Goal: Task Accomplishment & Management: Manage account settings

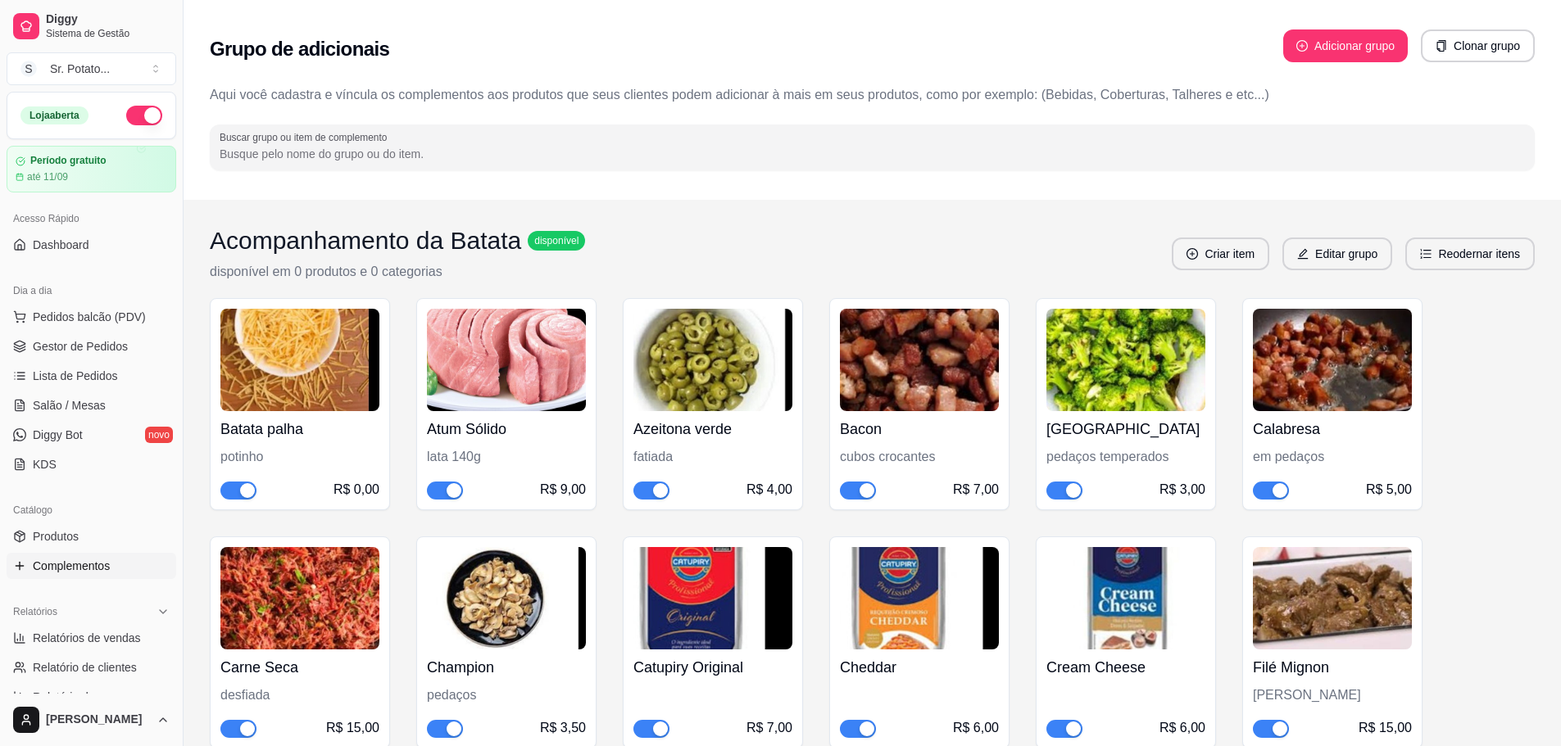
scroll to position [3725, 0]
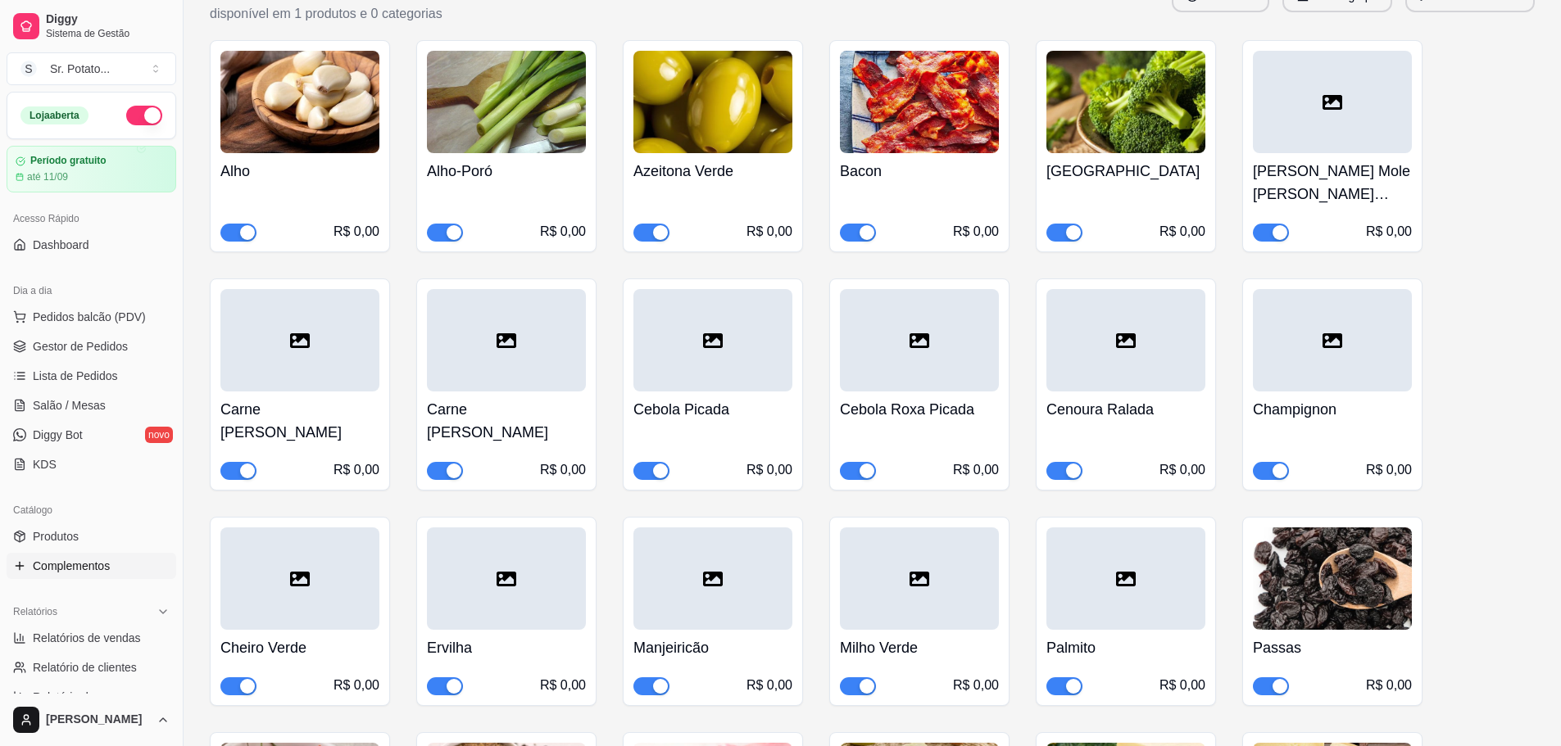
click at [1122, 580] on div at bounding box center [1125, 579] width 159 height 102
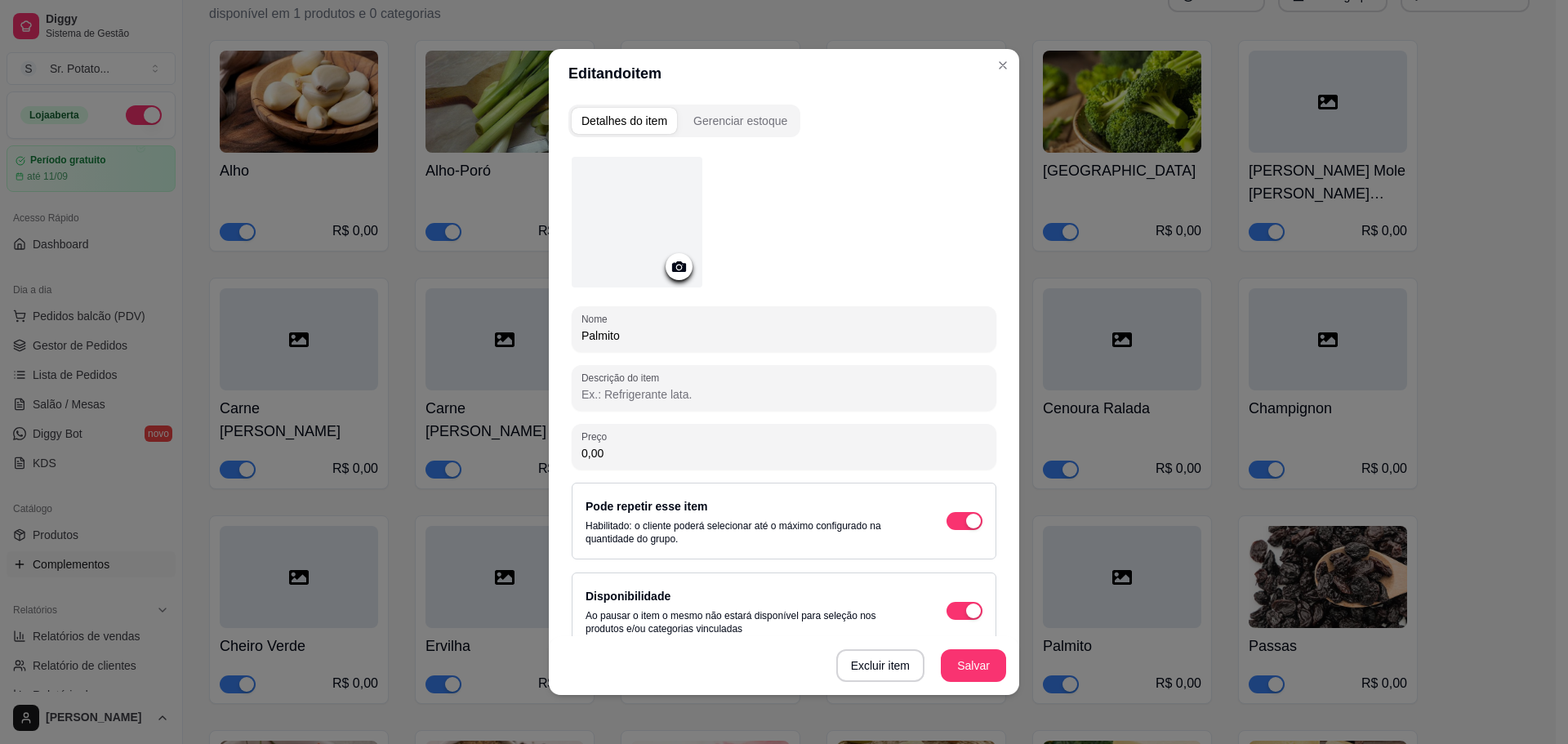
click at [605, 196] on div at bounding box center [636, 221] width 131 height 131
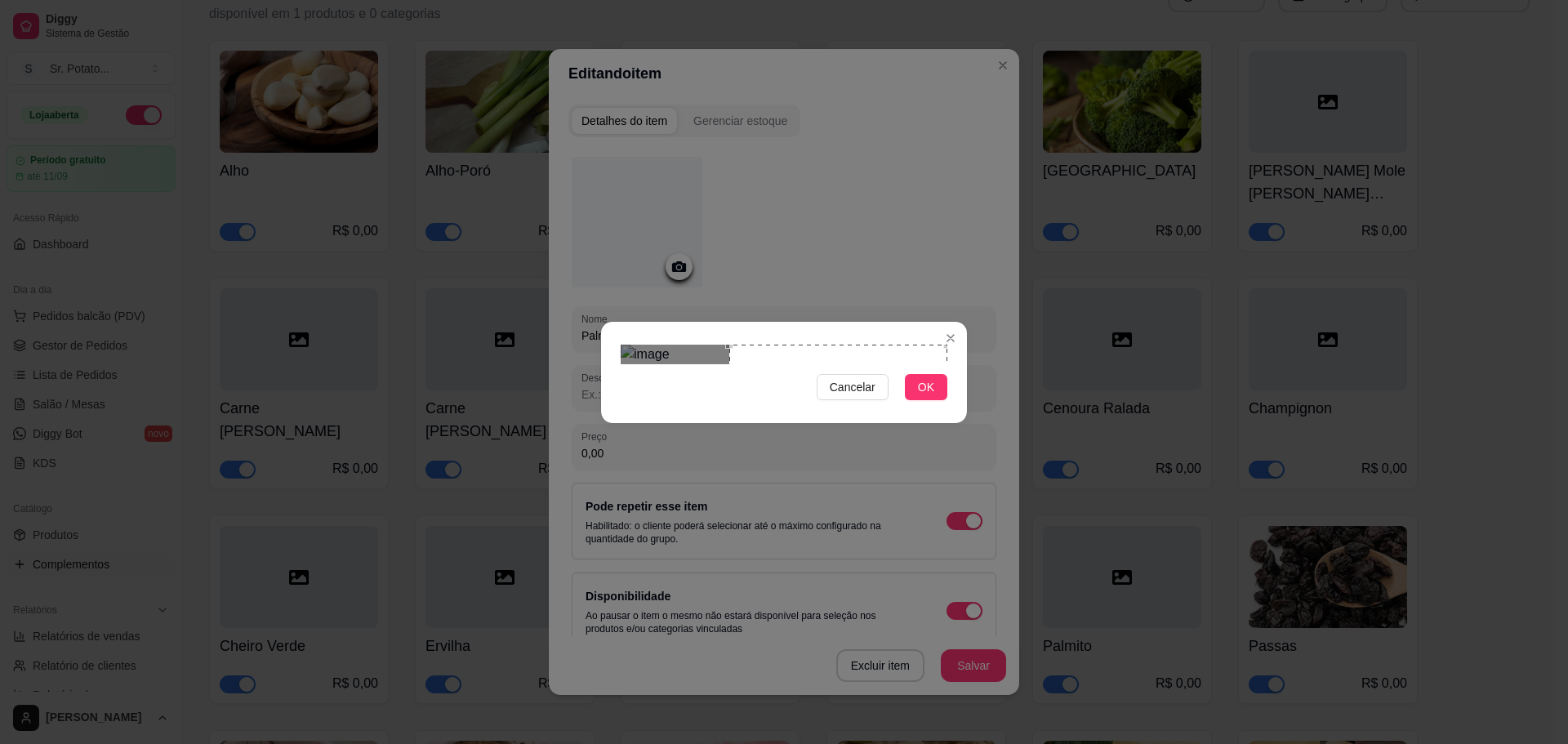
click at [833, 345] on div "Use the arrow keys to move the crop selection area" at bounding box center [838, 454] width 218 height 218
click at [943, 400] on button "OK" at bounding box center [926, 387] width 43 height 26
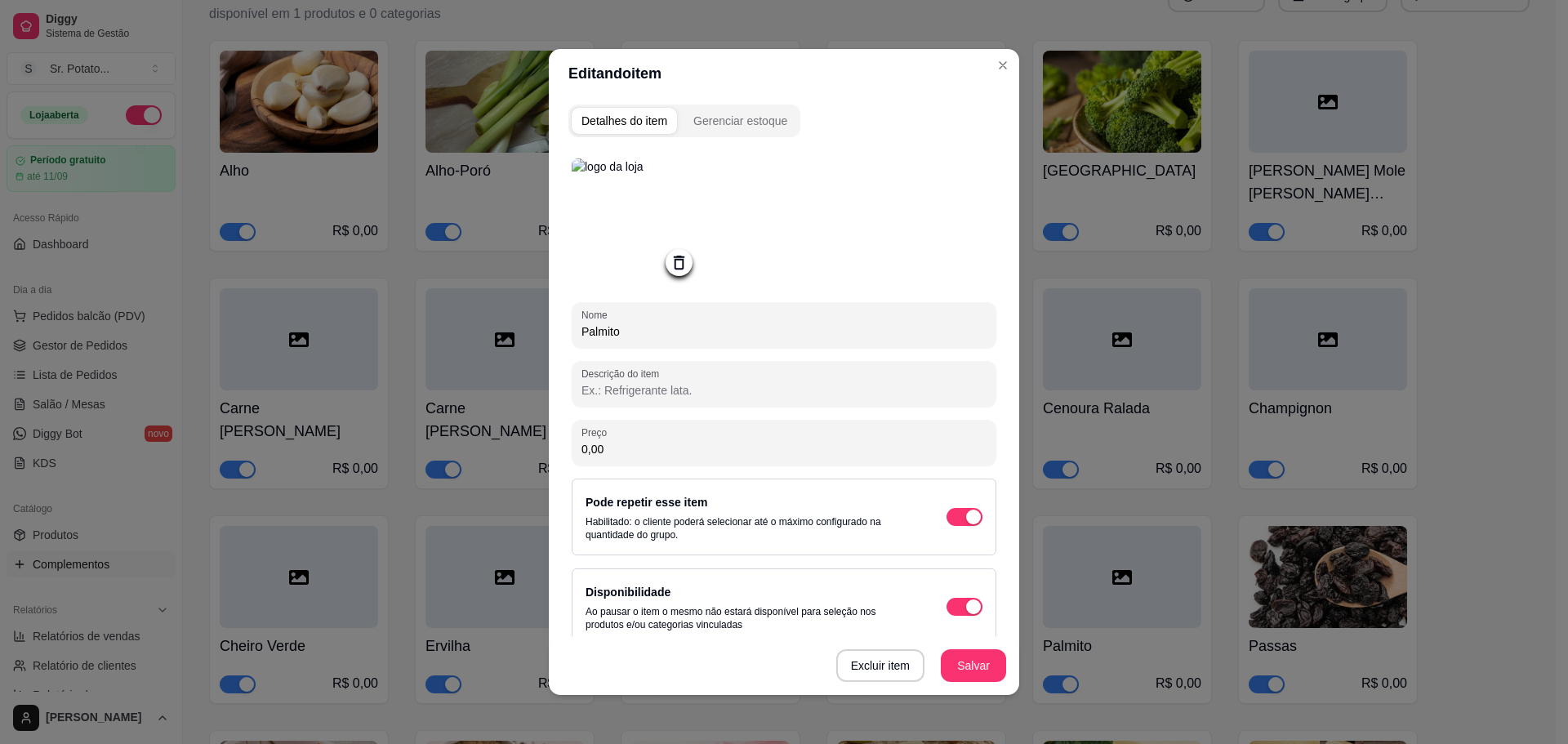
click at [975, 667] on button "Salvar" at bounding box center [974, 665] width 66 height 33
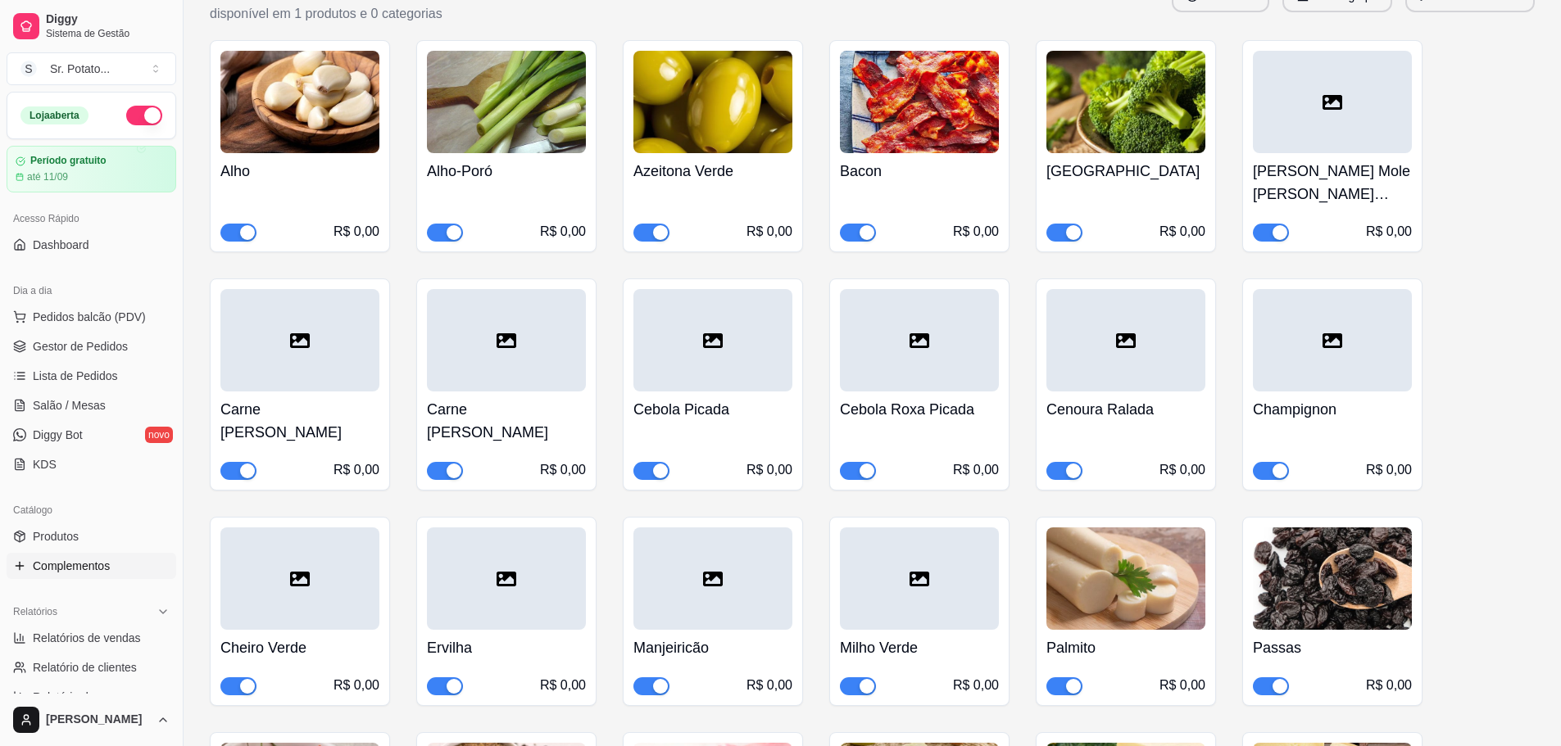
click at [953, 592] on div at bounding box center [919, 579] width 159 height 102
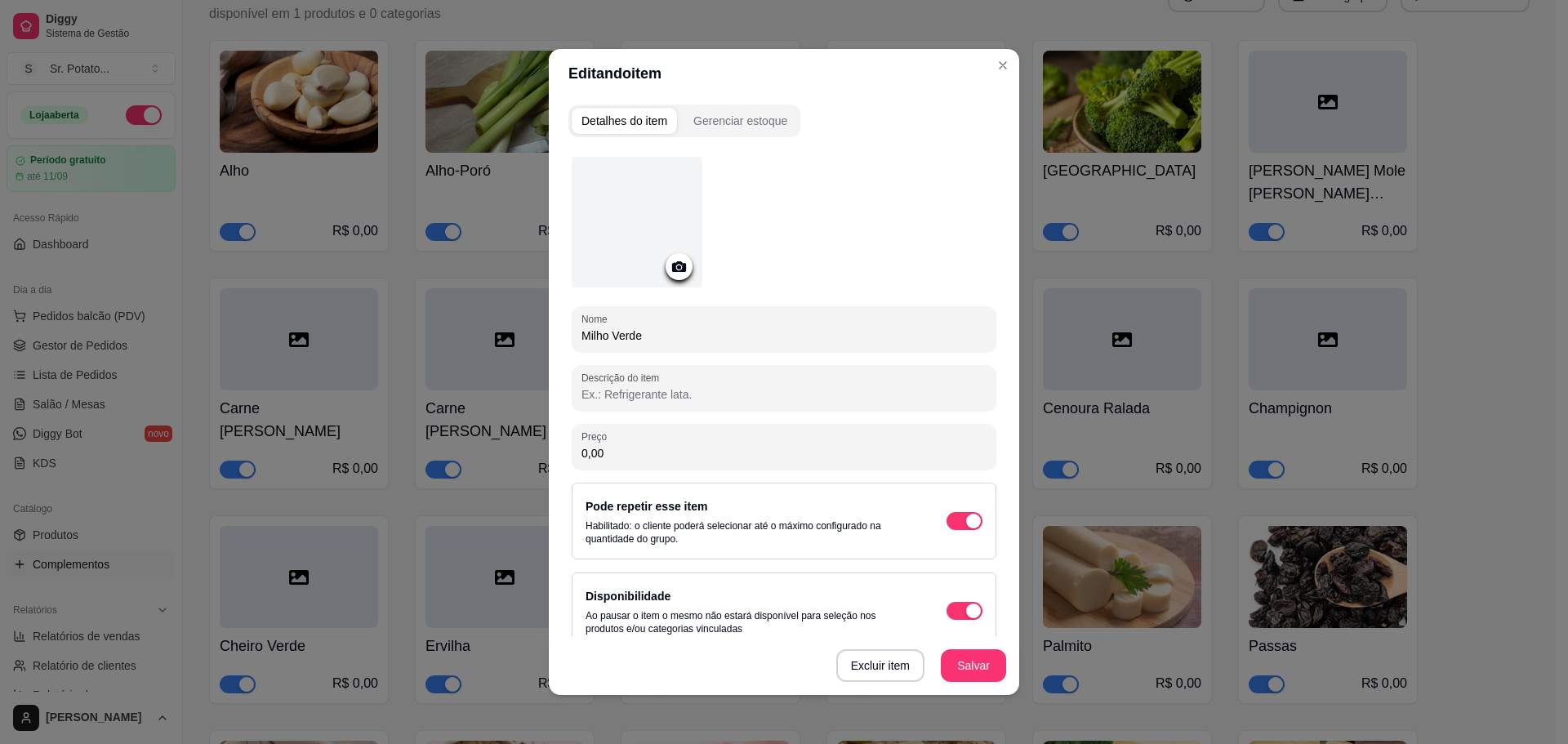
click at [654, 203] on div at bounding box center [636, 221] width 131 height 131
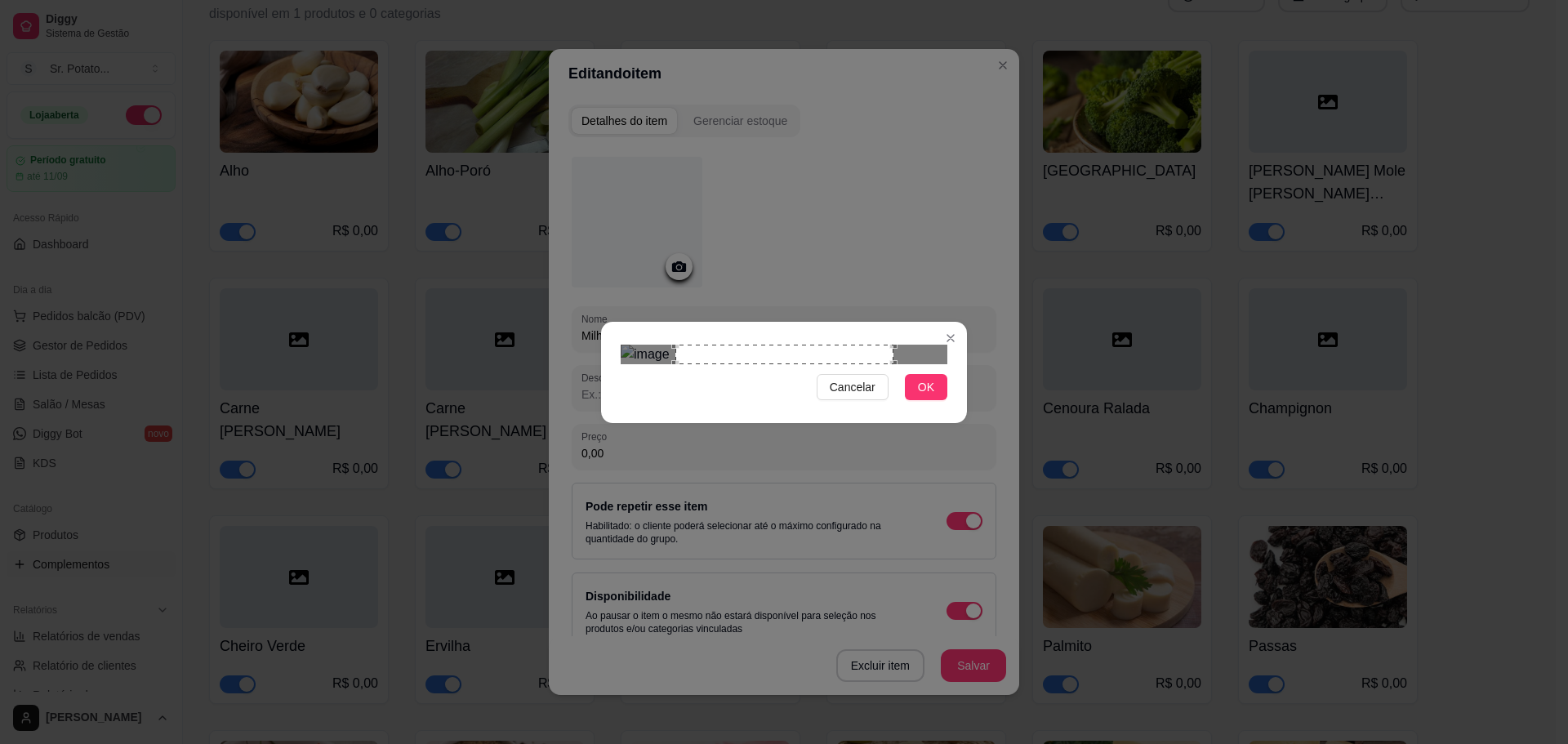
click at [893, 345] on div "Use the arrow keys to move the crop selection area" at bounding box center [784, 355] width 218 height 20
click at [941, 400] on button "OK" at bounding box center [926, 387] width 43 height 26
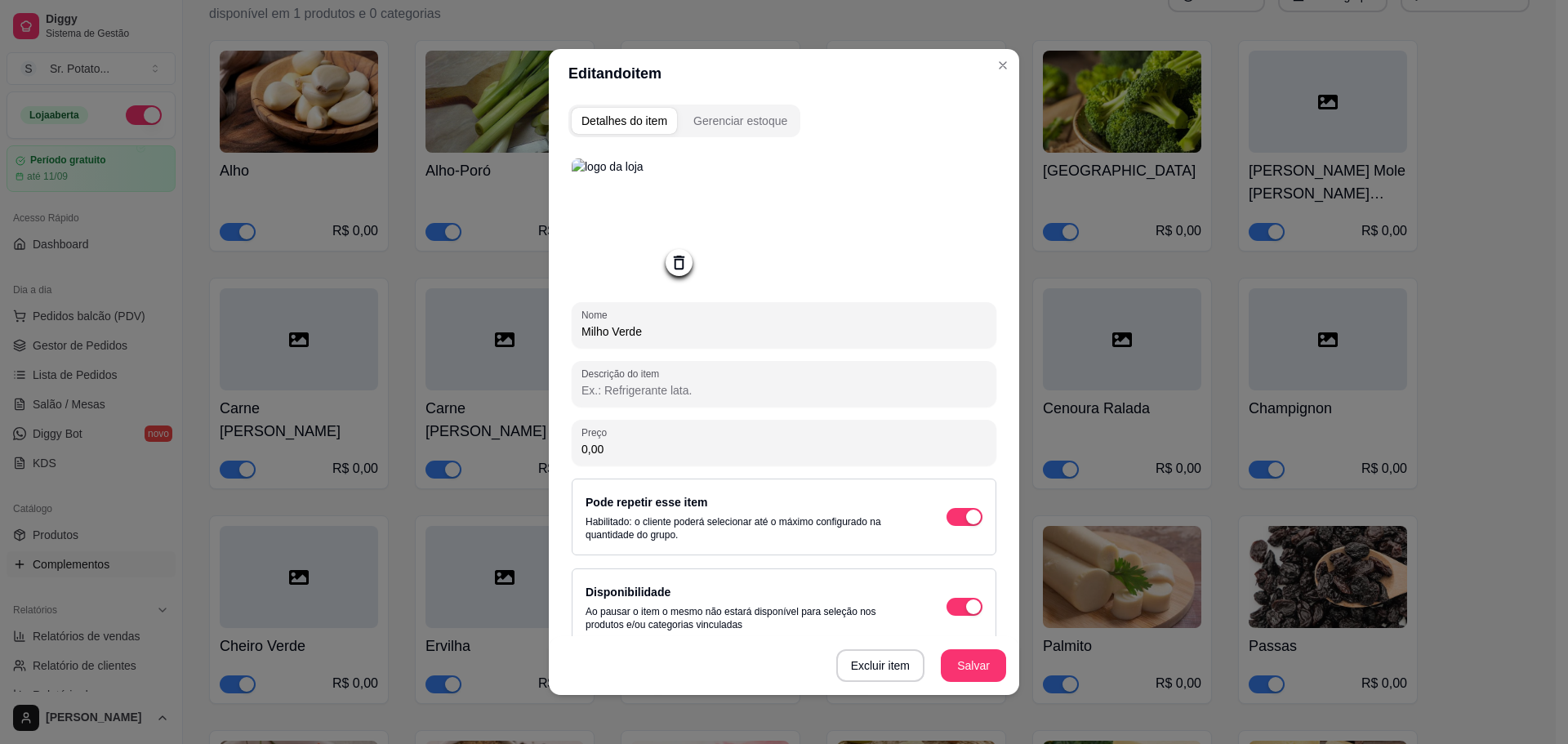
click at [974, 676] on button "Salvar" at bounding box center [974, 665] width 66 height 33
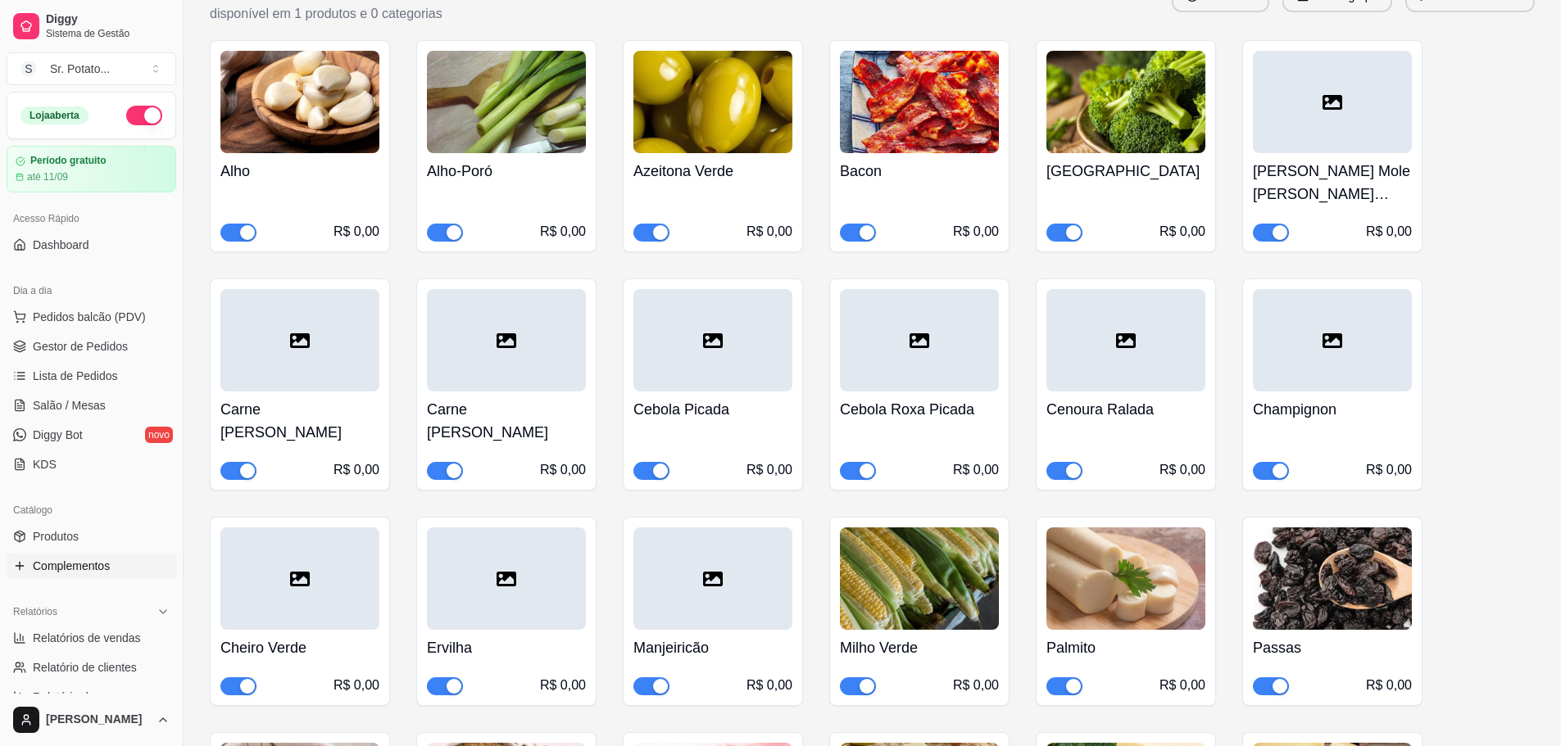
click at [714, 572] on icon at bounding box center [713, 579] width 20 height 15
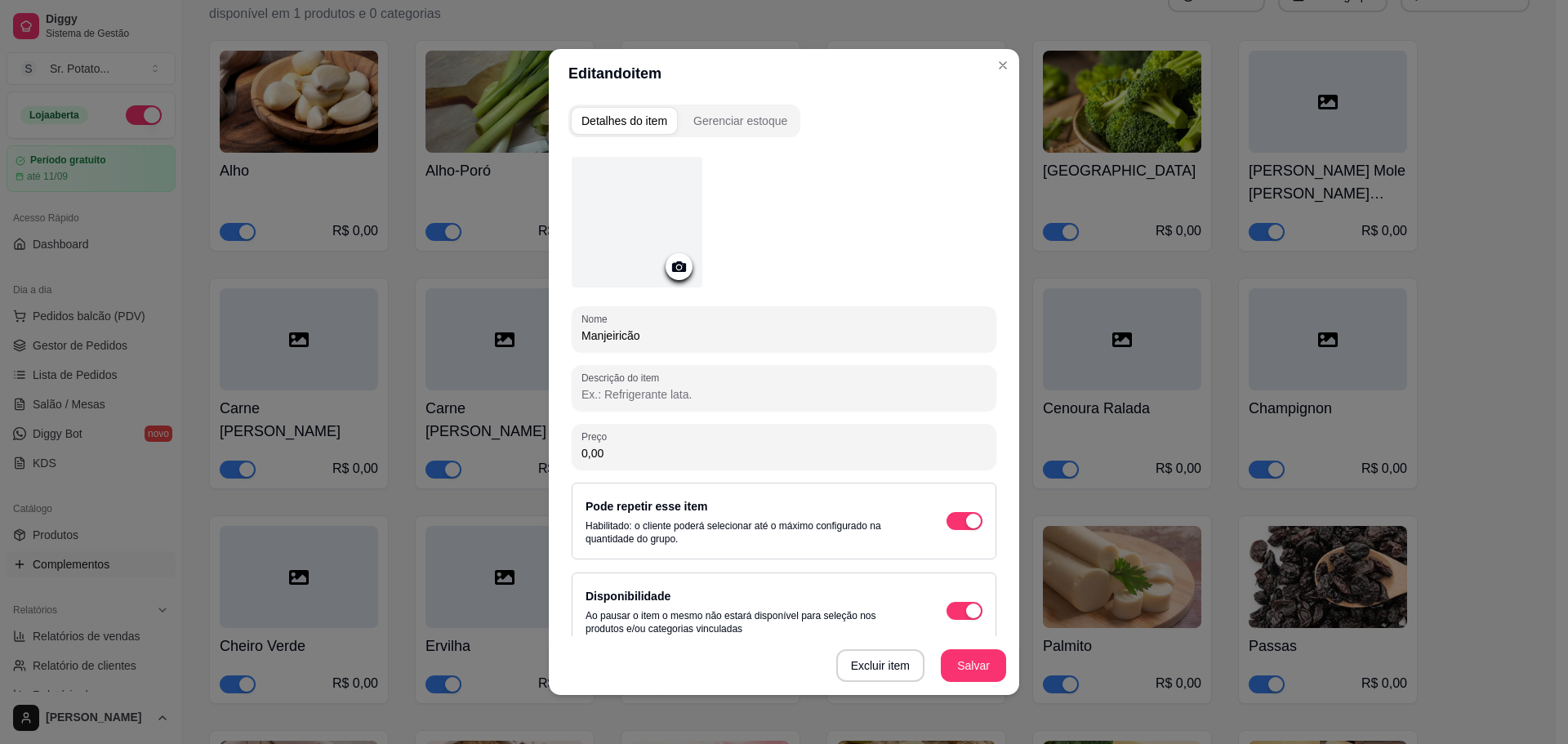
click at [637, 230] on div at bounding box center [636, 221] width 131 height 131
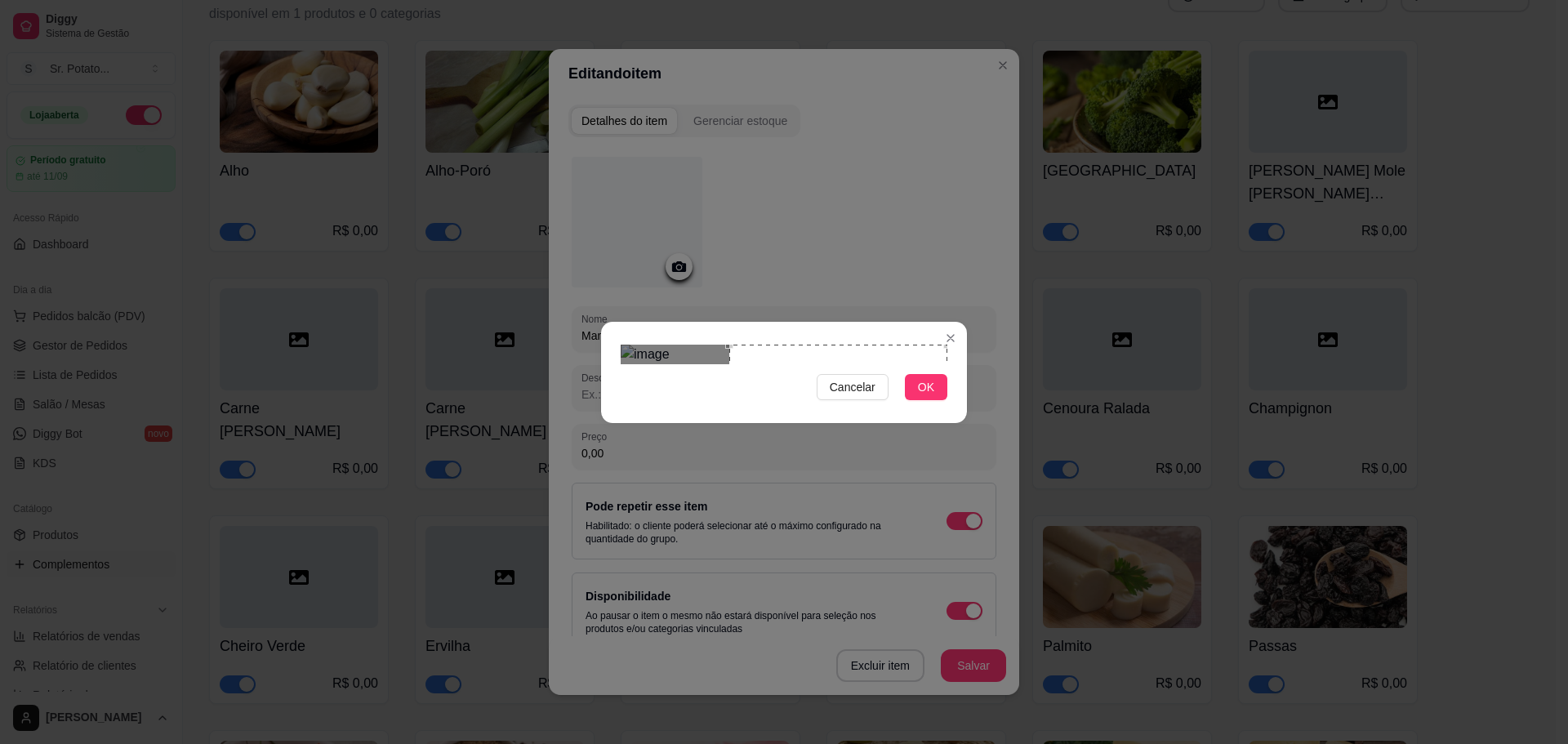
click at [877, 345] on div "Use the arrow keys to move the crop selection area" at bounding box center [838, 454] width 218 height 218
click at [925, 396] on span "OK" at bounding box center [926, 387] width 16 height 18
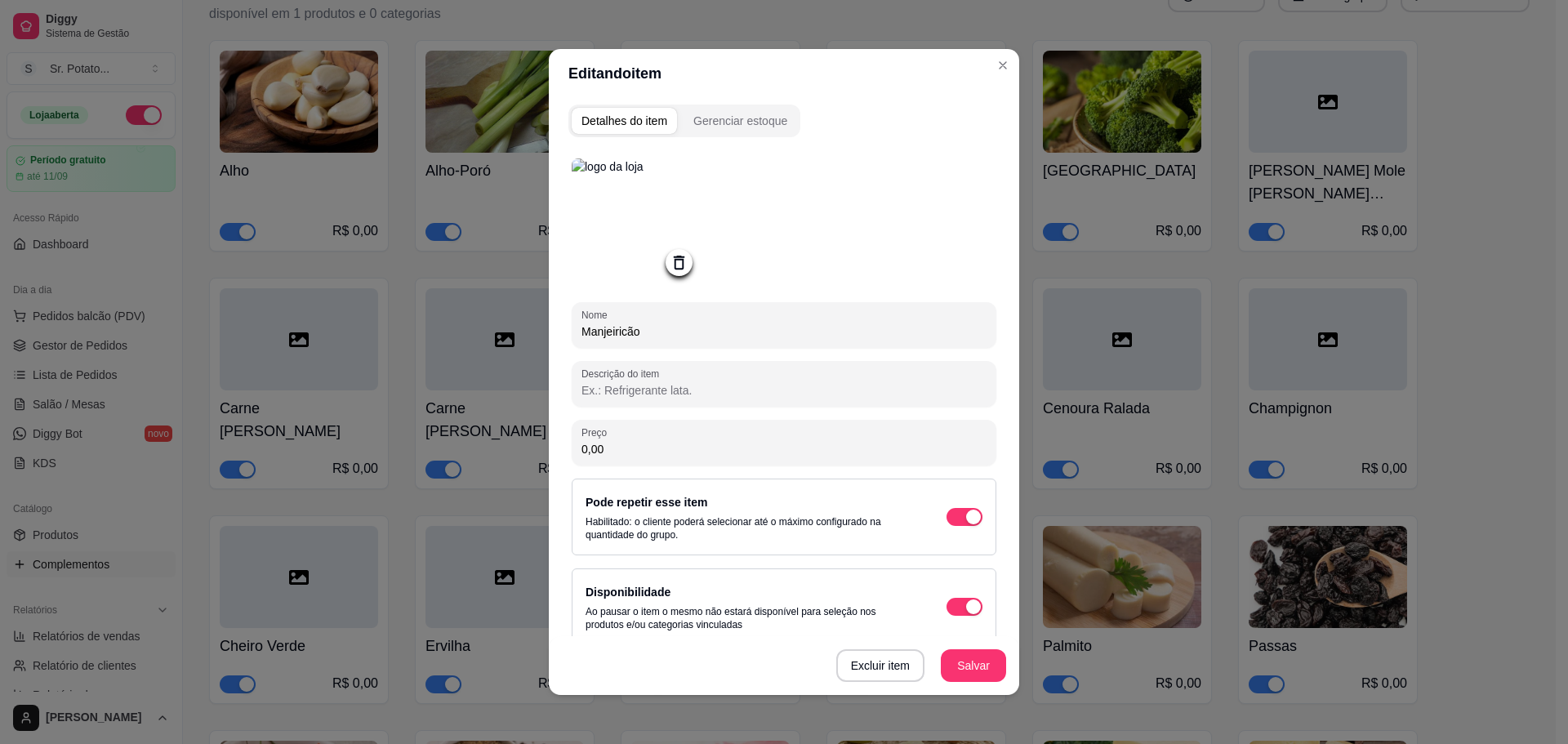
click at [979, 659] on button "Salvar" at bounding box center [974, 665] width 66 height 33
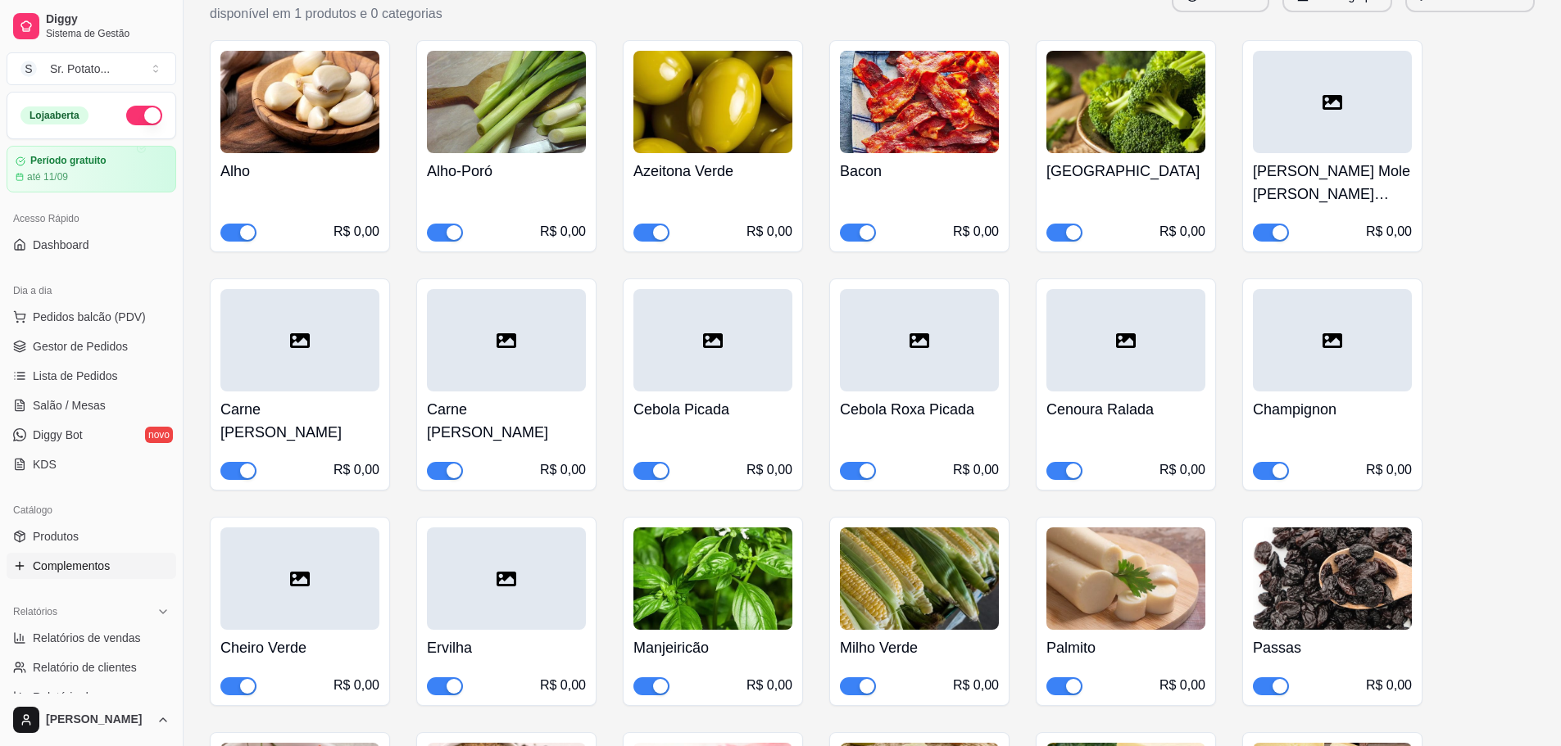
click at [503, 572] on icon at bounding box center [506, 579] width 20 height 15
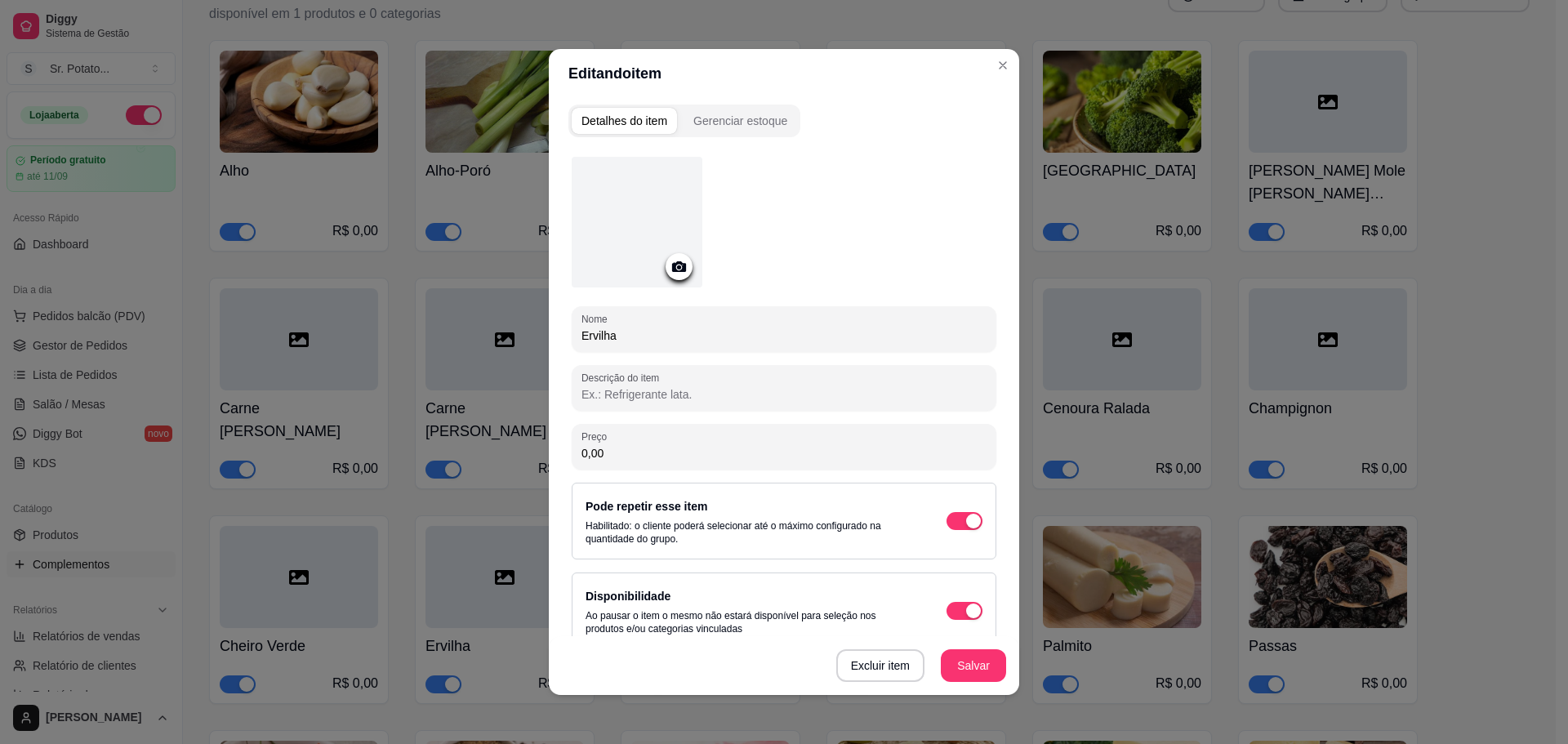
click at [649, 194] on div at bounding box center [636, 221] width 131 height 131
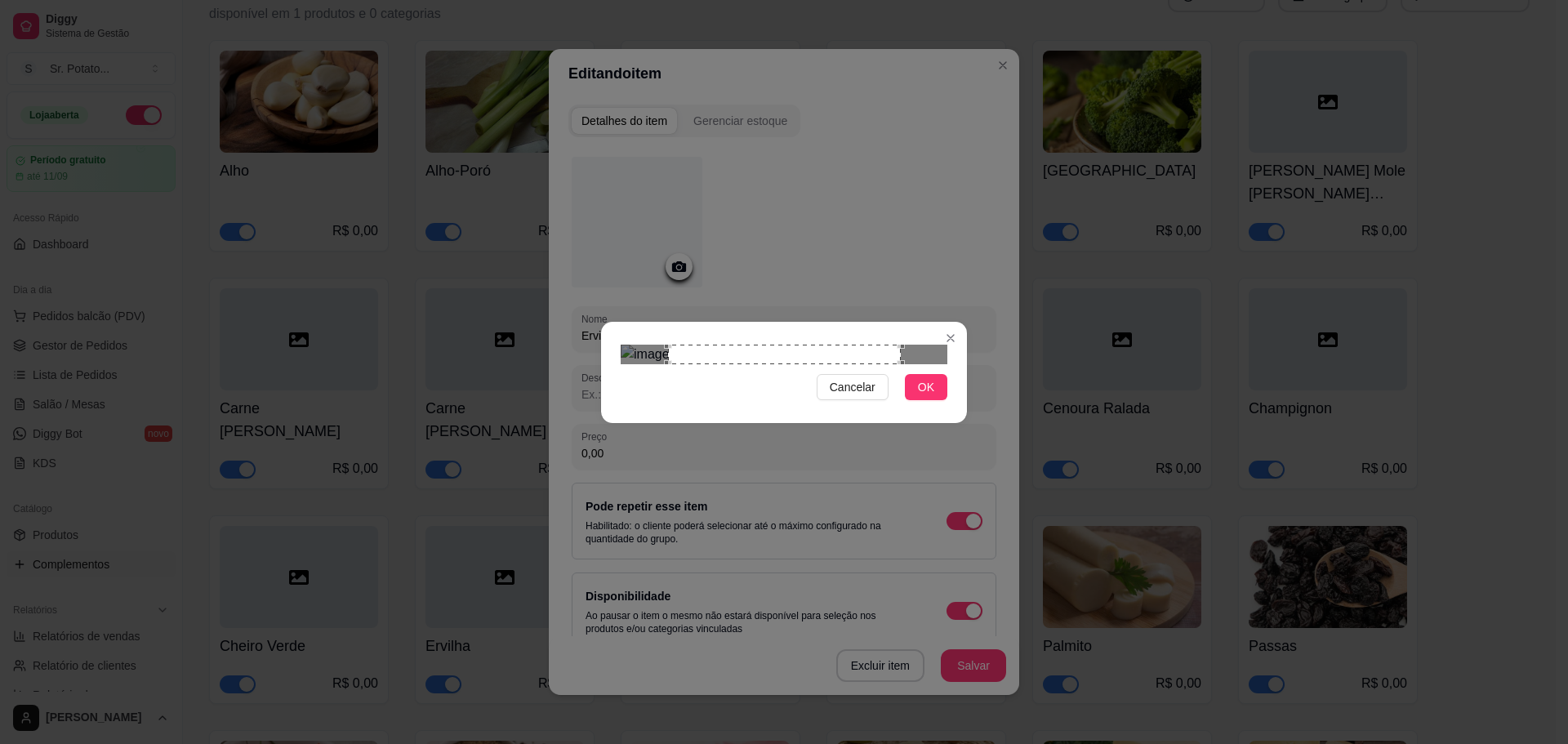
click at [841, 345] on div "Use the arrow keys to move the crop selection area" at bounding box center [784, 355] width 232 height 20
click at [738, 425] on div "Use the arrow keys to move the crop selection area" at bounding box center [737, 461] width 232 height 232
click at [925, 396] on span "OK" at bounding box center [926, 387] width 16 height 18
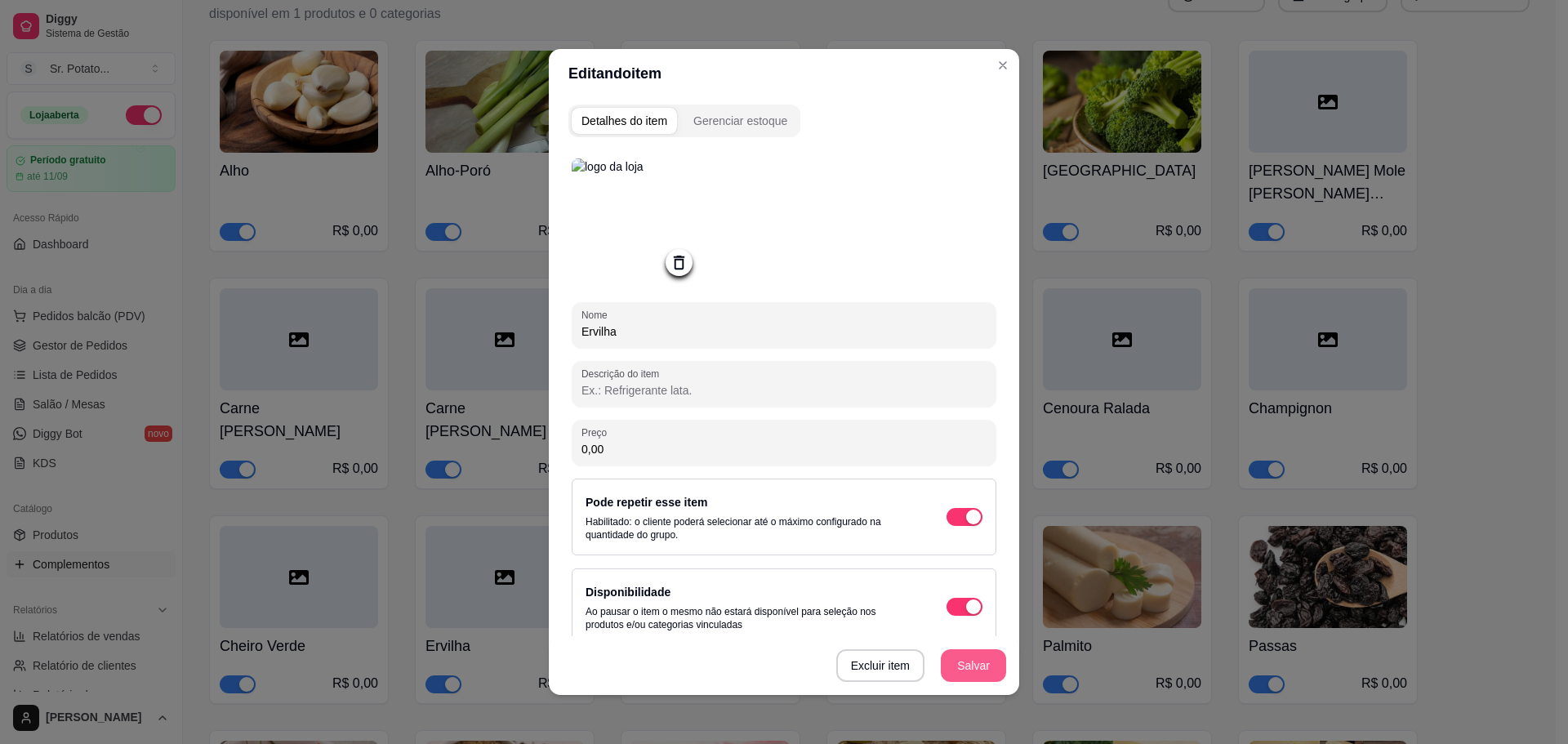
click at [969, 664] on button "Salvar" at bounding box center [974, 665] width 66 height 33
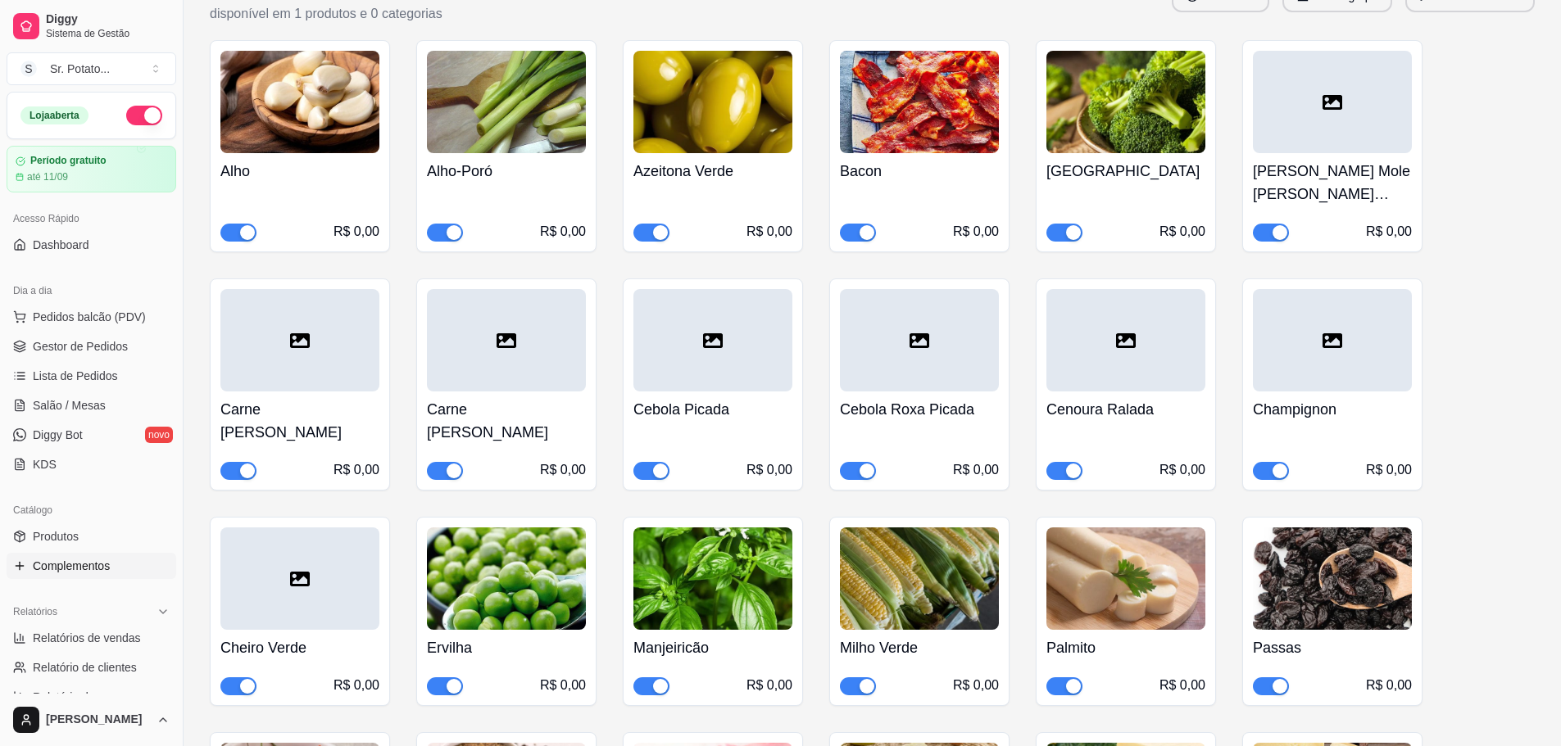
click at [329, 530] on div at bounding box center [299, 579] width 159 height 102
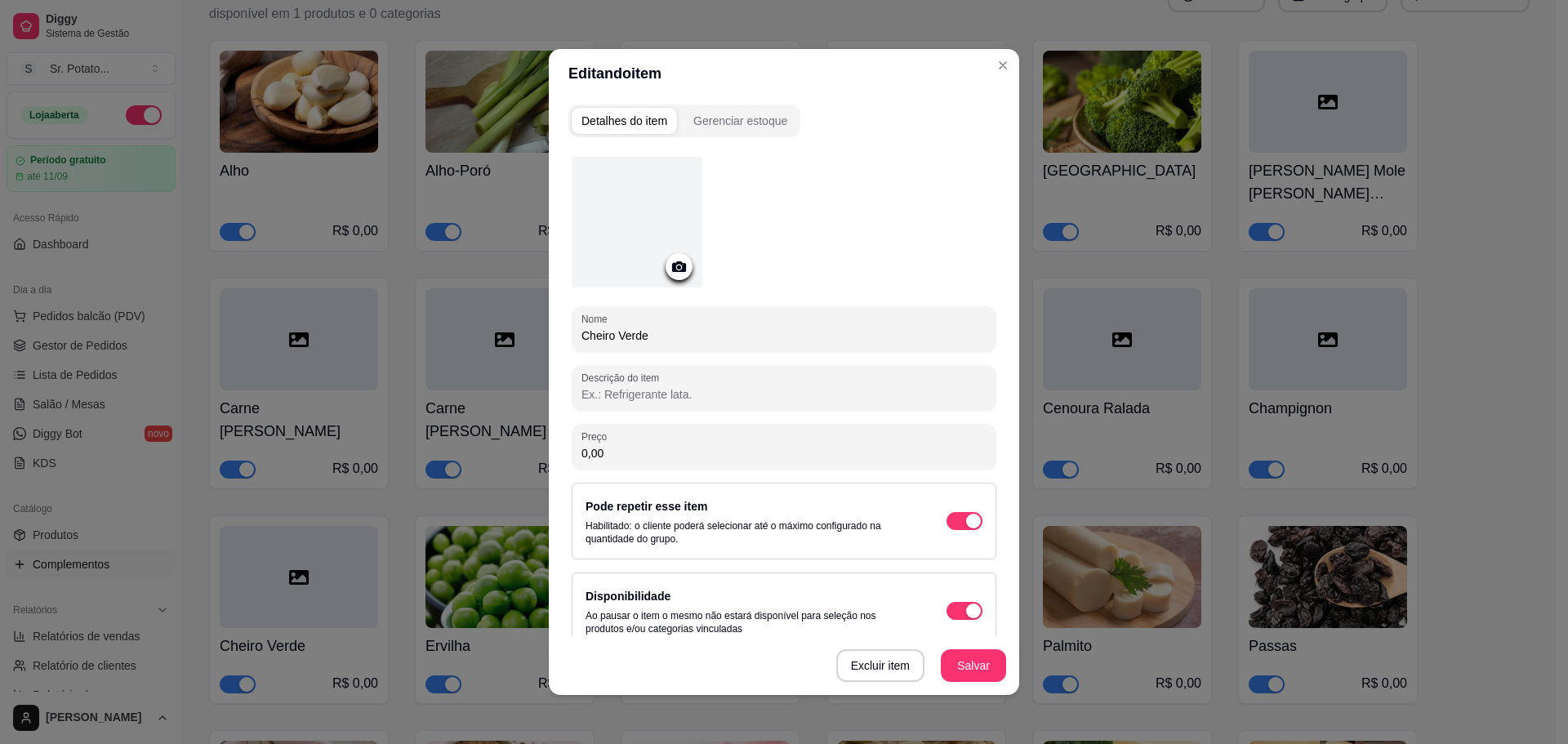
click at [649, 207] on div at bounding box center [636, 221] width 131 height 131
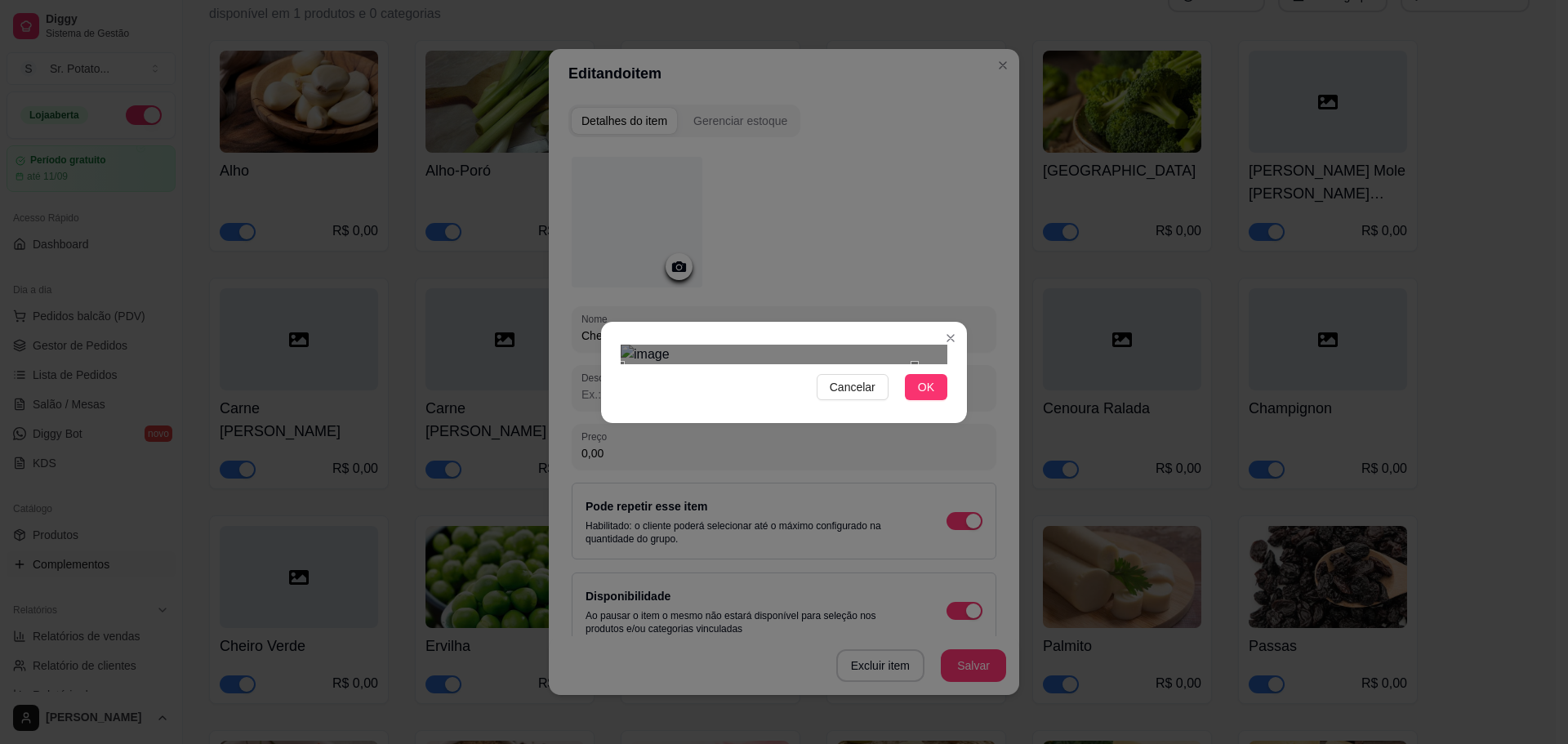
click at [714, 365] on div "Use the arrow keys to move the crop selection area" at bounding box center [768, 512] width 294 height 294
click at [989, 171] on div "Cancelar OK" at bounding box center [784, 372] width 1568 height 744
click at [883, 356] on div "Use the arrow keys to move the crop selection area" at bounding box center [789, 514] width 315 height 315
click at [924, 396] on span "OK" at bounding box center [926, 387] width 16 height 18
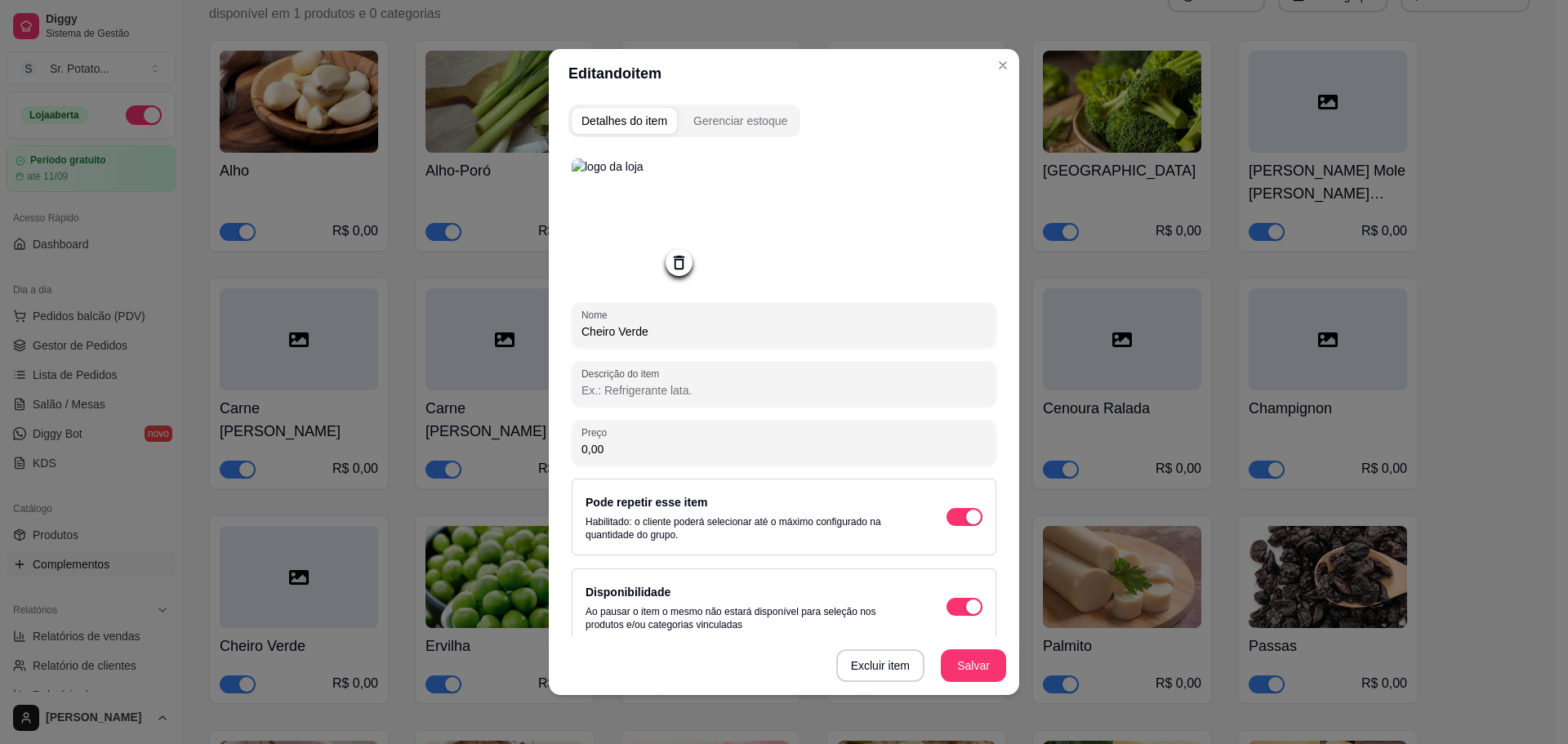
click at [972, 677] on button "Salvar" at bounding box center [974, 665] width 66 height 33
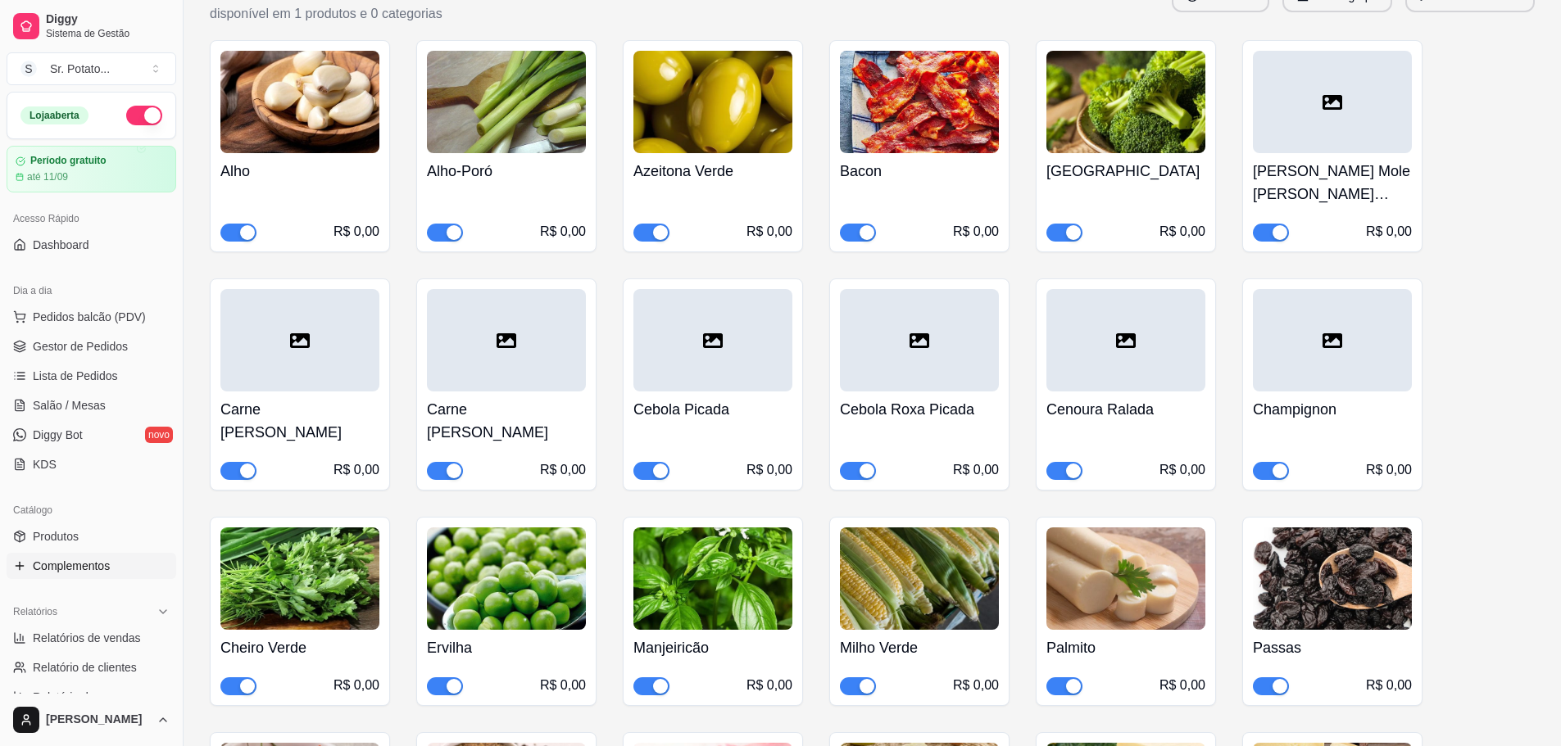
click at [1317, 333] on div at bounding box center [1332, 340] width 159 height 102
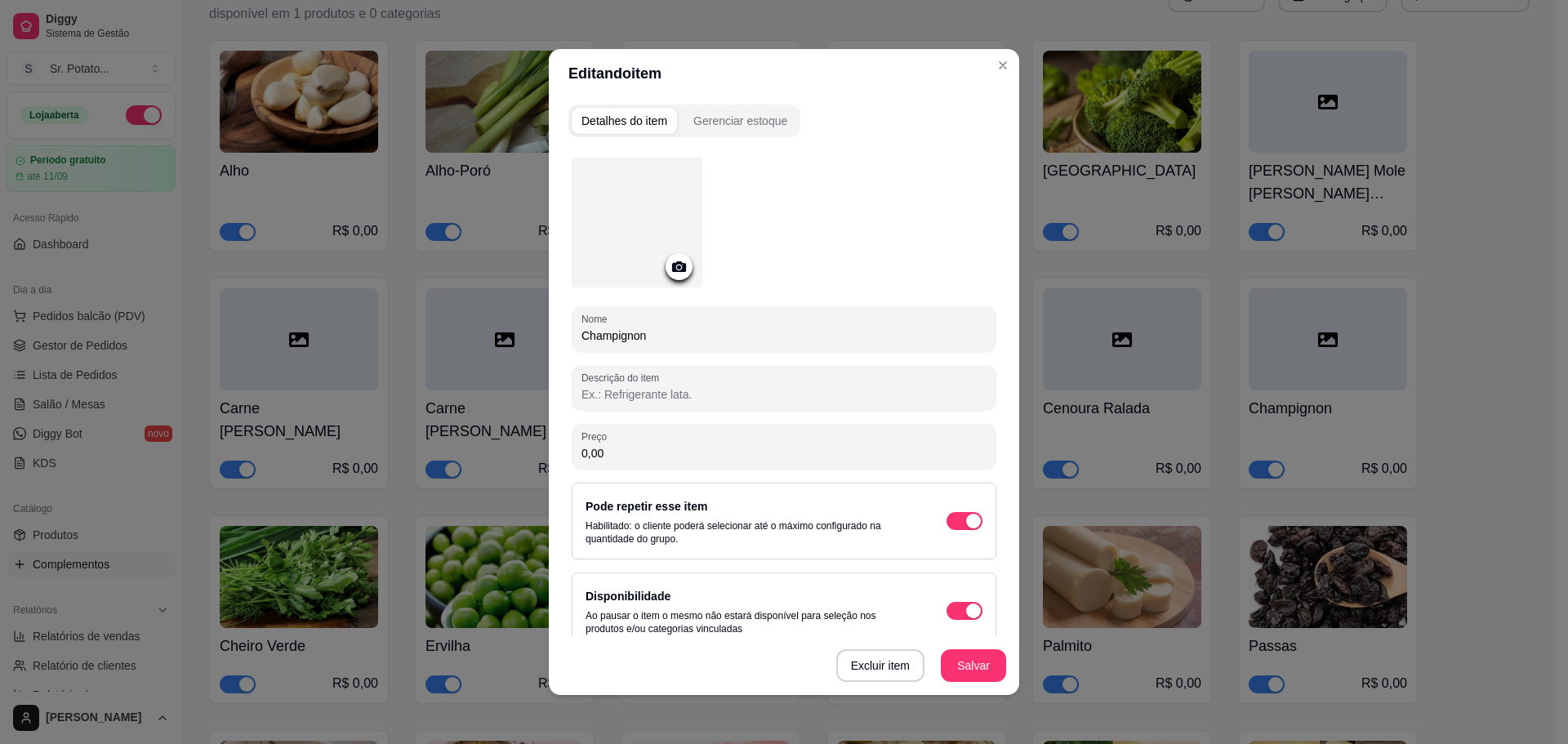
click at [649, 206] on div at bounding box center [636, 221] width 131 height 131
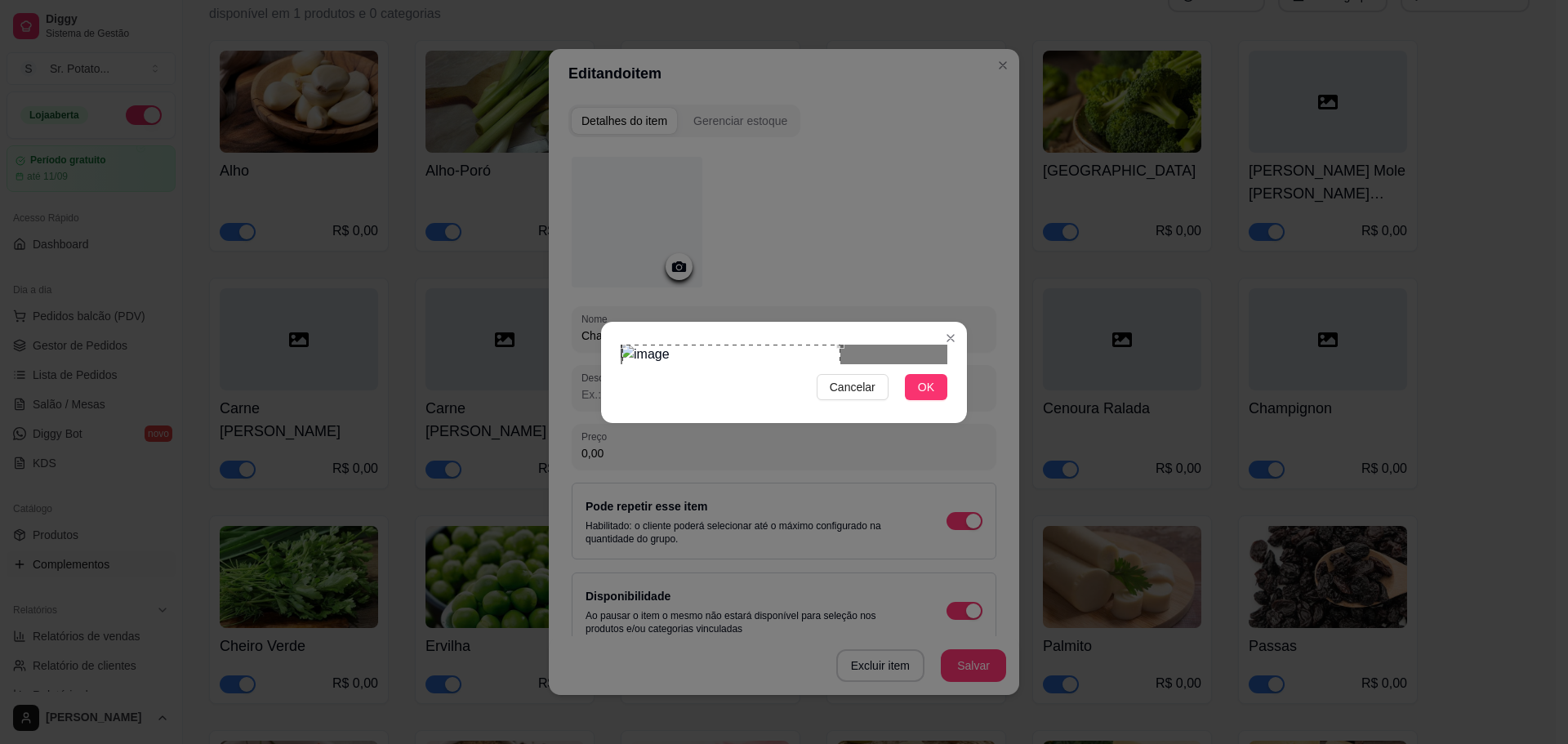
click at [684, 345] on div "Use the arrow keys to move the crop selection area" at bounding box center [731, 454] width 218 height 218
drag, startPoint x: 928, startPoint y: 480, endPoint x: 915, endPoint y: 490, distance: 16.4
click at [929, 396] on span "OK" at bounding box center [926, 387] width 16 height 18
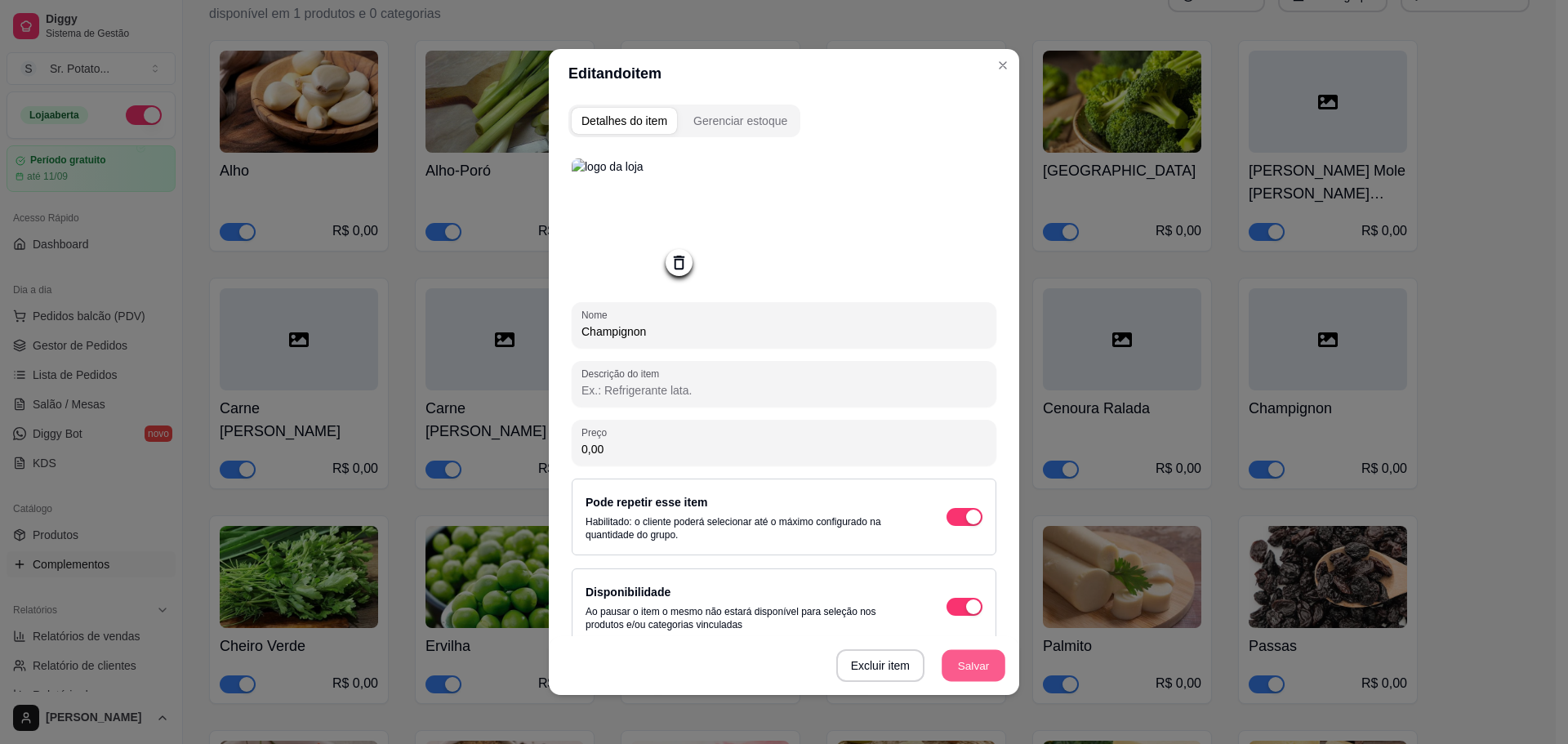
click at [964, 666] on button "Salvar" at bounding box center [974, 666] width 64 height 32
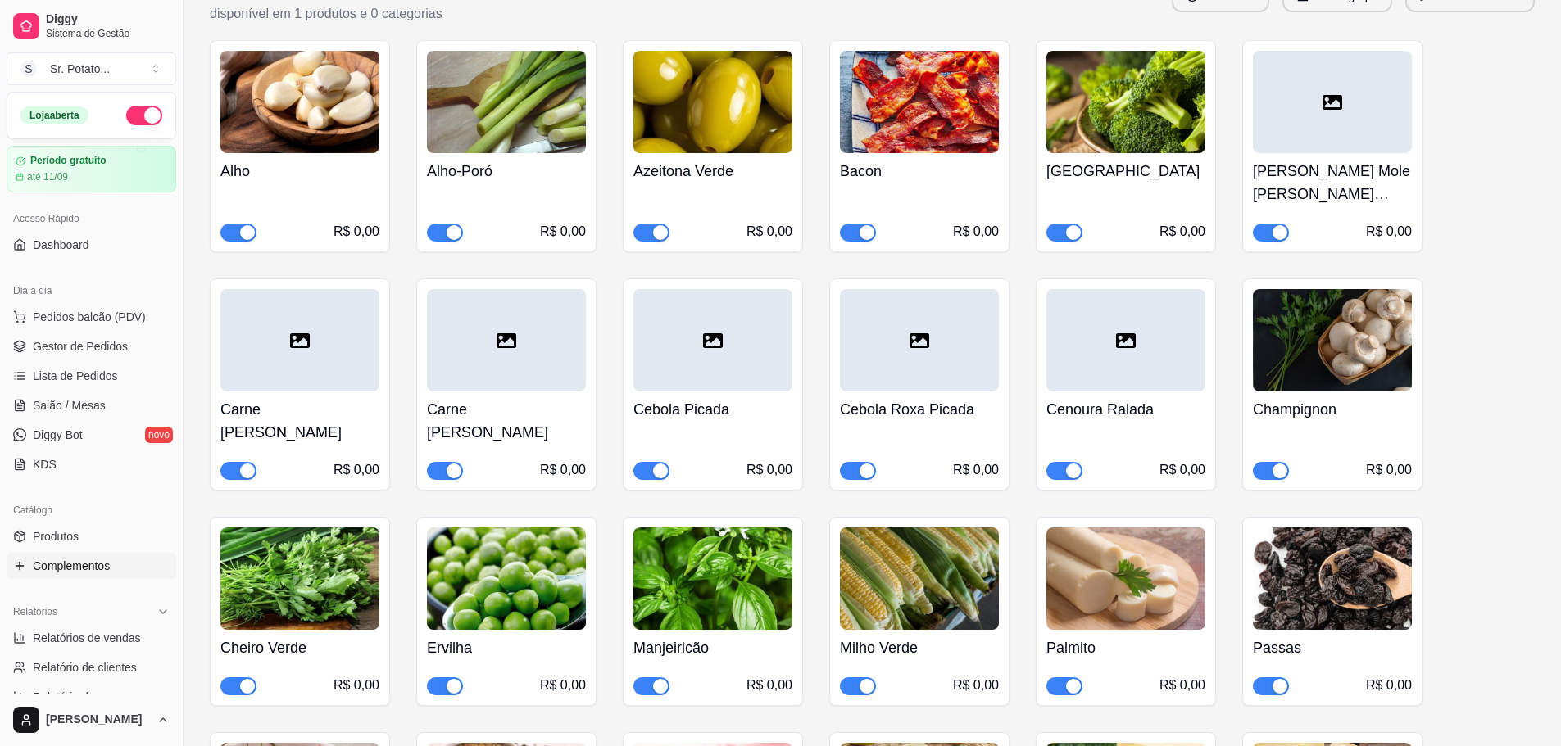
click at [1101, 317] on div at bounding box center [1125, 340] width 159 height 102
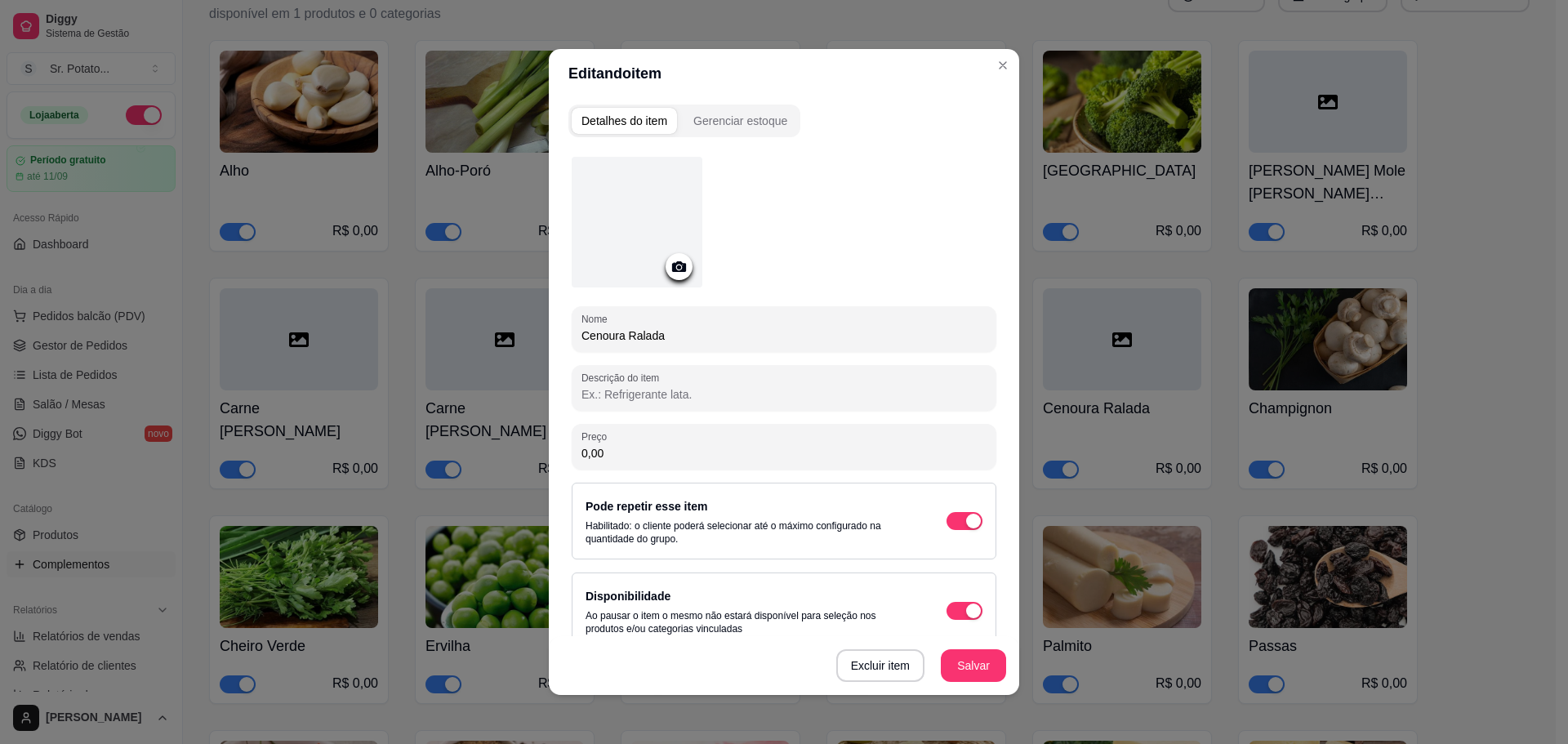
click at [608, 201] on div at bounding box center [636, 221] width 131 height 131
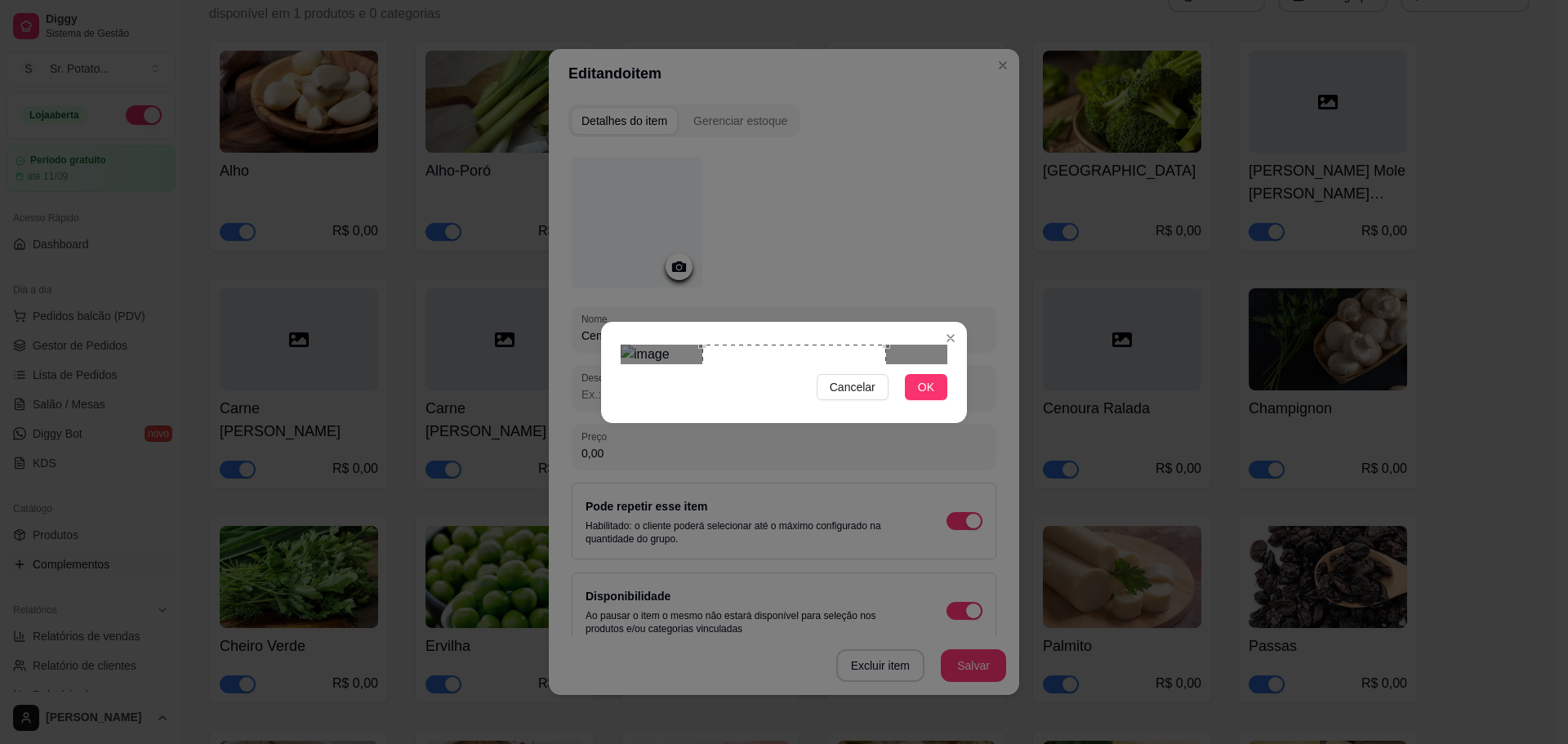
click at [763, 345] on div "Use the arrow keys to move the crop selection area" at bounding box center [794, 437] width 183 height 184
click at [590, 279] on div "Cancelar OK" at bounding box center [784, 372] width 1568 height 744
click at [913, 400] on button "OK" at bounding box center [926, 387] width 43 height 26
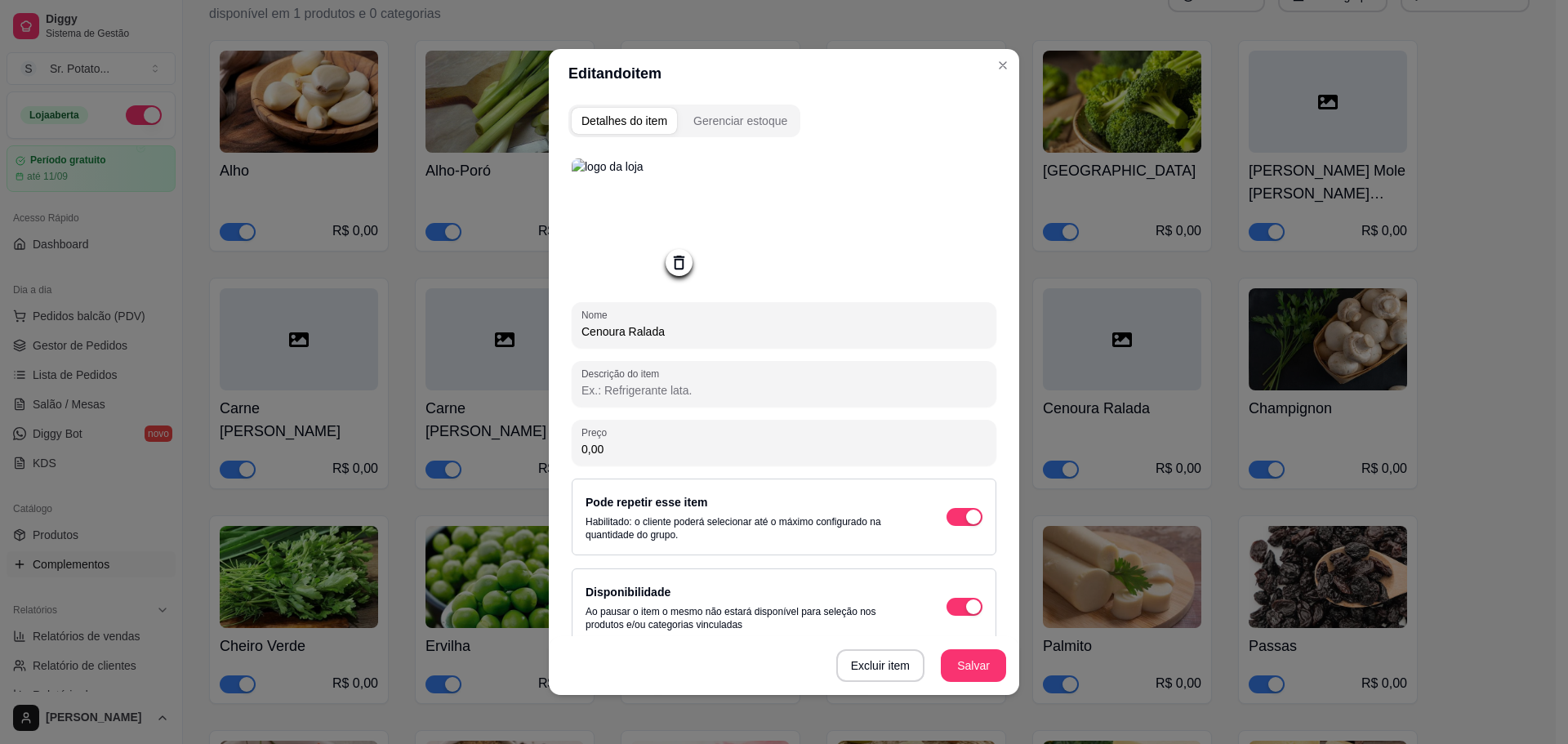
click at [978, 669] on button "Salvar" at bounding box center [974, 665] width 66 height 33
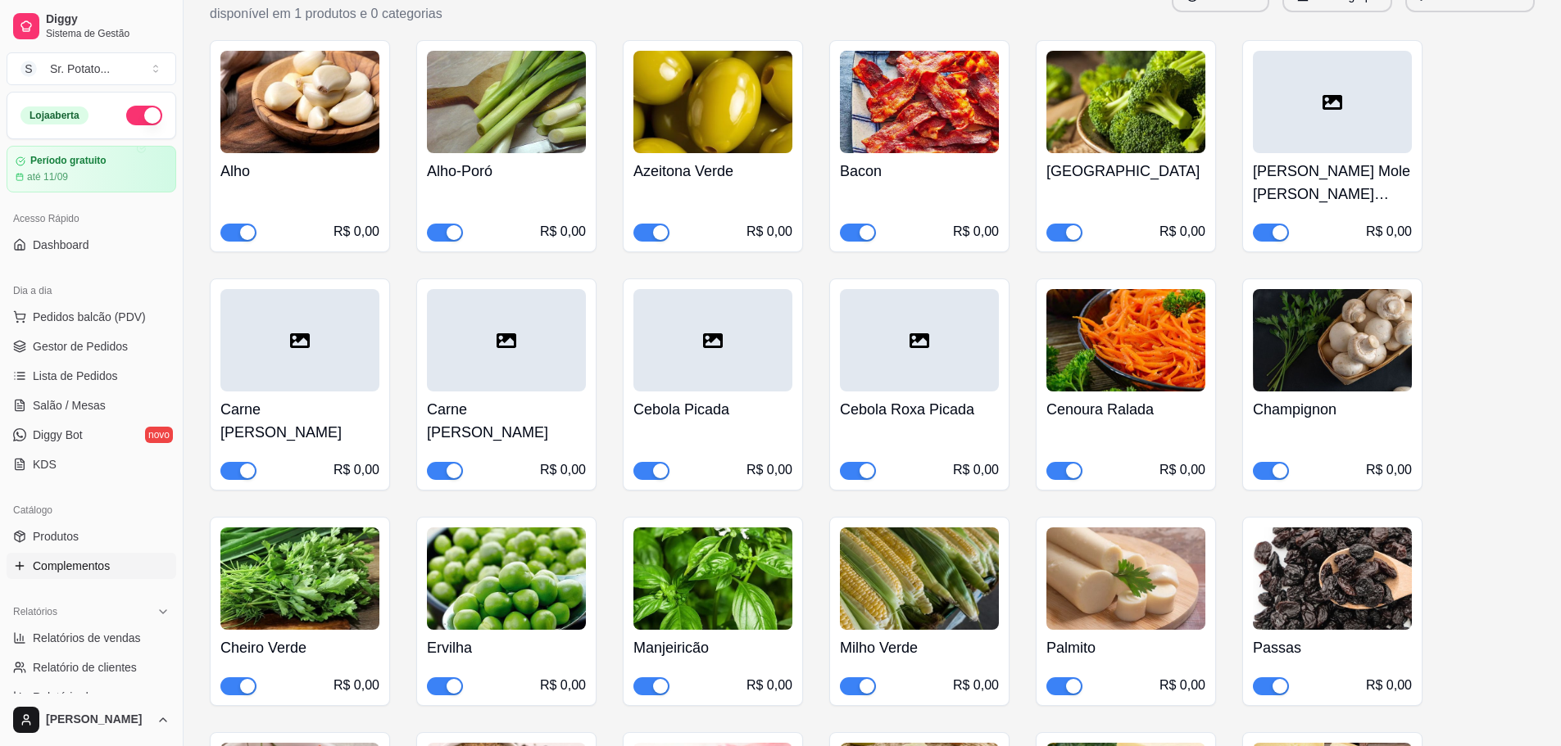
click at [934, 345] on div at bounding box center [919, 340] width 159 height 102
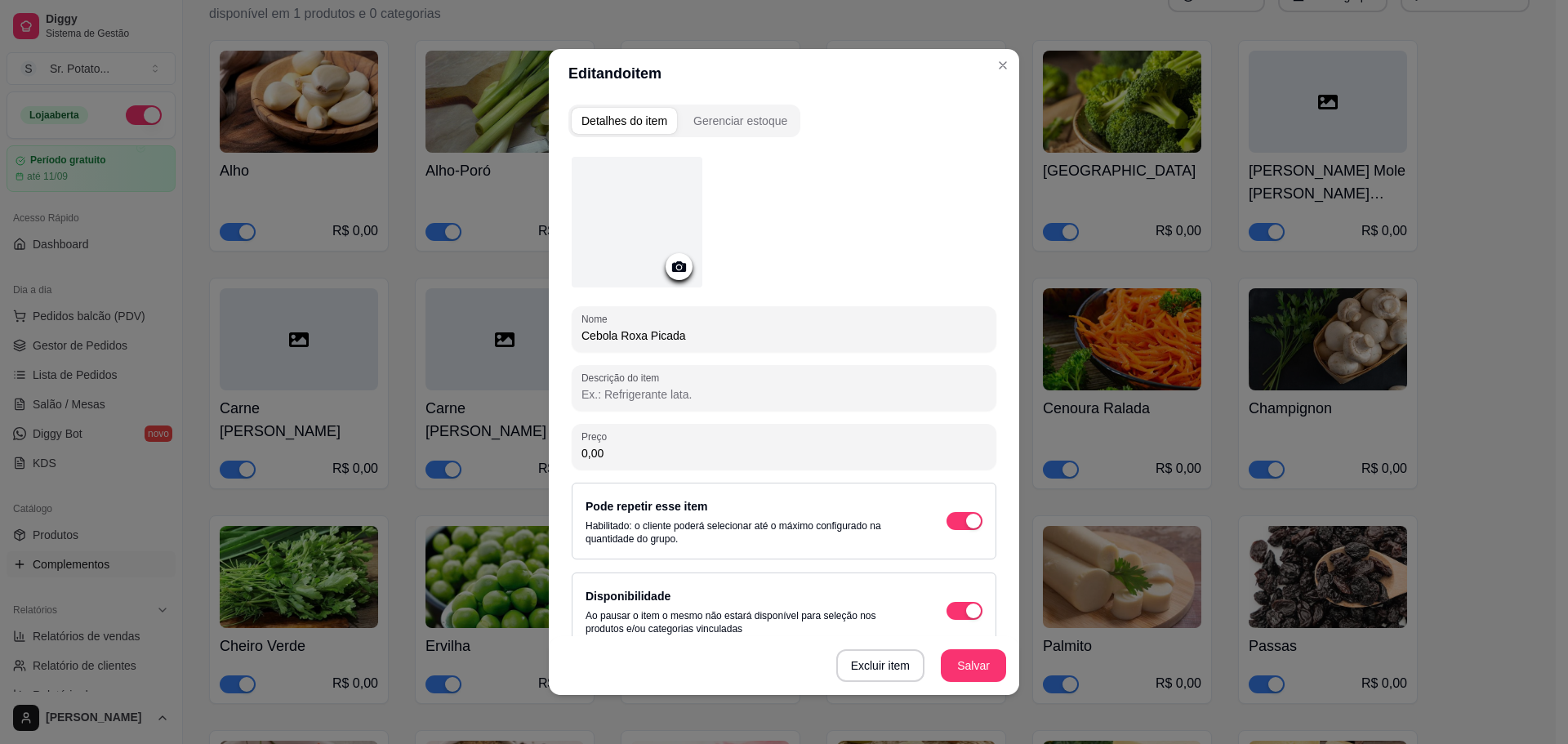
click at [590, 202] on div at bounding box center [636, 221] width 131 height 131
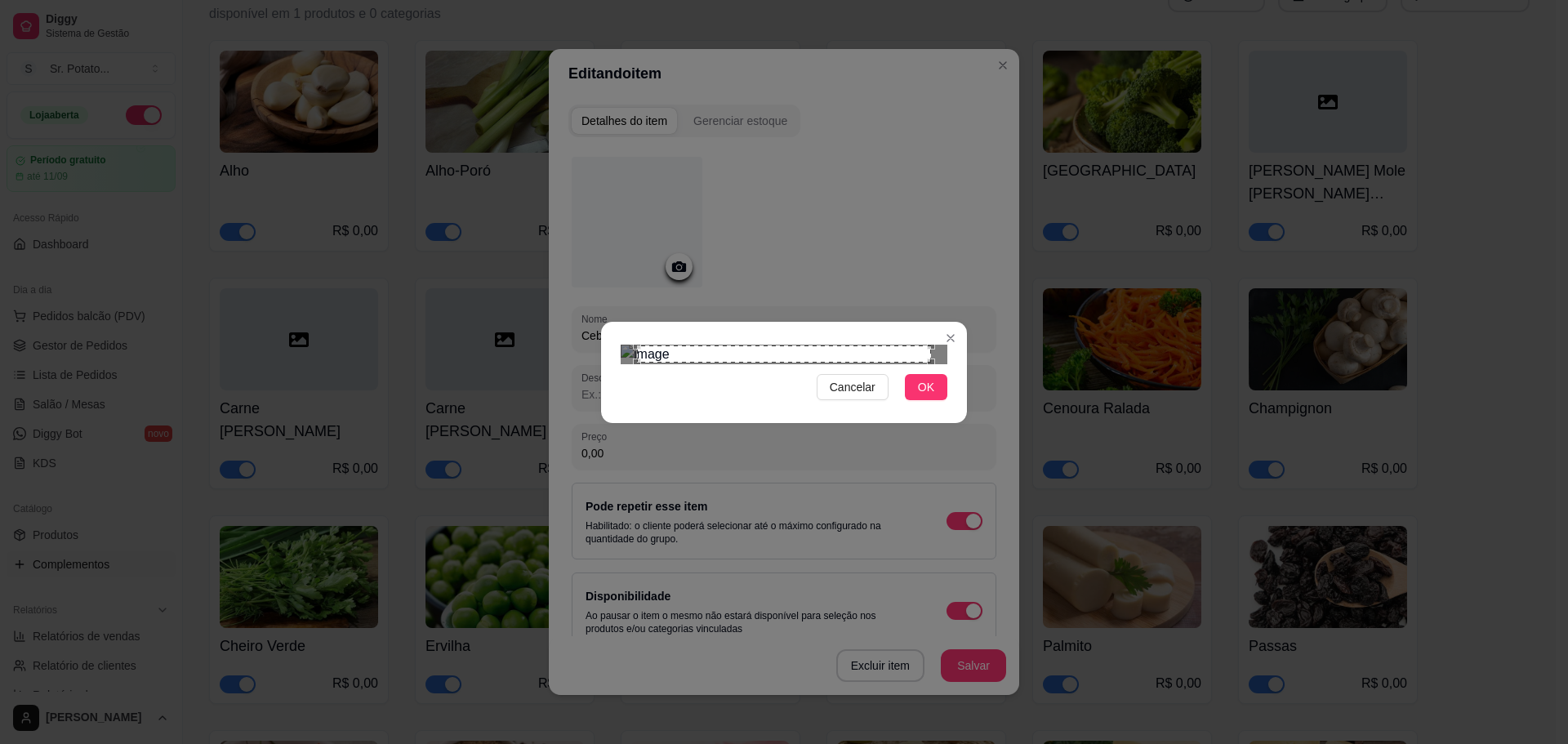
drag, startPoint x: 927, startPoint y: 536, endPoint x: 943, endPoint y: 567, distance: 34.9
click at [927, 396] on span "OK" at bounding box center [926, 387] width 16 height 18
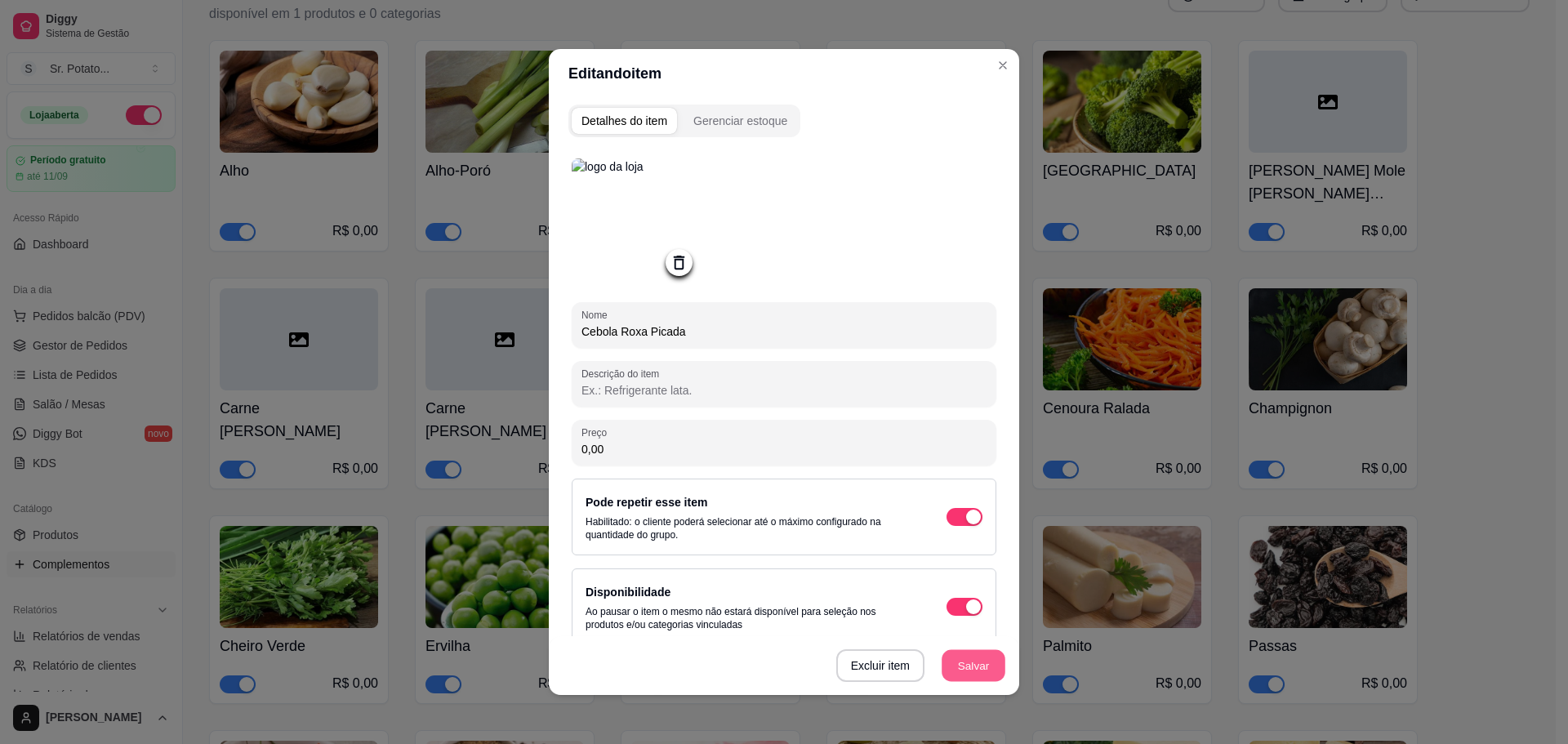
click at [965, 668] on button "Salvar" at bounding box center [974, 666] width 64 height 32
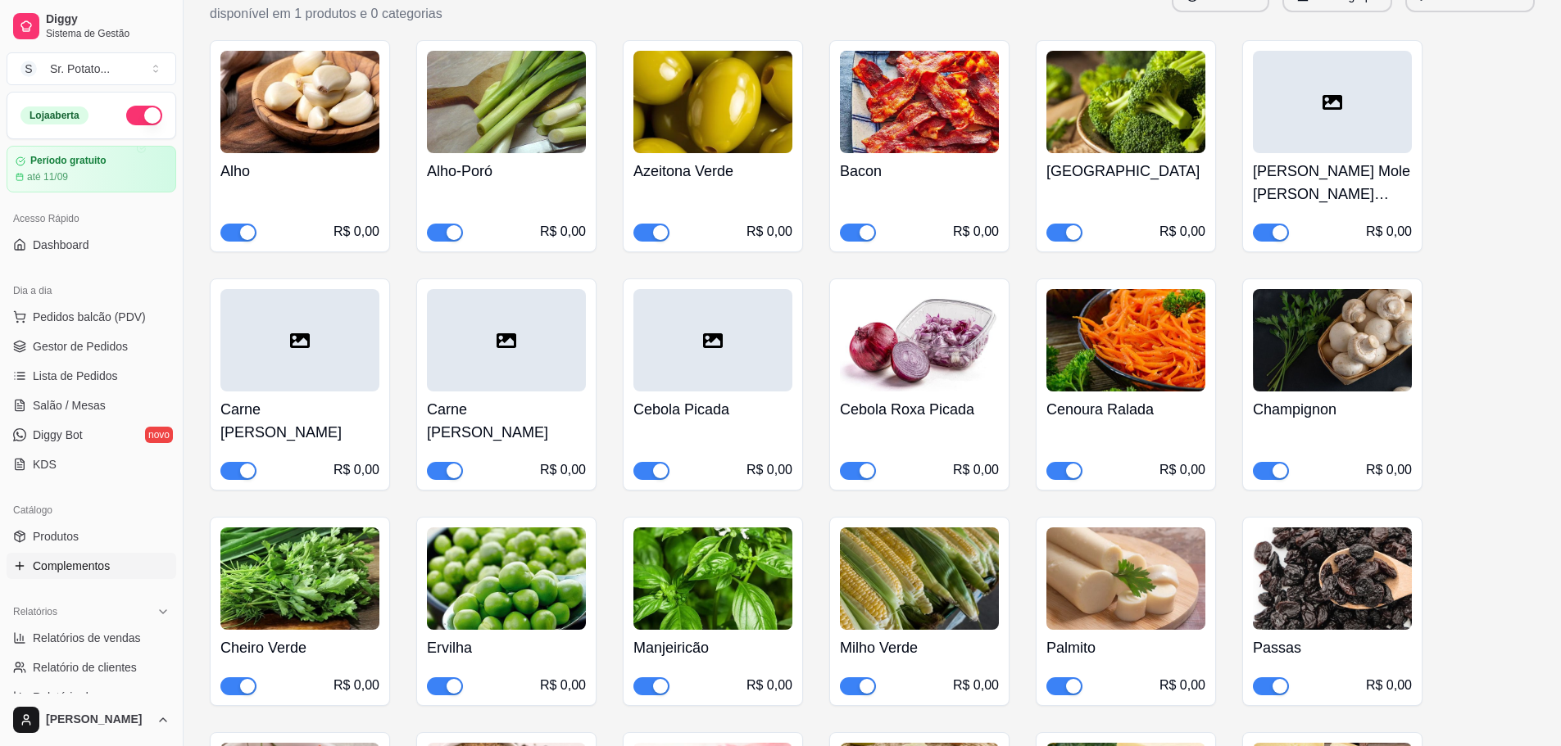
click at [733, 306] on div at bounding box center [712, 340] width 159 height 102
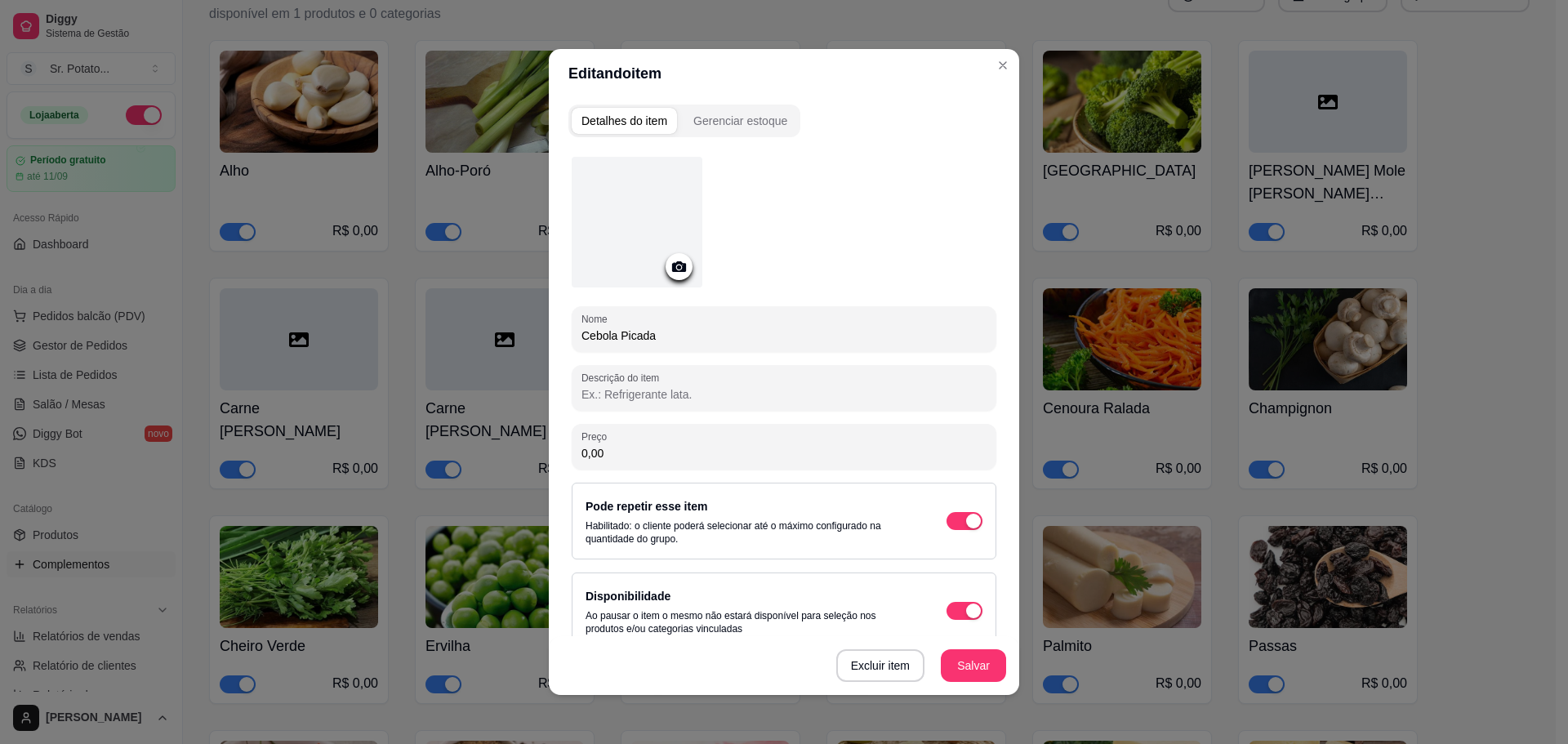
click at [664, 236] on div at bounding box center [636, 221] width 131 height 131
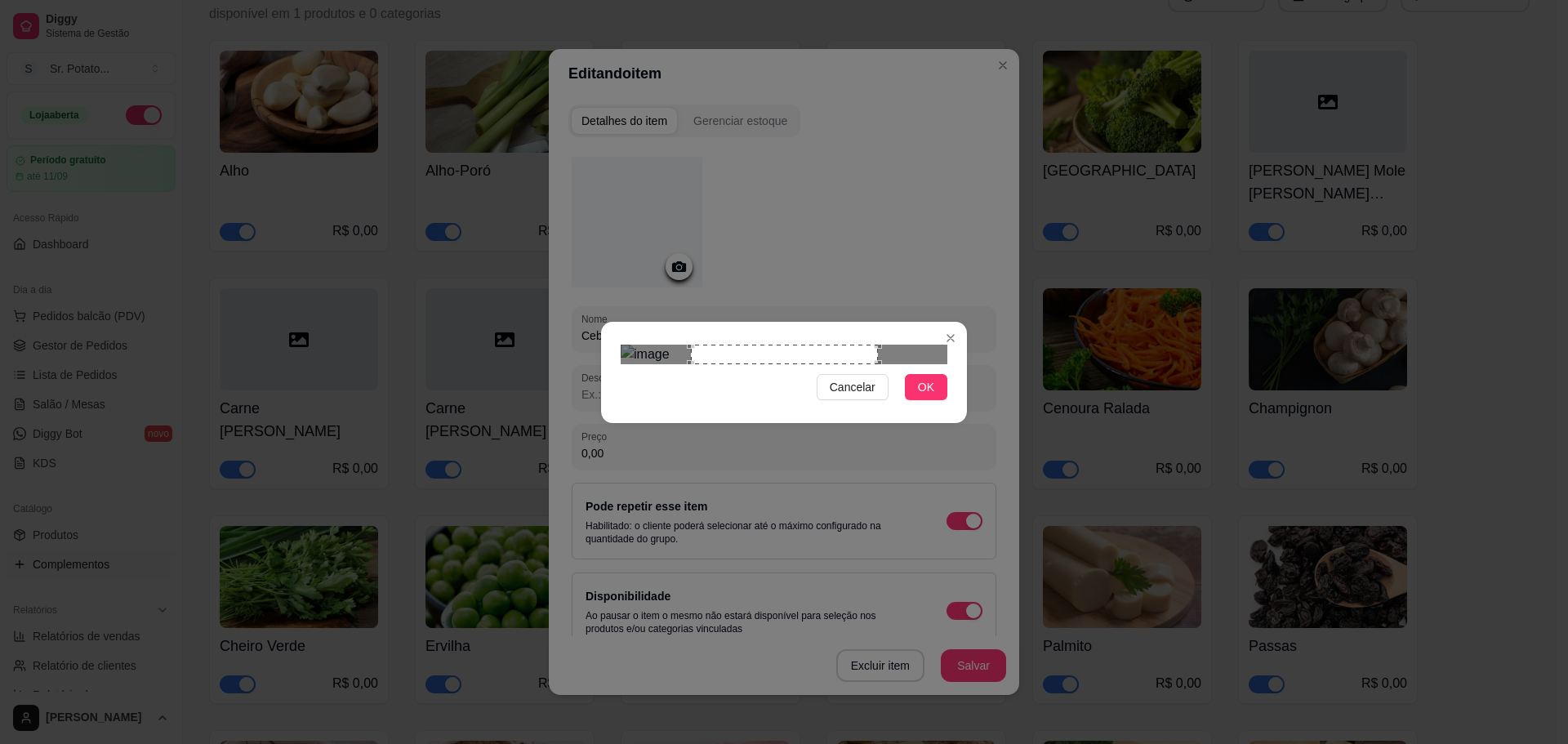
click at [617, 338] on div "Cancelar OK" at bounding box center [784, 372] width 366 height 69
click at [939, 400] on button "OK" at bounding box center [926, 387] width 43 height 26
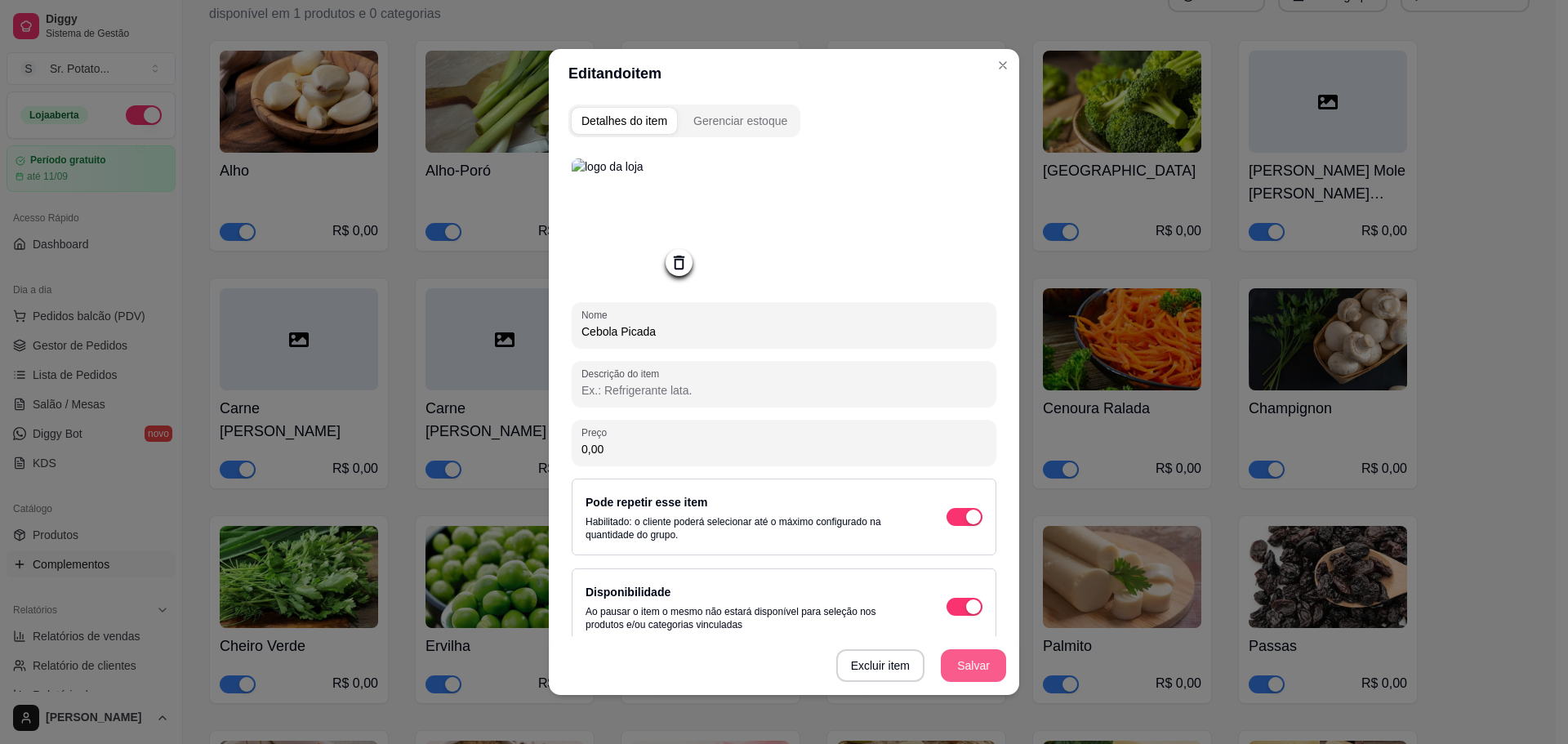
click at [972, 661] on button "Salvar" at bounding box center [974, 665] width 66 height 33
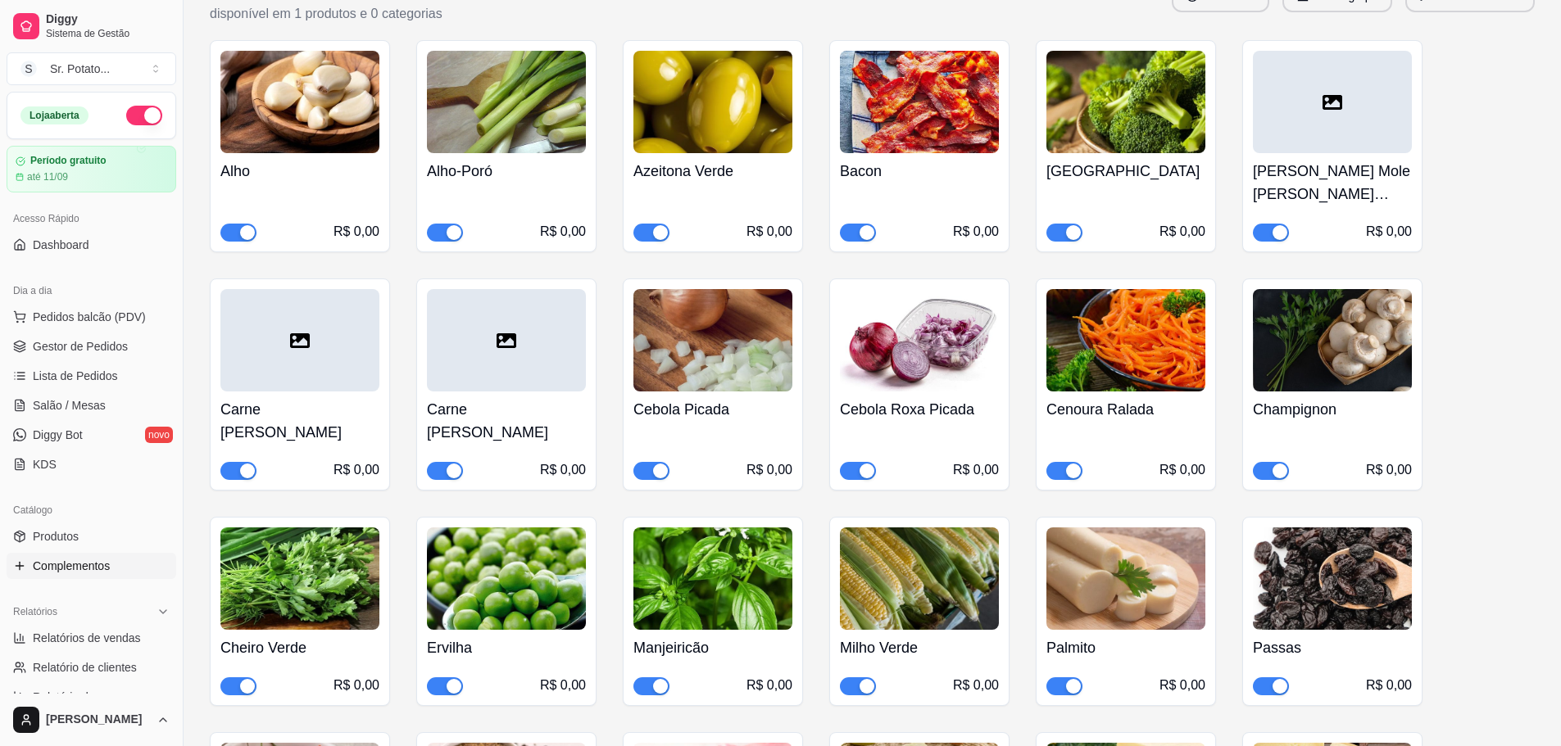
click at [524, 327] on div at bounding box center [506, 340] width 159 height 102
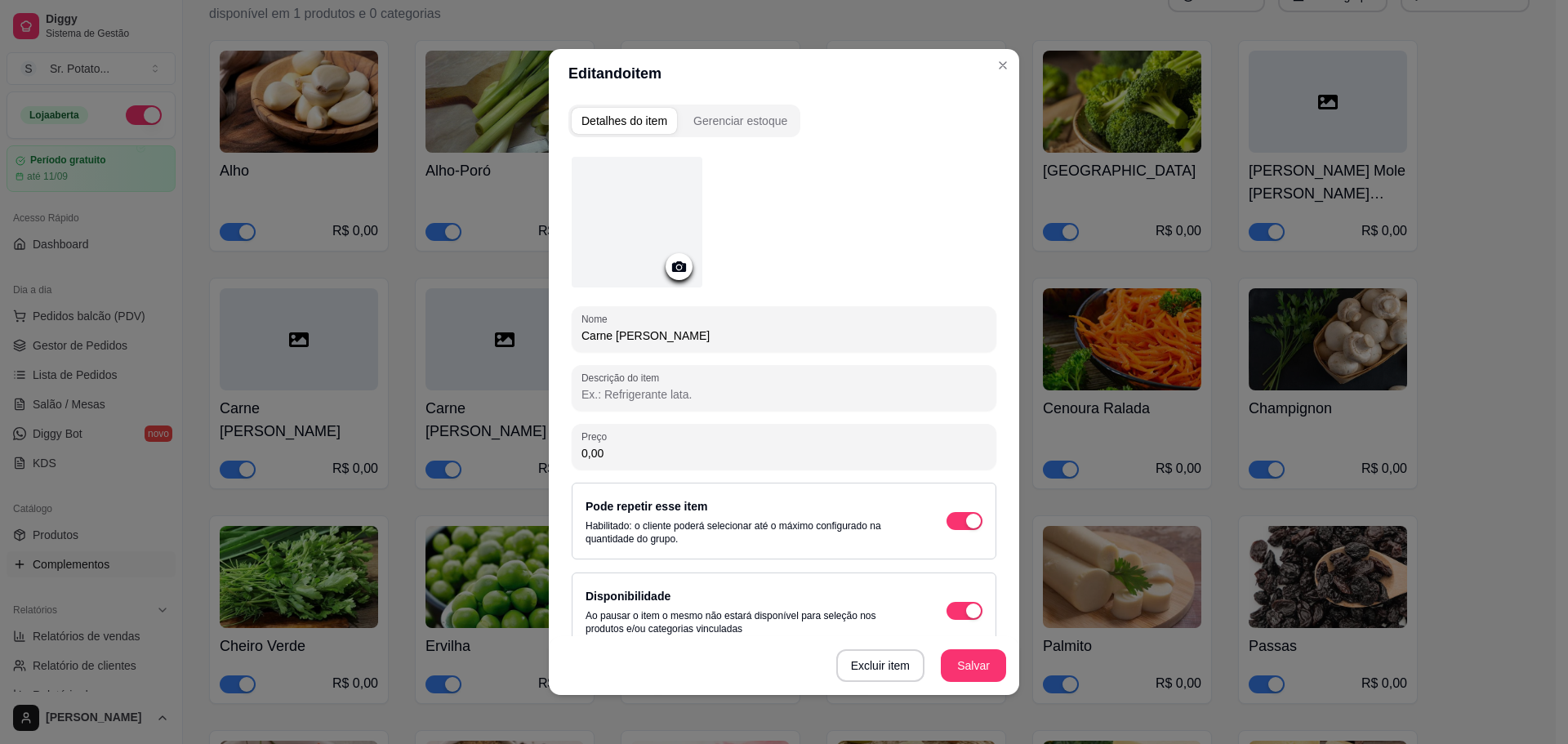
click at [662, 213] on div at bounding box center [636, 221] width 131 height 131
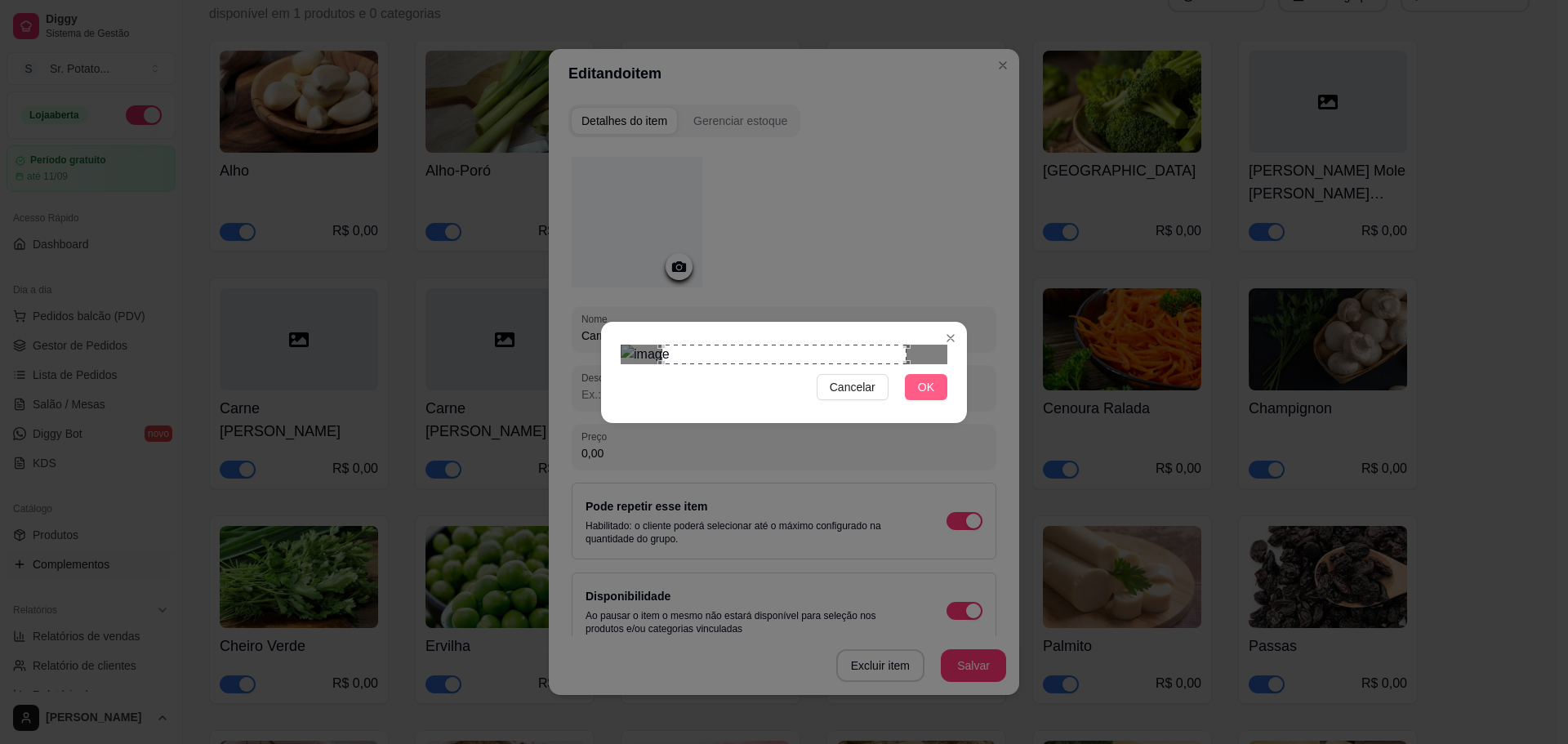
click at [929, 396] on span "OK" at bounding box center [926, 387] width 16 height 18
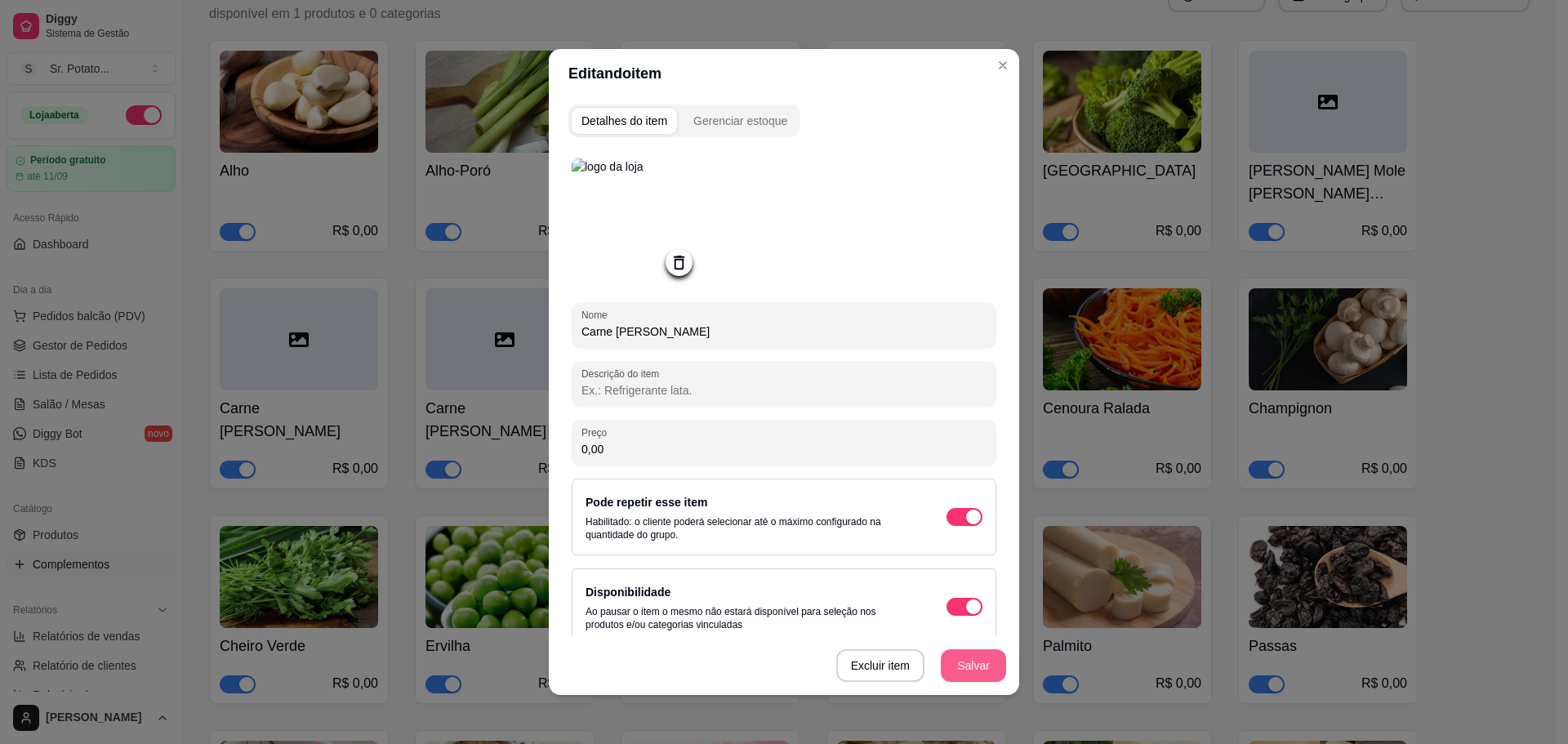
click at [974, 666] on button "Salvar" at bounding box center [974, 665] width 66 height 33
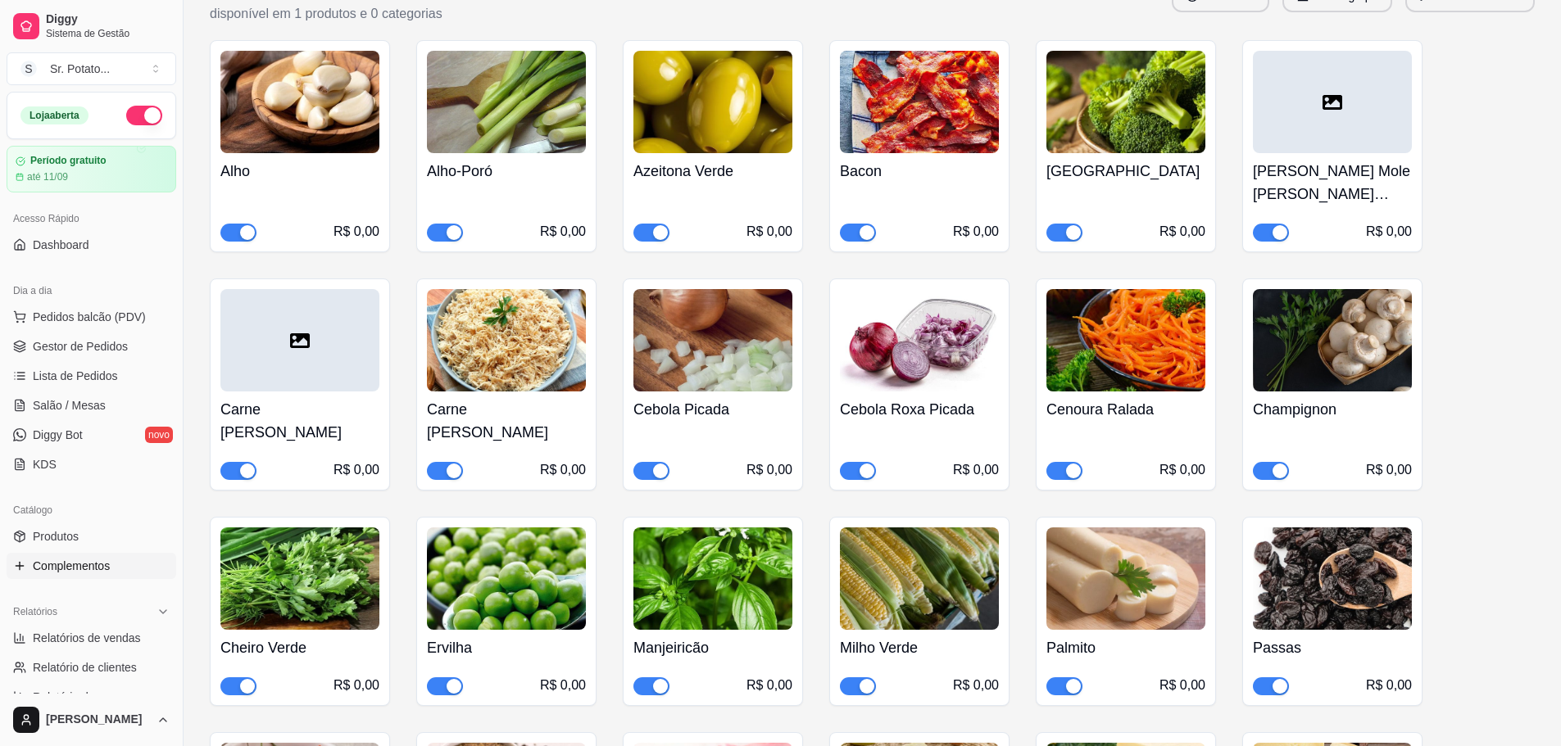
click at [315, 315] on div at bounding box center [299, 340] width 159 height 102
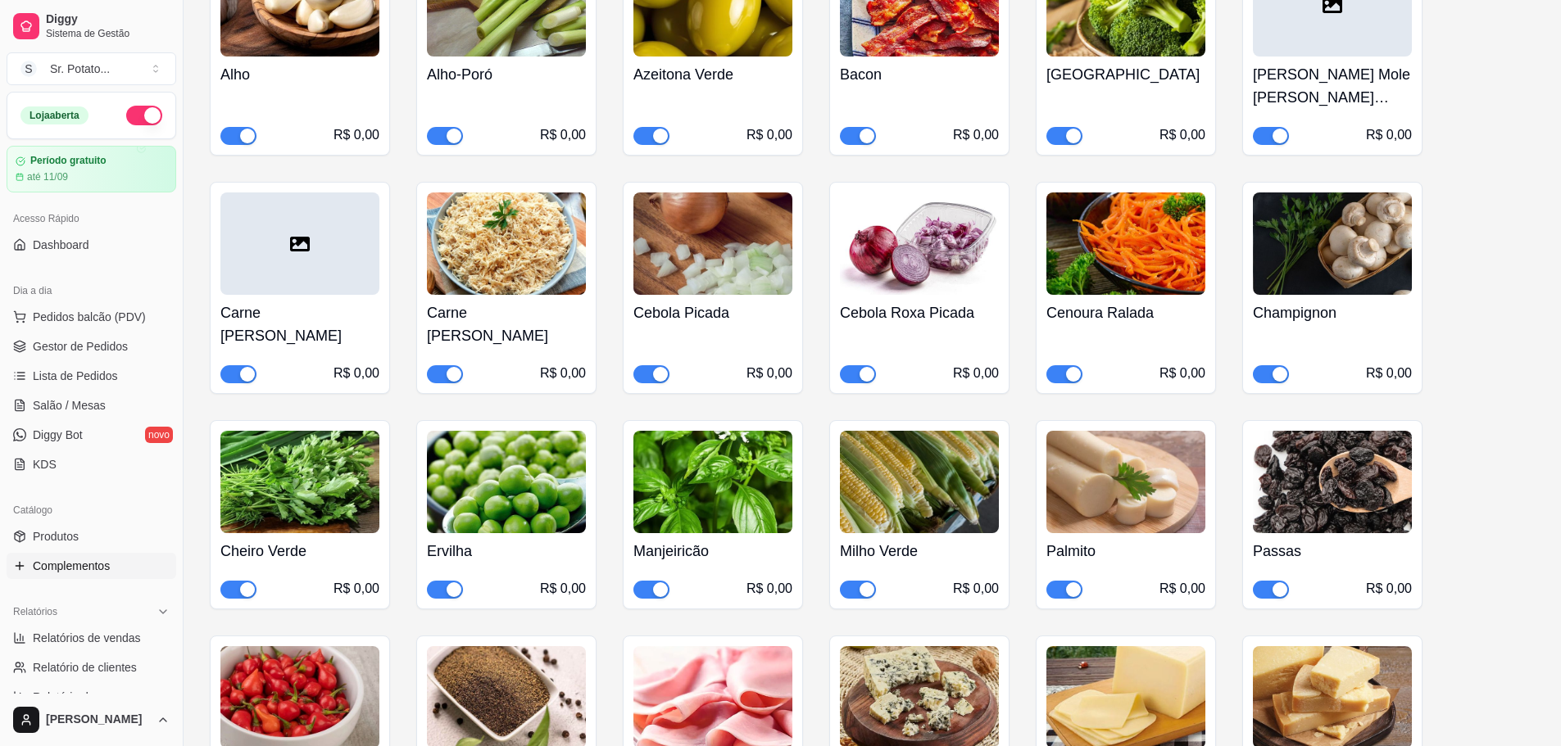
scroll to position [3889, 0]
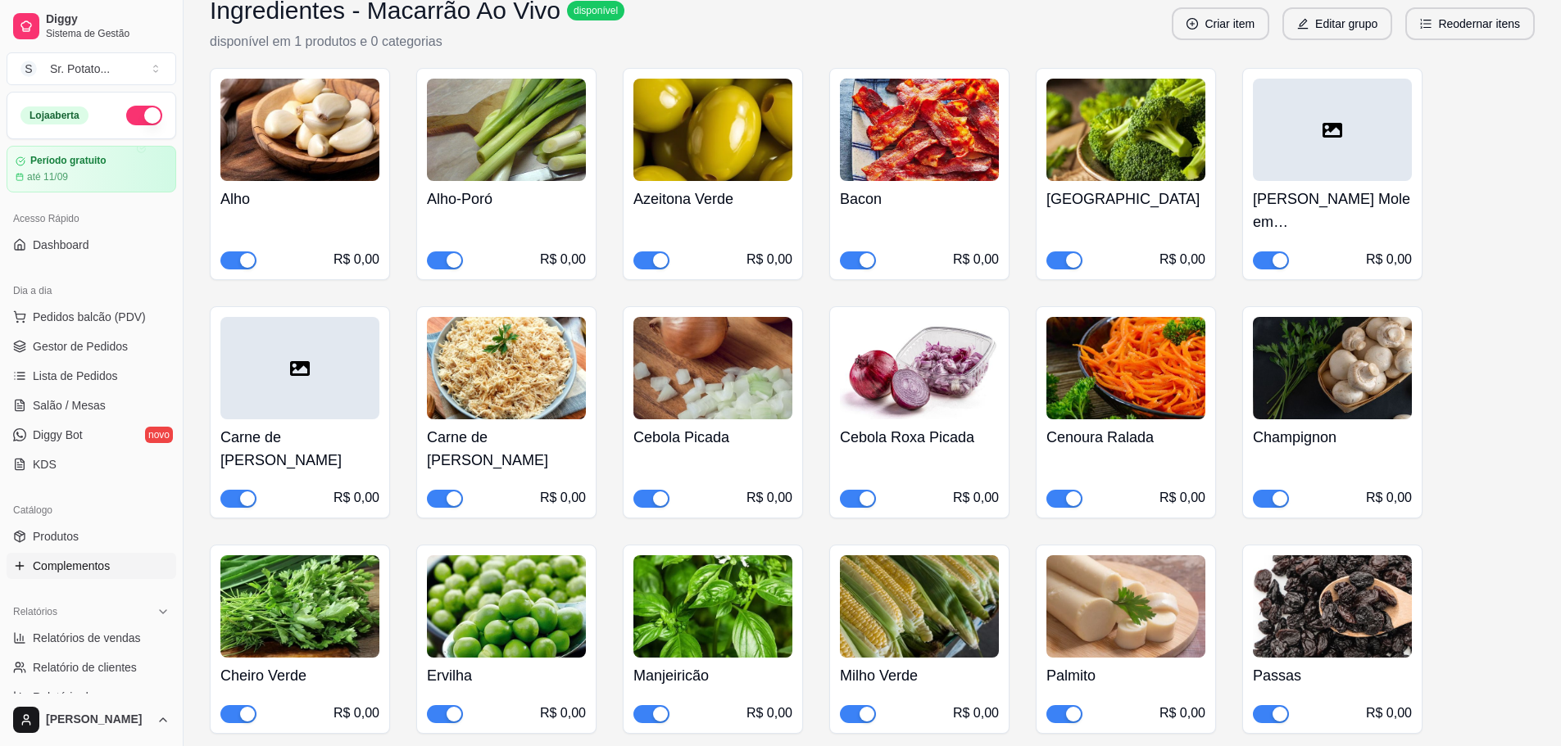
scroll to position [3769, 0]
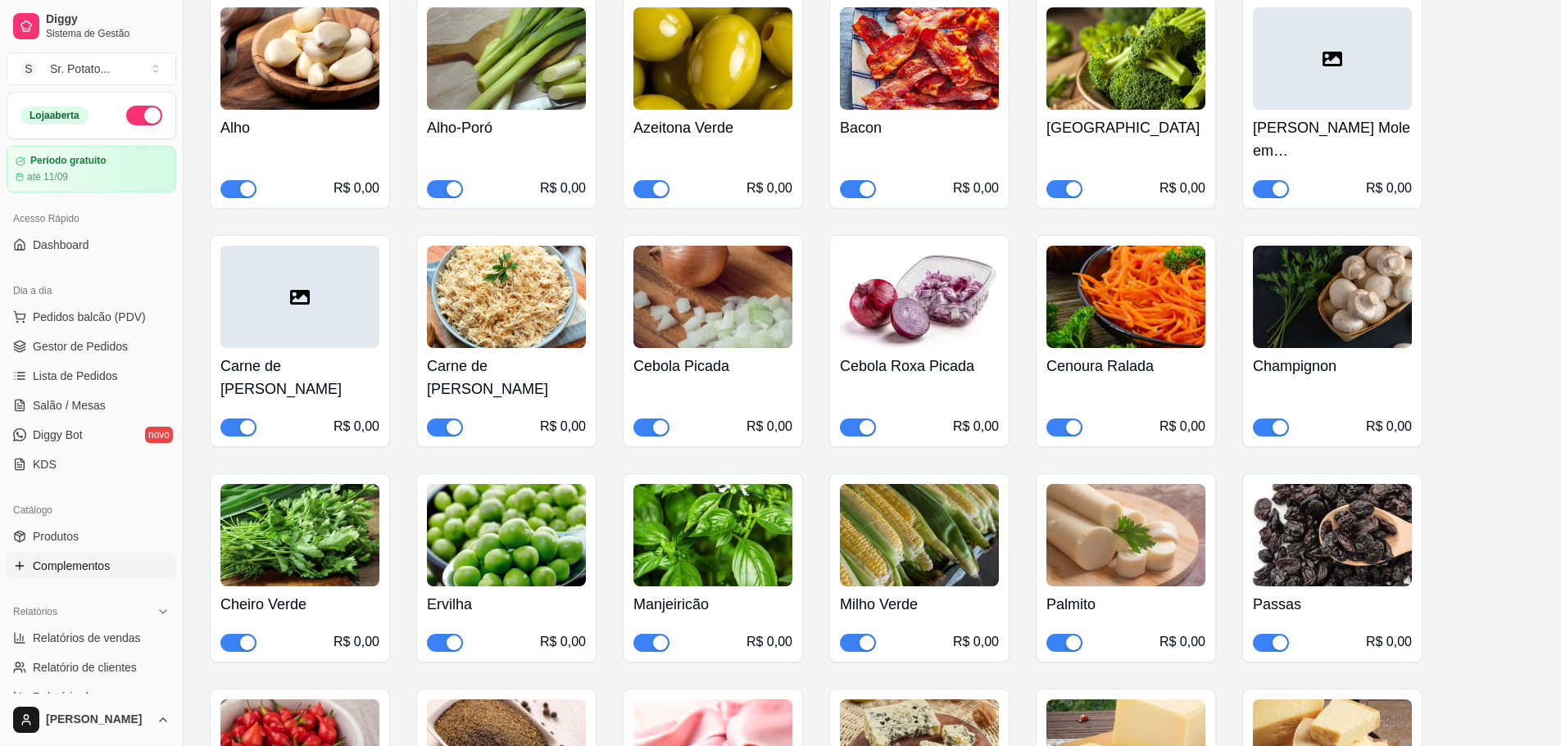
click at [291, 289] on icon at bounding box center [300, 298] width 20 height 20
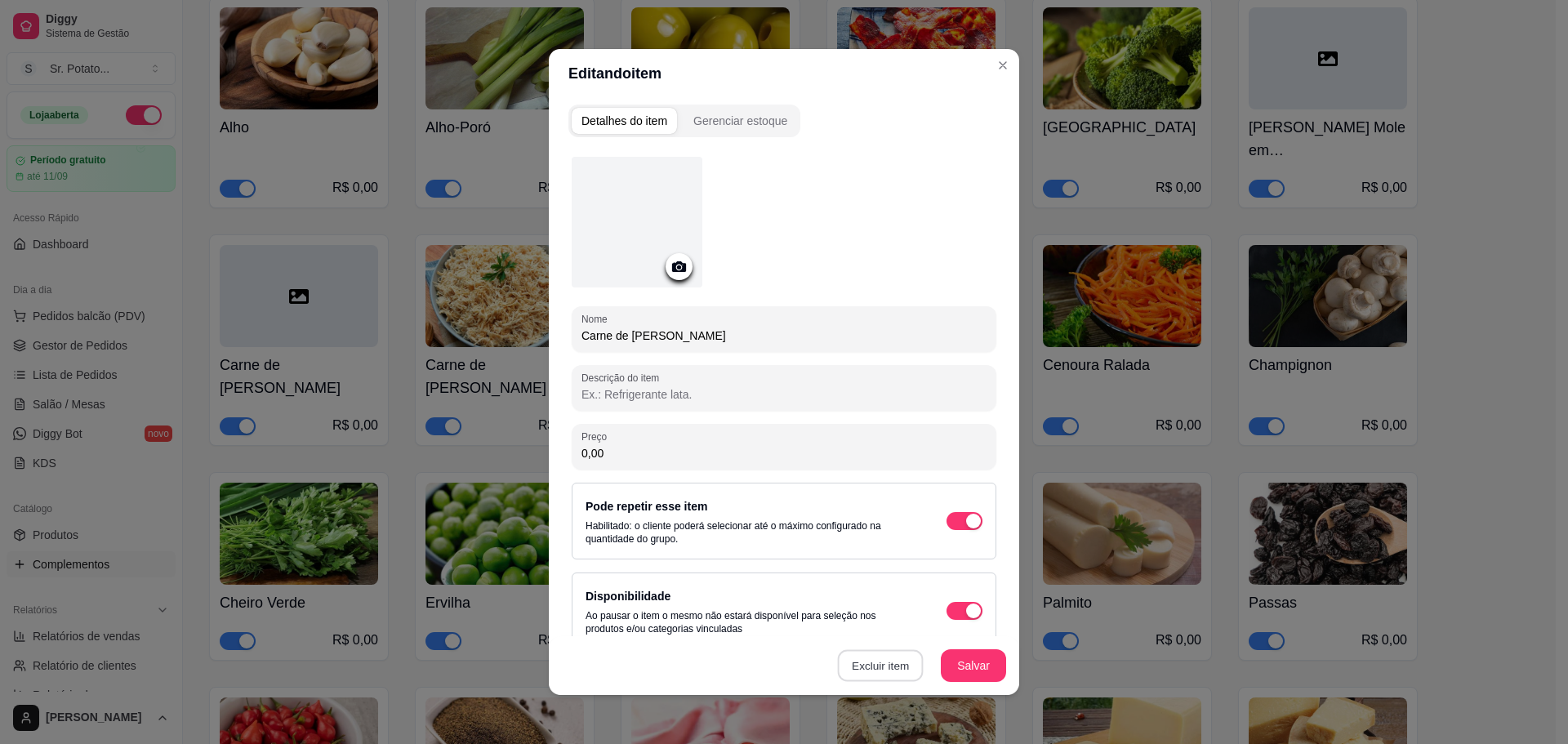
click at [883, 678] on button "Excluir item" at bounding box center [880, 666] width 86 height 32
click at [932, 622] on button "Sim" at bounding box center [941, 628] width 50 height 25
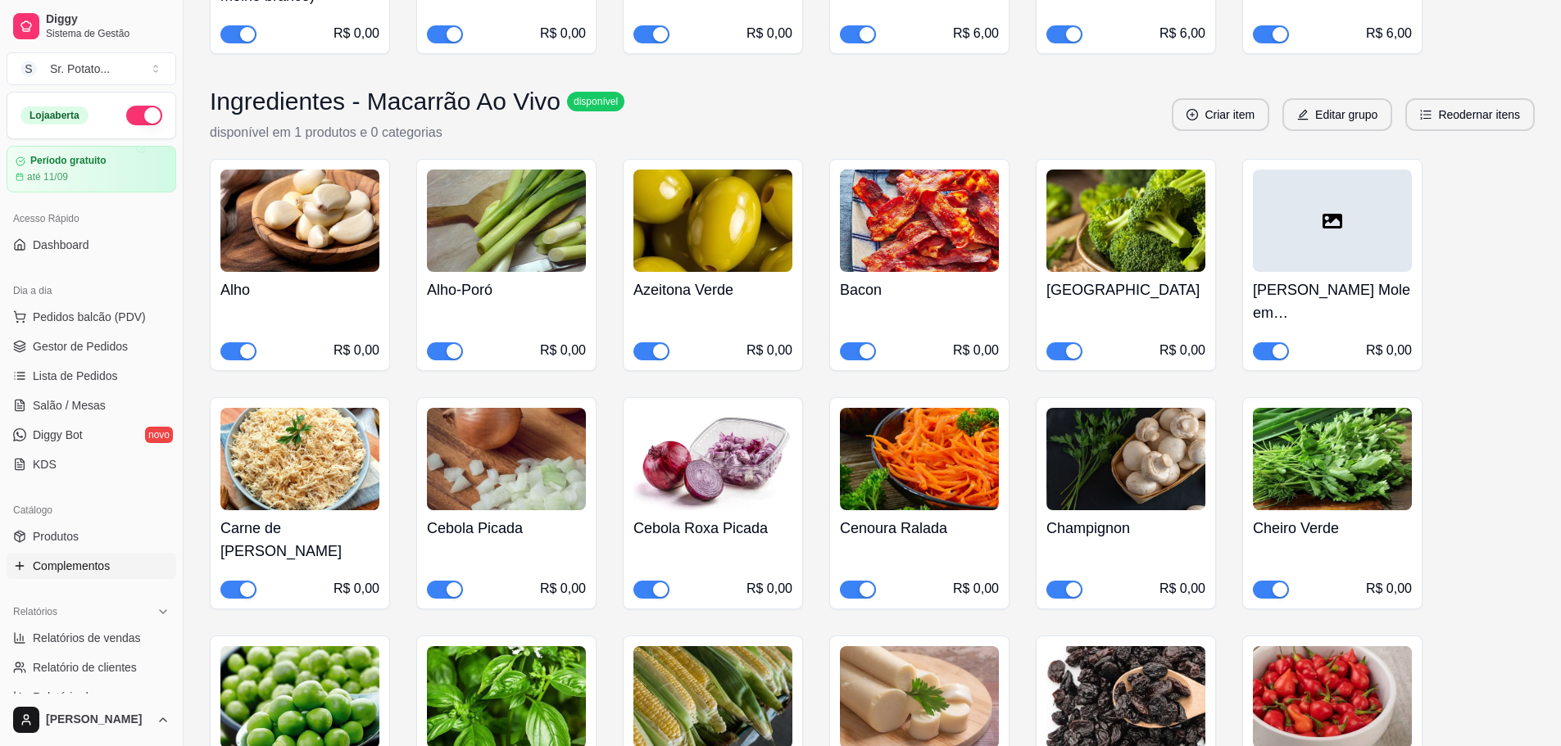
scroll to position [3441, 0]
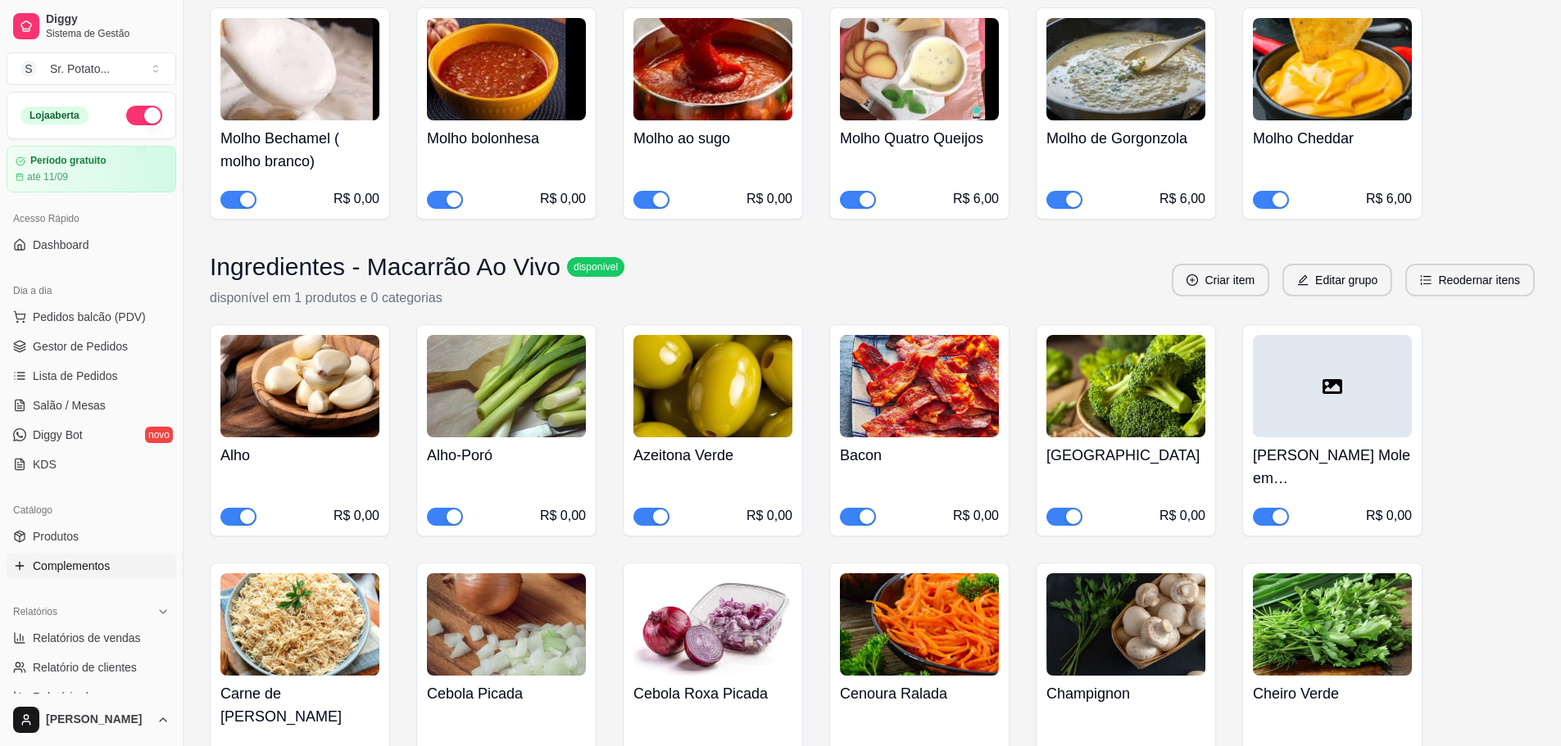
click at [1308, 369] on div at bounding box center [1332, 386] width 159 height 102
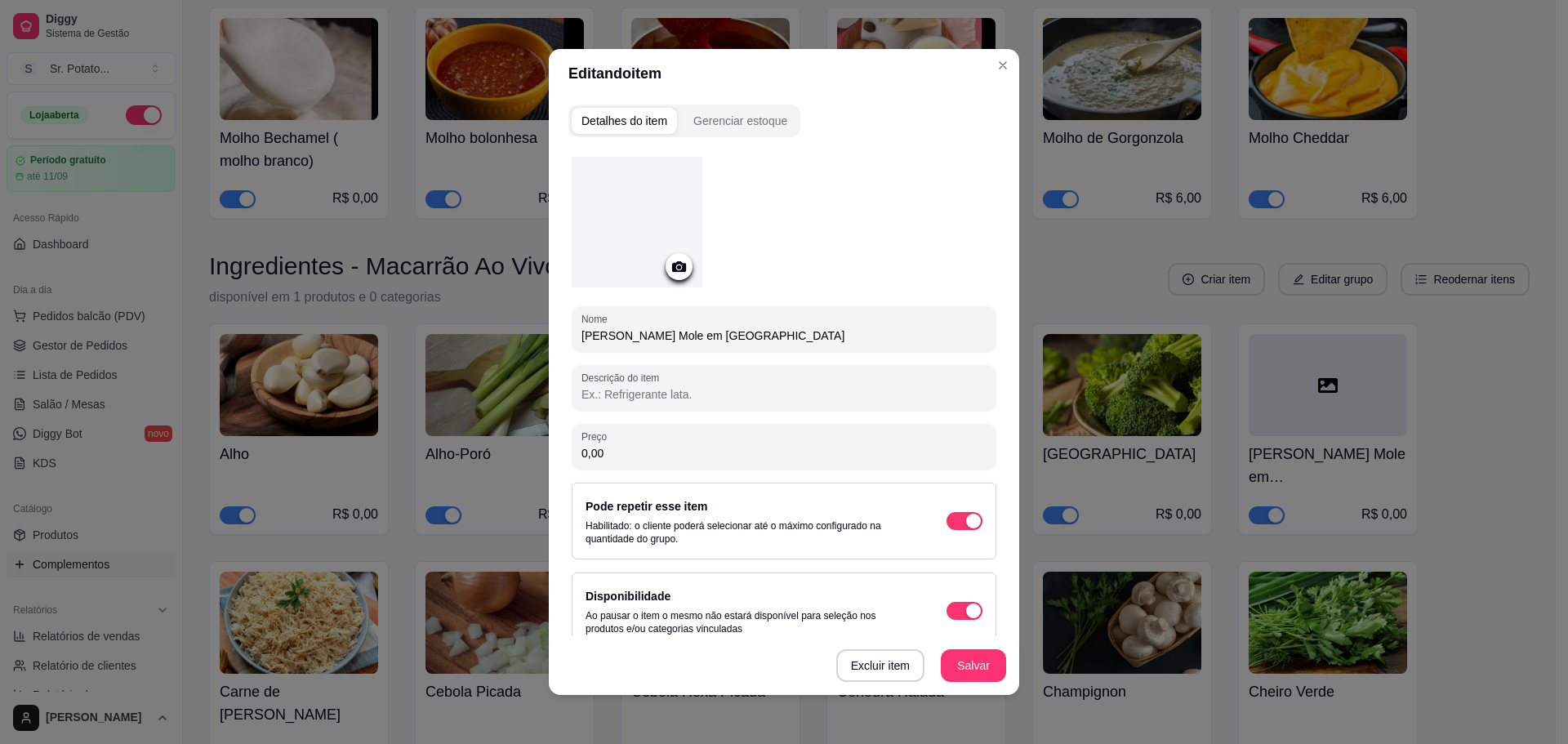
click at [616, 213] on div at bounding box center [636, 221] width 131 height 131
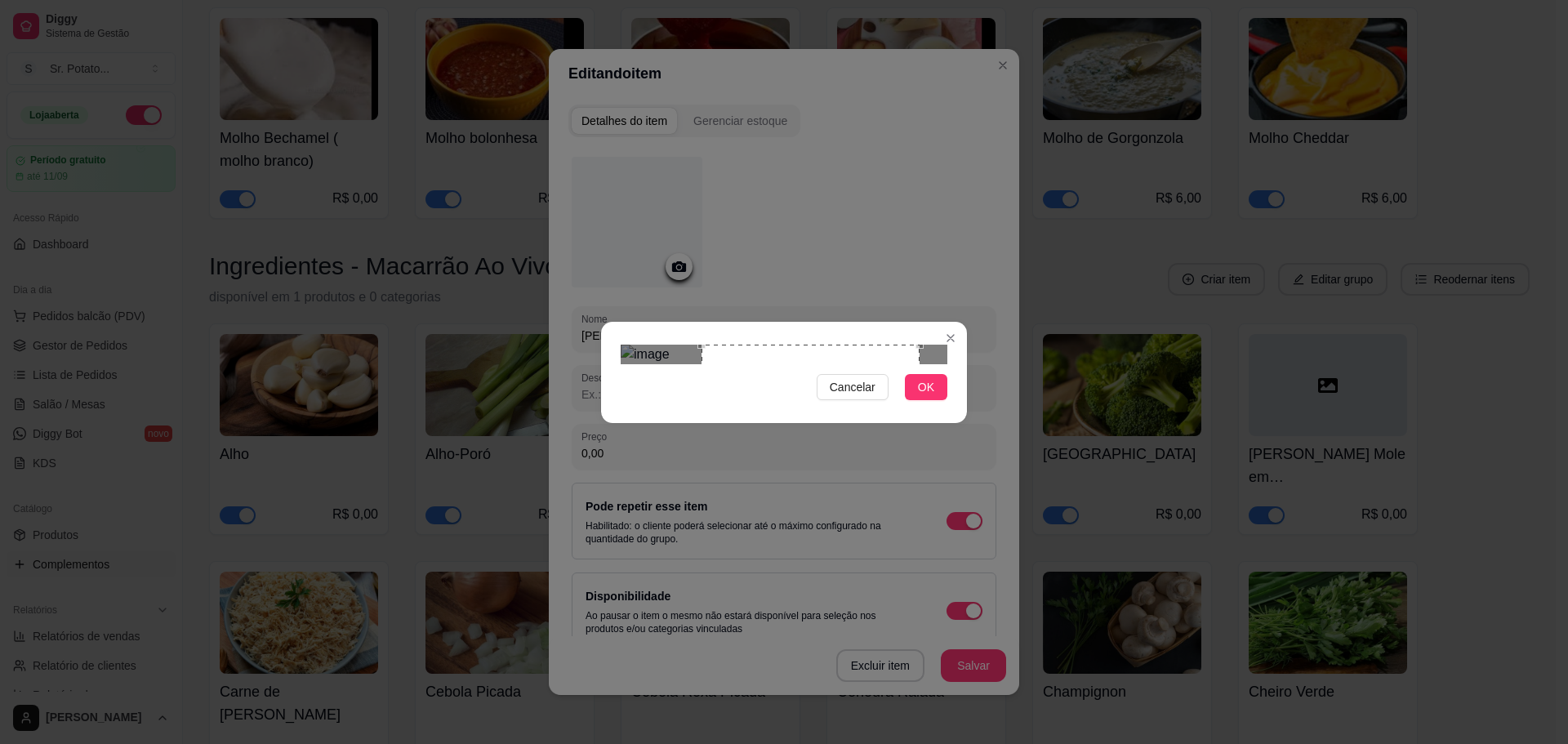
click at [908, 345] on div "Use the arrow keys to move the crop selection area" at bounding box center [810, 454] width 218 height 218
click at [929, 396] on span "OK" at bounding box center [926, 387] width 16 height 18
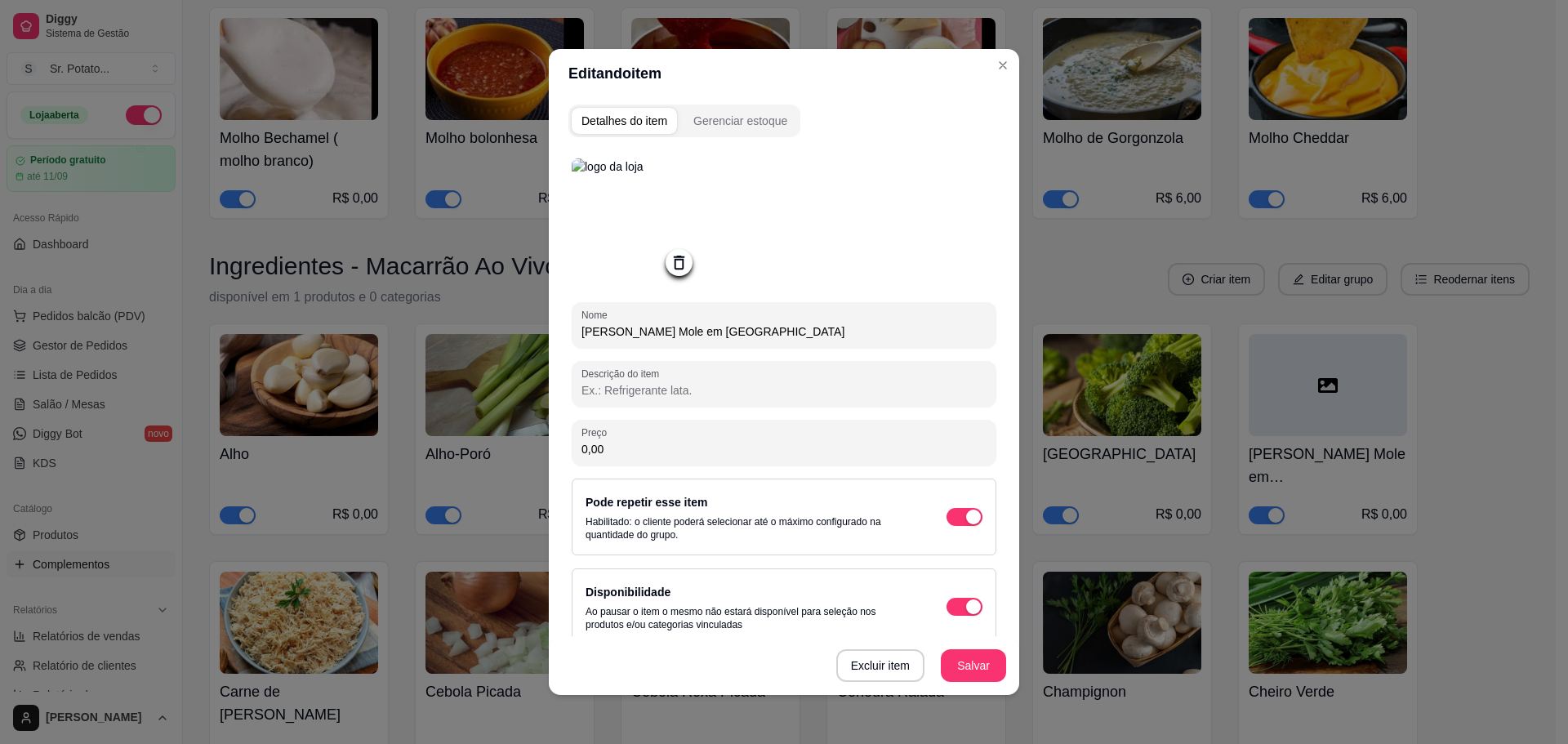
click at [969, 673] on button "Salvar" at bounding box center [974, 665] width 66 height 33
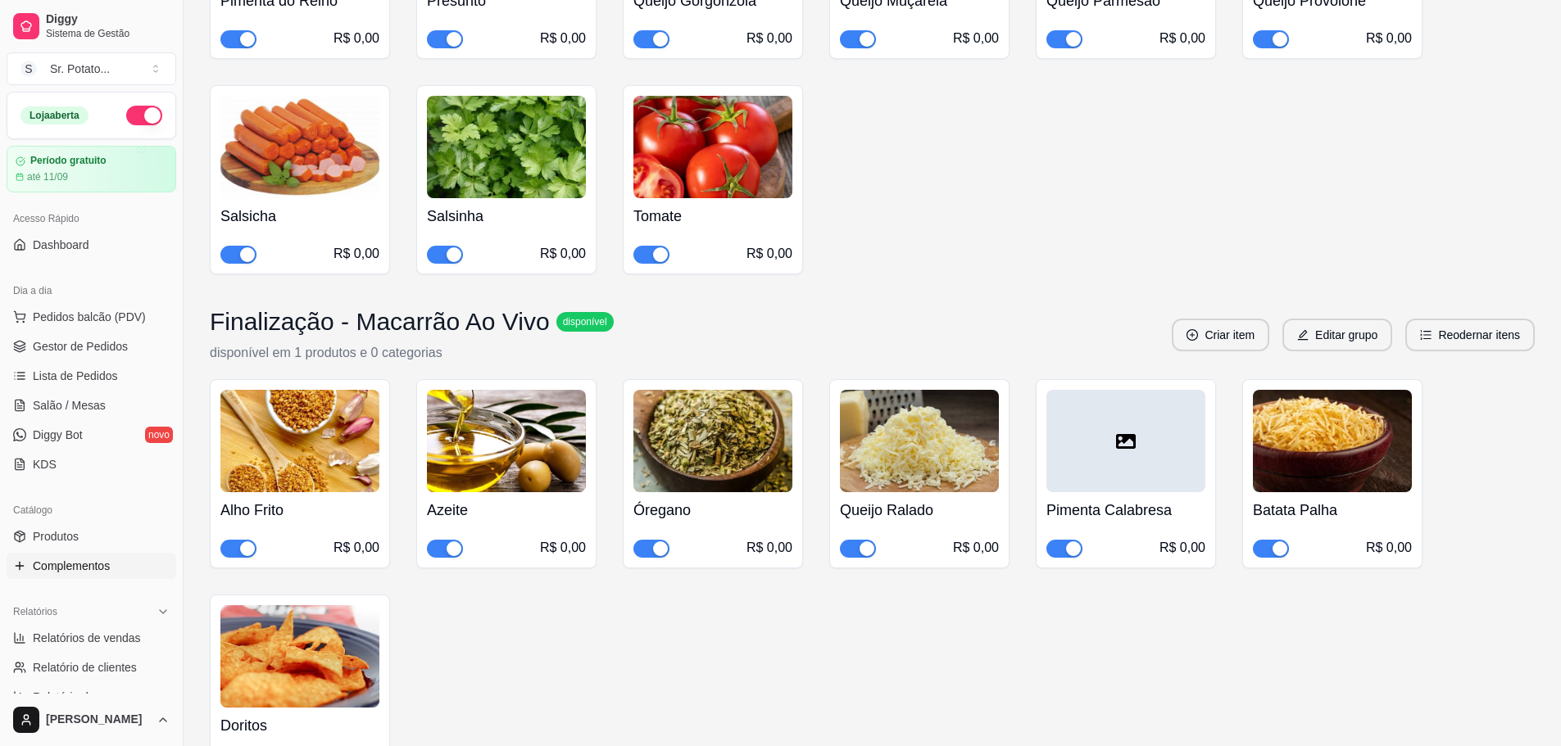
scroll to position [4708, 0]
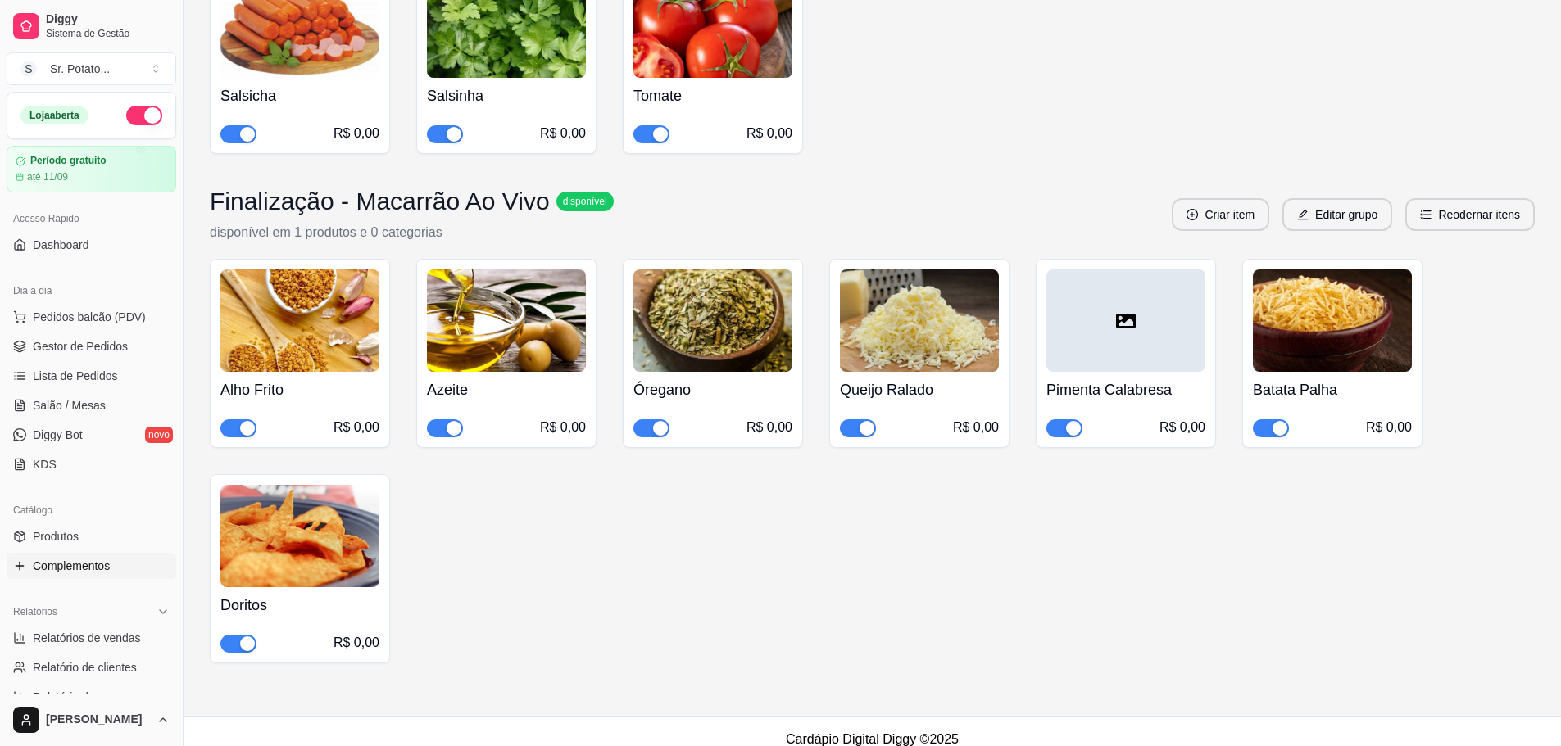
click at [1103, 297] on div at bounding box center [1125, 321] width 159 height 102
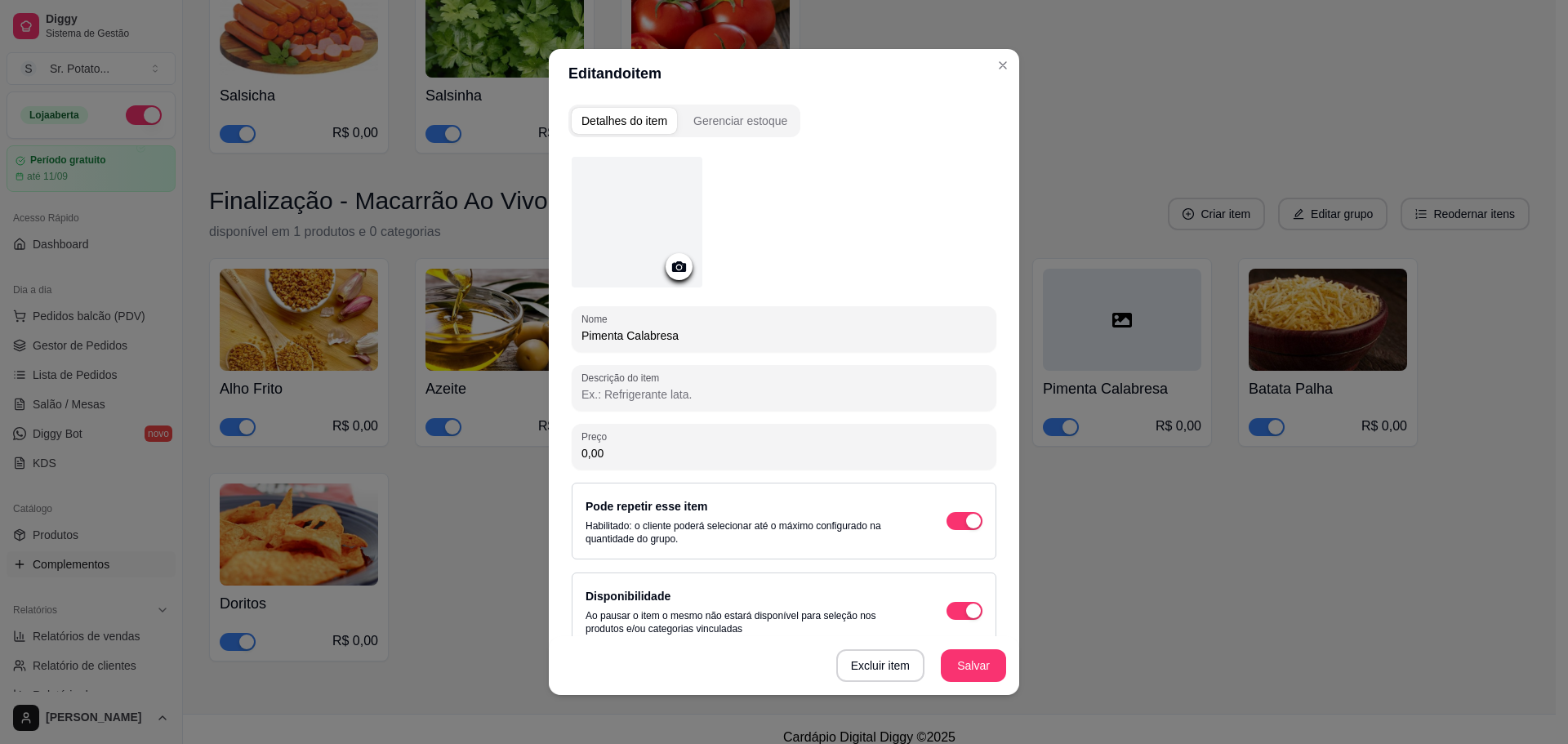
click at [634, 196] on div at bounding box center [636, 221] width 131 height 131
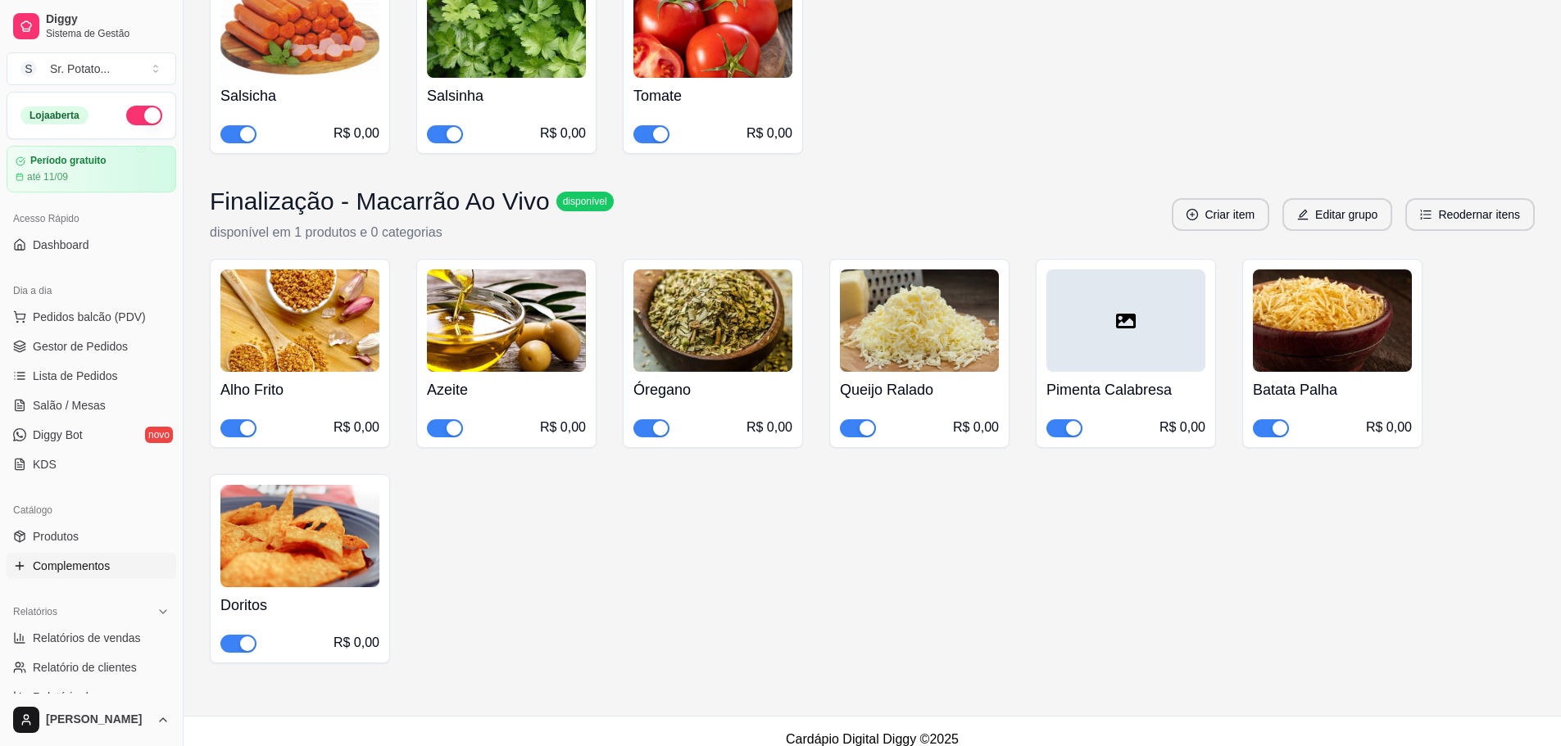
click at [1165, 318] on div at bounding box center [1125, 321] width 159 height 102
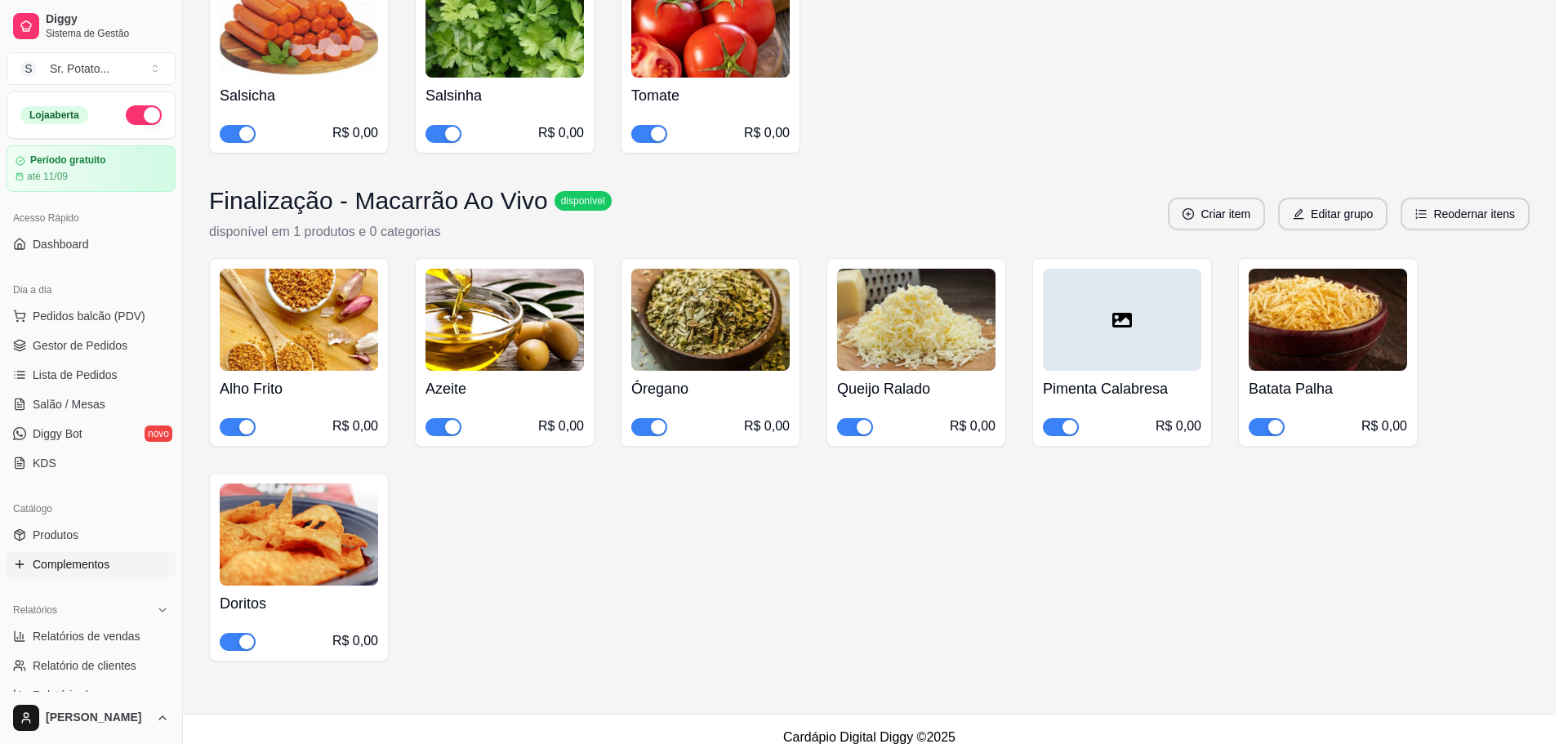
click at [607, 202] on div at bounding box center [636, 221] width 131 height 131
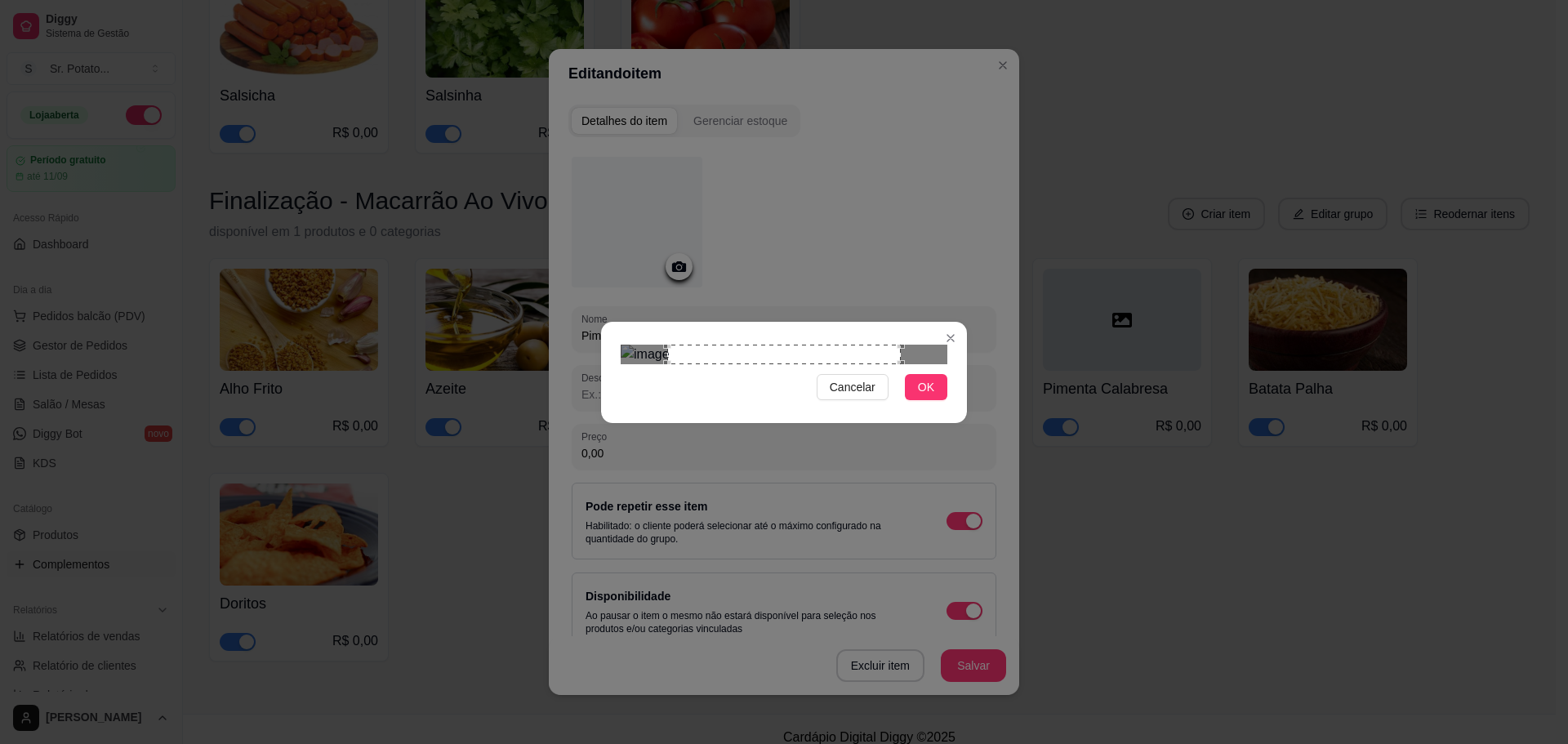
click at [680, 345] on div "Use the arrow keys to move the crop selection area" at bounding box center [784, 355] width 233 height 20
click at [834, 345] on div "Use the arrow keys to move the crop selection area" at bounding box center [830, 462] width 233 height 233
click at [926, 396] on span "OK" at bounding box center [926, 387] width 16 height 18
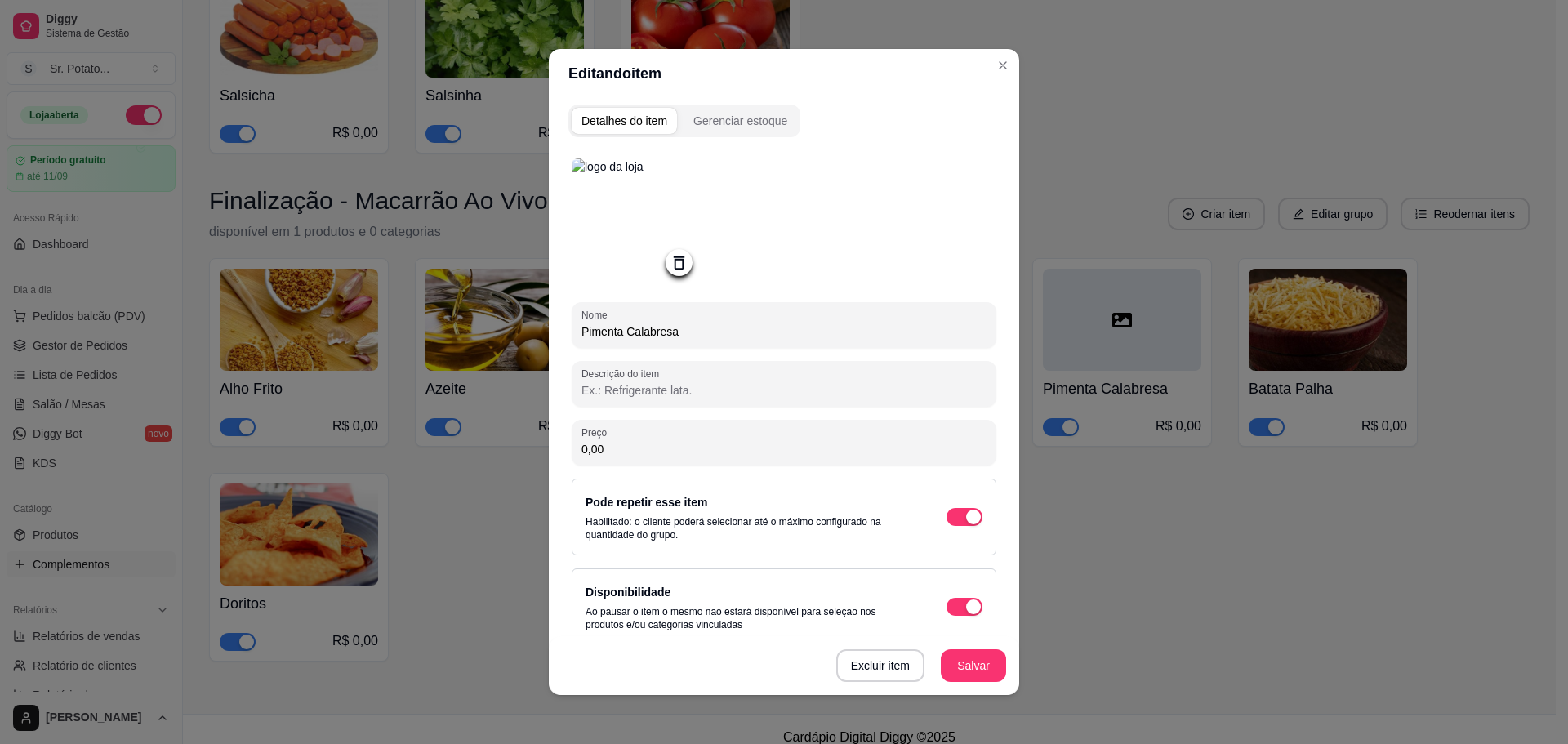
click at [974, 668] on button "Salvar" at bounding box center [974, 665] width 66 height 33
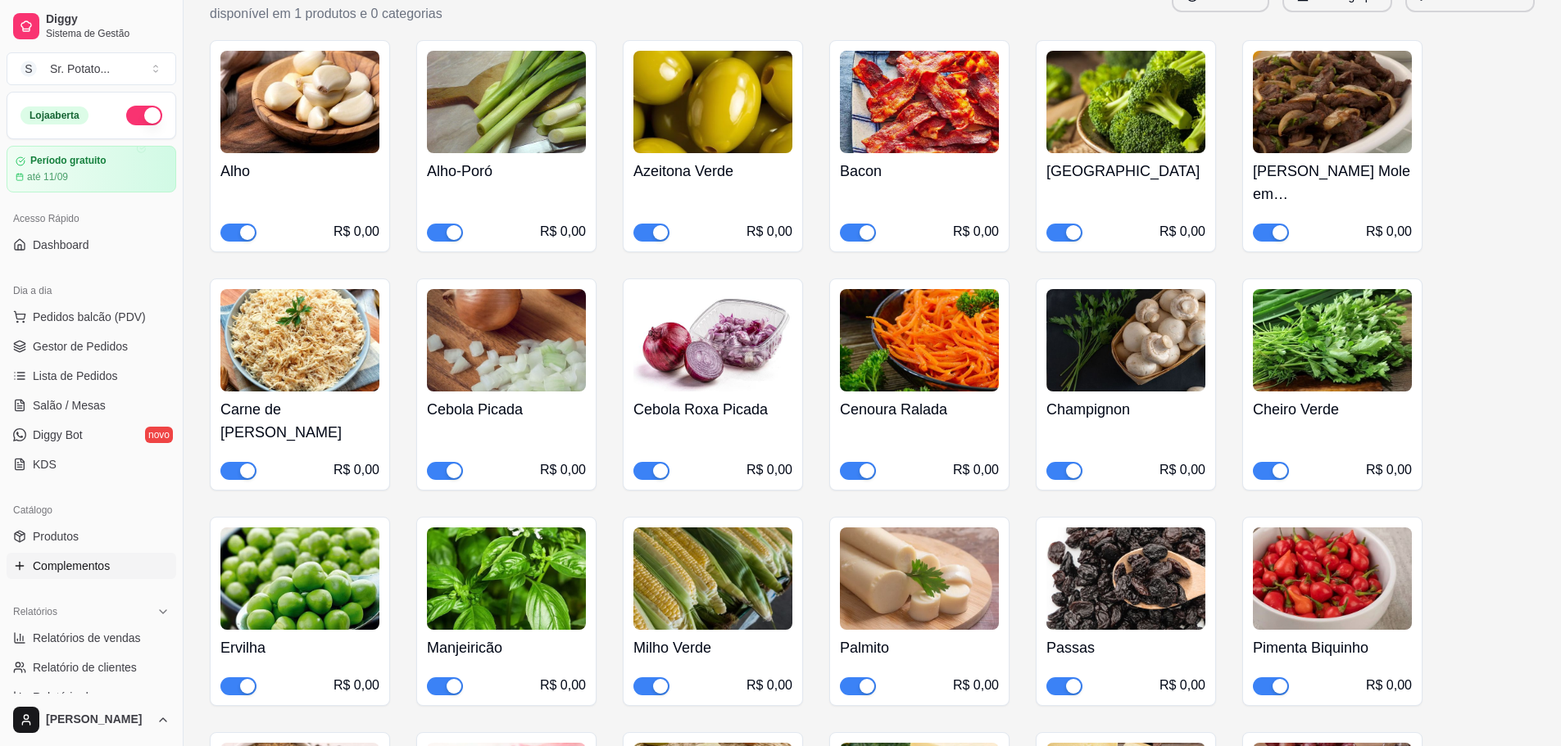
scroll to position [3561, 0]
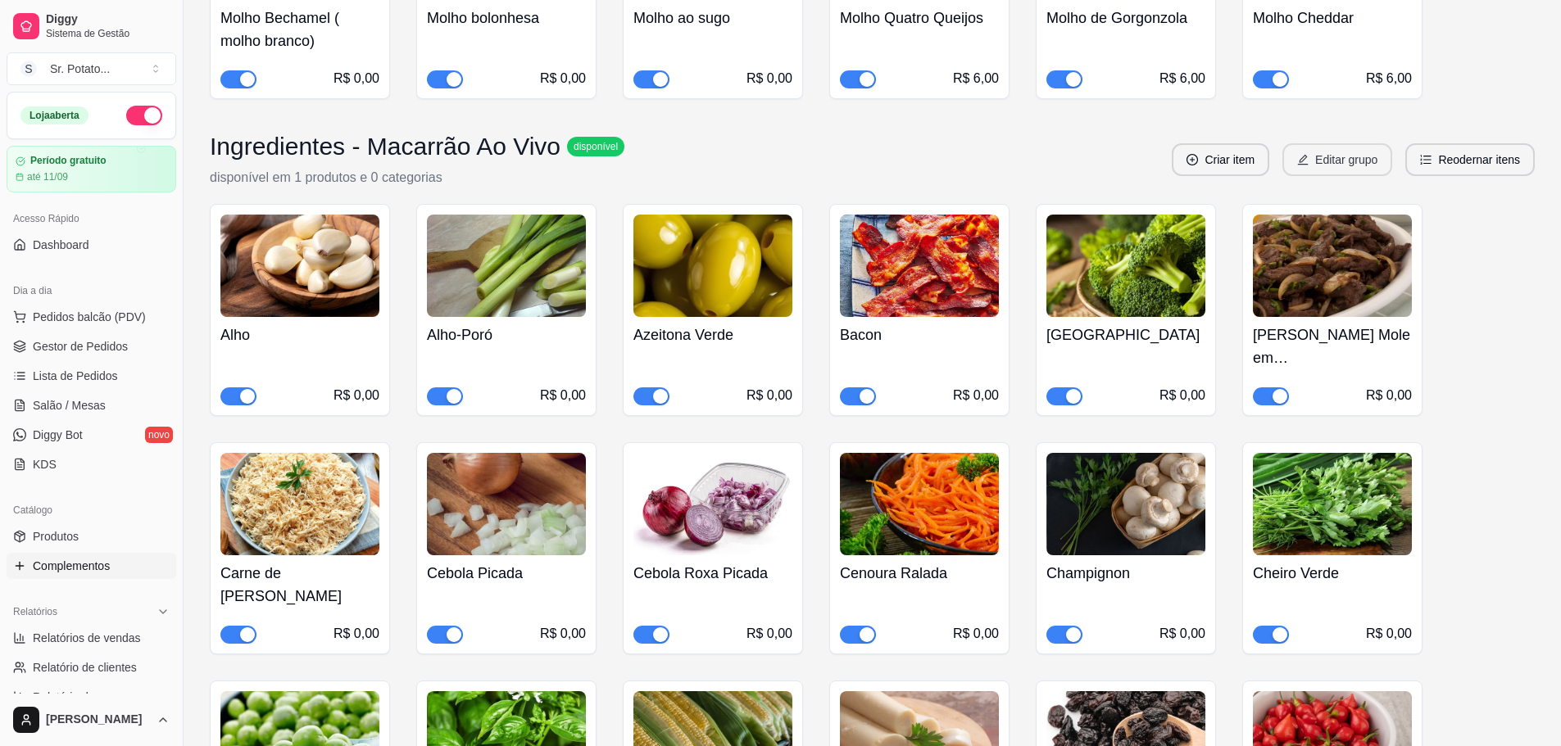
click at [1307, 155] on icon "edit" at bounding box center [1303, 160] width 11 height 11
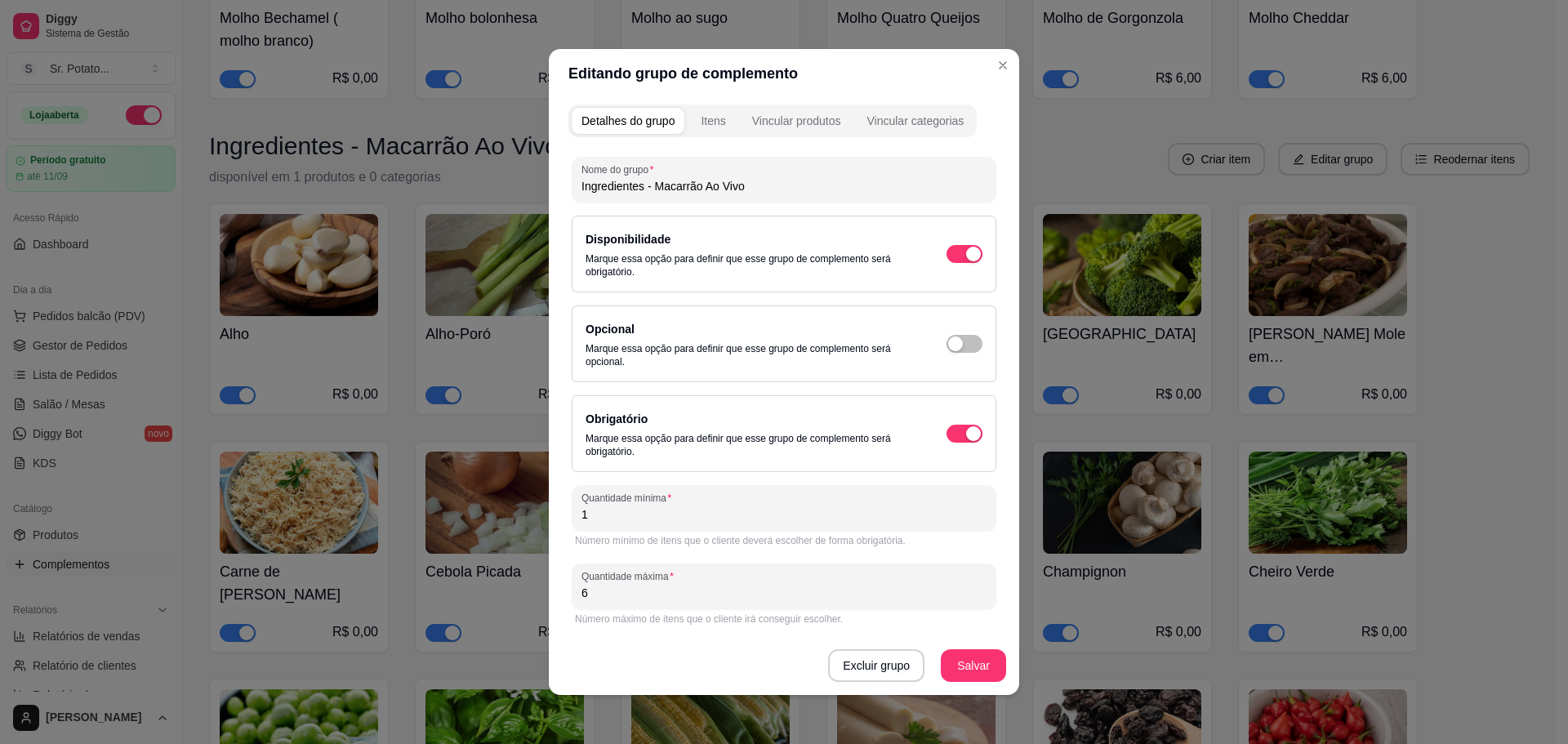
click at [759, 179] on input "Ingredientes - Macarrão Ao Vivo" at bounding box center [784, 186] width 405 height 16
type input "Ingredientes - Macarrão Ao Vivo - 6 ingredientes"
click at [979, 673] on button "Salvar" at bounding box center [974, 665] width 66 height 33
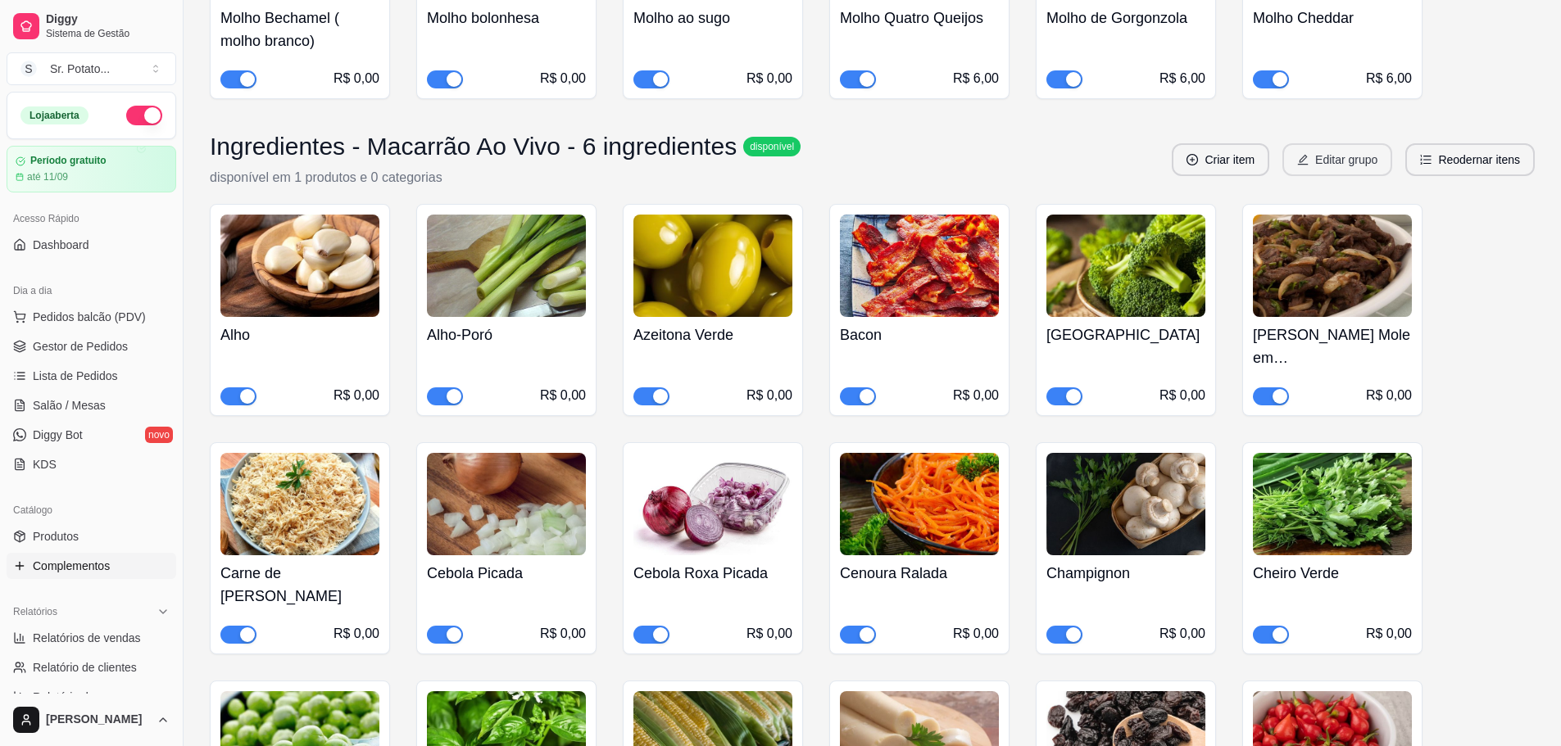
click at [1336, 143] on button "Editar grupo" at bounding box center [1337, 159] width 110 height 33
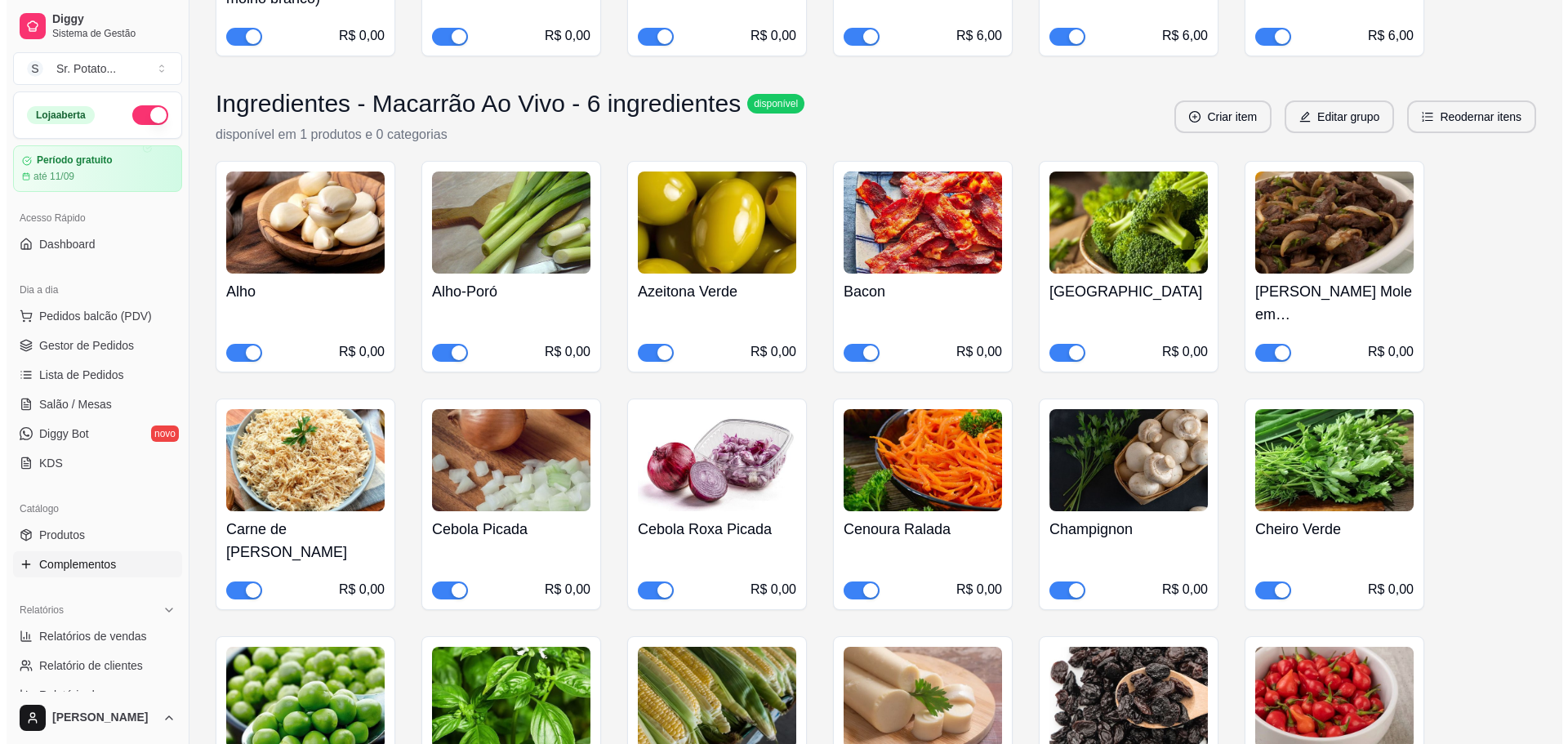
scroll to position [3389, 0]
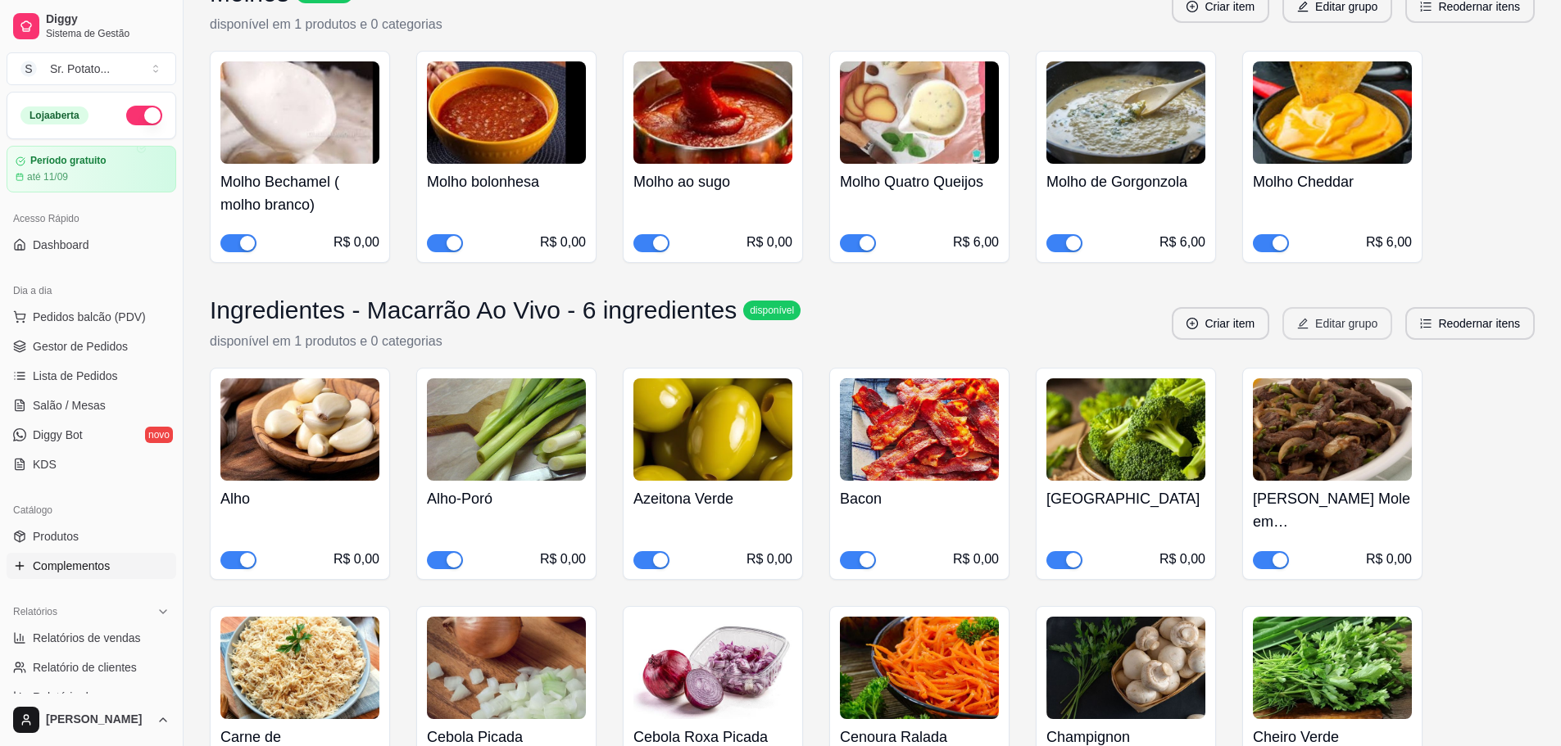
click at [1340, 307] on button "Editar grupo" at bounding box center [1337, 323] width 110 height 33
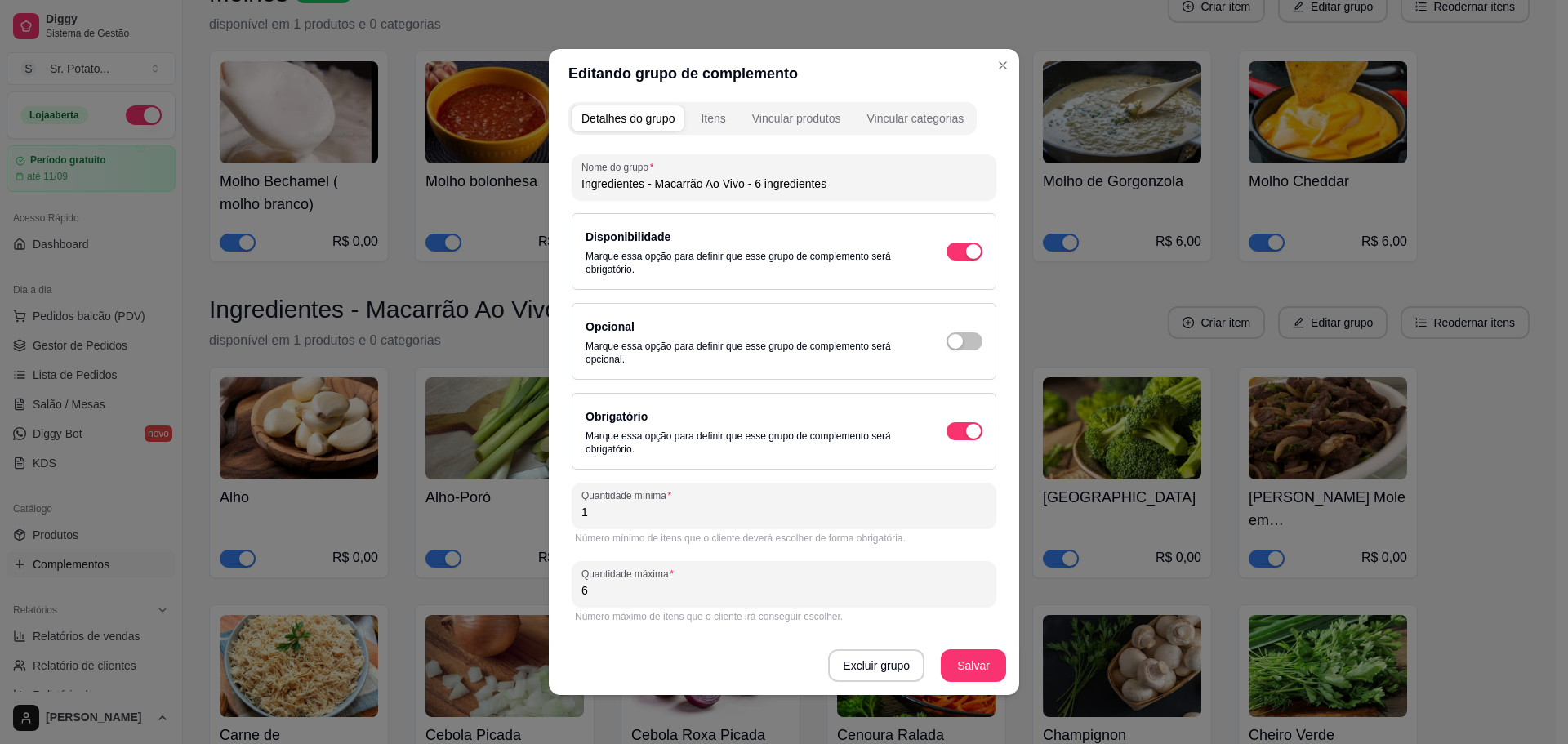
scroll to position [0, 0]
click at [705, 125] on div "Itens" at bounding box center [713, 121] width 25 height 16
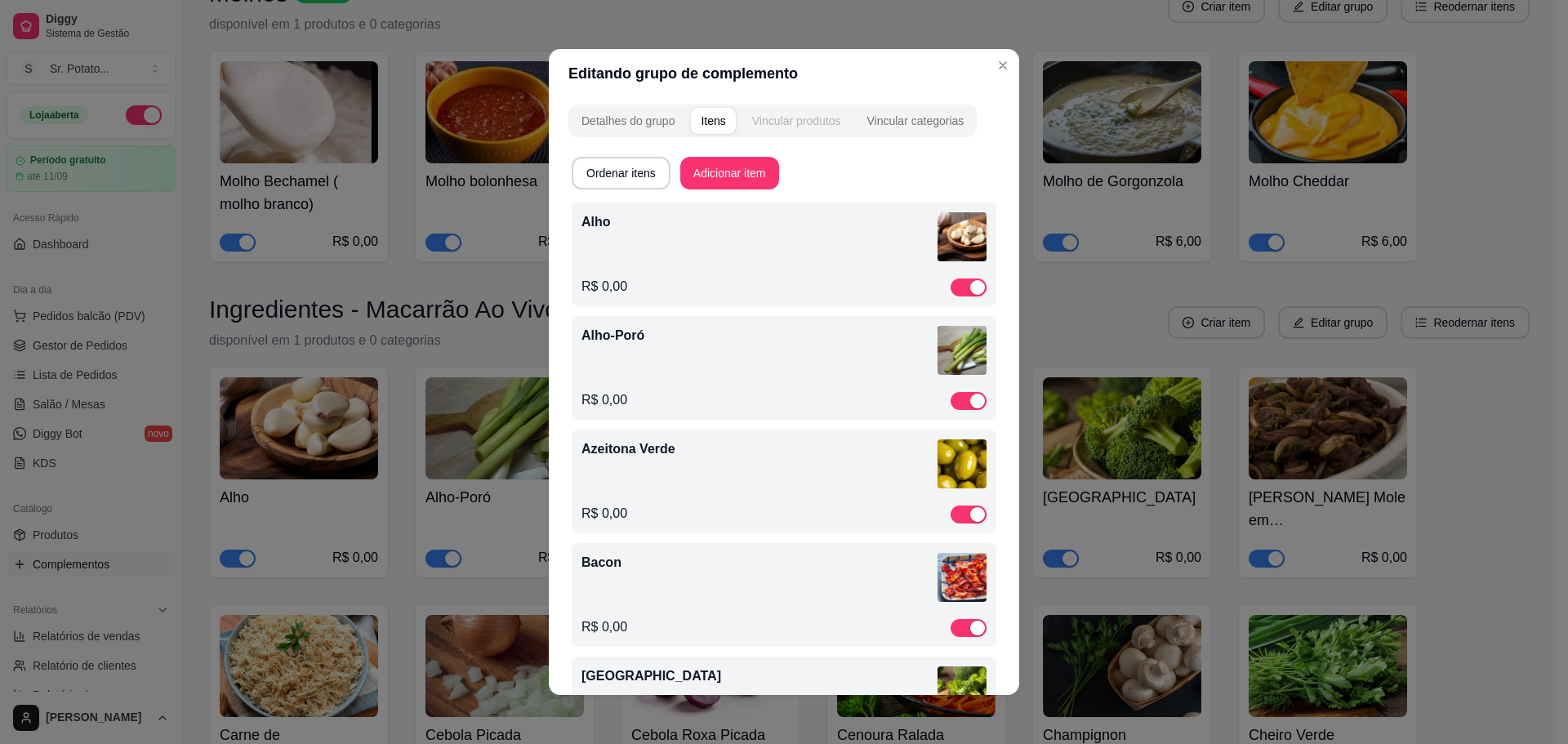
click at [804, 116] on div "Vincular produtos" at bounding box center [796, 121] width 89 height 16
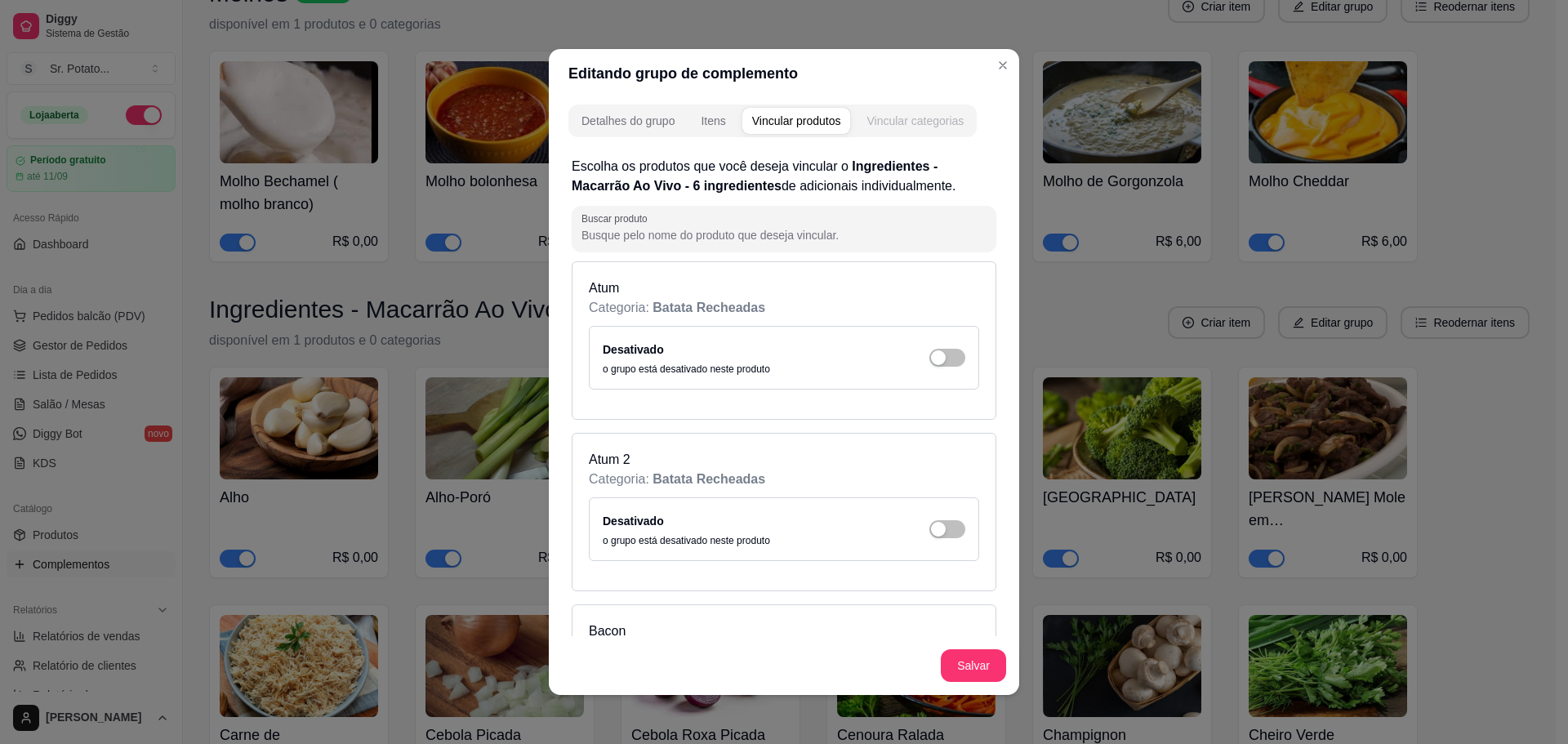
click at [887, 120] on div "Vincular categorias" at bounding box center [914, 121] width 97 height 16
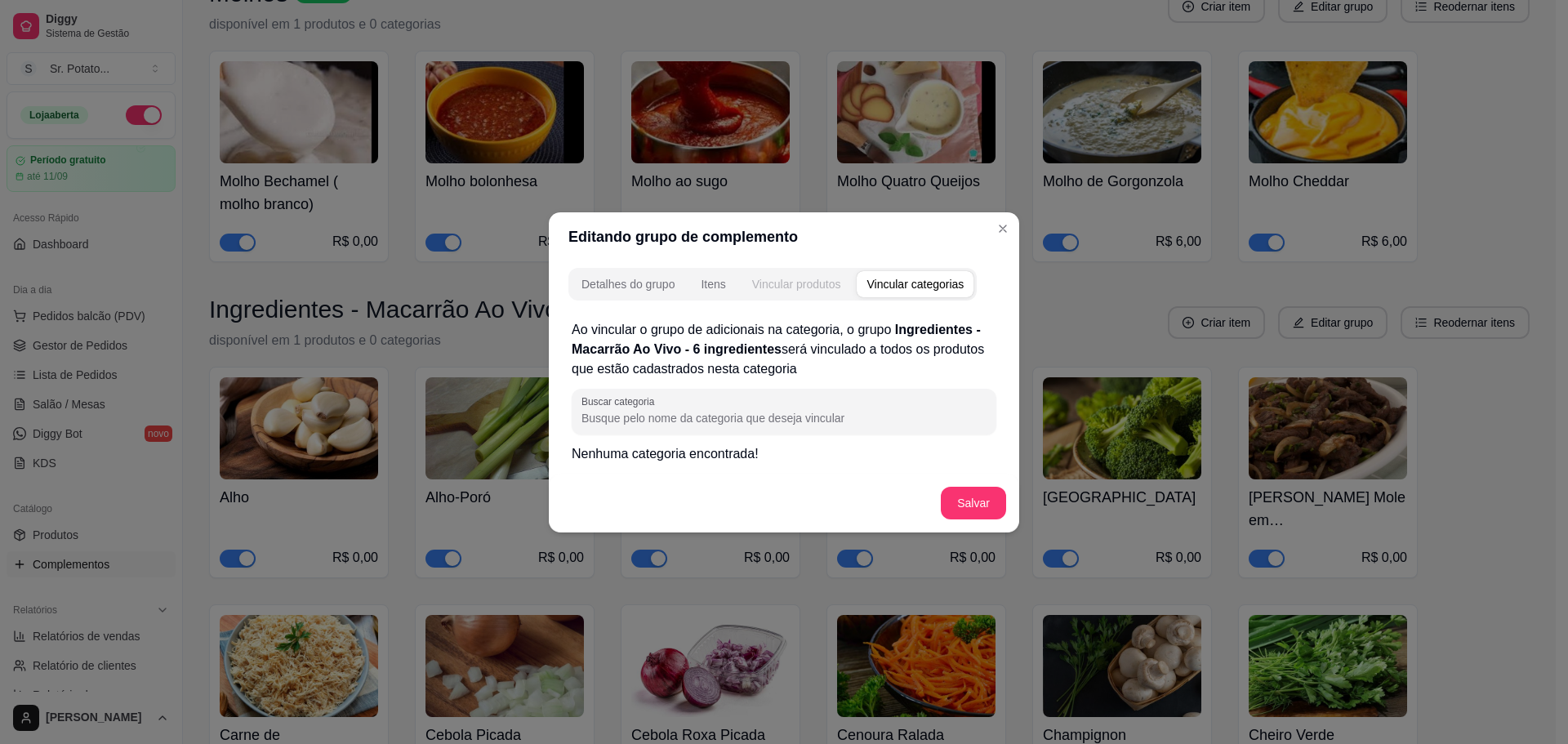
click at [804, 278] on div "Vincular produtos" at bounding box center [796, 284] width 89 height 16
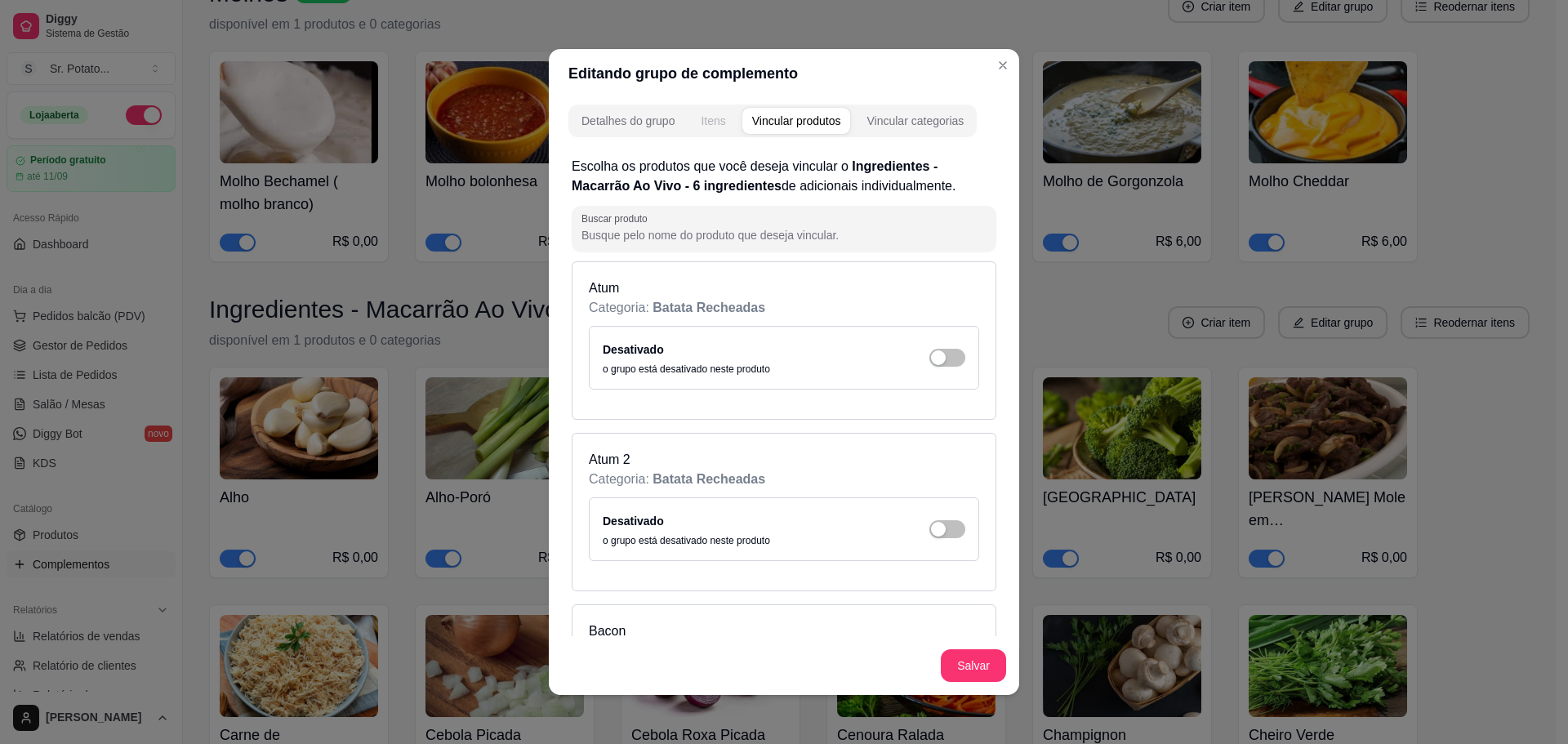
click at [708, 130] on button "Itens" at bounding box center [713, 121] width 44 height 26
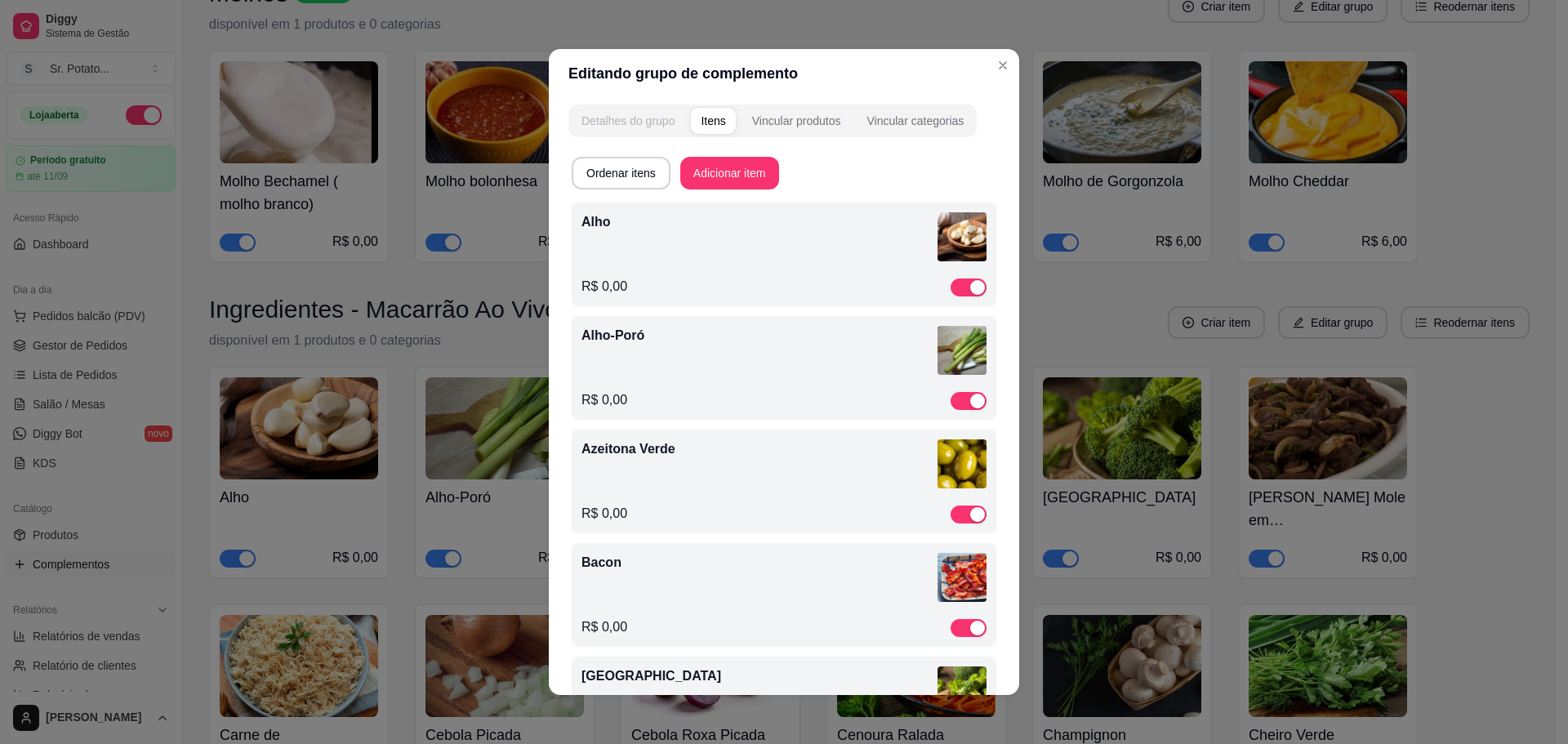
click at [636, 125] on div "Detalhes do grupo" at bounding box center [627, 121] width 93 height 16
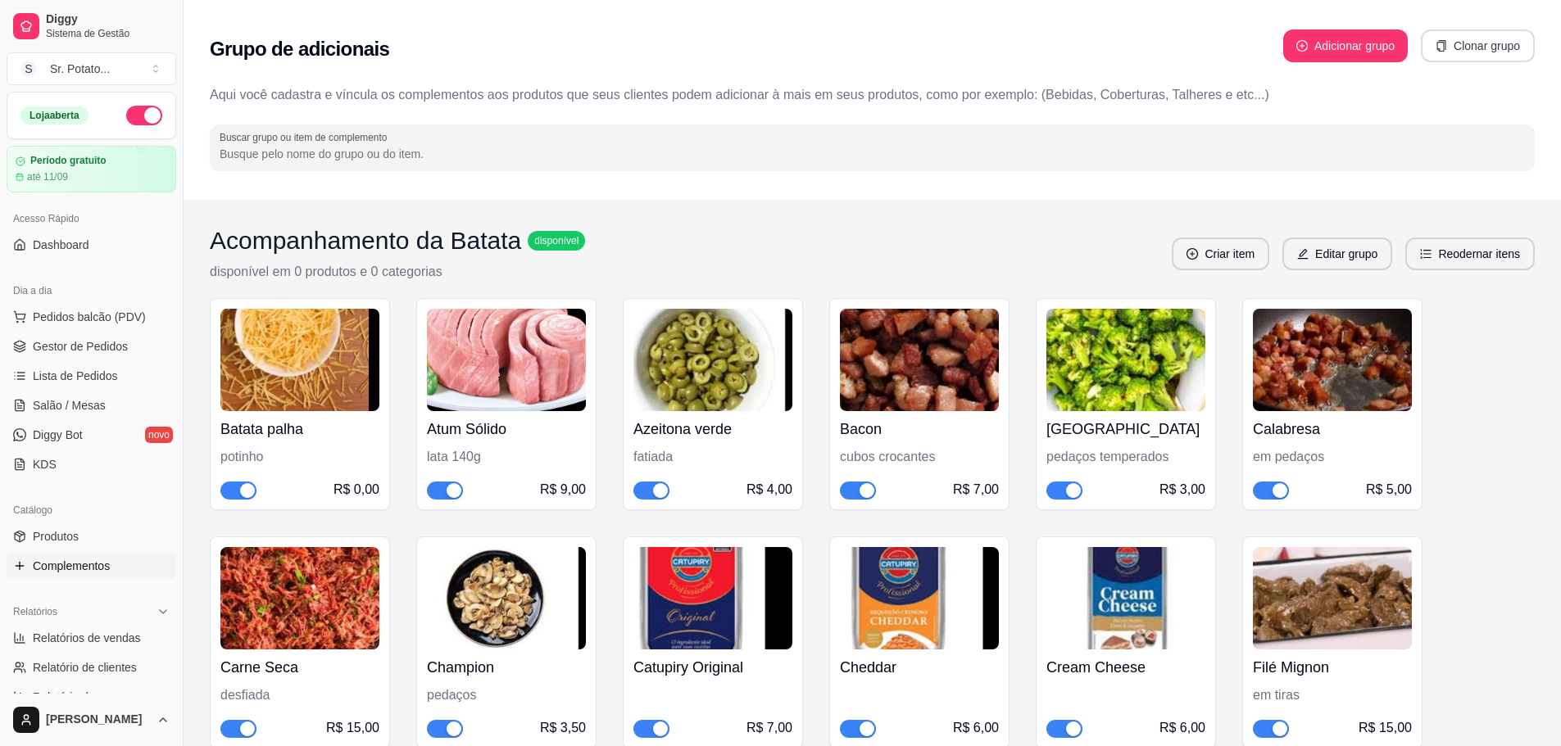
click at [1467, 48] on button "Clonar grupo" at bounding box center [1478, 45] width 114 height 33
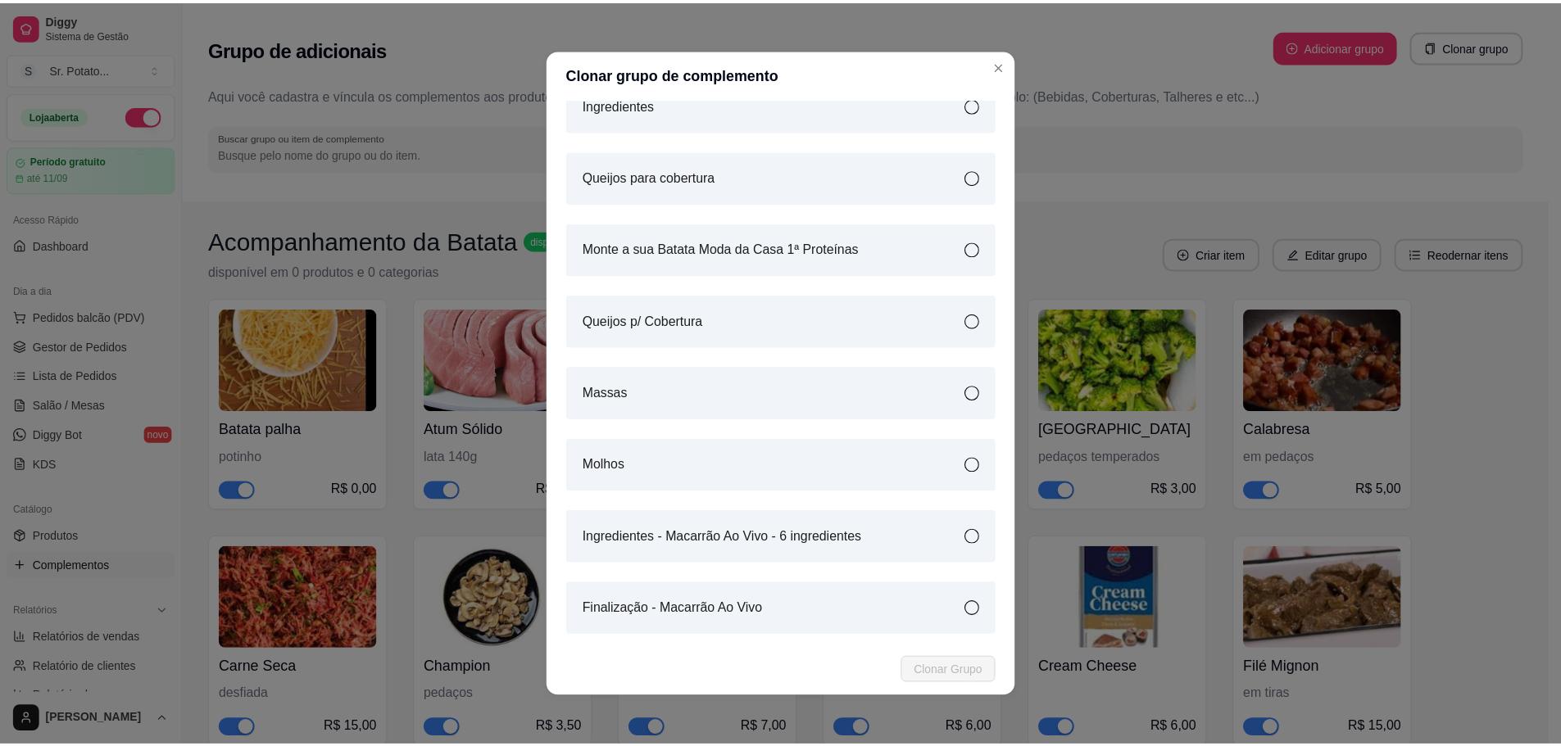
scroll to position [335, 0]
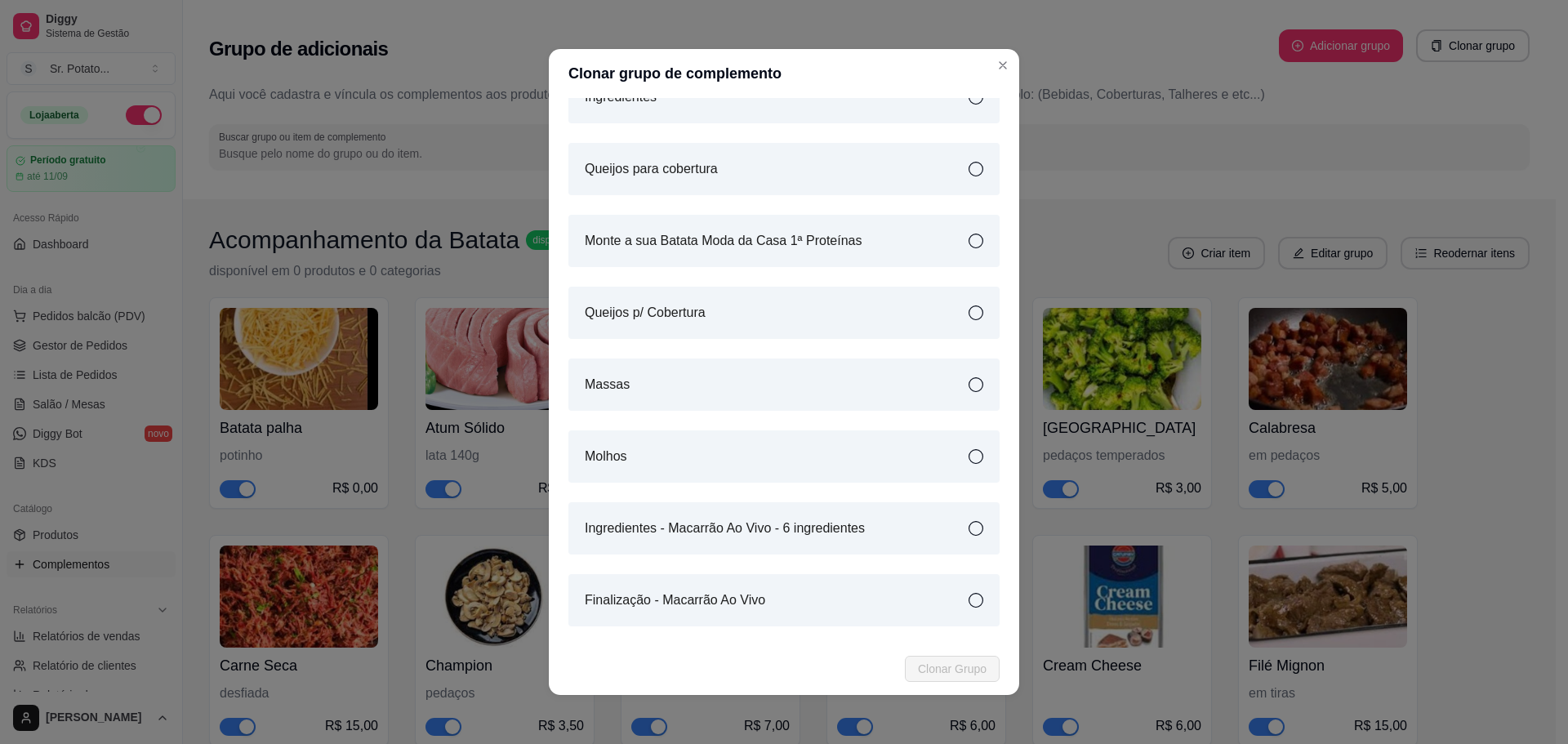
click at [812, 511] on div "Ingredientes - Macarrão Ao Vivo - 6 ingredientes" at bounding box center [784, 529] width 432 height 52
click at [942, 661] on span "Clonar Grupo" at bounding box center [952, 669] width 69 height 18
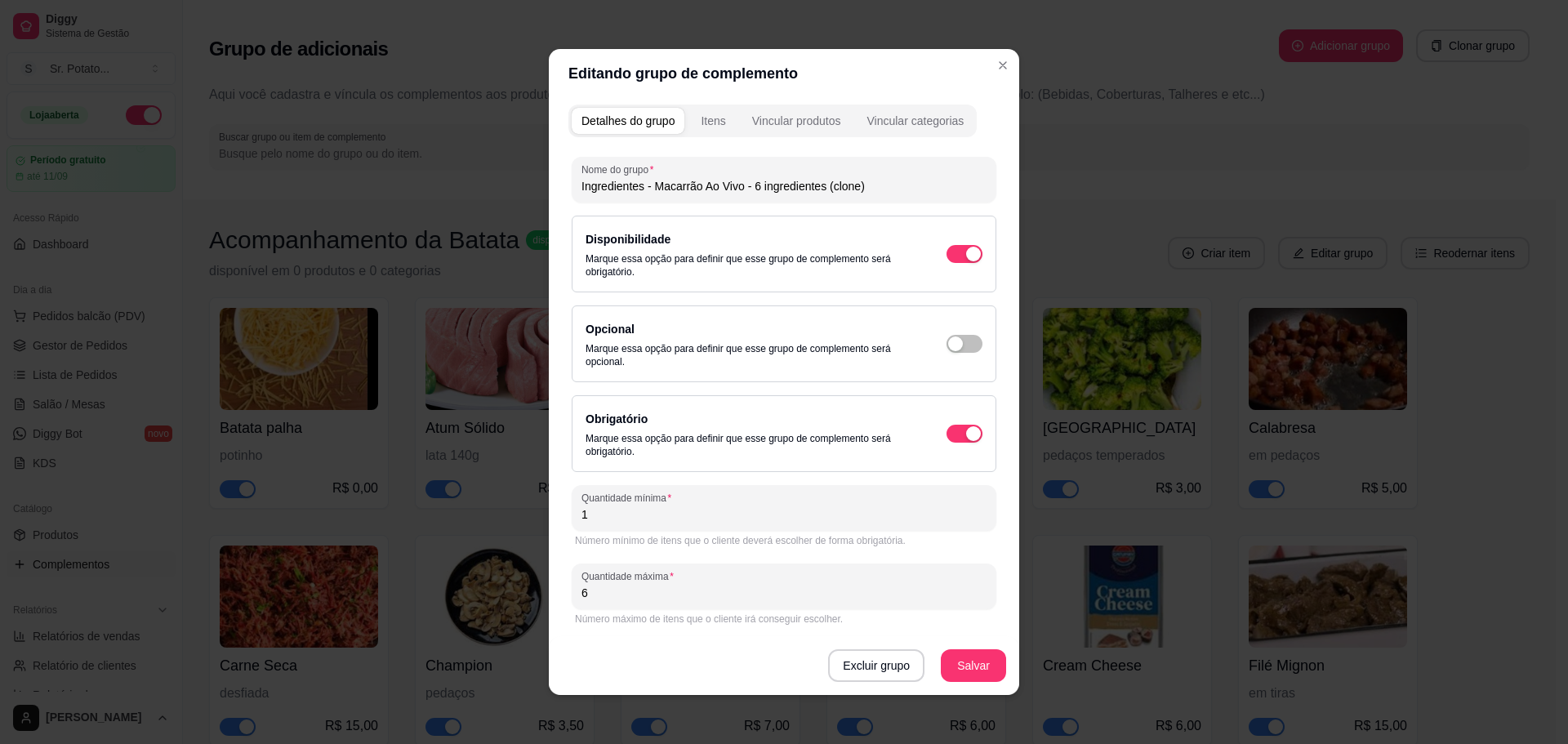
drag, startPoint x: 833, startPoint y: 186, endPoint x: 761, endPoint y: 184, distance: 72.0
click at [761, 184] on input "Ingredientes - Macarrão Ao Vivo - 6 ingredientes (clone)" at bounding box center [784, 186] width 405 height 16
click at [756, 186] on input "Ingredientes - Macarrão Ao Vivo - 6 ingredientes (clone)" at bounding box center [784, 186] width 405 height 16
type input "Ingredientes - Macarrão Ao Vivo - 8 ingredientes"
click at [692, 609] on div "Número máximo de itens que o cliente irá conseguir escolher." at bounding box center [784, 619] width 425 height 20
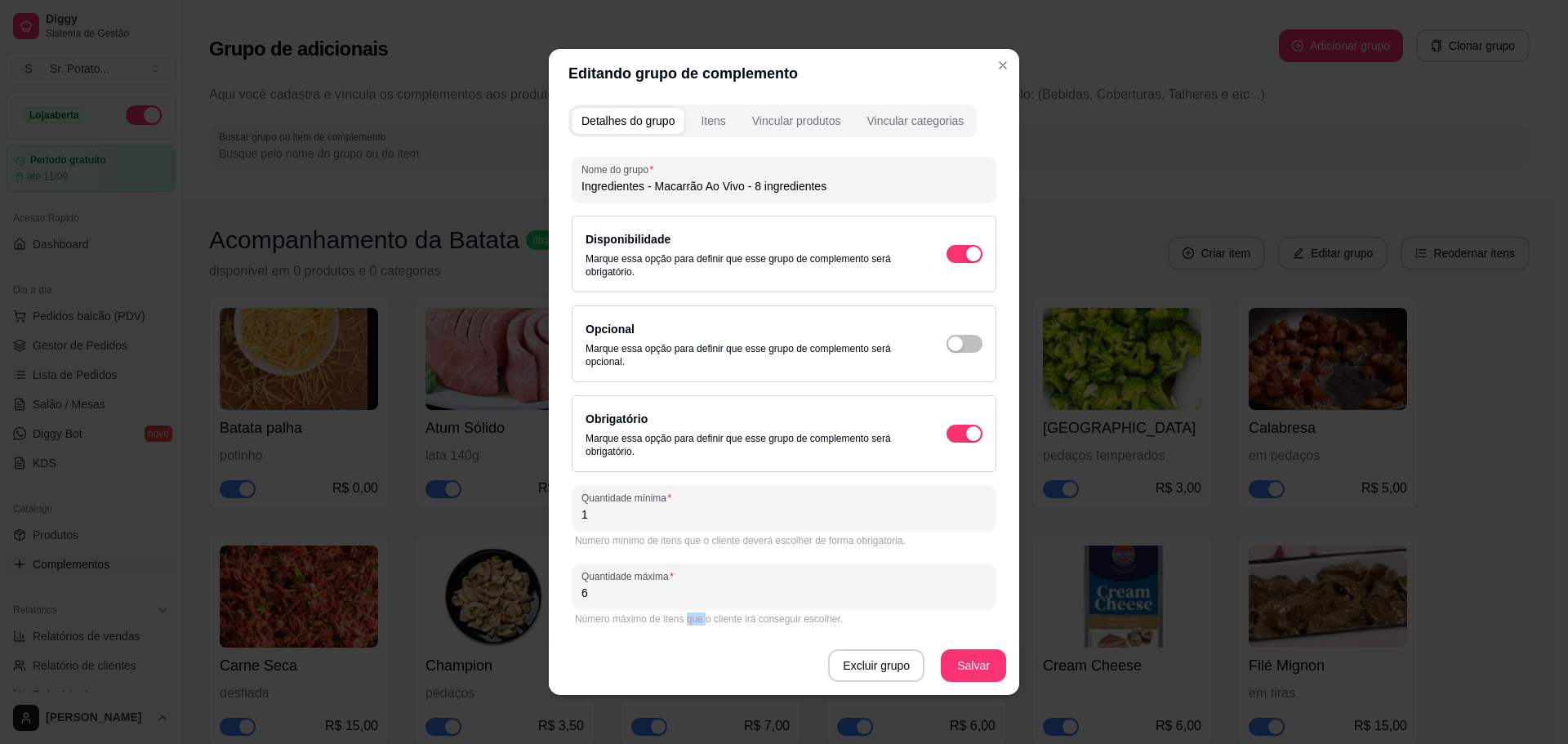
click at [692, 609] on div "Número máximo de itens que o cliente irá conseguir escolher." at bounding box center [784, 619] width 425 height 20
click at [694, 597] on input "6" at bounding box center [784, 593] width 405 height 16
type input "8"
click at [971, 656] on button "Salvar" at bounding box center [974, 665] width 66 height 33
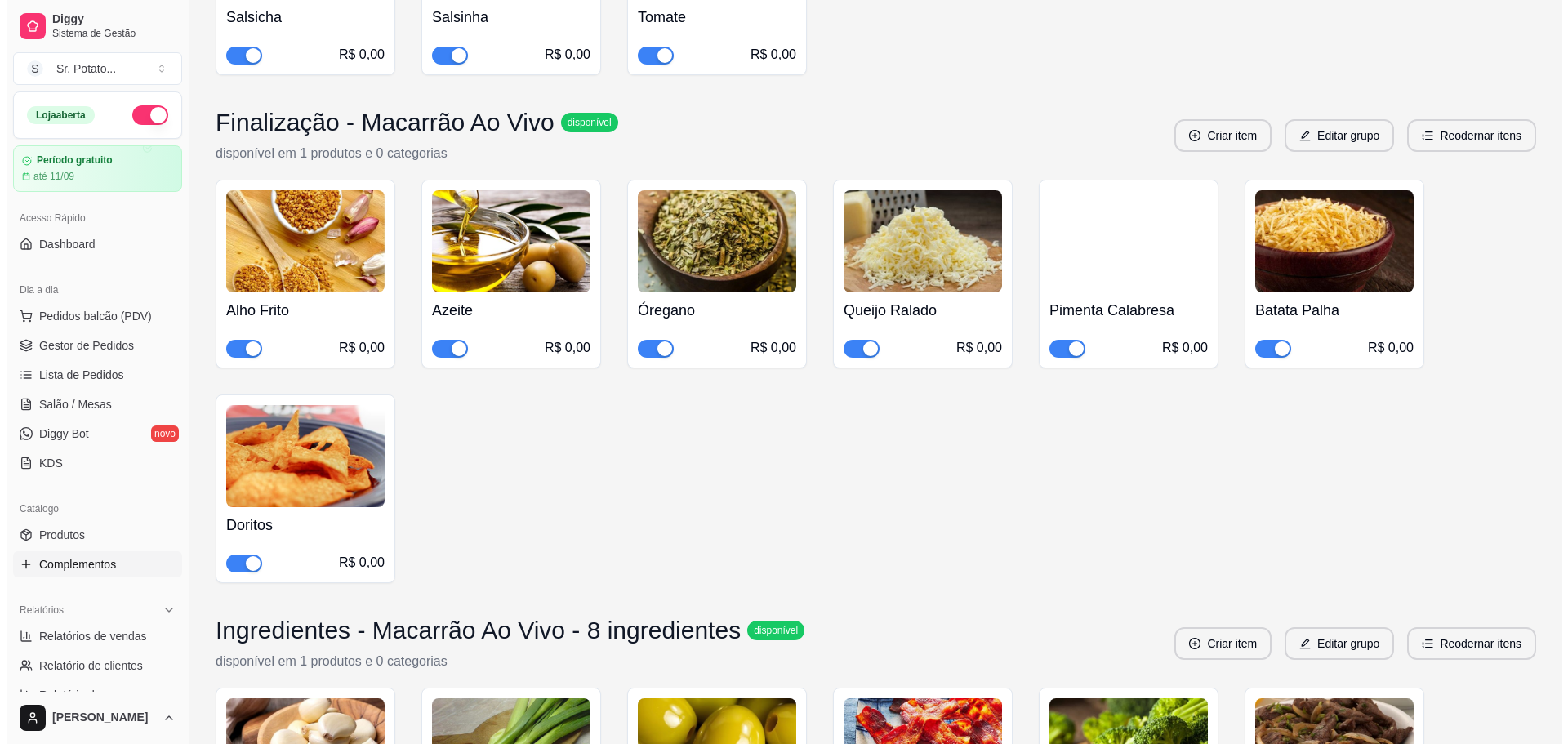
scroll to position [4576, 0]
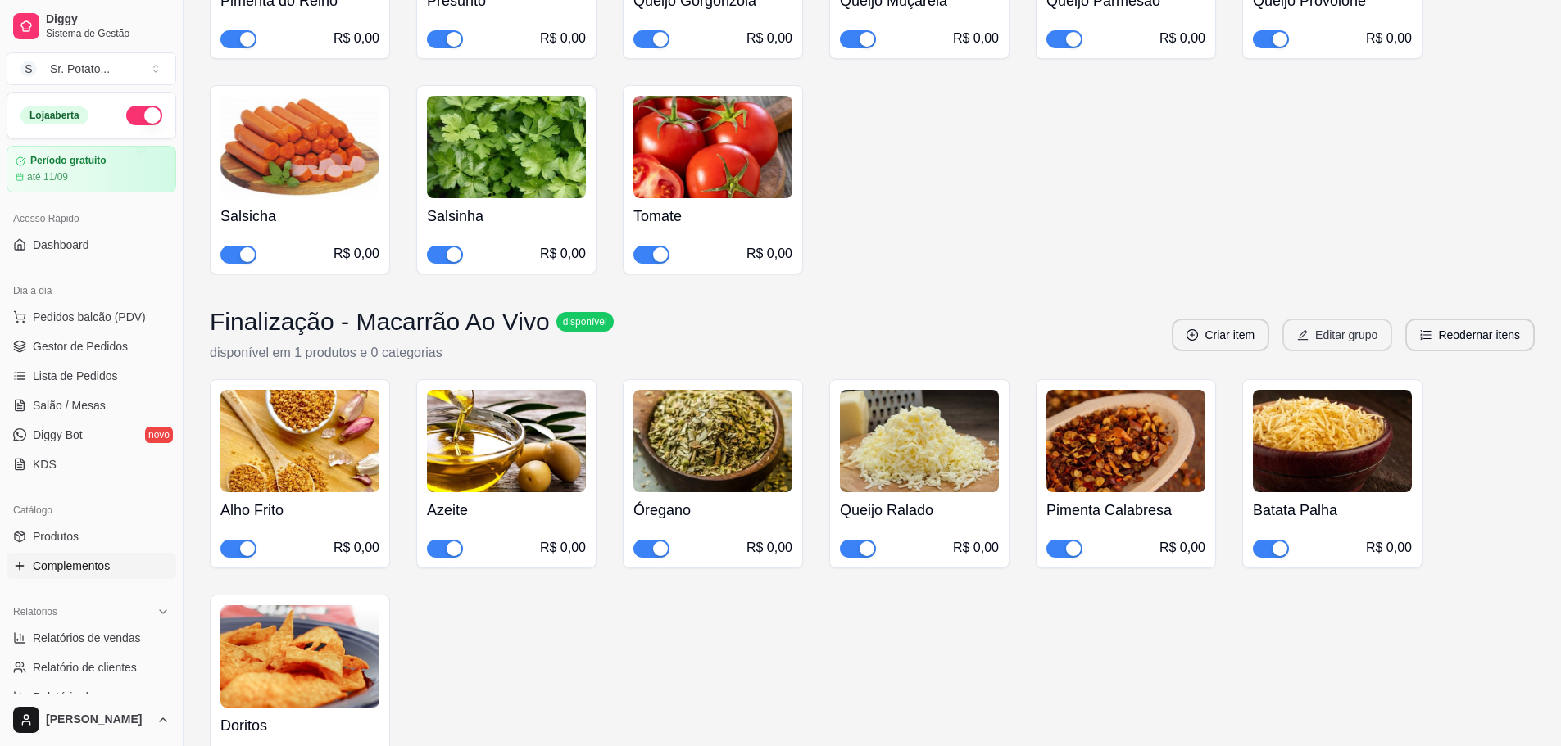
click at [1307, 329] on icon "edit" at bounding box center [1302, 334] width 11 height 11
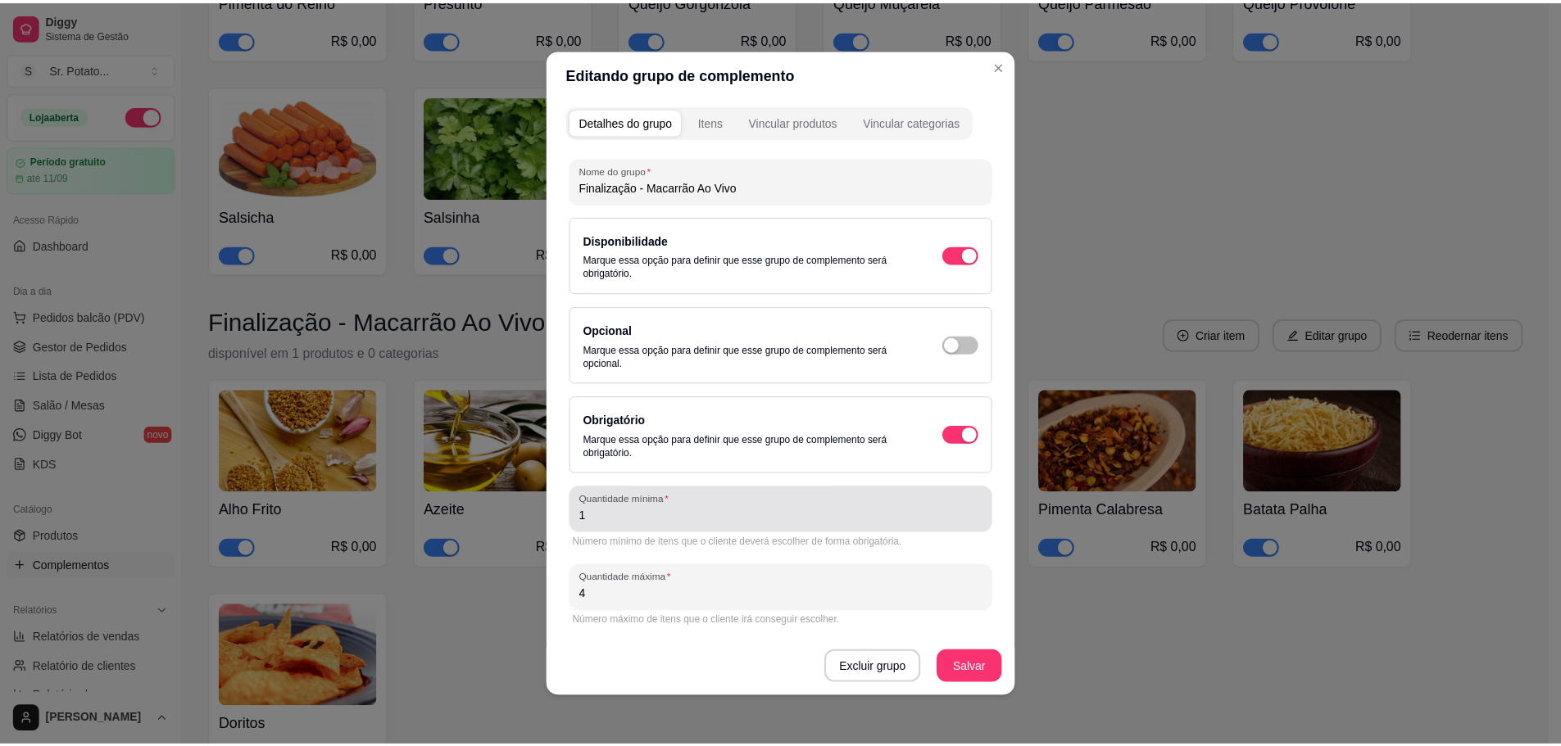
scroll to position [2, 0]
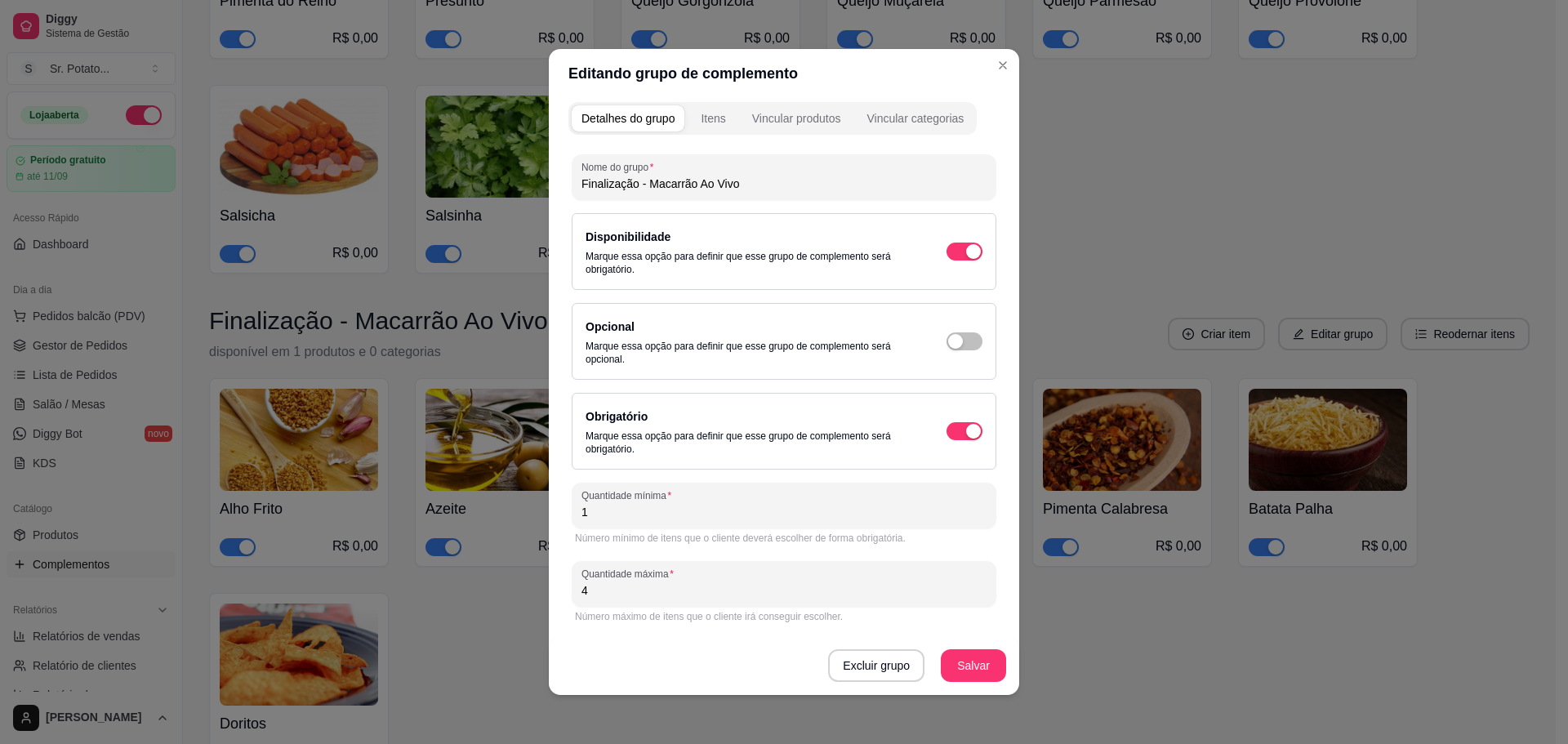
click at [694, 615] on div "Número máximo de itens que o cliente irá conseguir escolher." at bounding box center [784, 616] width 418 height 13
click at [705, 606] on div "Quantidade máxima 4" at bounding box center [784, 584] width 425 height 46
click at [711, 599] on div "Quantidade máxima 4" at bounding box center [784, 584] width 425 height 46
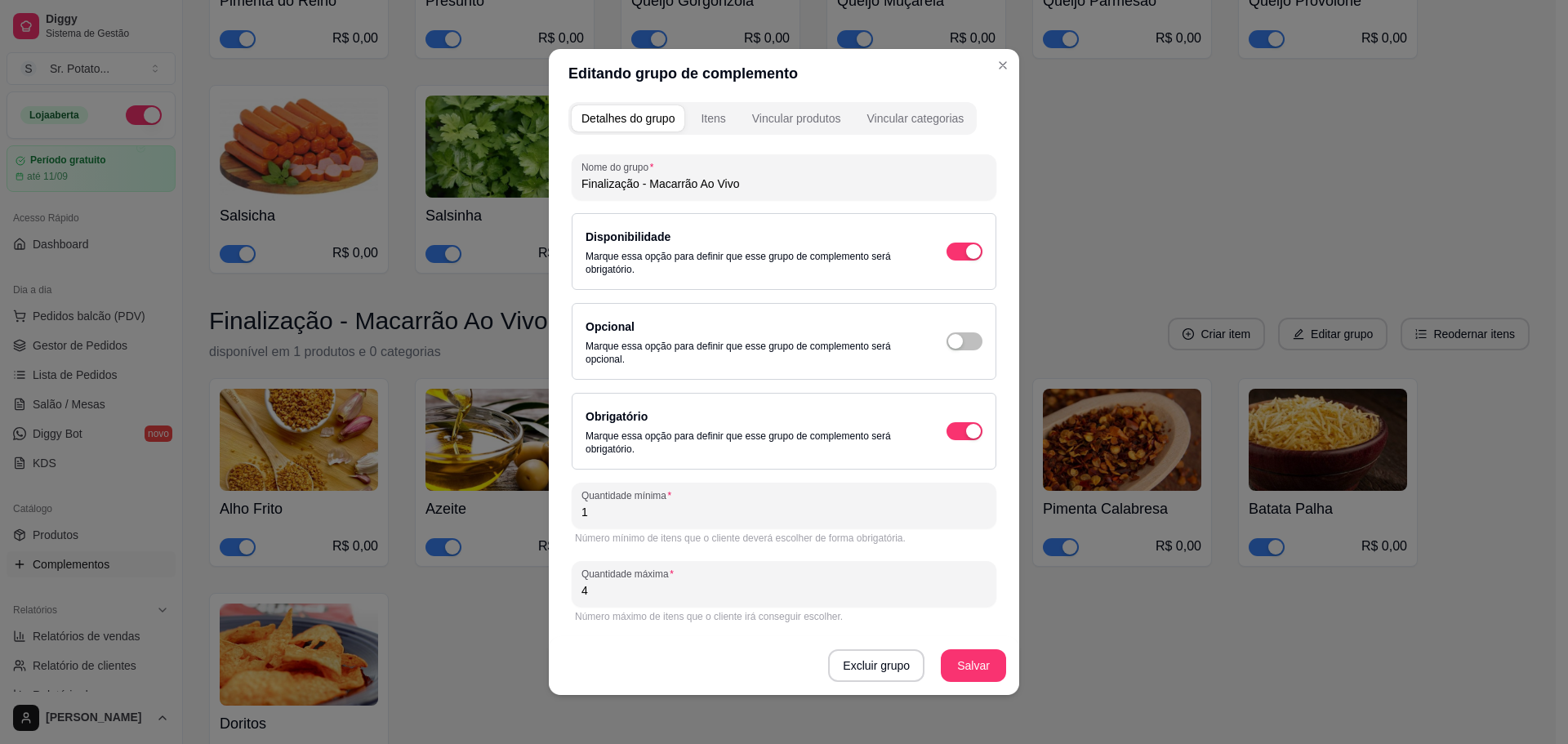
click at [711, 599] on div "4" at bounding box center [784, 583] width 405 height 33
drag, startPoint x: 711, startPoint y: 599, endPoint x: 508, endPoint y: 603, distance: 203.0
click at [508, 603] on div "Editando grupo de complemento Detalhes do grupo Itens Vincular produtos Vincula…" at bounding box center [784, 372] width 1568 height 744
drag, startPoint x: 606, startPoint y: 586, endPoint x: 558, endPoint y: 594, distance: 48.7
click at [559, 594] on div "Detalhes do grupo Itens Vincular produtos Vincular categorias Nome do grupo Fin…" at bounding box center [784, 396] width 470 height 597
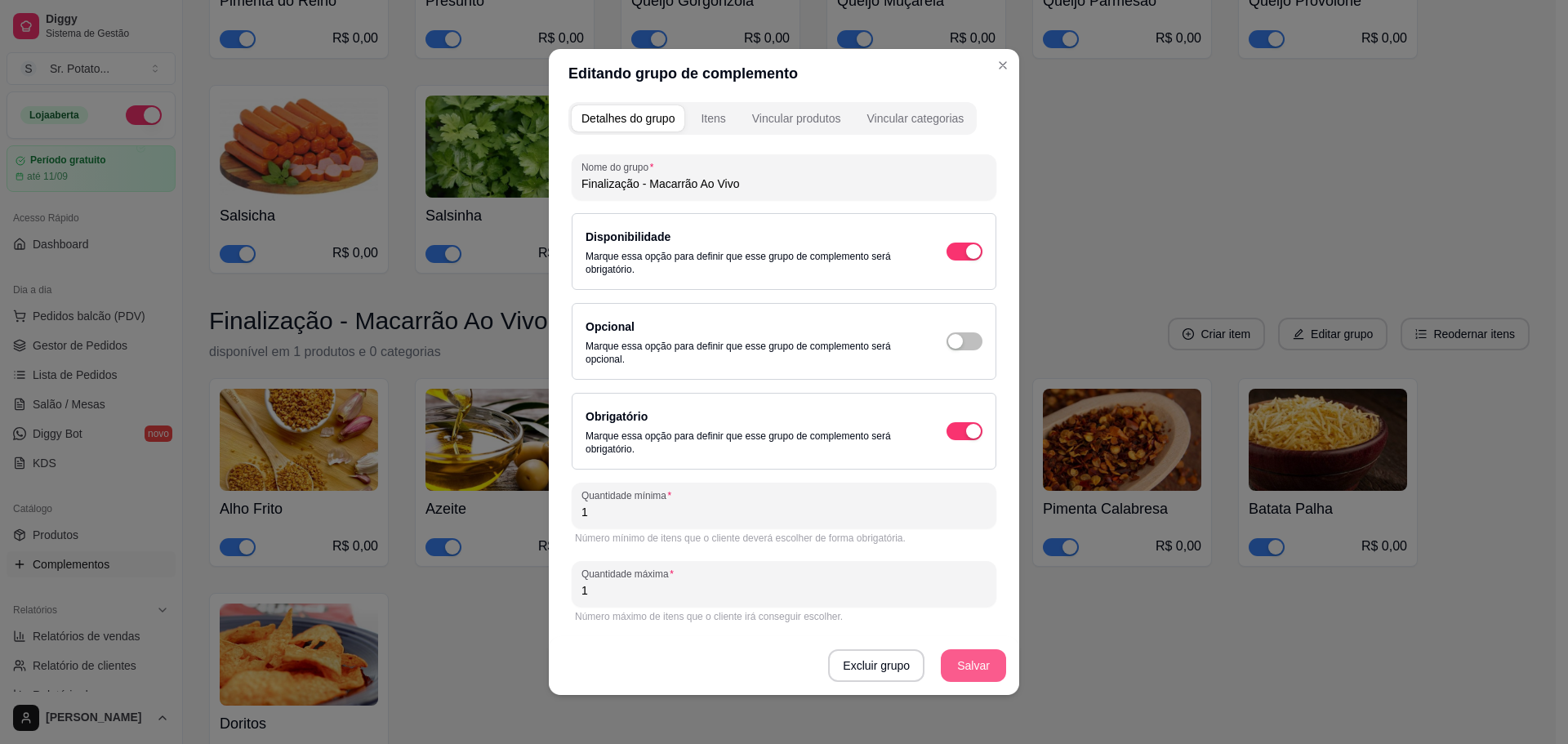
click at [962, 676] on button "Salvar" at bounding box center [974, 665] width 66 height 33
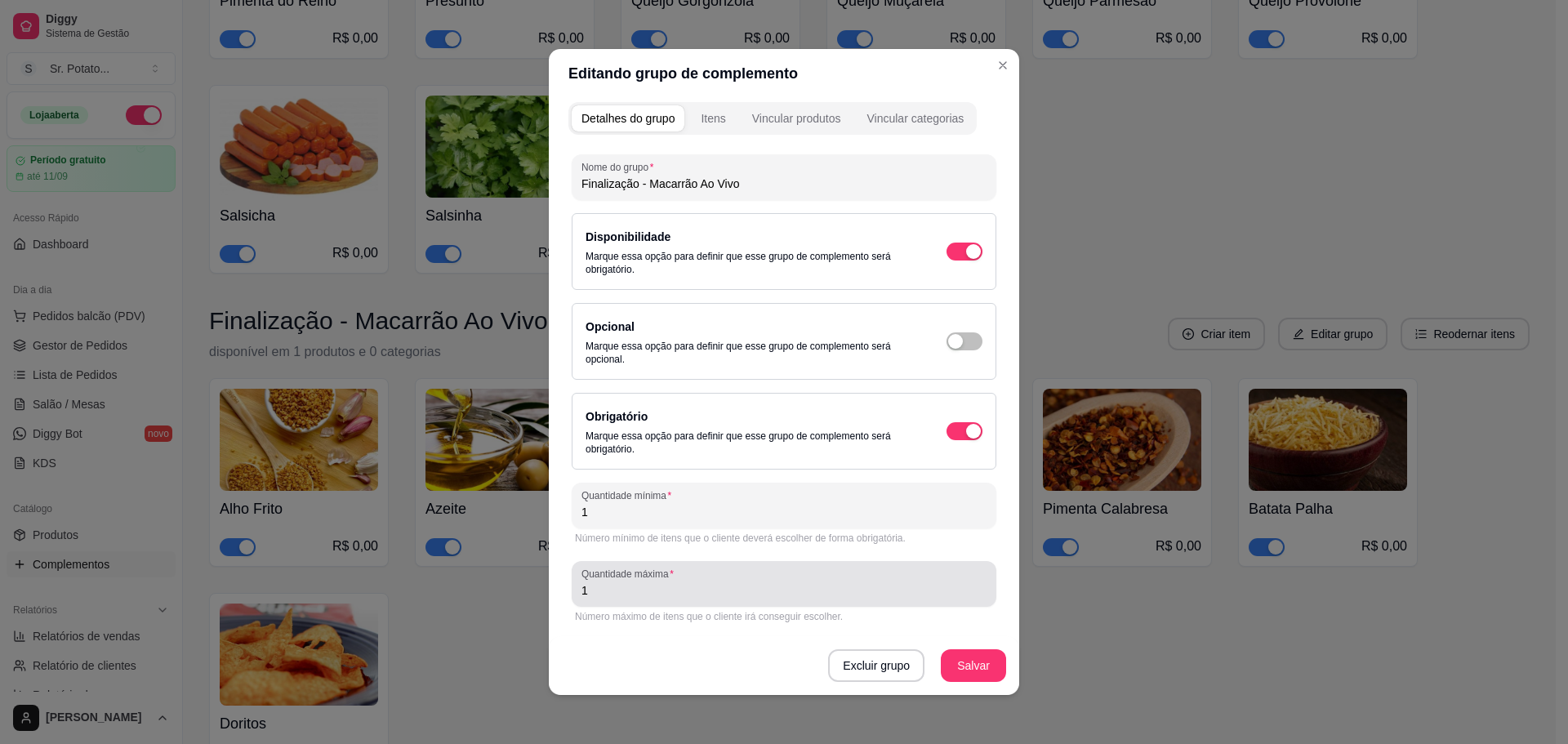
click at [927, 594] on input "1" at bounding box center [784, 590] width 405 height 16
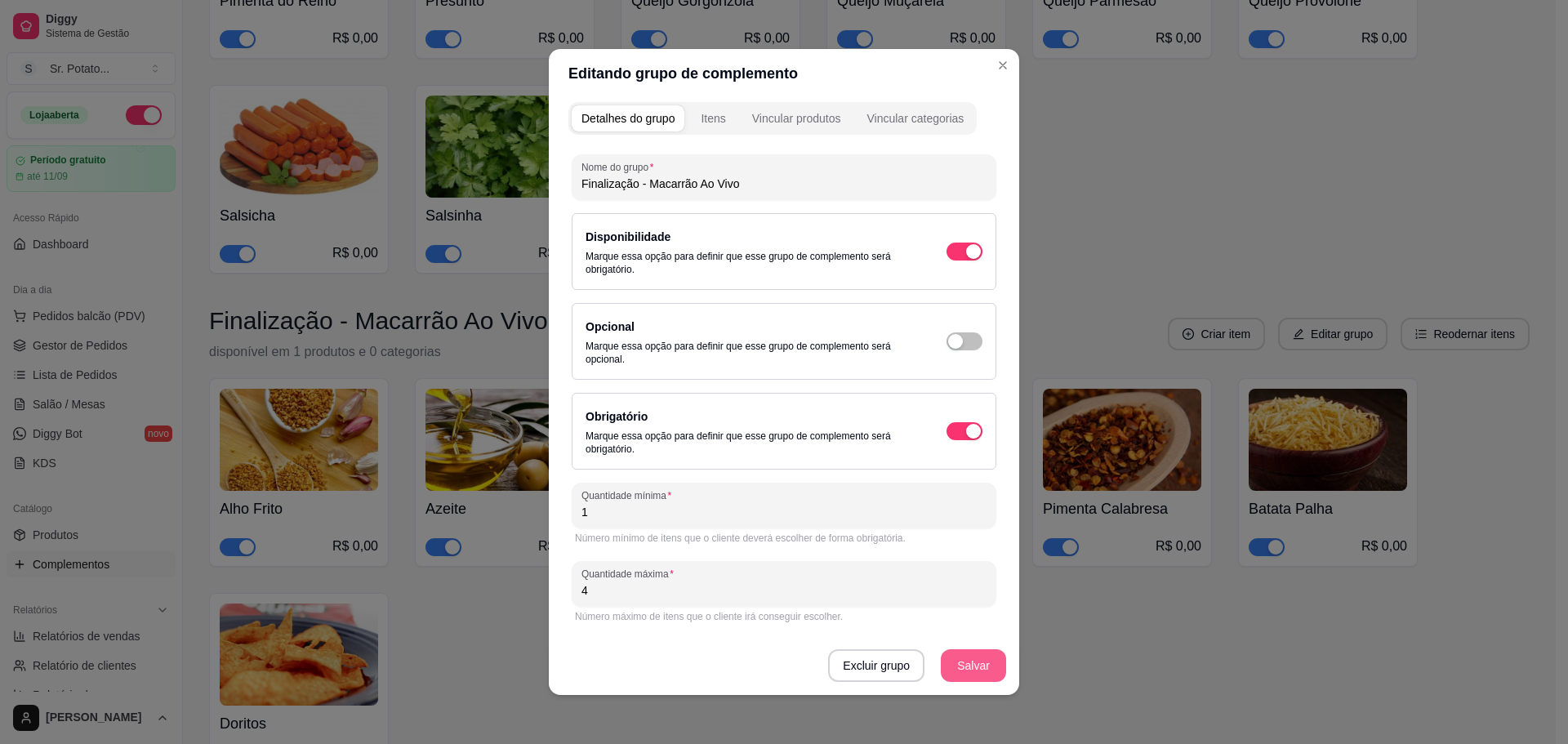
type input "4"
click at [977, 649] on button "Salvar" at bounding box center [974, 665] width 66 height 33
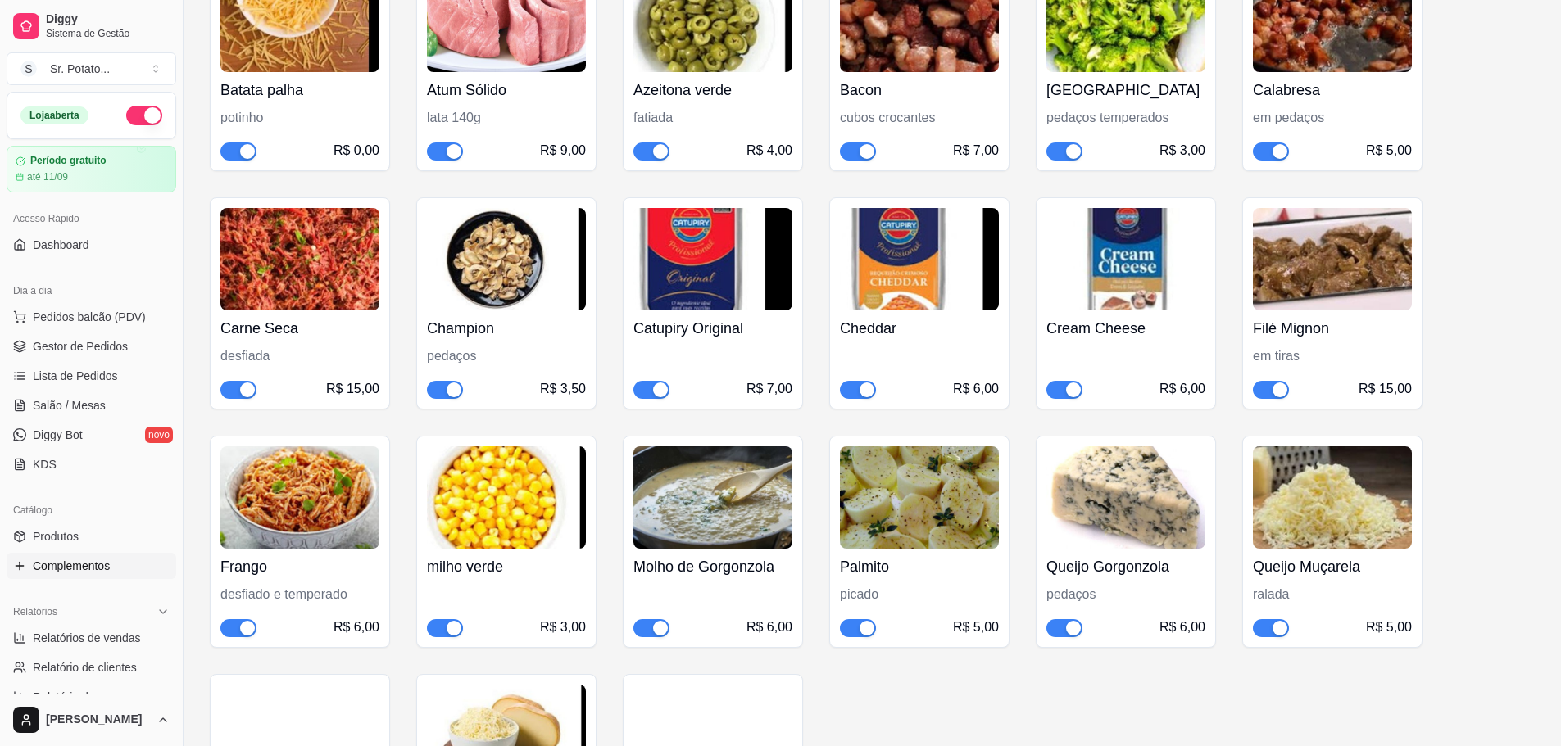
scroll to position [0, 0]
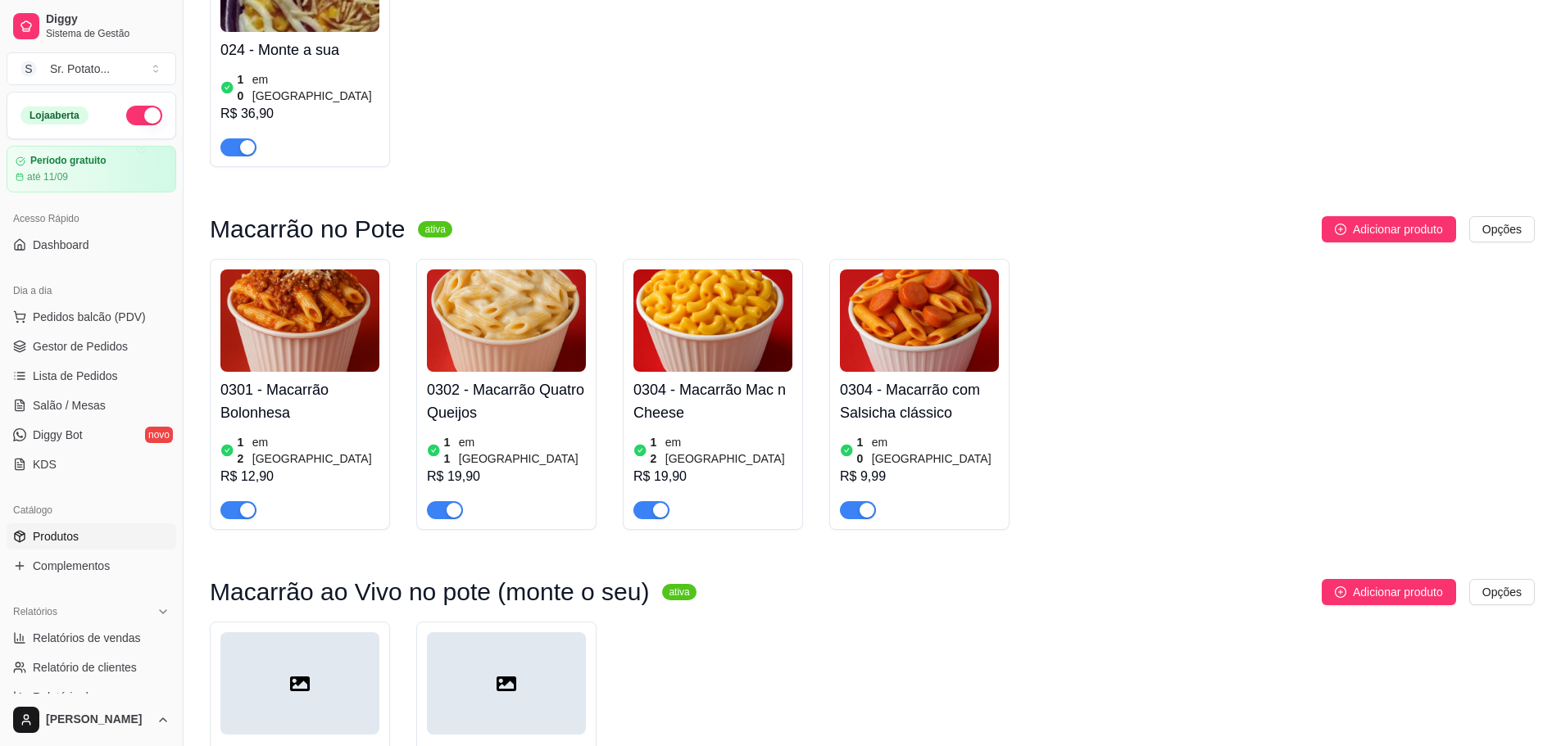
scroll to position [2458, 0]
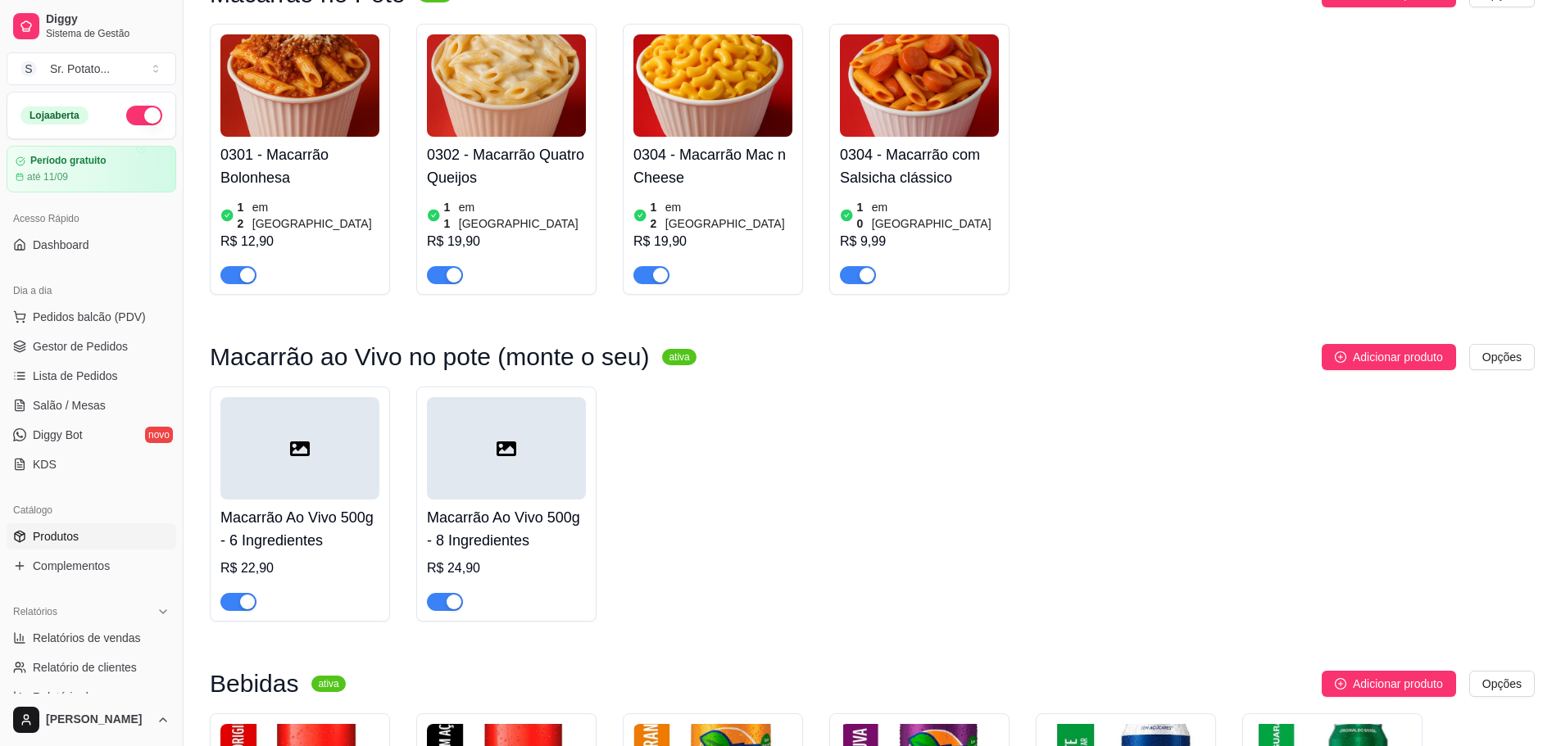
click at [313, 397] on div at bounding box center [299, 448] width 159 height 102
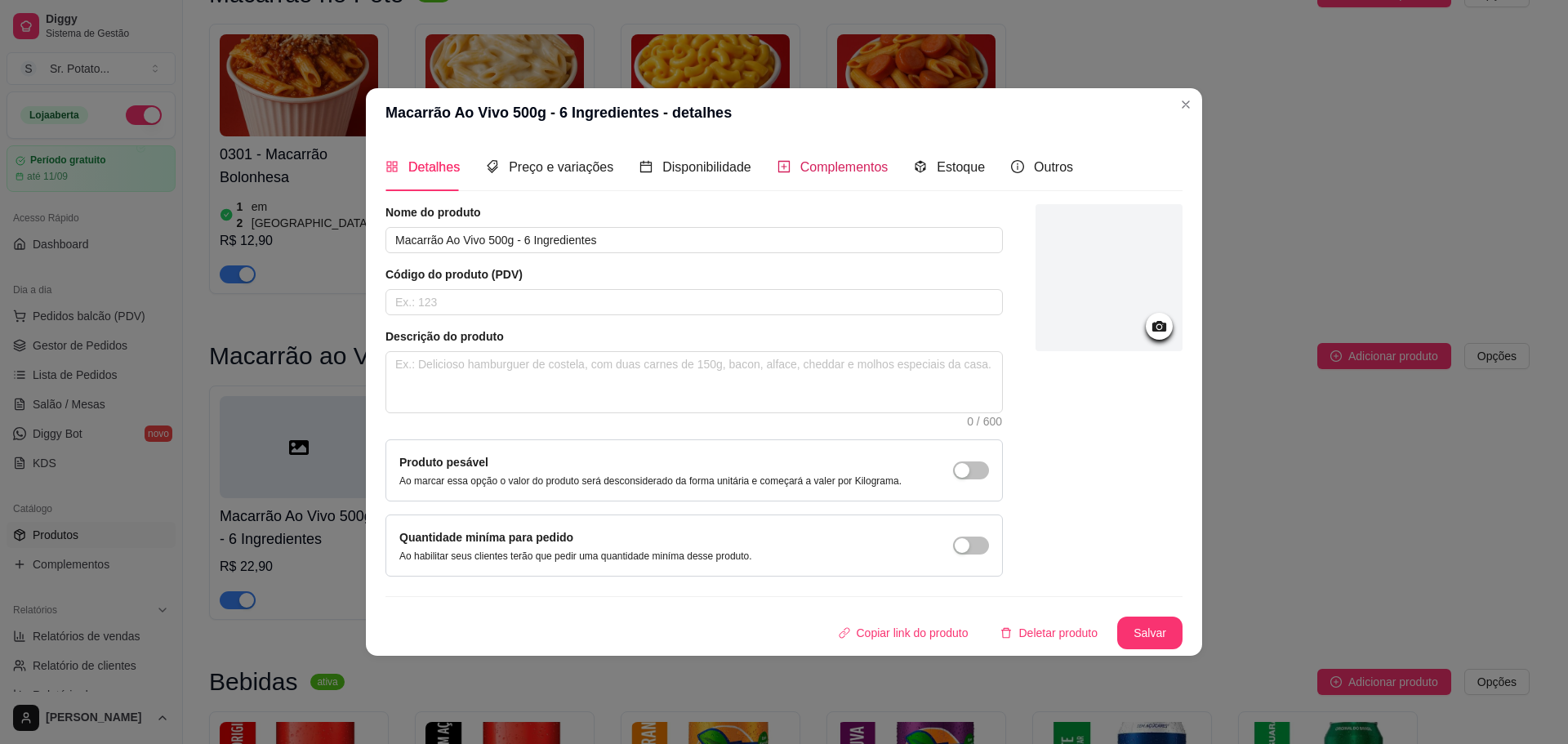
click at [841, 163] on span "Complementos" at bounding box center [844, 168] width 88 height 14
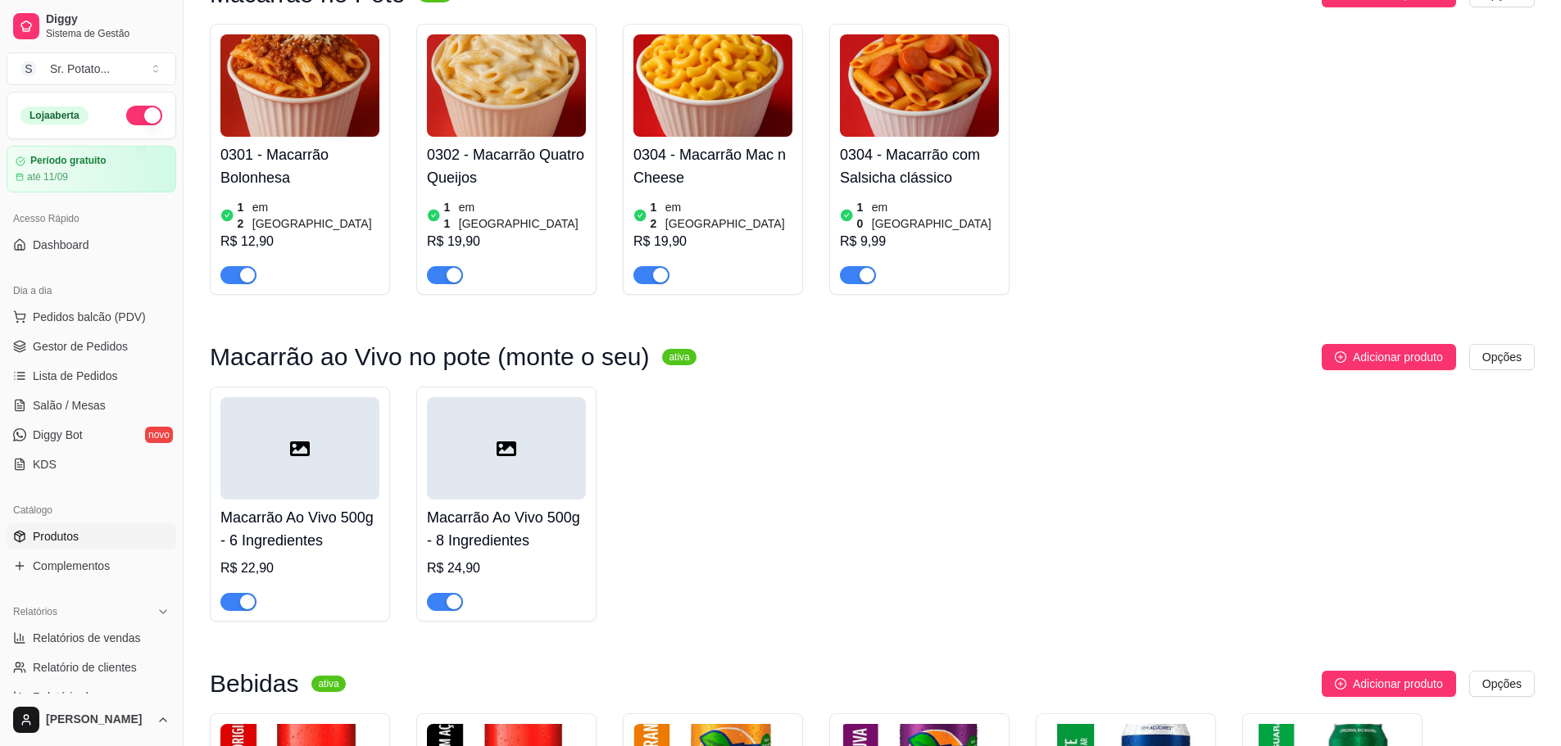
scroll to position [2622, 0]
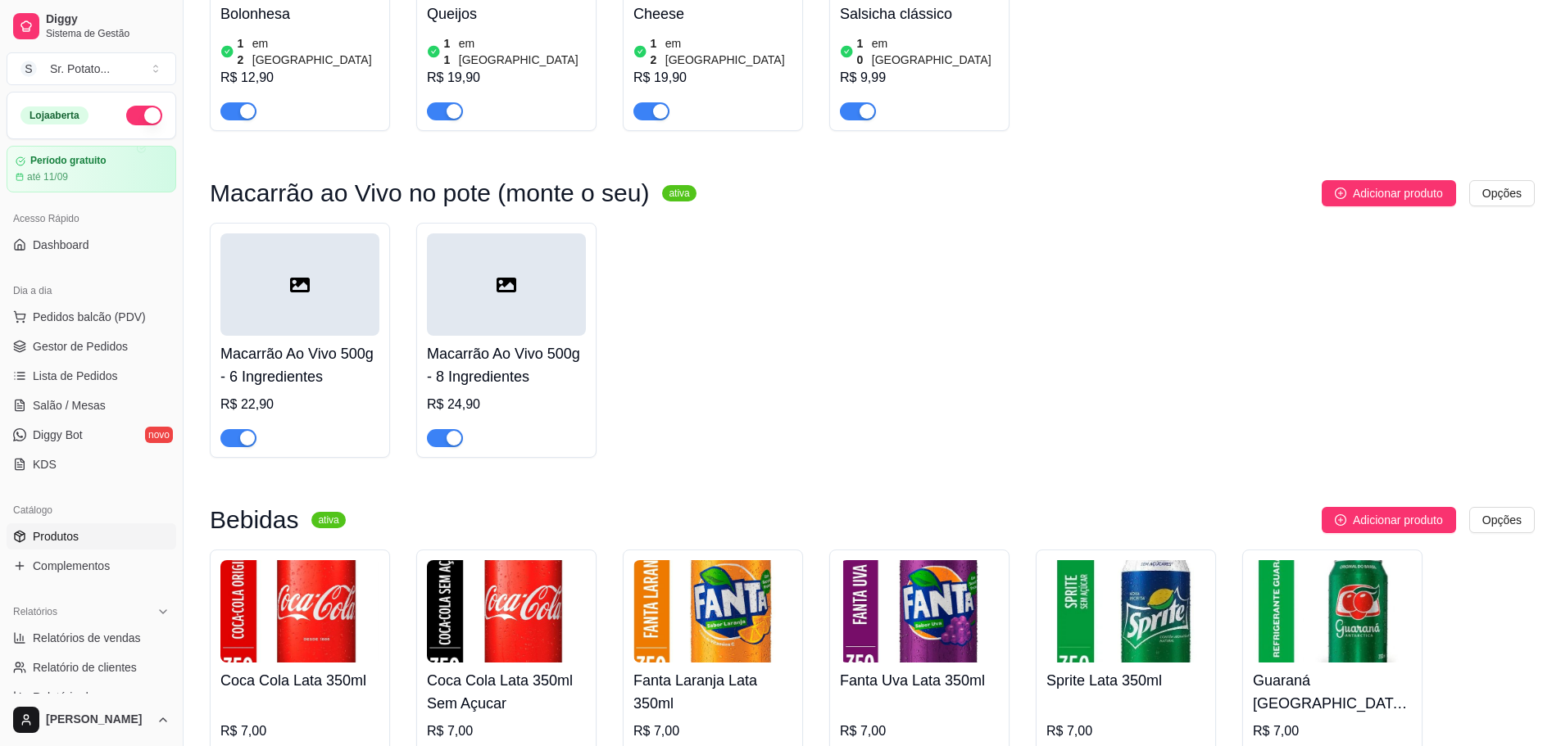
click at [501, 233] on div at bounding box center [506, 284] width 159 height 102
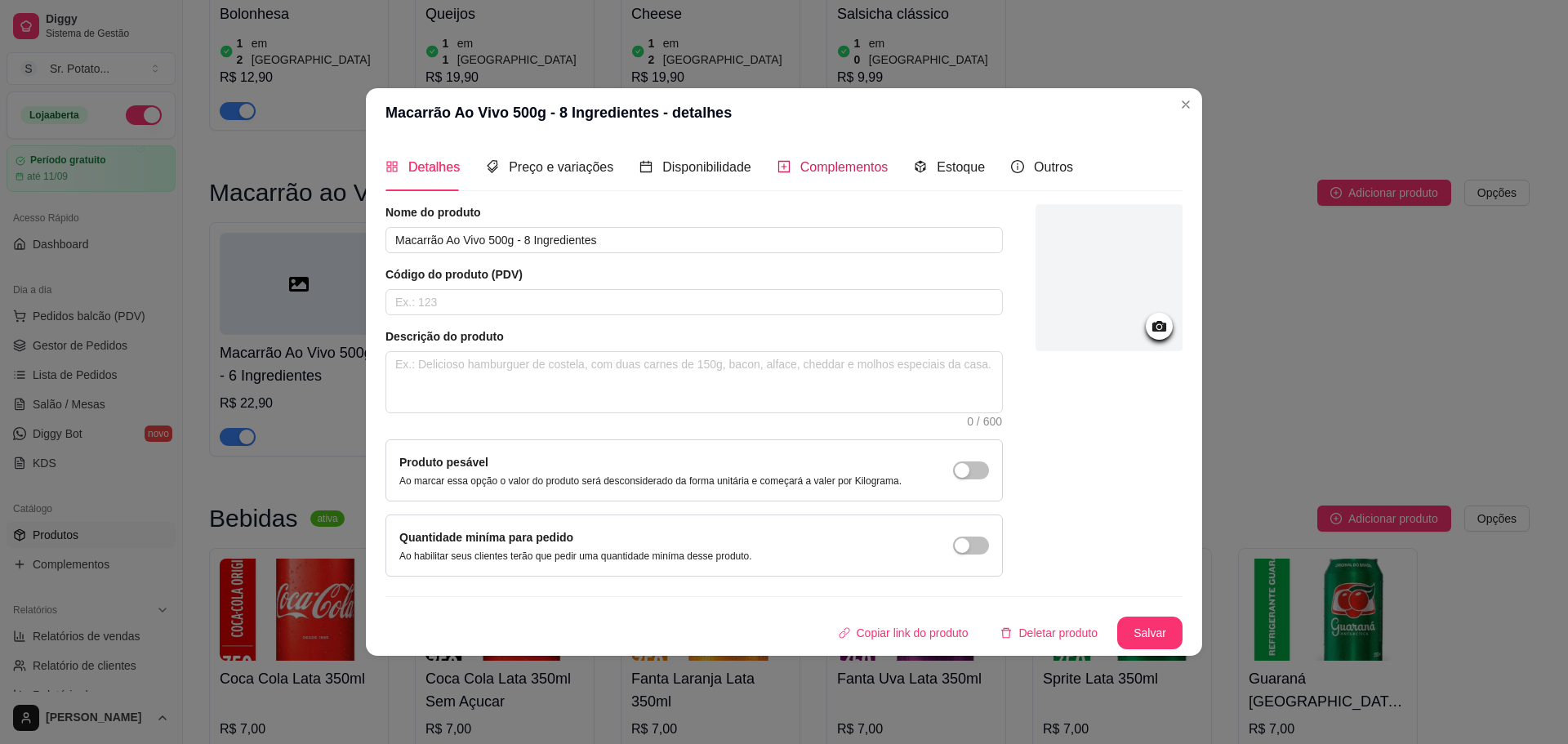
click at [831, 163] on span "Complementos" at bounding box center [844, 168] width 88 height 14
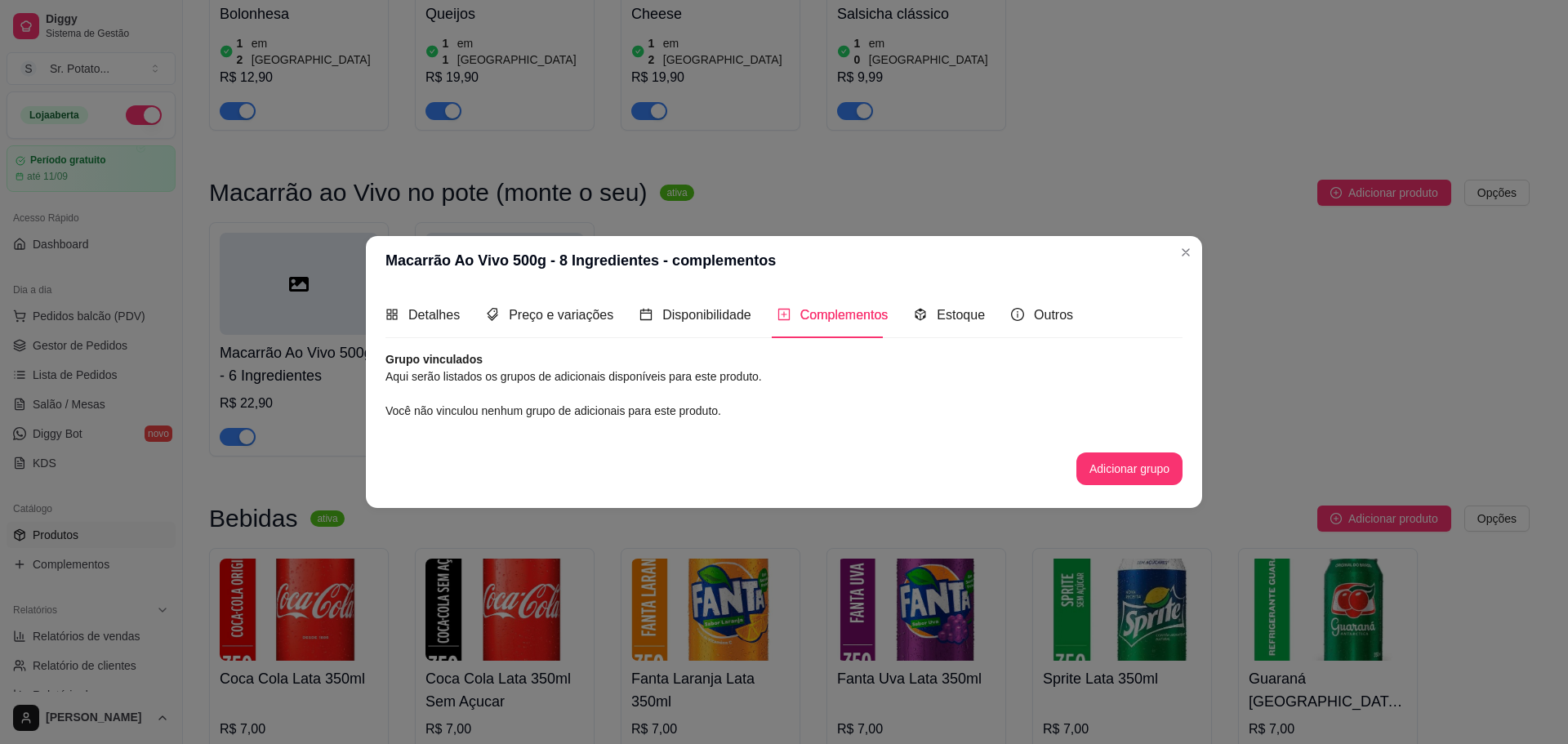
click at [1100, 459] on button "Adicionar grupo" at bounding box center [1129, 469] width 107 height 33
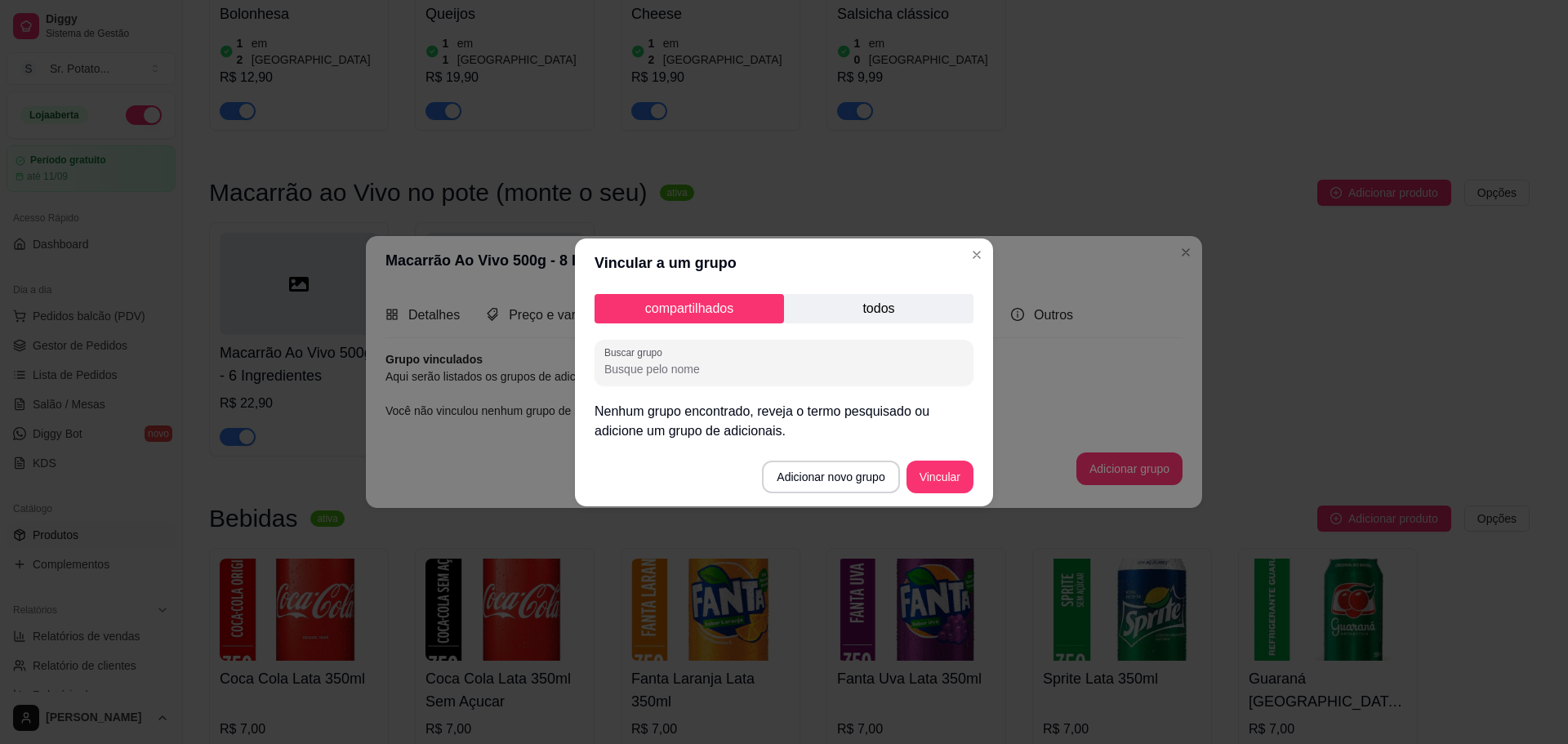
click at [870, 334] on div "compartilhados todos Buscar grupo Nenhum grupo encontrado, reveja o termo pesqu…" at bounding box center [784, 367] width 418 height 161
click at [870, 309] on p "todos" at bounding box center [879, 308] width 189 height 29
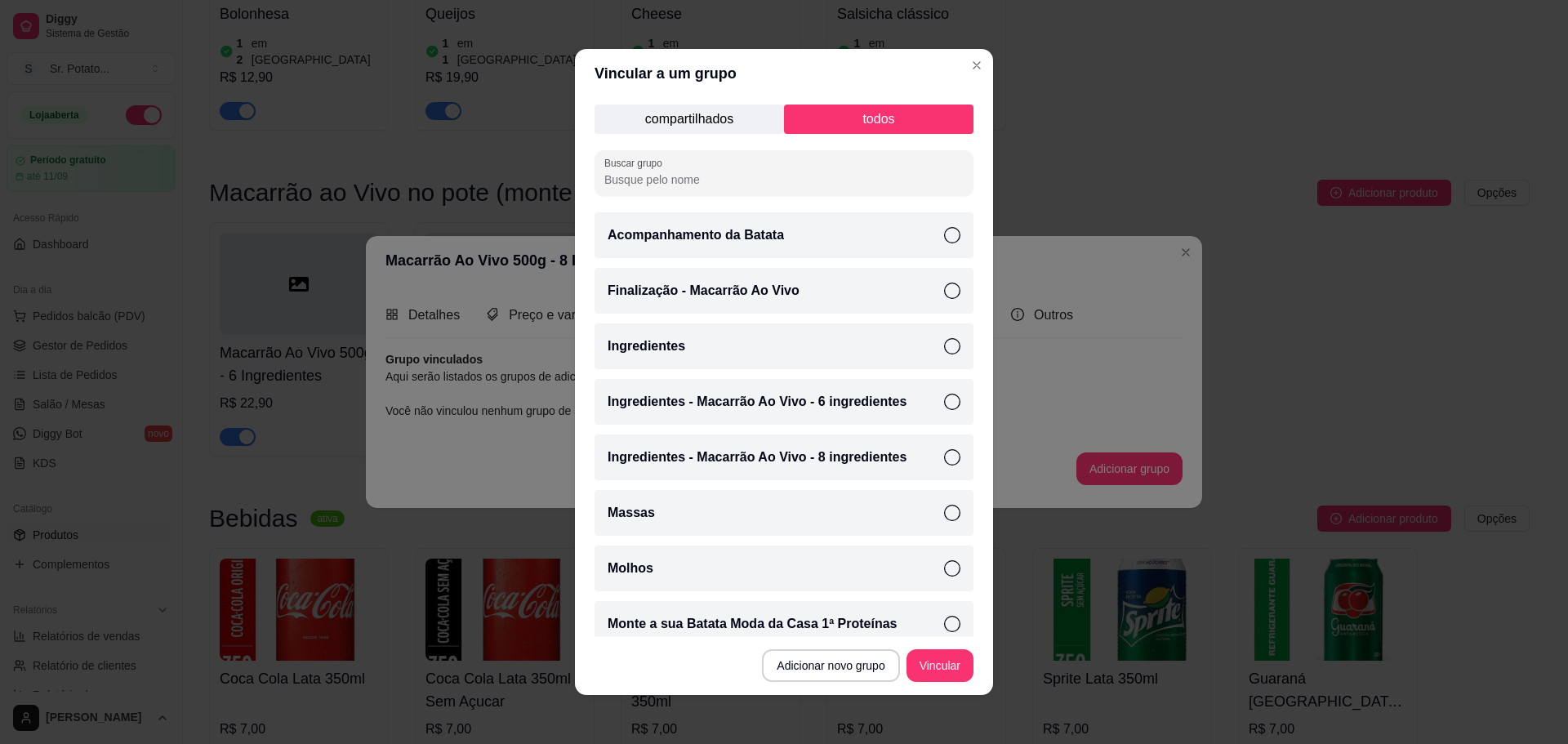
click at [828, 438] on div "Ingredientes - Macarrão Ao Vivo - 8 ingredientes" at bounding box center [784, 458] width 379 height 46
click at [935, 652] on button "Vincular" at bounding box center [939, 665] width 67 height 33
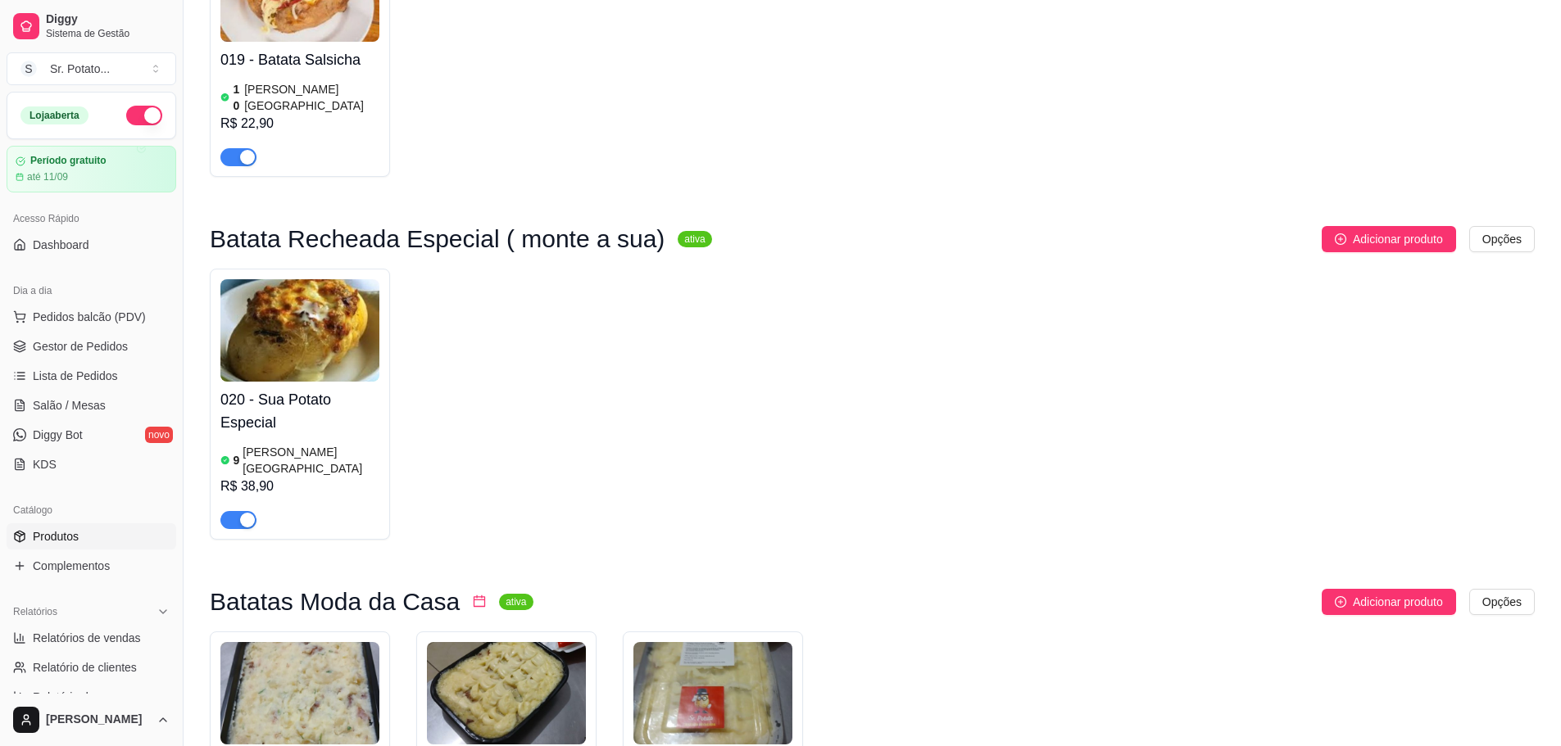
scroll to position [1802, 0]
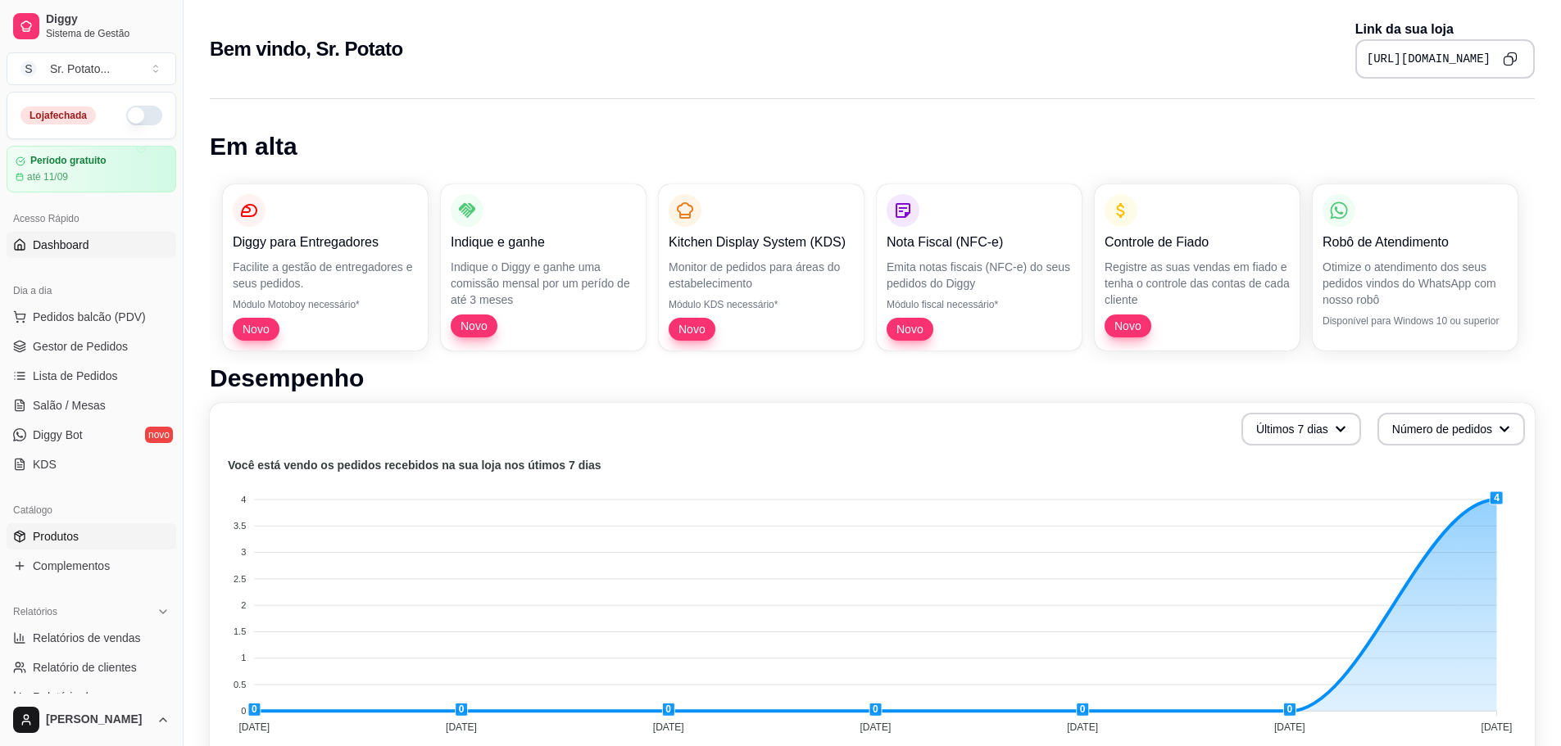
click at [107, 543] on link "Produtos" at bounding box center [92, 537] width 170 height 26
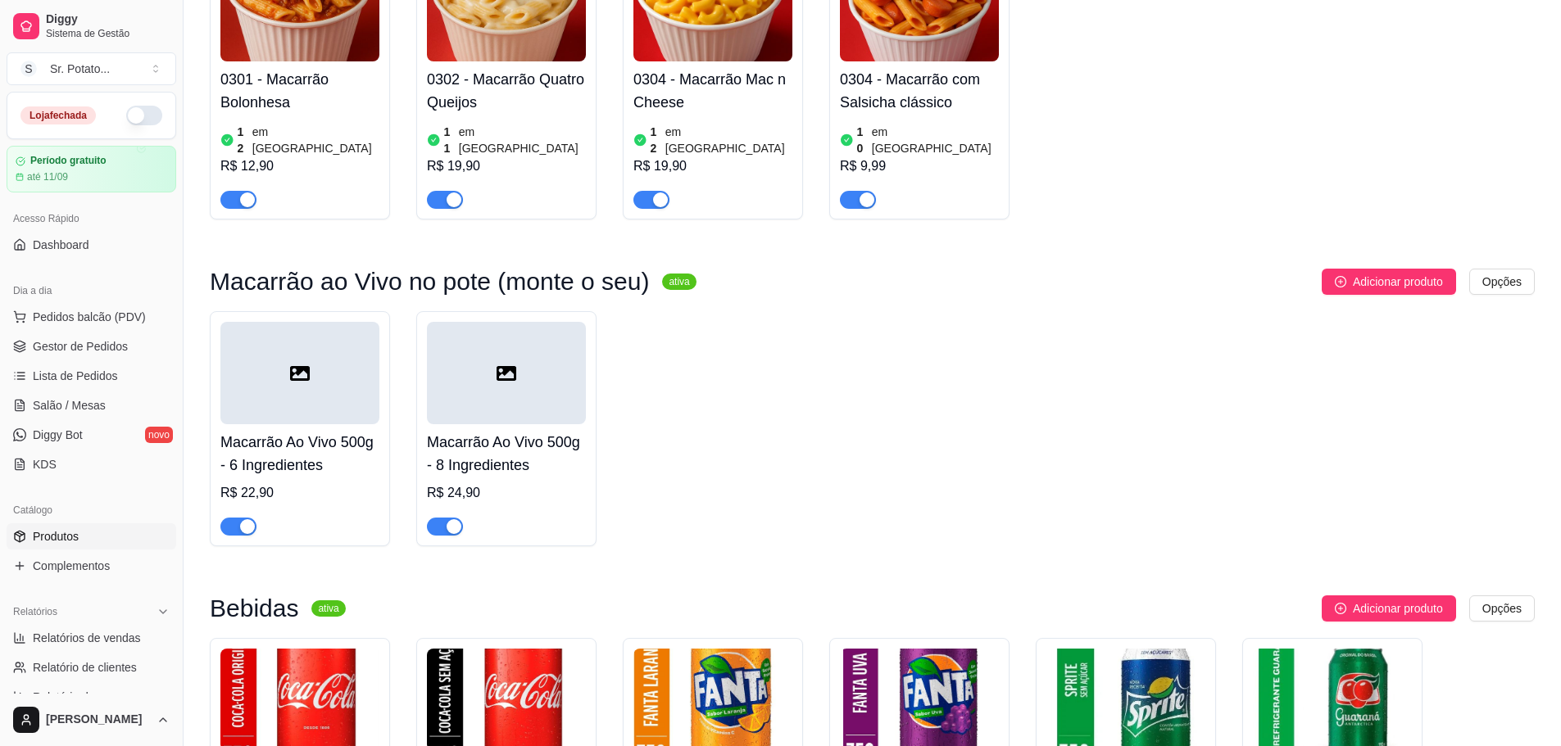
scroll to position [2458, 0]
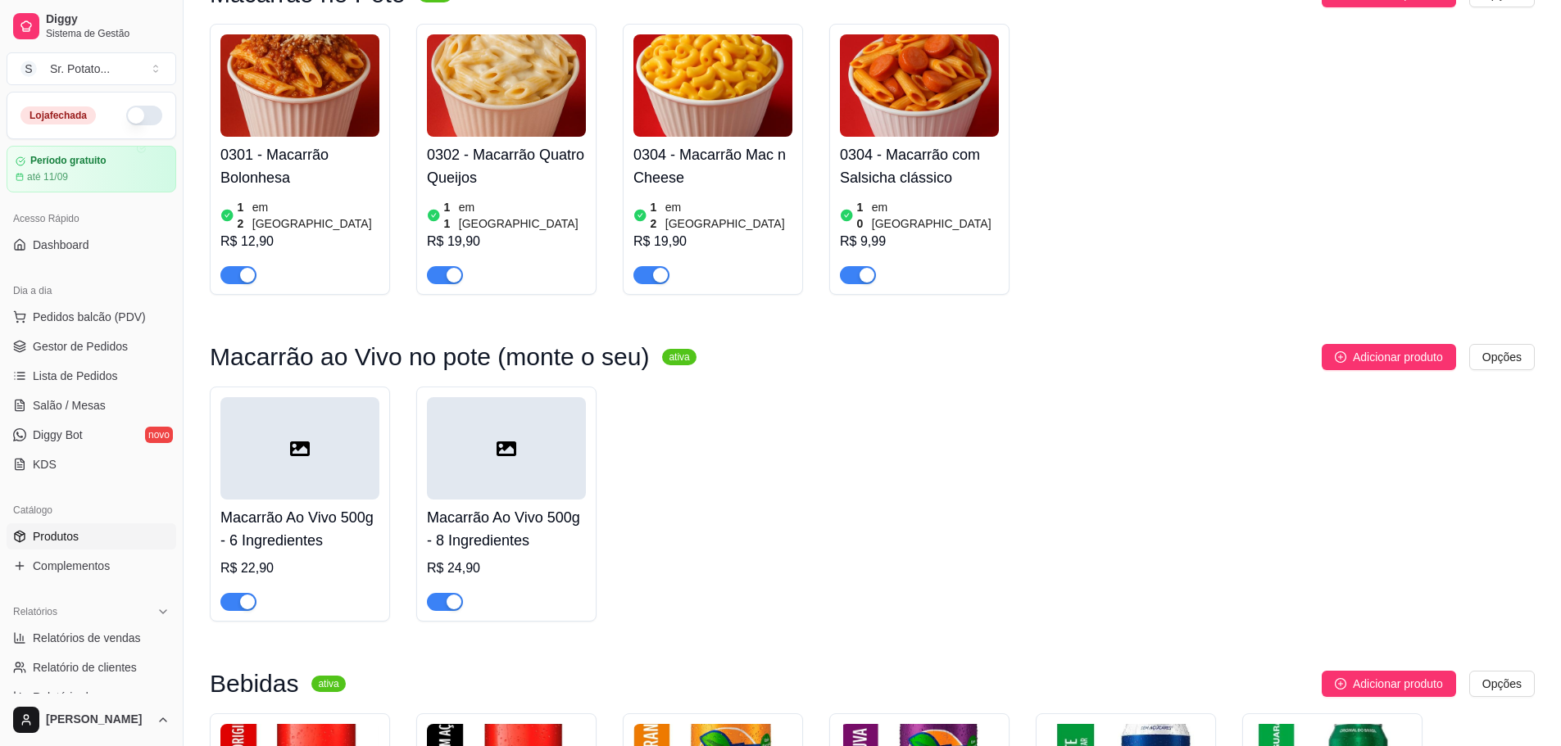
click at [306, 397] on div at bounding box center [299, 448] width 159 height 102
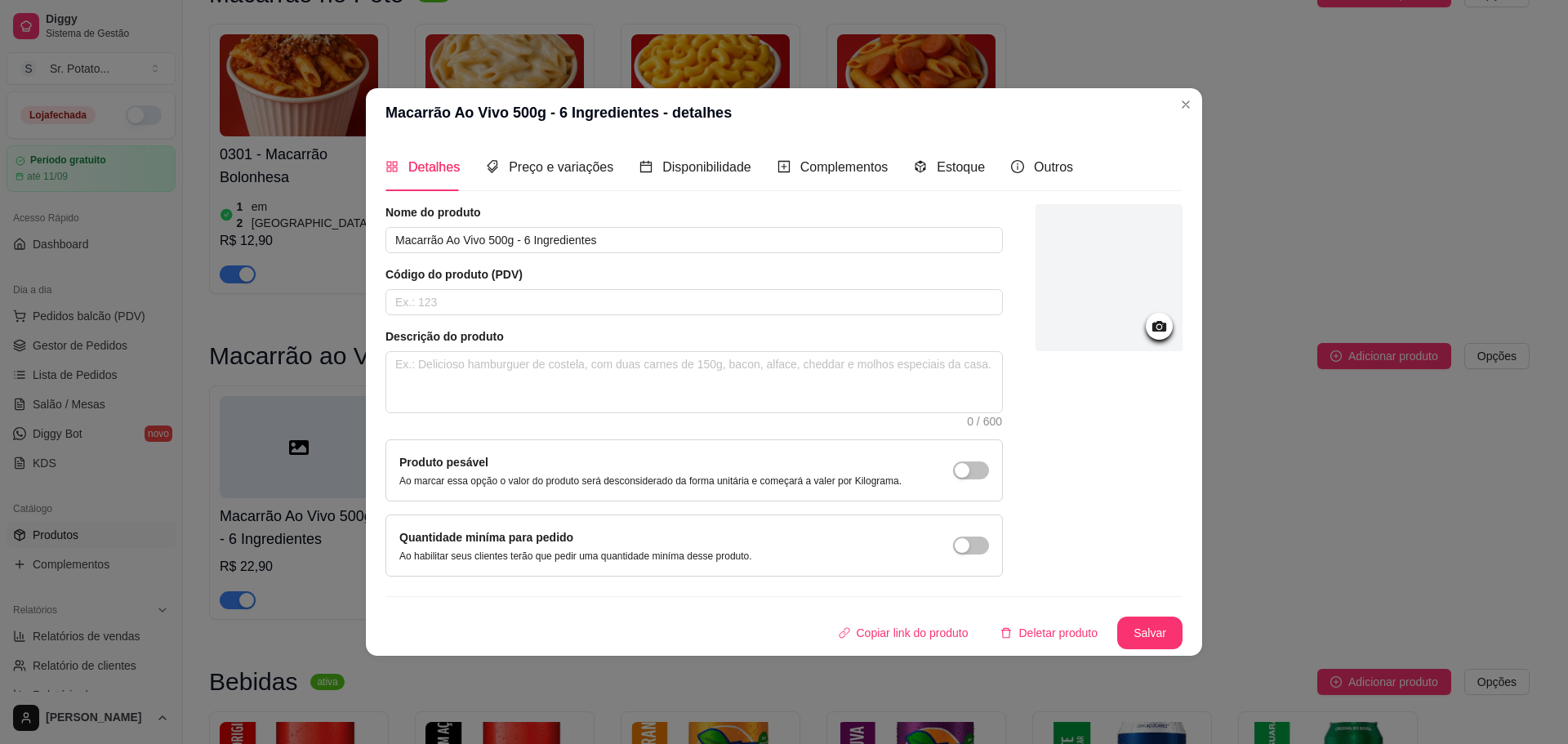
click at [1124, 275] on div at bounding box center [1108, 277] width 147 height 147
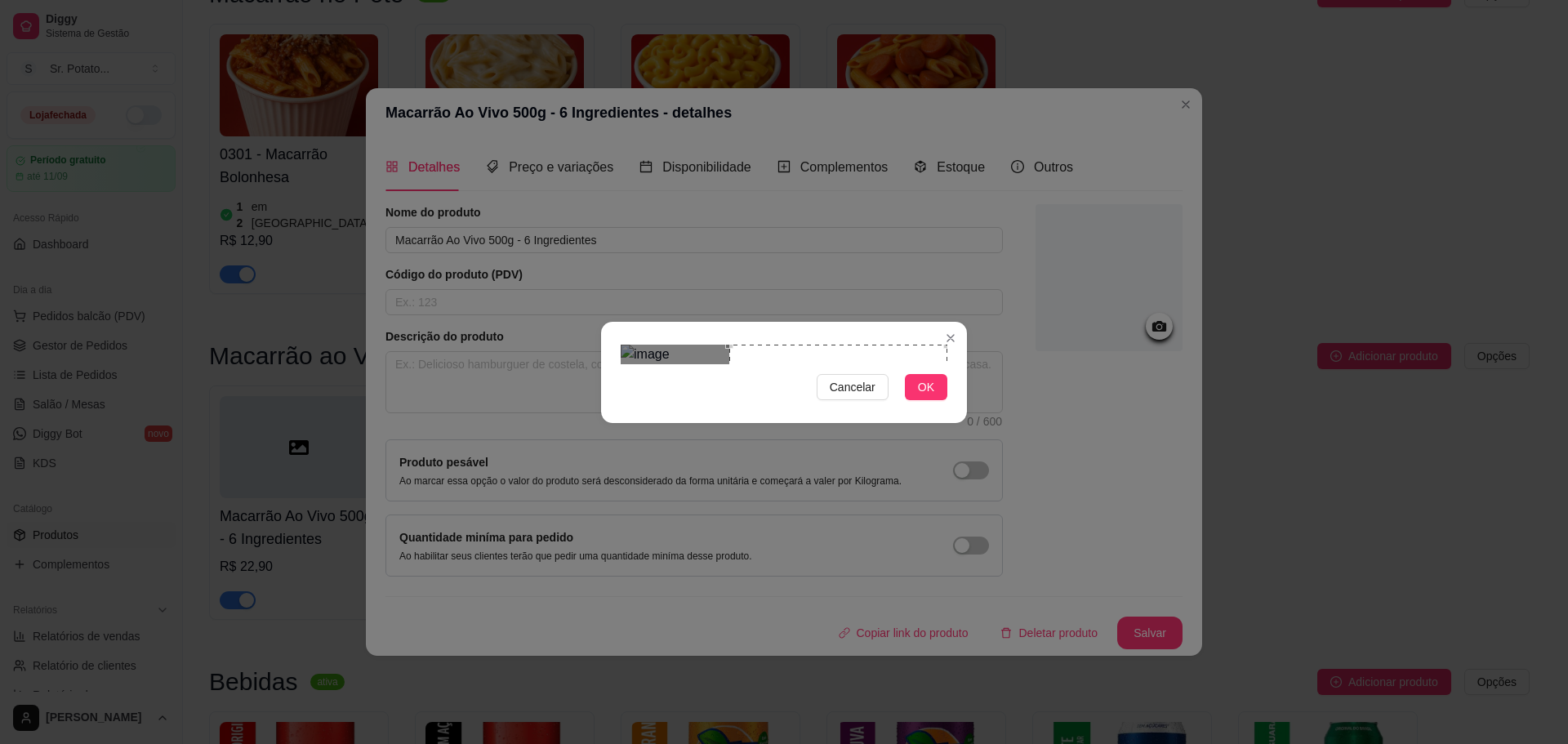
click at [958, 373] on div "Cancelar OK" at bounding box center [784, 372] width 366 height 69
click at [937, 400] on button "OK" at bounding box center [926, 387] width 43 height 26
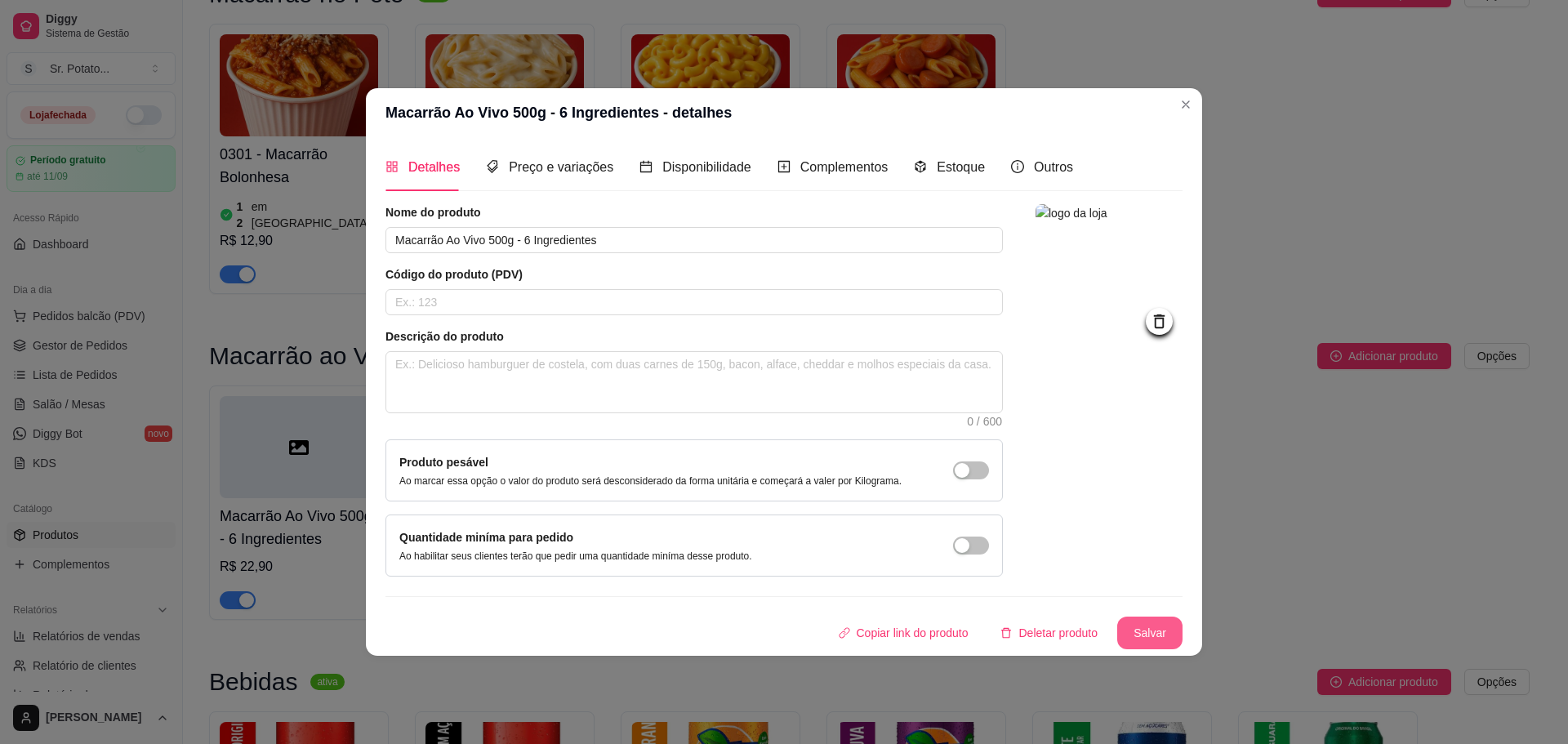
click at [1154, 630] on button "Salvar" at bounding box center [1150, 633] width 66 height 33
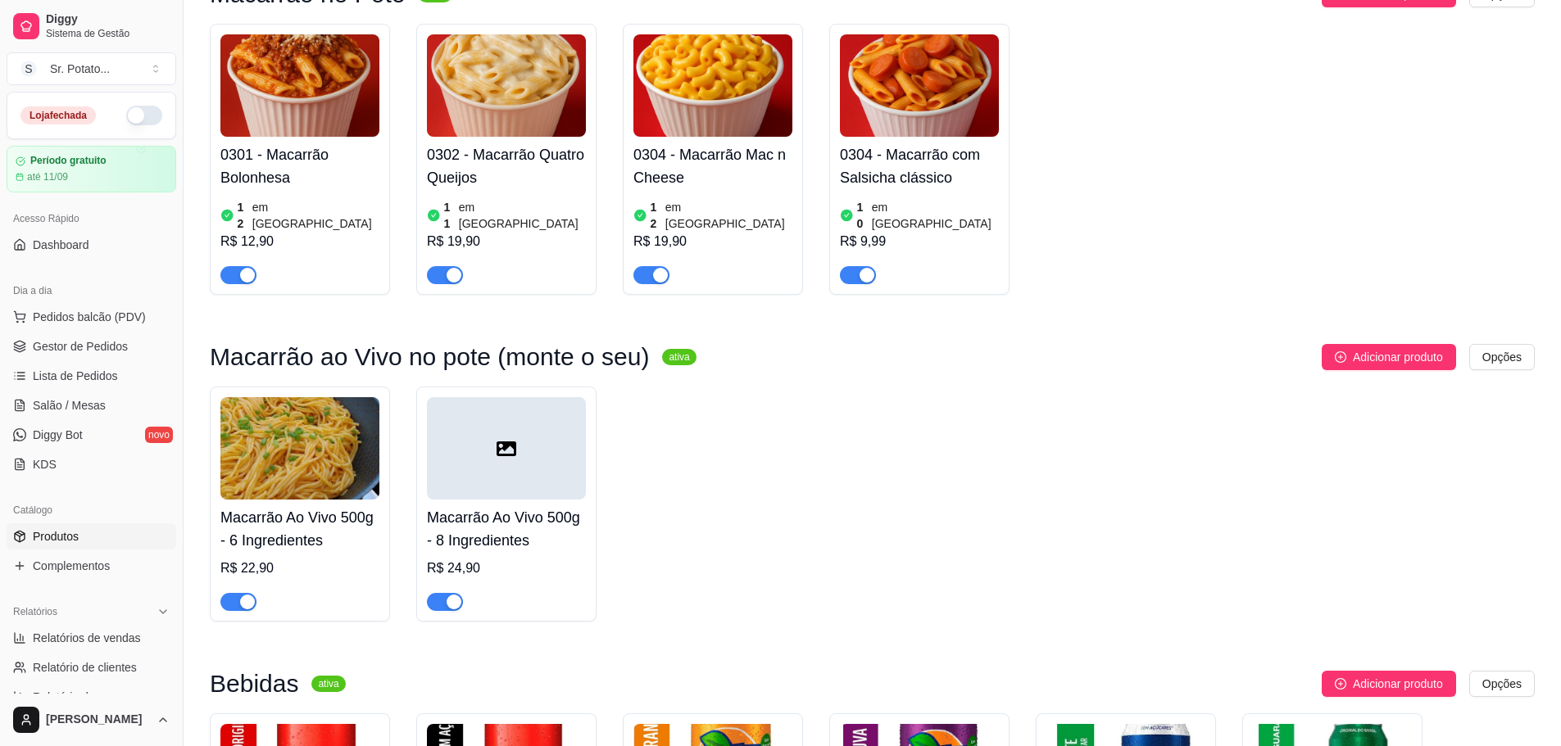
click at [470, 397] on div at bounding box center [506, 448] width 159 height 102
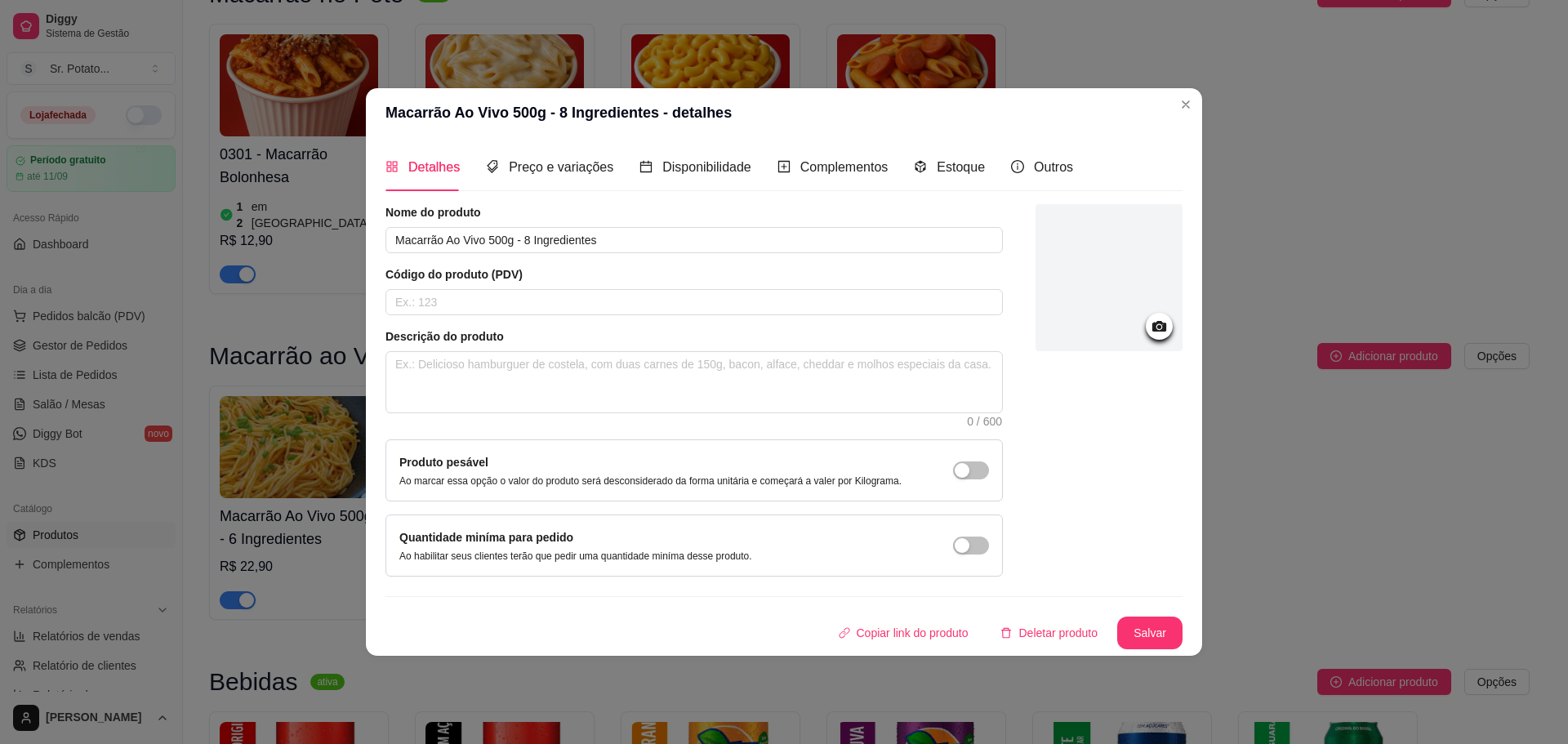
click at [1132, 254] on div at bounding box center [1108, 277] width 147 height 147
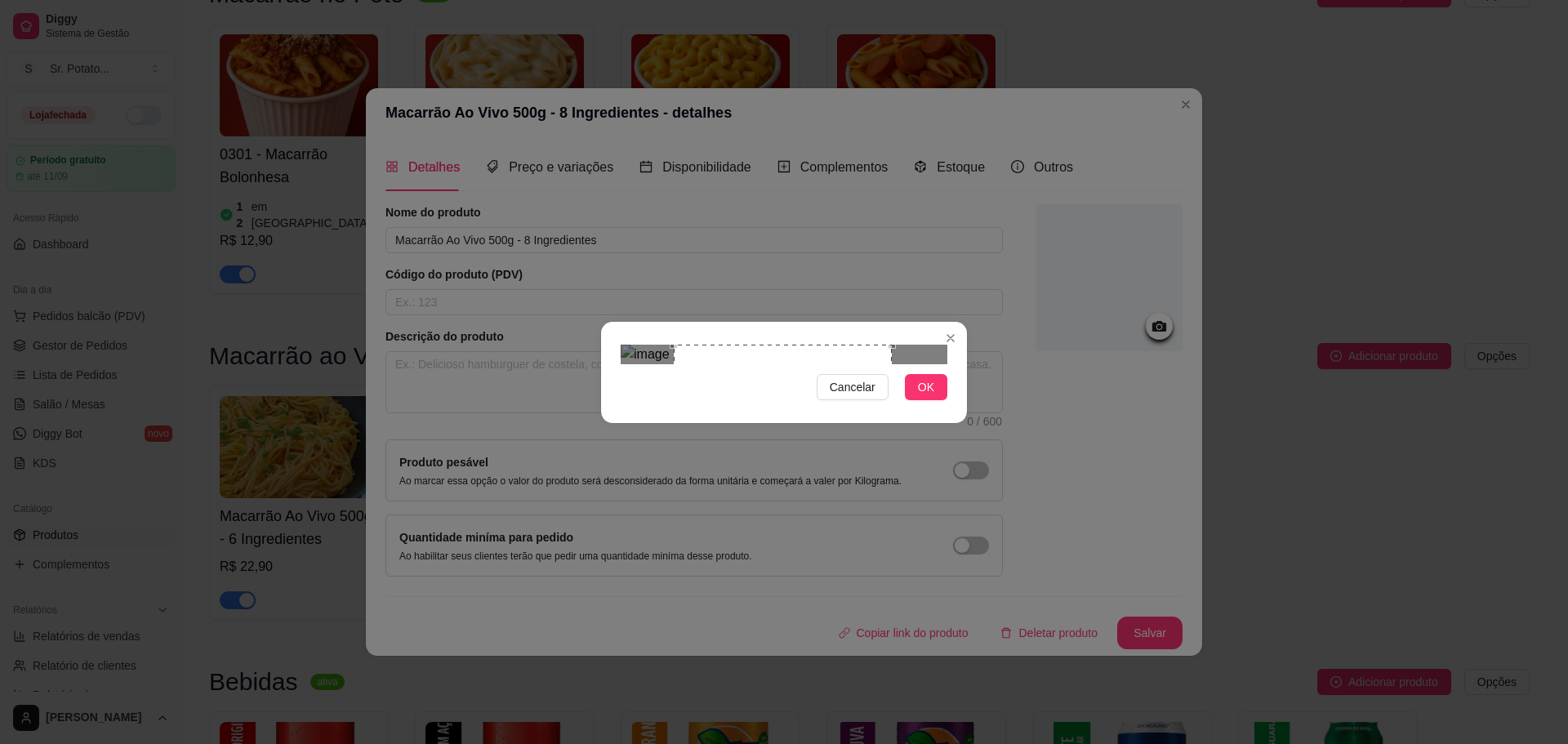
click at [682, 374] on div "Use the arrow keys to move the crop selection area" at bounding box center [783, 454] width 218 height 218
click at [925, 396] on span "OK" at bounding box center [926, 387] width 16 height 18
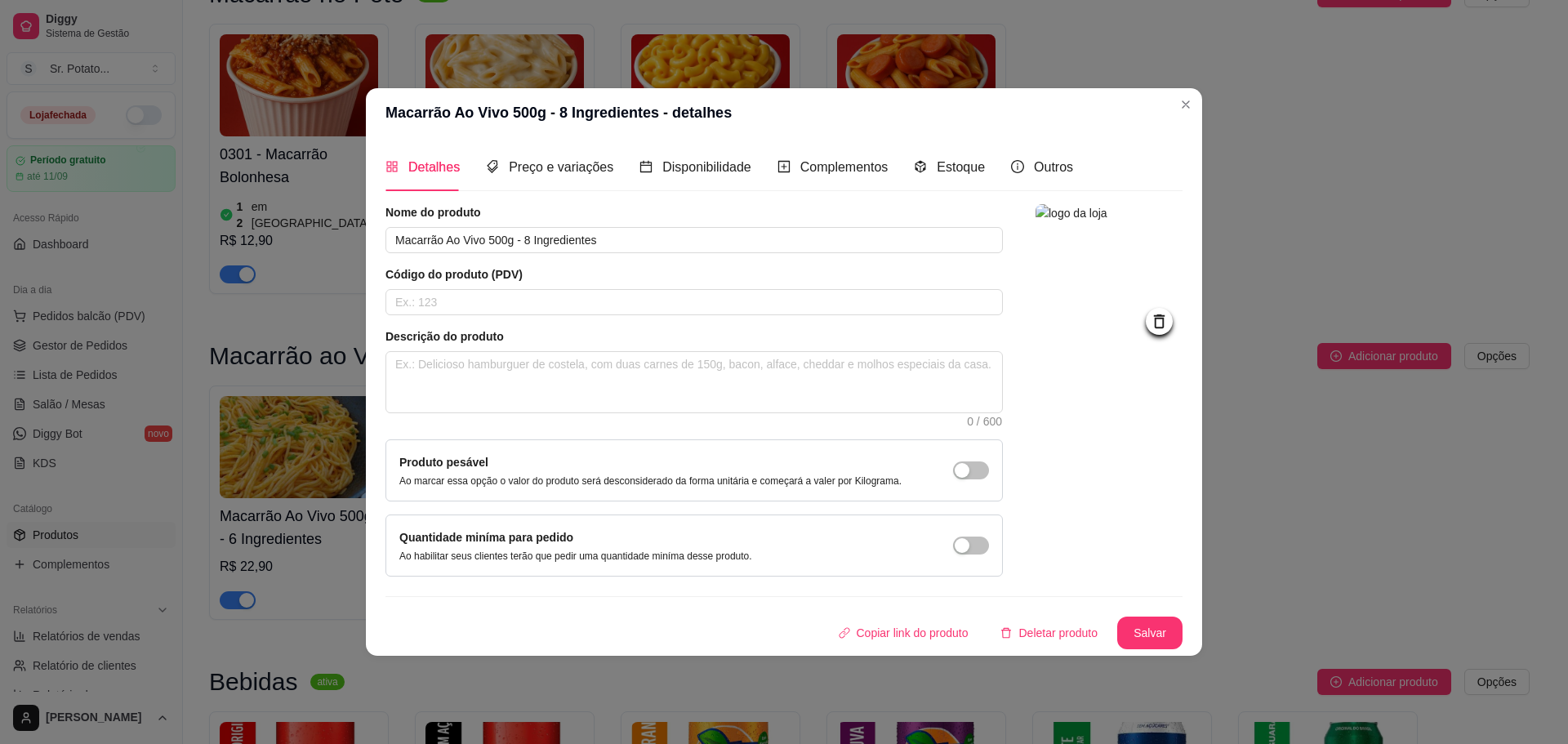
click at [1153, 639] on button "Salvar" at bounding box center [1150, 633] width 66 height 33
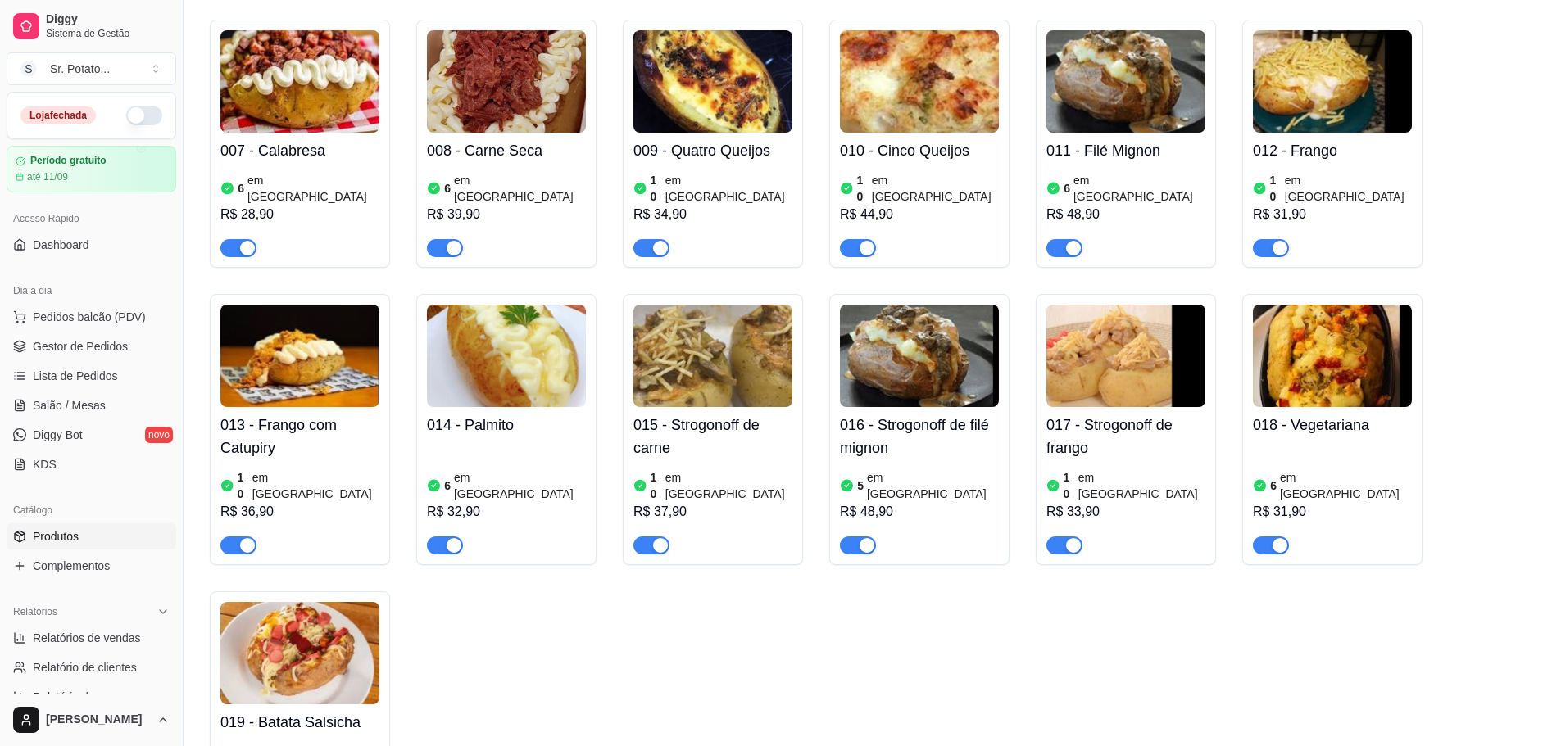
scroll to position [0, 0]
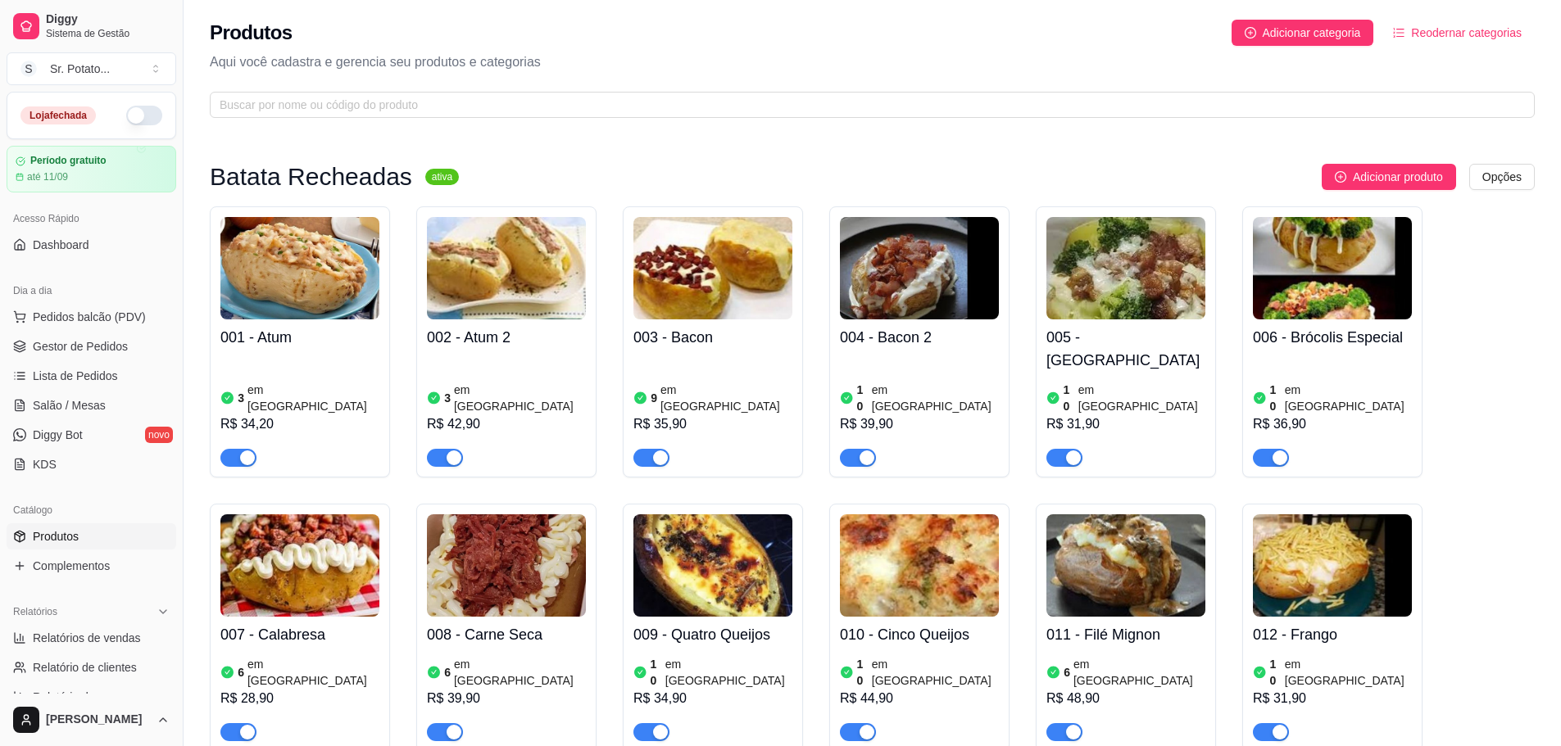
click at [329, 278] on img at bounding box center [299, 268] width 159 height 102
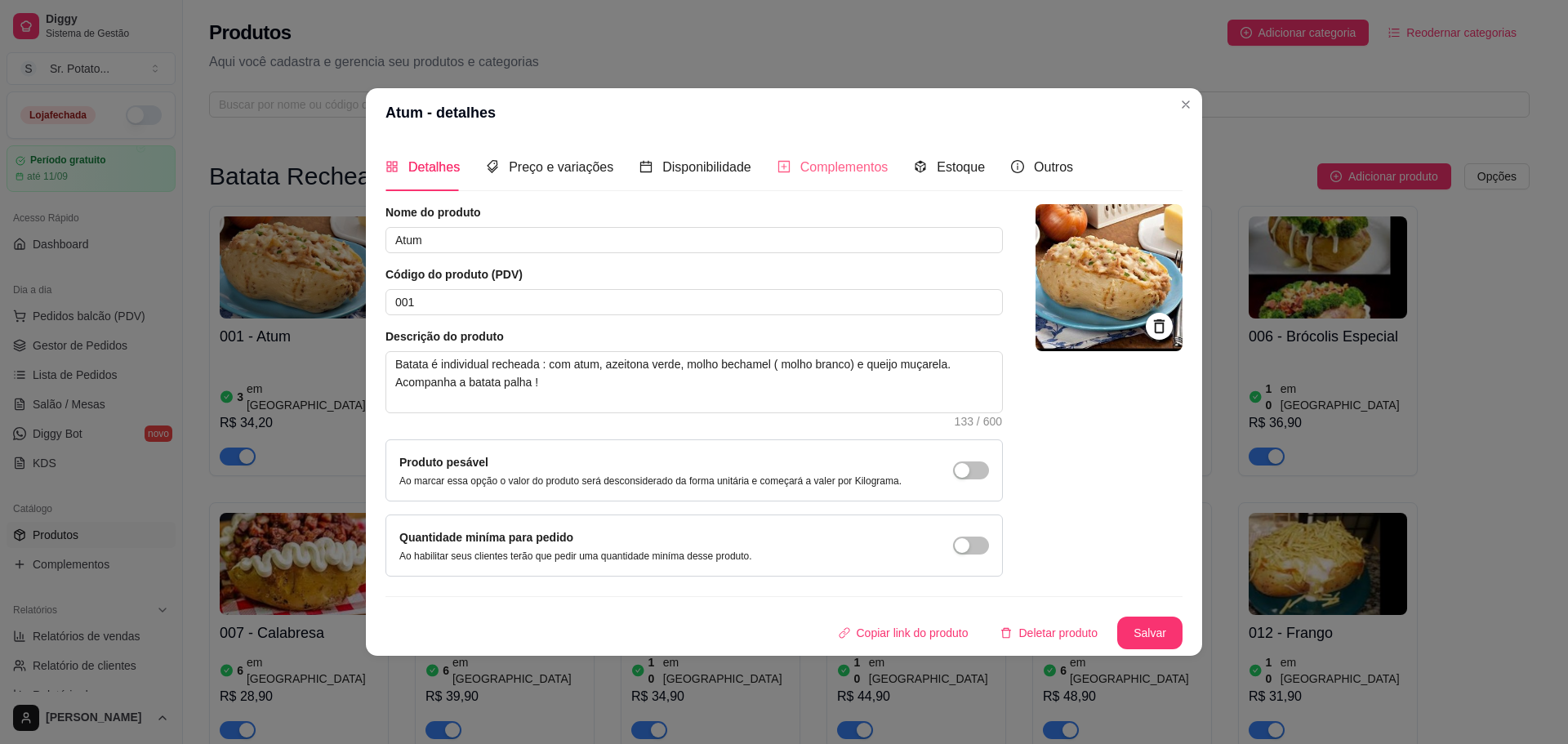
click at [851, 179] on div "Complementos" at bounding box center [832, 167] width 111 height 47
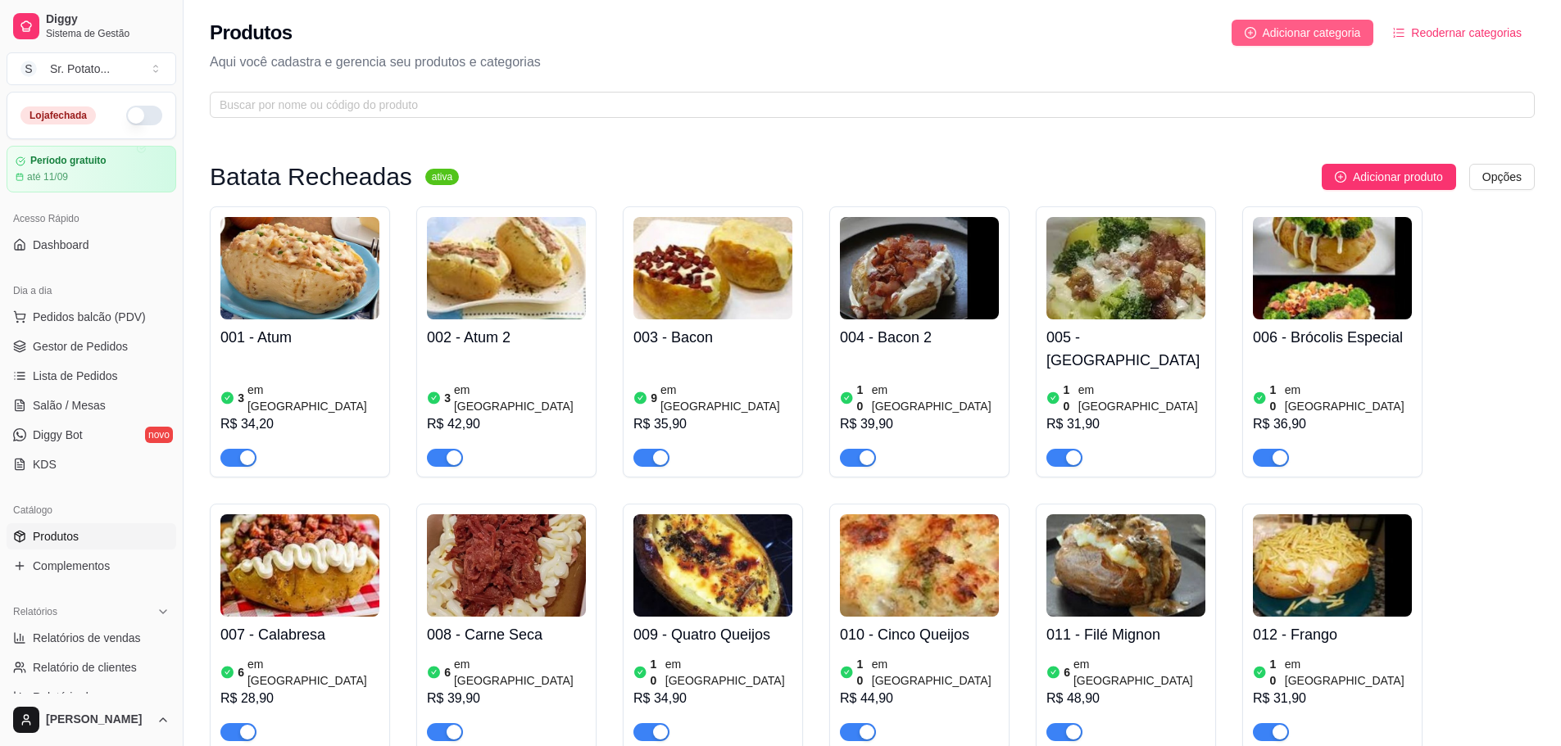
click at [1295, 39] on span "Adicionar categoria" at bounding box center [1312, 33] width 98 height 18
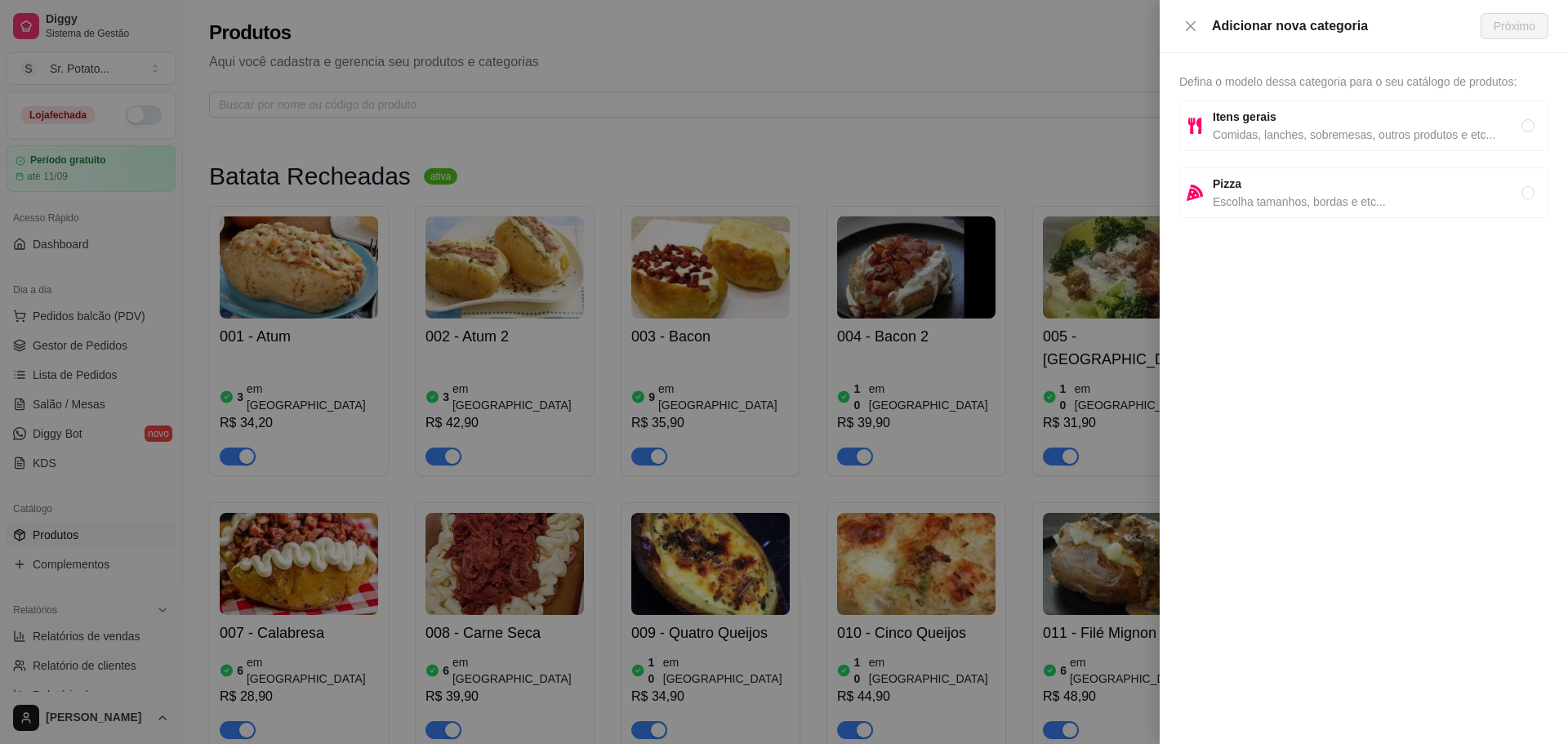
click at [1245, 135] on span "Comidas, lanches, sobremesas, outros produtos e etc..." at bounding box center [1368, 135] width 309 height 18
radio input "true"
click at [1489, 32] on button "Próximo" at bounding box center [1514, 26] width 68 height 26
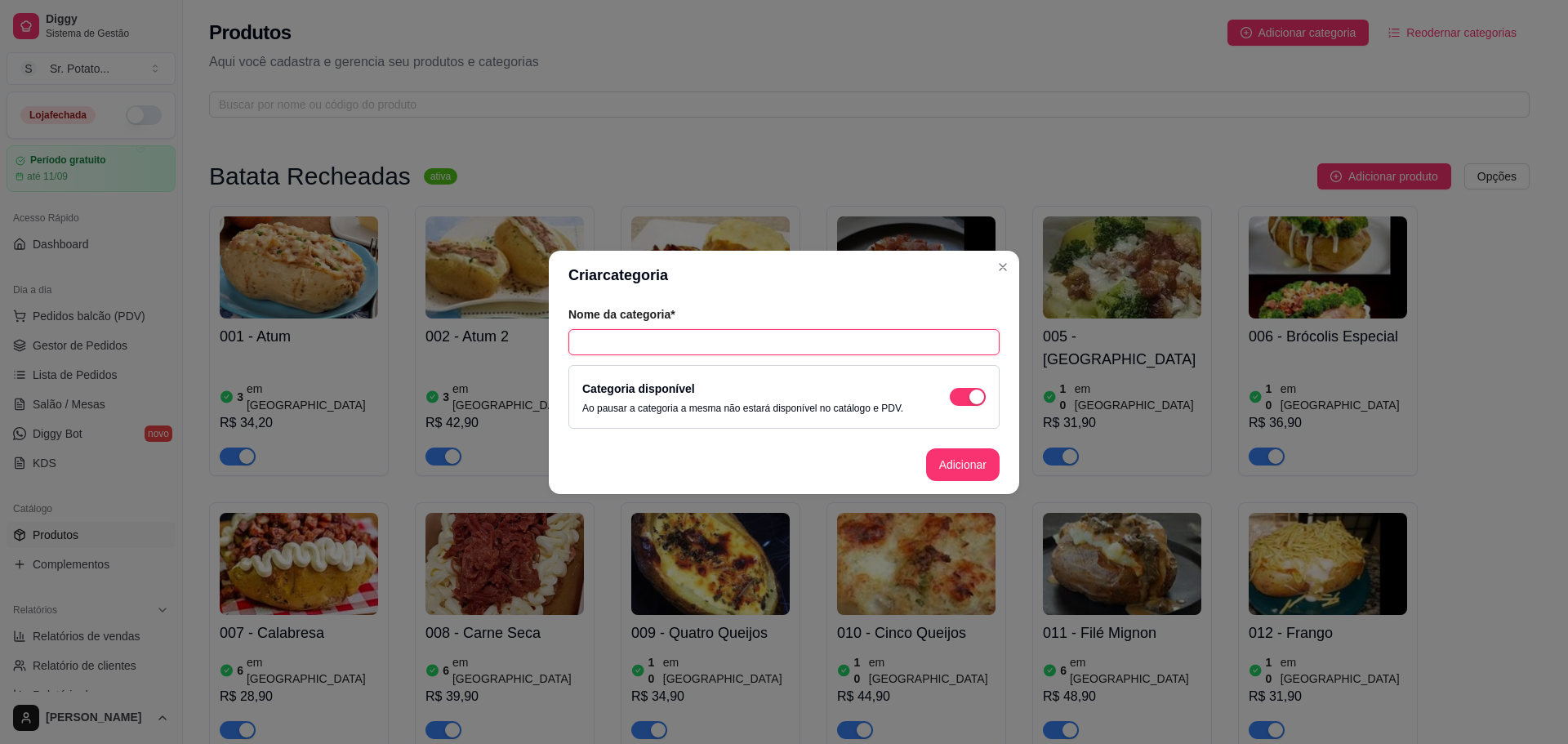
click at [765, 347] on input "text" at bounding box center [784, 342] width 432 height 26
type input "Adicionais - Batata Recheada"
click at [973, 466] on button "Adicionar" at bounding box center [963, 465] width 74 height 33
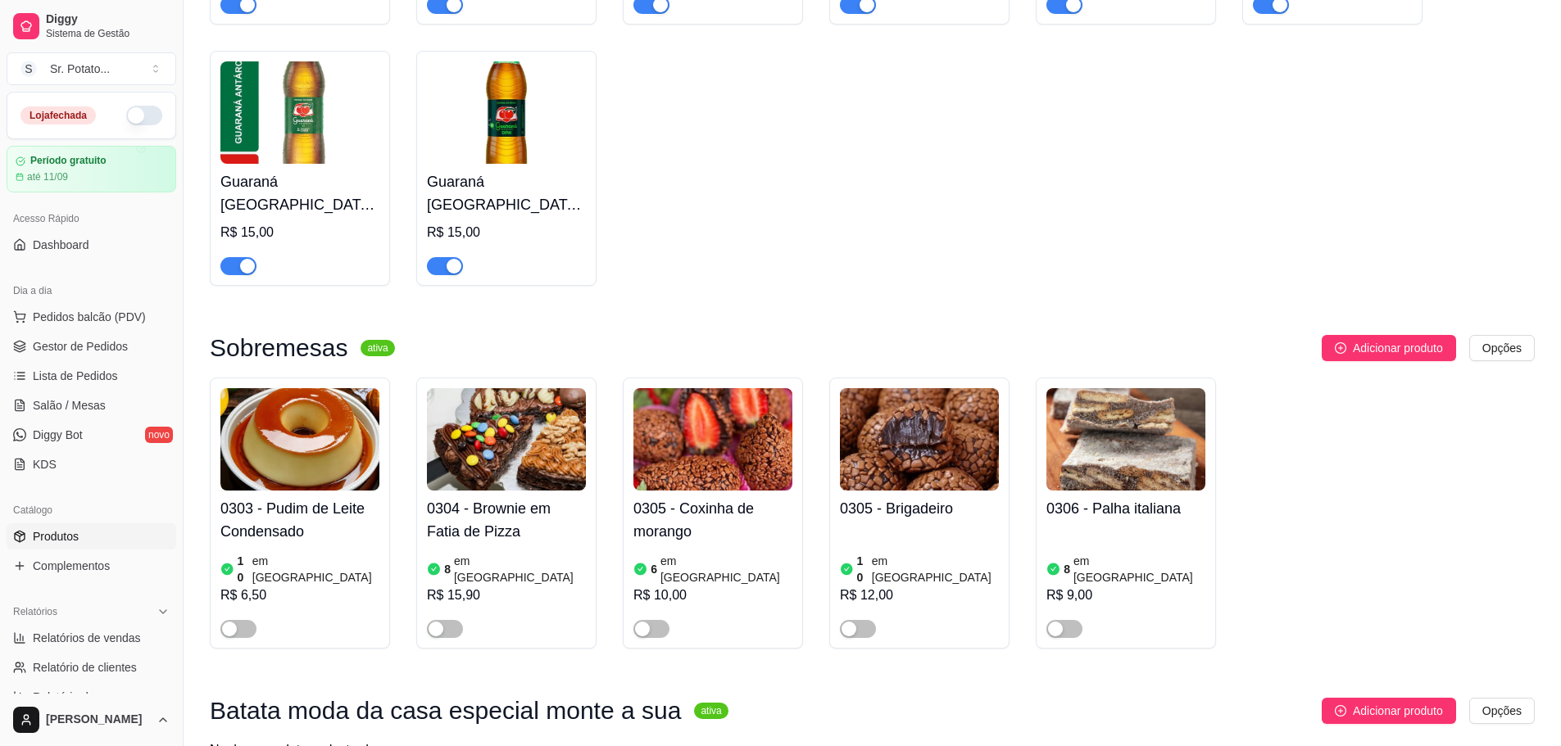
scroll to position [3692, 0]
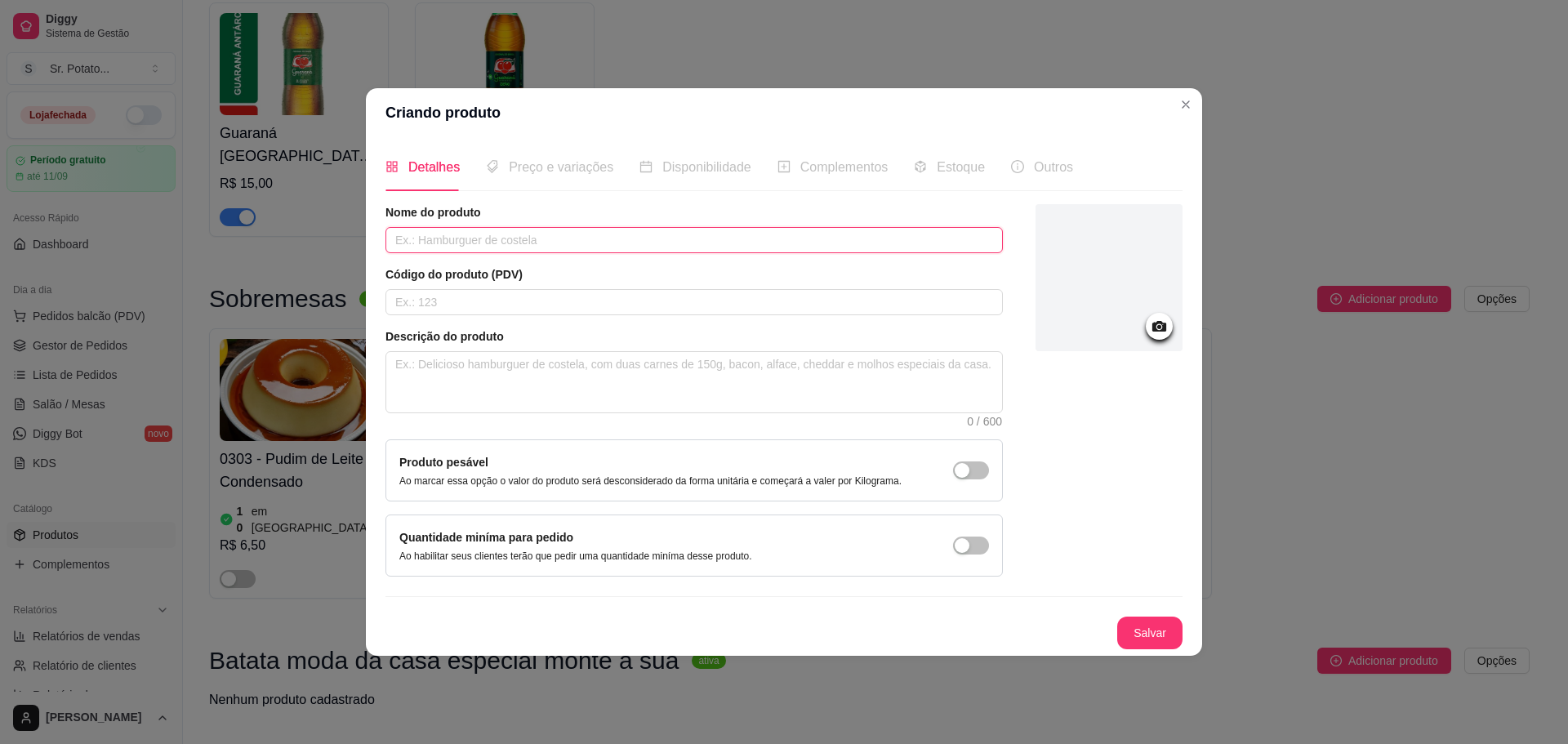
click at [517, 241] on input "text" at bounding box center [694, 240] width 617 height 26
type input "A"
type input "Atum"
click at [546, 154] on div "Preço e variações" at bounding box center [549, 167] width 128 height 47
click at [1125, 624] on button "Salvar" at bounding box center [1150, 633] width 66 height 33
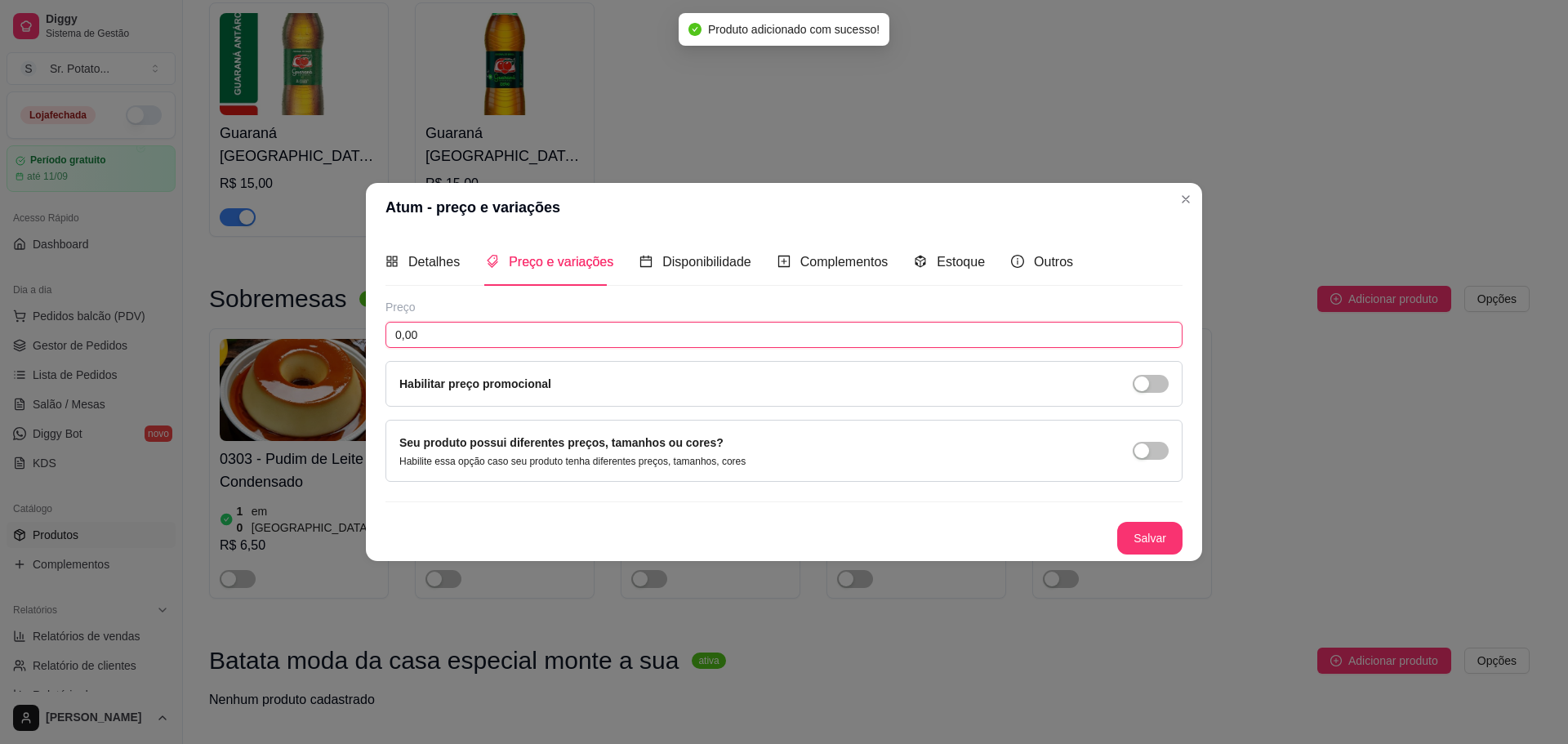
click at [573, 341] on input "0,00" at bounding box center [784, 335] width 797 height 26
type input "9,00"
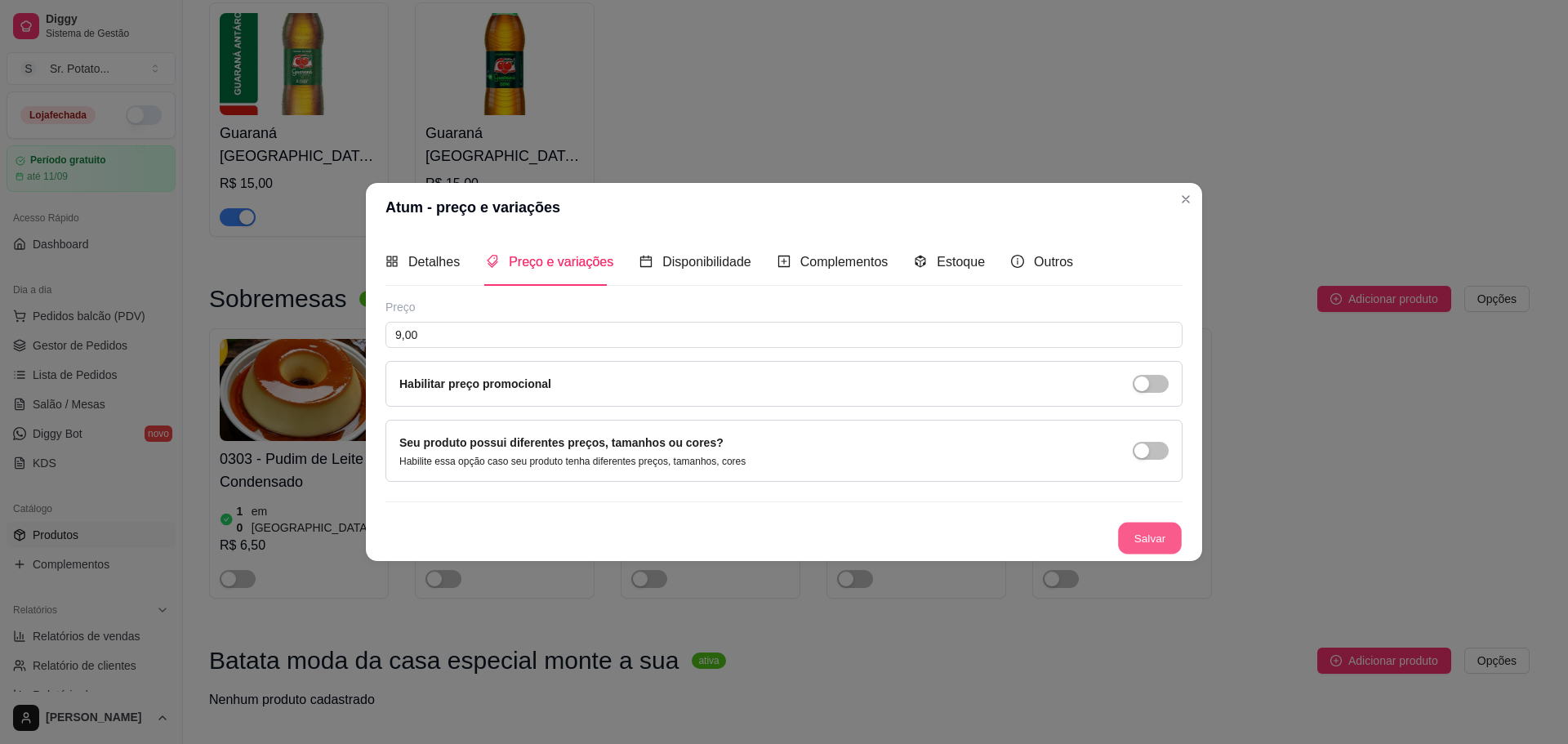
click at [1145, 537] on button "Salvar" at bounding box center [1150, 539] width 64 height 32
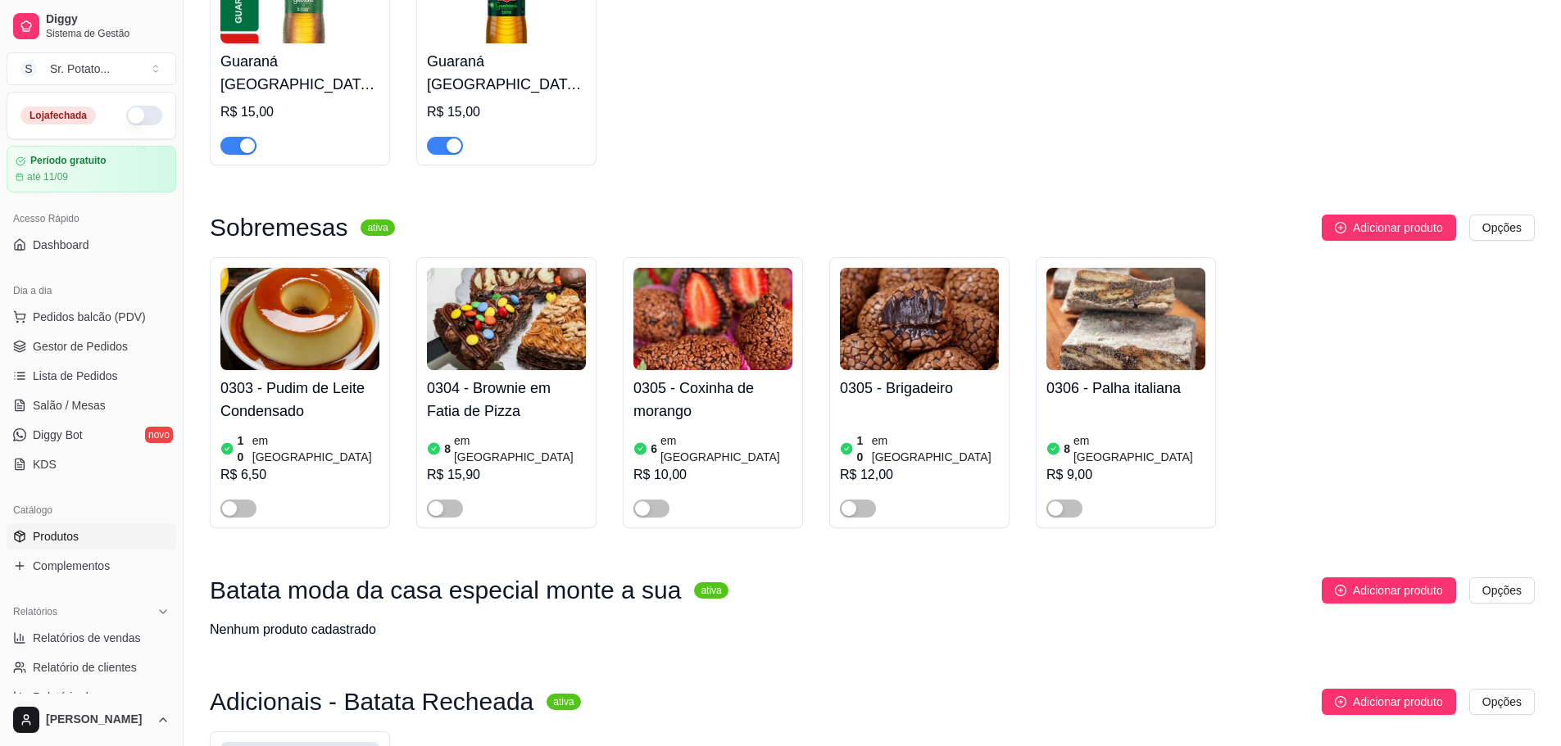
scroll to position [3856, 0]
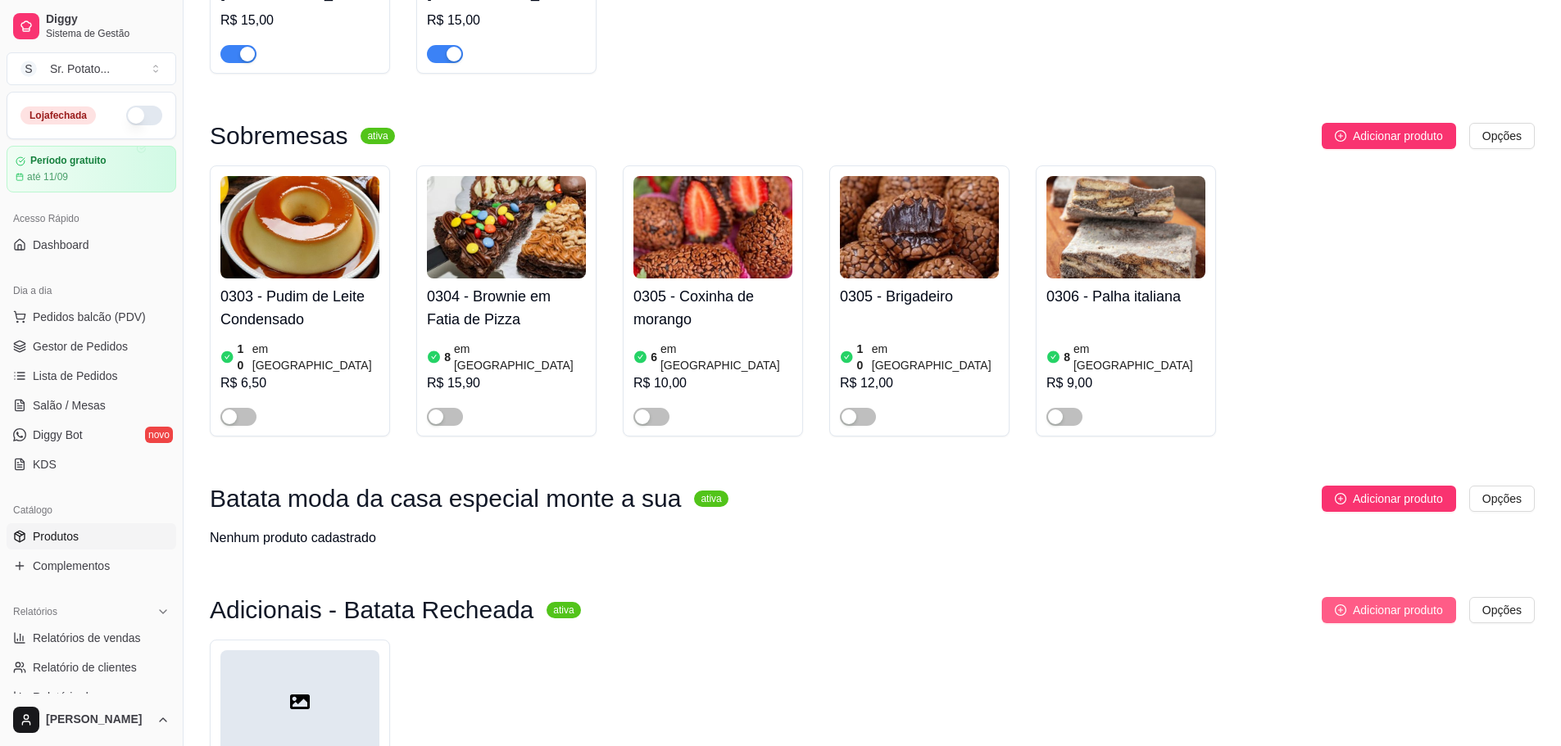
click at [1356, 601] on span "Adicionar produto" at bounding box center [1398, 610] width 90 height 18
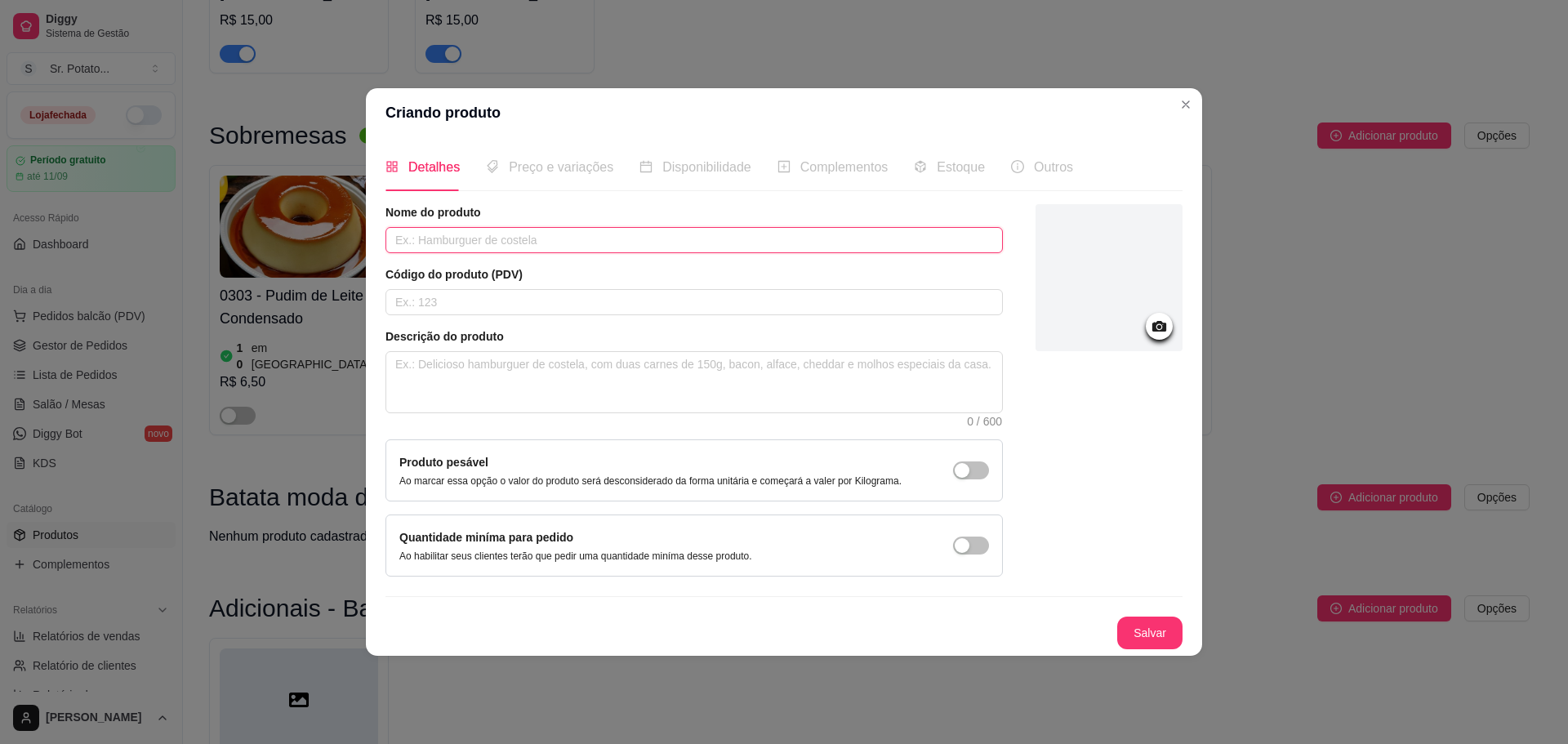
click at [575, 228] on input "text" at bounding box center [694, 240] width 617 height 26
type input "Azeitona Verde"
click at [1174, 629] on button "Salvar" at bounding box center [1150, 633] width 66 height 33
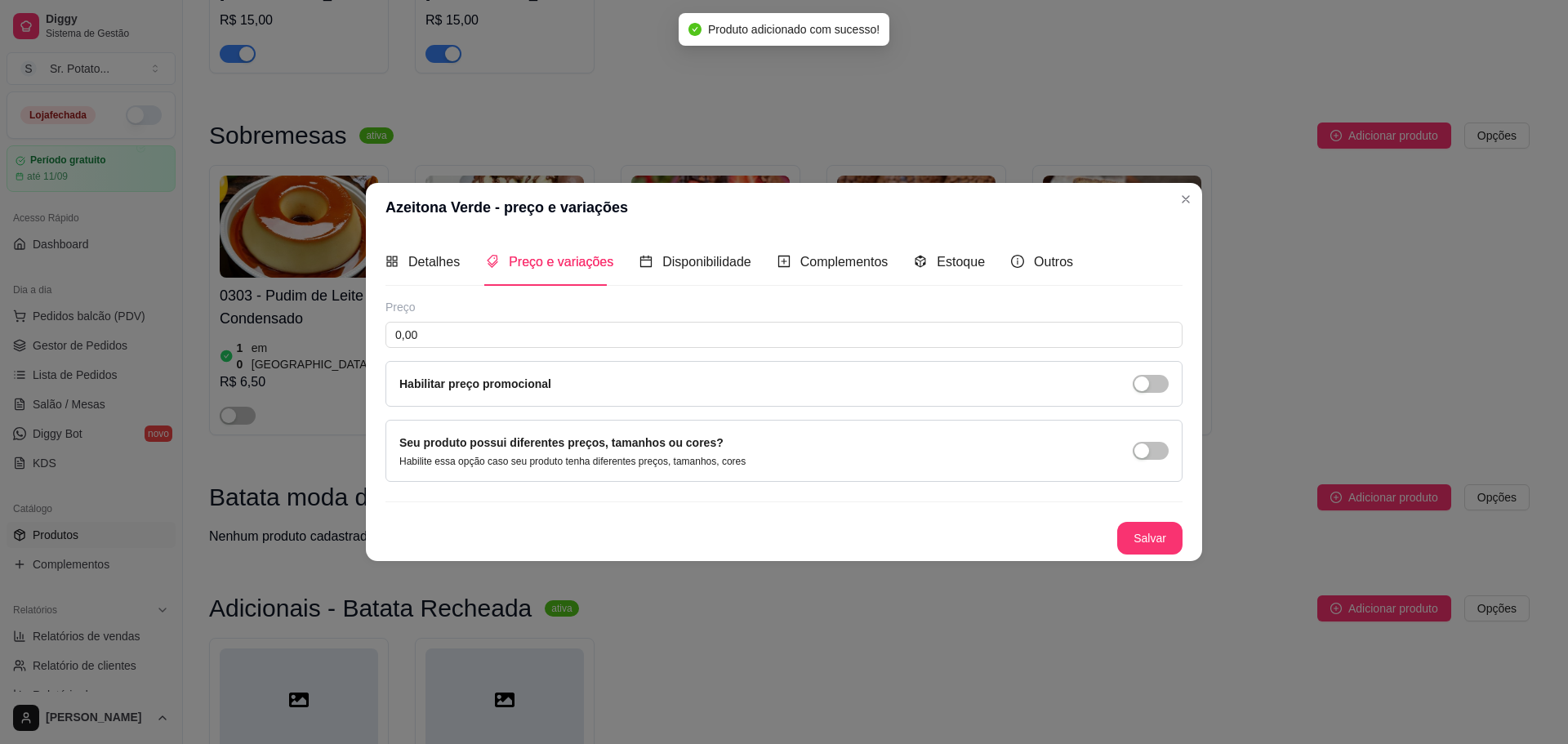
click at [912, 358] on div "Preço 0,00 Habilitar preço promocional" at bounding box center [784, 353] width 797 height 108
click at [903, 344] on input "0,00" at bounding box center [784, 335] width 797 height 26
click at [902, 344] on input "0,00" at bounding box center [784, 335] width 797 height 26
type input "4,00"
click at [1165, 554] on button "Salvar" at bounding box center [1150, 539] width 66 height 33
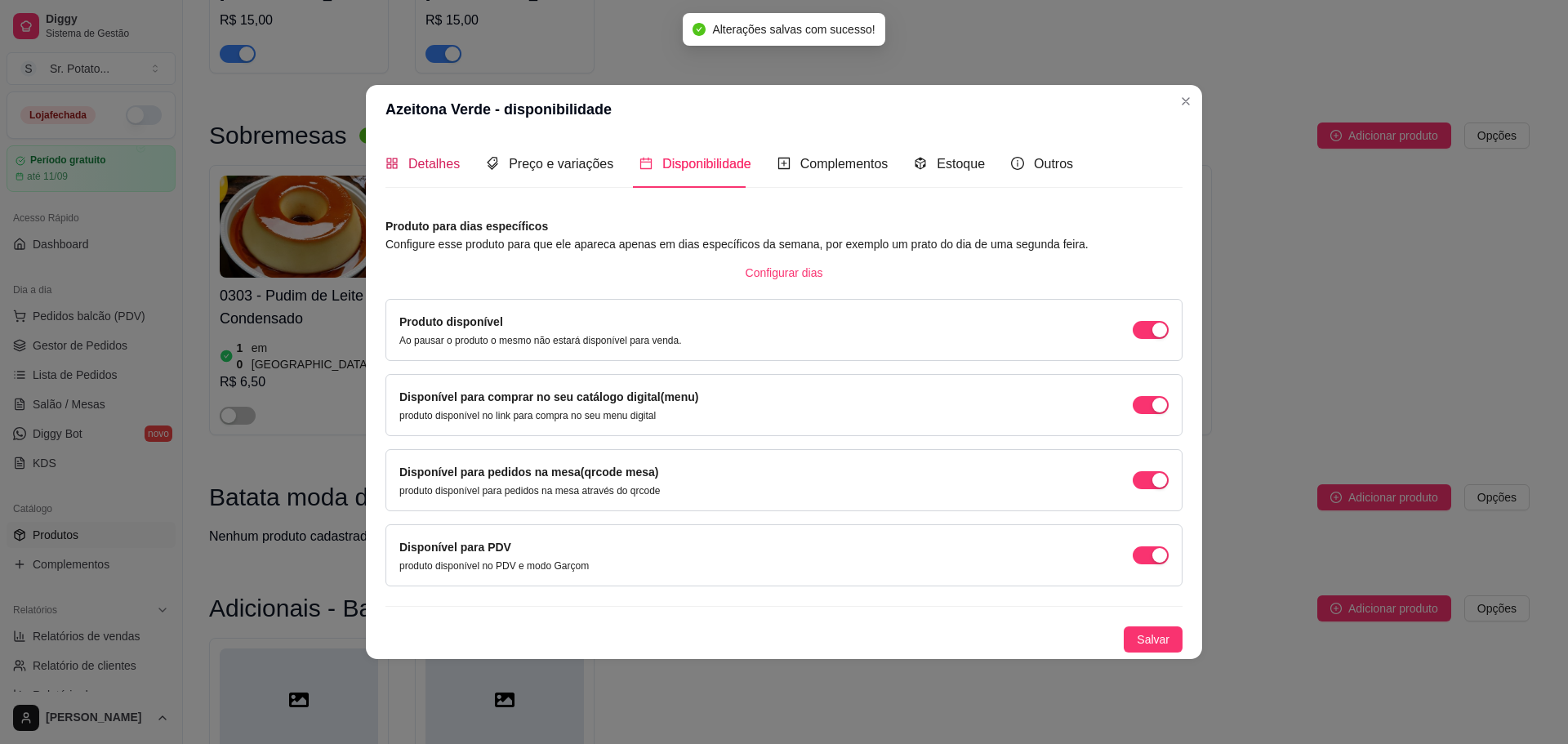
click at [443, 161] on span "Detalhes" at bounding box center [435, 164] width 52 height 14
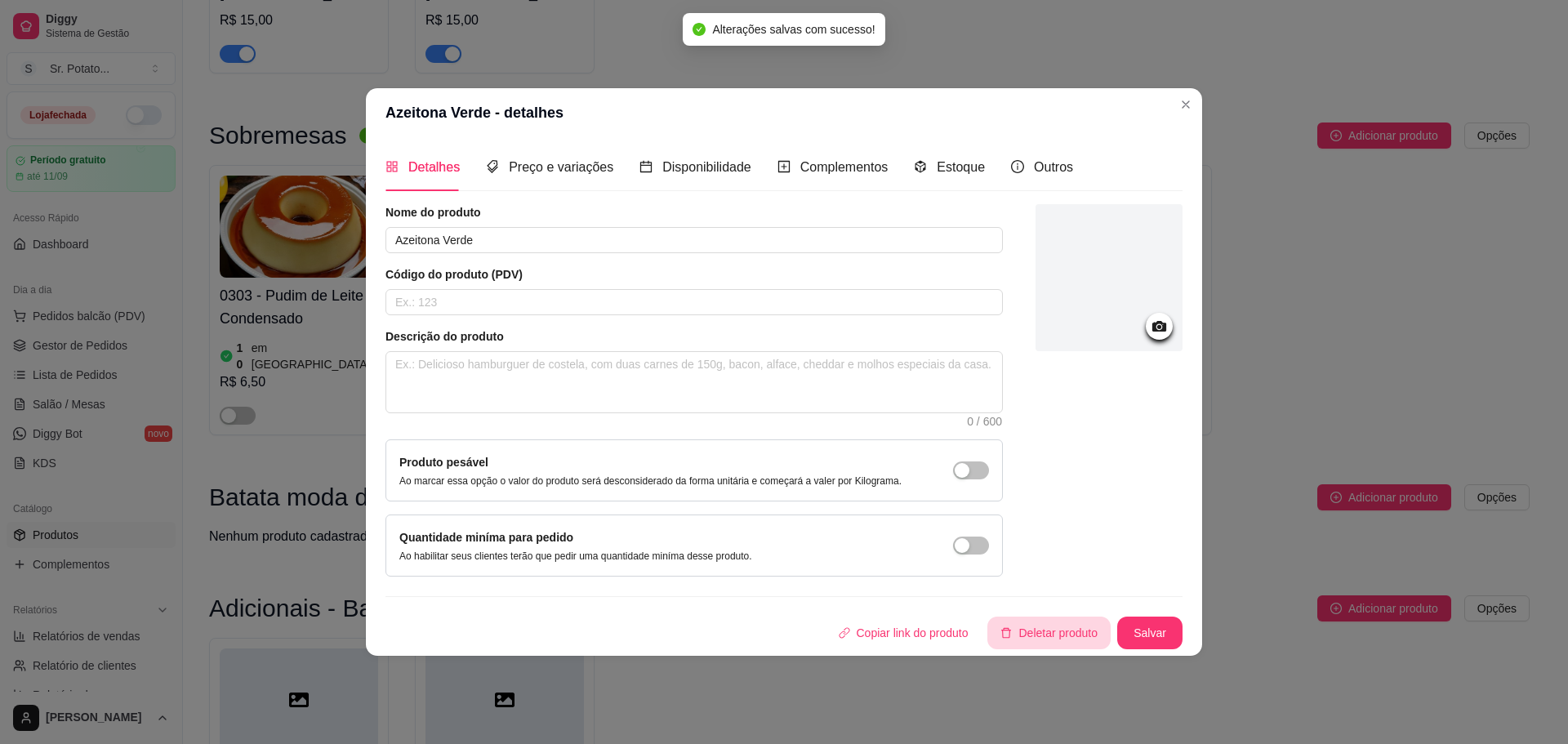
click at [1138, 621] on button "Salvar" at bounding box center [1150, 633] width 66 height 33
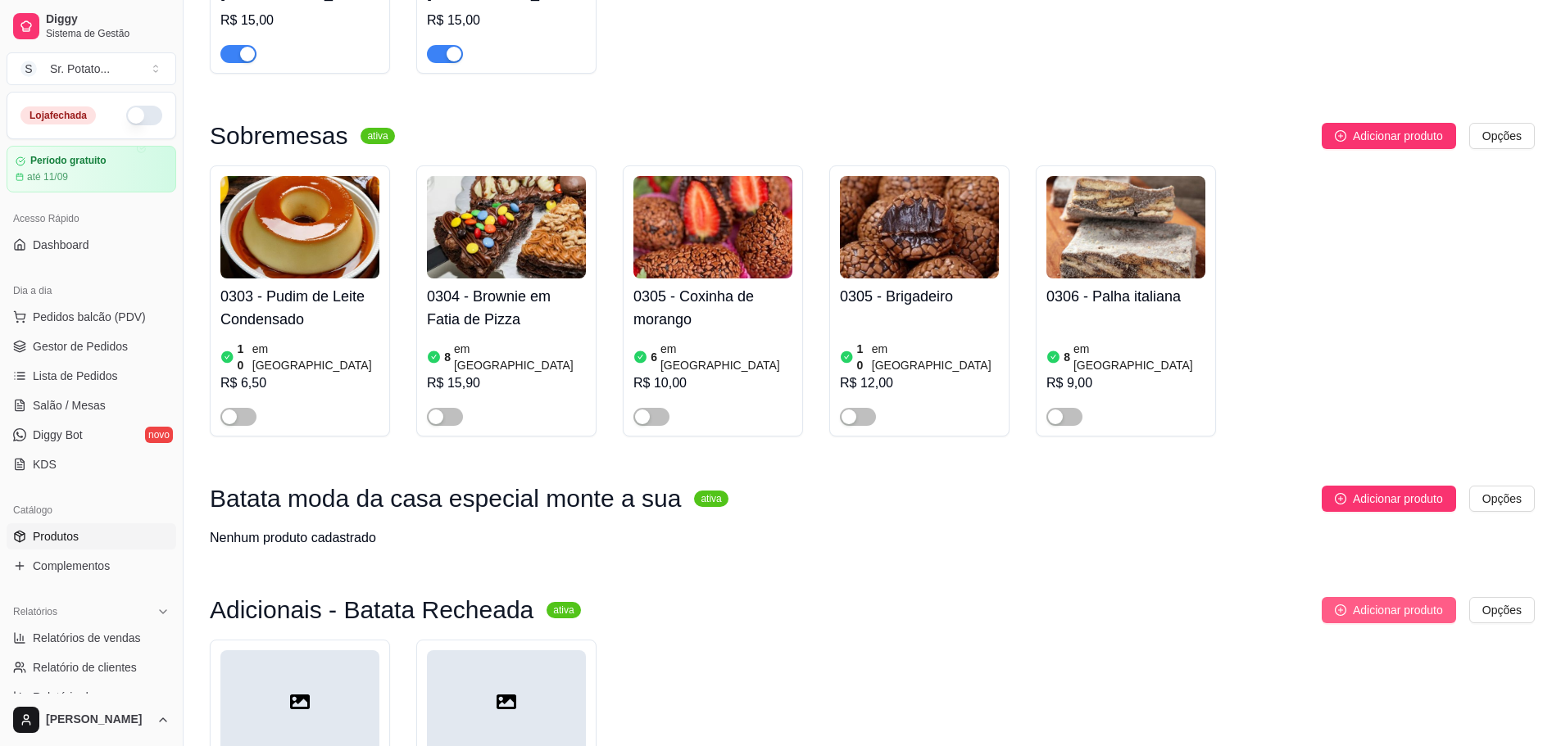
click at [1382, 601] on span "Adicionar produto" at bounding box center [1398, 610] width 90 height 18
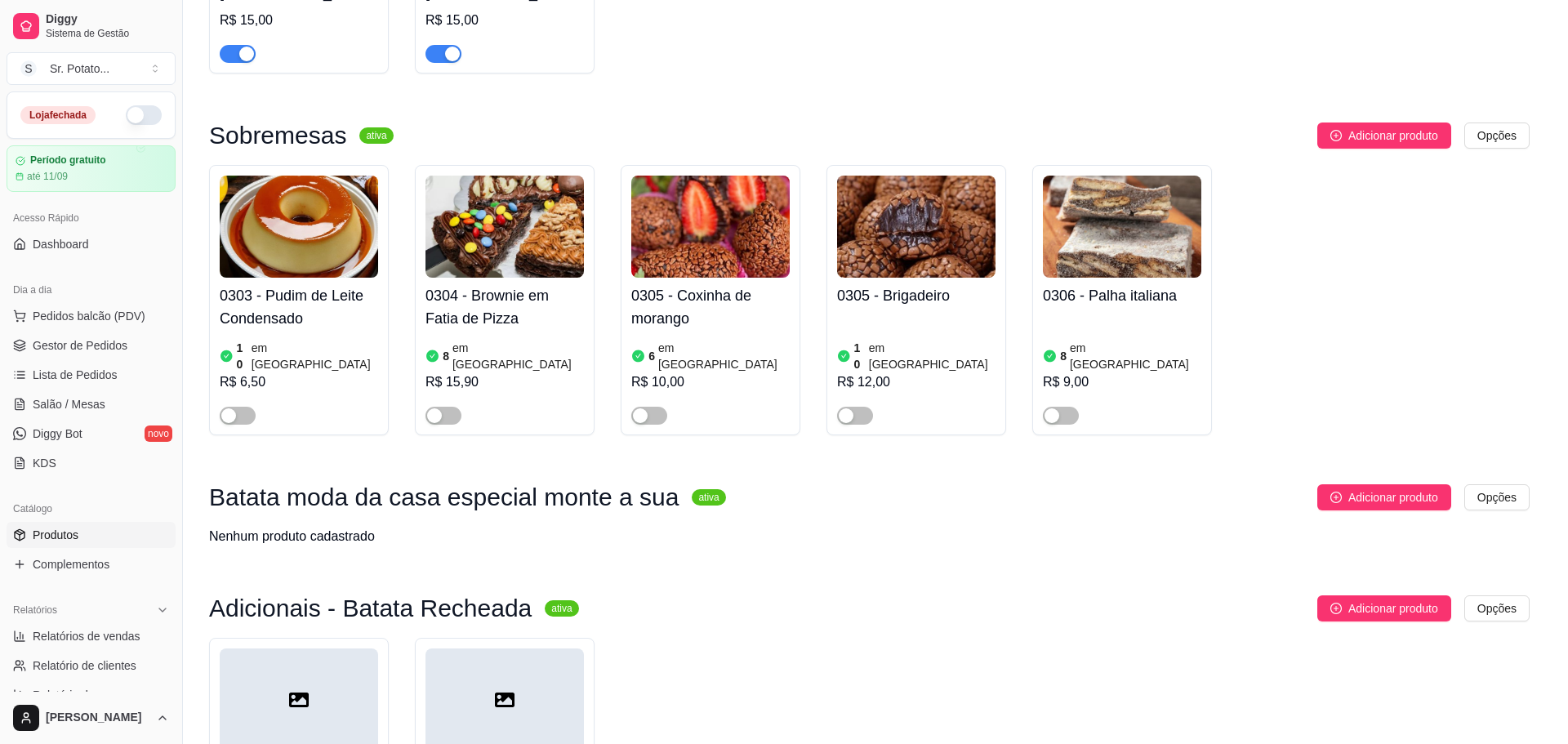
click at [710, 243] on input "text" at bounding box center [694, 240] width 617 height 26
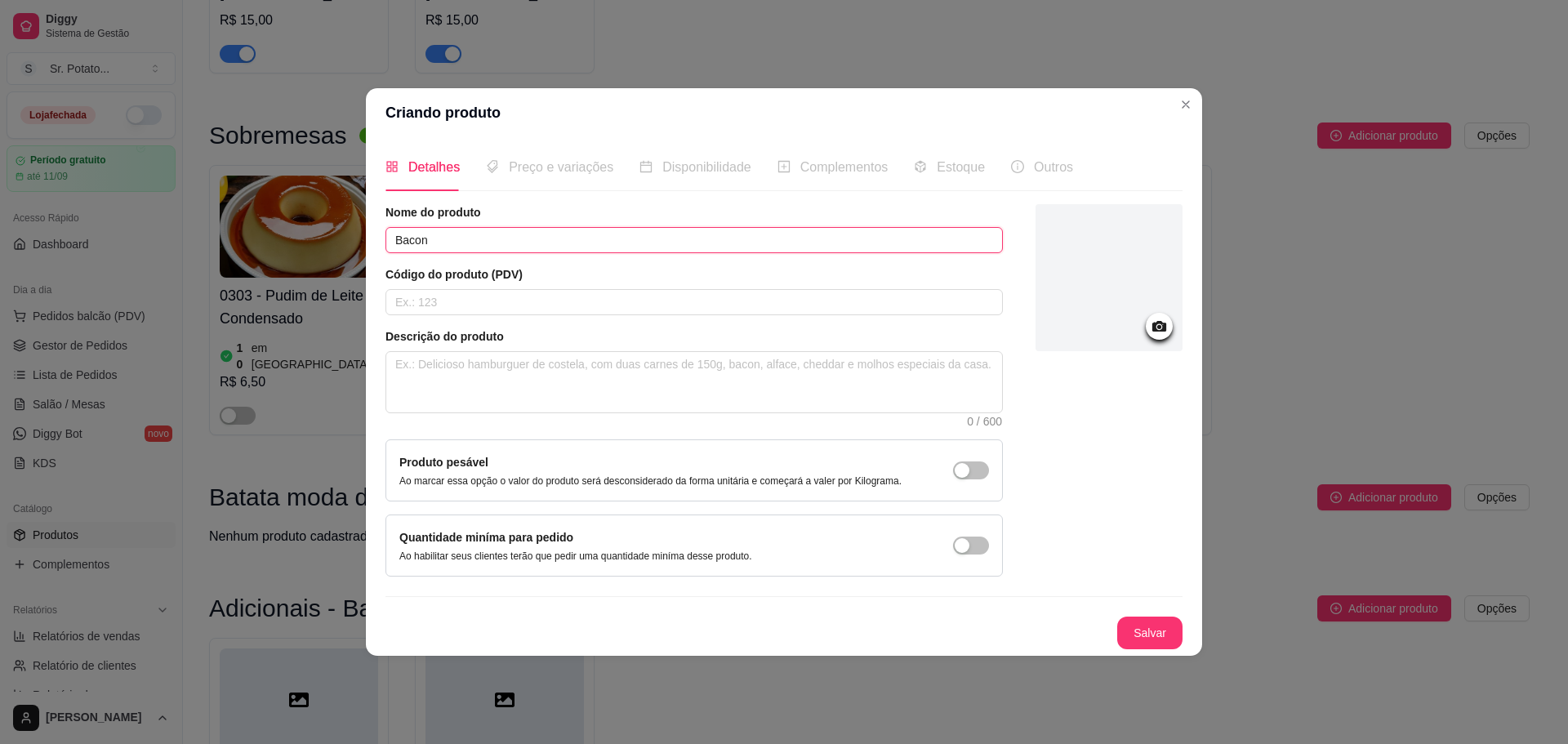
type input "Bacon"
click at [1149, 630] on button "Salvar" at bounding box center [1150, 633] width 66 height 33
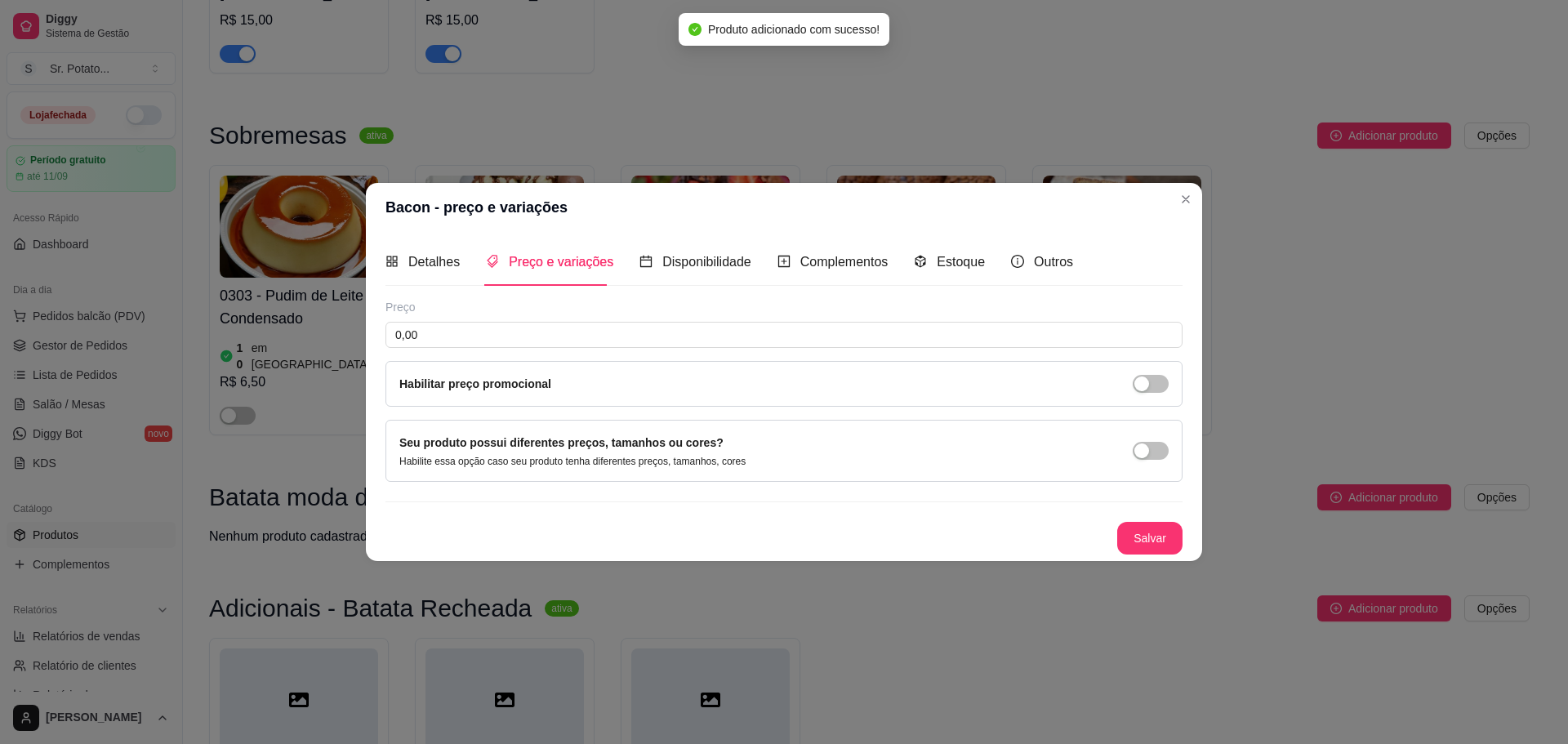
click at [613, 251] on div "Detalhes Preço e variações Disponibilidade Complementos Estoque Outros" at bounding box center [730, 261] width 688 height 47
click at [648, 341] on input "0,00" at bounding box center [784, 335] width 797 height 26
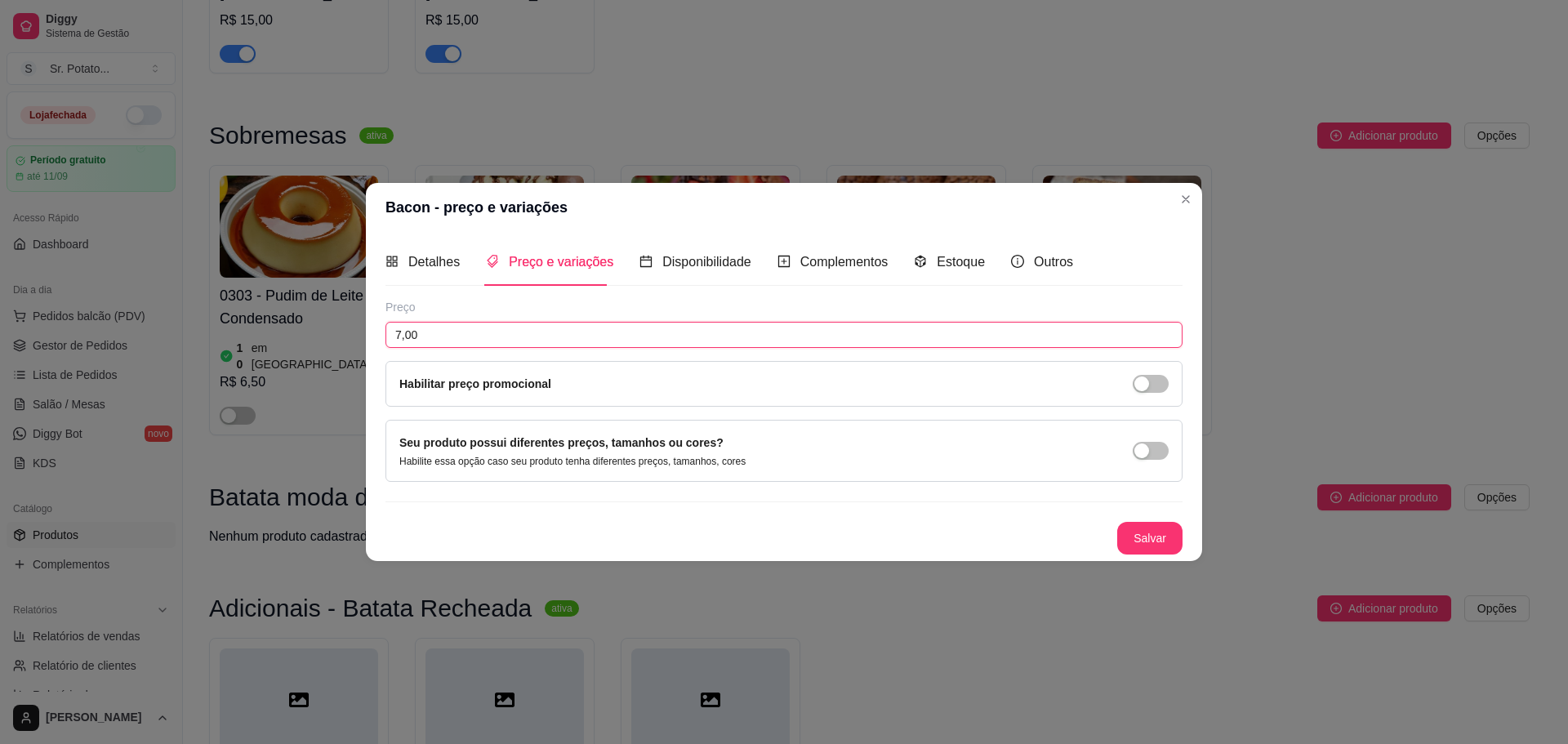
type input "7,00"
click at [1155, 534] on button "Salvar" at bounding box center [1150, 539] width 64 height 32
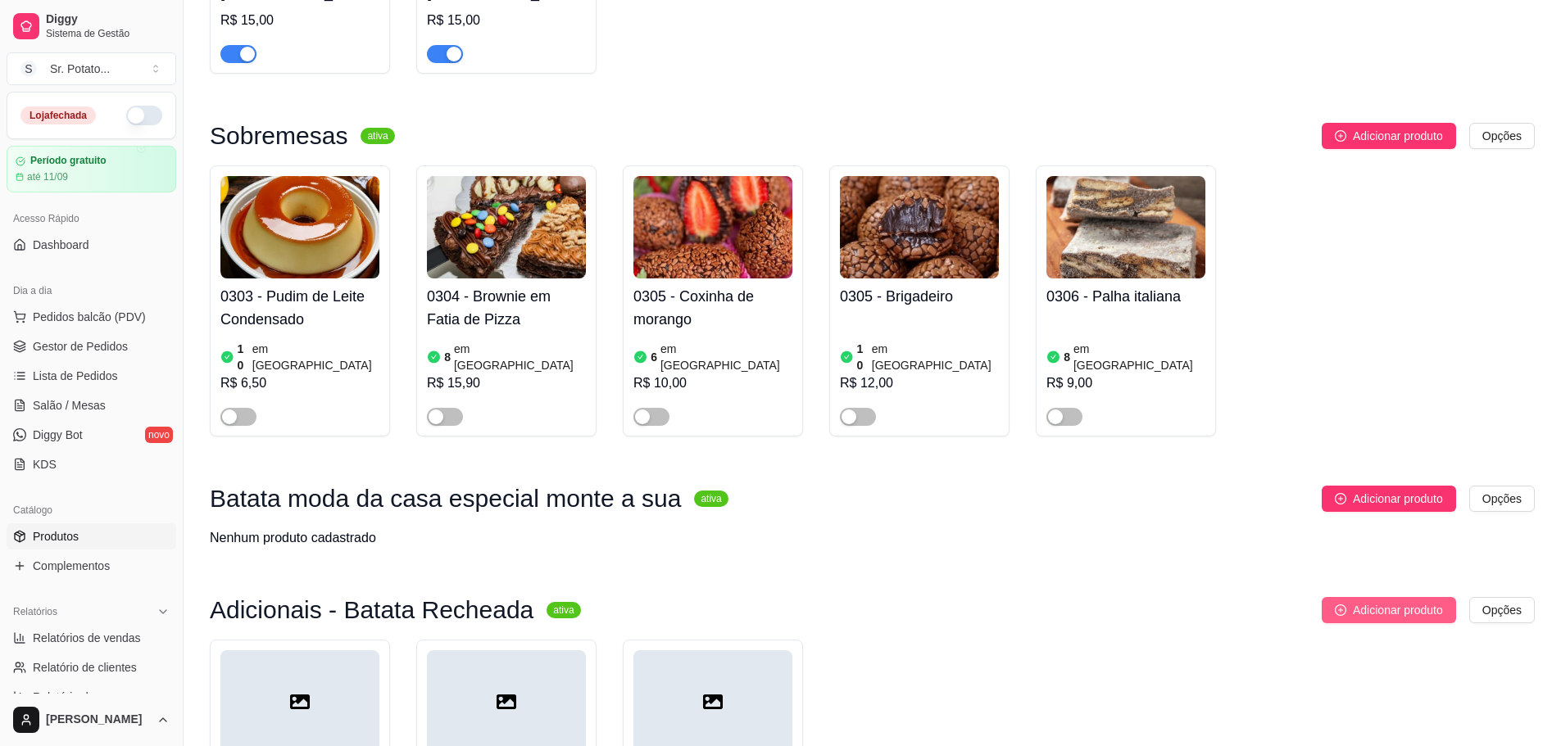
click at [1344, 605] on icon "plus-circle" at bounding box center [1340, 610] width 11 height 11
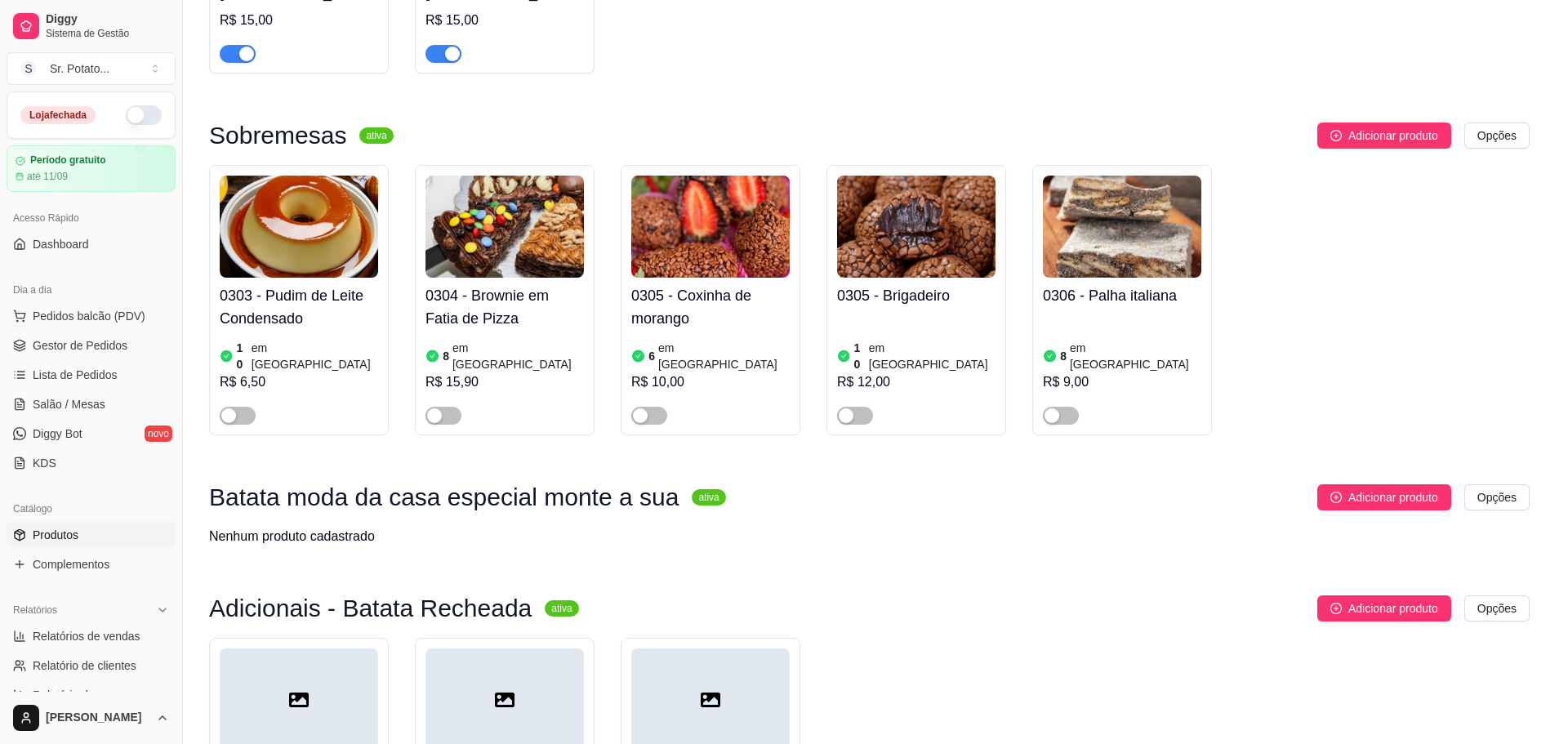
click at [617, 233] on input "text" at bounding box center [694, 240] width 617 height 26
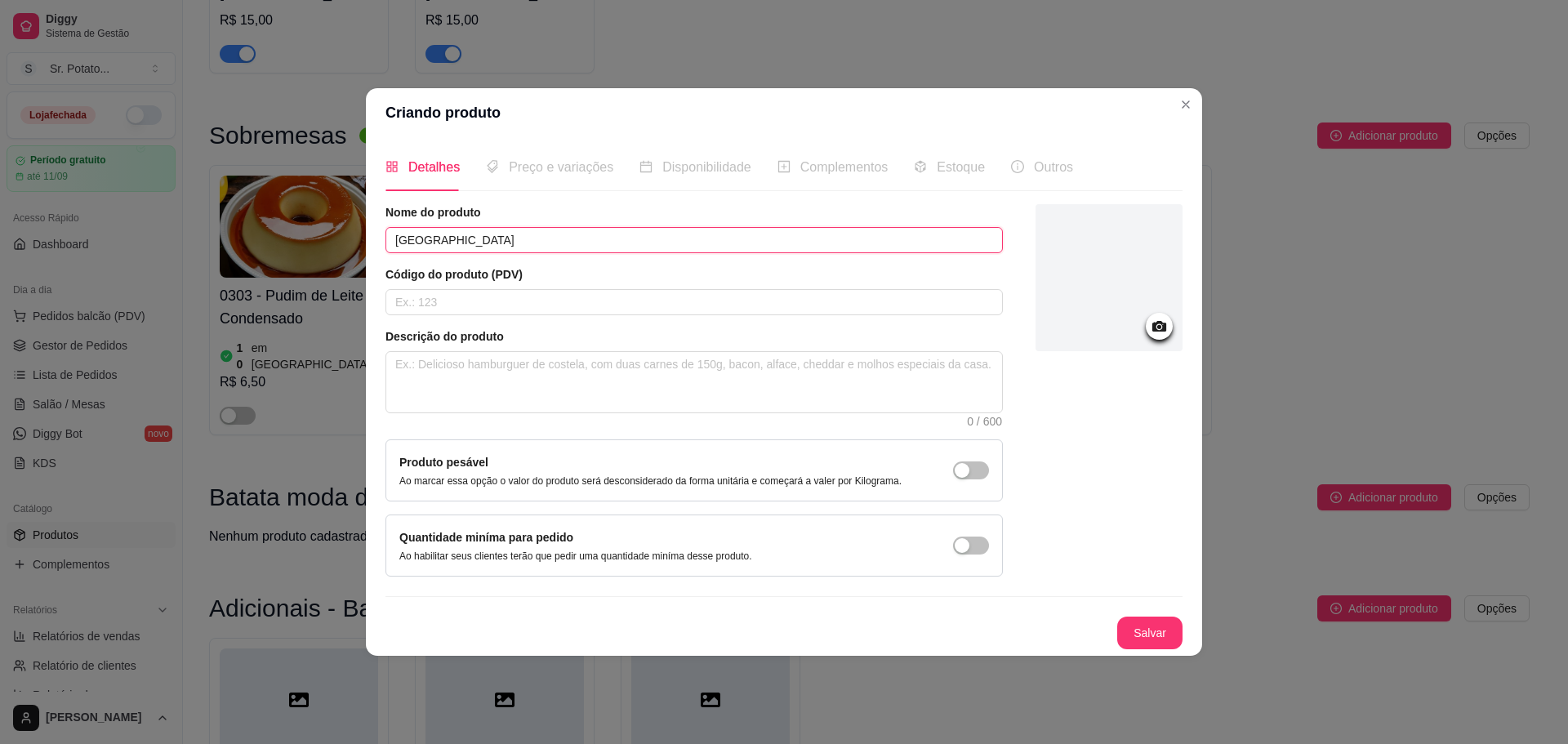
type input "[GEOGRAPHIC_DATA]"
click at [1155, 643] on button "Salvar" at bounding box center [1150, 633] width 64 height 32
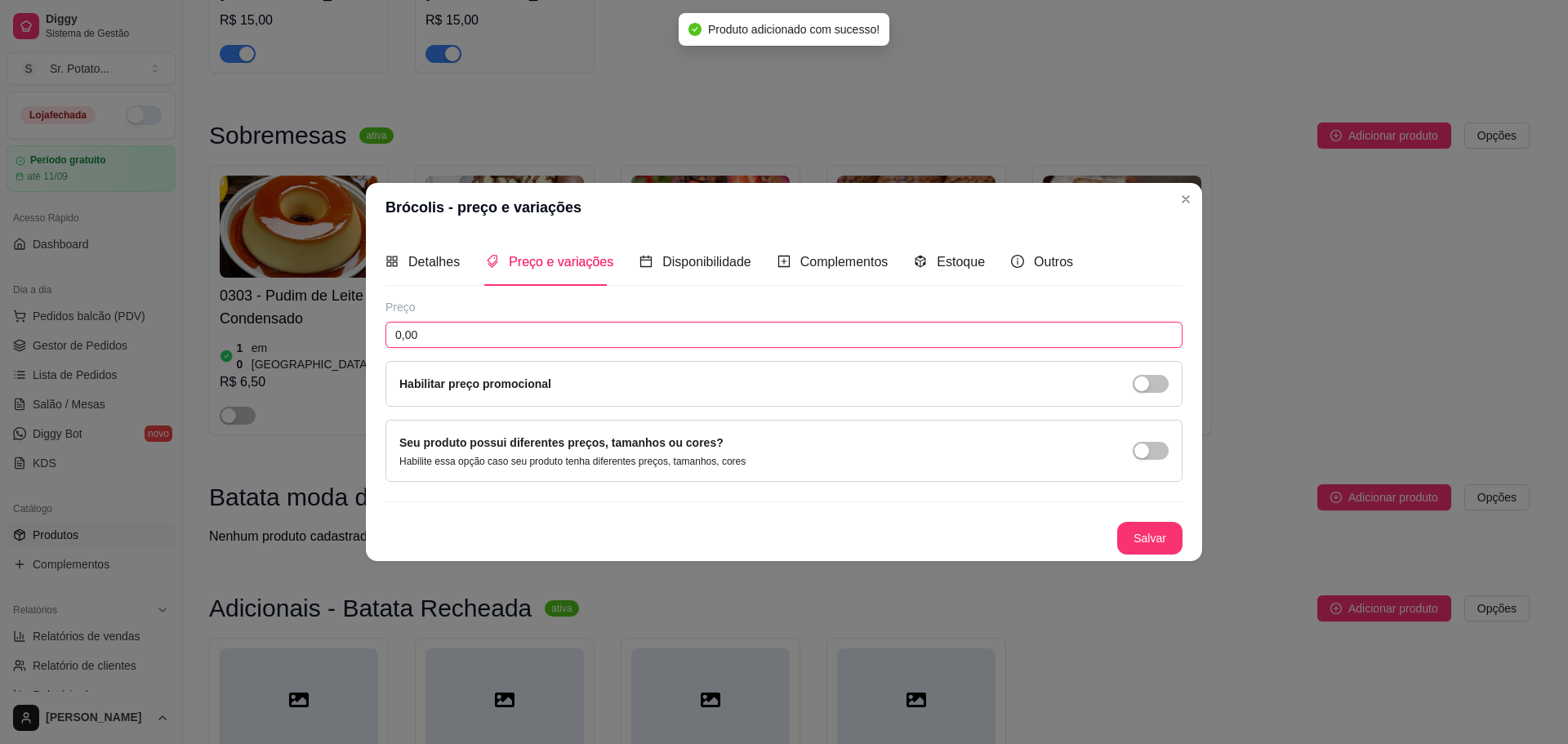
click at [557, 322] on input "0,00" at bounding box center [784, 335] width 797 height 26
type input "3,00"
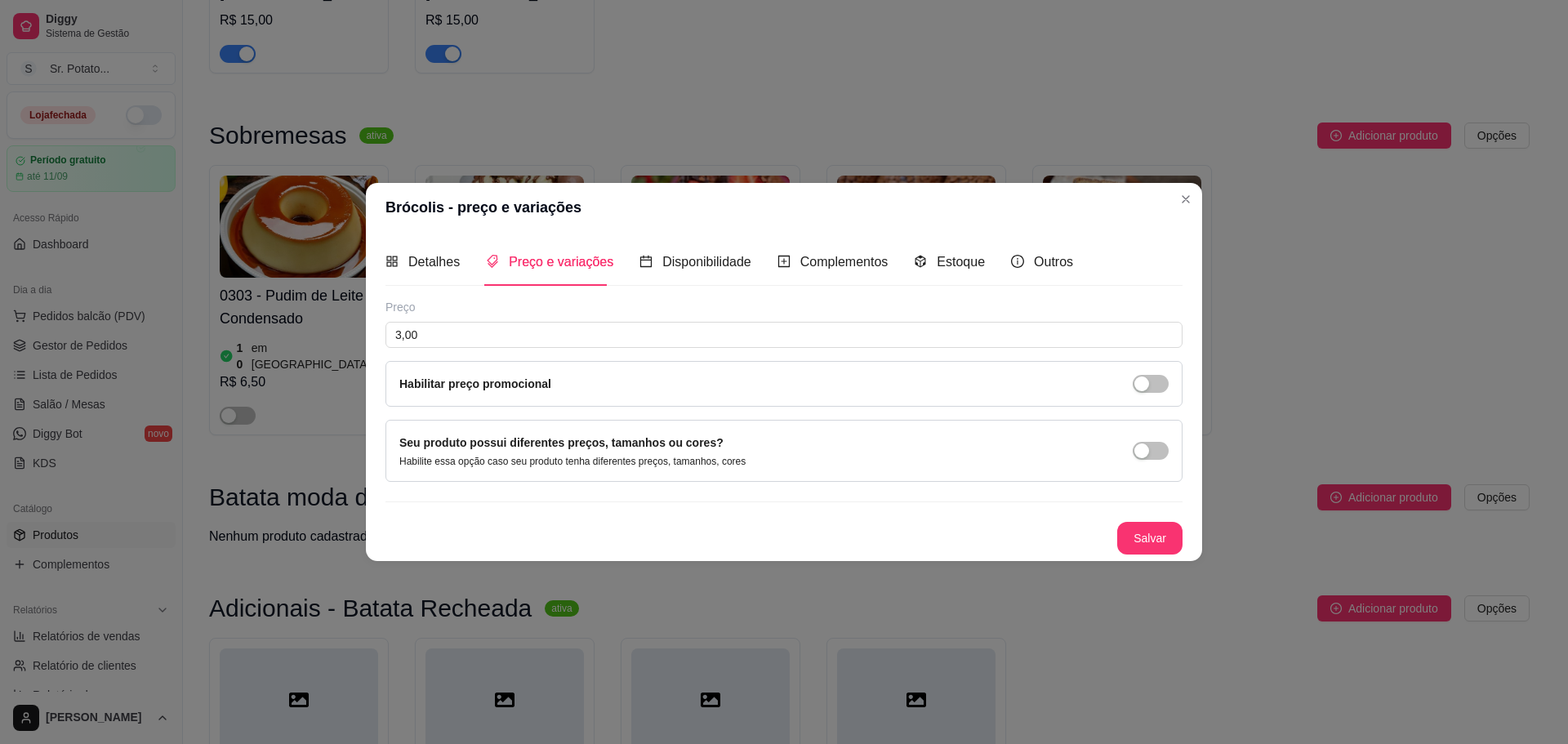
click at [1154, 539] on button "Salvar" at bounding box center [1150, 539] width 66 height 33
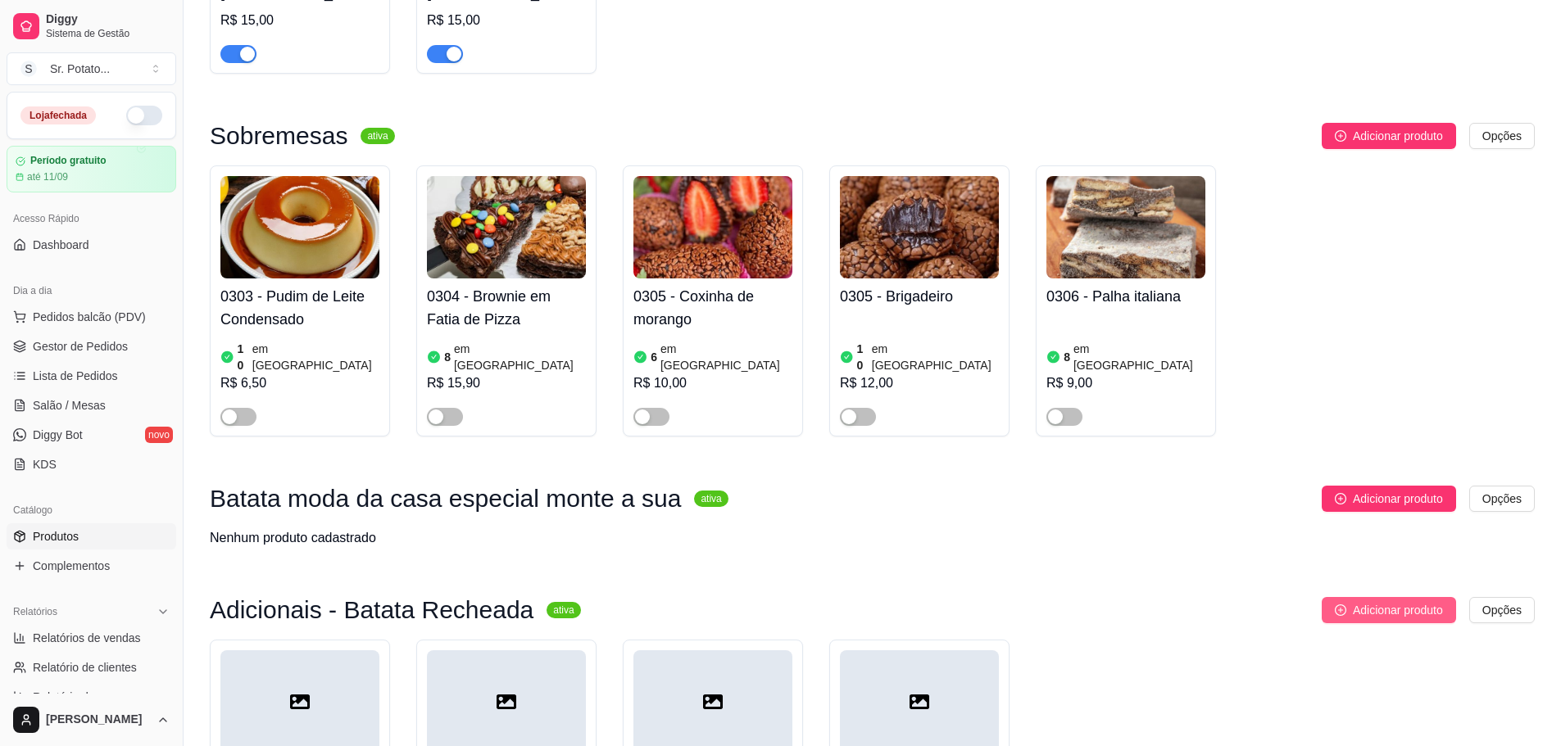
click at [1336, 597] on button "Adicionar produto" at bounding box center [1389, 610] width 134 height 26
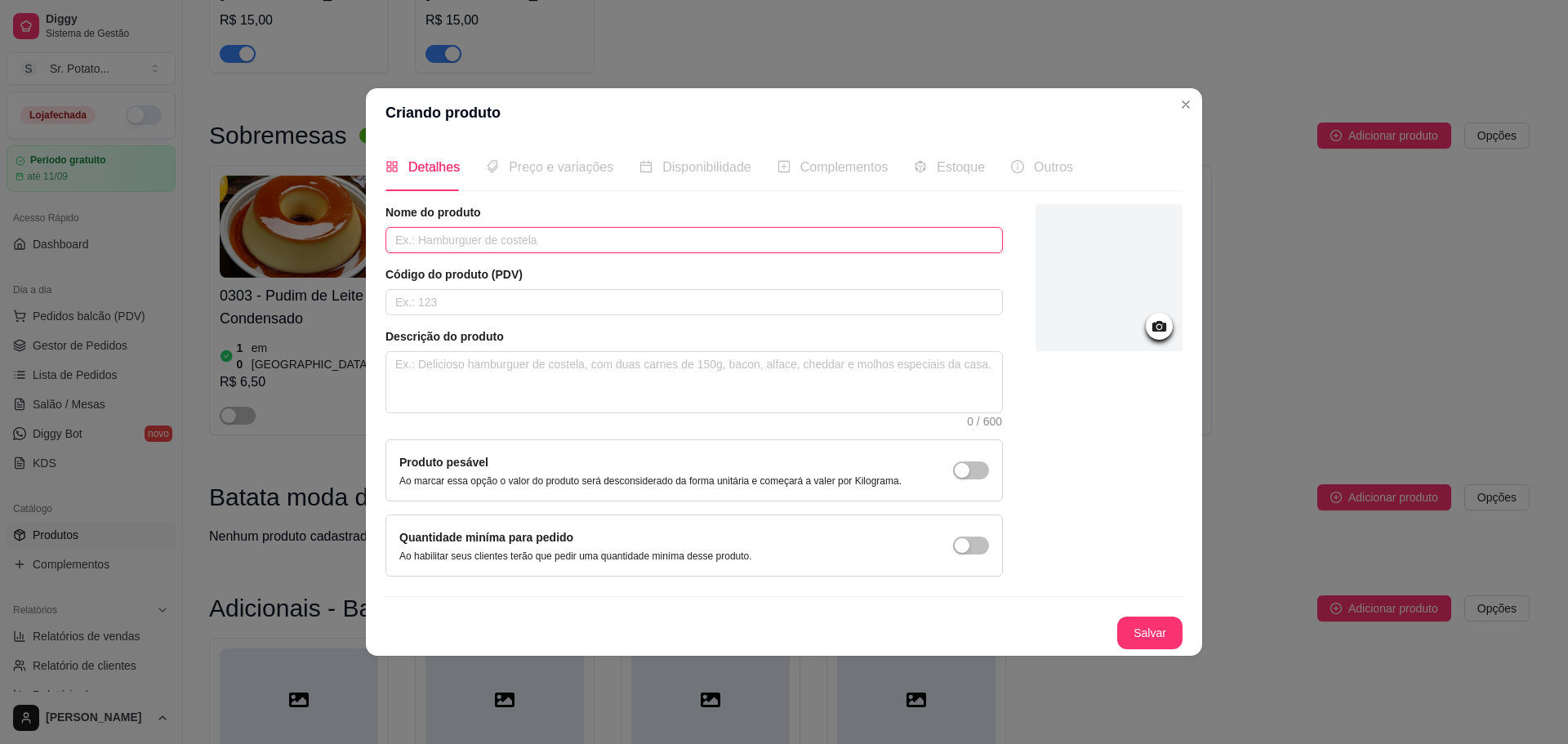
click at [594, 247] on input "text" at bounding box center [694, 240] width 617 height 26
type input "Calabresa"
click at [1150, 631] on button "Salvar" at bounding box center [1150, 633] width 66 height 33
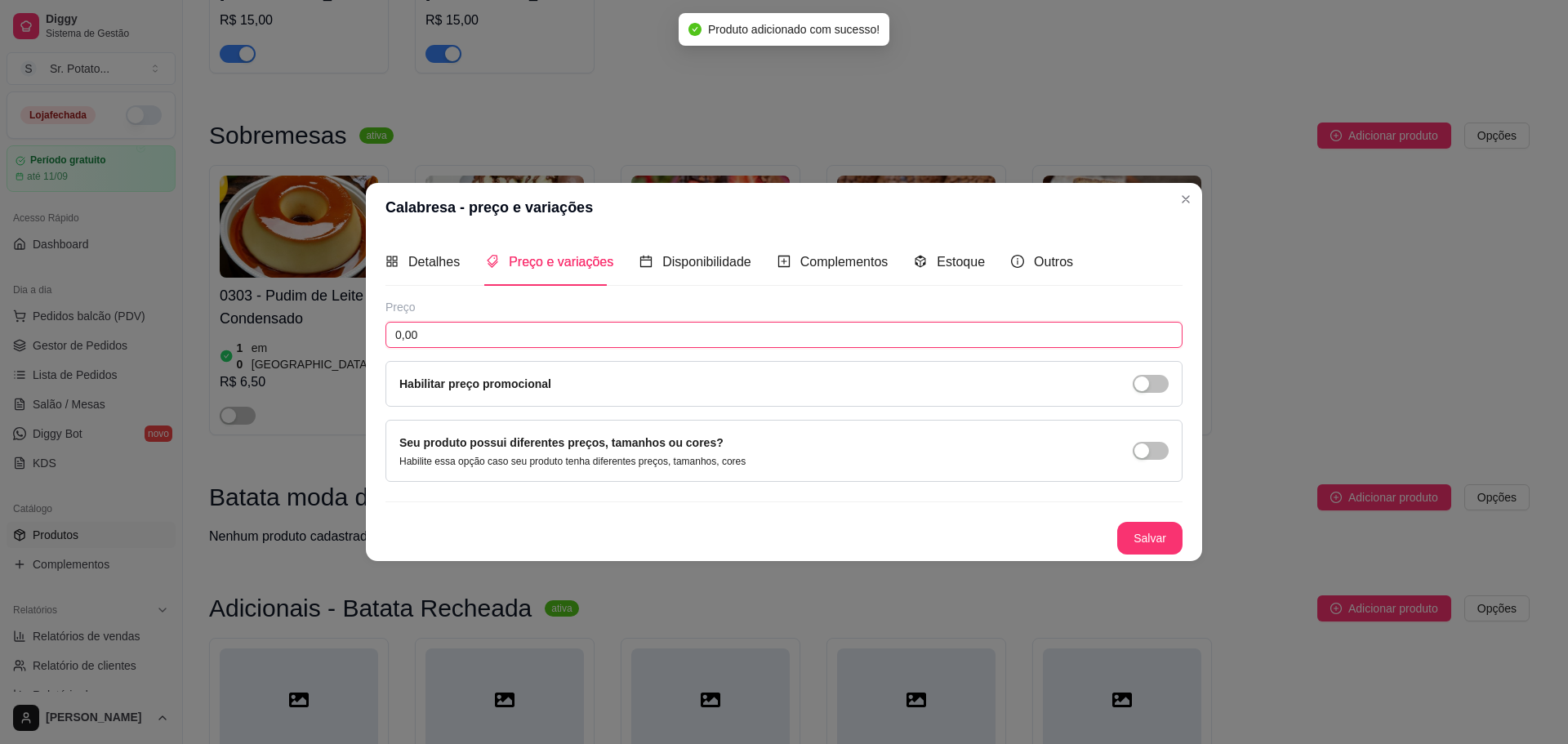
click at [564, 334] on input "0,00" at bounding box center [784, 335] width 797 height 26
type input "5,00"
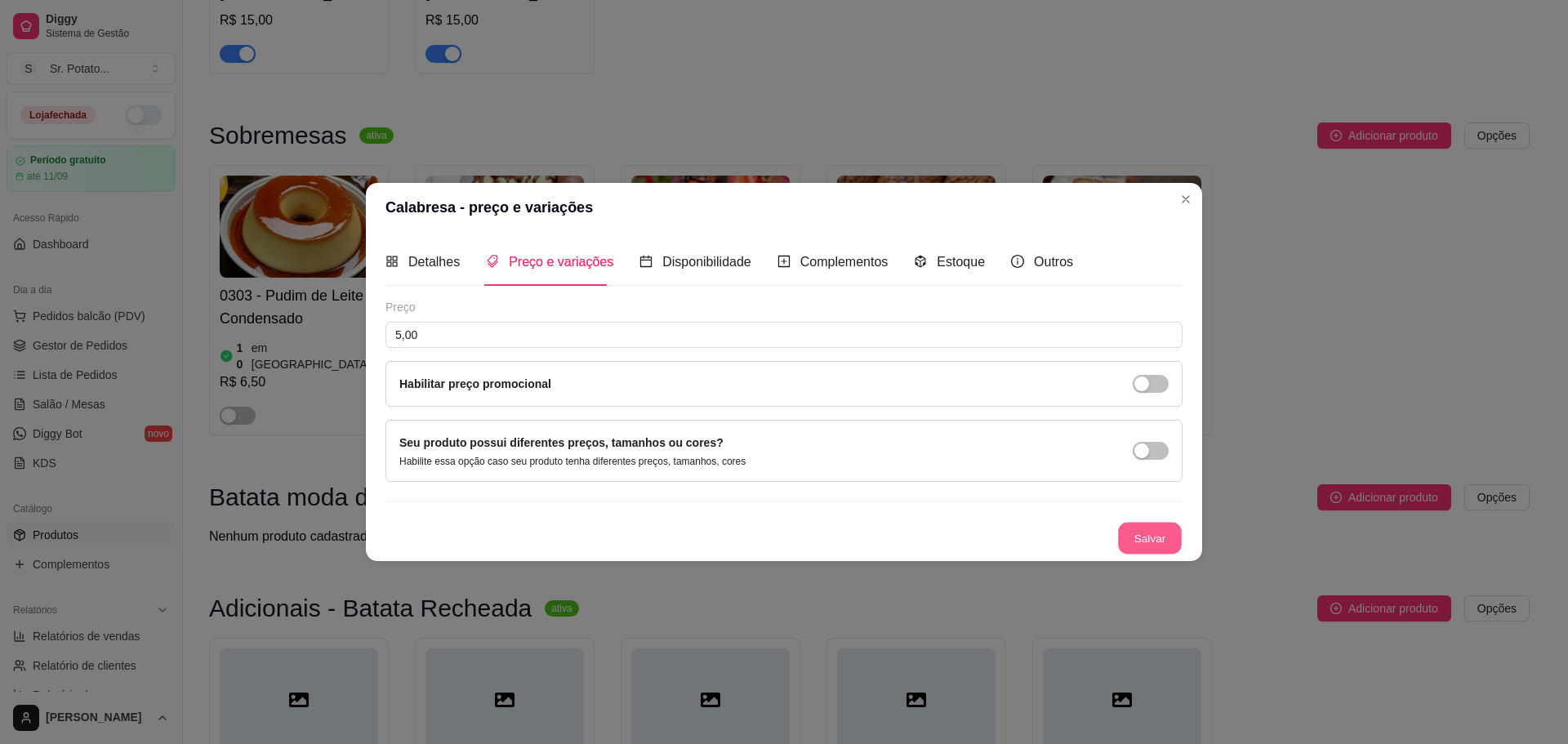
click at [1154, 530] on button "Salvar" at bounding box center [1150, 539] width 64 height 32
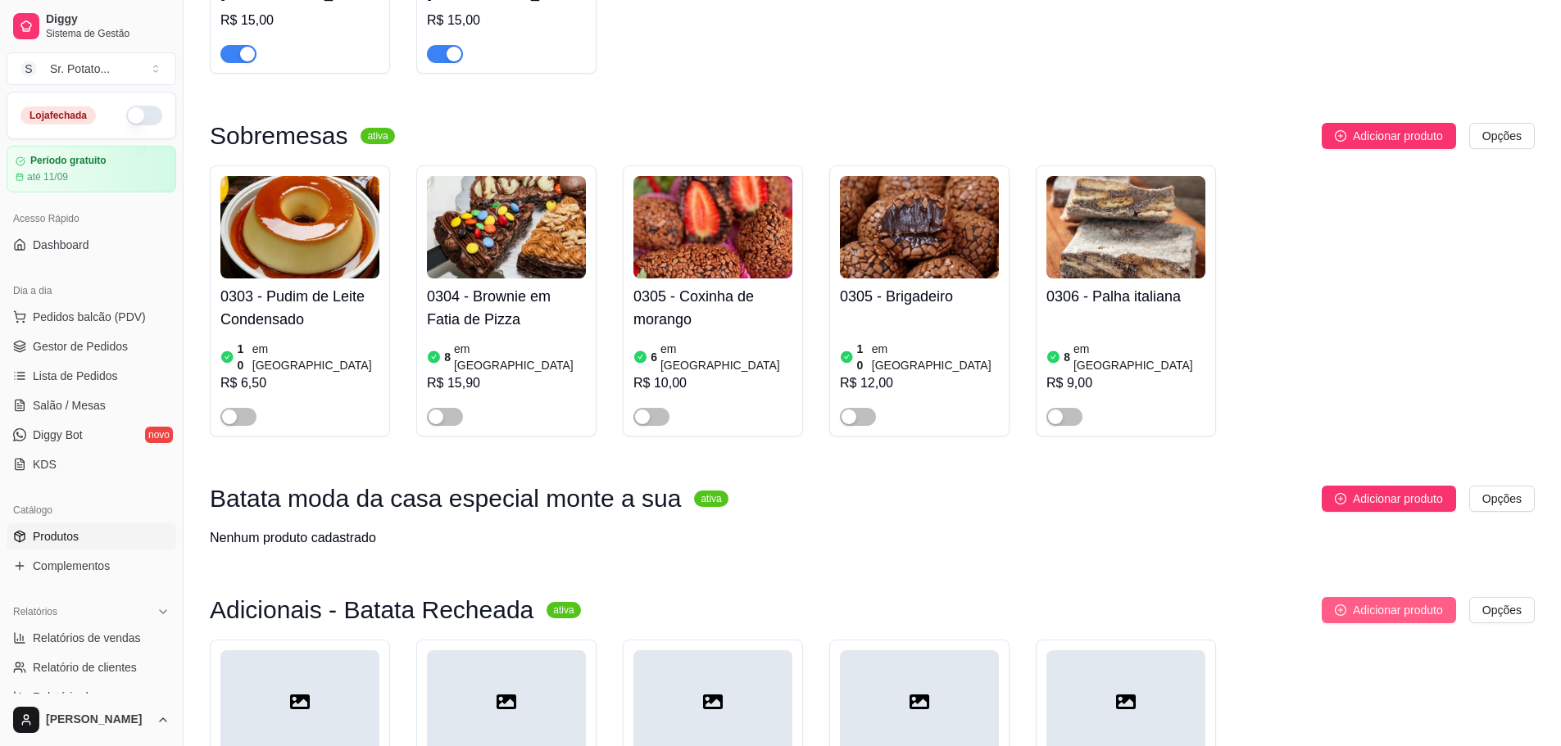
click at [1366, 601] on span "Adicionar produto" at bounding box center [1398, 610] width 90 height 18
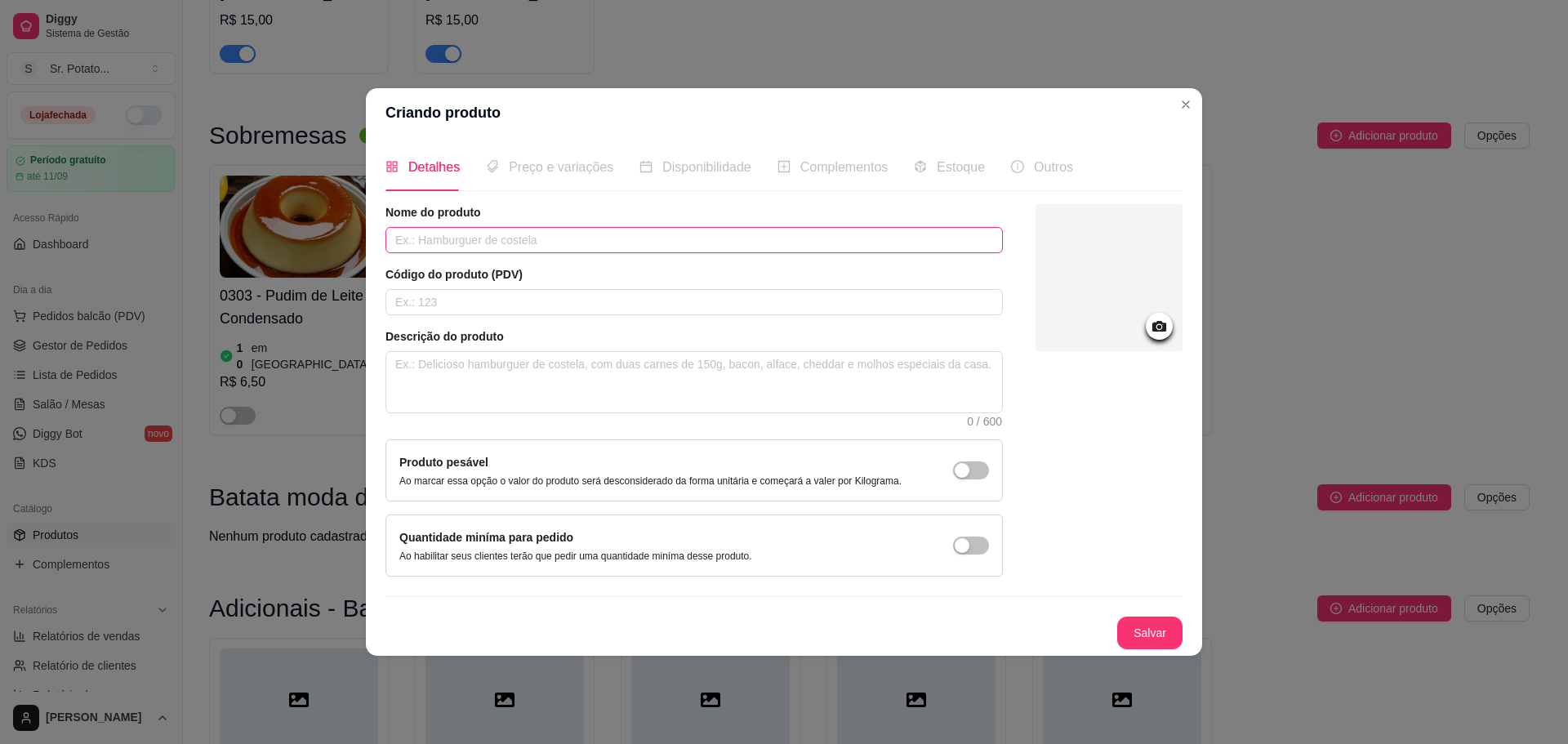
click at [655, 228] on input "text" at bounding box center [694, 240] width 617 height 26
type input "Carne Seca"
click at [1127, 616] on div "Nome do produto Carne Seca Código do produto (PDV) Descrição do produto 0 / 600…" at bounding box center [784, 427] width 797 height 446
click at [1146, 647] on button "Salvar" at bounding box center [1150, 633] width 66 height 33
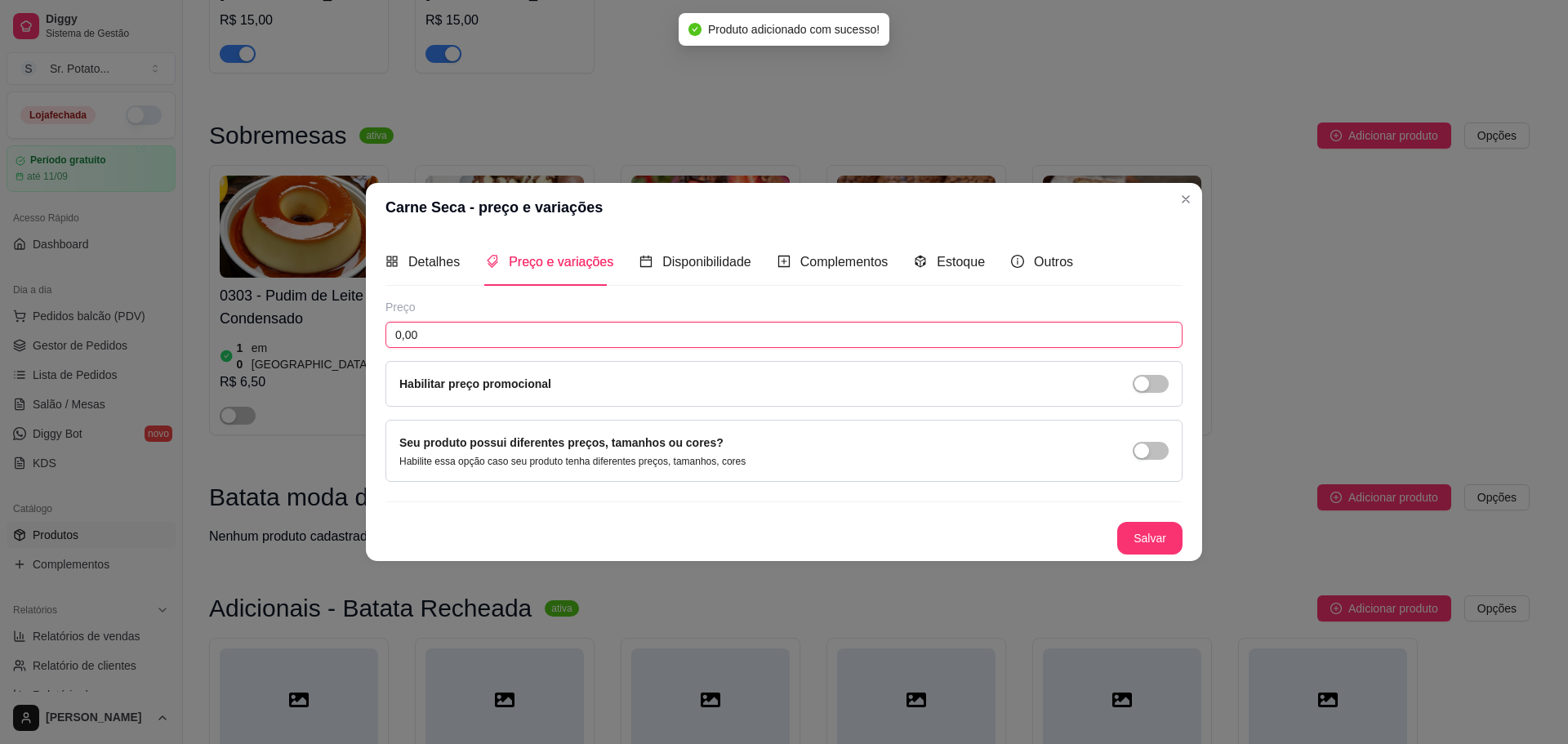
click at [698, 332] on input "0,00" at bounding box center [784, 335] width 797 height 26
type input "15,00"
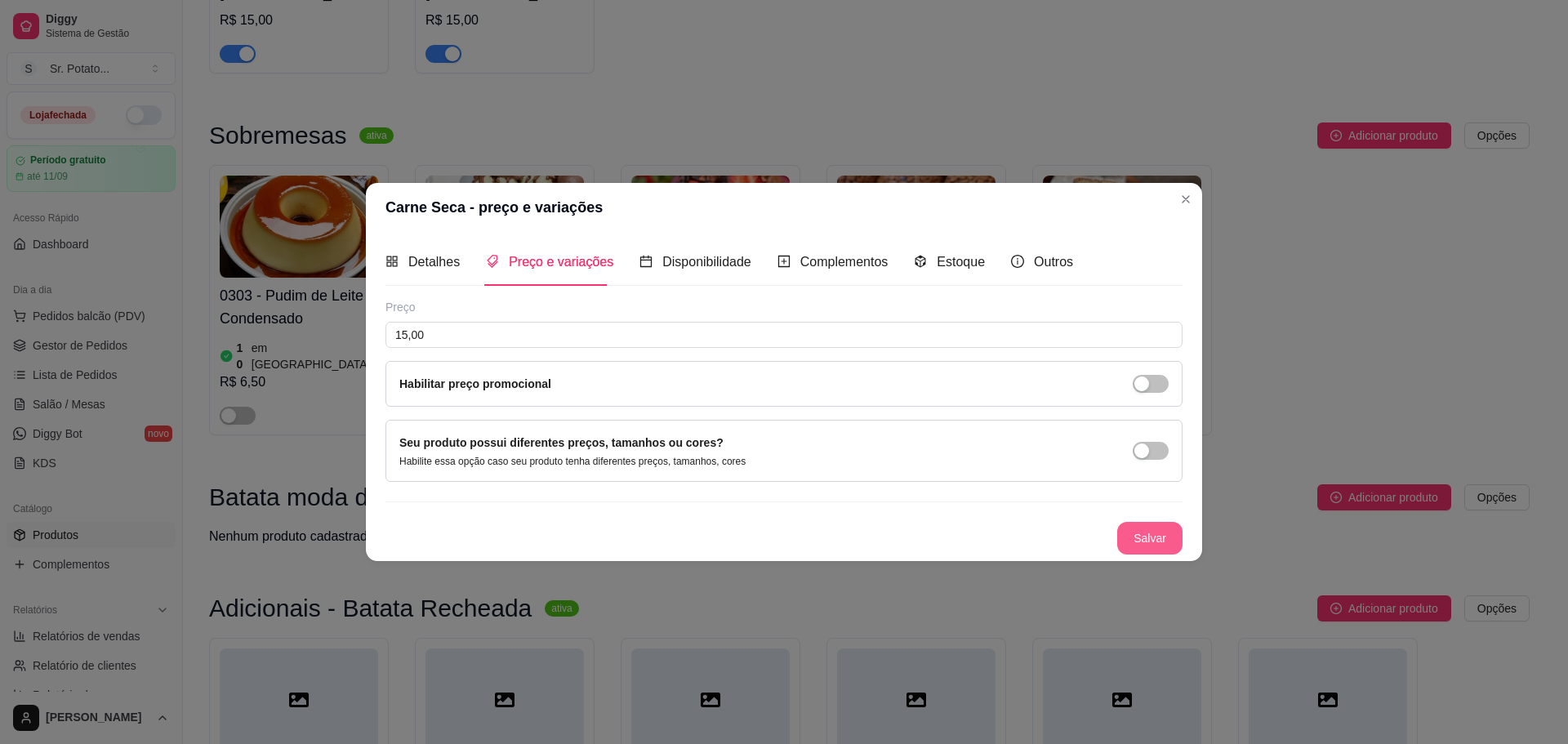
click at [1152, 536] on button "Salvar" at bounding box center [1150, 539] width 66 height 33
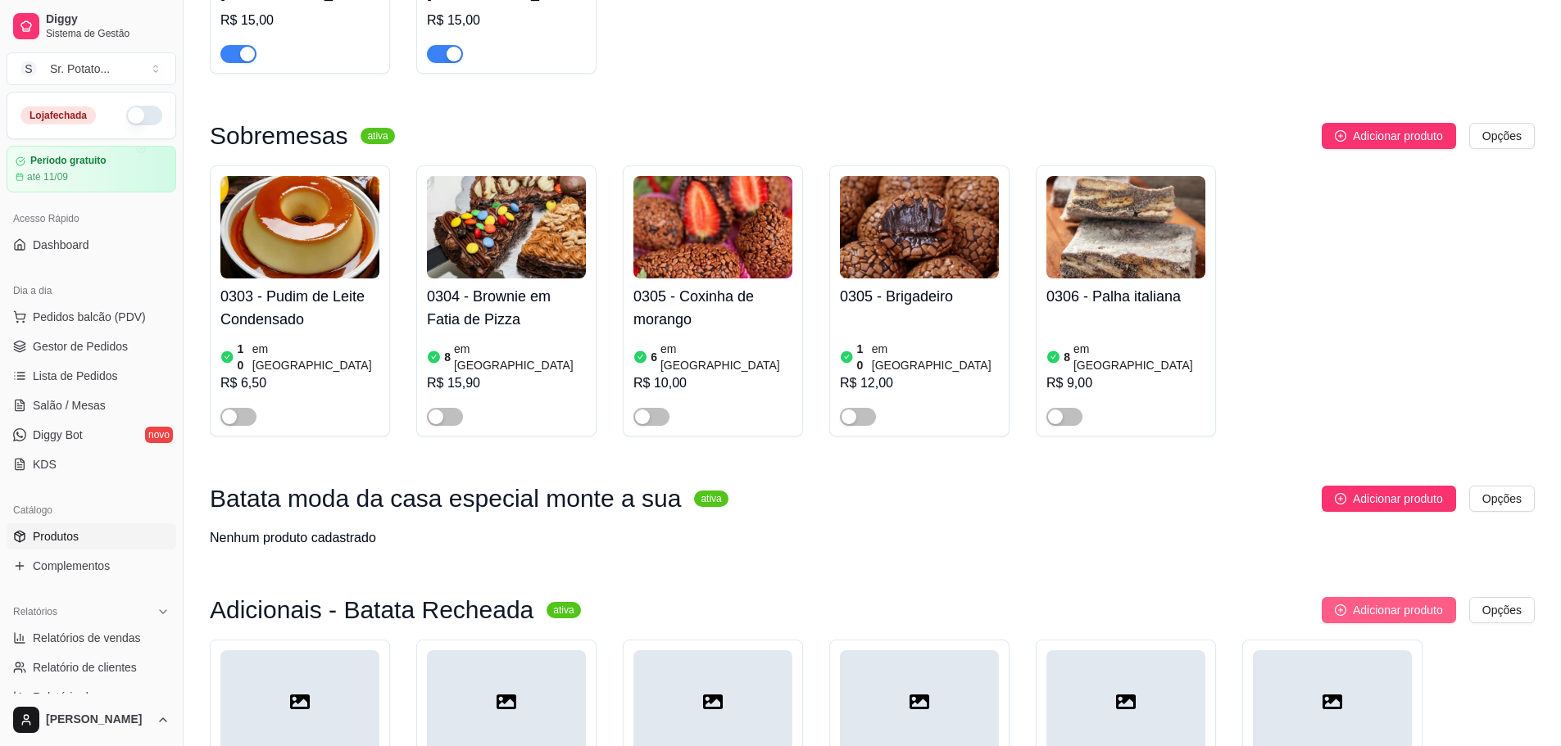
click at [1335, 605] on icon "plus-circle" at bounding box center [1340, 610] width 11 height 11
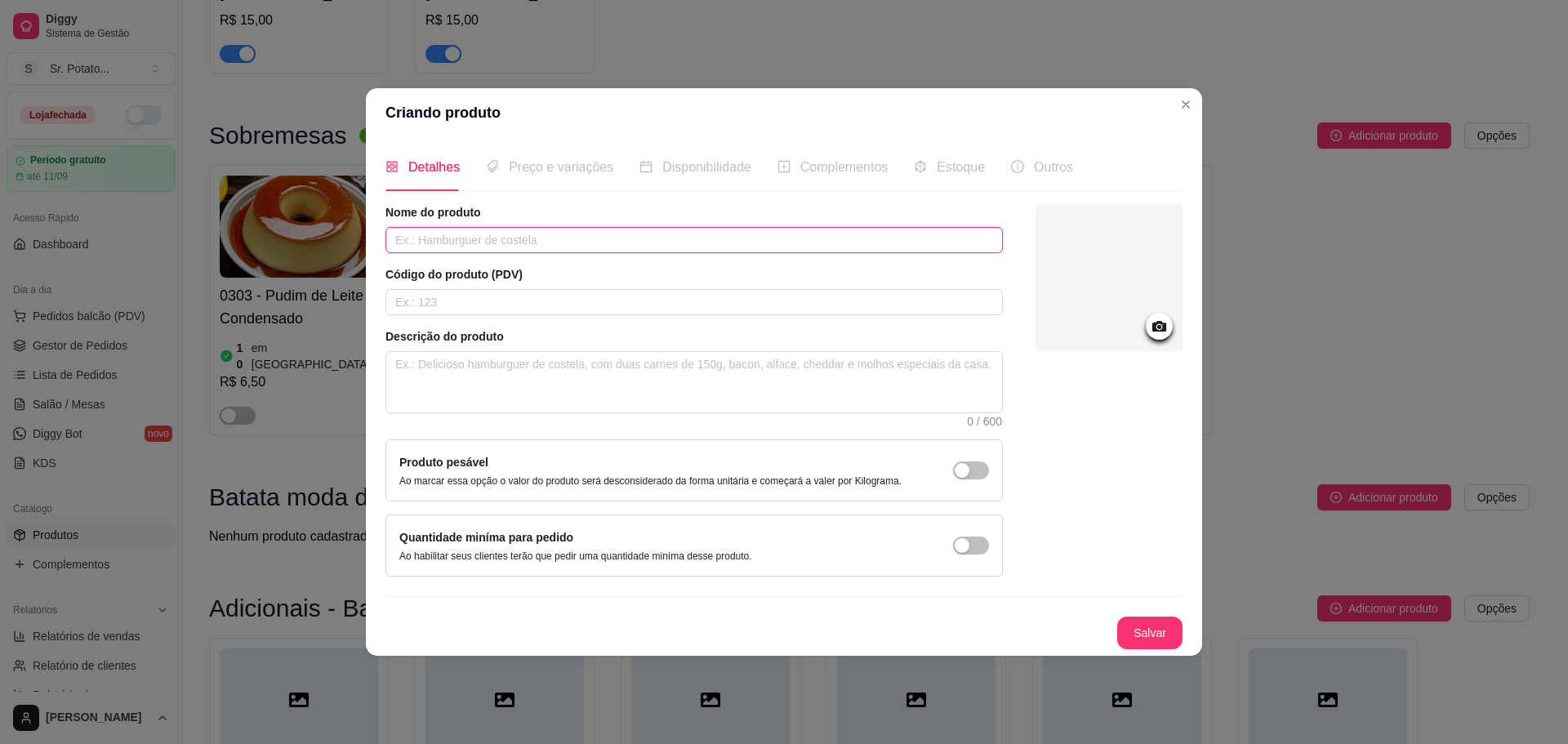
click at [719, 247] on input "text" at bounding box center [694, 240] width 617 height 26
type input "Champignon"
click at [1141, 621] on button "Salvar" at bounding box center [1150, 633] width 64 height 32
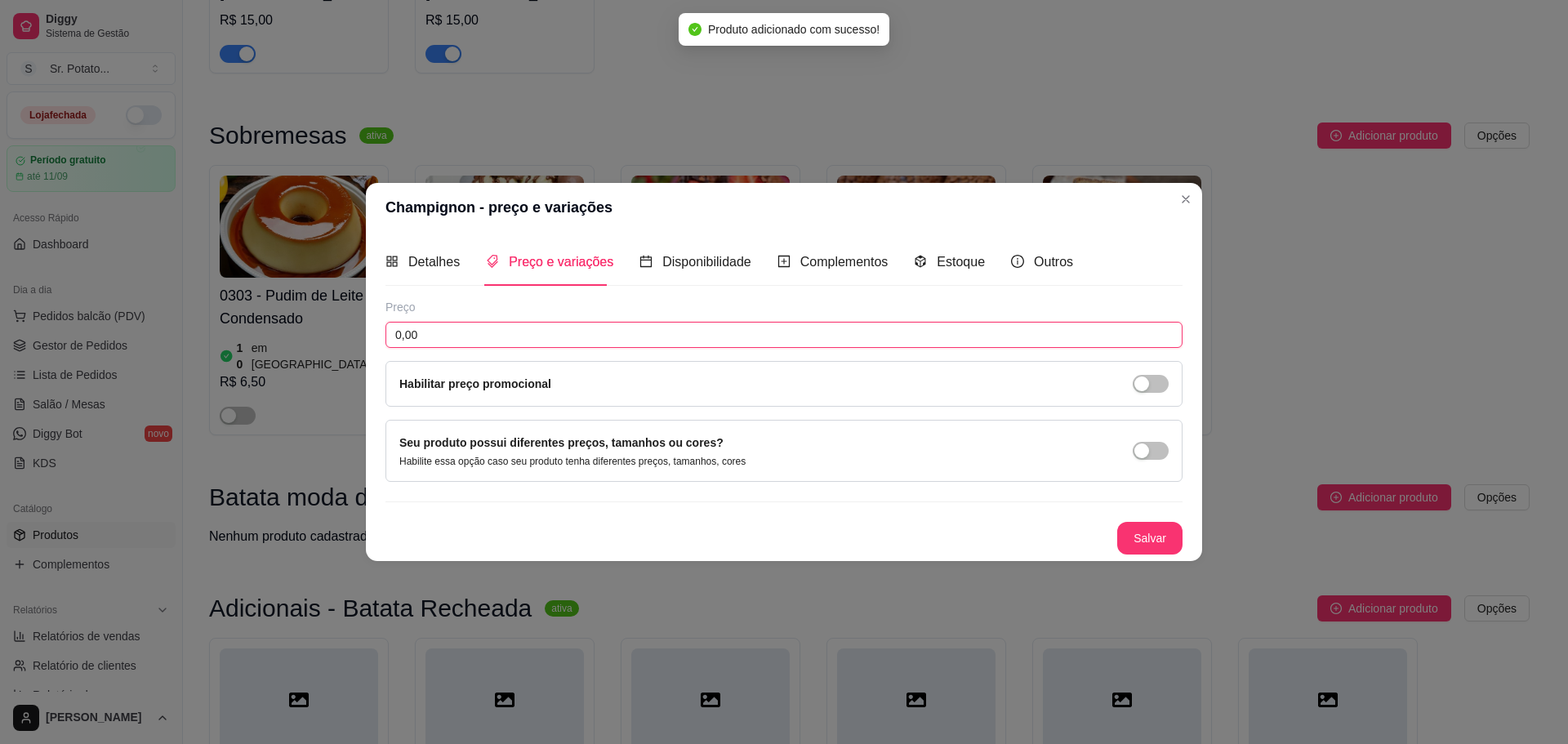
click at [754, 333] on input "0,00" at bounding box center [784, 335] width 797 height 26
click at [753, 333] on input "0,00" at bounding box center [784, 335] width 797 height 26
type input "3,50"
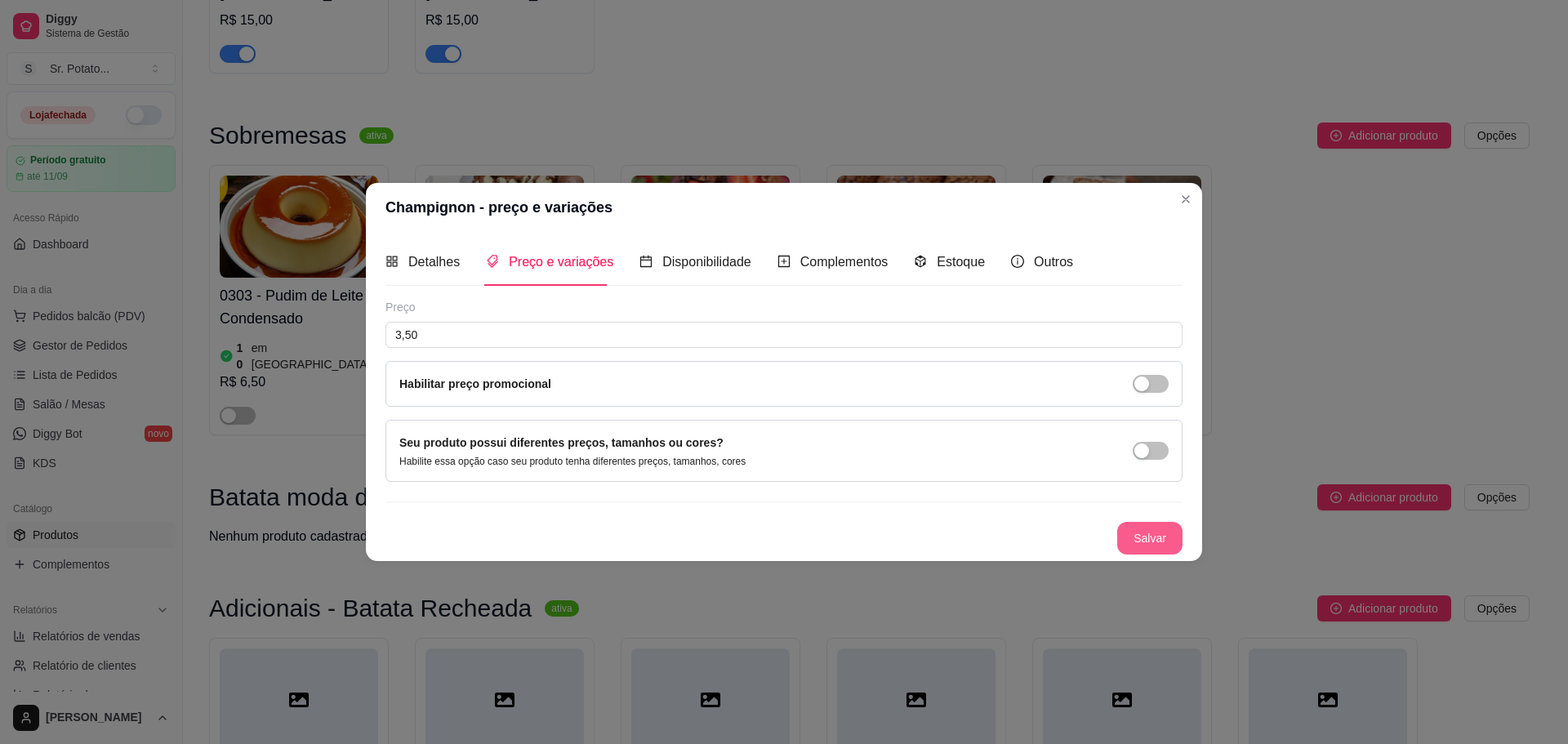
click at [1127, 533] on button "Salvar" at bounding box center [1150, 539] width 66 height 33
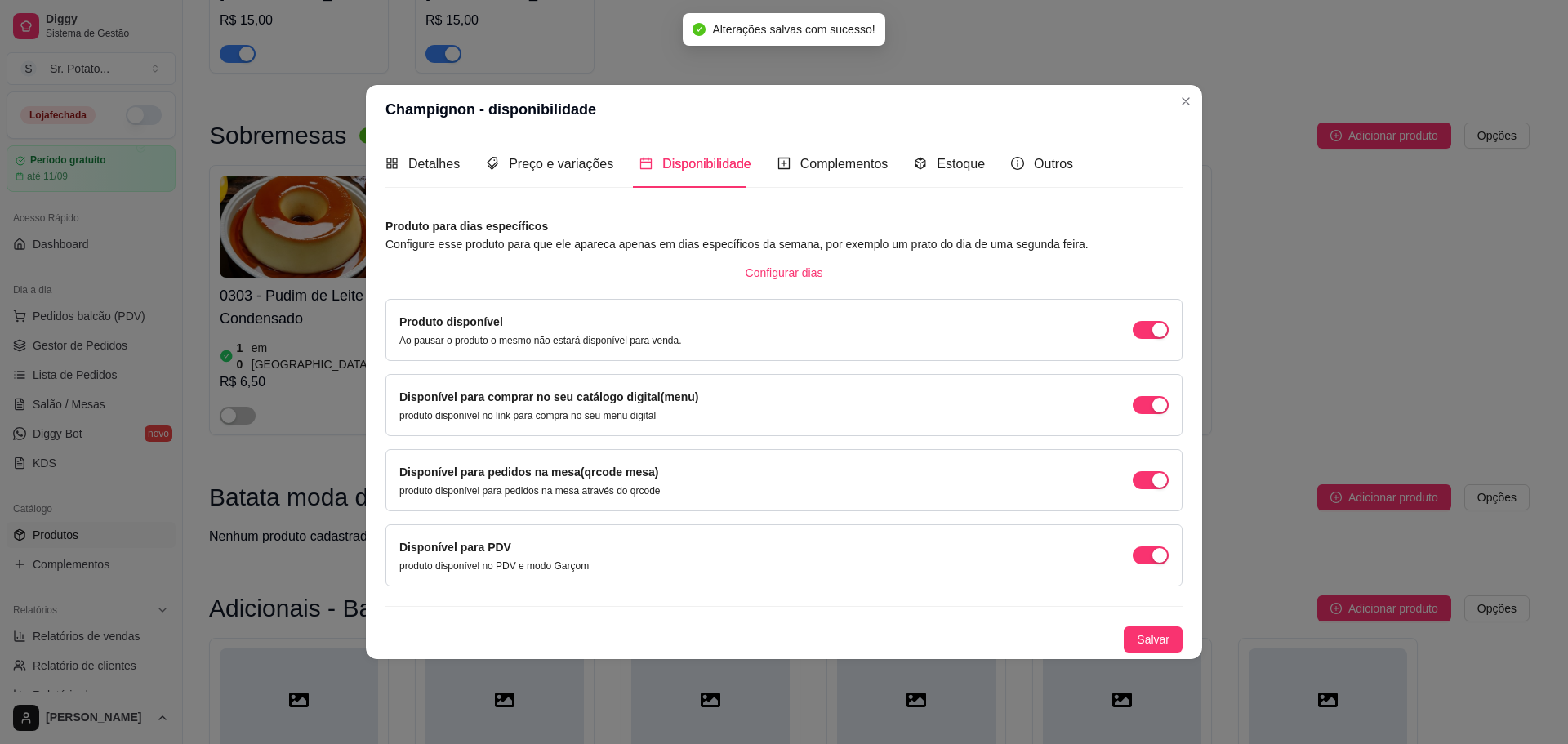
drag, startPoint x: 1161, startPoint y: 631, endPoint x: 1268, endPoint y: 564, distance: 126.2
click at [1161, 632] on span "Salvar" at bounding box center [1152, 639] width 33 height 18
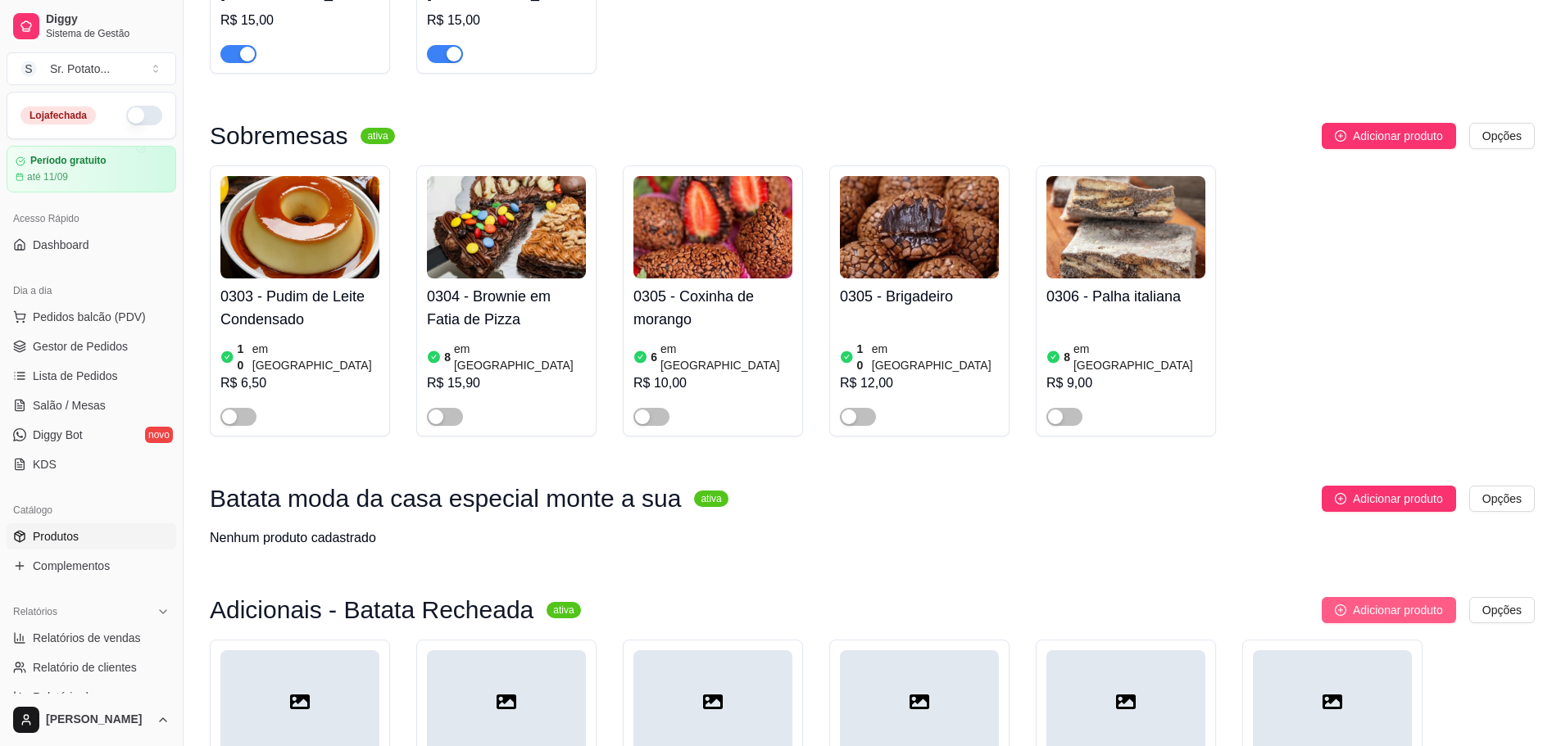
click at [1336, 605] on icon "plus-circle" at bounding box center [1340, 610] width 11 height 11
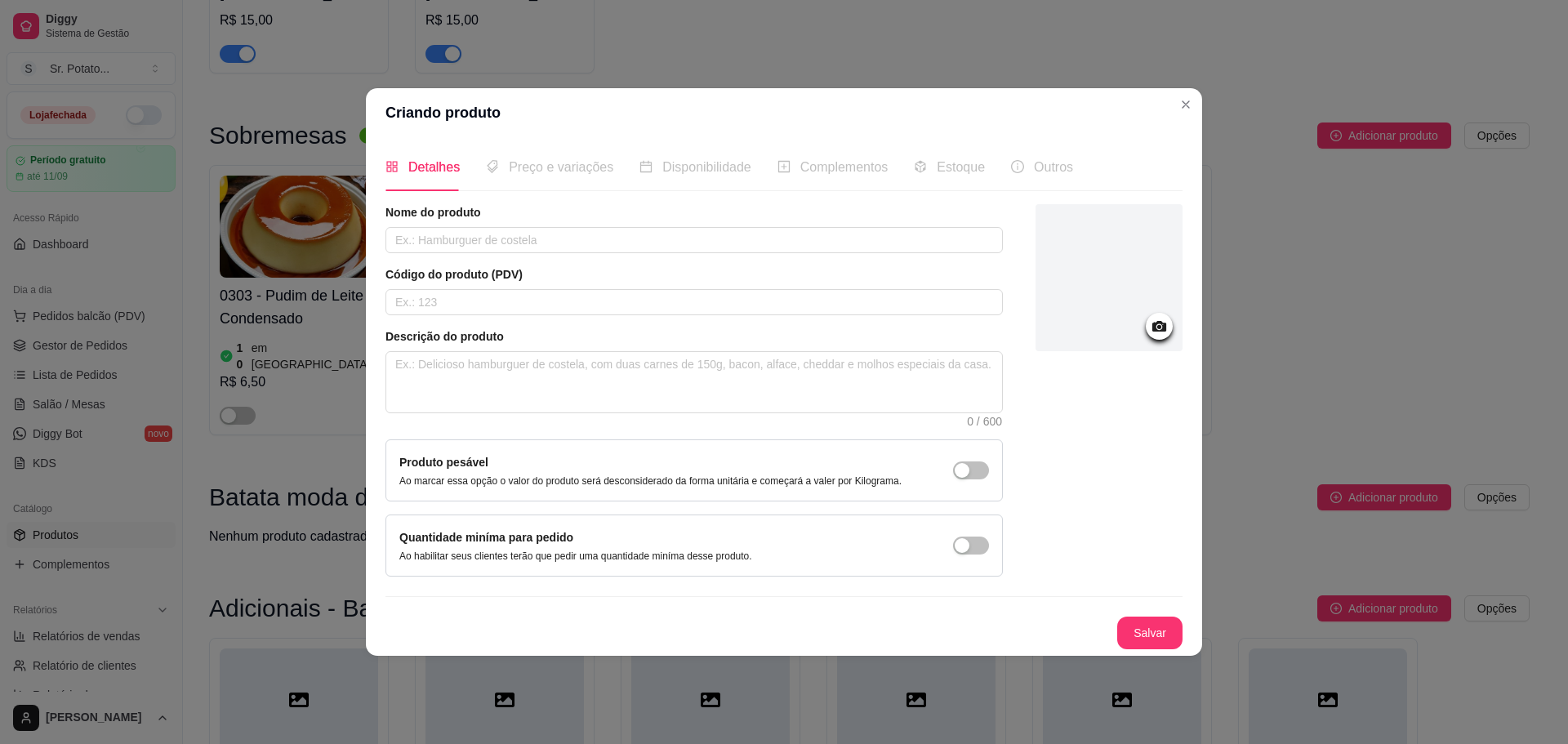
click at [678, 258] on div "Nome do produto Código do produto (PDV) Descrição do produto 0 / 600 Produto pe…" at bounding box center [694, 391] width 617 height 373
click at [672, 243] on input "text" at bounding box center [694, 240] width 617 height 26
type input "Catupiry Original"
click at [1151, 625] on button "Salvar" at bounding box center [1150, 633] width 64 height 32
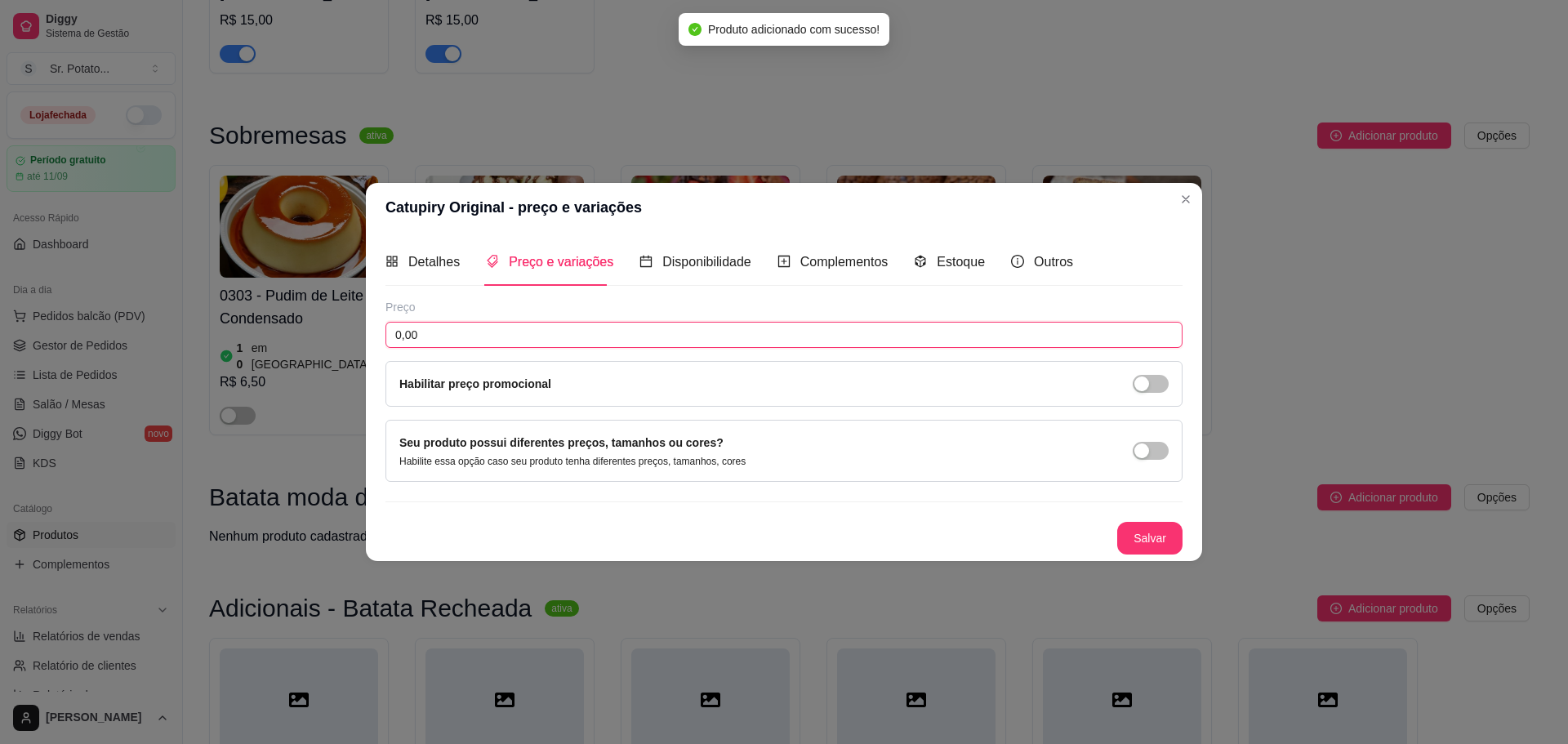
click at [570, 331] on input "0,00" at bounding box center [784, 335] width 797 height 26
type input "7,00"
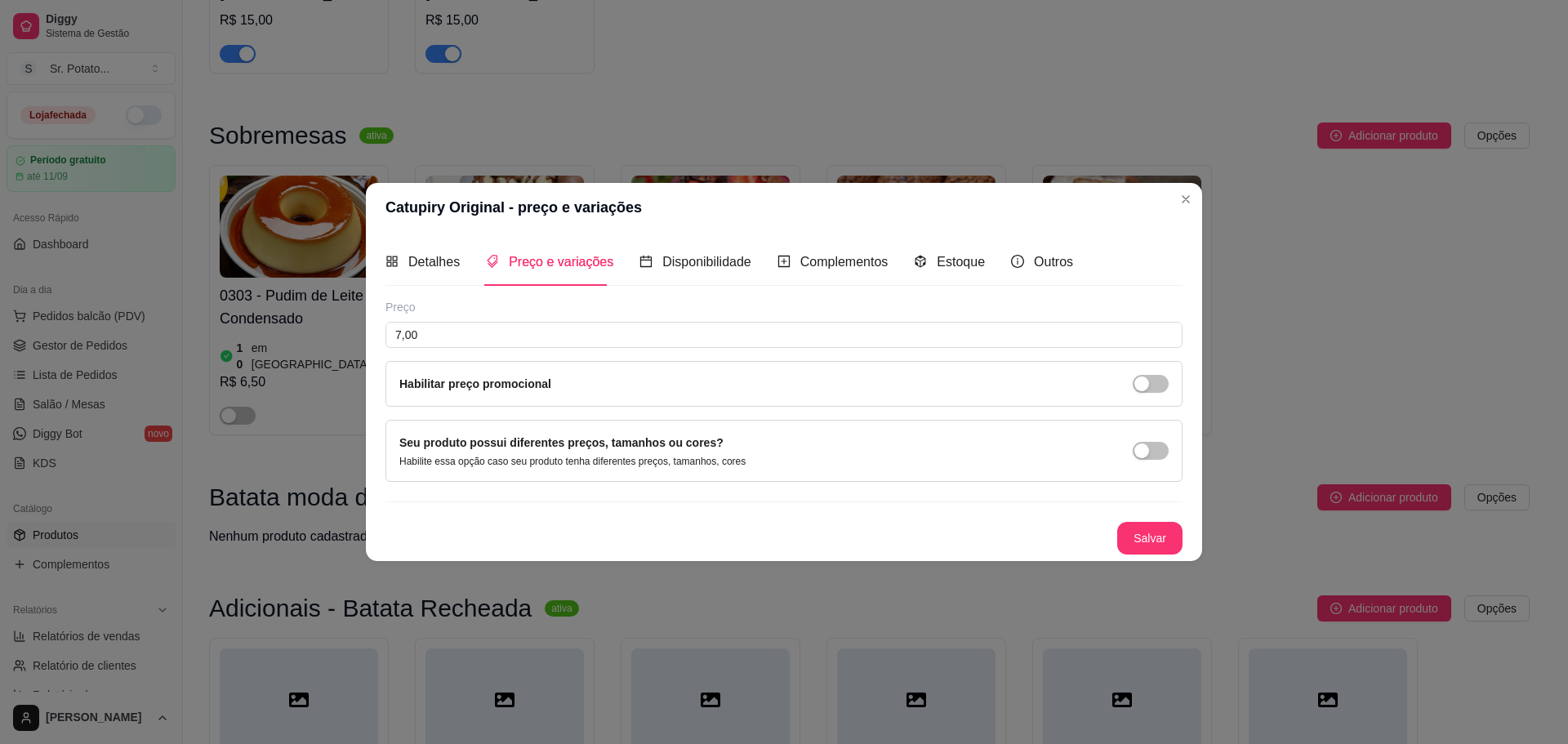
click at [1149, 558] on div "Detalhes Preço e variações Disponibilidade Complementos Estoque Outros Nome do …" at bounding box center [784, 396] width 836 height 328
click at [1145, 541] on button "Salvar" at bounding box center [1150, 539] width 66 height 33
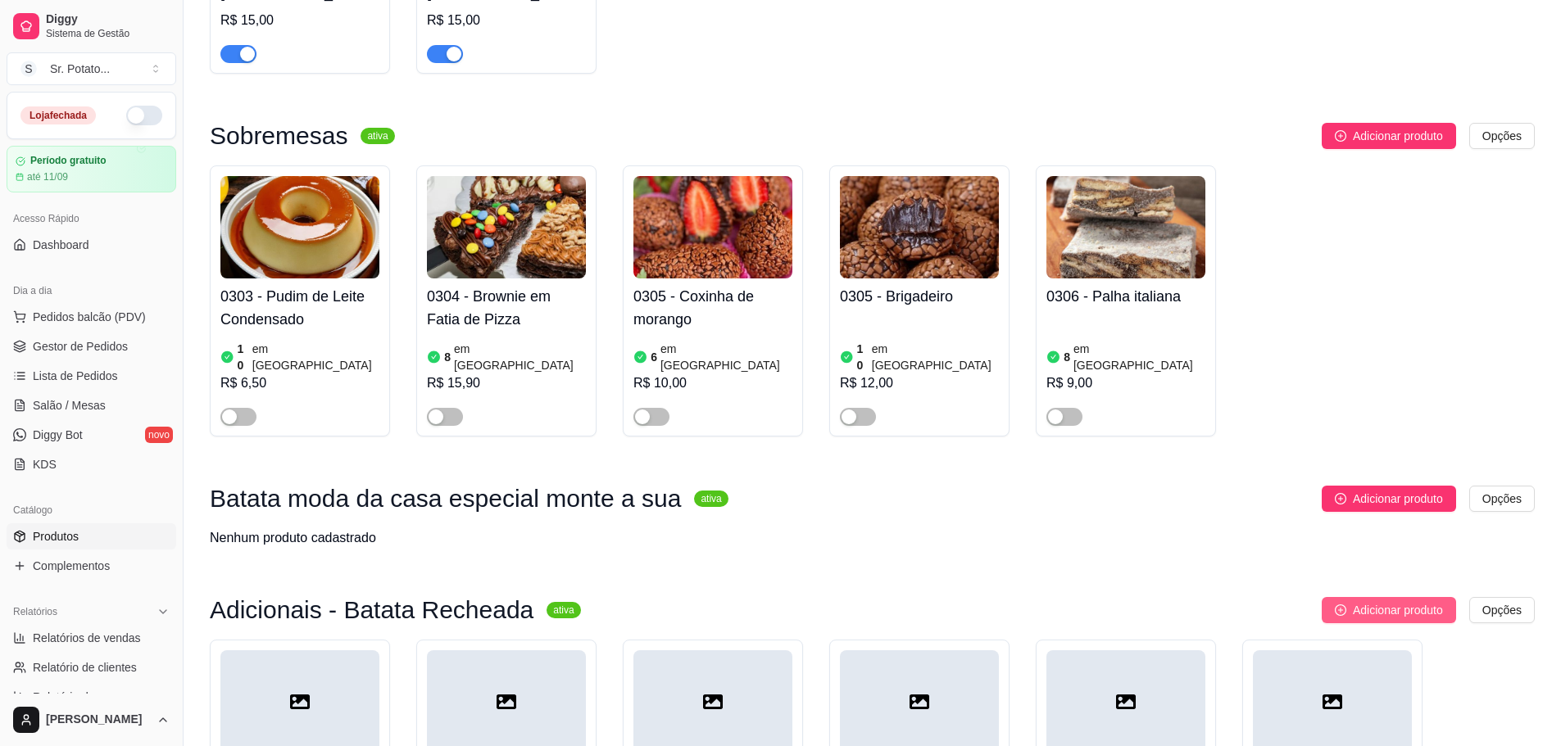
click at [1385, 601] on span "Adicionar produto" at bounding box center [1398, 610] width 90 height 18
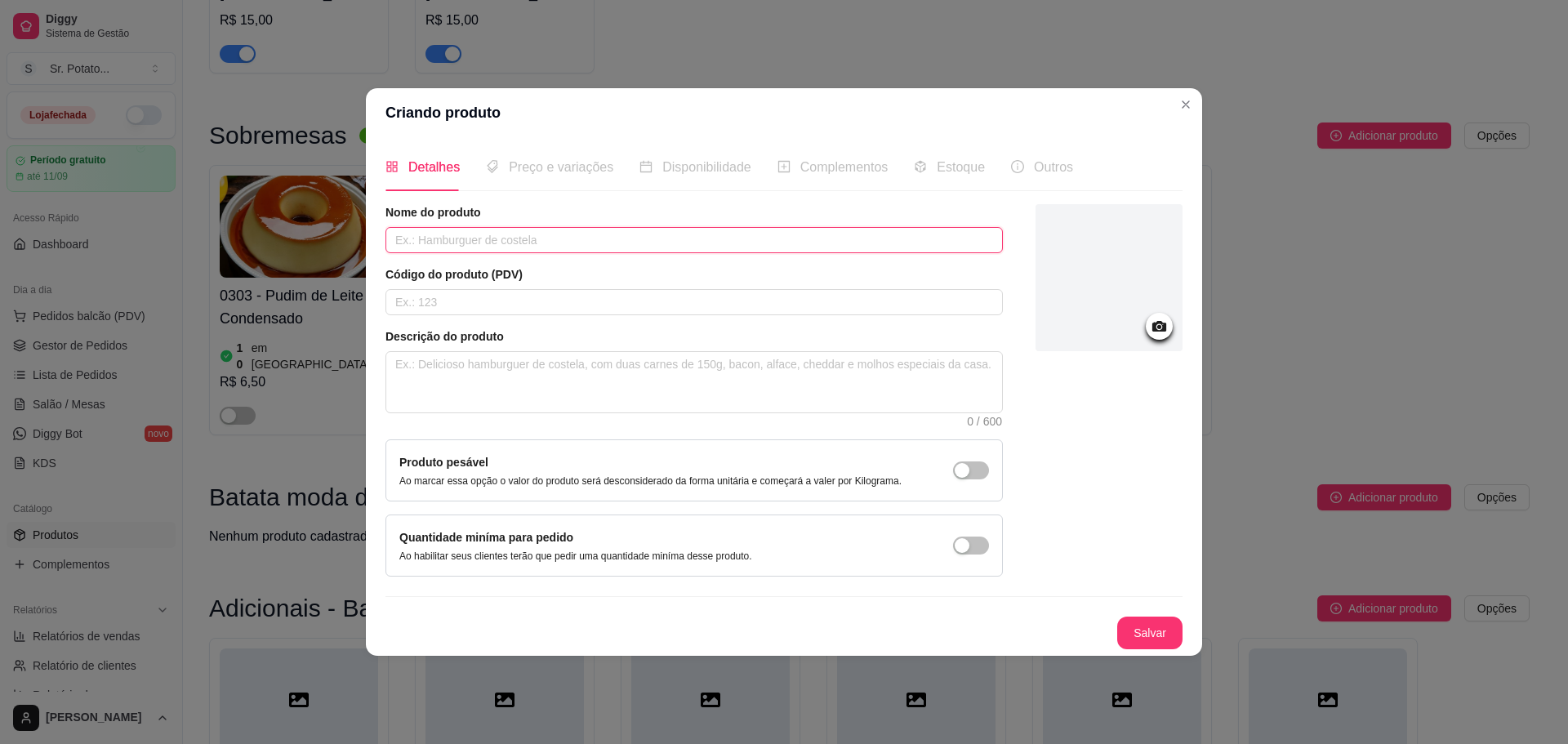
click at [712, 251] on input "text" at bounding box center [694, 240] width 617 height 26
type input "Cheddar"
click at [1146, 621] on button "Salvar" at bounding box center [1150, 633] width 64 height 32
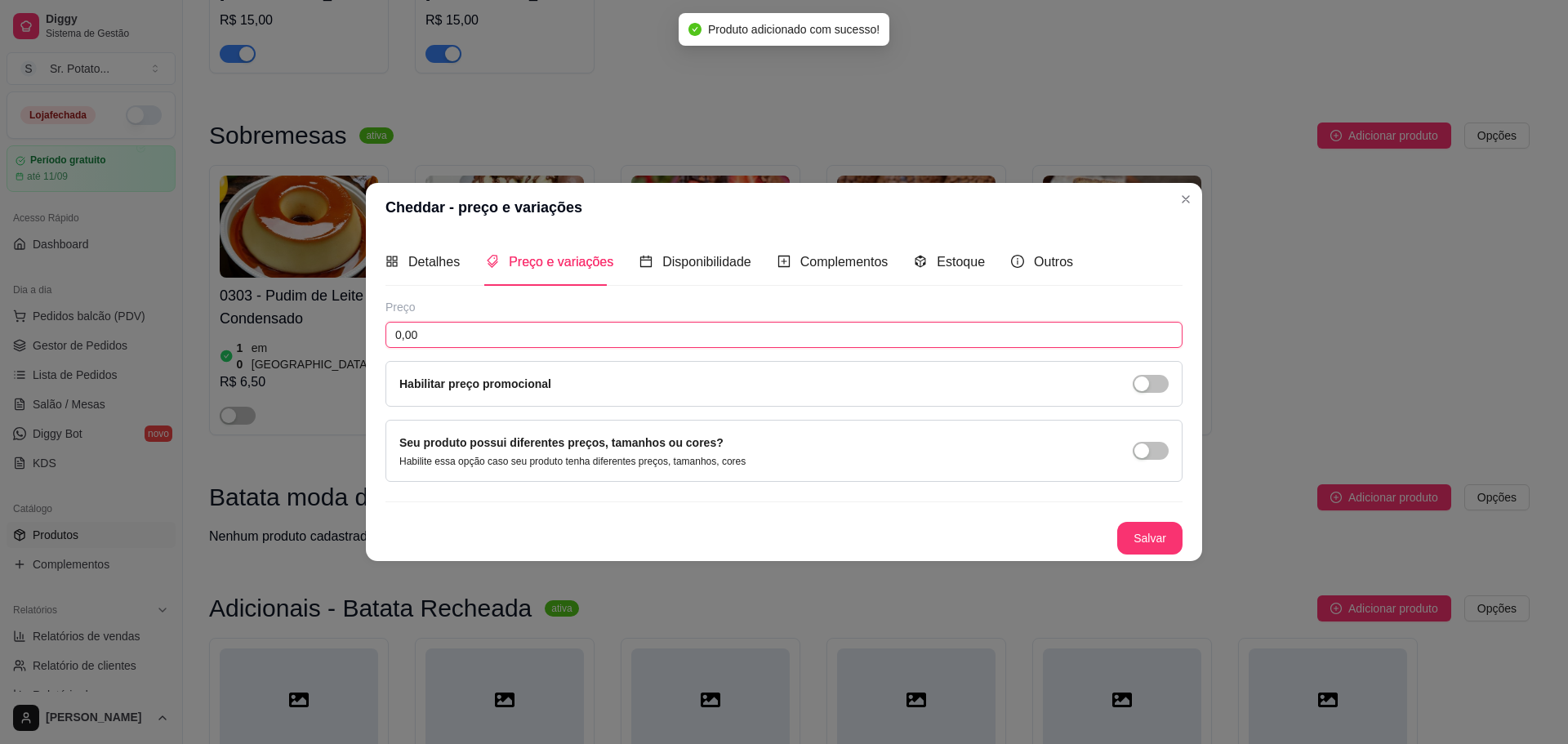
click at [848, 342] on input "0,00" at bounding box center [784, 335] width 797 height 26
type input "6,00"
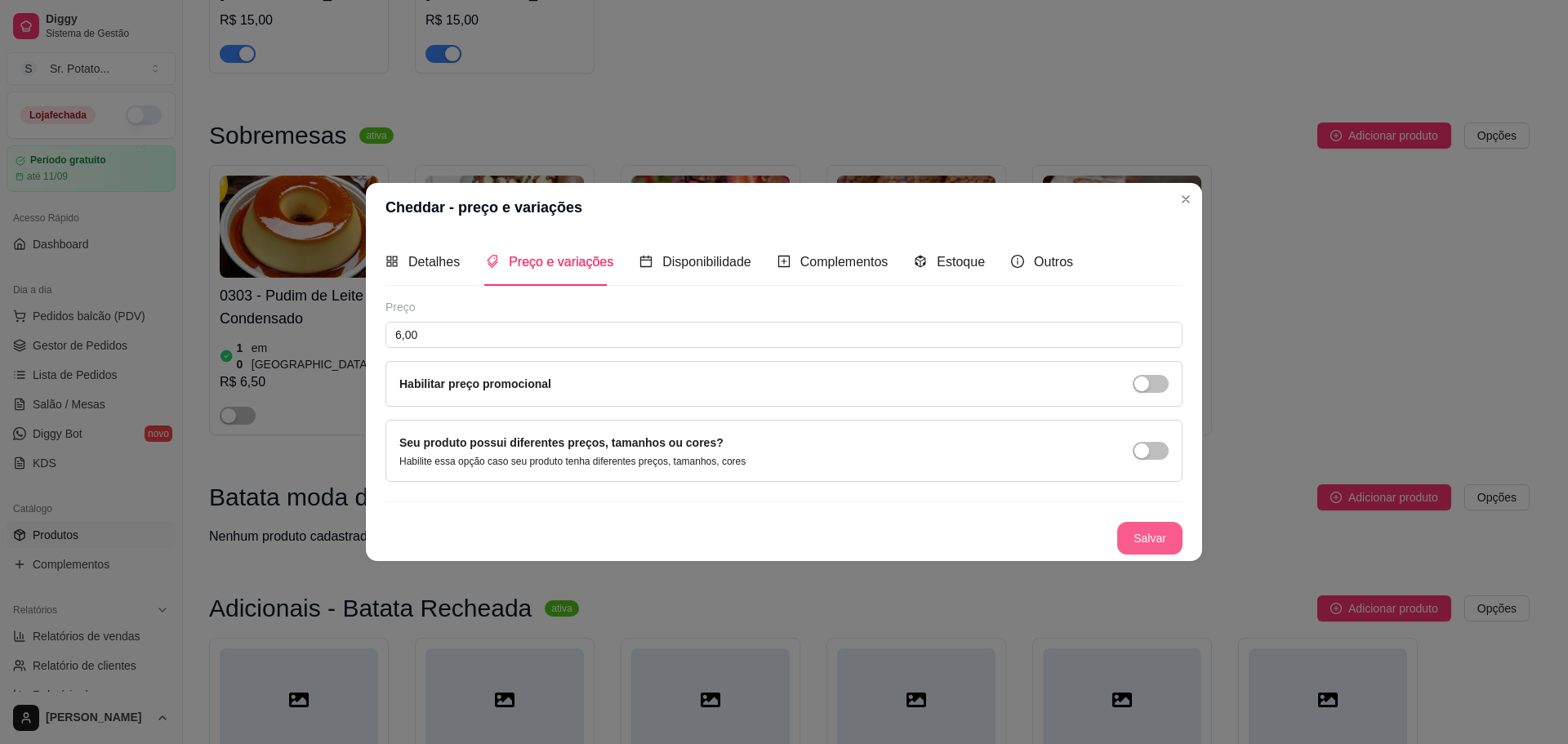
click at [1119, 538] on button "Salvar" at bounding box center [1150, 539] width 66 height 33
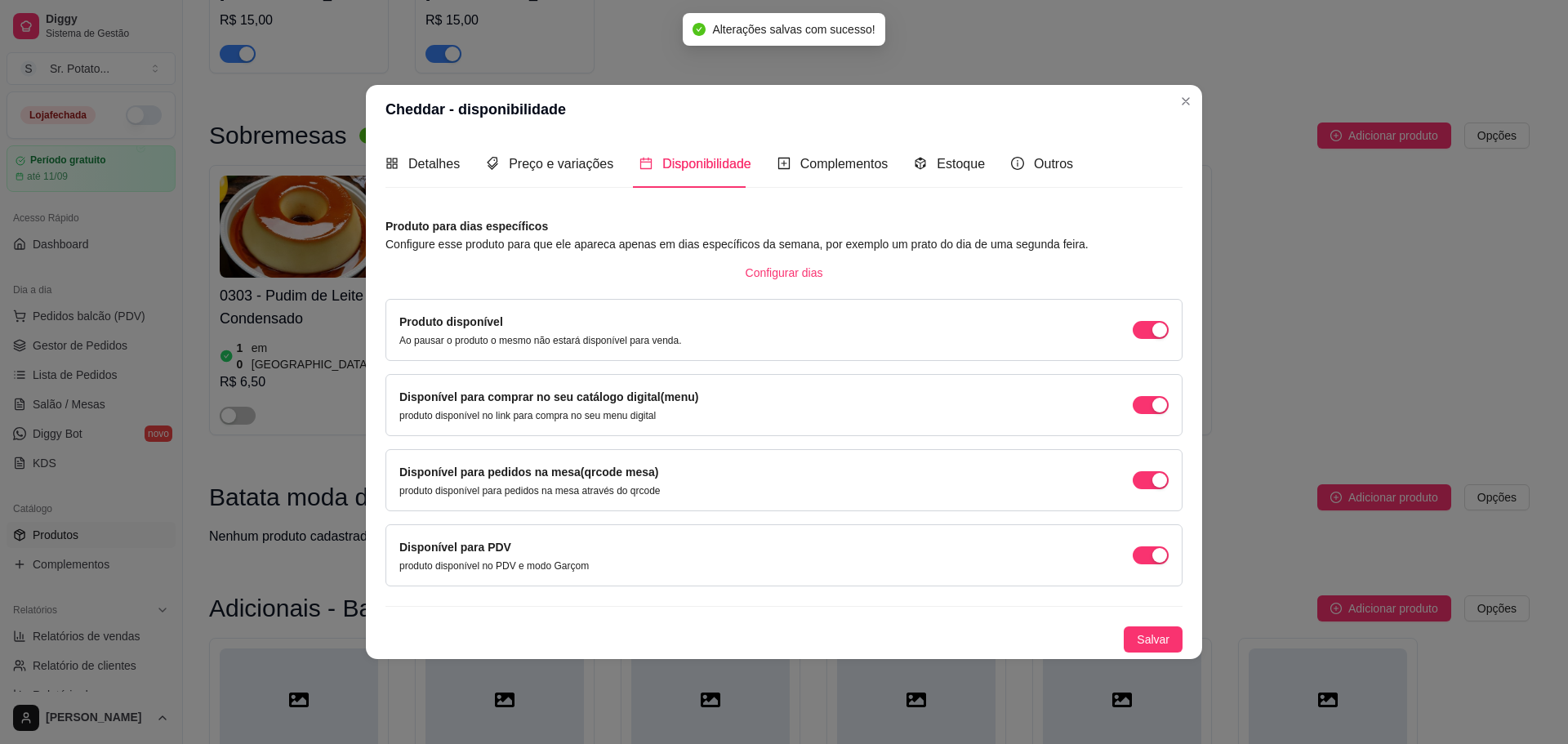
click at [1165, 656] on div "Detalhes Preço e variações Disponibilidade Complementos Estoque Outros Nome do …" at bounding box center [784, 396] width 836 height 525
click at [1163, 649] on button "Salvar" at bounding box center [1152, 639] width 59 height 26
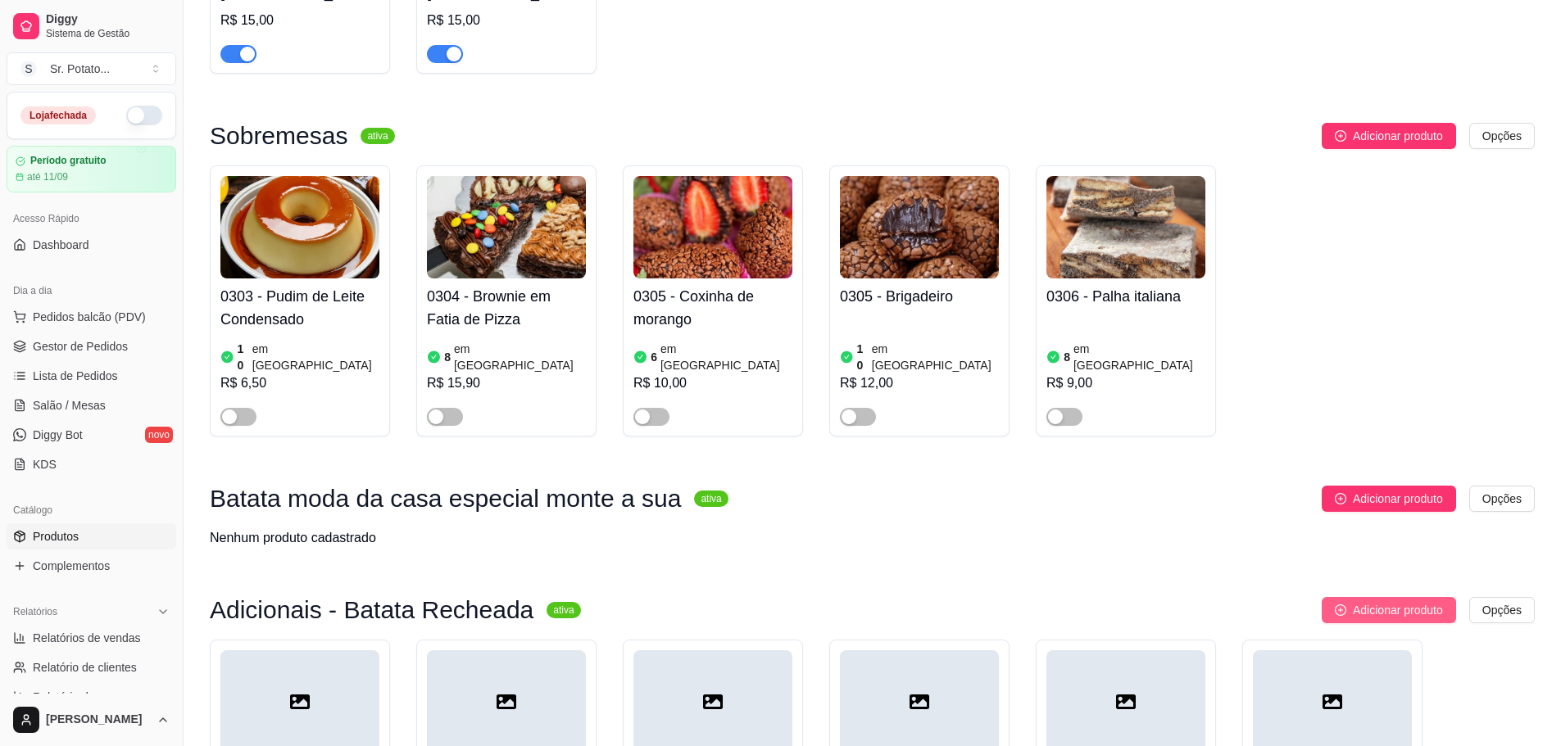
click at [1371, 601] on span "Adicionar produto" at bounding box center [1398, 610] width 90 height 18
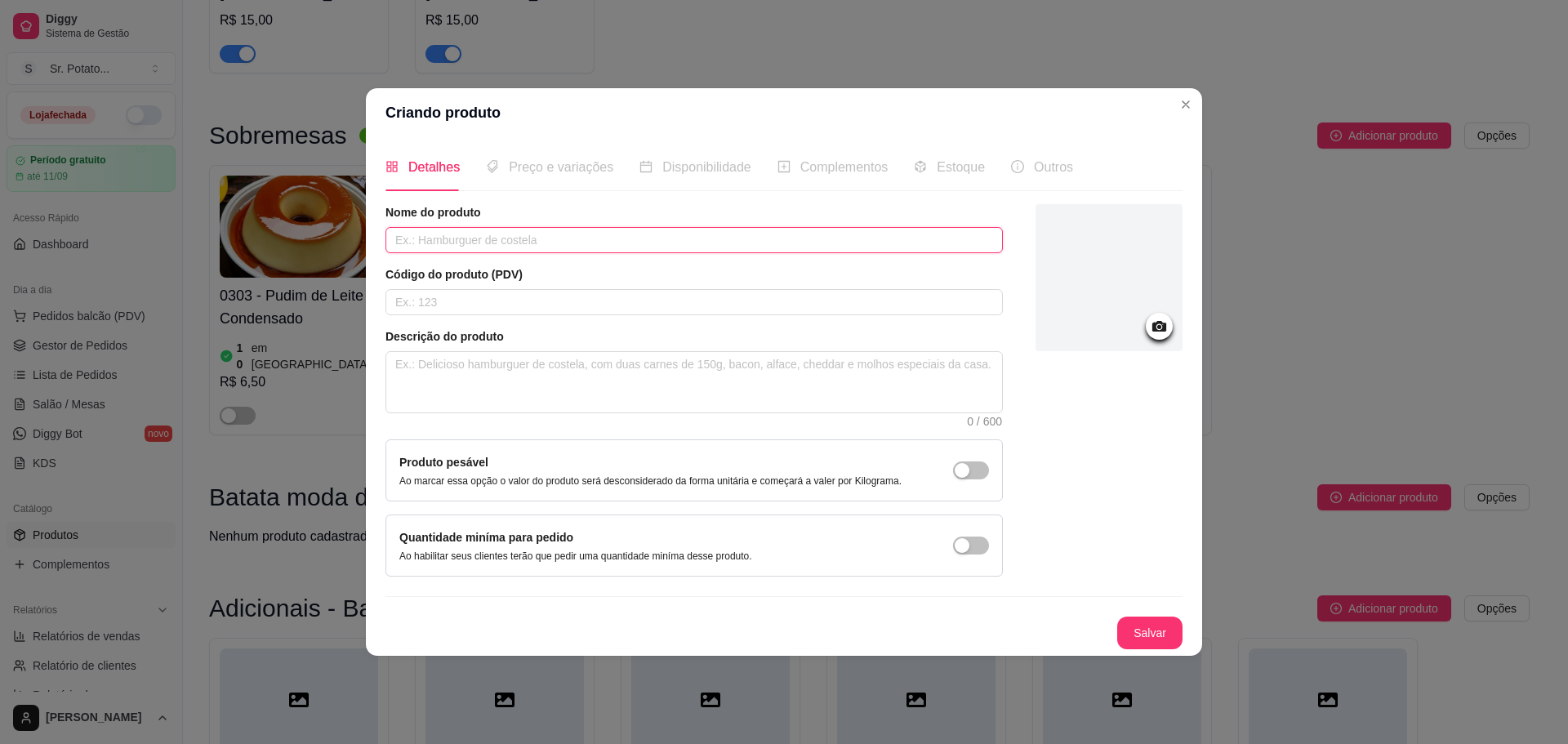
click at [783, 237] on input "text" at bounding box center [694, 240] width 617 height 26
type input "Cream Cheese"
click at [1154, 632] on button "Salvar" at bounding box center [1150, 633] width 66 height 33
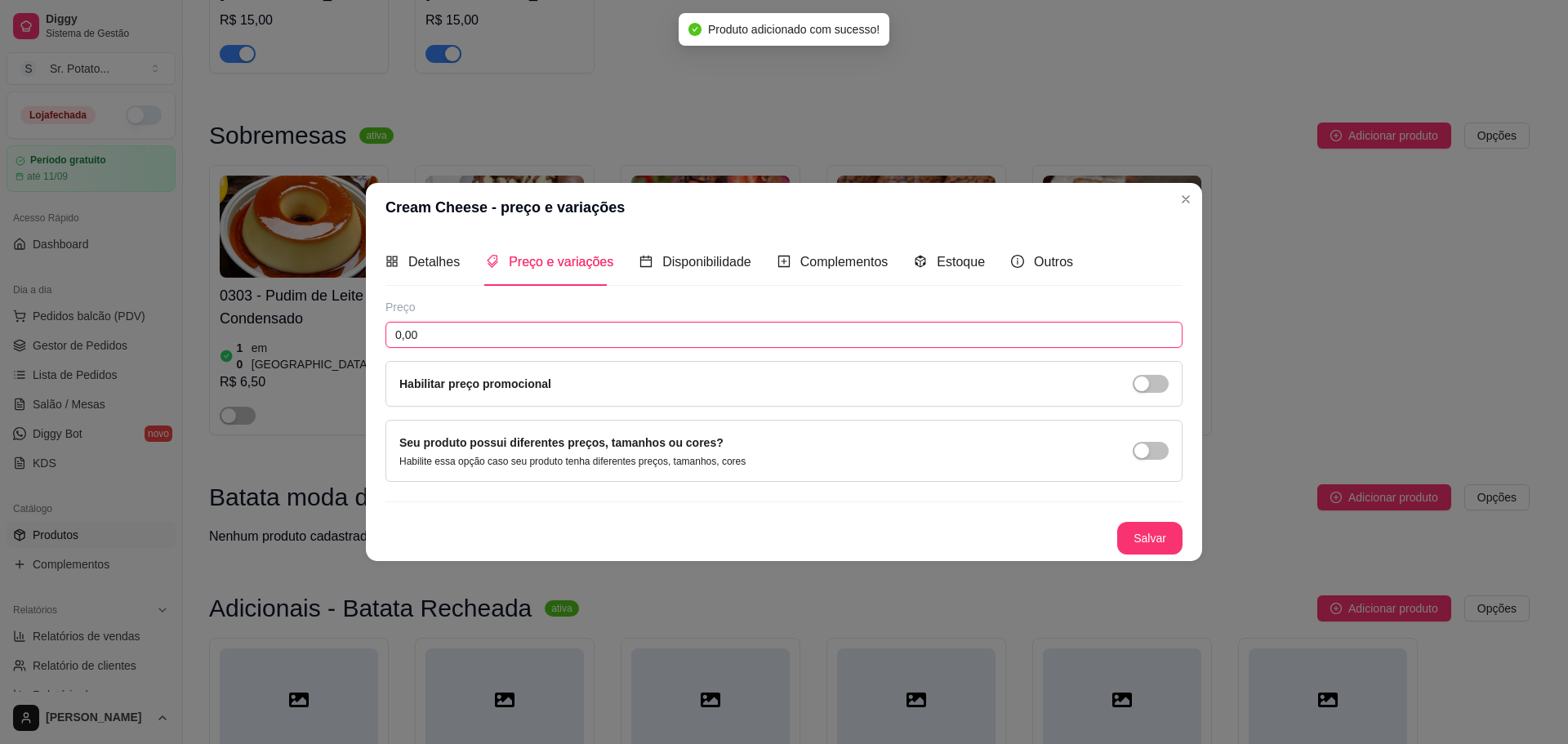
click at [530, 327] on input "0,00" at bounding box center [784, 335] width 797 height 26
type input "6,00"
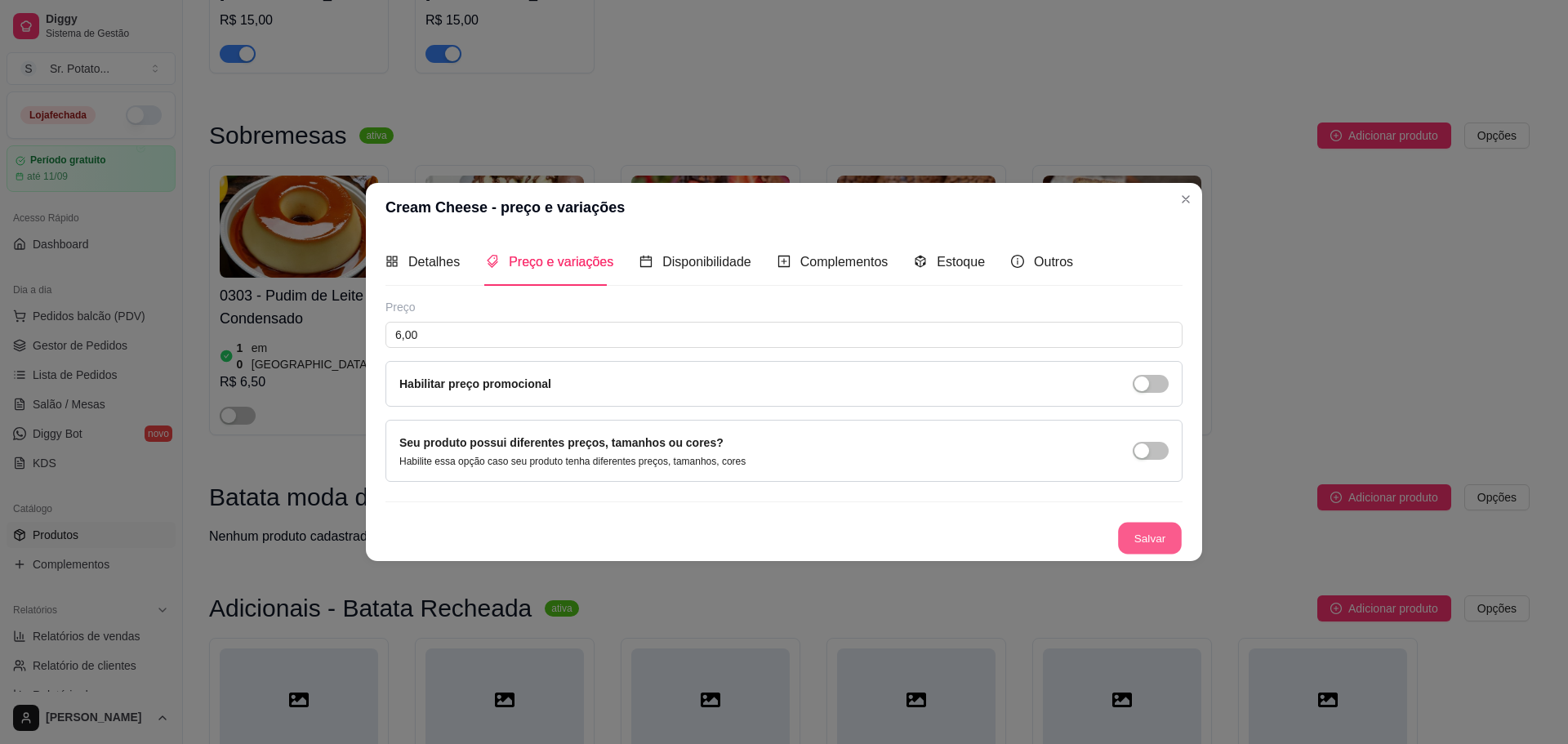
click at [1173, 541] on button "Salvar" at bounding box center [1150, 539] width 64 height 32
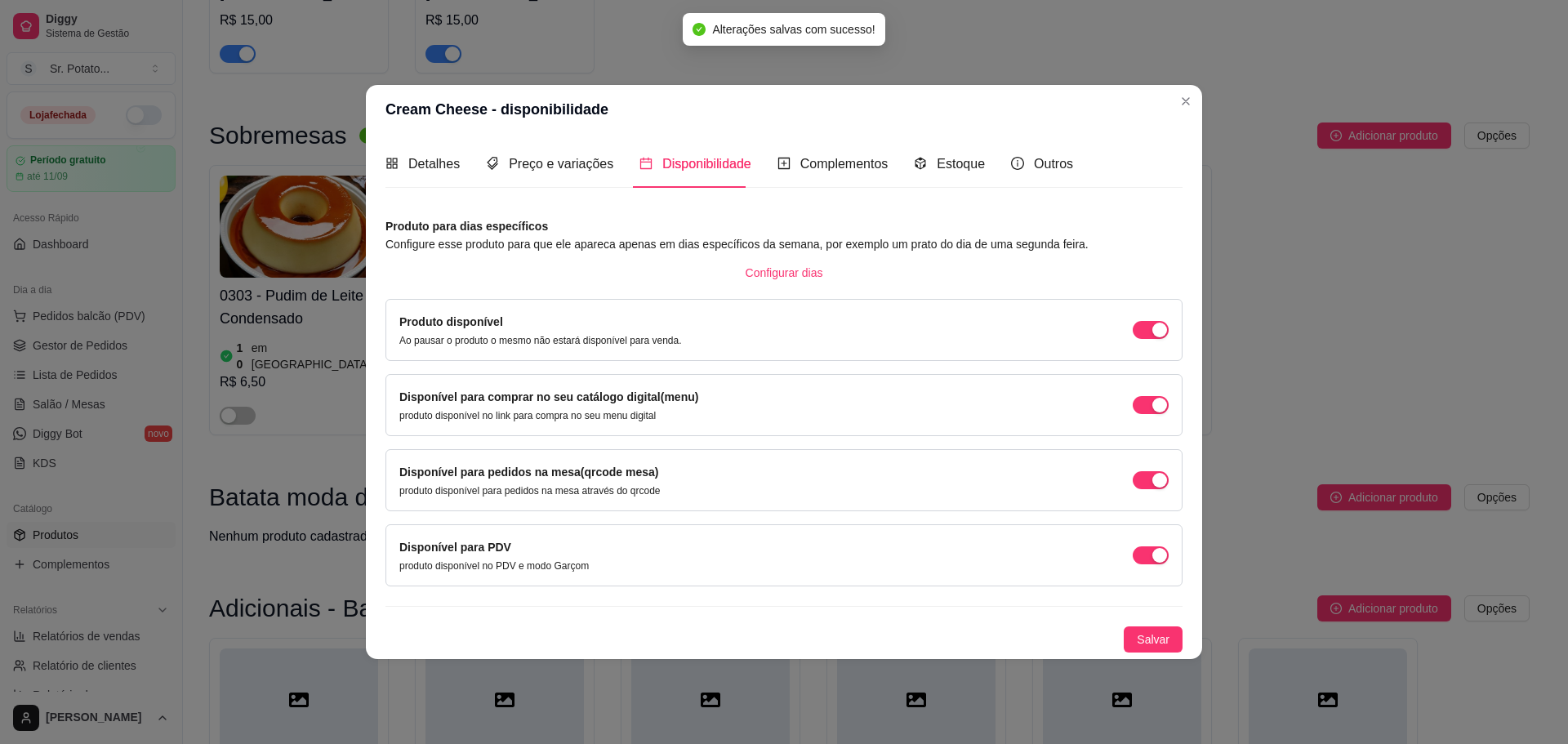
click at [1177, 620] on div "Produto para dias específicos Configure esse produto para que ele apareca apena…" at bounding box center [784, 435] width 797 height 436
click at [1176, 631] on button "Salvar" at bounding box center [1152, 639] width 59 height 26
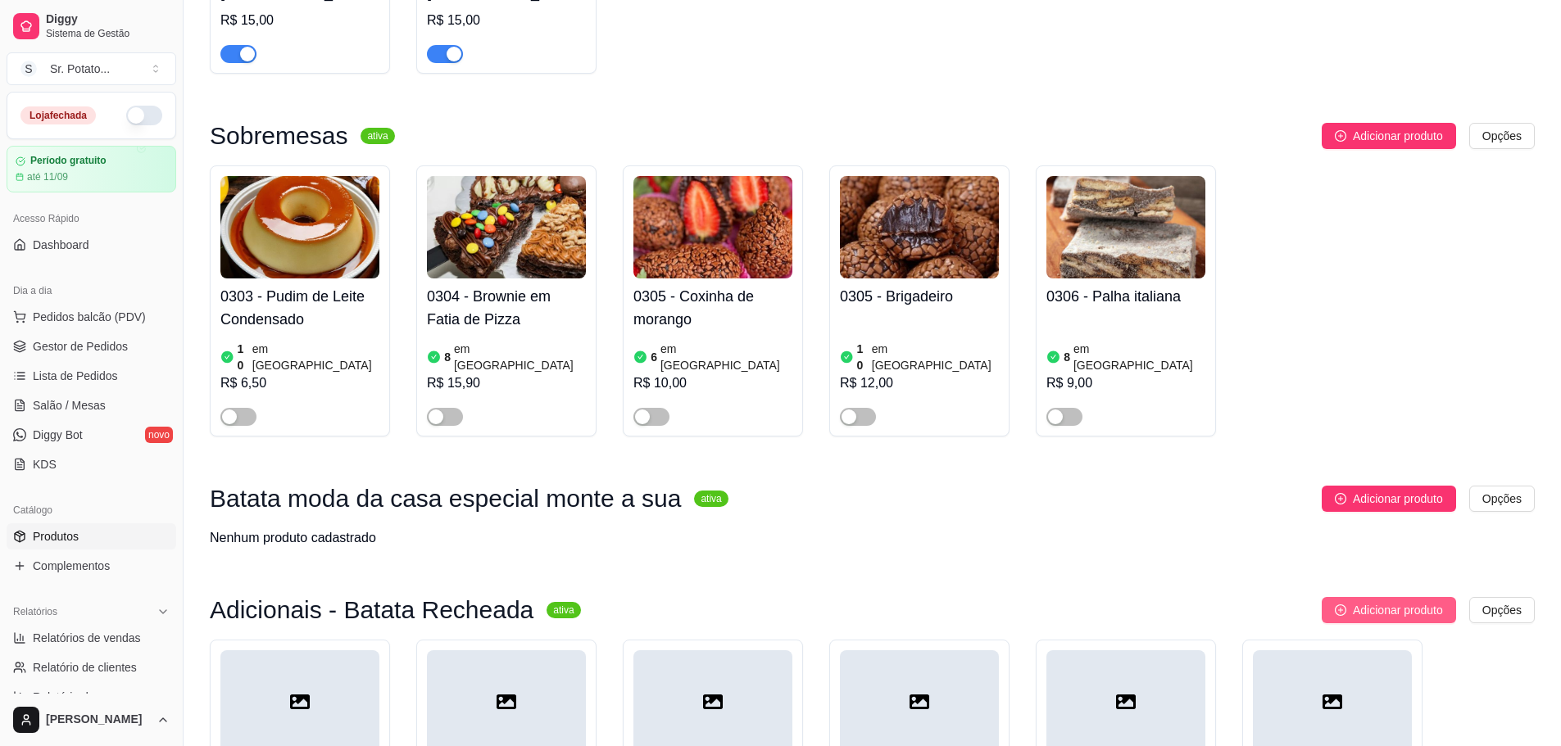
click at [1358, 601] on span "Adicionar produto" at bounding box center [1398, 610] width 90 height 18
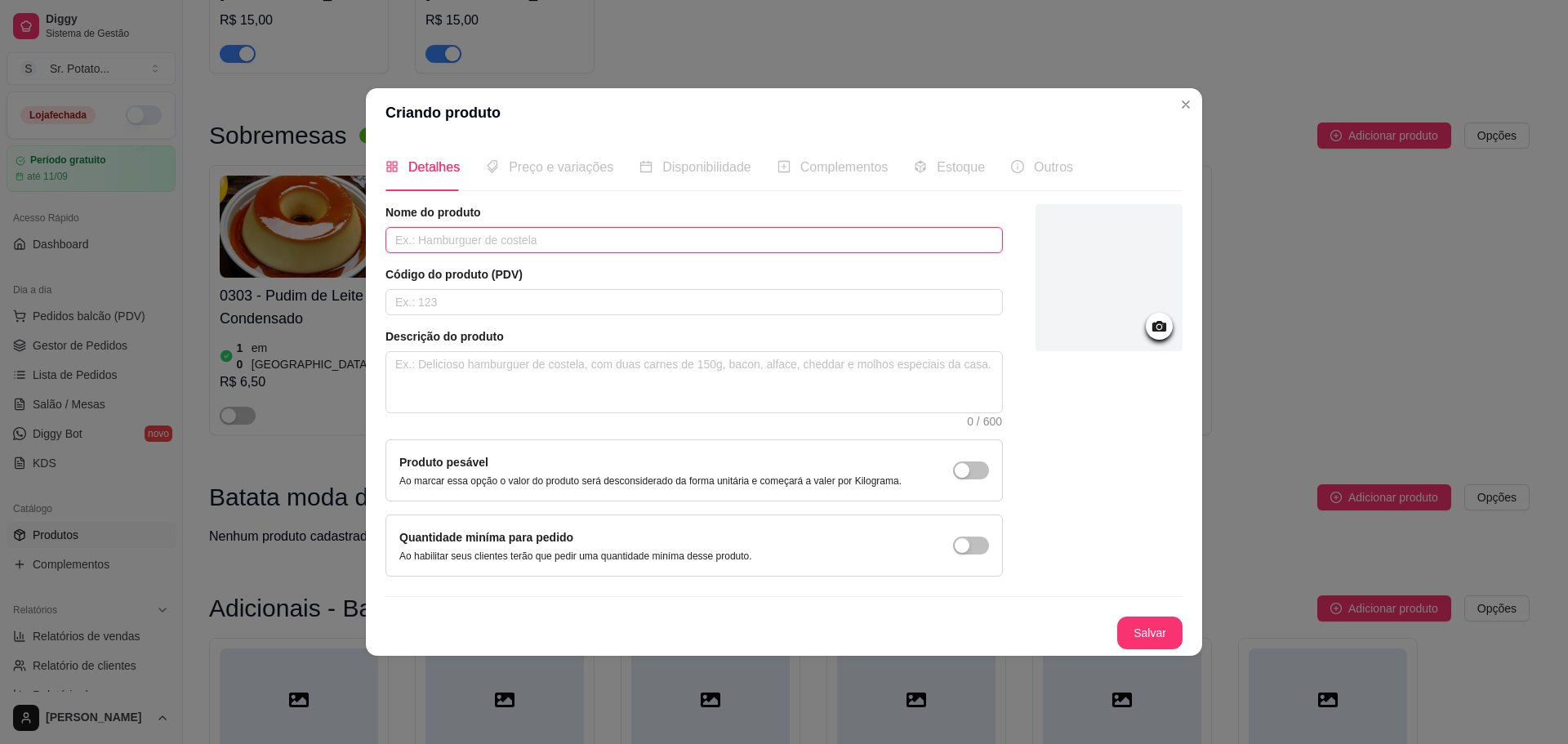
click at [652, 246] on input "text" at bounding box center [694, 240] width 617 height 26
type input "Filé Mignon"
click at [1120, 630] on button "Salvar" at bounding box center [1150, 633] width 64 height 32
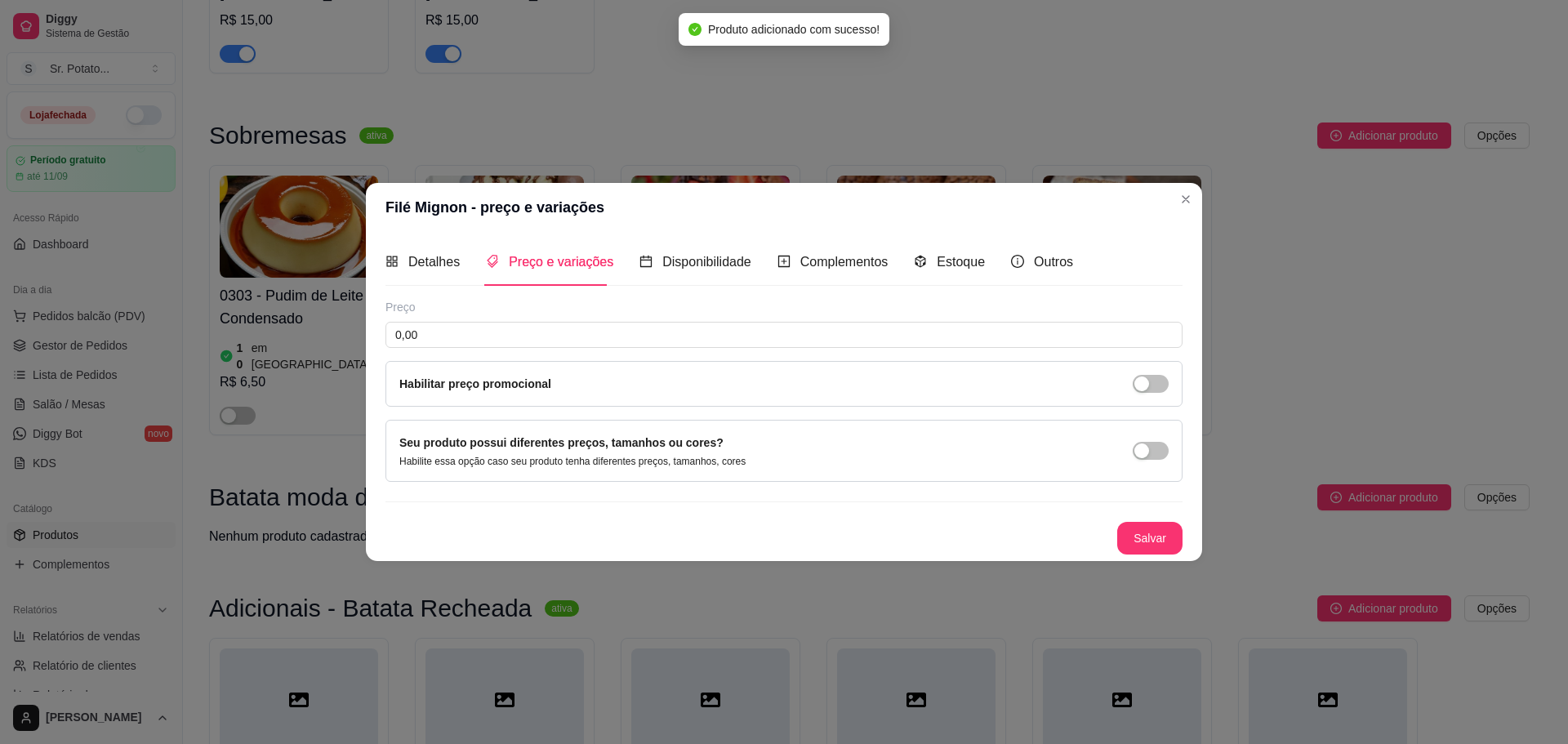
click at [739, 314] on div "Preço" at bounding box center [784, 307] width 797 height 16
click at [743, 333] on input "0,00" at bounding box center [784, 335] width 797 height 26
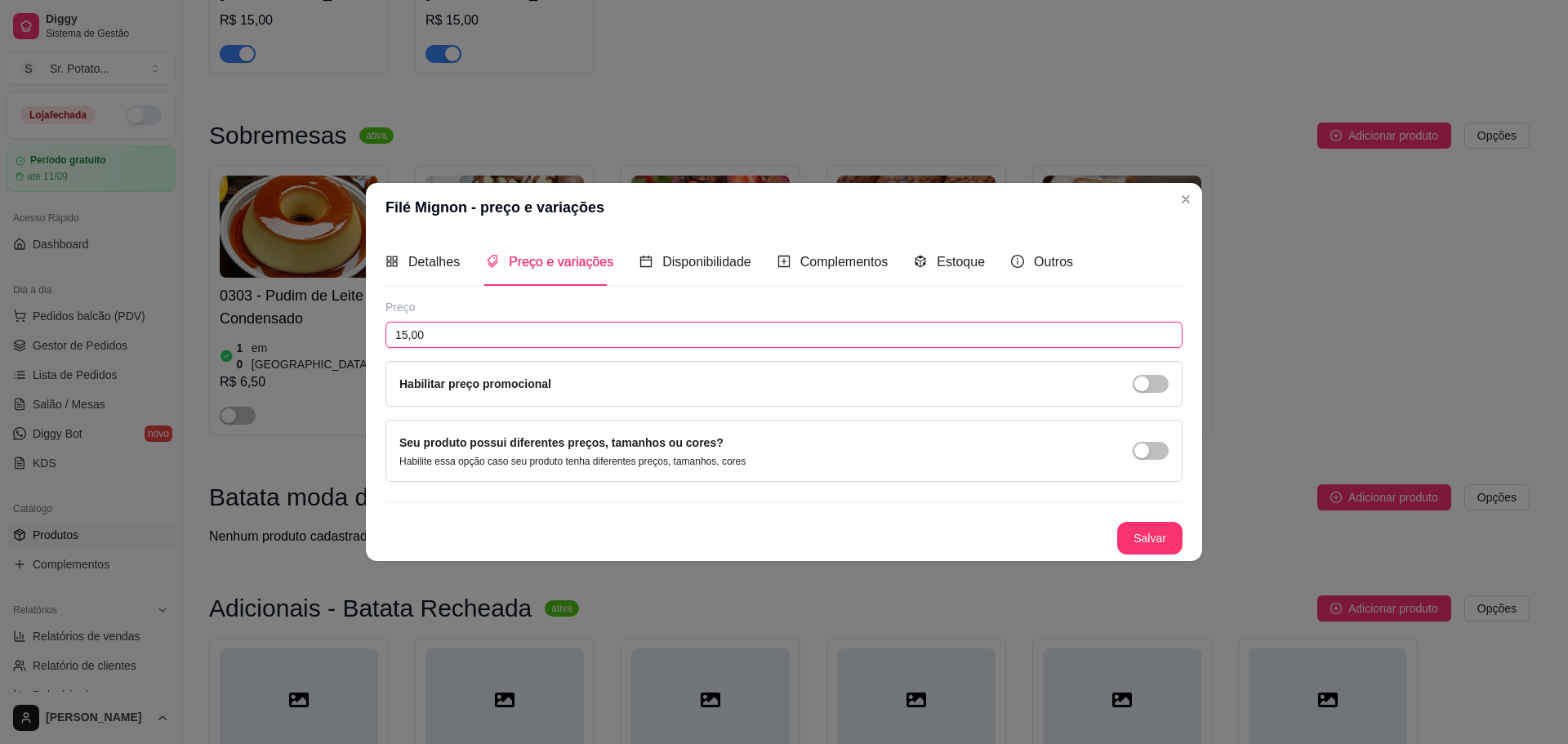
type input "15,00"
click at [1138, 530] on button "Salvar" at bounding box center [1150, 539] width 66 height 33
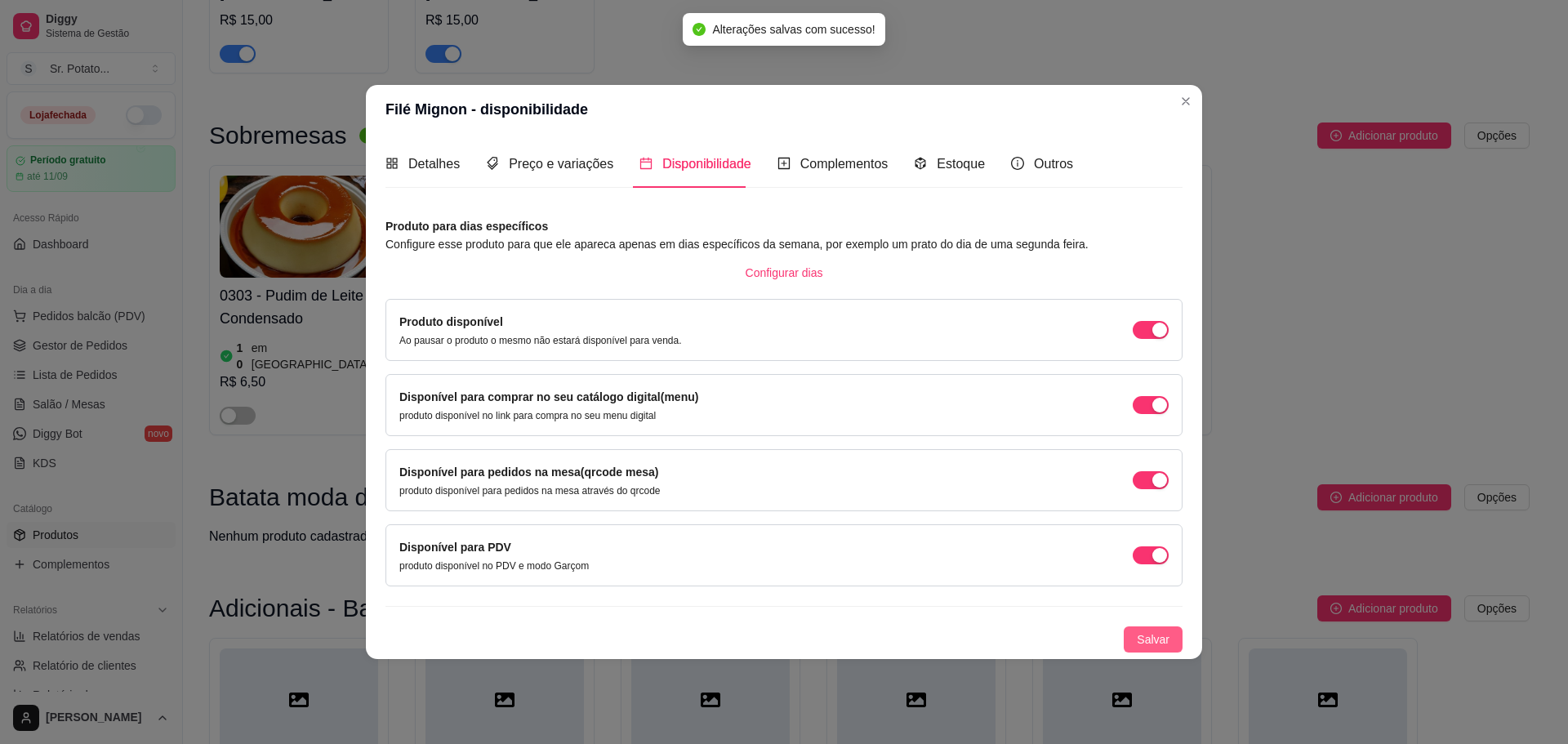
click at [1155, 631] on span "Salvar" at bounding box center [1152, 639] width 33 height 18
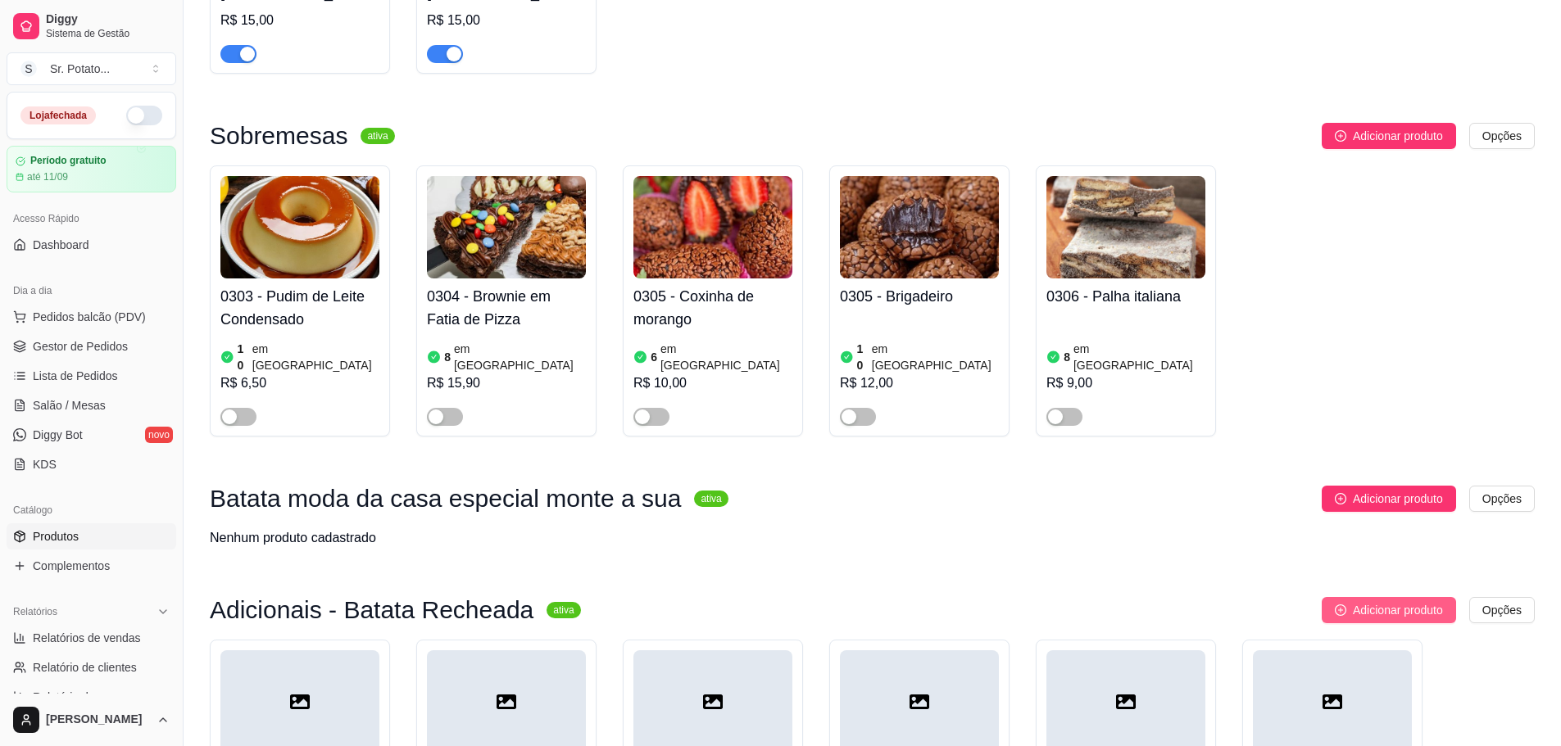
click at [1384, 601] on span "Adicionar produto" at bounding box center [1398, 610] width 90 height 18
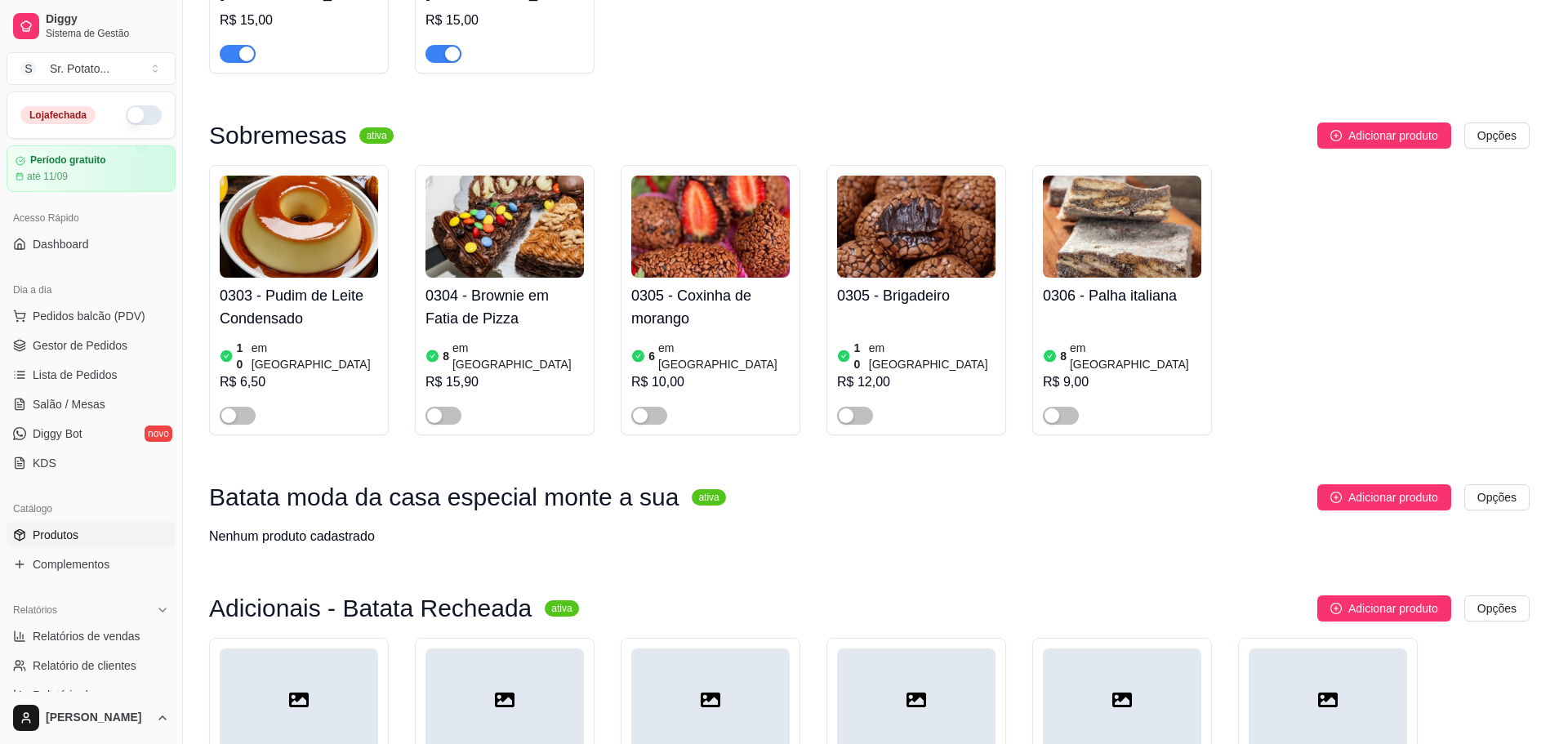
click at [816, 232] on input "text" at bounding box center [694, 240] width 617 height 26
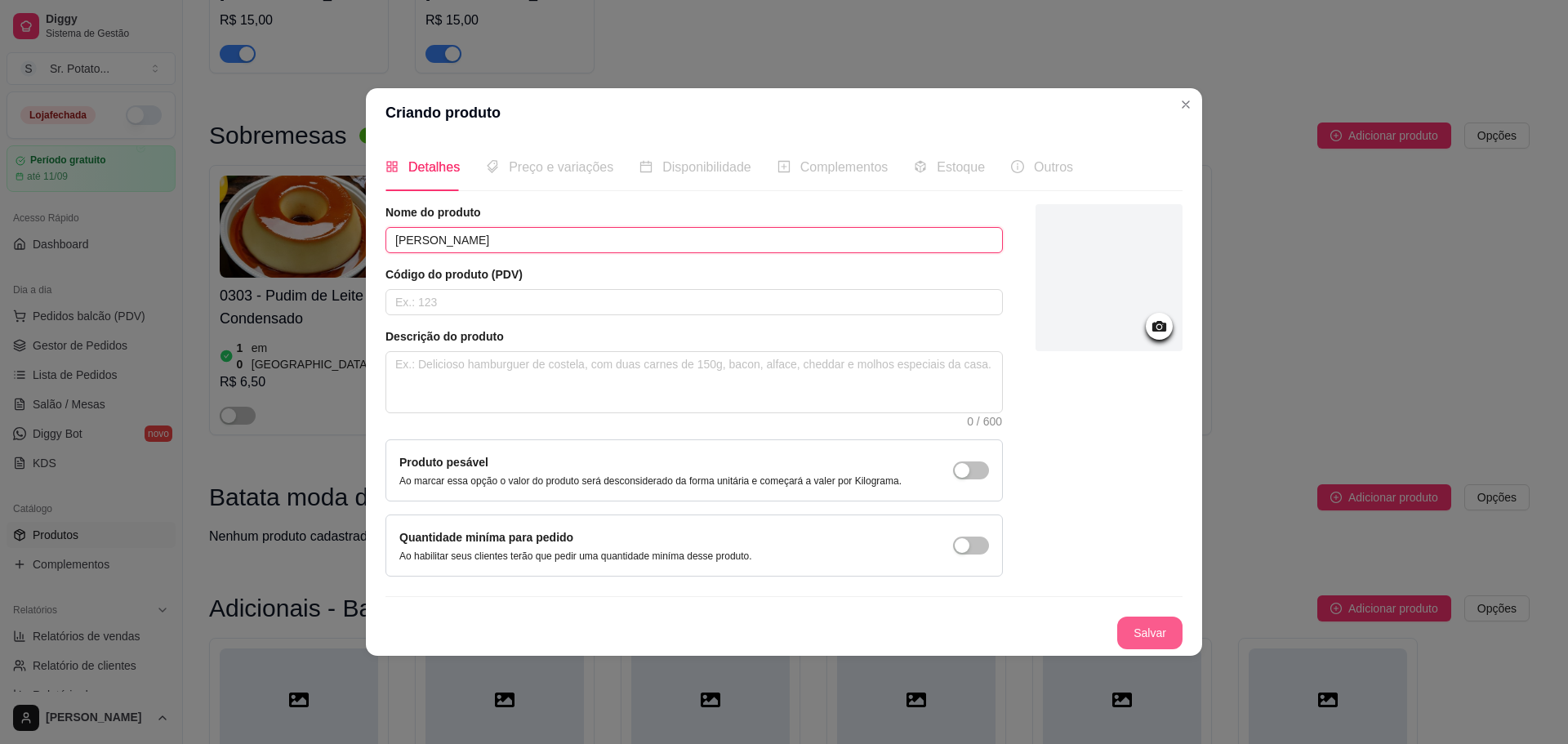
type input "[PERSON_NAME]"
click at [1163, 625] on button "Salvar" at bounding box center [1150, 633] width 66 height 33
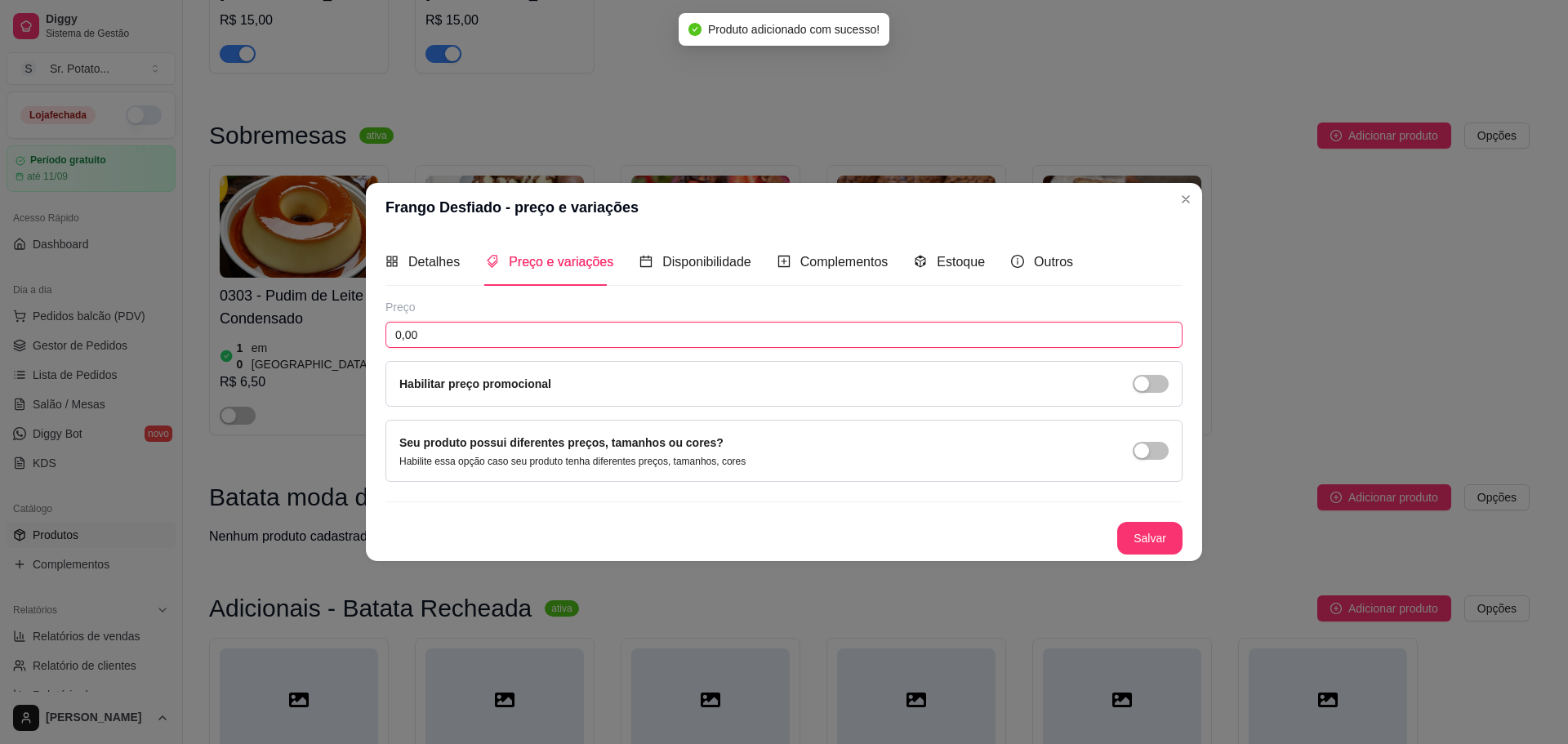
click at [599, 331] on input "0,00" at bounding box center [784, 335] width 797 height 26
type input "6,00"
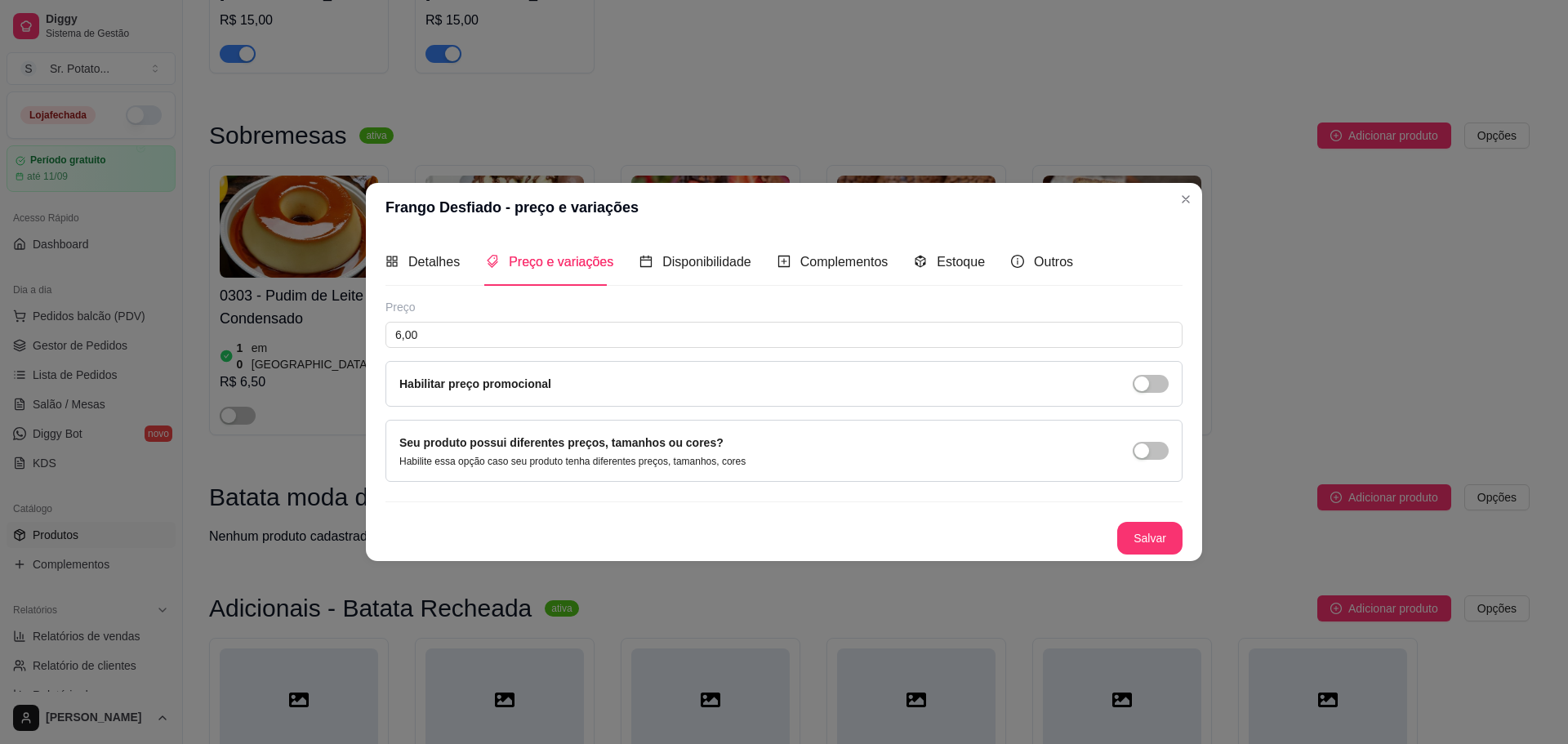
click at [1171, 533] on button "Salvar" at bounding box center [1150, 539] width 66 height 33
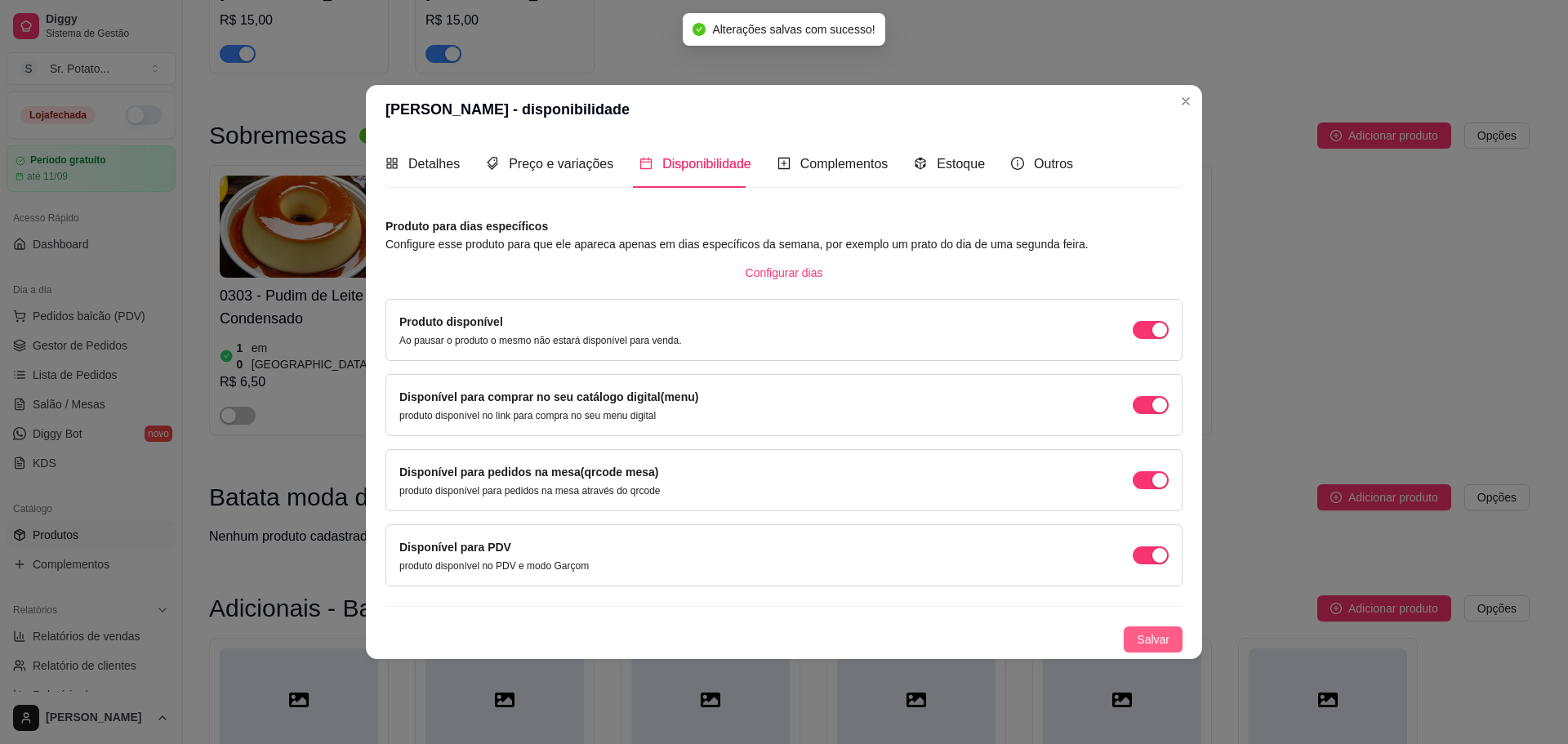
click at [1165, 629] on button "Salvar" at bounding box center [1152, 639] width 59 height 26
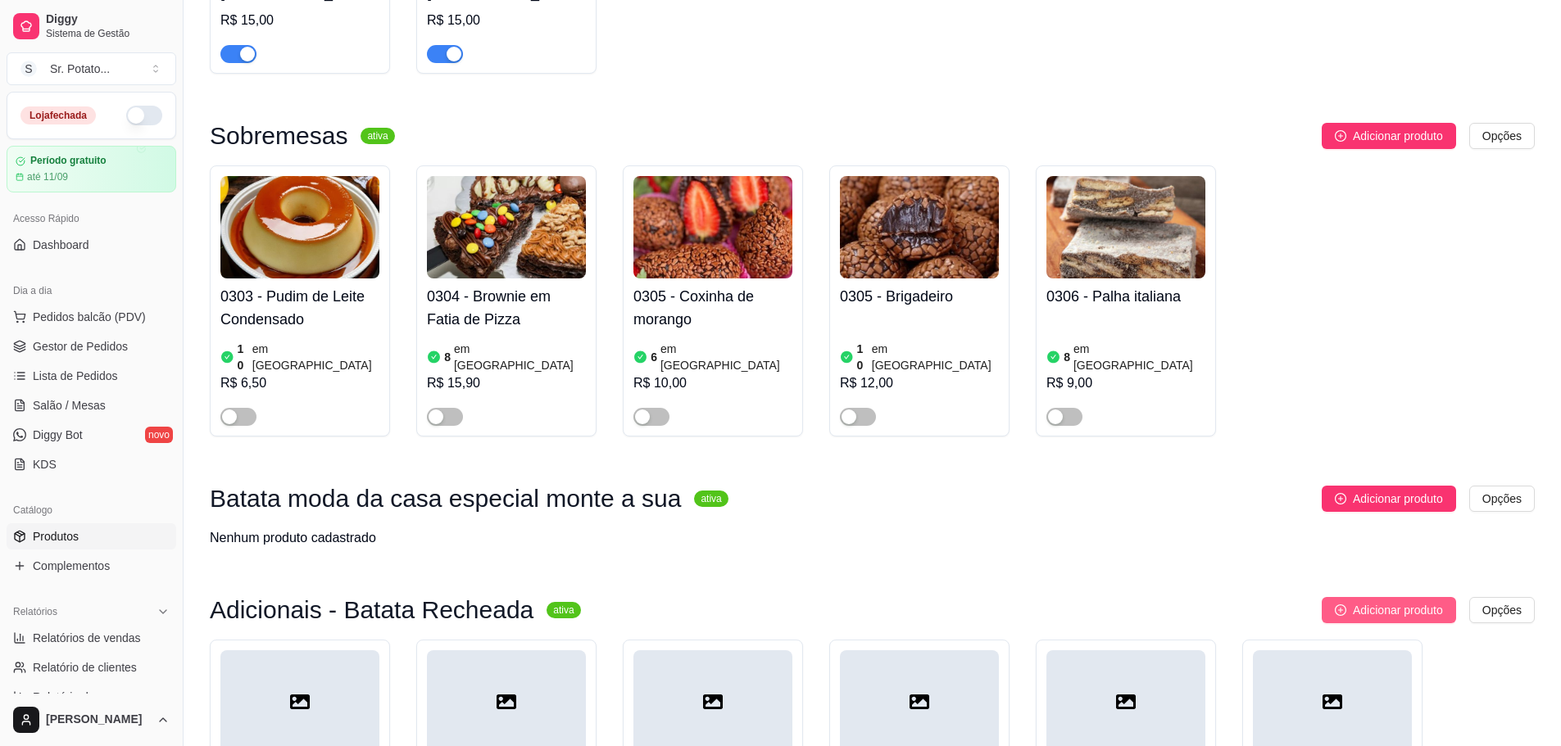
click at [1357, 601] on span "Adicionar produto" at bounding box center [1398, 610] width 90 height 18
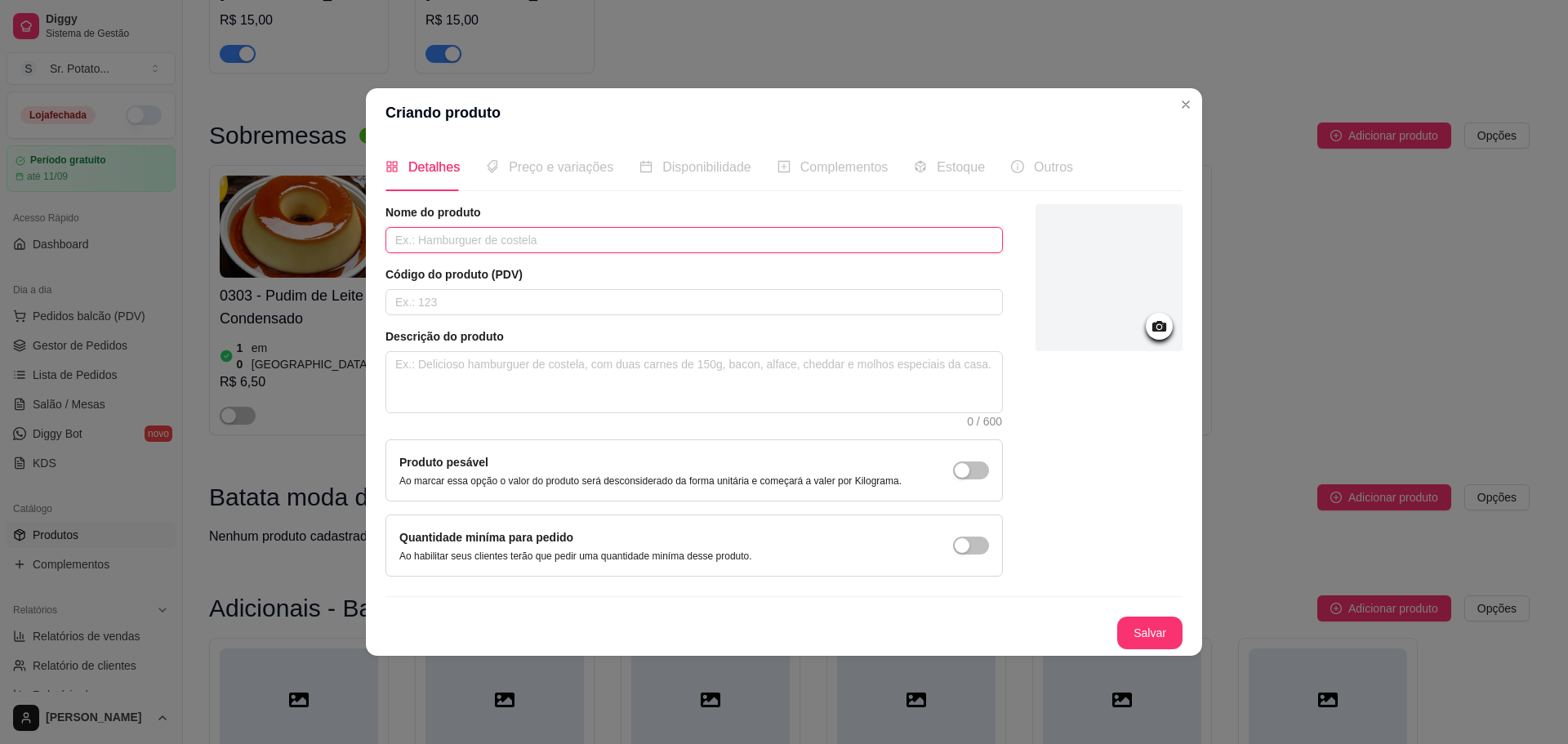
click at [788, 227] on input "text" at bounding box center [694, 240] width 617 height 26
click at [796, 241] on input "text" at bounding box center [694, 240] width 617 height 26
type input "Milho Verde"
click at [1172, 620] on button "Salvar" at bounding box center [1150, 633] width 66 height 33
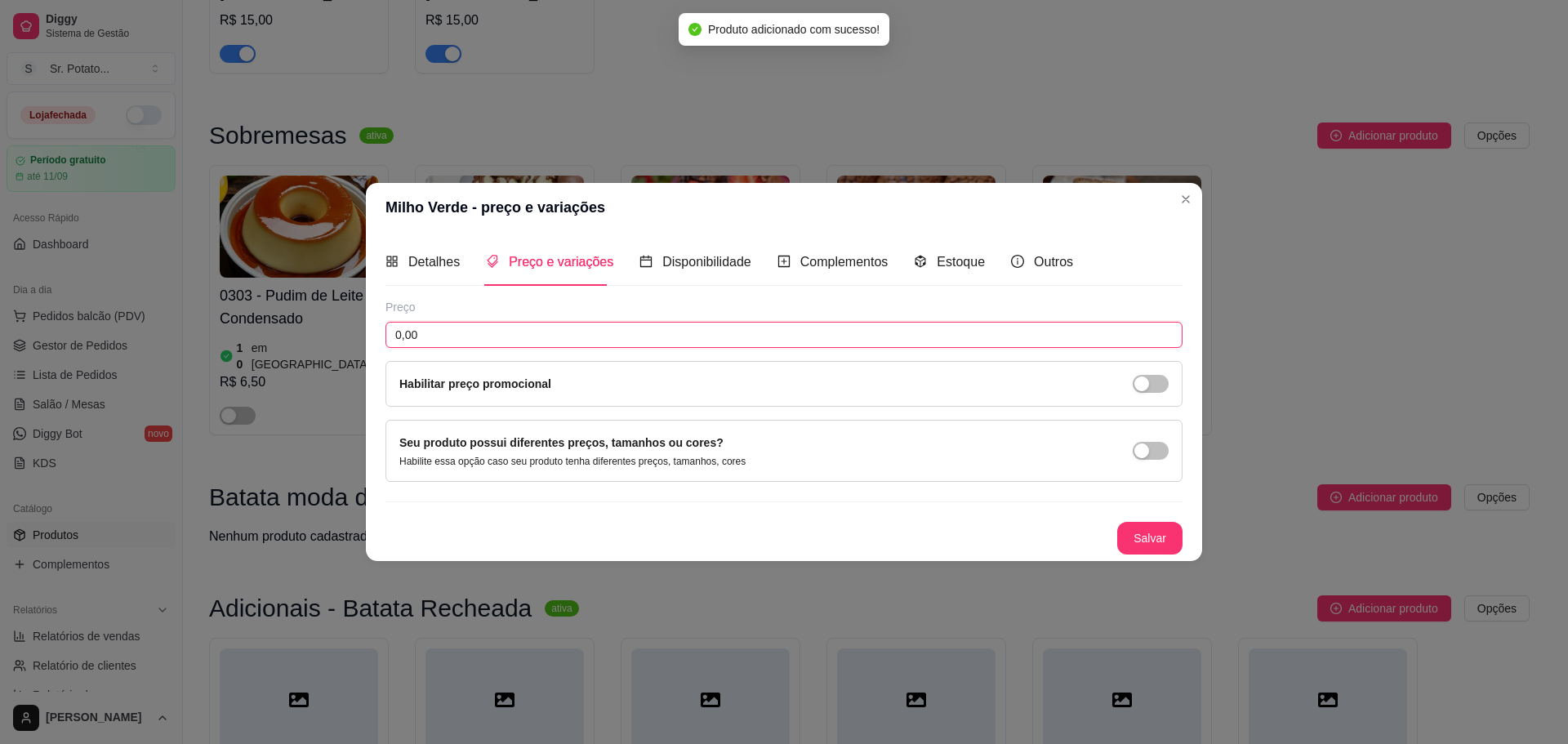
click at [727, 326] on input "0,00" at bounding box center [784, 335] width 797 height 26
click at [730, 329] on input "0,00" at bounding box center [784, 335] width 797 height 26
type input "3,00"
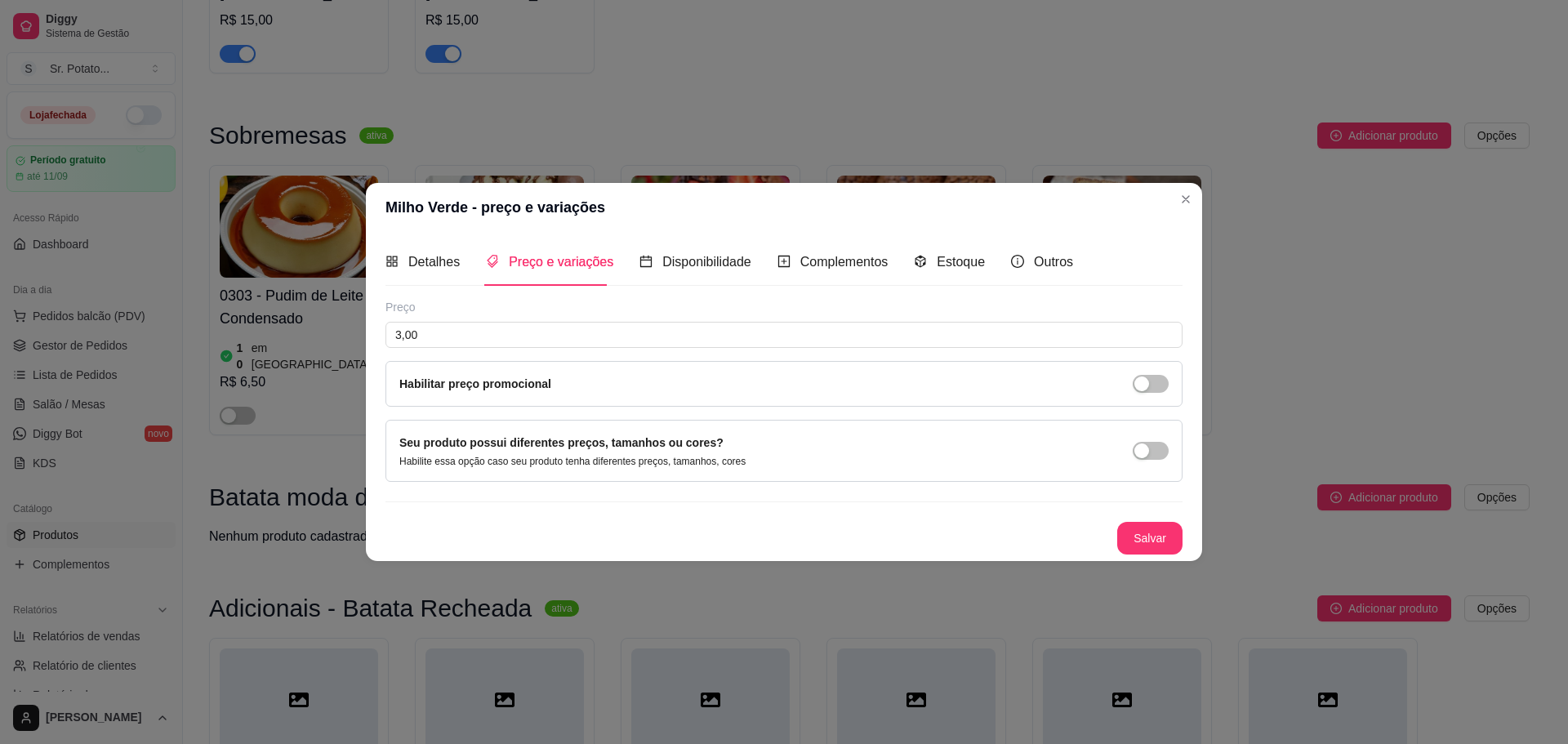
click at [1185, 549] on div "Detalhes Preço e variações Disponibilidade Complementos Estoque Outros Nome do …" at bounding box center [784, 396] width 836 height 328
click at [1177, 545] on button "Salvar" at bounding box center [1150, 539] width 66 height 33
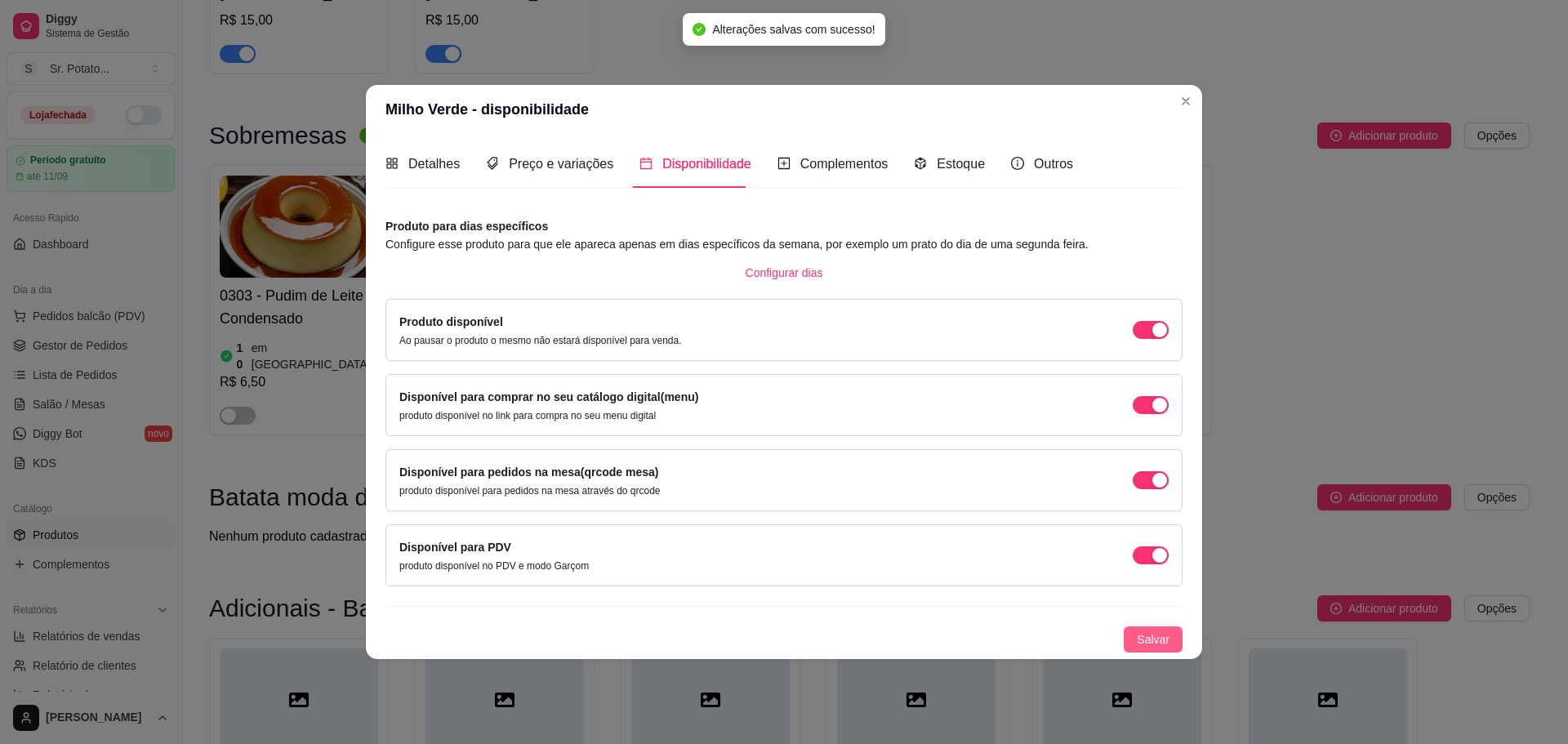
click at [1171, 644] on button "Salvar" at bounding box center [1152, 639] width 59 height 26
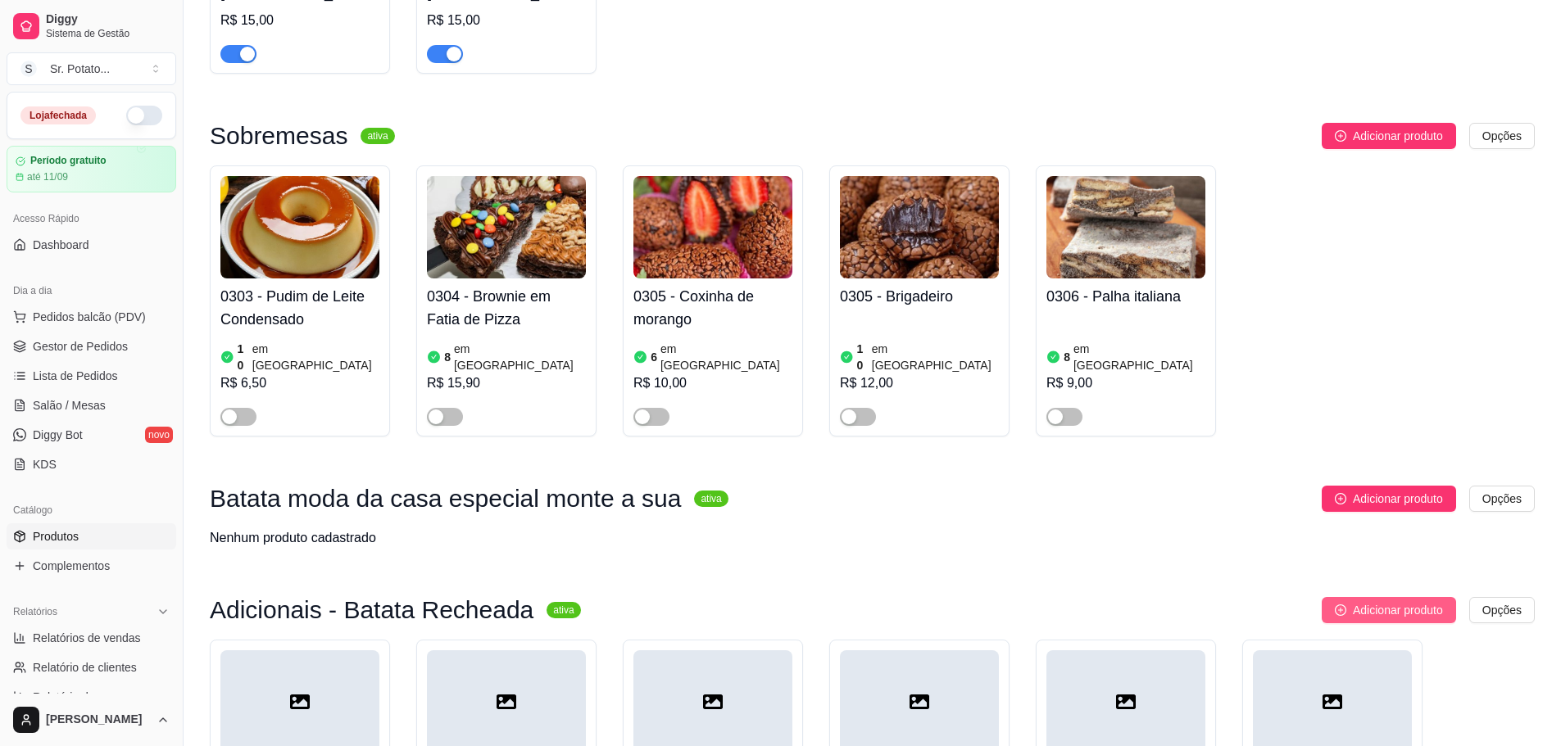
click at [1349, 597] on button "Adicionar produto" at bounding box center [1389, 610] width 134 height 26
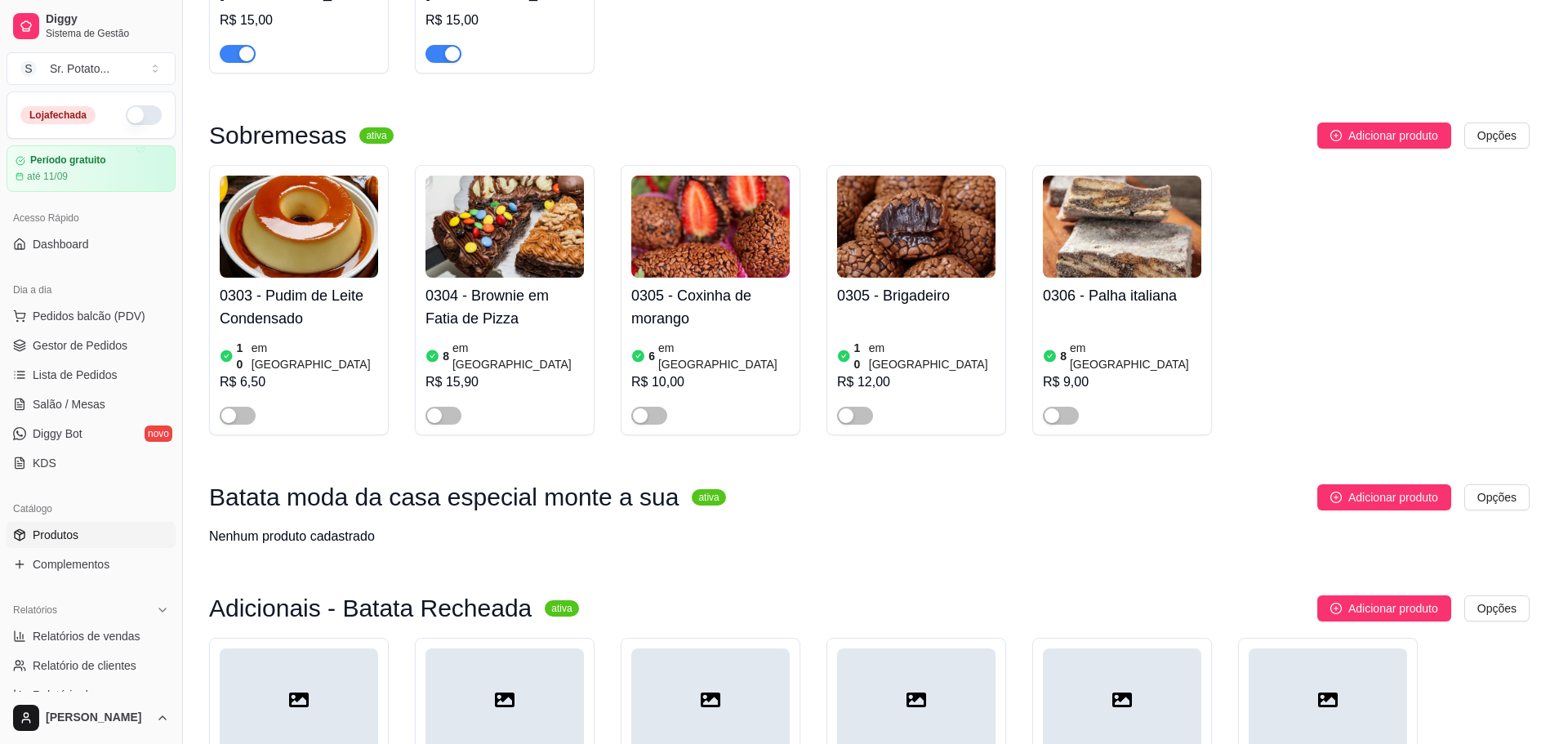
click at [678, 261] on div "Nome do produto Código do produto (PDV) Descrição do produto 0 / 600 Produto pe…" at bounding box center [694, 391] width 617 height 373
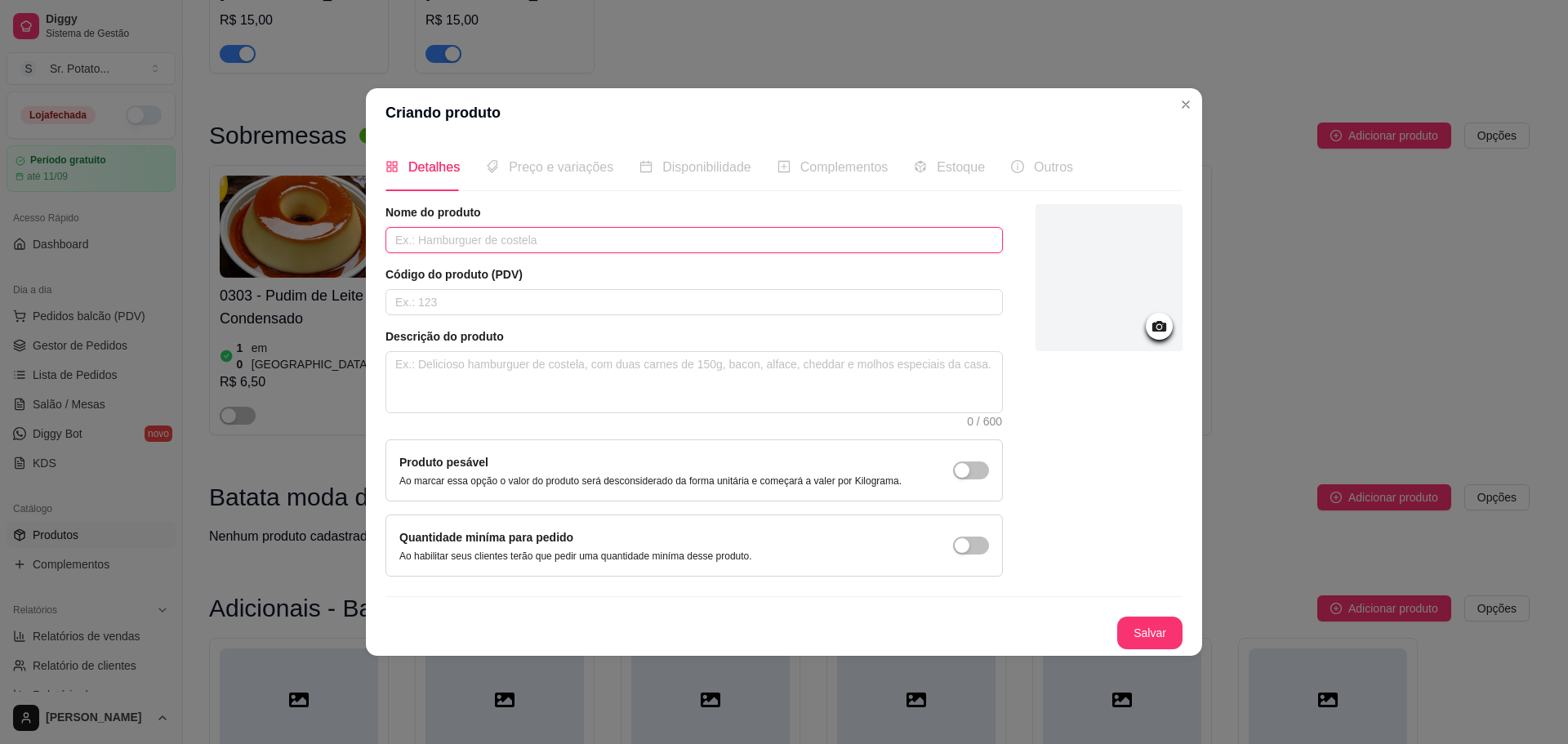
click at [671, 246] on input "text" at bounding box center [694, 240] width 617 height 26
type input "Molho de Gorgonzola"
click at [1144, 630] on button "Salvar" at bounding box center [1150, 633] width 66 height 33
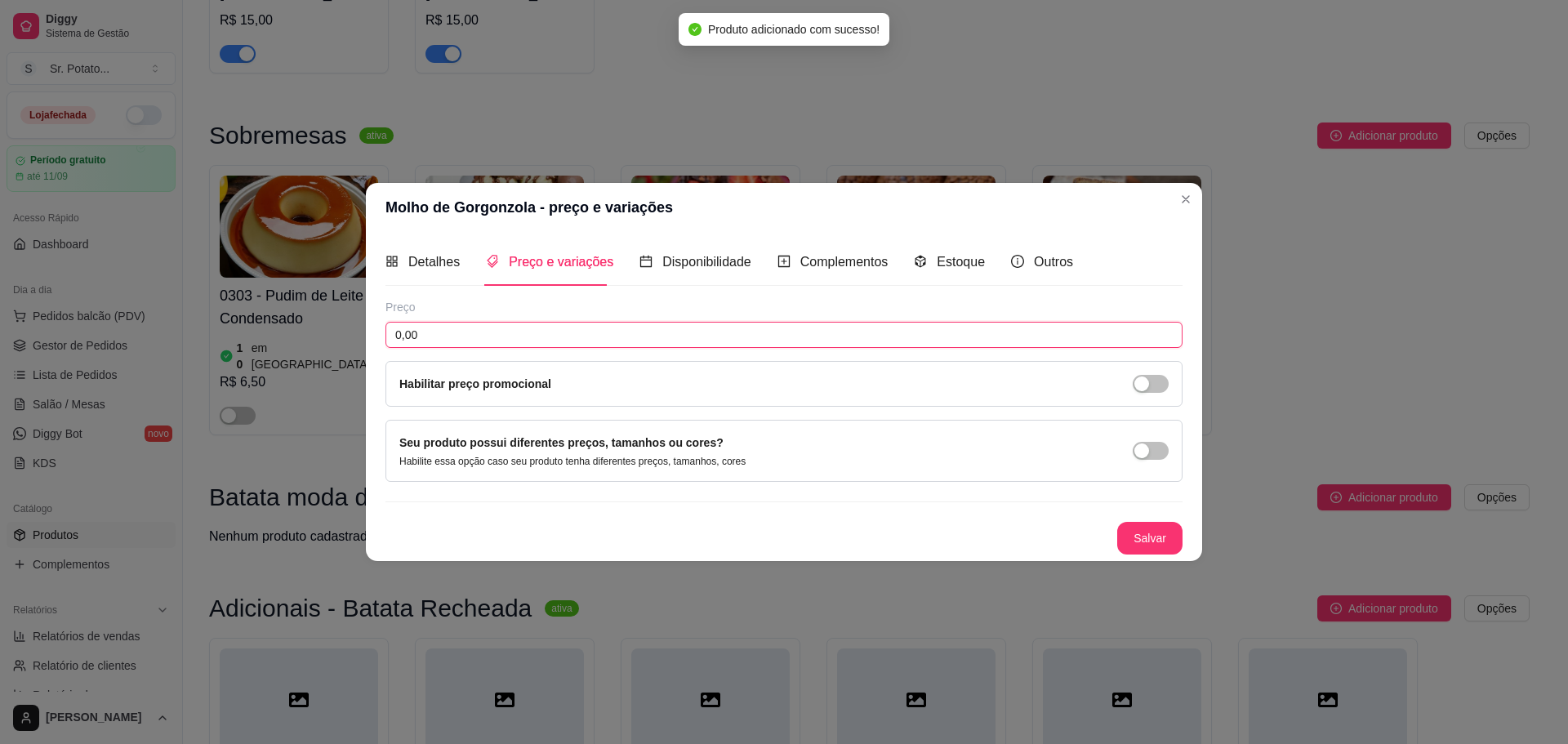
click at [860, 341] on input "0,00" at bounding box center [784, 335] width 797 height 26
type input "6,00"
click at [1154, 530] on button "Salvar" at bounding box center [1150, 539] width 66 height 33
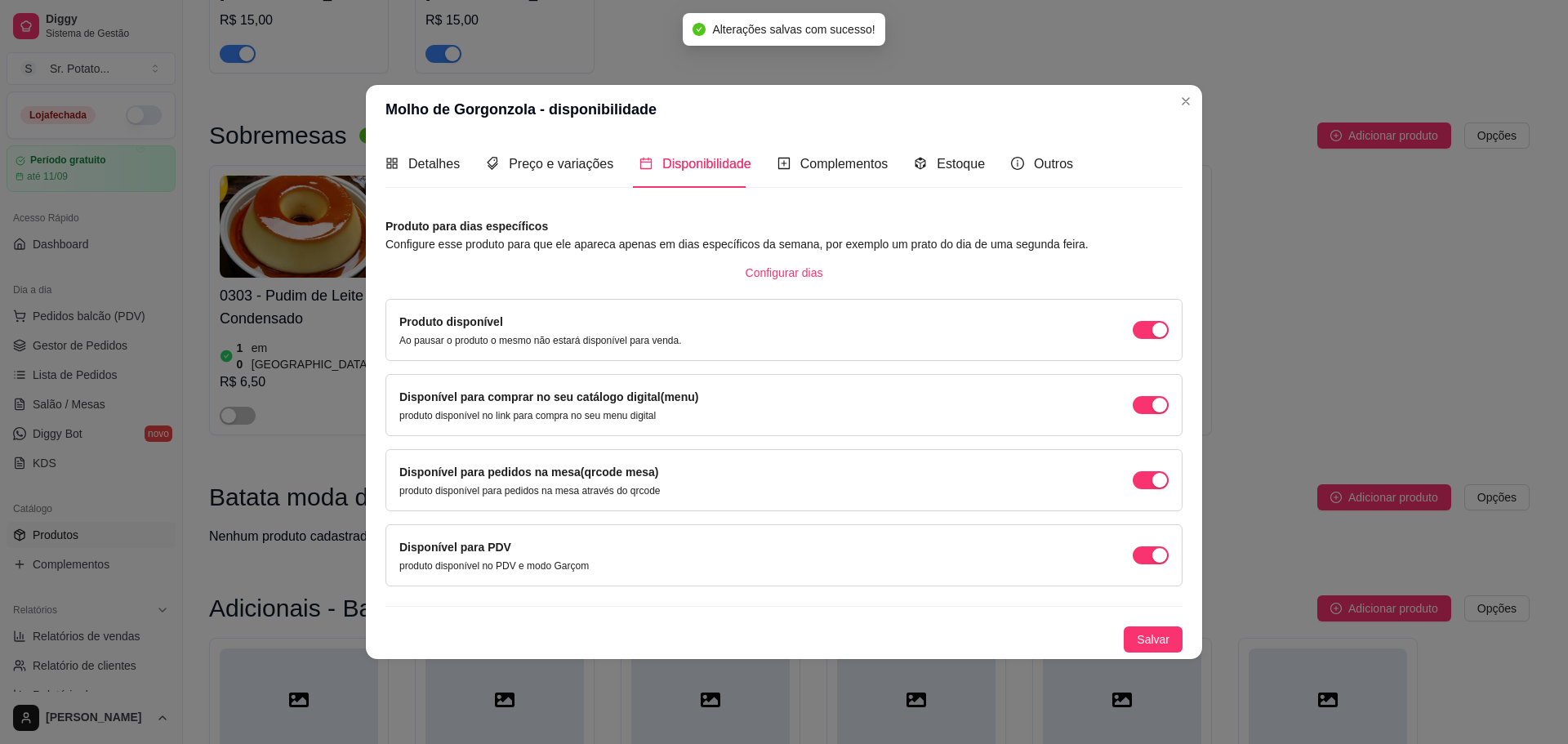
drag, startPoint x: 1168, startPoint y: 631, endPoint x: 1238, endPoint y: 595, distance: 78.7
click at [1168, 632] on span "Salvar" at bounding box center [1152, 639] width 33 height 18
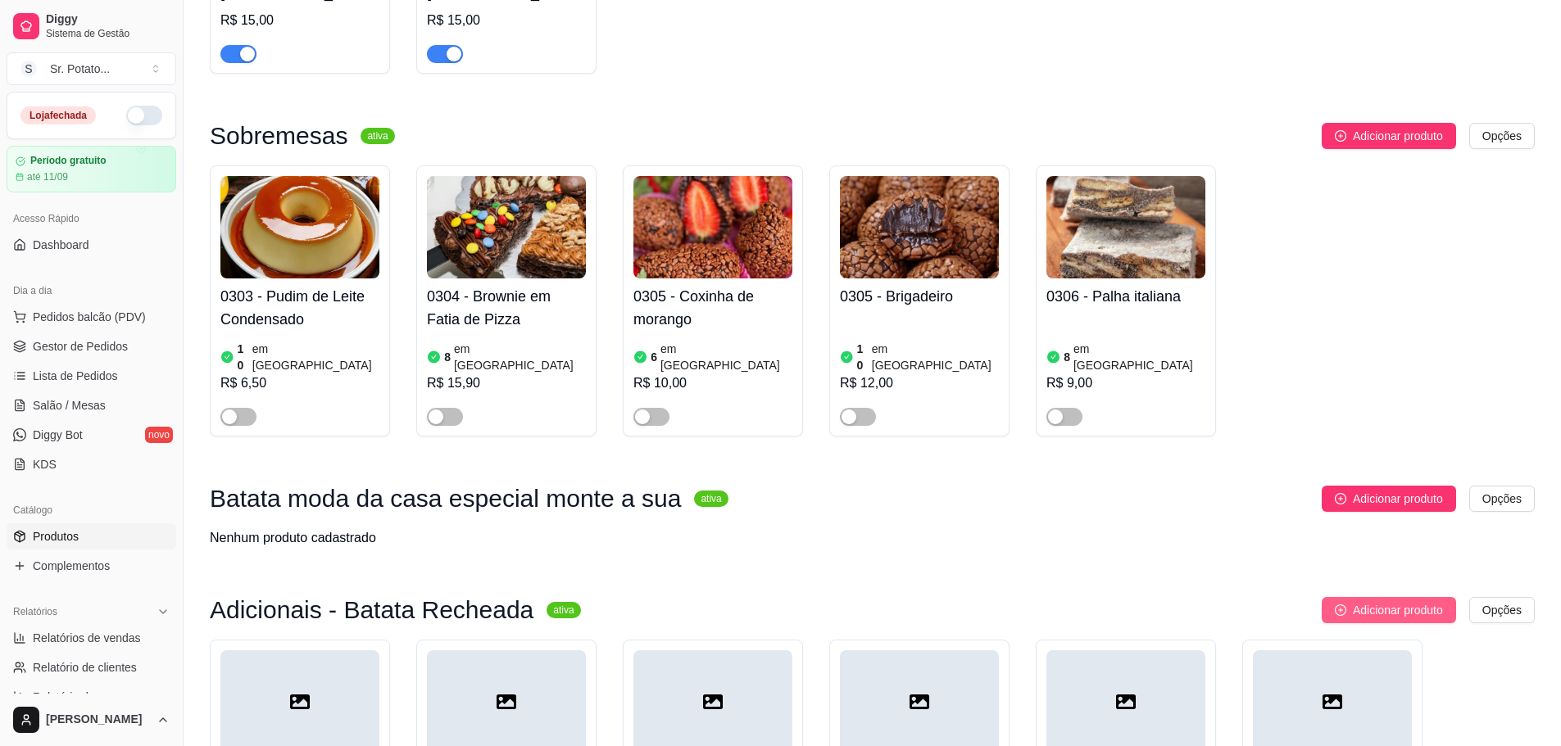
click at [1389, 601] on span "Adicionar produto" at bounding box center [1398, 610] width 90 height 18
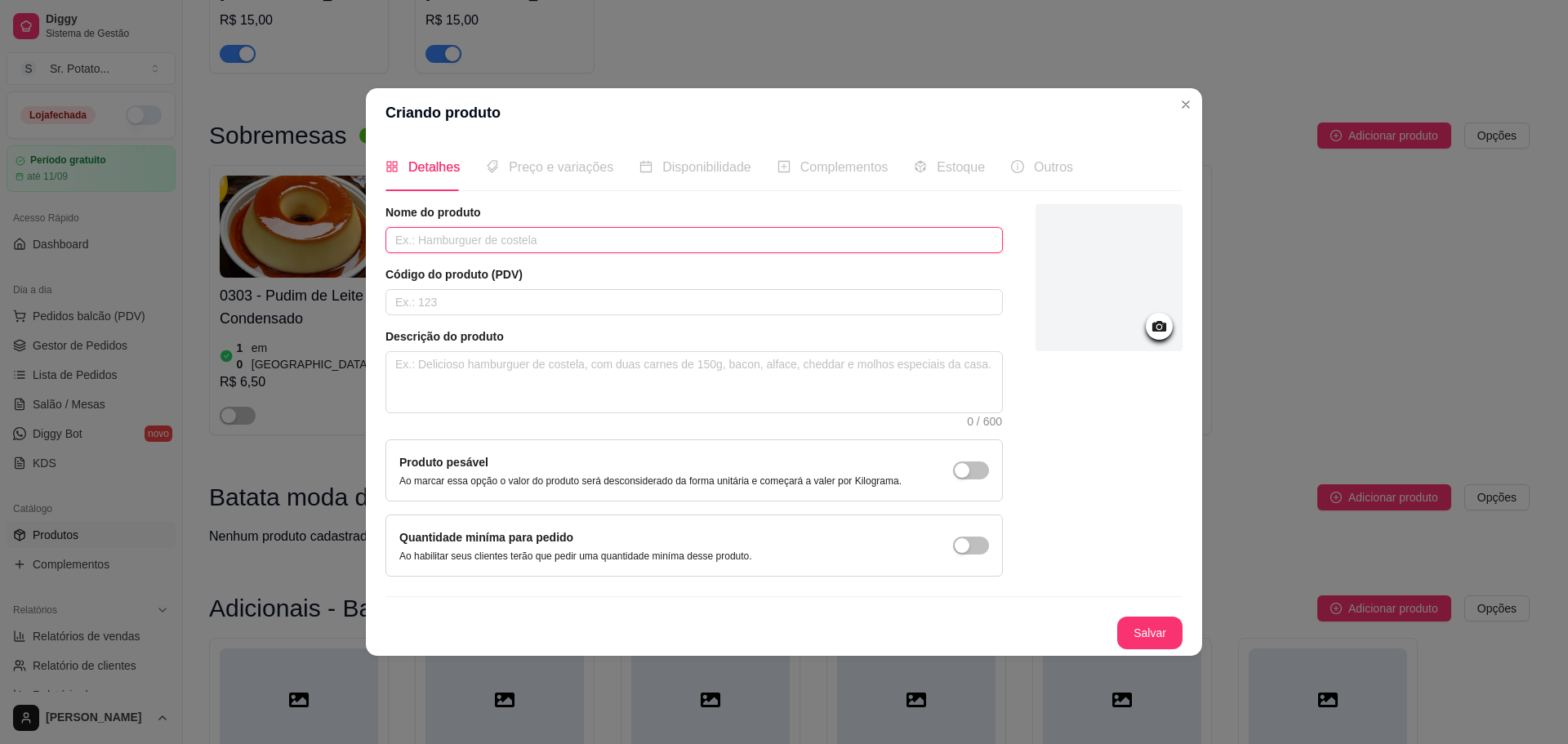
click at [806, 251] on input "text" at bounding box center [694, 240] width 617 height 26
type input "Palmito"
click at [1142, 620] on button "Salvar" at bounding box center [1150, 633] width 64 height 32
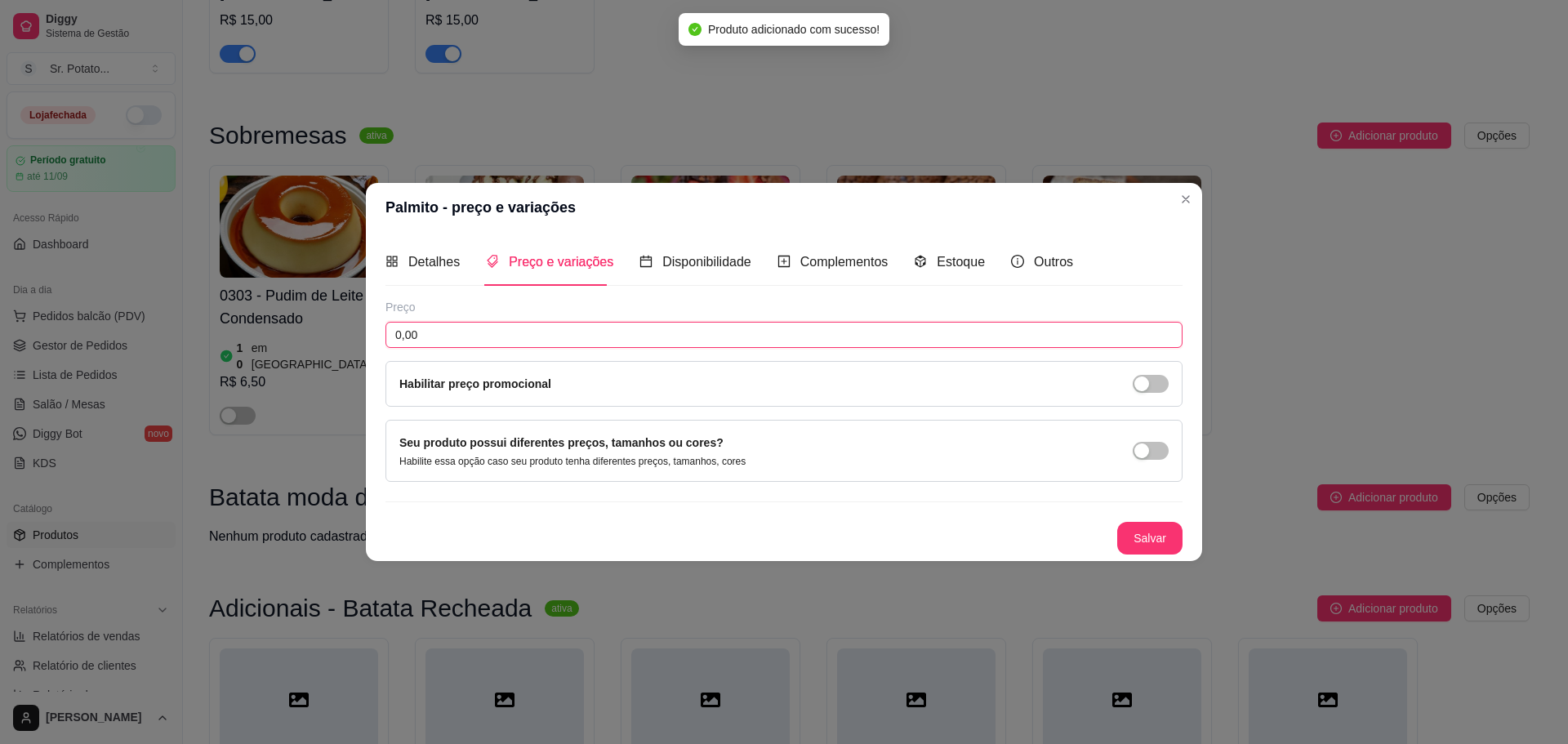
click at [965, 335] on input "0,00" at bounding box center [784, 335] width 797 height 26
type input "5,00"
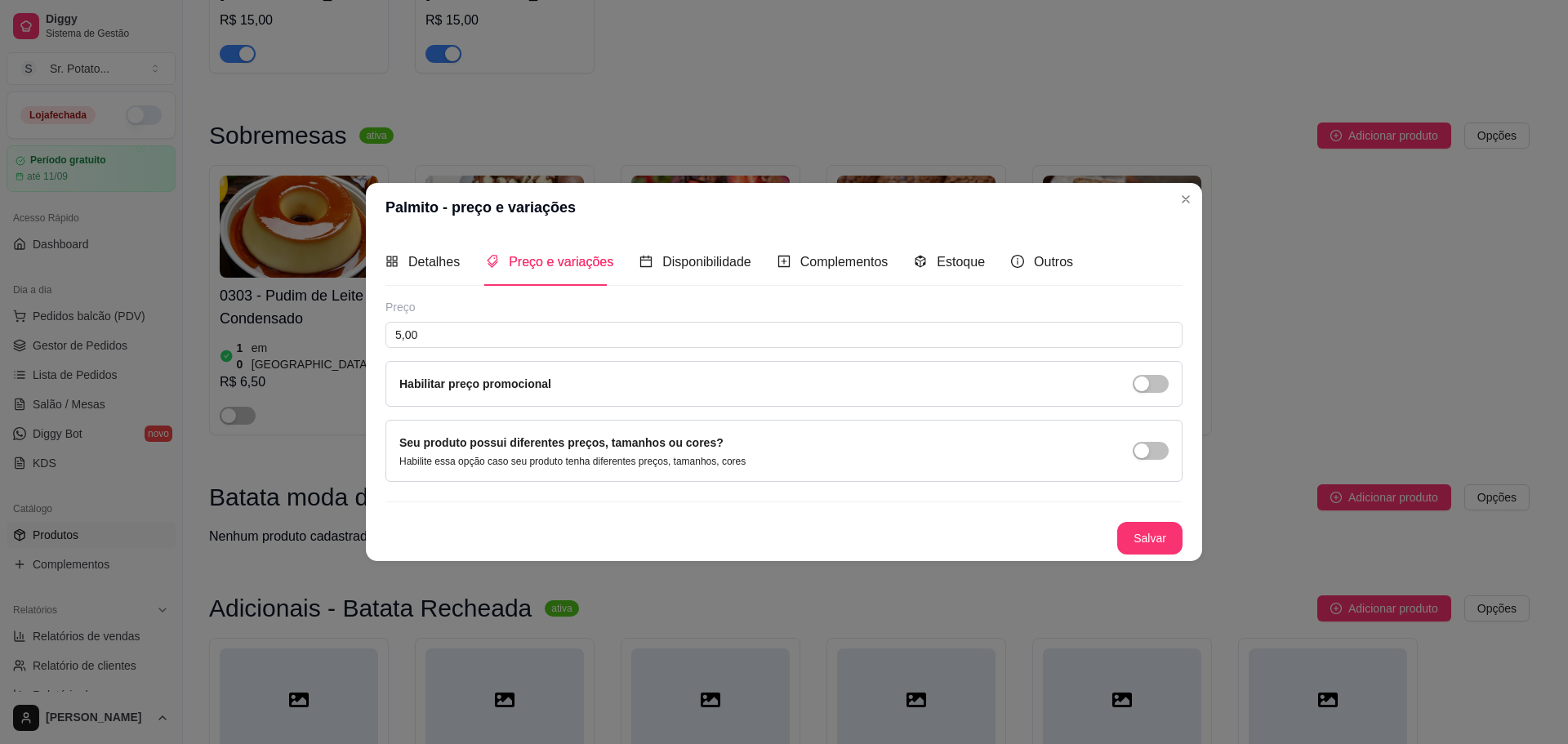
click at [1155, 527] on button "Salvar" at bounding box center [1150, 539] width 66 height 33
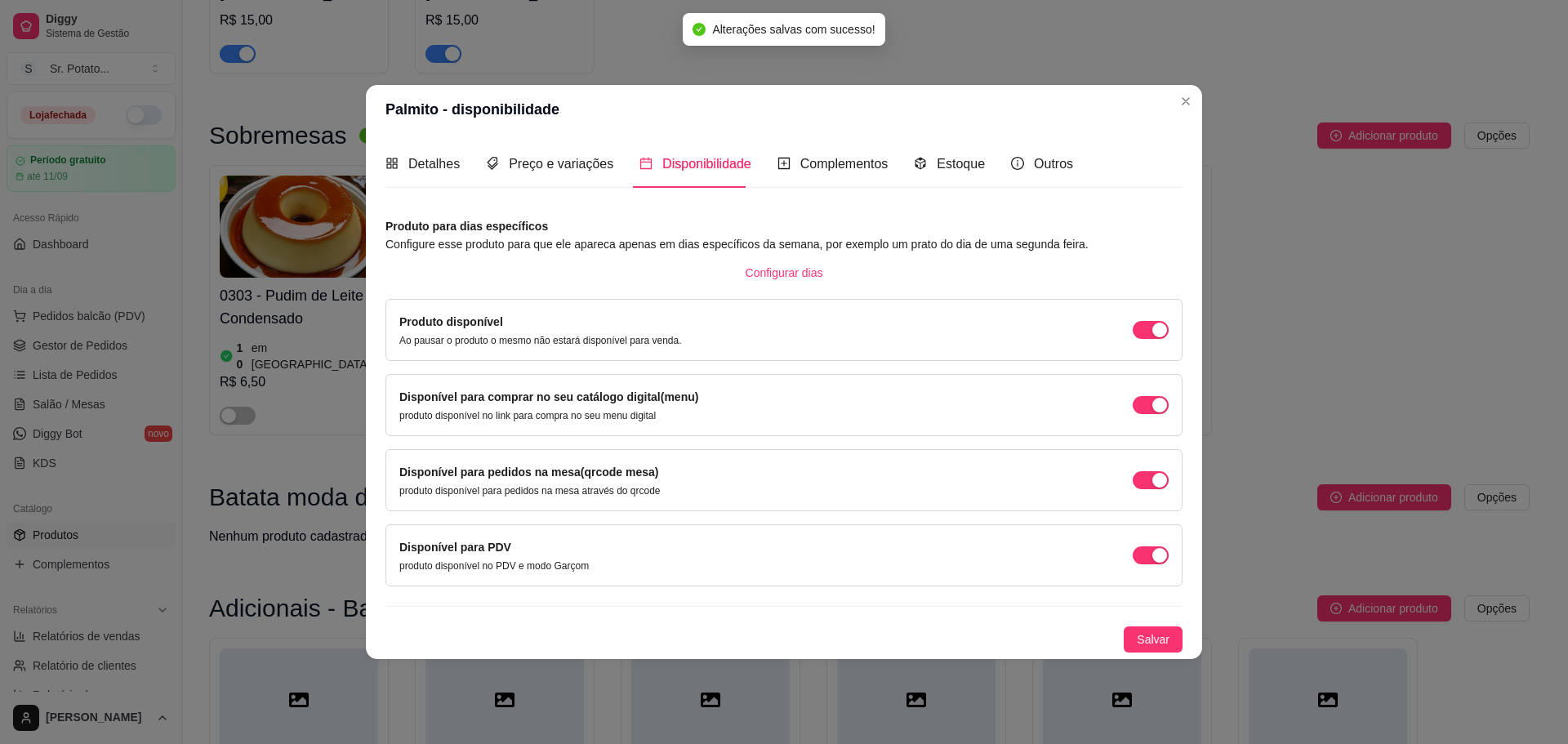
click at [1152, 623] on div "Produto para dias específicos Configure esse produto para que ele apareca apena…" at bounding box center [784, 435] width 797 height 436
click at [1154, 632] on span "Salvar" at bounding box center [1152, 639] width 33 height 18
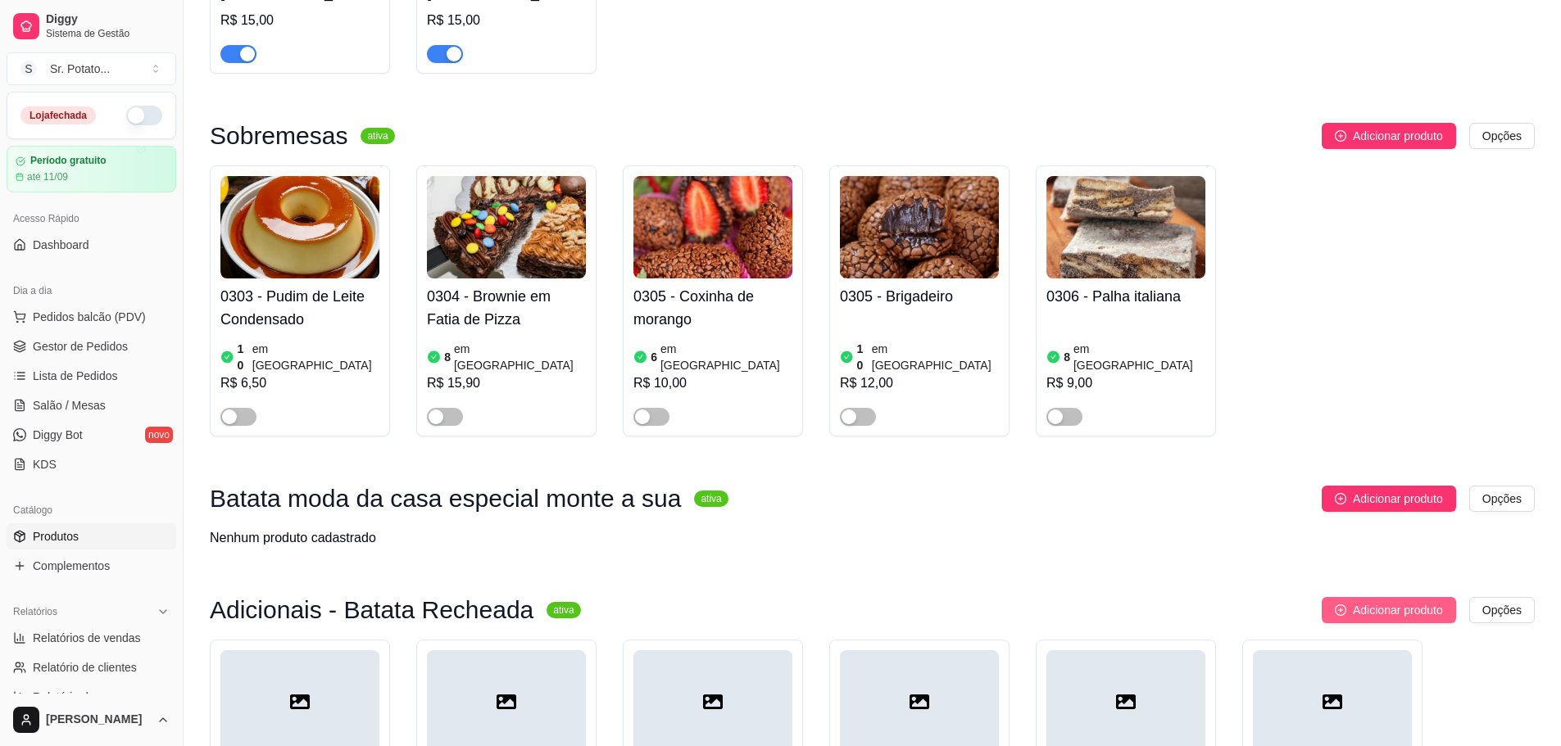
click at [1388, 601] on span "Adicionar produto" at bounding box center [1398, 610] width 90 height 18
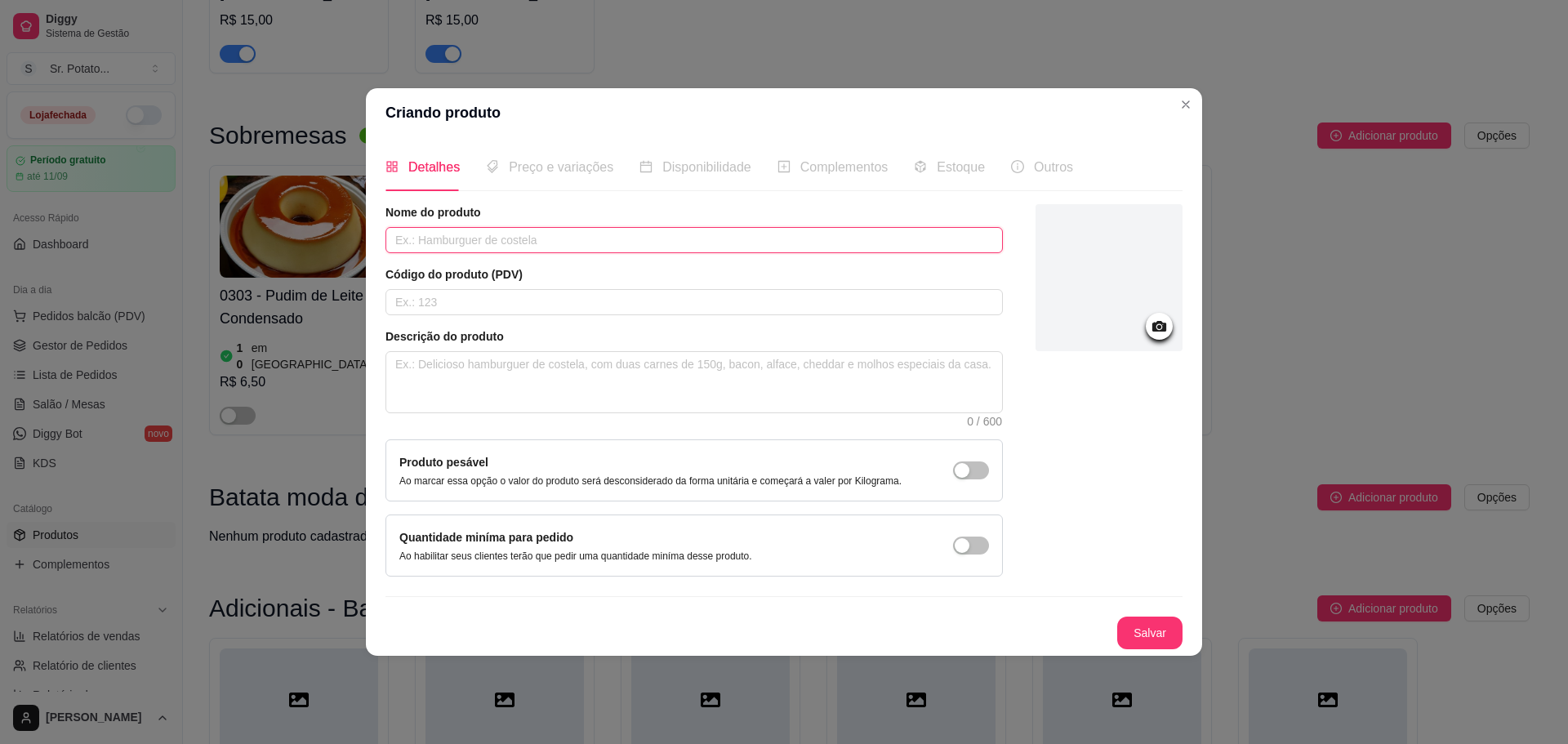
click at [729, 241] on input "text" at bounding box center [694, 240] width 617 height 26
type input "Queijo Gorgonzola"
click at [1144, 628] on button "Salvar" at bounding box center [1150, 633] width 64 height 32
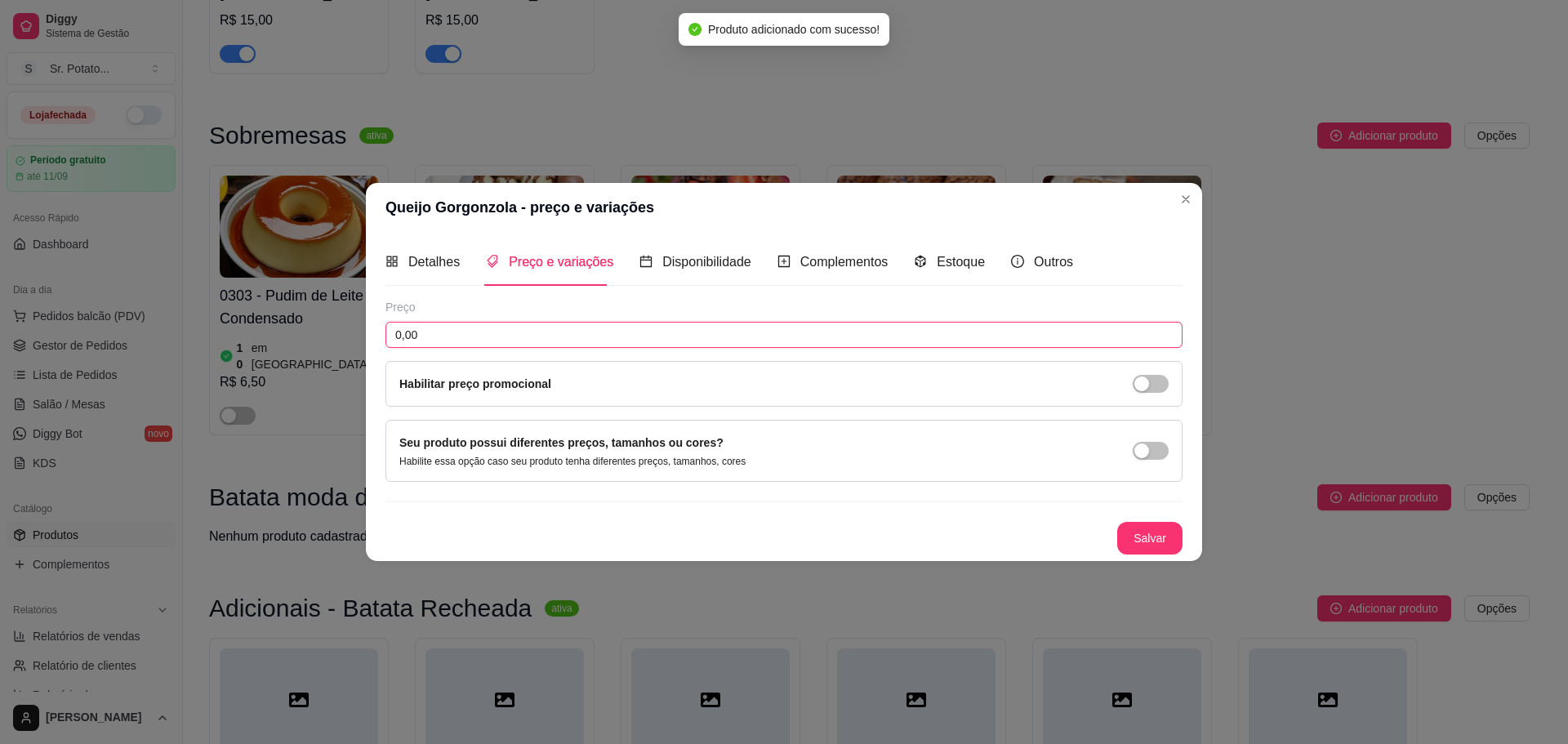
click at [574, 337] on input "0,00" at bounding box center [784, 335] width 797 height 26
type input "6,00"
click at [1159, 548] on button "Salvar" at bounding box center [1150, 539] width 66 height 33
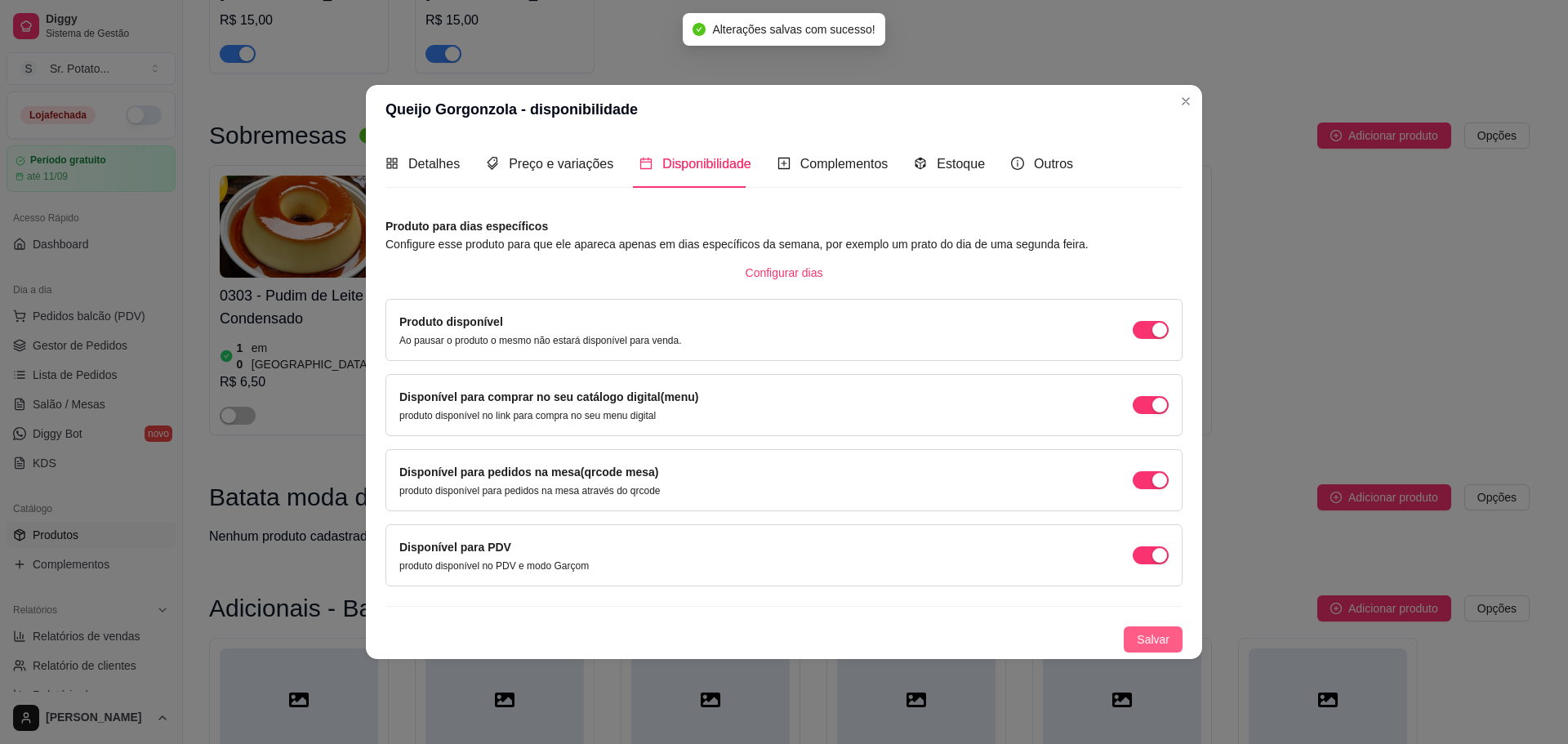
click at [1154, 626] on div "Produto para dias específicos Configure esse produto para que ele apareca apena…" at bounding box center [784, 435] width 797 height 436
click at [1156, 626] on button "Salvar" at bounding box center [1152, 639] width 59 height 26
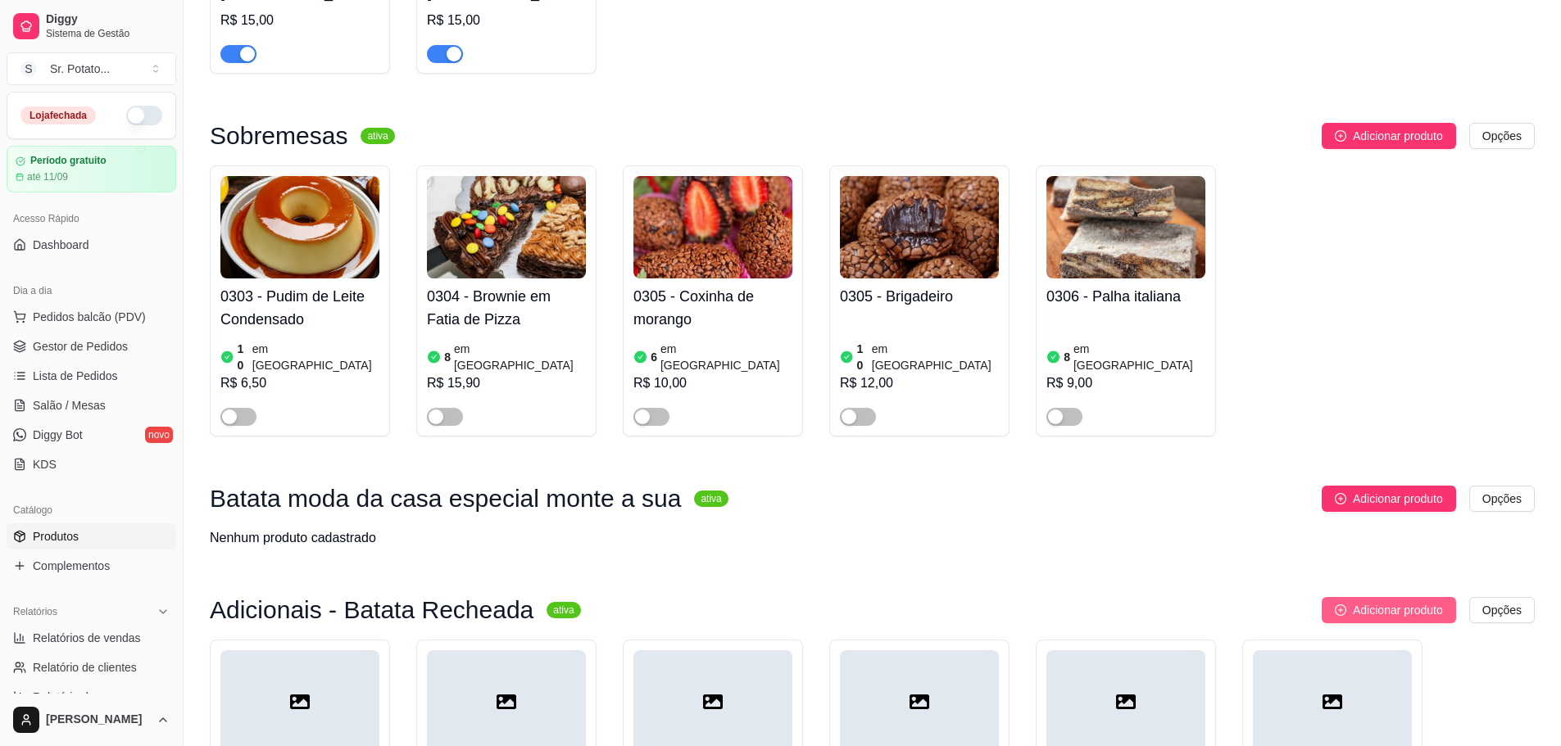
click at [1380, 601] on span "Adicionar produto" at bounding box center [1398, 610] width 90 height 18
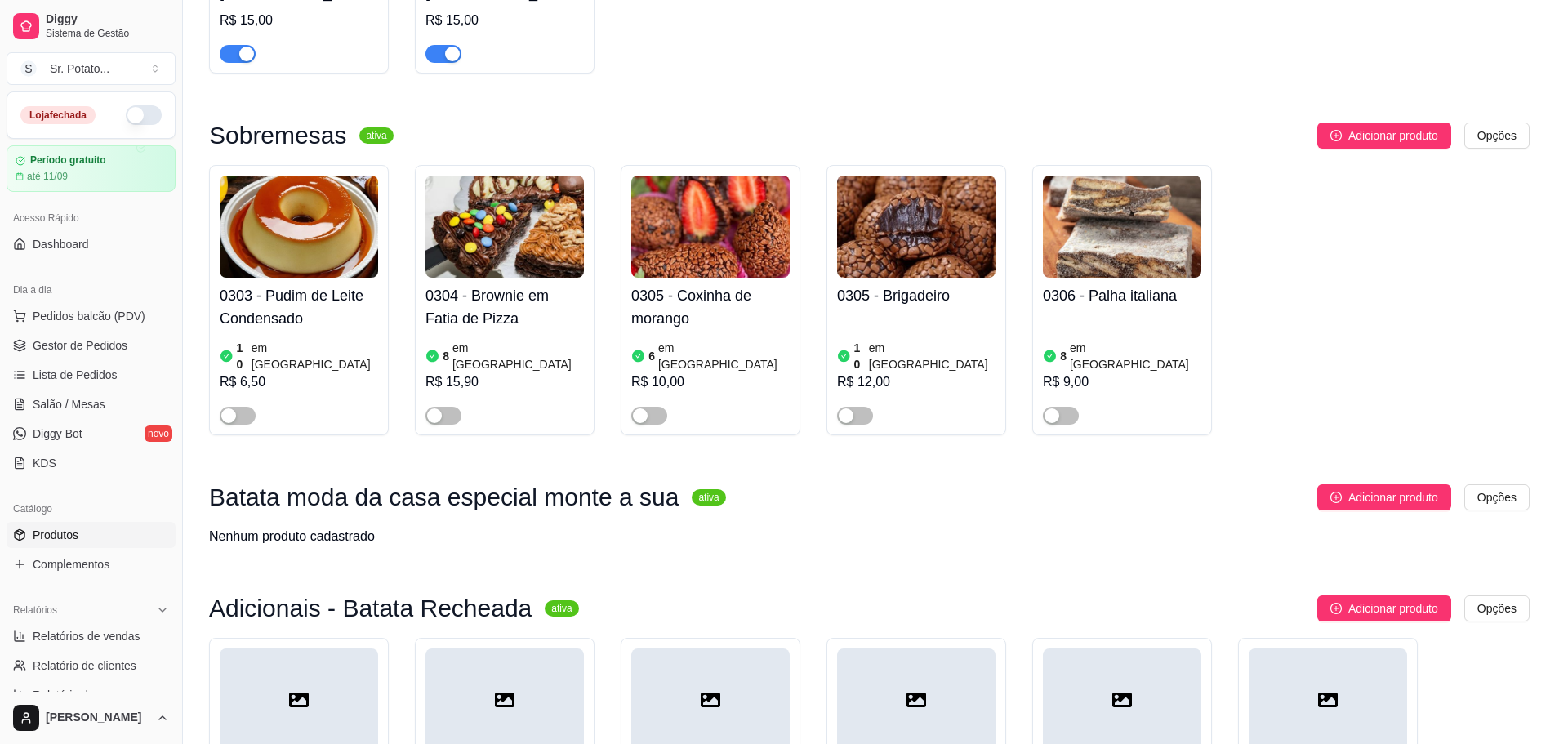
click at [658, 248] on input "text" at bounding box center [694, 240] width 617 height 26
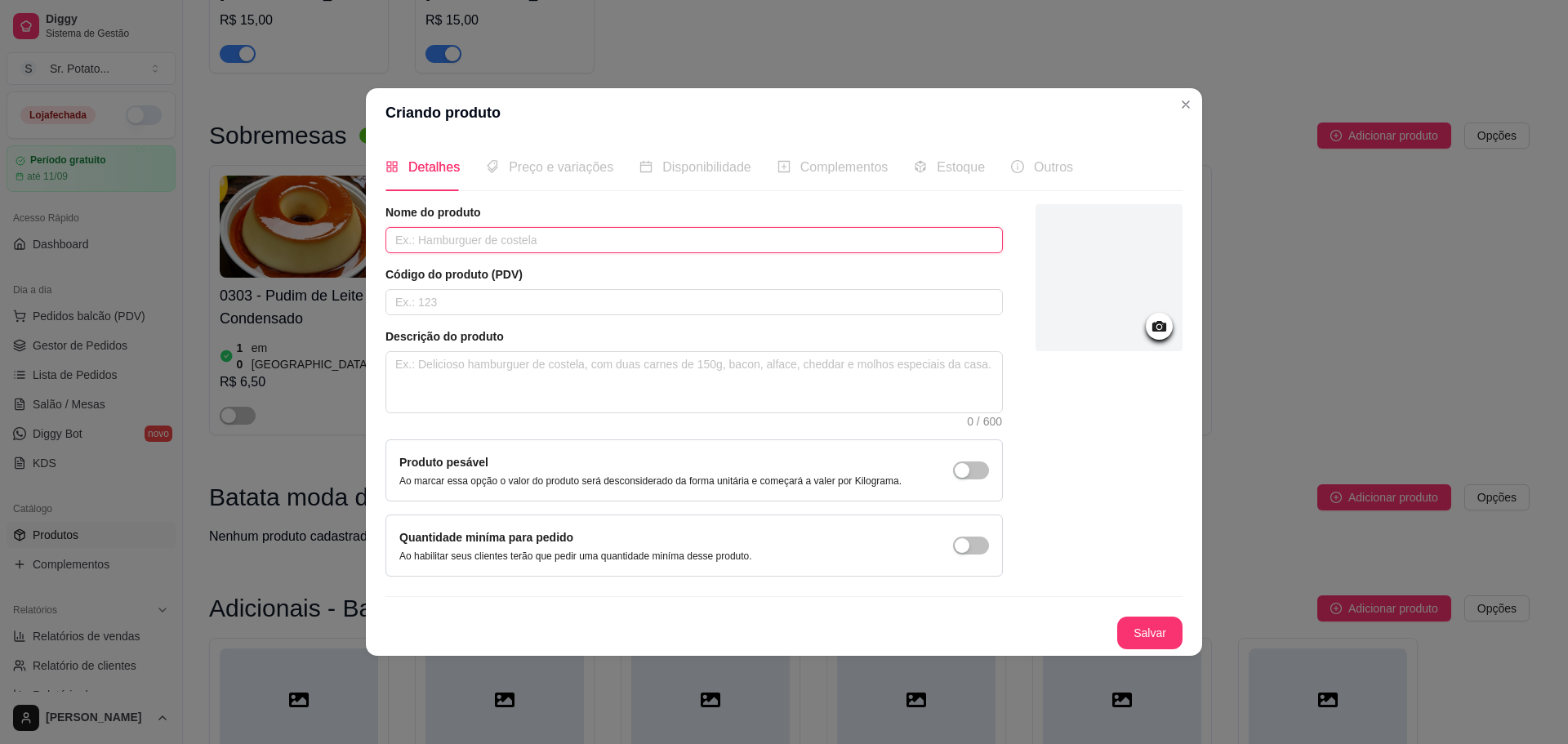
paste input "Queijo Gorgonzola"
type input "Queijo Muçarela"
click at [1149, 636] on button "Salvar" at bounding box center [1150, 633] width 64 height 32
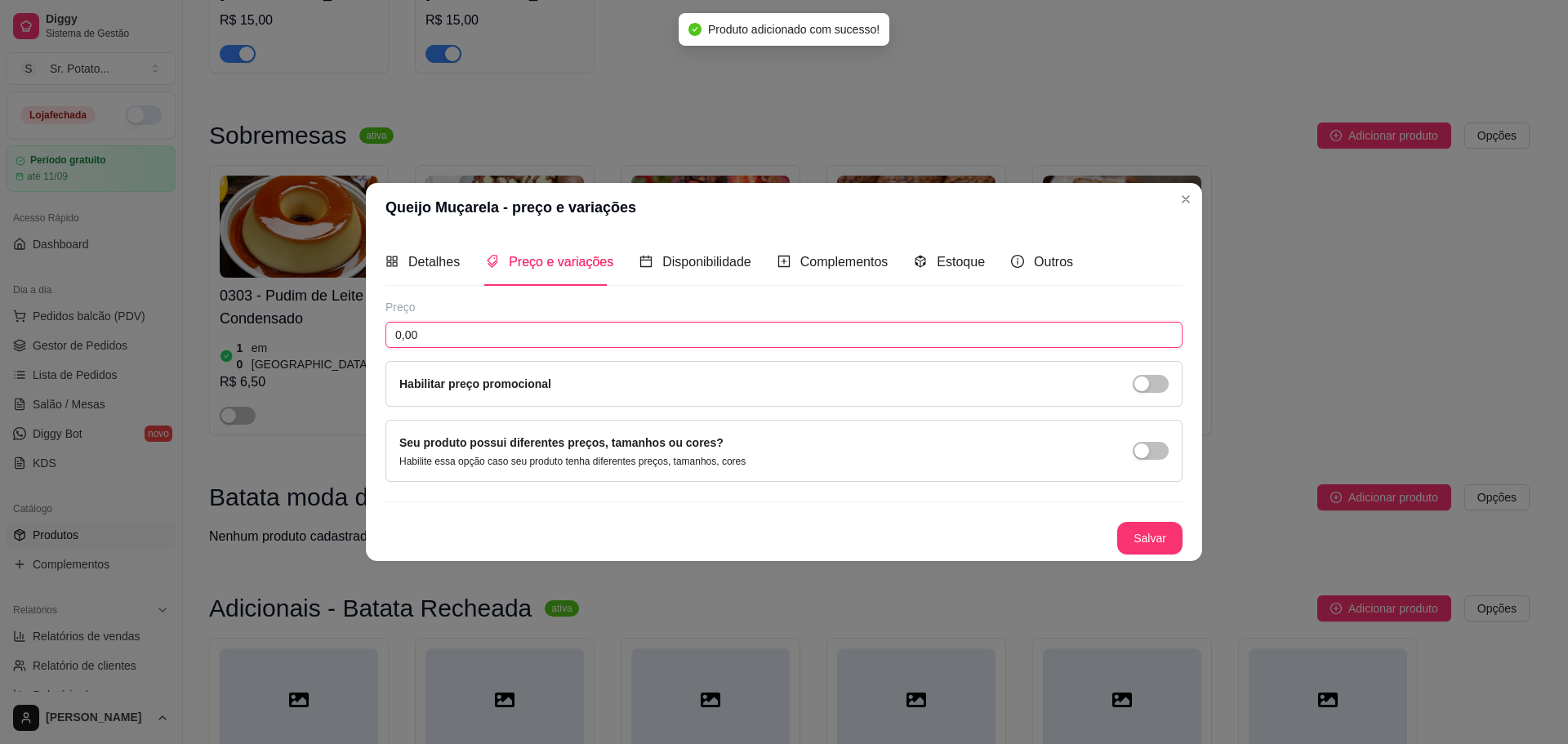
click at [890, 340] on input "0,00" at bounding box center [784, 335] width 797 height 26
type input "5,00"
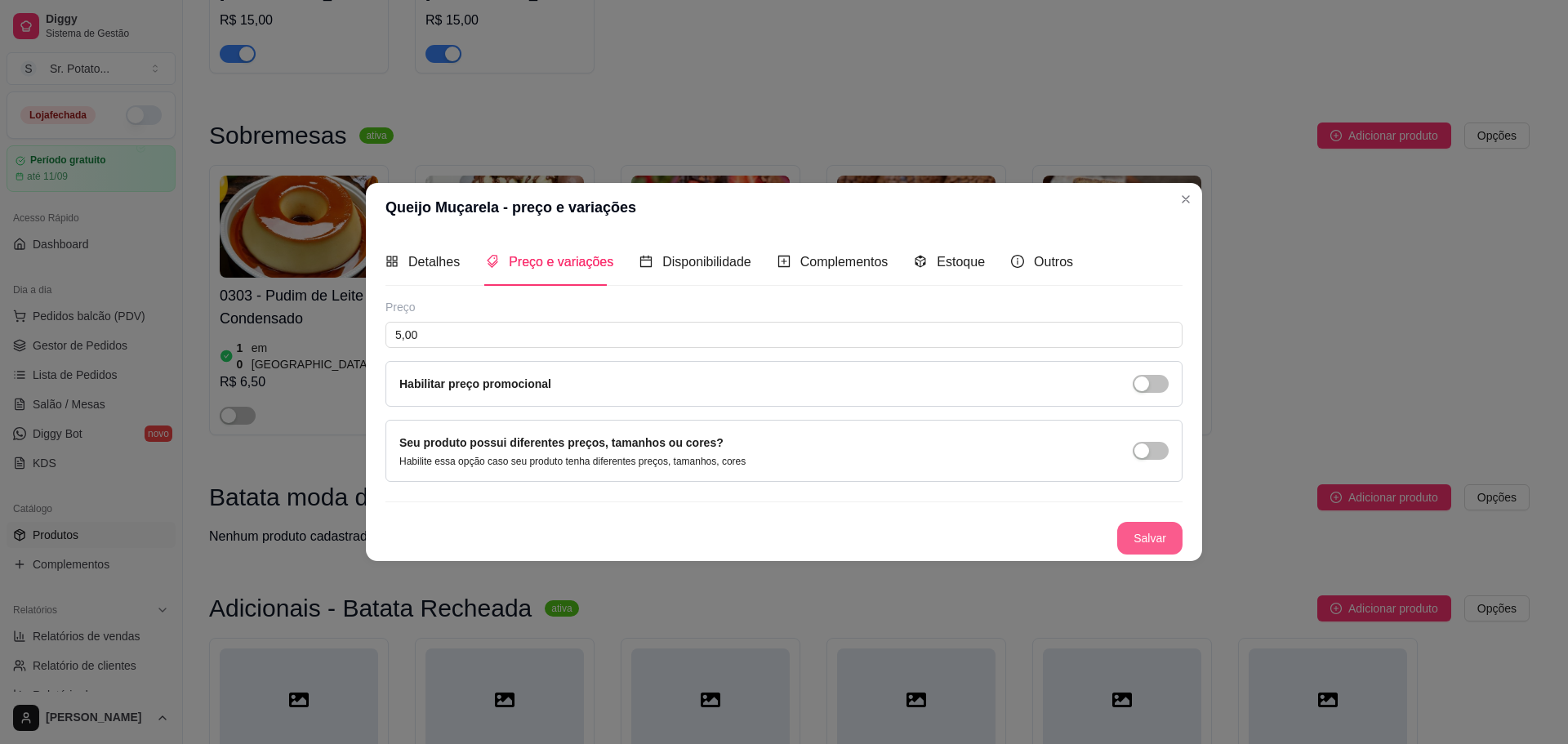
click at [1169, 527] on button "Salvar" at bounding box center [1150, 539] width 66 height 33
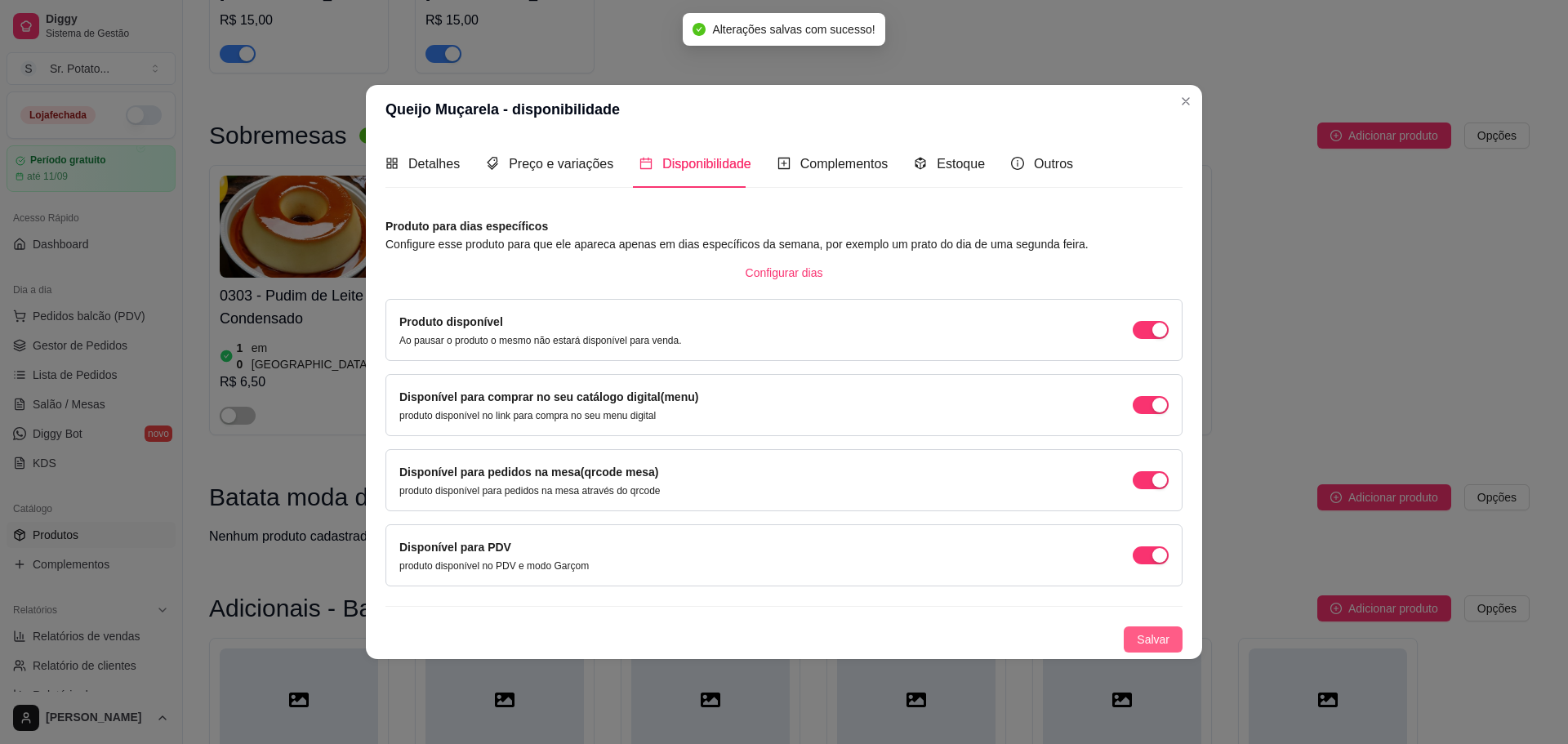
click at [1163, 635] on span "Salvar" at bounding box center [1152, 639] width 33 height 18
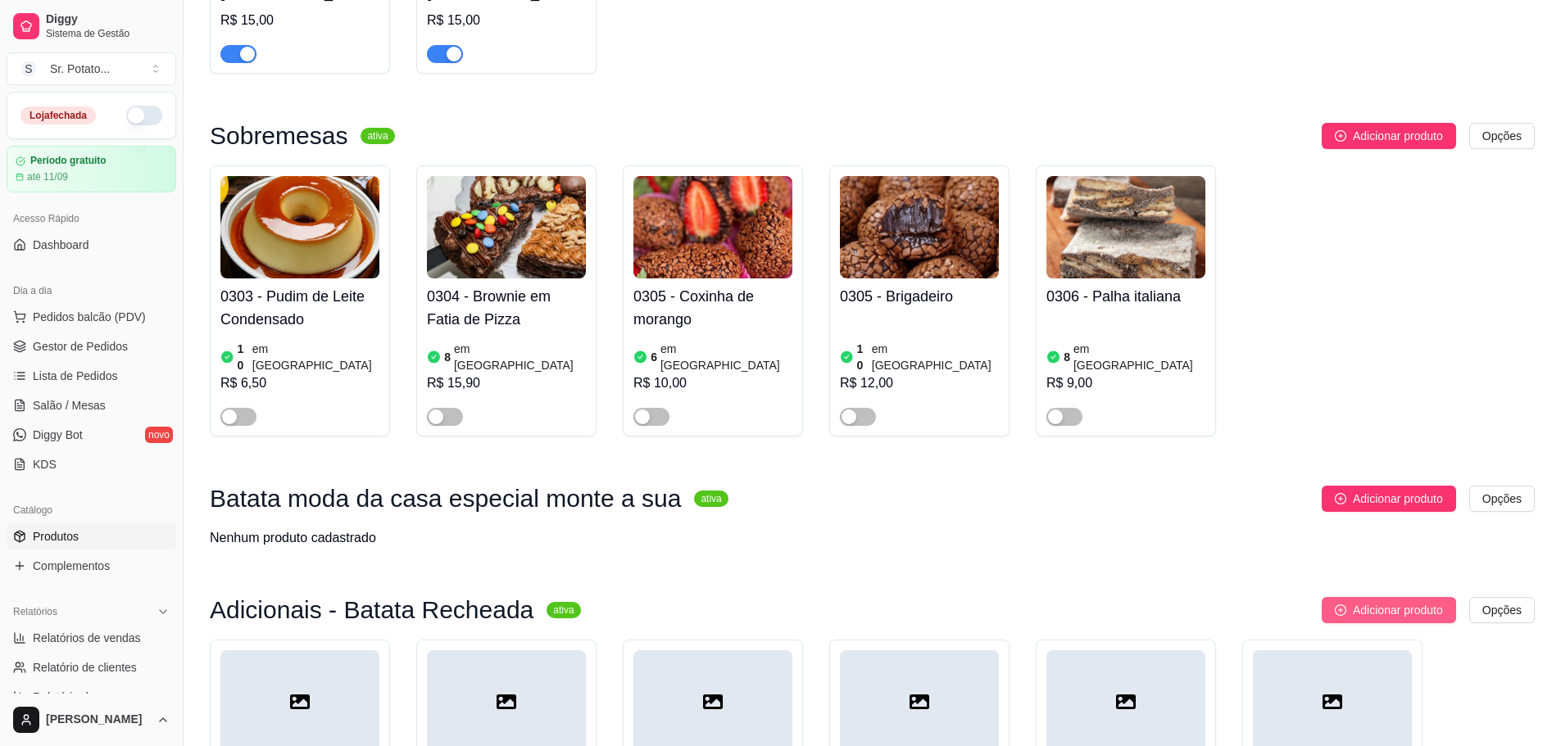
click at [1358, 601] on span "Adicionar produto" at bounding box center [1398, 610] width 90 height 18
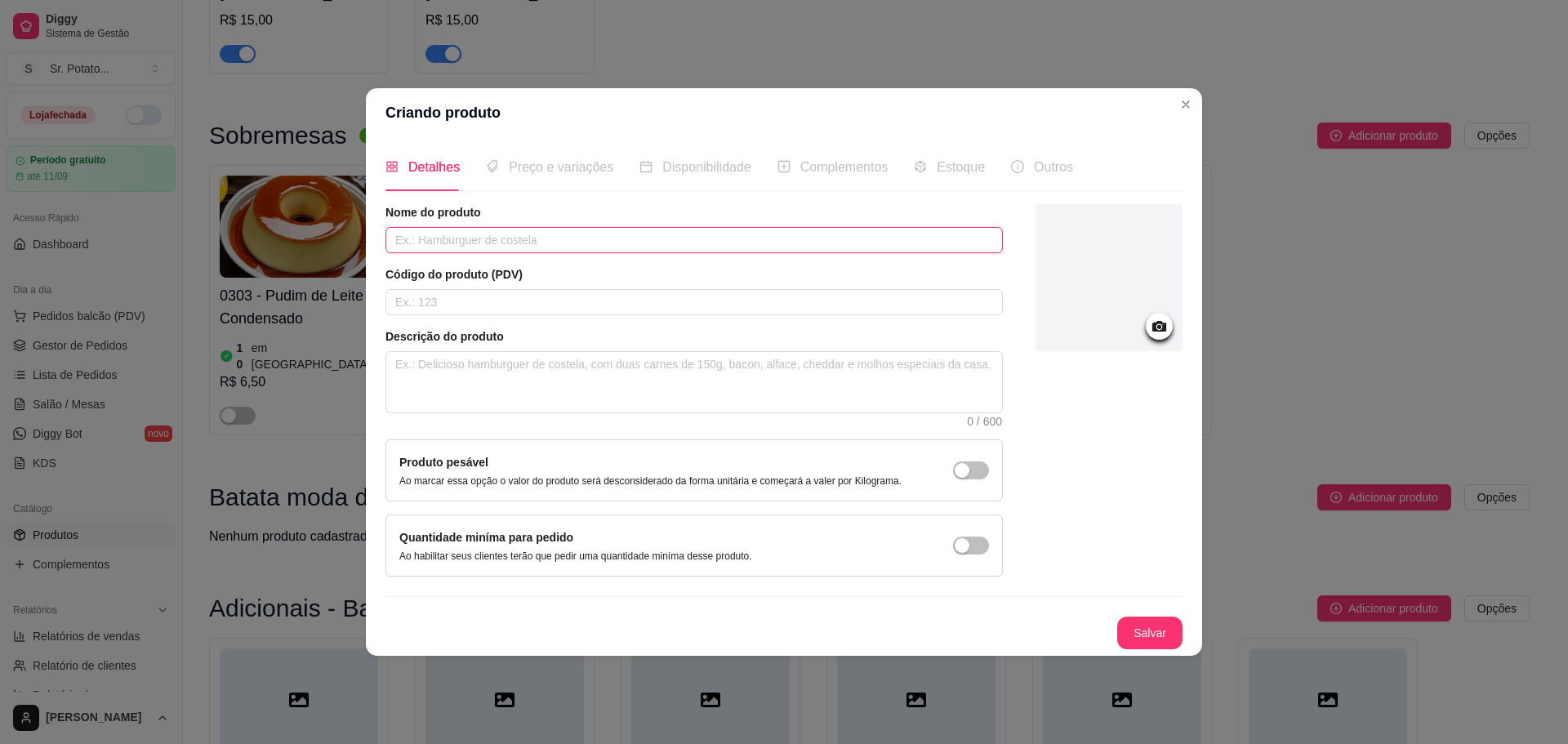
click at [718, 242] on input "text" at bounding box center [694, 240] width 617 height 26
paste input "Queijo Gorgonzola"
type input "Queijo Parmesão"
click at [1127, 626] on button "Salvar" at bounding box center [1150, 633] width 66 height 33
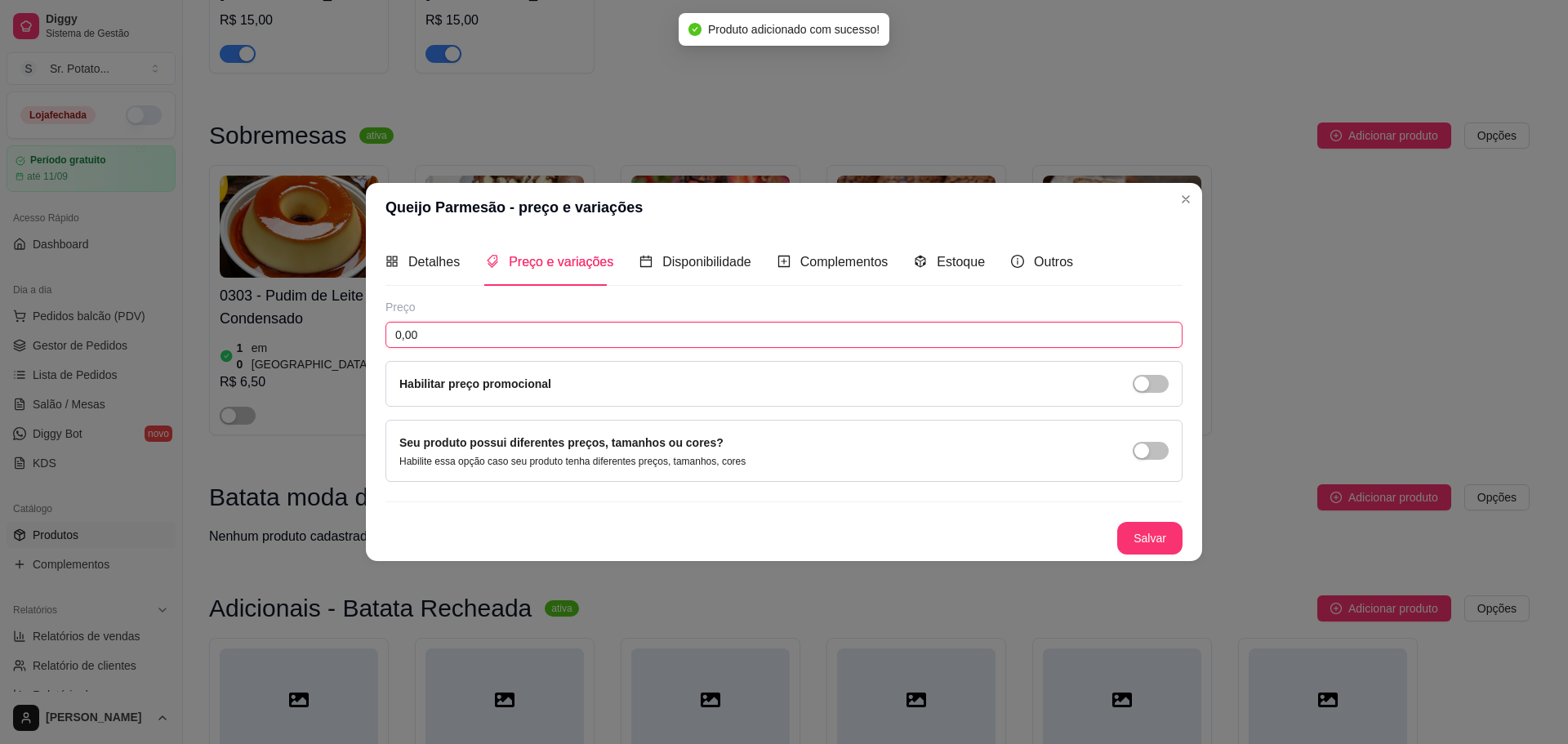
click at [790, 337] on input "0,00" at bounding box center [784, 335] width 797 height 26
type input "5,00"
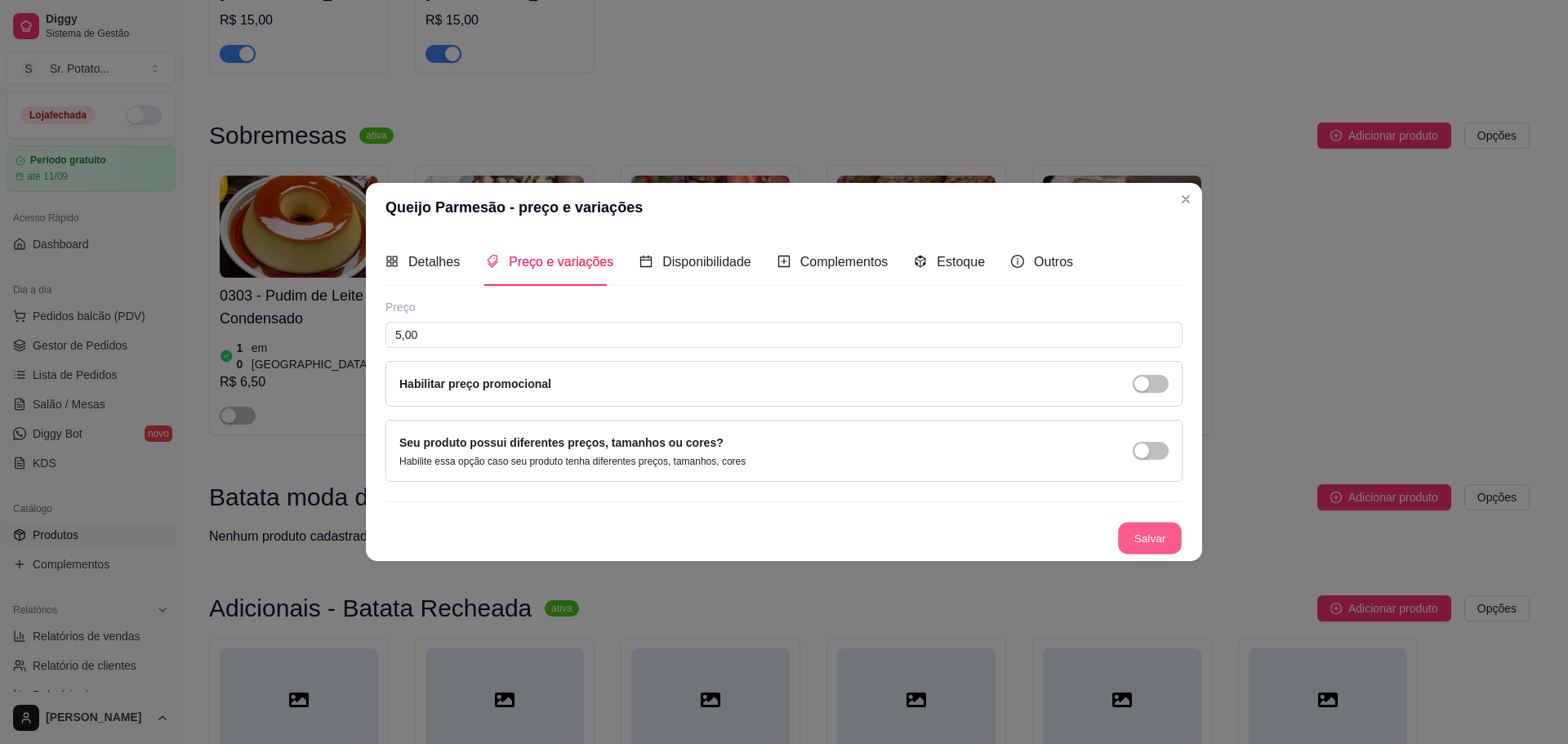
click at [1167, 542] on button "Salvar" at bounding box center [1150, 539] width 64 height 32
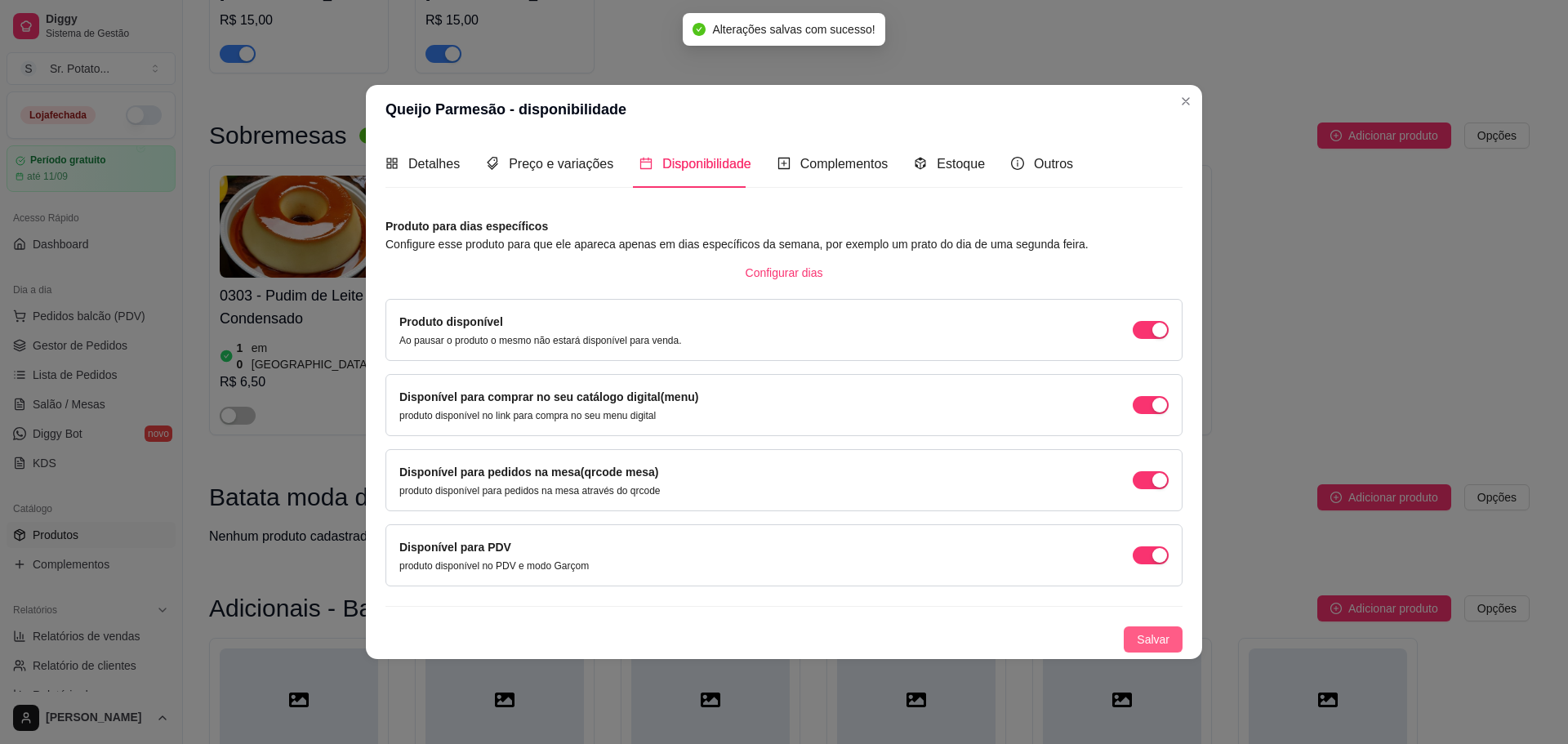
click at [1161, 636] on span "Salvar" at bounding box center [1152, 639] width 33 height 18
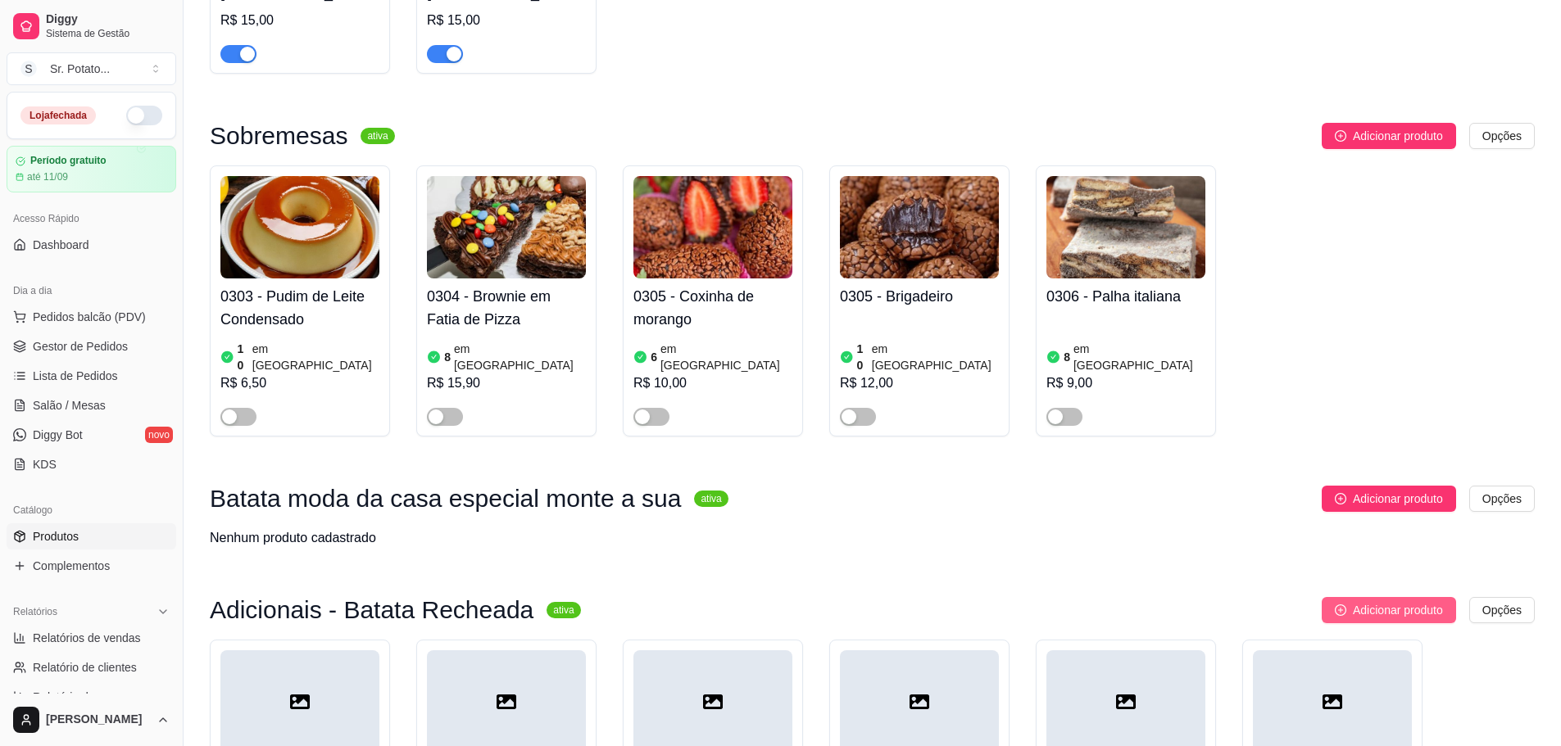
click at [1356, 601] on span "Adicionar produto" at bounding box center [1398, 610] width 90 height 18
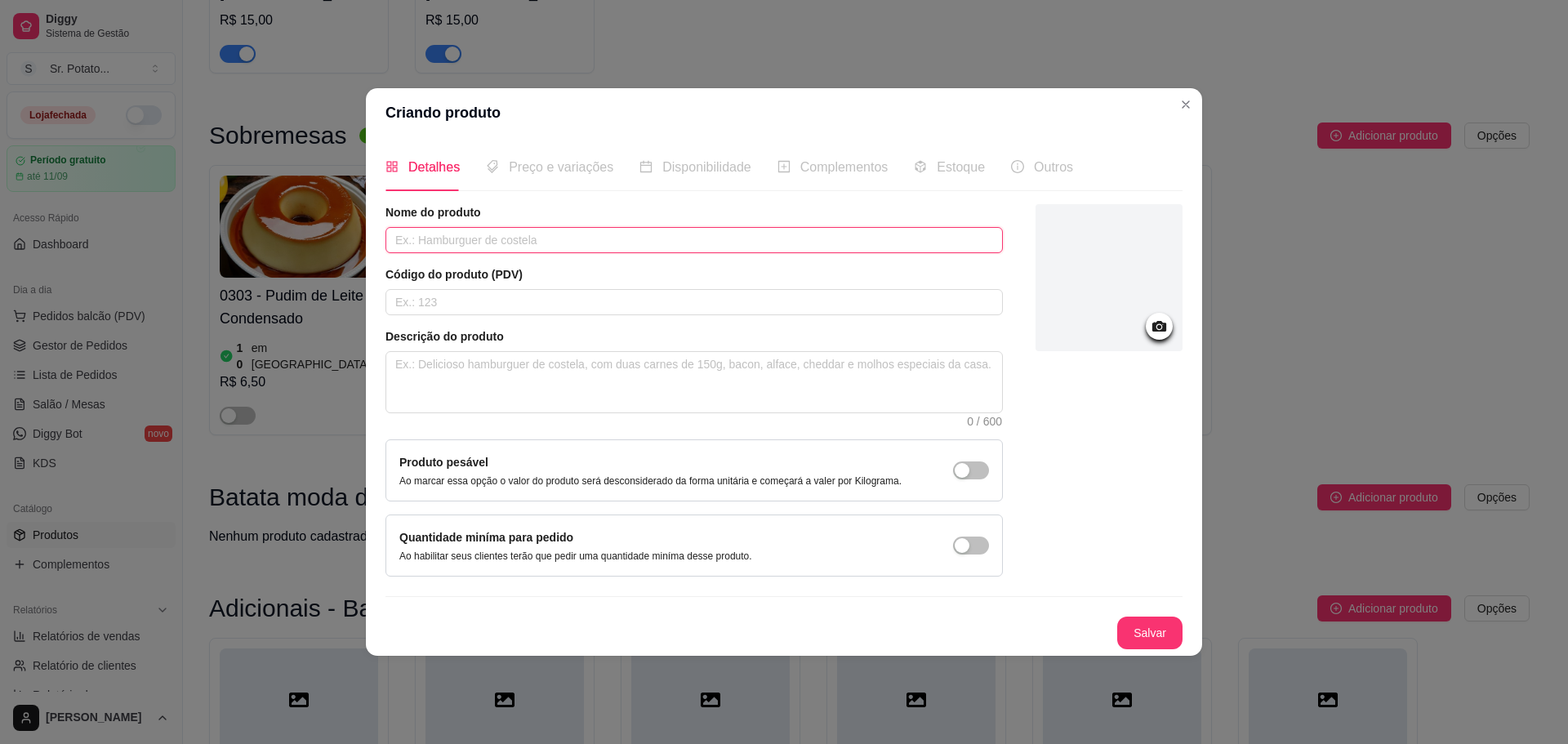
click at [608, 240] on input "text" at bounding box center [694, 240] width 617 height 26
paste input "Queijo Gorgonzola"
type input "Queijo Provolone"
drag, startPoint x: 1120, startPoint y: 612, endPoint x: 1133, endPoint y: 623, distance: 17.0
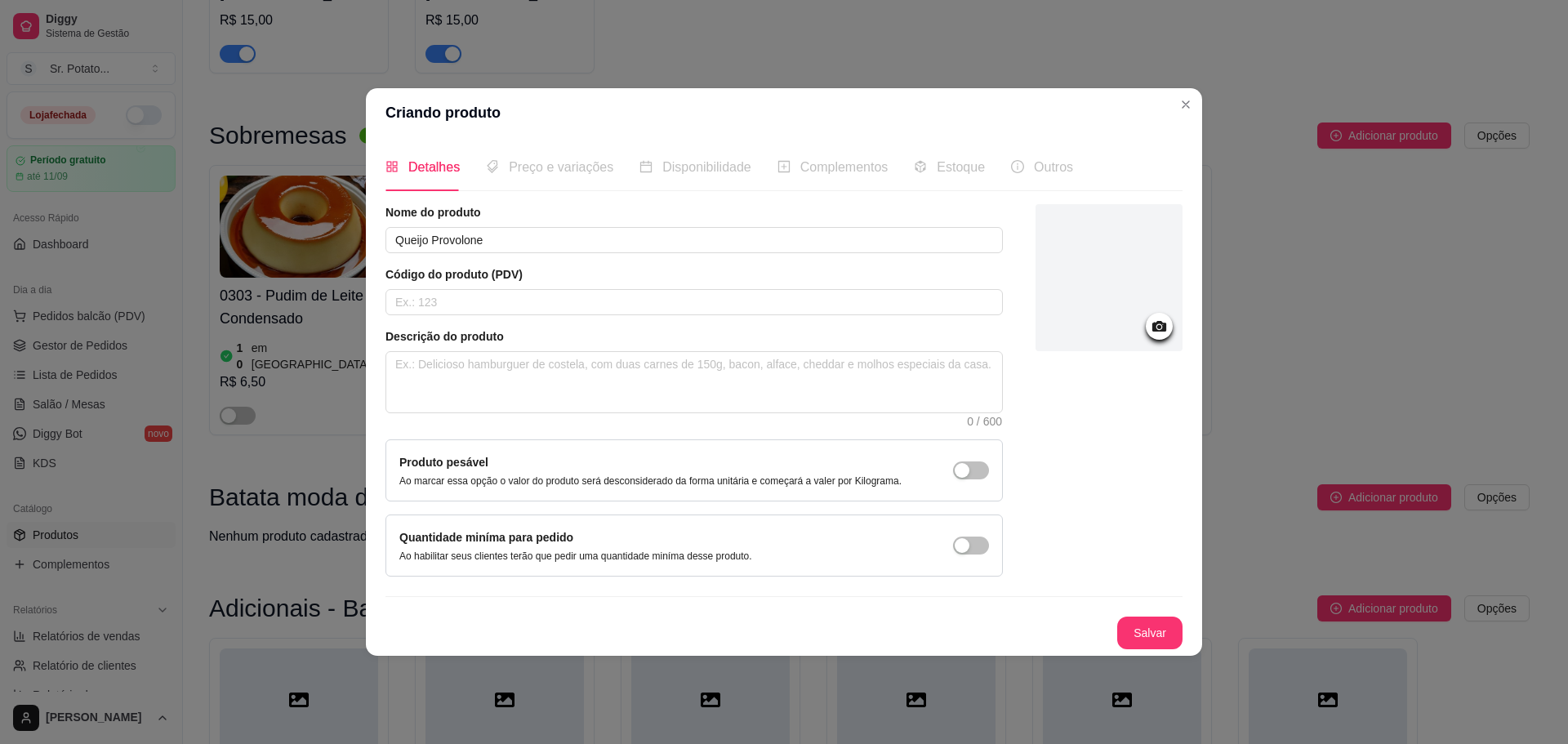
click at [1121, 613] on div "Nome do produto Queijo Provolone Código do produto (PDV) Descrição do produto 0…" at bounding box center [784, 427] width 797 height 446
click at [1133, 623] on button "Salvar" at bounding box center [1150, 633] width 66 height 33
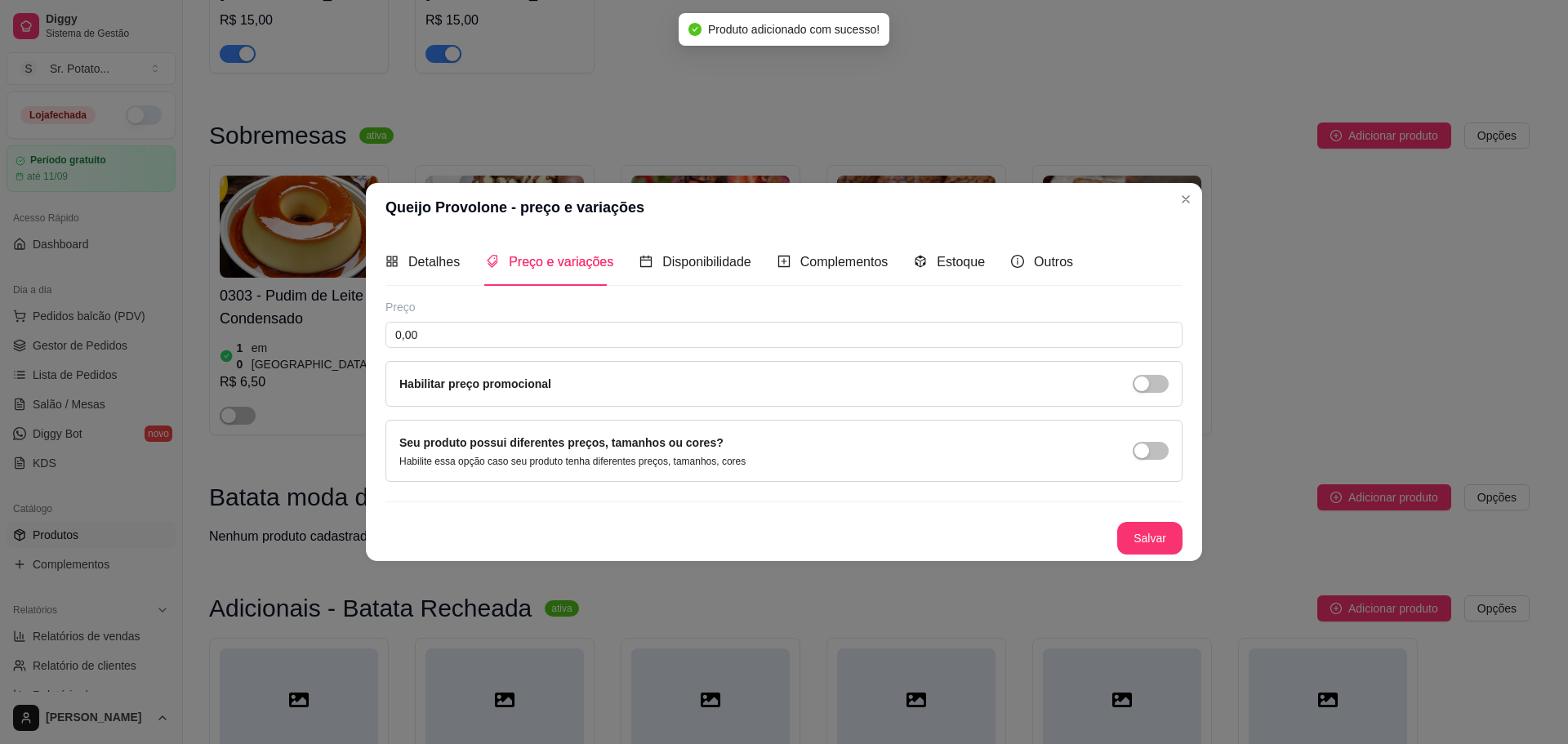
click at [741, 349] on div "Preço 0,00 Habilitar preço promocional" at bounding box center [784, 353] width 797 height 108
click at [740, 342] on input "0,00" at bounding box center [784, 335] width 797 height 26
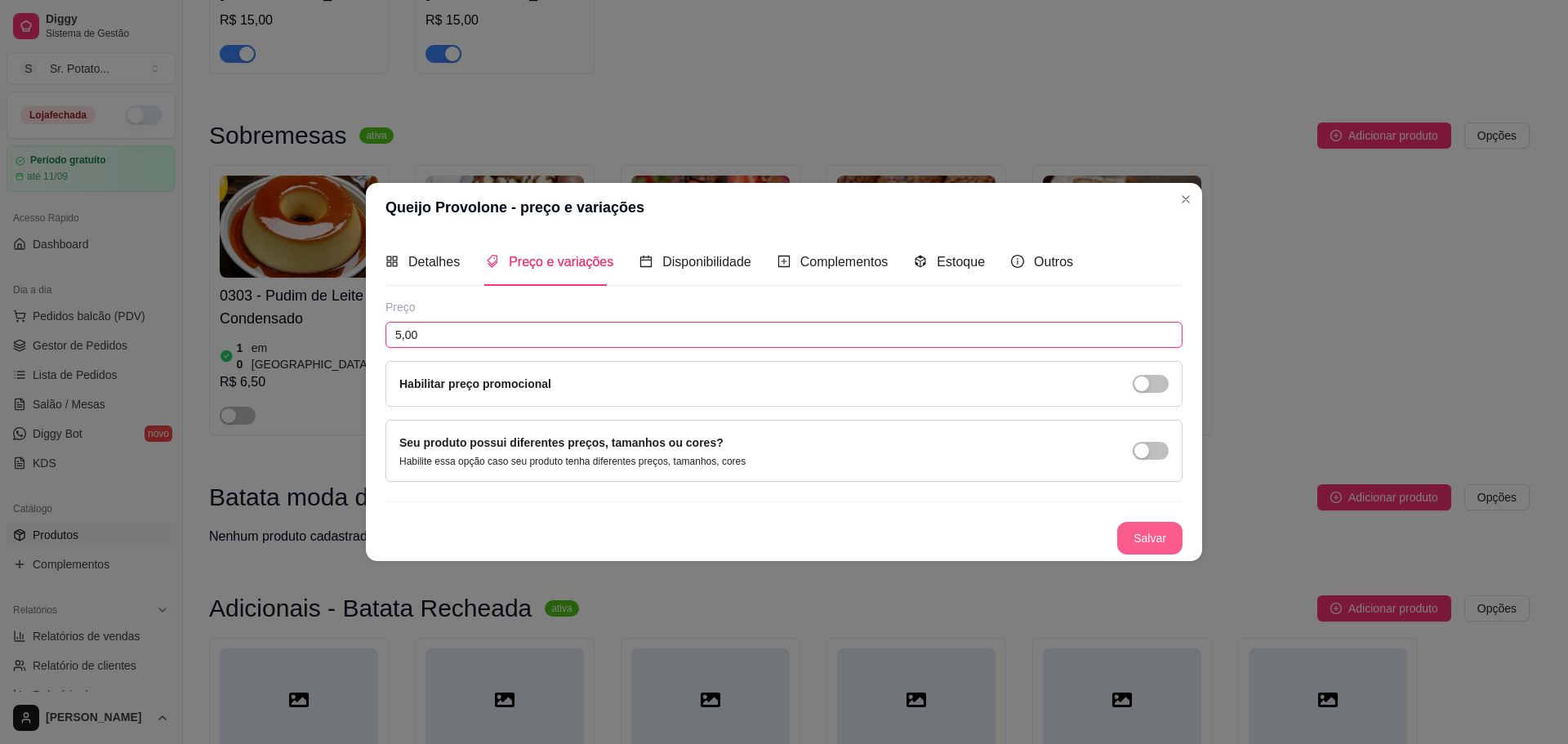
type input "5,00"
click at [1144, 532] on button "Salvar" at bounding box center [1150, 539] width 66 height 33
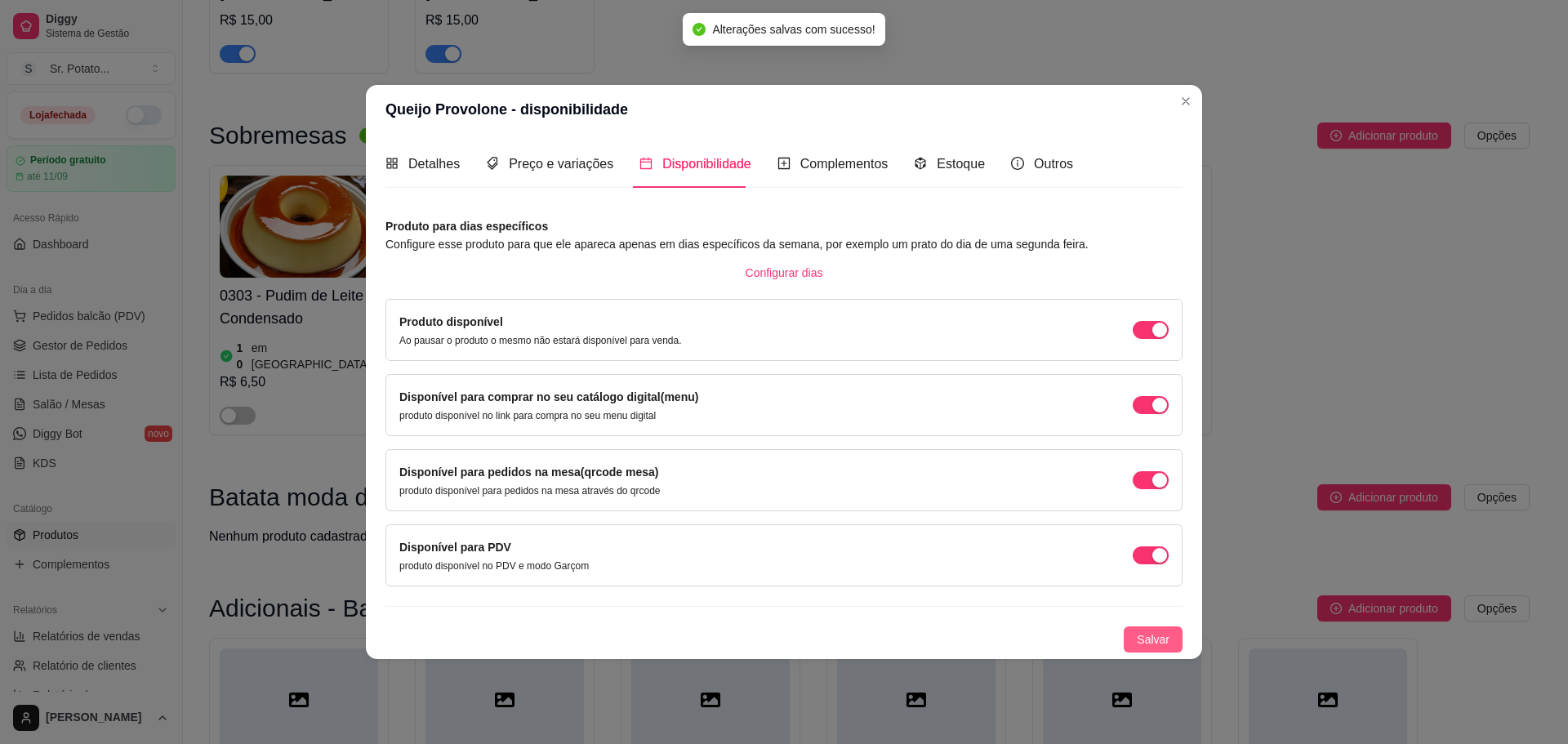
click at [1165, 636] on span "Salvar" at bounding box center [1152, 639] width 33 height 18
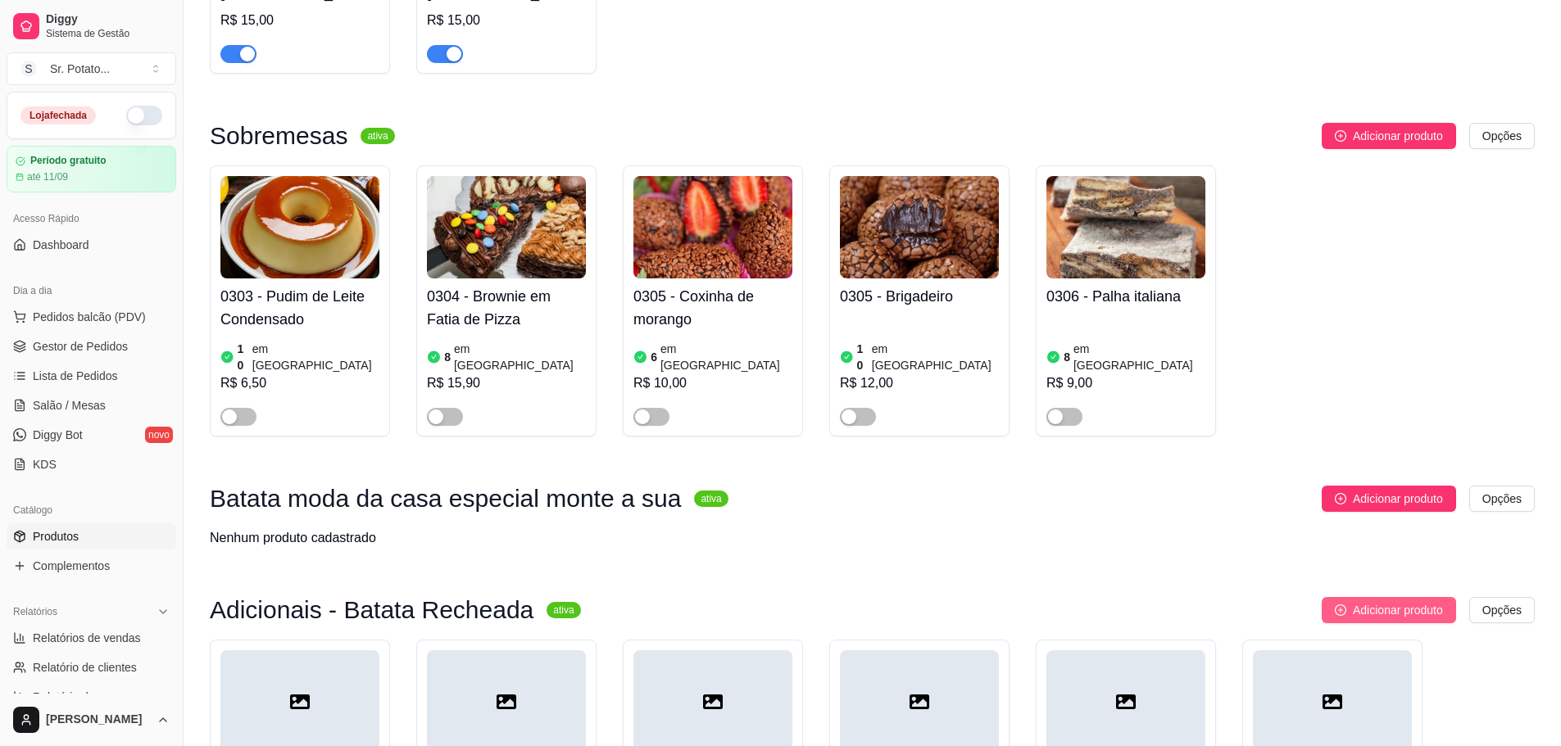
click at [1393, 601] on span "Adicionar produto" at bounding box center [1398, 610] width 90 height 18
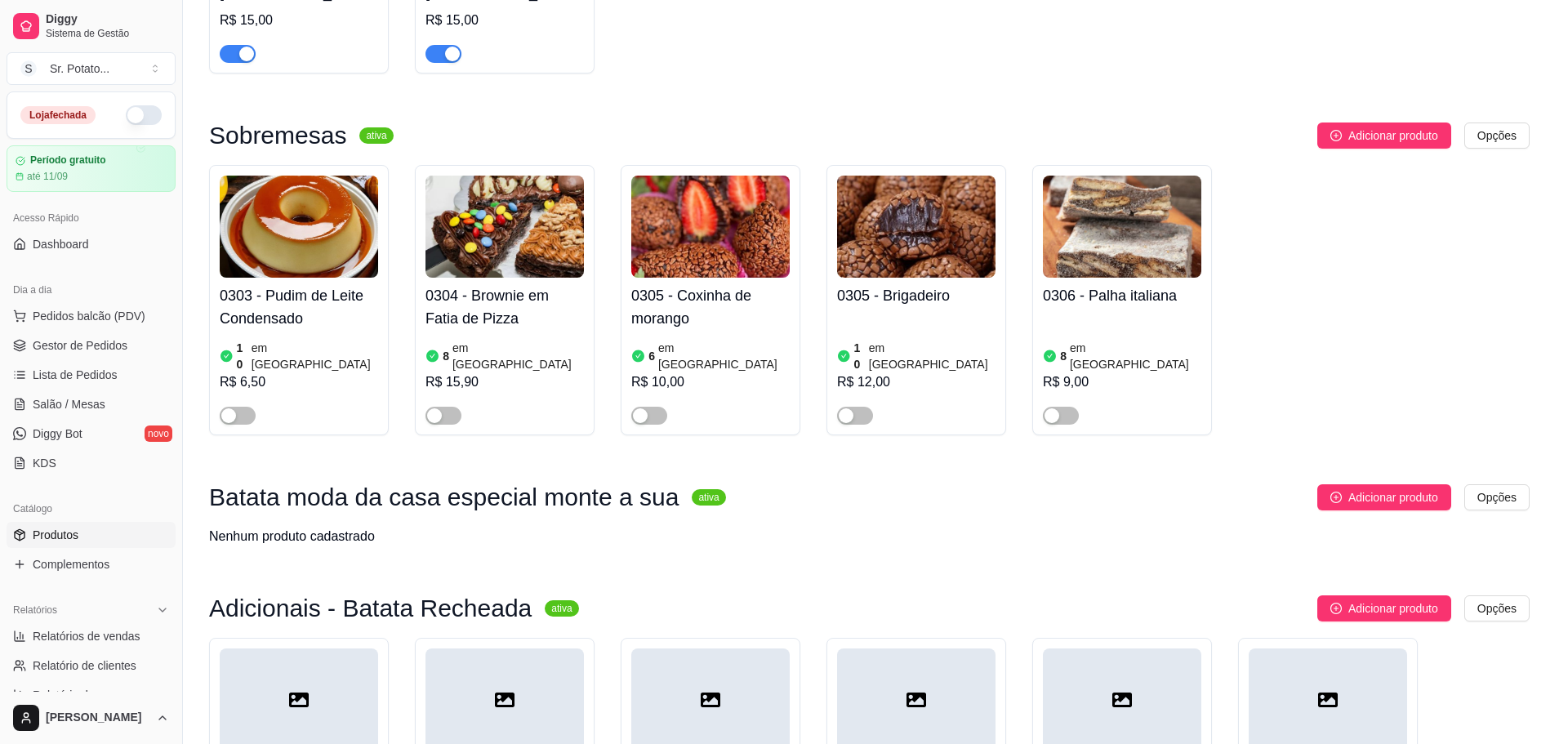
click at [703, 252] on div "Nome do produto Código do produto (PDV) Descrição do produto 0 / 600 Produto pe…" at bounding box center [694, 391] width 617 height 373
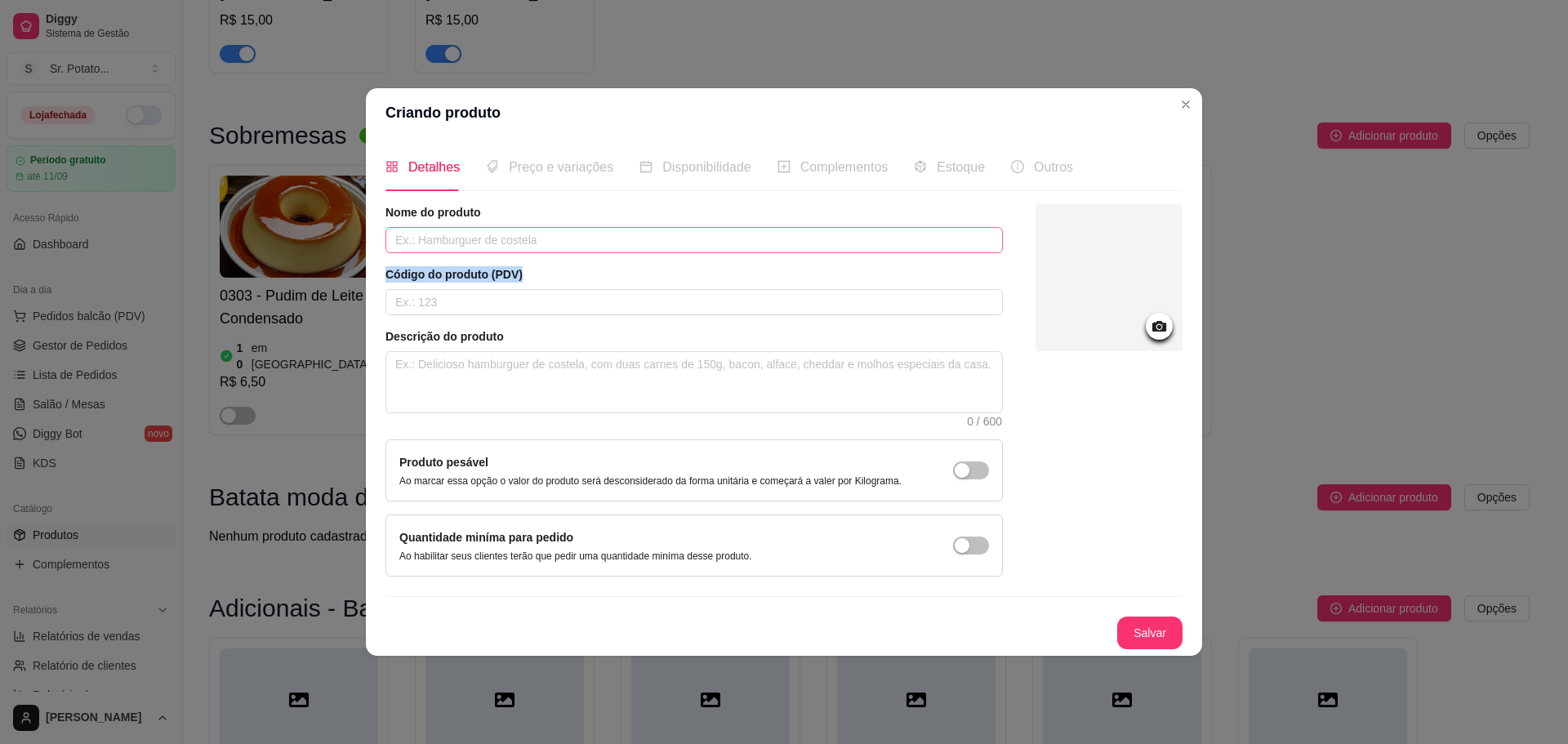
click at [697, 251] on input "text" at bounding box center [694, 240] width 617 height 26
type input "Tomate"
click at [1149, 632] on button "Salvar" at bounding box center [1150, 633] width 66 height 33
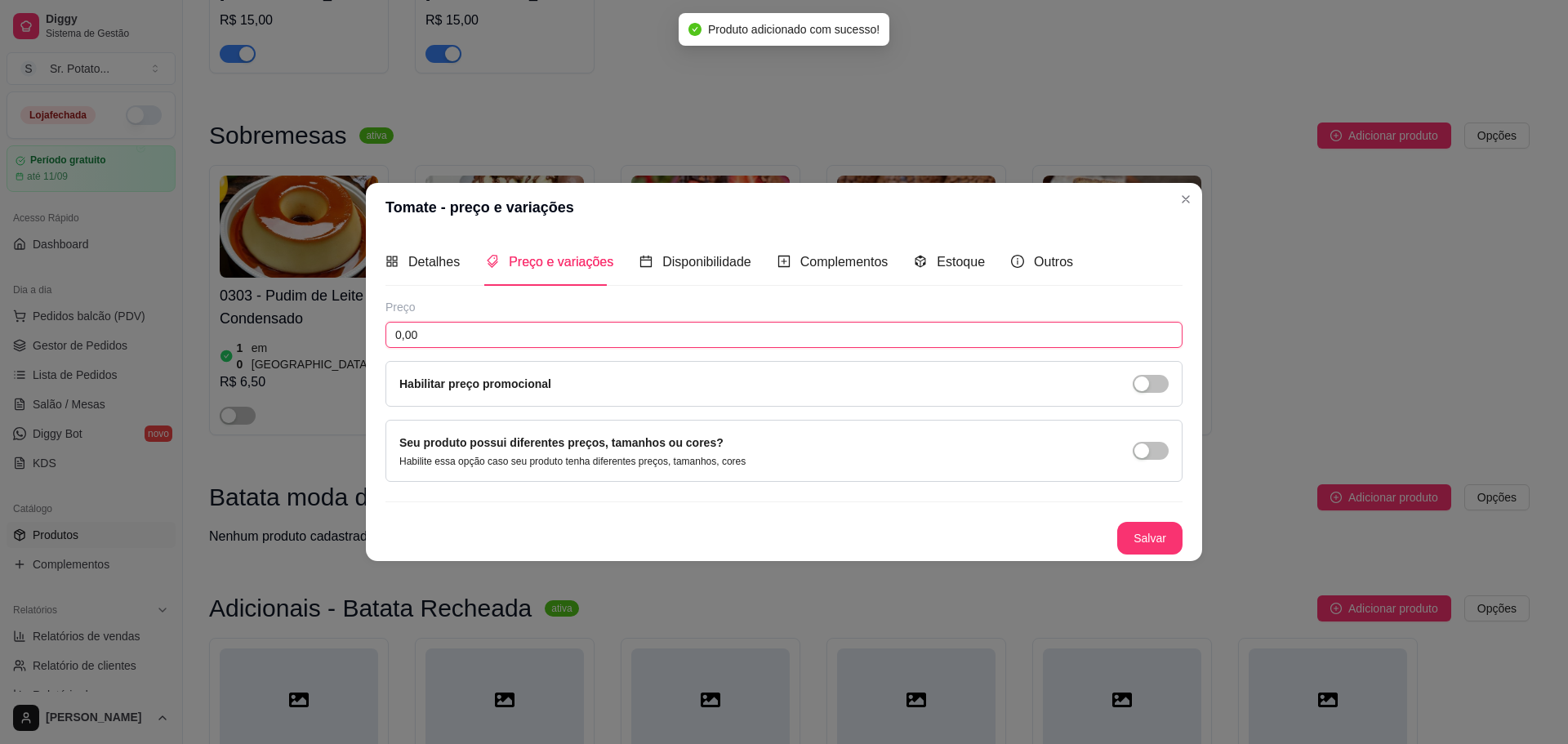
click at [750, 334] on input "0,00" at bounding box center [784, 335] width 797 height 26
type input "3,00"
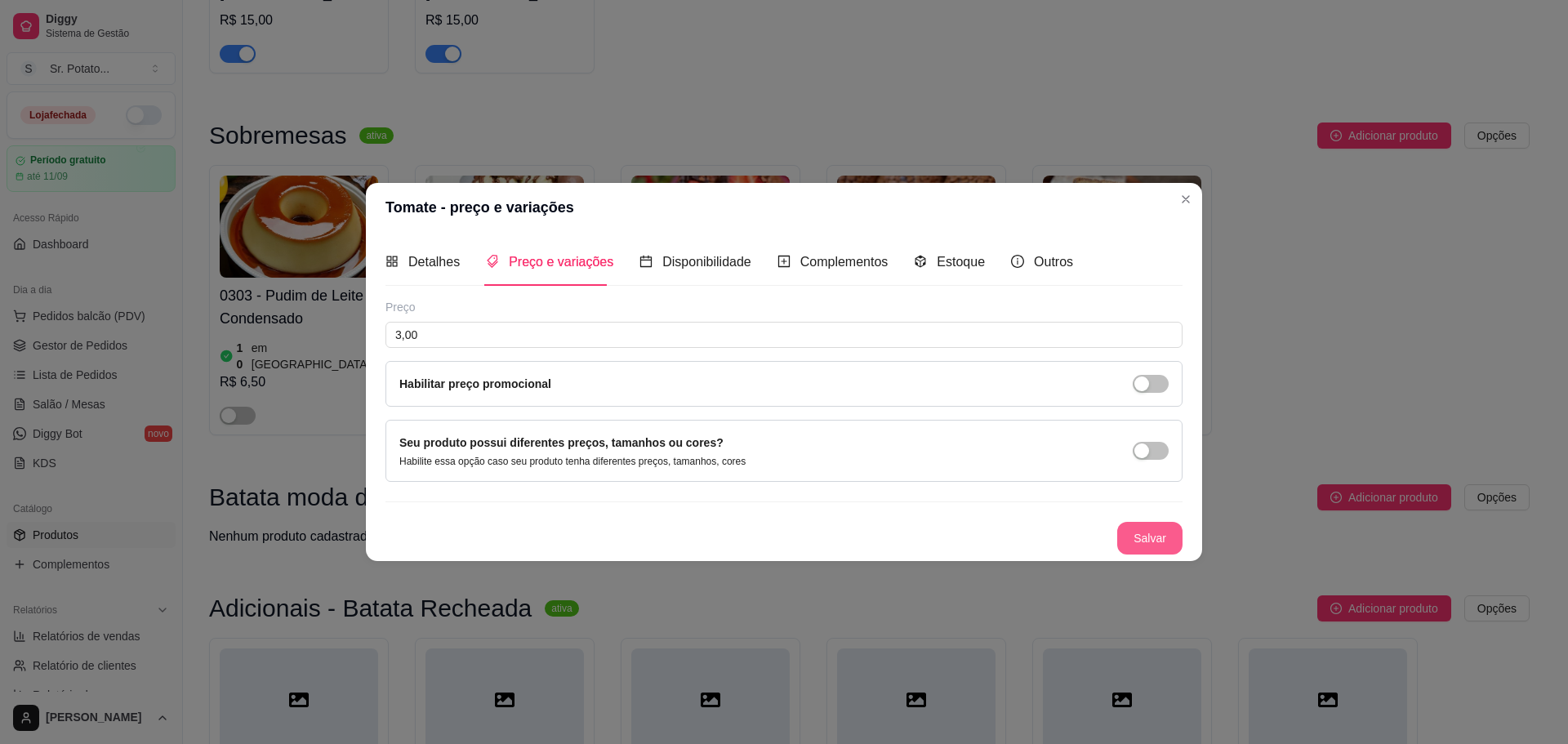
click at [1154, 539] on button "Salvar" at bounding box center [1150, 539] width 66 height 33
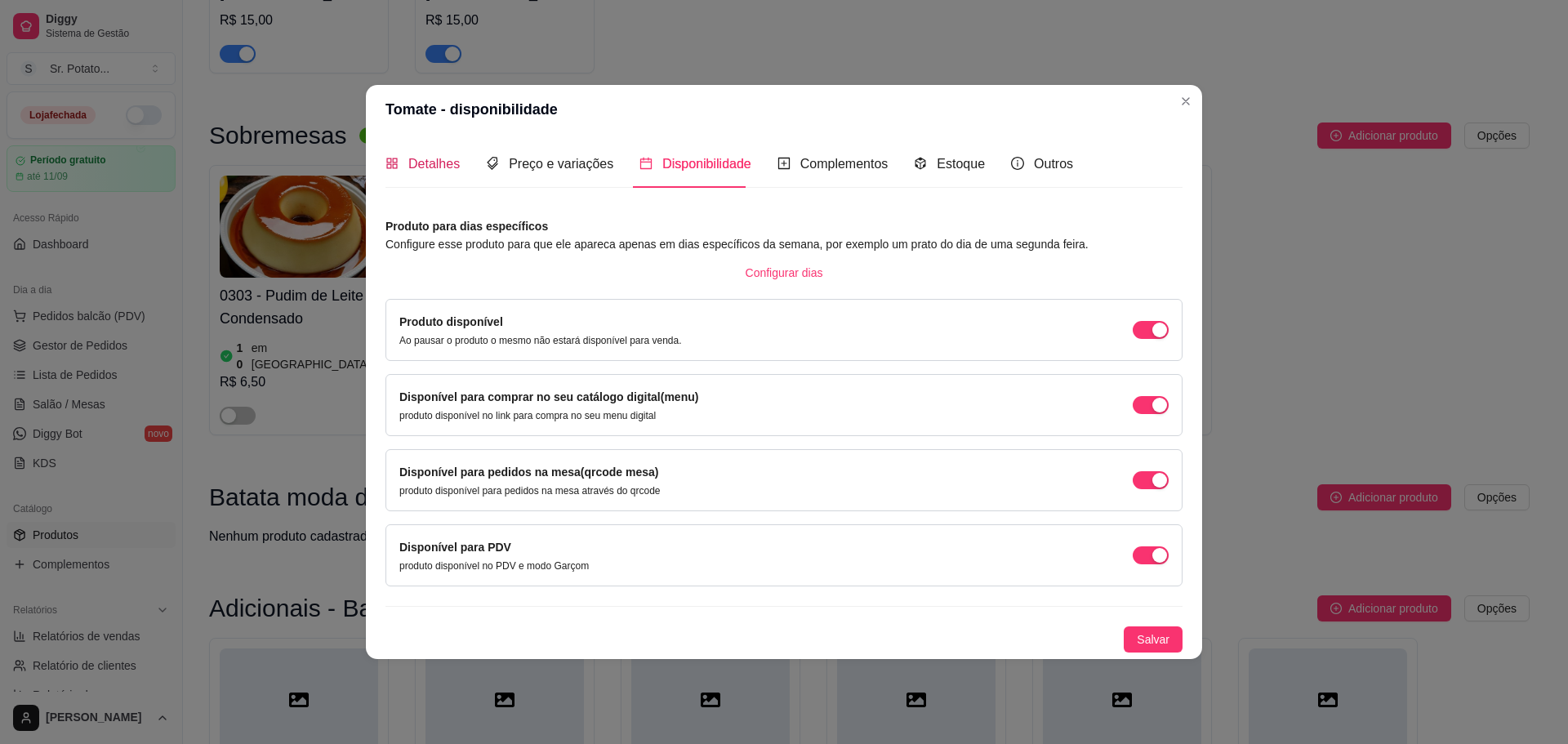
click at [450, 163] on span "Detalhes" at bounding box center [435, 164] width 52 height 14
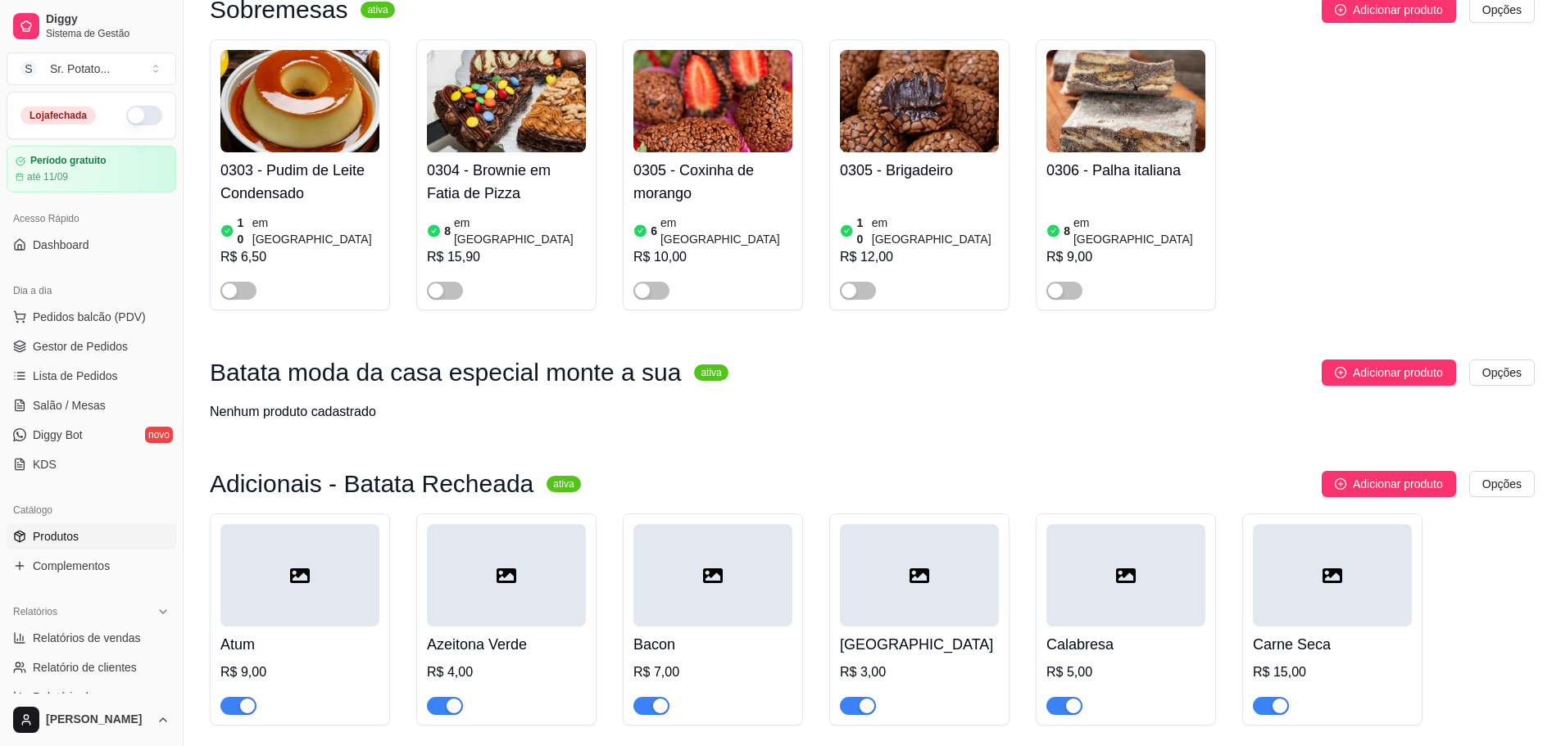
scroll to position [3947, 0]
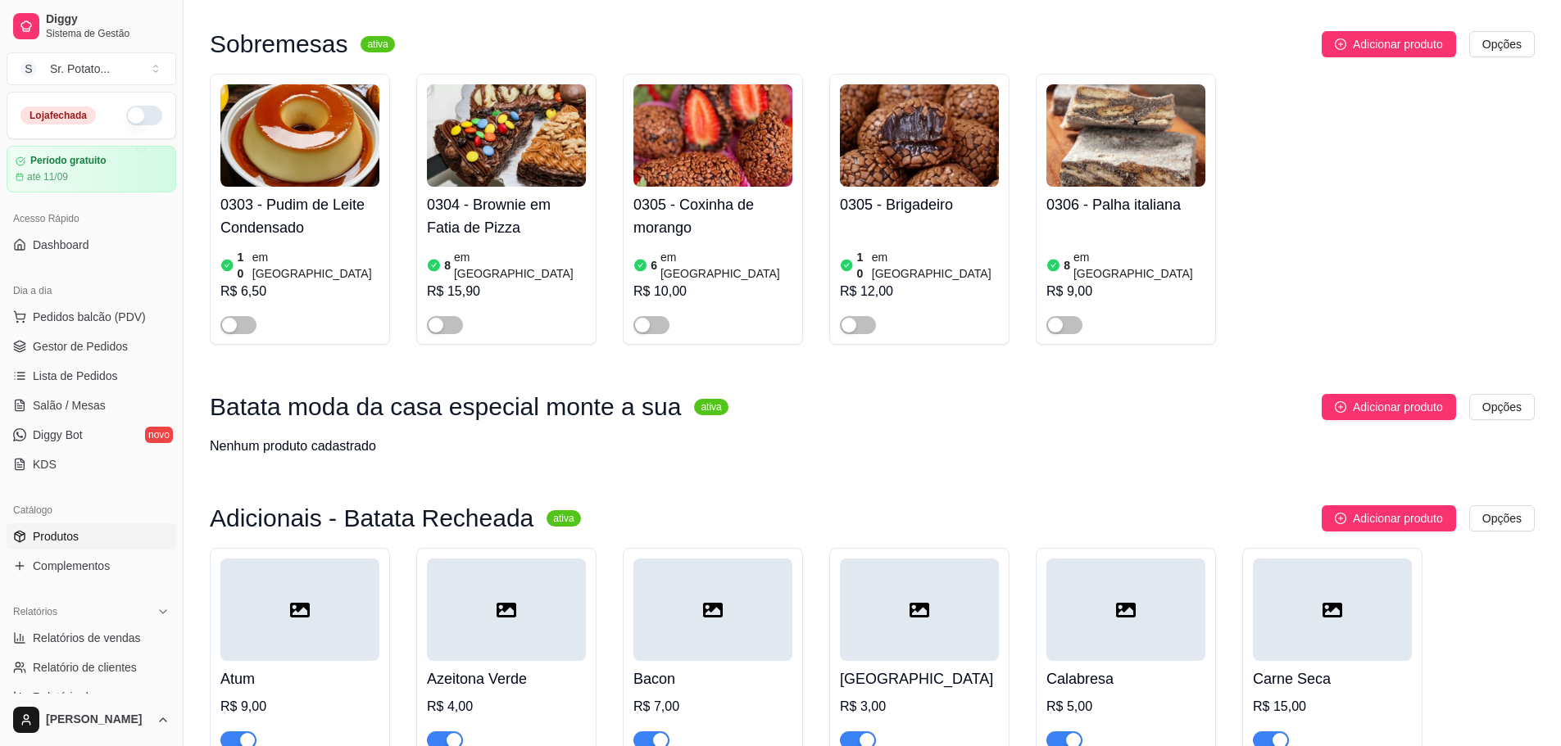
click at [277, 559] on div at bounding box center [299, 610] width 159 height 102
click at [290, 661] on div "Atum R$ 9,00" at bounding box center [299, 705] width 159 height 88
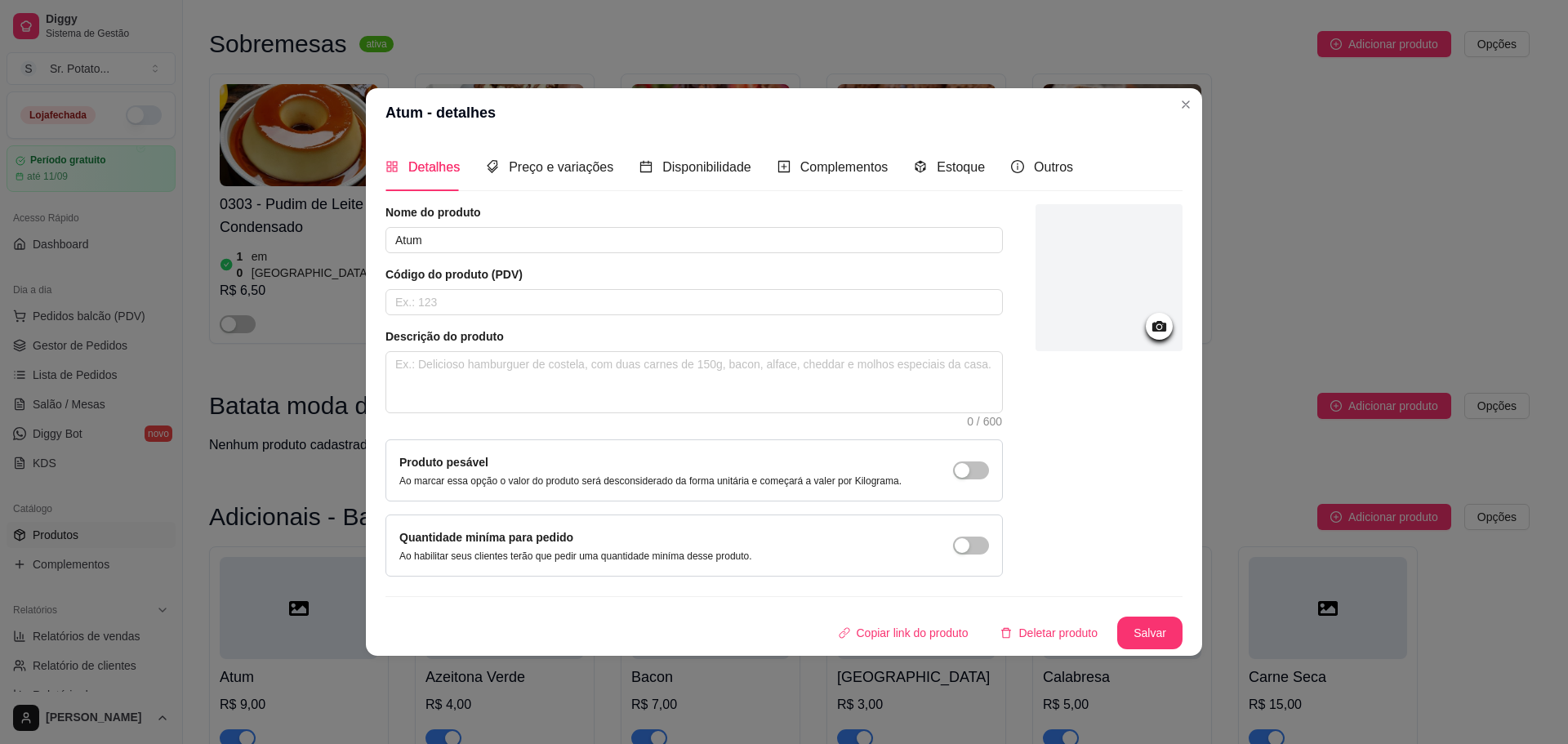
click at [1157, 251] on div at bounding box center [1108, 277] width 147 height 147
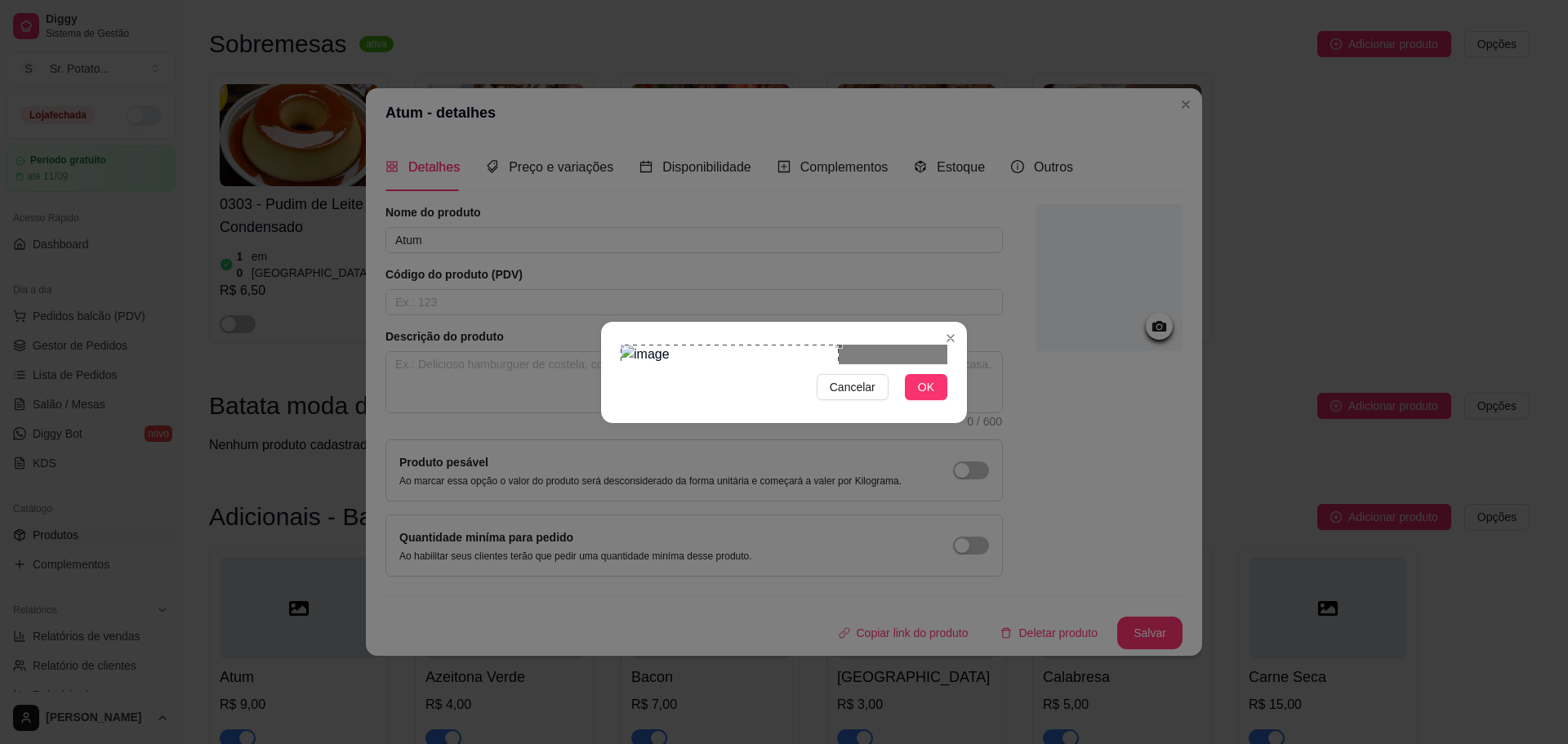
click at [648, 352] on div "Use the arrow keys to move the crop selection area" at bounding box center [730, 454] width 218 height 218
click at [940, 400] on button "OK" at bounding box center [926, 387] width 43 height 26
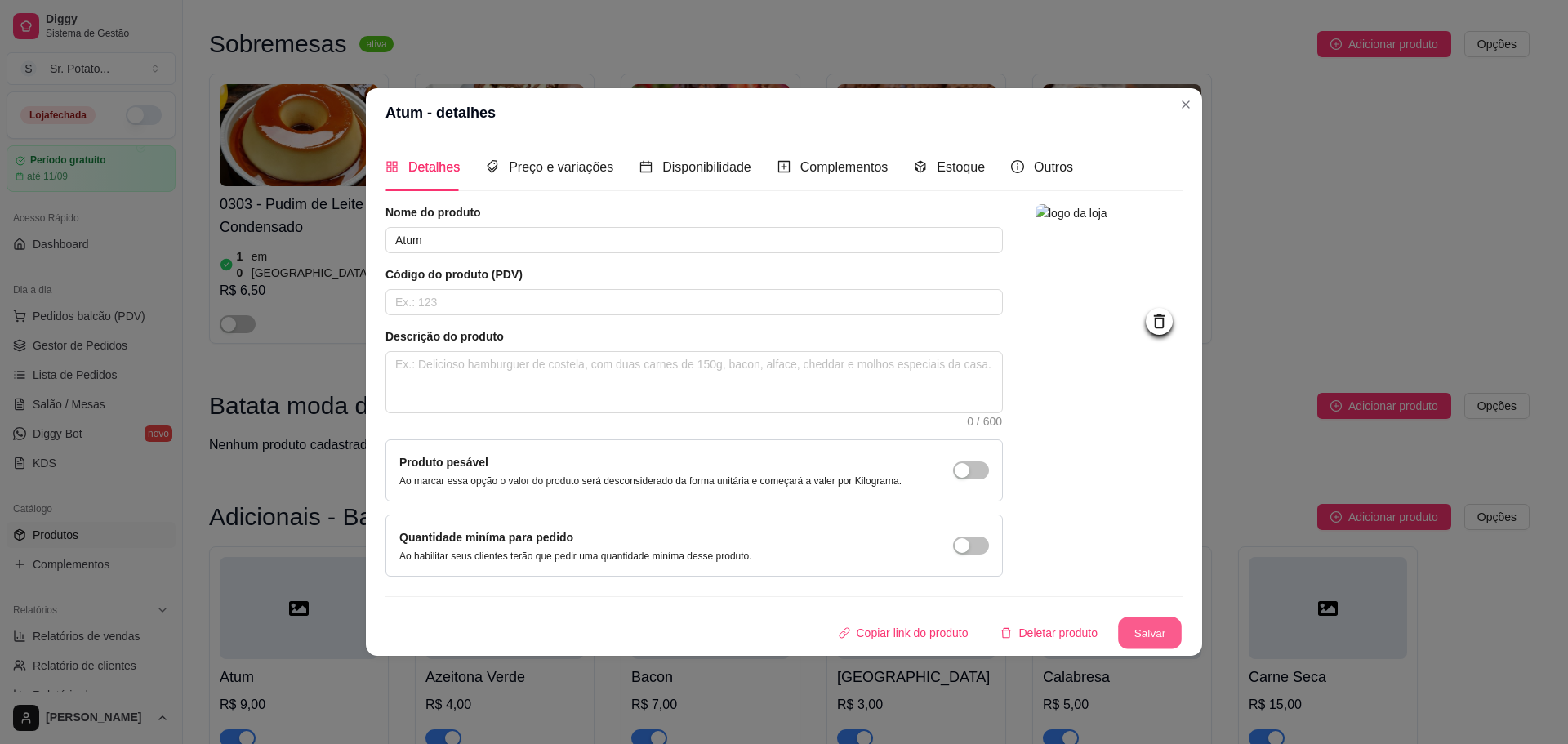
click at [1153, 634] on button "Salvar" at bounding box center [1150, 633] width 64 height 32
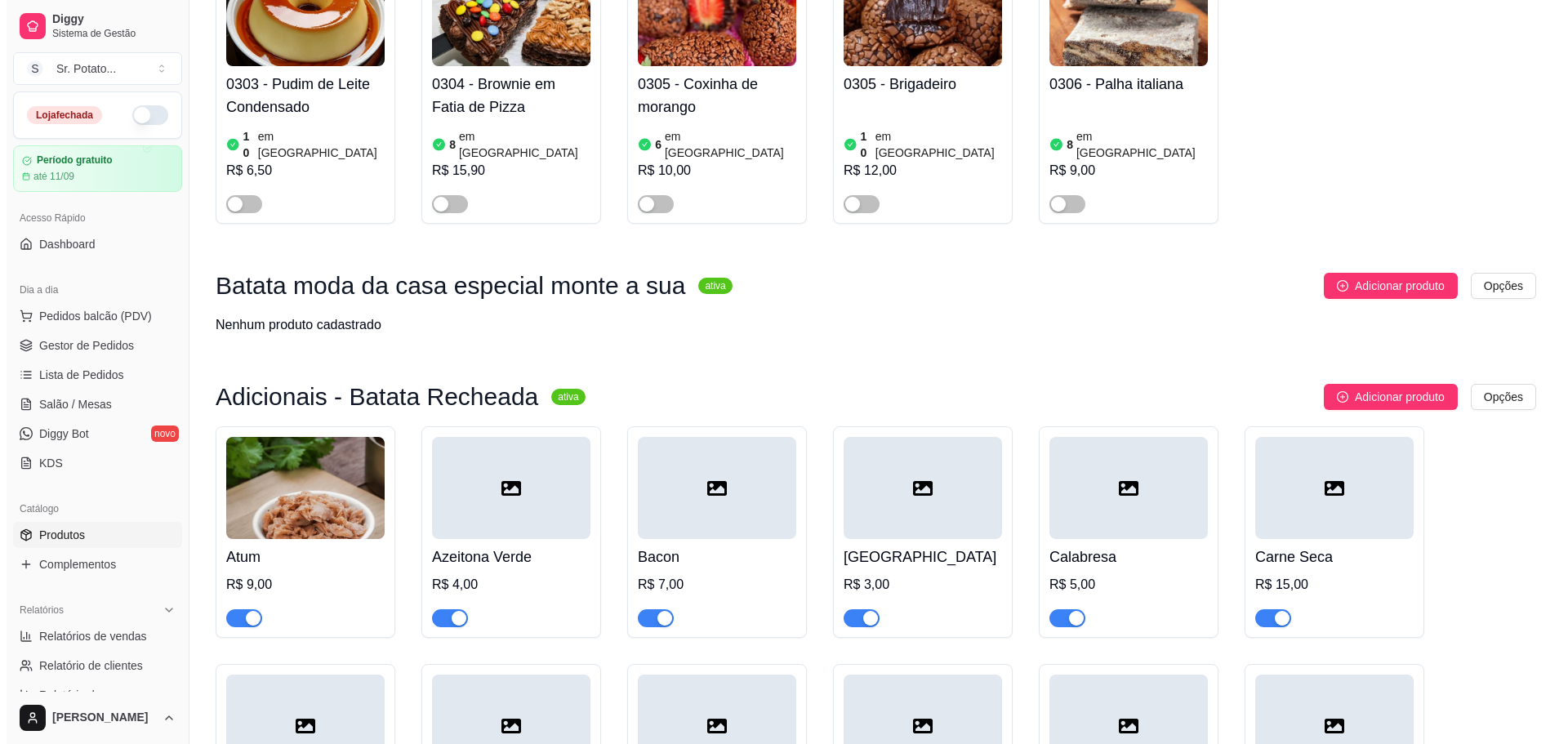
scroll to position [4085, 0]
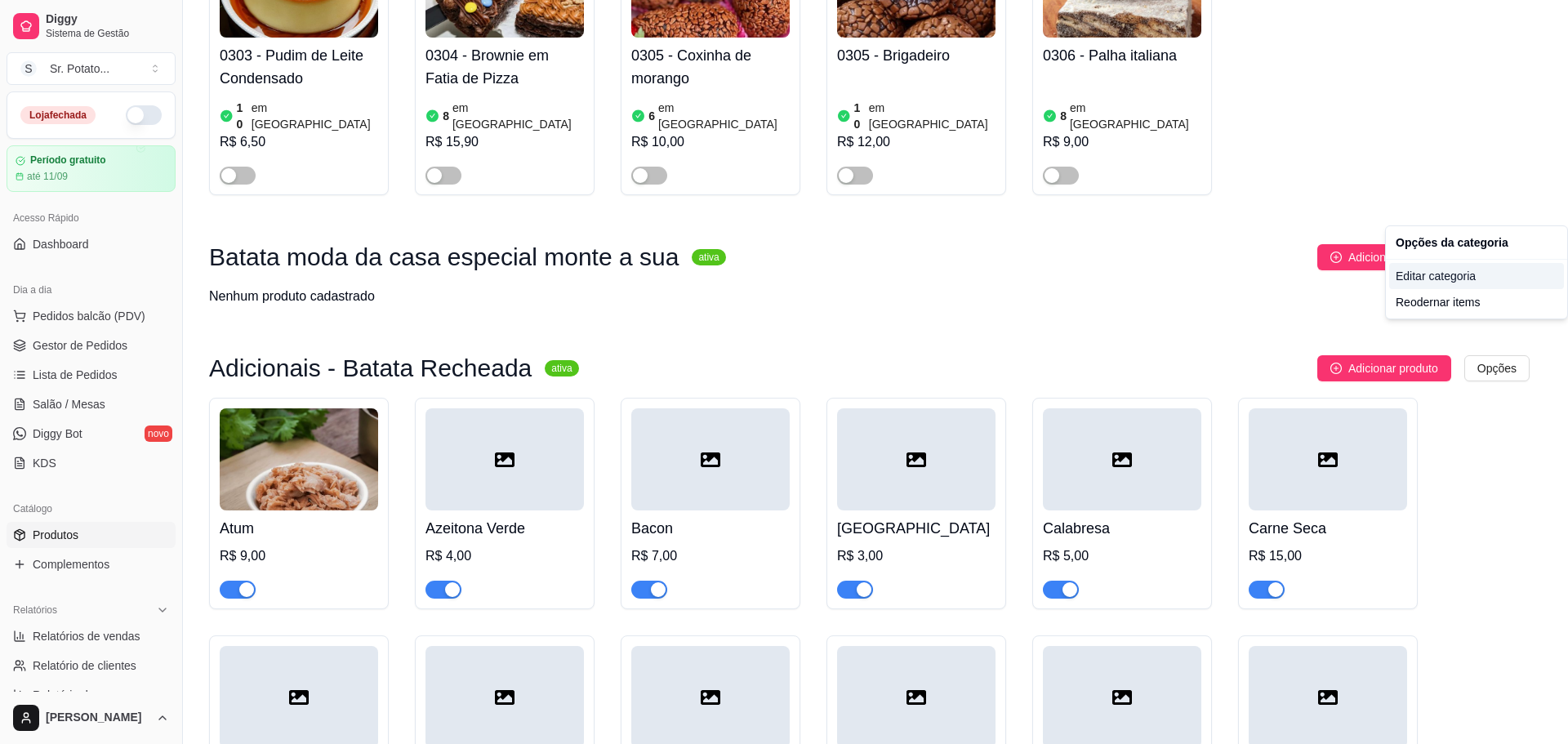
click at [1475, 275] on div "Editar categoria" at bounding box center [1476, 276] width 174 height 26
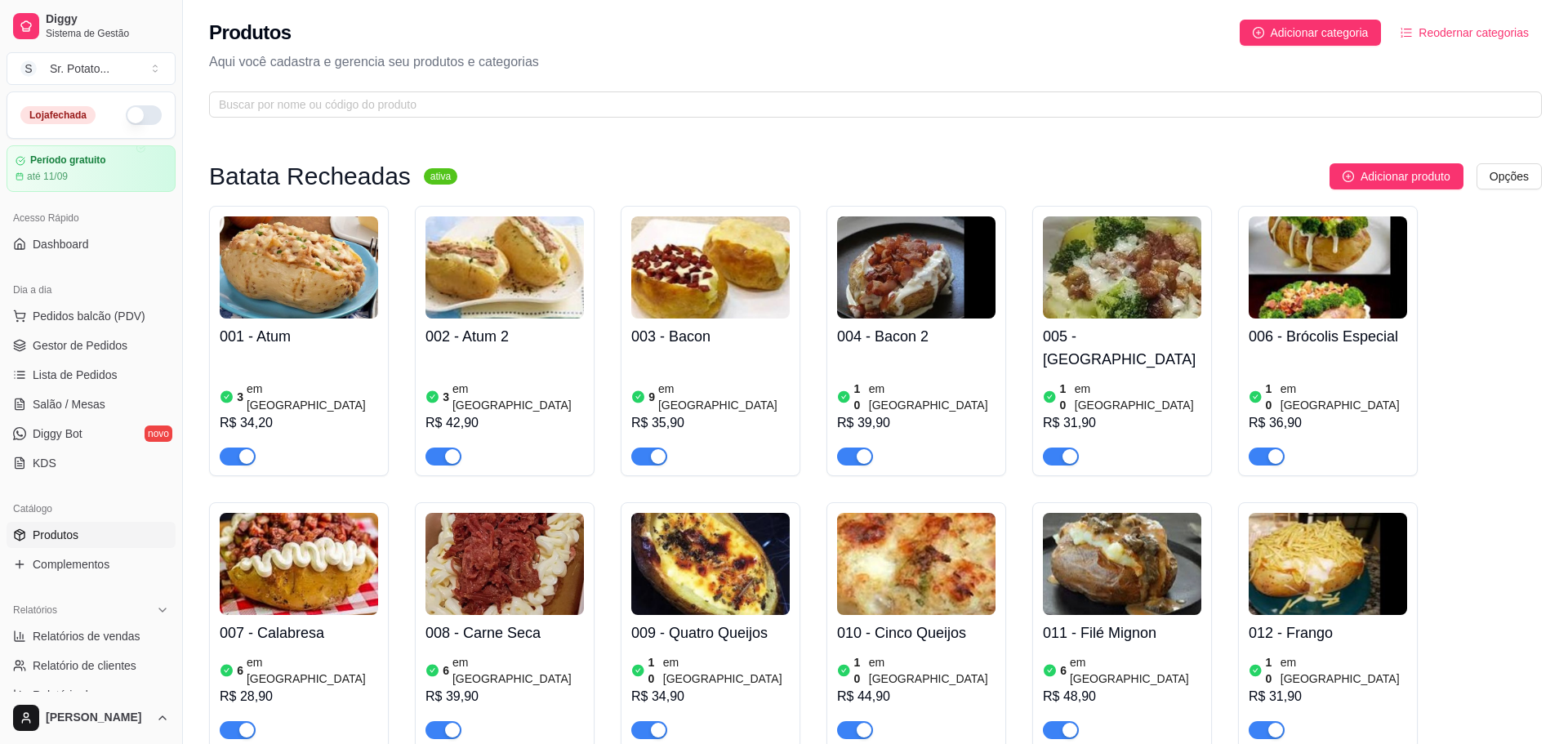
scroll to position [3922, 0]
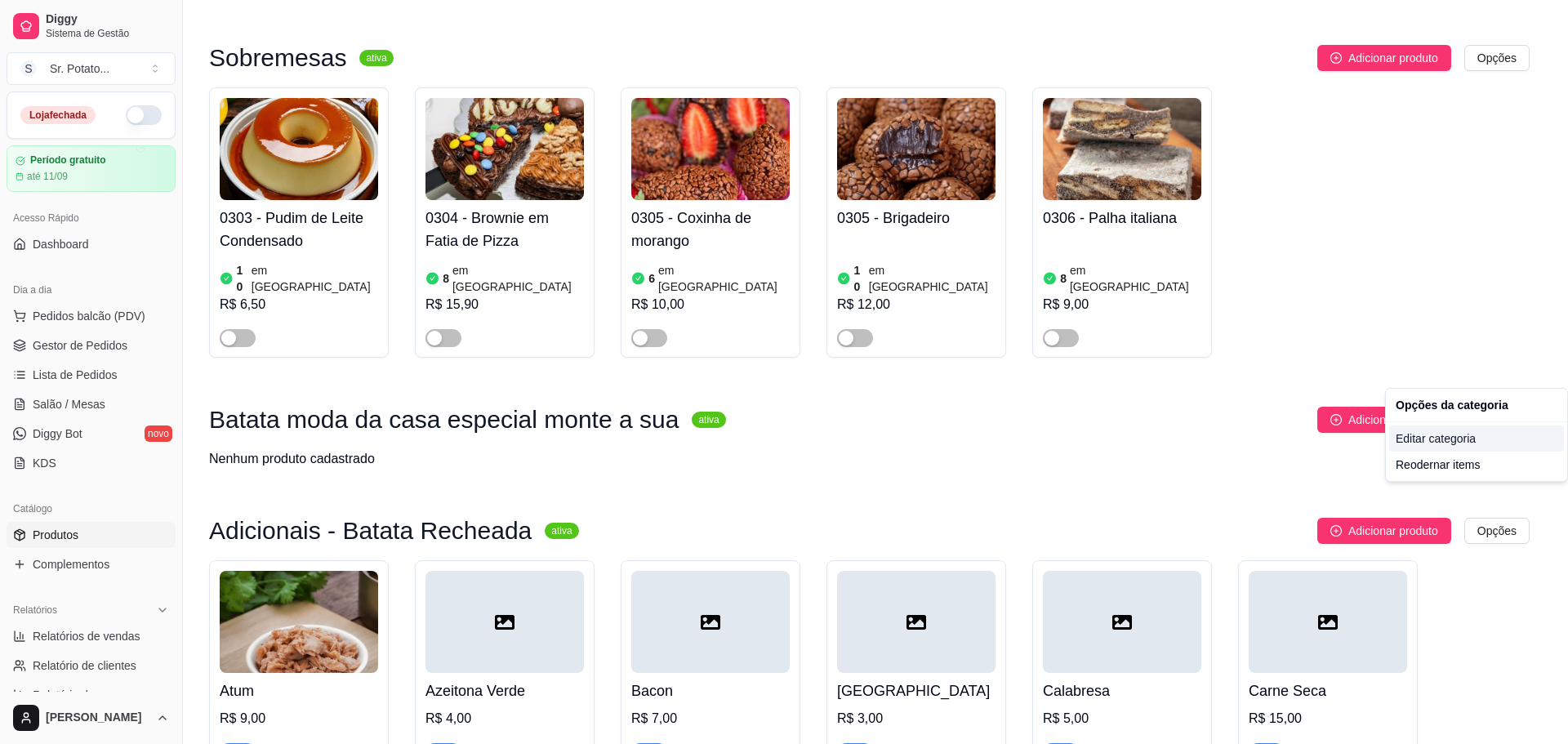
click at [1455, 439] on div "Editar categoria" at bounding box center [1476, 439] width 174 height 26
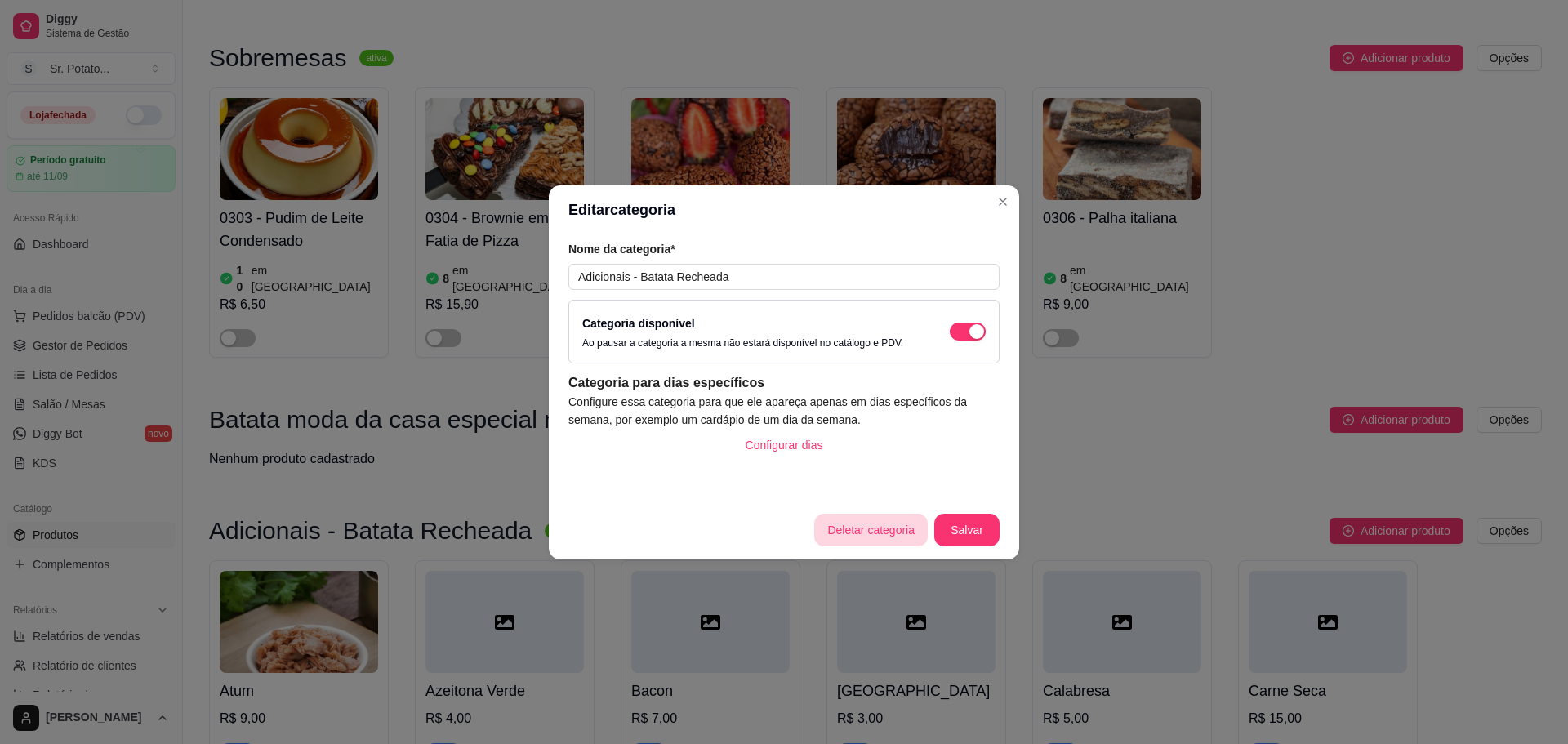
click at [878, 537] on button "Deletar categoria" at bounding box center [871, 530] width 114 height 33
click at [869, 471] on button "sim" at bounding box center [883, 479] width 66 height 33
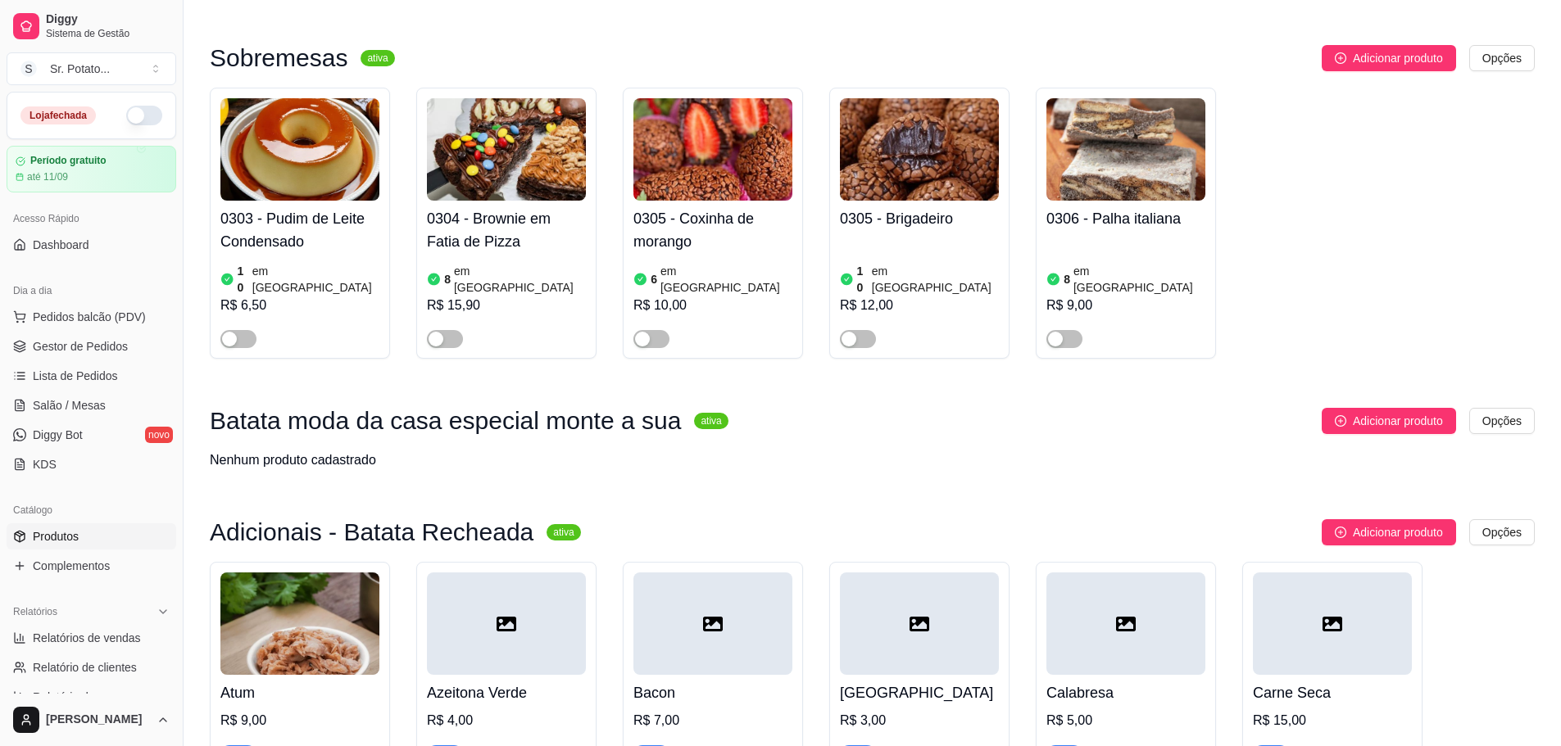
scroll to position [3580, 0]
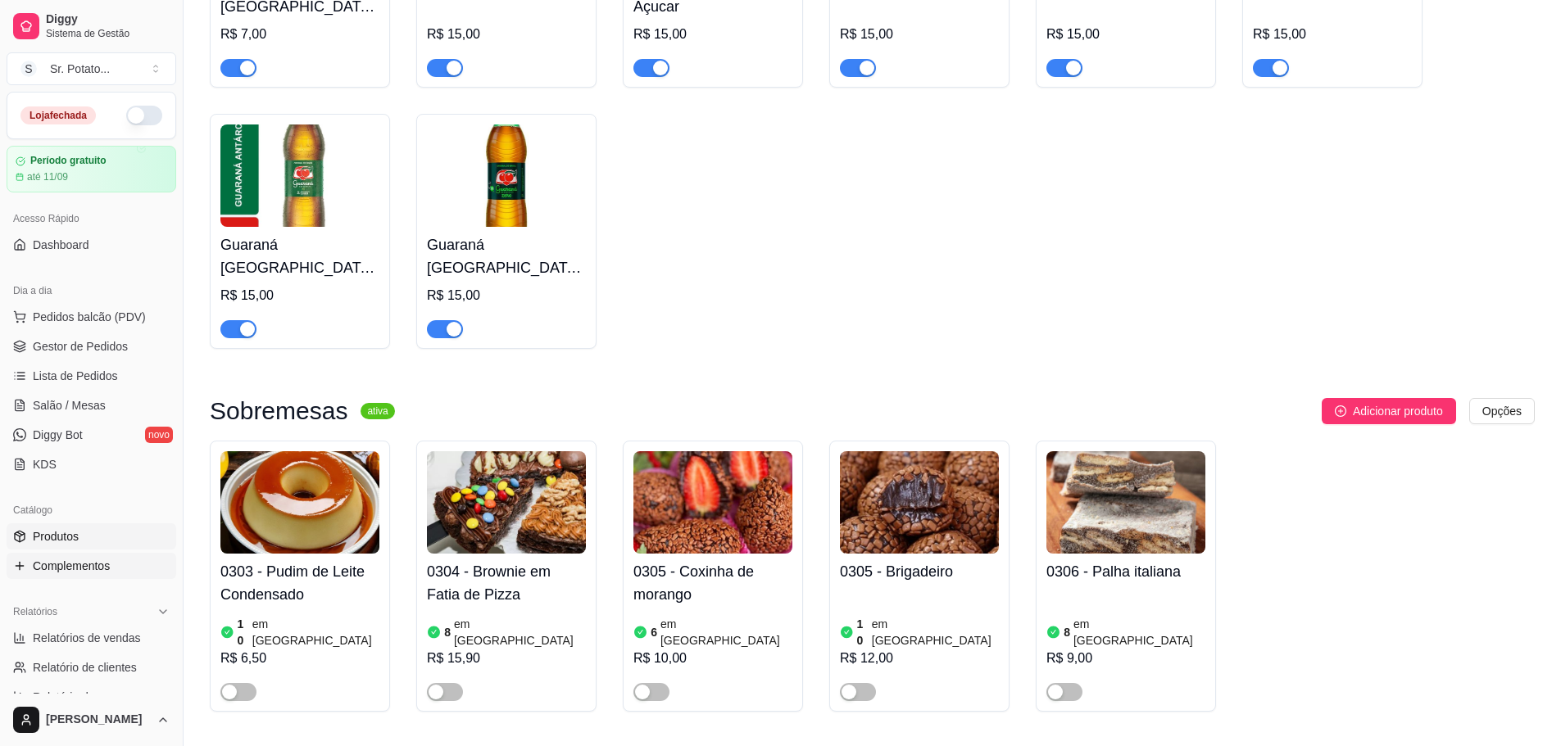
click at [88, 571] on span "Complementos" at bounding box center [71, 566] width 77 height 16
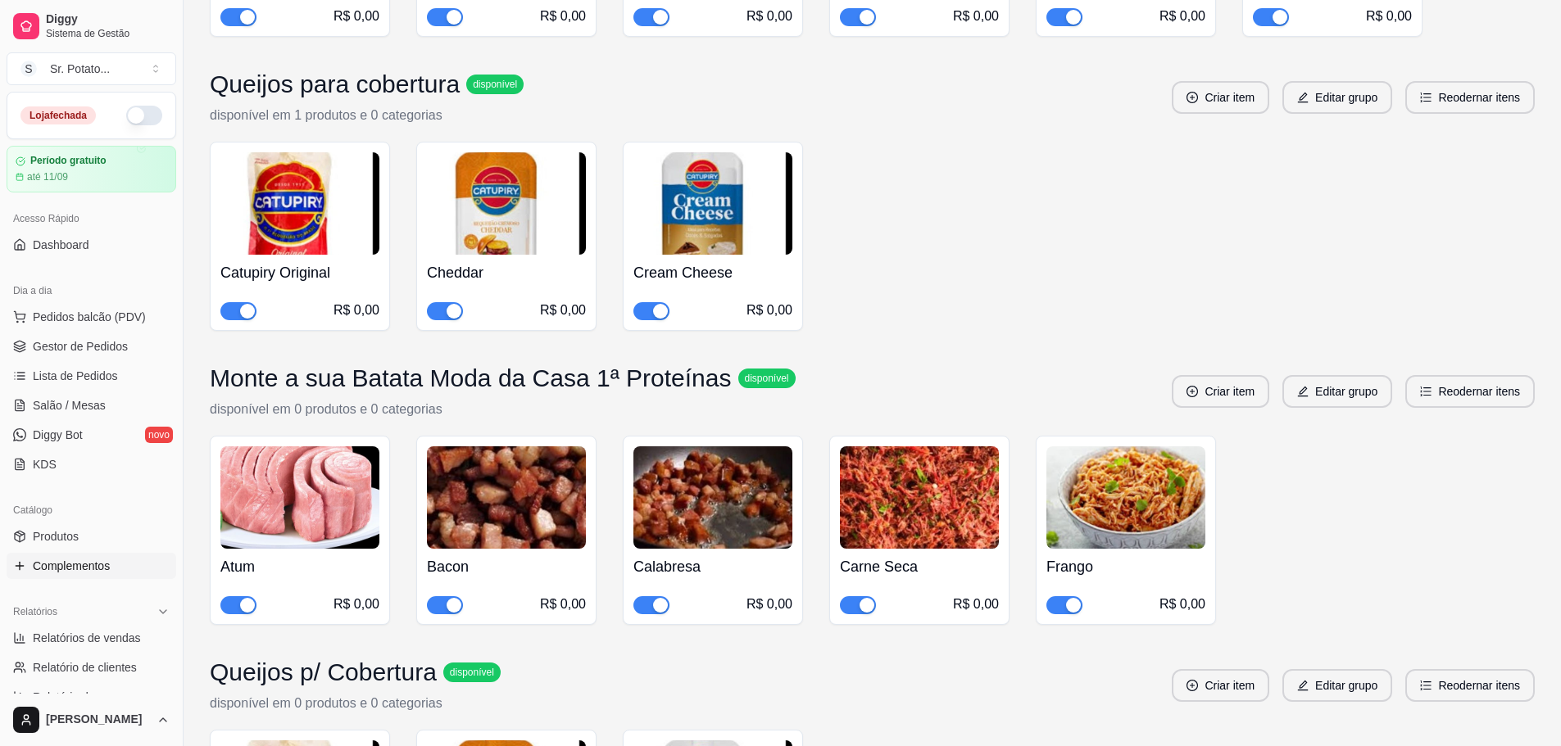
scroll to position [1639, 0]
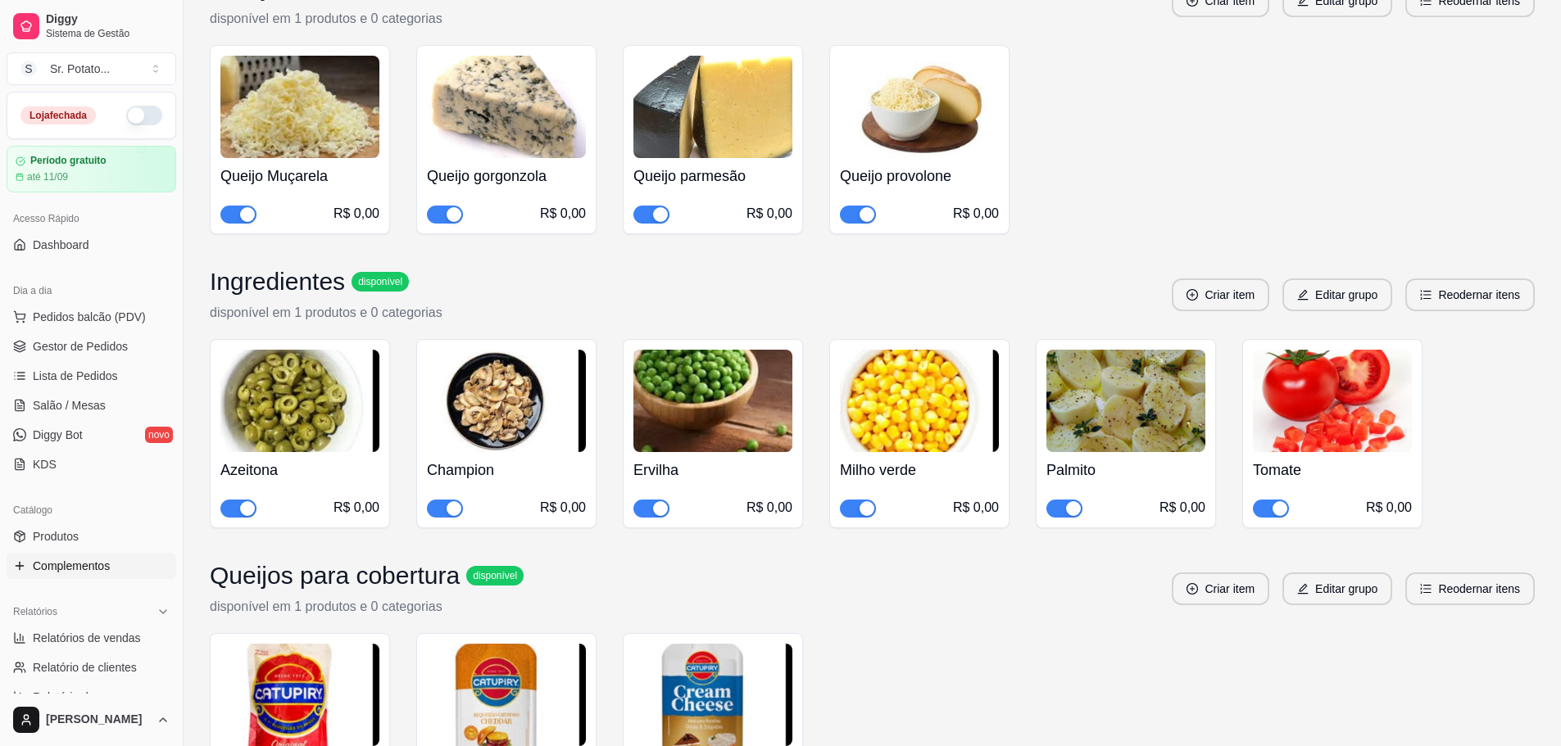
click at [311, 383] on img at bounding box center [299, 401] width 159 height 102
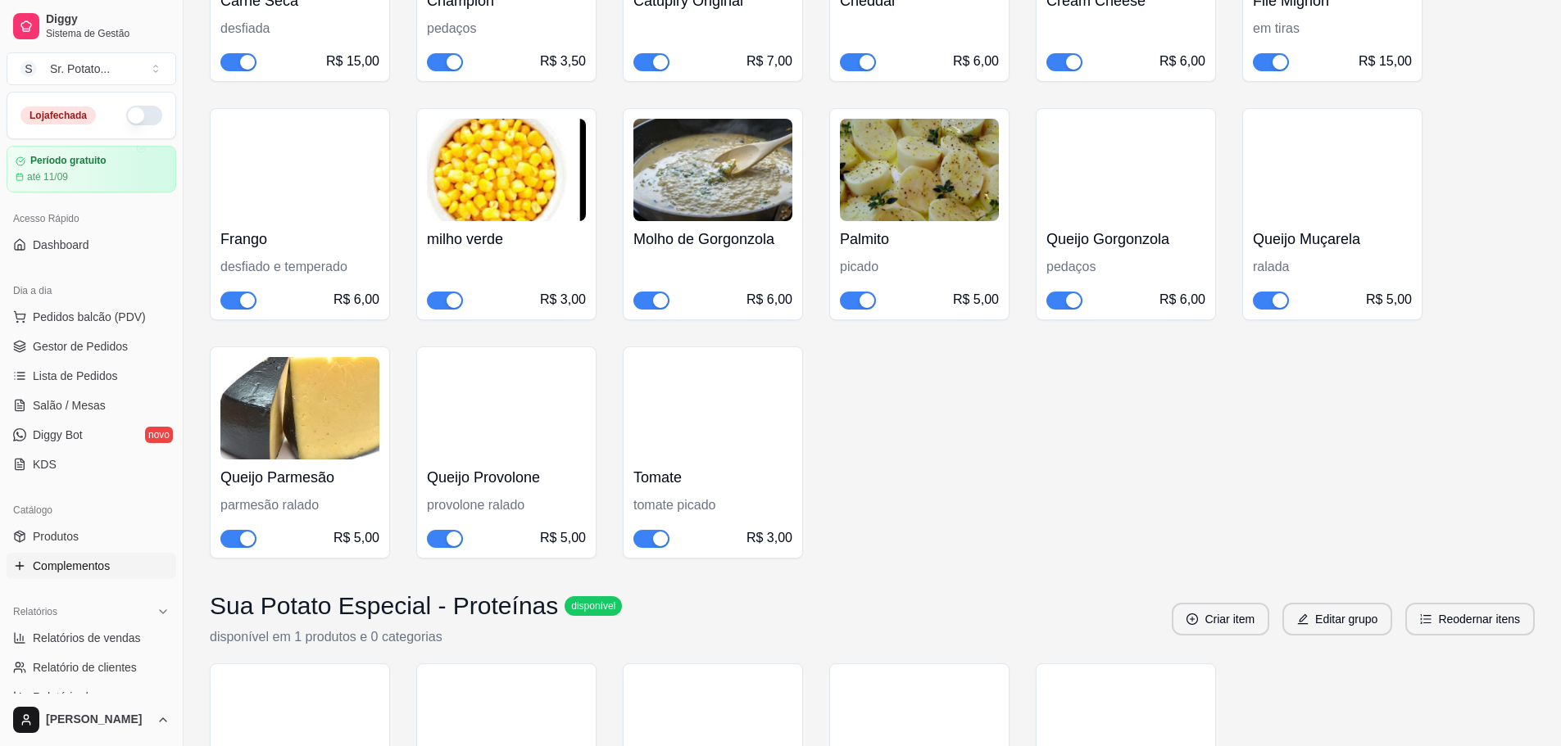
scroll to position [0, 0]
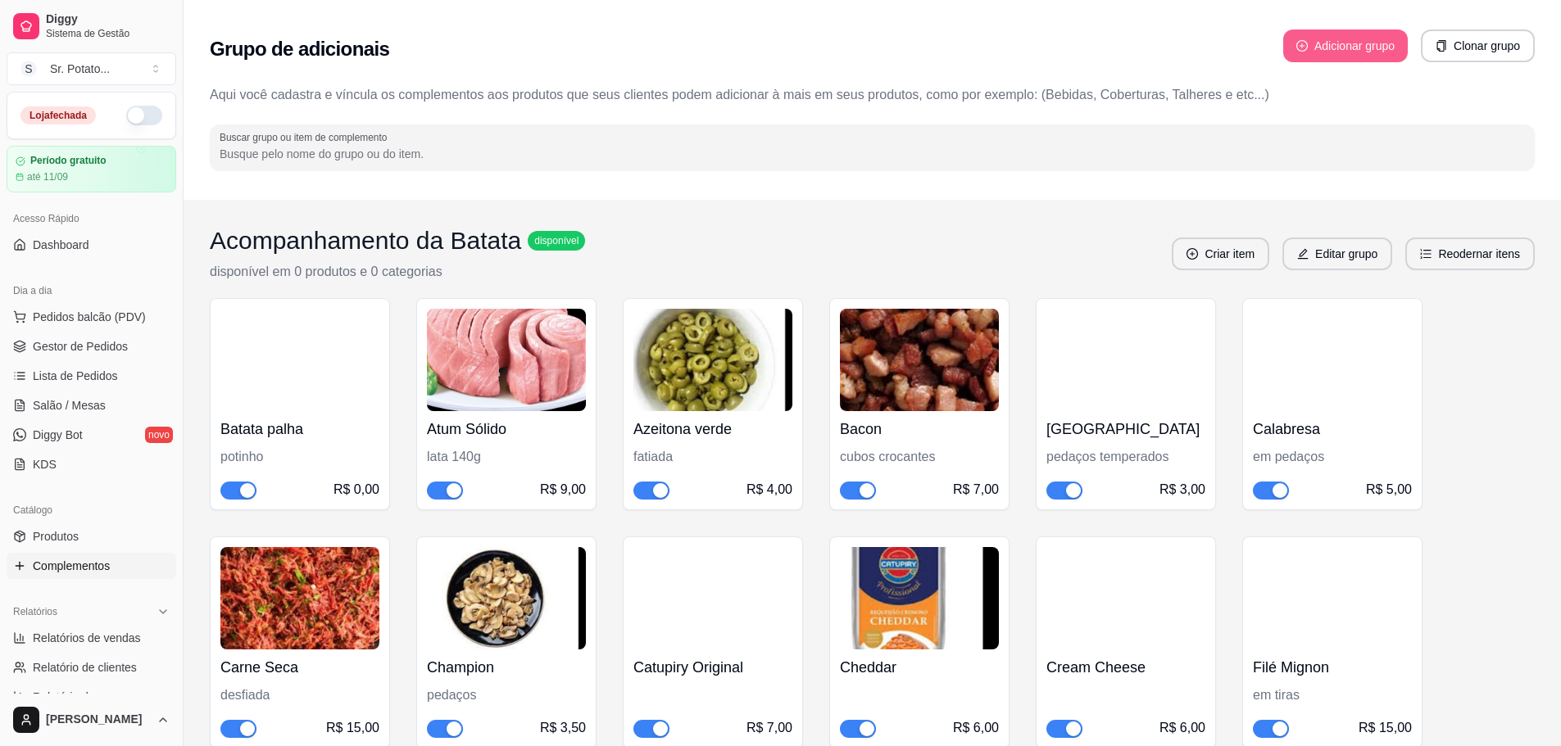
click at [1326, 30] on button "Adicionar grupo" at bounding box center [1345, 45] width 125 height 33
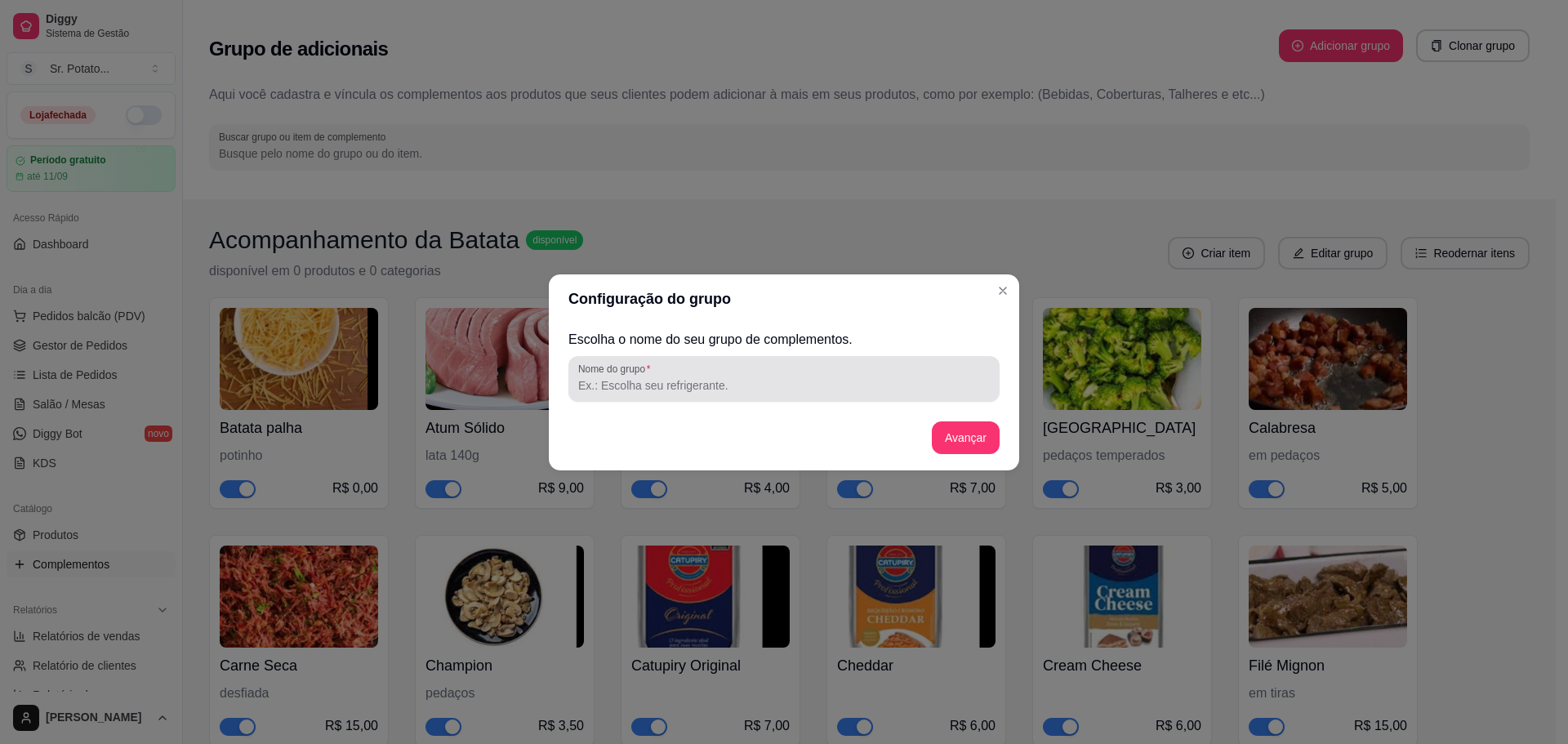
click at [846, 376] on div at bounding box center [784, 379] width 412 height 33
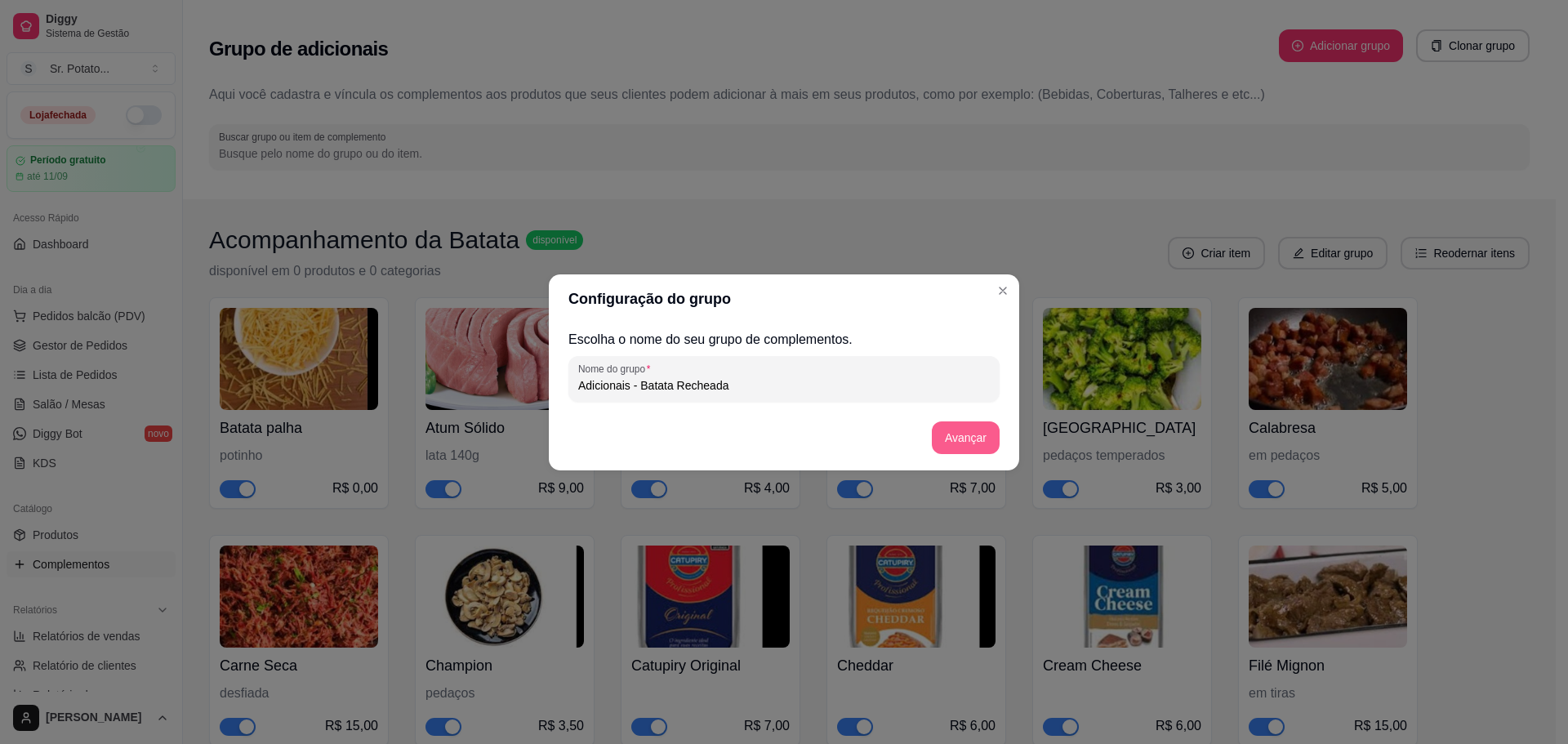
type input "Adicionais - Batata Recheada"
click at [954, 432] on button "Avançar" at bounding box center [966, 438] width 66 height 32
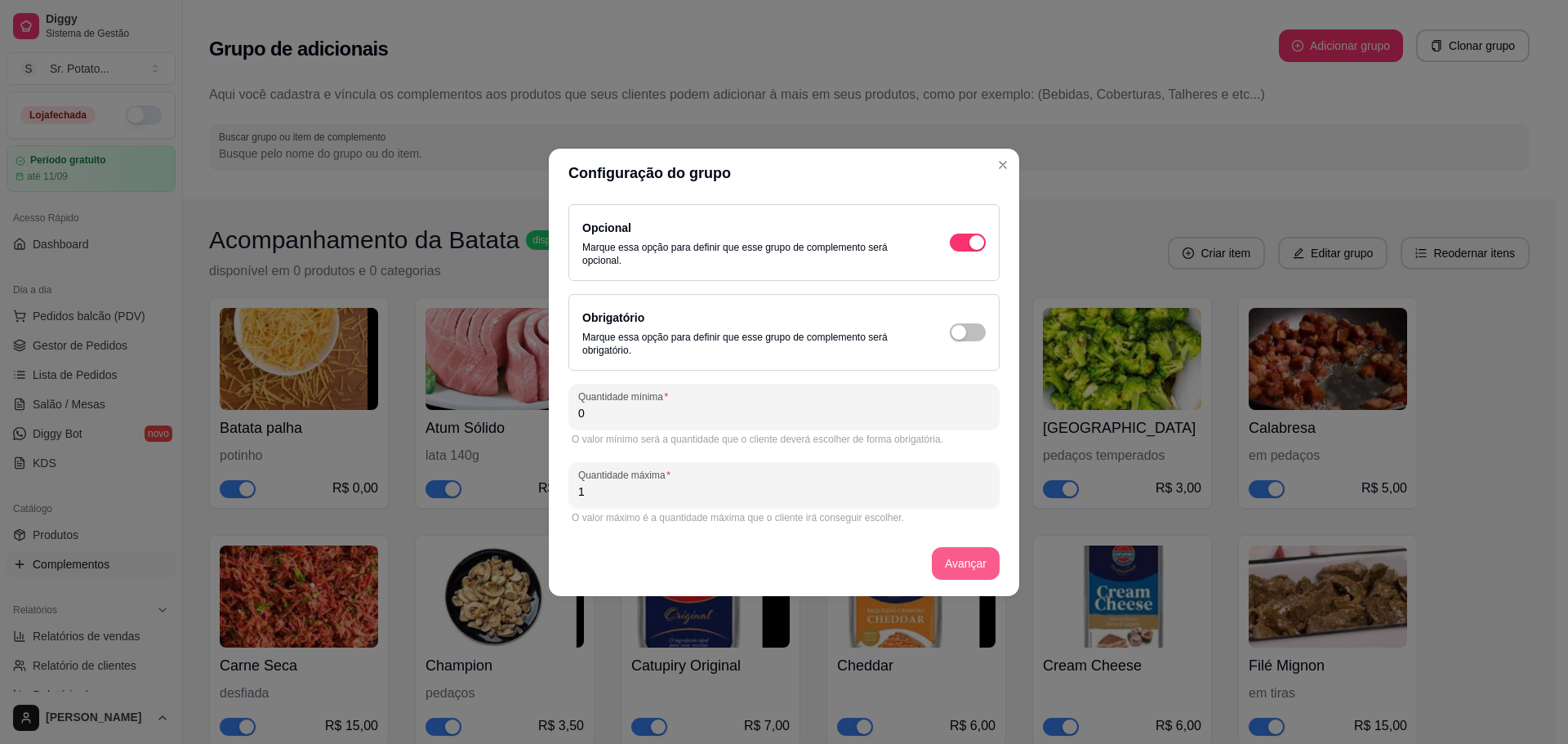
click at [947, 558] on button "Avançar" at bounding box center [966, 563] width 68 height 33
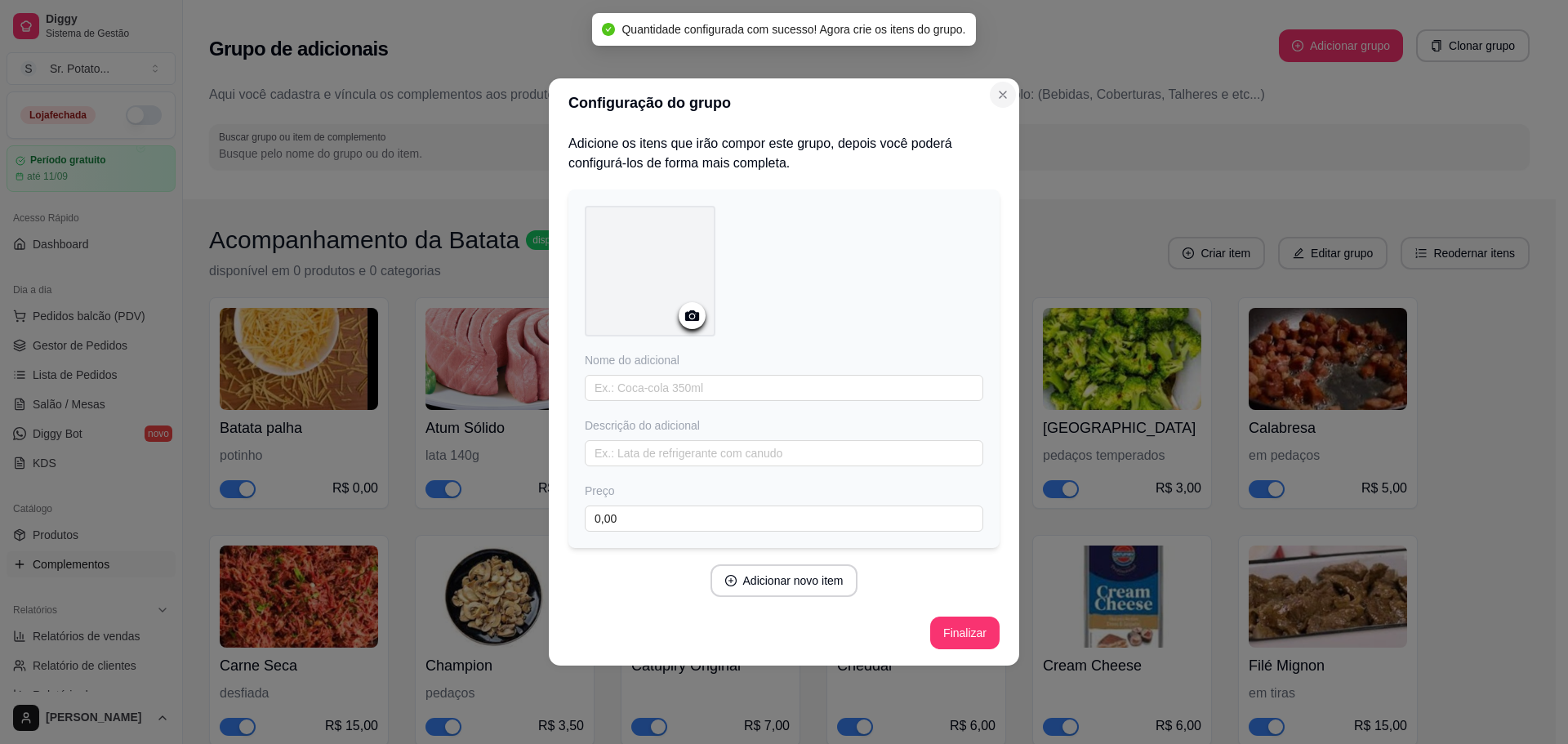
click at [1010, 93] on button "Close" at bounding box center [1003, 95] width 26 height 26
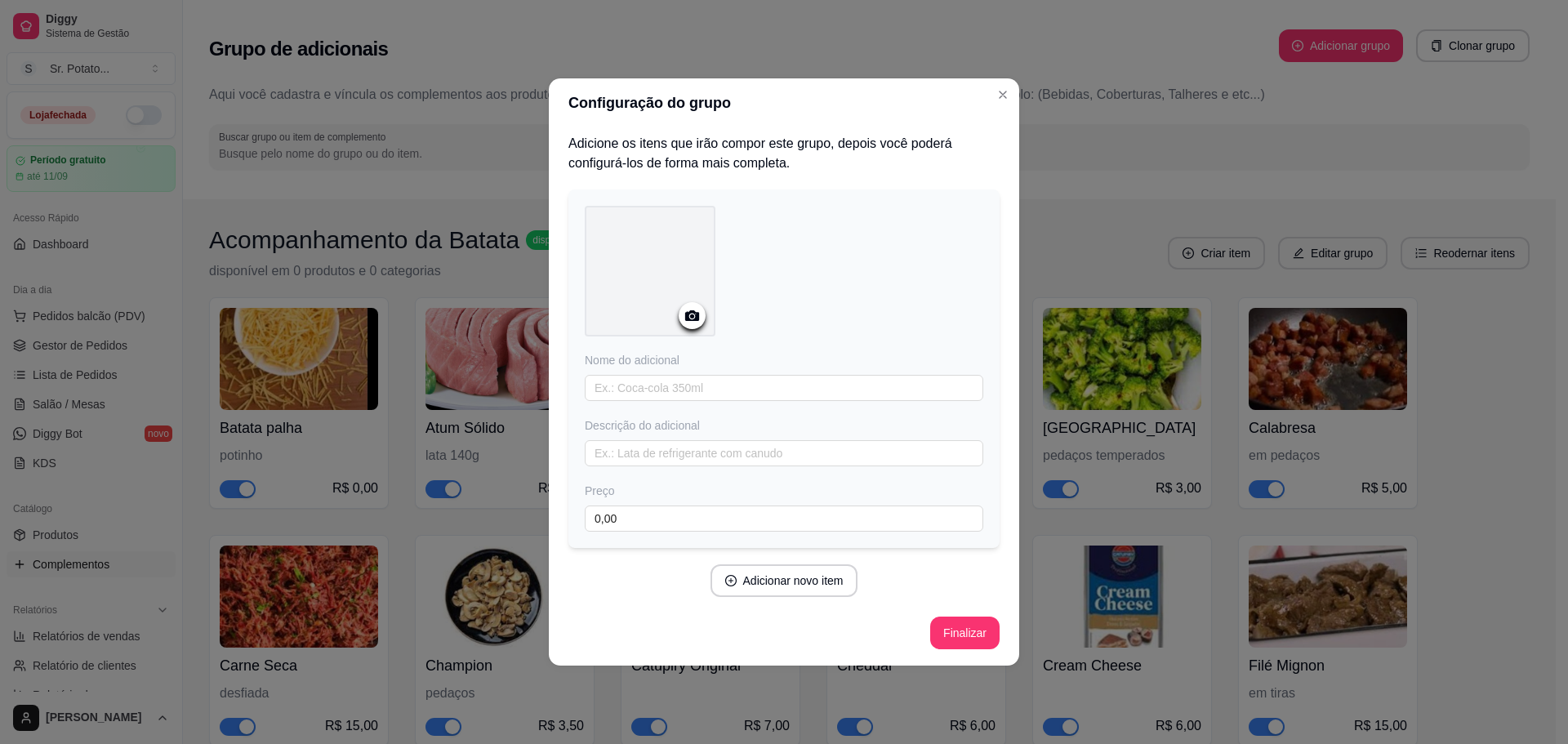
click at [494, 246] on div "Configuração do grupo Adicione os itens que irão compor este grupo, depois você…" at bounding box center [784, 372] width 1568 height 744
click at [978, 636] on button "Finalizar" at bounding box center [965, 633] width 70 height 33
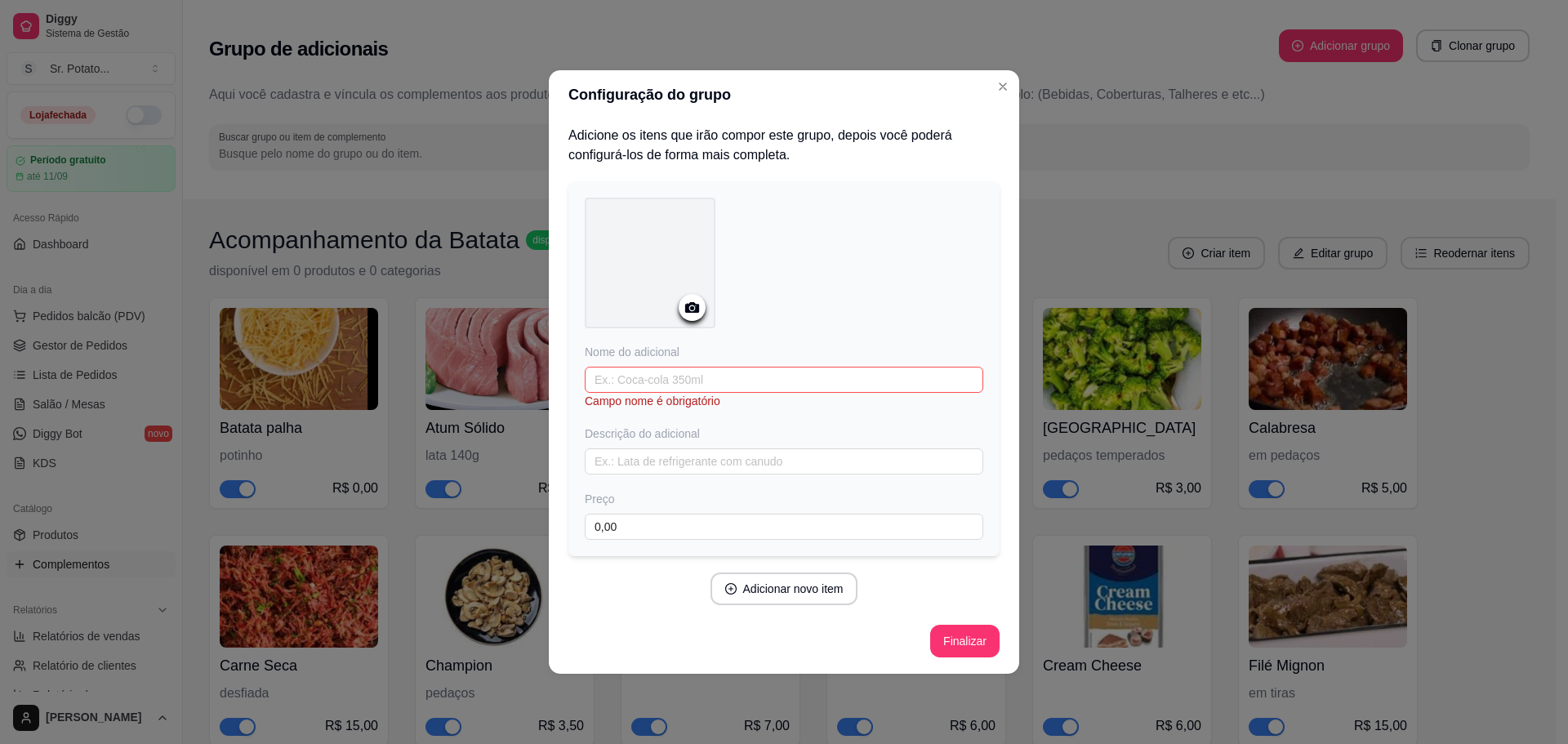
drag, startPoint x: 889, startPoint y: 436, endPoint x: 879, endPoint y: 398, distance: 39.3
click at [887, 429] on div "Descrição do adicional" at bounding box center [784, 434] width 399 height 16
click at [871, 378] on input "text" at bounding box center [784, 380] width 399 height 26
click at [869, 369] on input "text" at bounding box center [784, 380] width 399 height 26
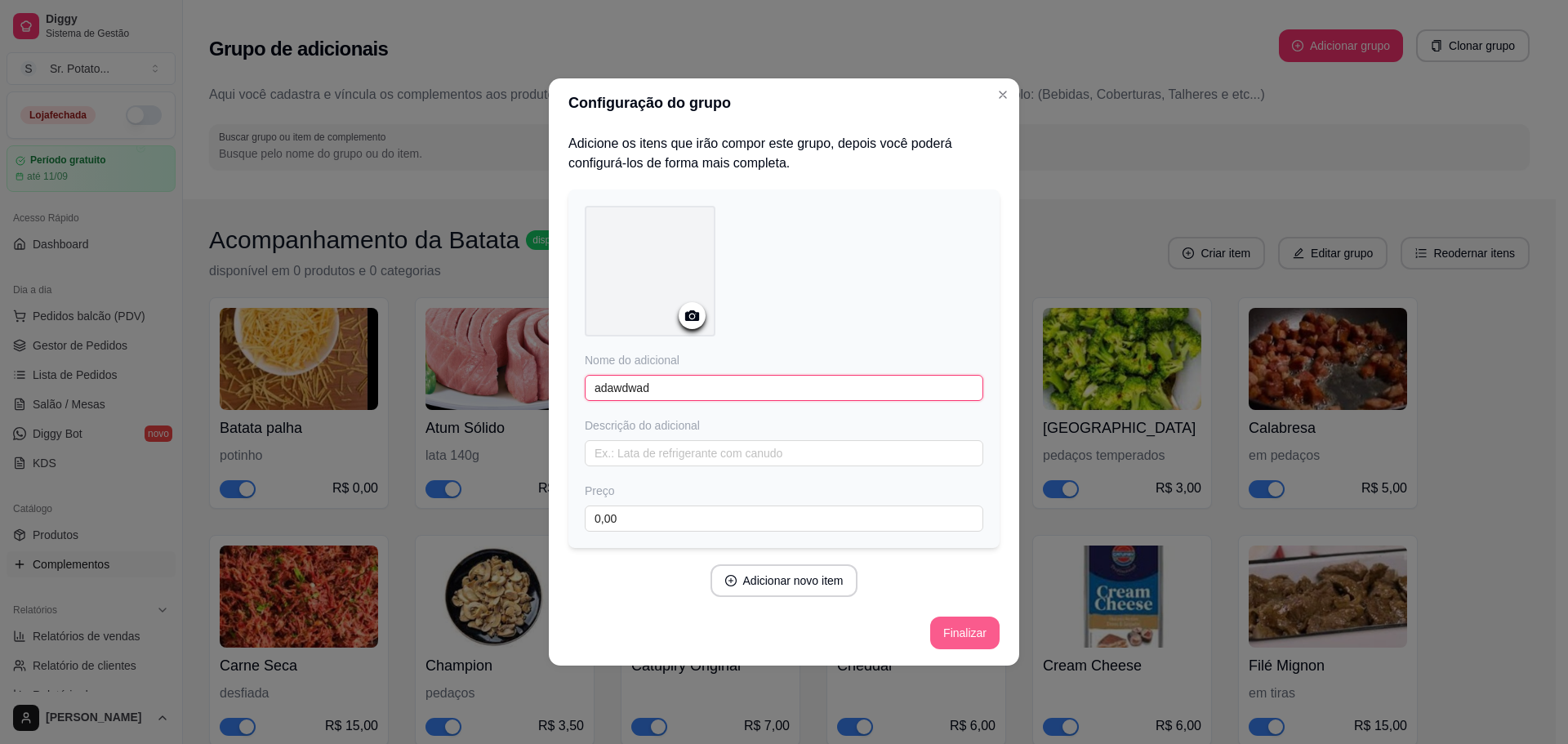
type input "adawdwad"
click at [969, 631] on button "Finalizar" at bounding box center [965, 633] width 70 height 33
click at [1242, 281] on div "Configuração do grupo Adicione os itens que irão compor este grupo, depois você…" at bounding box center [784, 372] width 1568 height 744
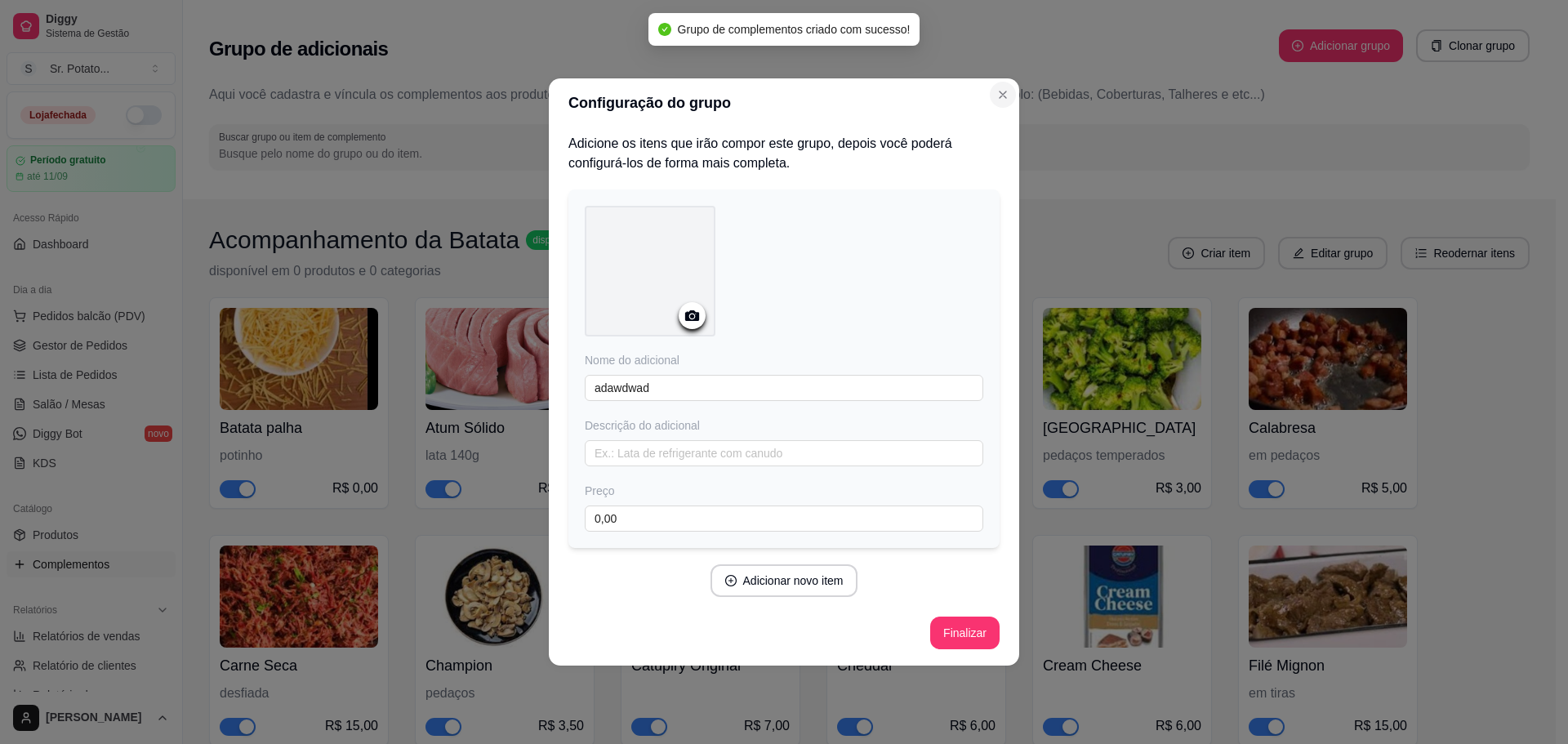
click at [1008, 101] on icon "Close" at bounding box center [1003, 94] width 13 height 13
click at [1008, 100] on icon "Close" at bounding box center [1003, 94] width 13 height 13
click at [1010, 95] on button "Close" at bounding box center [1003, 95] width 26 height 26
click at [1013, 94] on button "Close" at bounding box center [1003, 95] width 26 height 26
click at [1015, 97] on button "Close" at bounding box center [1003, 95] width 26 height 26
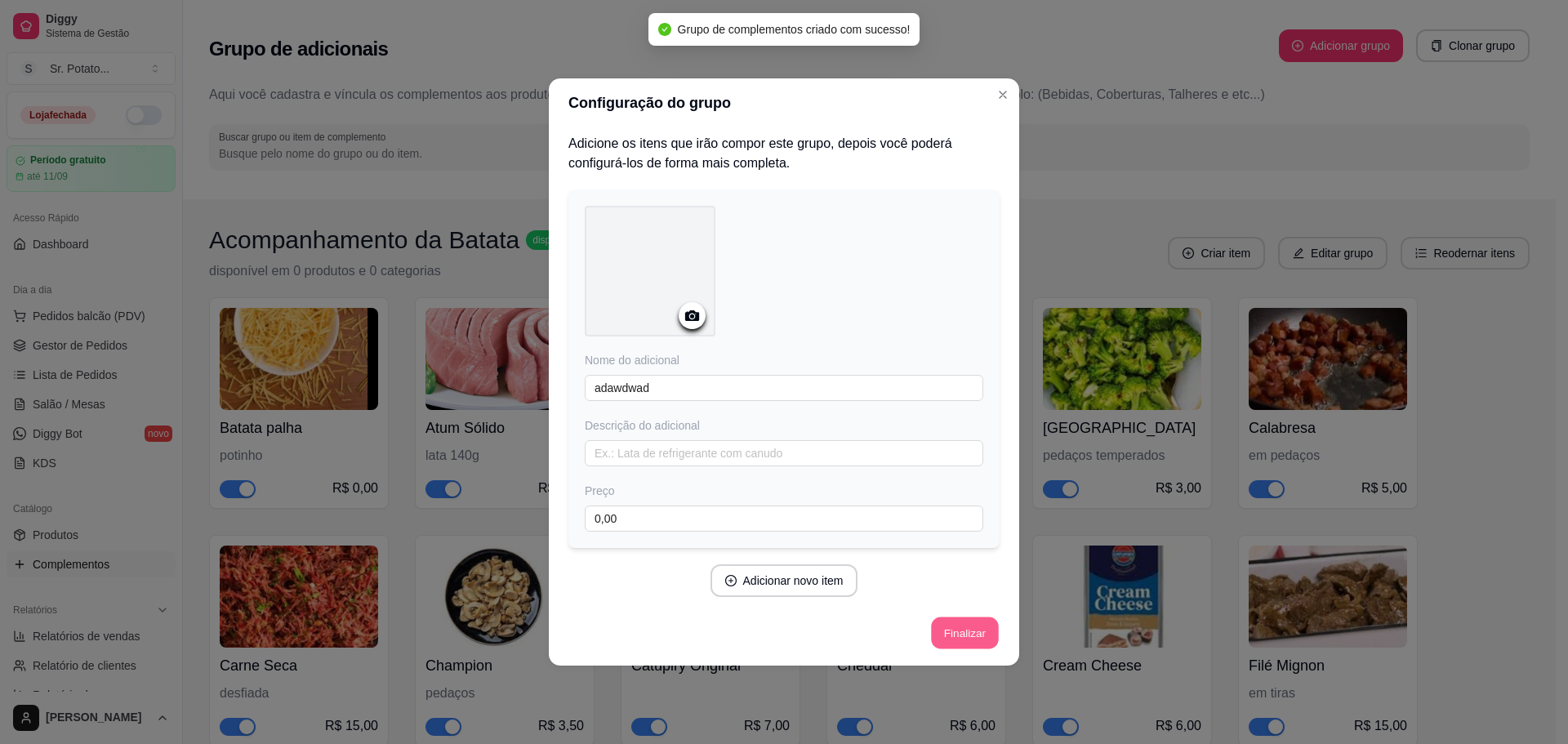
click at [978, 640] on button "Finalizar" at bounding box center [964, 633] width 67 height 32
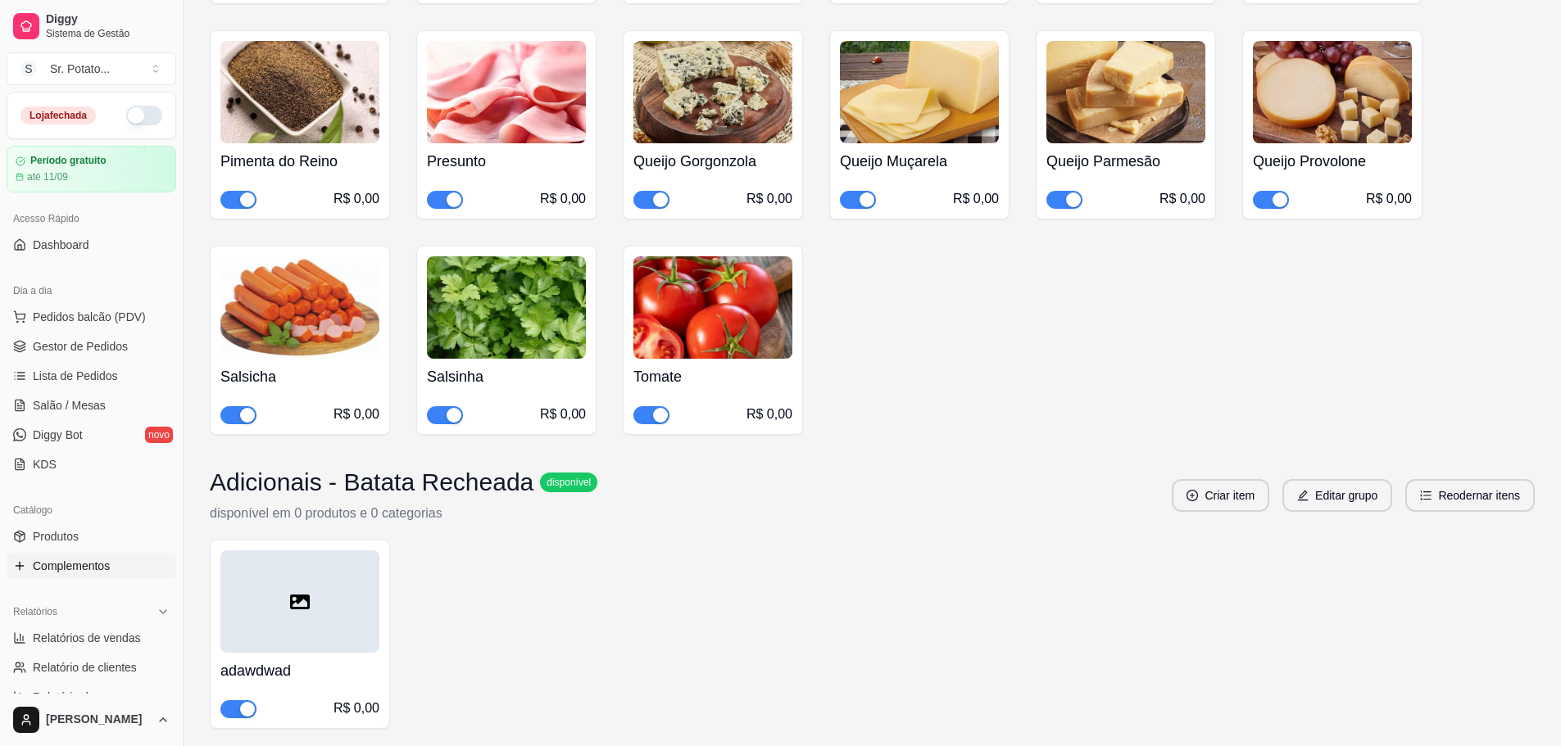
scroll to position [6204, 0]
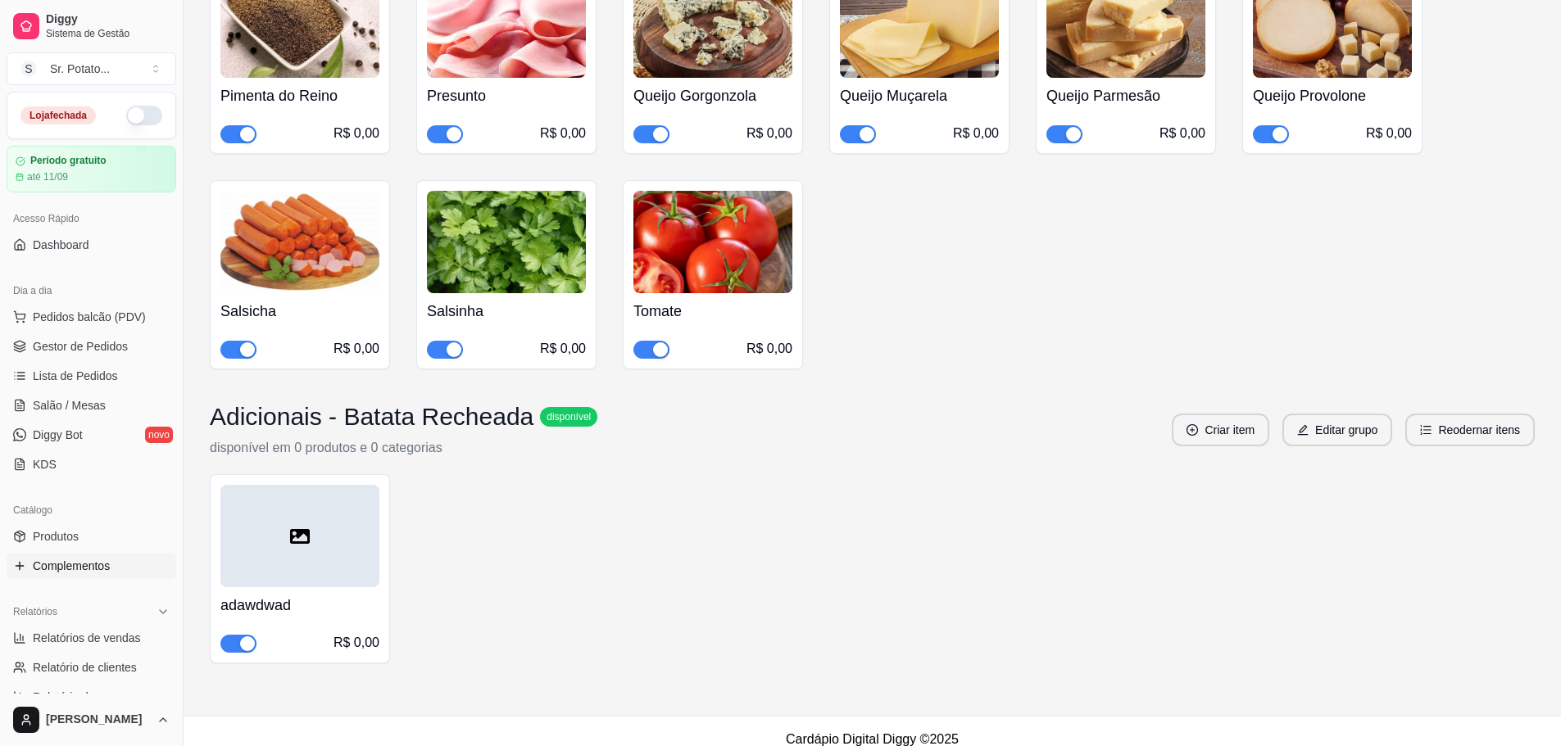
click at [347, 529] on div at bounding box center [299, 536] width 159 height 102
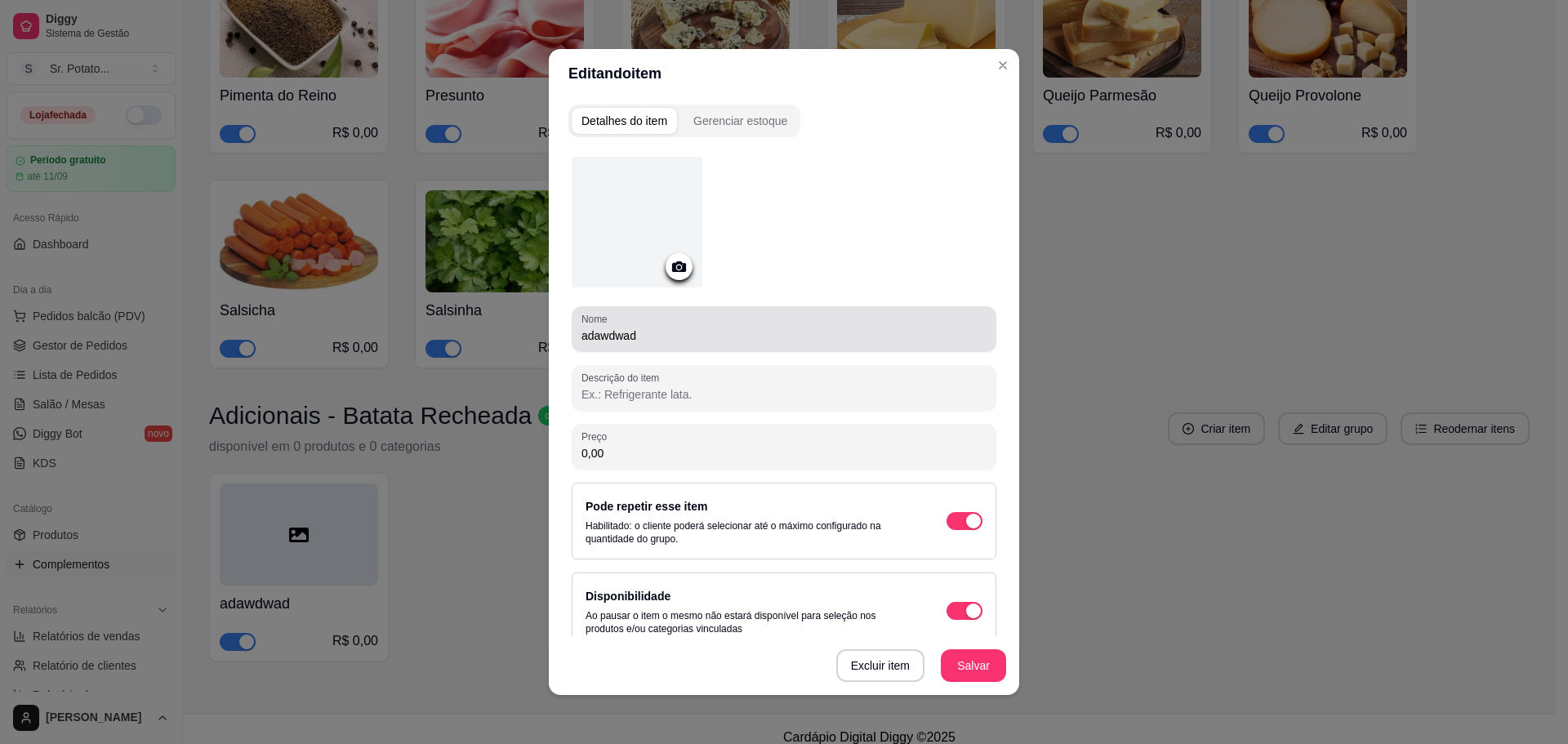
click at [711, 334] on input "adawdwad" at bounding box center [784, 336] width 405 height 16
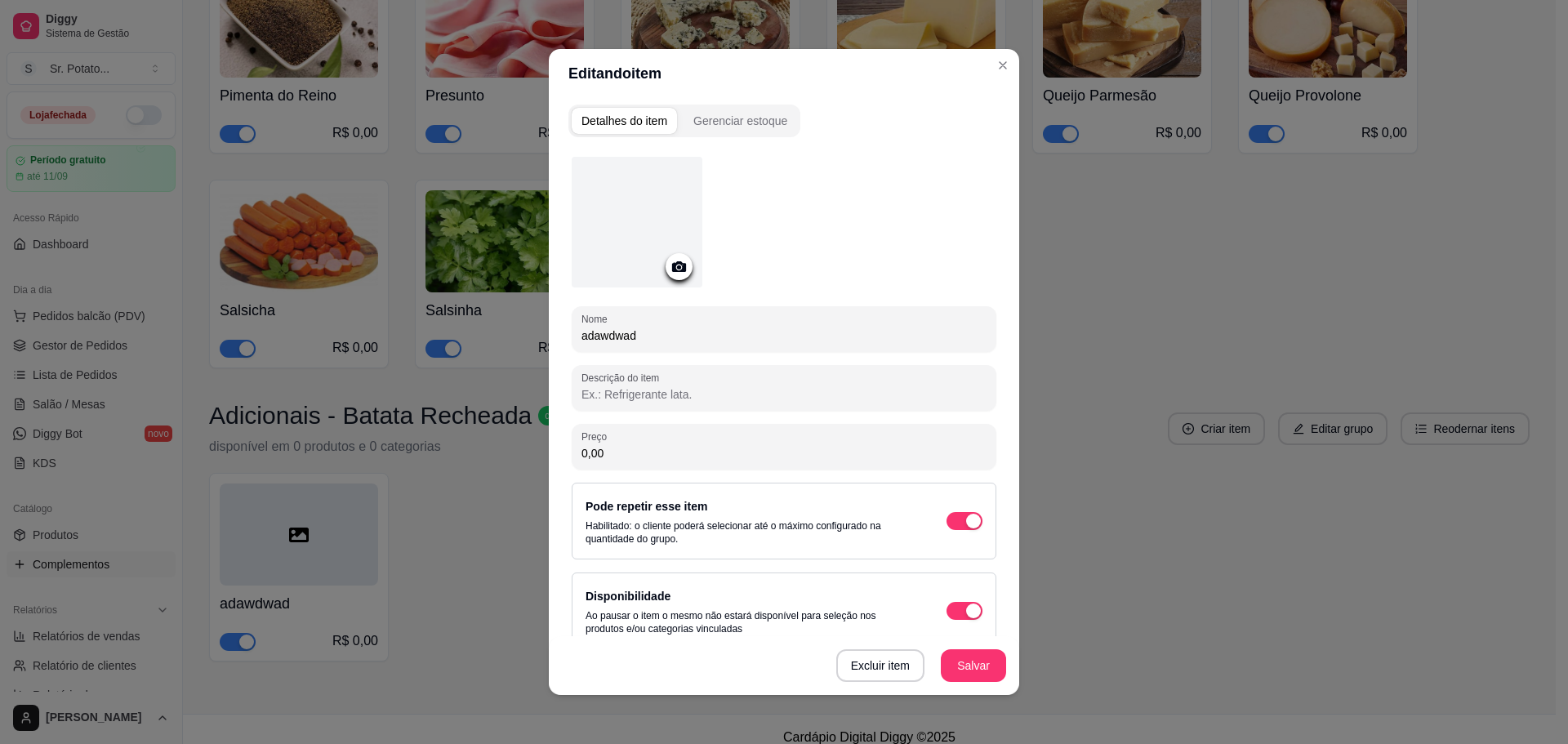
click at [711, 334] on input "adawdwad" at bounding box center [784, 336] width 405 height 16
type input "Atum"
click at [636, 205] on div at bounding box center [636, 221] width 131 height 131
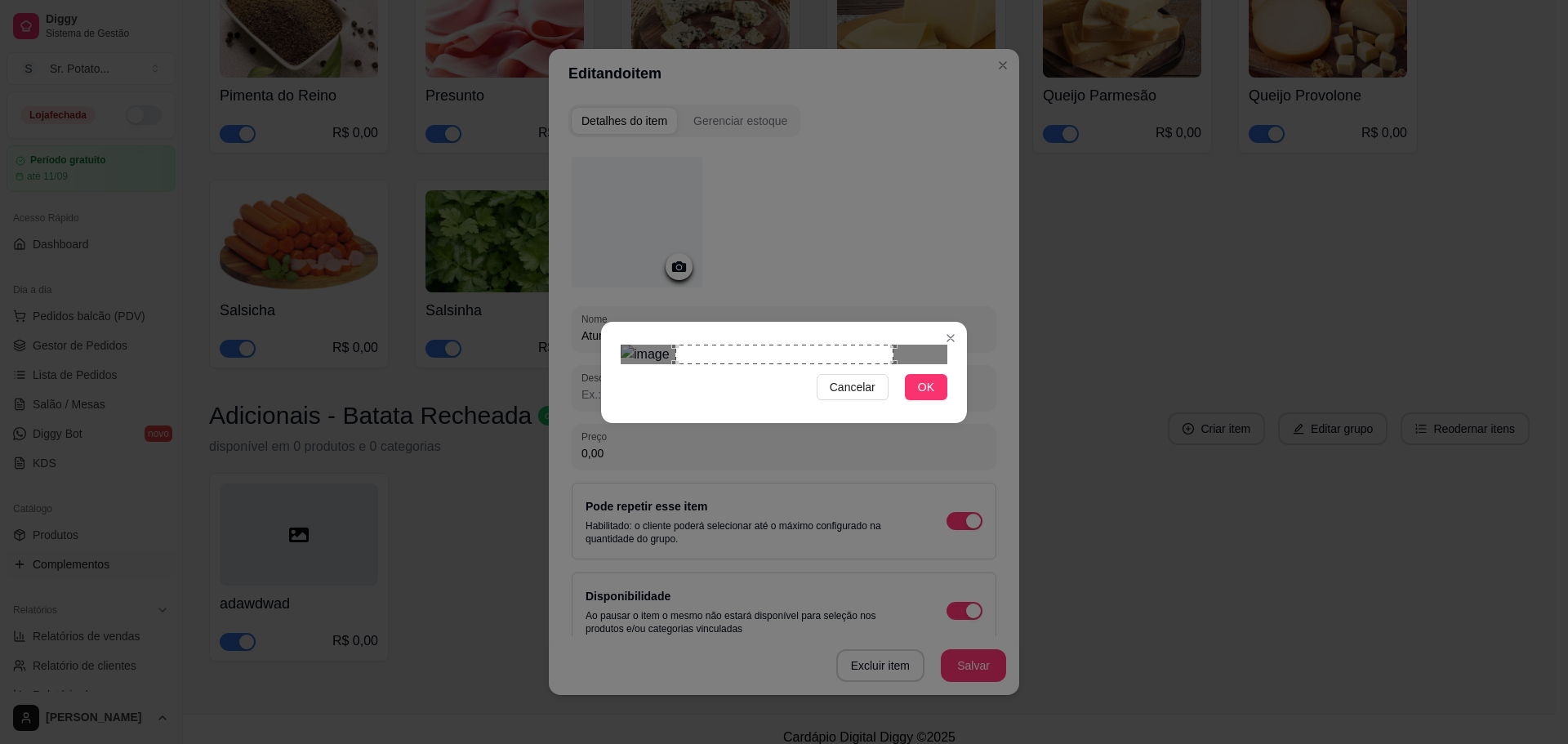
click at [676, 364] on div "Use the arrow keys to move the crop selection area" at bounding box center [784, 355] width 218 height 20
click at [913, 400] on button "OK" at bounding box center [926, 387] width 43 height 26
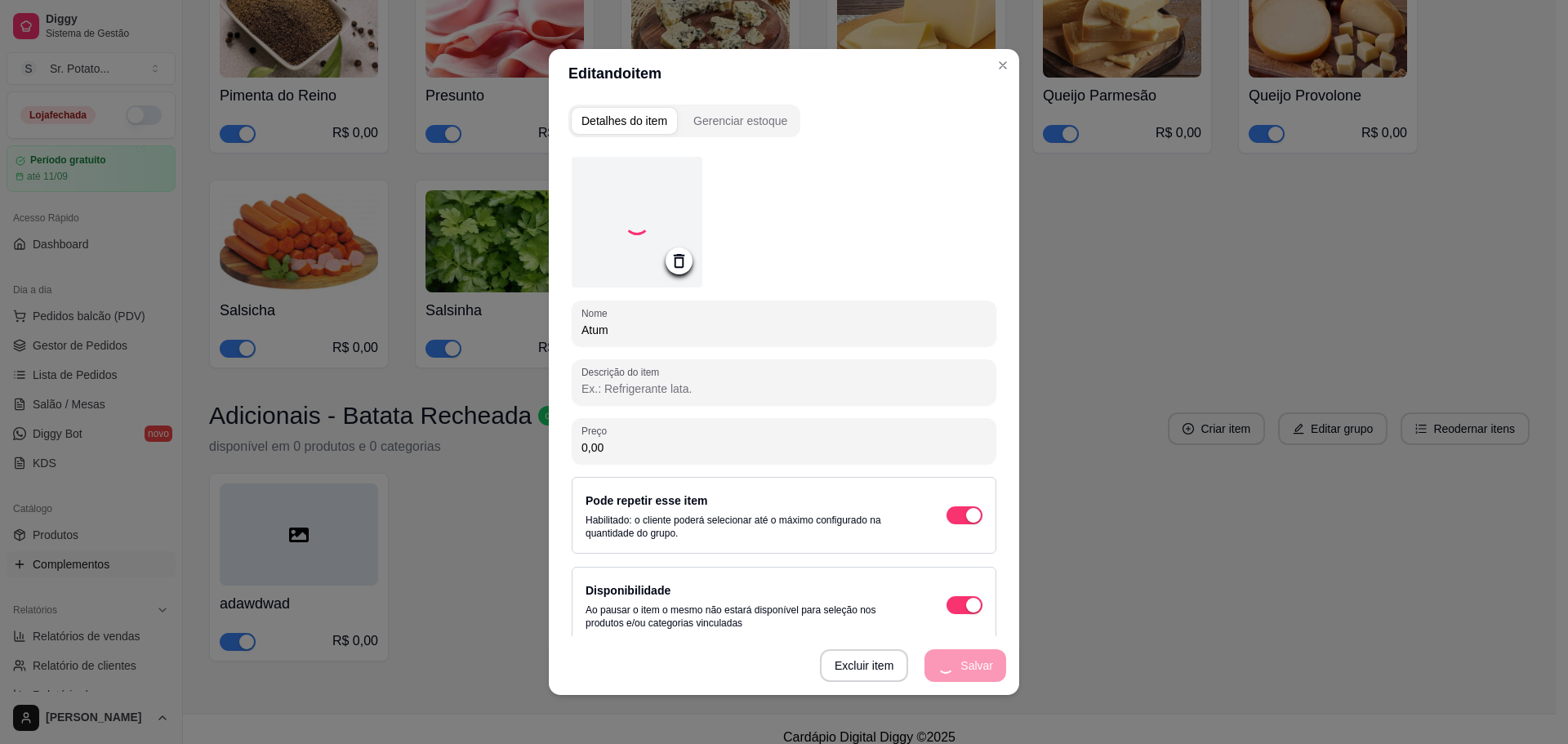
click at [698, 451] on input "0,00" at bounding box center [784, 448] width 405 height 16
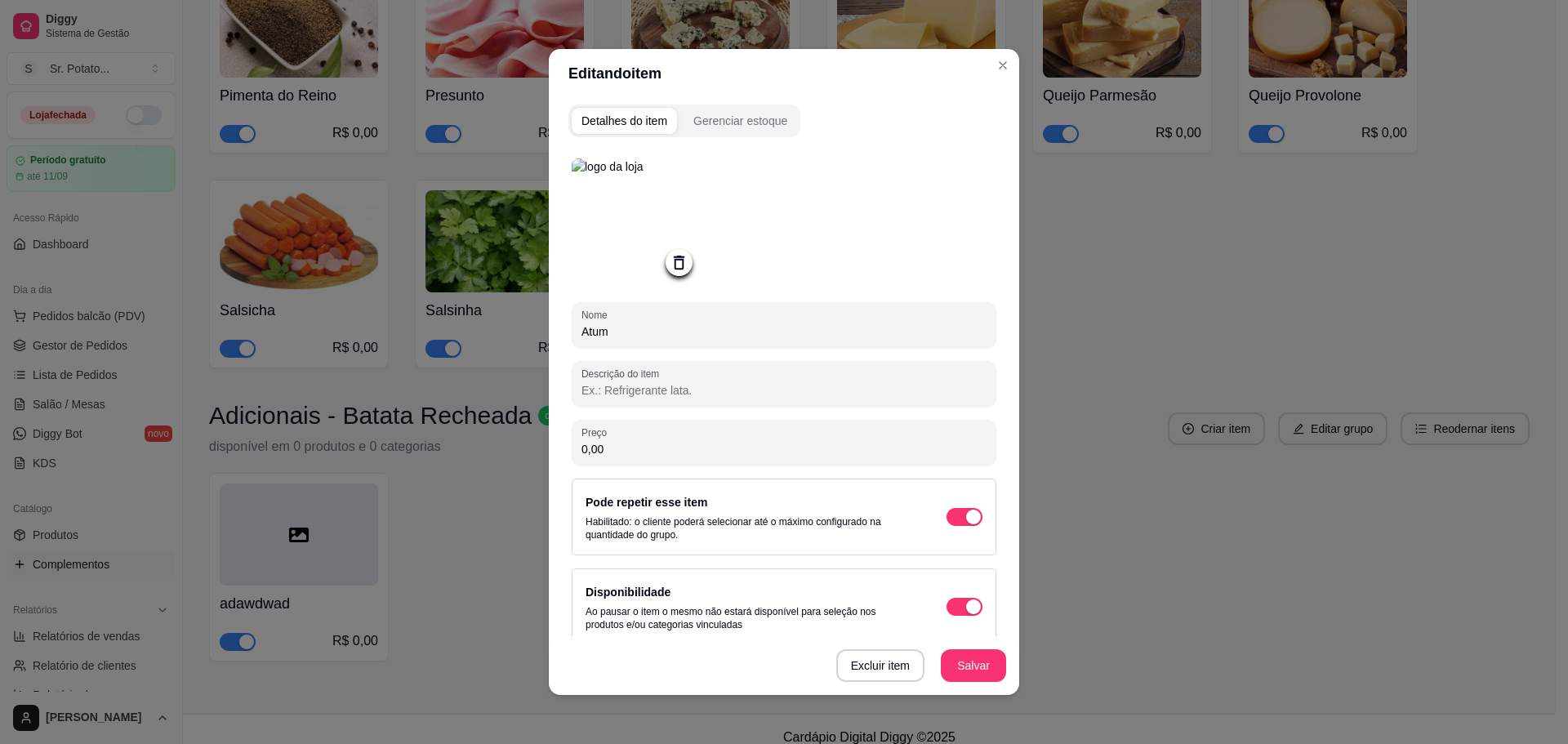
click at [698, 451] on input "0,00" at bounding box center [784, 449] width 405 height 16
type input "9,00"
click at [966, 660] on button "Salvar" at bounding box center [974, 665] width 66 height 33
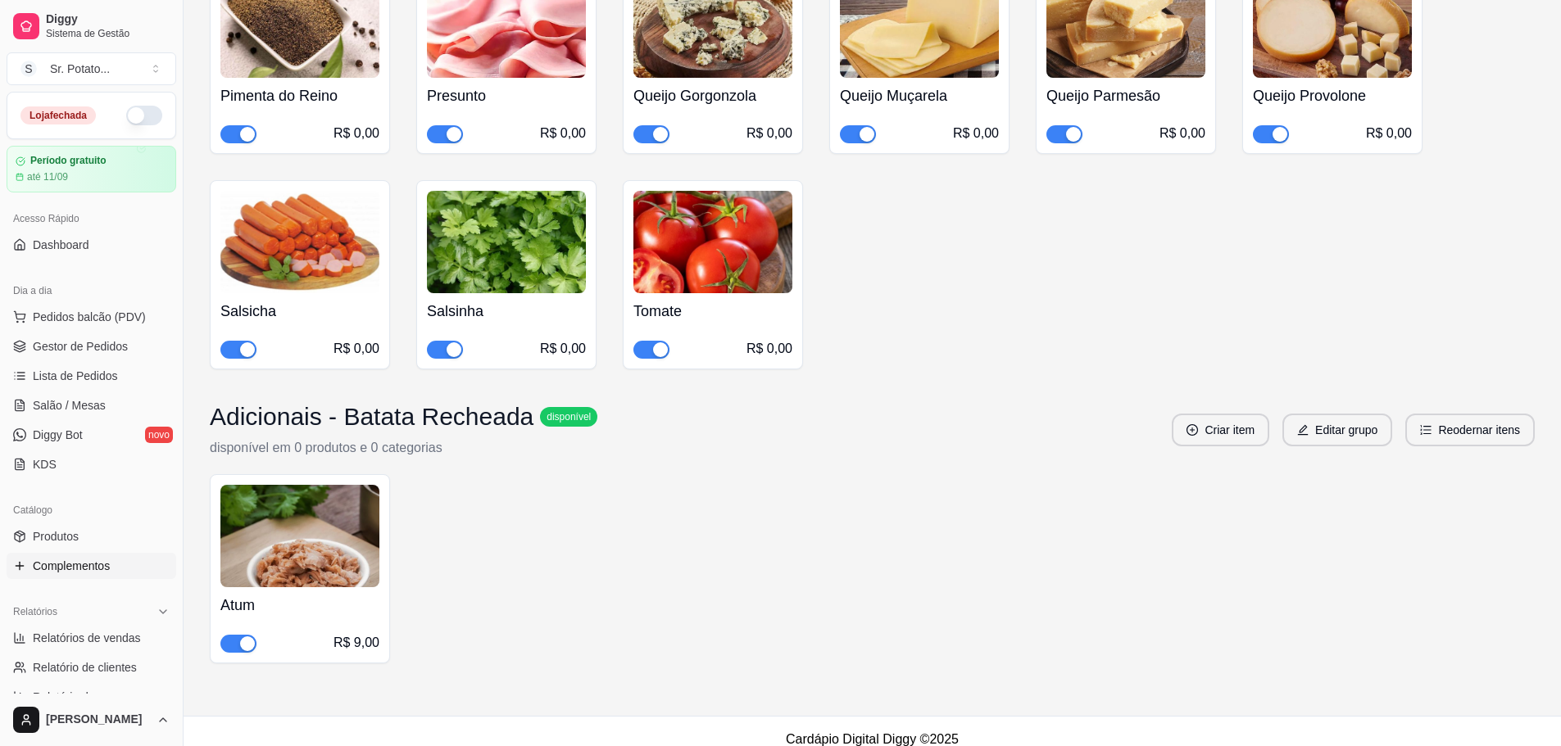
click at [1213, 420] on button "Criar item" at bounding box center [1220, 430] width 97 height 33
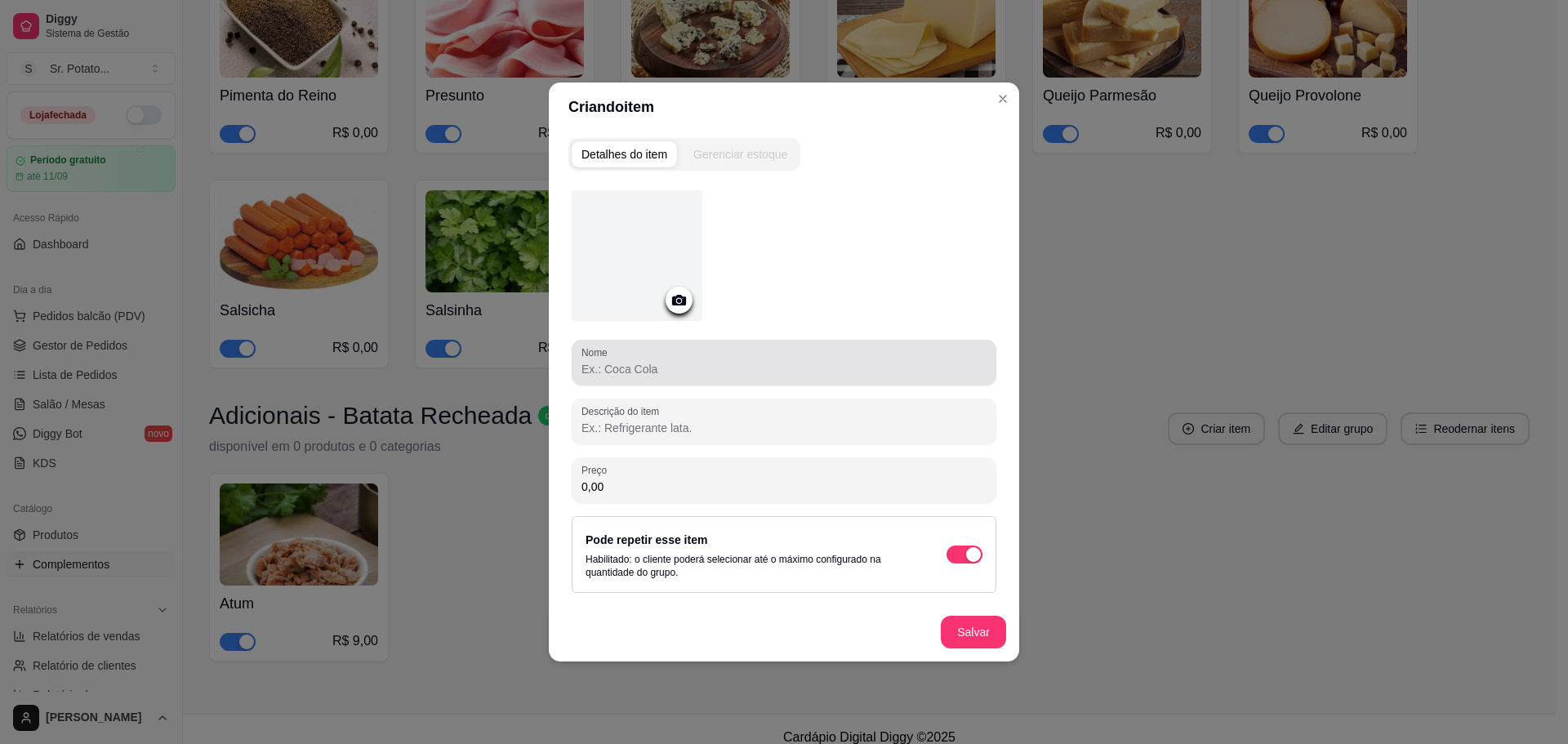
click at [840, 361] on input "Nome" at bounding box center [784, 369] width 405 height 16
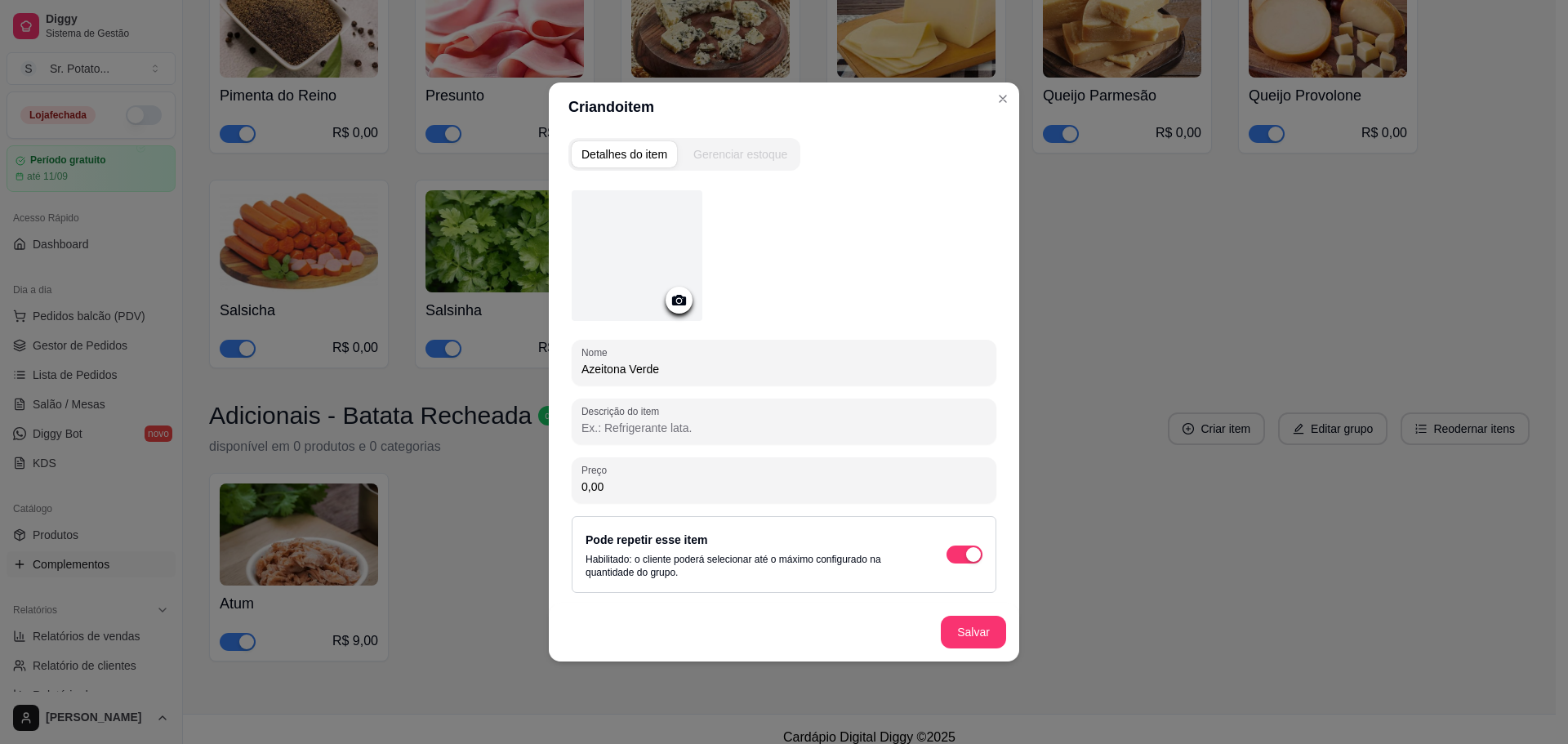
type input "Azeitona Verde"
click at [636, 224] on div at bounding box center [636, 255] width 131 height 131
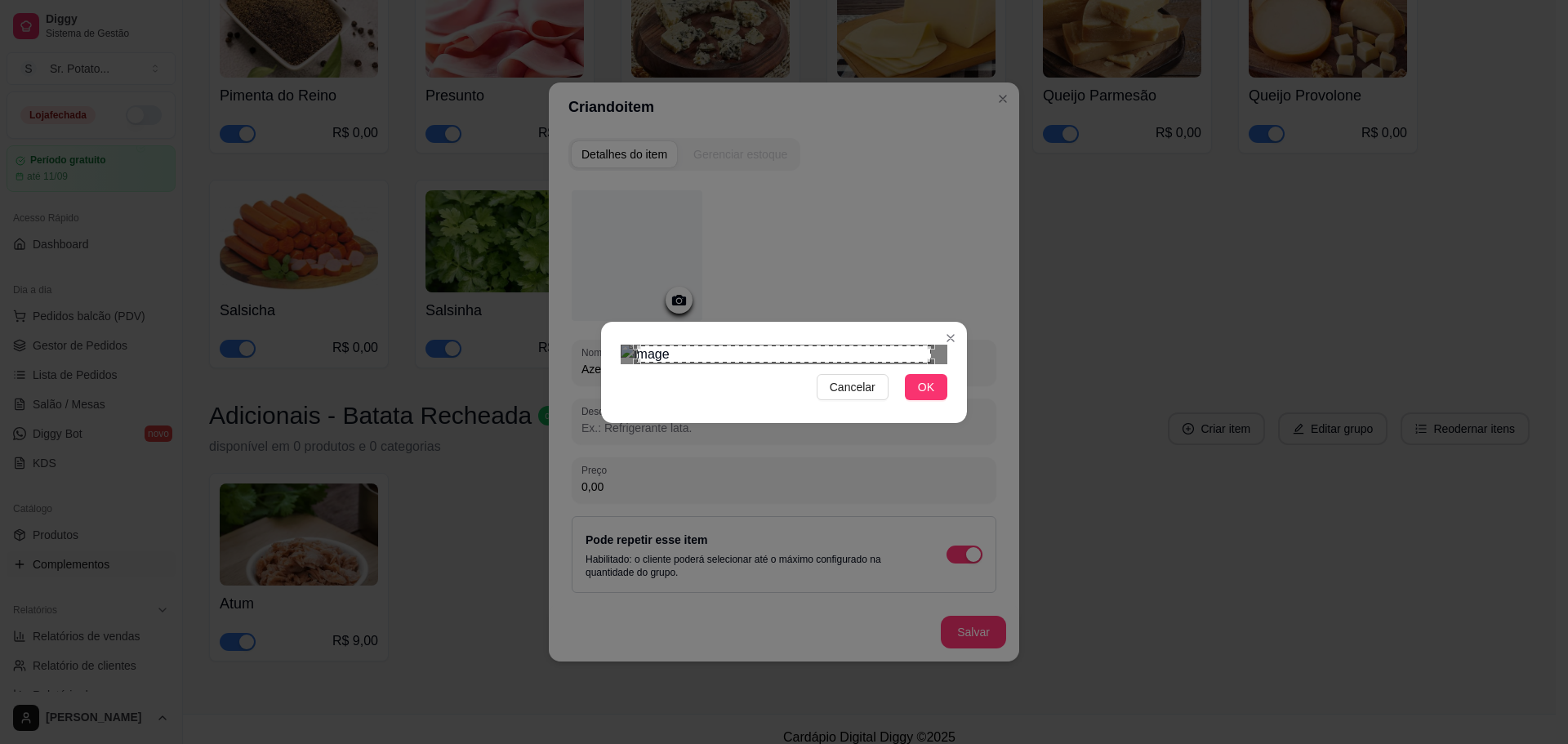
click at [929, 400] on button "OK" at bounding box center [926, 387] width 43 height 26
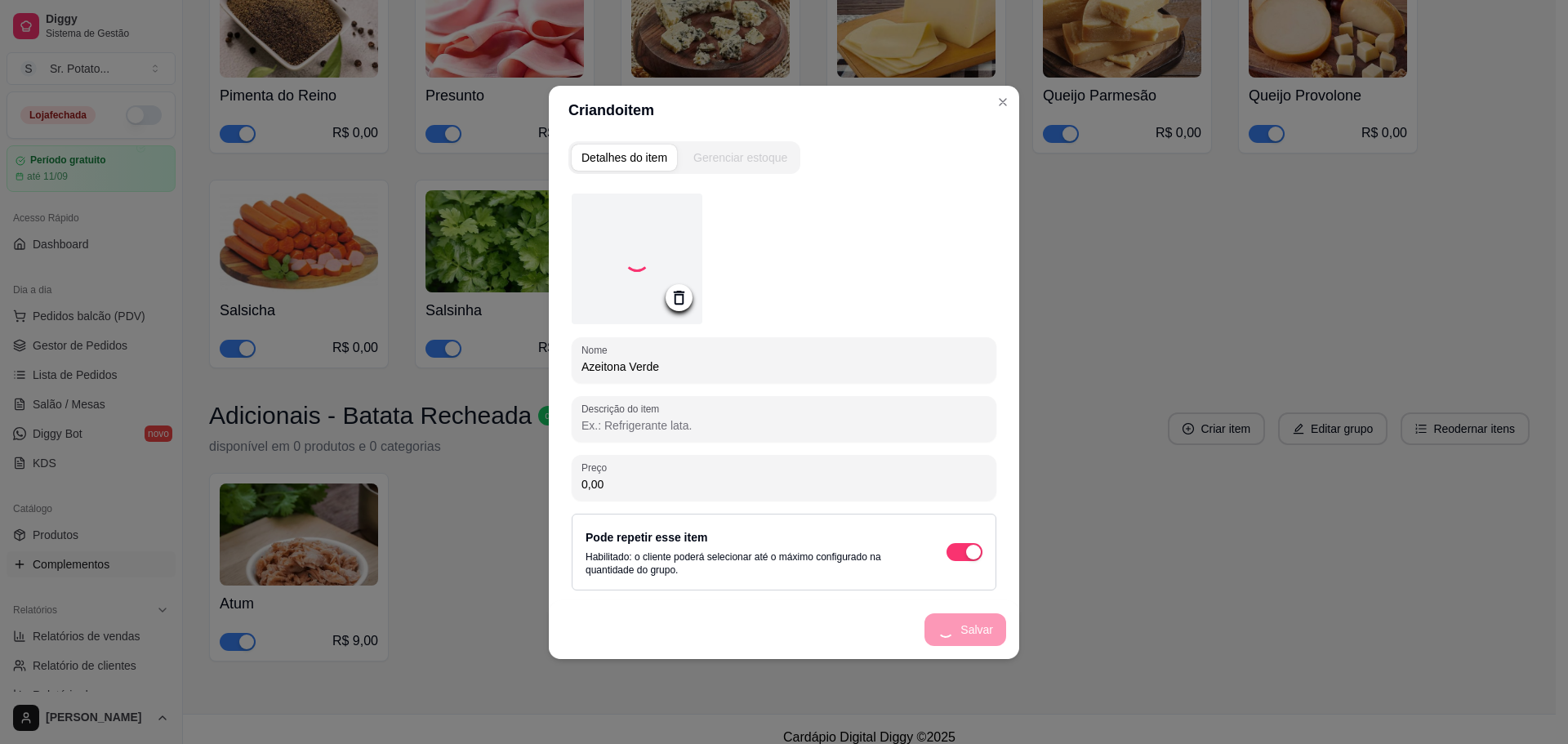
click at [736, 492] on input "0,00" at bounding box center [784, 485] width 405 height 16
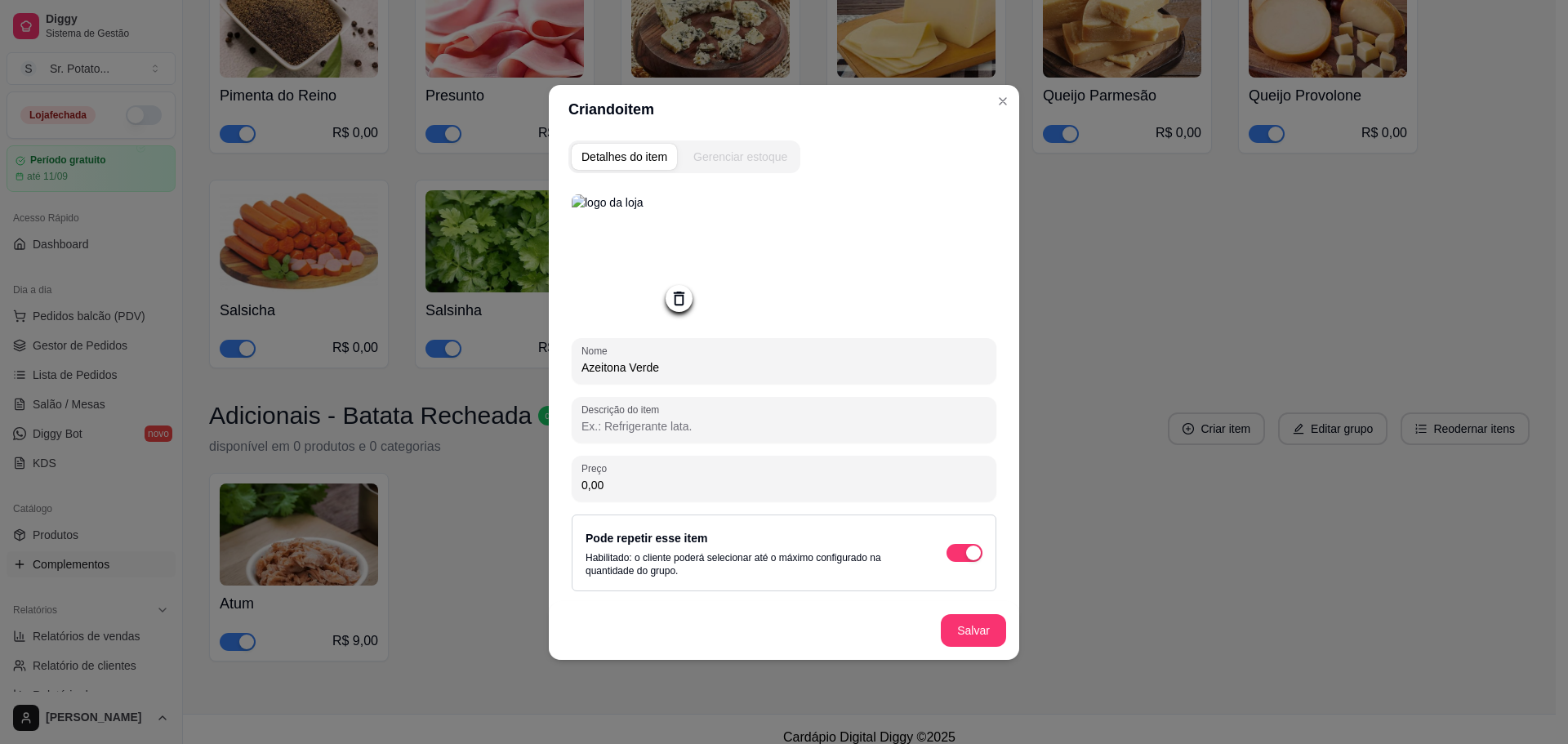
click at [736, 492] on input "0,00" at bounding box center [784, 485] width 405 height 16
type input "4,00"
click at [979, 628] on button "Salvar" at bounding box center [974, 630] width 66 height 33
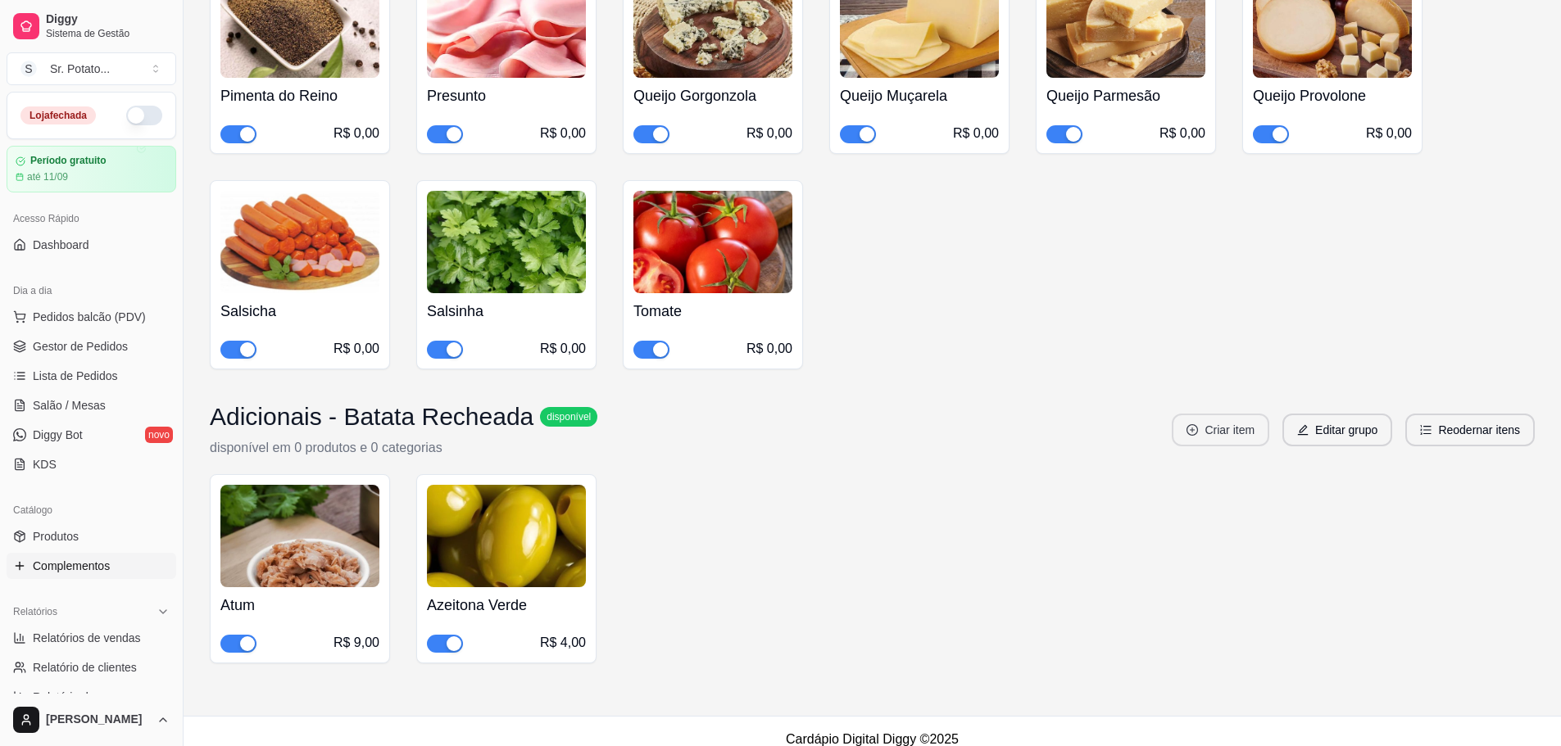
click at [1201, 414] on button "Criar item" at bounding box center [1220, 430] width 97 height 33
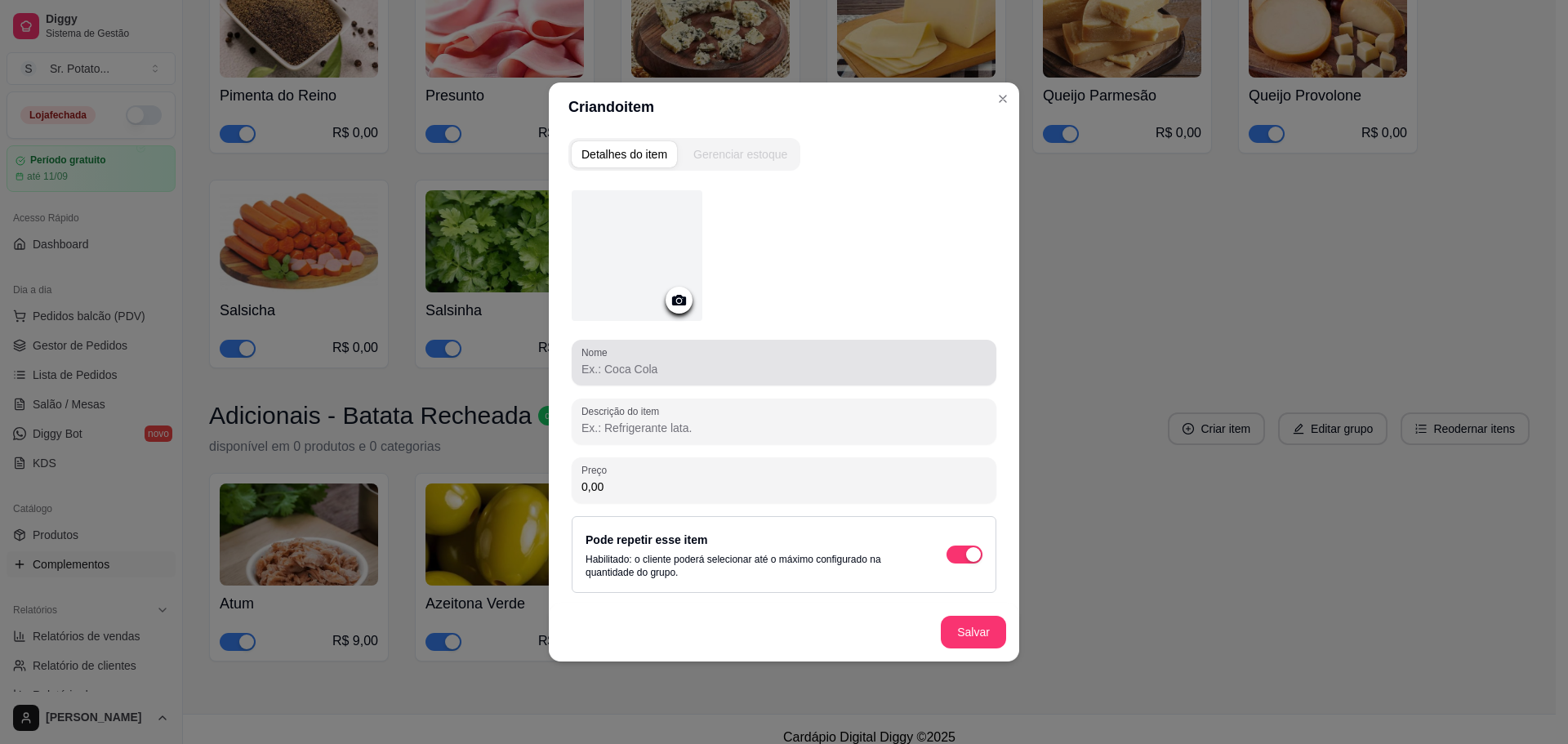
click at [712, 383] on div "Nome" at bounding box center [784, 363] width 425 height 46
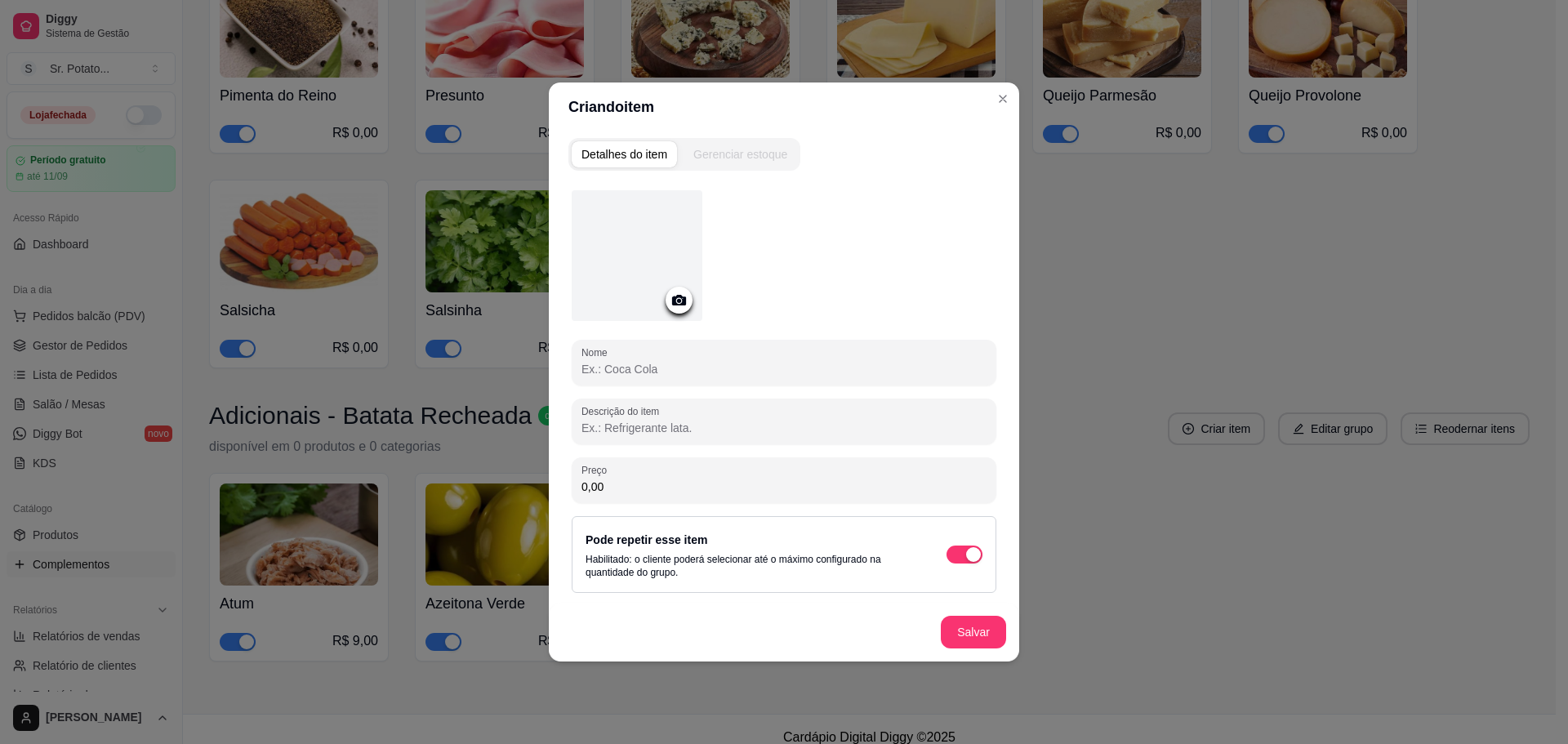
click at [708, 381] on div "Nome" at bounding box center [784, 363] width 425 height 46
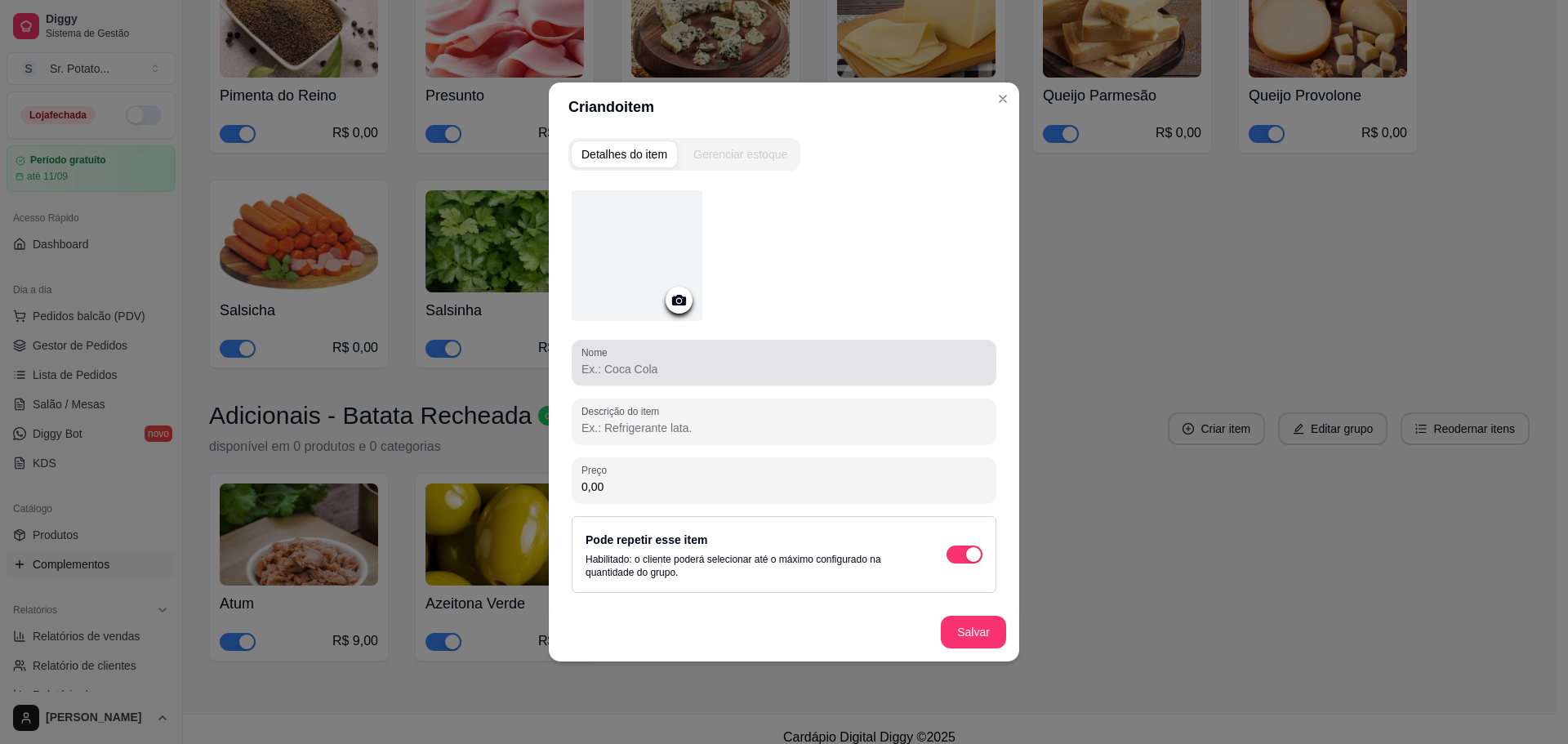
click at [708, 381] on div "Nome" at bounding box center [784, 363] width 425 height 46
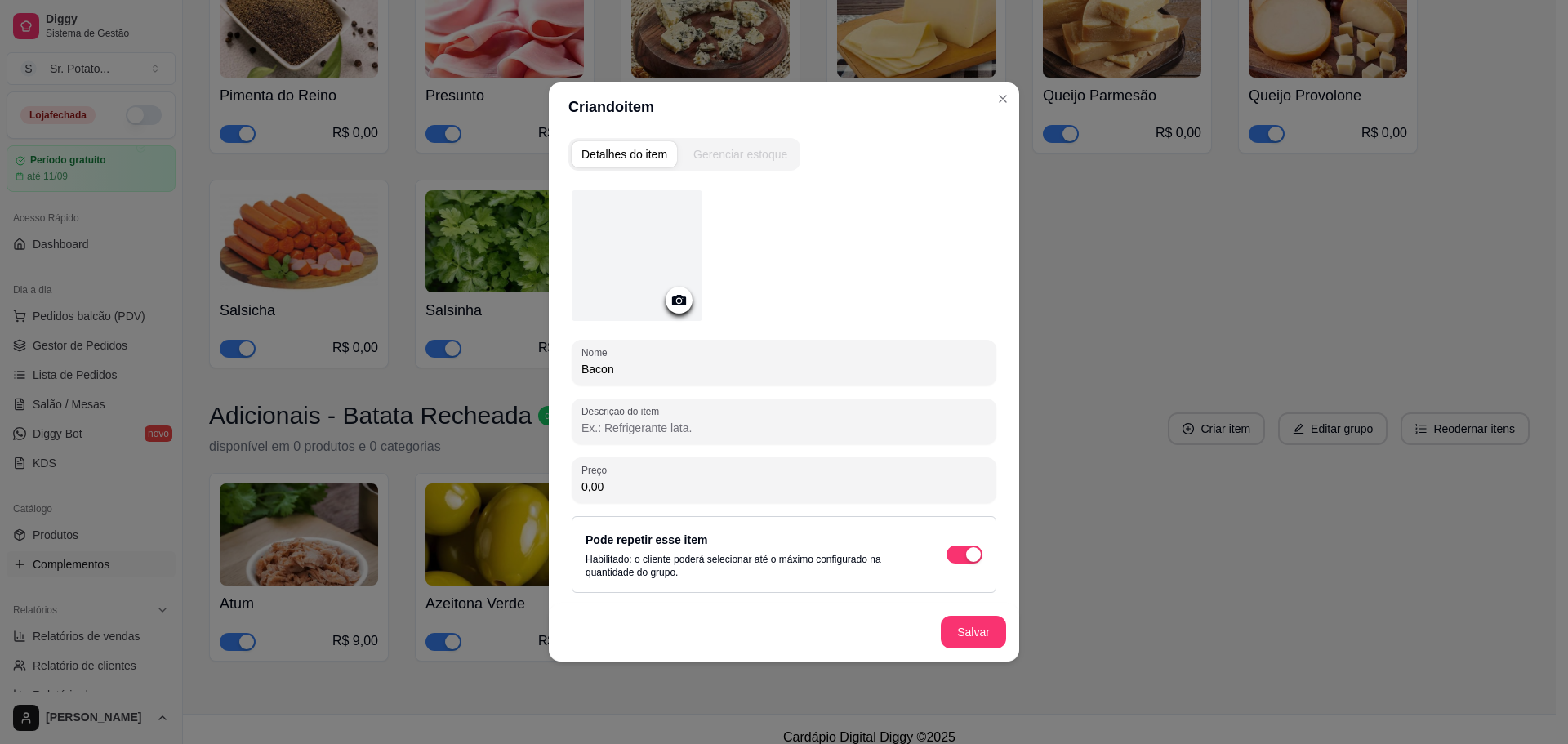
type input "Bacon"
click at [668, 485] on input "0,00" at bounding box center [784, 487] width 405 height 16
type input "7,00"
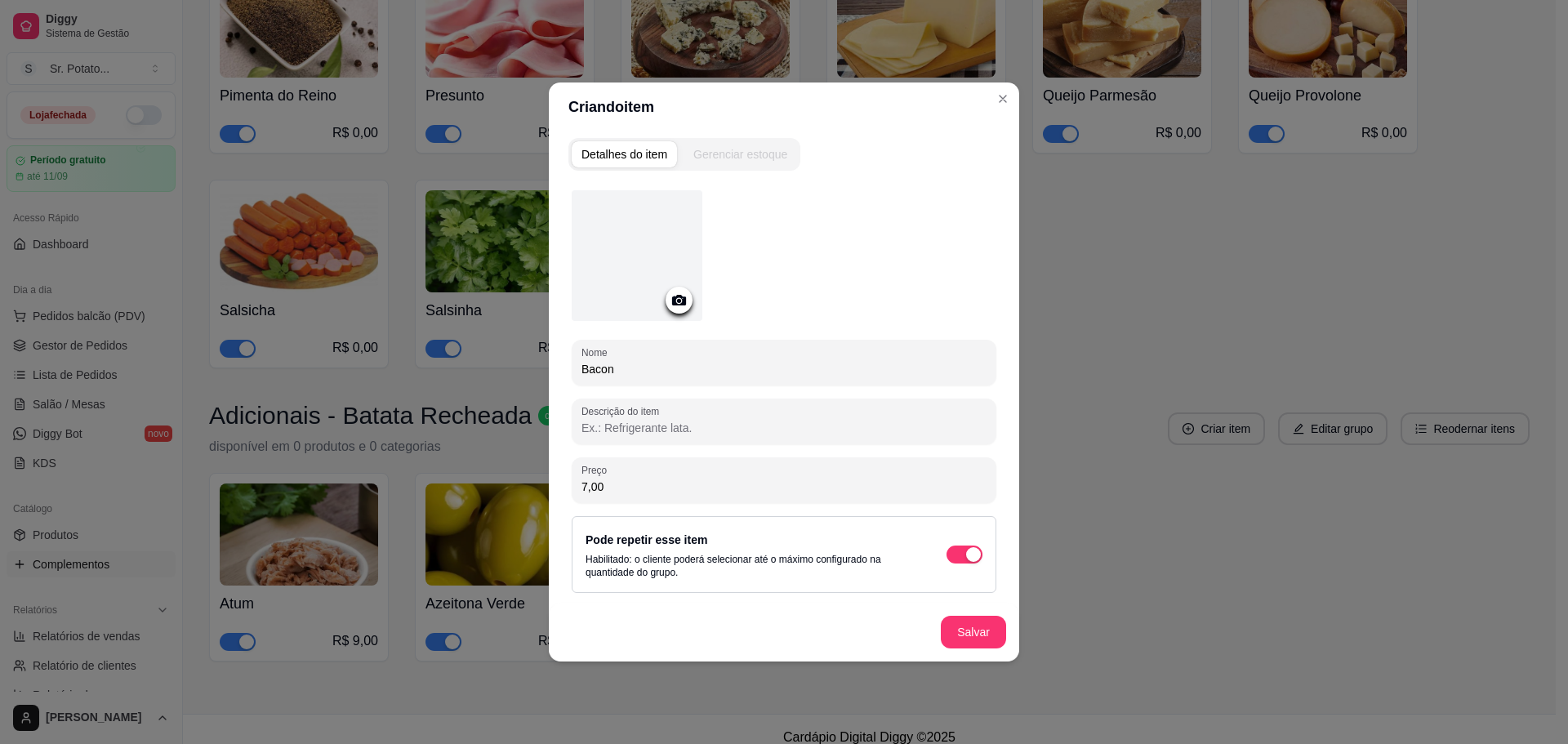
click at [979, 628] on button "Salvar" at bounding box center [974, 632] width 66 height 33
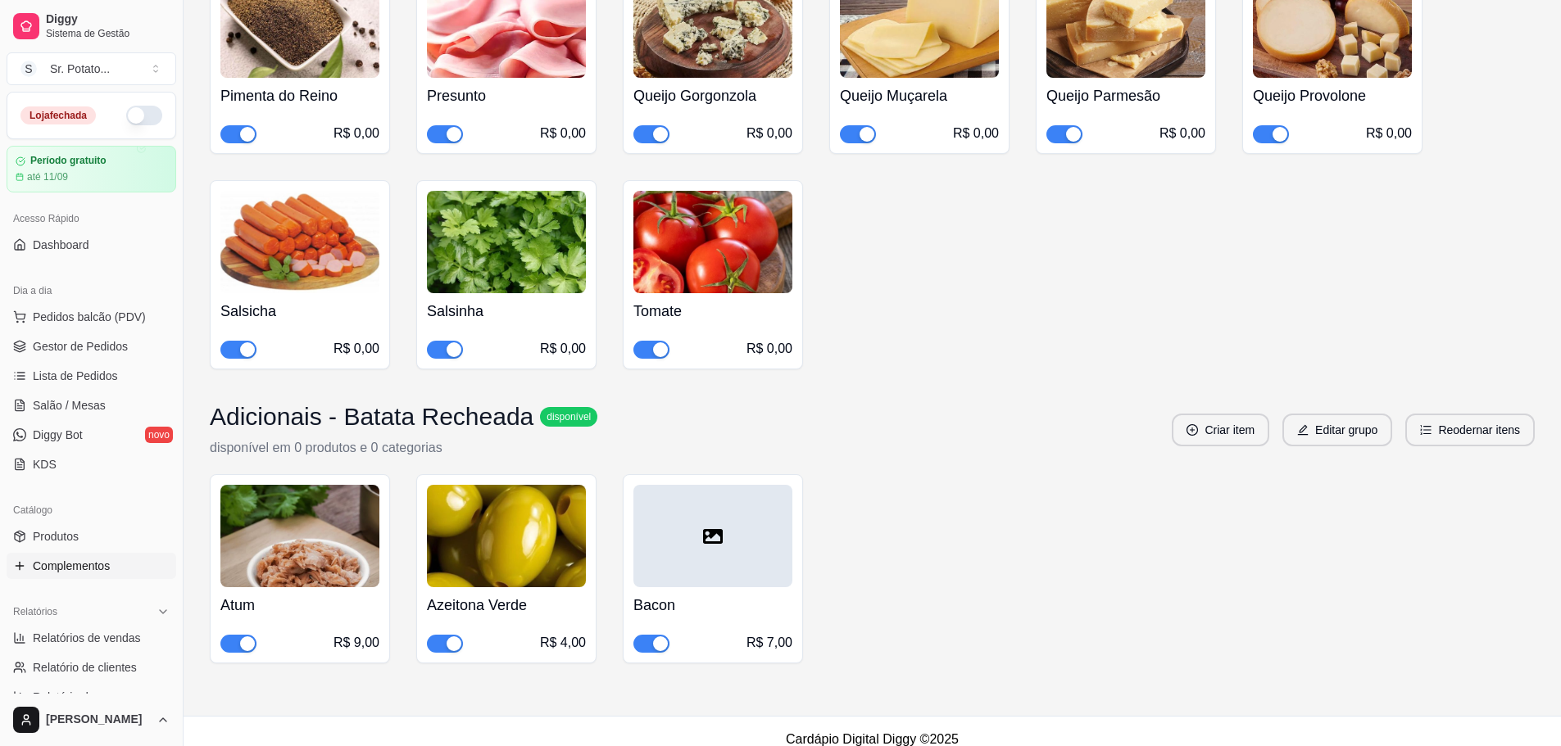
click at [704, 539] on div at bounding box center [712, 536] width 159 height 102
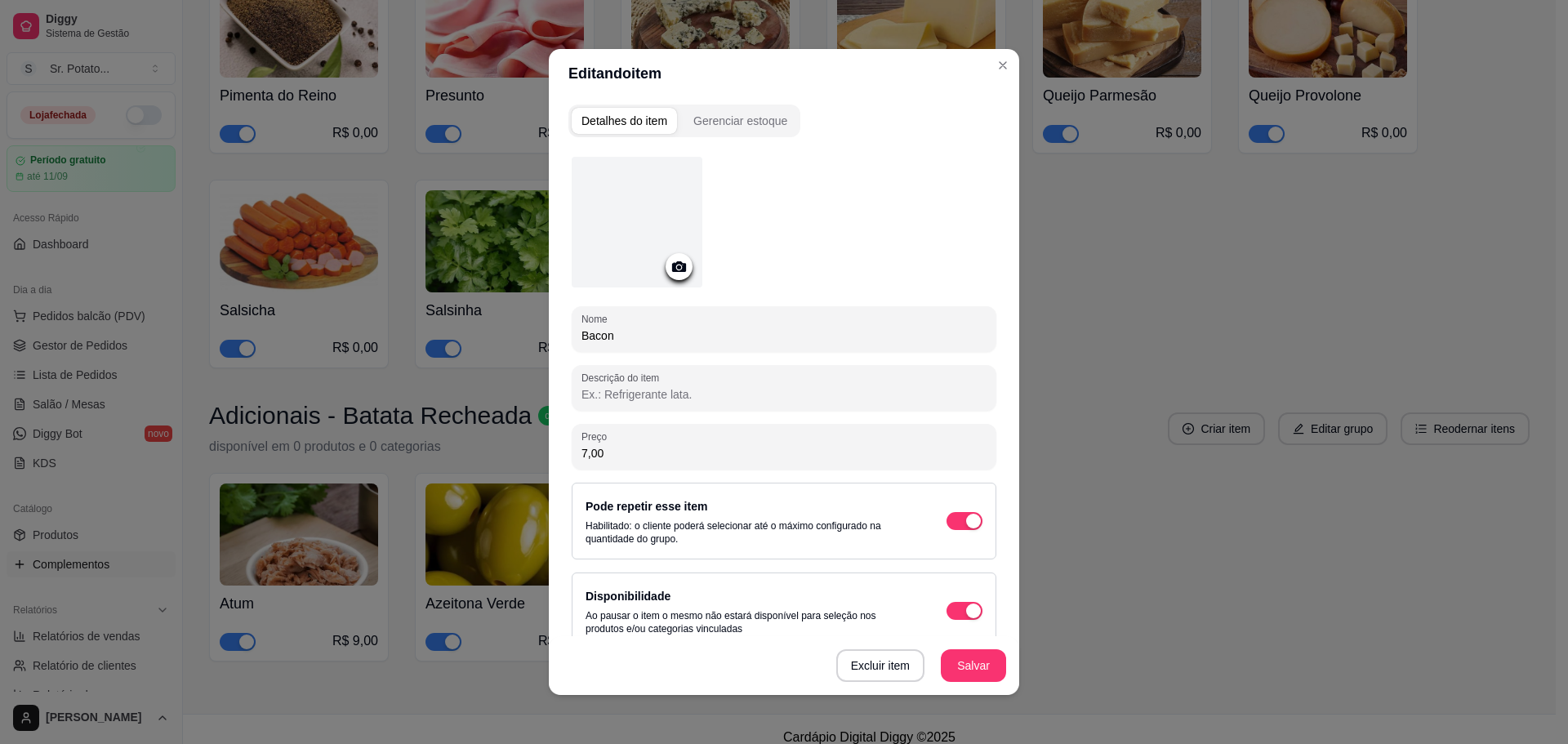
click at [639, 234] on div at bounding box center [636, 221] width 131 height 131
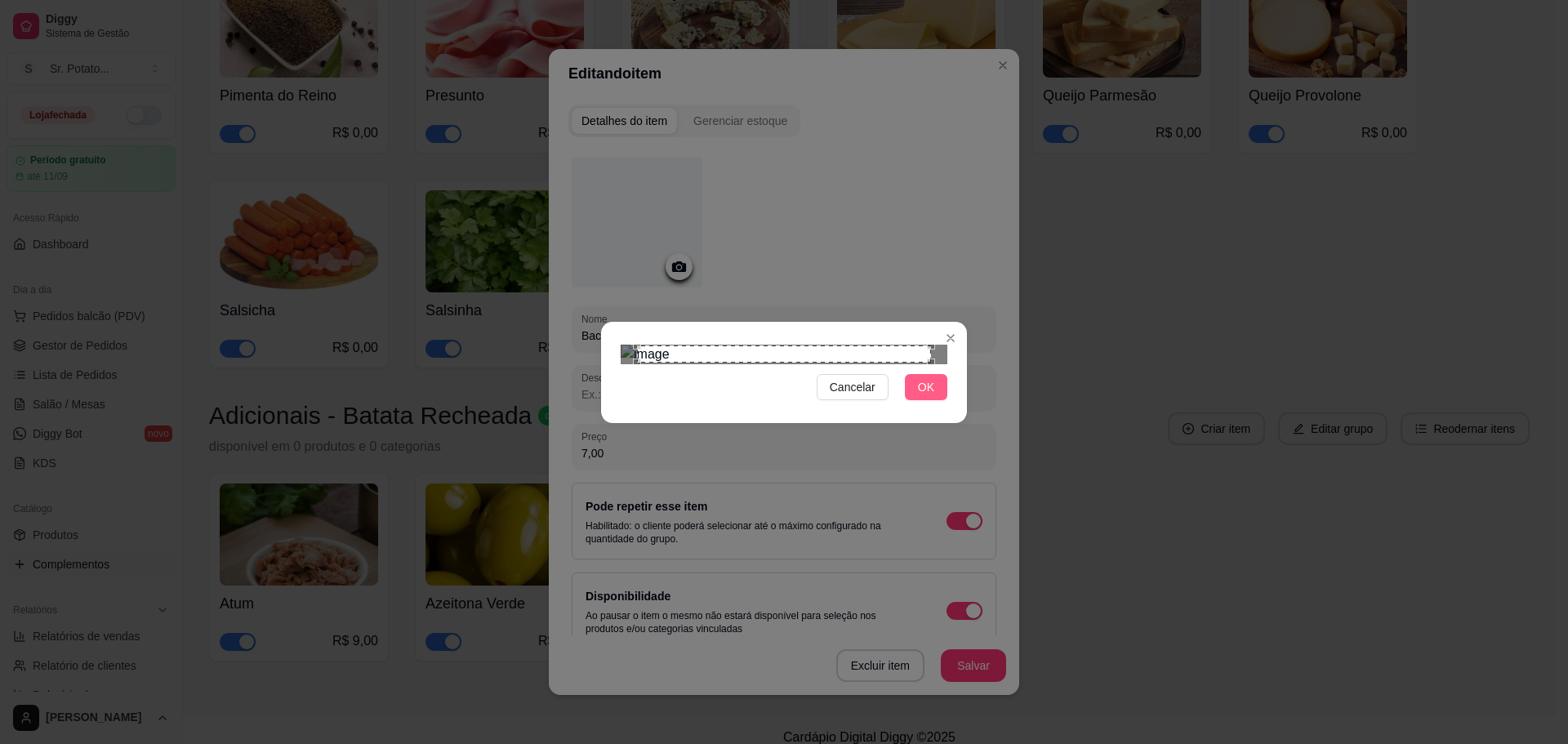
click at [934, 400] on button "OK" at bounding box center [926, 387] width 43 height 26
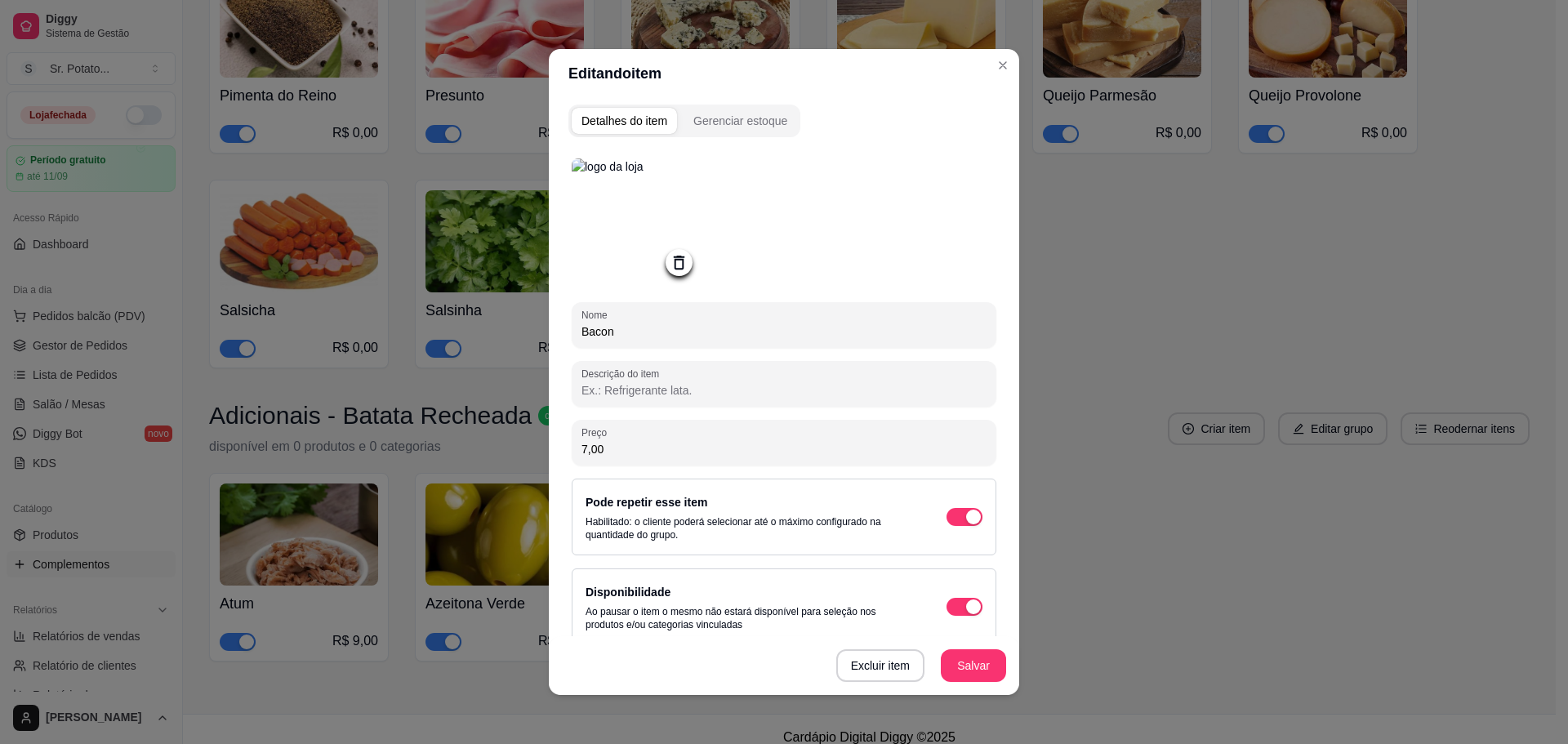
click at [970, 673] on button "Salvar" at bounding box center [974, 665] width 66 height 33
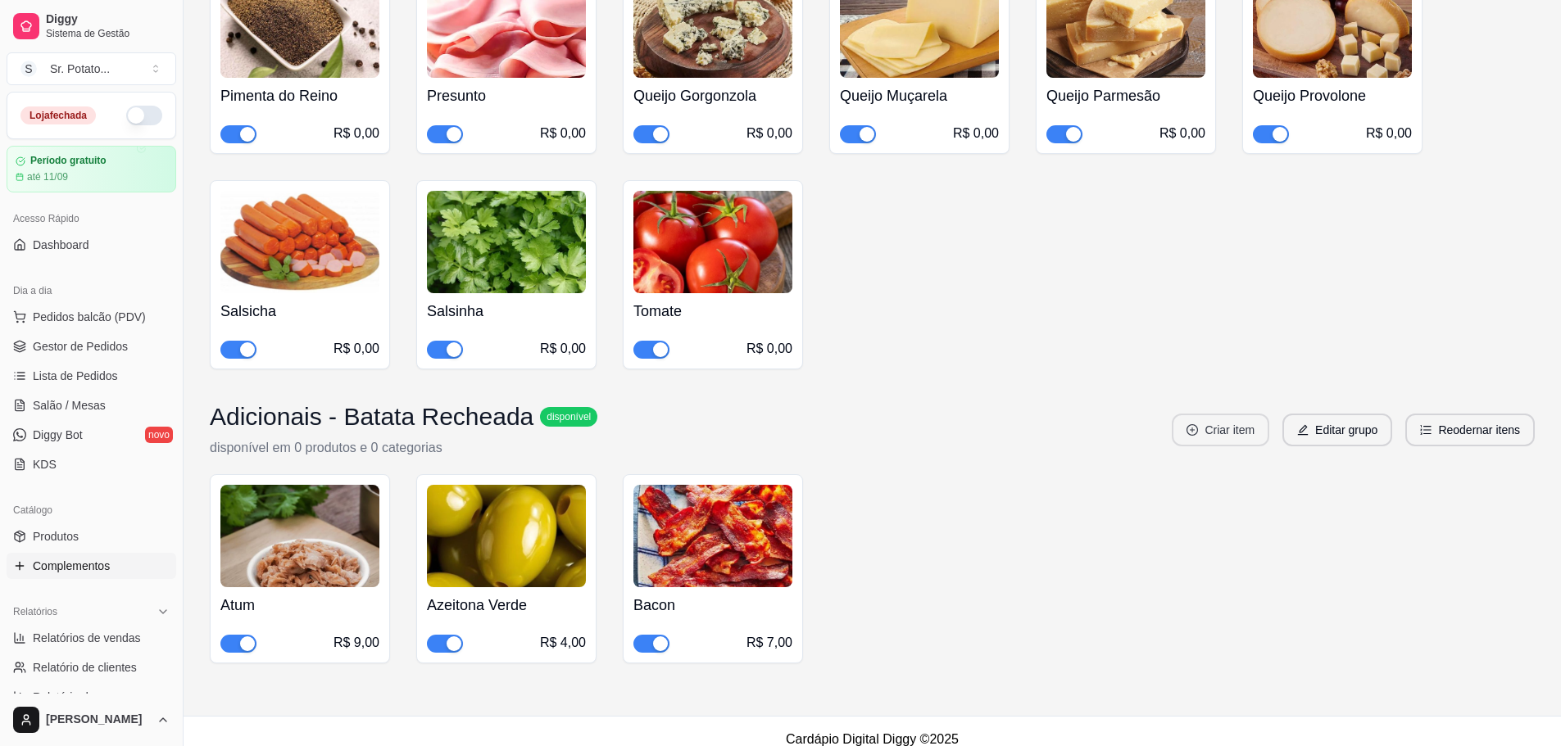
click at [1190, 424] on icon "plus-circle" at bounding box center [1191, 429] width 11 height 11
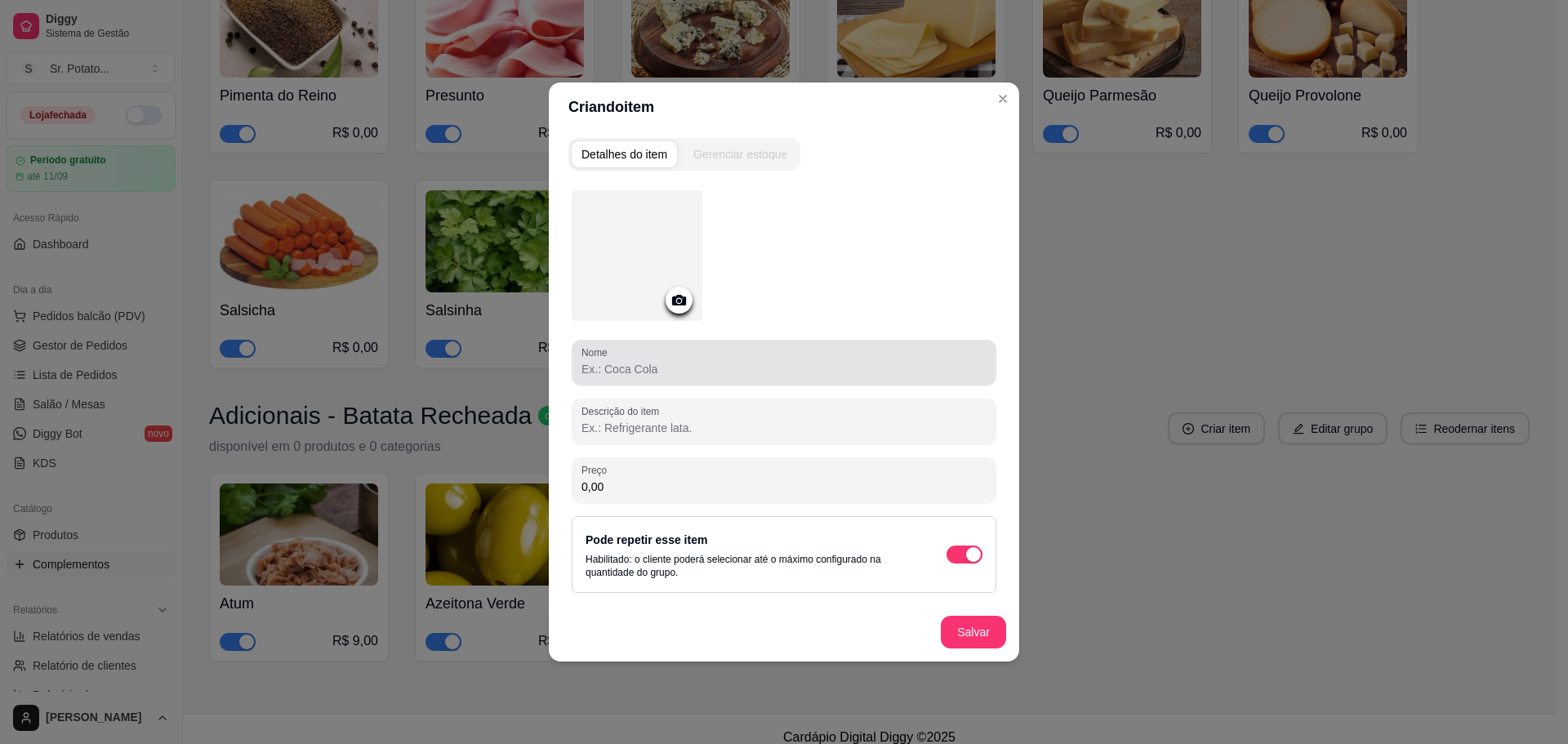
click at [808, 356] on div at bounding box center [784, 362] width 405 height 33
type input "[GEOGRAPHIC_DATA]"
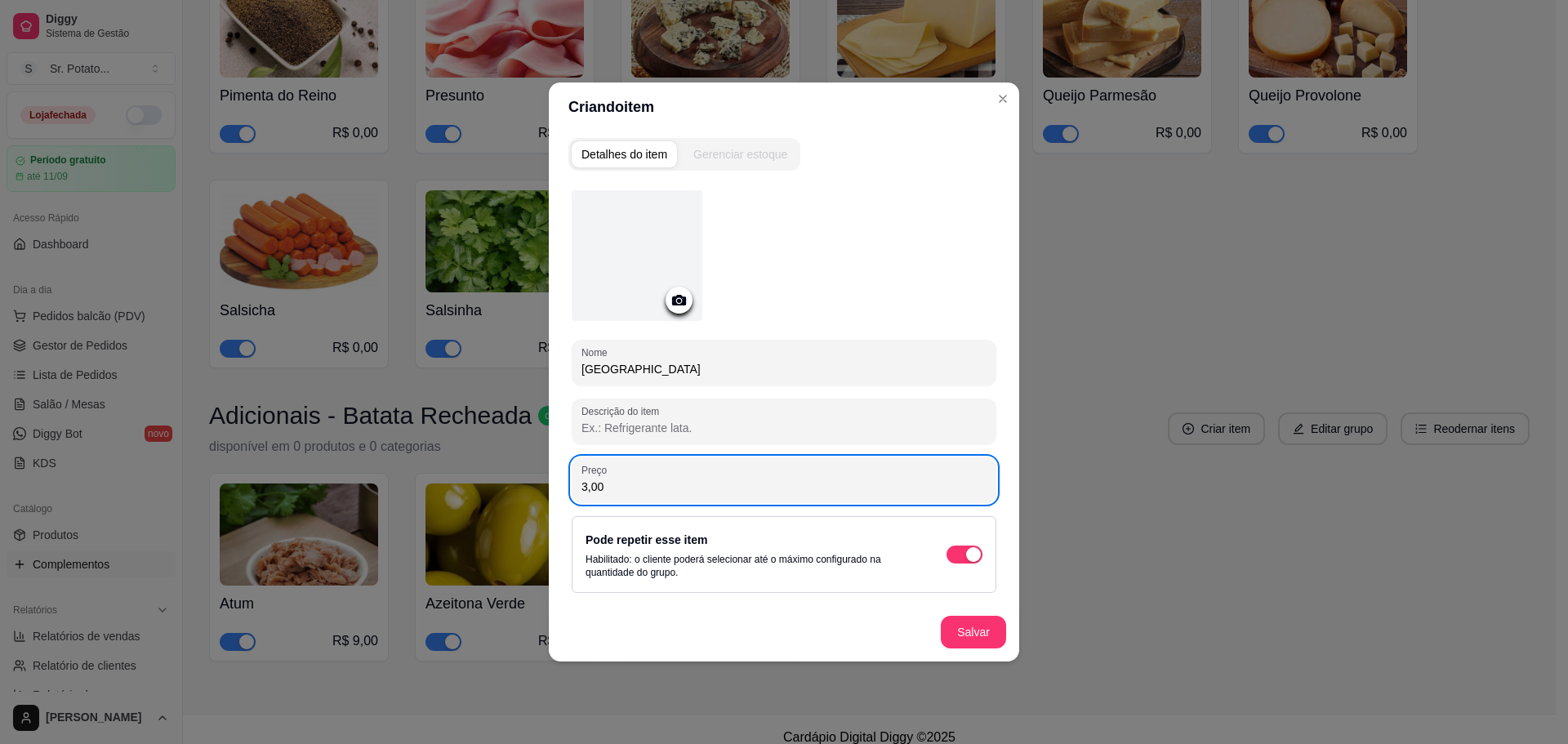
type input "3,00"
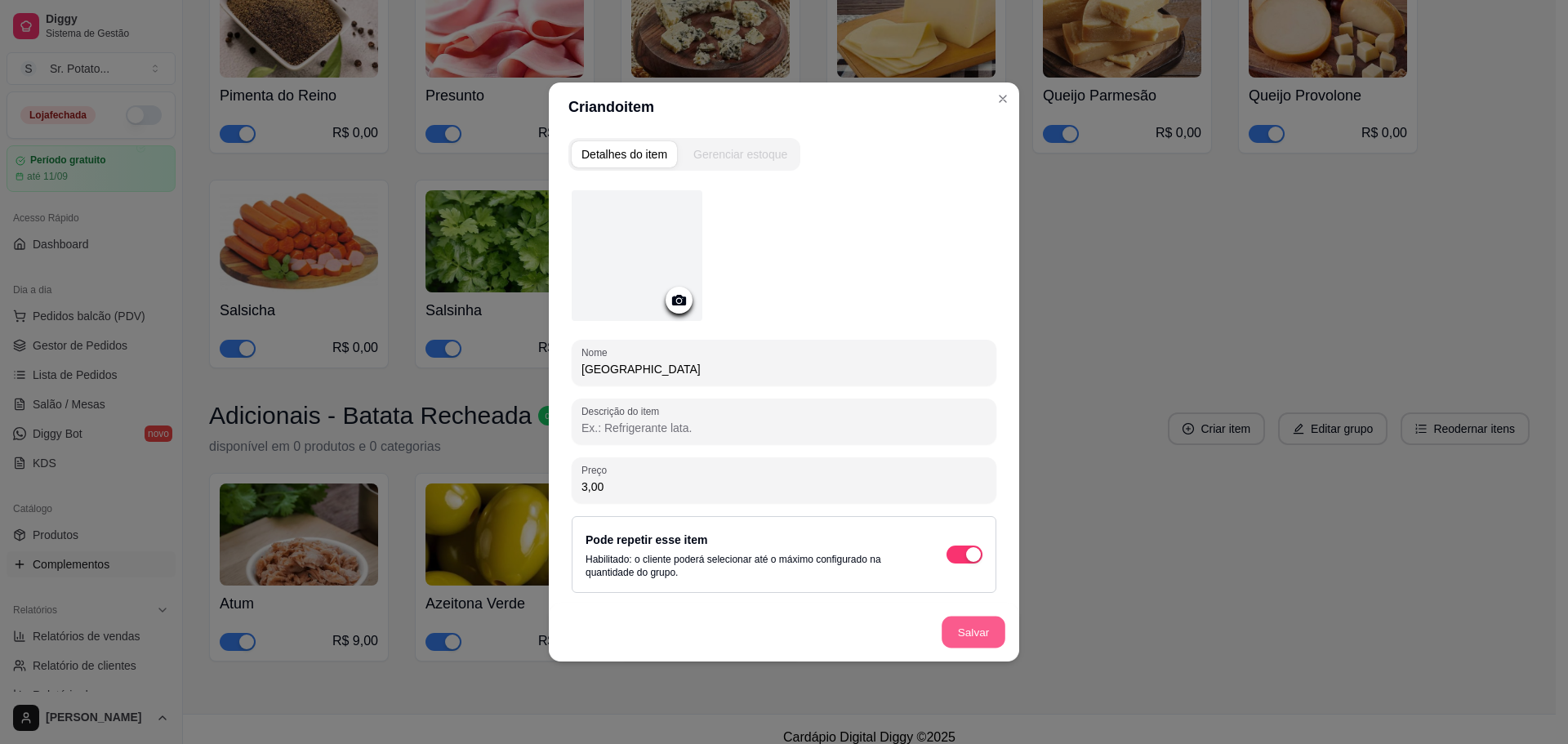
click at [978, 640] on button "Salvar" at bounding box center [974, 633] width 64 height 32
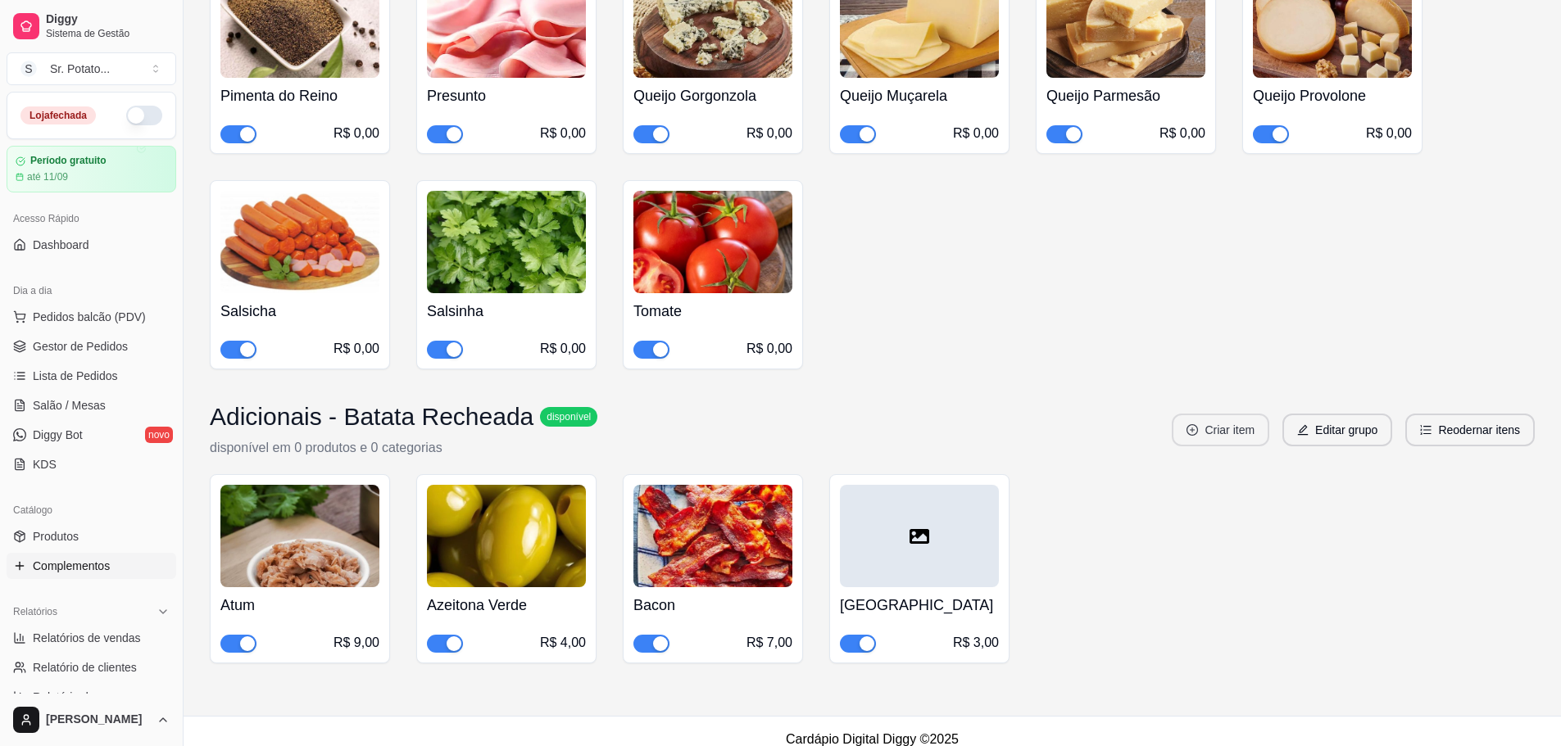
click at [1231, 414] on button "Criar item" at bounding box center [1220, 430] width 97 height 33
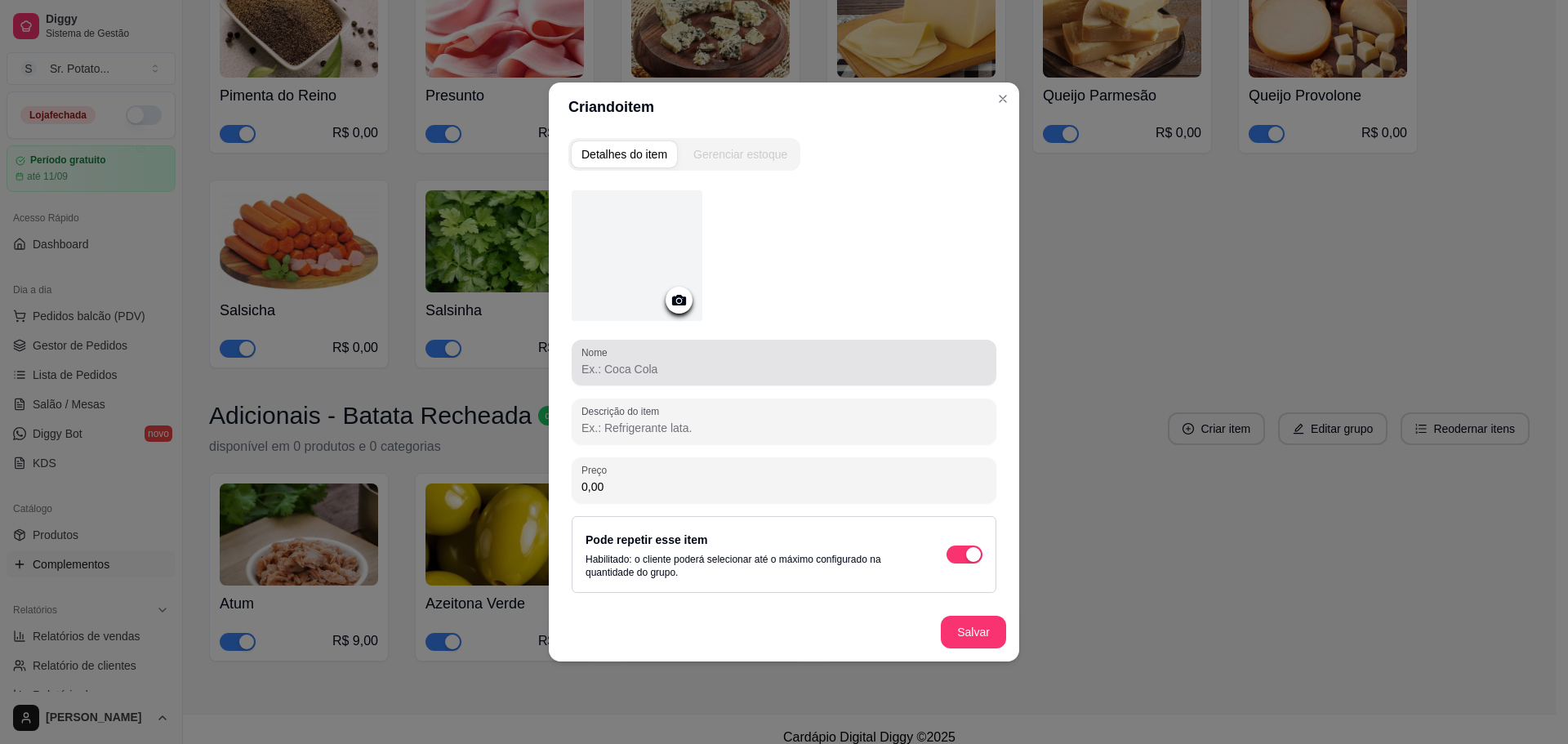
click at [789, 377] on input "Nome" at bounding box center [784, 369] width 405 height 16
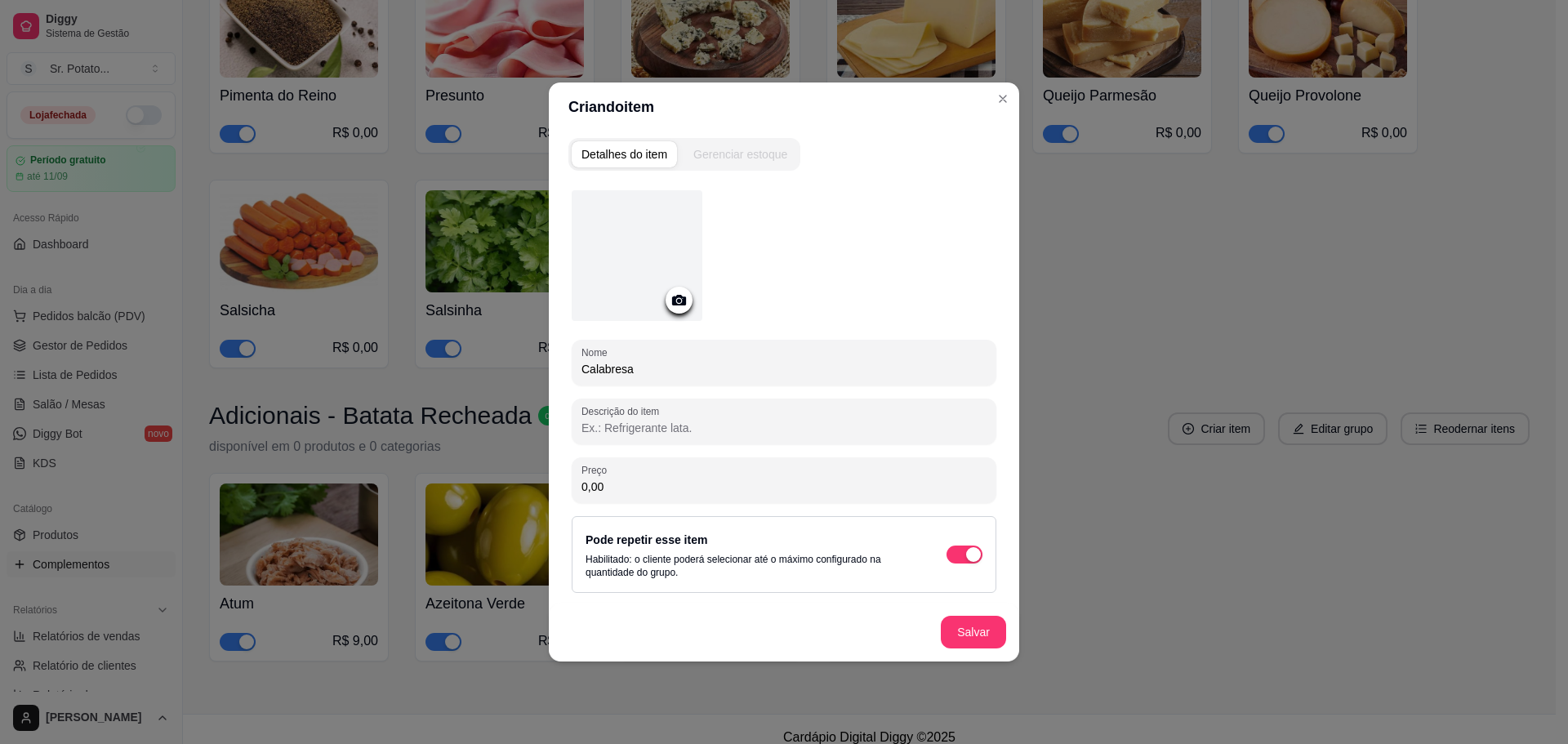
type input "Calabresa"
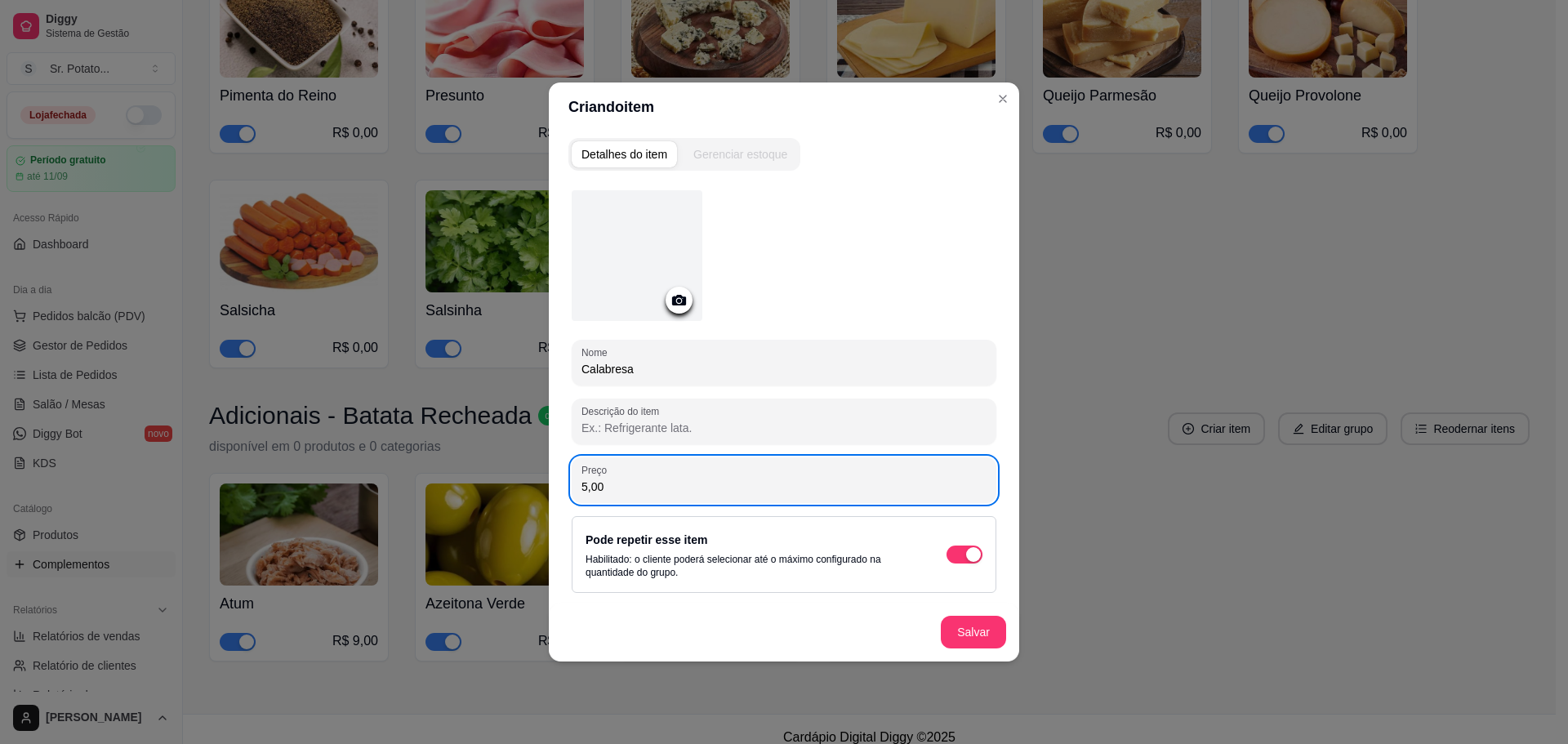
type input "5,00"
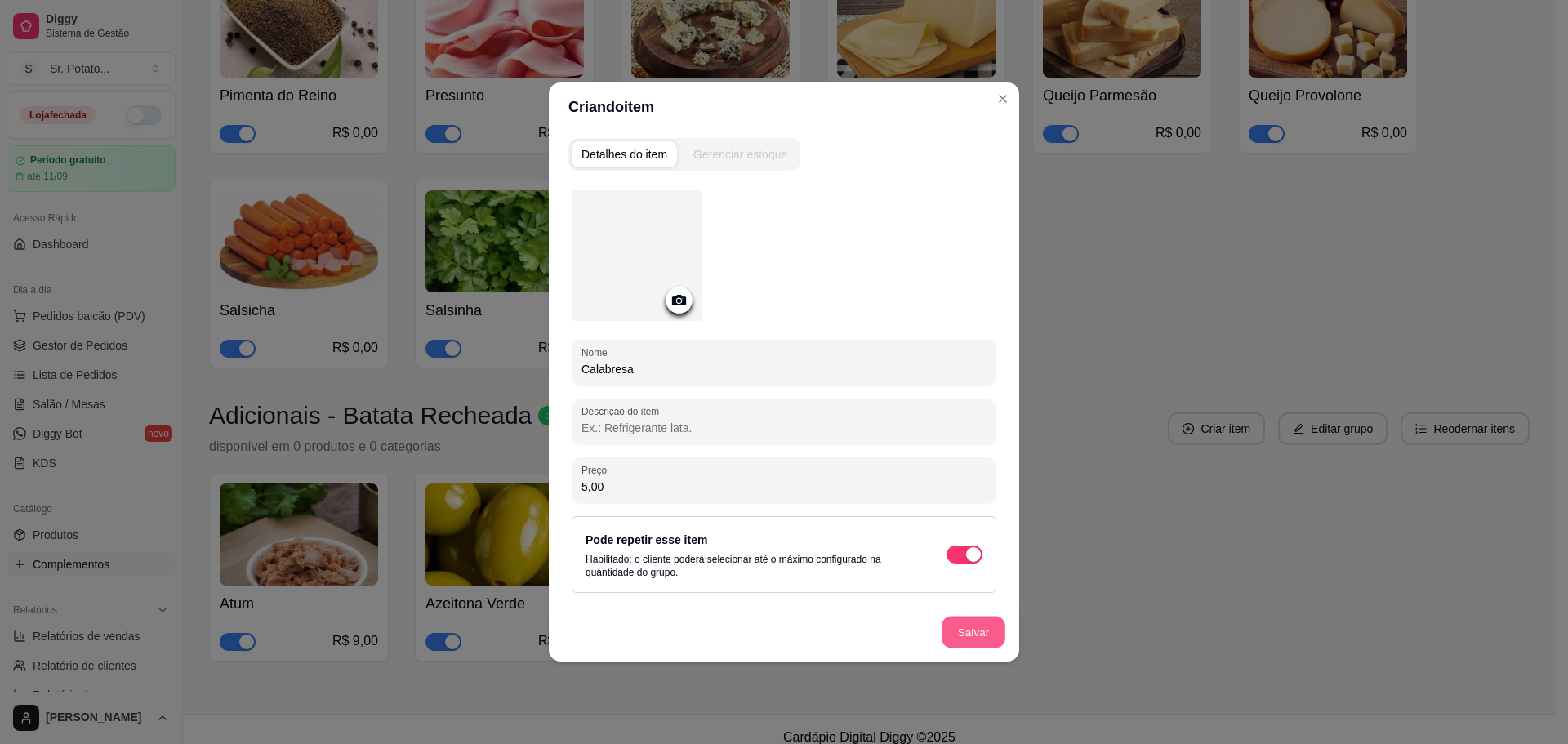
click at [975, 633] on button "Salvar" at bounding box center [974, 633] width 64 height 32
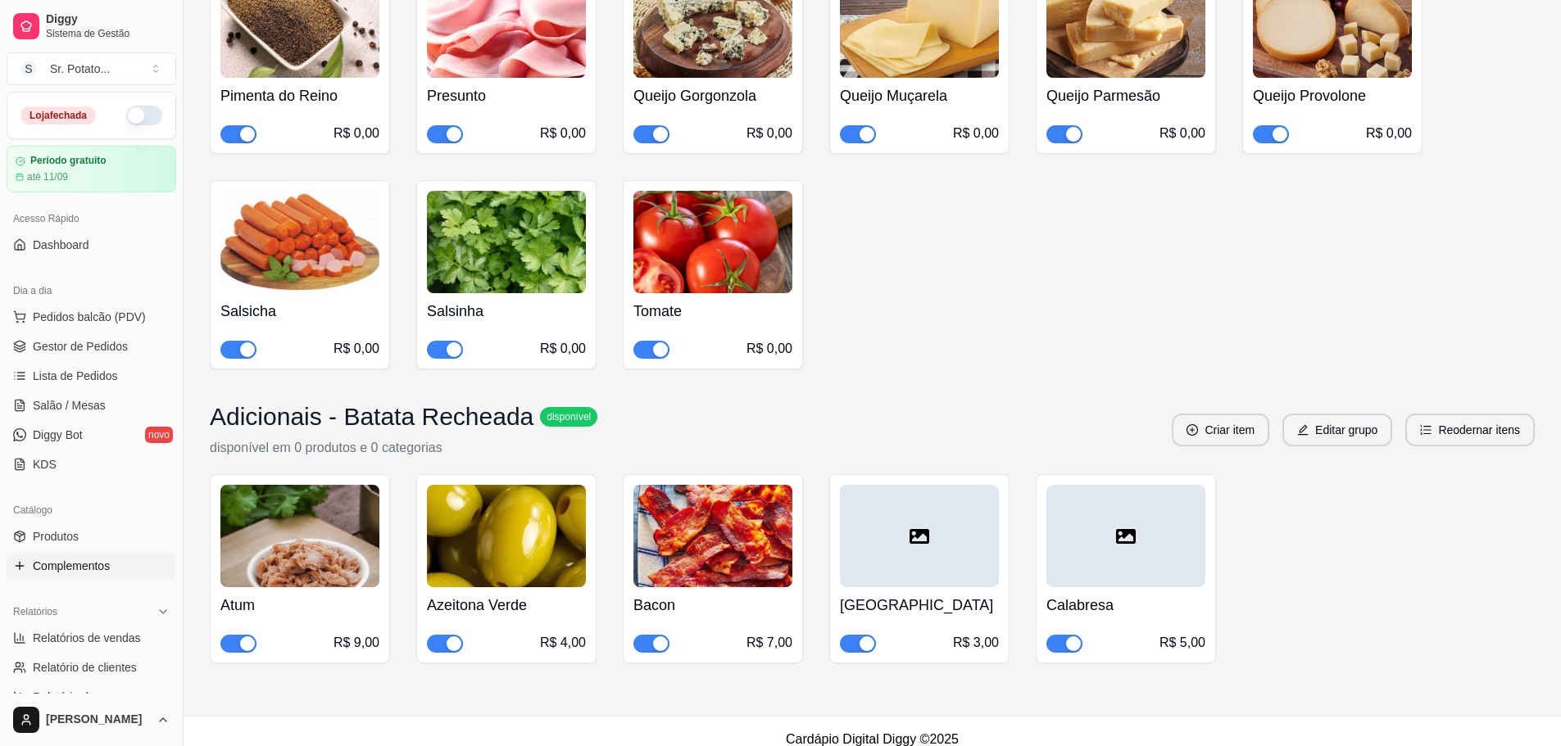
click at [1231, 415] on button "Criar item" at bounding box center [1220, 430] width 97 height 33
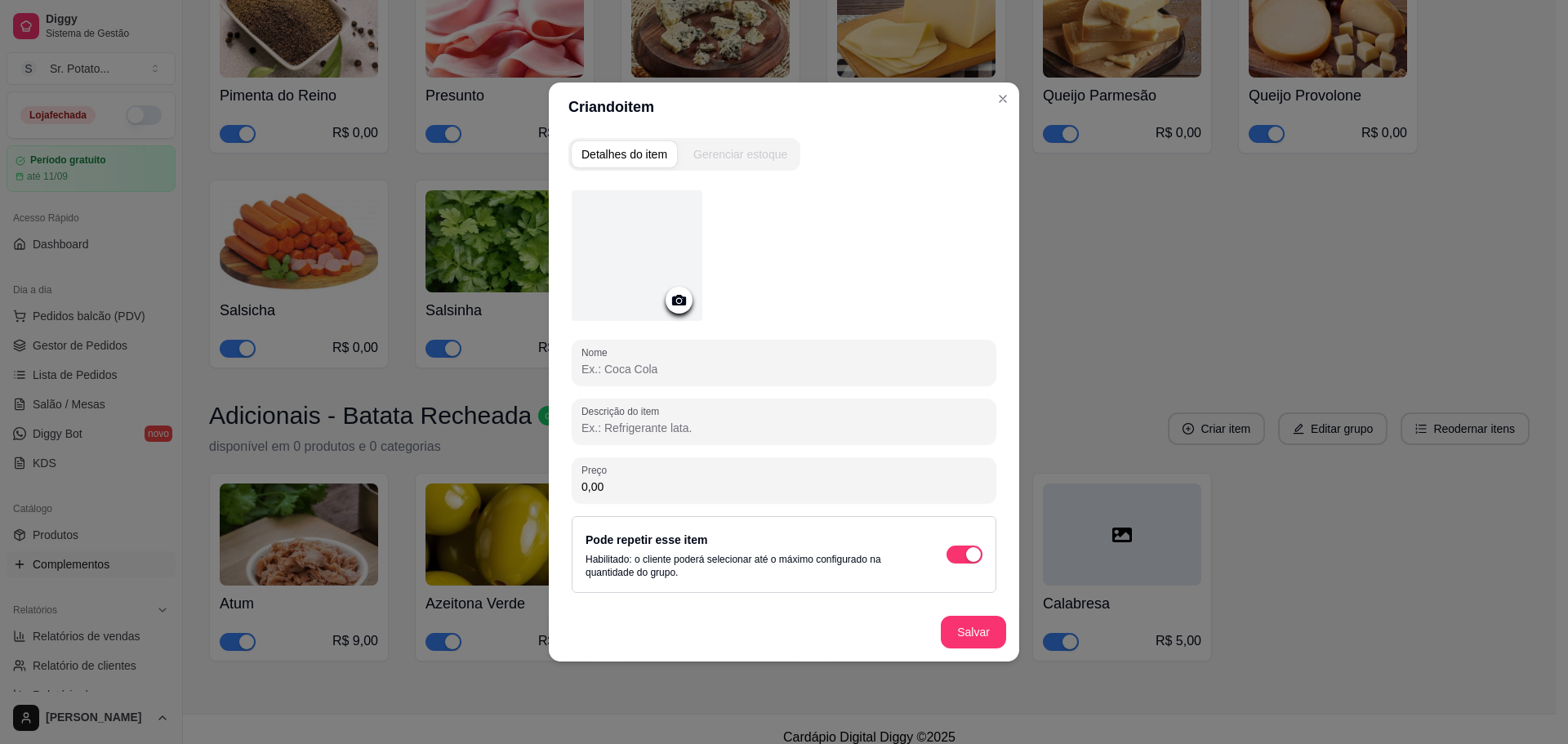
click at [783, 370] on input "Nome" at bounding box center [784, 369] width 405 height 16
type input "Carne Seca"
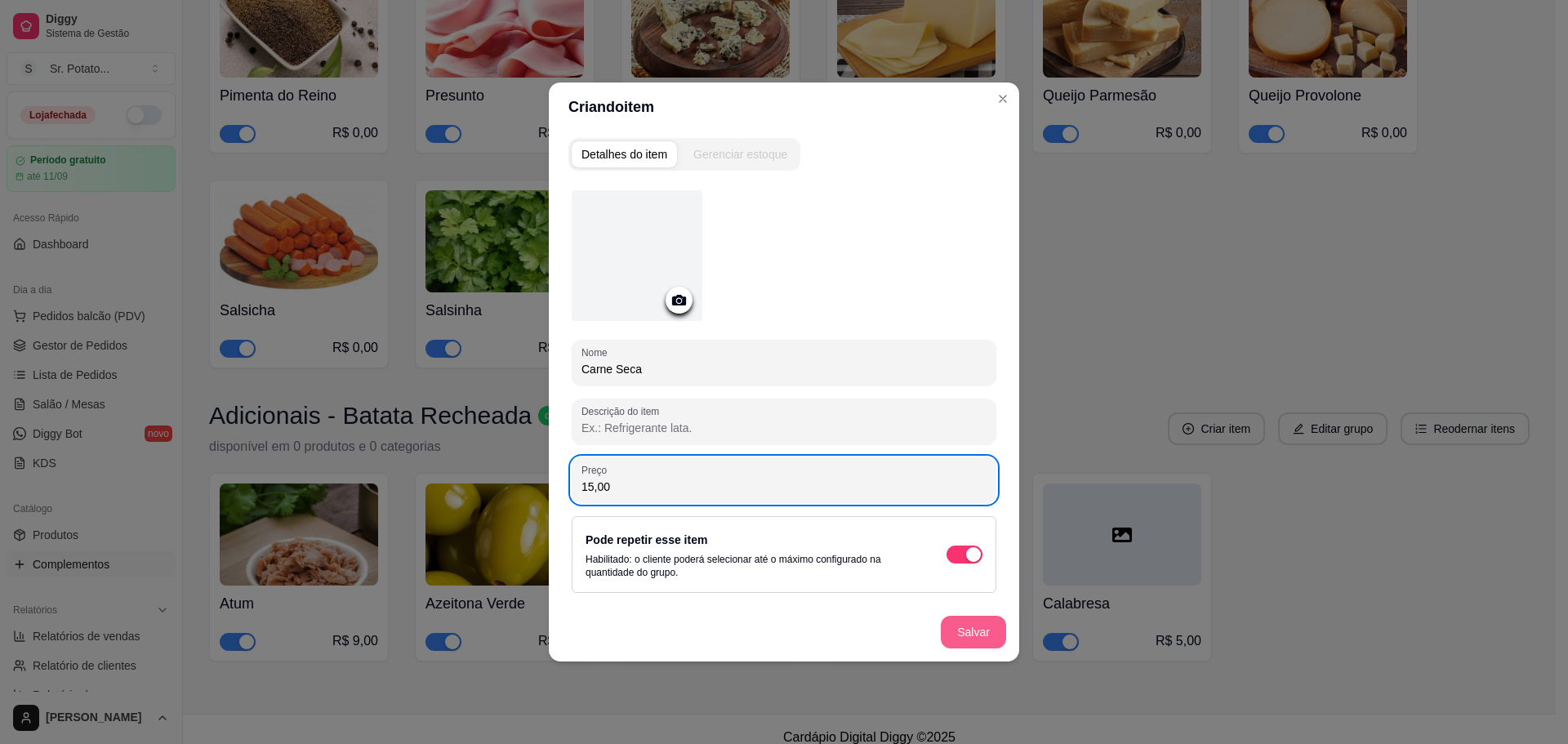
type input "15,00"
click at [977, 618] on button "Salvar" at bounding box center [974, 632] width 66 height 33
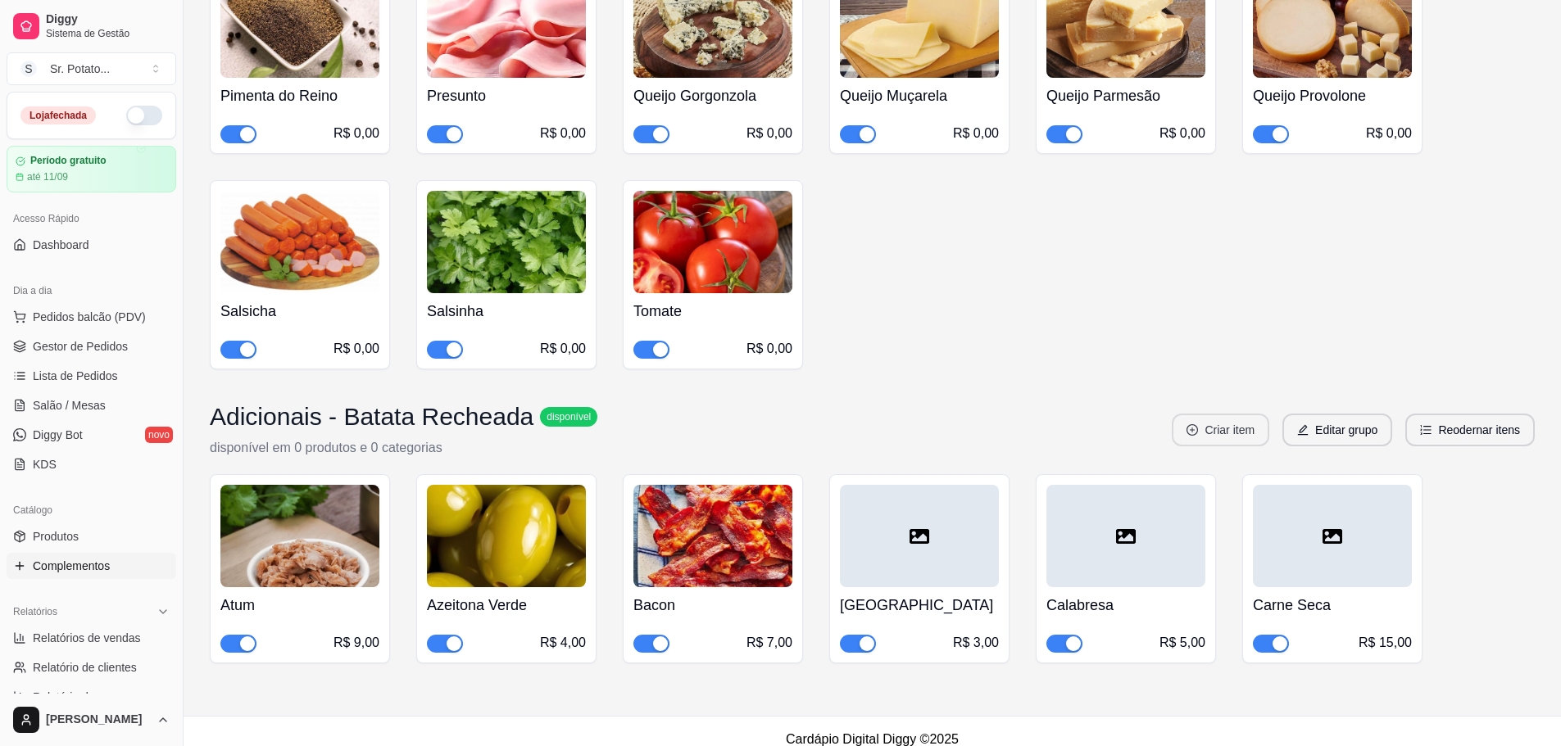
click at [1210, 417] on button "Criar item" at bounding box center [1220, 430] width 97 height 33
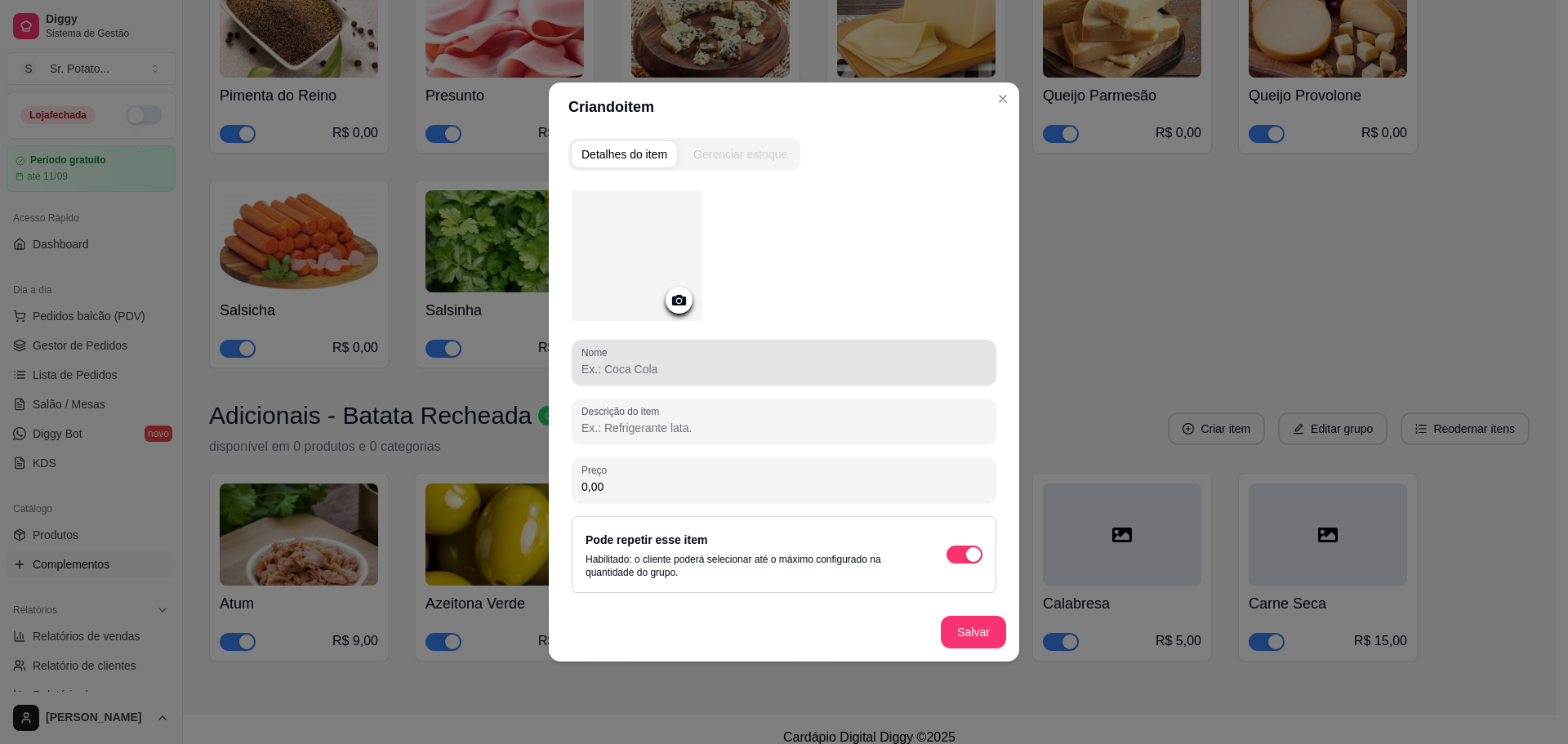
click at [846, 371] on input "Nome" at bounding box center [784, 369] width 405 height 16
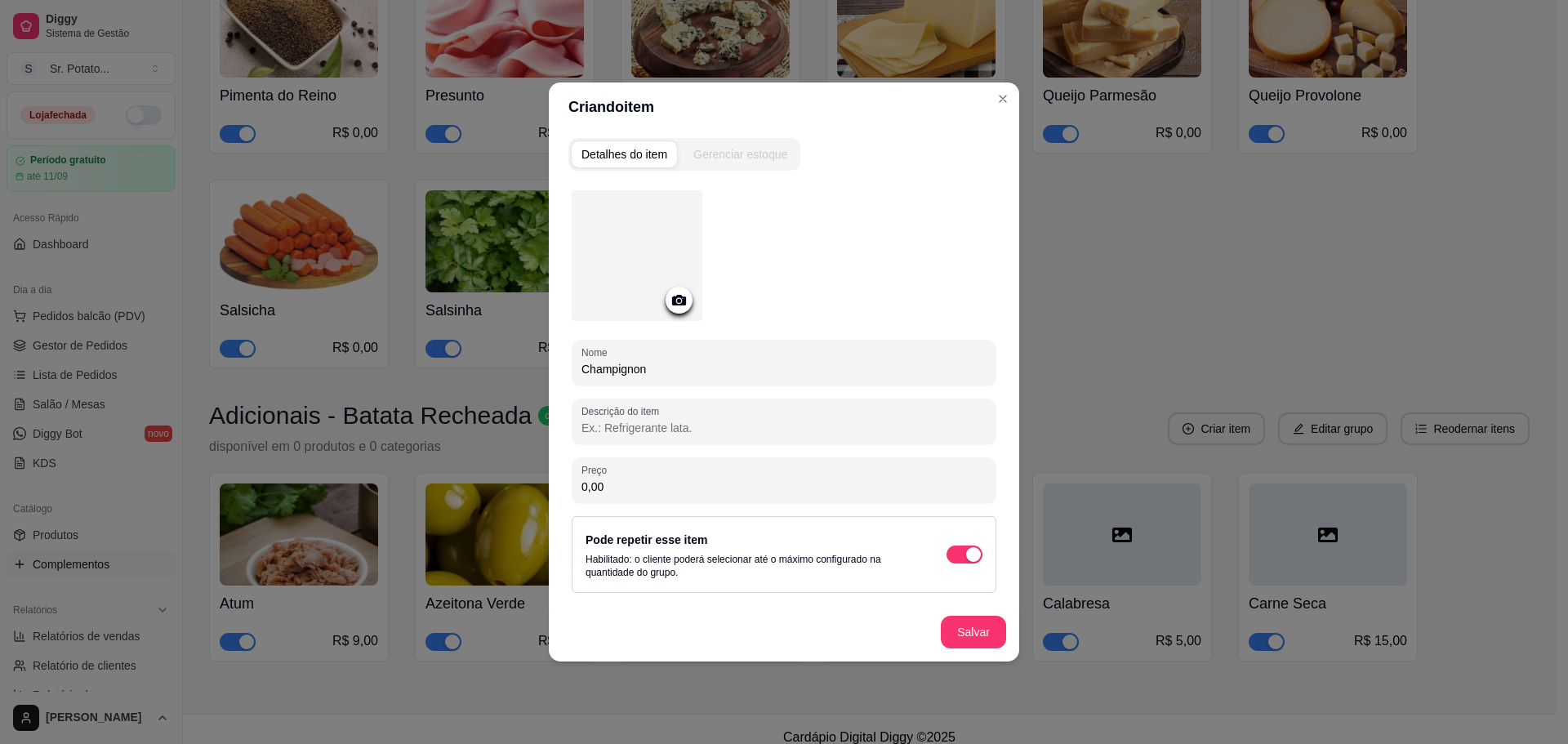
type input "Champignon"
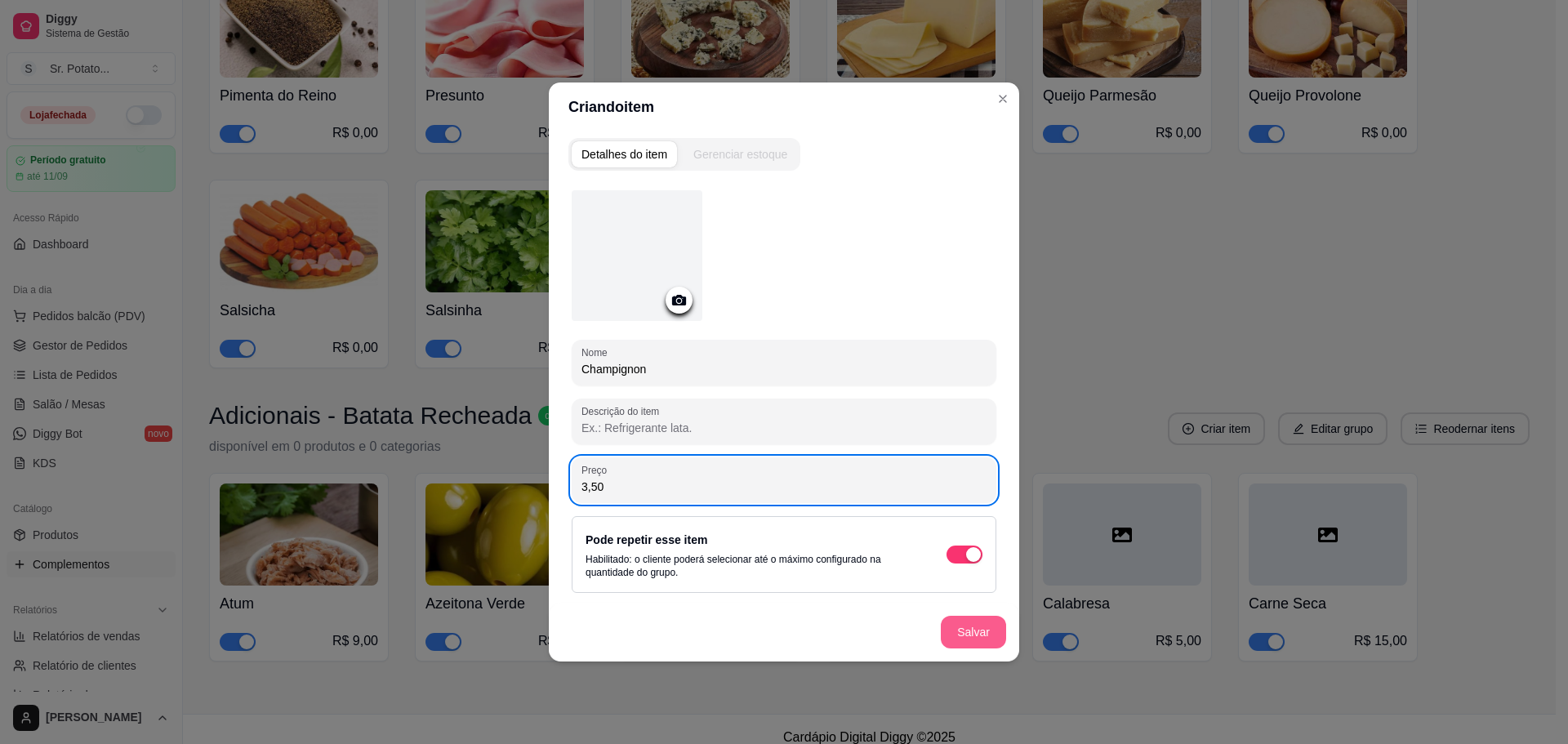
type input "3,50"
click at [967, 630] on button "Salvar" at bounding box center [974, 632] width 66 height 33
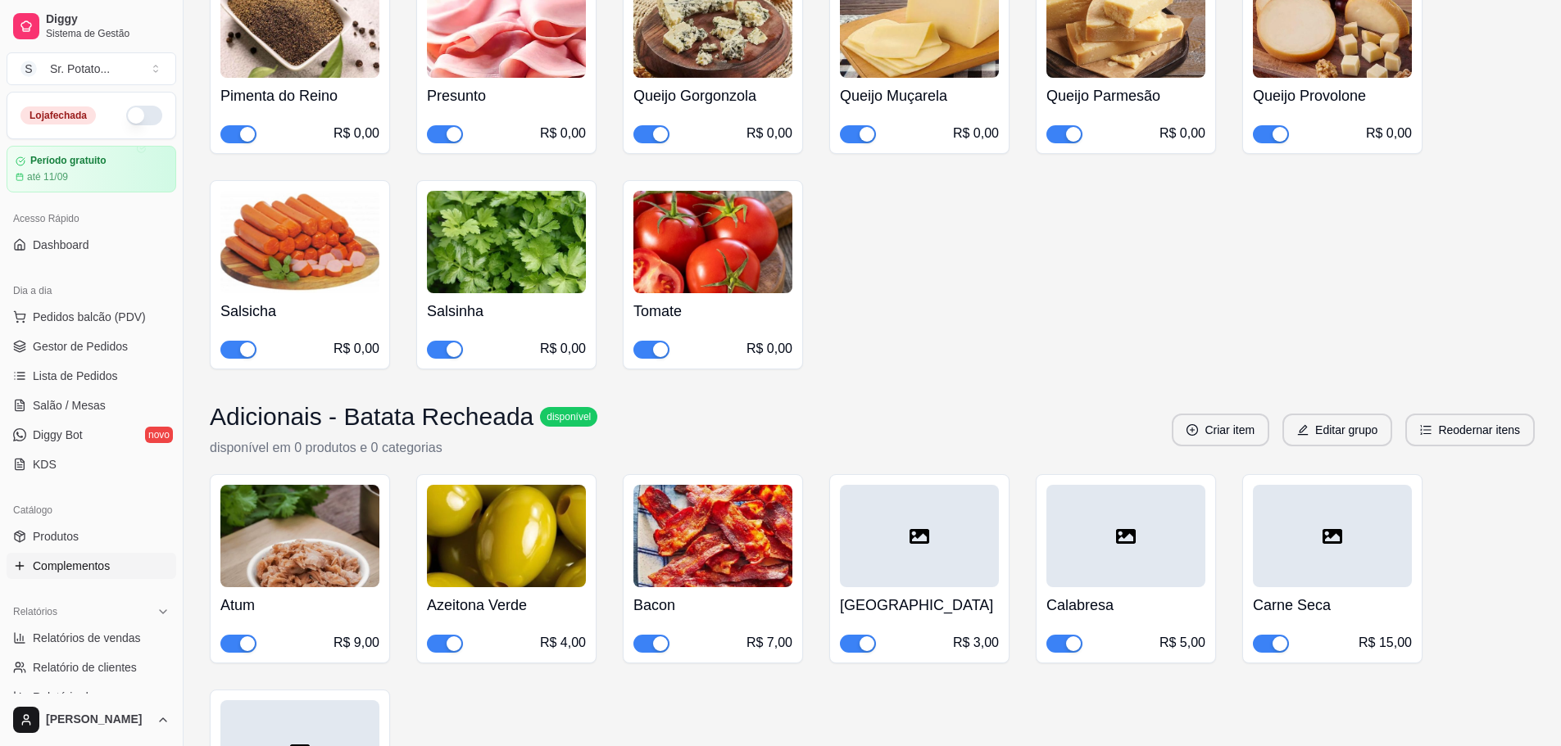
scroll to position [6420, 0]
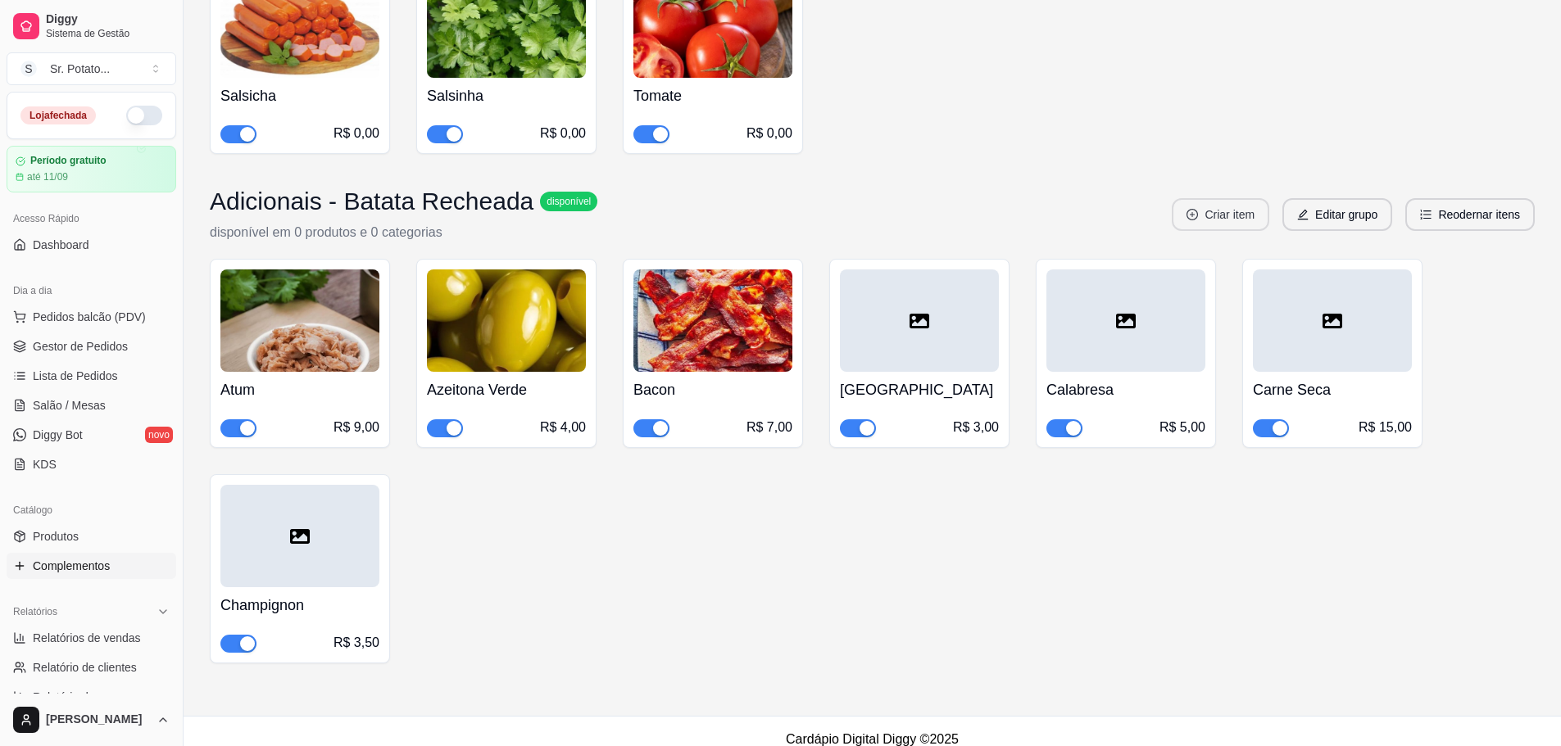
click at [1225, 202] on button "Criar item" at bounding box center [1220, 214] width 97 height 33
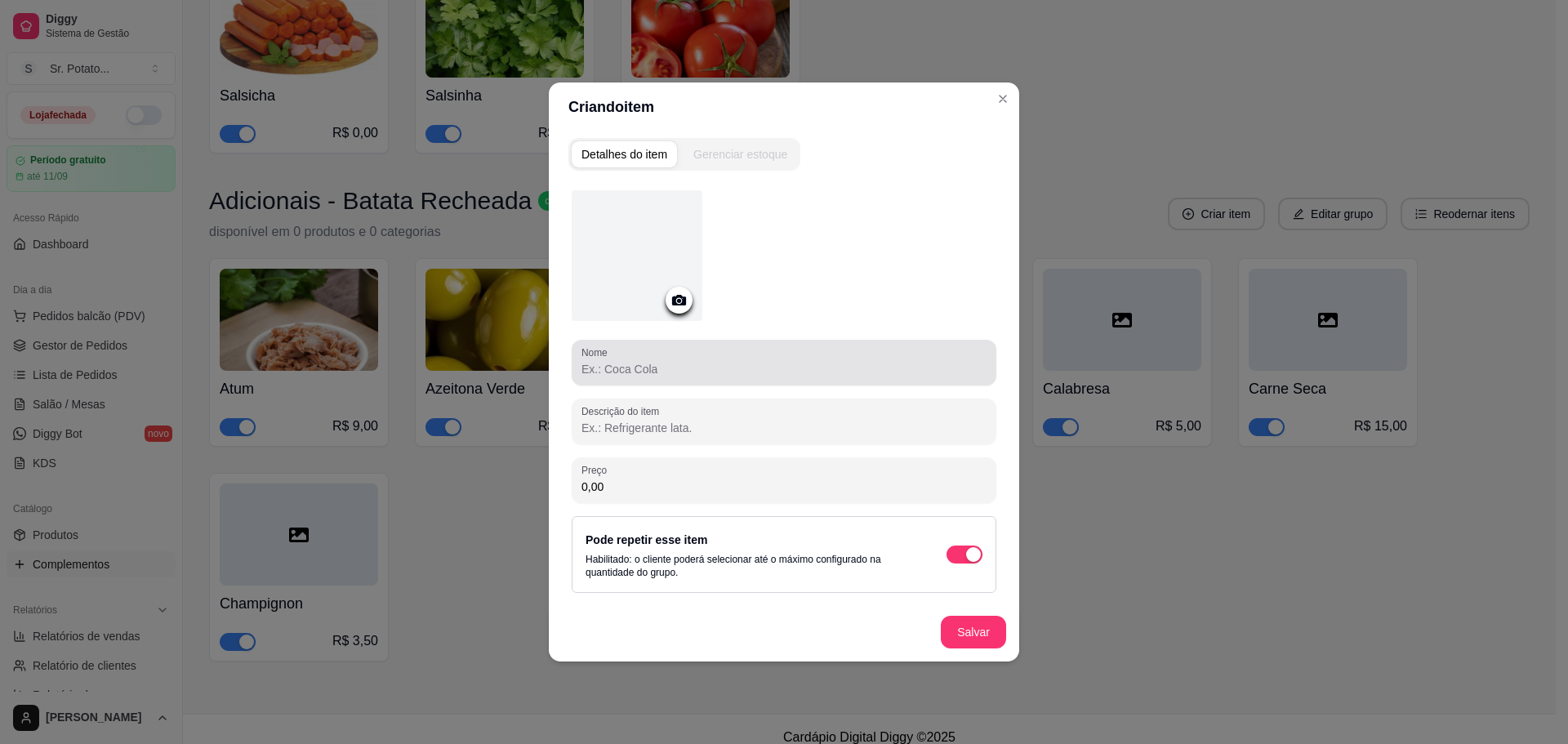
click at [923, 359] on div at bounding box center [784, 362] width 405 height 33
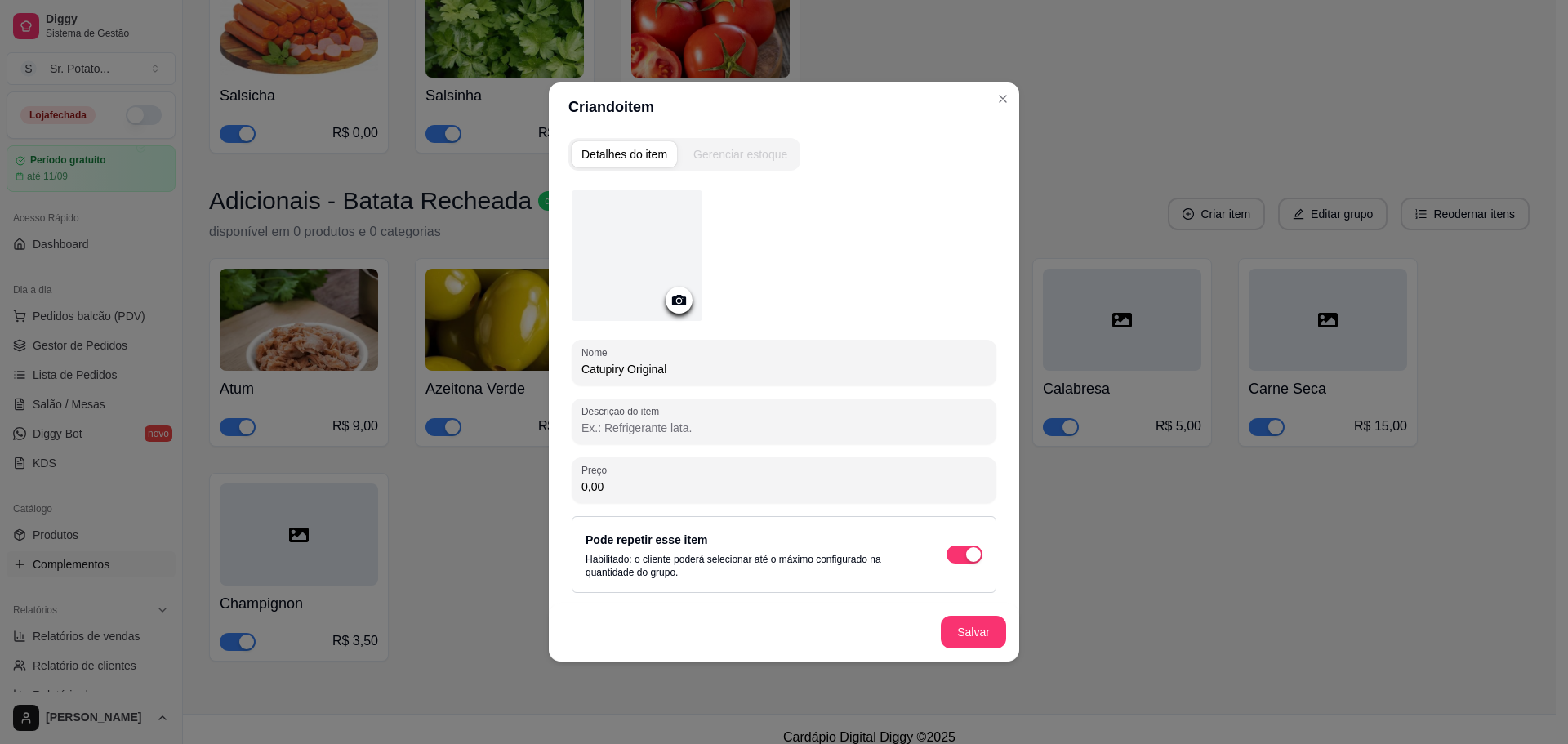
type input "Catupiry Original"
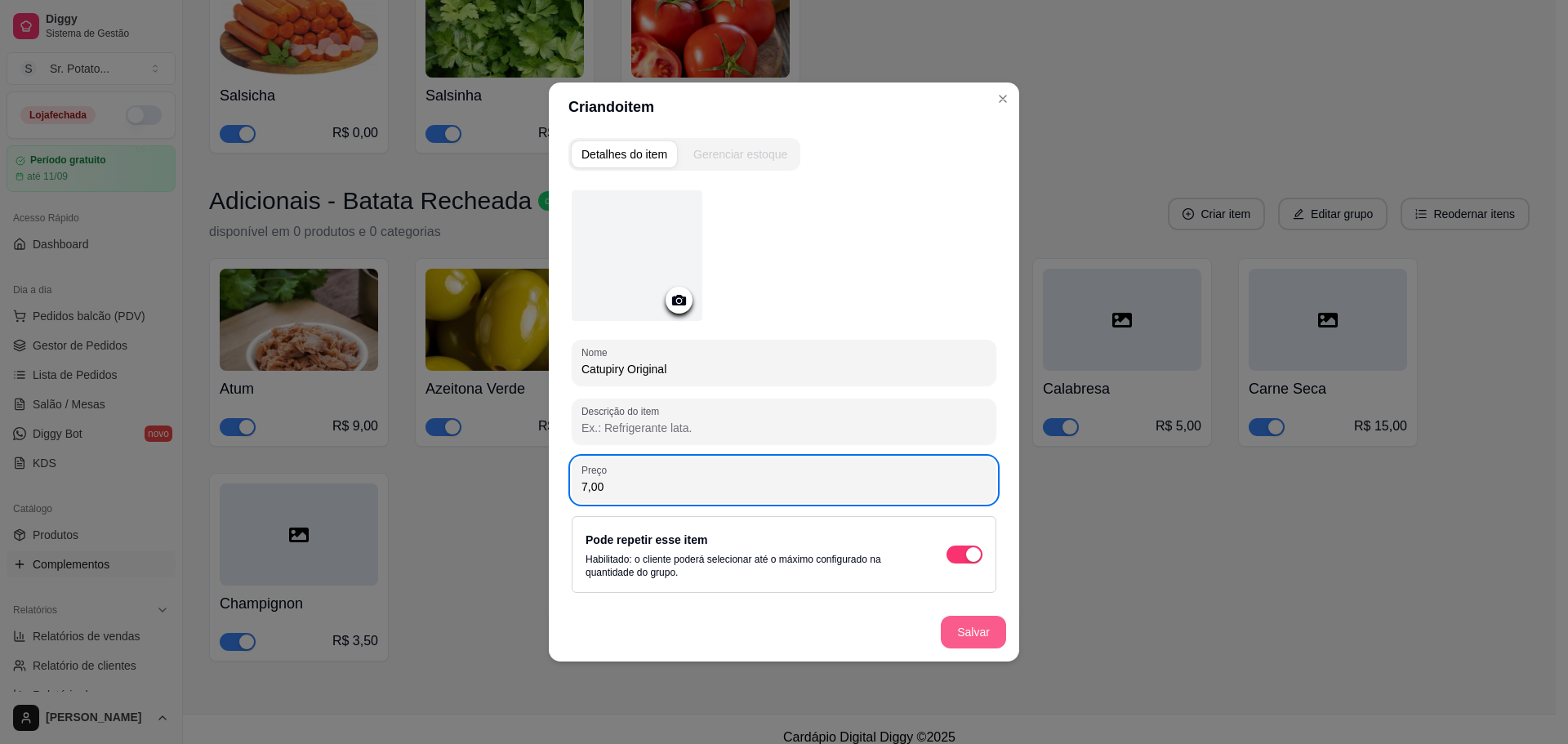
type input "7,00"
click at [951, 629] on button "Salvar" at bounding box center [974, 632] width 66 height 33
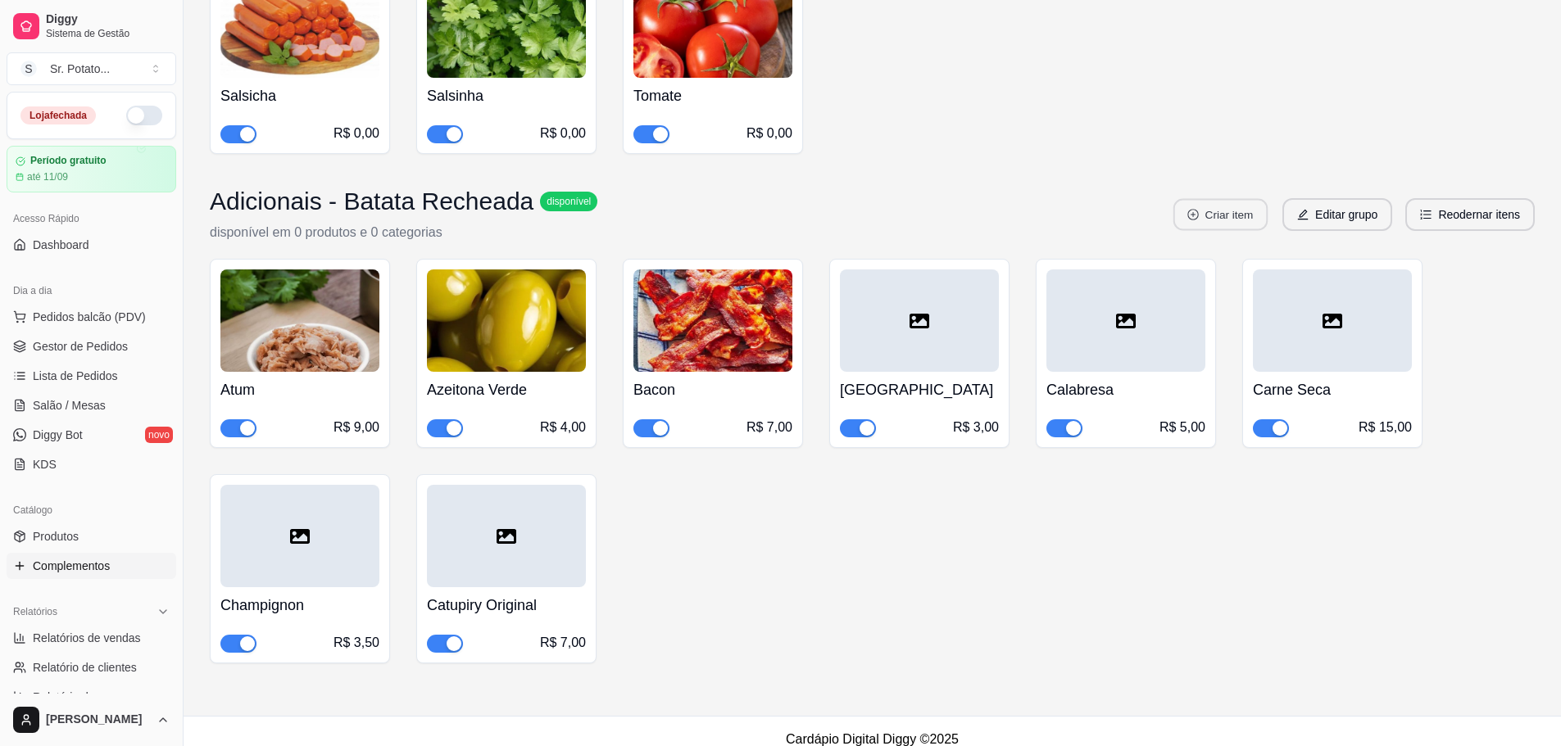
click at [1252, 203] on button "Criar item" at bounding box center [1220, 215] width 94 height 32
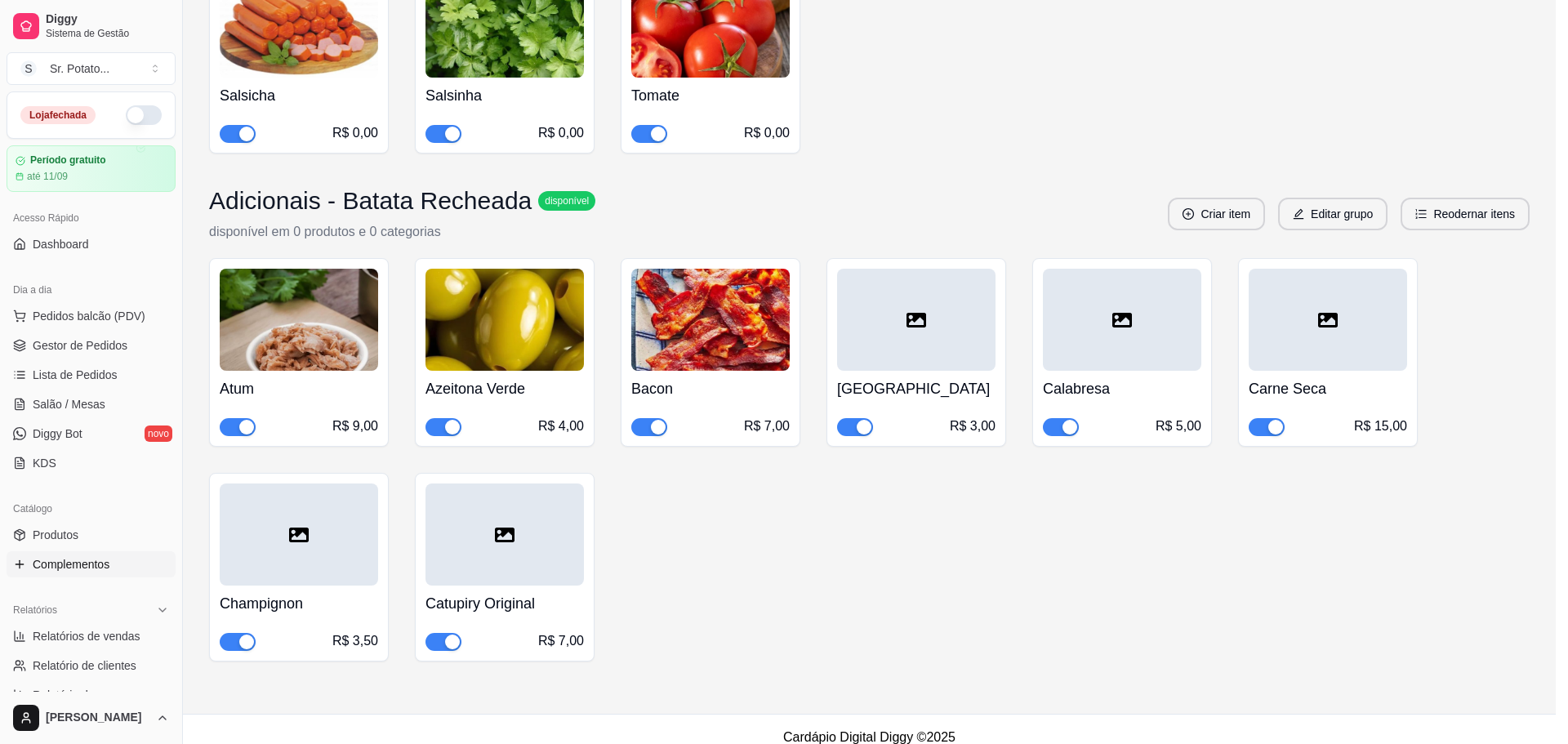
click at [818, 364] on input "Nome" at bounding box center [784, 369] width 405 height 16
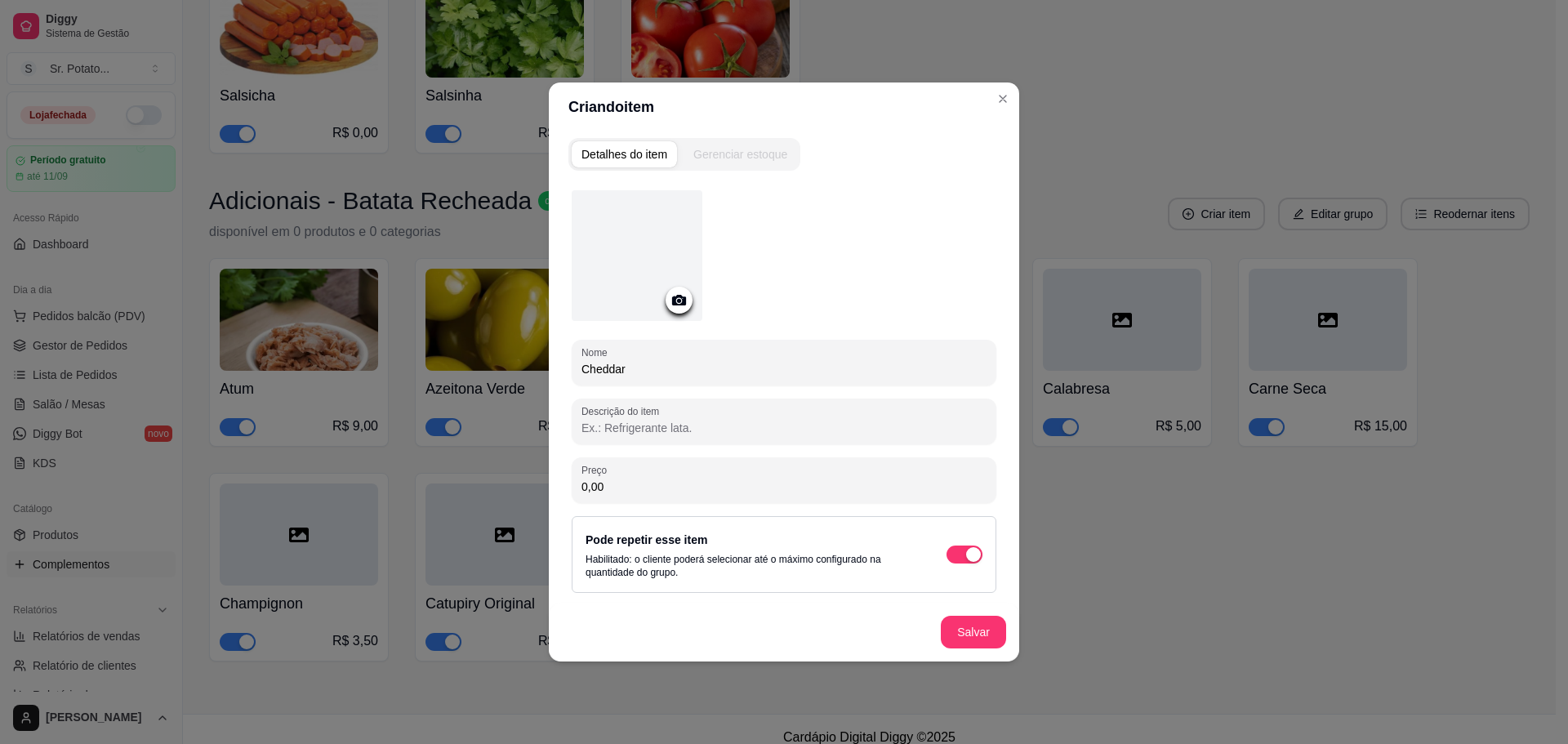
type input "Cheddar"
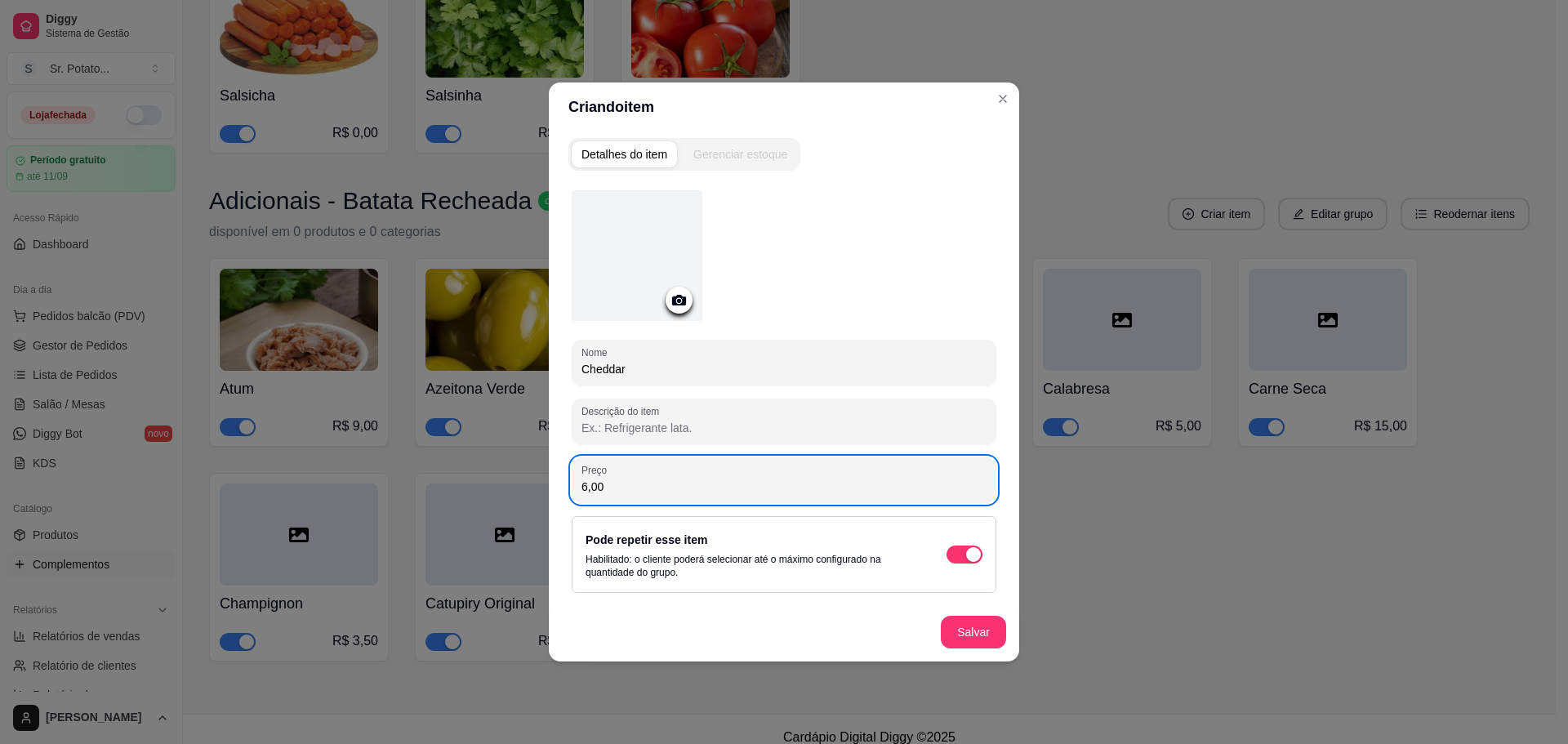
type input "6,00"
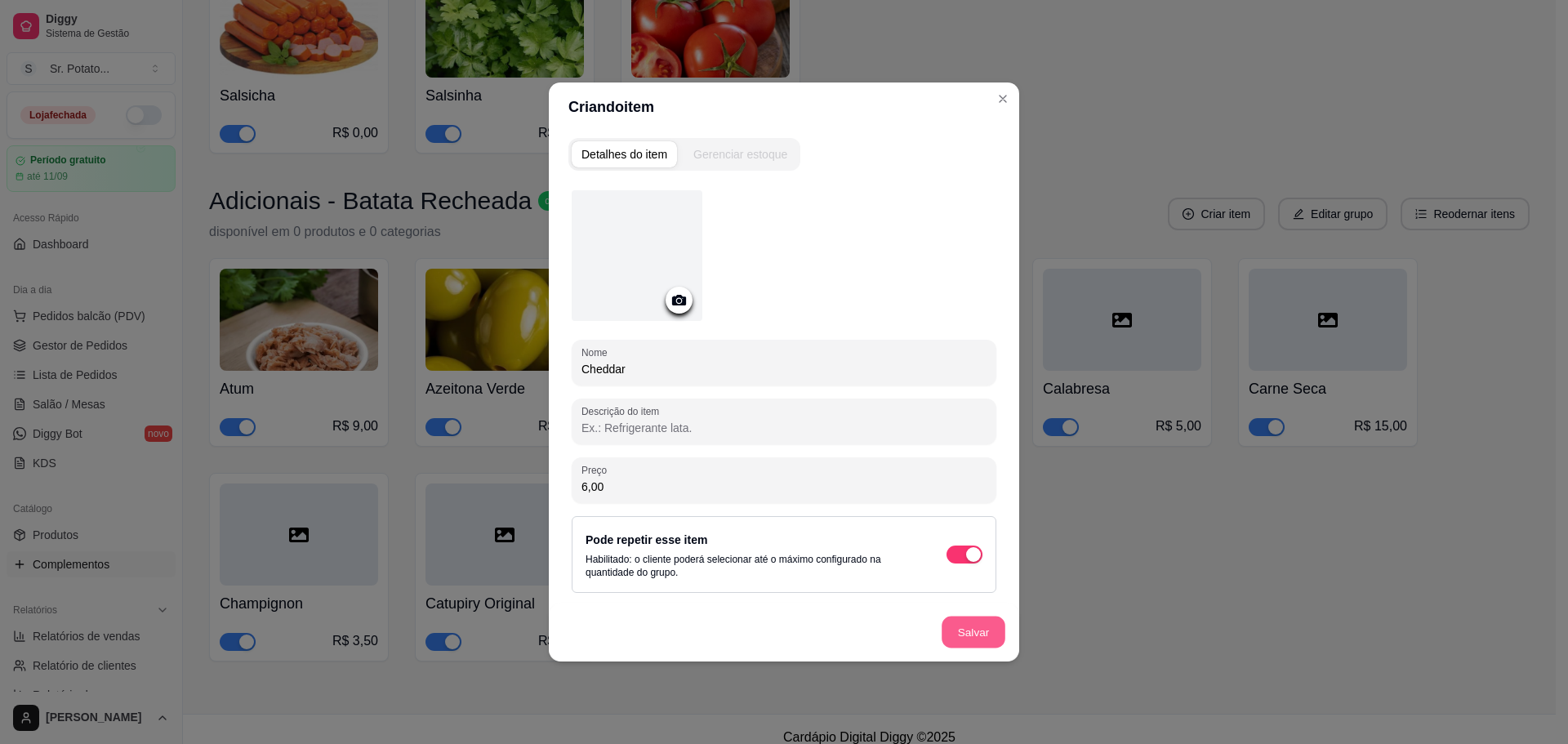
click at [960, 624] on button "Salvar" at bounding box center [974, 633] width 64 height 32
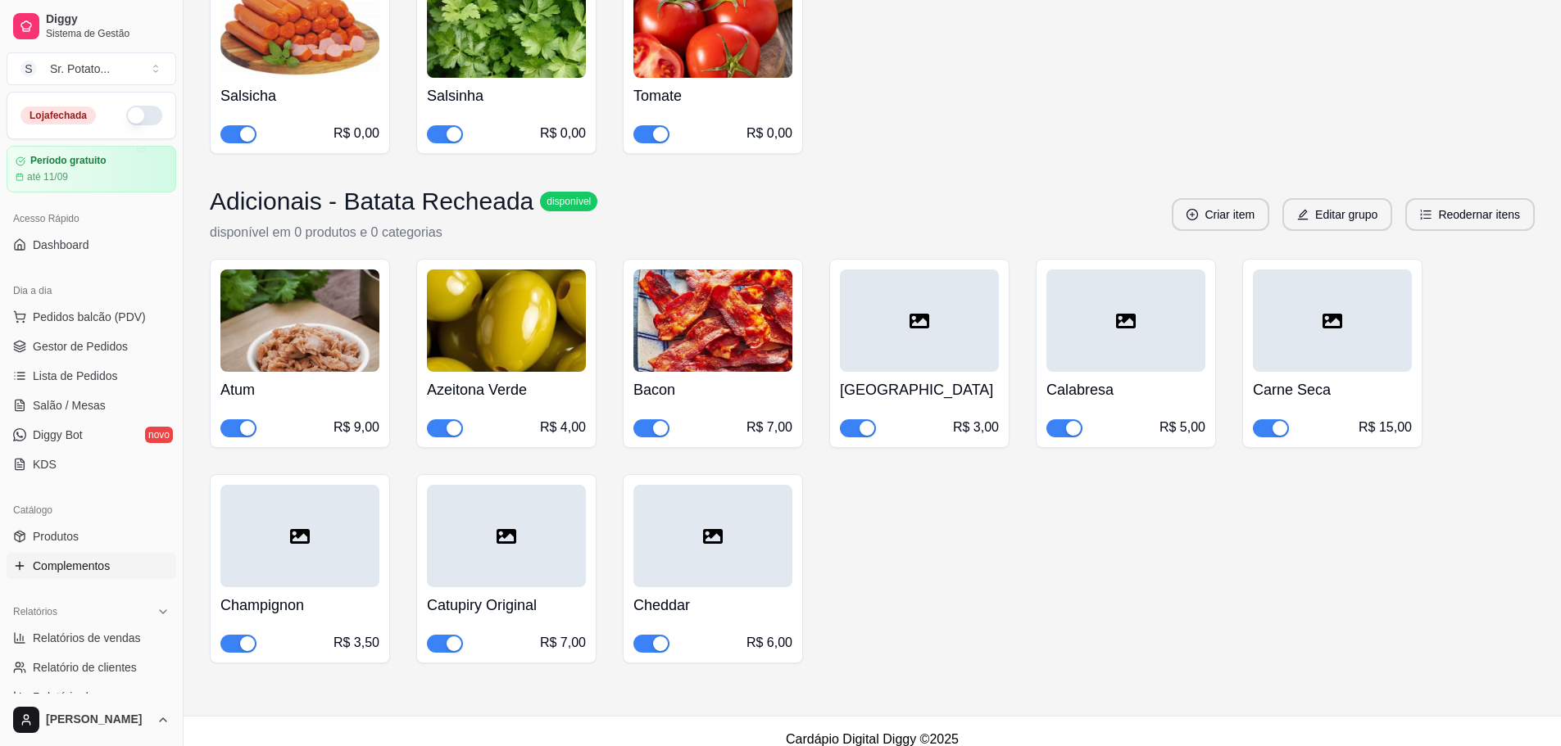
click at [1207, 203] on button "Criar item" at bounding box center [1220, 214] width 97 height 33
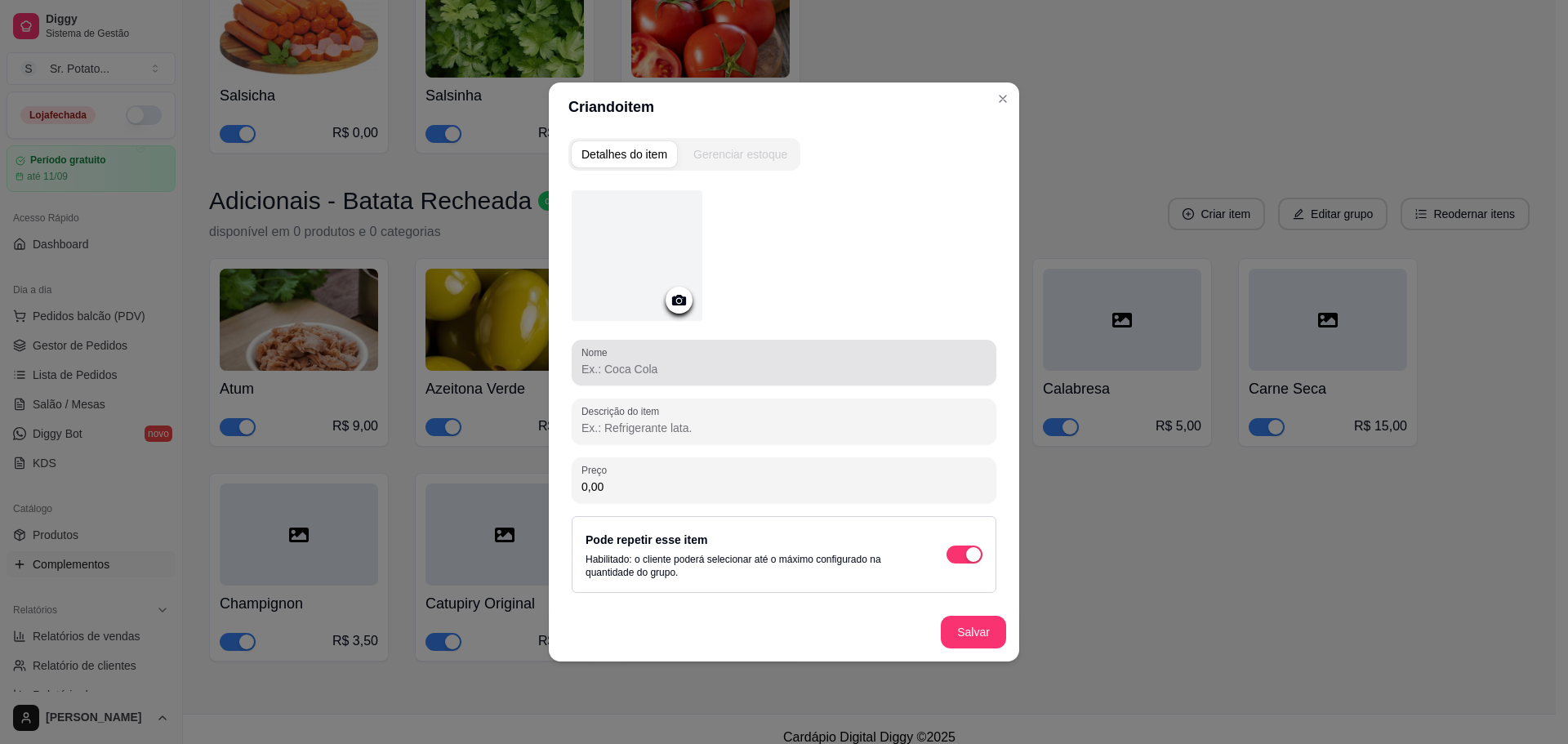
click at [813, 374] on input "Nome" at bounding box center [784, 369] width 405 height 16
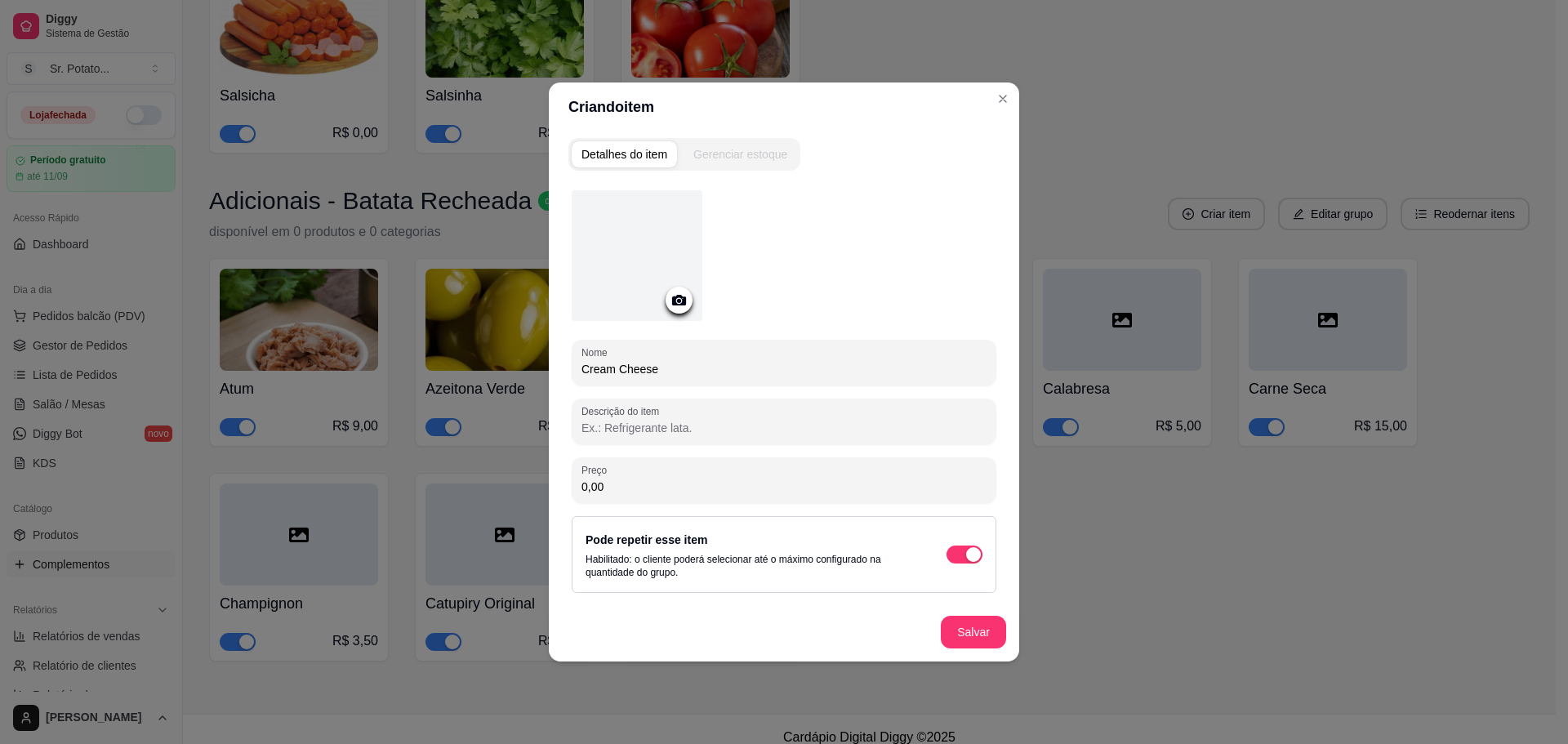
type input "Cream Cheese"
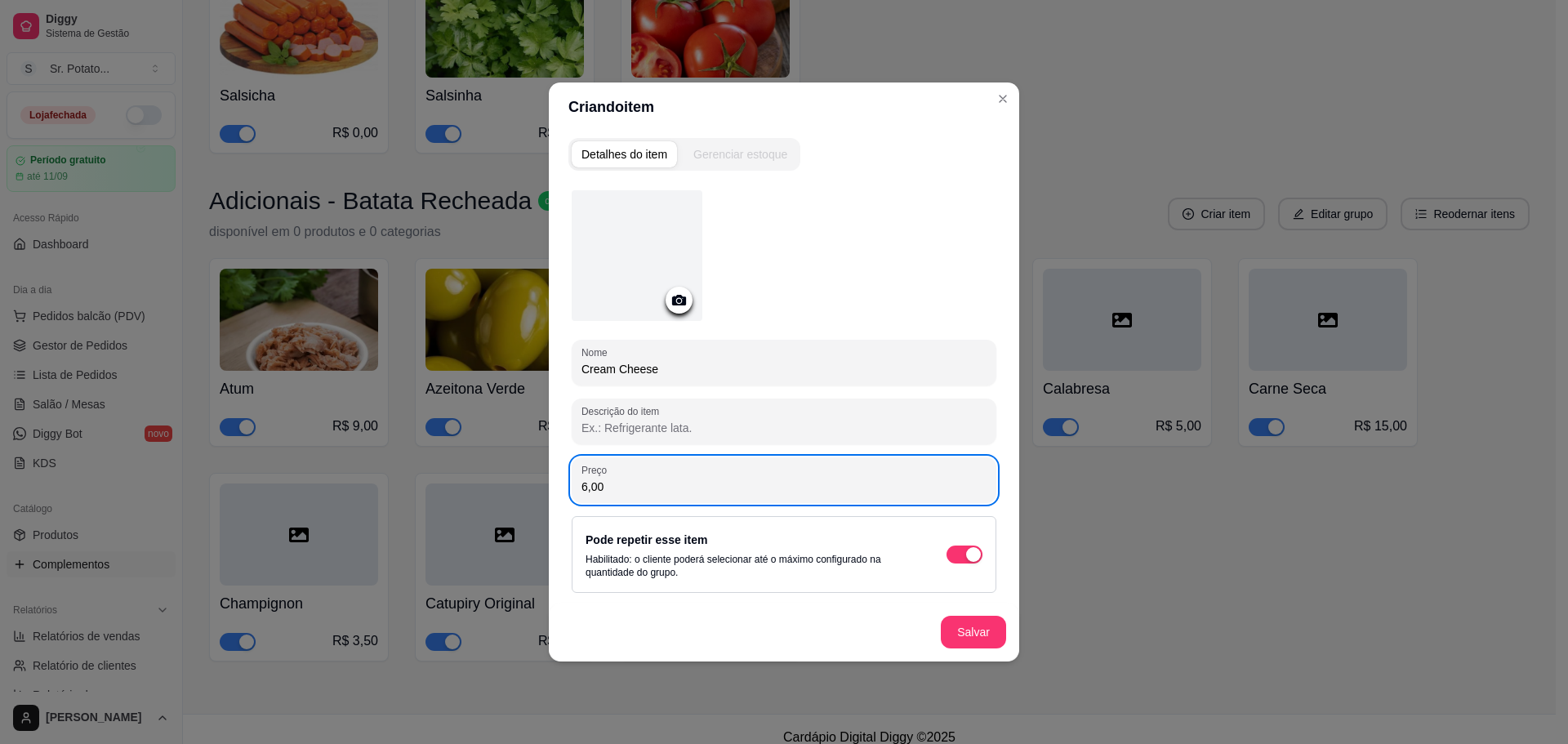
type input "6,00"
click at [994, 623] on button "Salvar" at bounding box center [974, 632] width 66 height 33
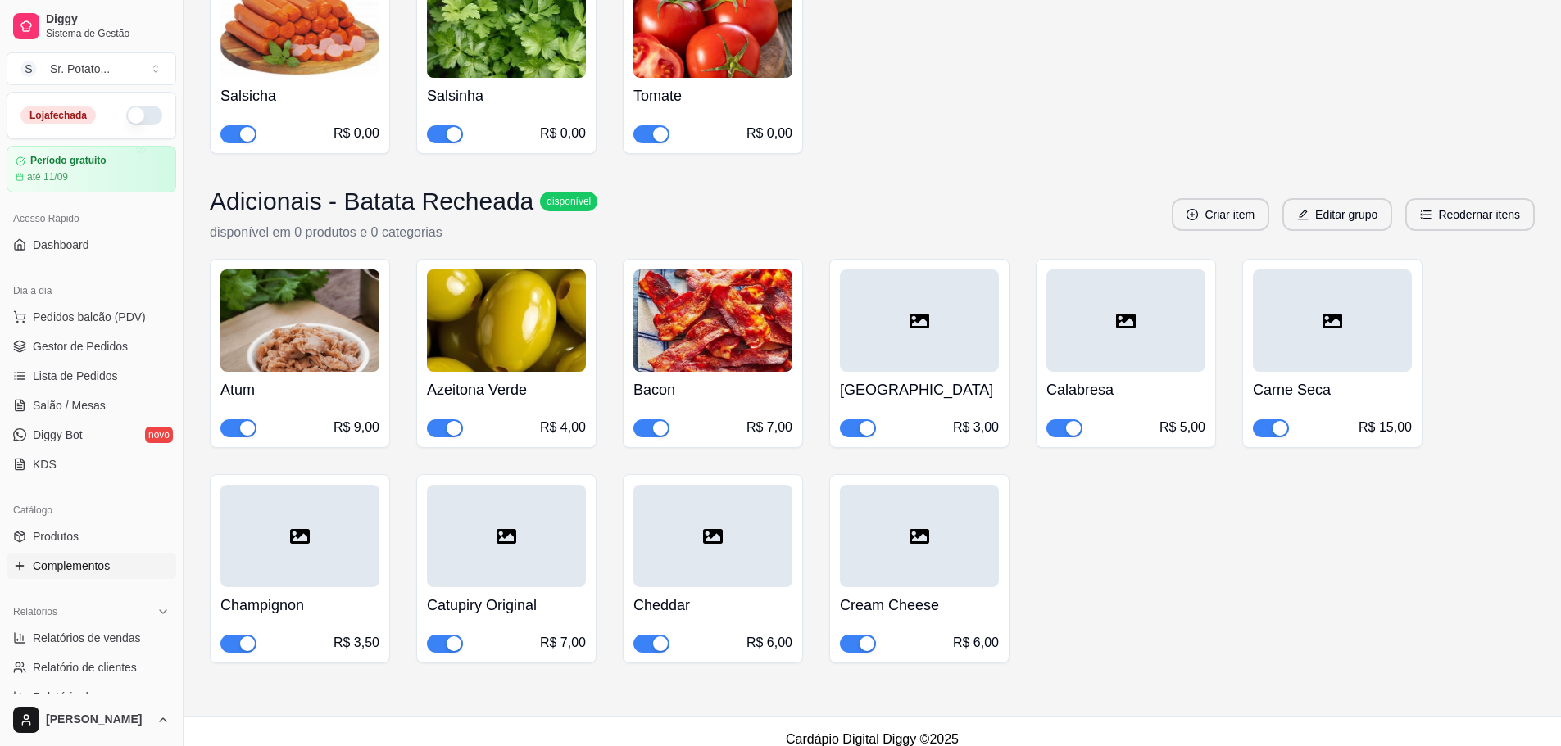
click at [1233, 215] on div "Adicionais - Batata Recheada disponível disponível em 0 produtos e 0 categorias…" at bounding box center [872, 215] width 1325 height 56
click at [1229, 204] on button "Criar item" at bounding box center [1220, 214] width 97 height 33
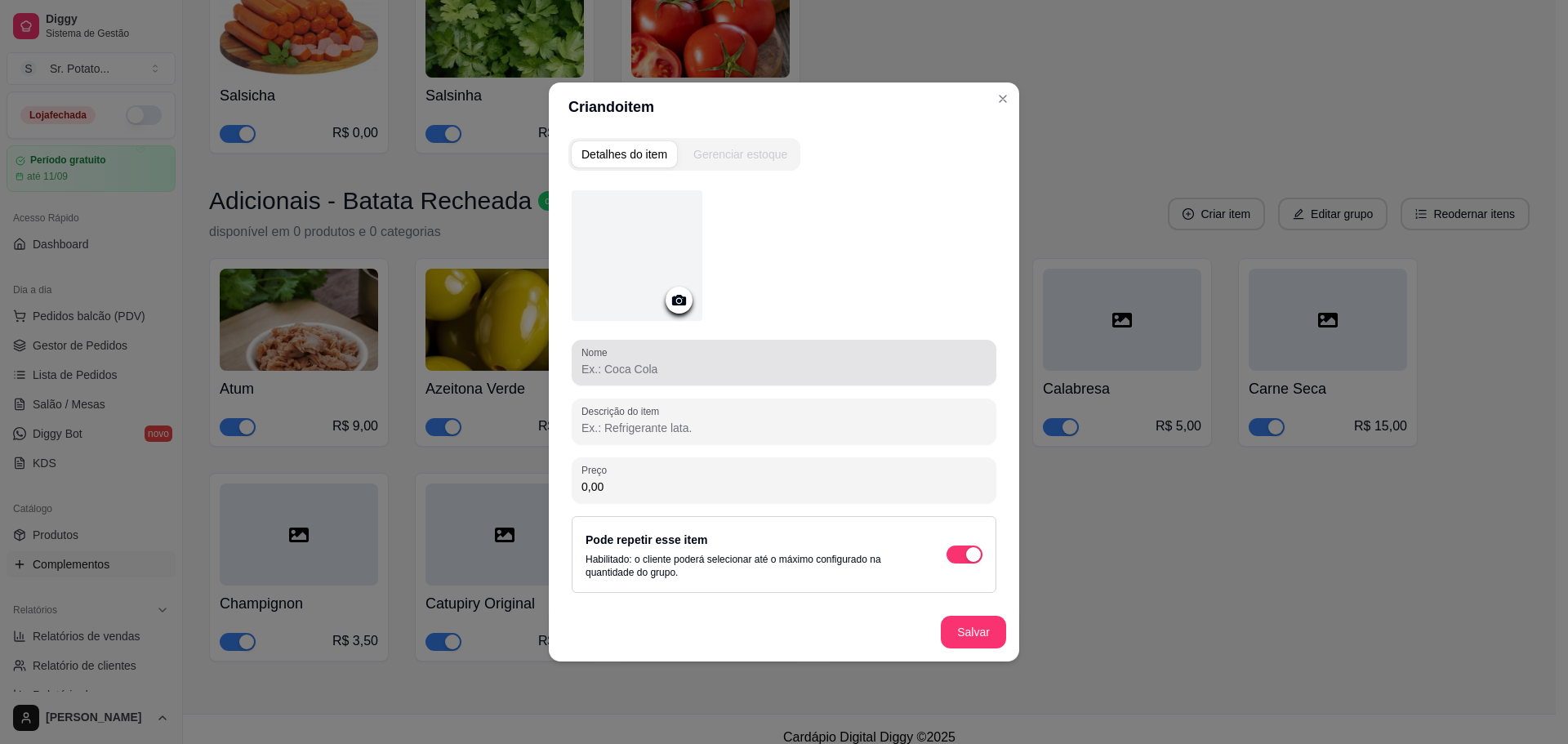
click at [788, 366] on input "Nome" at bounding box center [784, 369] width 405 height 16
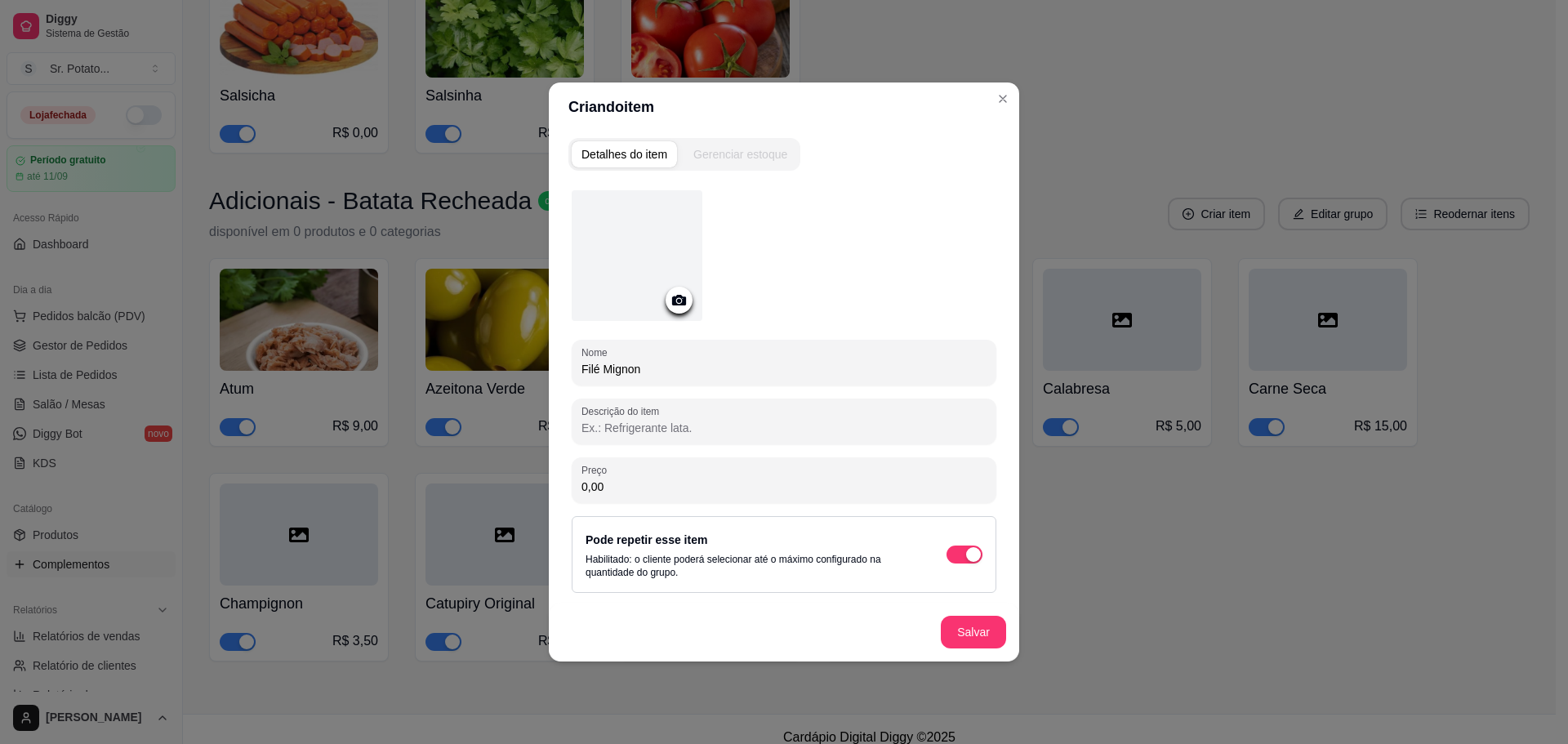
type input "Filé Mignon"
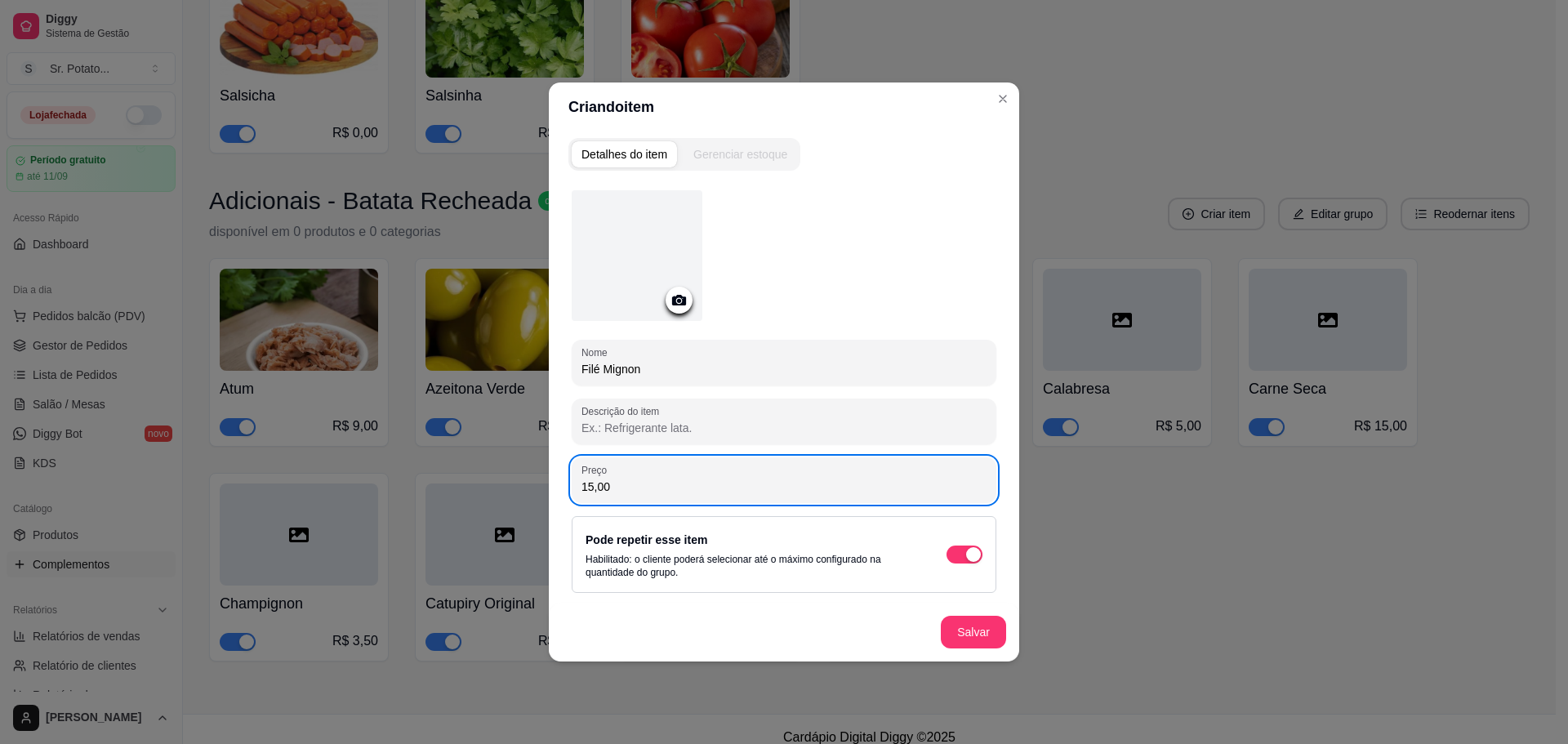
type input "15,00"
click at [970, 622] on button "Salvar" at bounding box center [974, 632] width 66 height 33
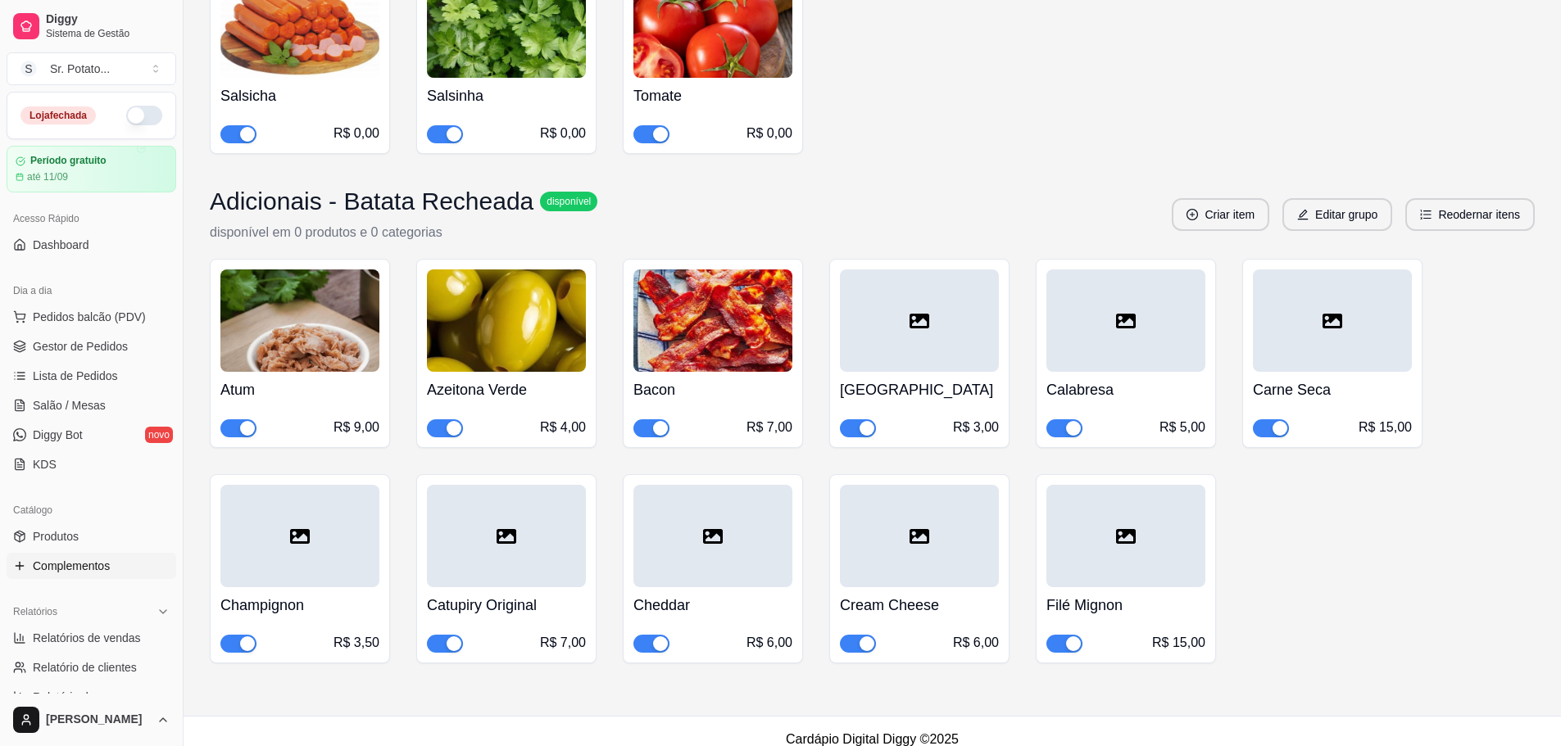
click at [1233, 202] on button "Criar item" at bounding box center [1220, 214] width 97 height 33
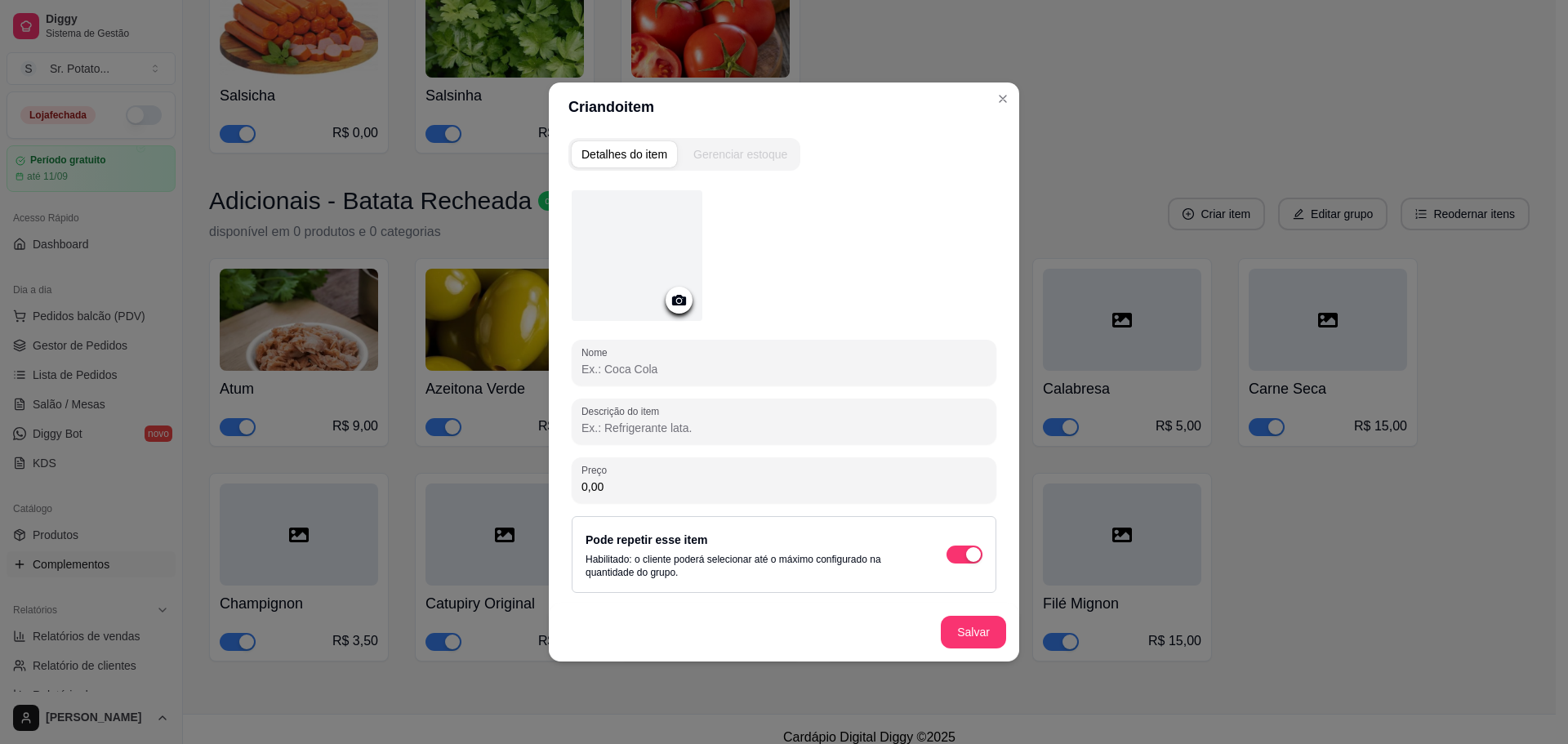
click at [776, 361] on input "Nome" at bounding box center [784, 369] width 405 height 16
type input "[PERSON_NAME]"
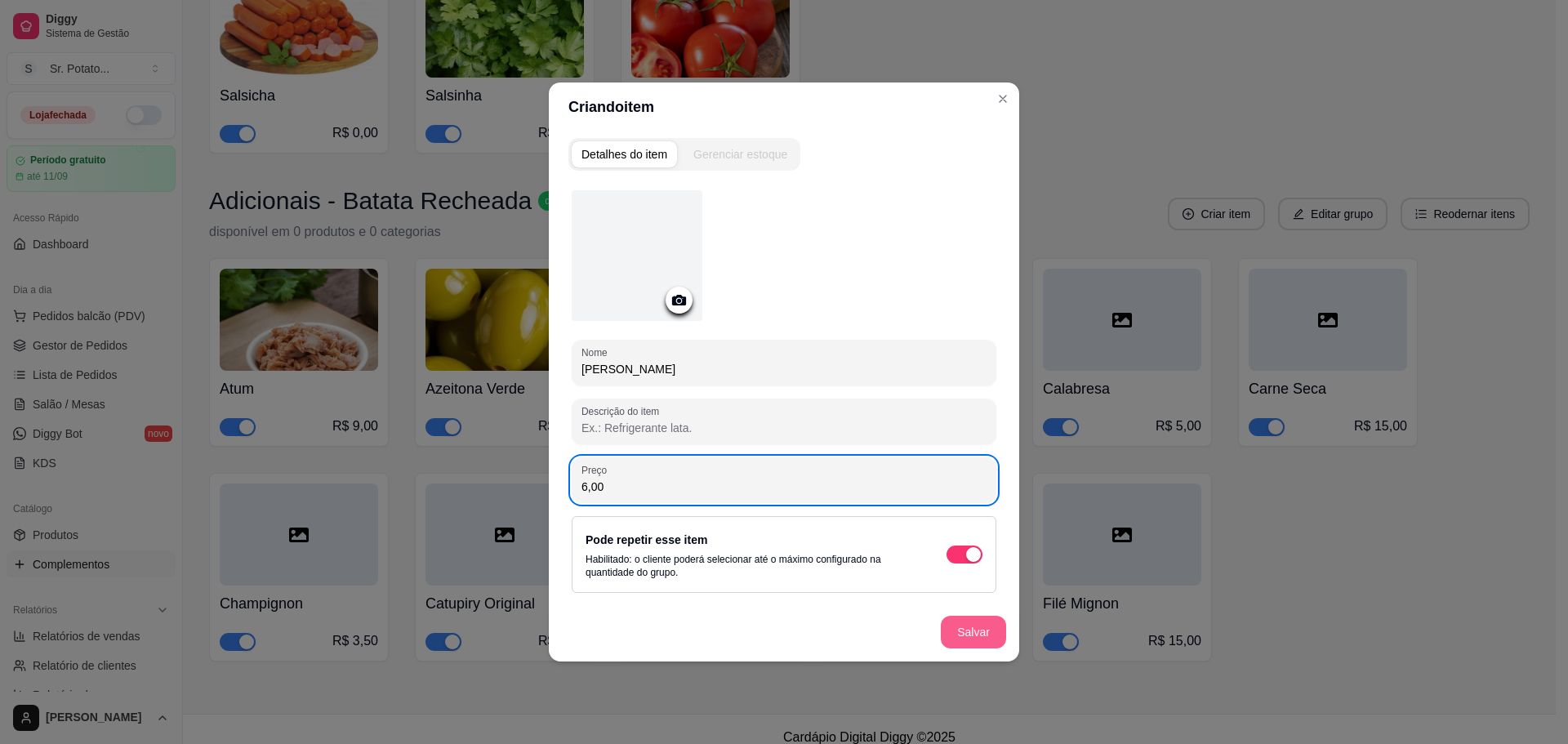
type input "6,00"
click at [962, 640] on button "Salvar" at bounding box center [974, 632] width 66 height 33
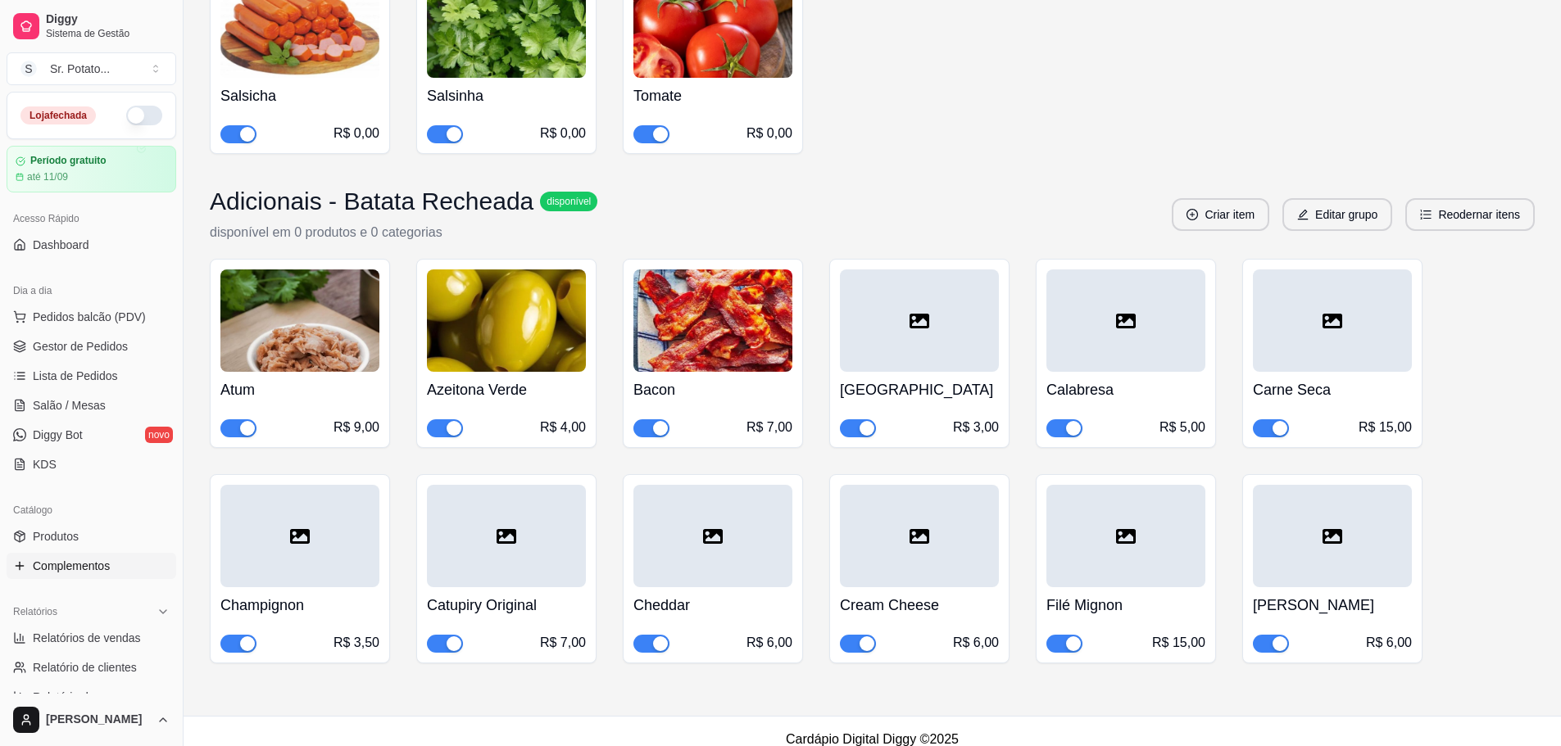
click at [1252, 203] on button "Criar item" at bounding box center [1220, 214] width 97 height 33
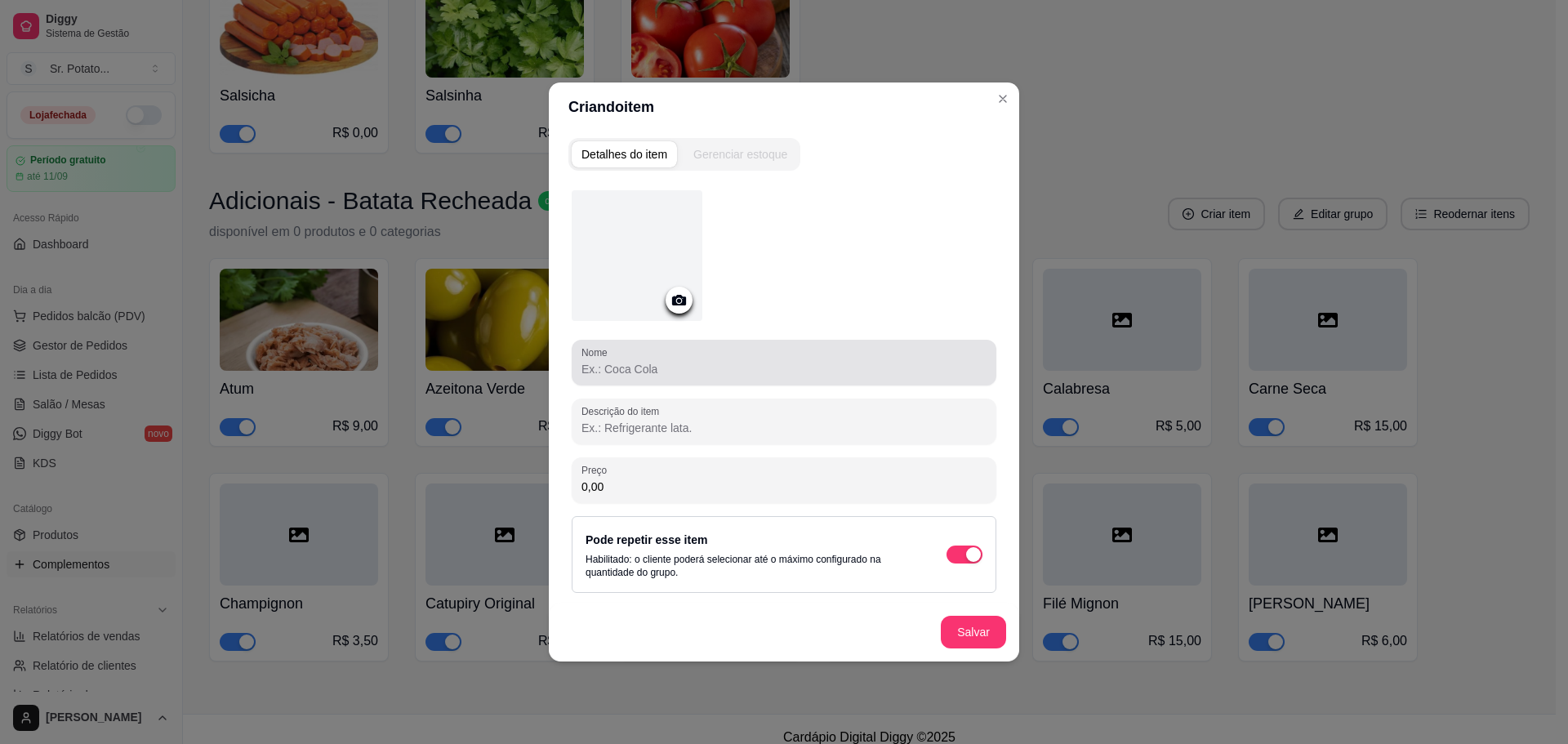
click at [783, 364] on input "Nome" at bounding box center [784, 369] width 405 height 16
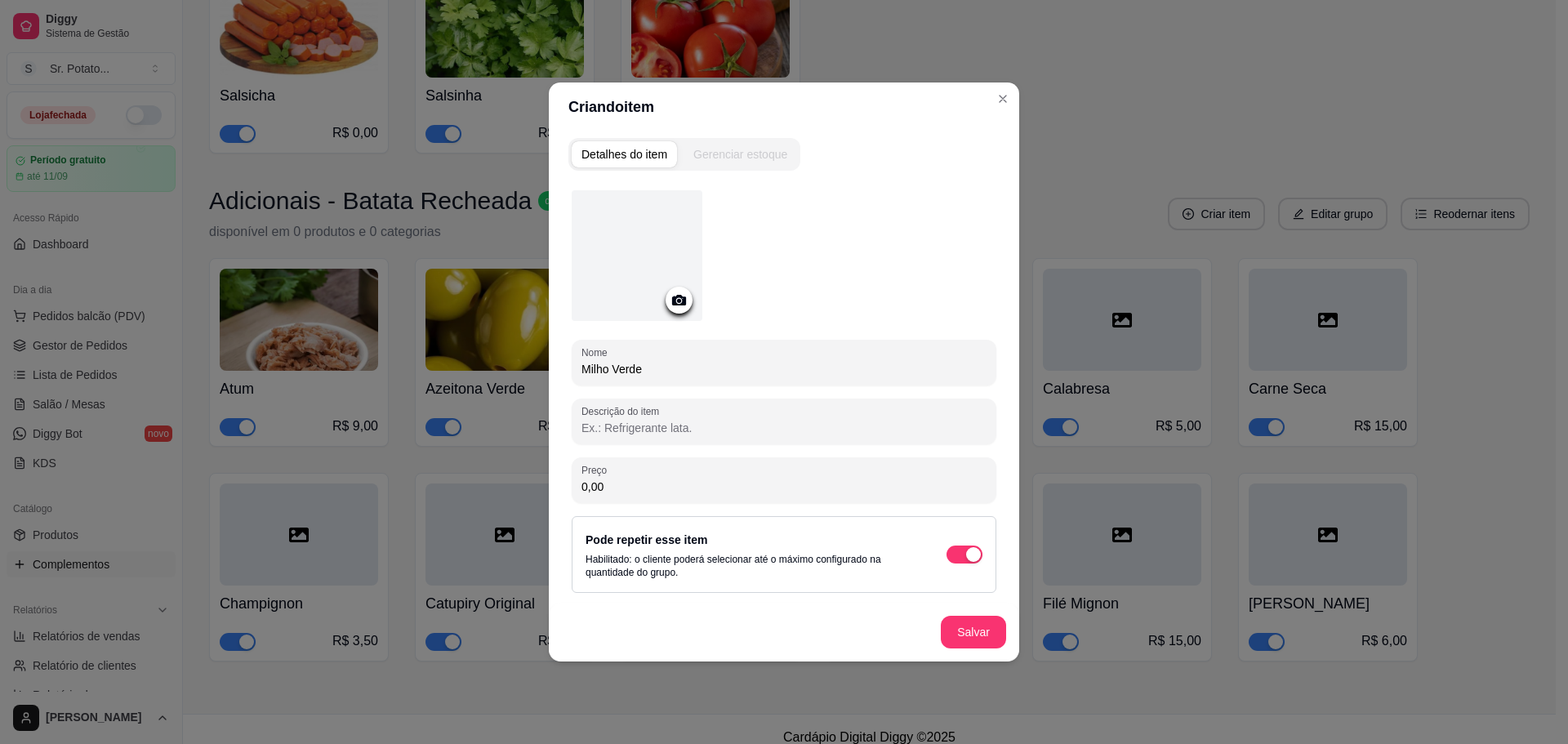
type input "Milho Verde"
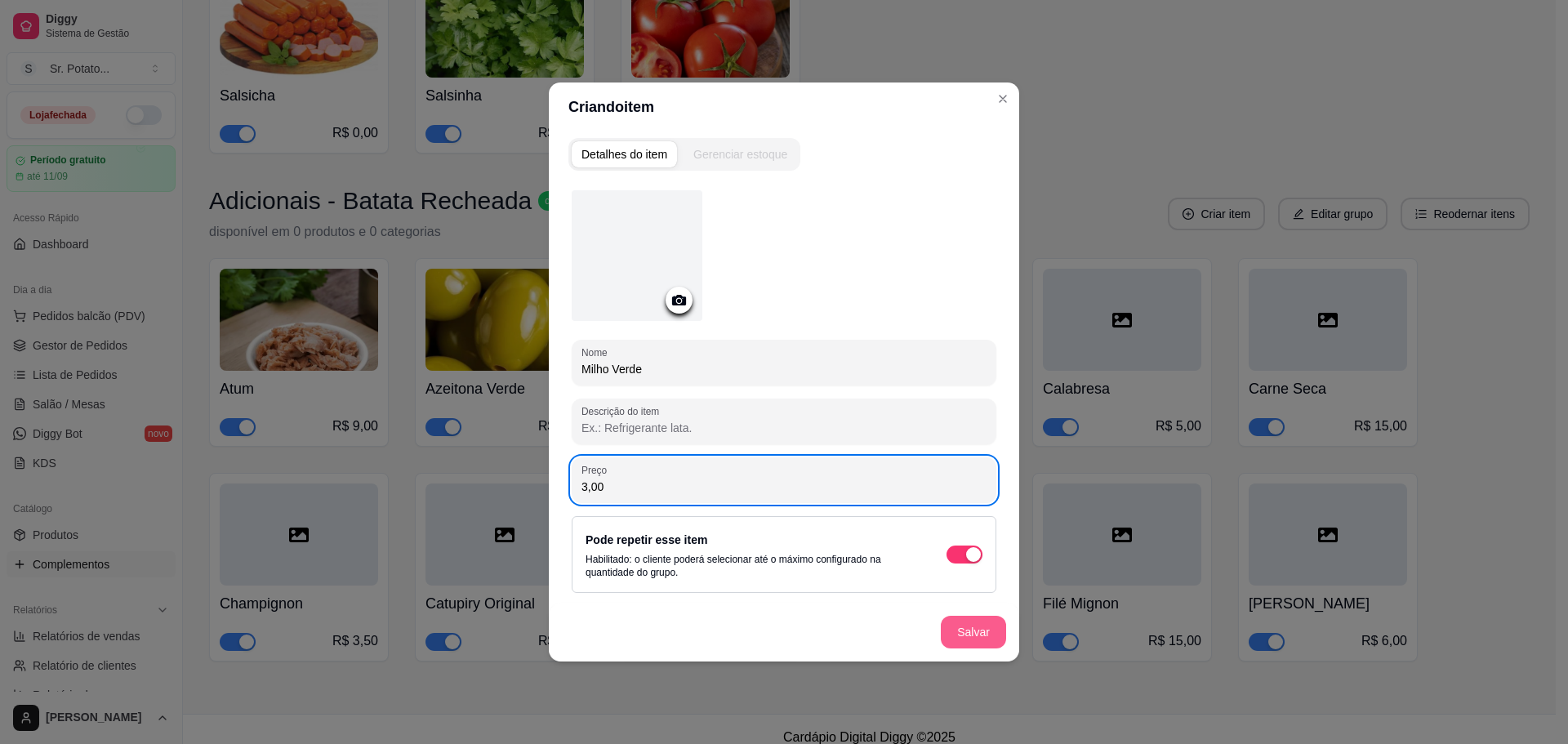
type input "3,00"
click at [1016, 647] on div "Salvar" at bounding box center [784, 632] width 470 height 59
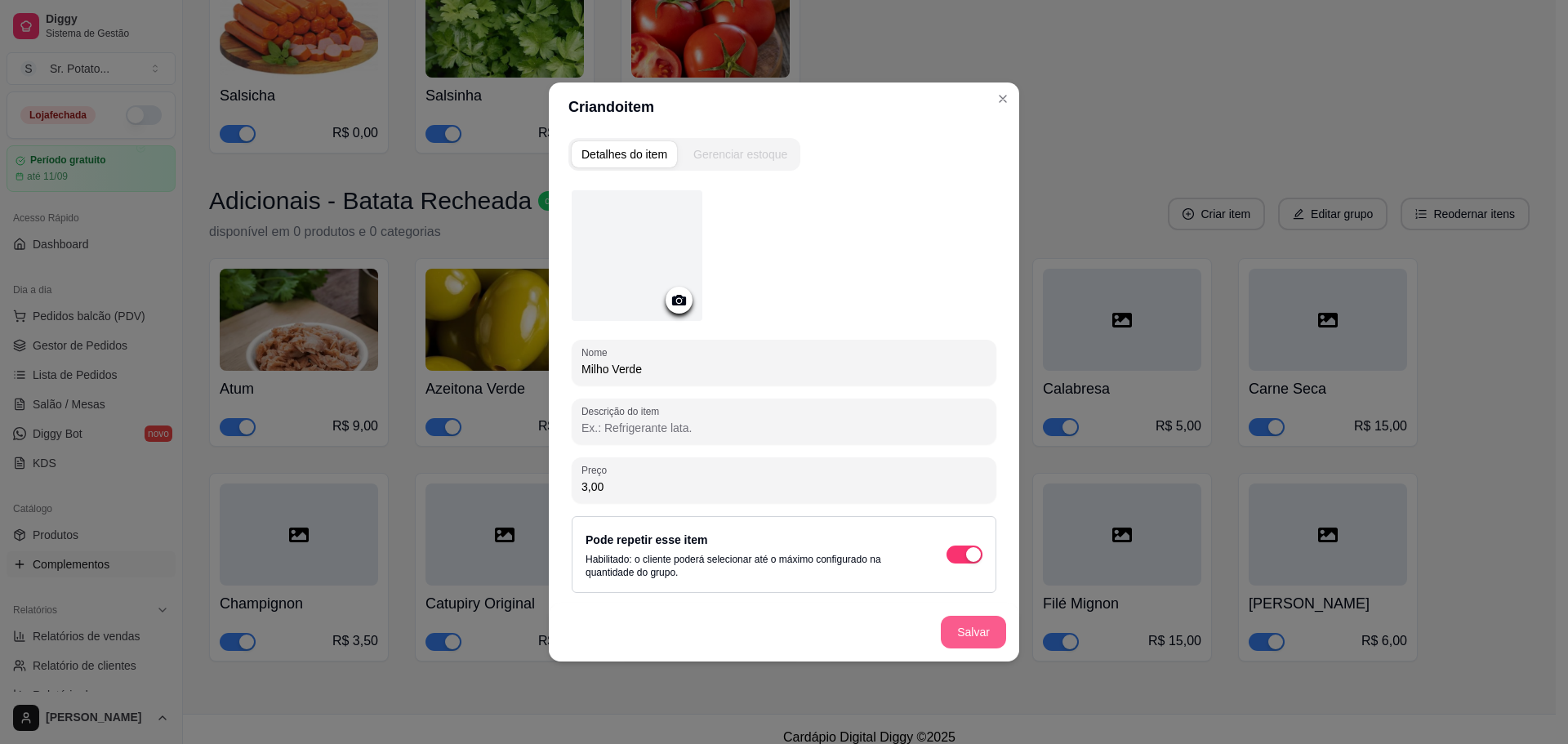
click at [974, 643] on button "Salvar" at bounding box center [974, 632] width 66 height 33
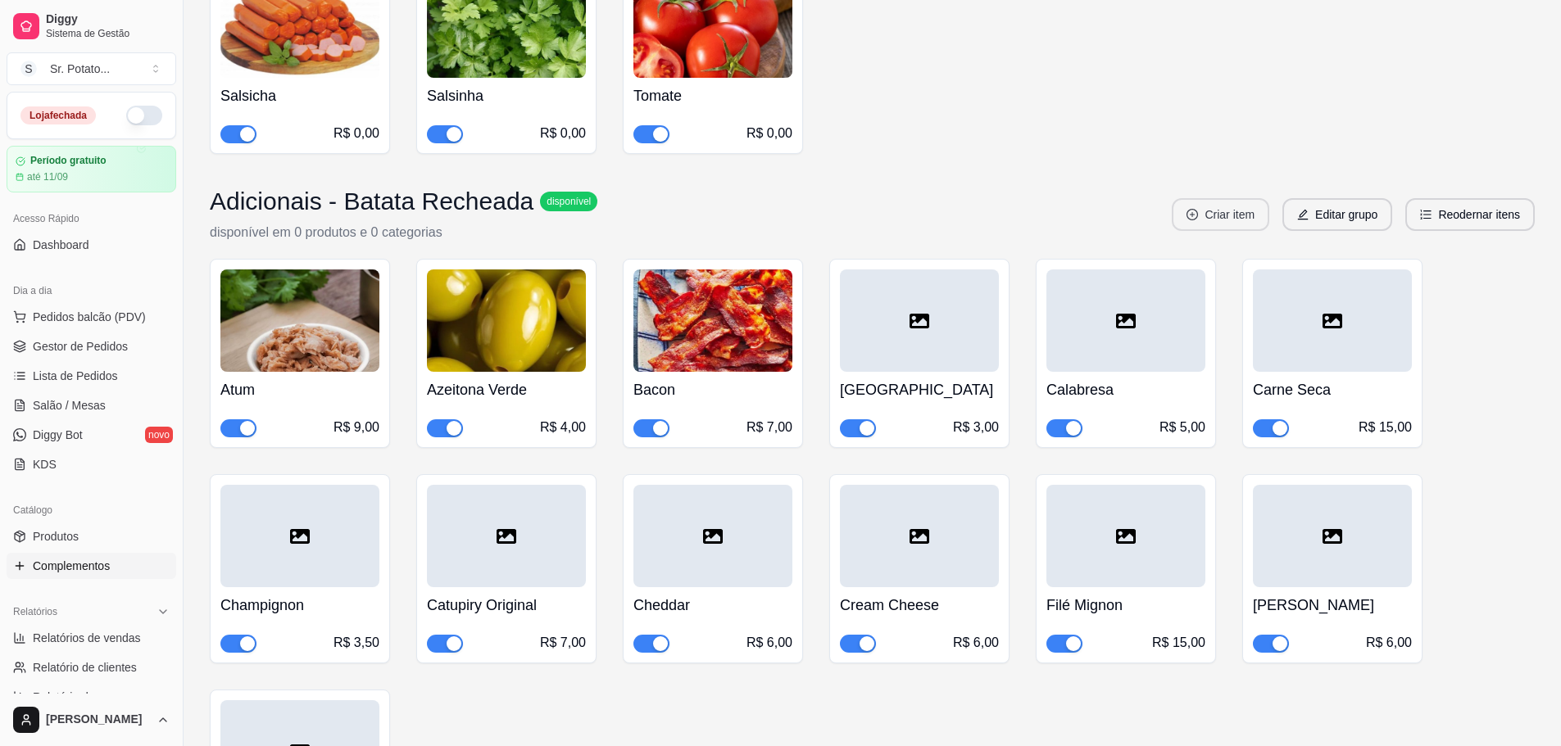
click at [1235, 198] on button "Criar item" at bounding box center [1220, 214] width 97 height 33
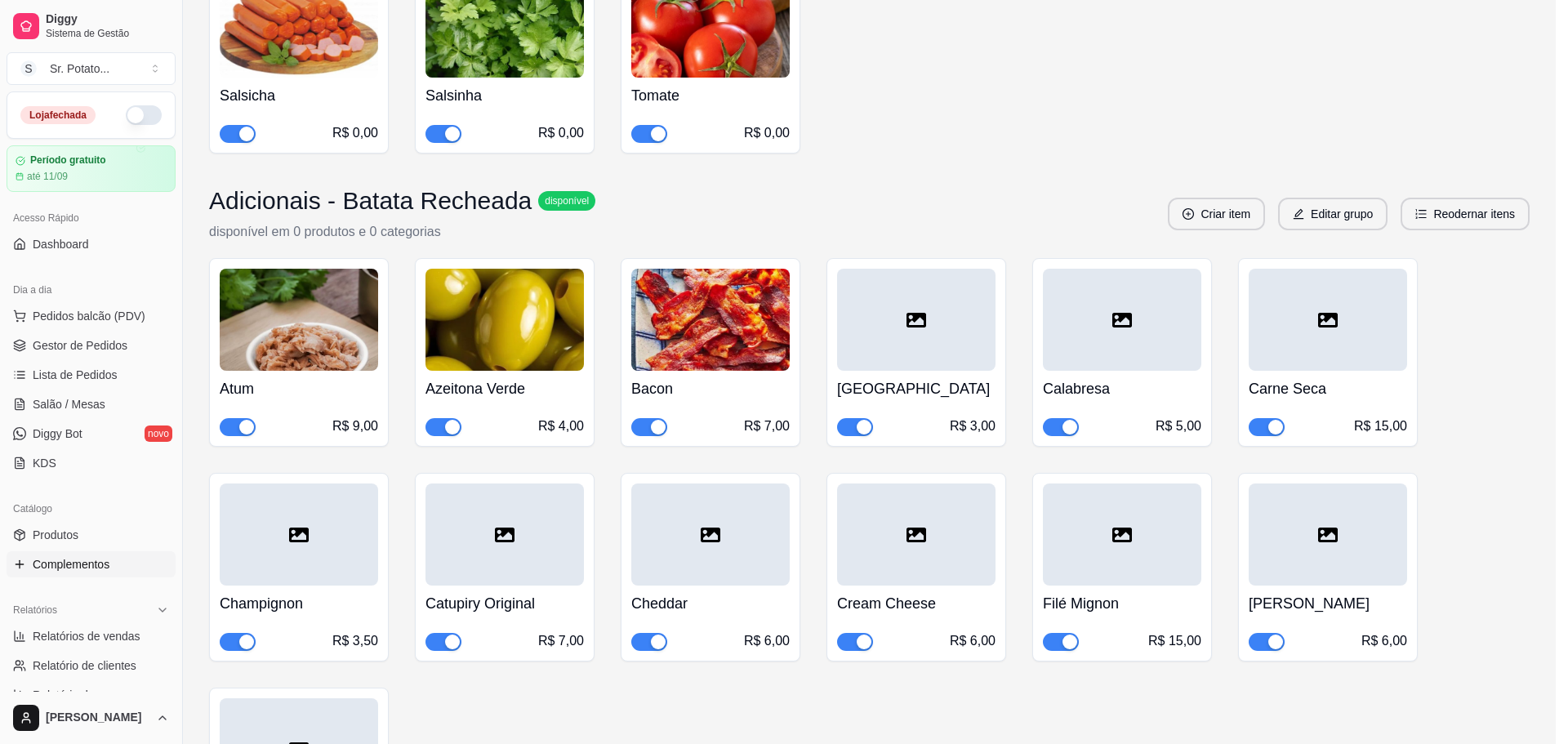
click at [848, 356] on div at bounding box center [784, 362] width 405 height 33
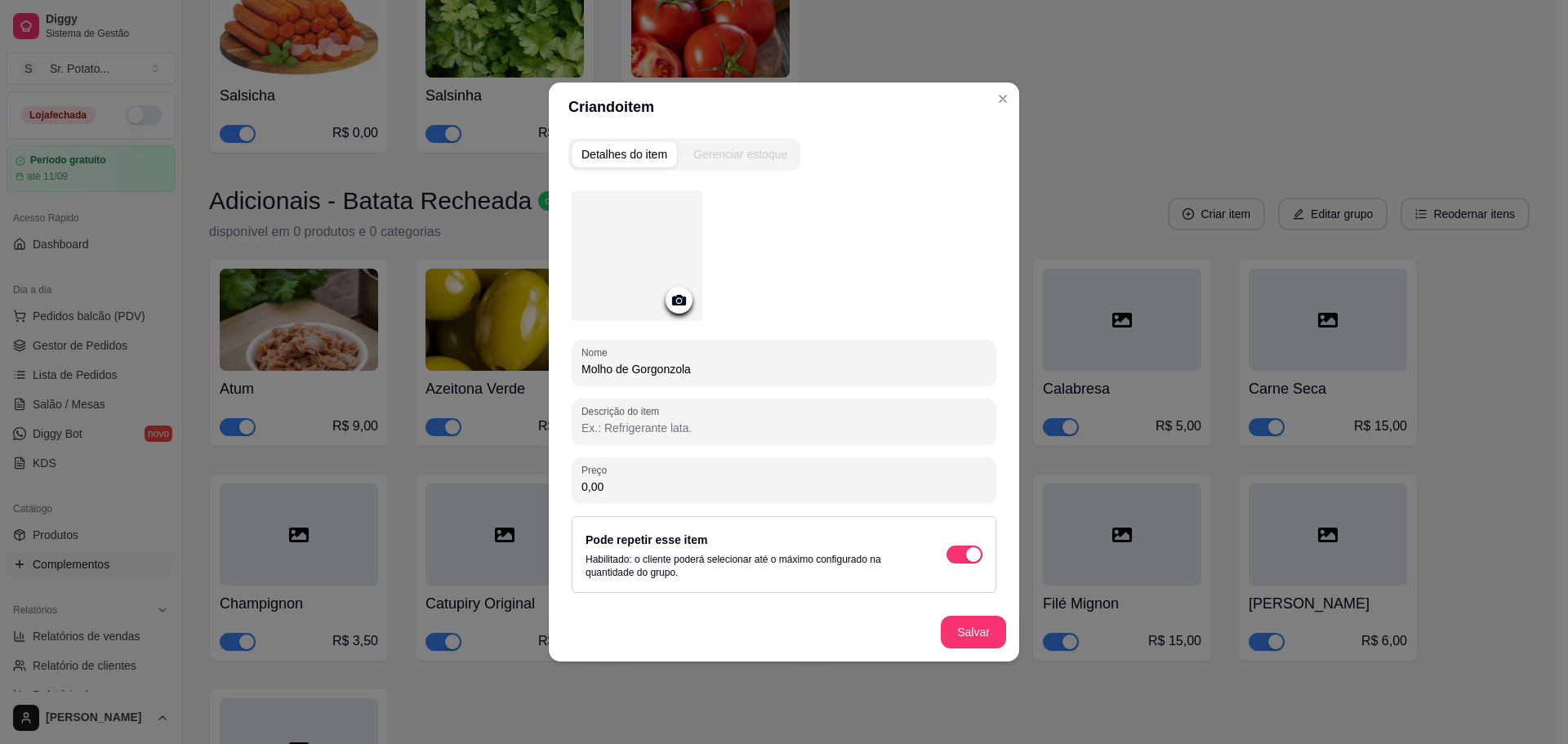
type input "Molho de Gorgonzola"
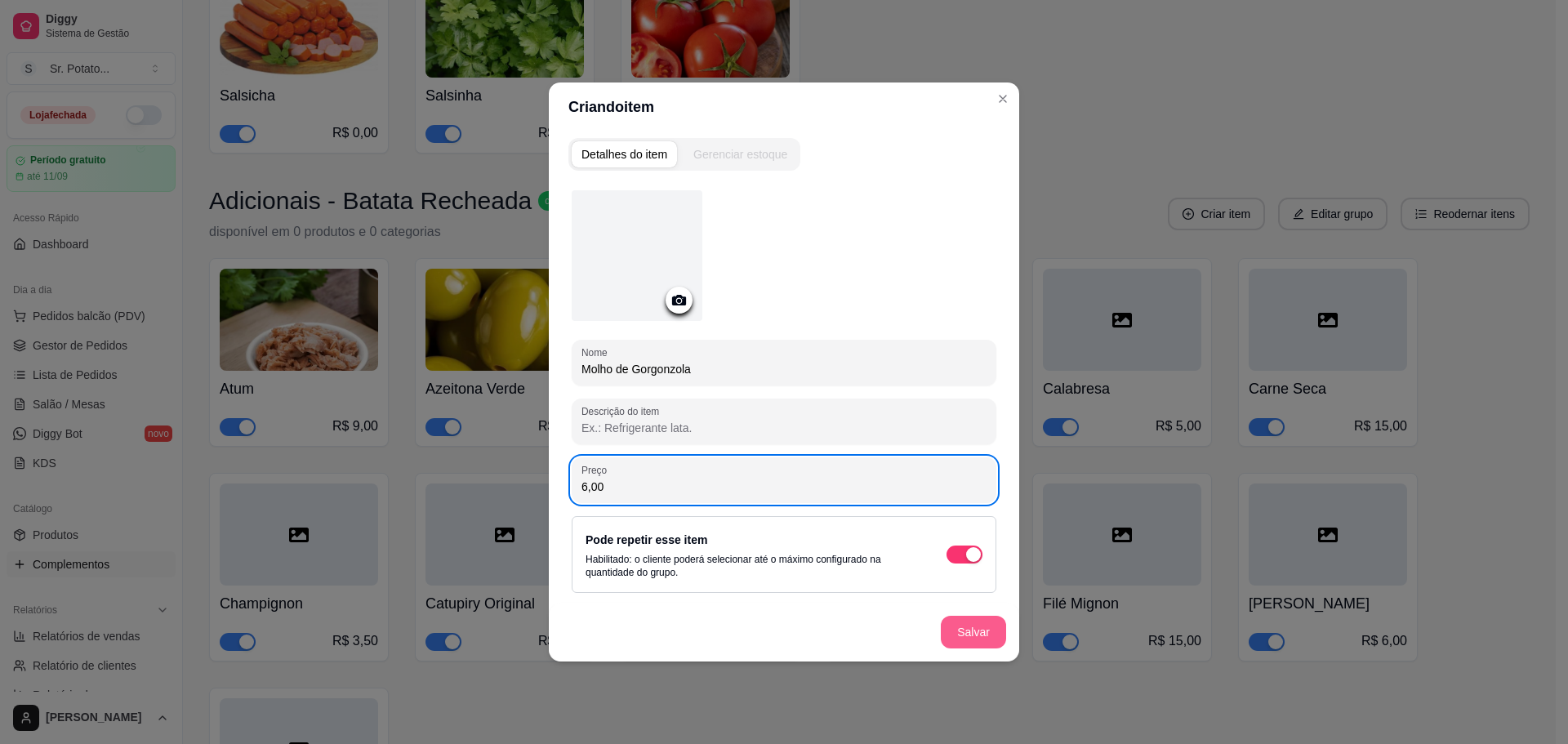
type input "6,00"
click at [990, 635] on button "Salvar" at bounding box center [974, 632] width 66 height 33
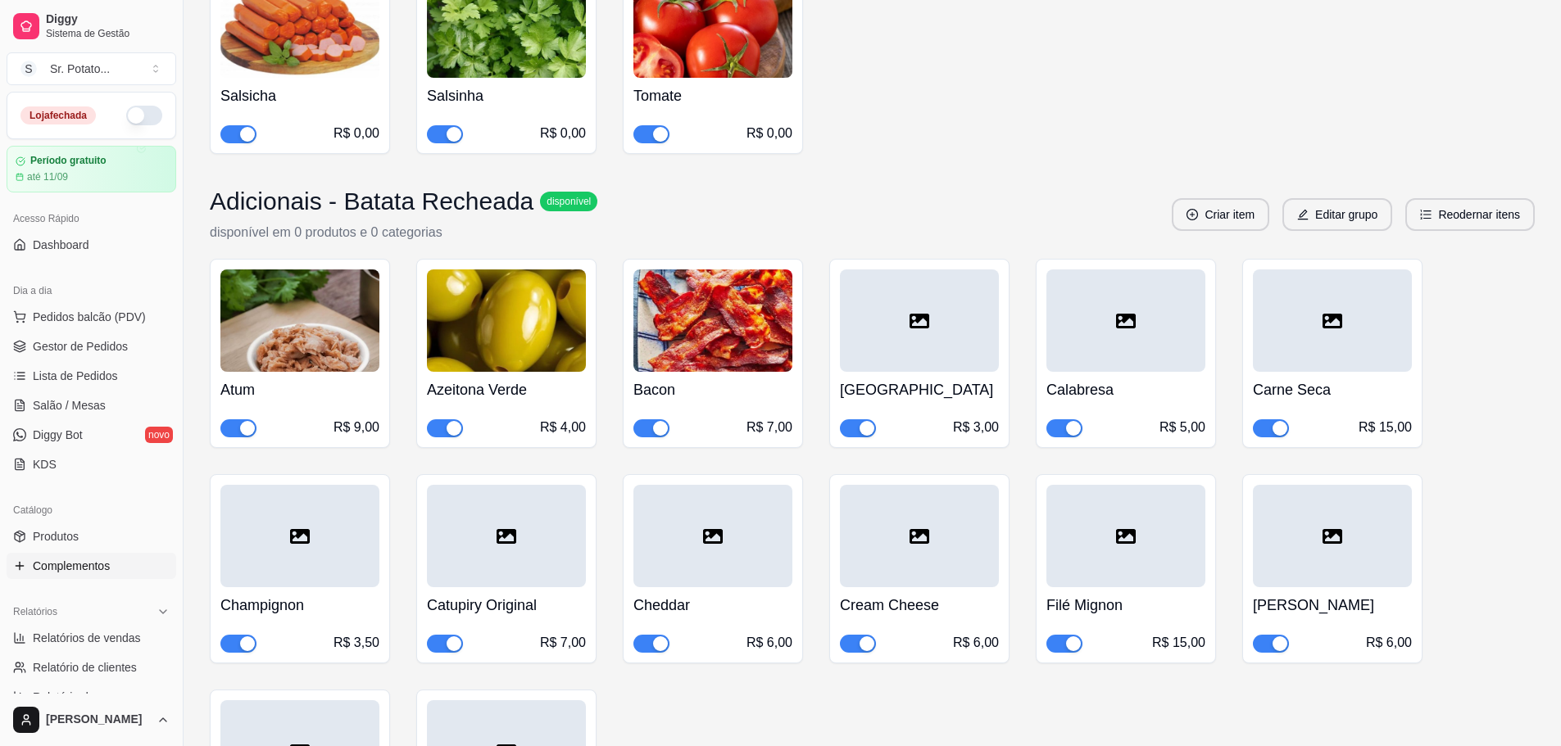
click at [1209, 198] on button "Criar item" at bounding box center [1220, 214] width 97 height 33
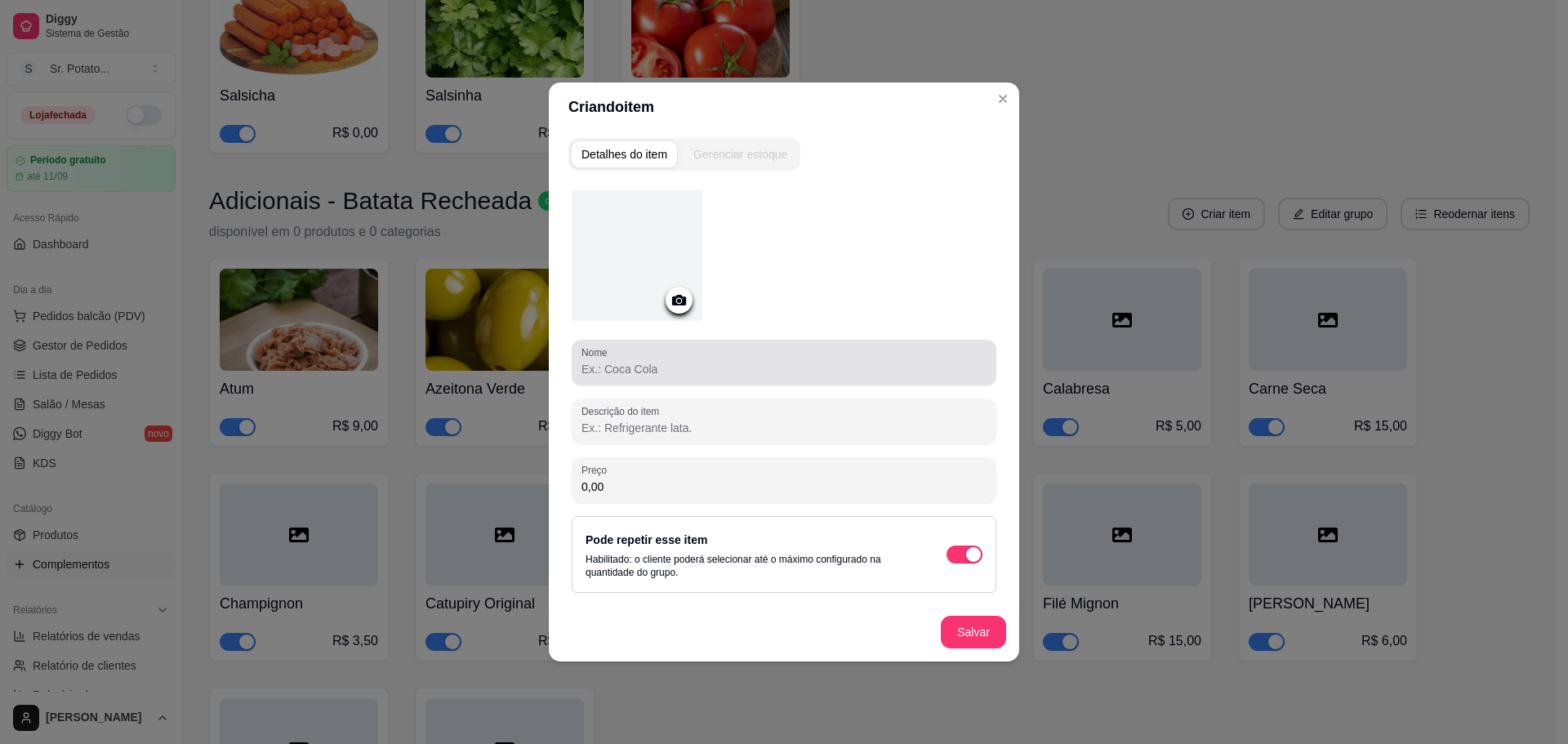
click at [847, 358] on div at bounding box center [784, 362] width 405 height 33
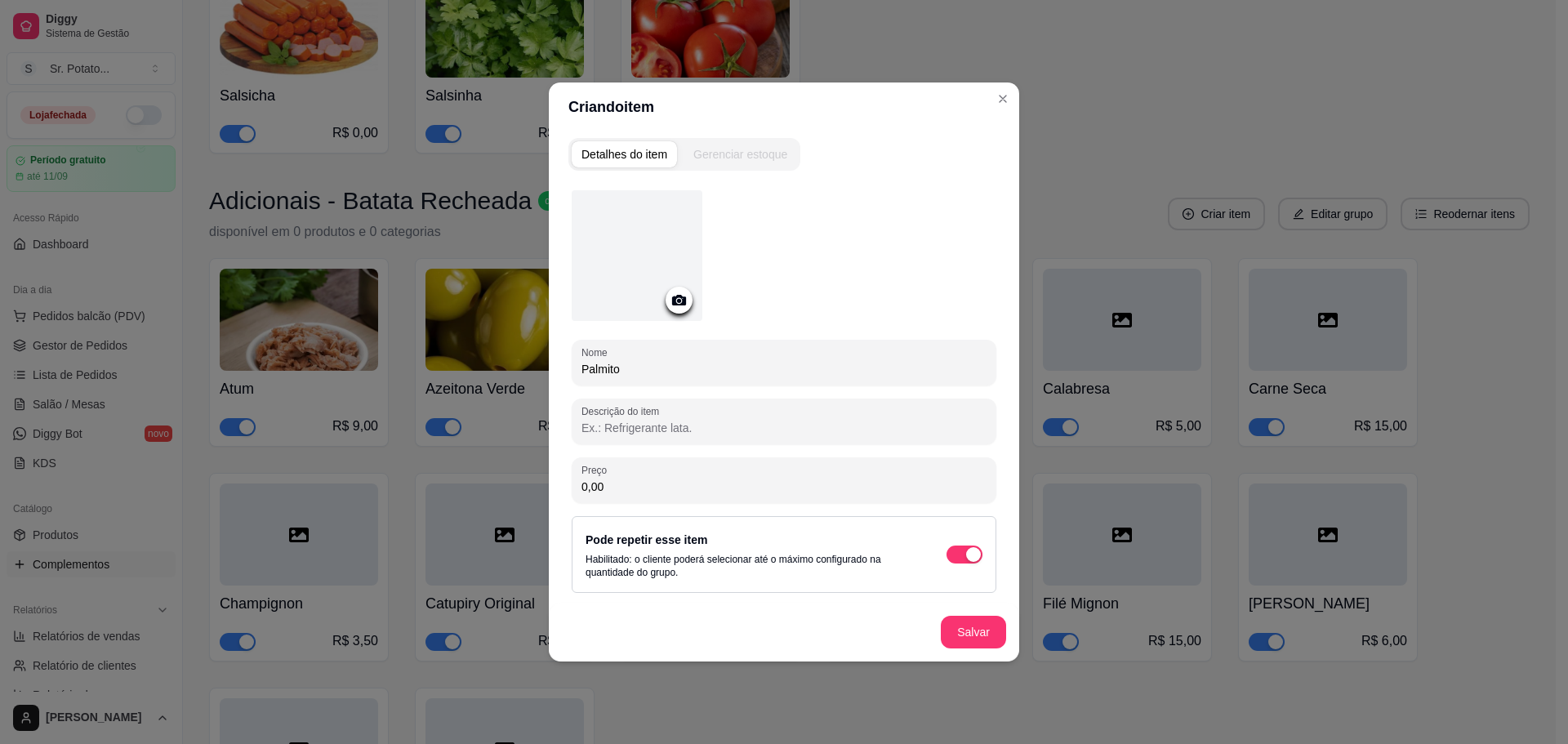
type input "Palmito"
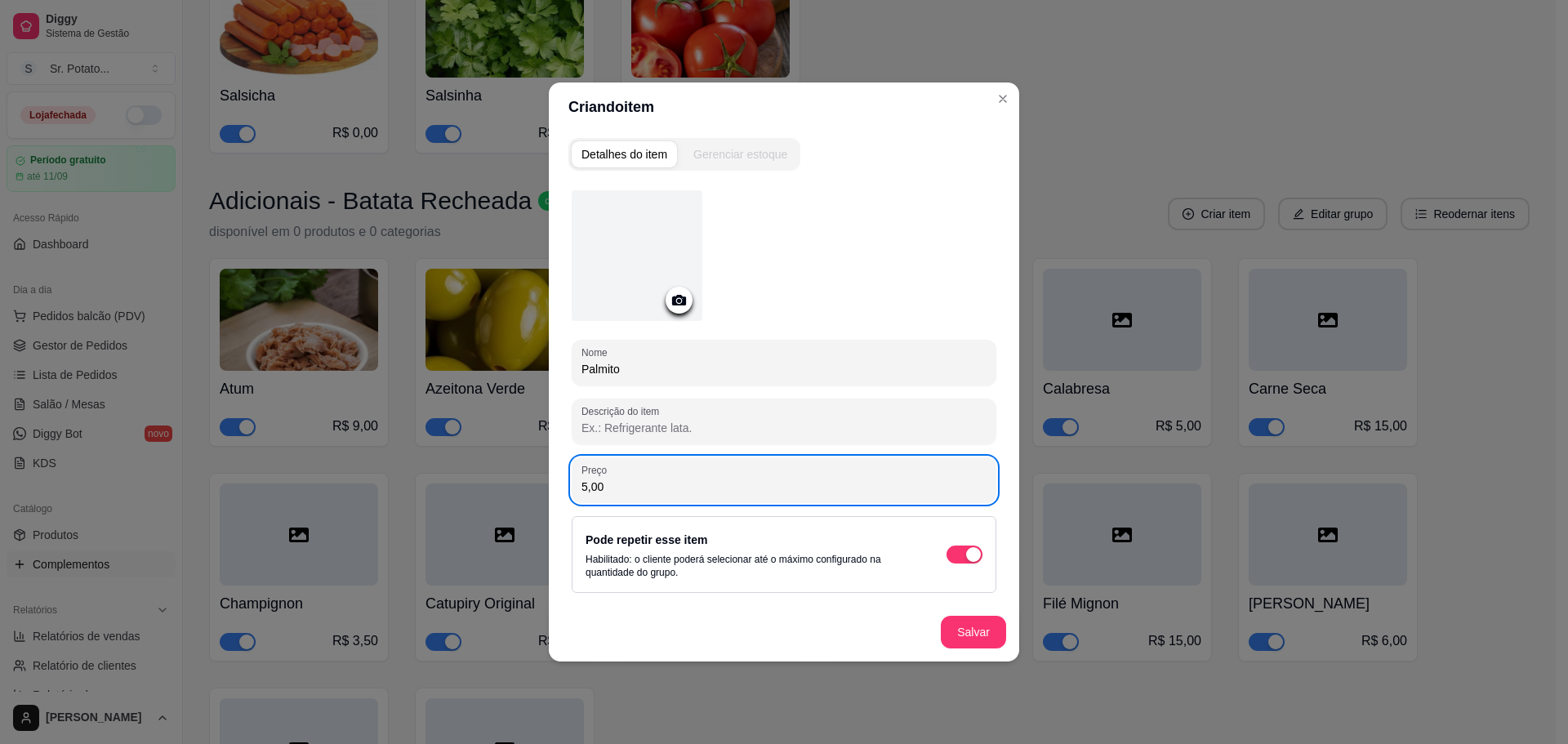
type input "5,00"
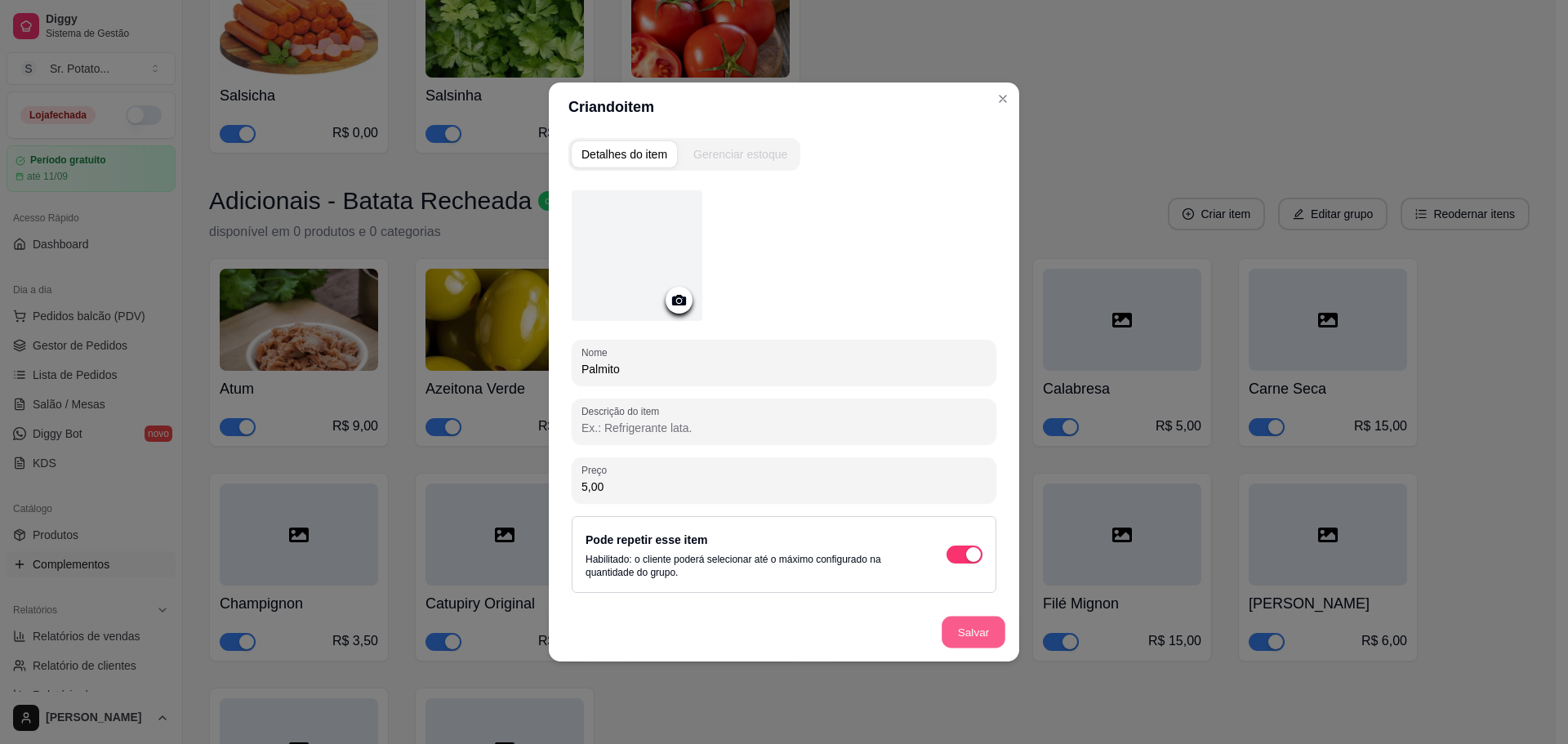
click at [976, 625] on button "Salvar" at bounding box center [974, 633] width 64 height 32
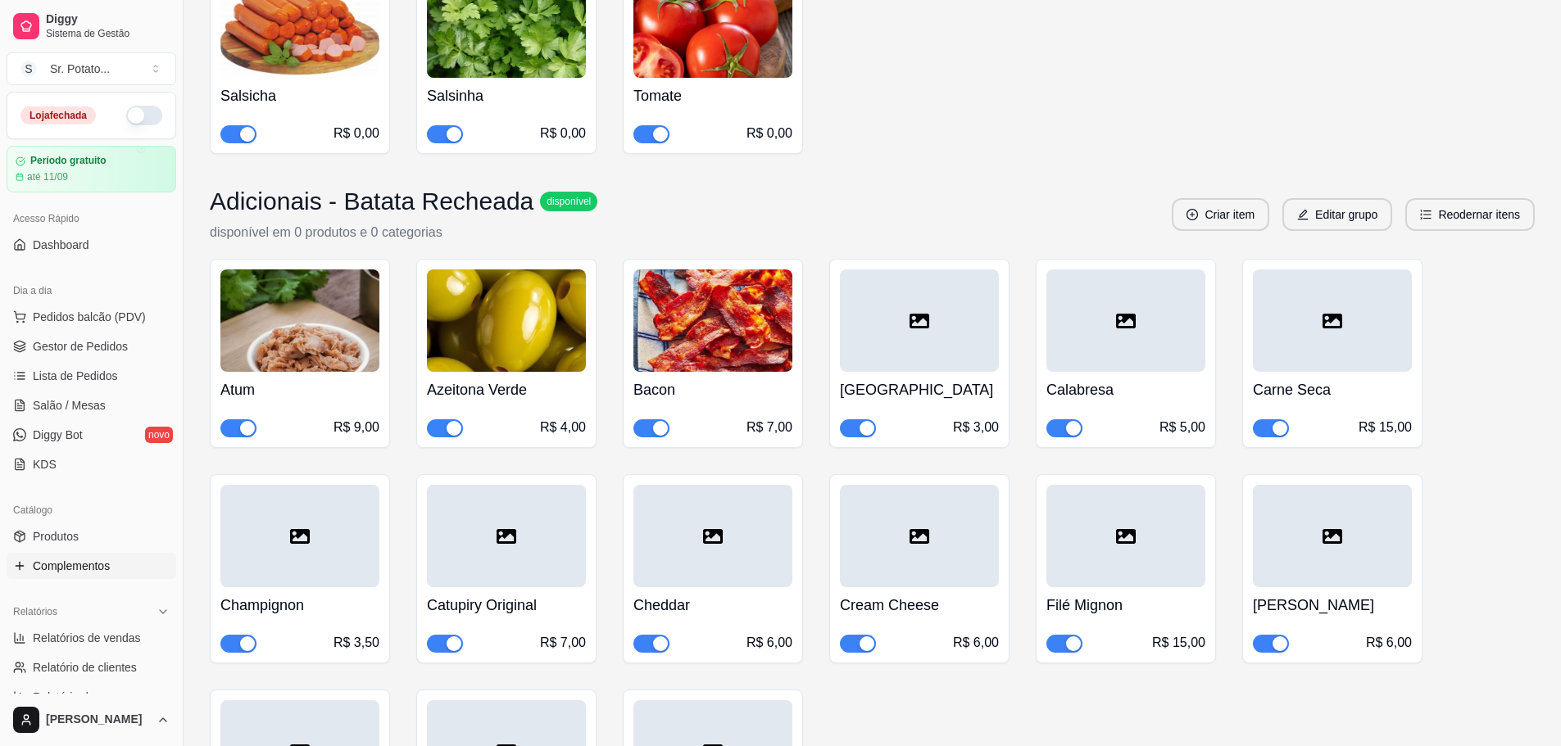
click at [1176, 231] on div "Adicionais - Batata Recheada disponível disponível em 0 produtos e 0 categorias…" at bounding box center [872, 533] width 1325 height 692
click at [1186, 211] on button "Criar item" at bounding box center [1220, 215] width 94 height 32
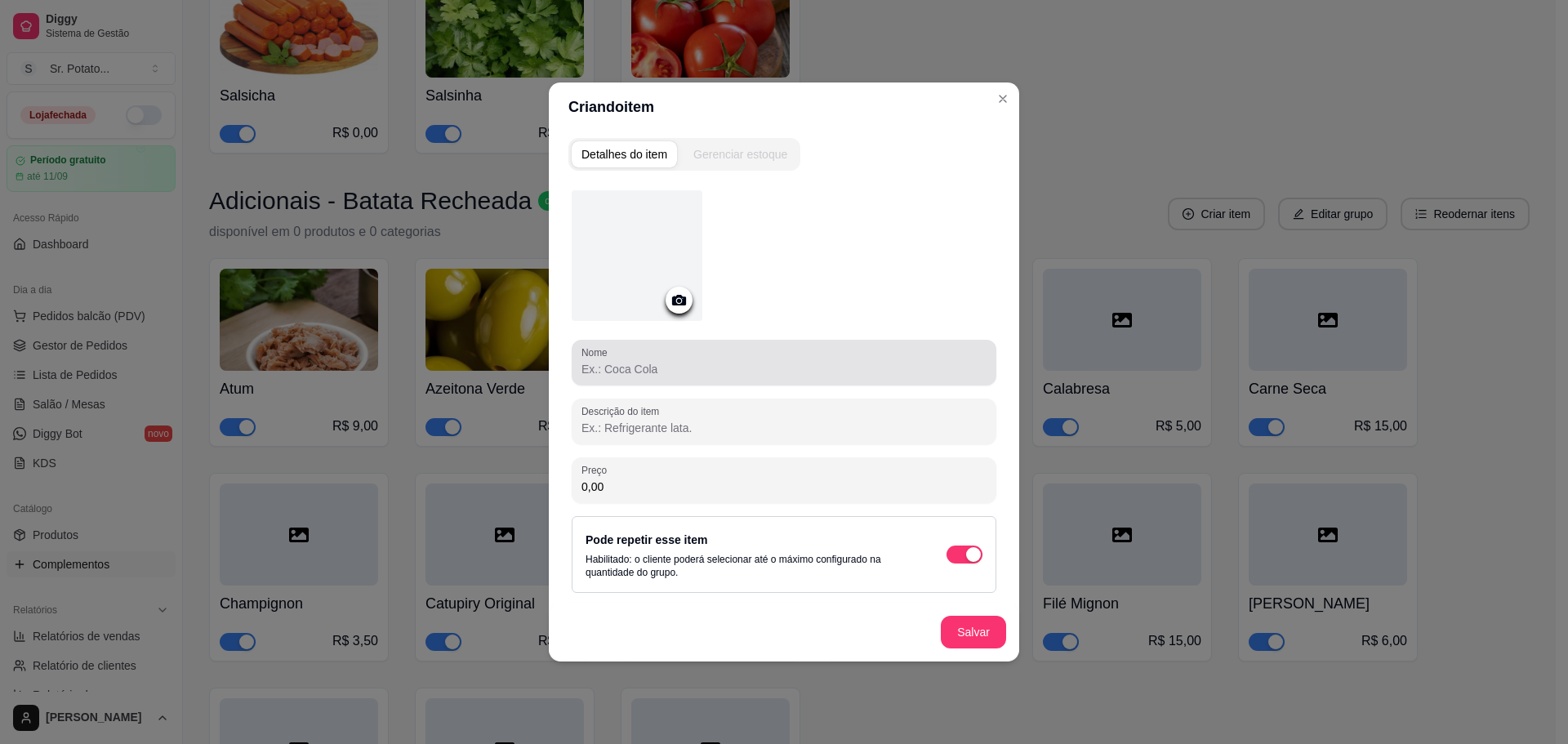
click at [806, 357] on div at bounding box center [784, 362] width 405 height 33
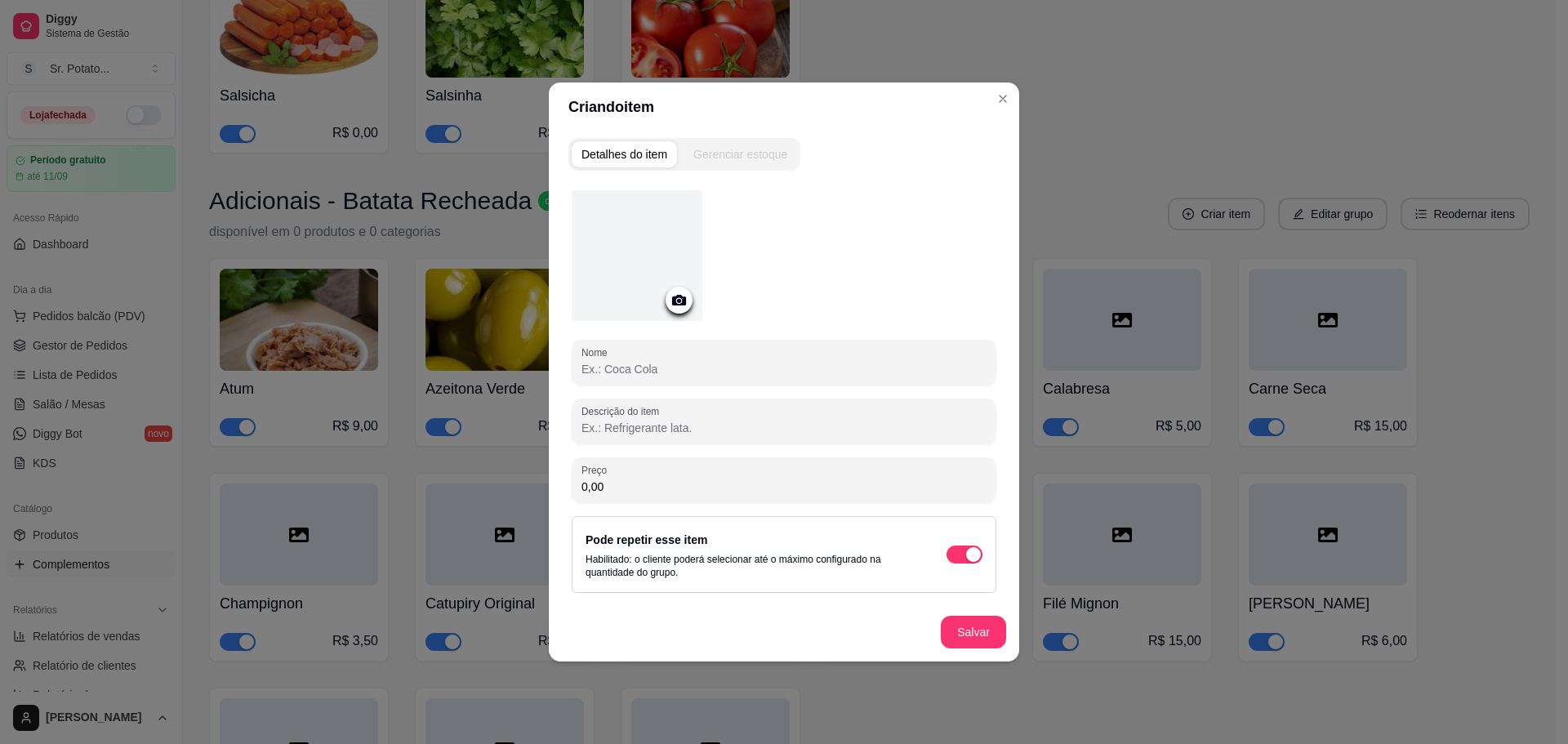
click at [806, 357] on div at bounding box center [784, 362] width 405 height 33
type input "Queijo Gorgonzola"
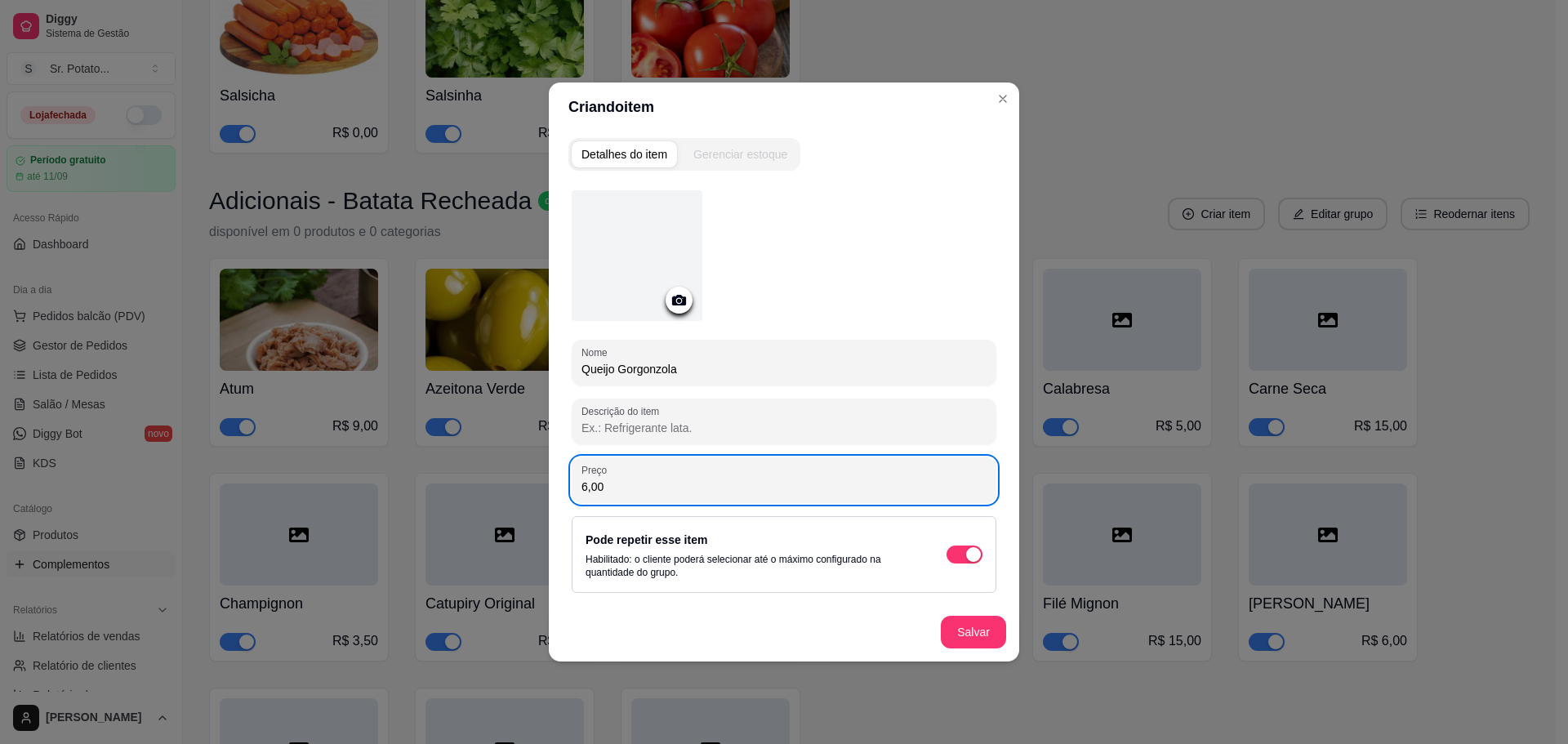
type input "6,00"
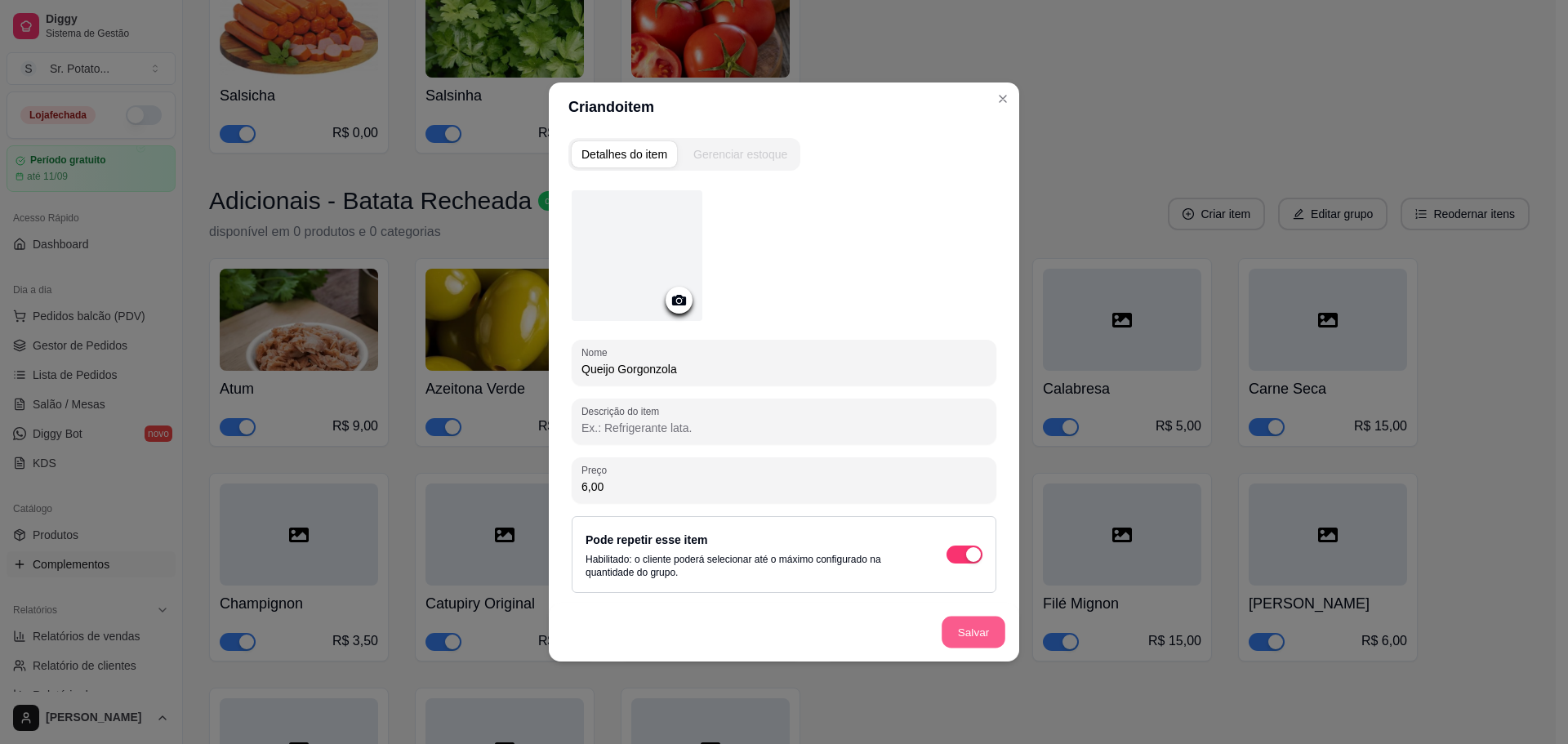
click at [974, 625] on button "Salvar" at bounding box center [974, 633] width 64 height 32
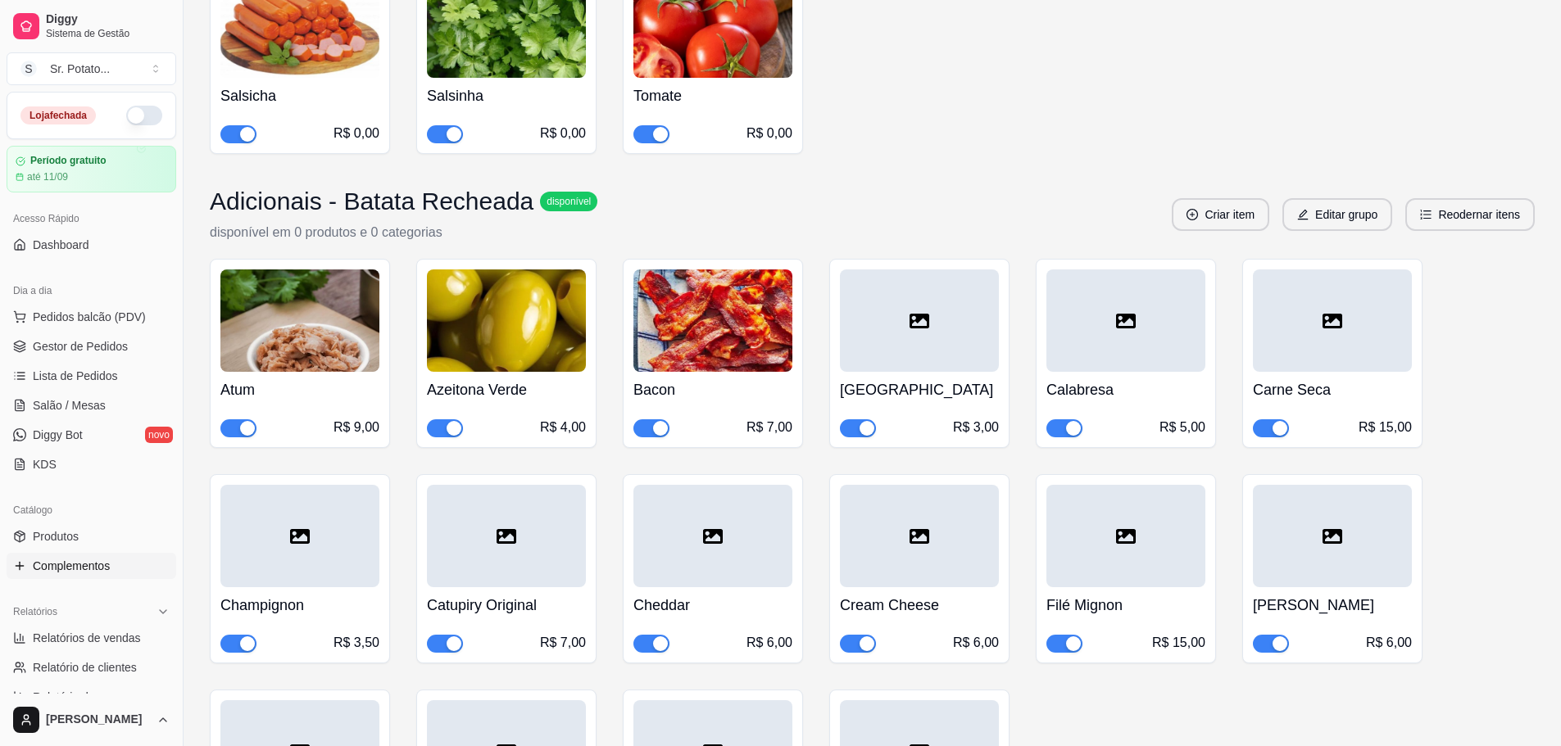
click at [1235, 214] on div "Adicionais - Batata Recheada disponível disponível em 0 produtos e 0 categorias…" at bounding box center [872, 215] width 1325 height 56
click at [1226, 202] on button "Criar item" at bounding box center [1220, 214] width 97 height 33
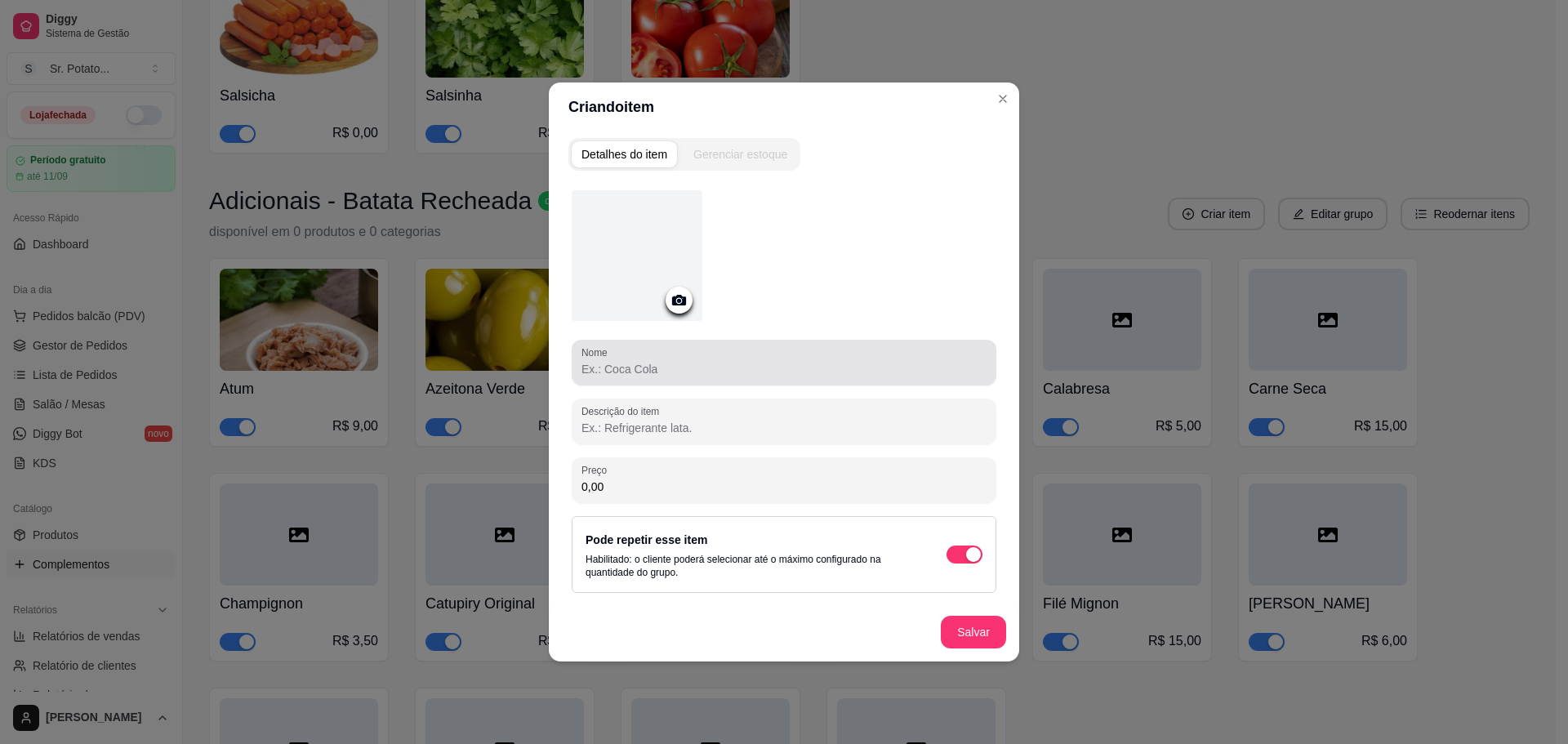
click at [669, 361] on input "Nome" at bounding box center [784, 369] width 405 height 16
type input "Queijo Muçarela"
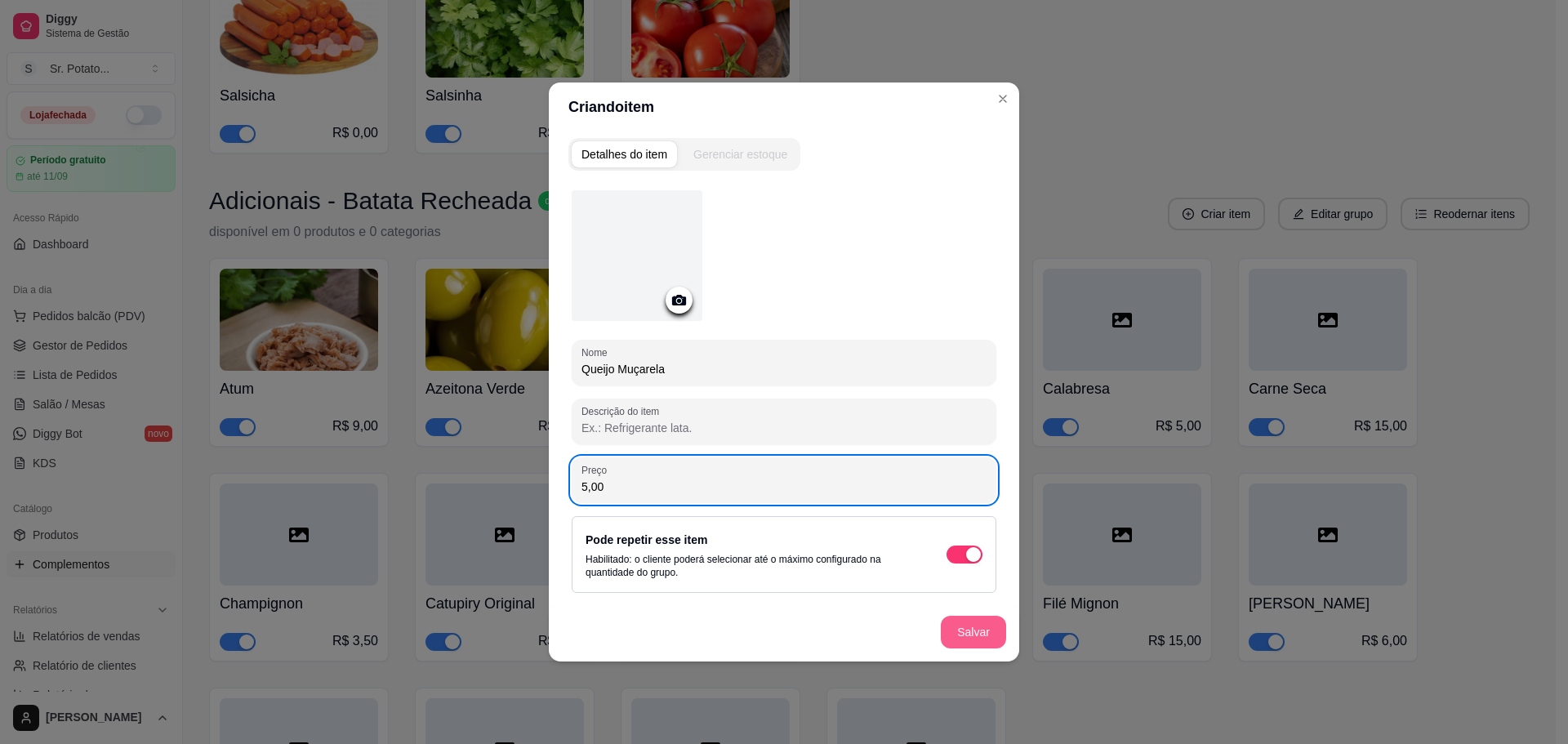
type input "5,00"
click at [947, 621] on button "Salvar" at bounding box center [974, 632] width 66 height 33
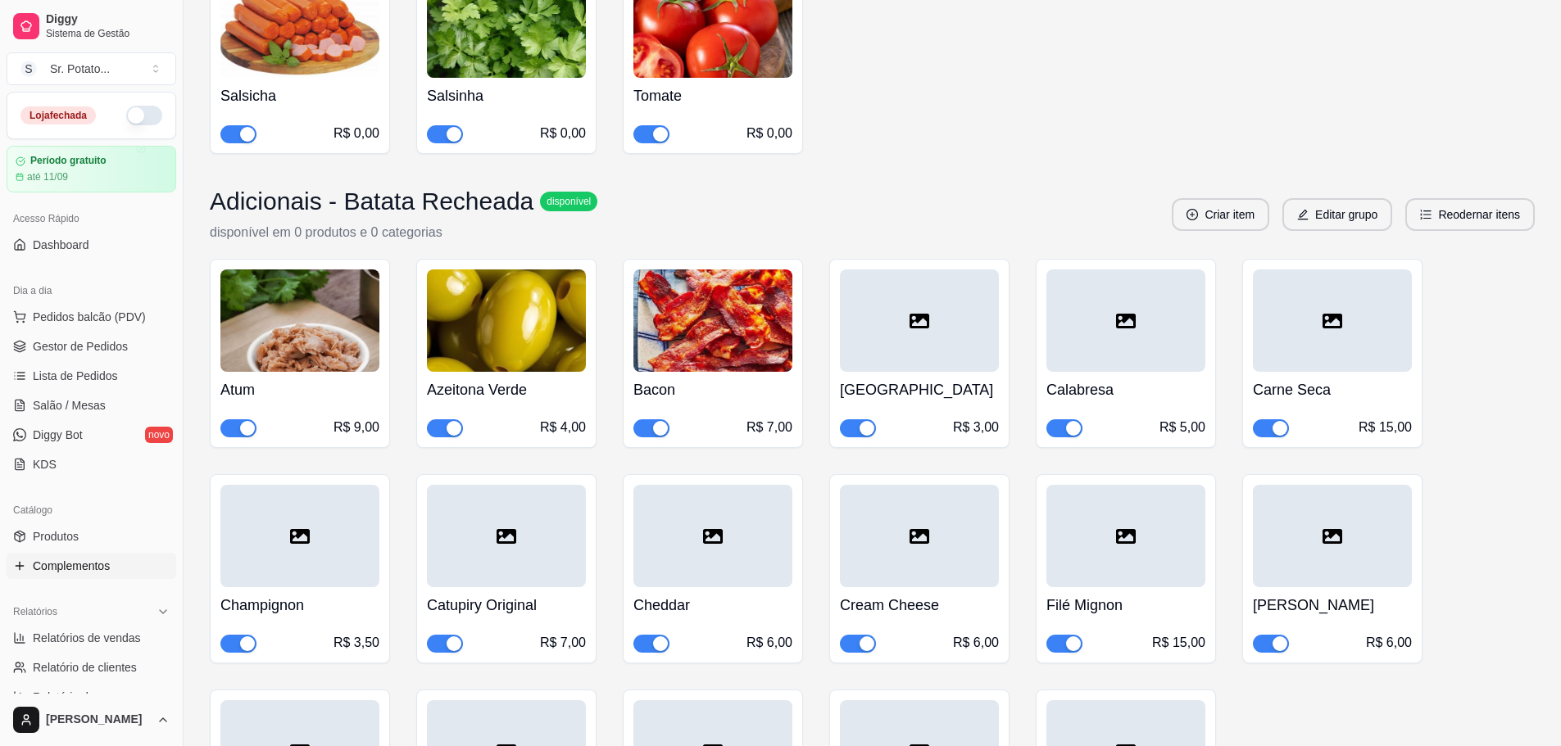
click at [1218, 206] on button "Criar item" at bounding box center [1220, 214] width 97 height 33
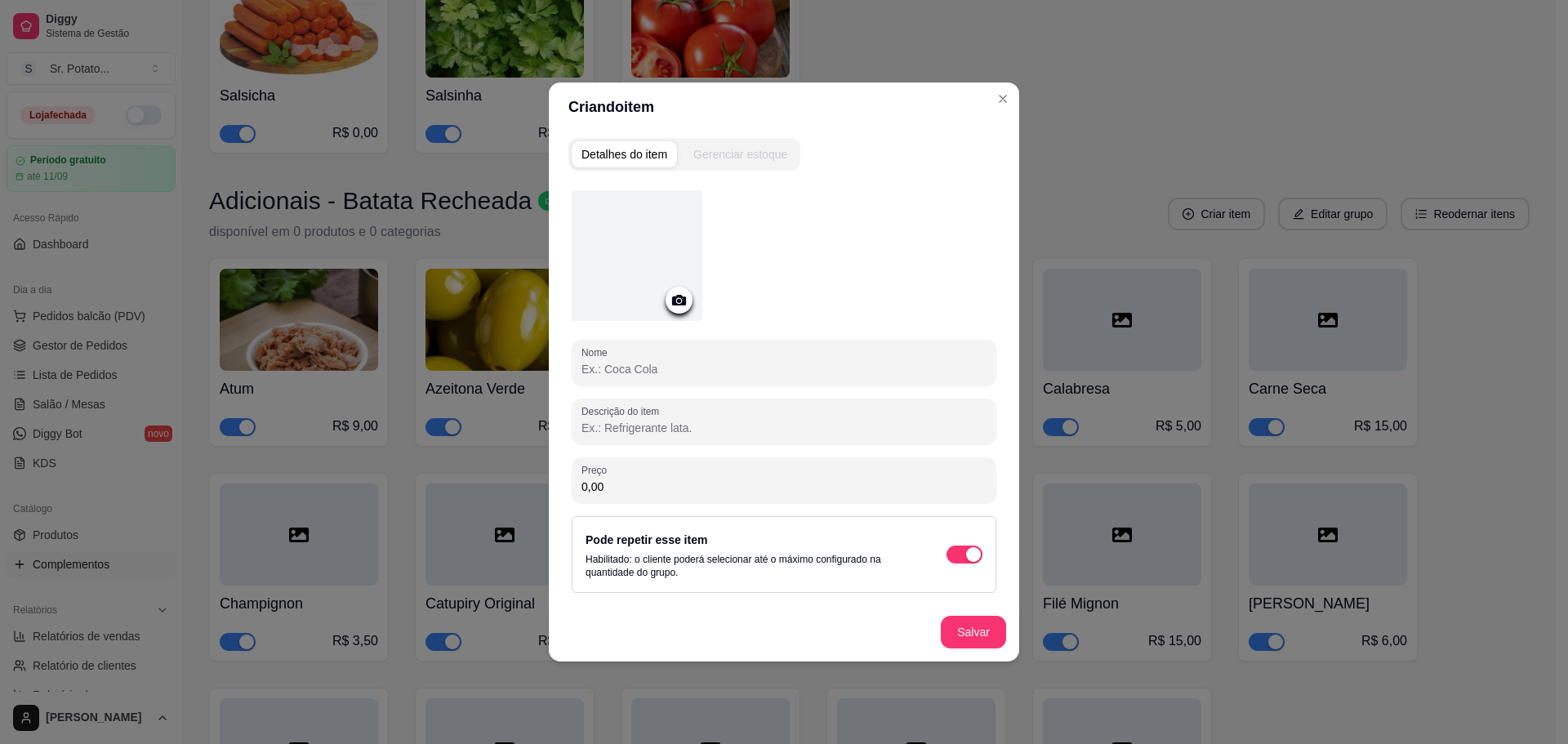
click at [781, 372] on input "Nome" at bounding box center [784, 369] width 405 height 16
type input "Queijo Parmesão"
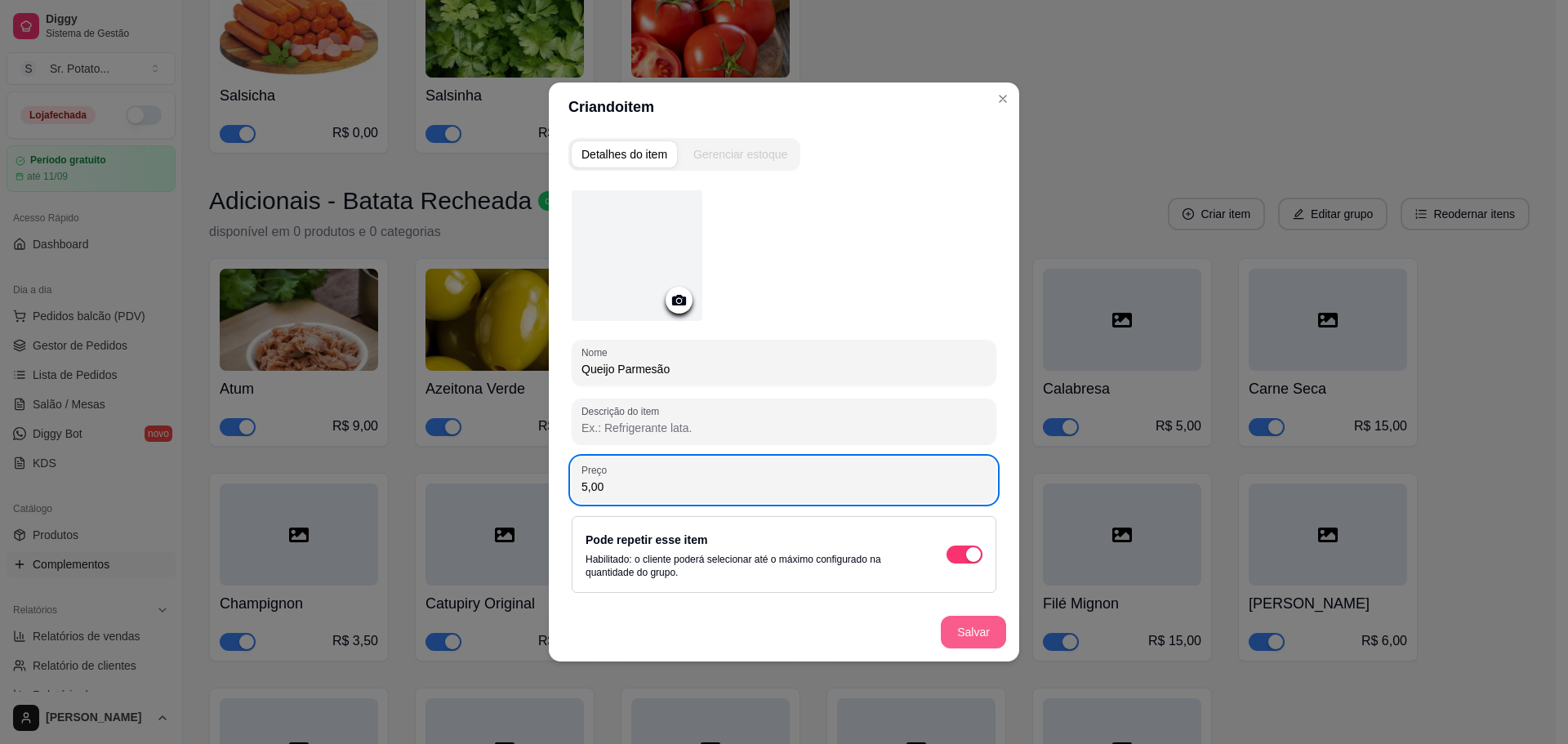
type input "5,00"
click at [974, 627] on button "Salvar" at bounding box center [974, 632] width 66 height 33
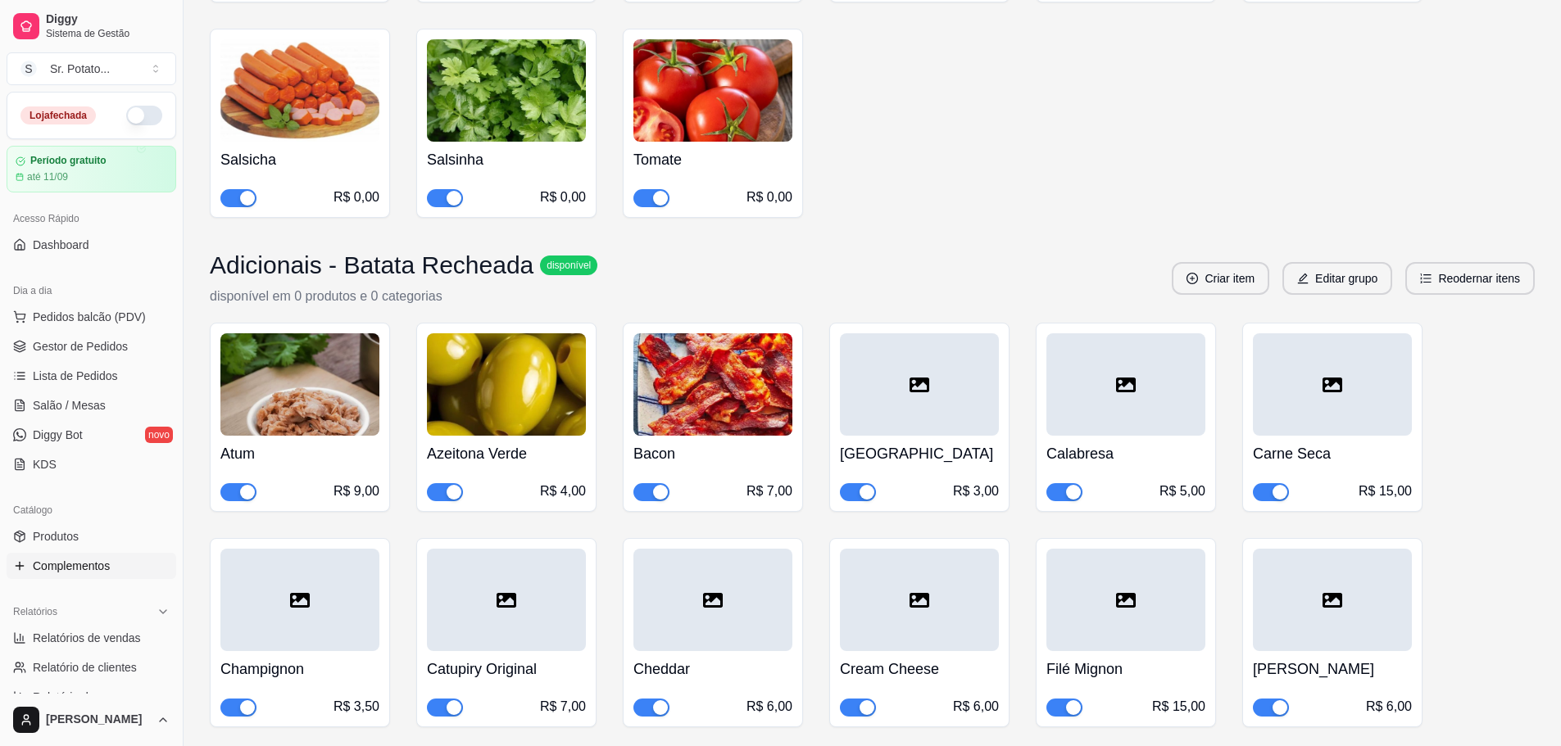
scroll to position [6144, 0]
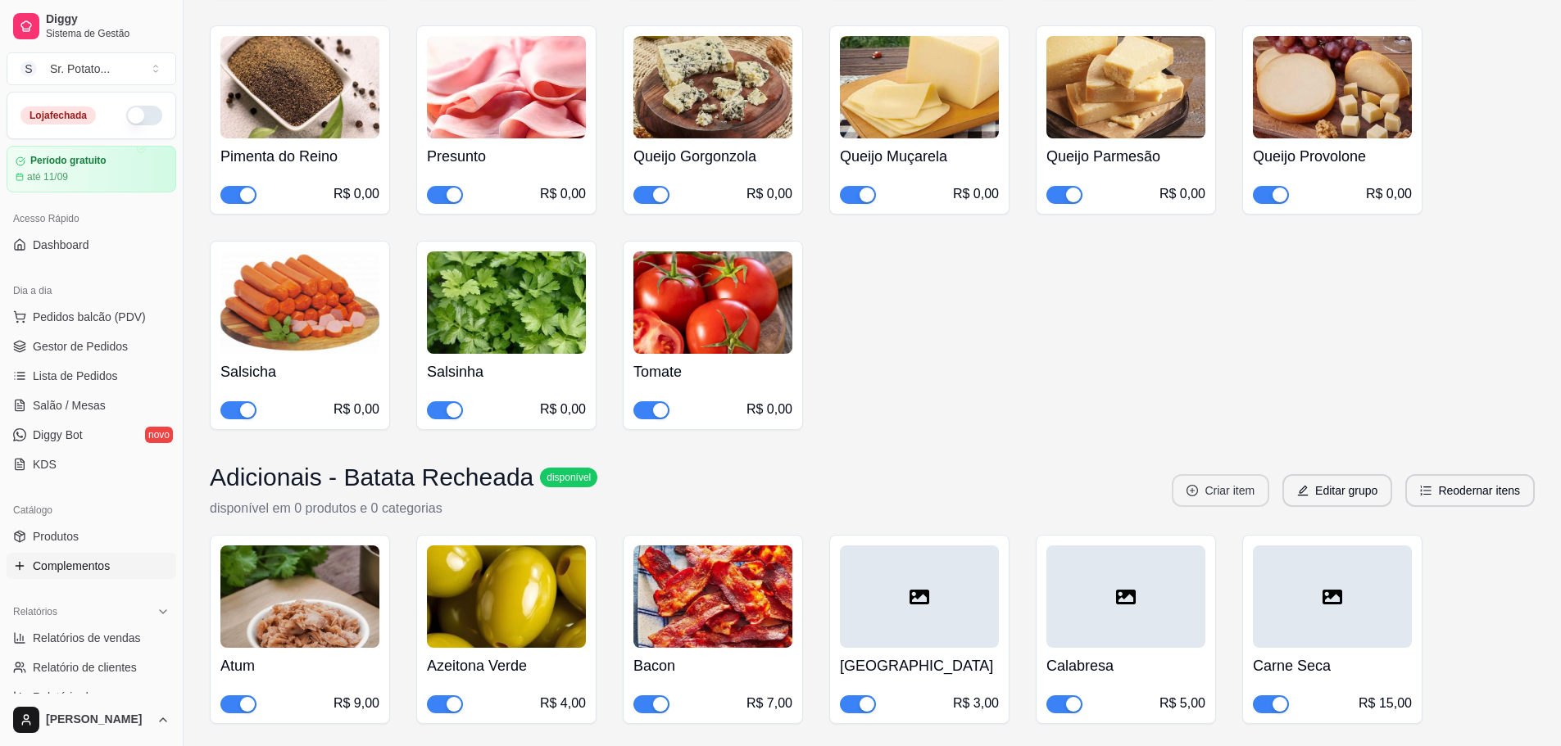
click at [1195, 485] on icon "plus-circle" at bounding box center [1191, 490] width 11 height 11
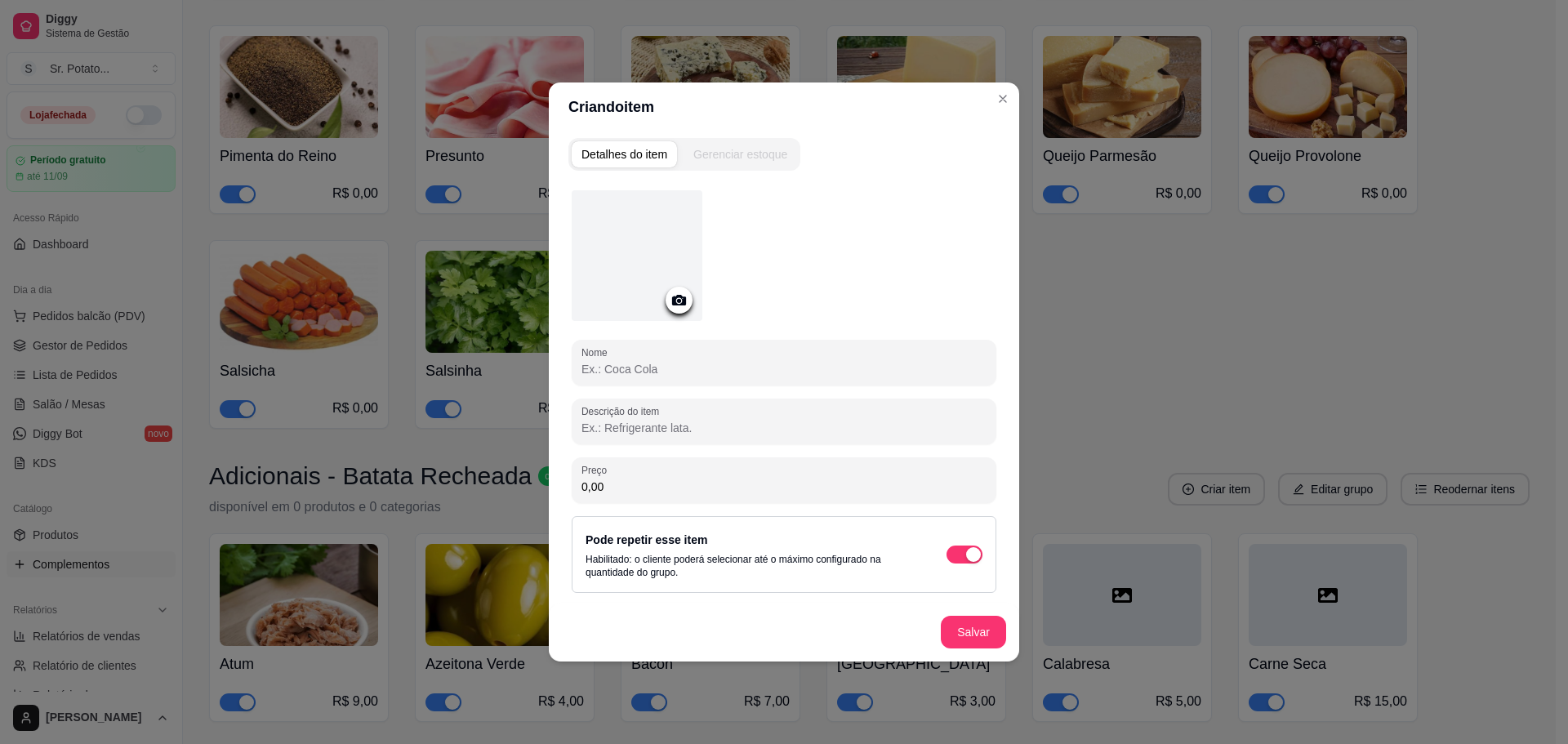
click at [832, 387] on div "Nome Descrição do item Preço 0,00 Pode repetir esse item Habilitado: o cliente …" at bounding box center [784, 392] width 425 height 403
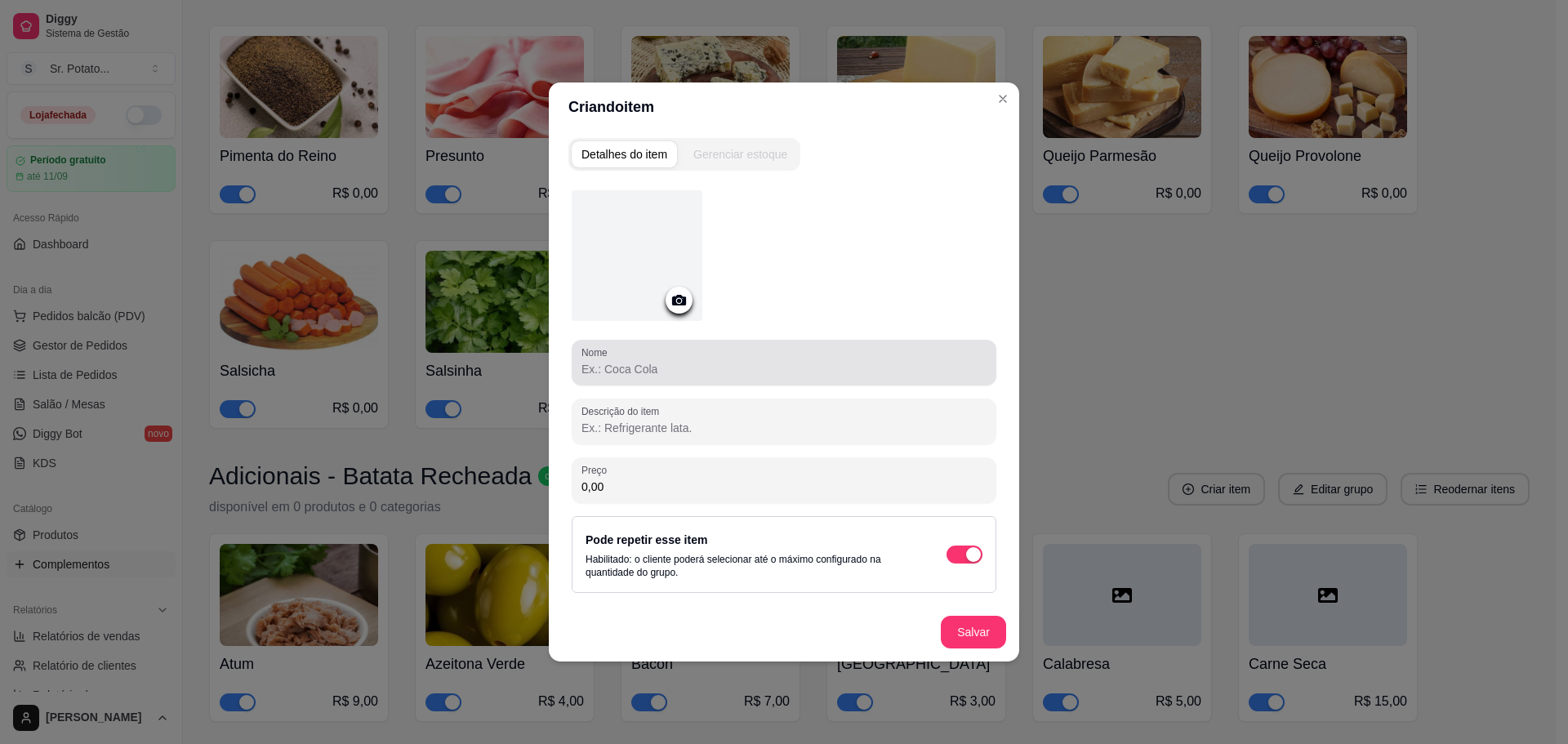
click at [828, 372] on input "Nome" at bounding box center [784, 369] width 405 height 16
type input "Queijo Provolone"
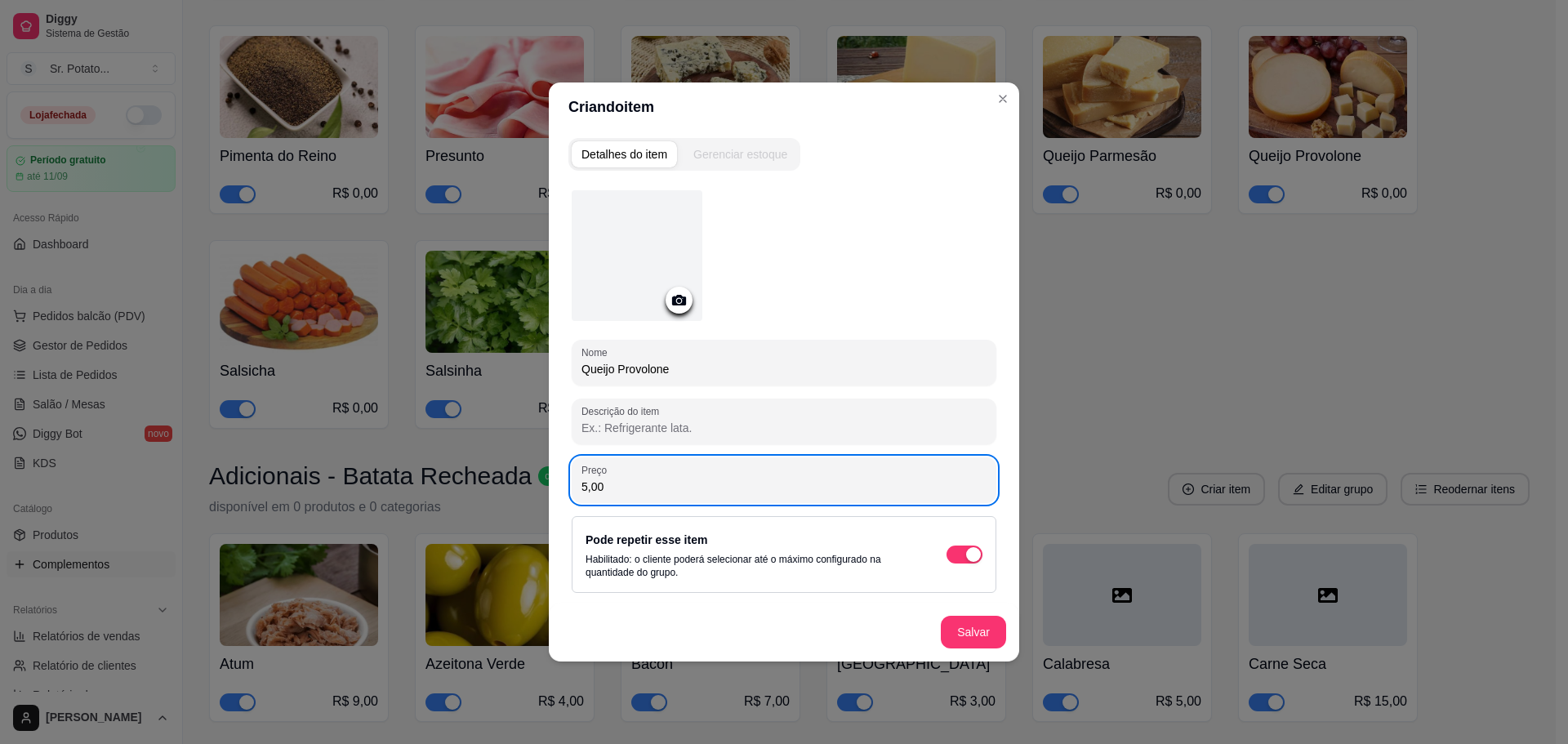
type input "5,00"
click at [974, 617] on button "Salvar" at bounding box center [974, 632] width 66 height 33
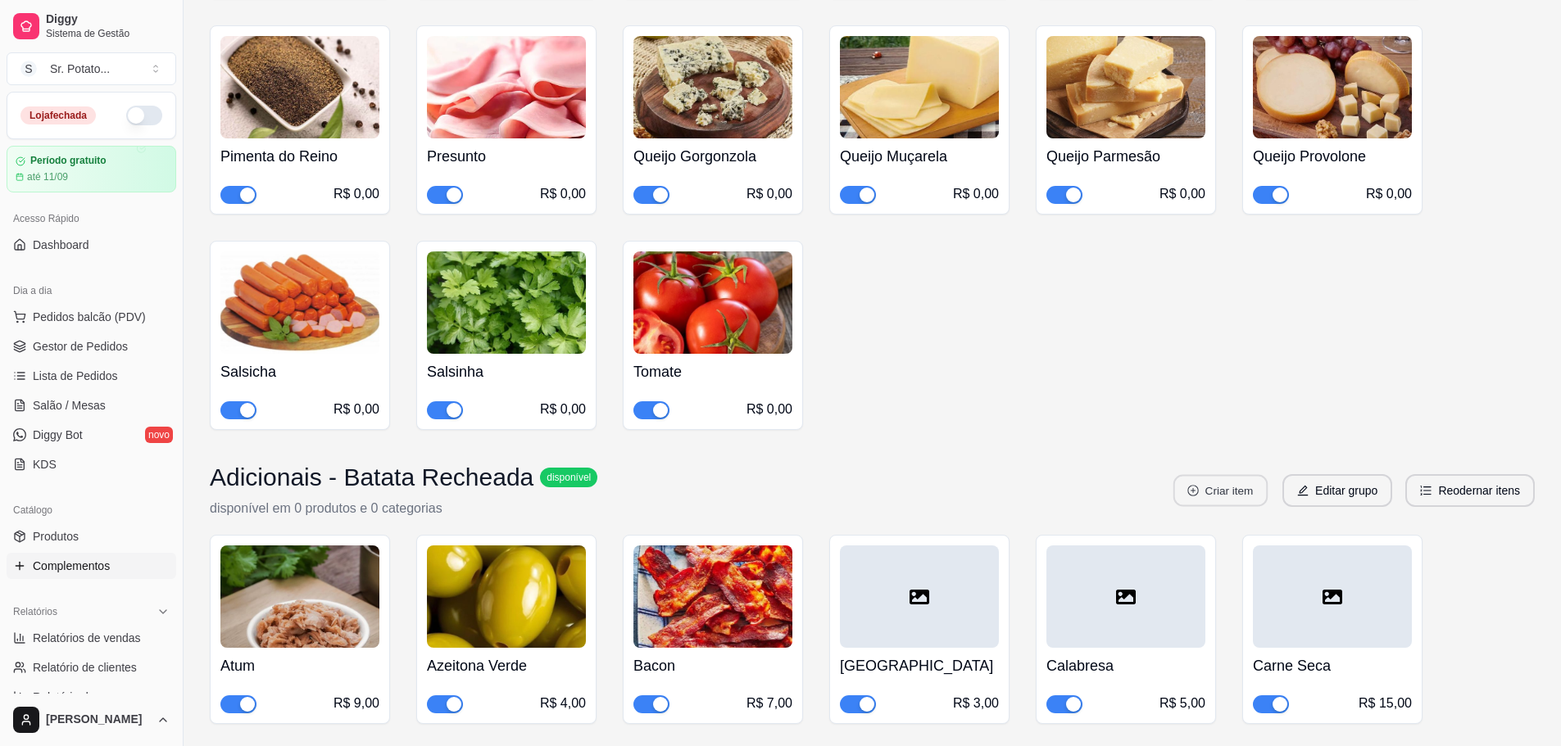
click at [1237, 475] on button "Criar item" at bounding box center [1220, 491] width 94 height 32
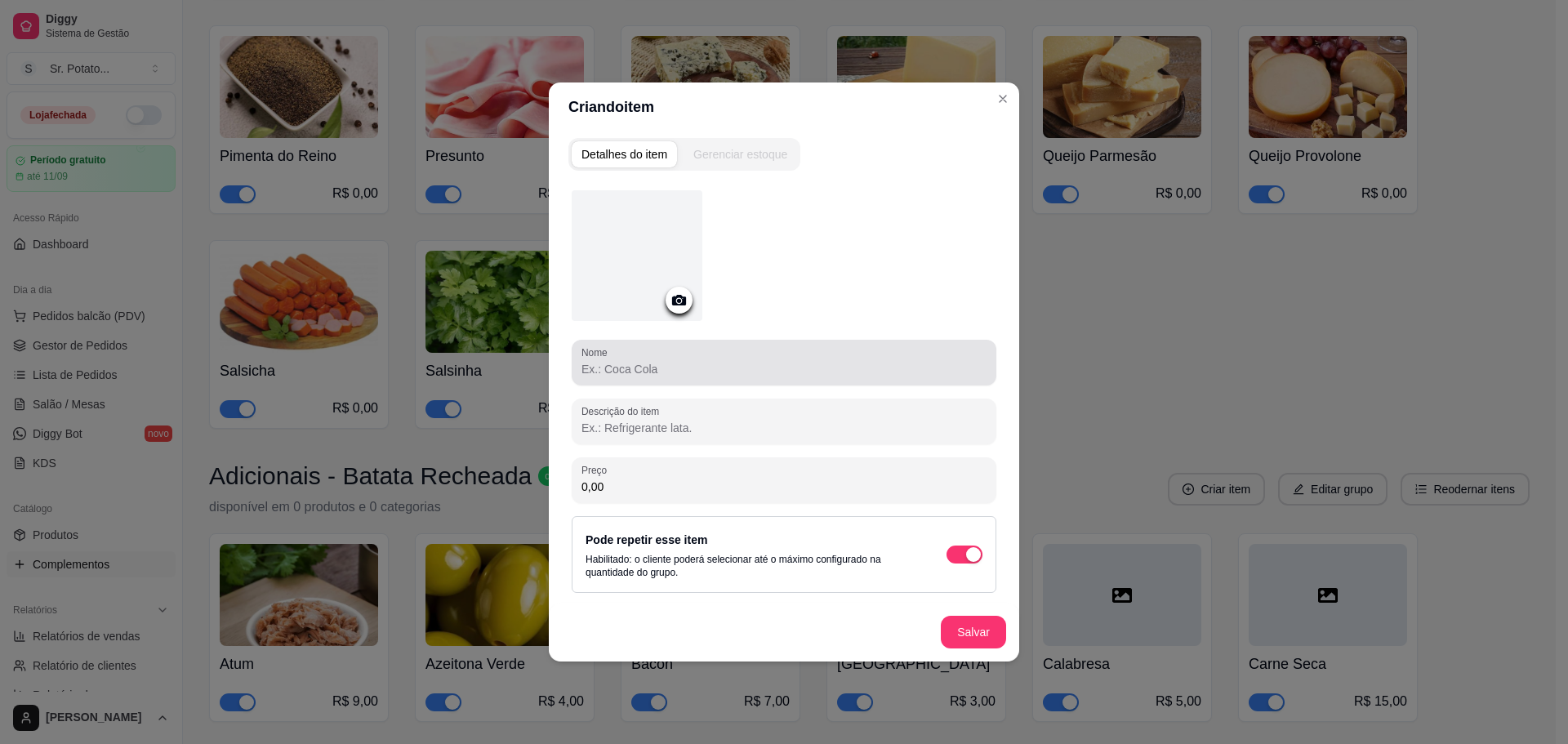
click at [817, 383] on div "Nome" at bounding box center [784, 363] width 425 height 46
click at [810, 375] on input "Nome" at bounding box center [784, 369] width 405 height 16
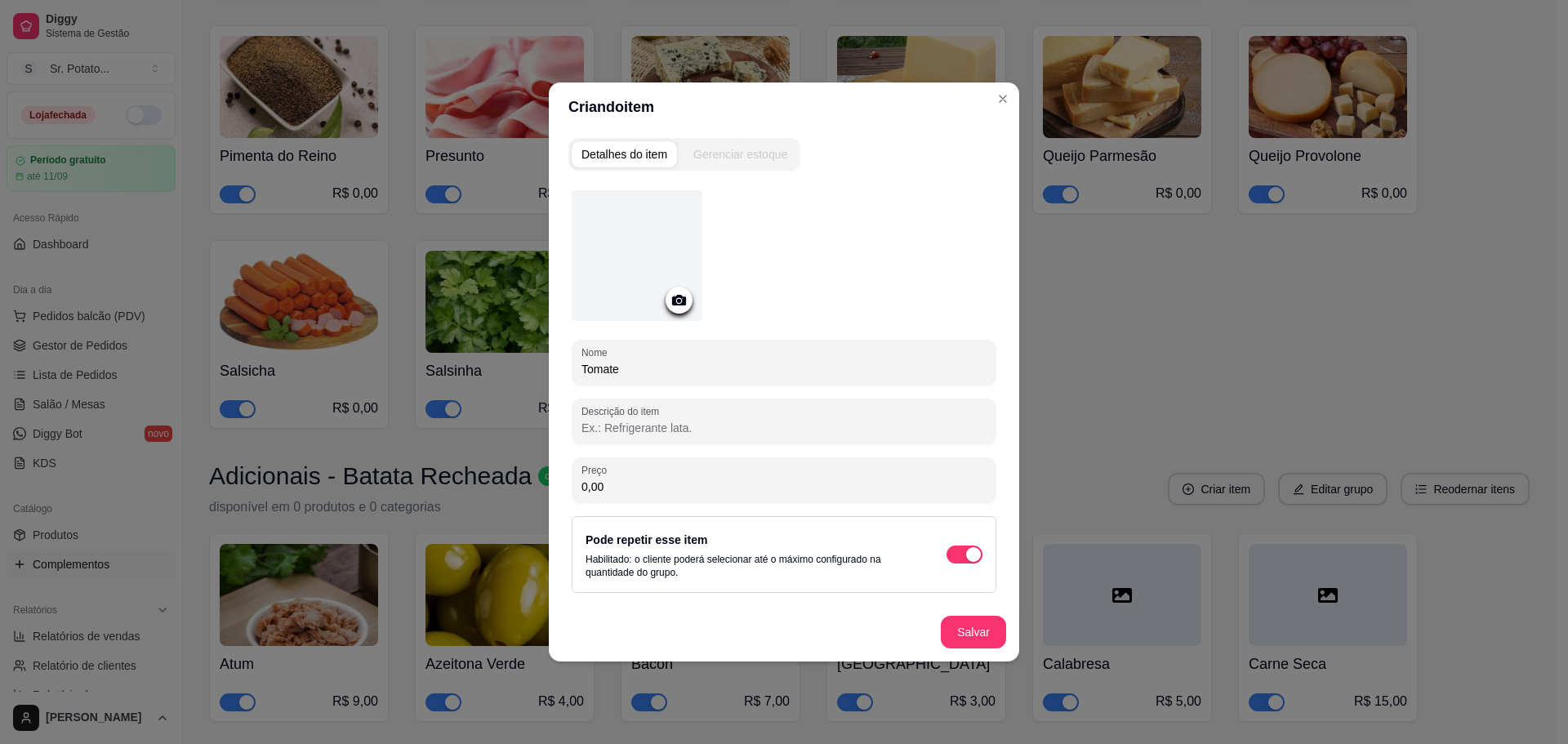
type input "Tomate"
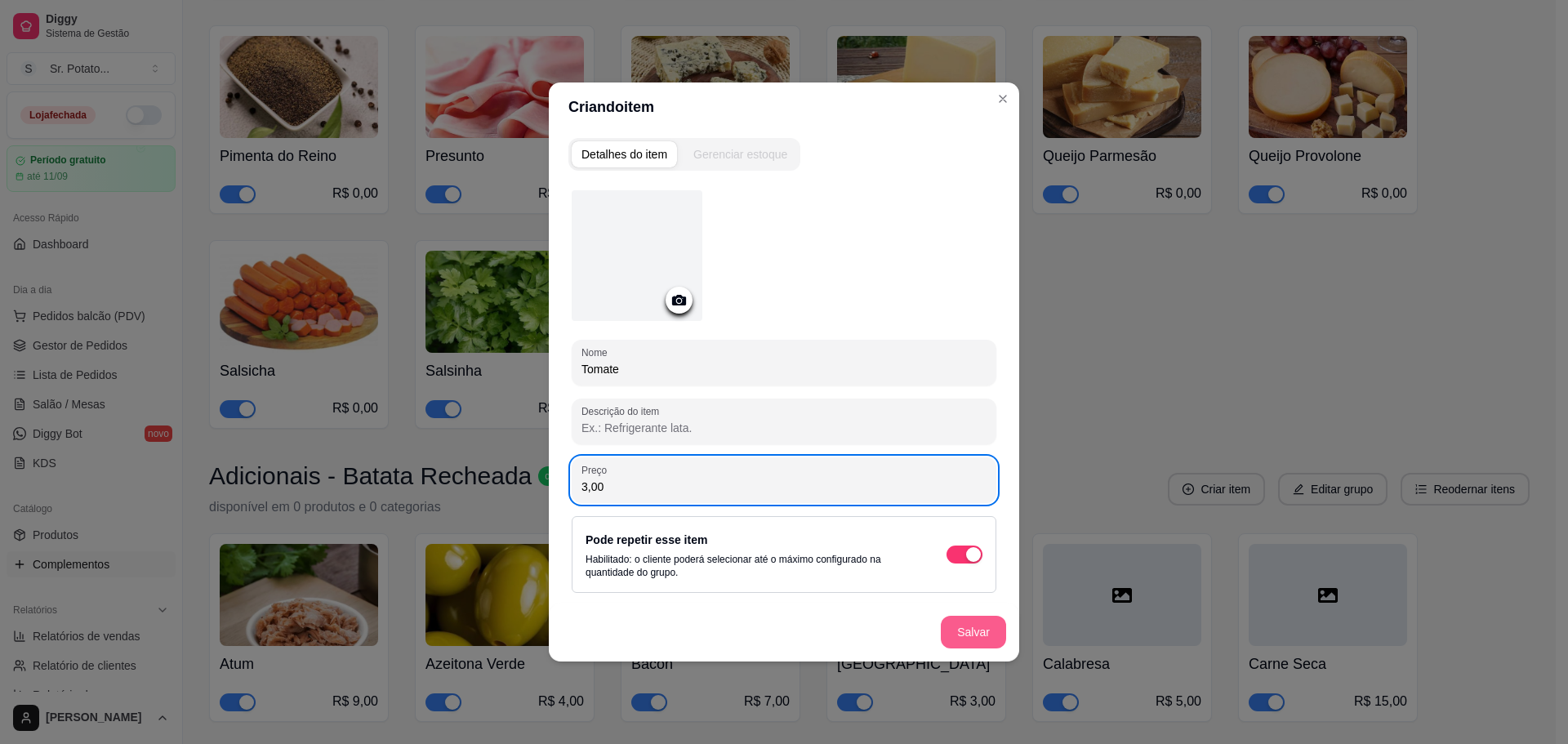
type input "3,00"
click at [952, 633] on button "Salvar" at bounding box center [974, 632] width 66 height 33
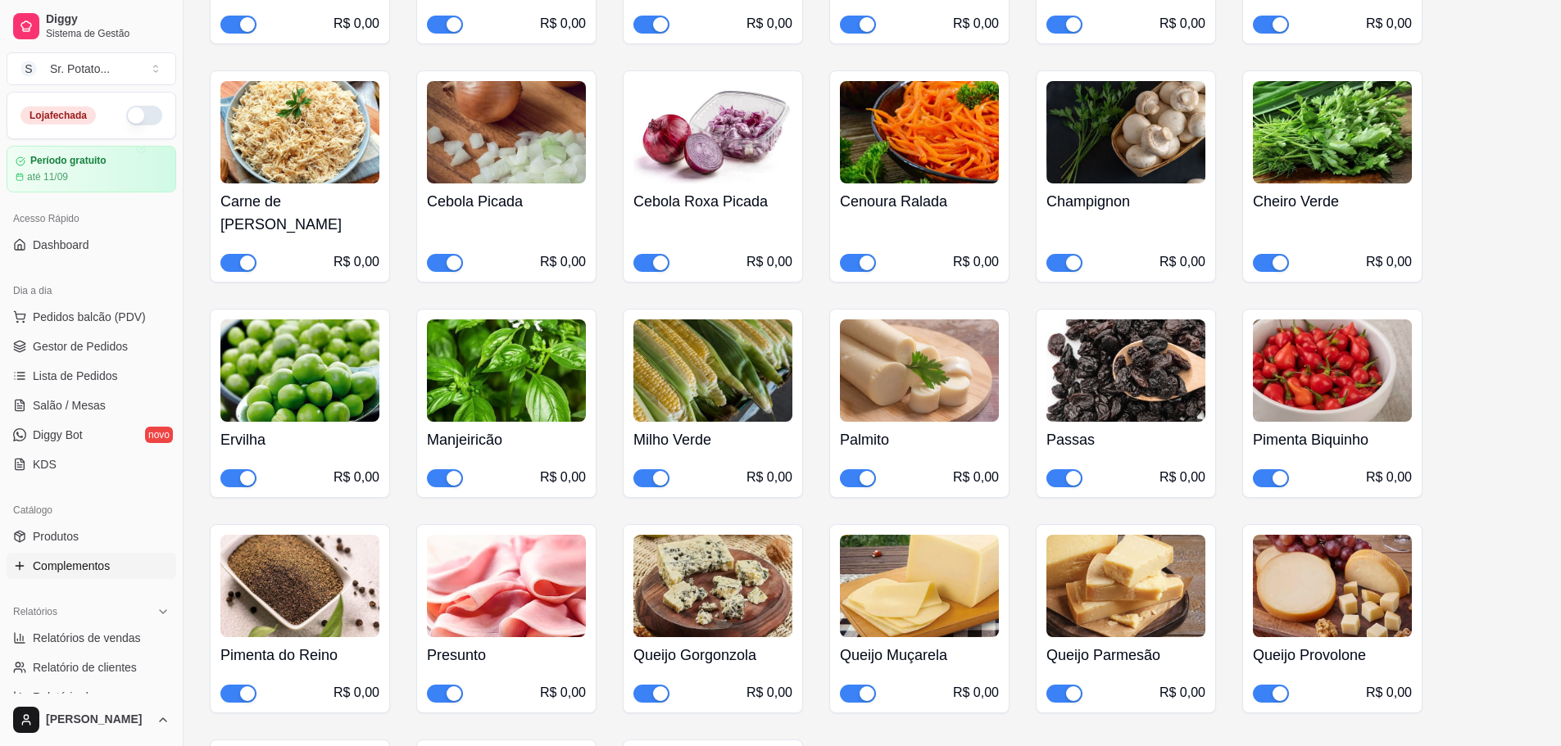
scroll to position [5488, 0]
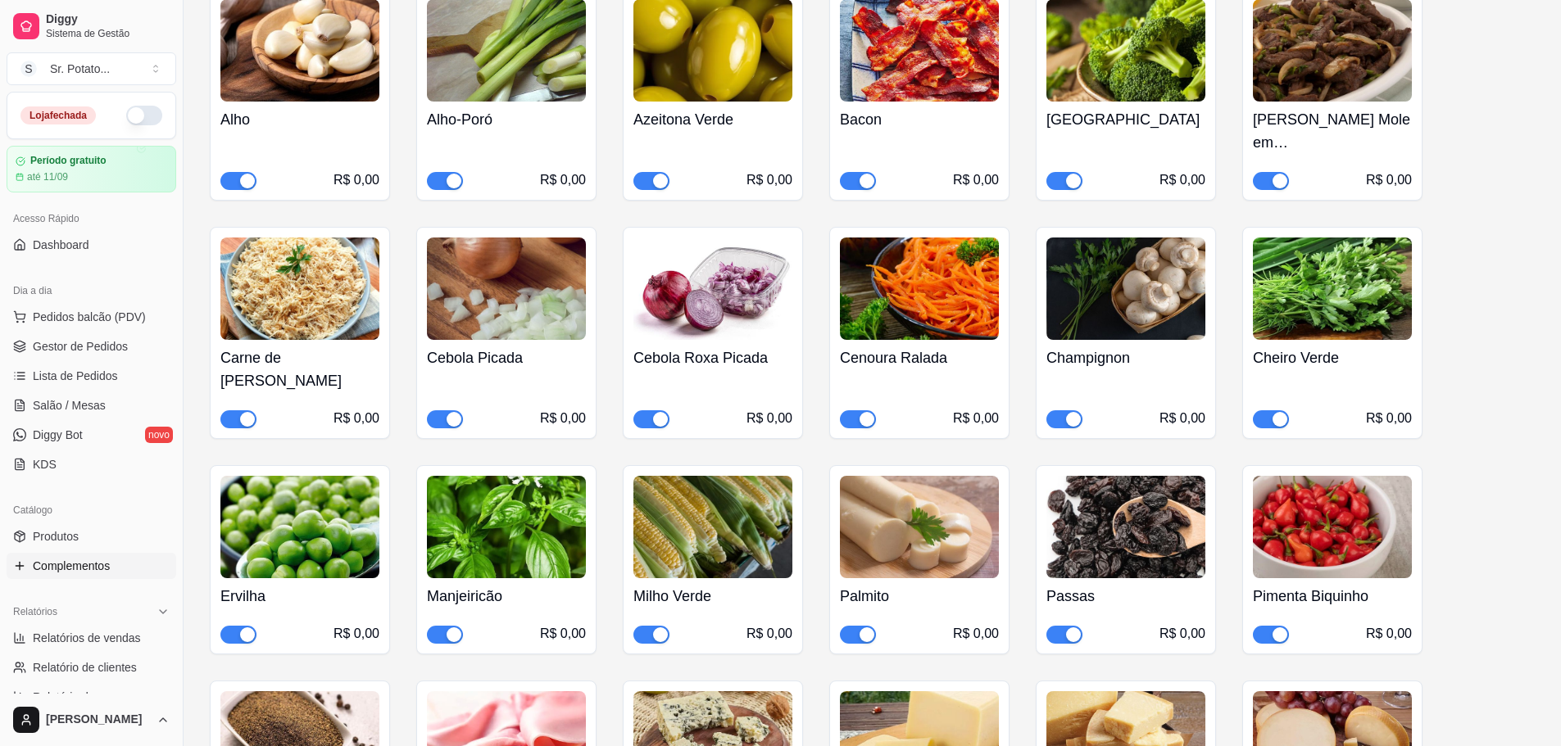
click at [1462, 410] on div "Alho R$ 0,00 Alho-Poró R$ 0,00 Azeitona Verde R$ 0,00 Bacon R$ 0,00 Brócolis R$…" at bounding box center [872, 537] width 1325 height 1097
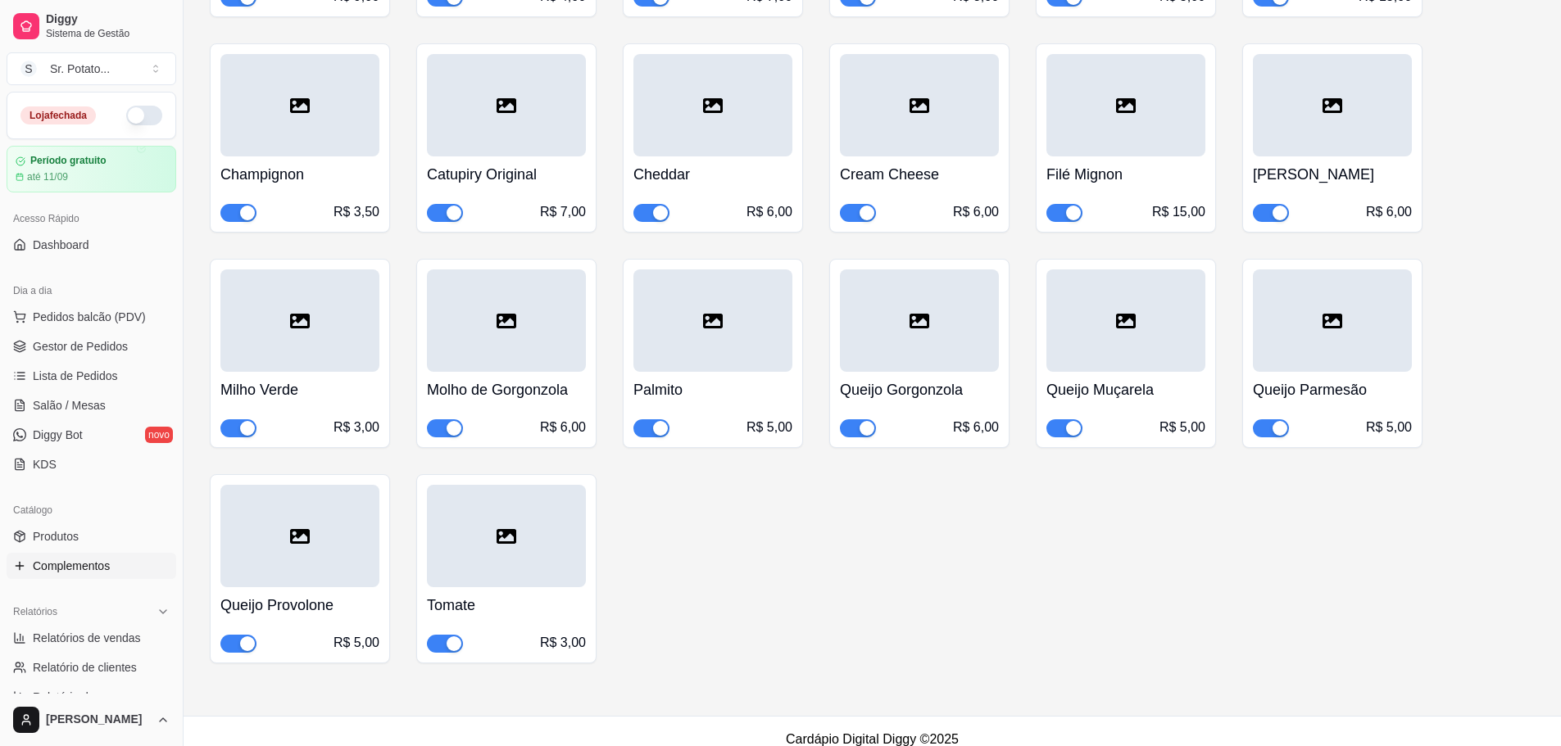
scroll to position [6523, 0]
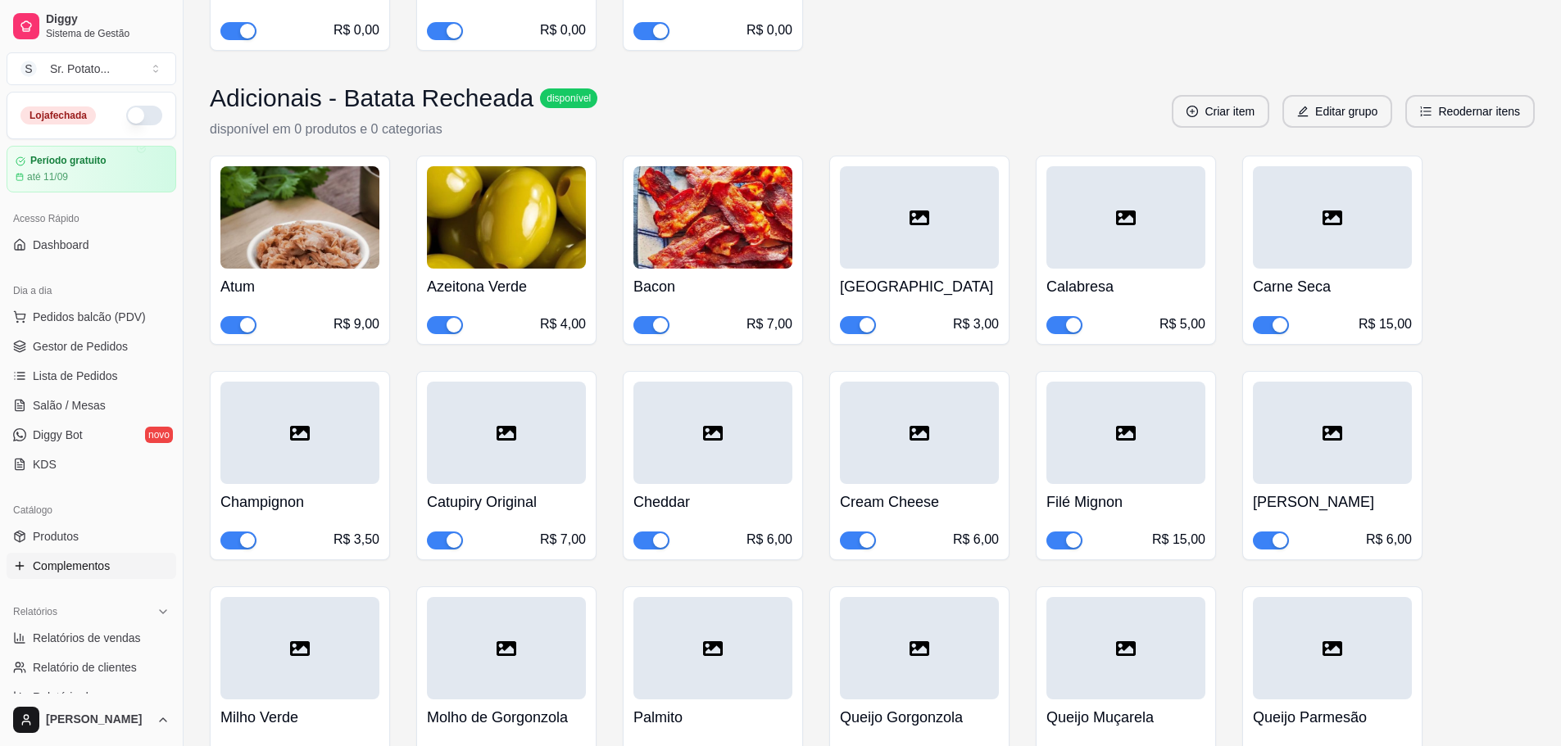
click at [705, 208] on img at bounding box center [712, 217] width 159 height 102
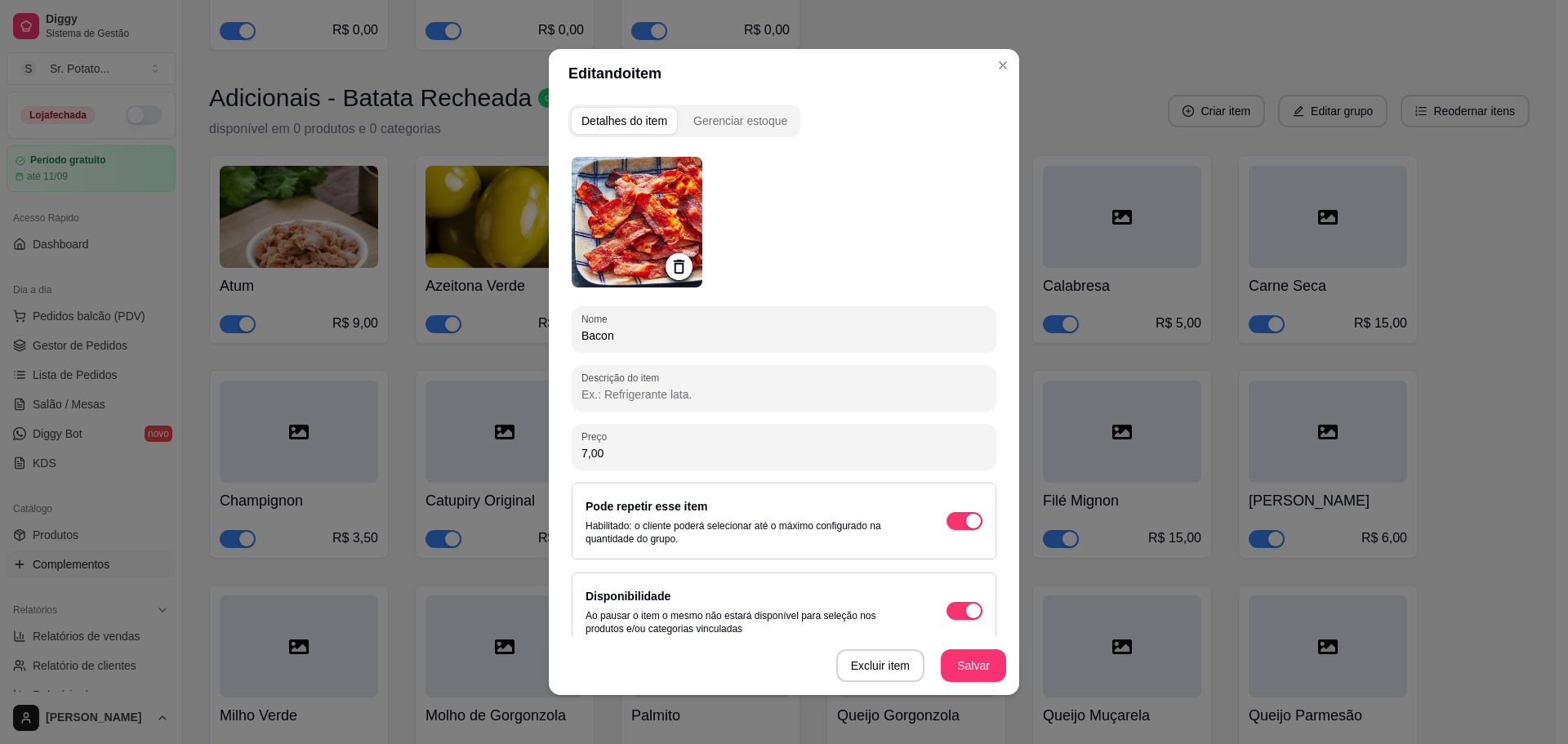
click at [621, 197] on img at bounding box center [636, 221] width 131 height 131
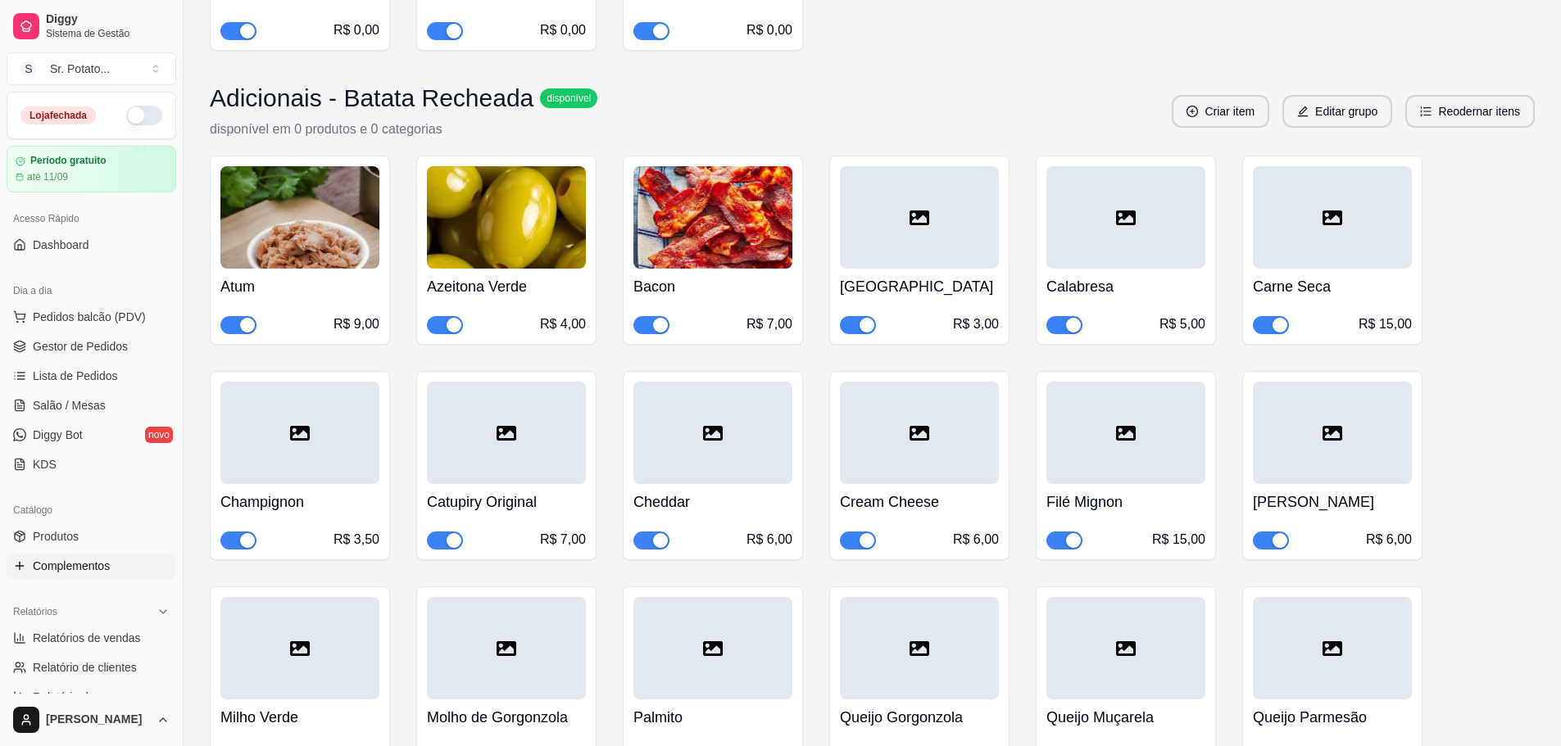
click at [936, 229] on div at bounding box center [919, 217] width 159 height 102
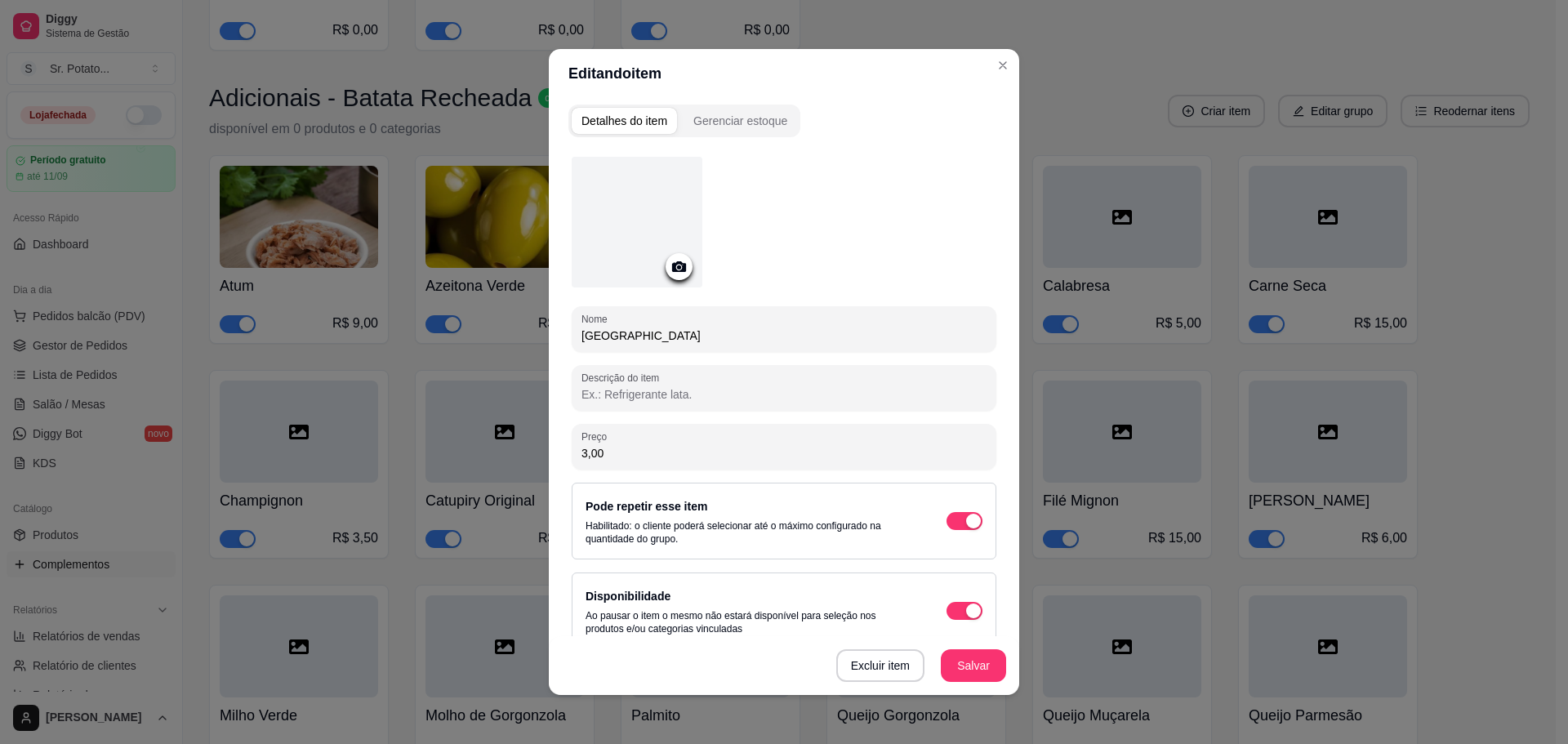
drag, startPoint x: 791, startPoint y: 218, endPoint x: 625, endPoint y: 208, distance: 166.3
click at [780, 219] on div at bounding box center [784, 224] width 425 height 137
click at [622, 207] on div at bounding box center [636, 221] width 131 height 131
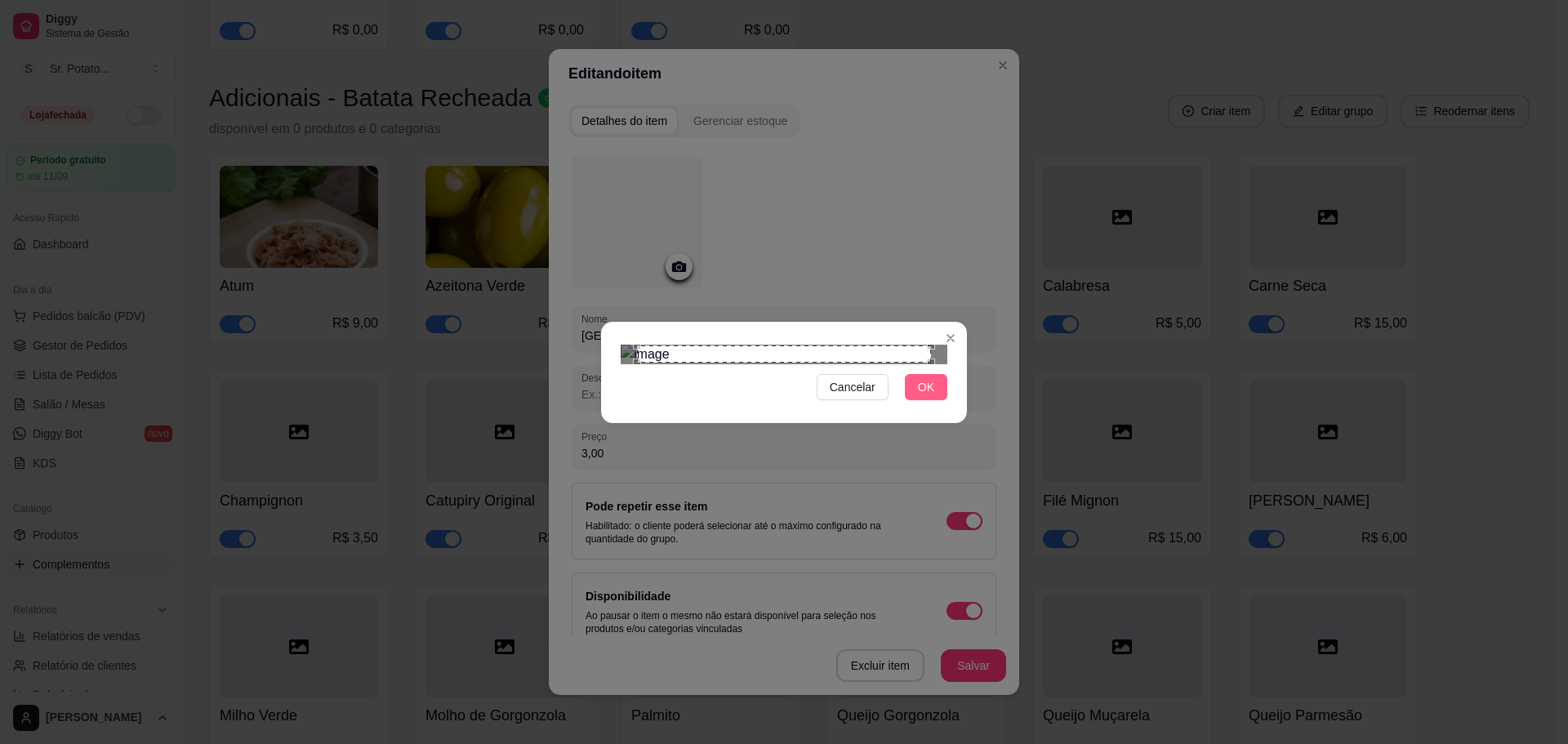
click at [913, 400] on button "OK" at bounding box center [926, 387] width 43 height 26
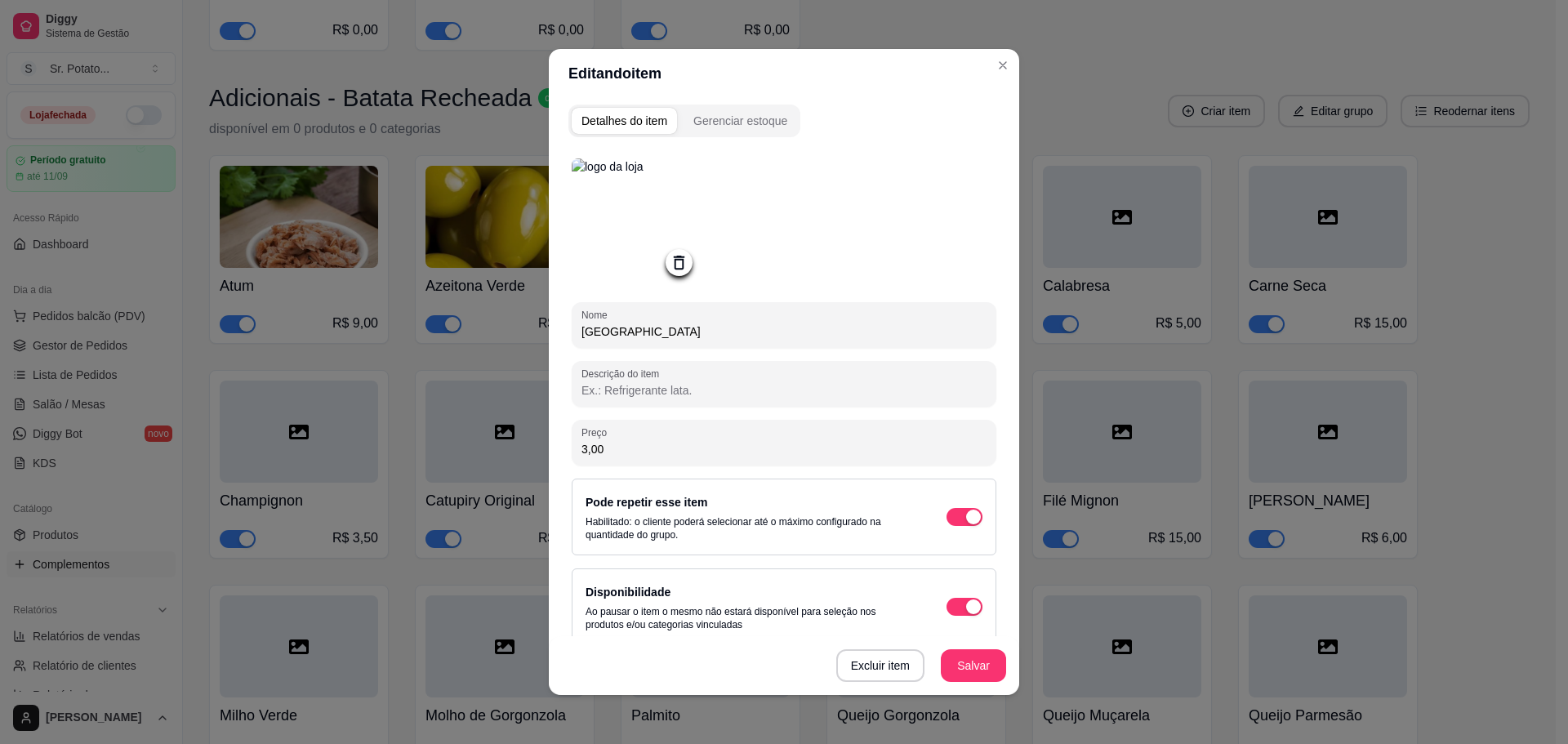
click at [965, 658] on button "Salvar" at bounding box center [974, 665] width 66 height 33
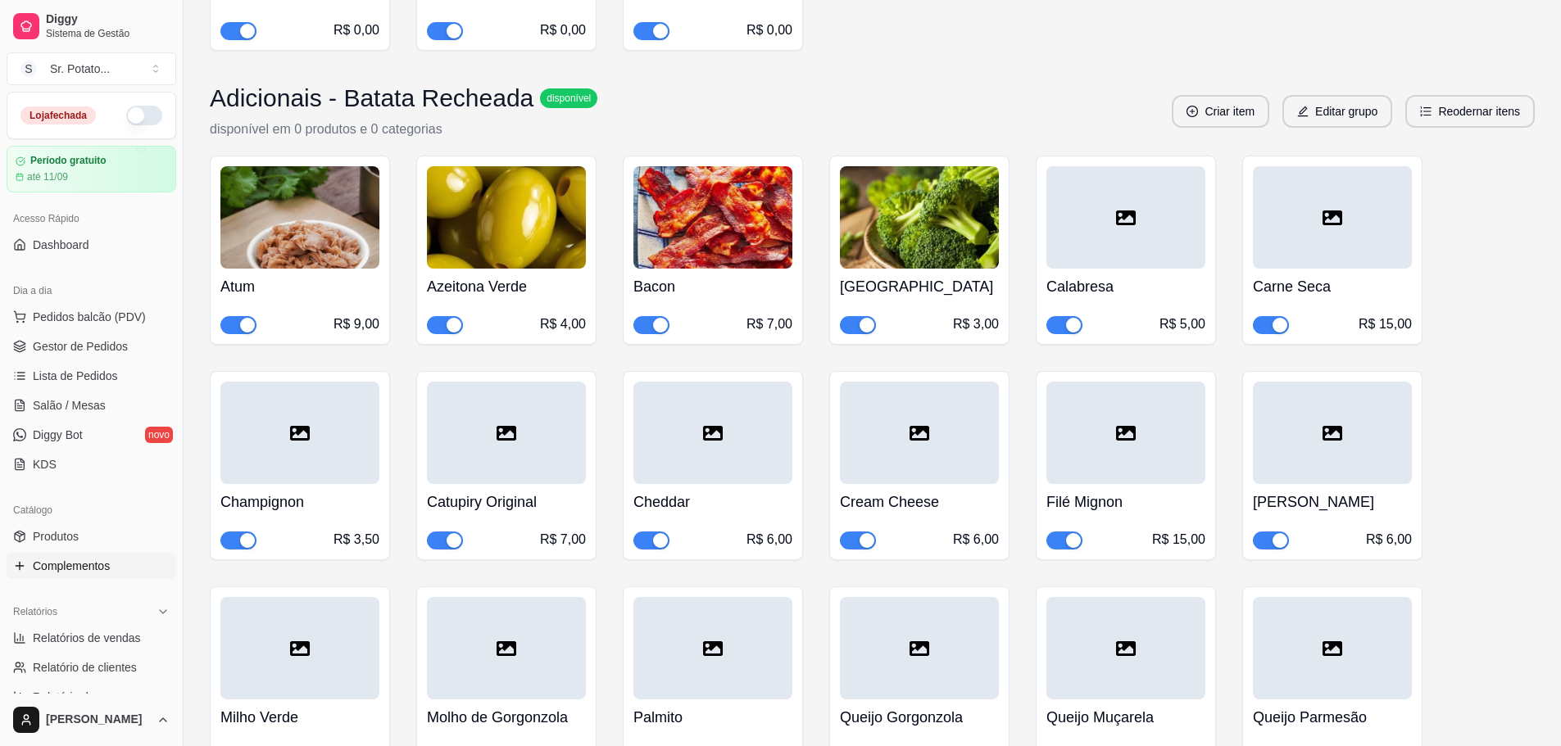
click at [1106, 179] on div at bounding box center [1125, 217] width 159 height 102
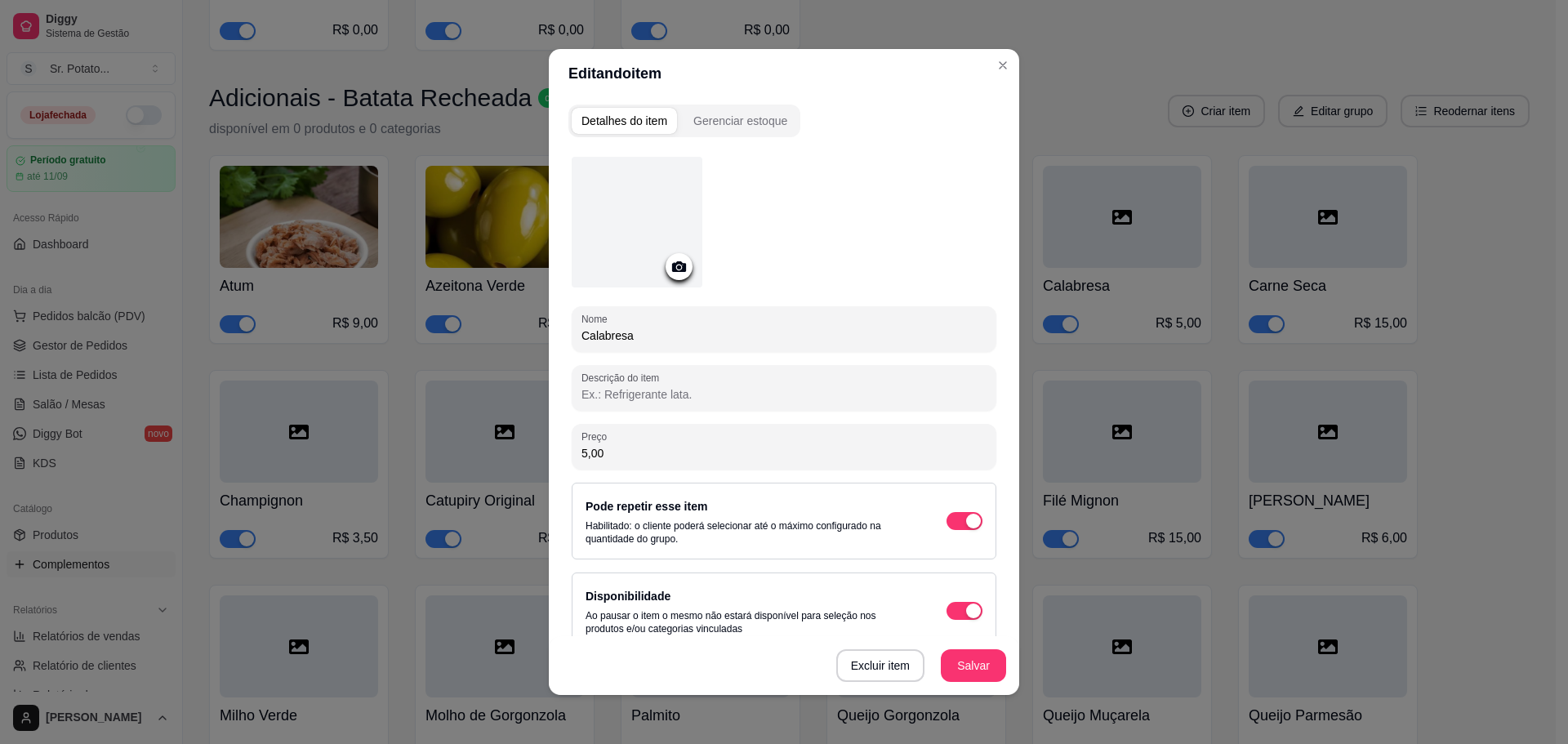
click at [630, 218] on div at bounding box center [636, 221] width 131 height 131
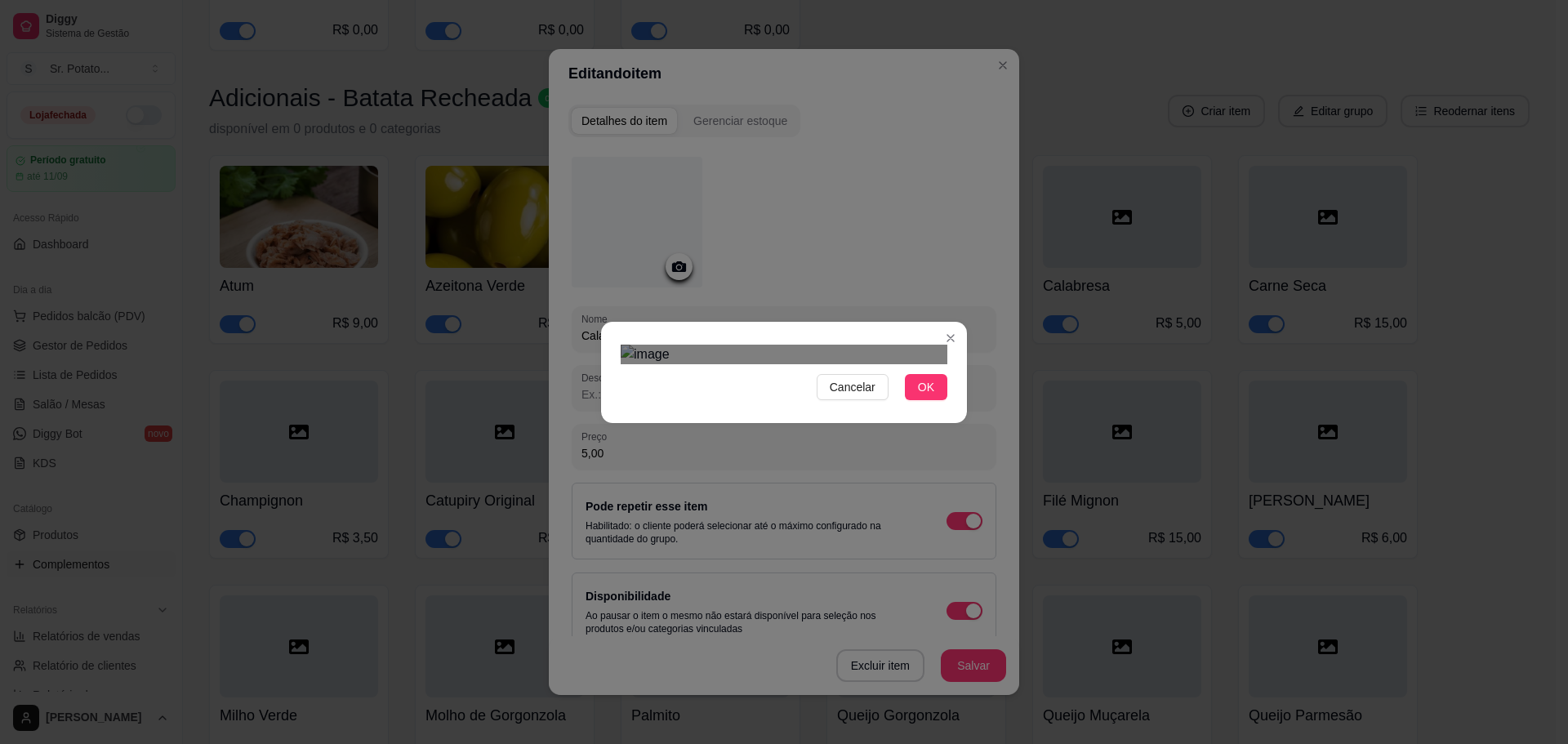
click at [937, 506] on div "Use the arrow keys to move the crop selection area" at bounding box center [794, 517] width 294 height 294
click at [920, 396] on span "OK" at bounding box center [926, 387] width 16 height 18
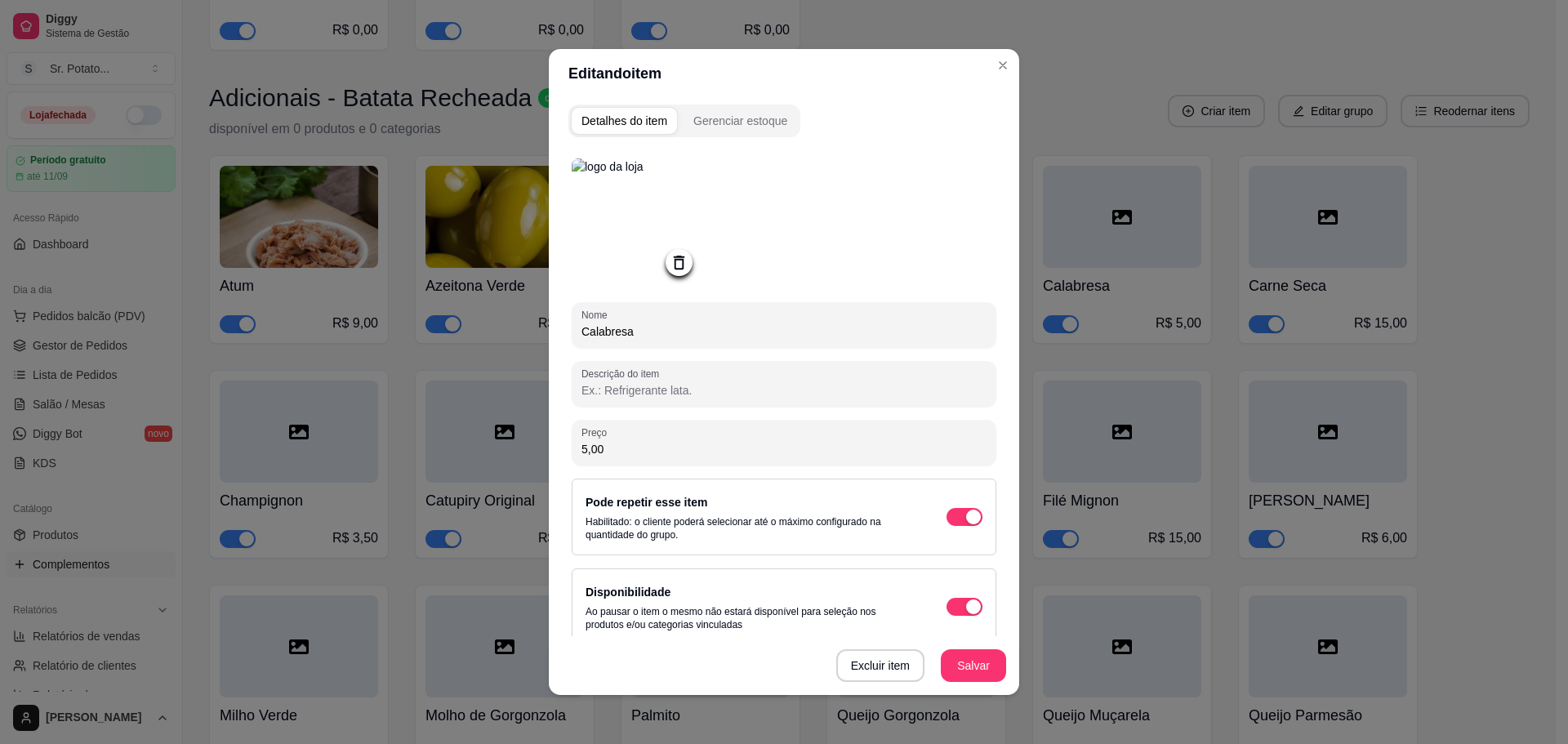
click at [670, 264] on icon at bounding box center [679, 262] width 19 height 19
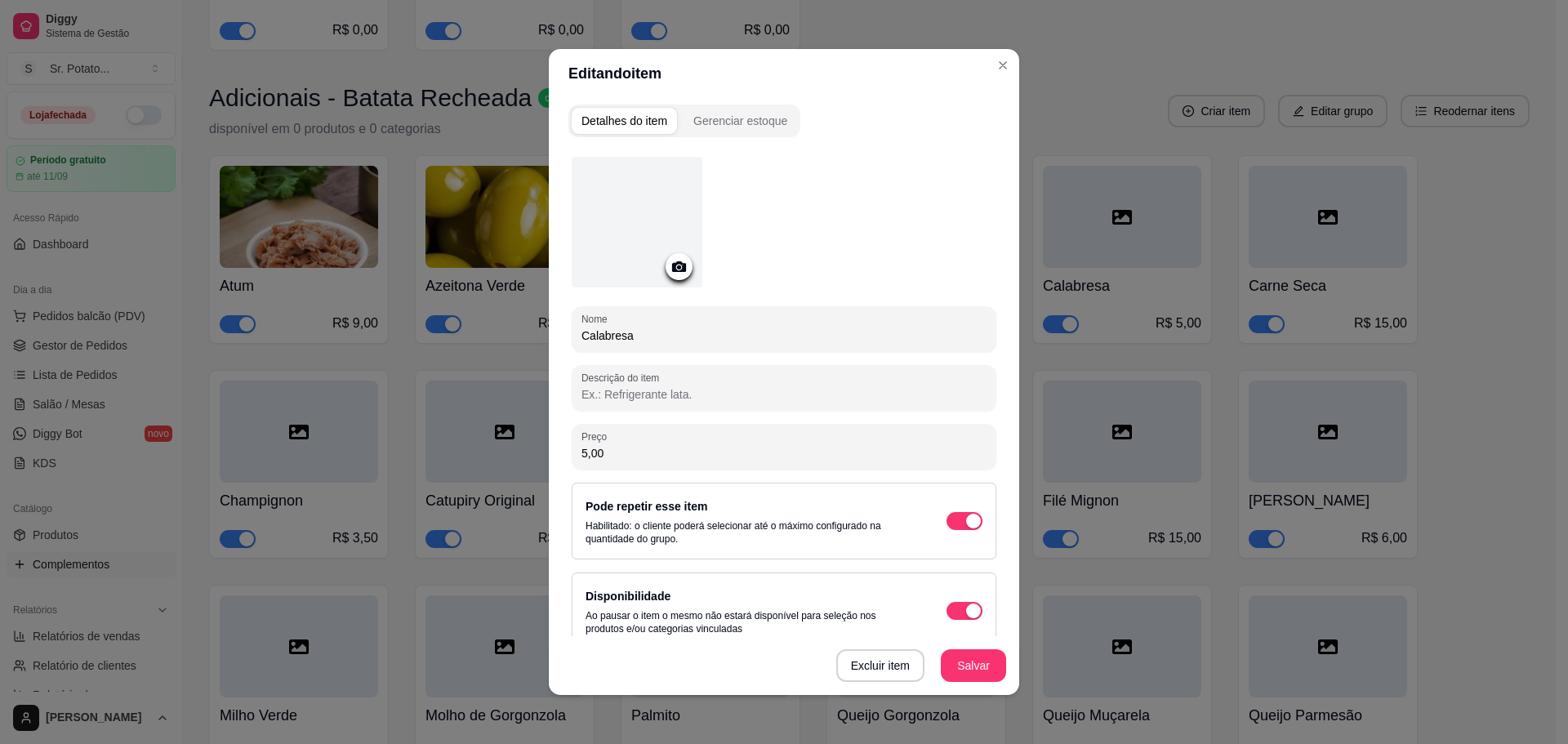
click at [666, 266] on div at bounding box center [679, 266] width 27 height 27
click at [612, 210] on div at bounding box center [636, 221] width 131 height 131
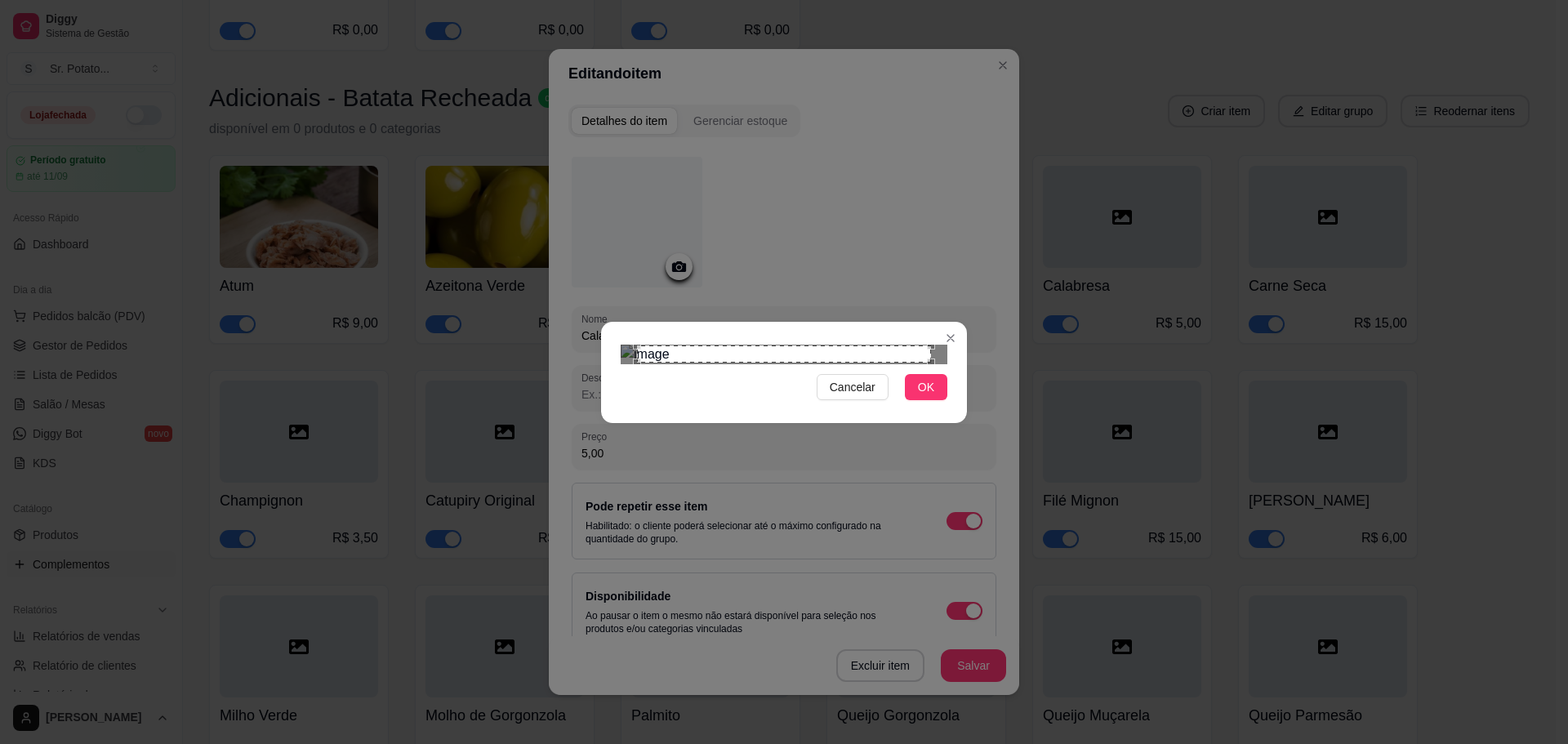
click at [971, 532] on div "Cancelar OK" at bounding box center [784, 372] width 1568 height 744
click at [611, 338] on div "Cancelar OK" at bounding box center [784, 372] width 366 height 69
click at [921, 396] on span "OK" at bounding box center [926, 387] width 16 height 18
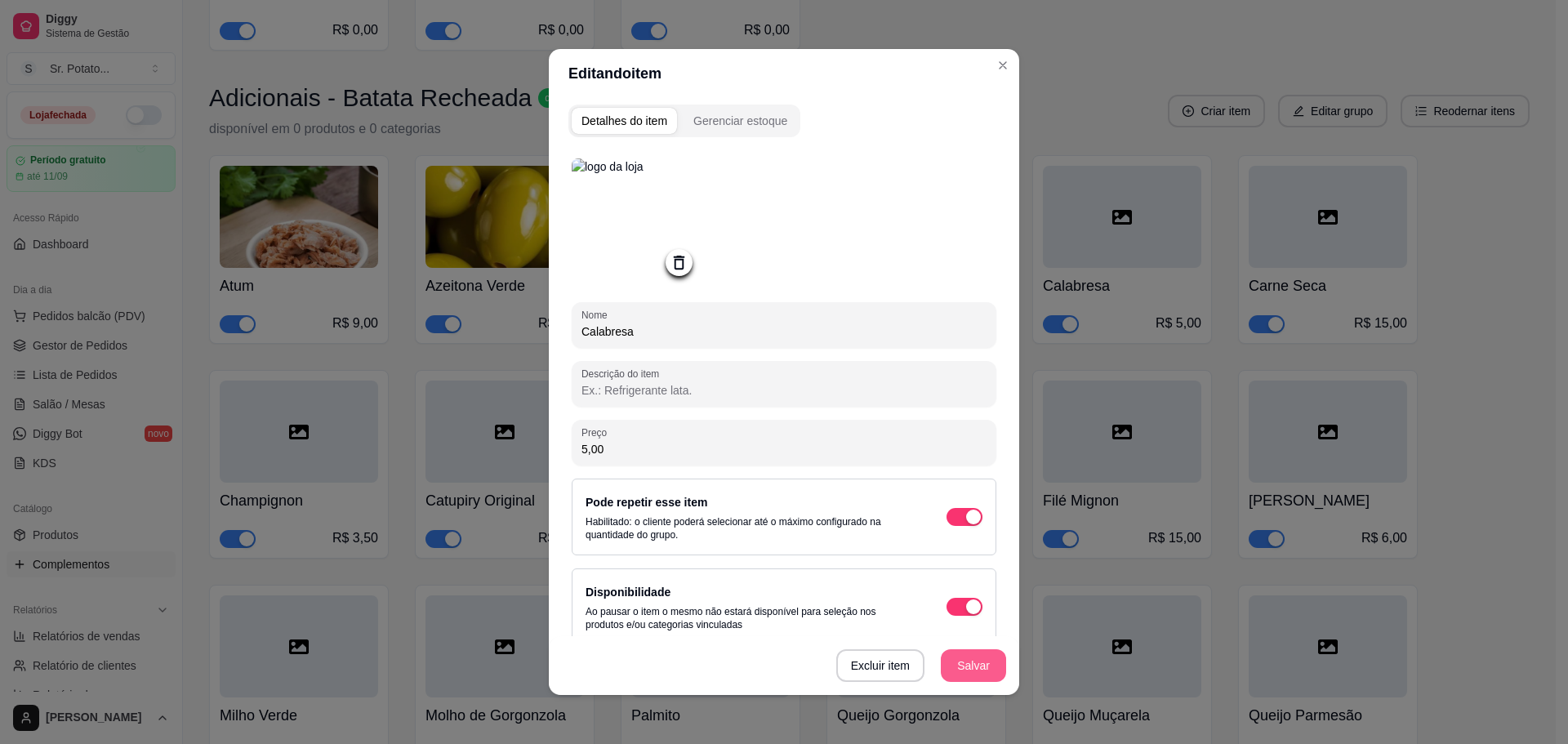
click at [957, 676] on button "Salvar" at bounding box center [974, 665] width 66 height 33
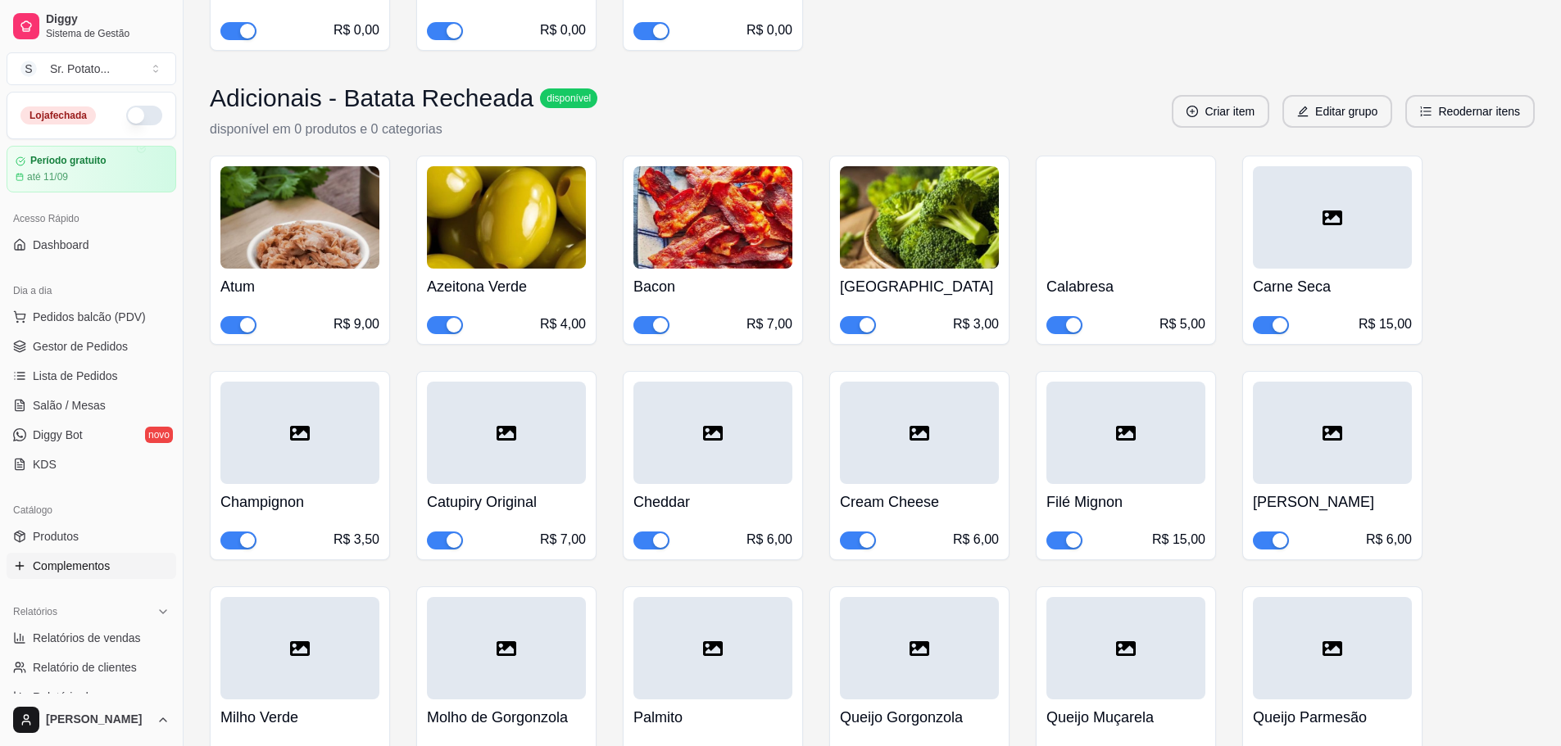
scroll to position [6851, 0]
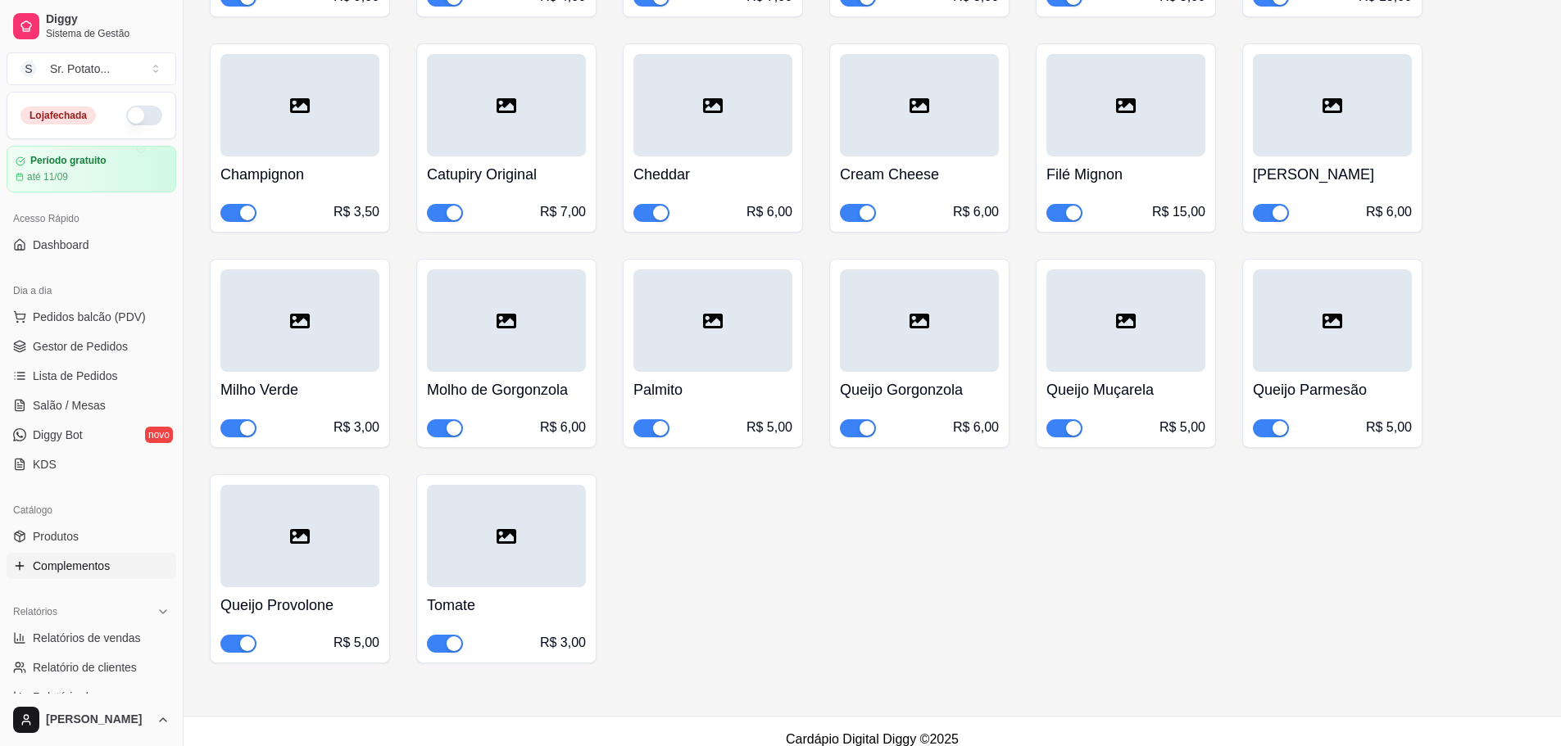
click at [698, 338] on div at bounding box center [712, 321] width 159 height 102
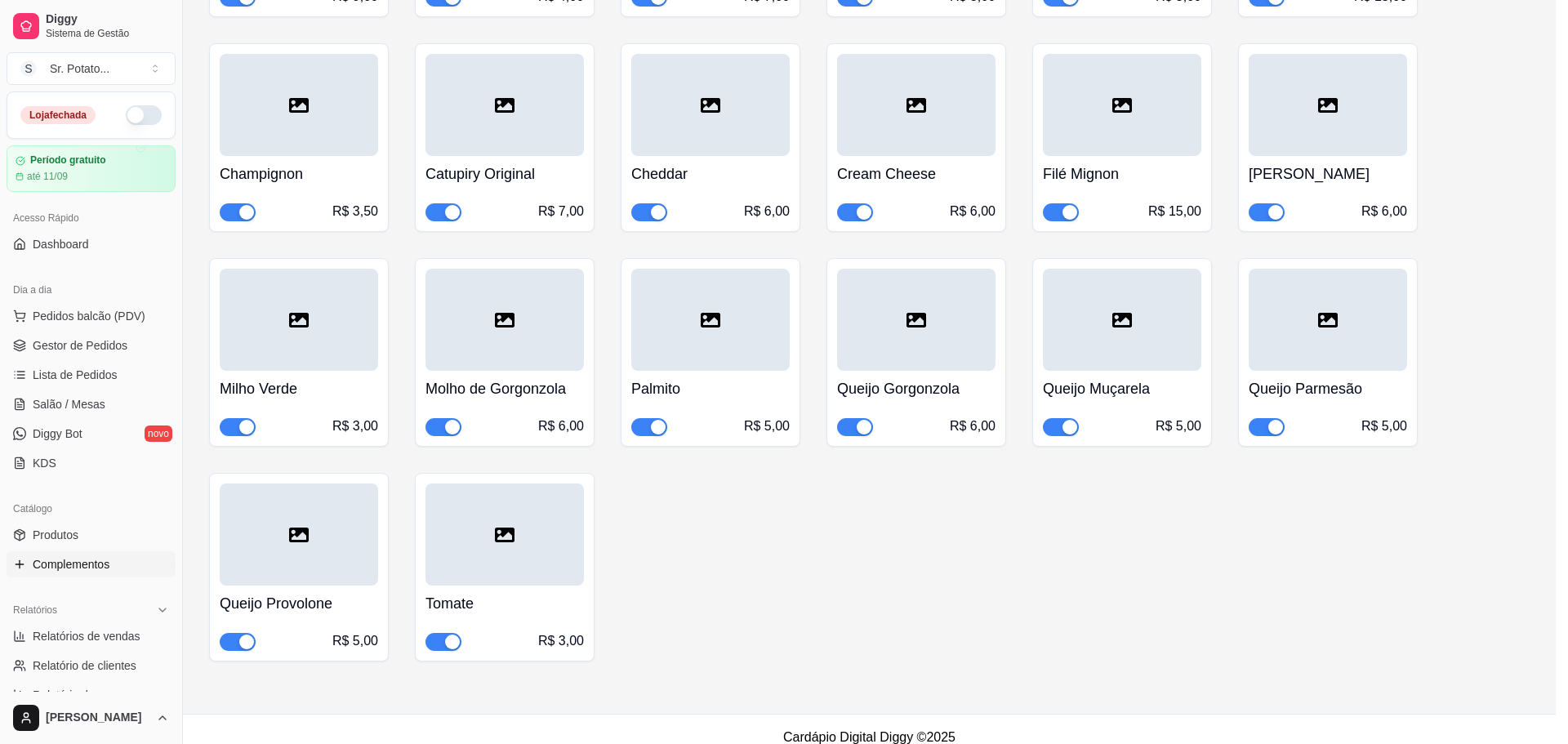
click at [613, 245] on div at bounding box center [636, 221] width 131 height 131
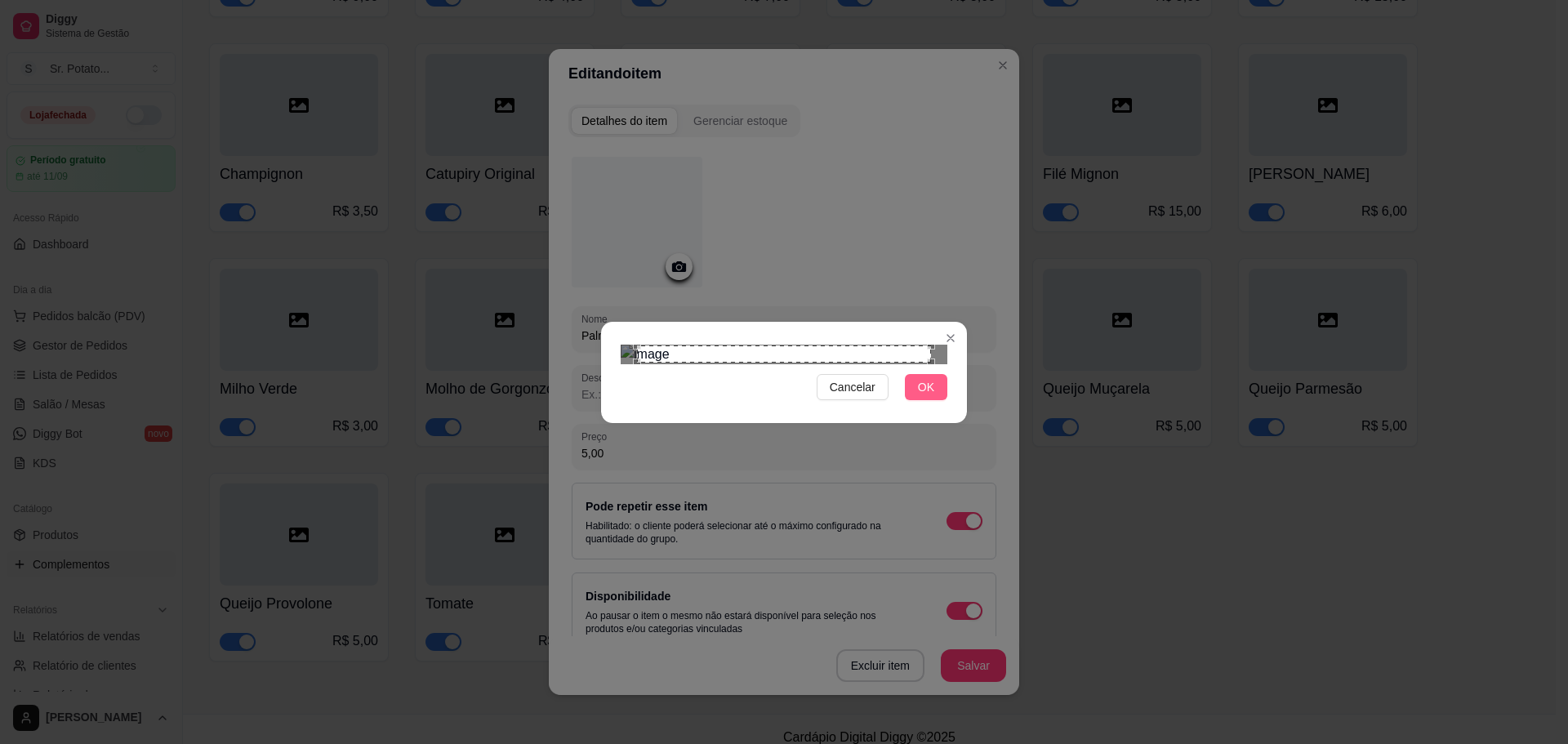
click at [946, 400] on button "OK" at bounding box center [926, 387] width 43 height 26
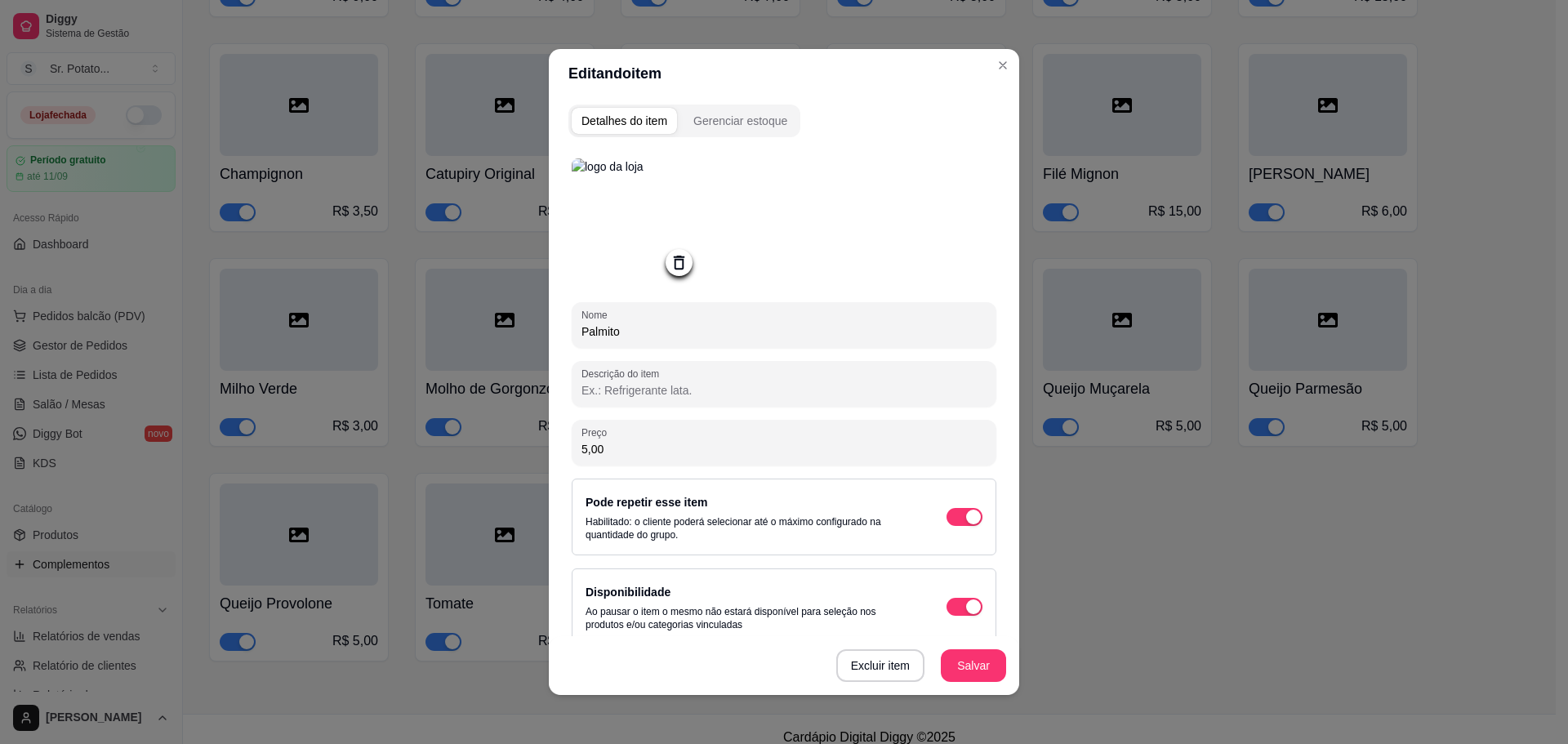
click at [974, 665] on button "Salvar" at bounding box center [974, 665] width 66 height 33
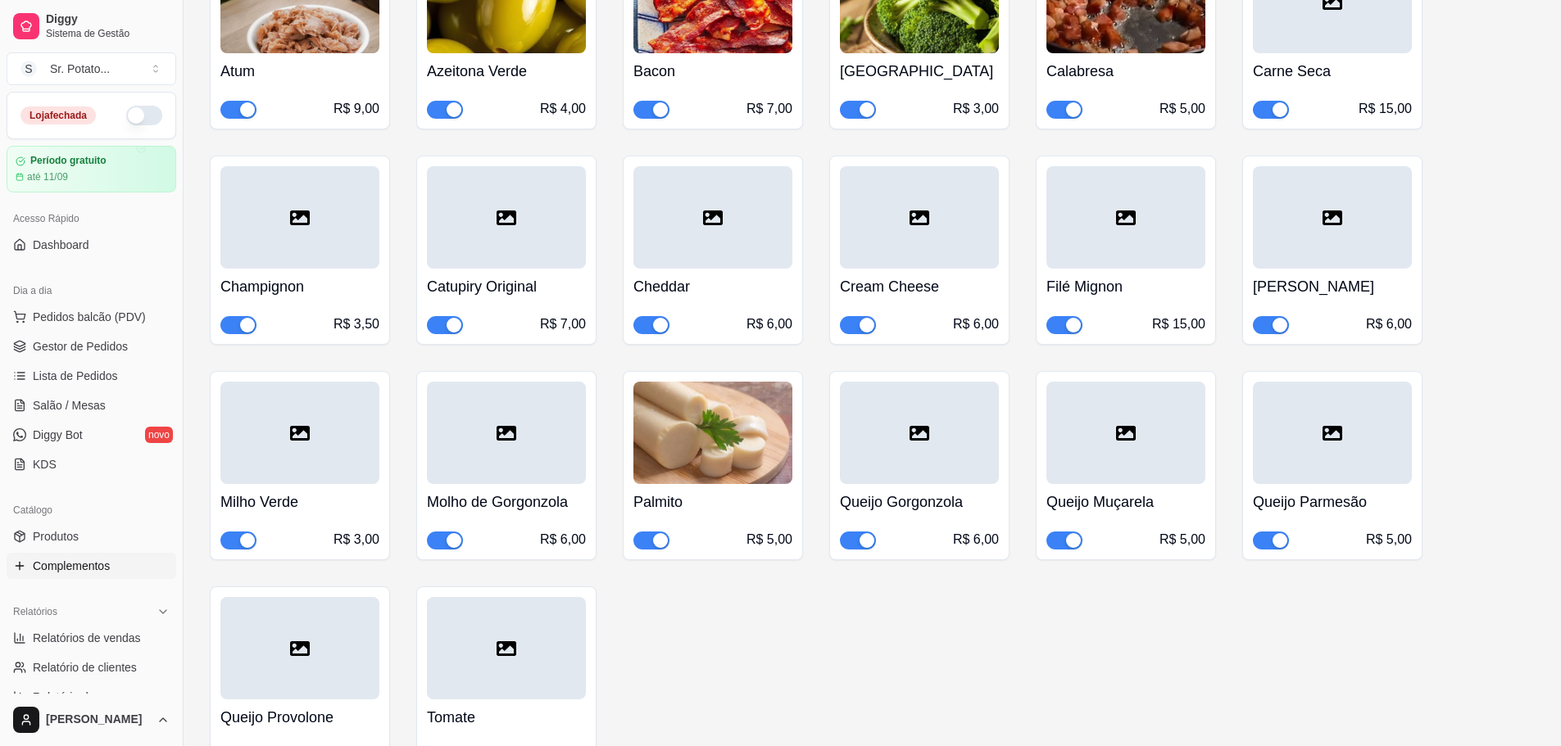
scroll to position [6687, 0]
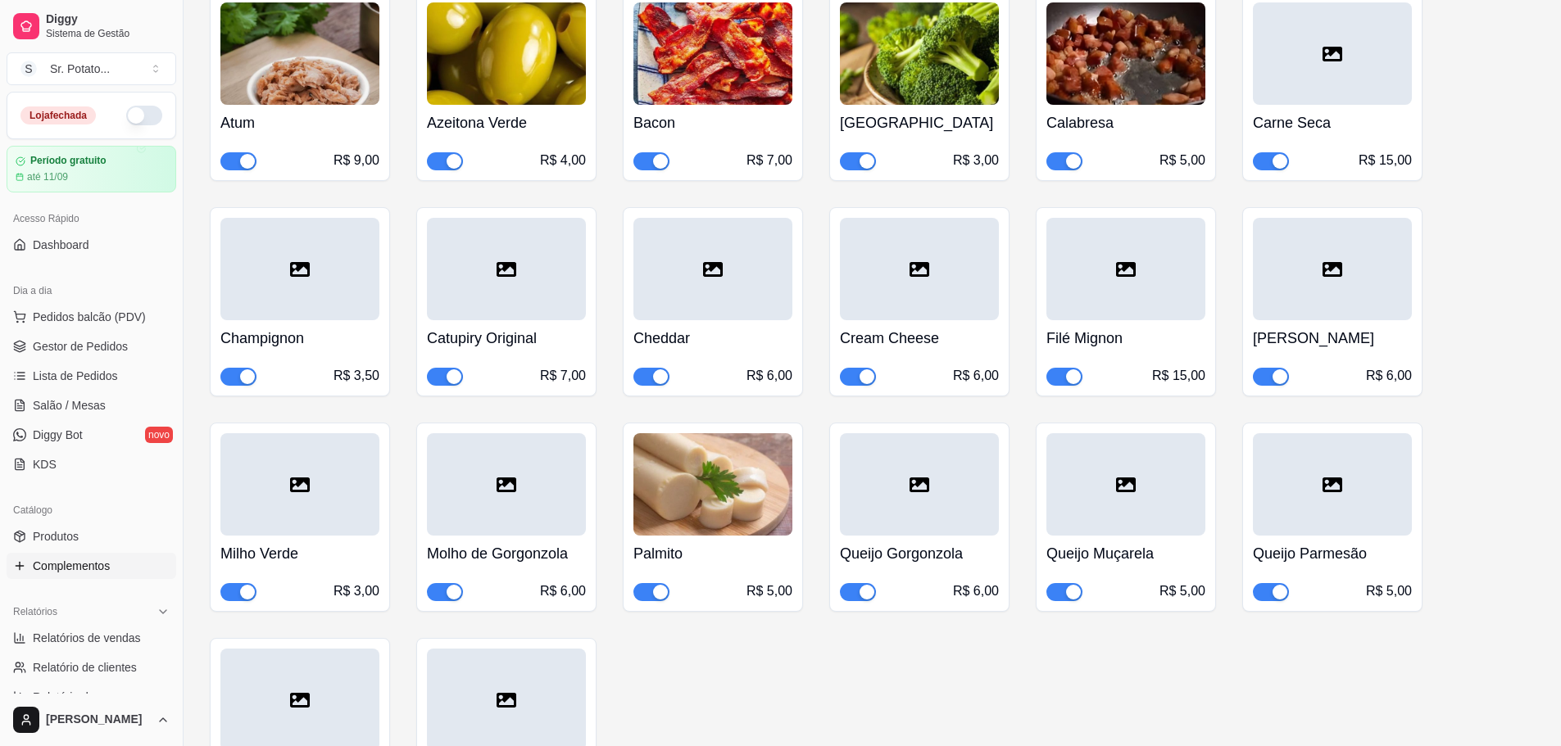
click at [244, 480] on div at bounding box center [299, 484] width 159 height 102
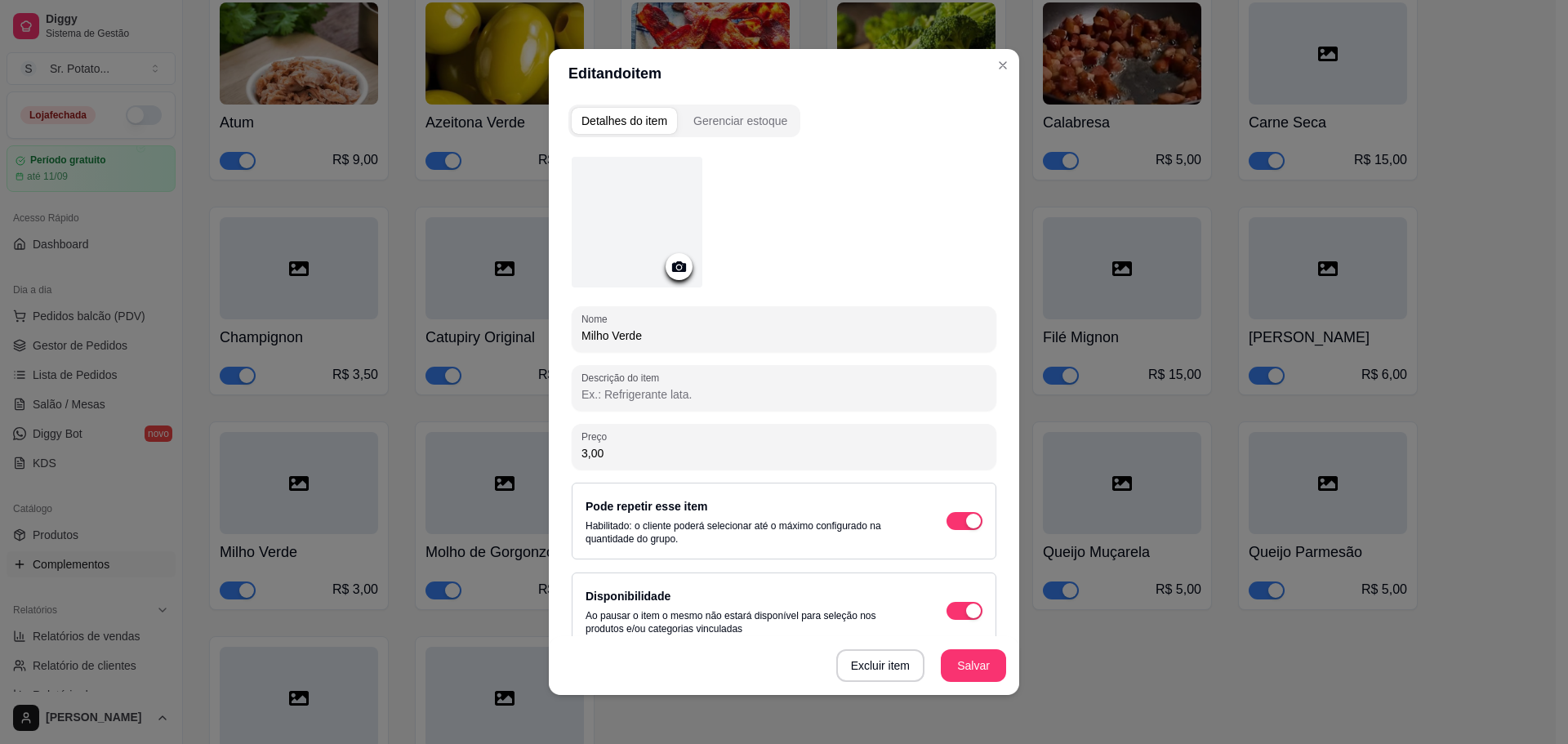
click at [639, 214] on div at bounding box center [636, 221] width 131 height 131
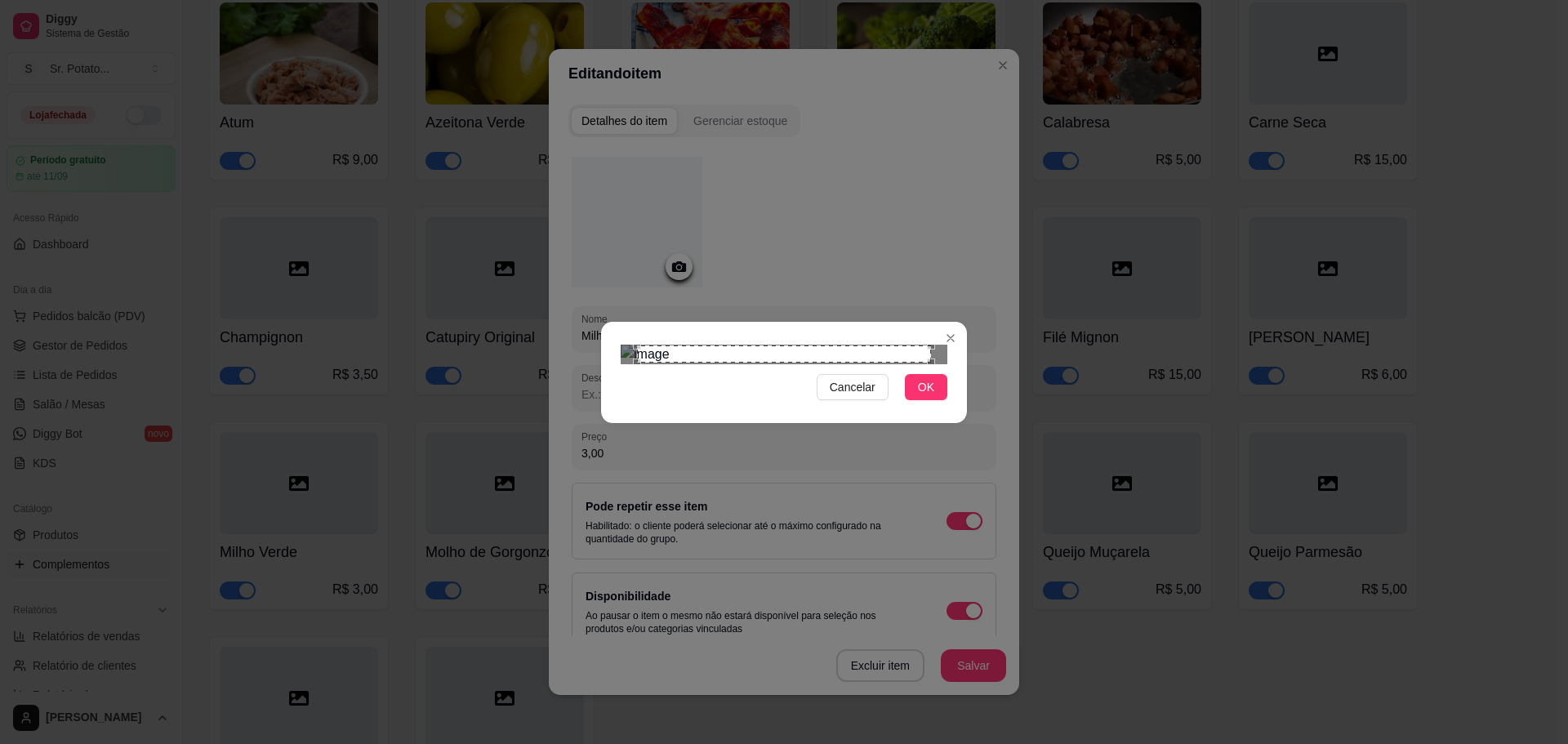
click at [932, 396] on span "OK" at bounding box center [926, 387] width 16 height 18
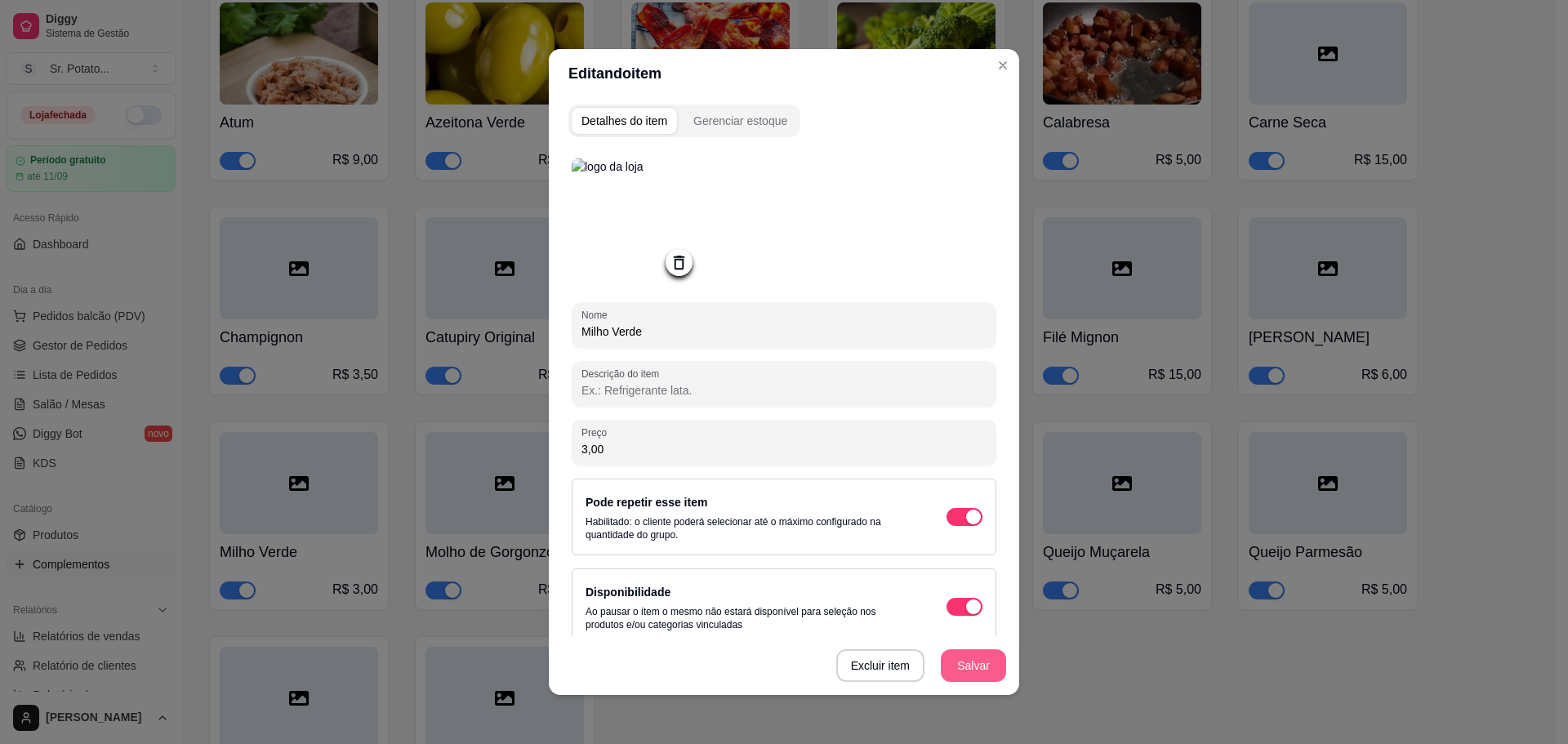
click at [970, 672] on button "Salvar" at bounding box center [974, 665] width 66 height 33
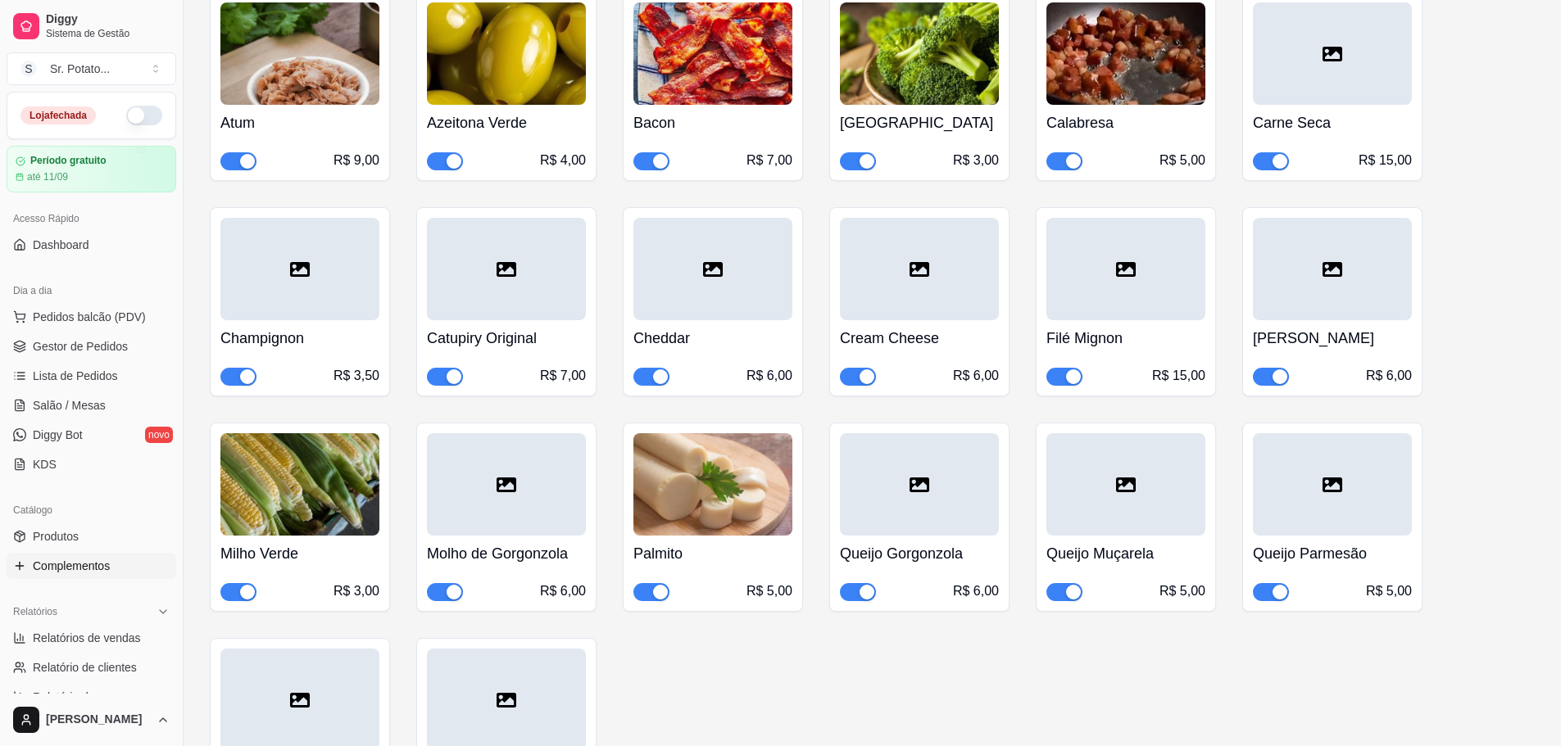
click at [940, 463] on div at bounding box center [919, 484] width 159 height 102
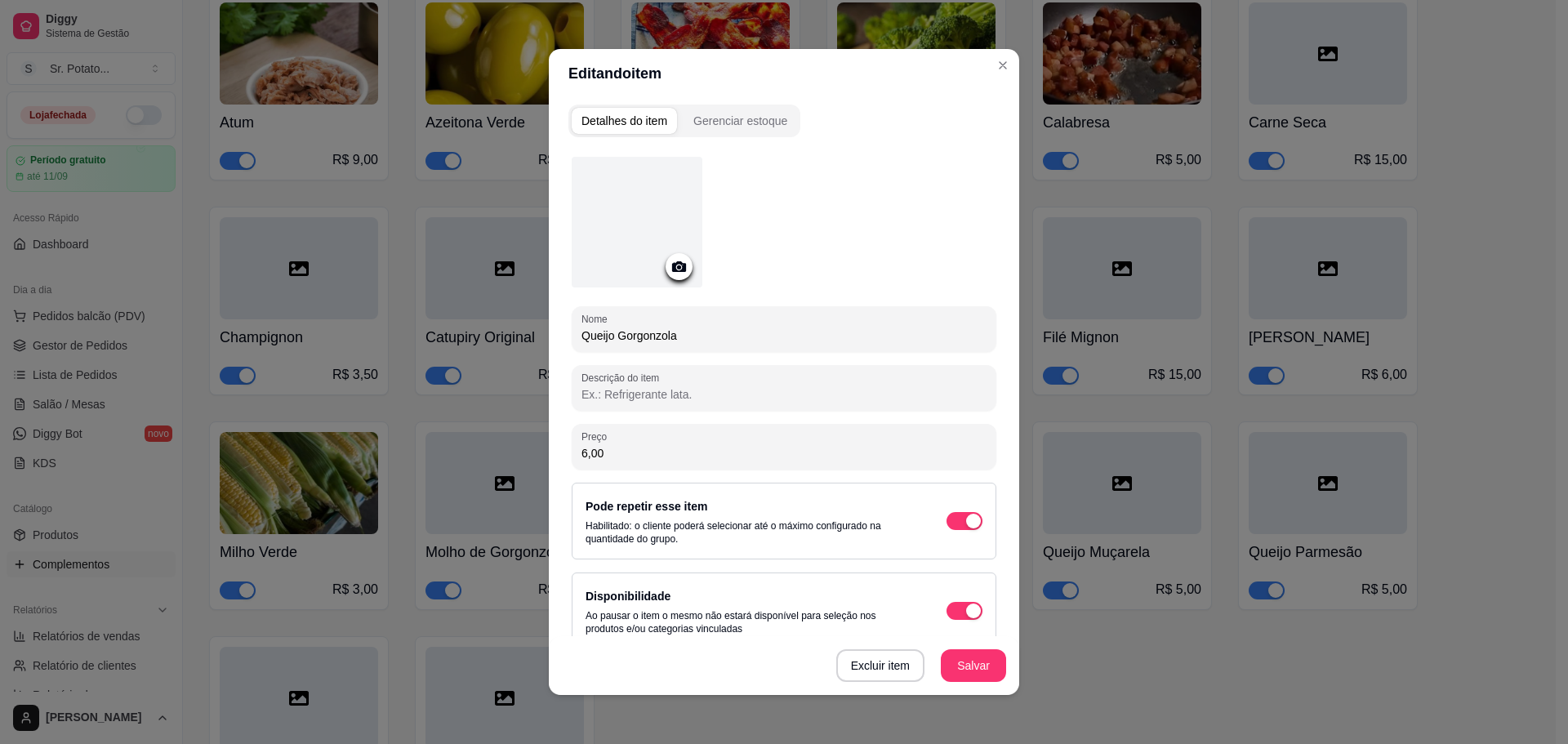
click at [637, 219] on div at bounding box center [636, 221] width 131 height 131
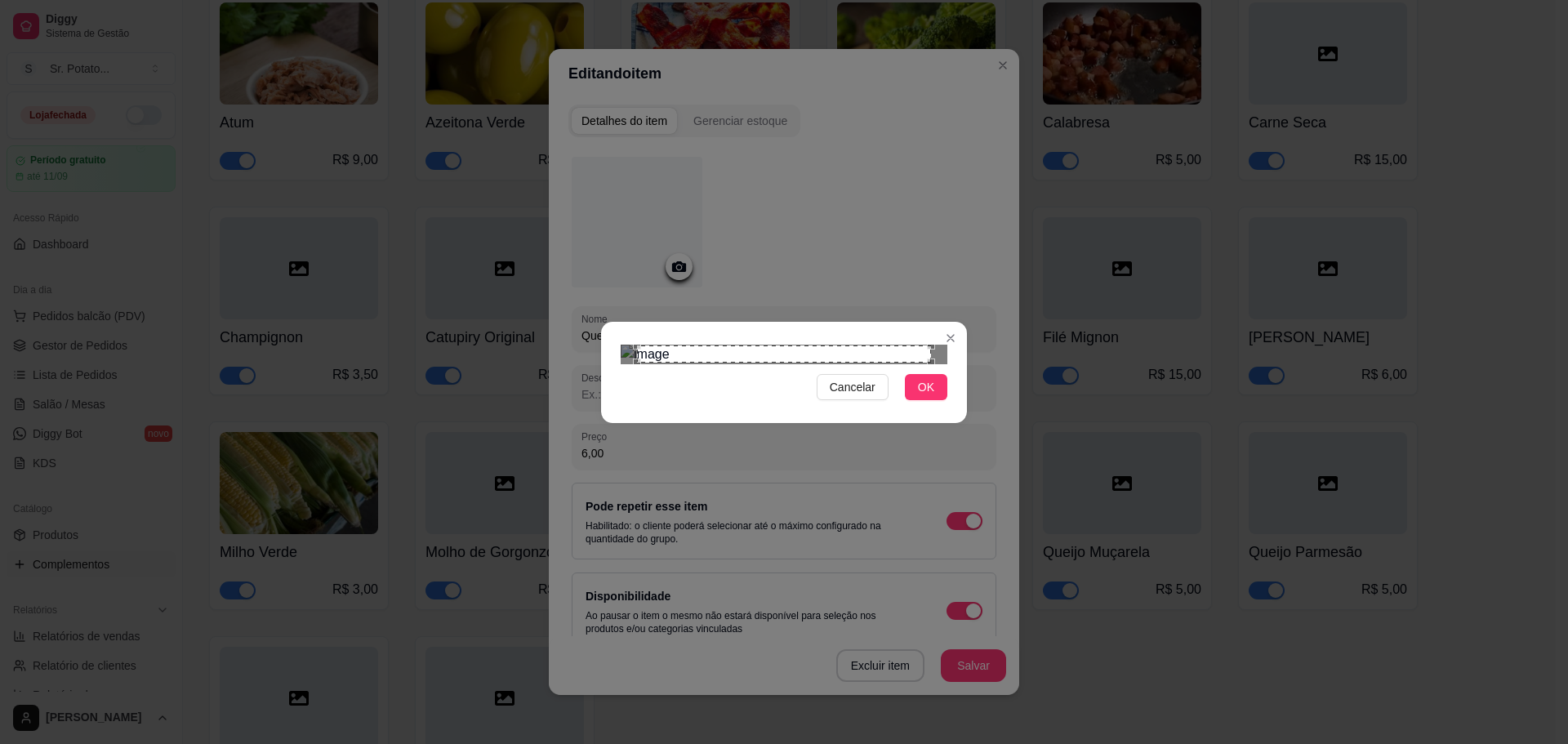
click at [907, 400] on button "OK" at bounding box center [926, 387] width 43 height 26
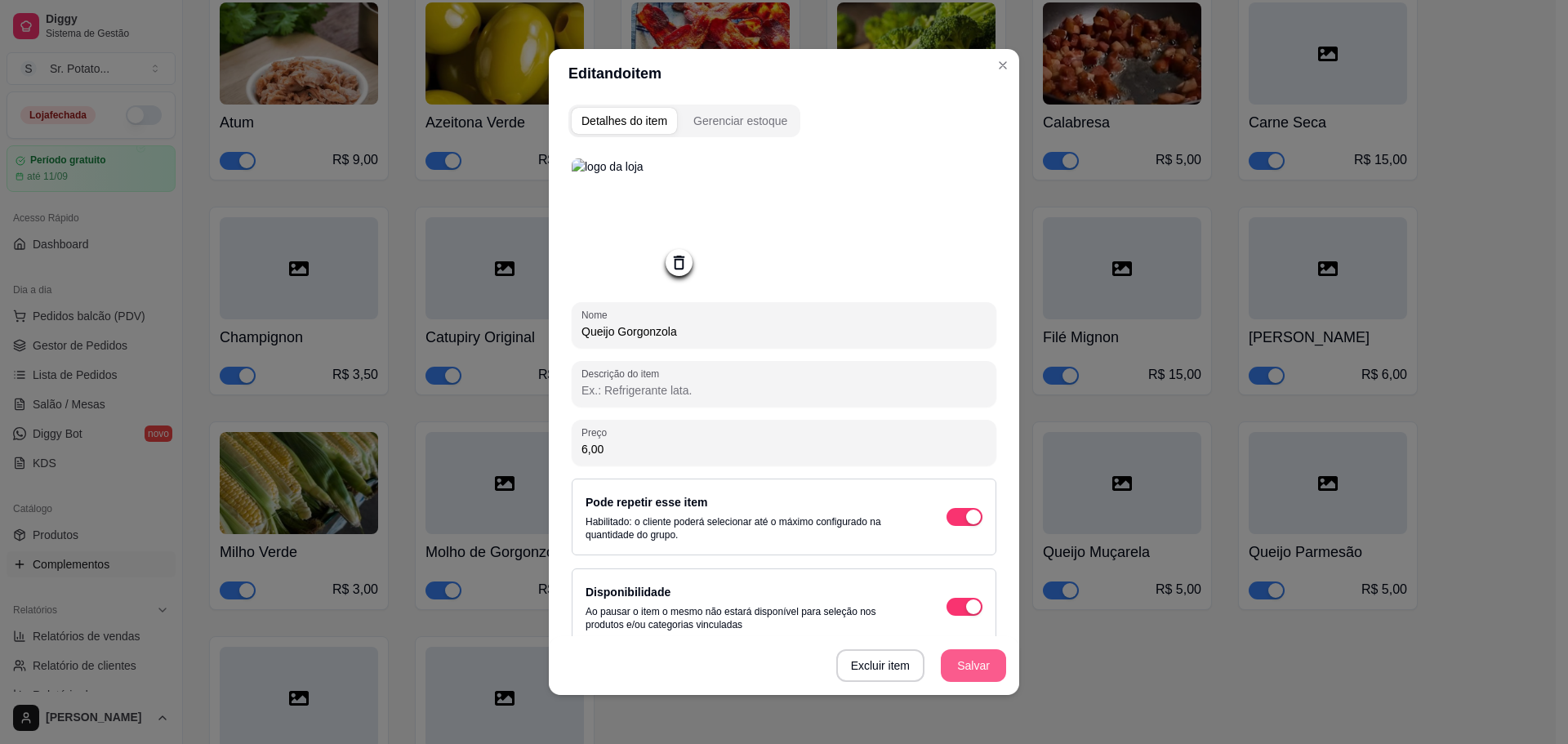
click at [983, 671] on button "Salvar" at bounding box center [974, 665] width 66 height 33
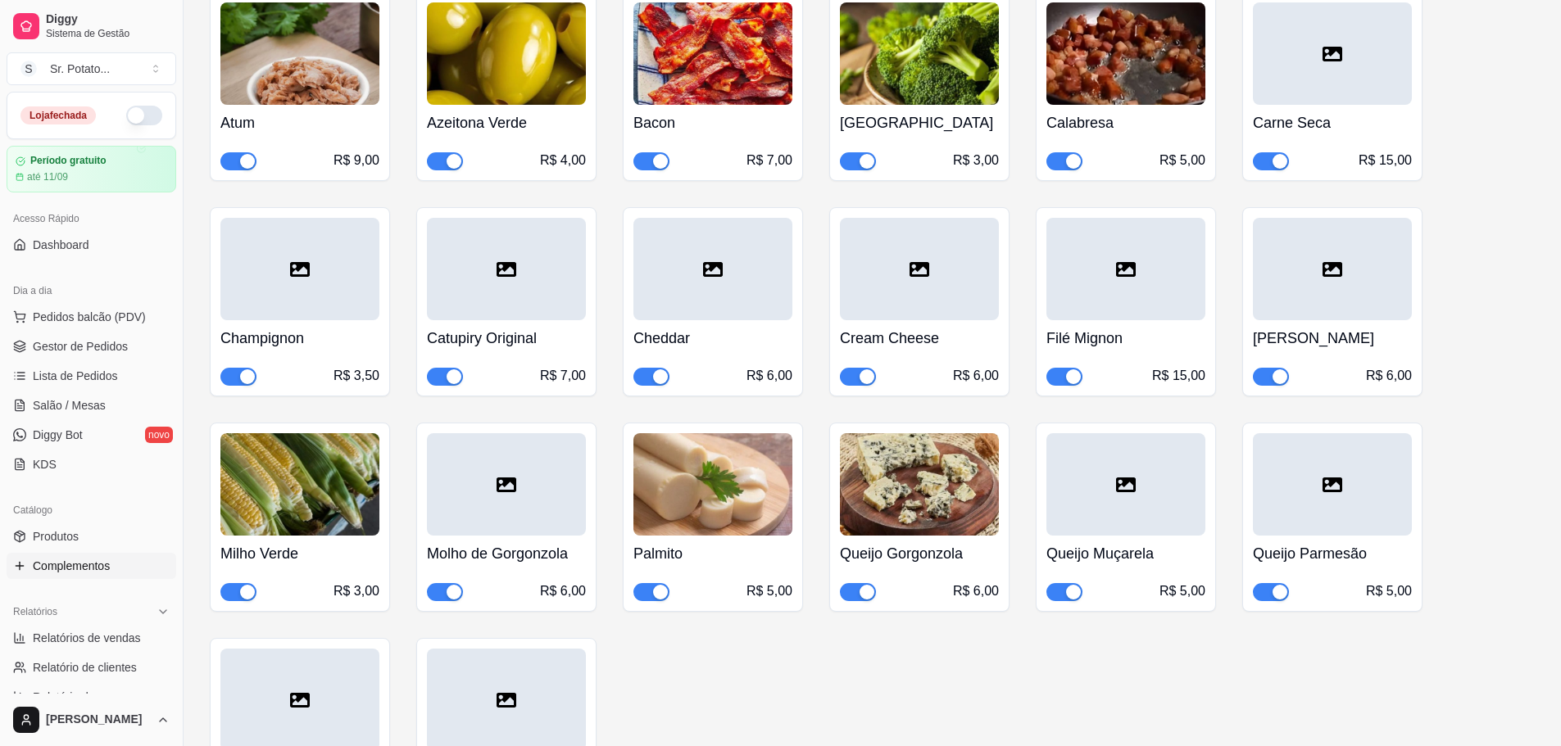
click at [1121, 441] on div at bounding box center [1125, 484] width 159 height 102
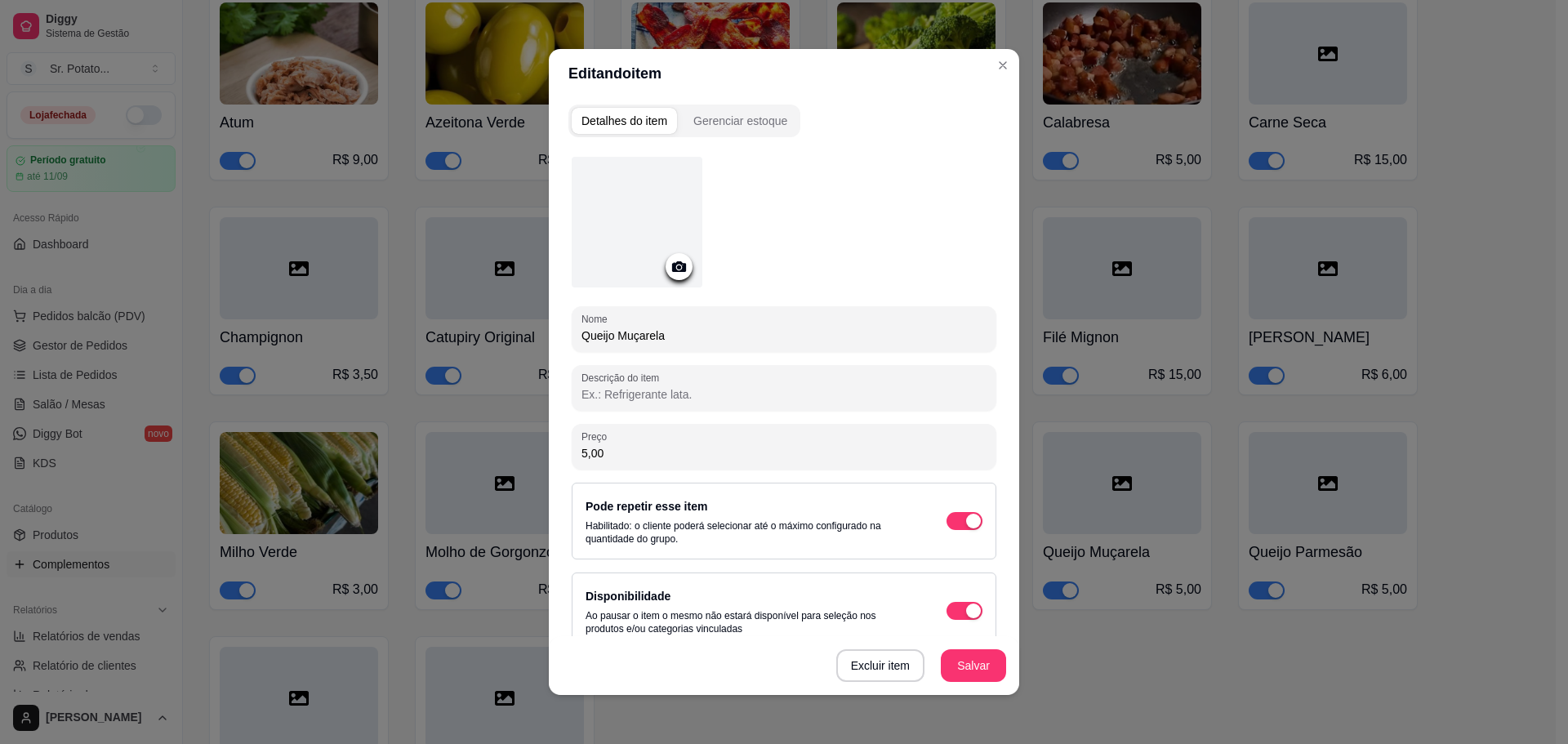
click at [636, 210] on div at bounding box center [636, 221] width 131 height 131
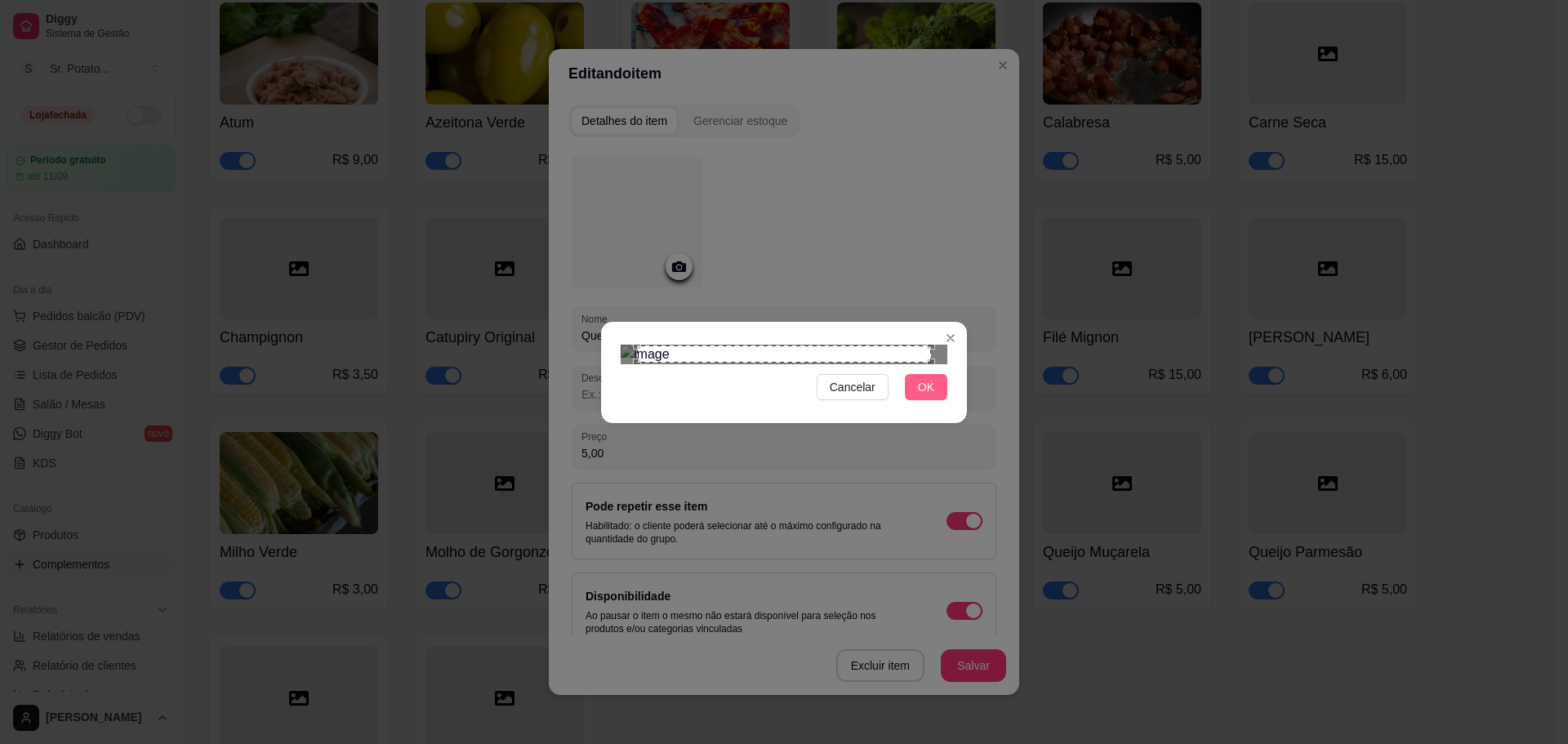
click at [921, 396] on span "OK" at bounding box center [926, 387] width 16 height 18
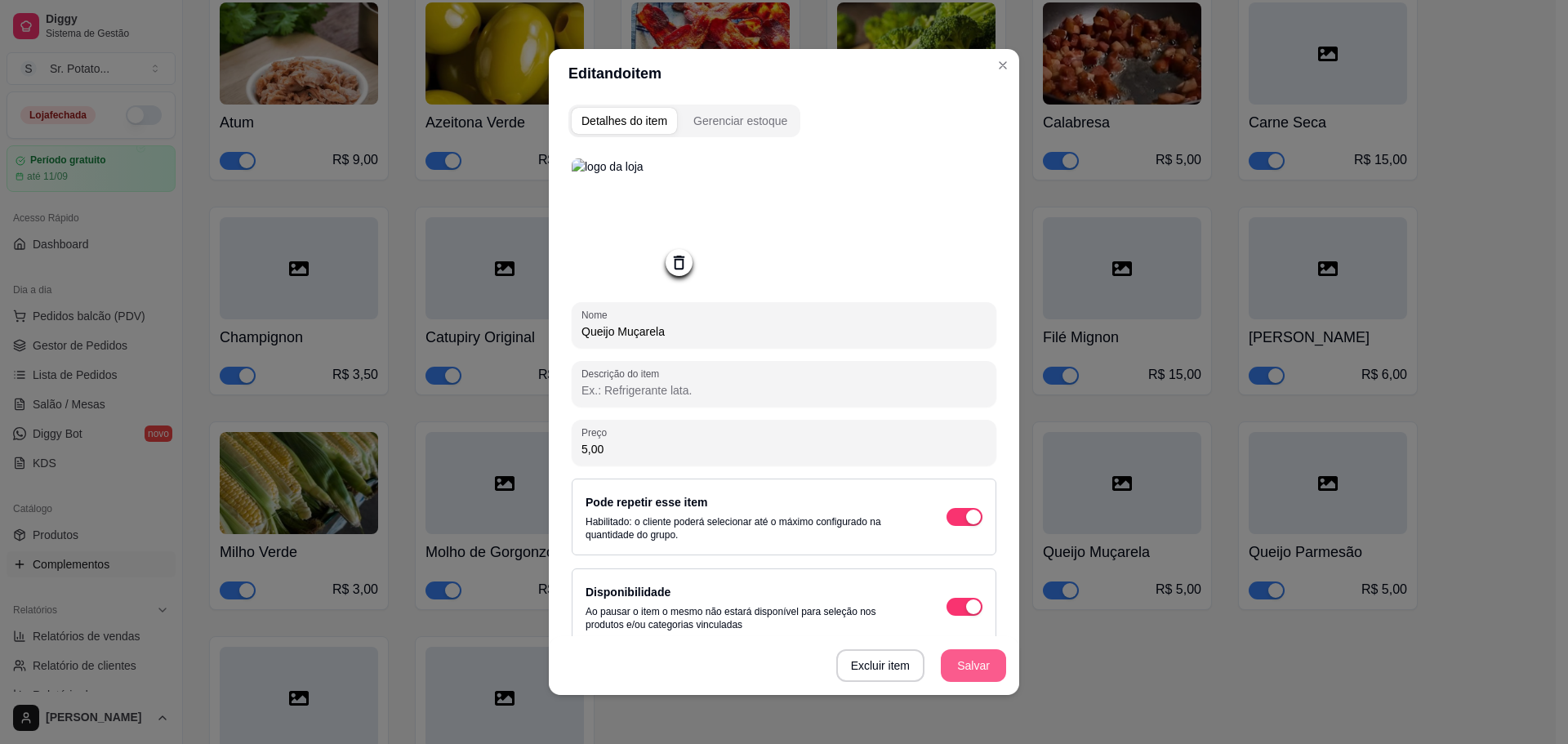
click at [974, 669] on button "Salvar" at bounding box center [974, 665] width 66 height 33
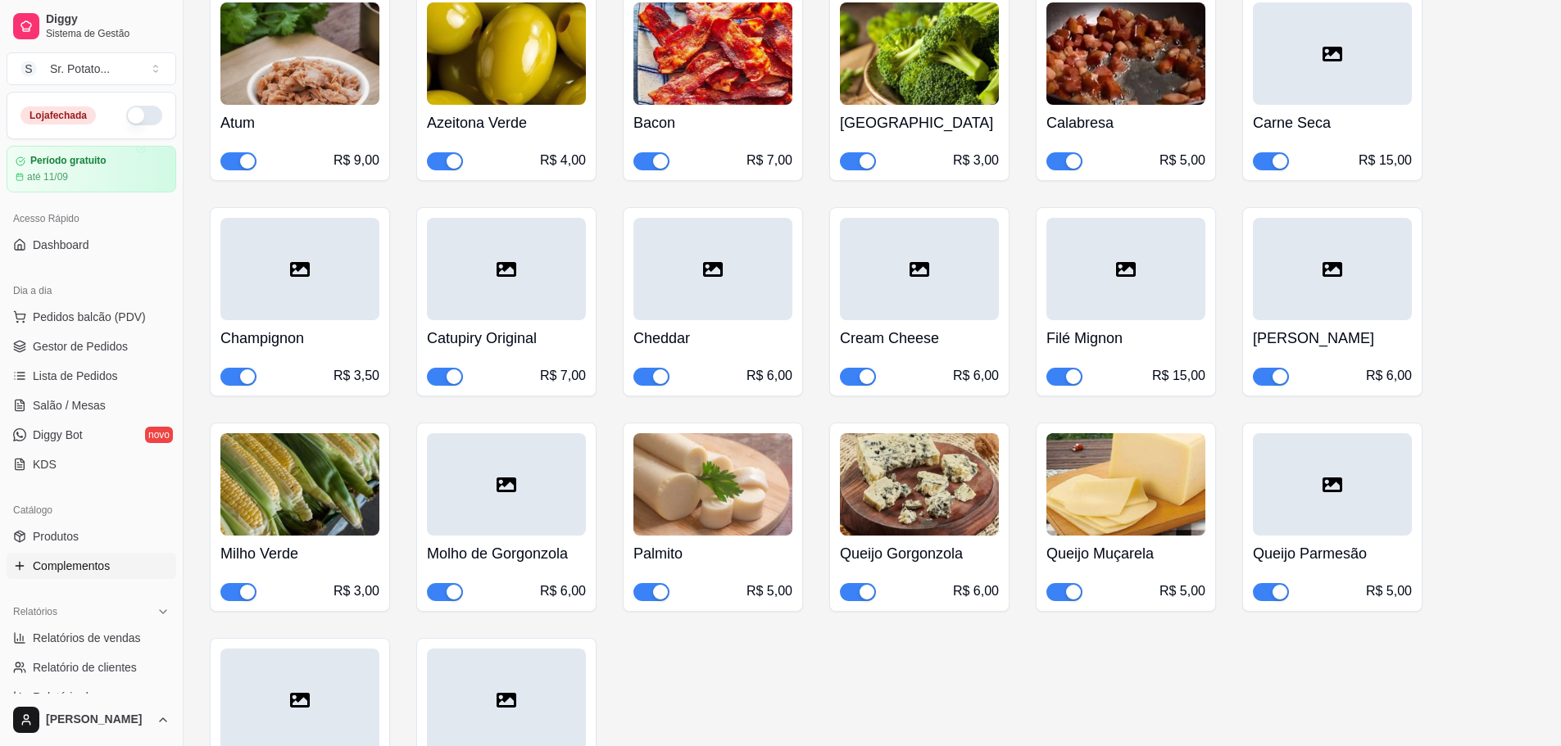
click at [1335, 475] on icon at bounding box center [1332, 485] width 20 height 20
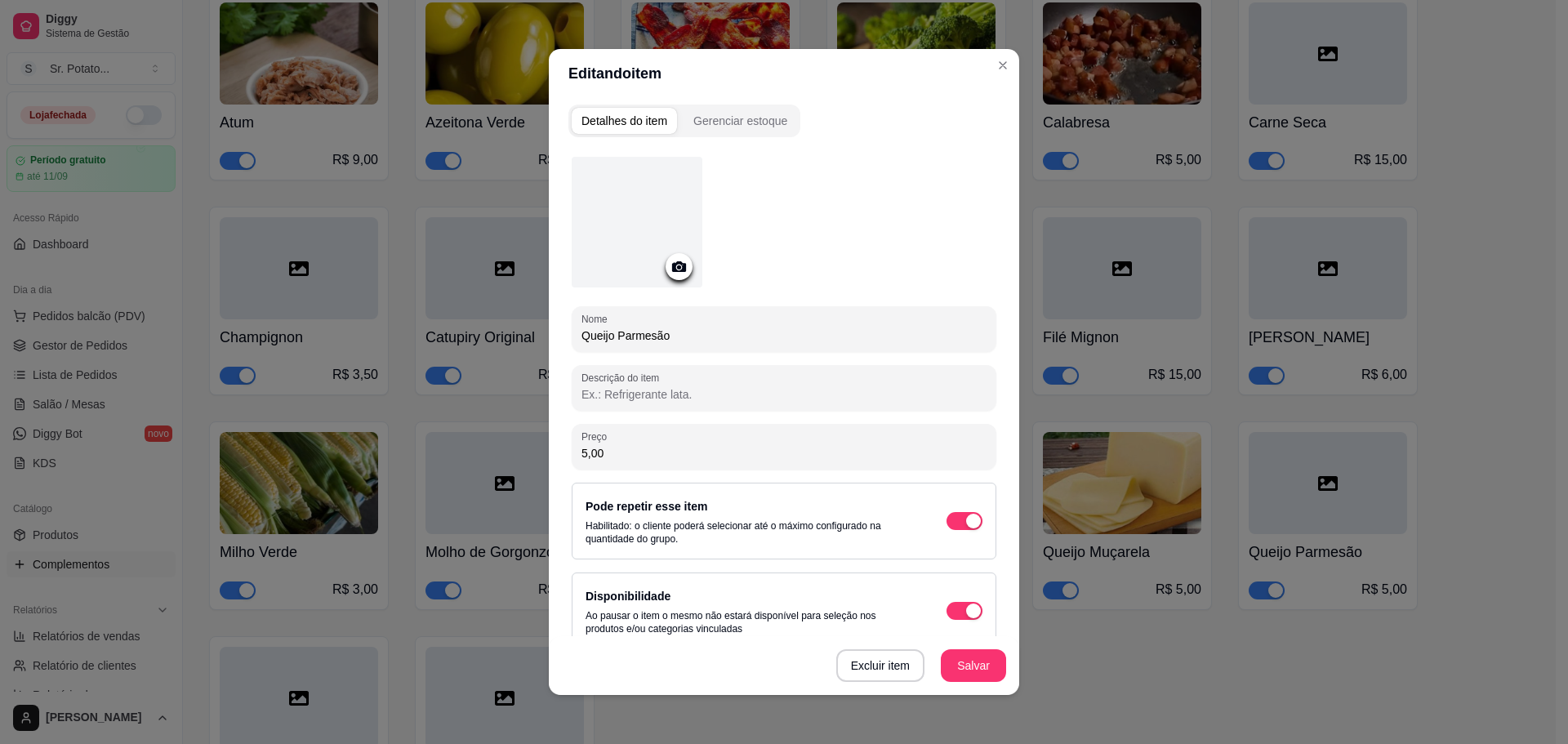
click at [596, 234] on div at bounding box center [636, 221] width 131 height 131
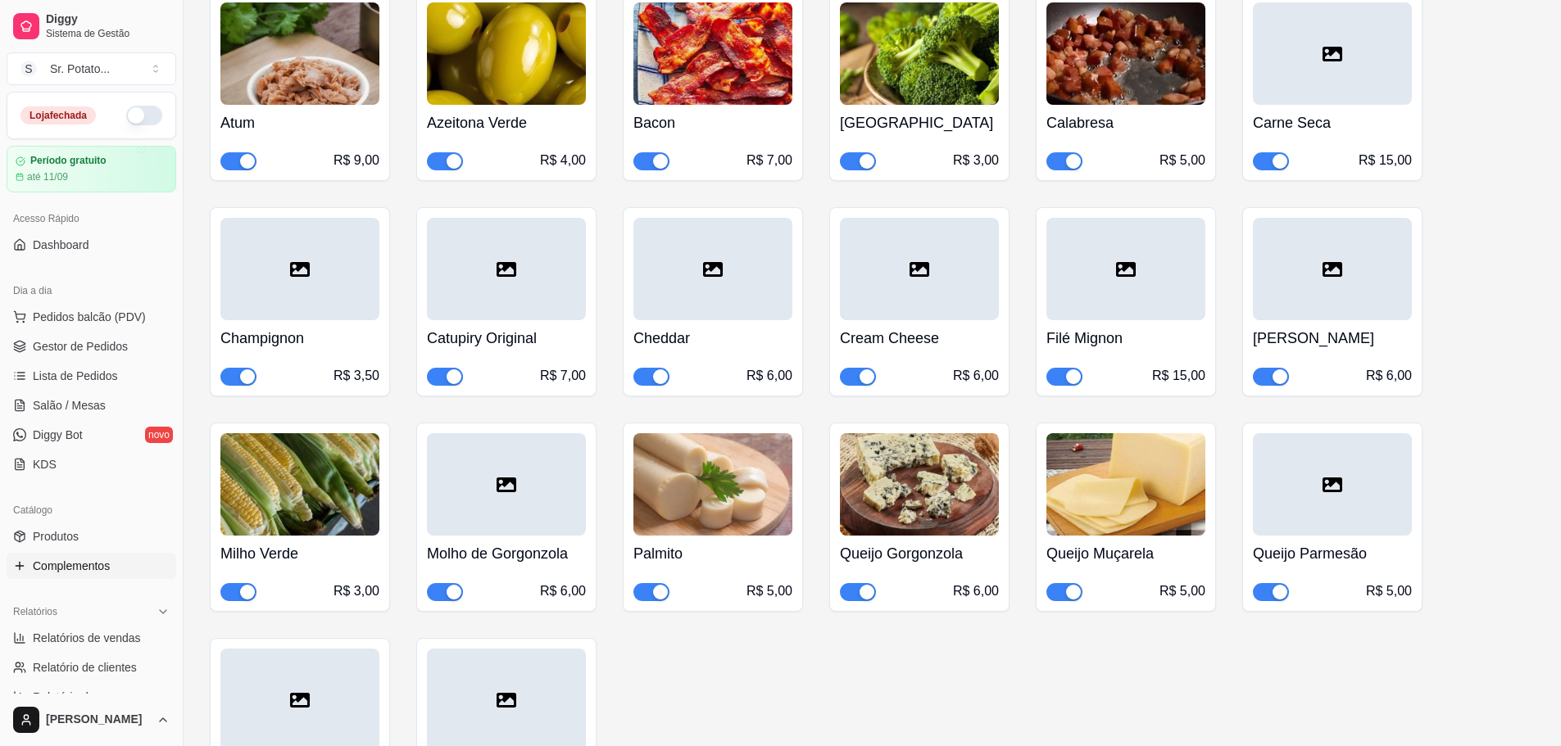
click at [1317, 441] on div at bounding box center [1332, 484] width 159 height 102
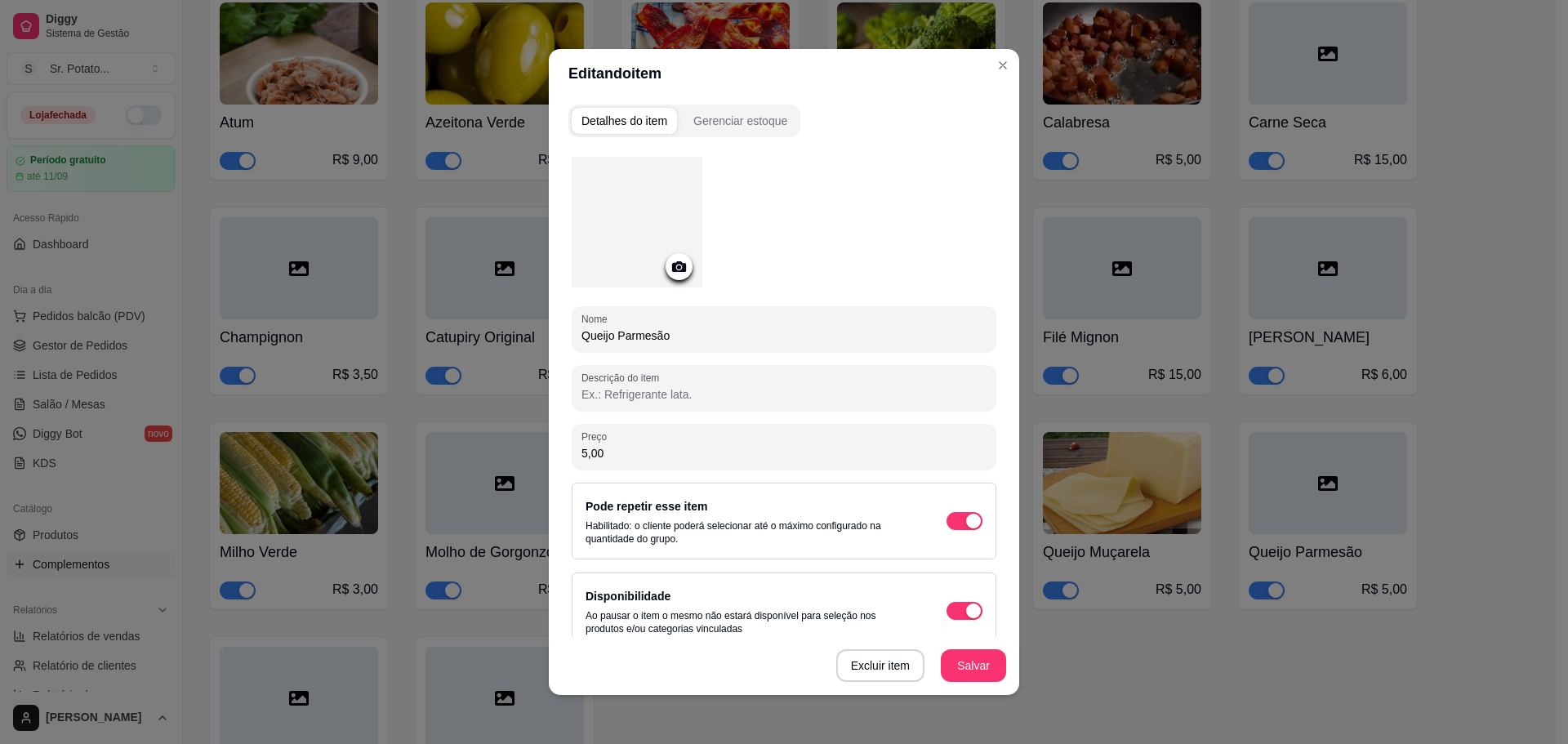
click at [631, 220] on div at bounding box center [636, 221] width 131 height 131
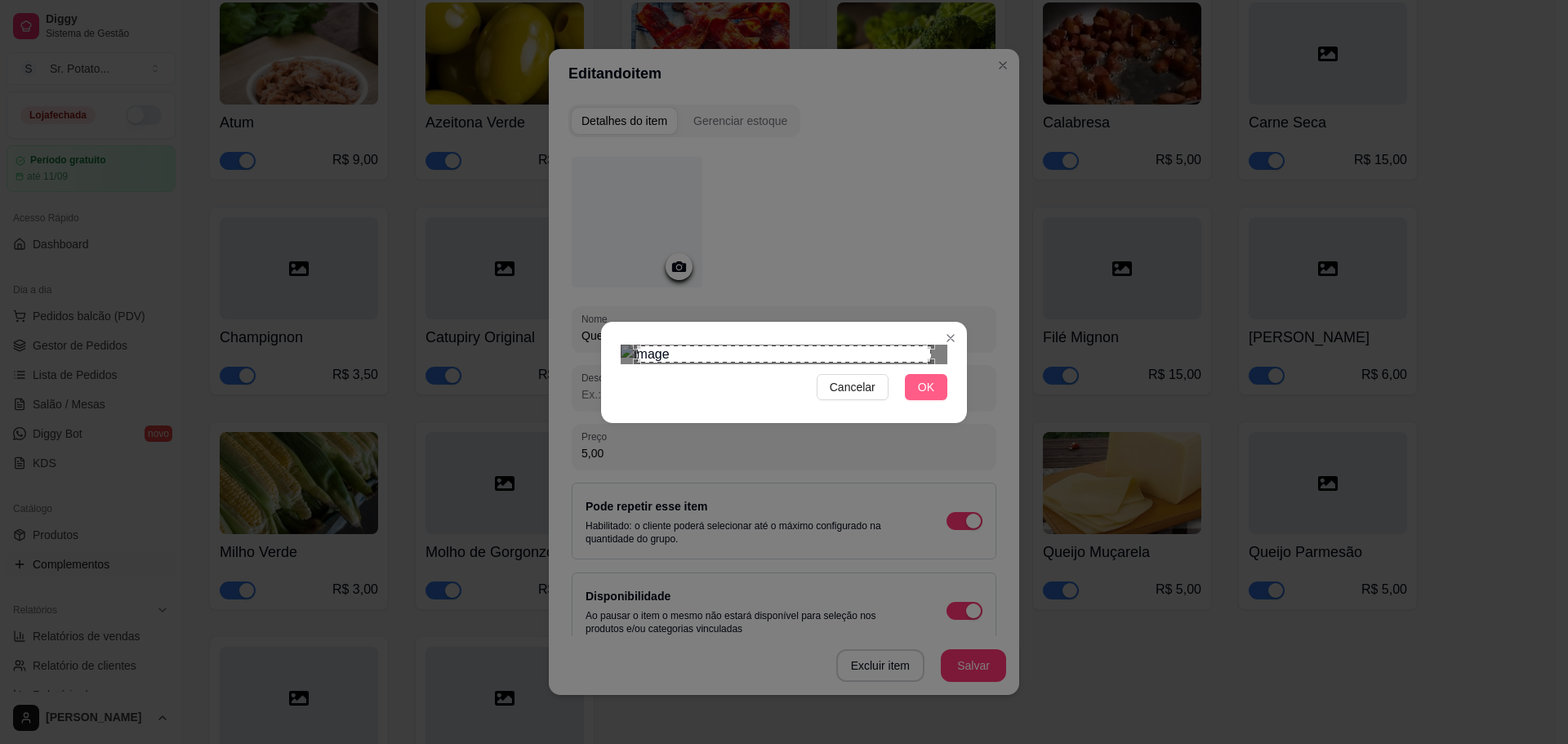
click at [921, 396] on span "OK" at bounding box center [926, 387] width 16 height 18
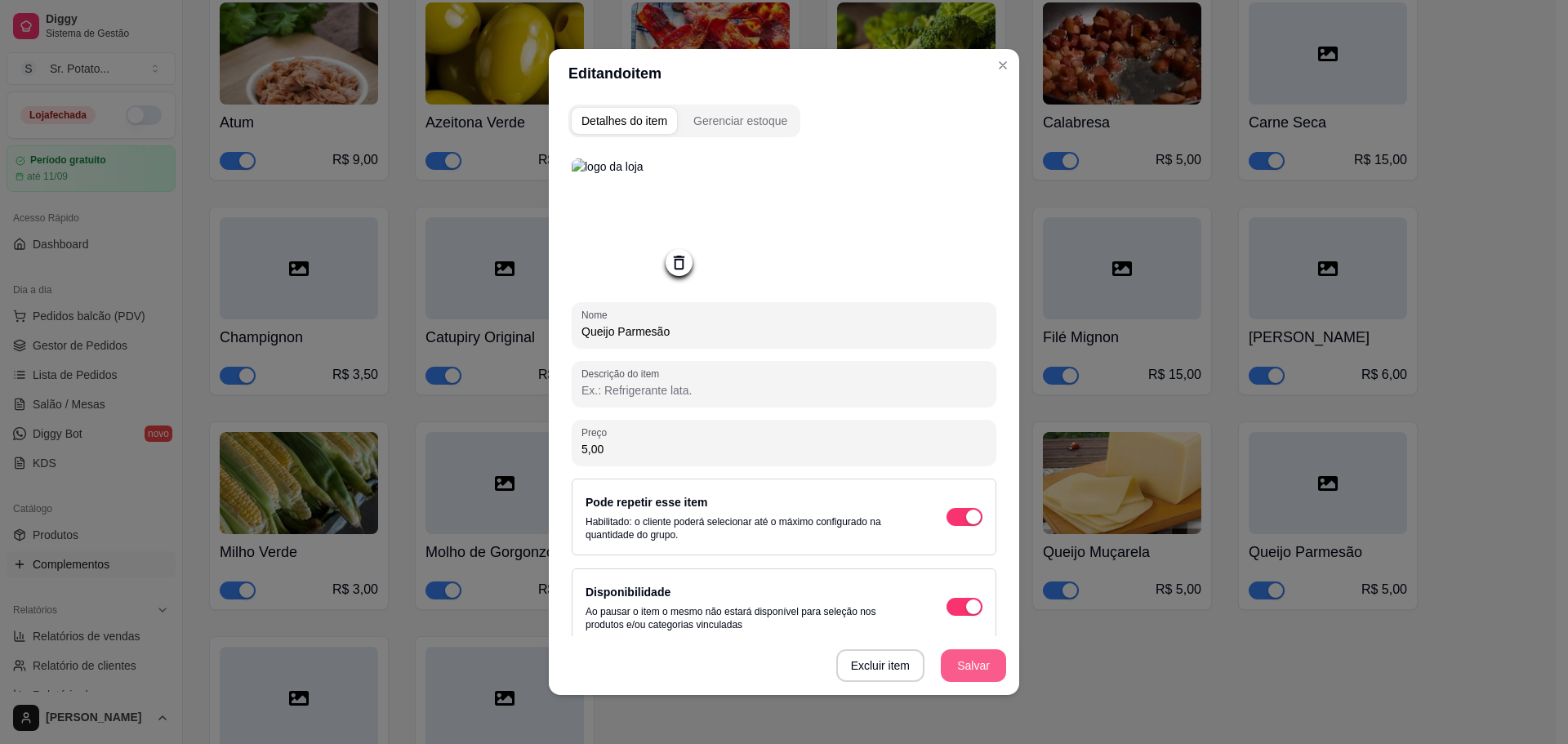
click at [960, 672] on button "Salvar" at bounding box center [974, 665] width 66 height 33
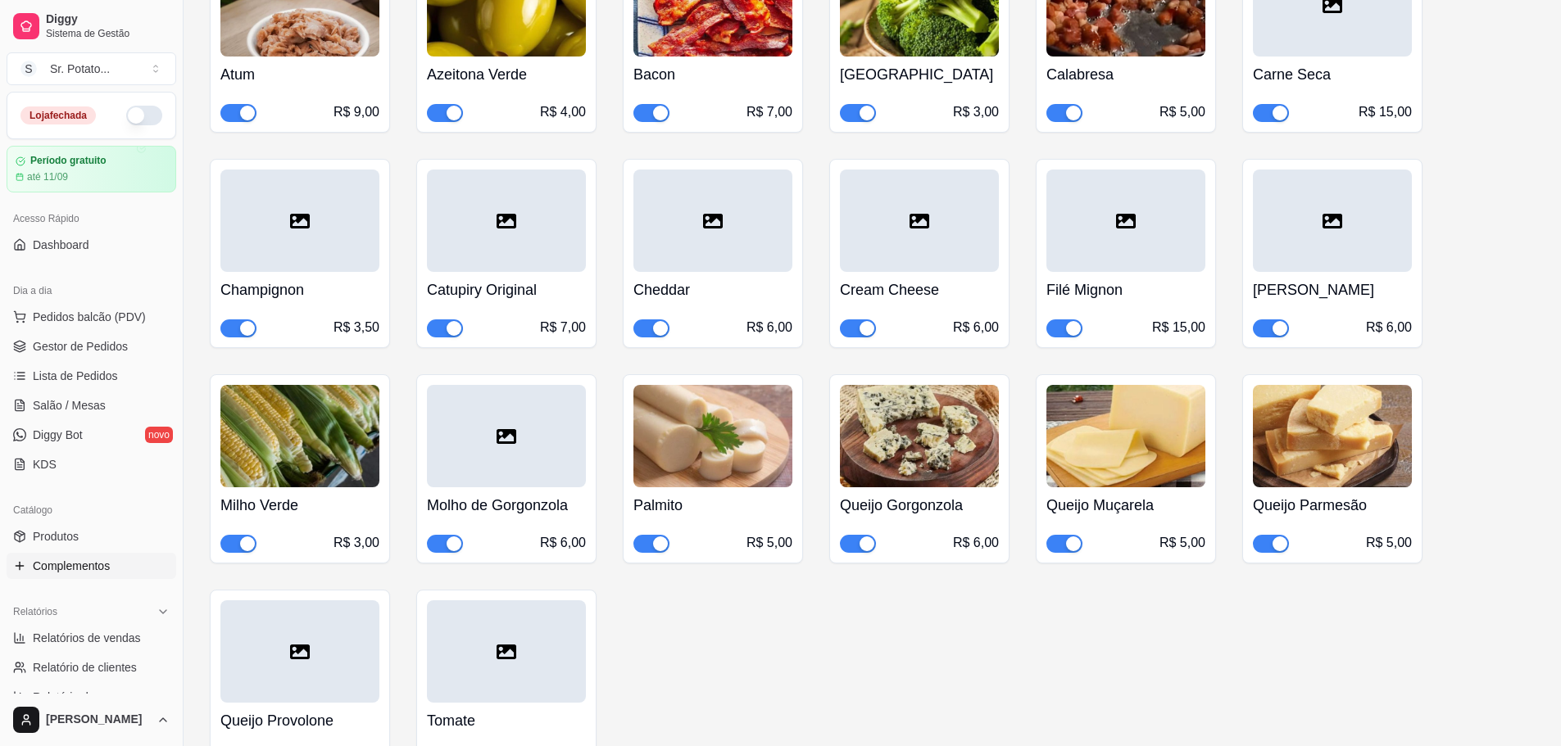
scroll to position [6851, 0]
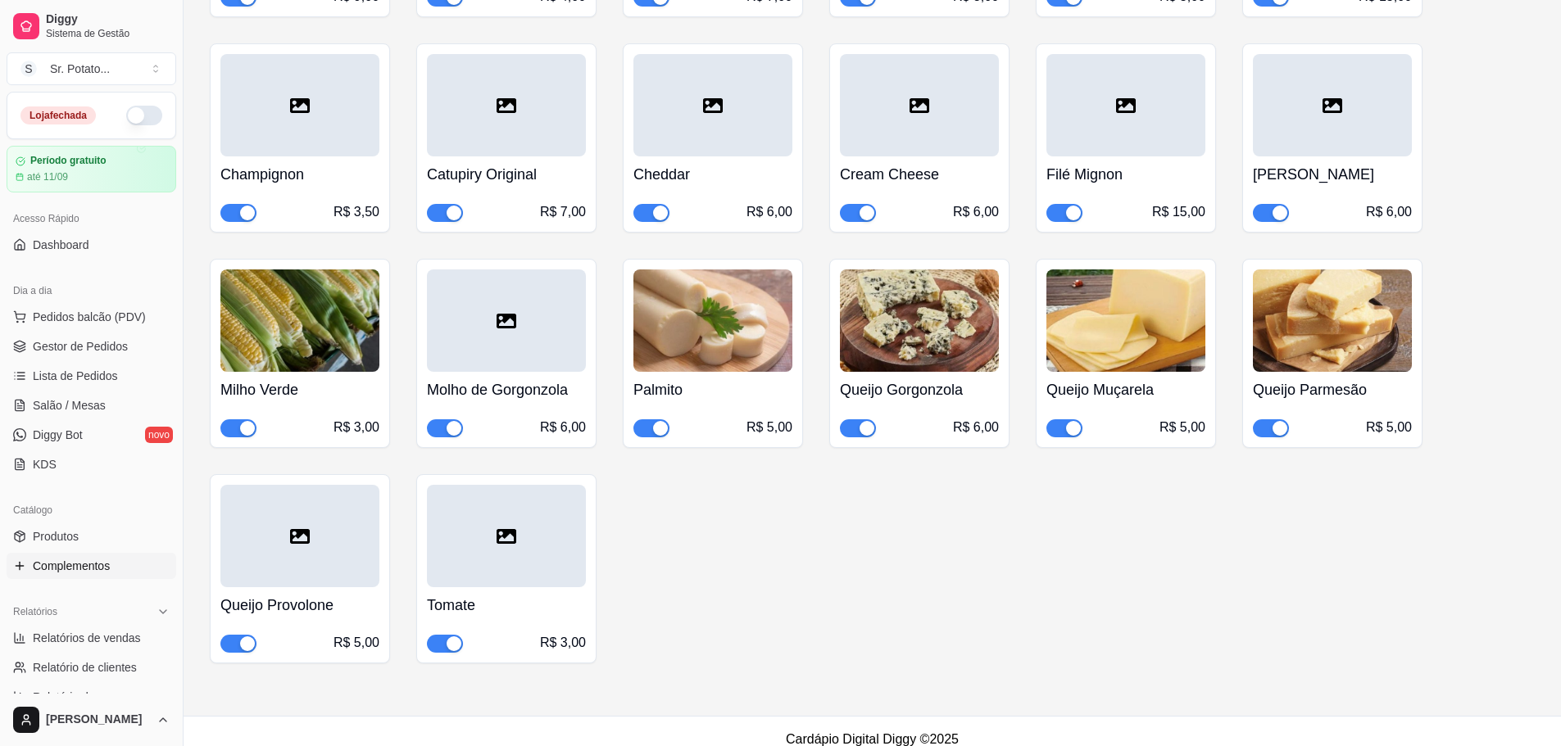
click at [311, 534] on div at bounding box center [299, 536] width 159 height 102
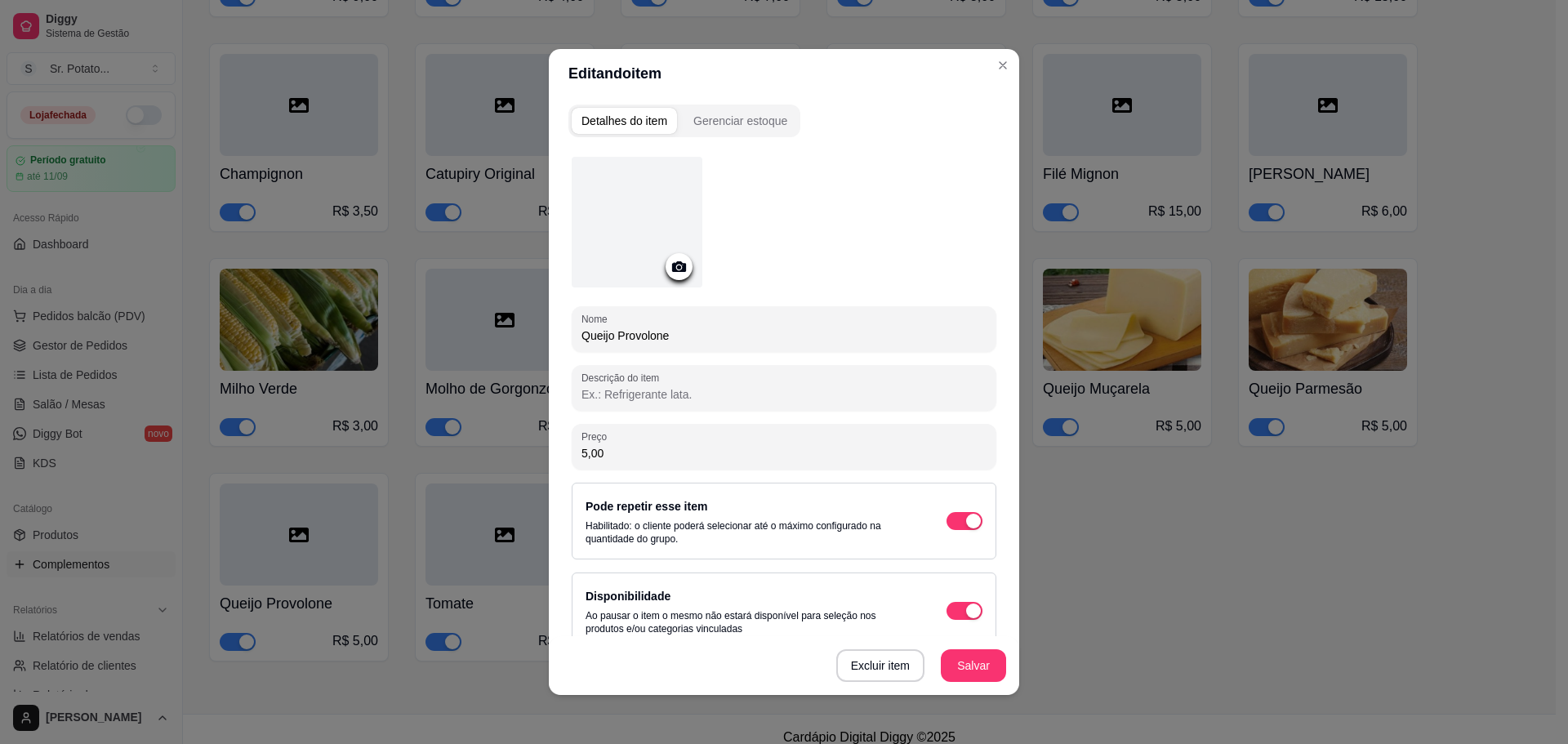
click at [606, 233] on div at bounding box center [636, 221] width 131 height 131
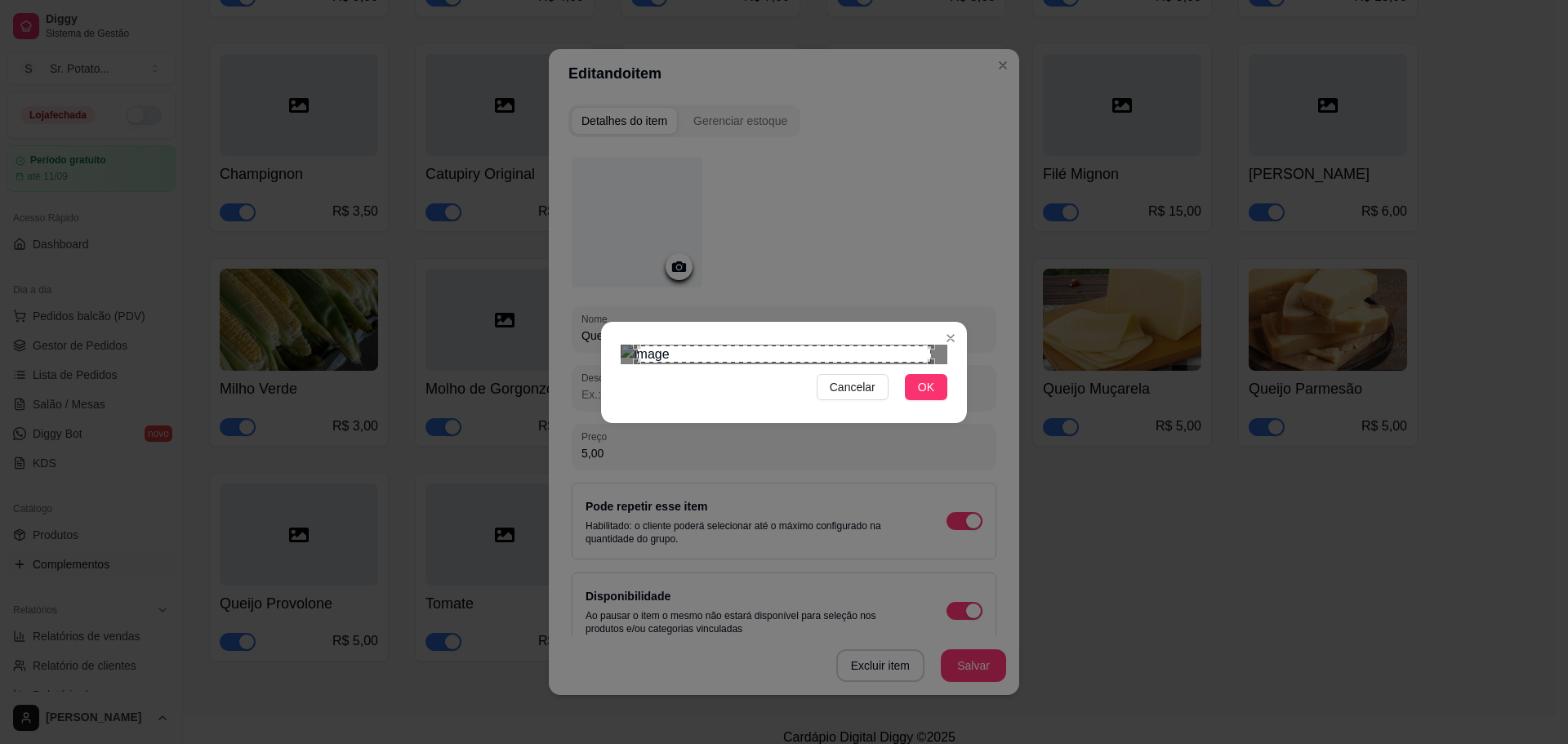
click at [938, 400] on button "OK" at bounding box center [926, 387] width 43 height 26
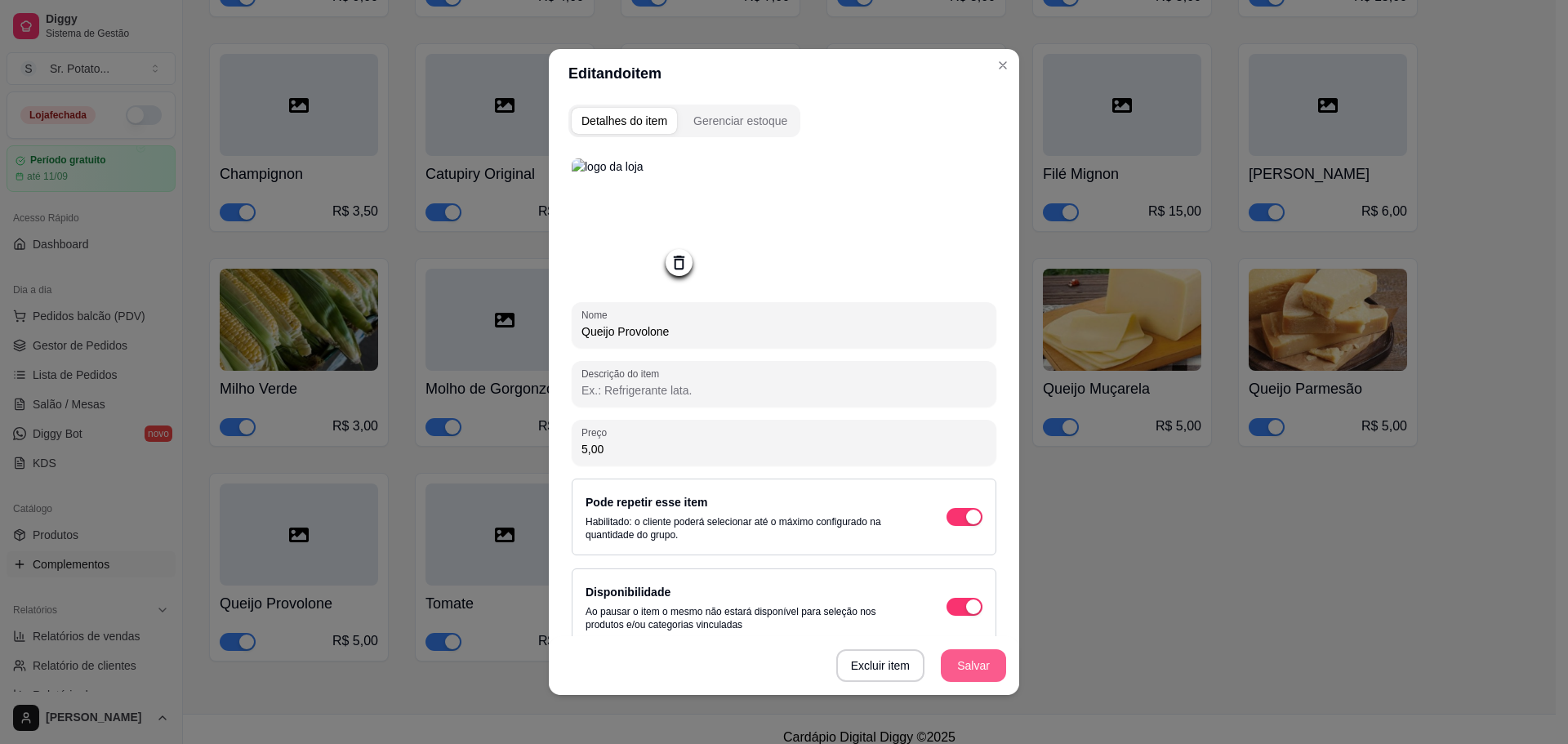
click at [975, 671] on button "Salvar" at bounding box center [974, 665] width 66 height 33
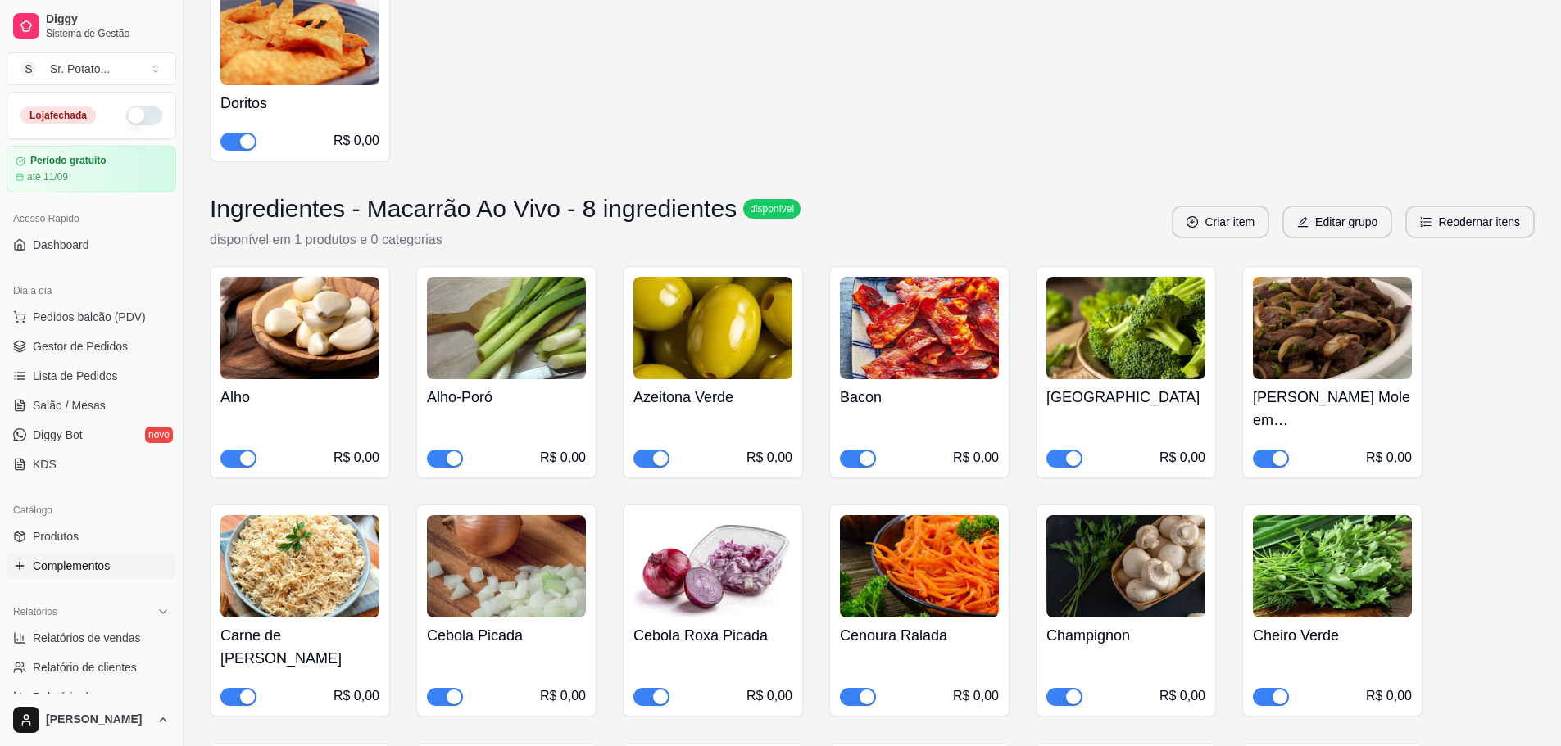
scroll to position [5212, 0]
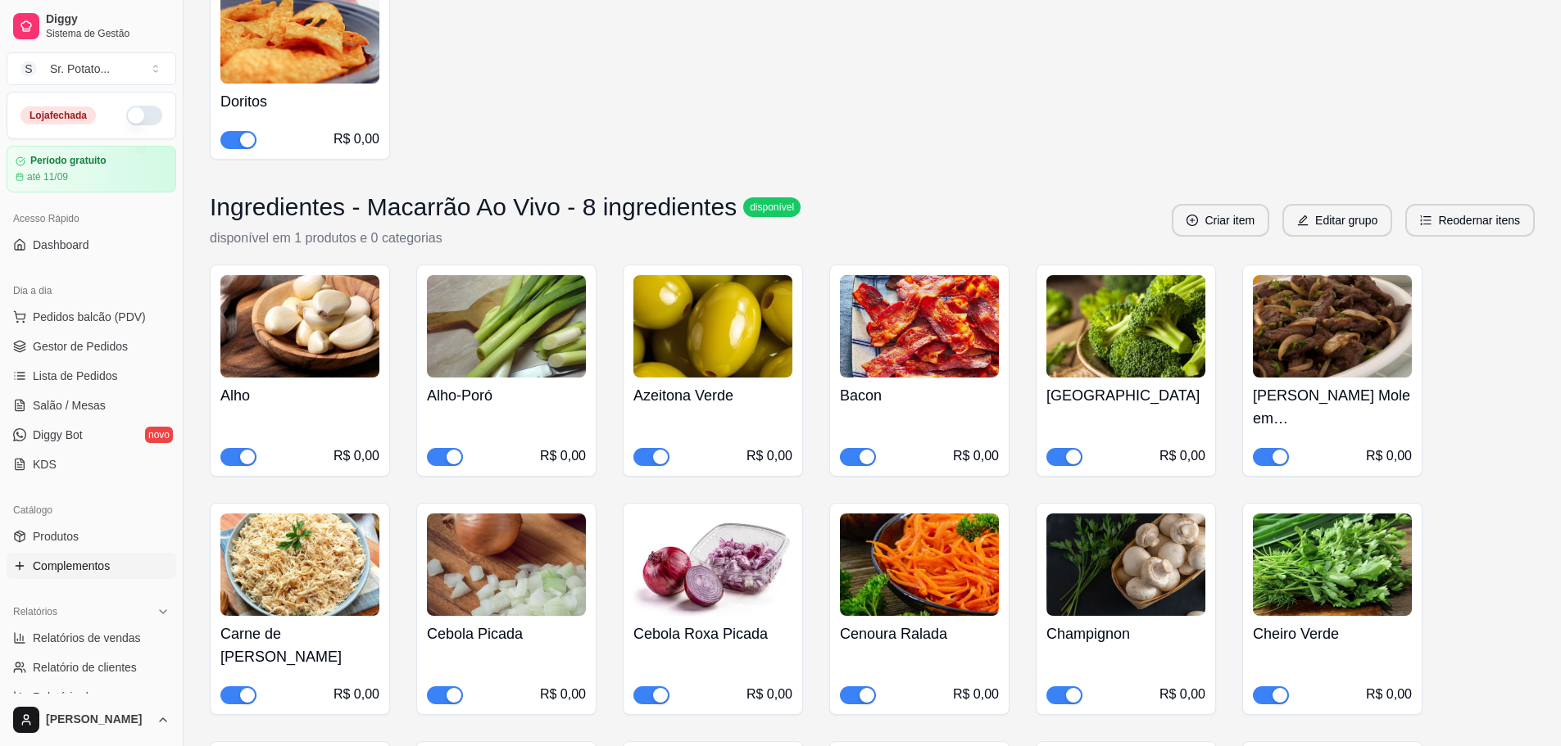
click at [269, 548] on img at bounding box center [299, 565] width 159 height 102
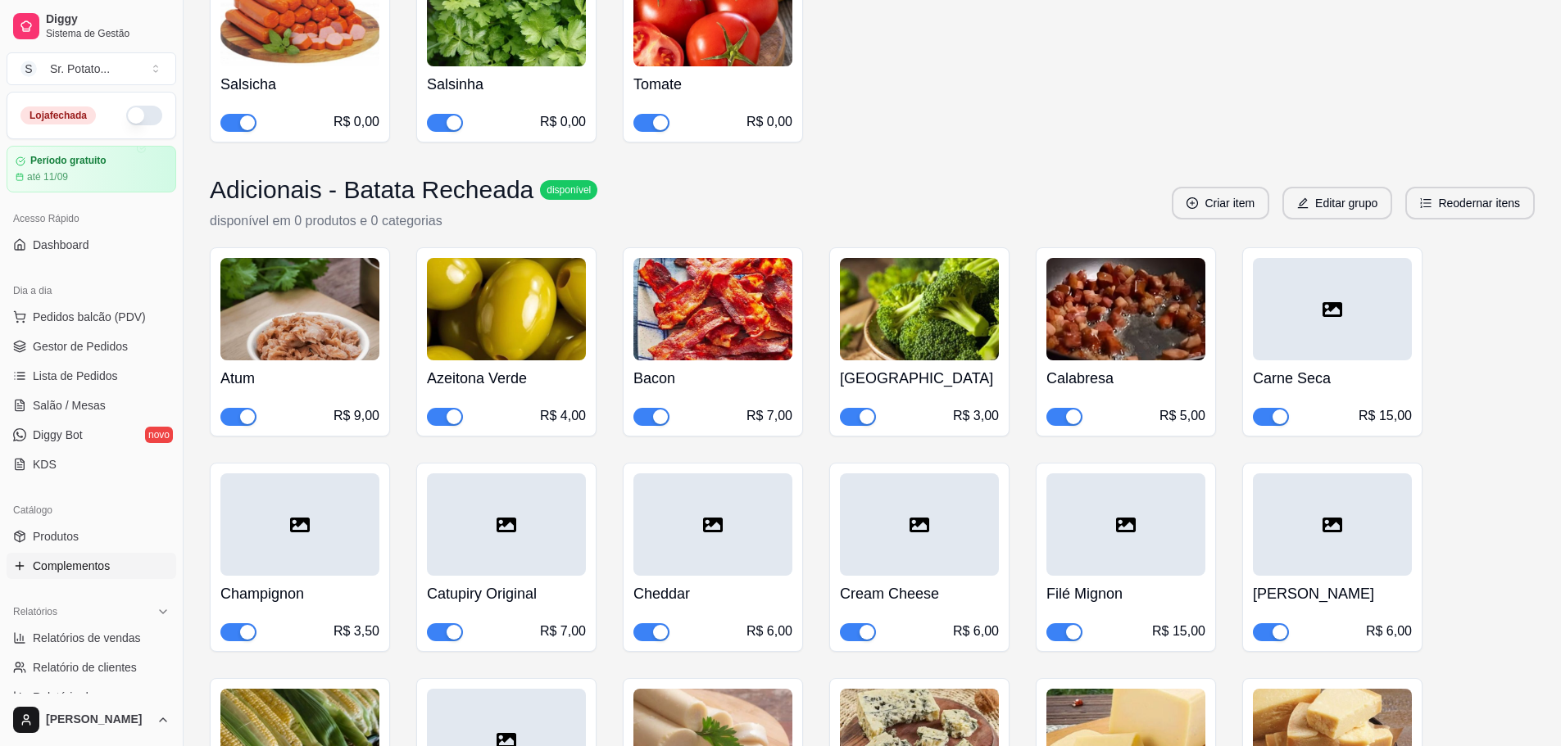
scroll to position [6359, 0]
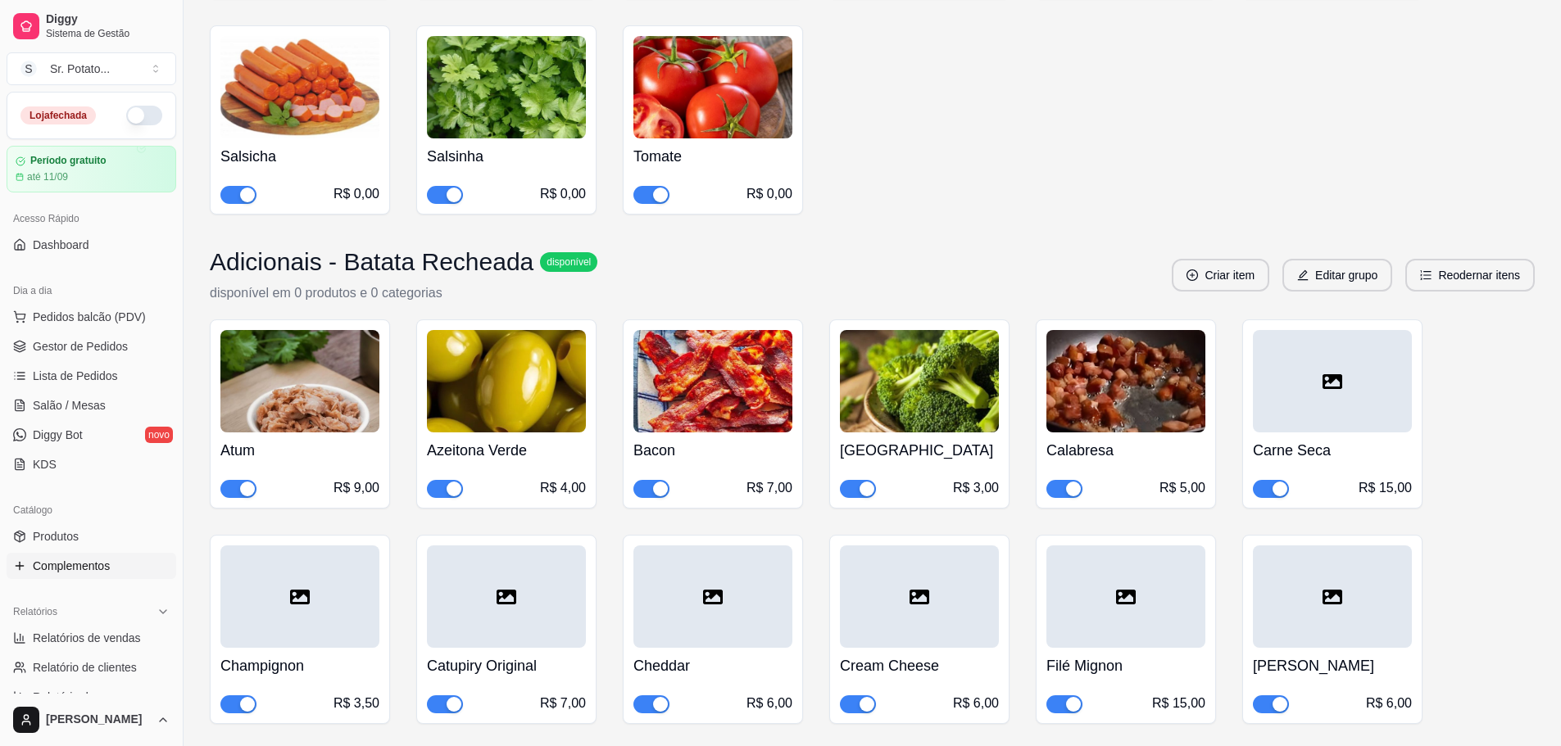
click at [1349, 574] on div at bounding box center [1332, 597] width 159 height 102
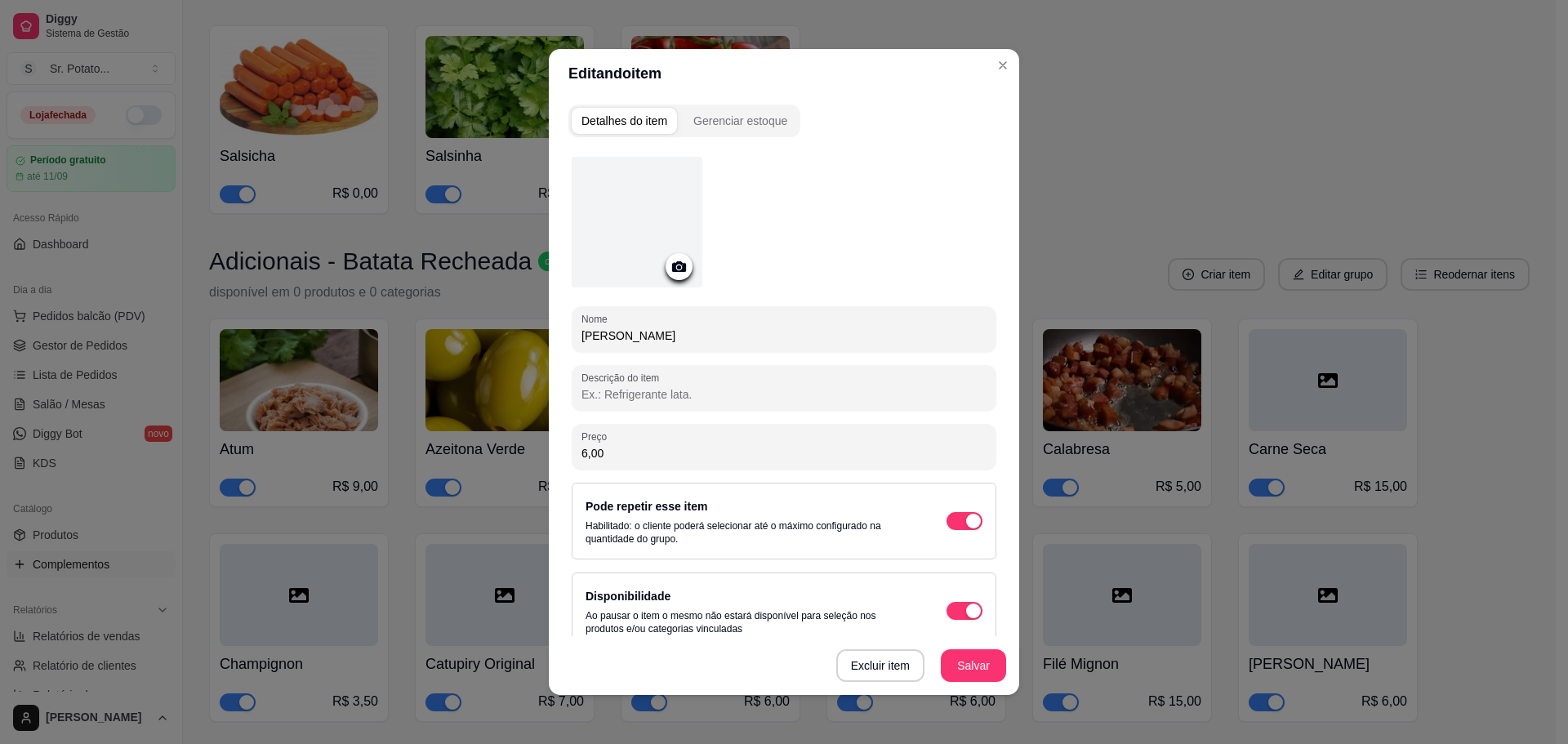
click at [649, 197] on div at bounding box center [636, 221] width 131 height 131
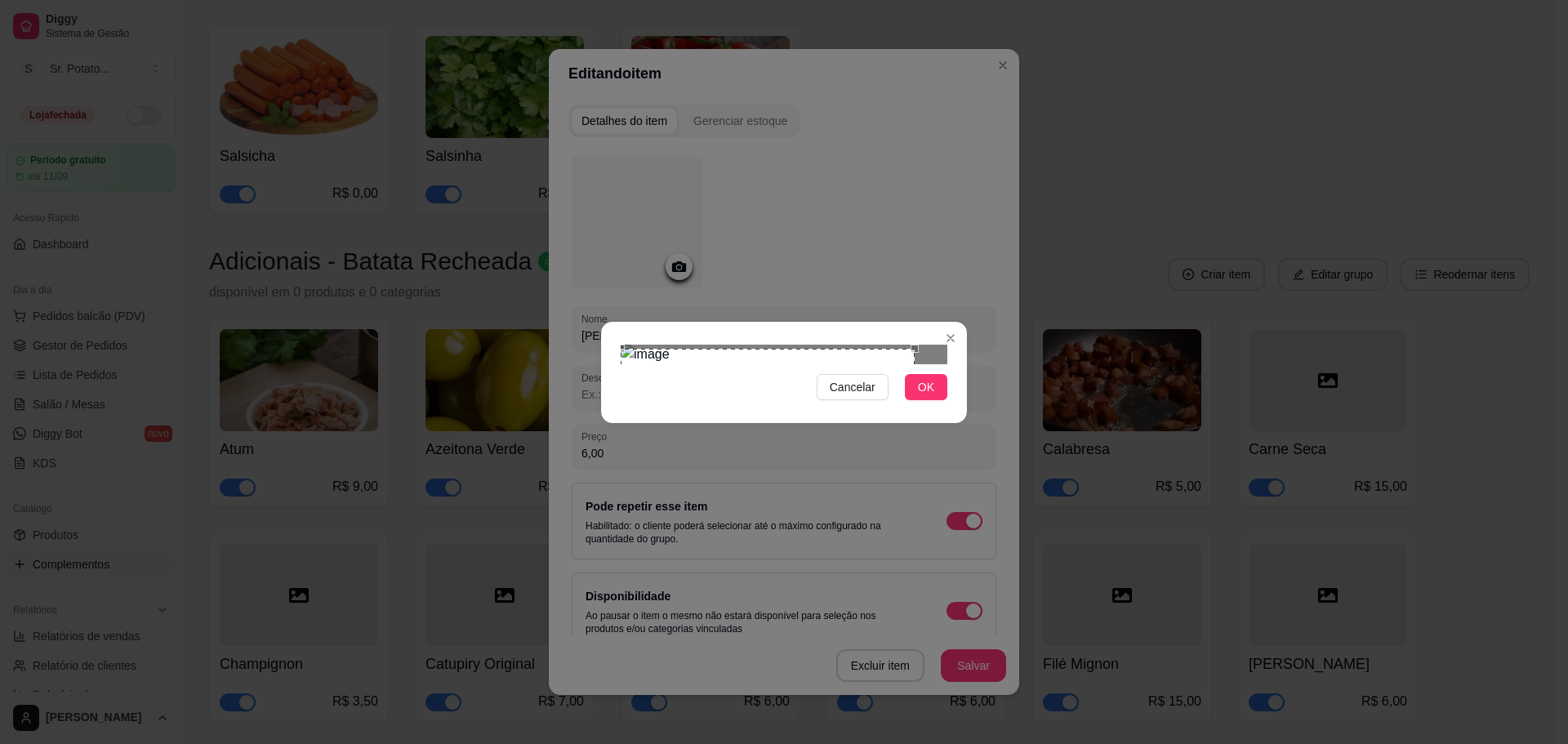
click at [819, 391] on div "Use the arrow keys to move the crop selection area" at bounding box center [768, 459] width 294 height 220
click at [870, 364] on div at bounding box center [784, 355] width 327 height 20
click at [827, 434] on div "Use the arrow keys to move the crop selection area" at bounding box center [744, 468] width 245 height 245
click at [856, 580] on div "Use the arrow keys to move the south east drag handle to change the crop select…" at bounding box center [856, 580] width 0 height 0
click at [802, 402] on div "Use the arrow keys to move the crop selection area" at bounding box center [740, 461] width 227 height 227
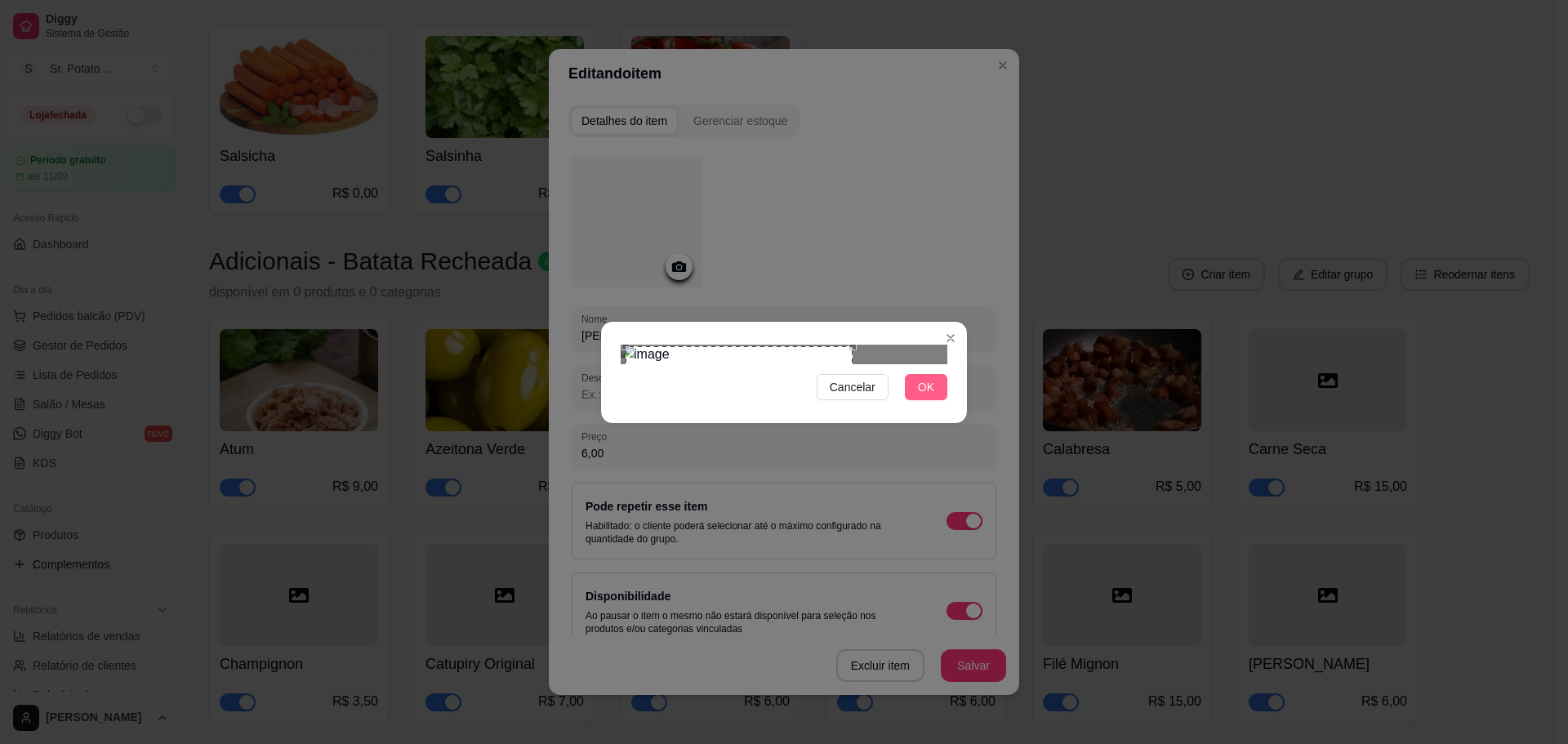
click at [940, 400] on button "OK" at bounding box center [926, 387] width 43 height 26
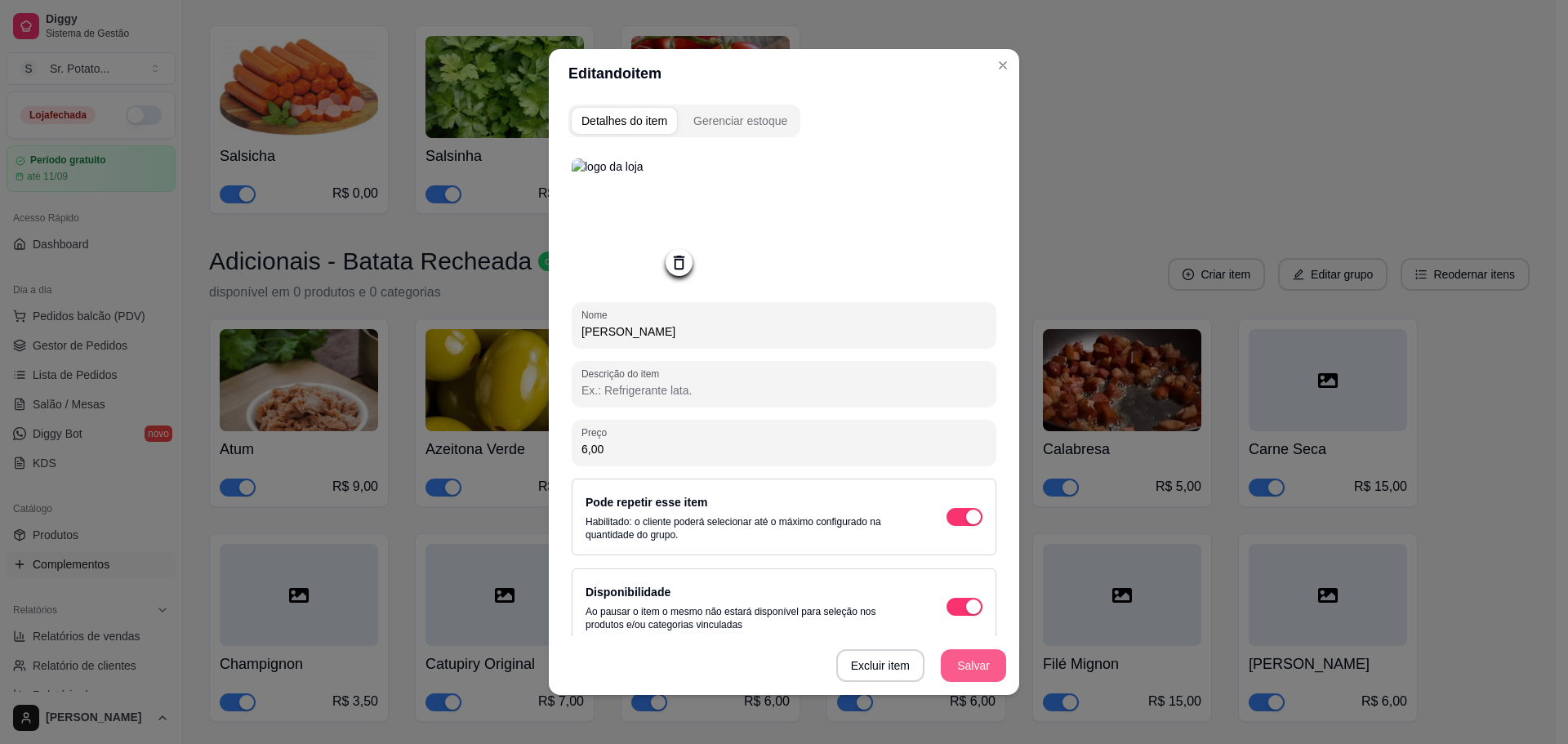
click at [966, 658] on button "Salvar" at bounding box center [974, 665] width 66 height 33
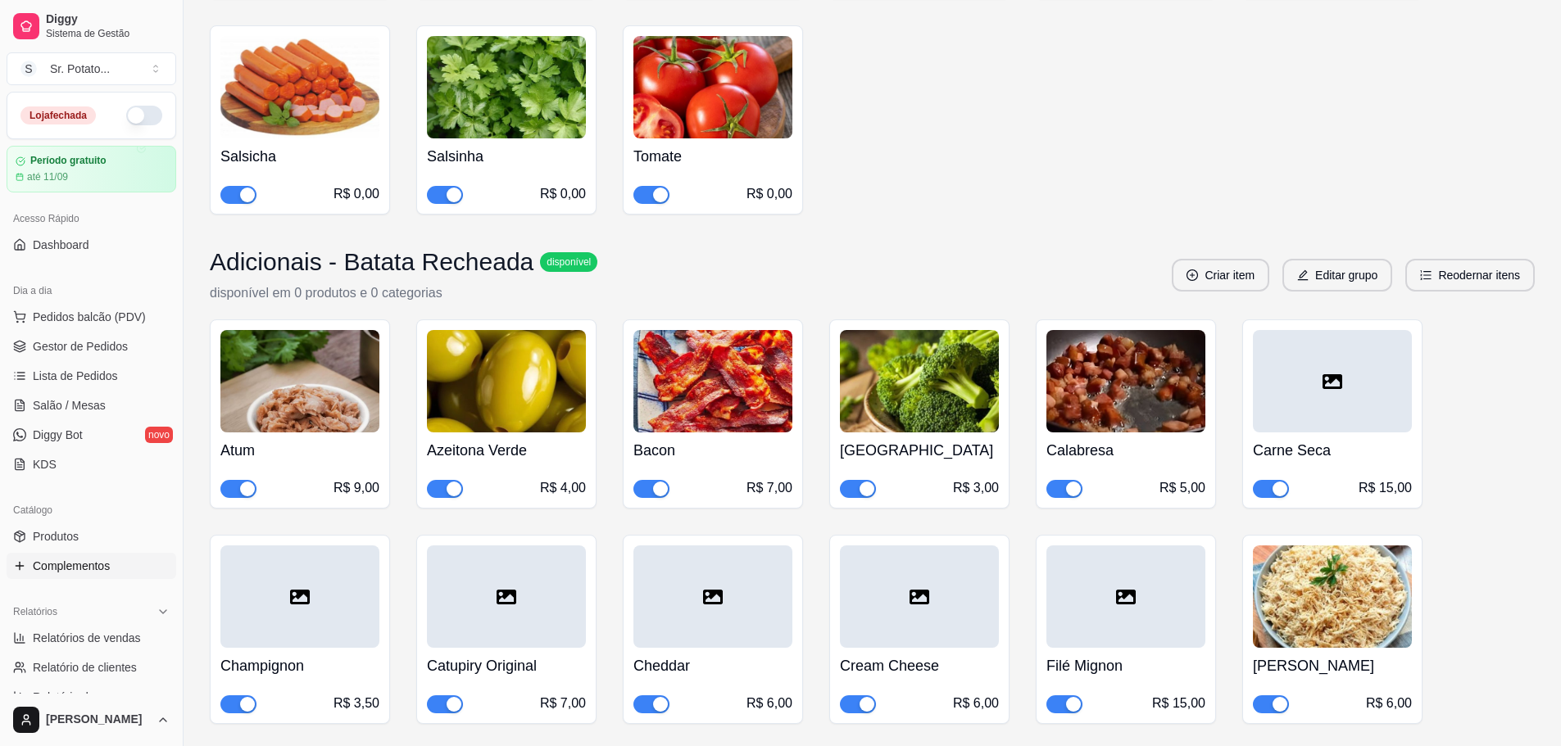
scroll to position [5704, 0]
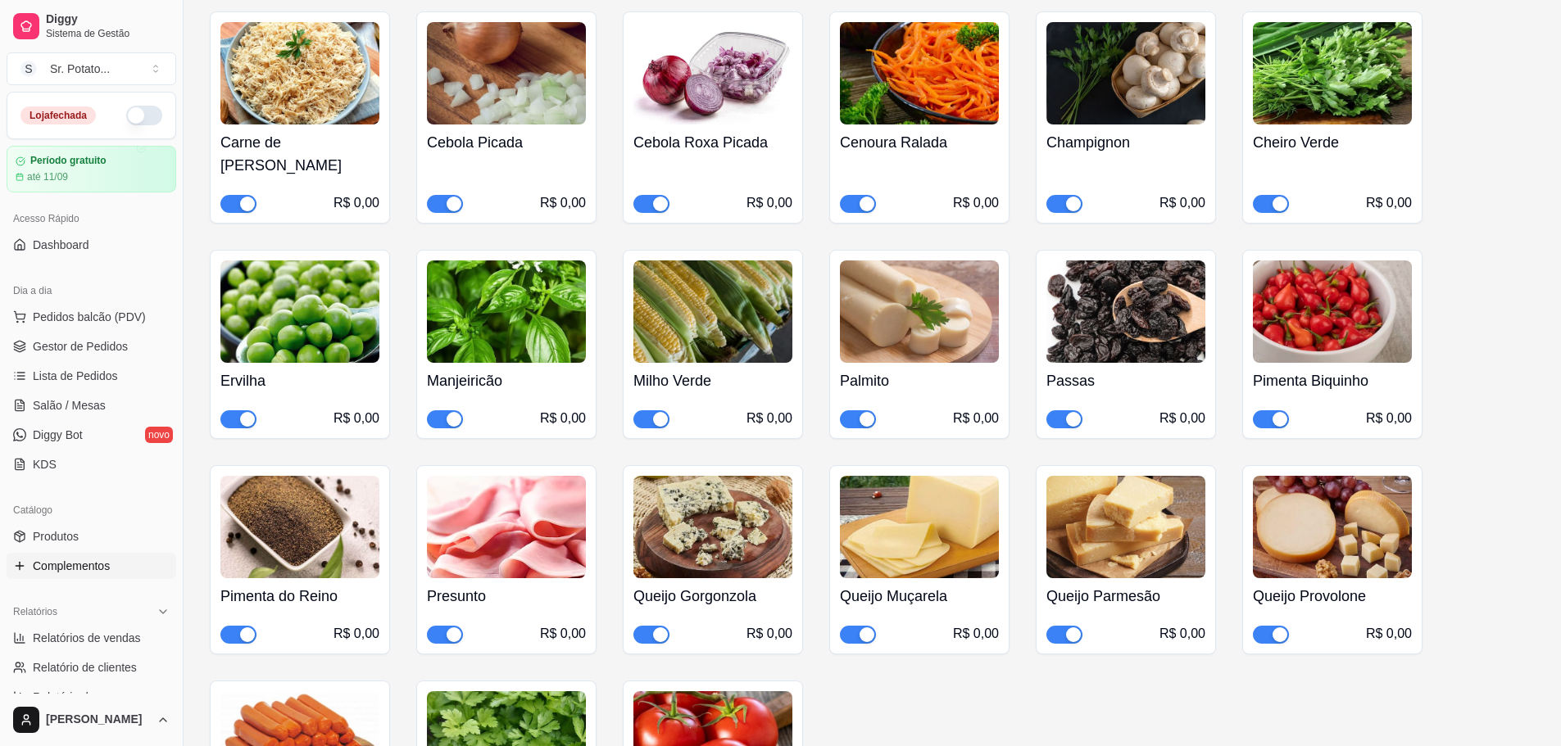
click at [360, 75] on img at bounding box center [299, 73] width 159 height 102
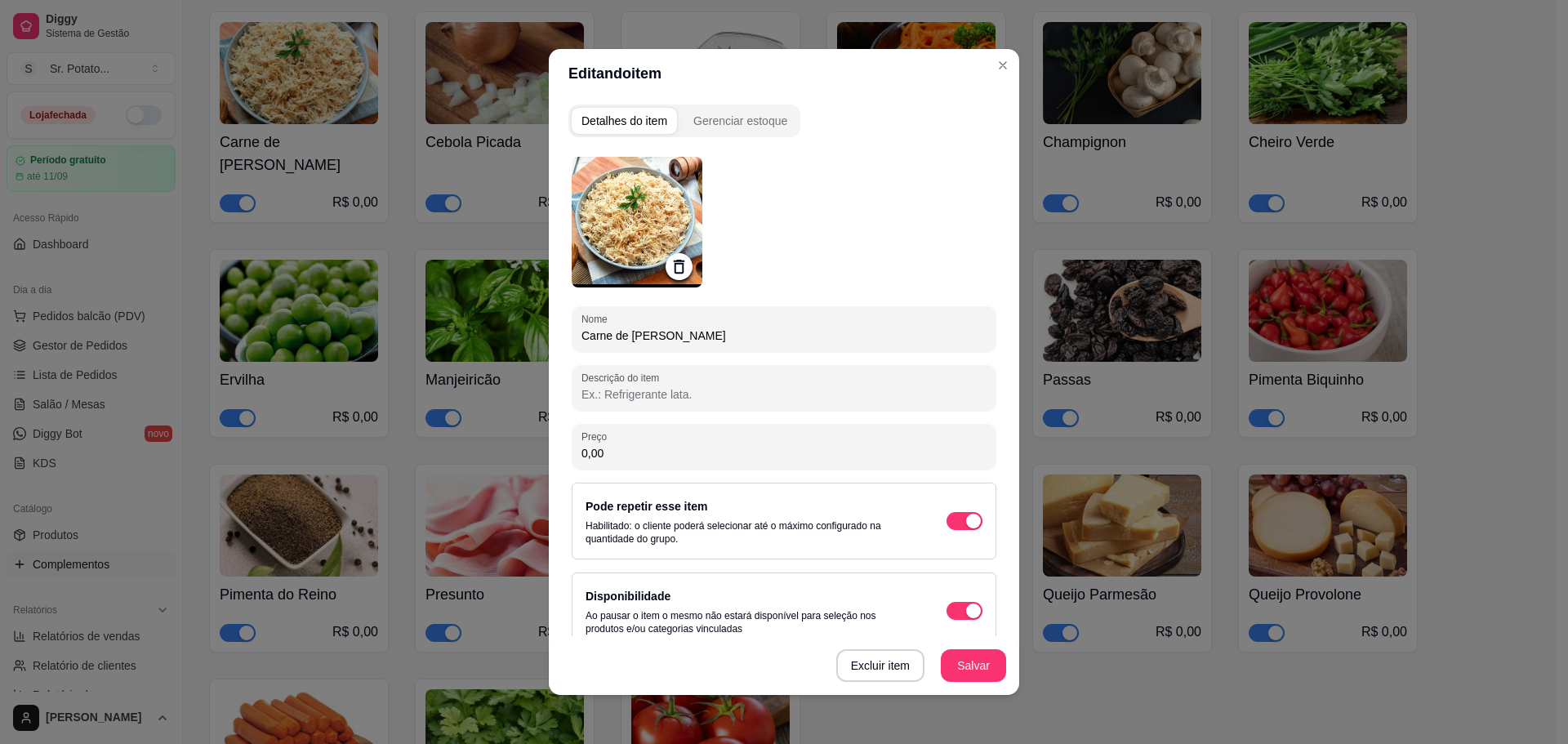
click at [636, 210] on img at bounding box center [636, 221] width 131 height 131
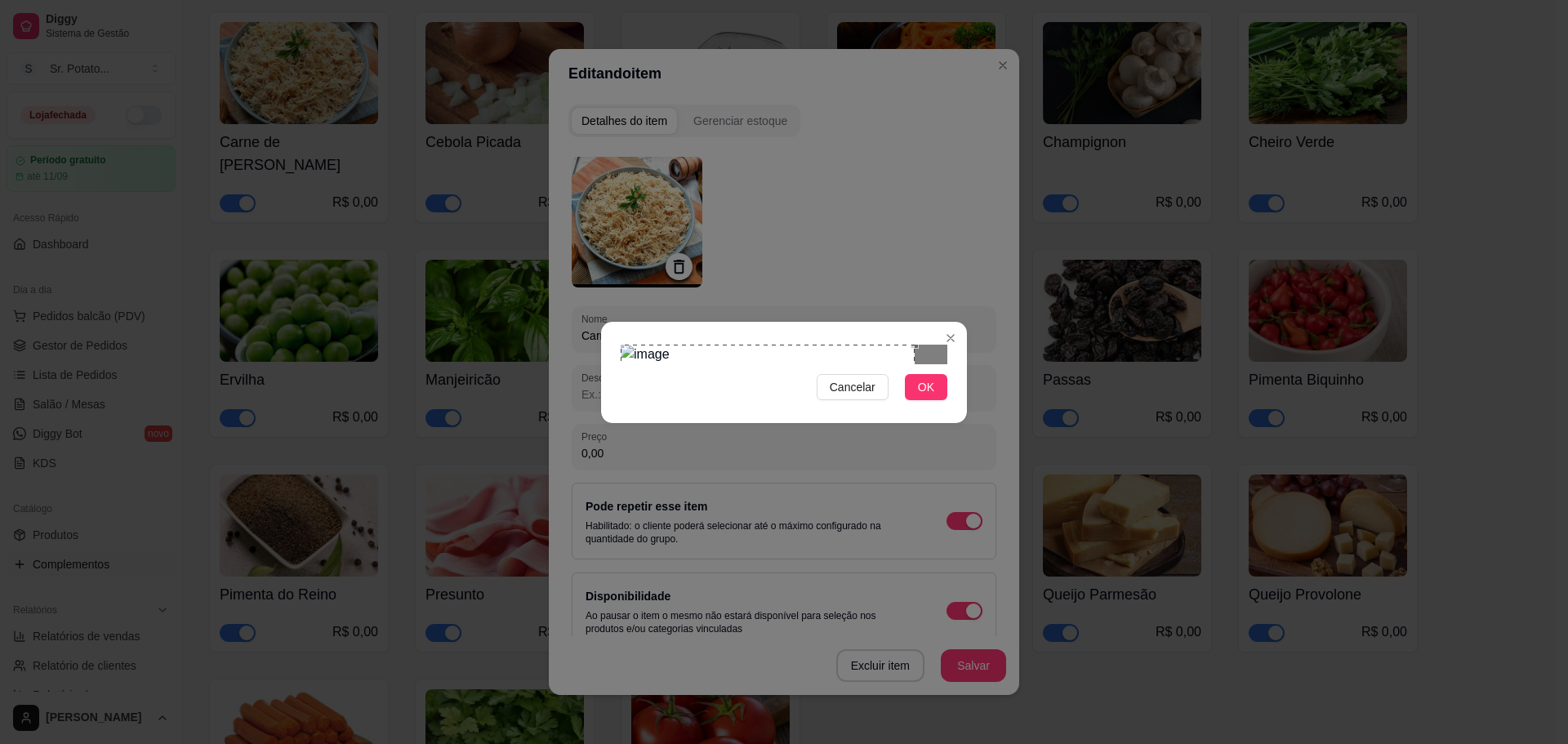
click at [870, 395] on div "Use the arrow keys to move the crop selection area" at bounding box center [768, 455] width 294 height 220
click at [703, 345] on div at bounding box center [784, 355] width 327 height 20
click at [843, 364] on img at bounding box center [784, 355] width 327 height 20
click at [823, 411] on div "Use the arrow keys to move the crop selection area" at bounding box center [741, 464] width 215 height 215
click at [860, 583] on div "Use the arrow keys to move the south east drag handle to change the crop select…" at bounding box center [860, 583] width 0 height 0
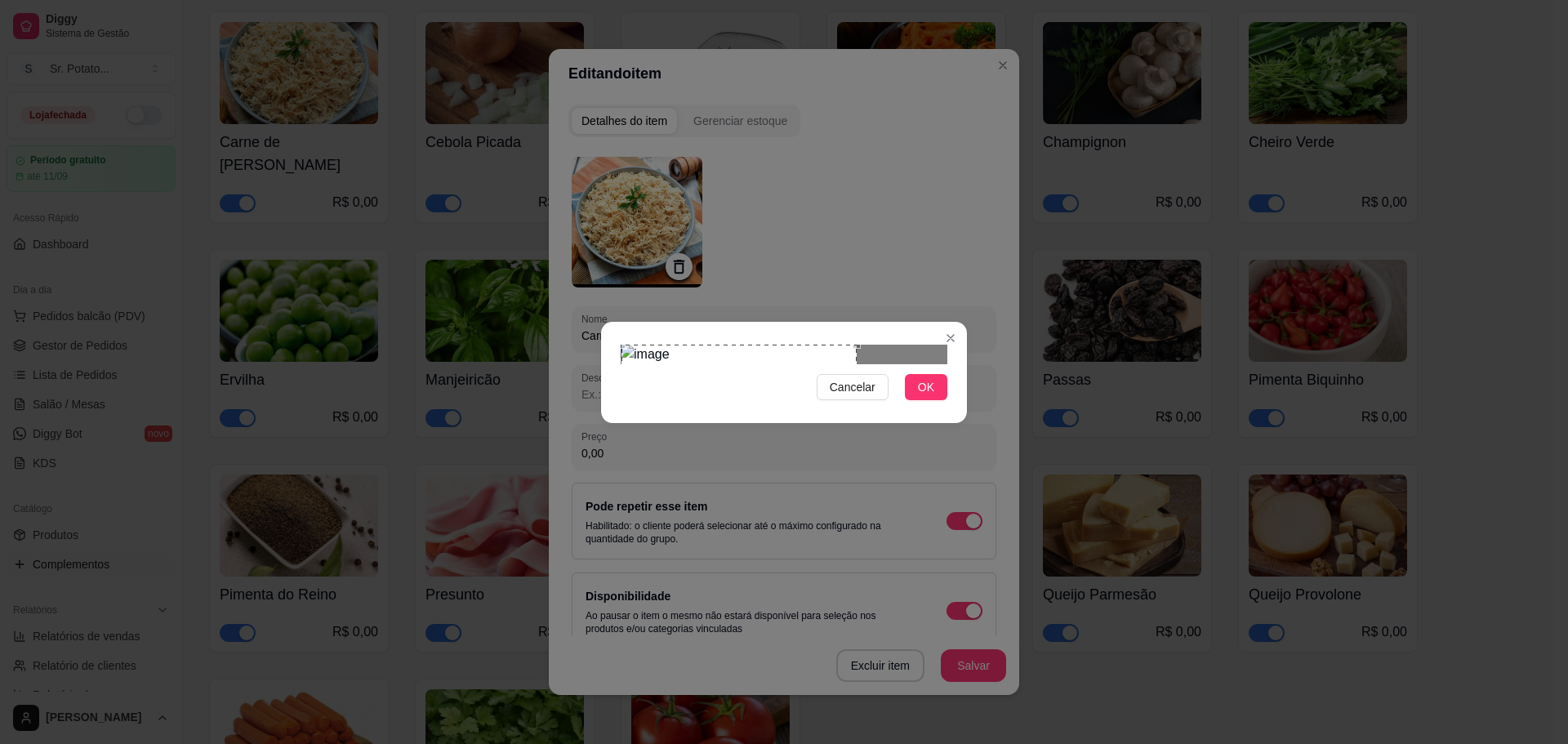
click at [619, 338] on div "Cancelar OK" at bounding box center [784, 372] width 366 height 69
click at [933, 396] on span "OK" at bounding box center [926, 387] width 16 height 18
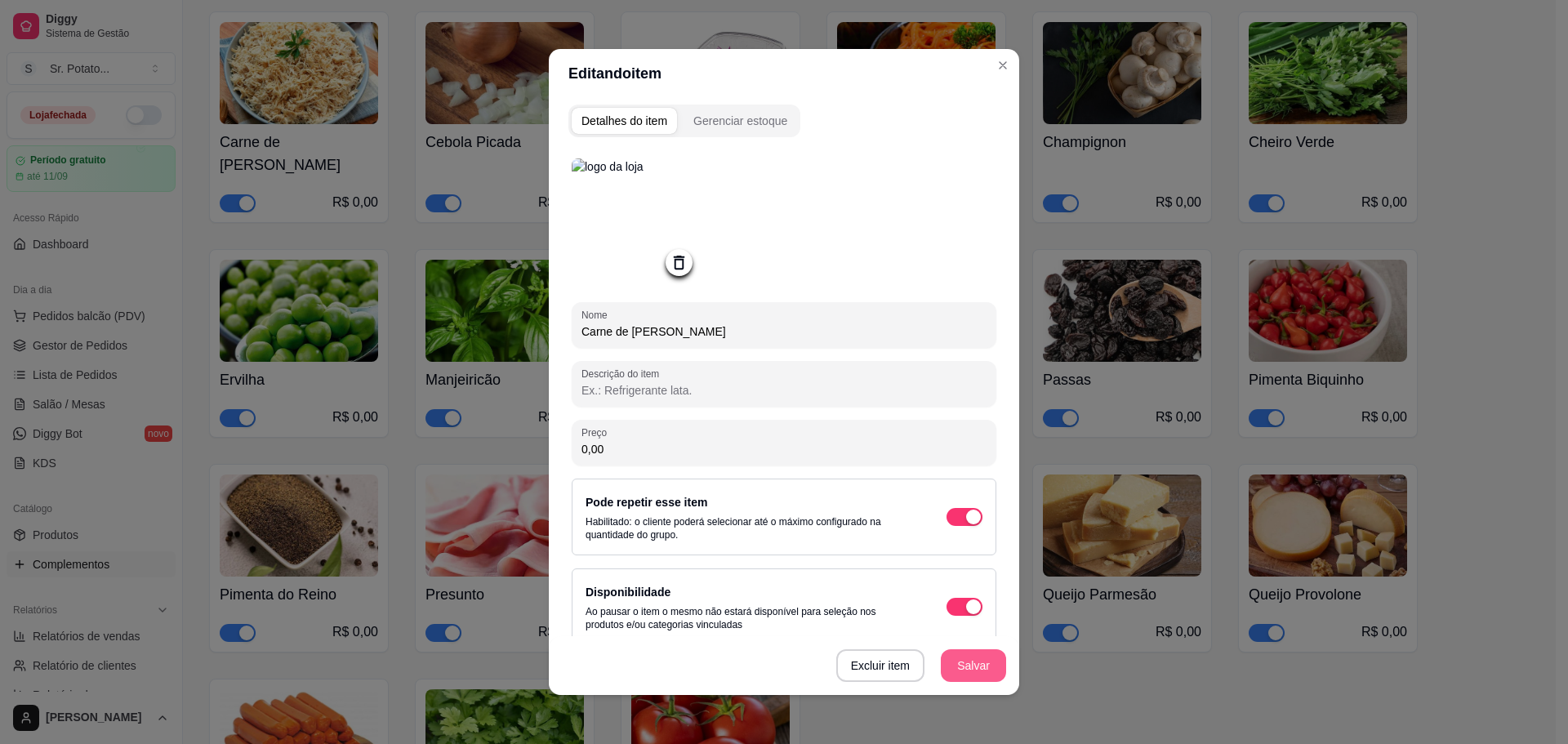
click at [969, 661] on button "Salvar" at bounding box center [974, 665] width 66 height 33
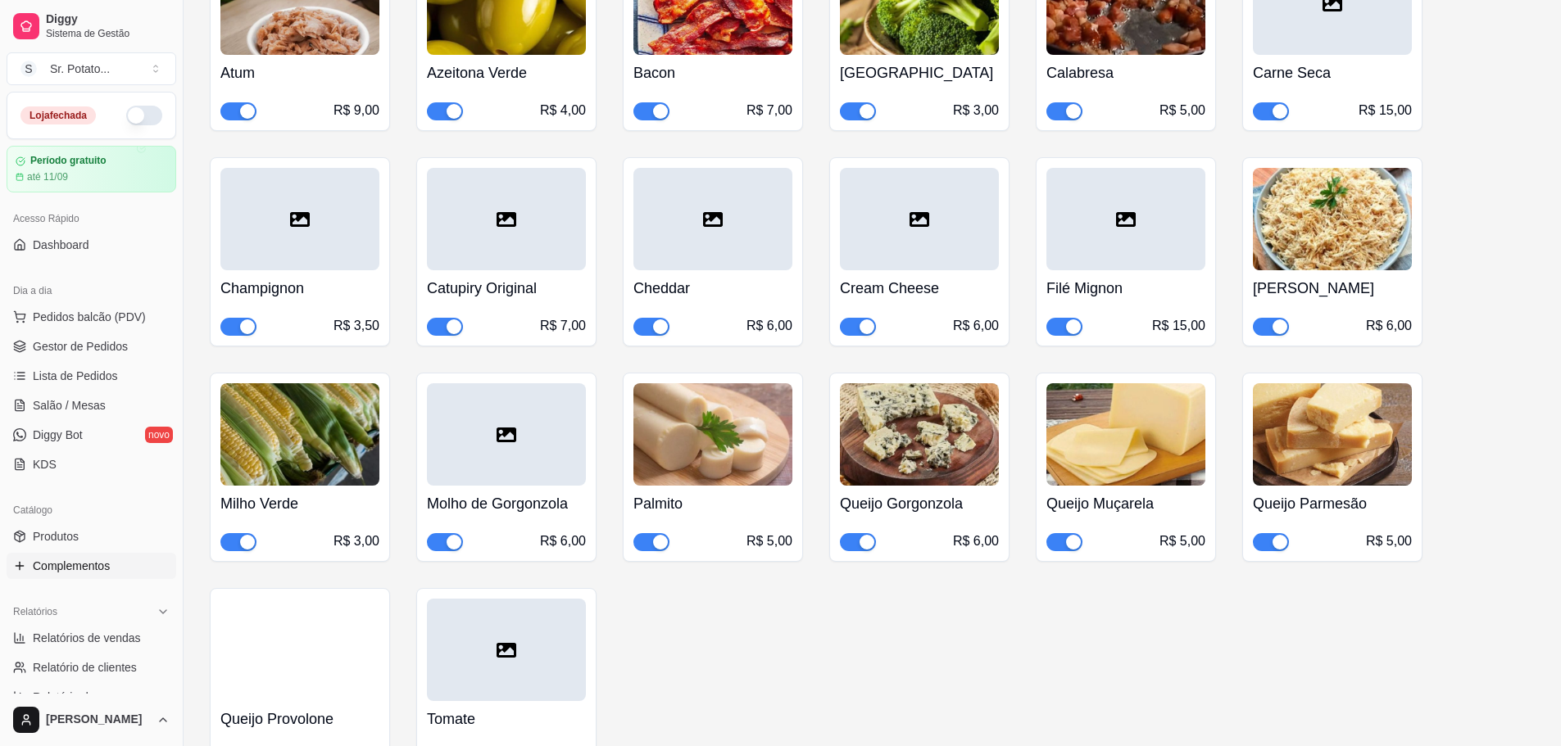
scroll to position [6523, 0]
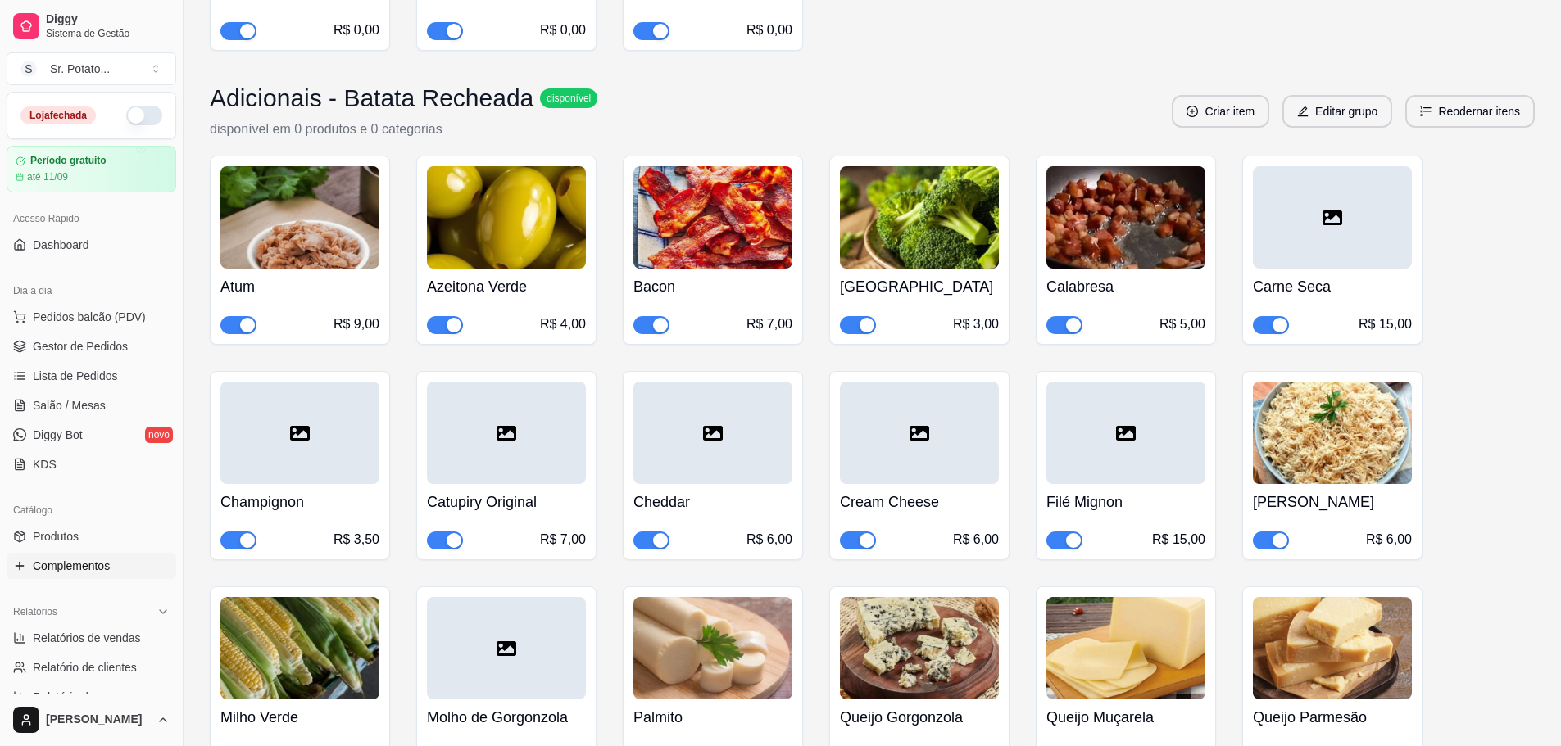
click at [1329, 208] on icon at bounding box center [1332, 218] width 20 height 20
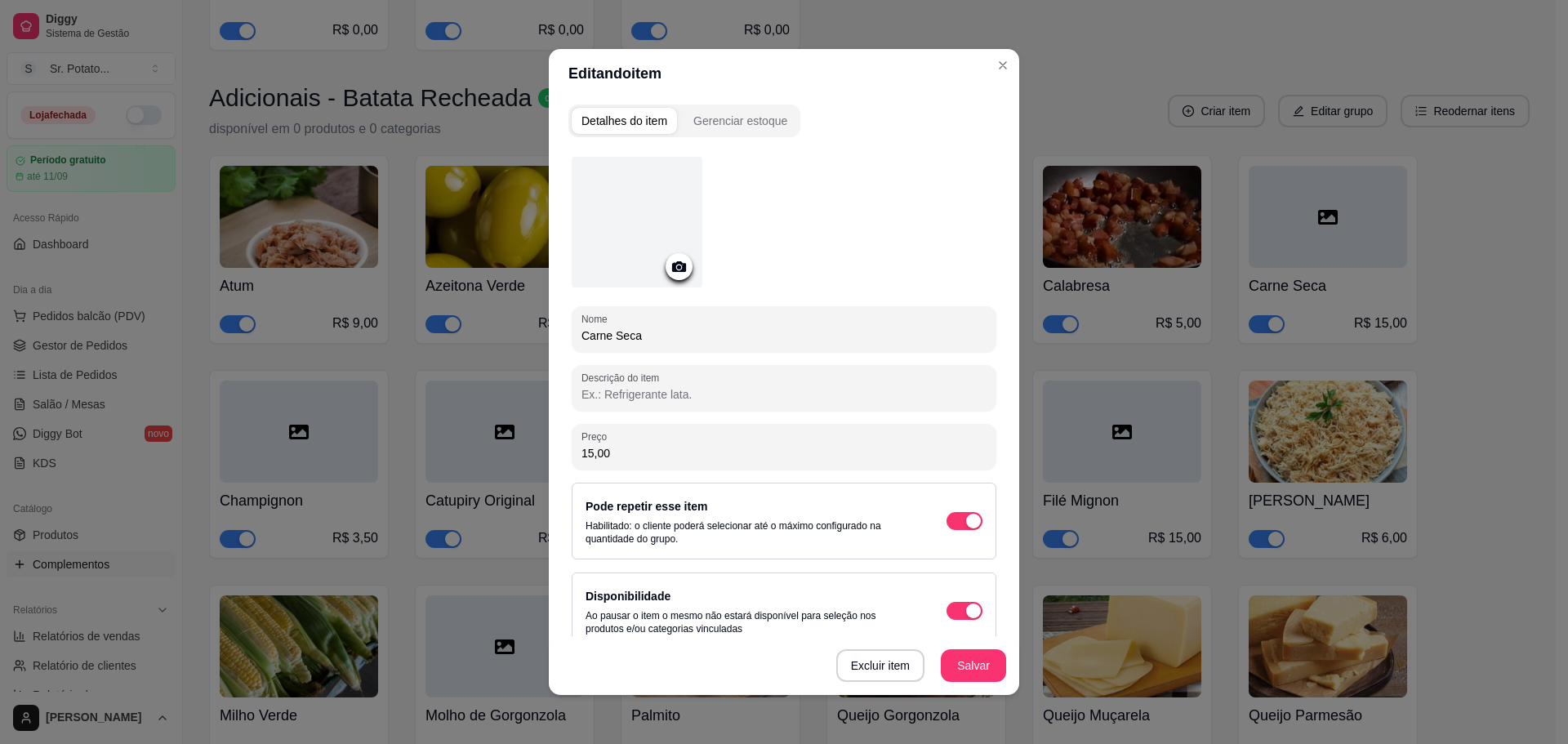
click at [634, 191] on div at bounding box center [636, 221] width 131 height 131
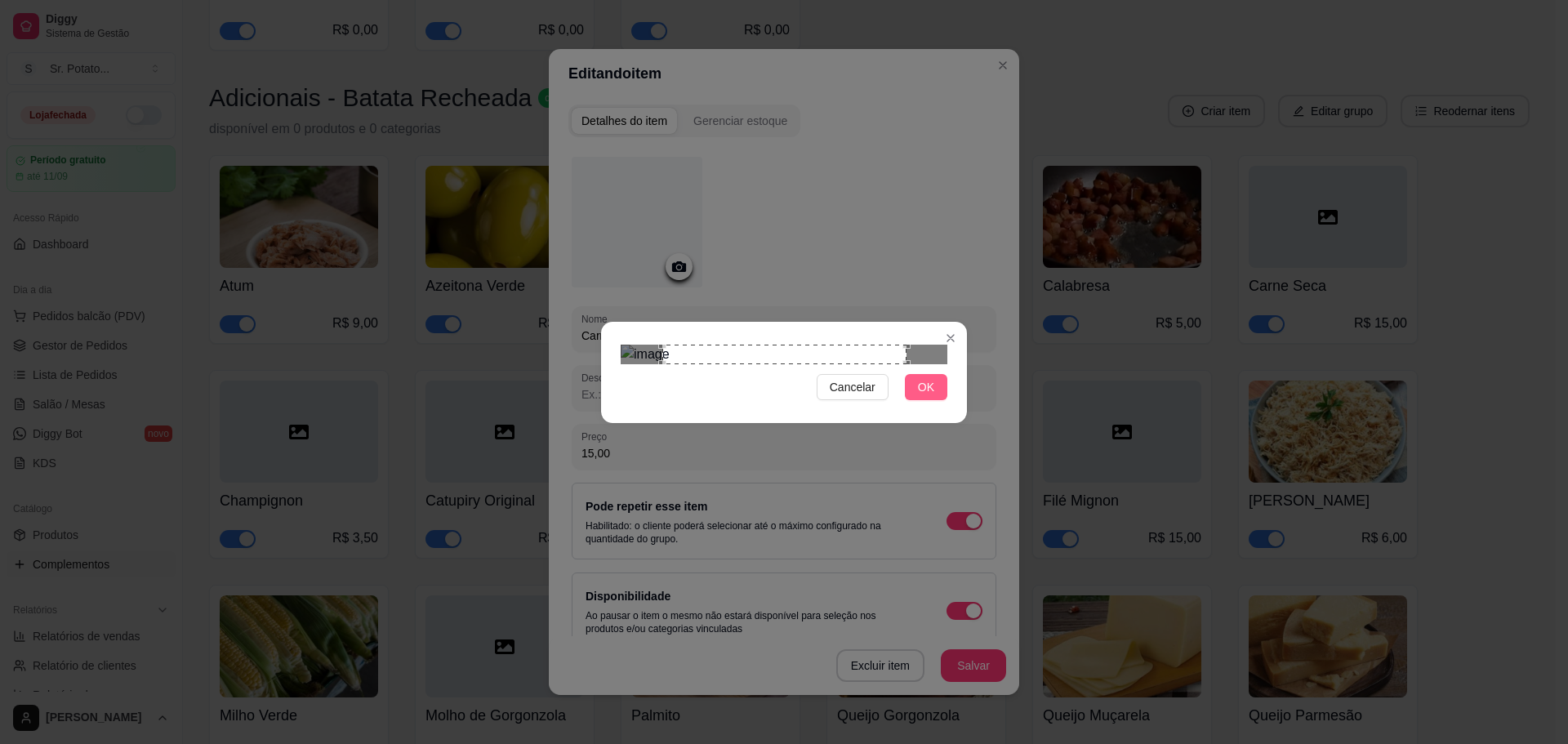
click at [933, 396] on span "OK" at bounding box center [926, 387] width 16 height 18
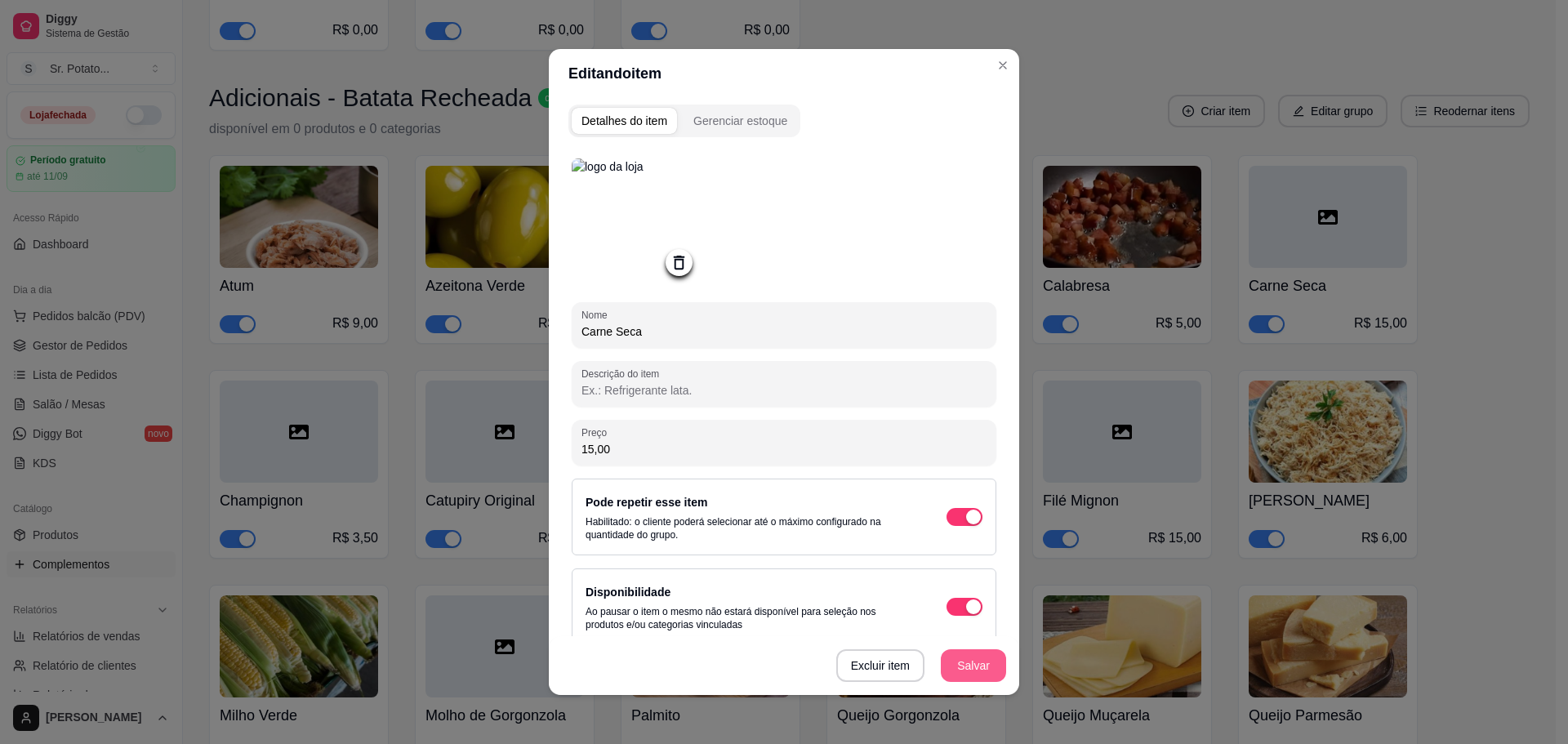
click at [963, 667] on button "Salvar" at bounding box center [974, 665] width 66 height 33
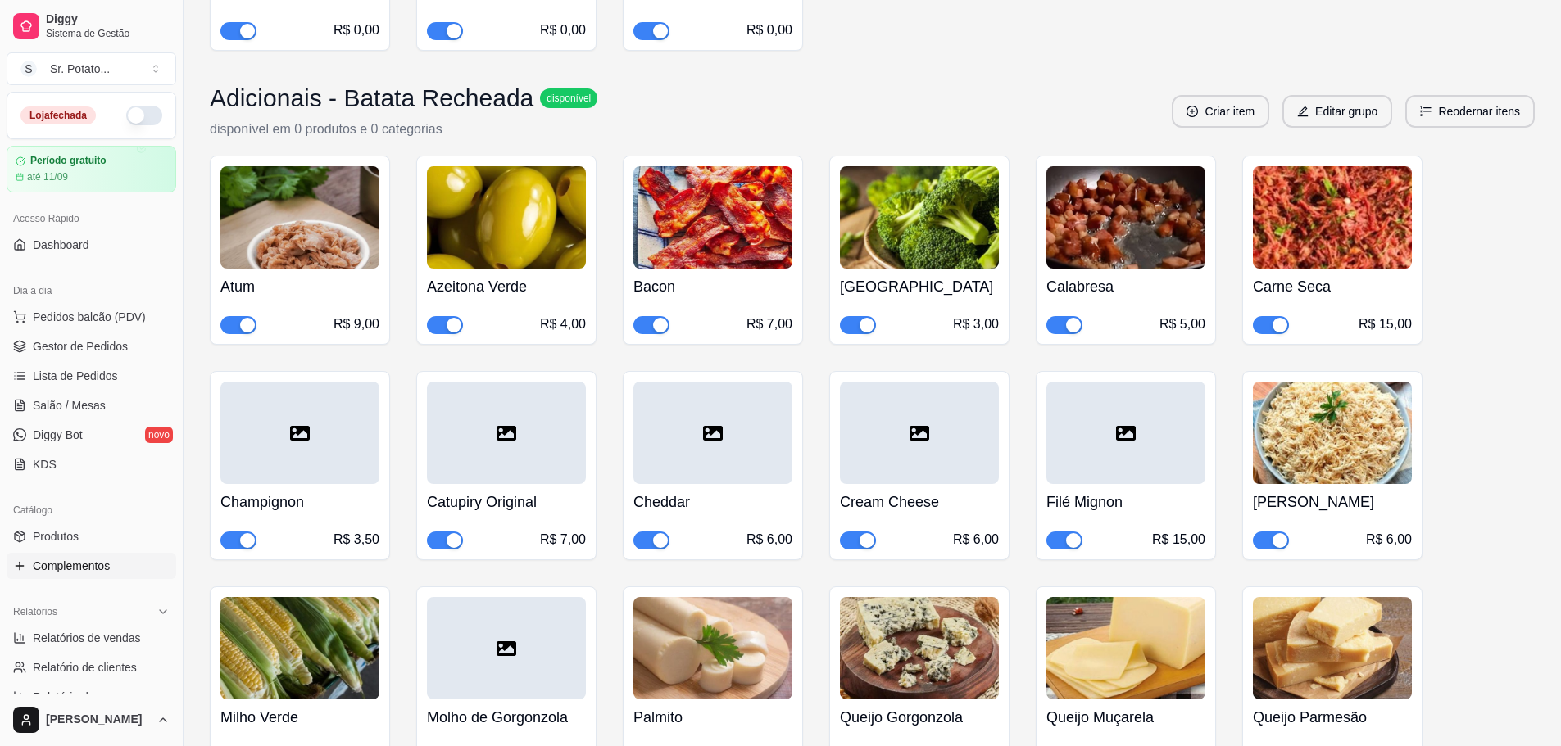
click at [295, 438] on div at bounding box center [299, 433] width 159 height 102
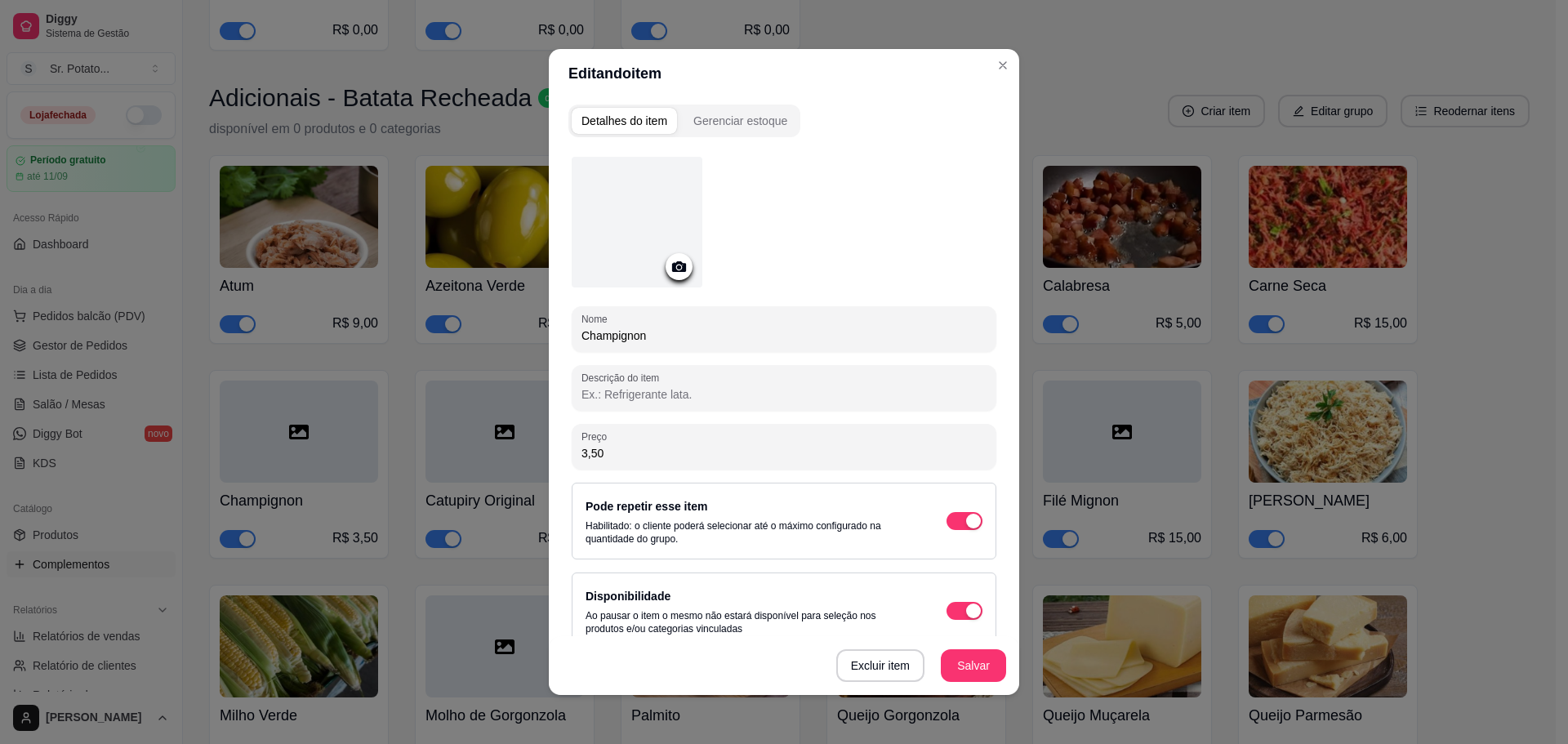
click at [659, 209] on div at bounding box center [636, 221] width 131 height 131
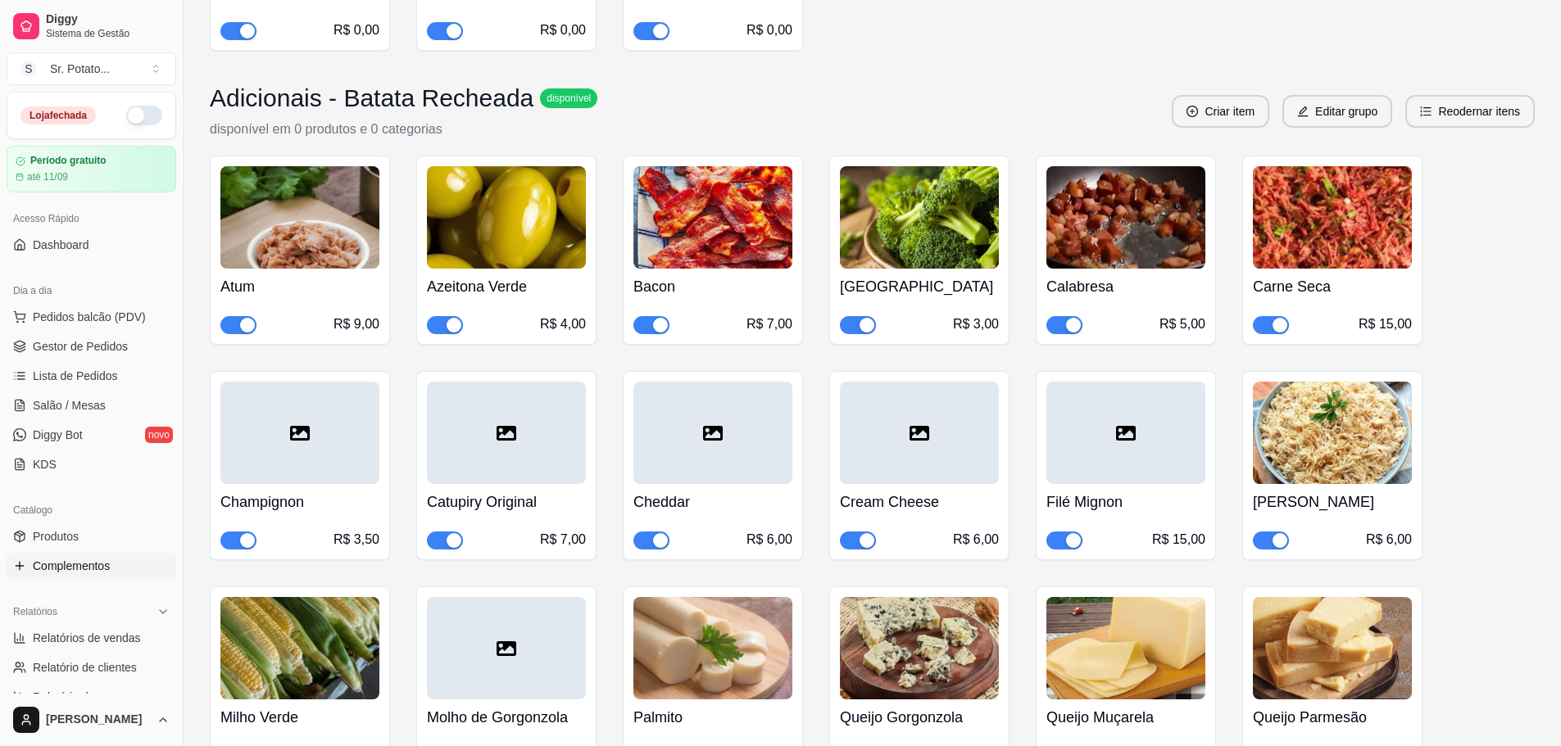
click at [505, 641] on icon at bounding box center [506, 648] width 20 height 15
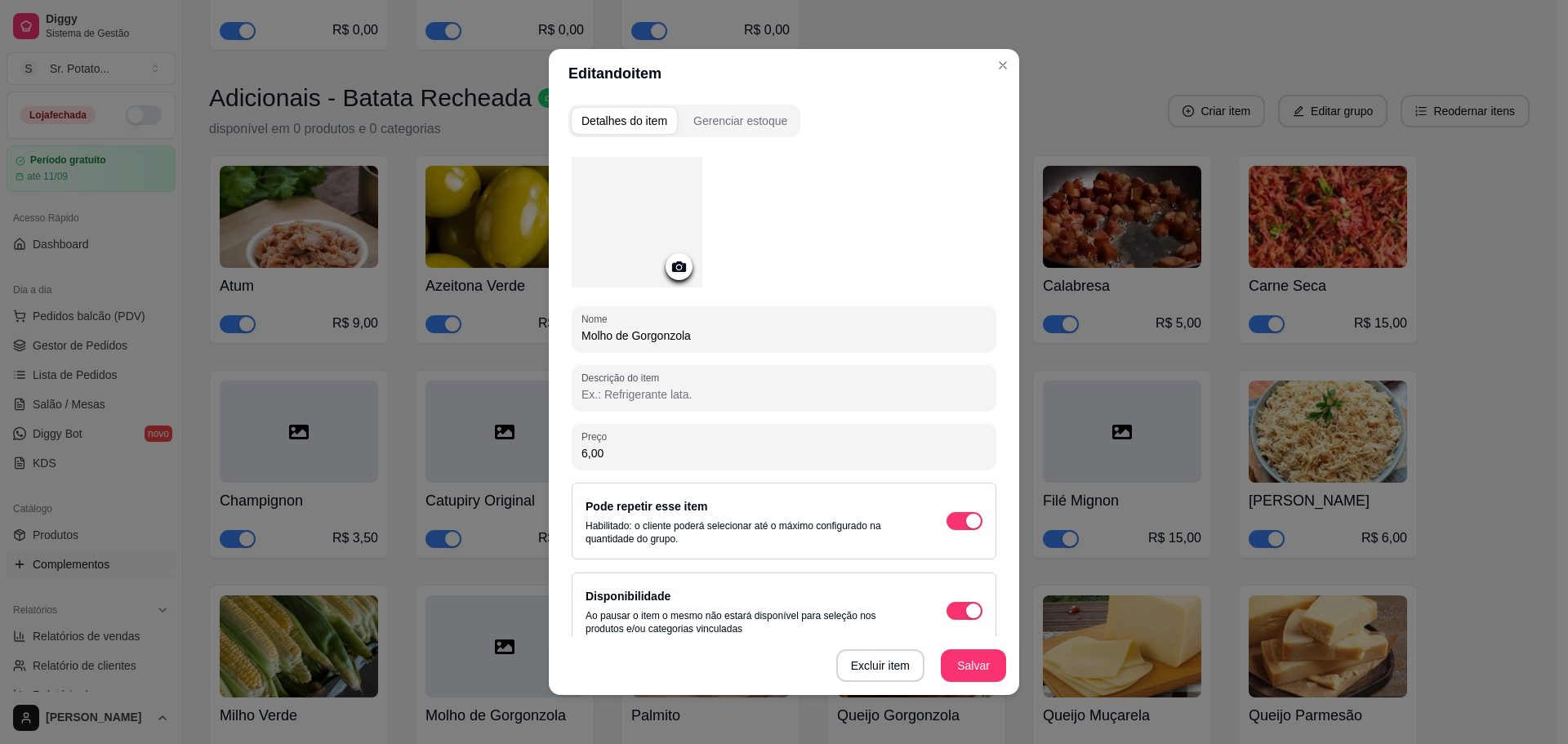
click at [657, 222] on div at bounding box center [636, 221] width 131 height 131
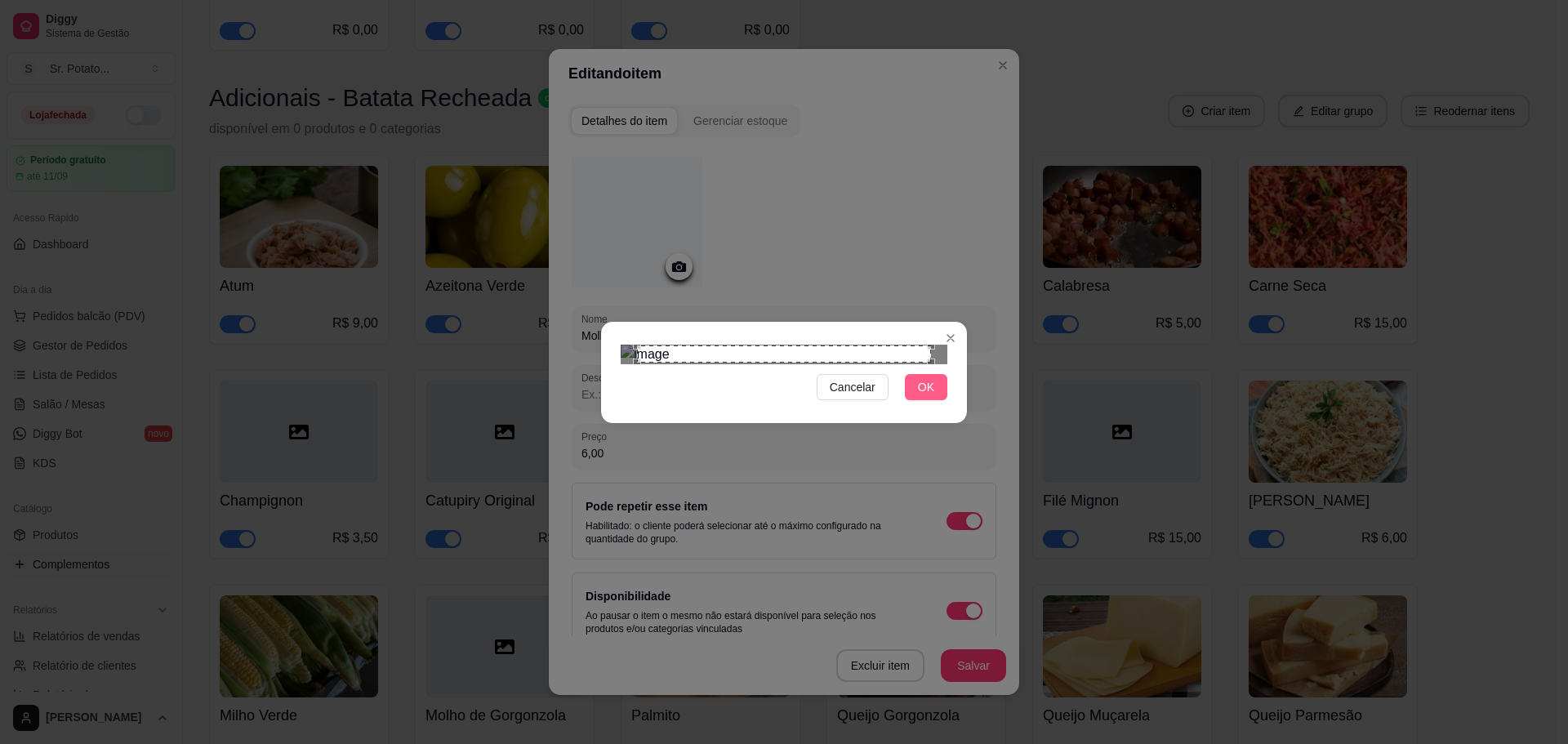
click at [919, 396] on span "OK" at bounding box center [926, 387] width 16 height 18
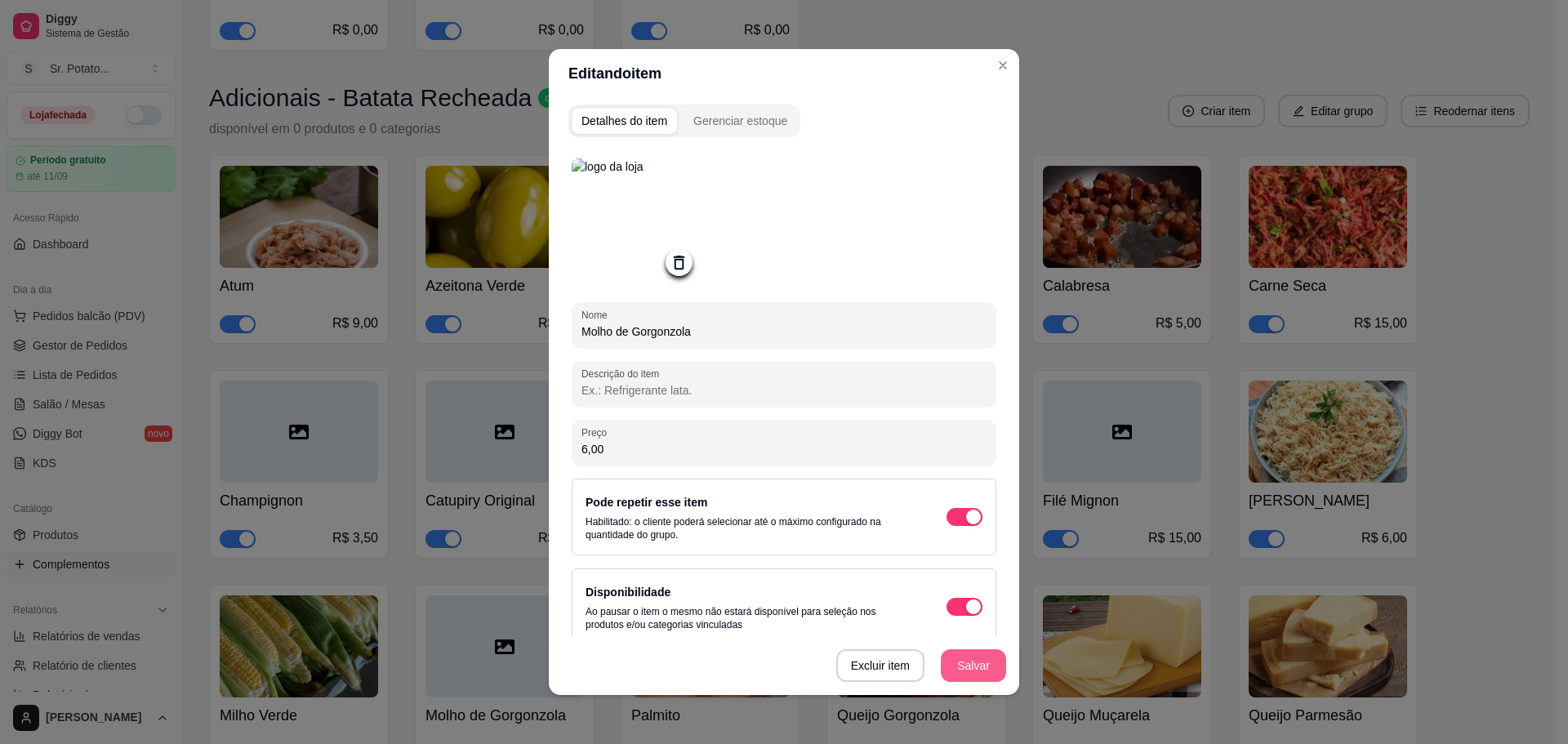
click at [965, 663] on button "Salvar" at bounding box center [974, 665] width 66 height 33
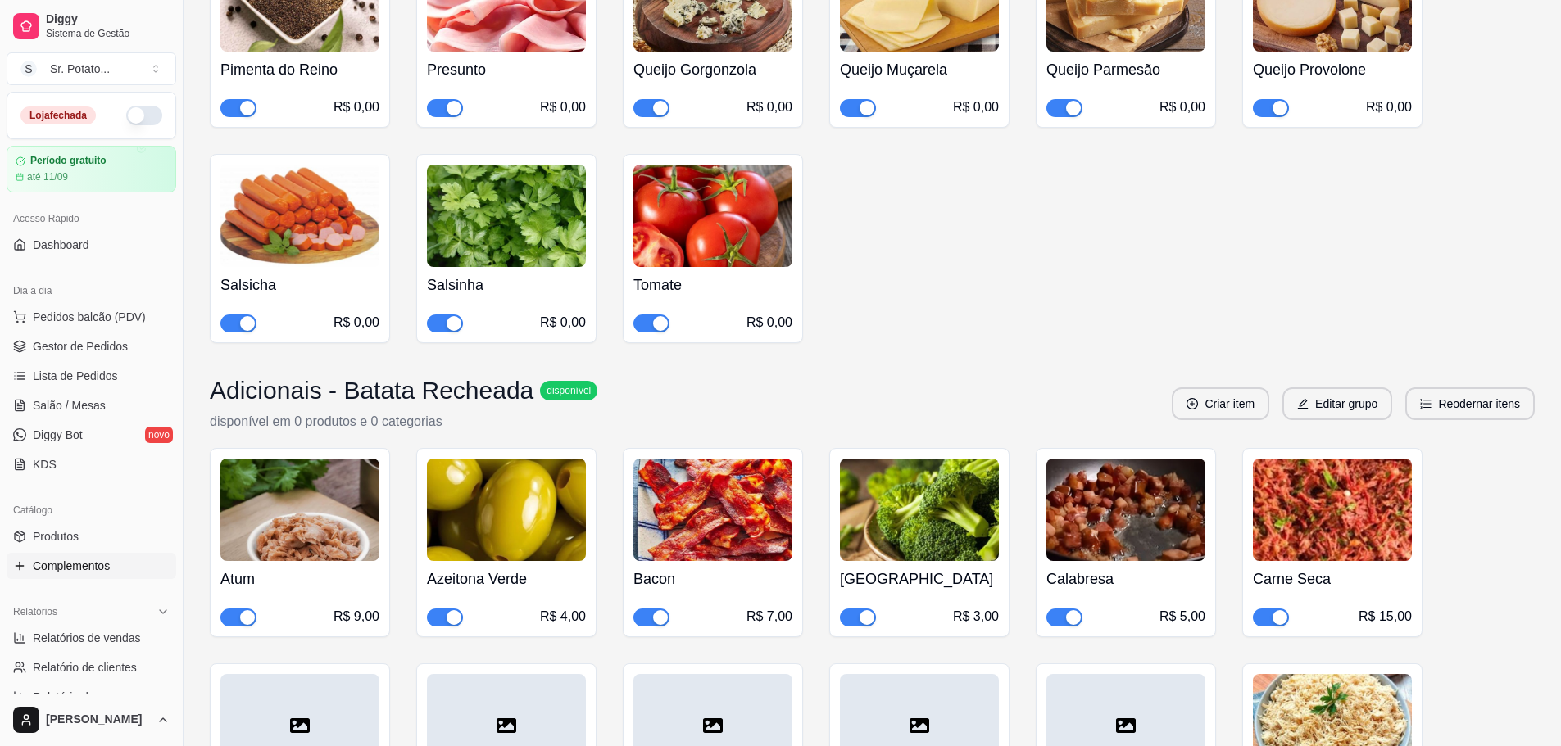
scroll to position [6032, 0]
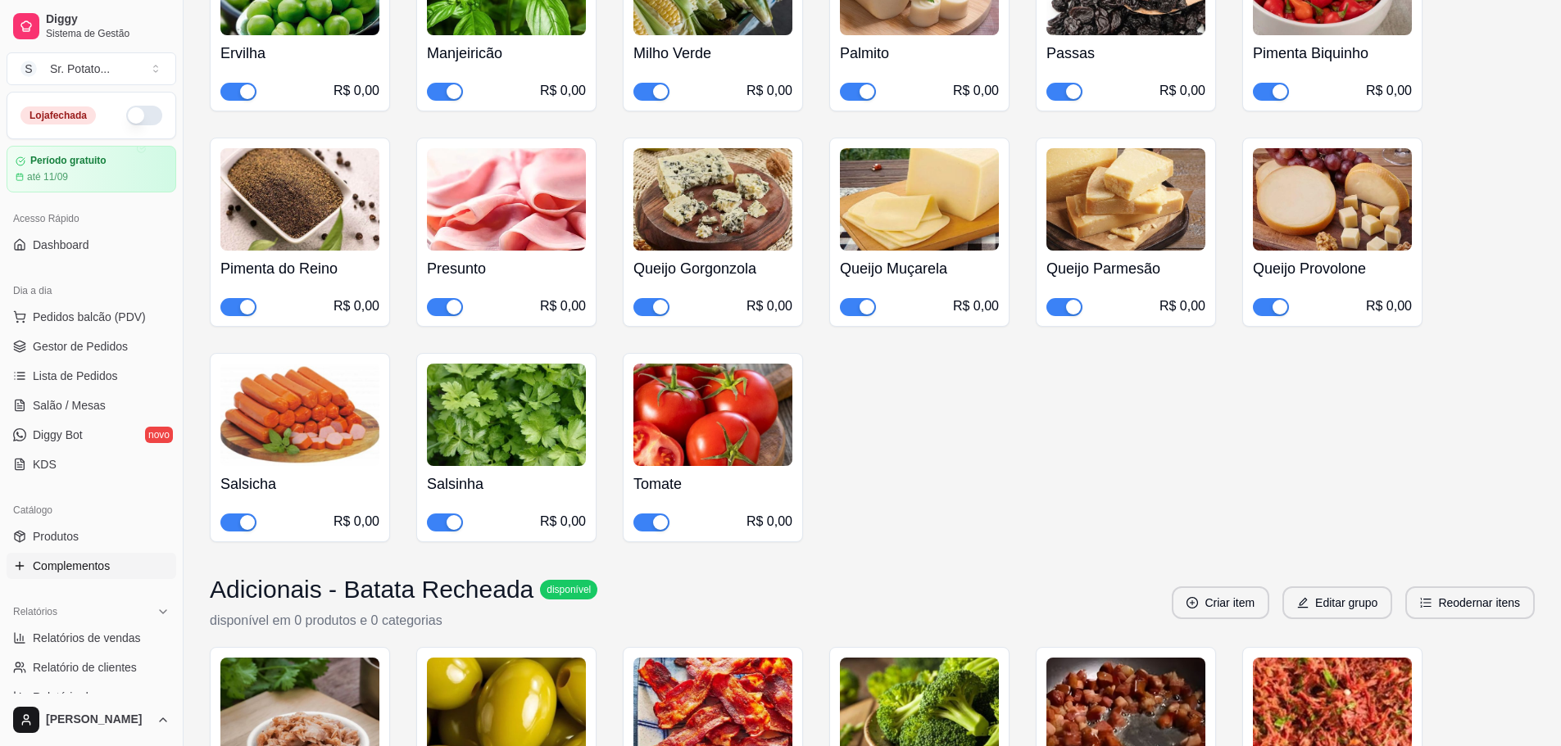
click at [729, 413] on img at bounding box center [712, 415] width 159 height 102
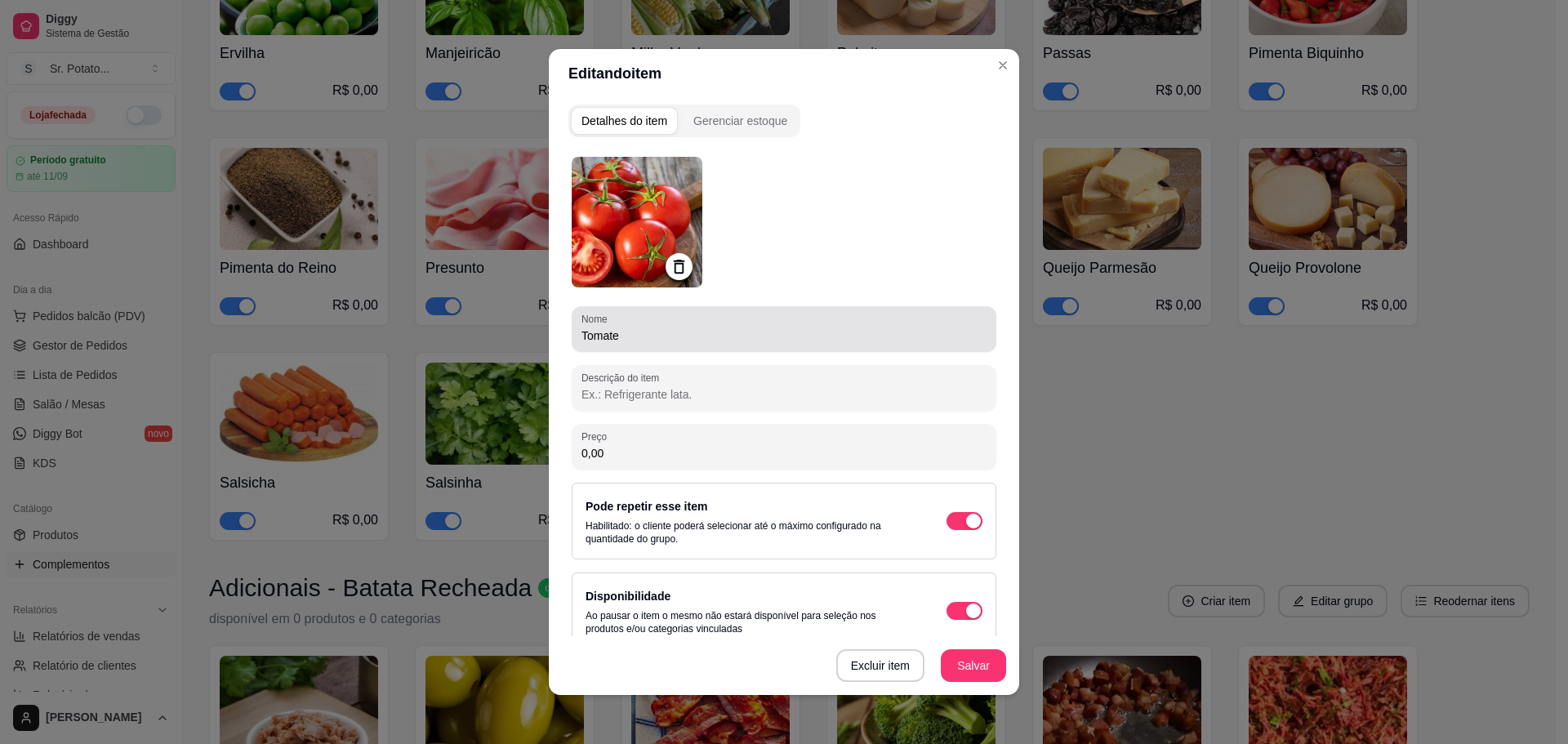
drag, startPoint x: 717, startPoint y: 319, endPoint x: 667, endPoint y: 204, distance: 125.4
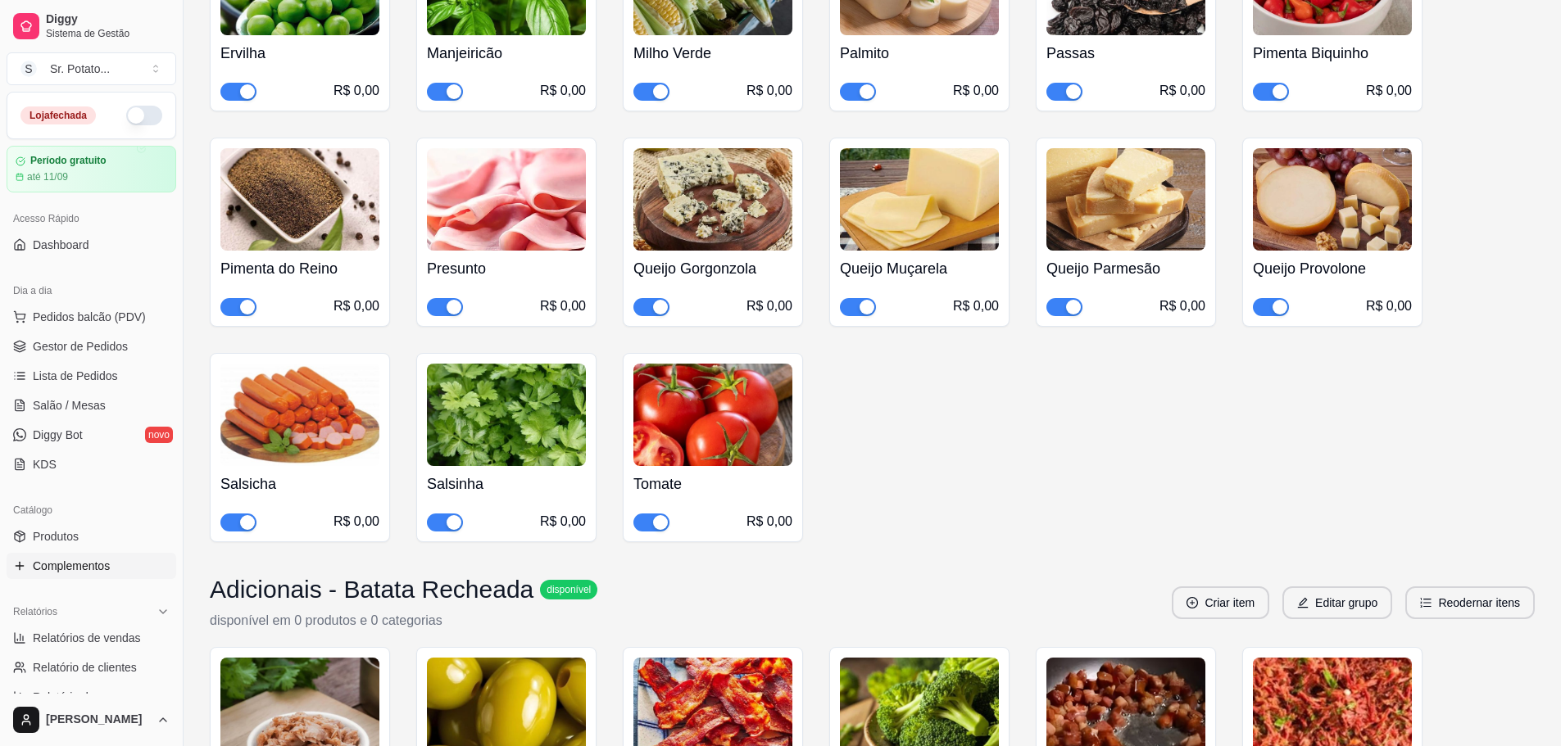
scroll to position [6851, 0]
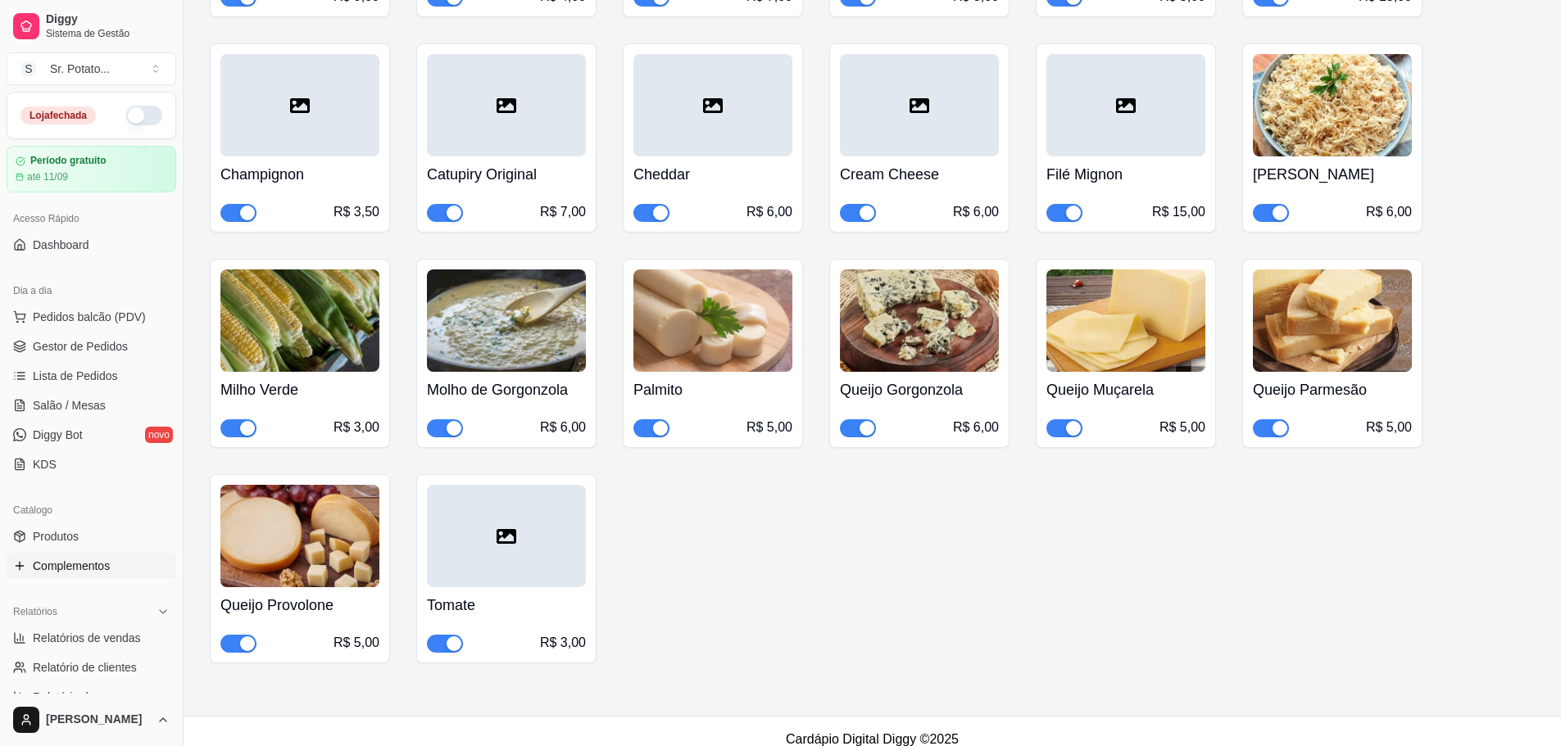
click at [521, 517] on div at bounding box center [506, 536] width 159 height 102
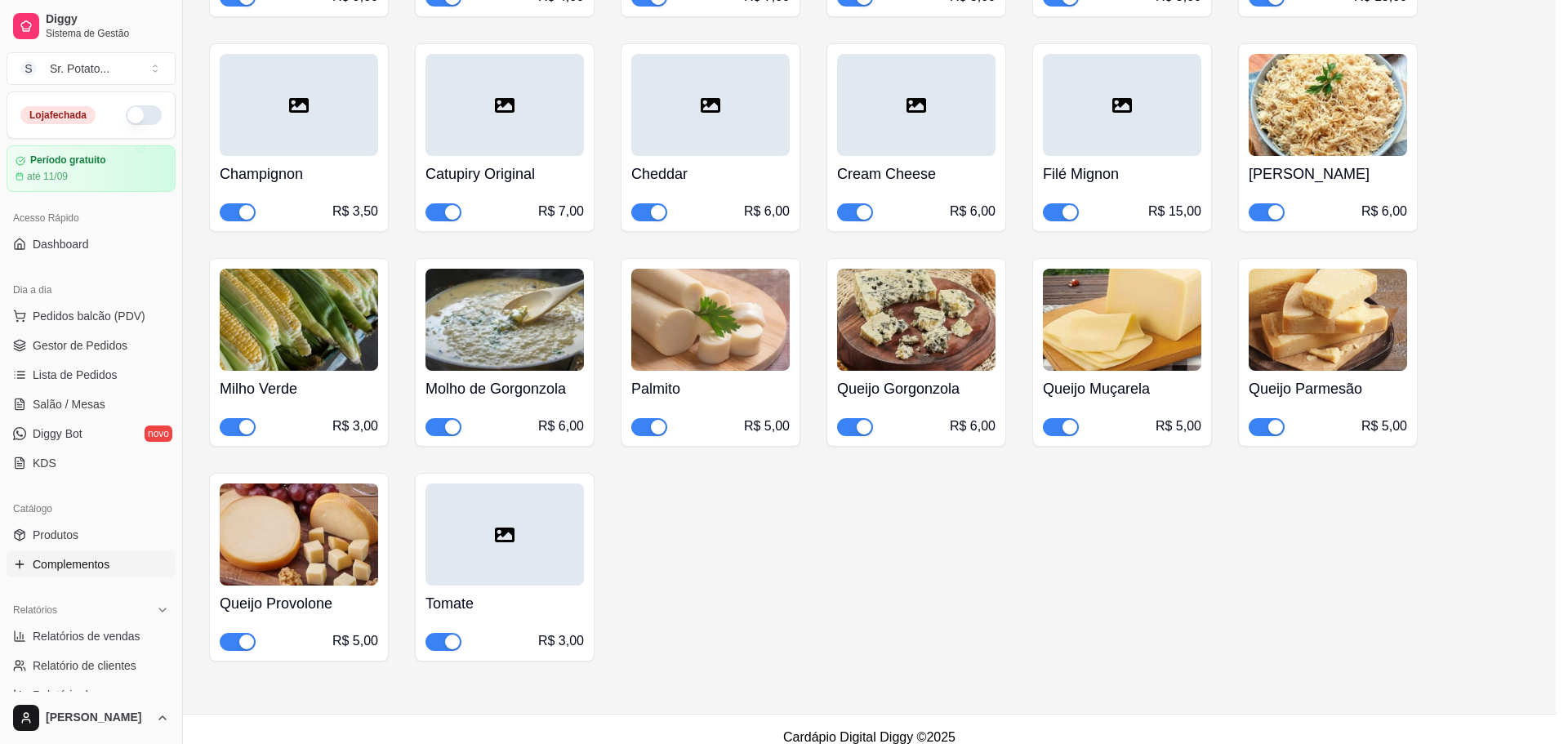
click at [580, 224] on div at bounding box center [636, 221] width 131 height 131
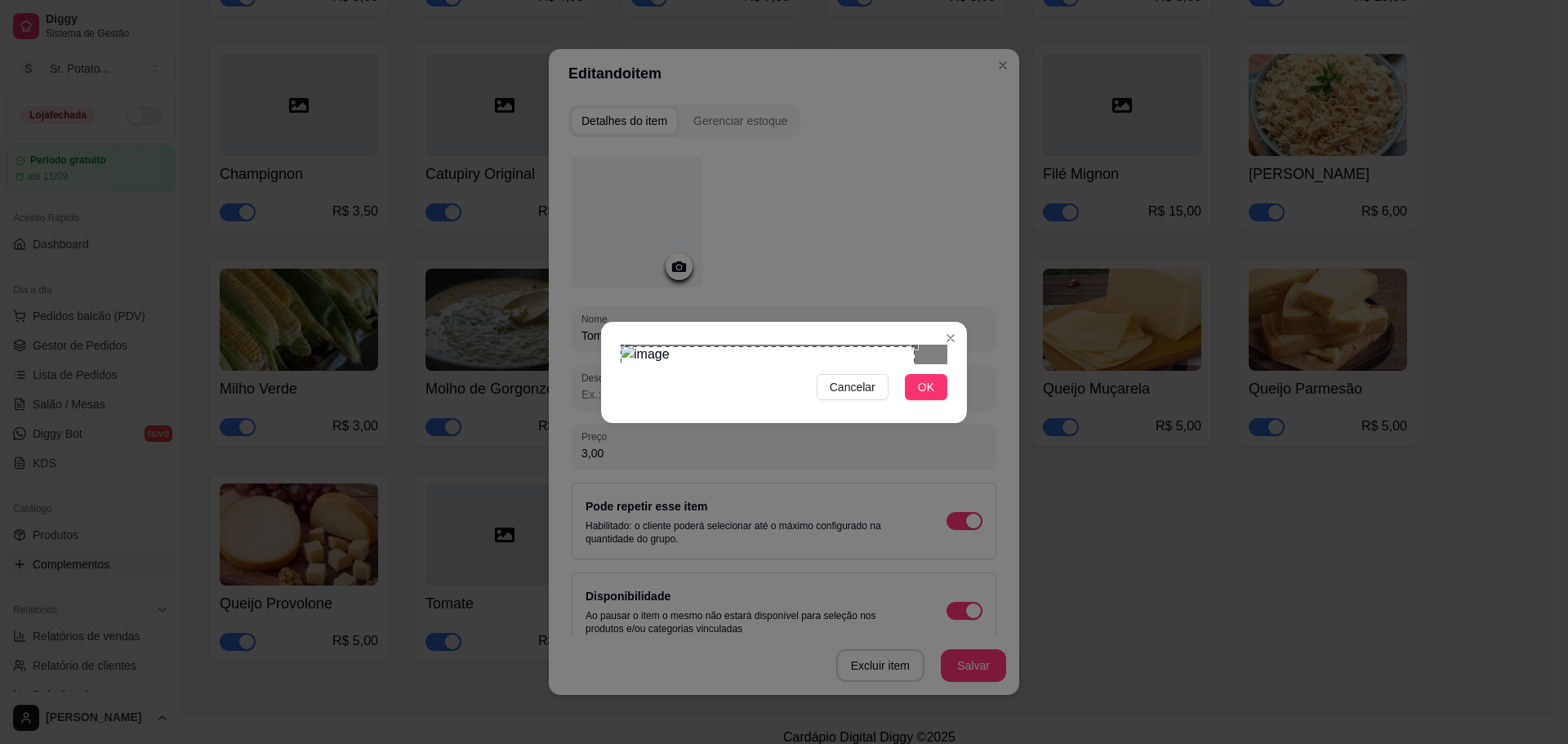
click at [820, 413] on div "Use the arrow keys to move the crop selection area" at bounding box center [768, 456] width 294 height 220
click at [868, 364] on div at bounding box center [784, 355] width 327 height 20
click at [936, 400] on button "OK" at bounding box center [926, 387] width 43 height 26
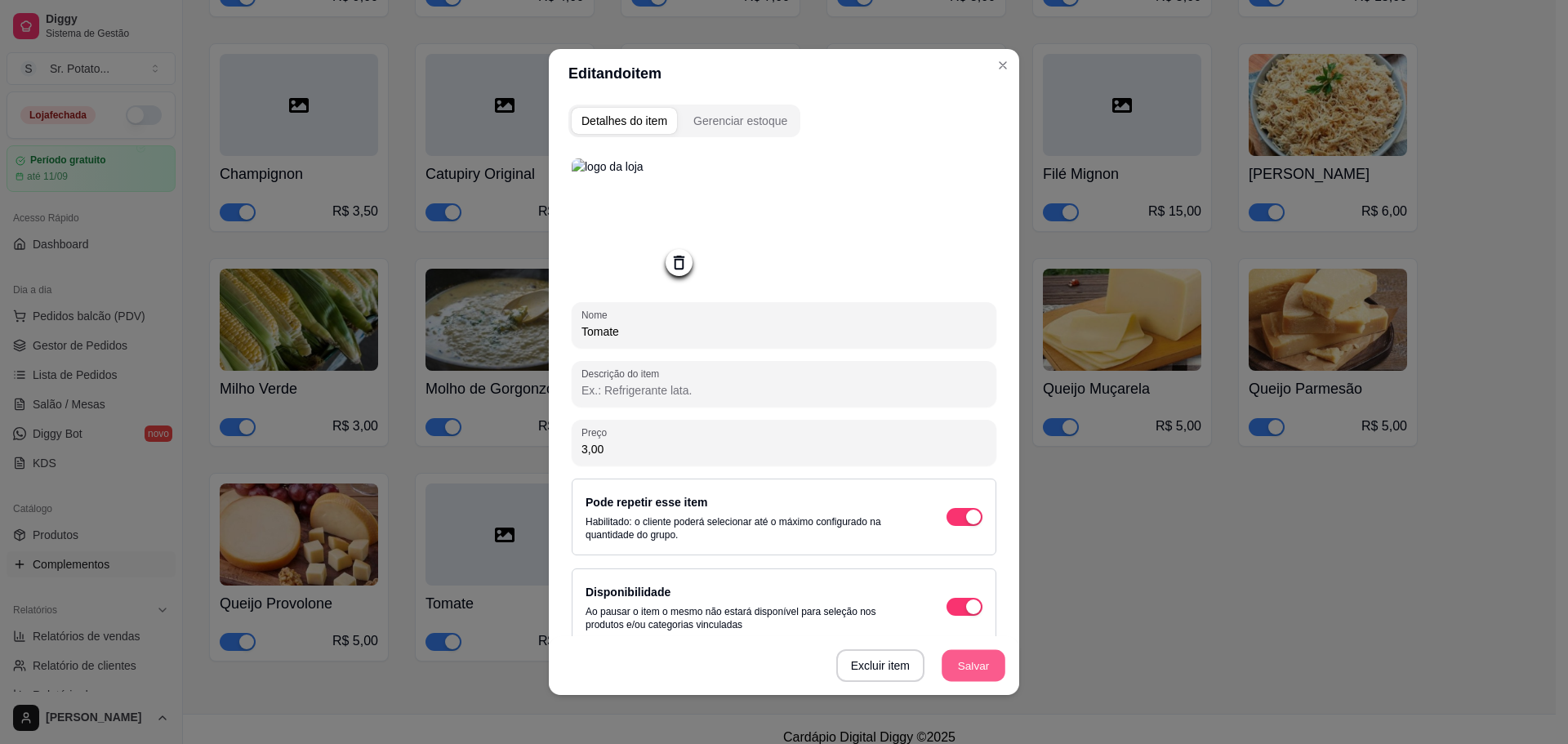
click at [972, 667] on button "Salvar" at bounding box center [974, 666] width 64 height 32
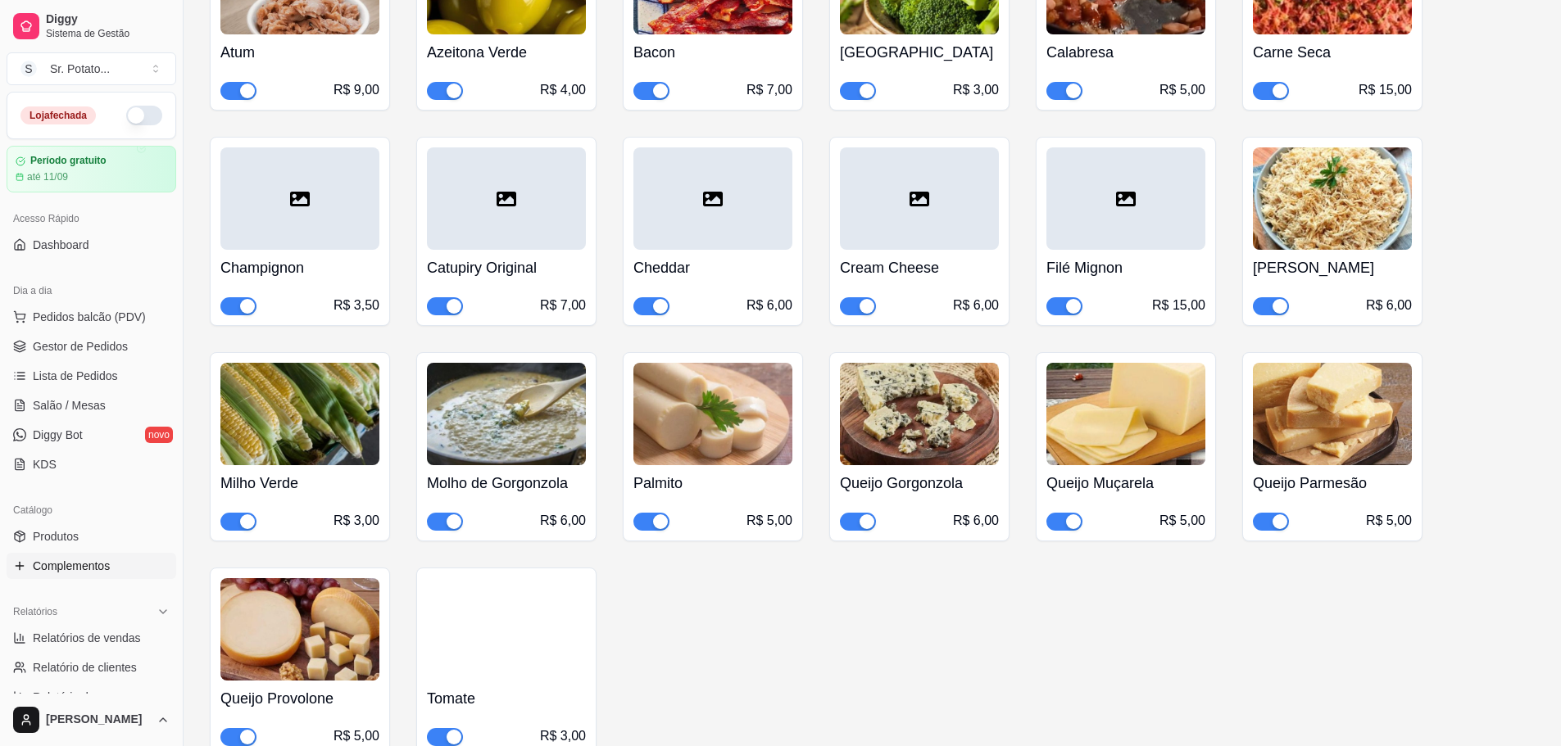
scroll to position [6523, 0]
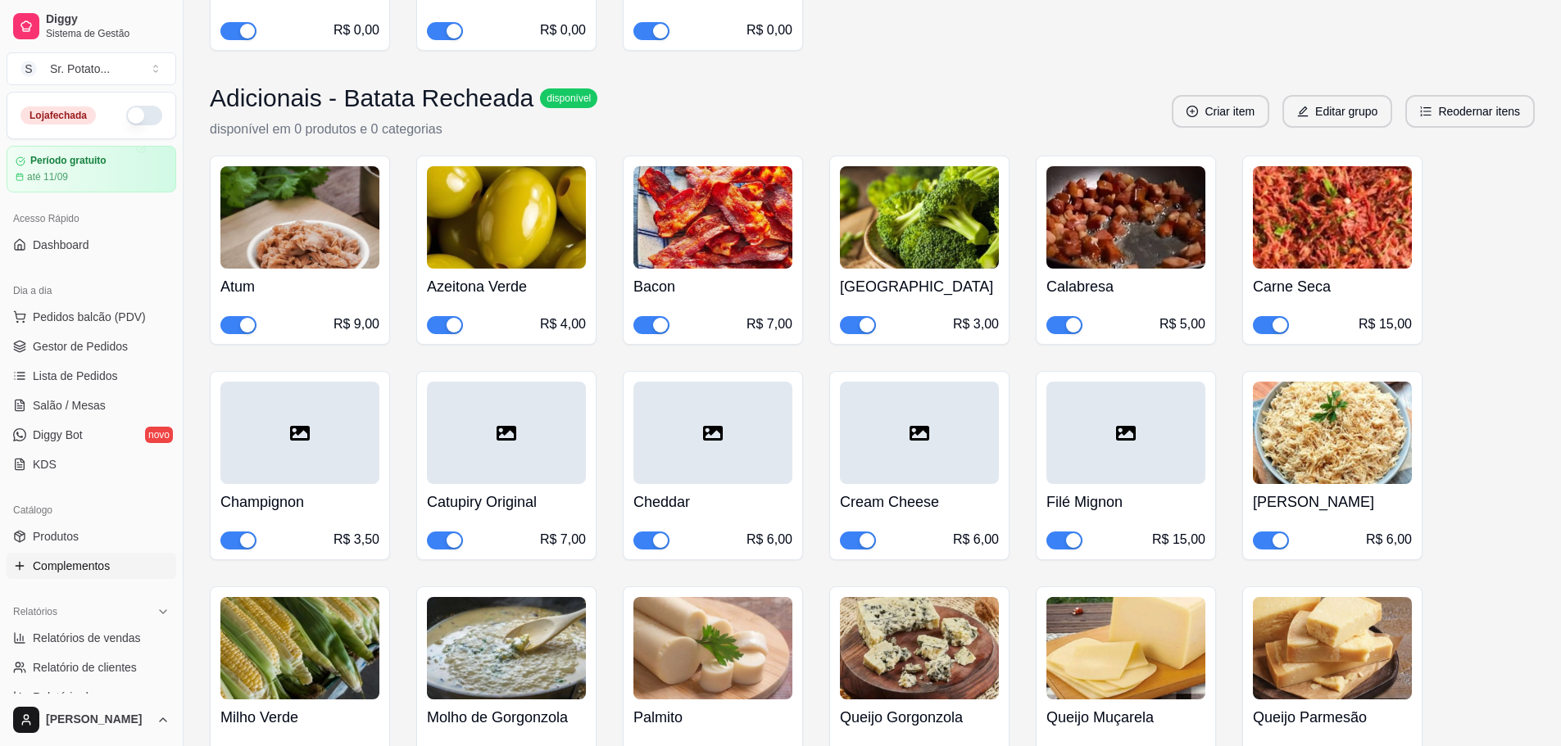
click at [725, 371] on div "Cheddar R$ 6,00" at bounding box center [713, 465] width 180 height 189
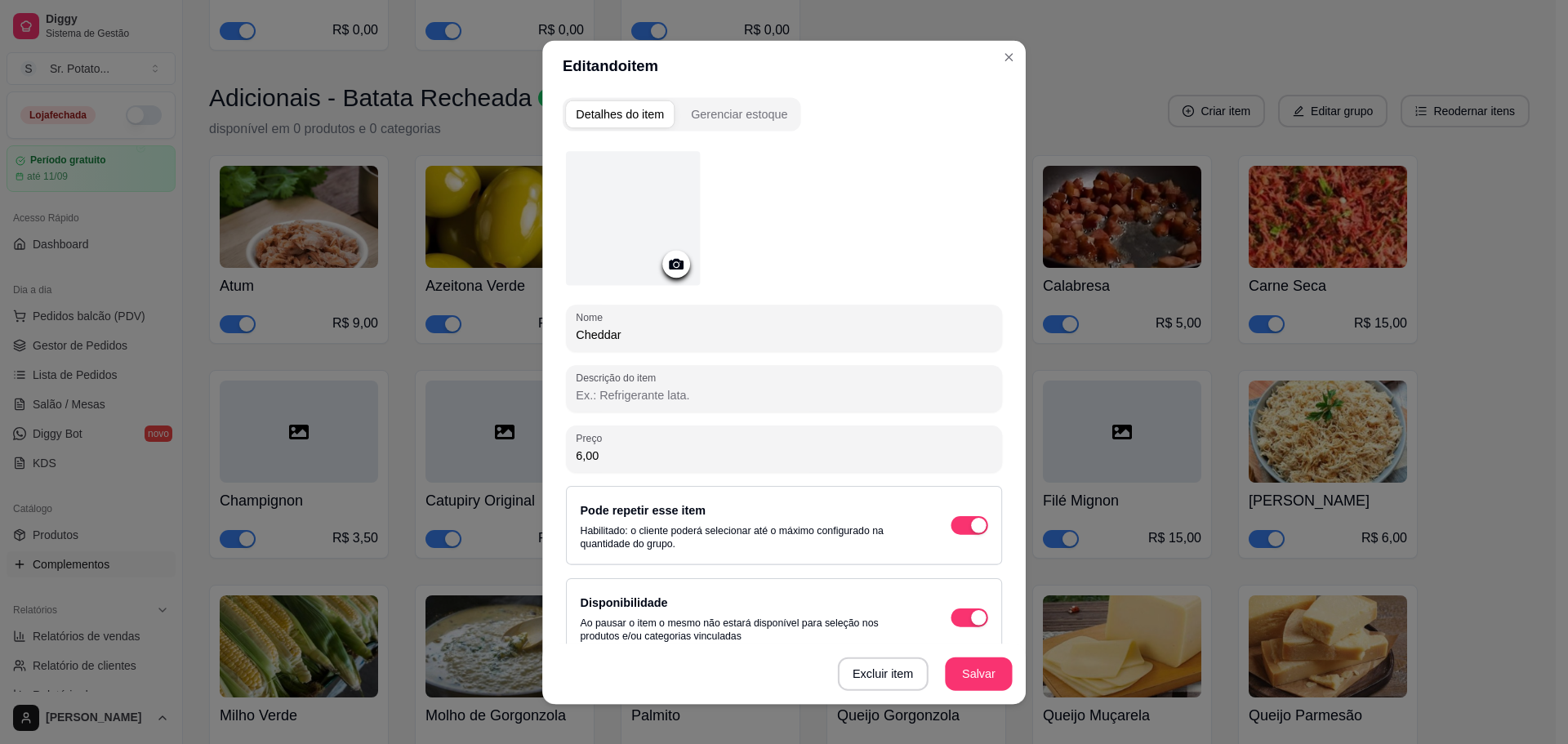
click at [725, 396] on input "Descrição do item" at bounding box center [784, 395] width 416 height 17
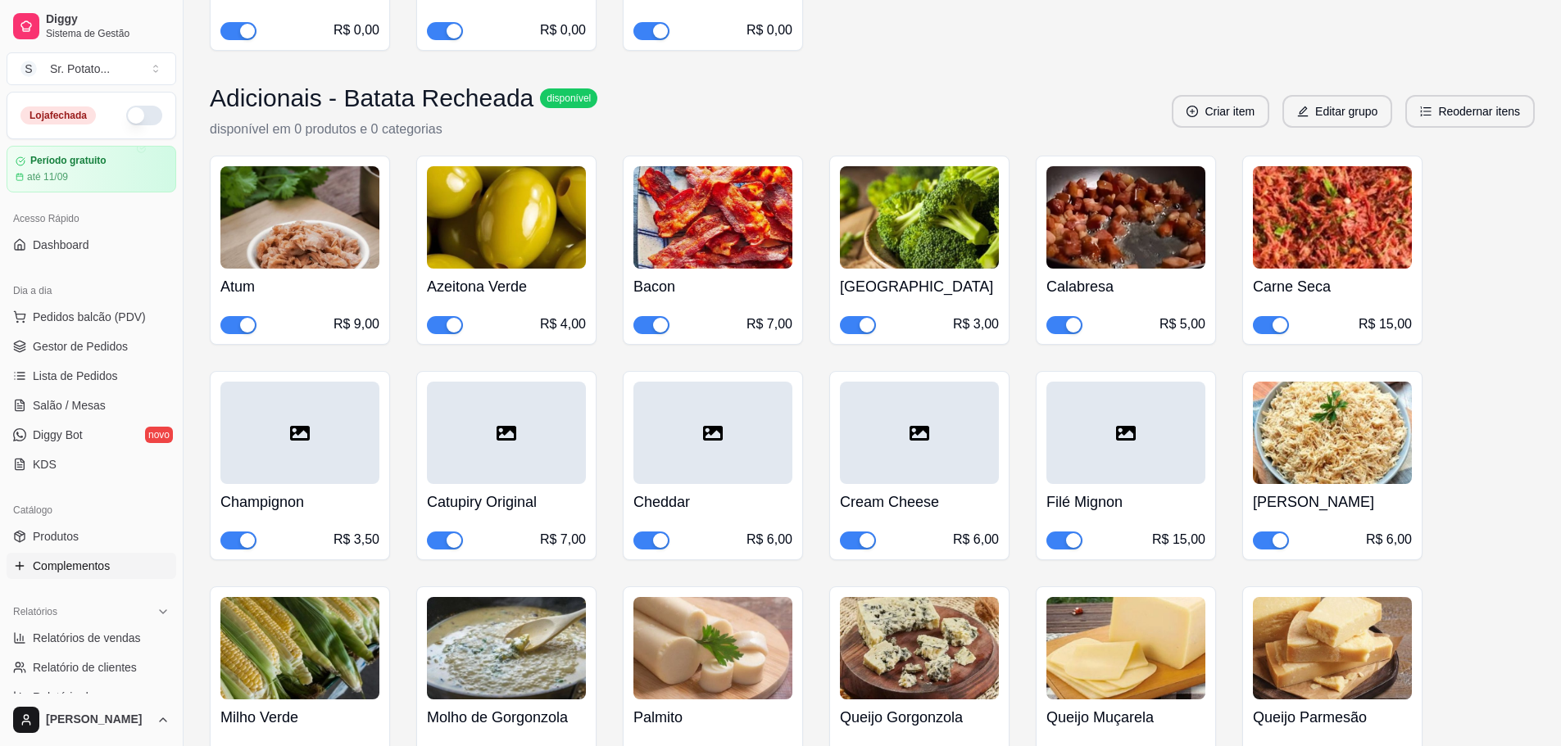
click at [691, 410] on div at bounding box center [712, 433] width 159 height 102
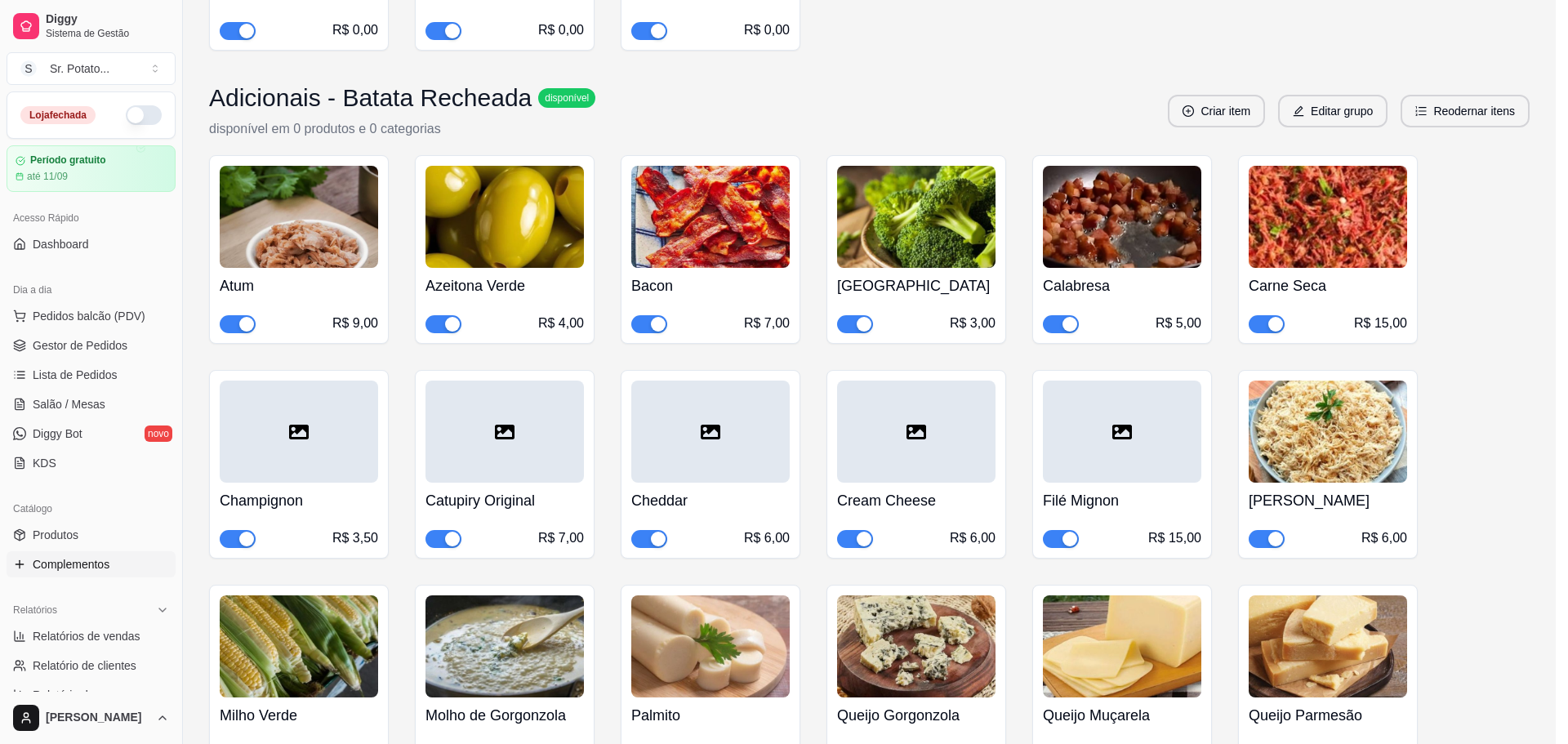
click at [593, 220] on div at bounding box center [636, 221] width 131 height 131
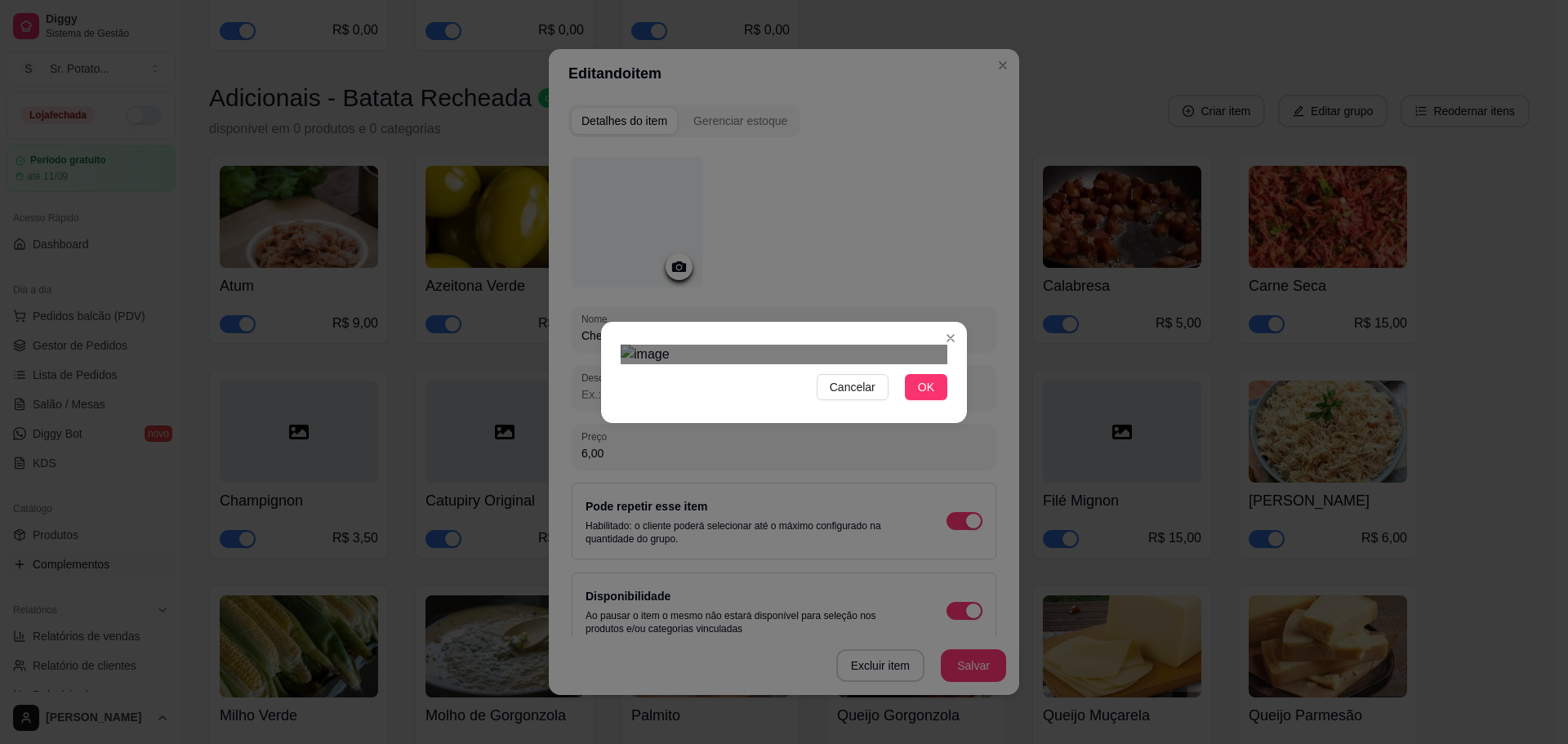
click at [851, 436] on div "Use the arrow keys to move the crop selection area" at bounding box center [775, 522] width 294 height 294
click at [592, 176] on div "Cancelar OK" at bounding box center [784, 372] width 1568 height 744
click at [1037, 670] on div "Cancelar OK" at bounding box center [784, 372] width 1568 height 744
click at [848, 384] on div "Use the arrow keys to move the crop selection area" at bounding box center [779, 516] width 311 height 311
click at [929, 396] on span "OK" at bounding box center [926, 387] width 16 height 18
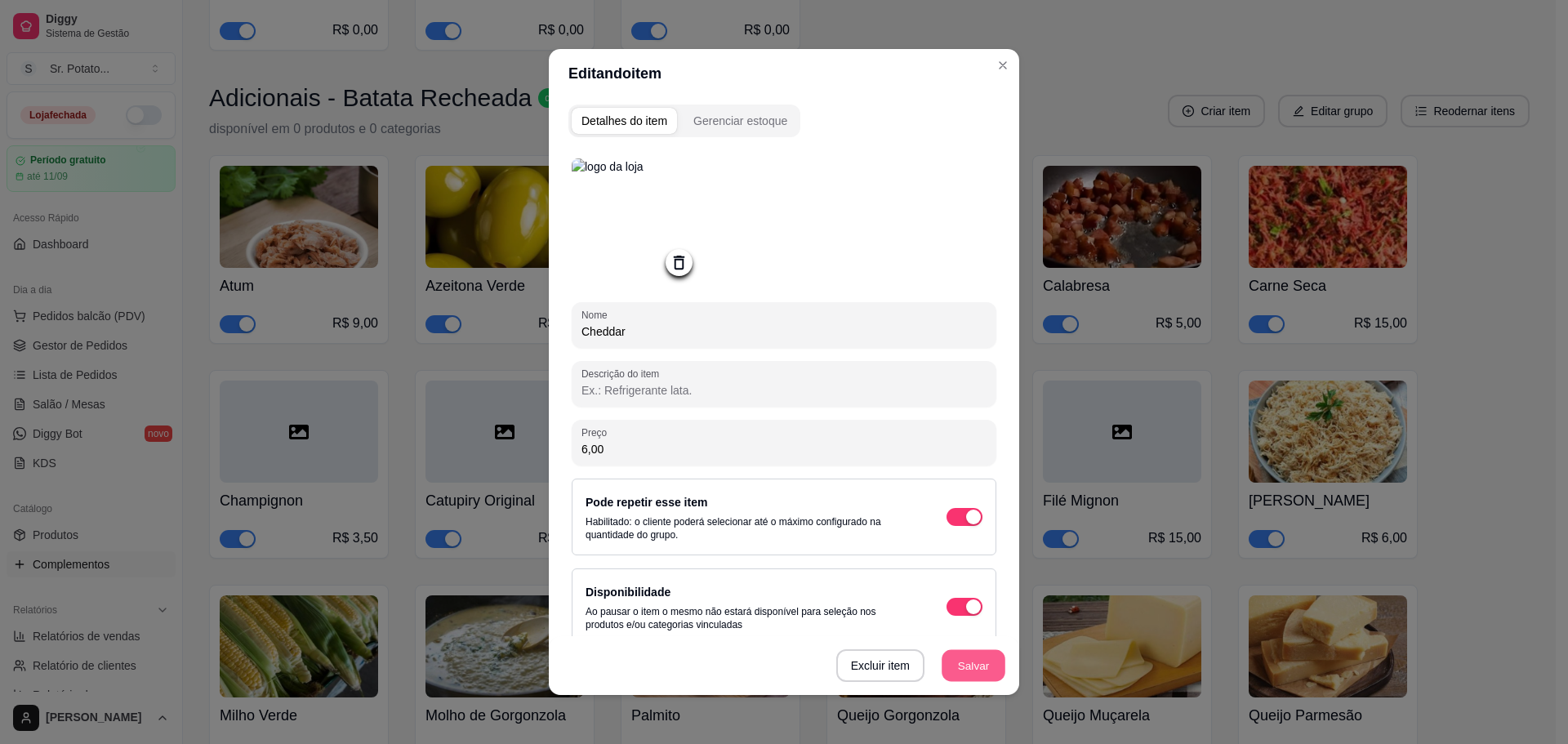
click at [967, 665] on button "Salvar" at bounding box center [974, 666] width 64 height 32
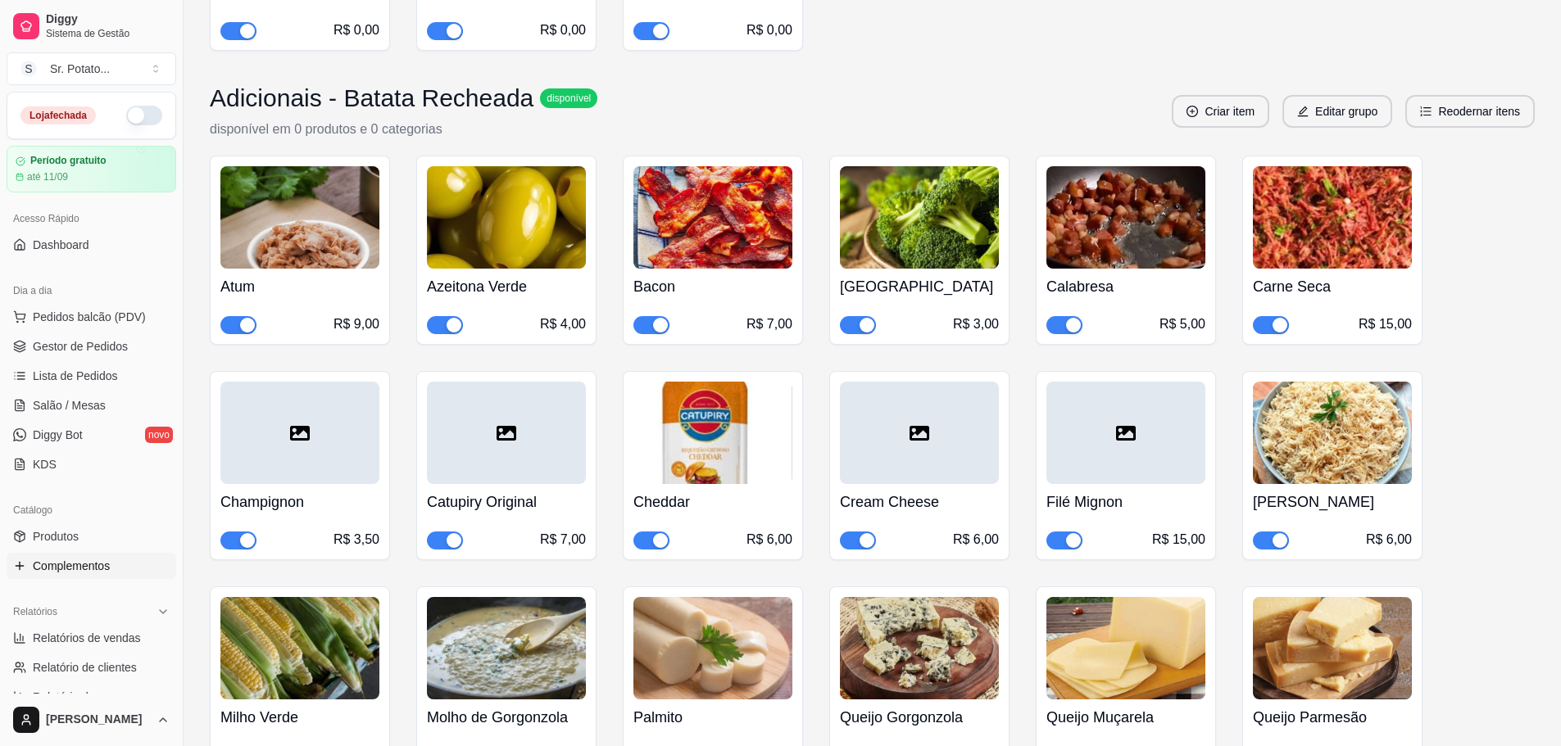
click at [890, 419] on div at bounding box center [919, 433] width 159 height 102
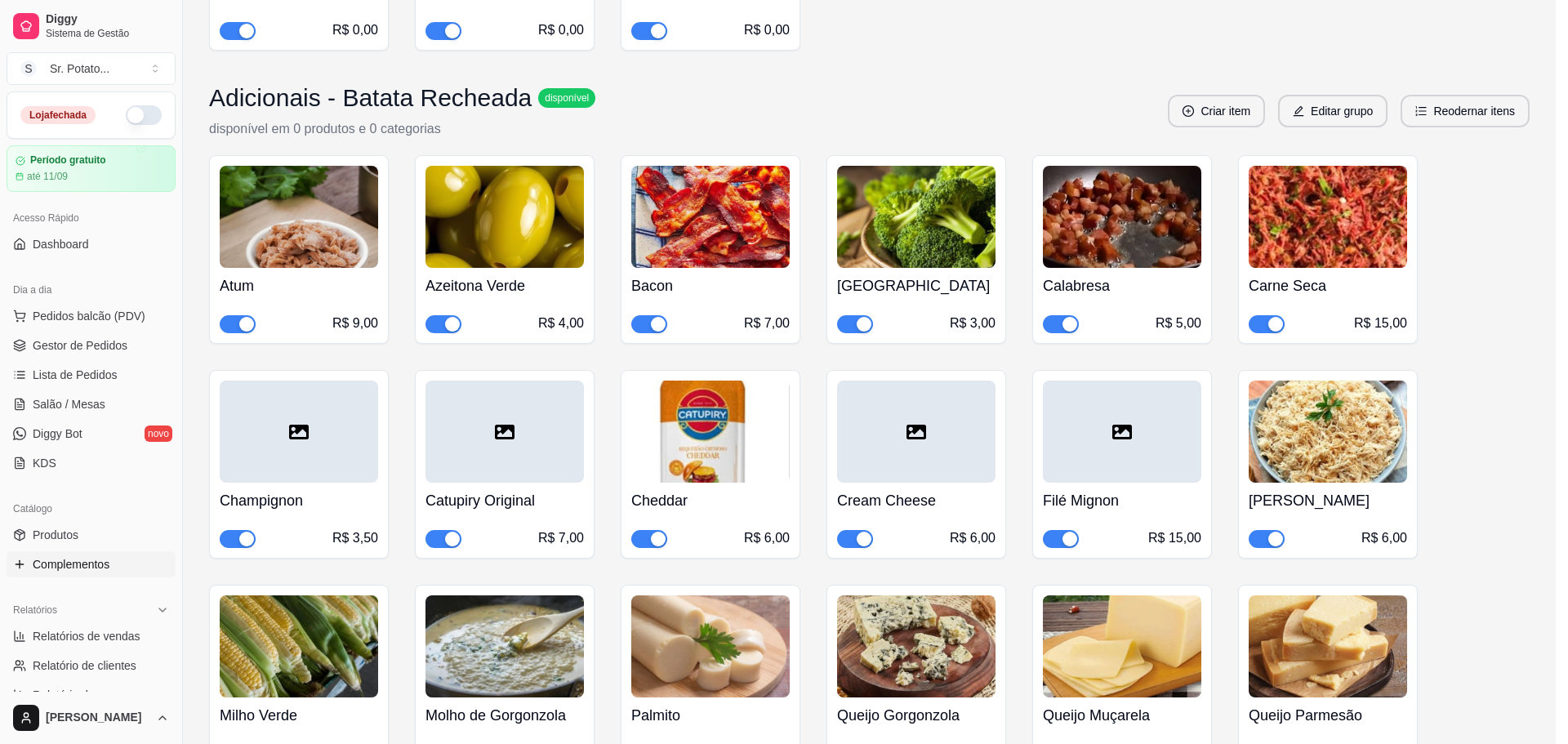
click at [653, 205] on div at bounding box center [636, 221] width 131 height 131
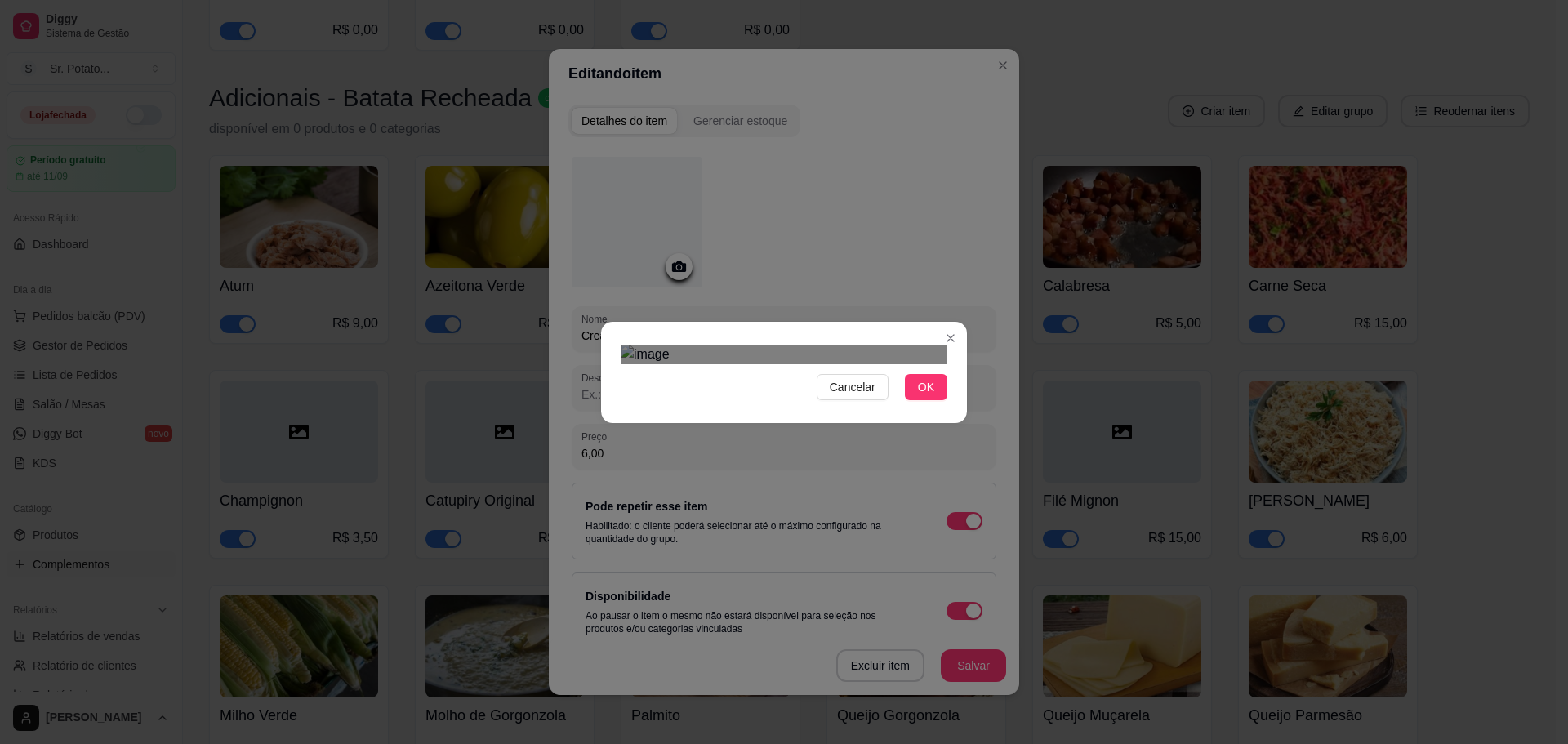
click at [826, 432] on div "Use the arrow keys to move the crop selection area" at bounding box center [776, 525] width 294 height 294
click at [607, 338] on div "Cancelar OK" at bounding box center [784, 372] width 366 height 69
click at [791, 369] on div "Use the arrow keys to move the crop selection area" at bounding box center [772, 520] width 302 height 302
click at [934, 400] on button "OK" at bounding box center [926, 387] width 43 height 26
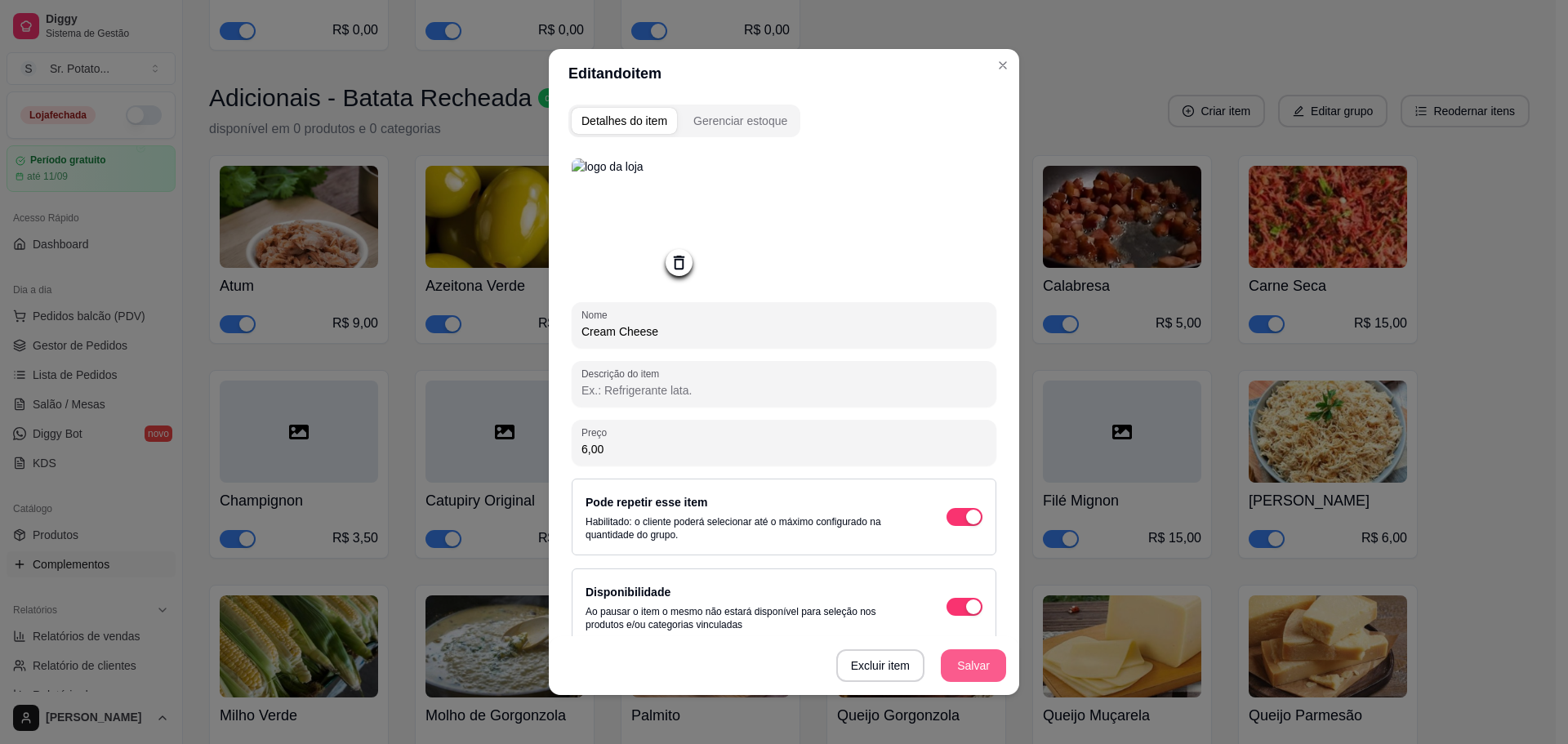
click at [974, 654] on button "Salvar" at bounding box center [974, 665] width 66 height 33
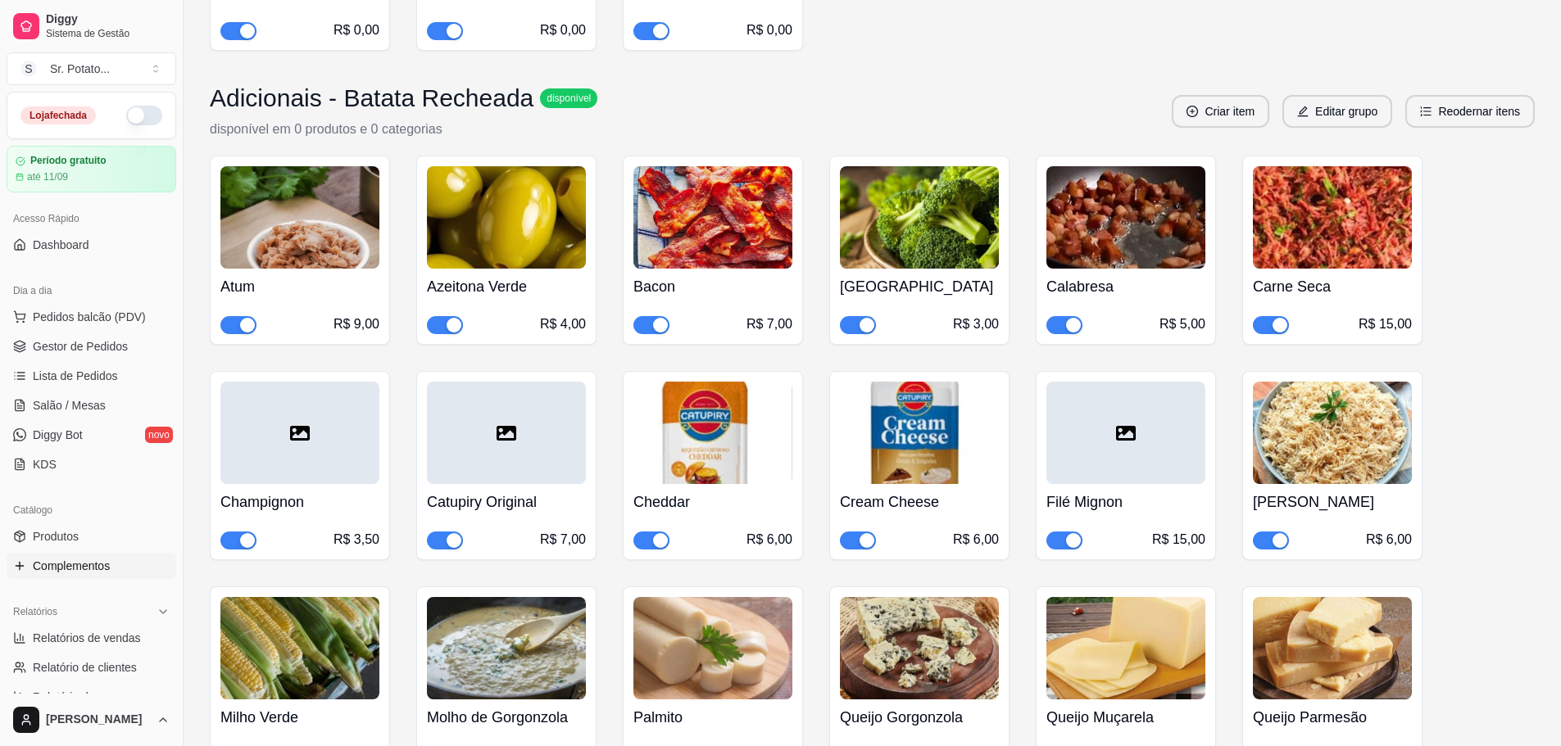
click at [1115, 419] on div at bounding box center [1125, 433] width 159 height 102
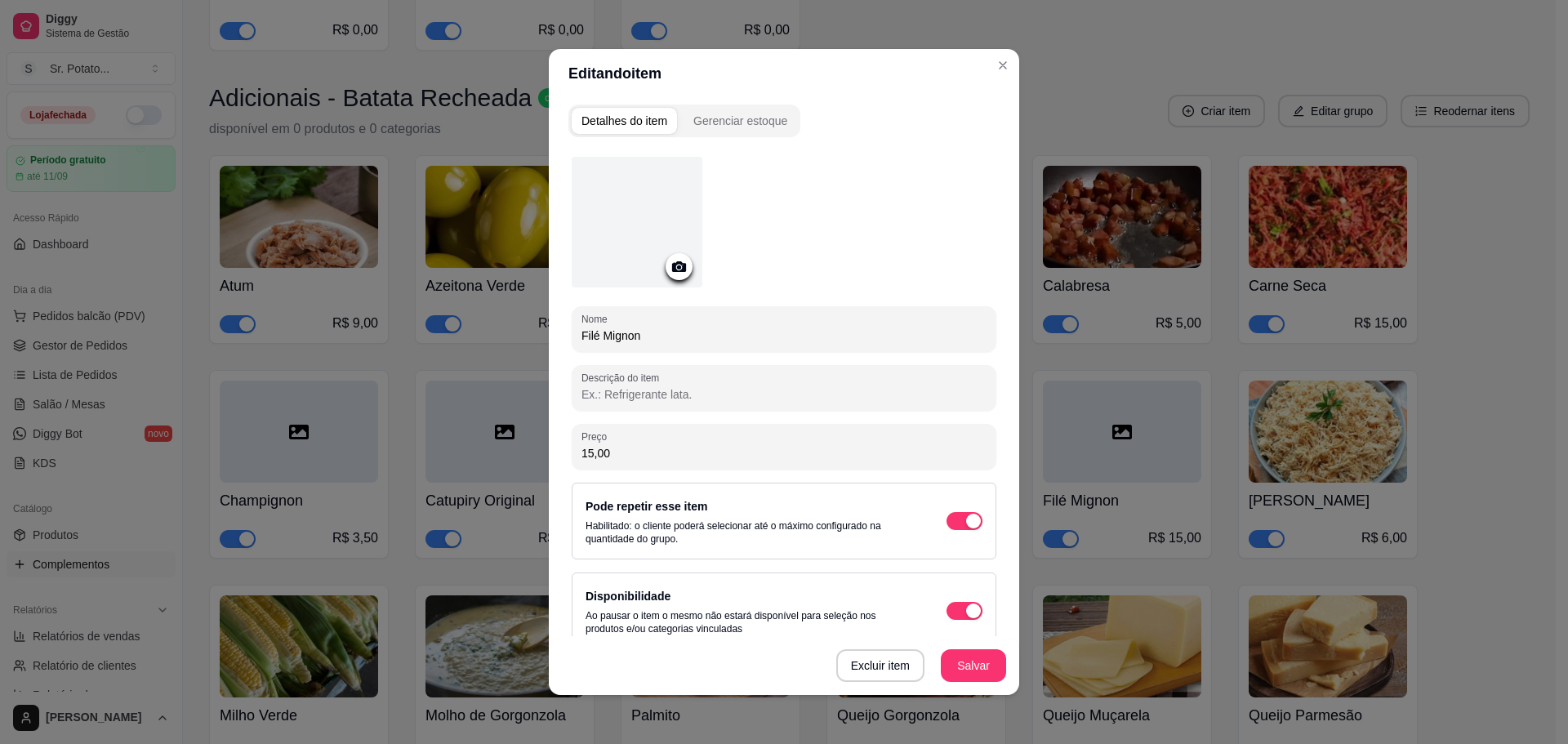
click at [644, 223] on div at bounding box center [636, 221] width 131 height 131
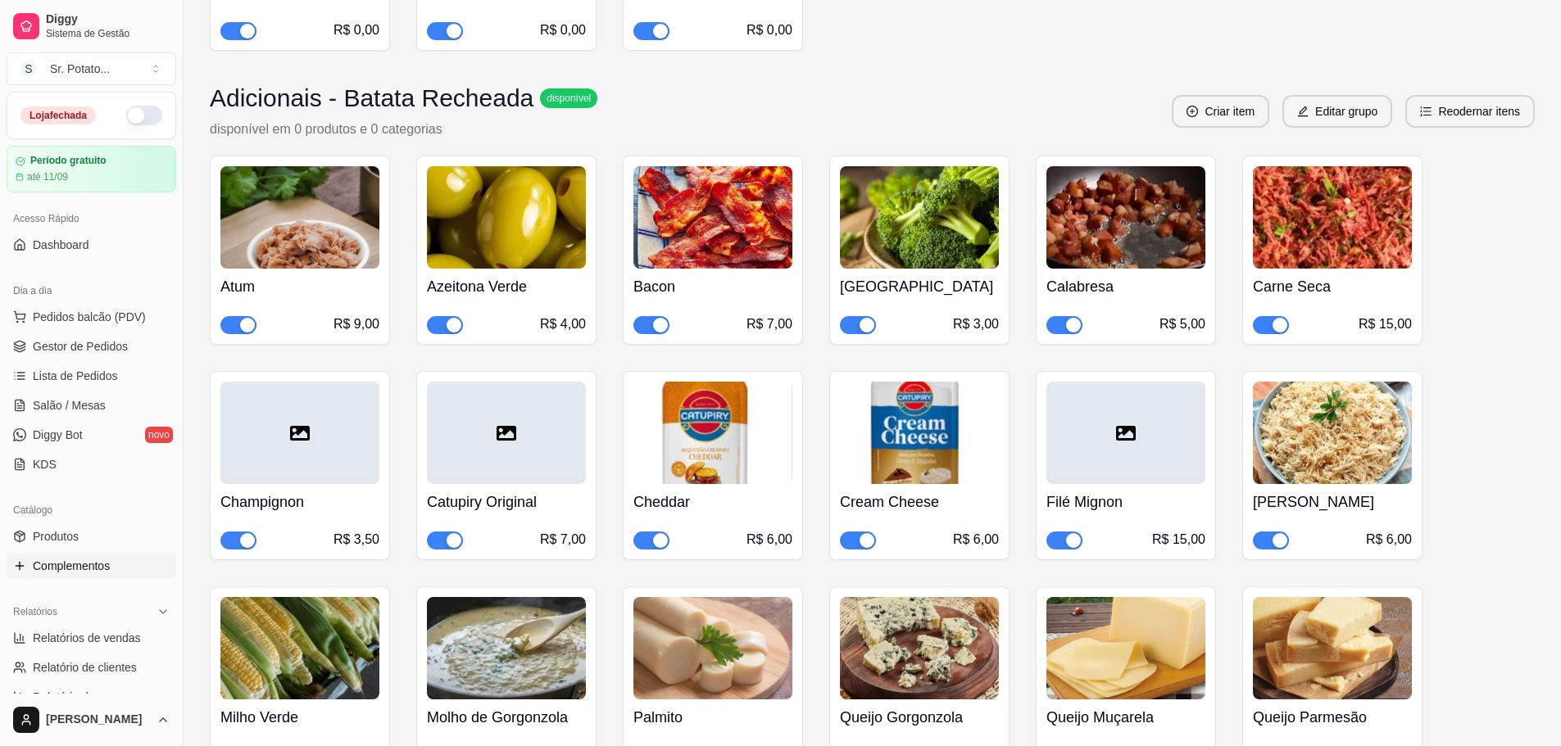
scroll to position [6359, 0]
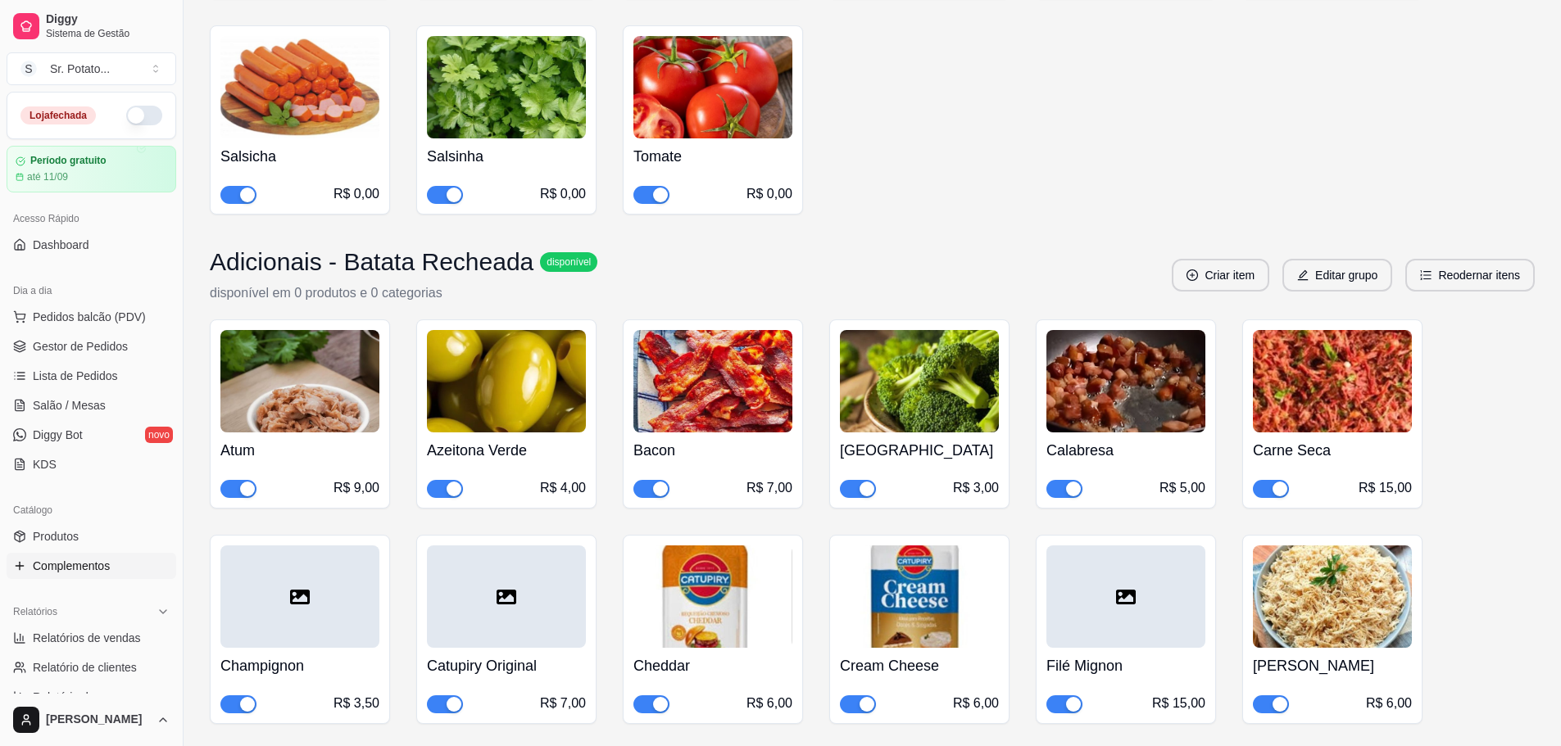
click at [1097, 557] on div at bounding box center [1125, 597] width 159 height 102
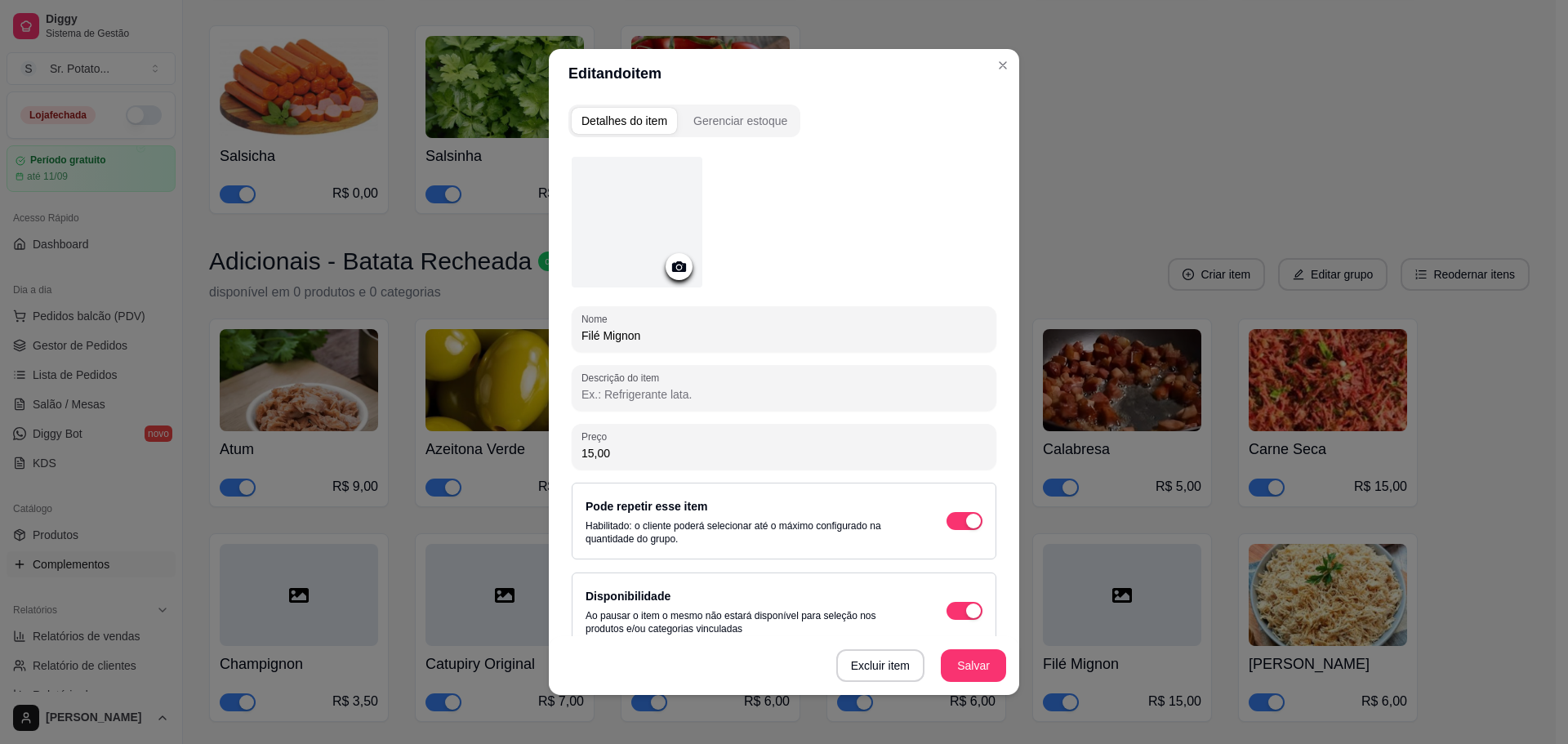
click at [661, 205] on div at bounding box center [636, 221] width 131 height 131
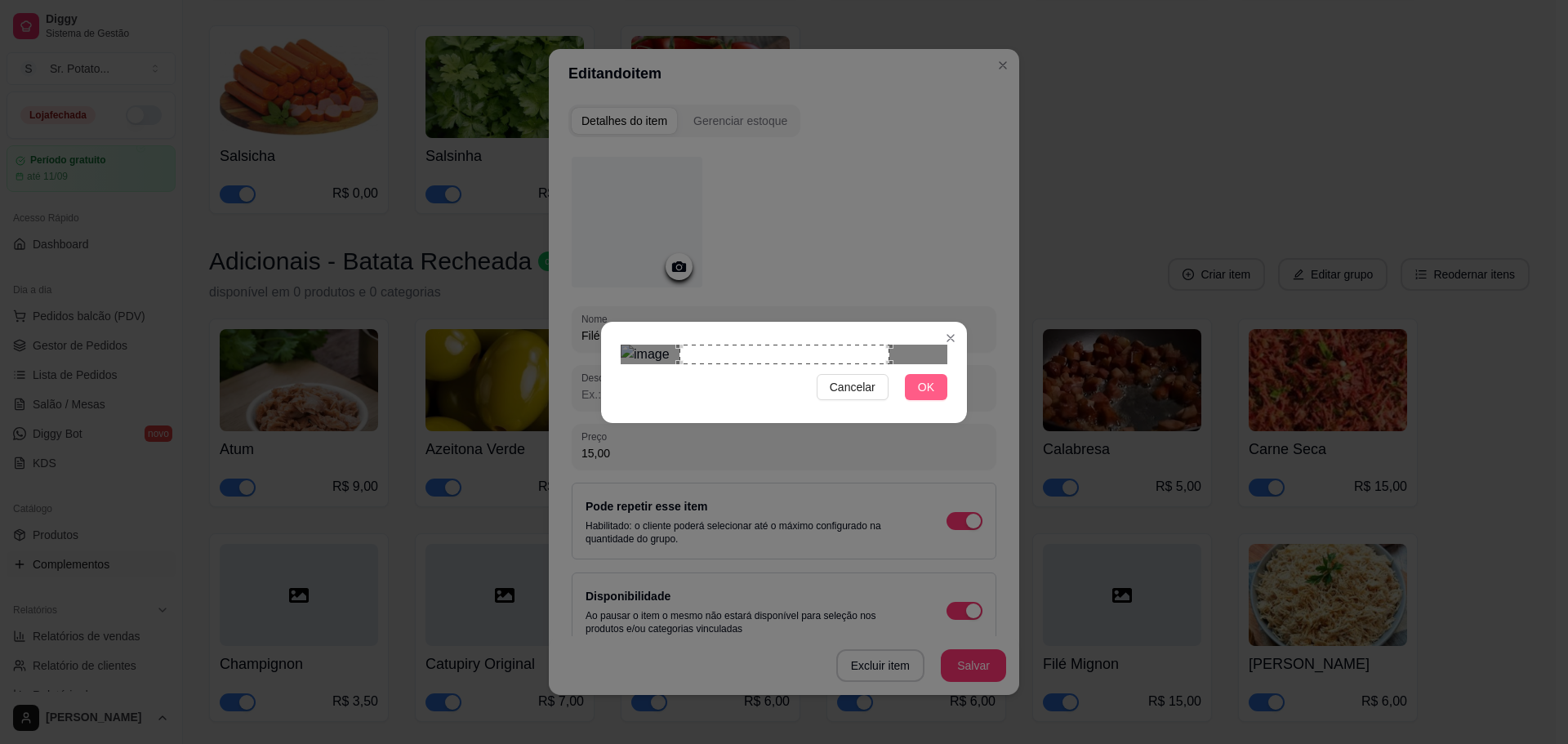
click at [925, 396] on span "OK" at bounding box center [926, 387] width 16 height 18
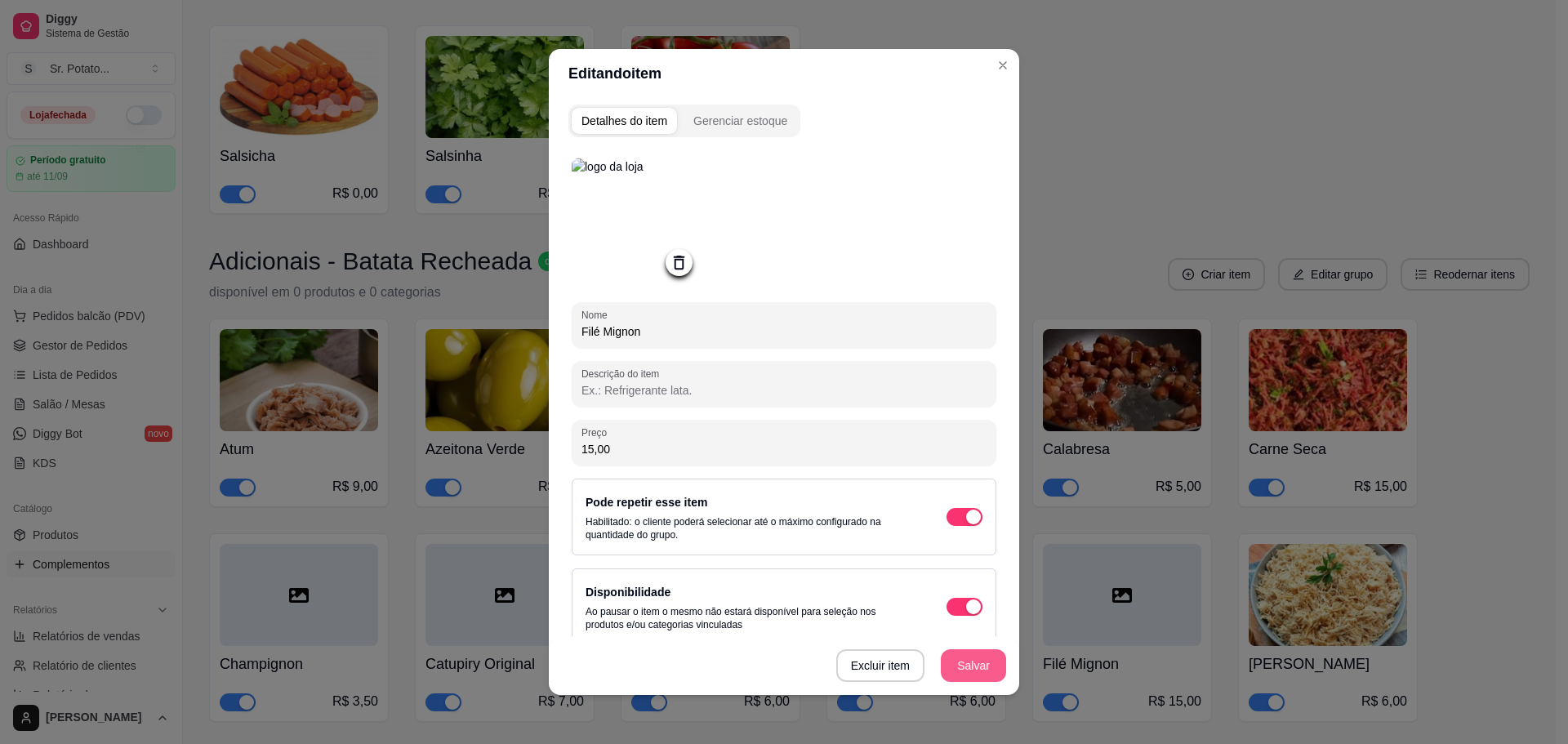
click at [986, 667] on button "Salvar" at bounding box center [974, 665] width 66 height 33
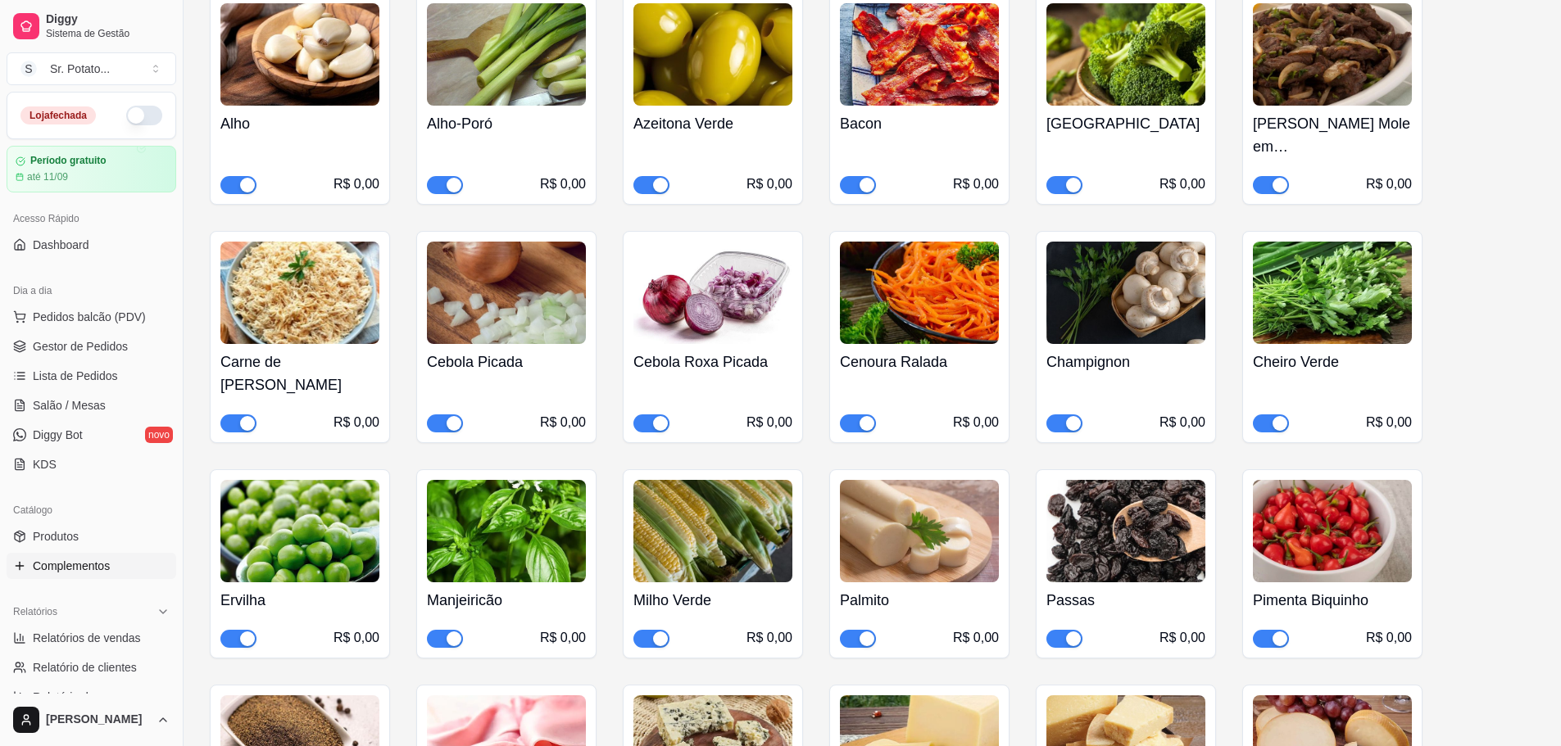
scroll to position [5376, 0]
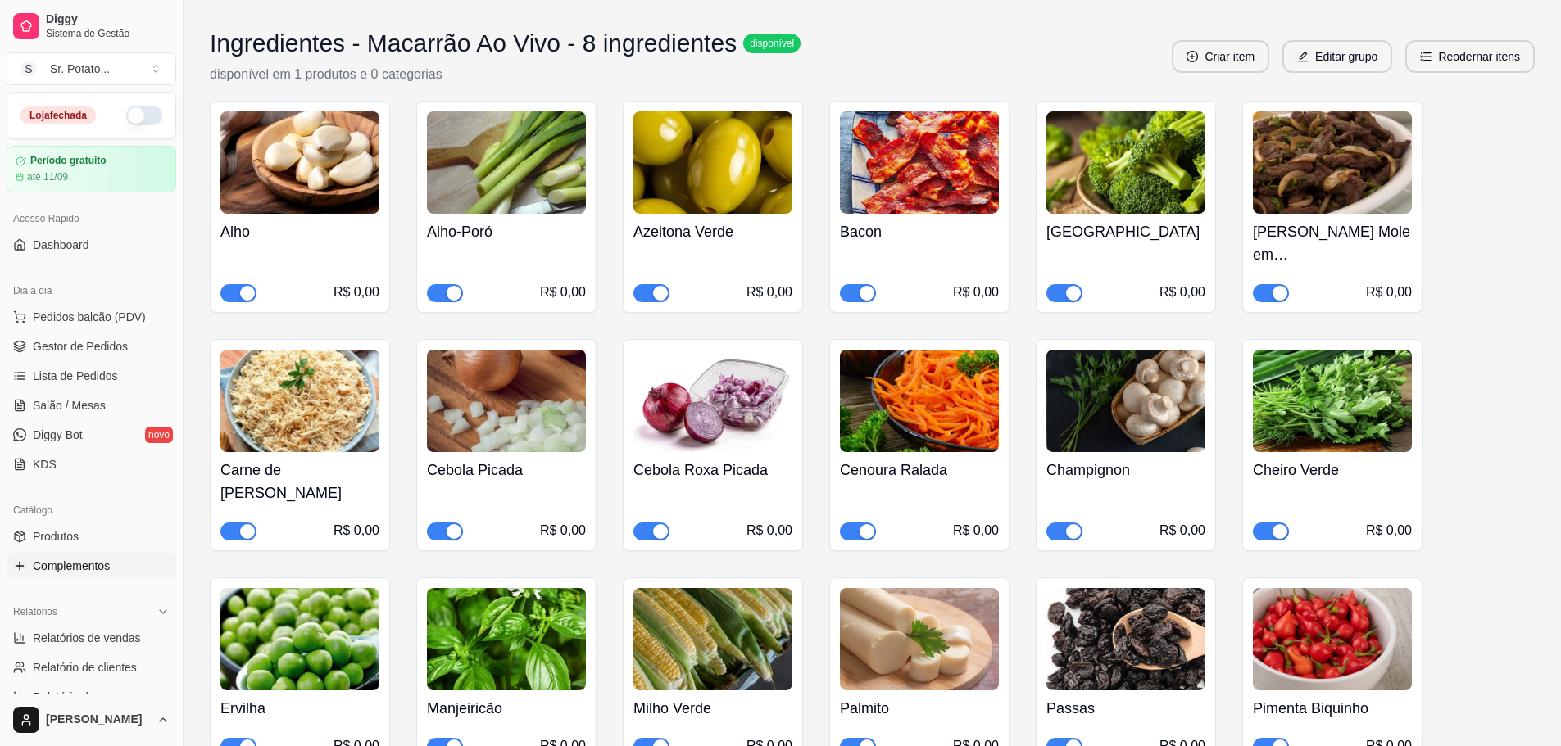
click at [1140, 401] on img at bounding box center [1125, 401] width 159 height 102
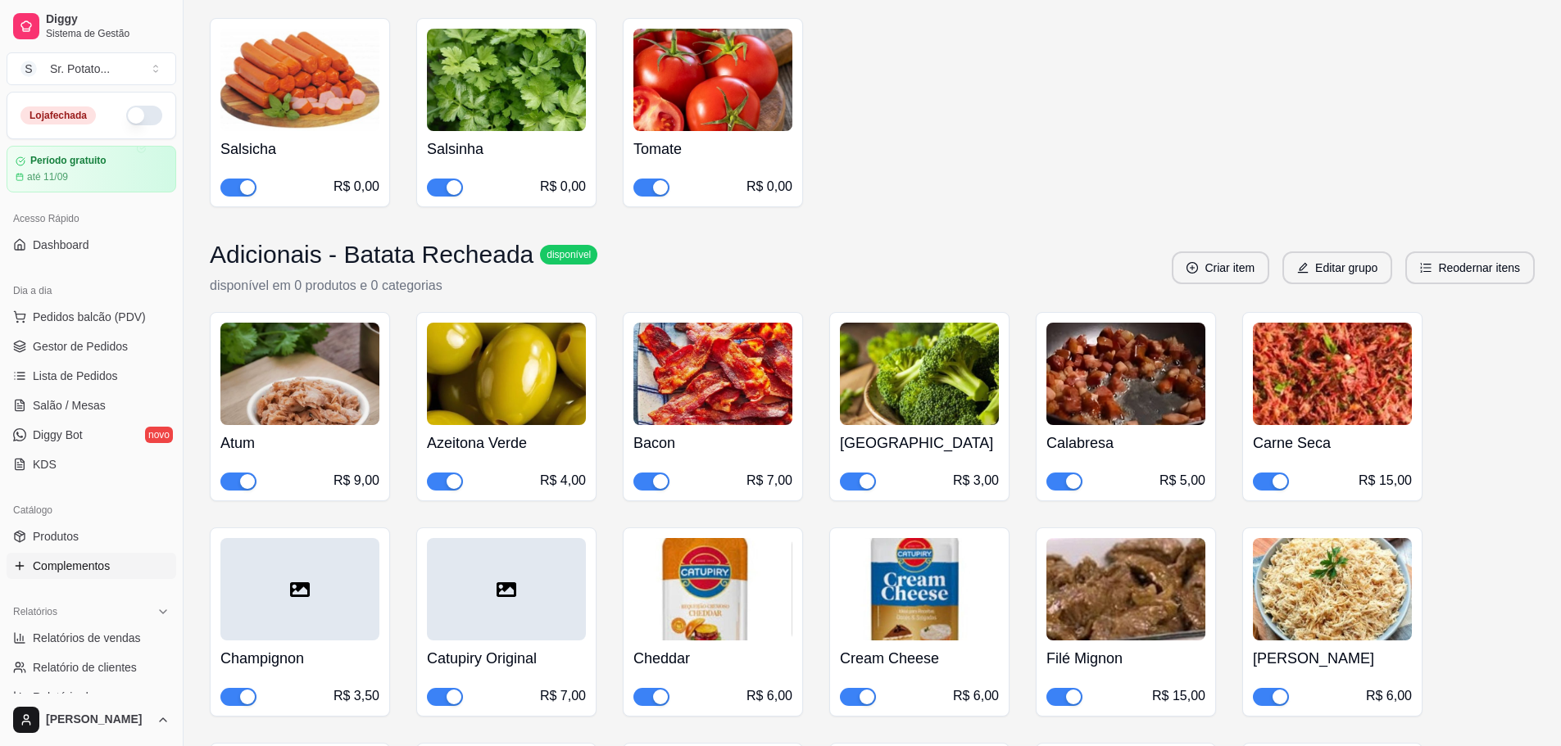
scroll to position [6523, 0]
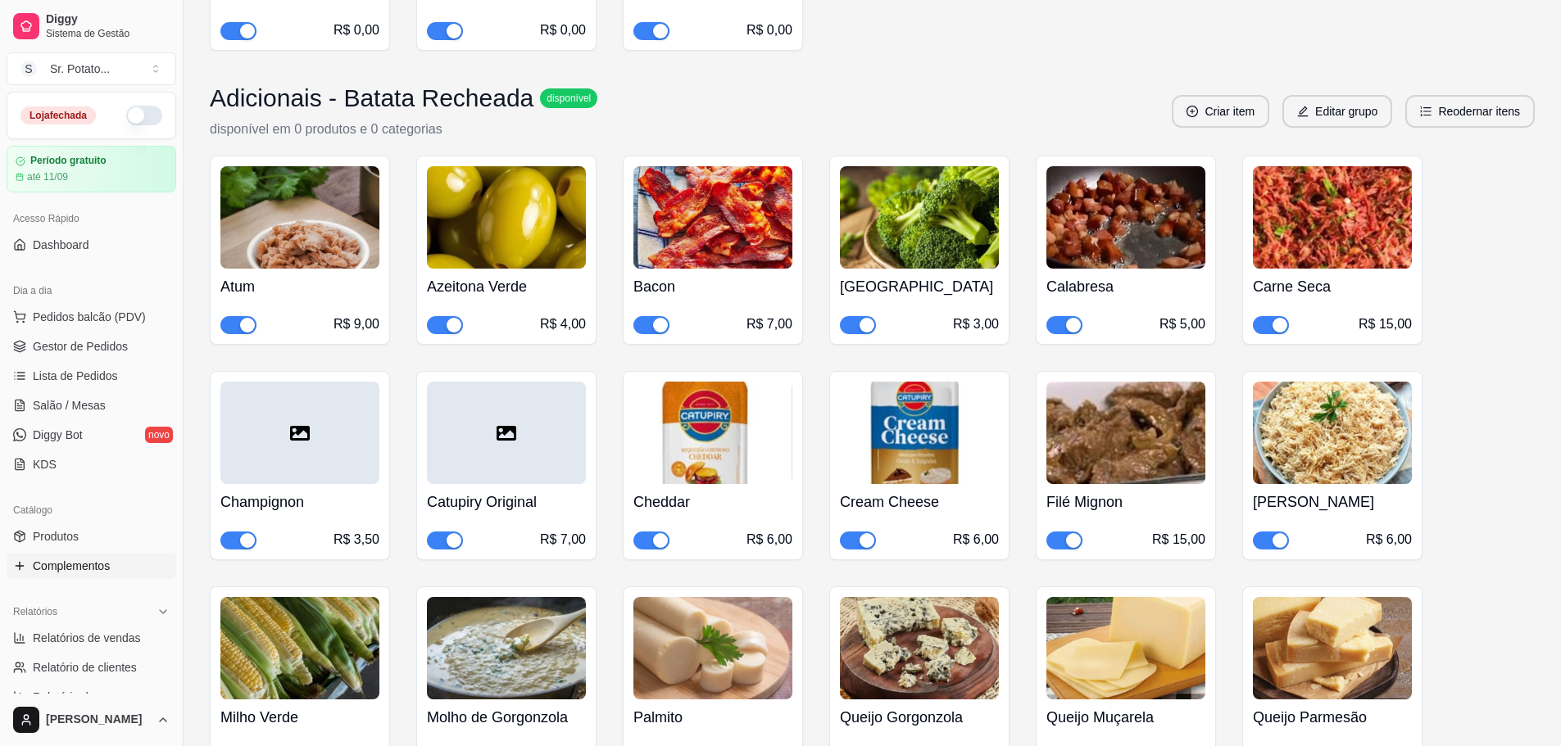
click at [298, 395] on div at bounding box center [299, 433] width 159 height 102
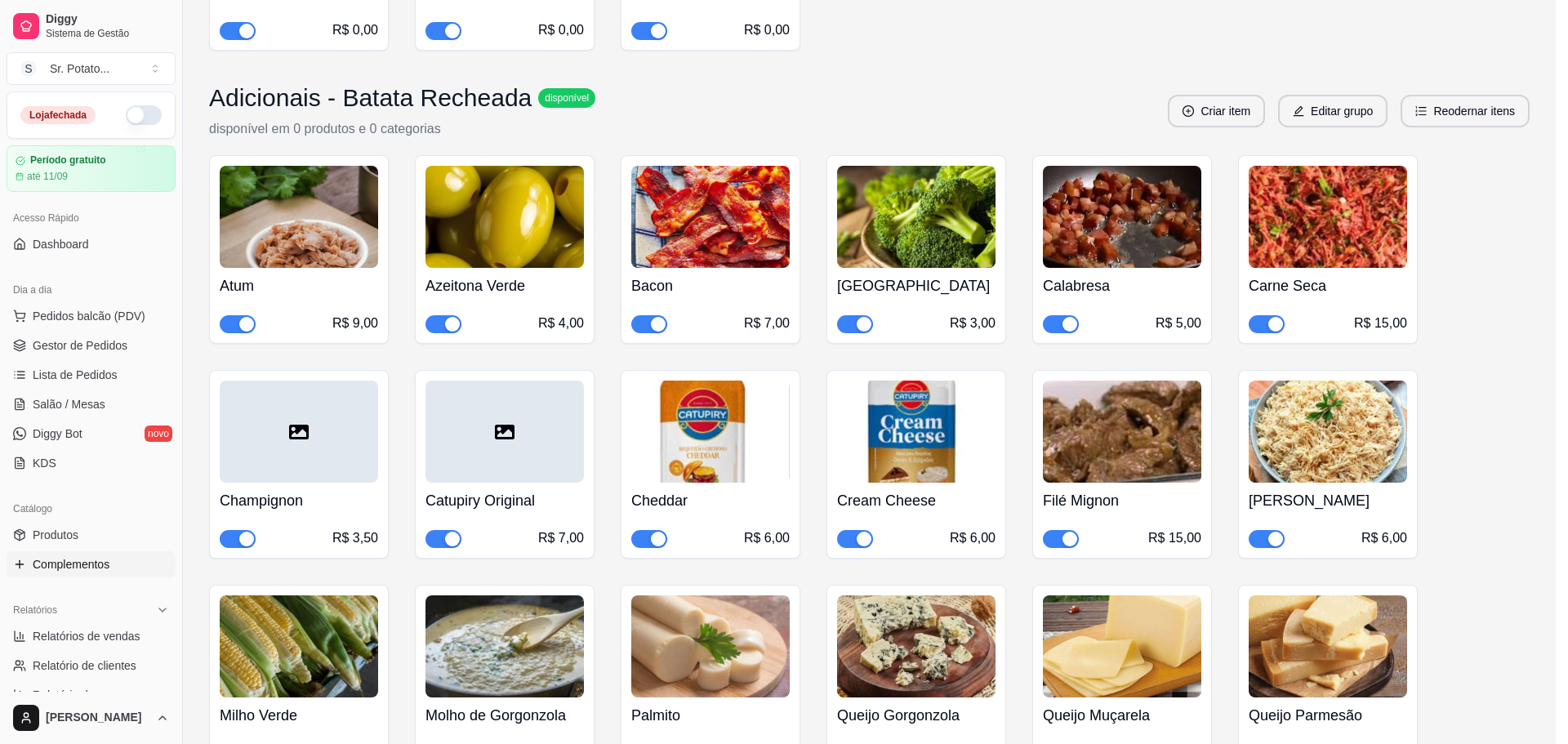
click at [612, 228] on div at bounding box center [636, 221] width 131 height 131
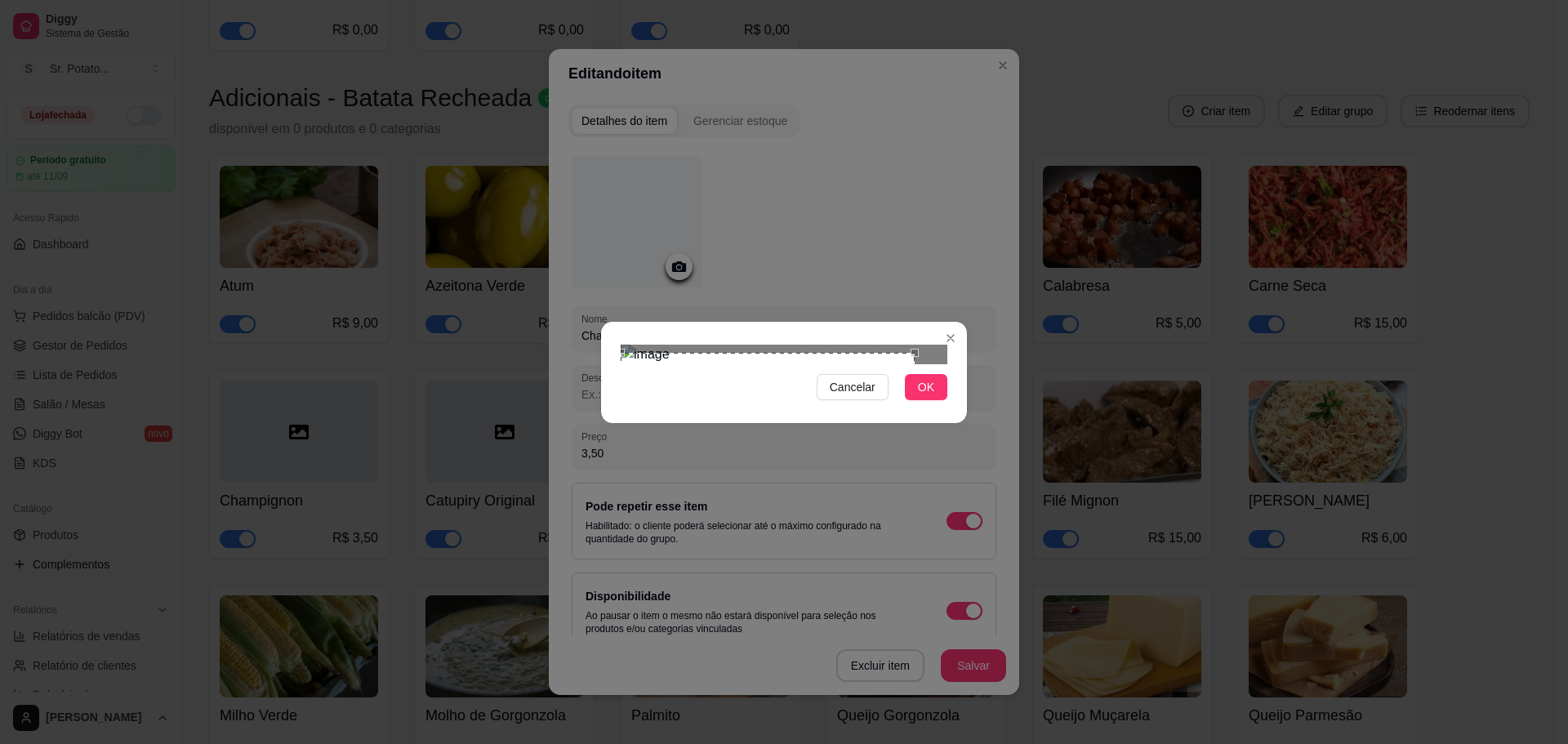
click at [762, 353] on div "Use the arrow keys to move the crop selection area" at bounding box center [768, 463] width 294 height 220
click at [867, 364] on div at bounding box center [784, 355] width 327 height 20
click at [830, 419] on div "Use the arrow keys to move the crop selection area" at bounding box center [745, 471] width 237 height 237
click at [937, 400] on button "OK" at bounding box center [926, 387] width 43 height 26
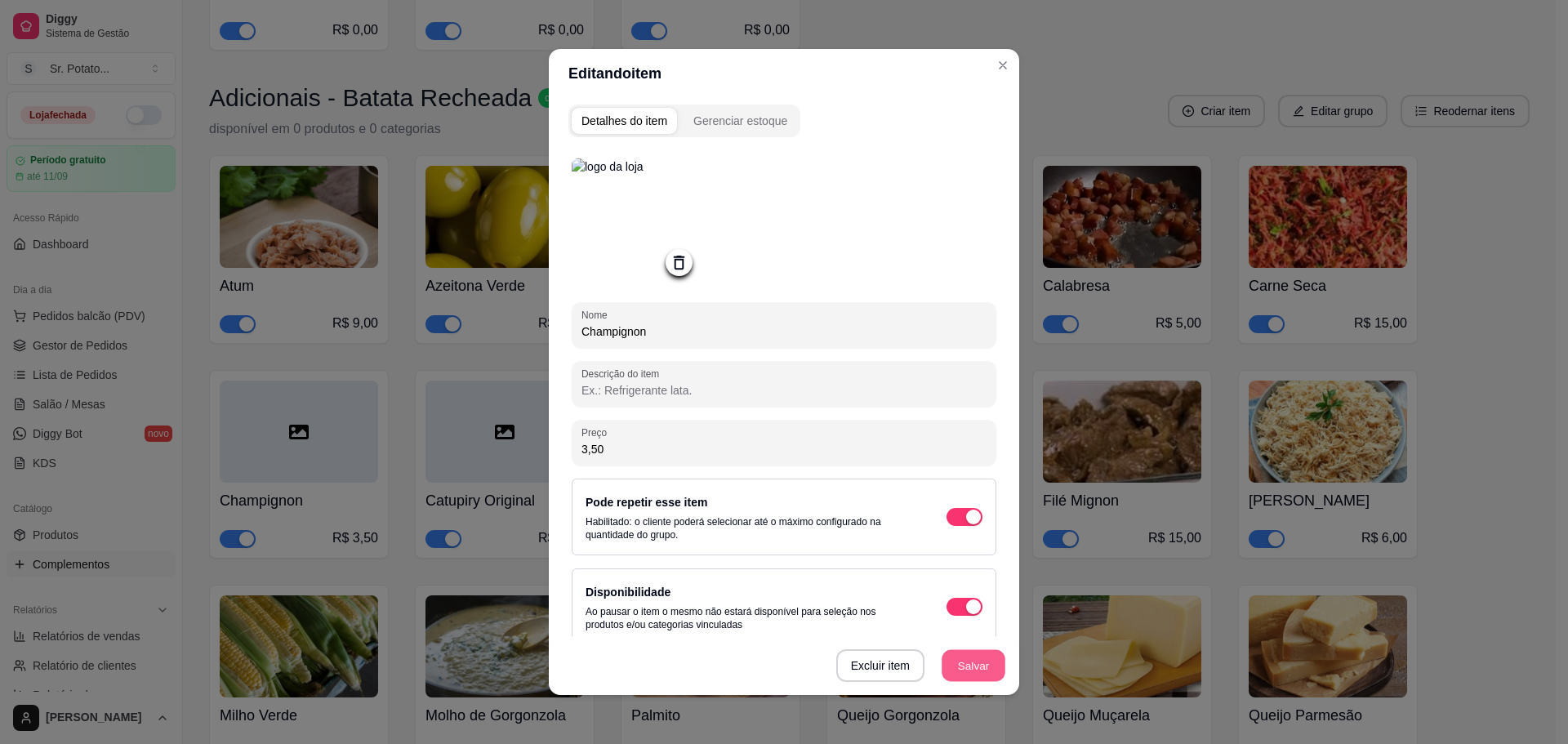
click at [984, 658] on button "Salvar" at bounding box center [974, 666] width 64 height 32
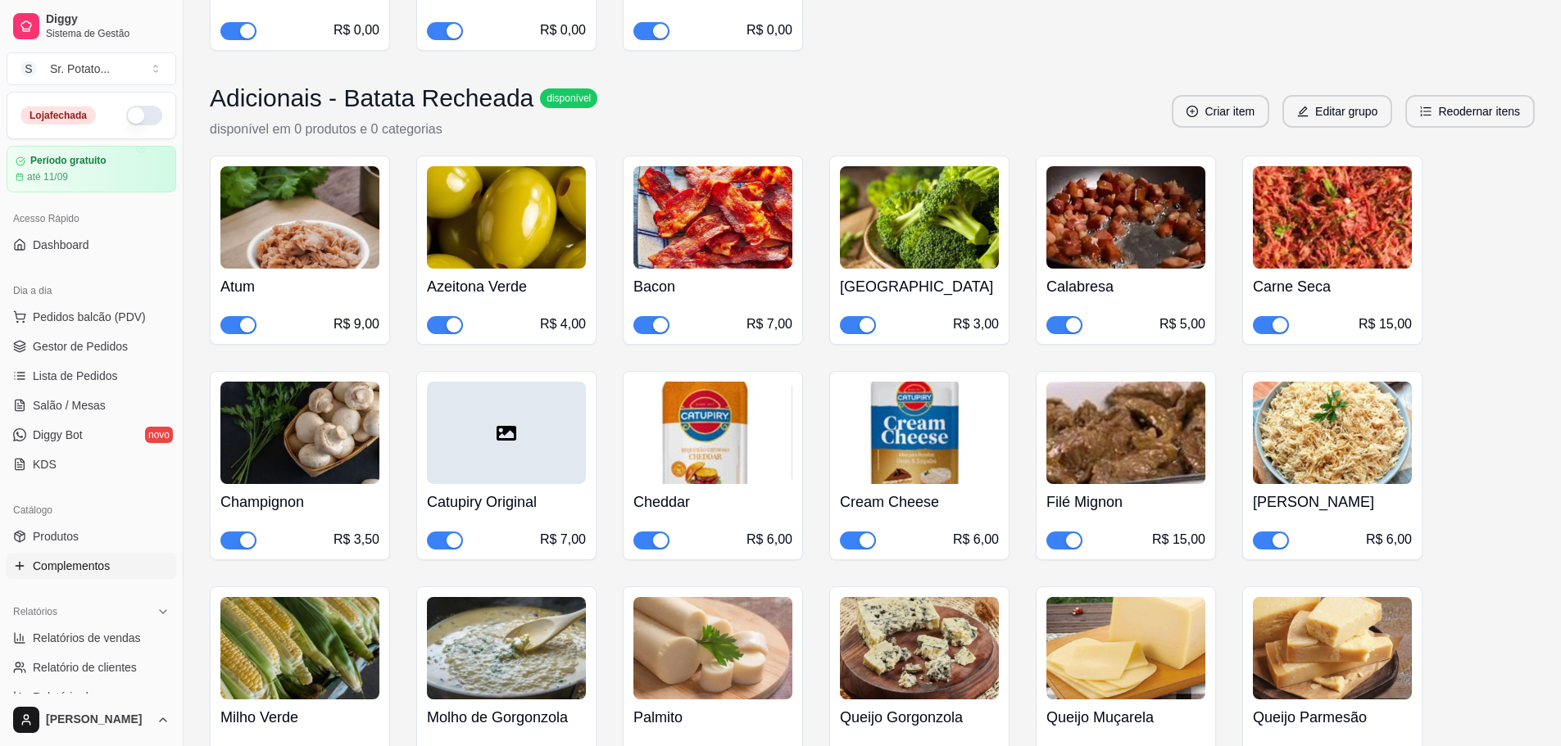
click at [510, 427] on div at bounding box center [506, 433] width 159 height 102
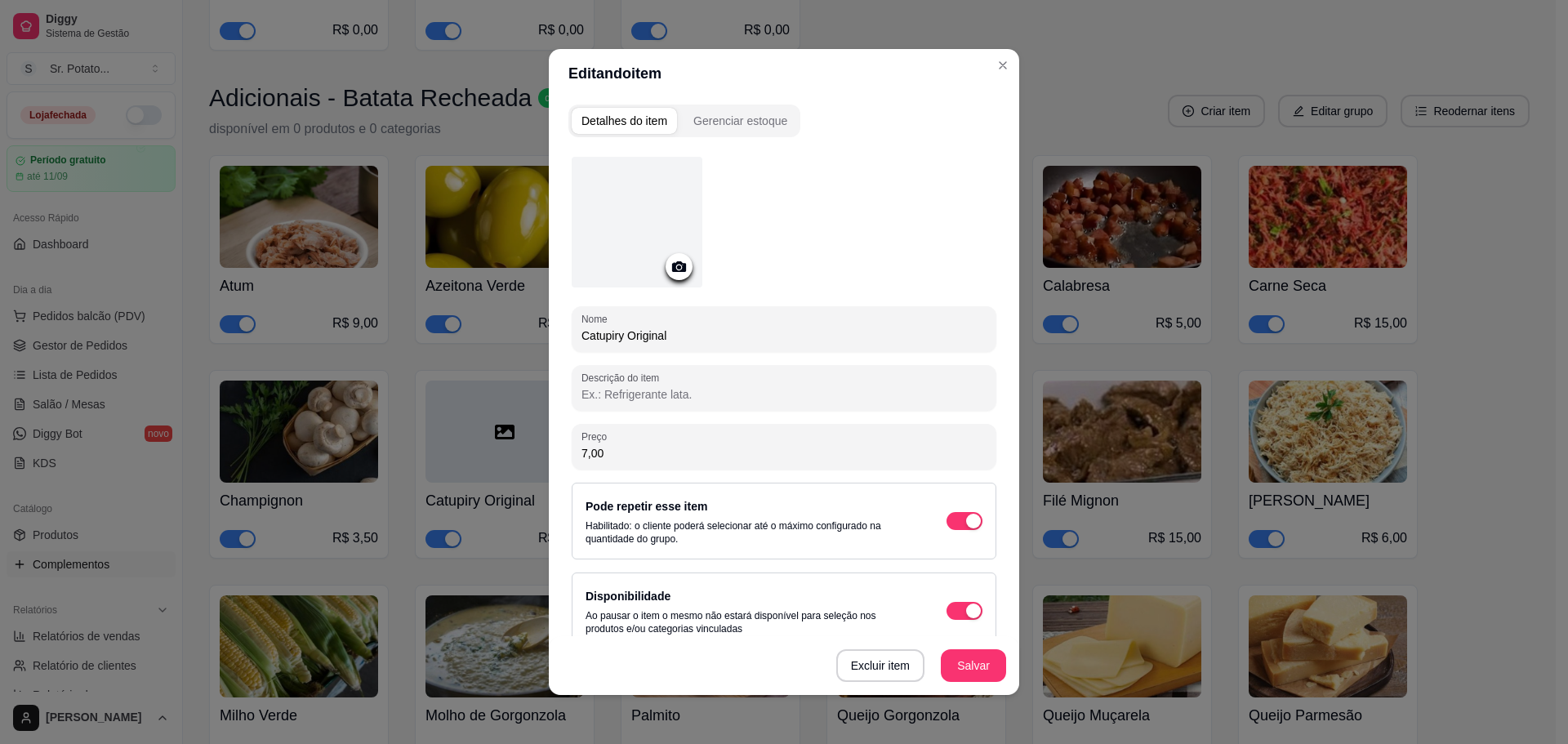
click at [600, 224] on div at bounding box center [636, 221] width 131 height 131
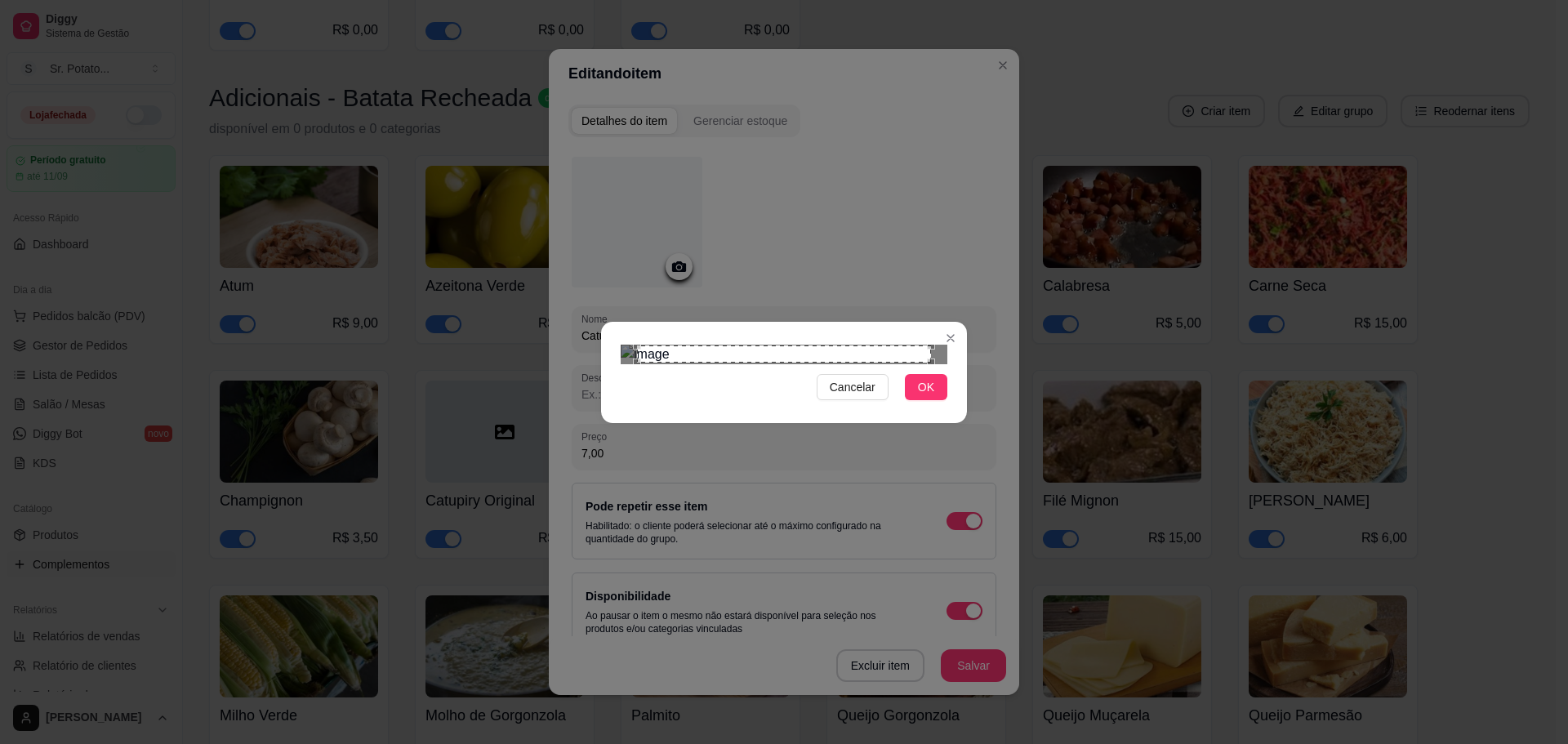
click at [778, 357] on div "Use the arrow keys to move the crop selection area" at bounding box center [784, 355] width 294 height 18
click at [895, 637] on div "Use the arrow keys to move the south east drag handle to change the crop select…" at bounding box center [895, 637] width 0 height 0
click at [929, 396] on span "OK" at bounding box center [926, 387] width 16 height 18
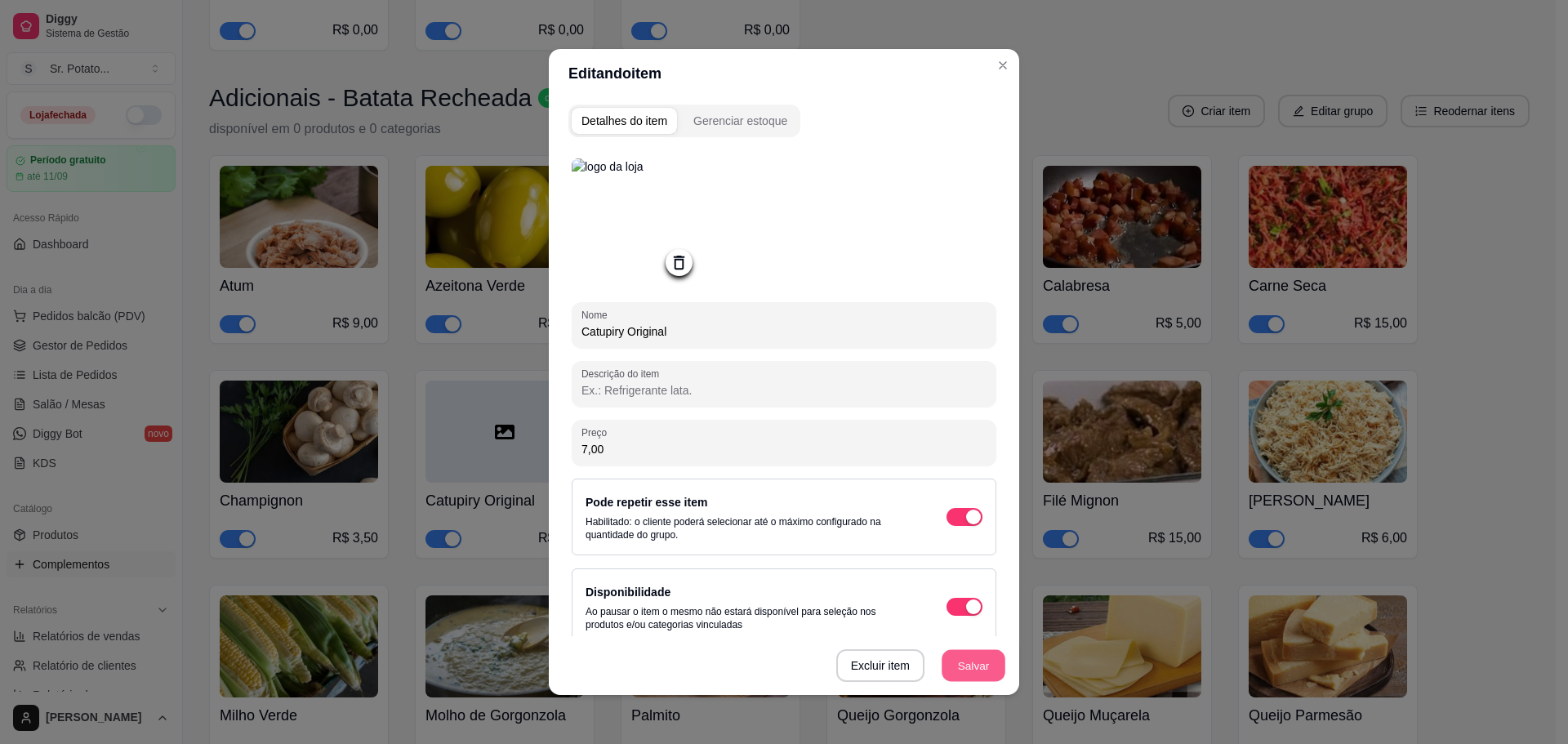
click at [962, 671] on button "Salvar" at bounding box center [974, 666] width 64 height 32
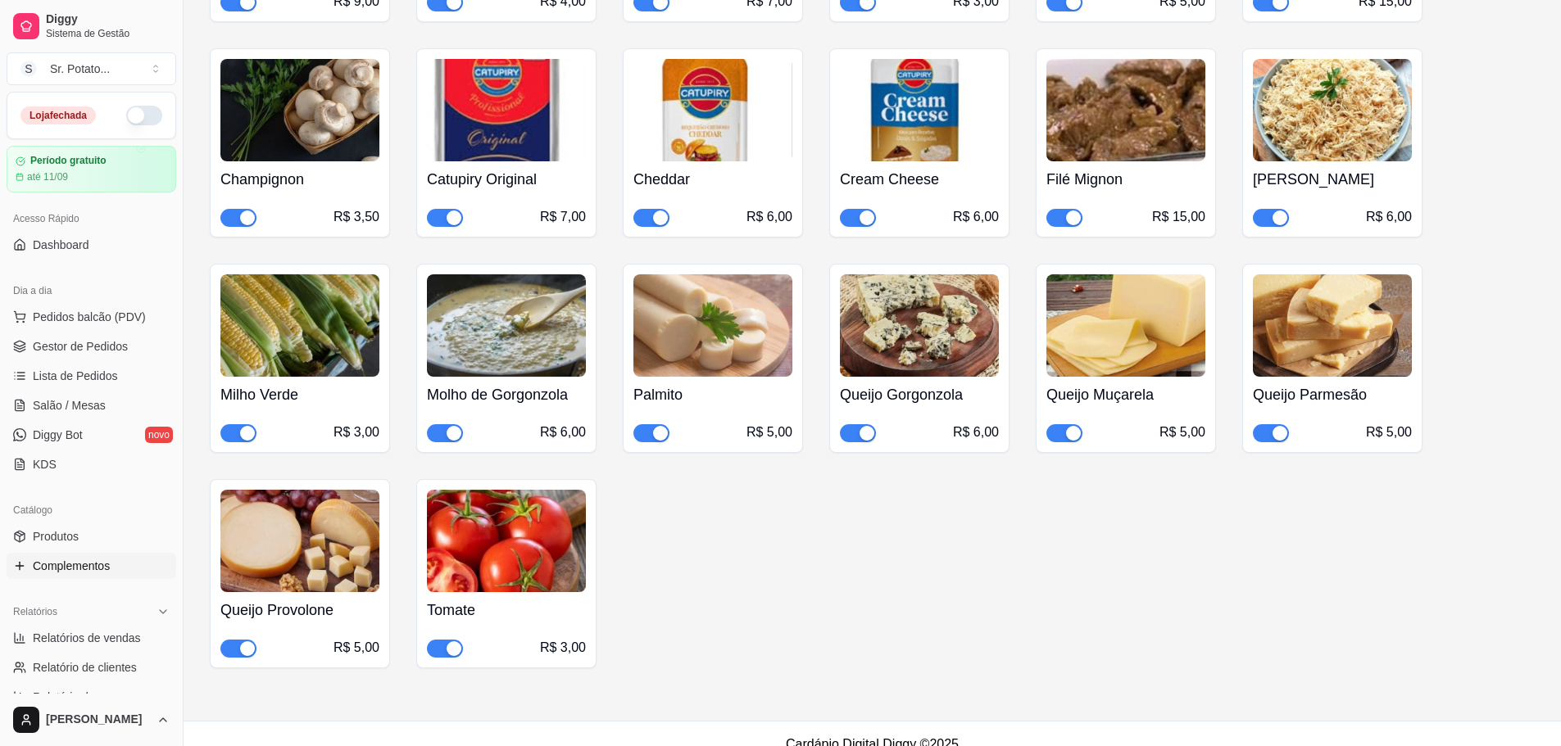
scroll to position [6851, 0]
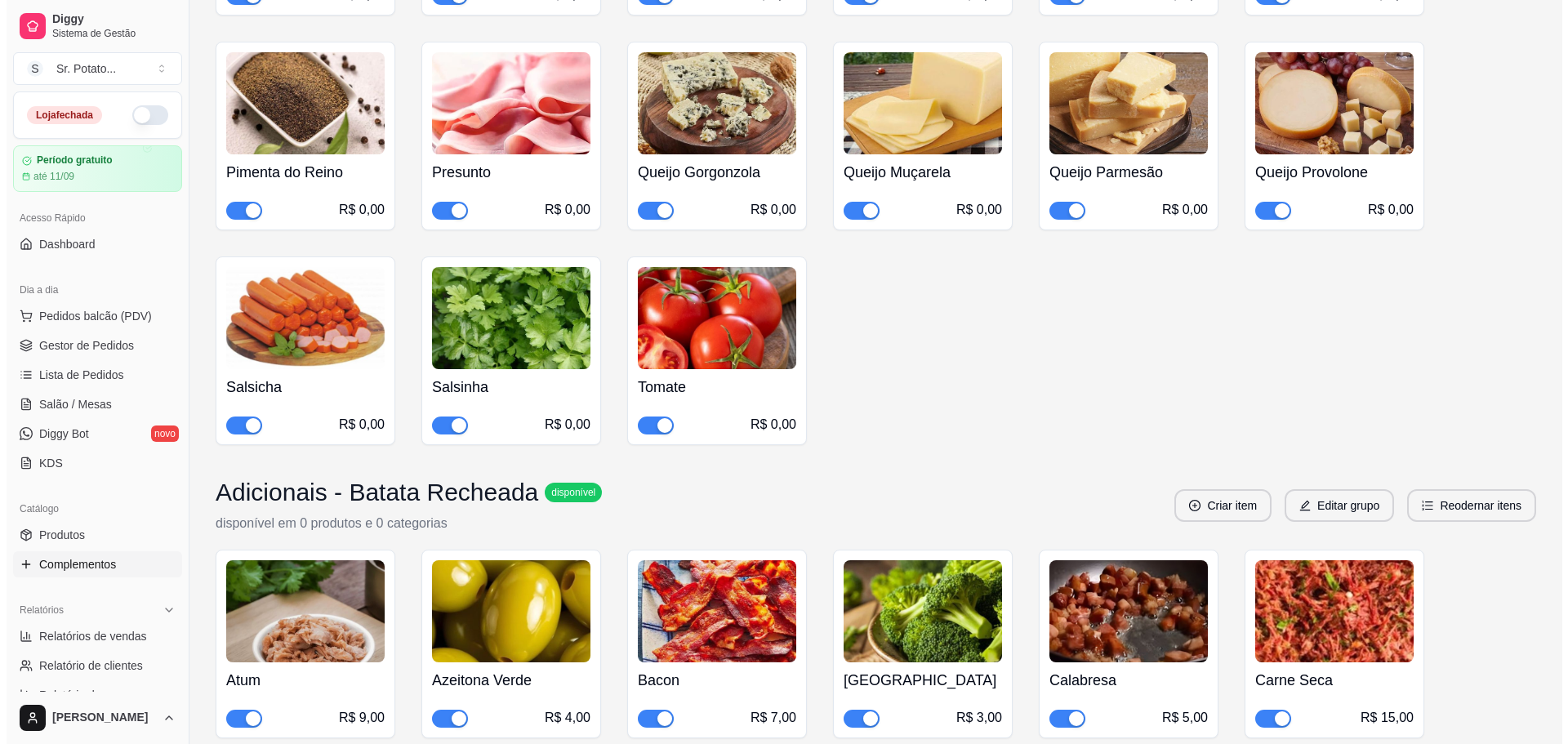
scroll to position [6178, 0]
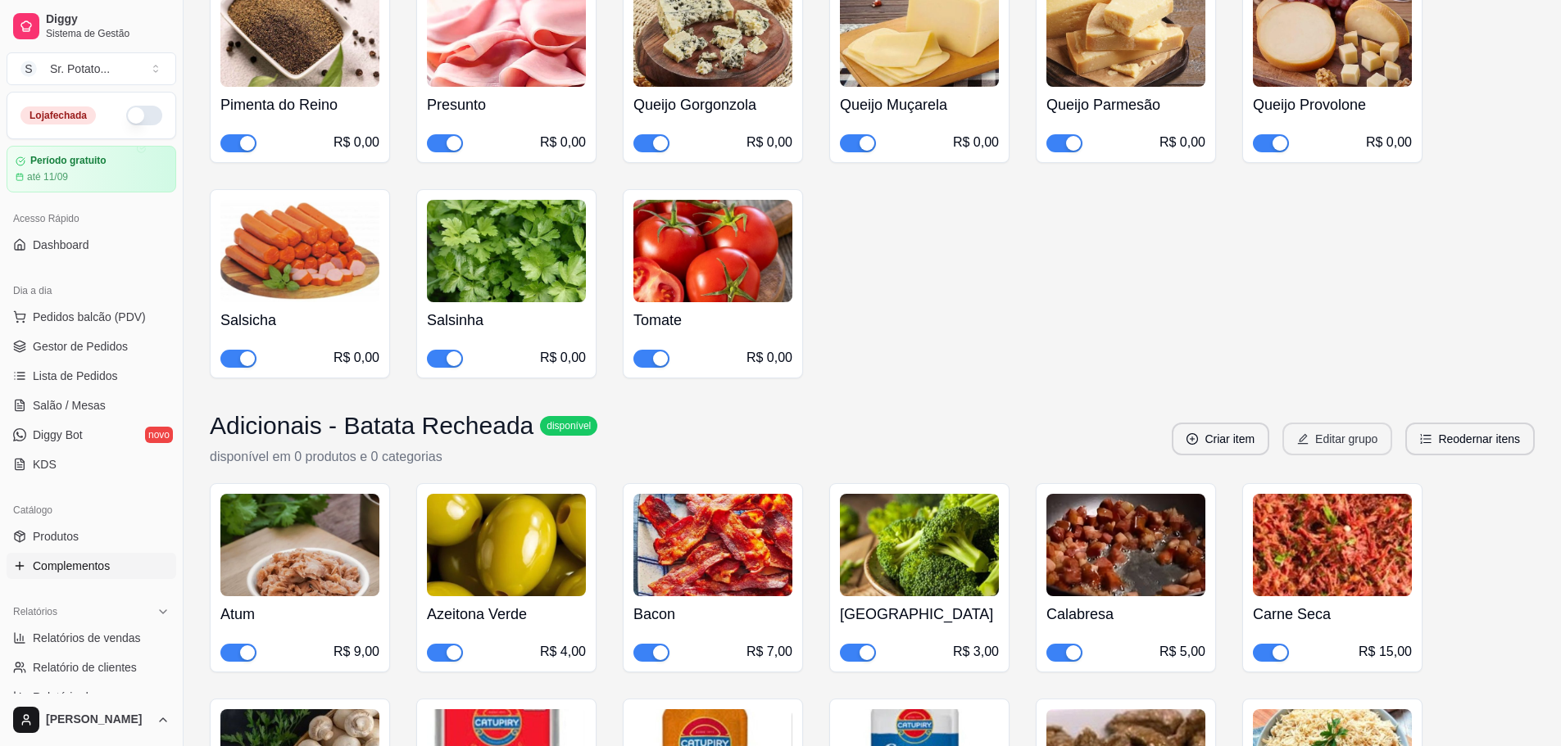
click at [1360, 424] on button "Editar grupo" at bounding box center [1337, 439] width 110 height 33
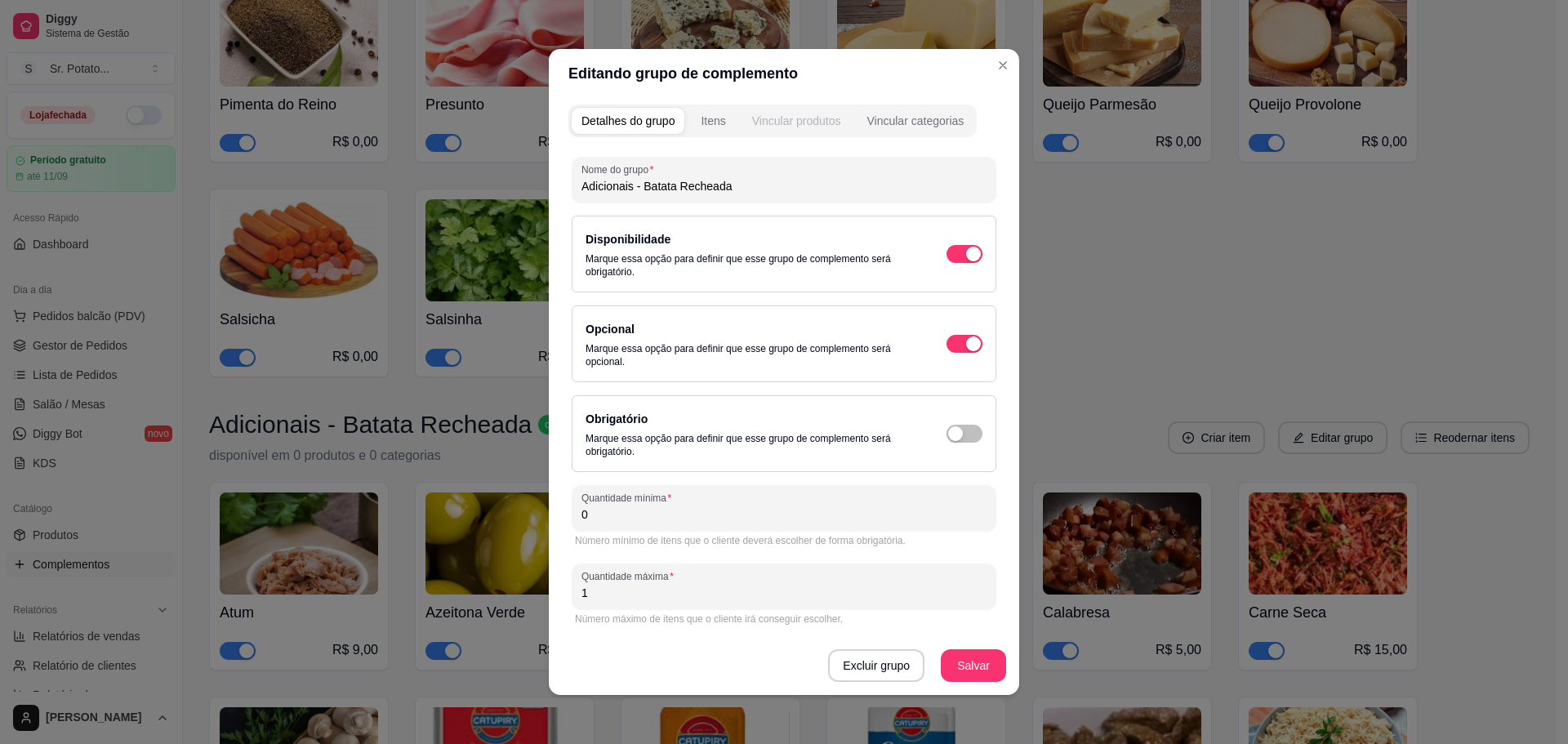
click at [820, 126] on div "Vincular produtos" at bounding box center [796, 121] width 89 height 16
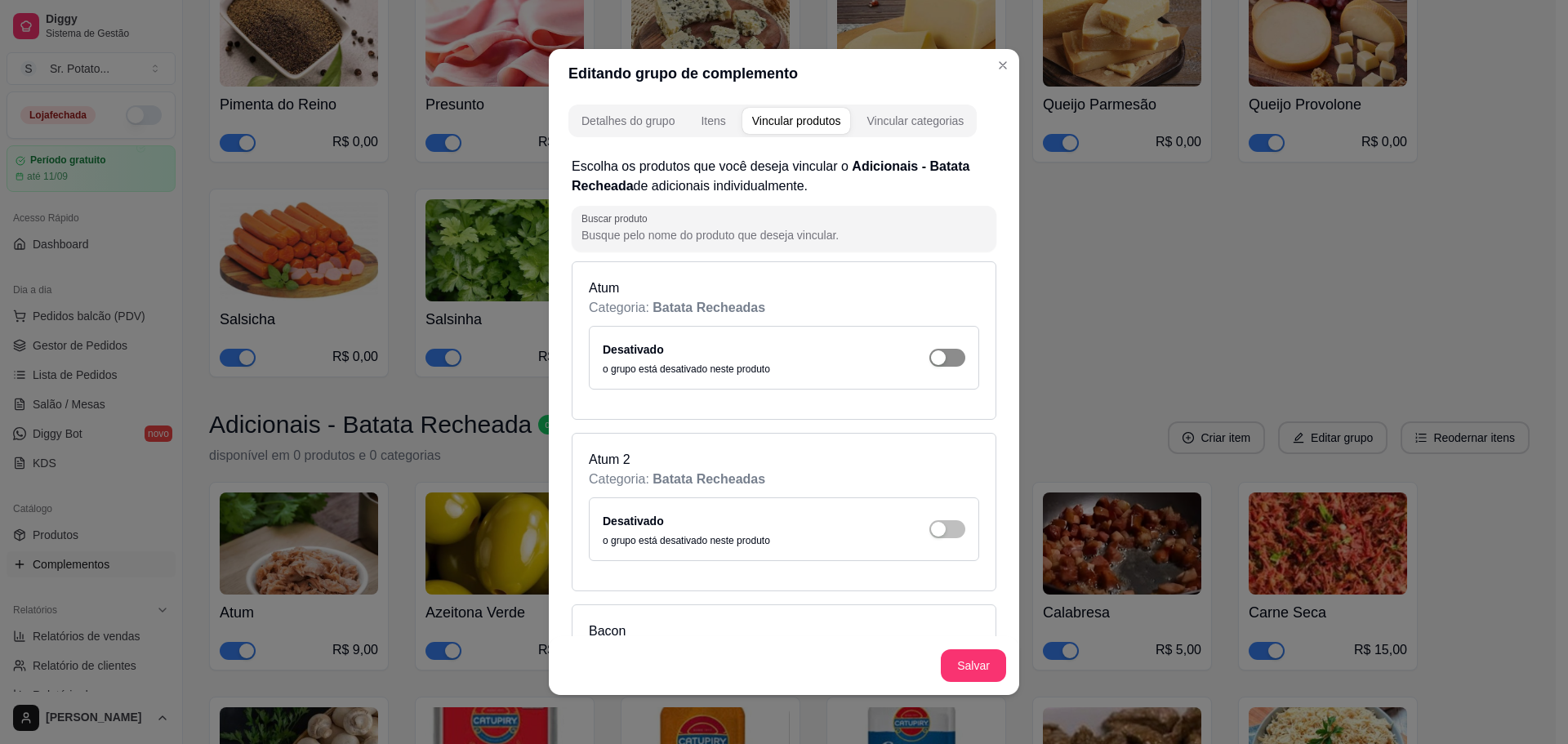
click at [931, 351] on div "button" at bounding box center [938, 357] width 15 height 15
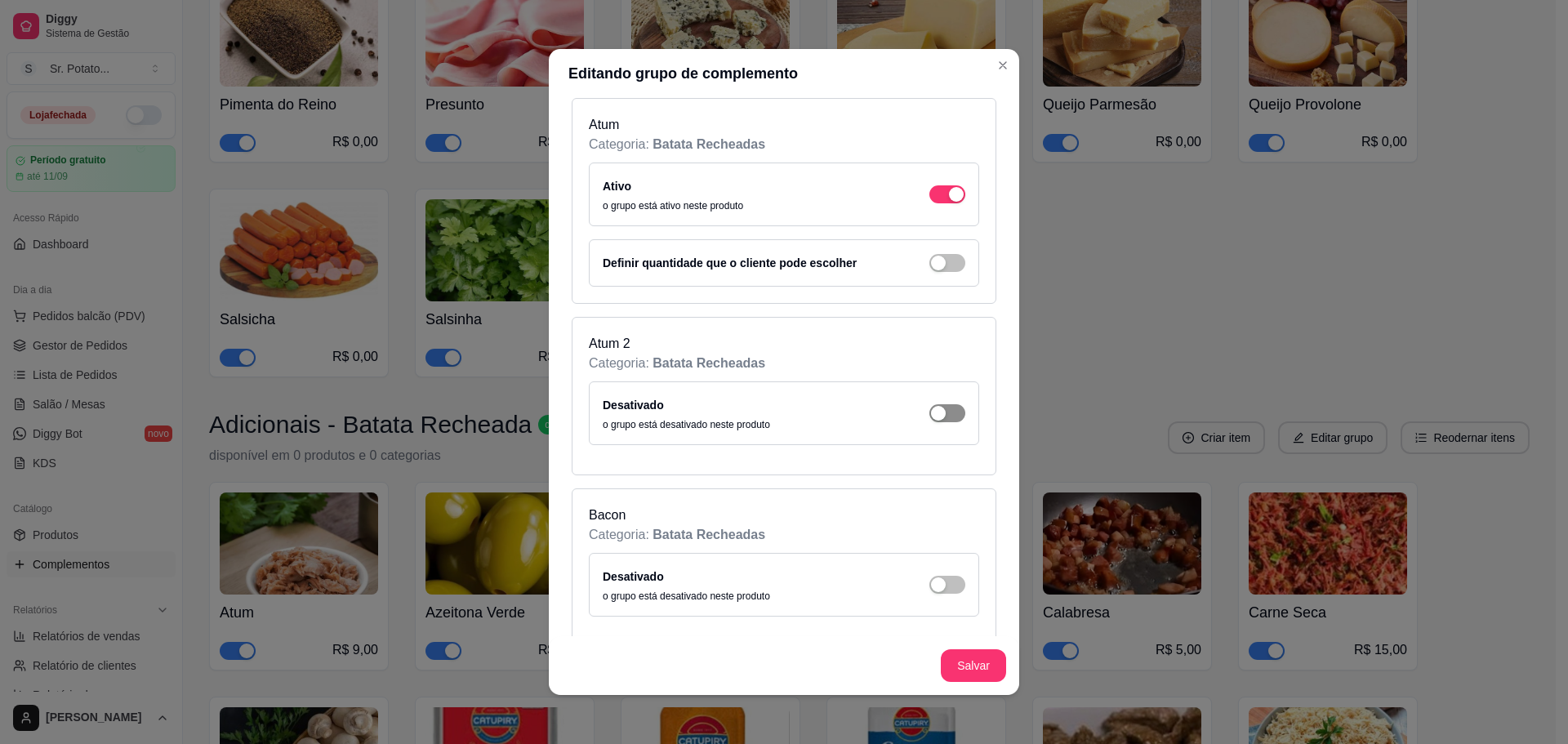
click at [933, 415] on span "button" at bounding box center [947, 414] width 36 height 18
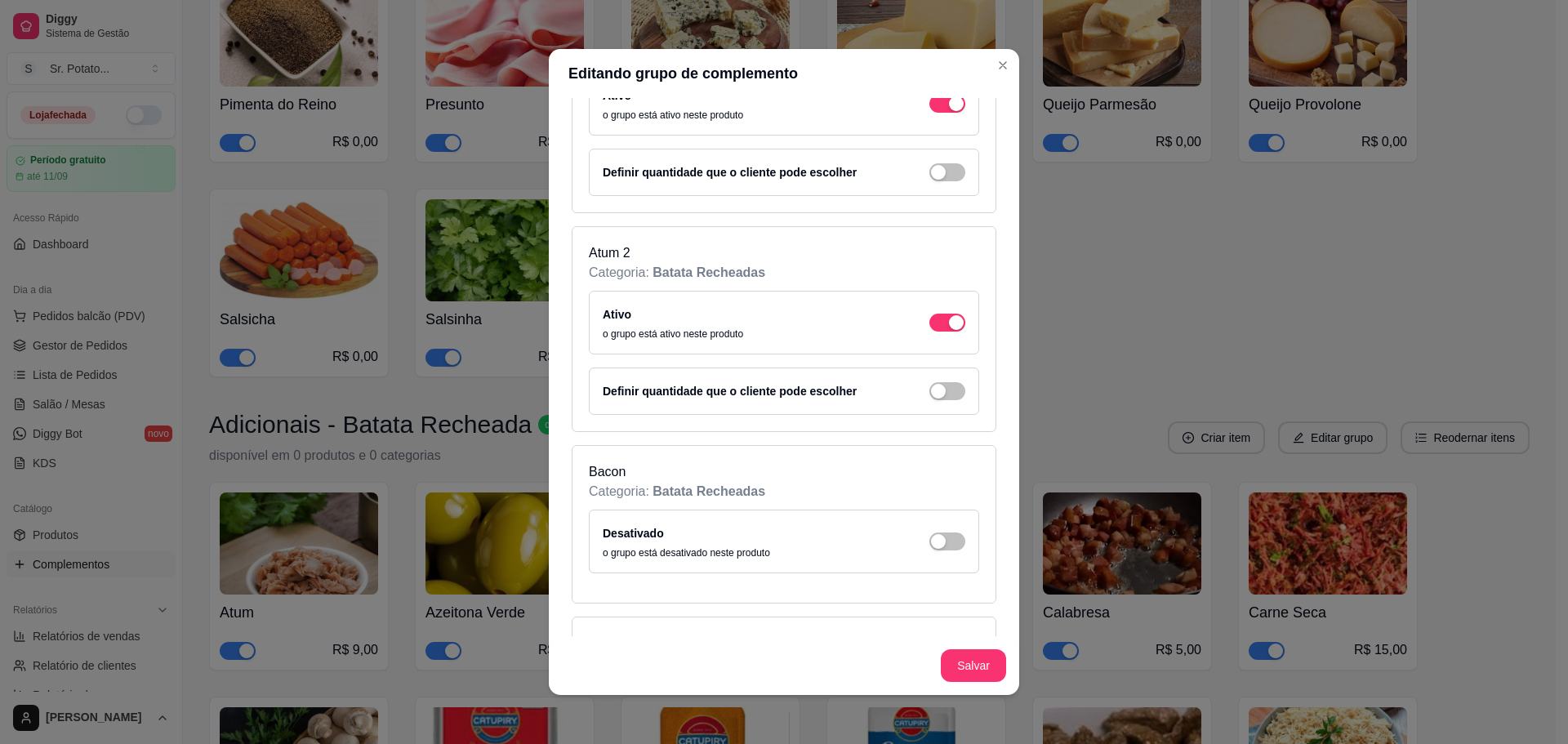
scroll to position [327, 0]
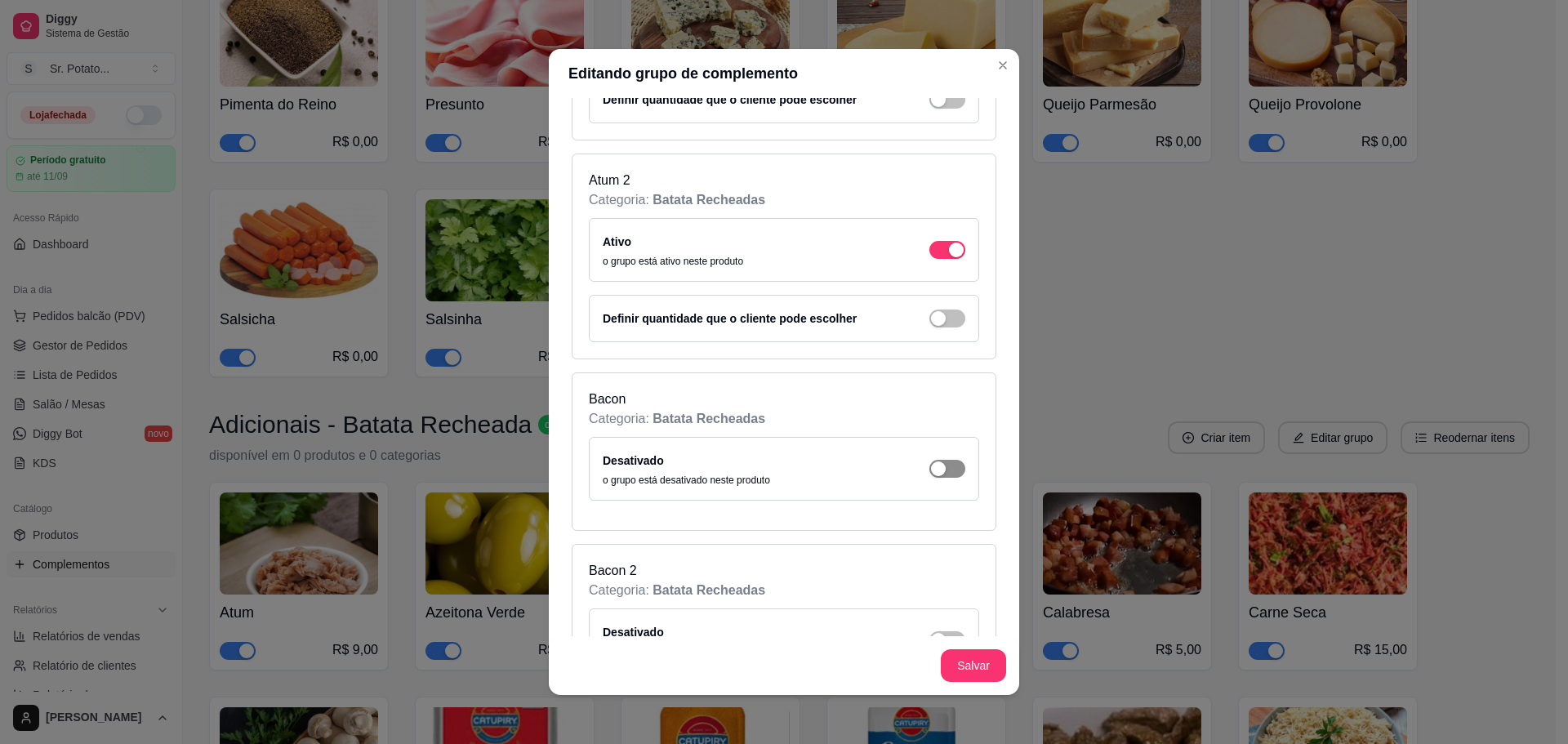
click at [931, 468] on div "button" at bounding box center [938, 469] width 15 height 15
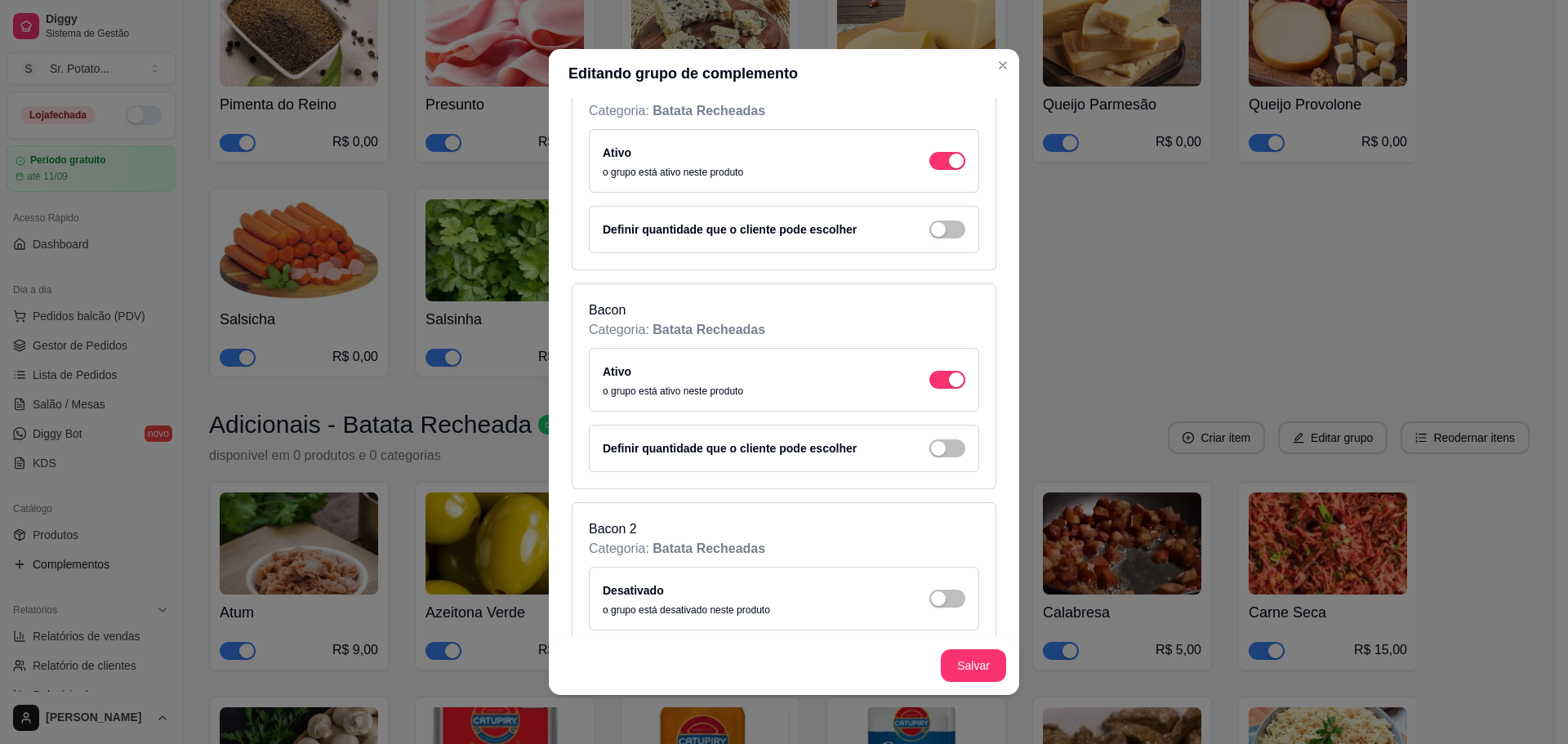
scroll to position [491, 0]
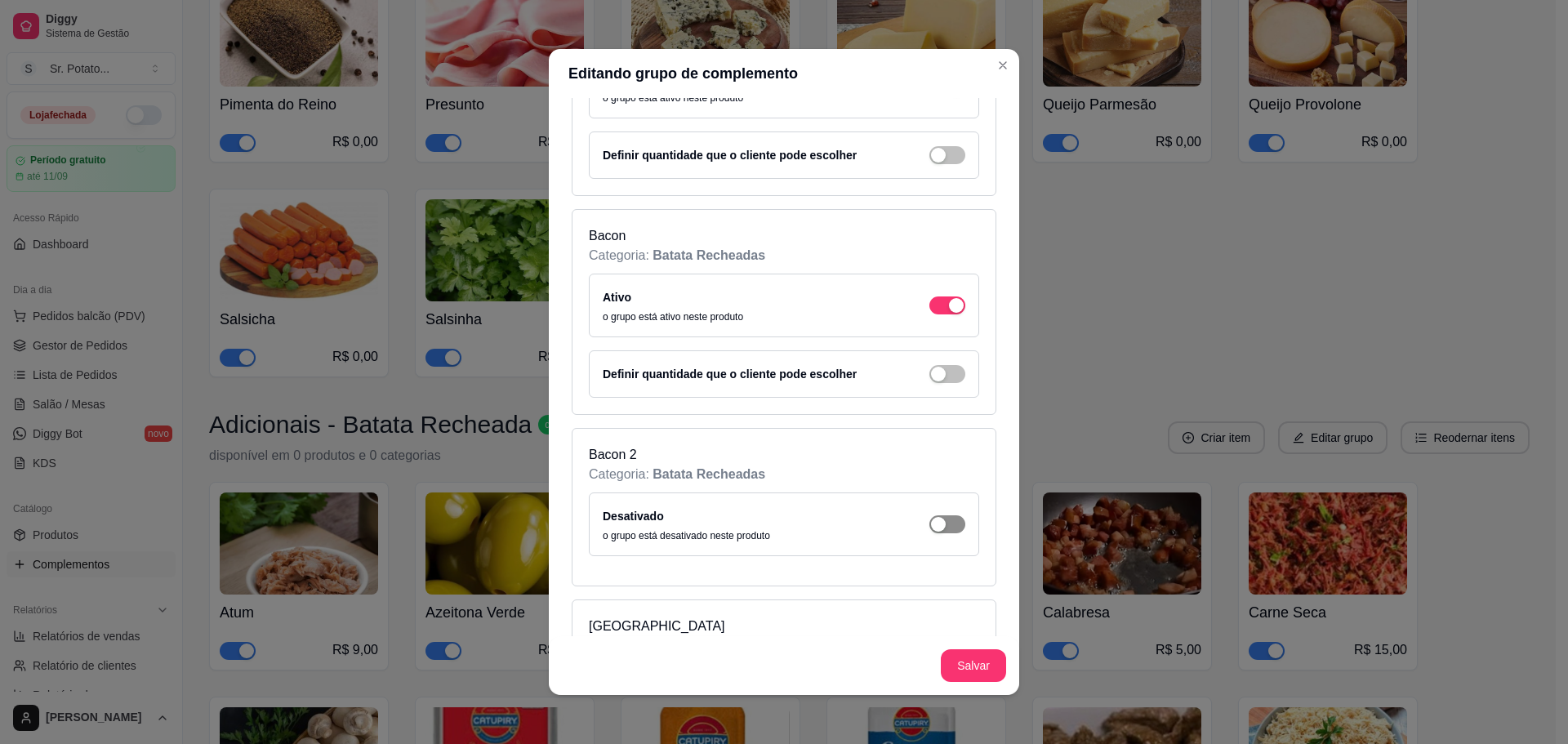
click at [933, 528] on span "button" at bounding box center [947, 525] width 36 height 18
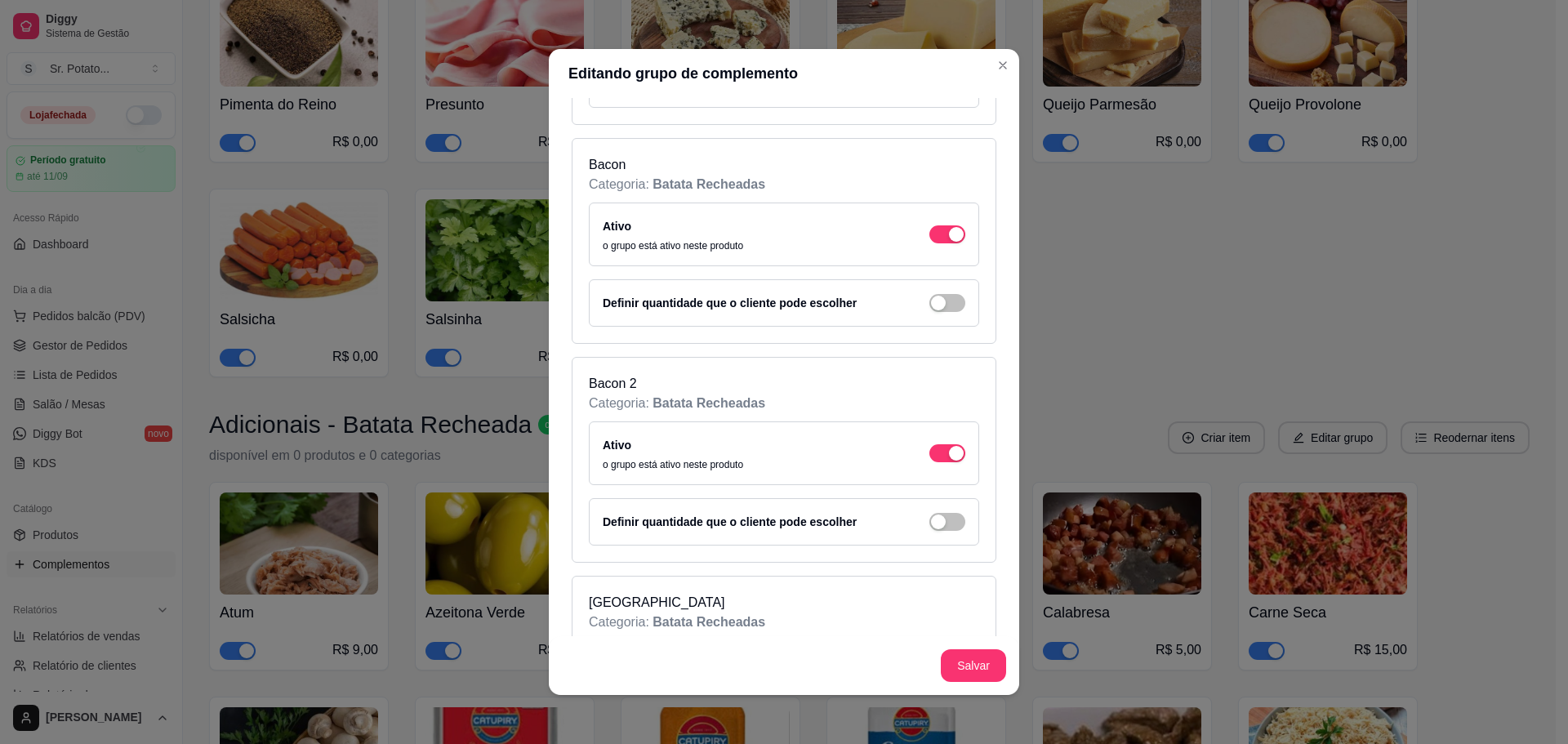
scroll to position [817, 0]
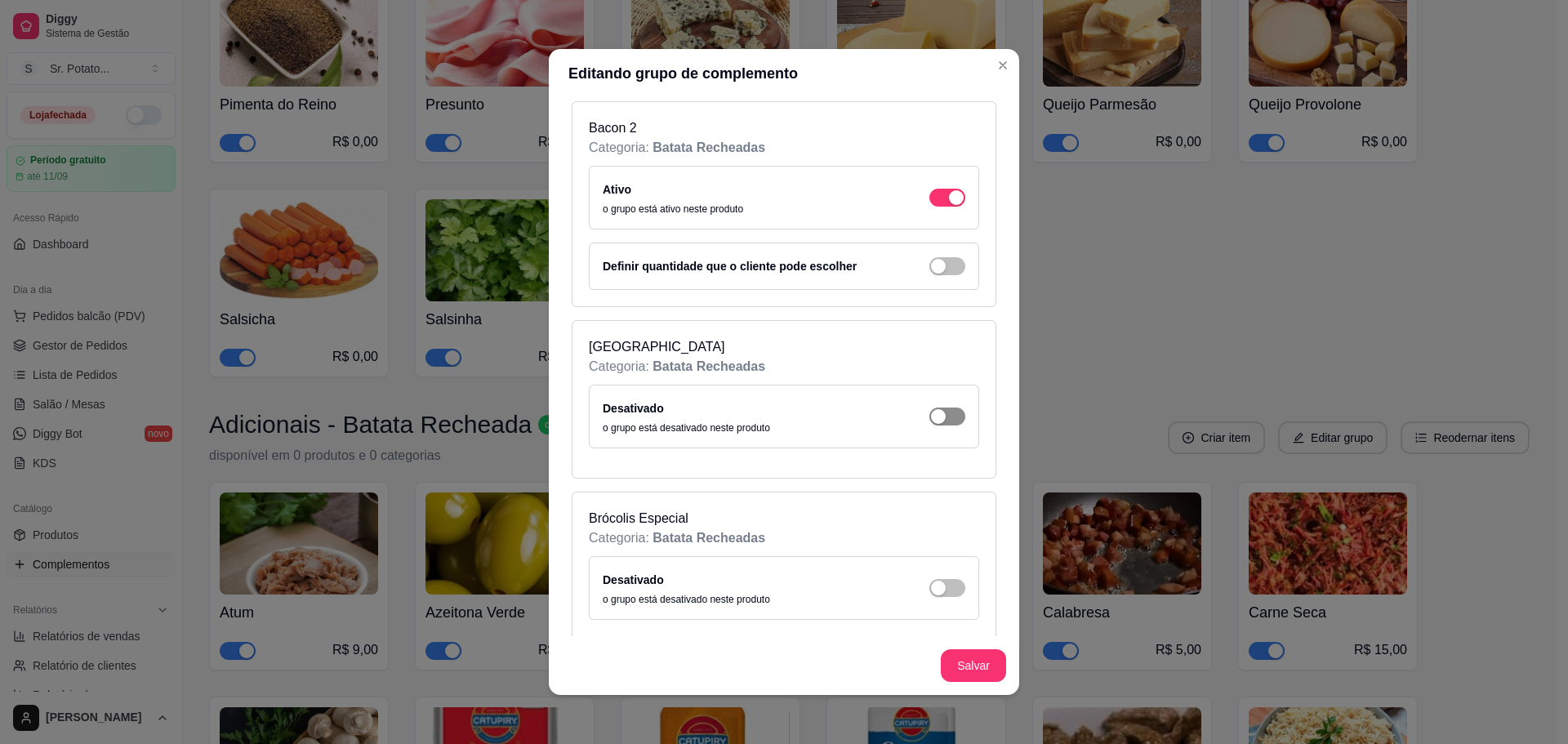
click at [929, 425] on span "button" at bounding box center [947, 417] width 36 height 18
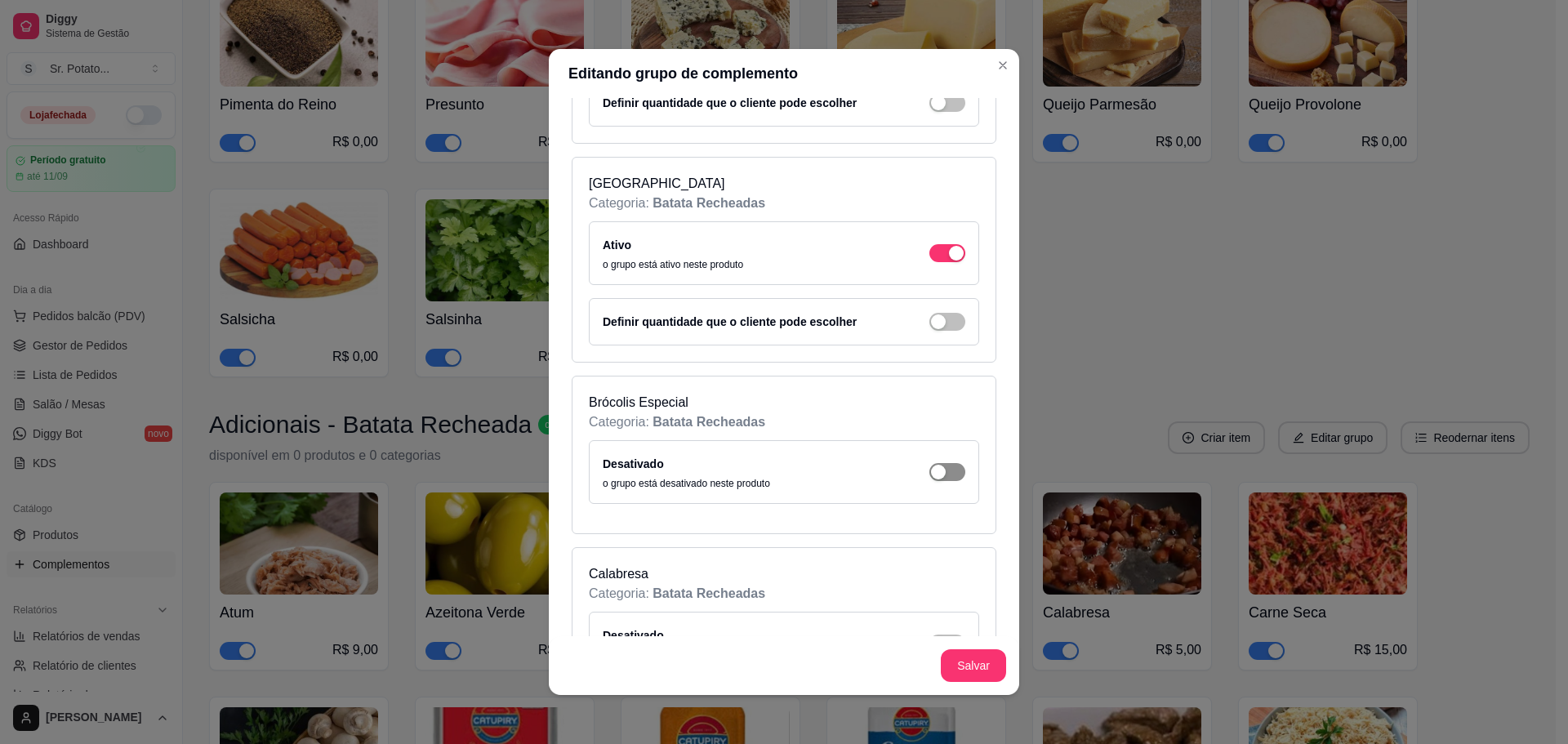
click at [942, 473] on span "button" at bounding box center [947, 473] width 36 height 18
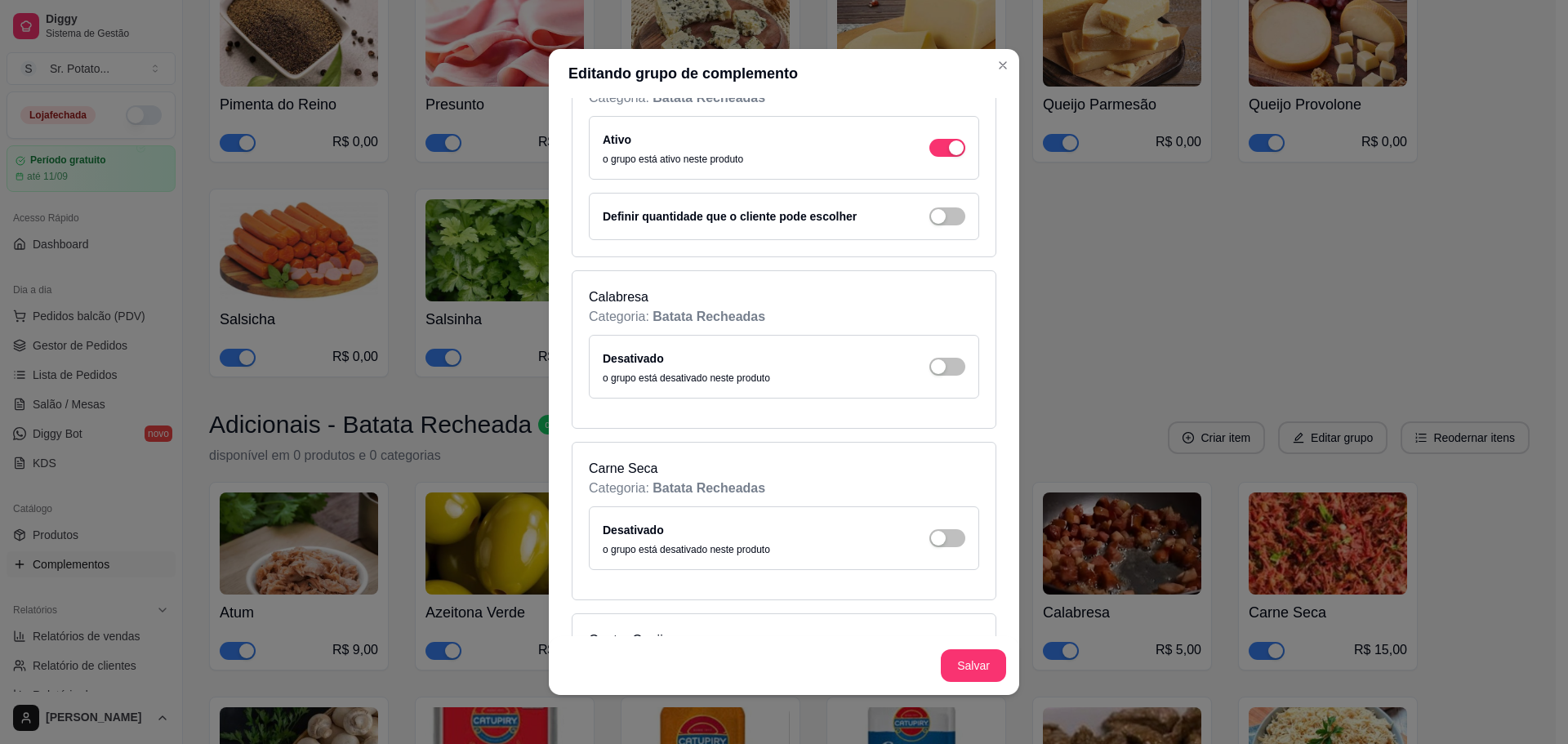
scroll to position [1307, 0]
click at [931, 366] on div "button" at bounding box center [938, 364] width 15 height 15
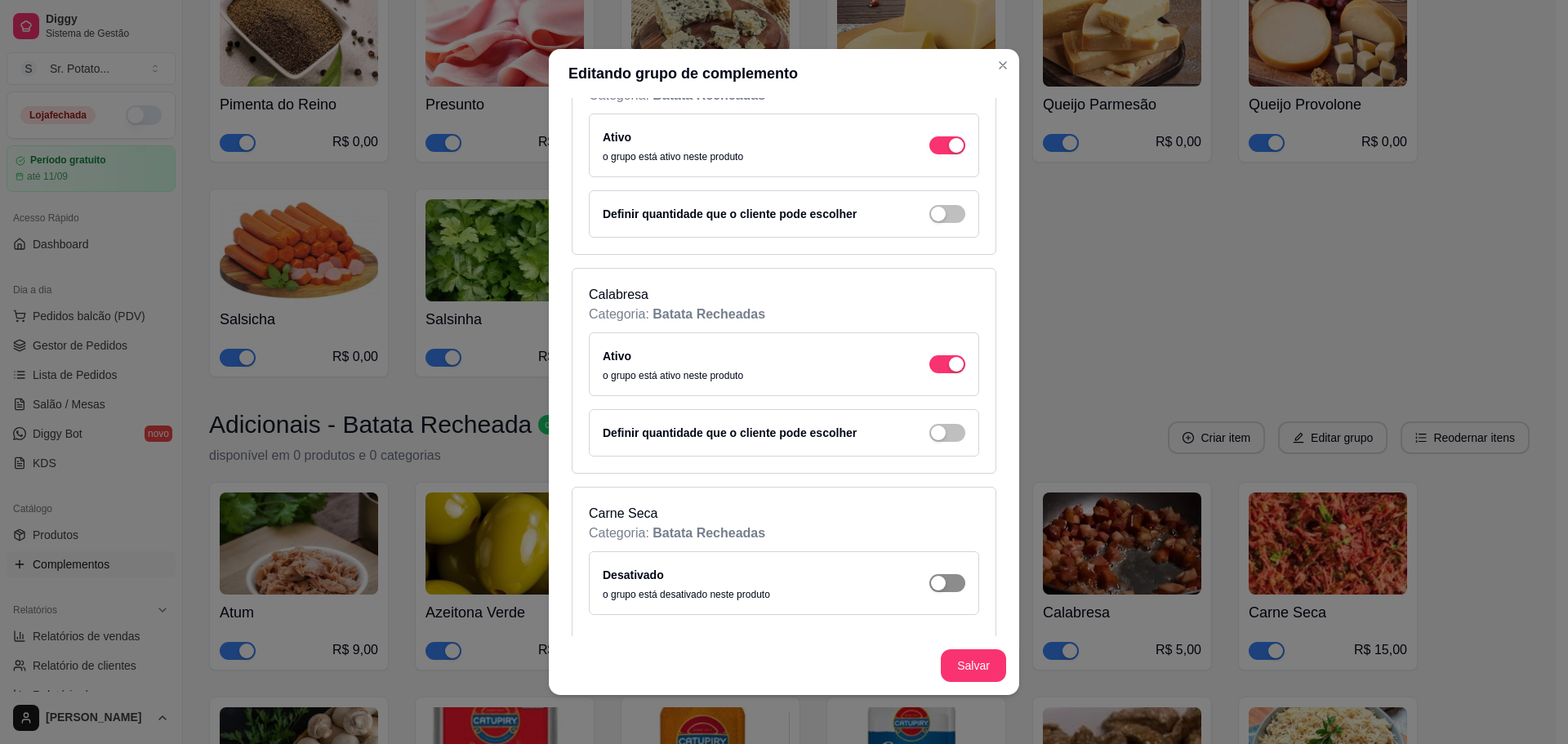
click at [929, 580] on span "button" at bounding box center [947, 583] width 36 height 18
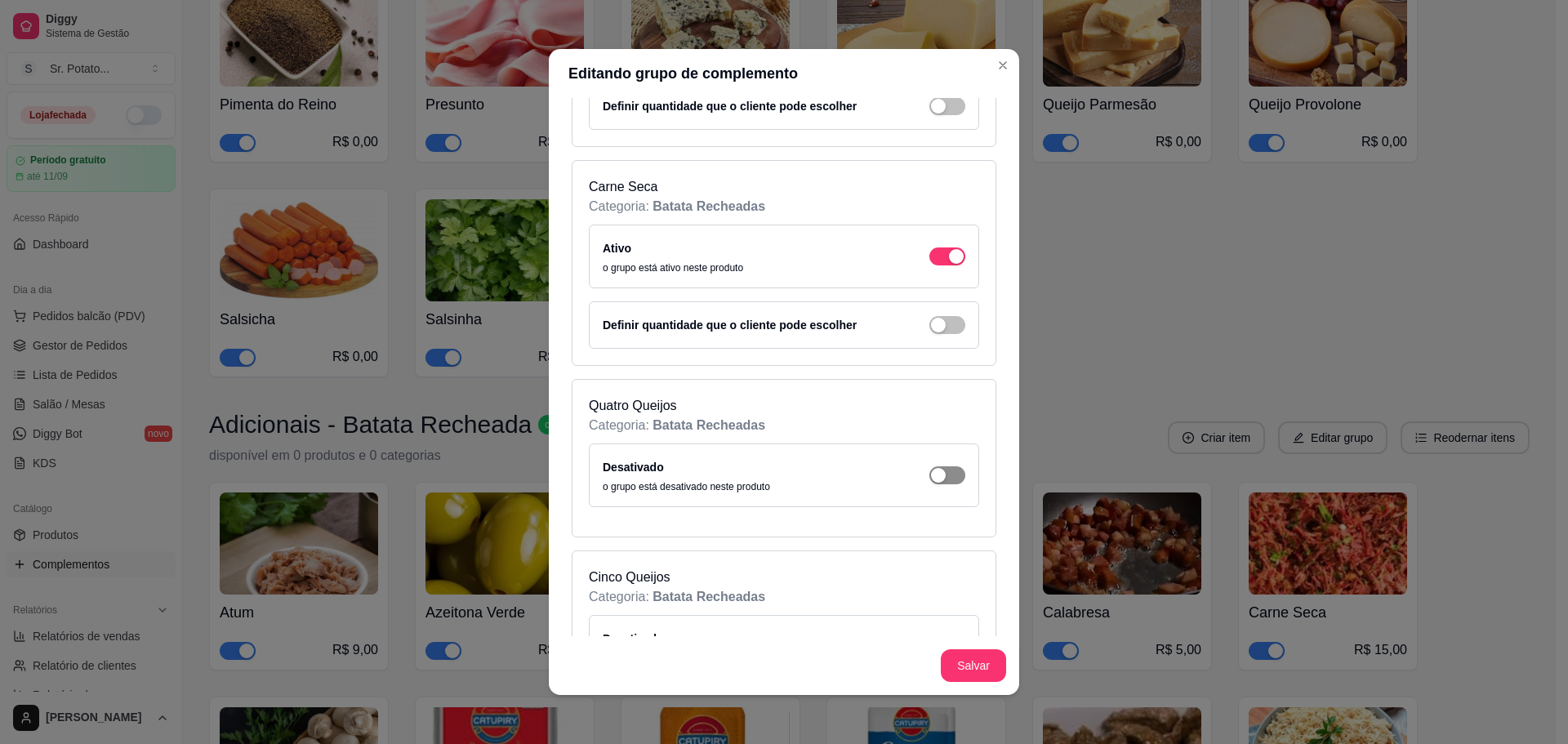
click at [931, 473] on div "button" at bounding box center [938, 475] width 15 height 15
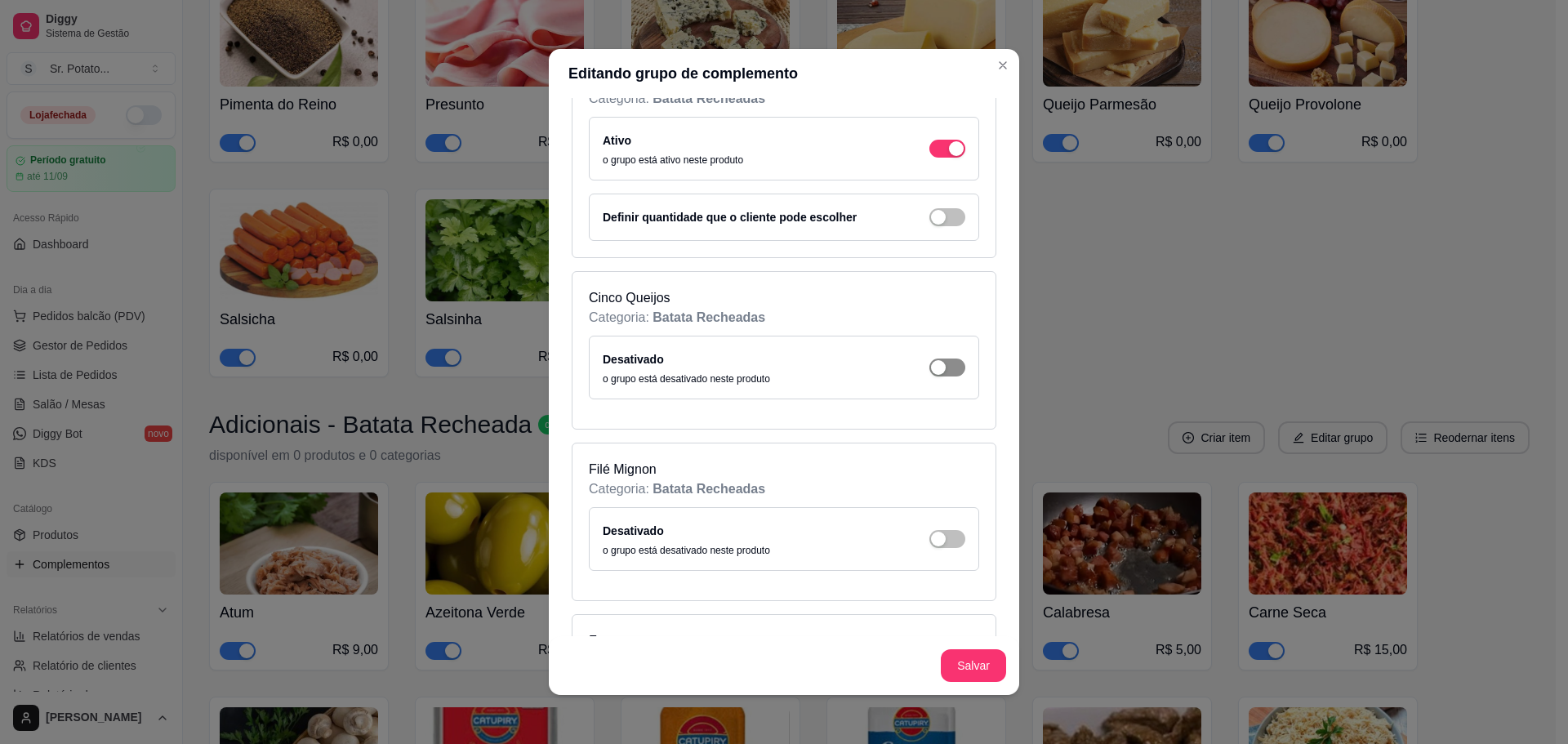
click at [931, 366] on span "button" at bounding box center [947, 368] width 36 height 18
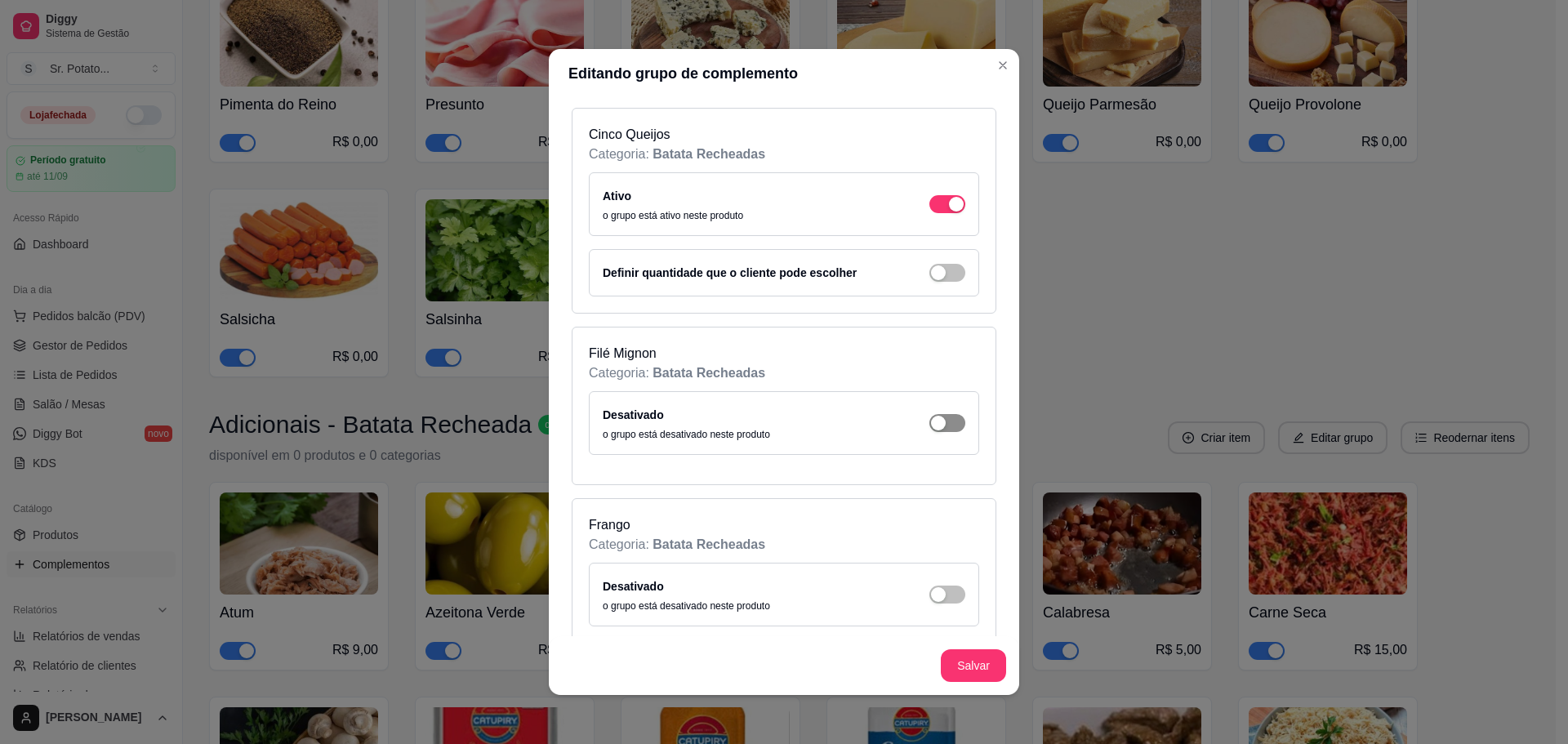
click at [929, 423] on span "button" at bounding box center [947, 423] width 36 height 18
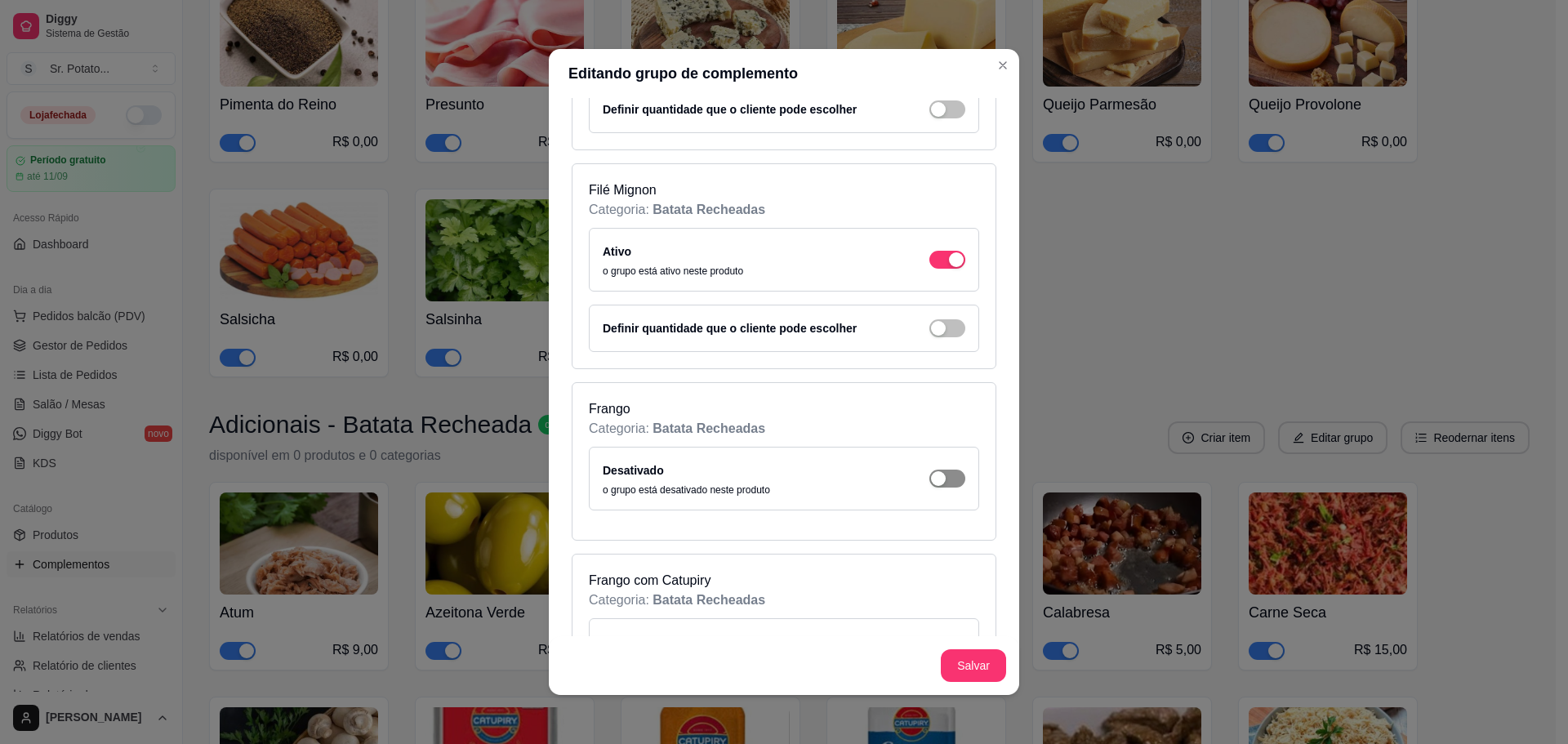
click at [931, 477] on div "button" at bounding box center [938, 479] width 15 height 15
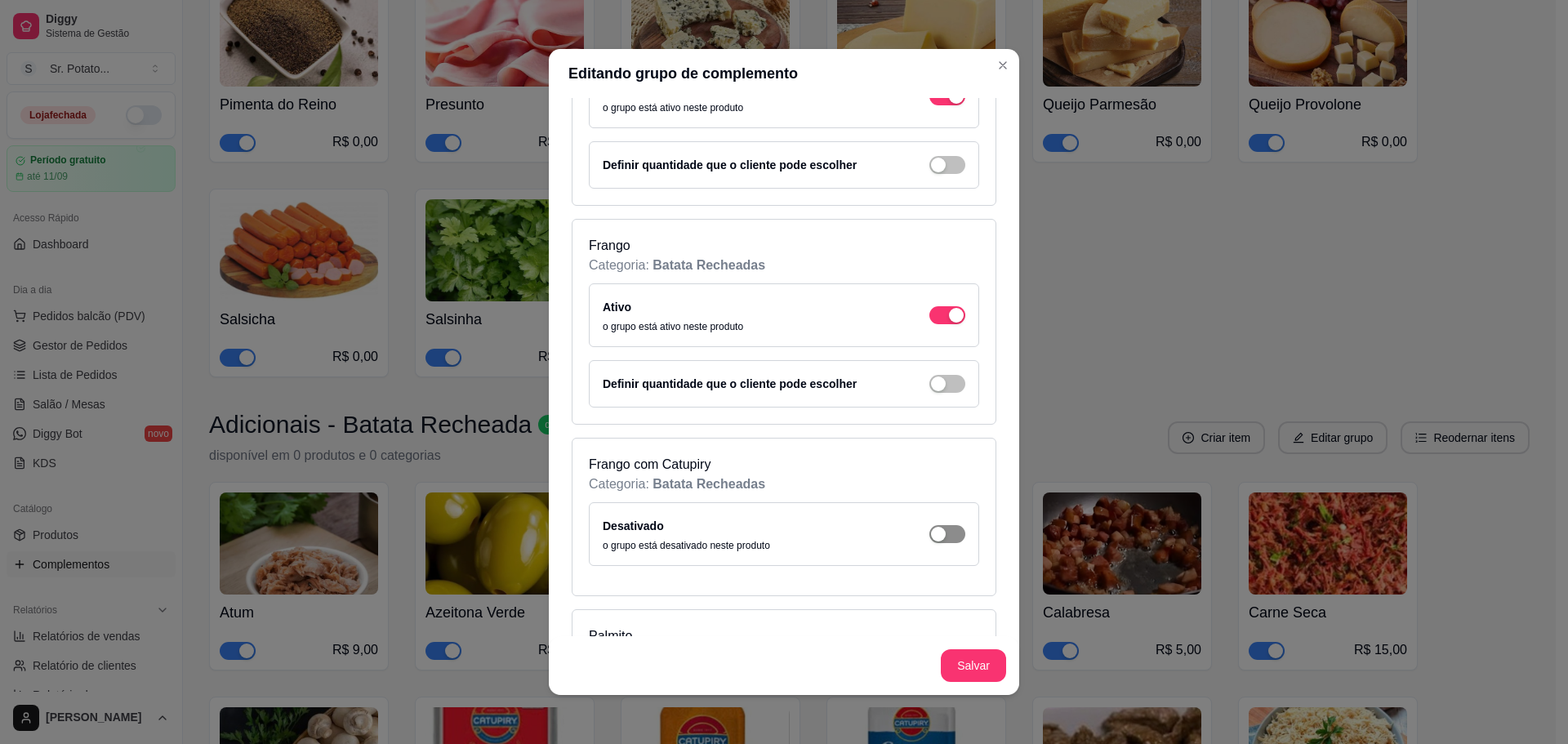
click at [941, 531] on span "button" at bounding box center [947, 535] width 36 height 18
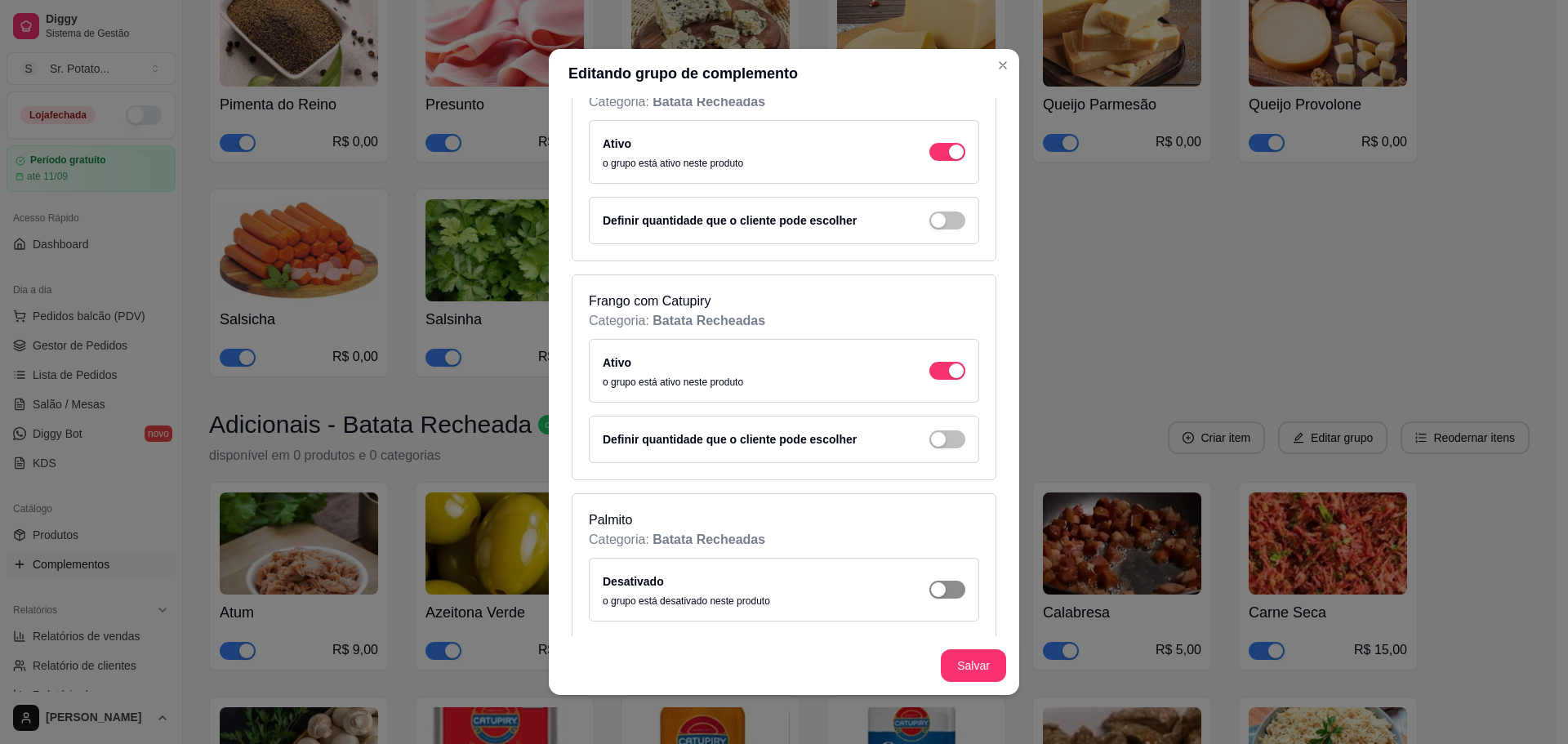
click at [933, 590] on span "button" at bounding box center [947, 590] width 36 height 18
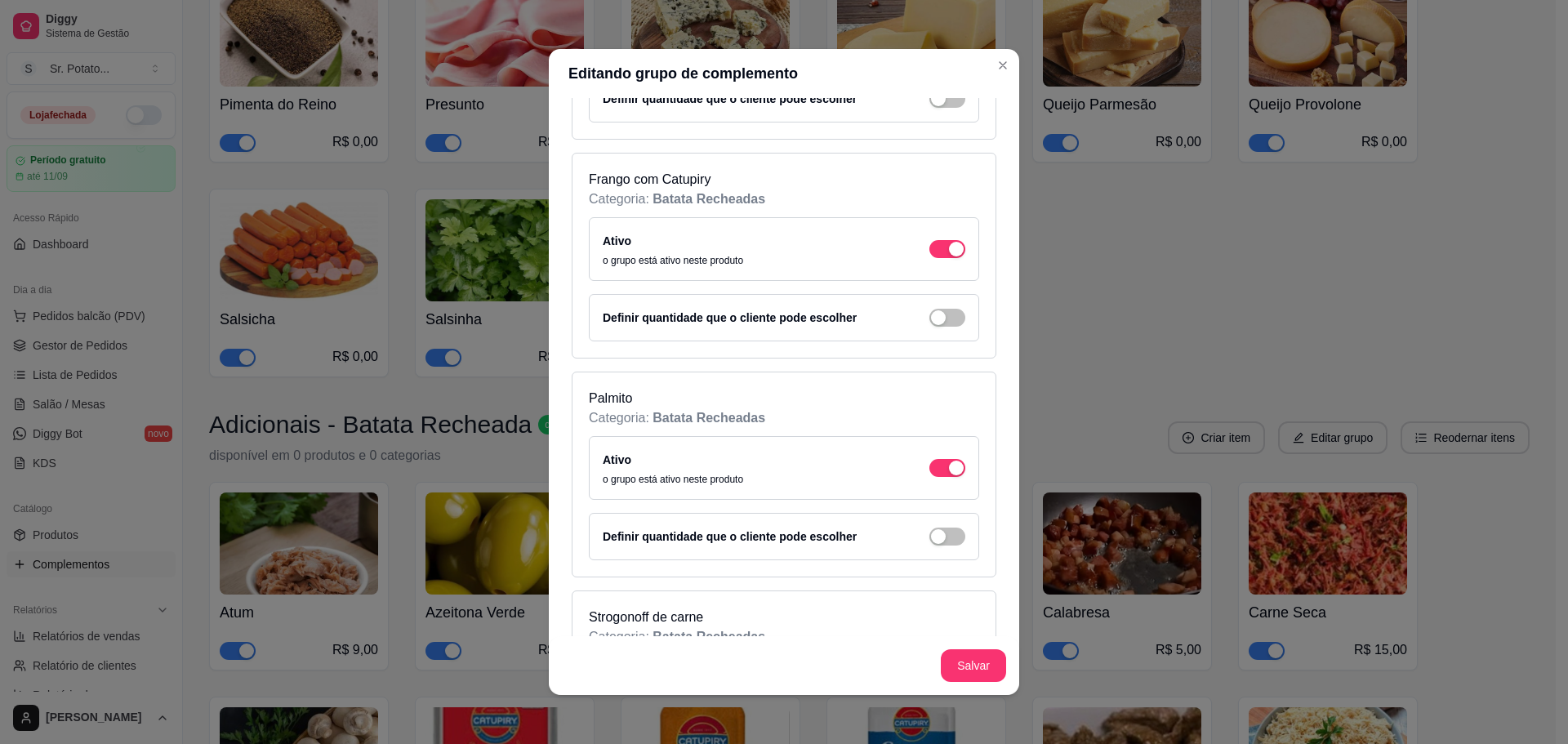
scroll to position [2941, 0]
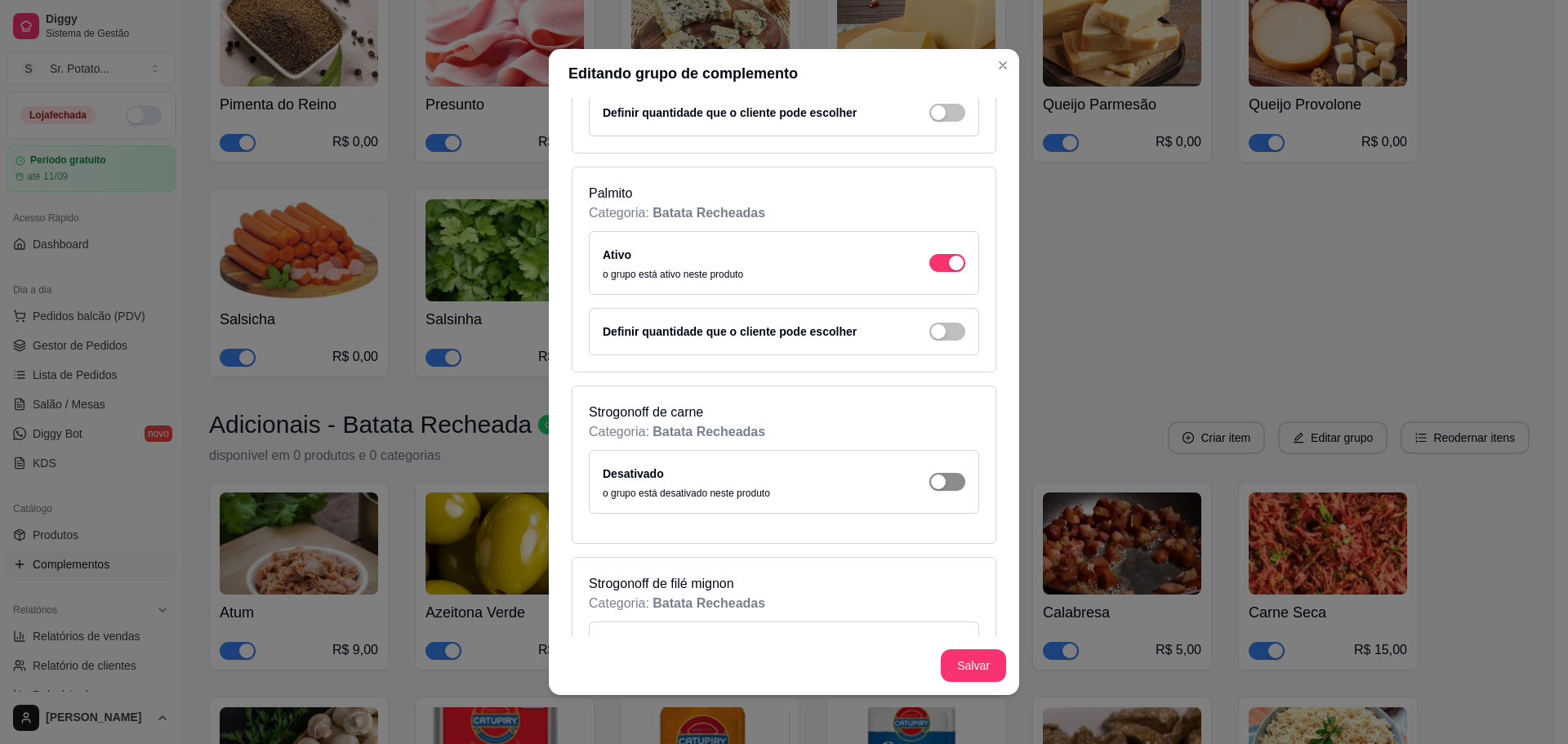
click at [931, 475] on div "button" at bounding box center [938, 482] width 15 height 15
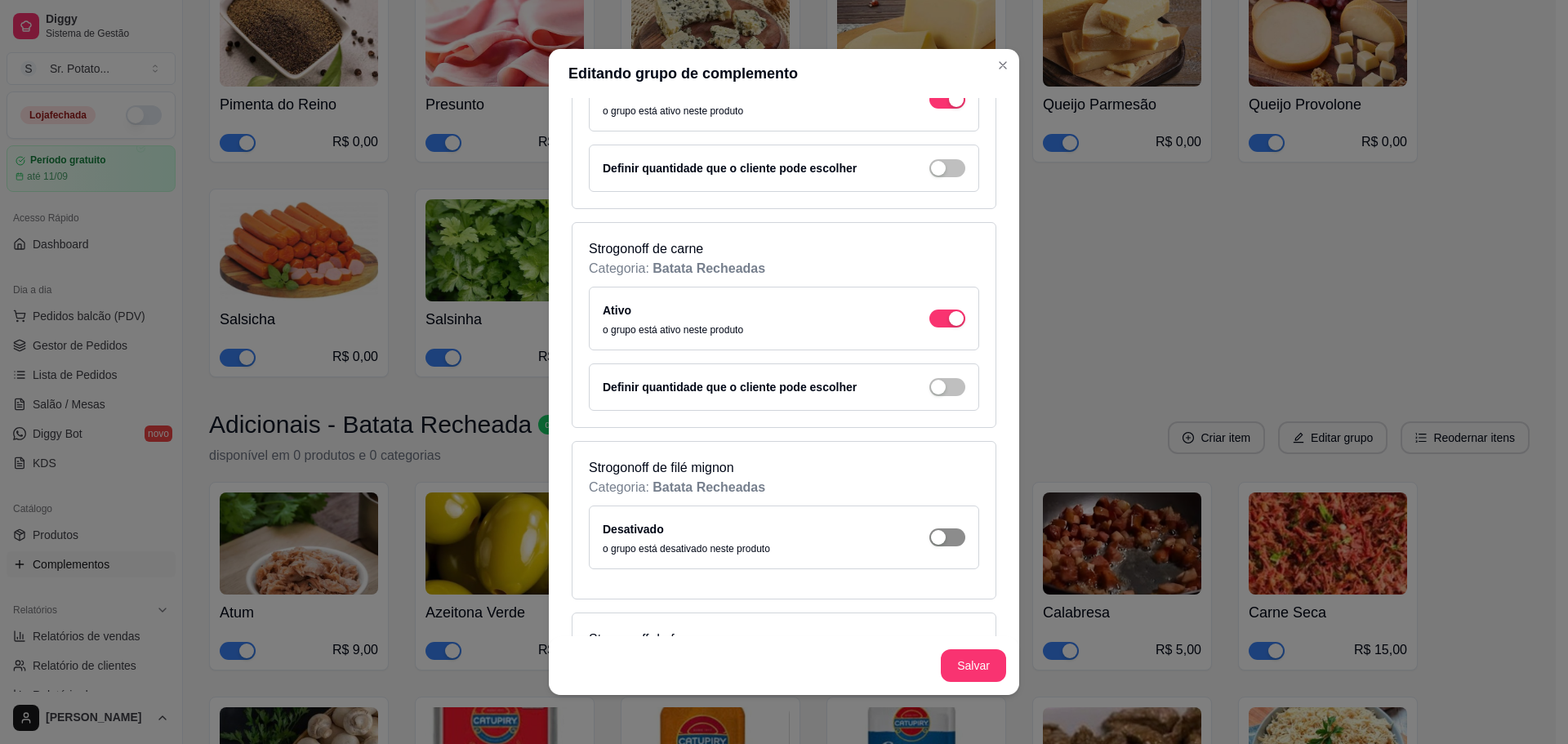
click at [935, 532] on span "button" at bounding box center [947, 538] width 36 height 18
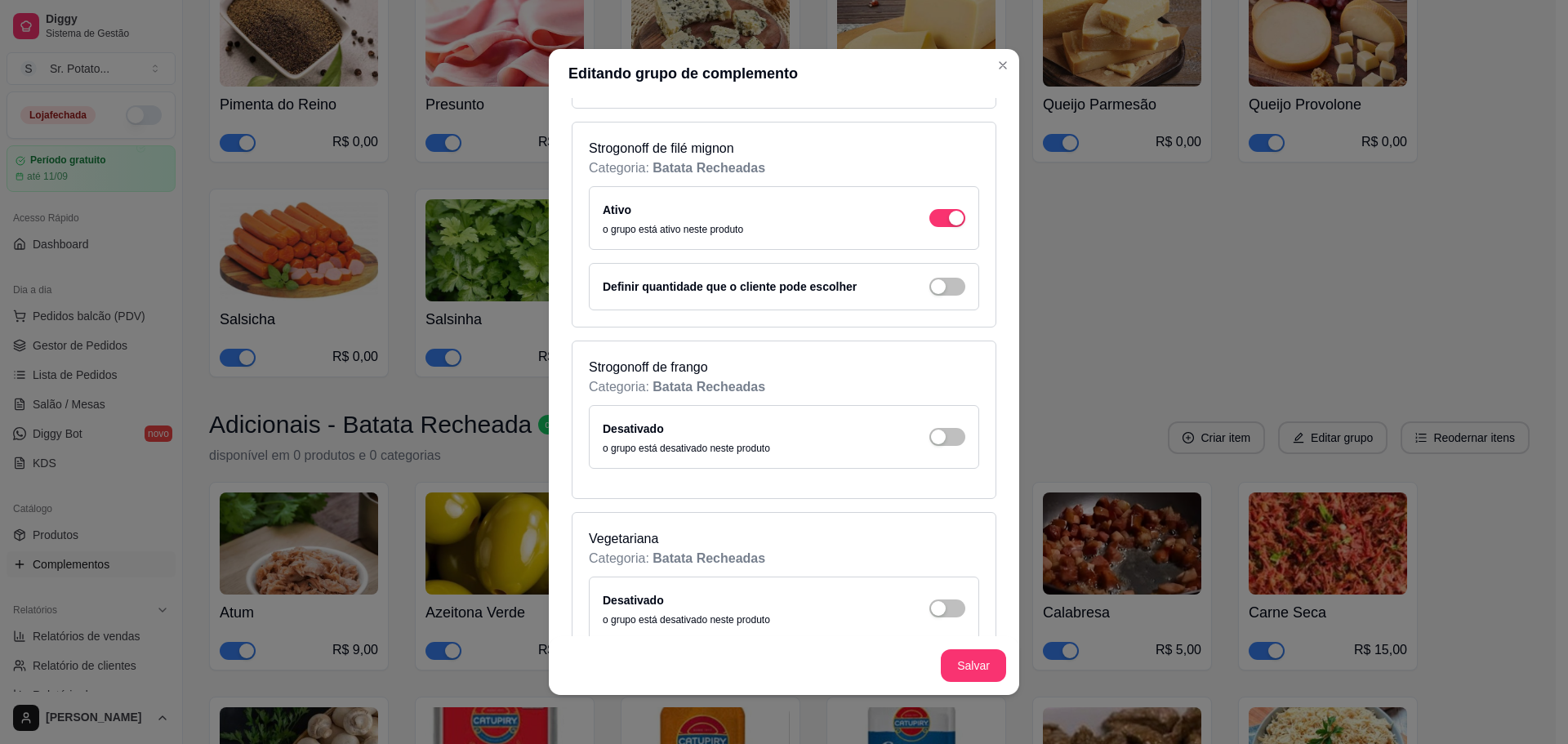
scroll to position [3432, 0]
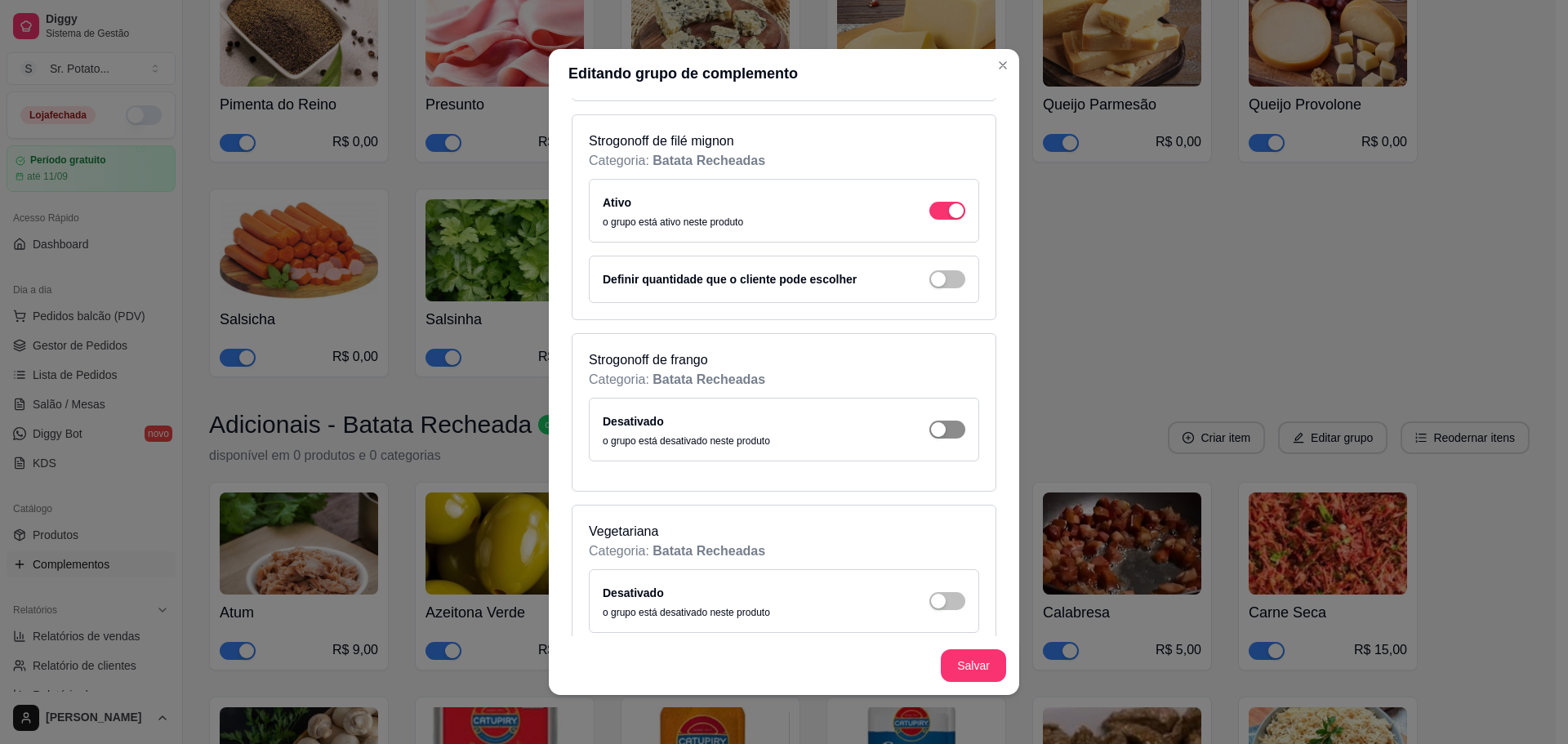
click at [931, 427] on div "button" at bounding box center [938, 430] width 15 height 15
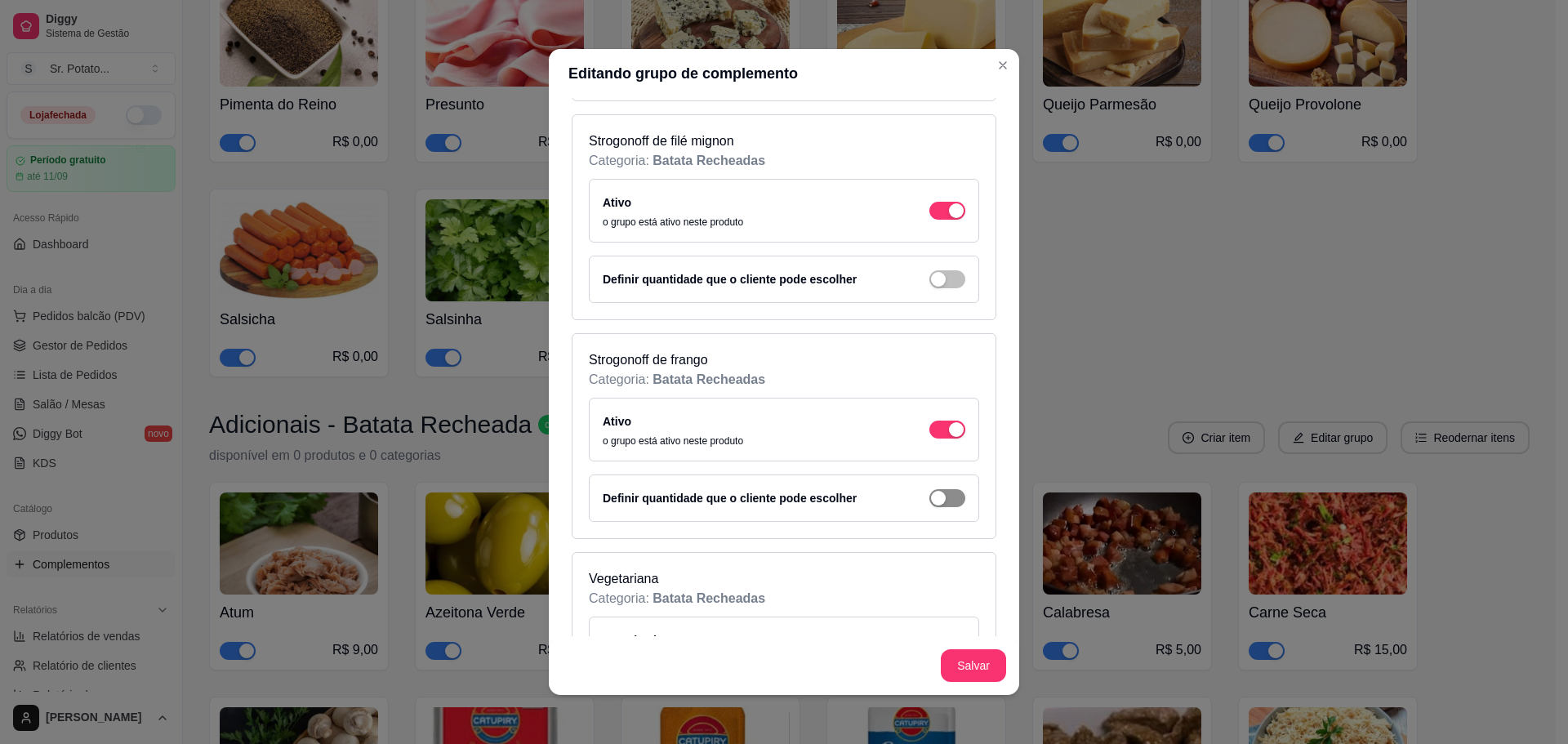
scroll to position [3759, 0]
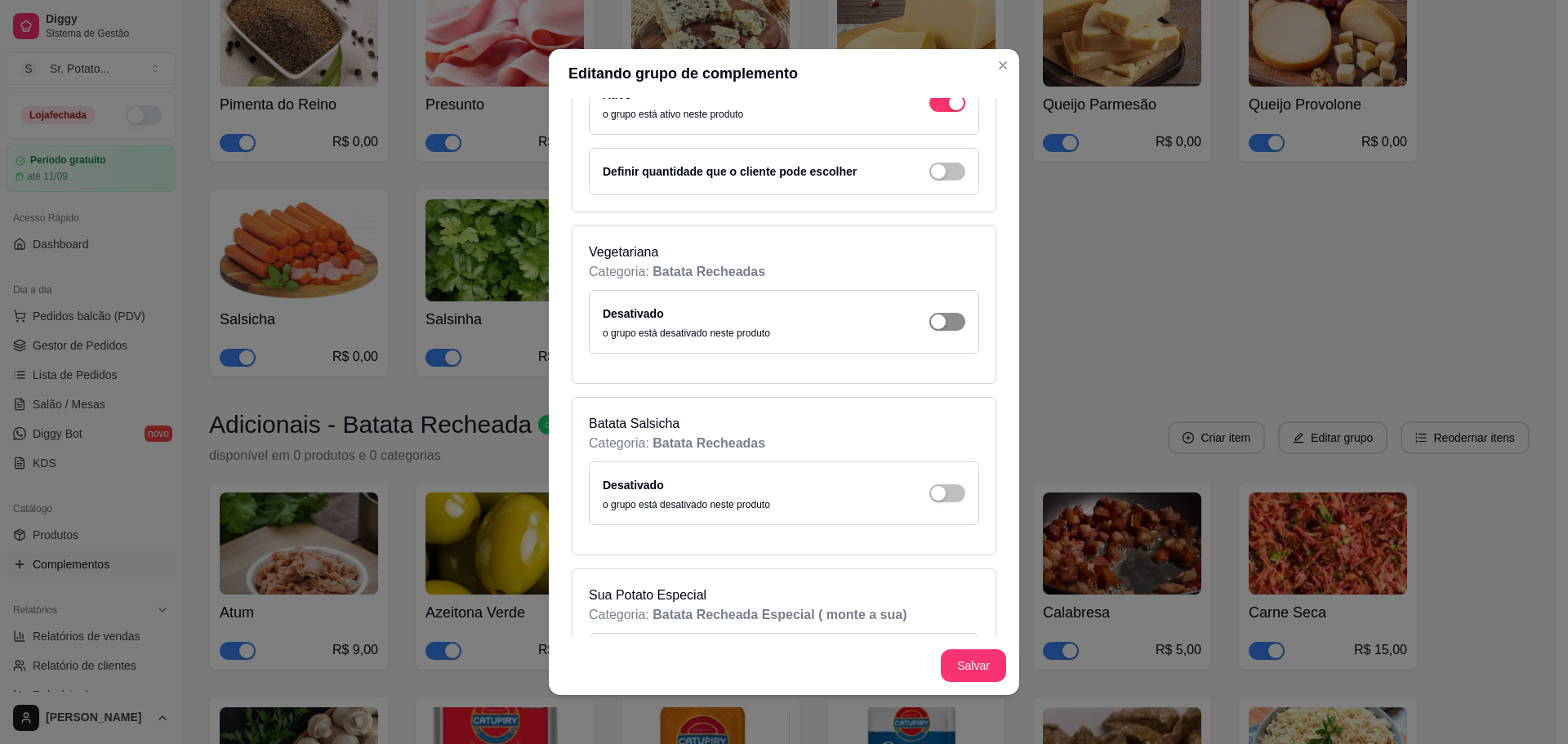
click at [929, 323] on span "button" at bounding box center [947, 322] width 36 height 18
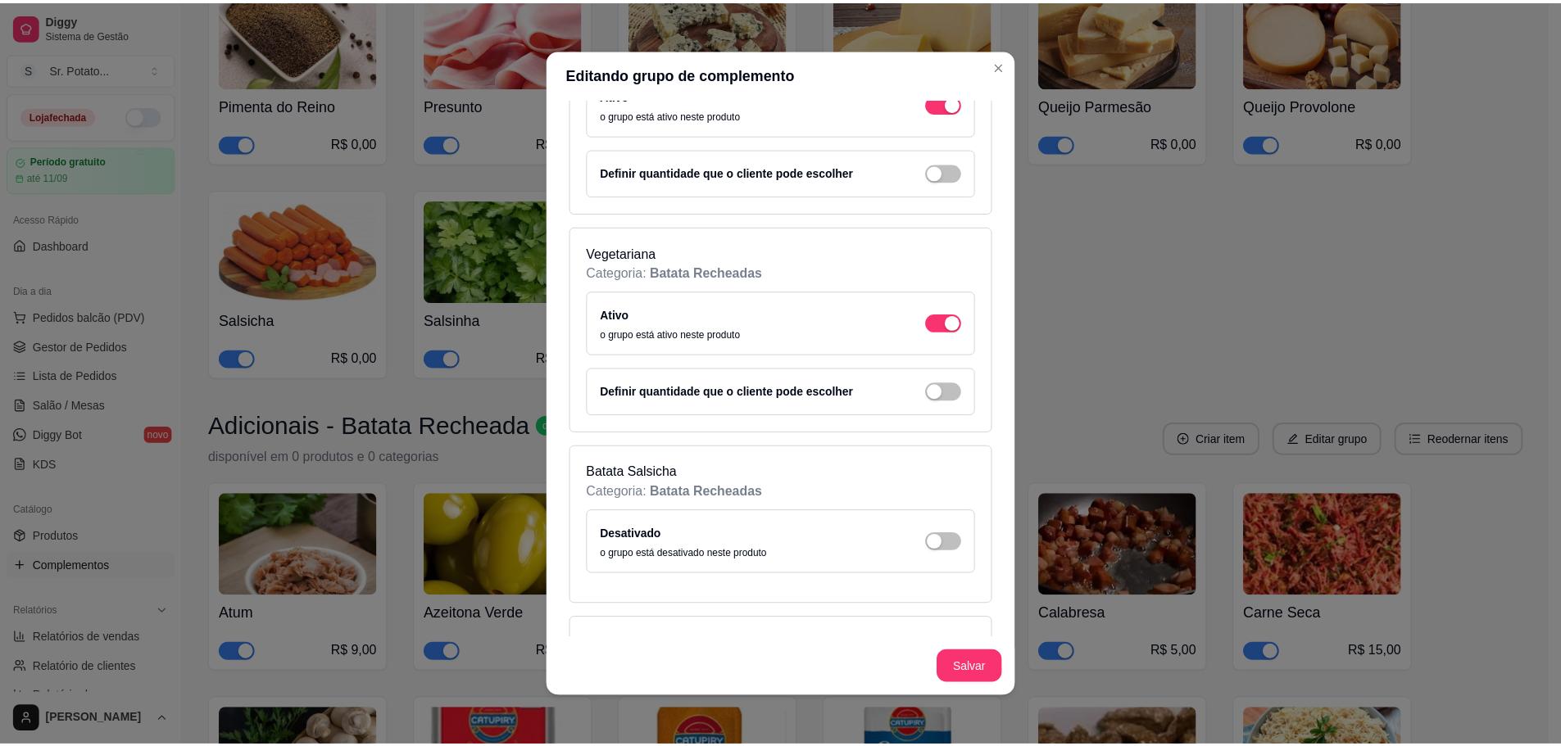
scroll to position [3933, 0]
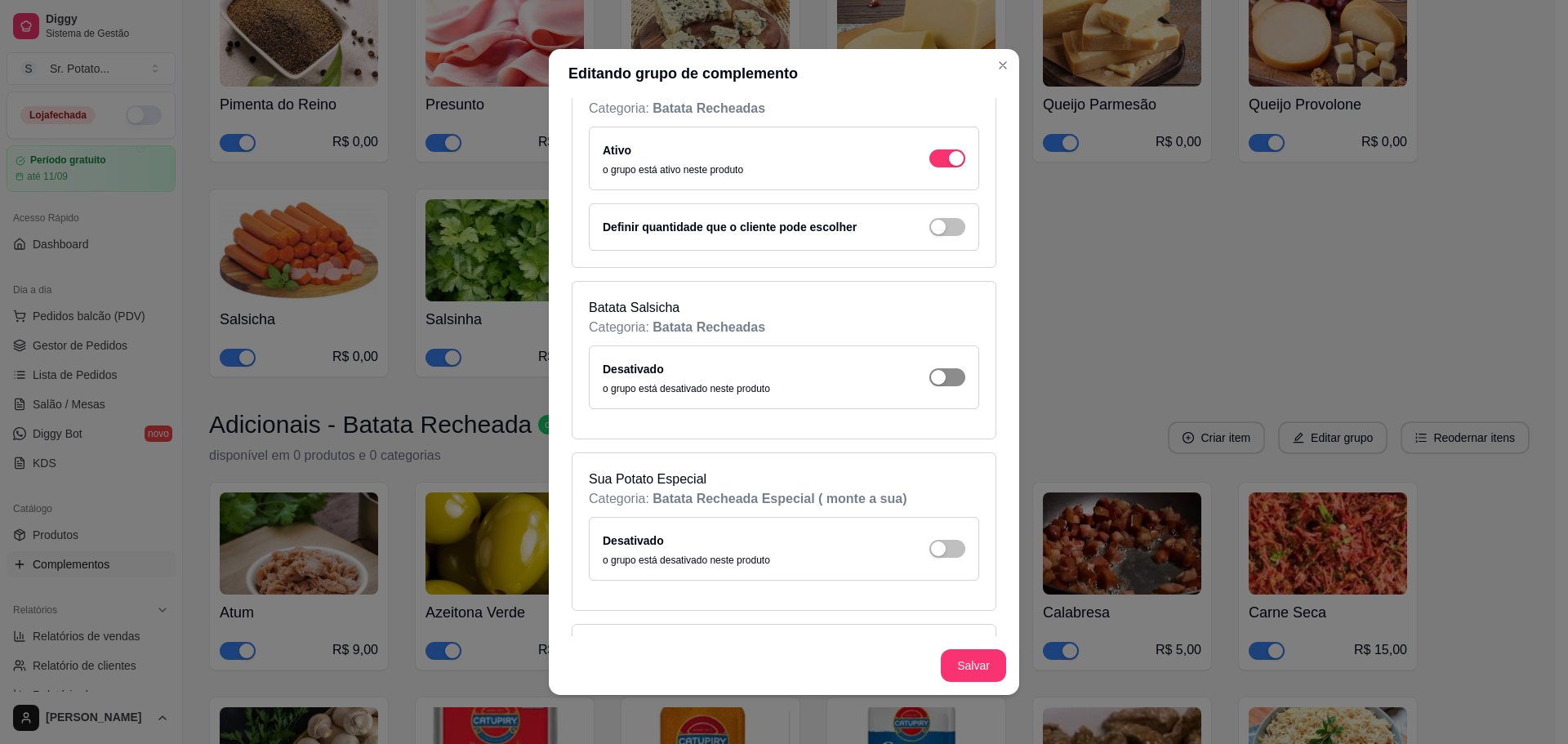
click at [931, 378] on div "button" at bounding box center [938, 377] width 15 height 15
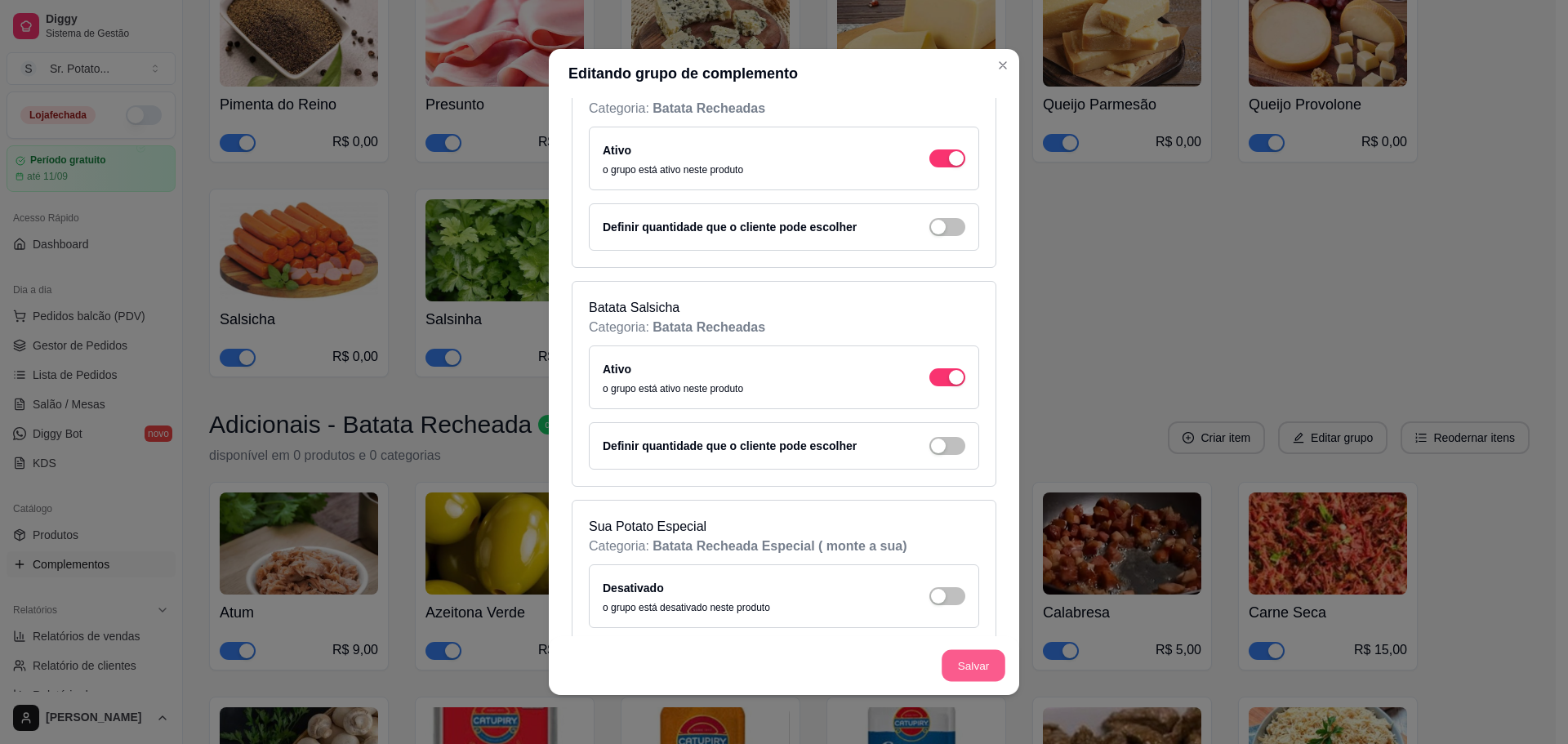
click at [962, 656] on button "Salvar" at bounding box center [974, 666] width 64 height 32
click at [973, 653] on button "Salvar" at bounding box center [974, 666] width 64 height 32
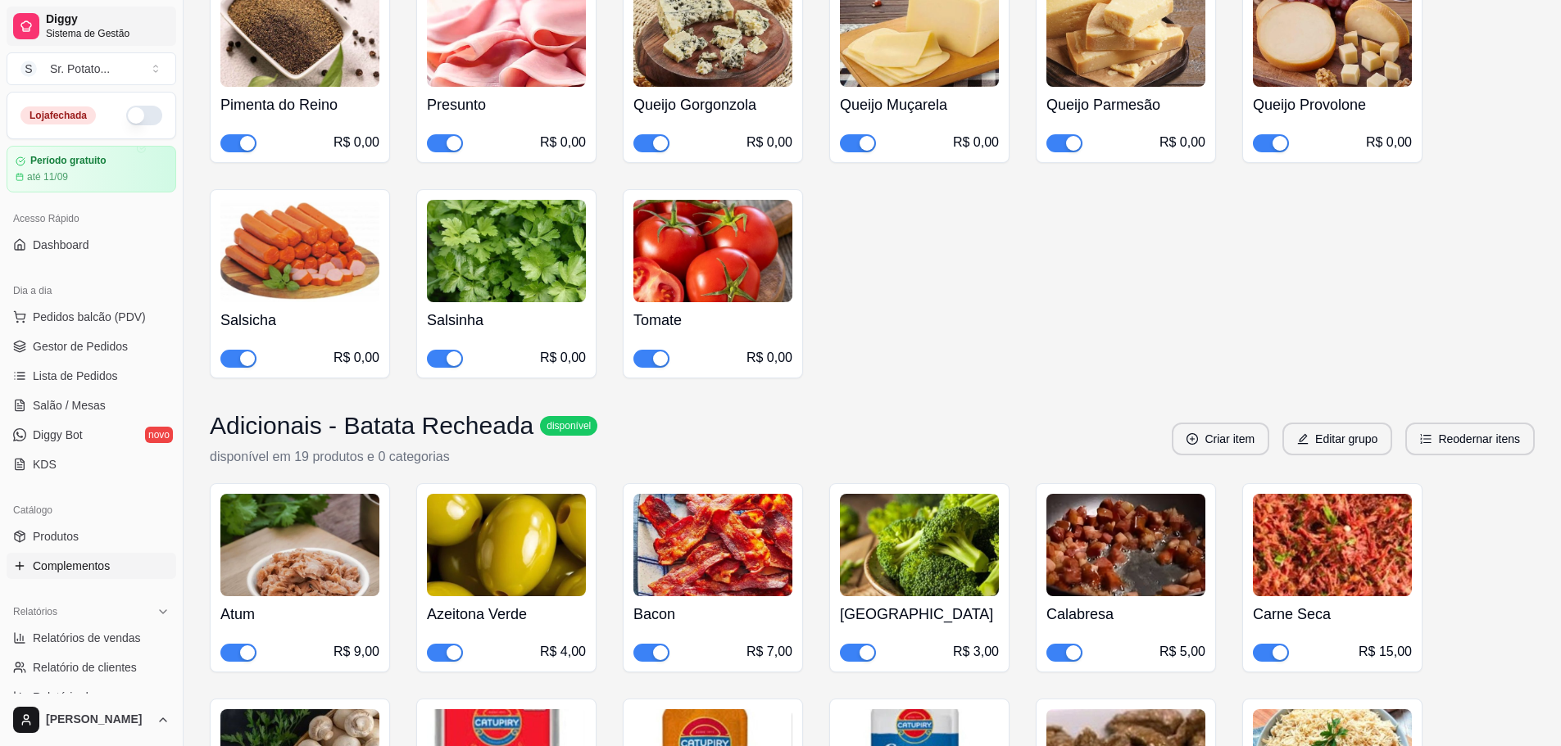
click at [61, 29] on span "Sistema de Gestão" at bounding box center [108, 33] width 124 height 13
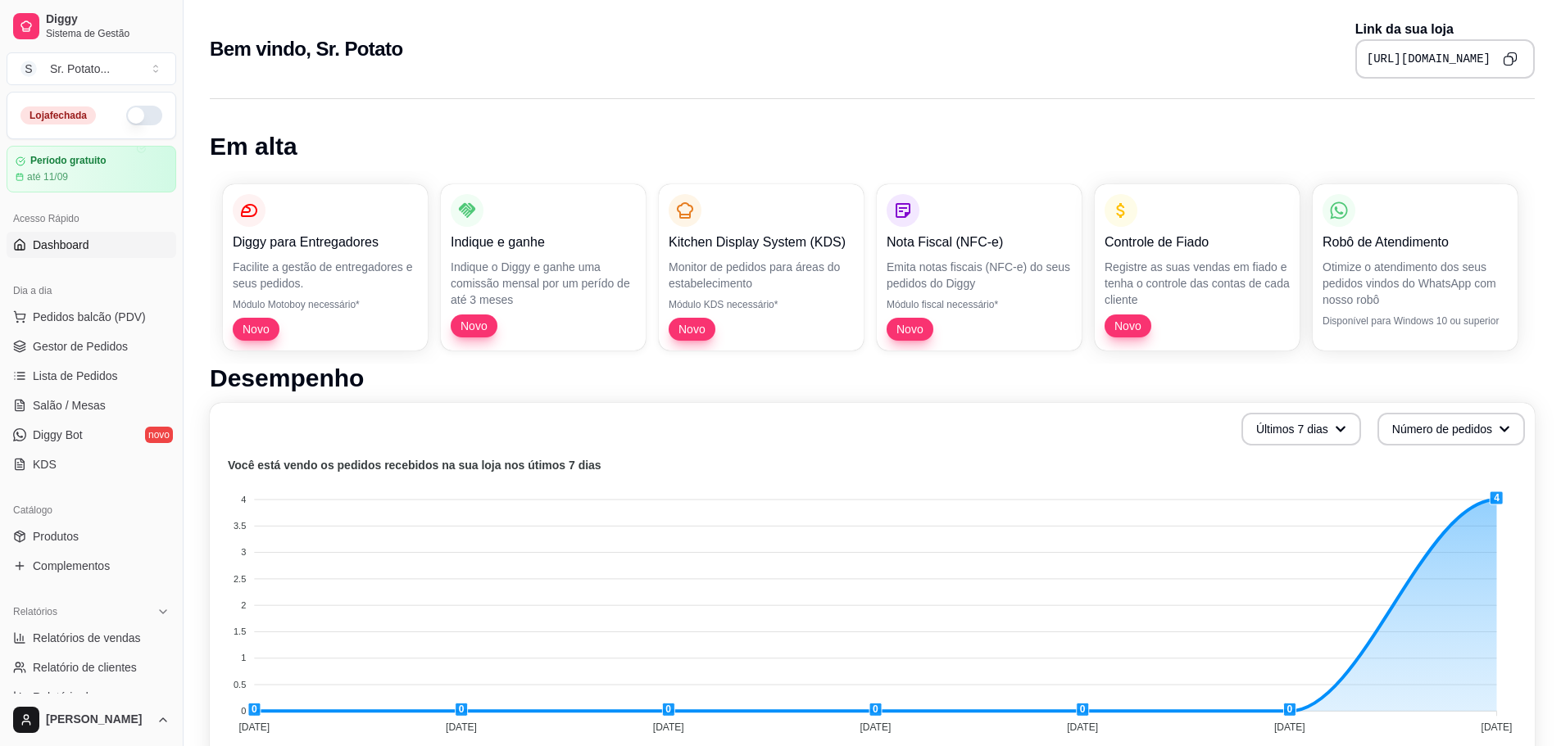
click at [1506, 65] on icon "Copy to clipboard" at bounding box center [1510, 59] width 15 height 15
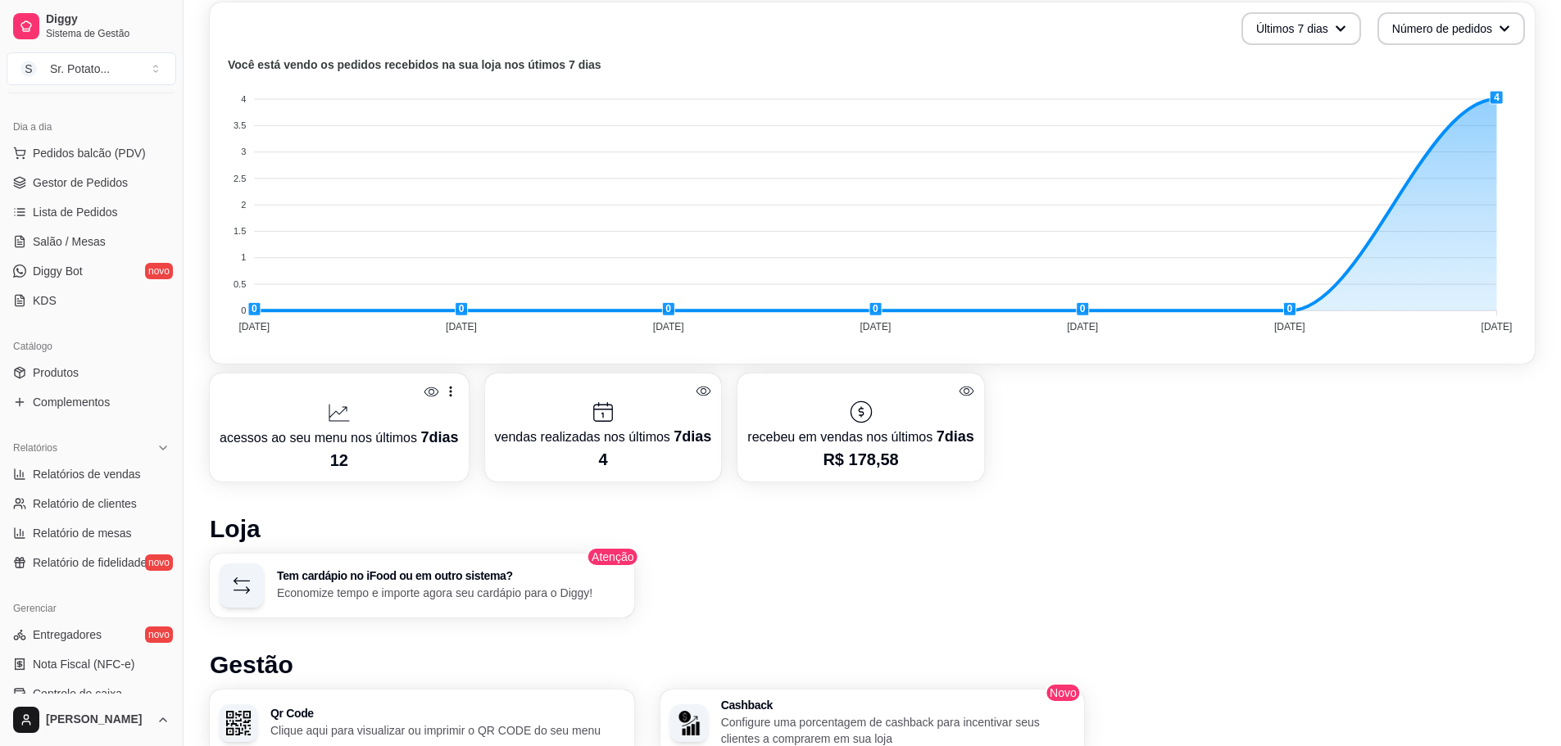
scroll to position [700, 0]
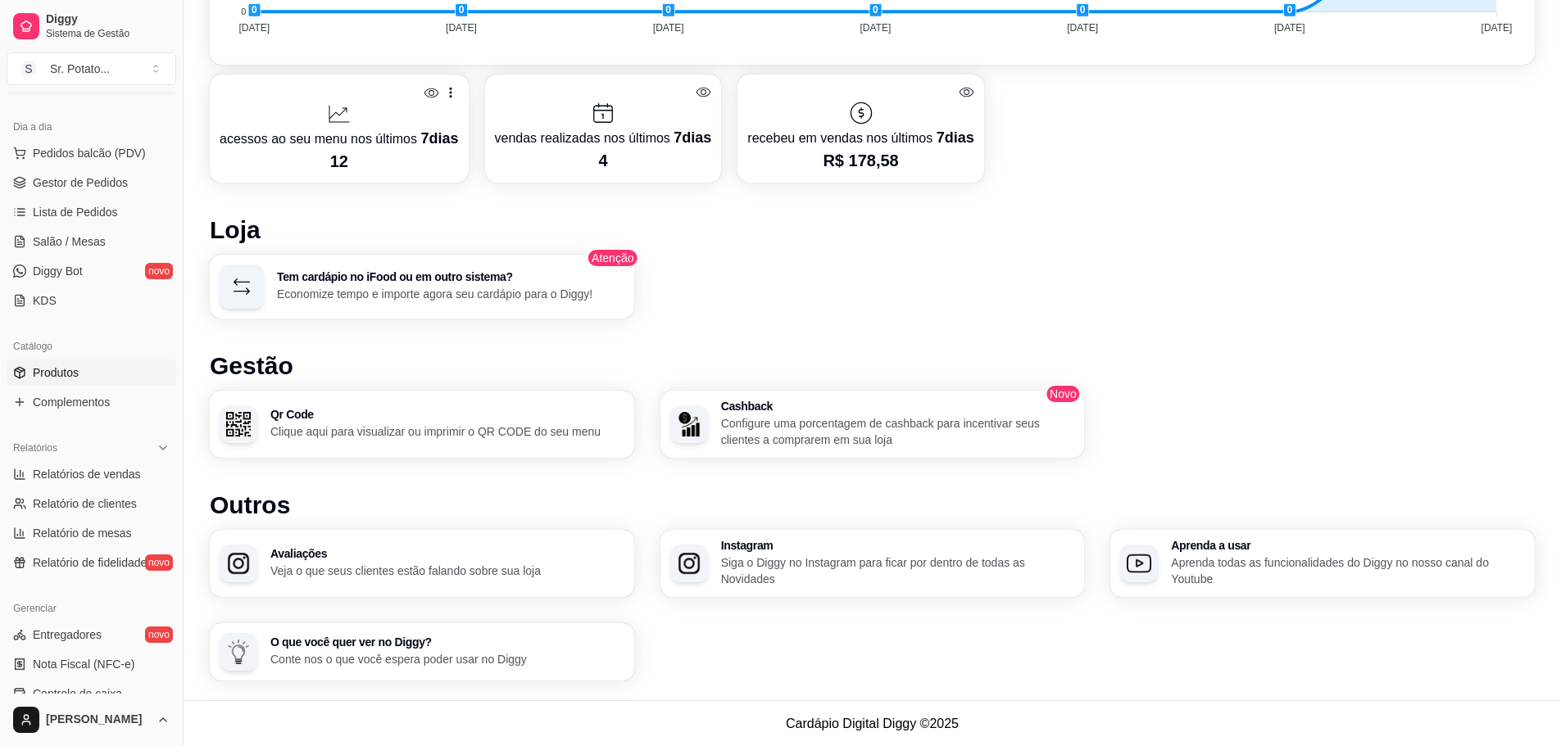
click at [75, 374] on span "Produtos" at bounding box center [56, 373] width 46 height 16
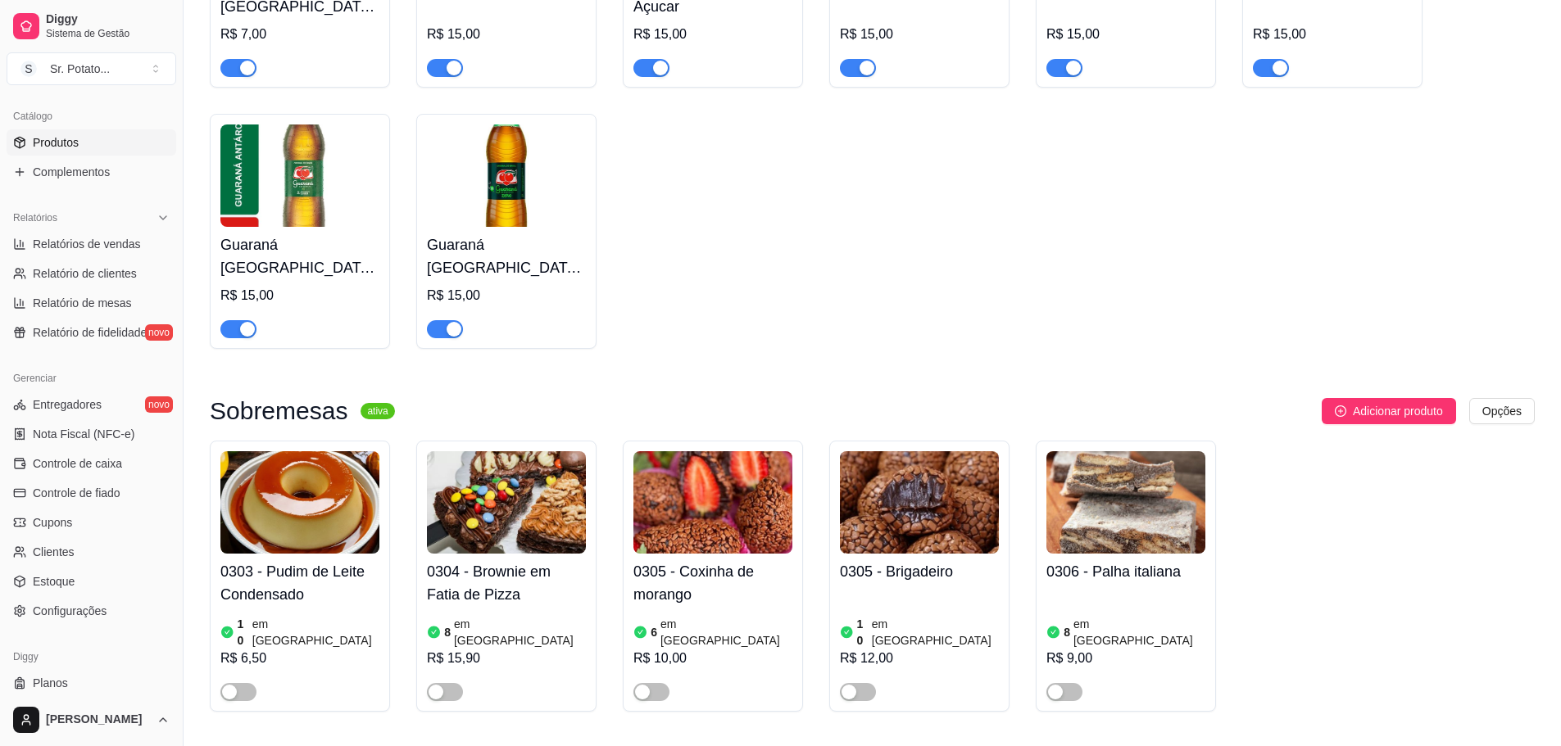
scroll to position [433, 0]
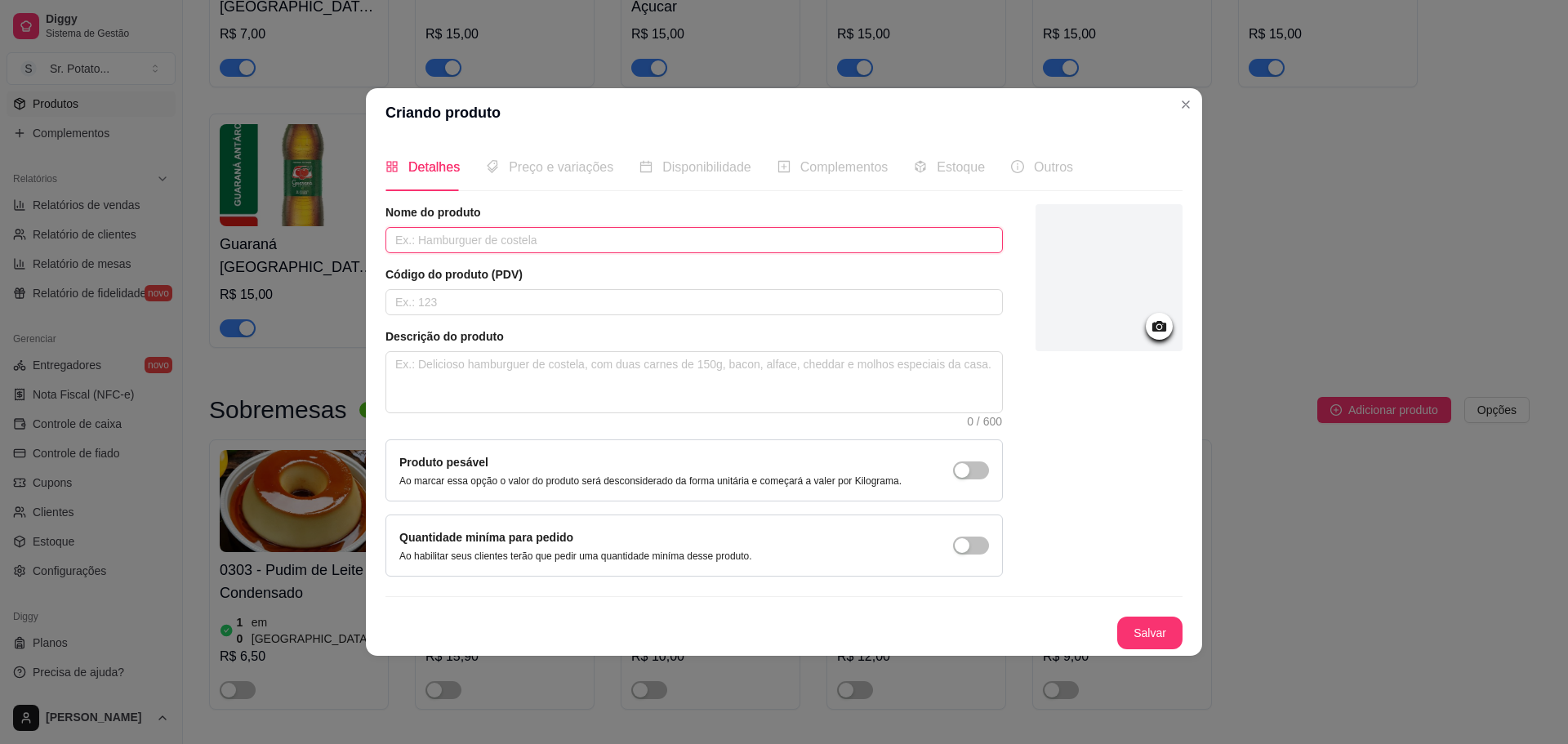
click at [726, 243] on input "text" at bounding box center [694, 240] width 617 height 26
type input "Moda da Casa Especial - Monte a Sua"
click at [1136, 626] on button "Salvar" at bounding box center [1150, 633] width 66 height 33
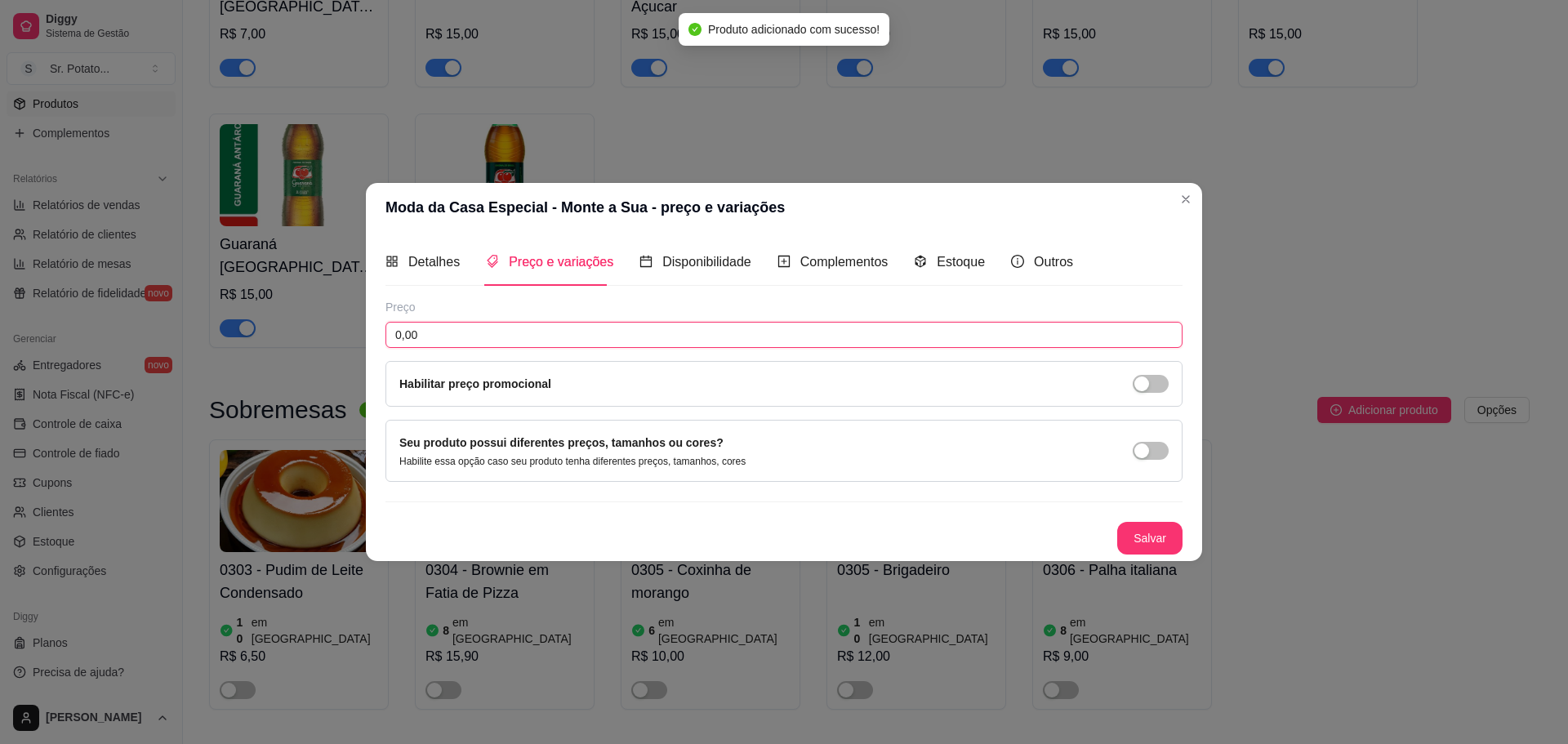
click at [503, 335] on input "0,00" at bounding box center [784, 335] width 797 height 26
type input "36,90"
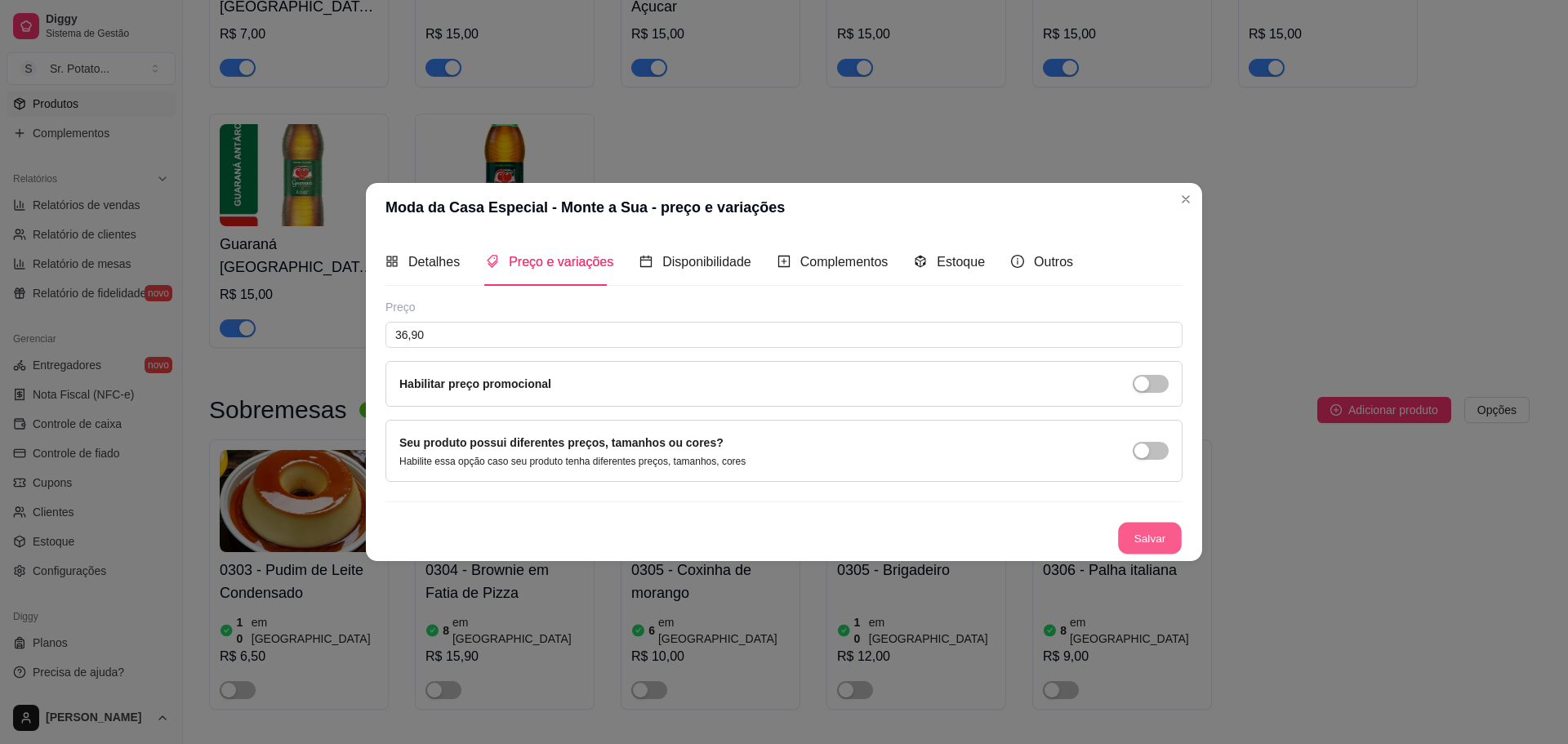
click at [1166, 544] on button "Salvar" at bounding box center [1150, 539] width 64 height 32
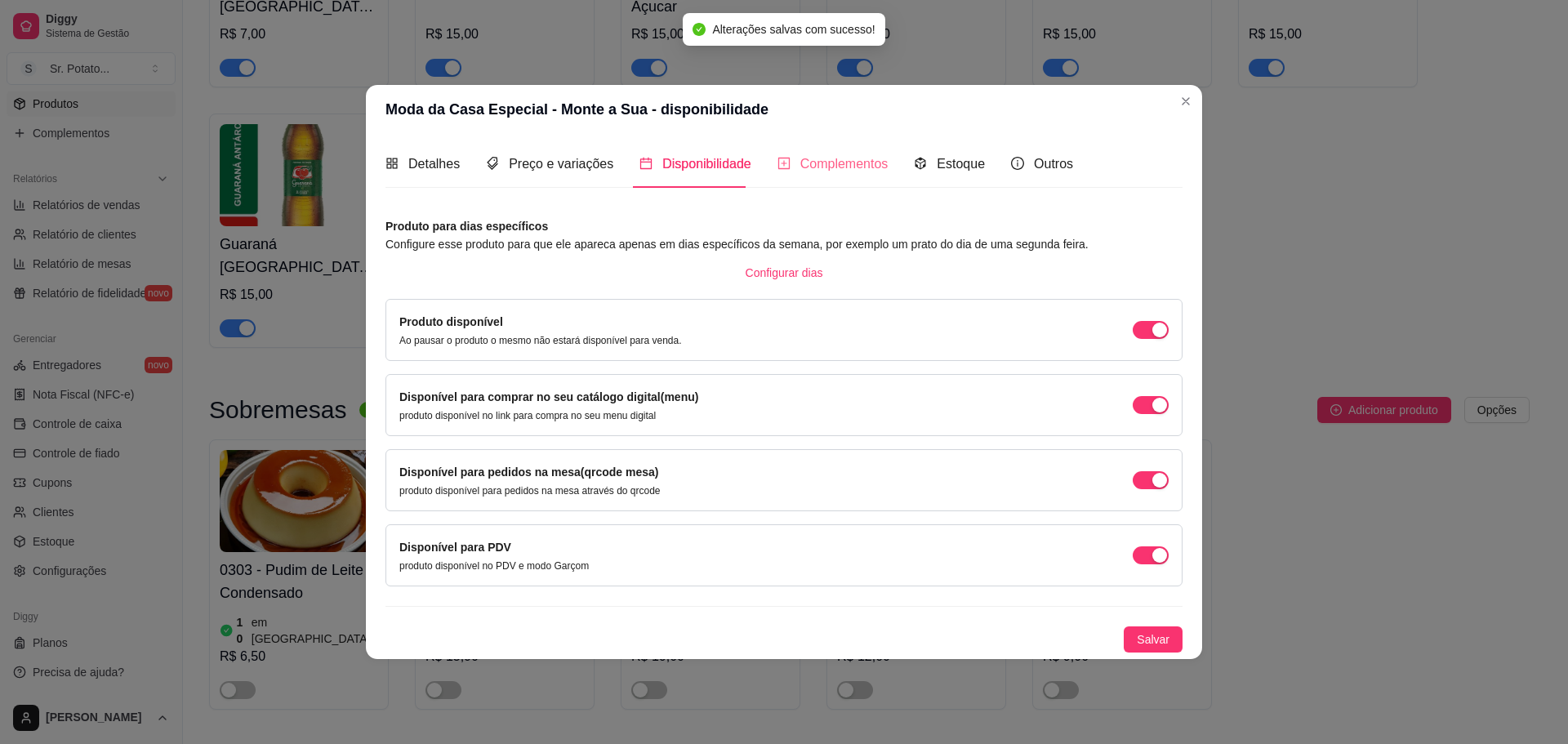
click at [829, 175] on div "Complementos" at bounding box center [832, 164] width 111 height 47
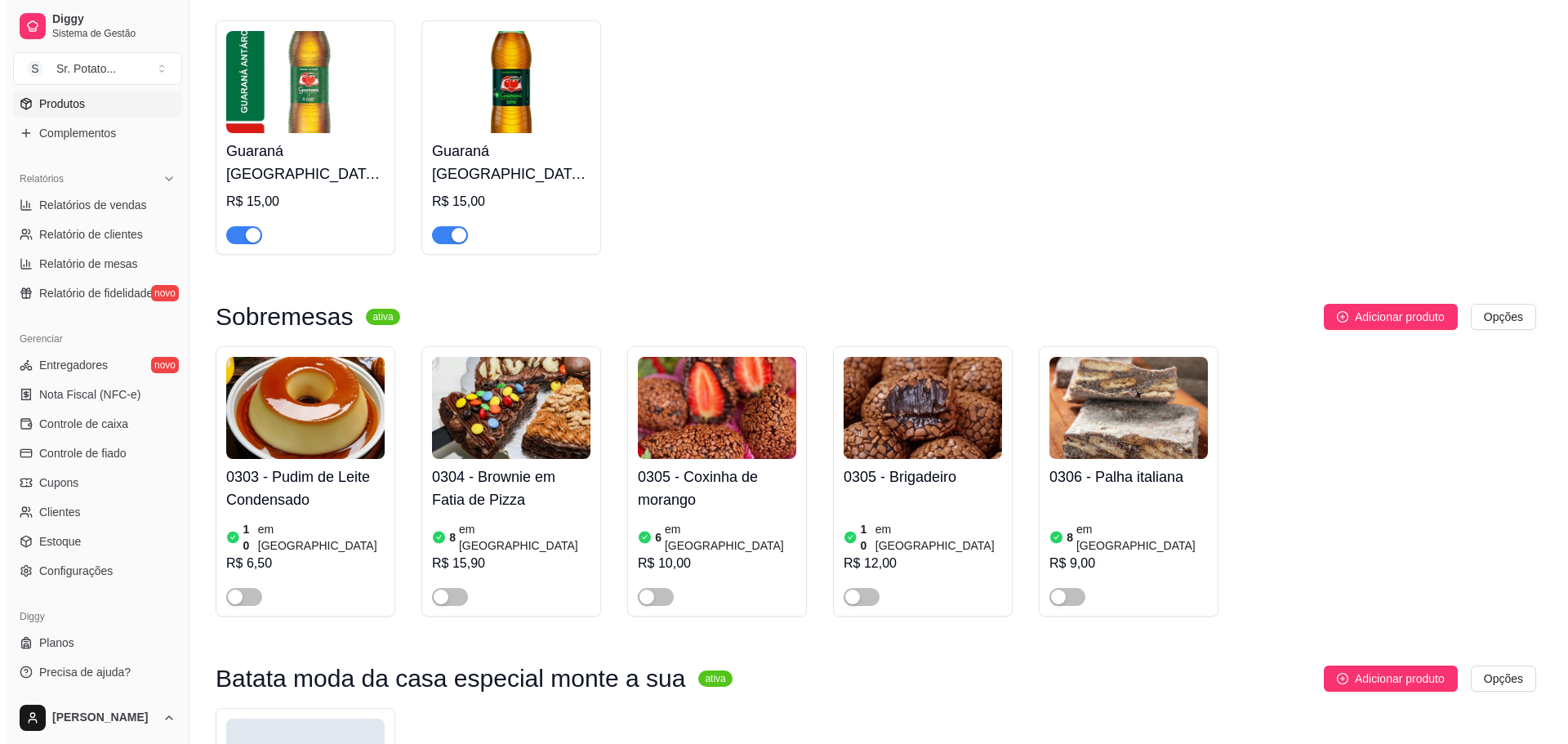
scroll to position [3734, 0]
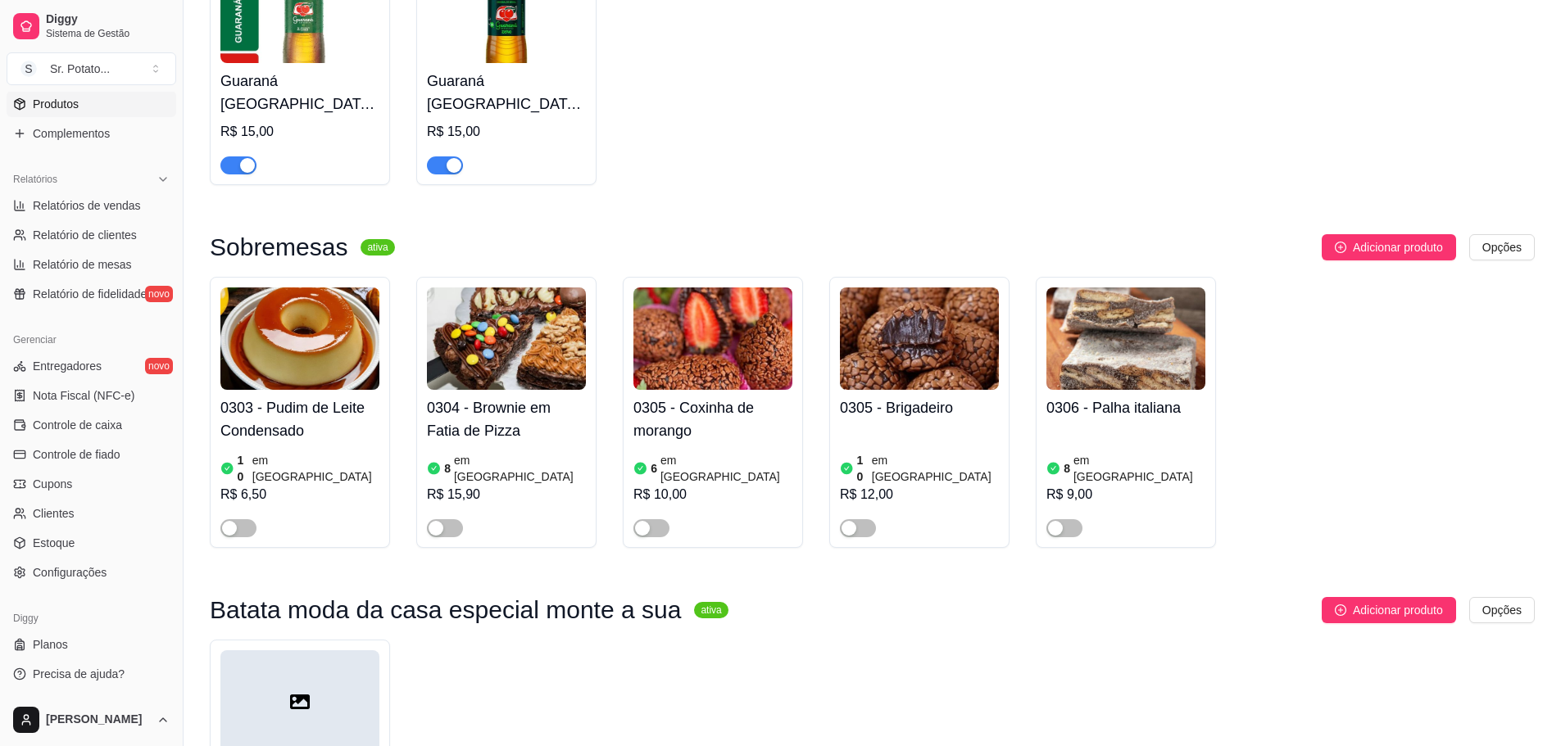
click at [324, 651] on div at bounding box center [299, 702] width 159 height 102
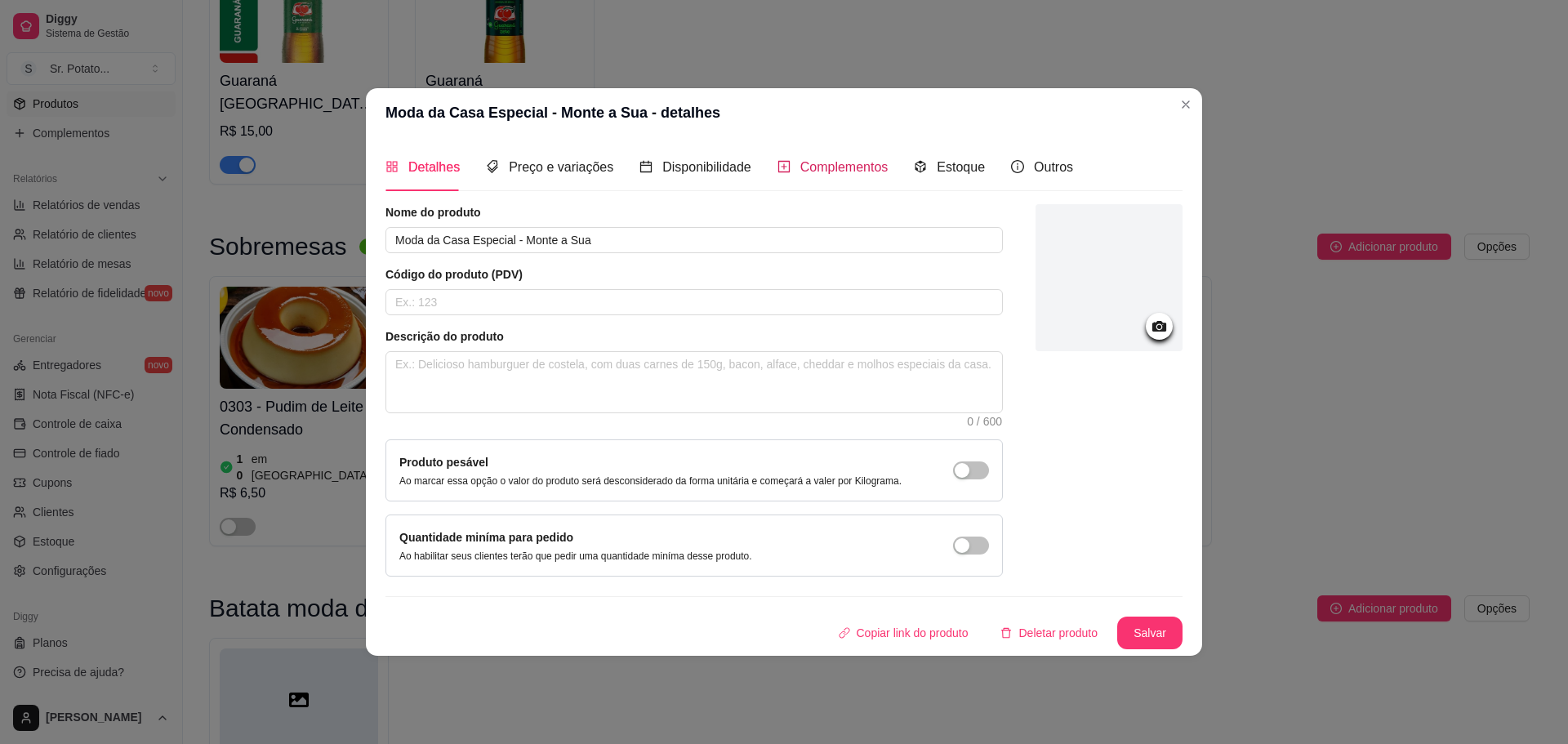
click at [793, 165] on div "Complementos" at bounding box center [832, 167] width 111 height 20
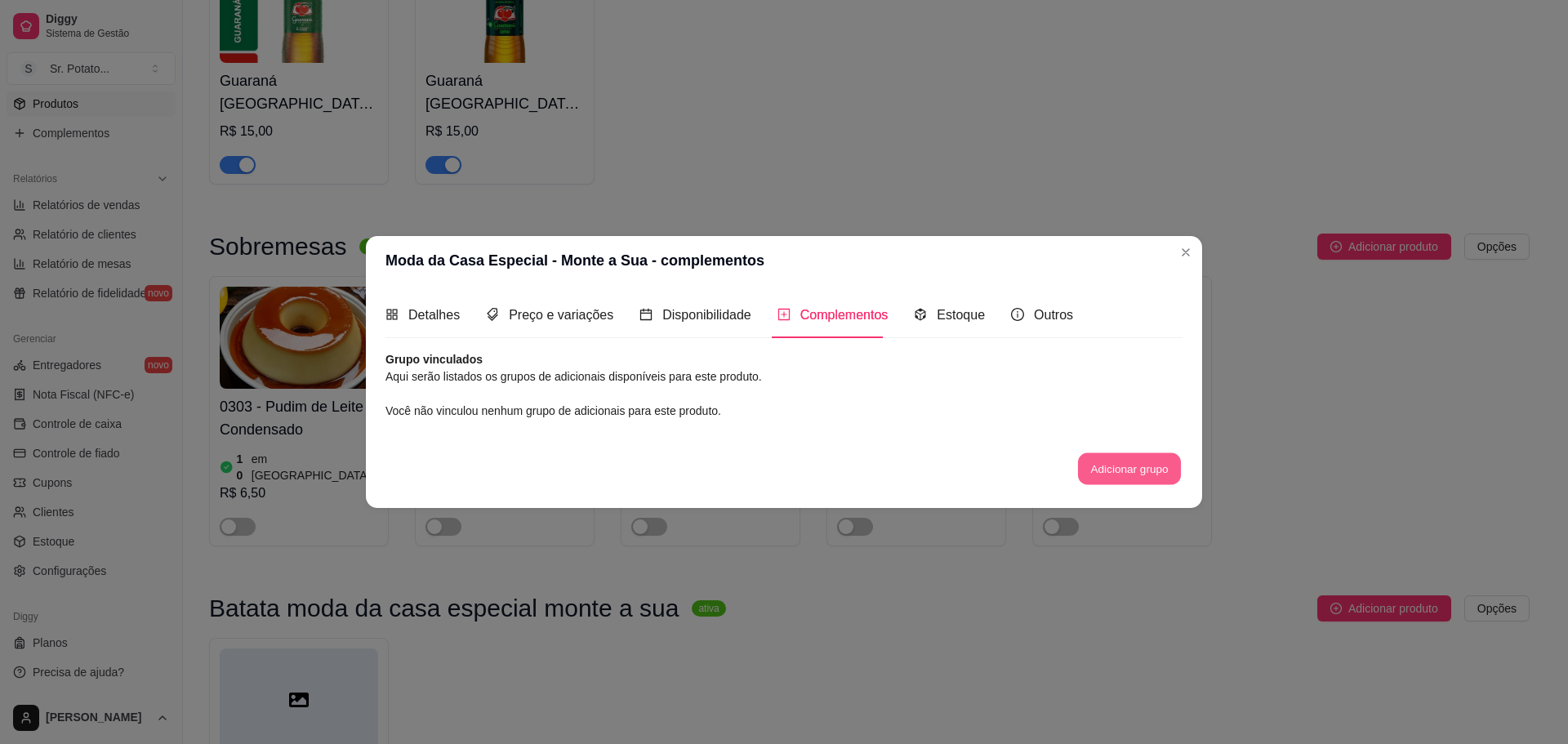
click at [1118, 468] on button "Adicionar grupo" at bounding box center [1128, 470] width 103 height 32
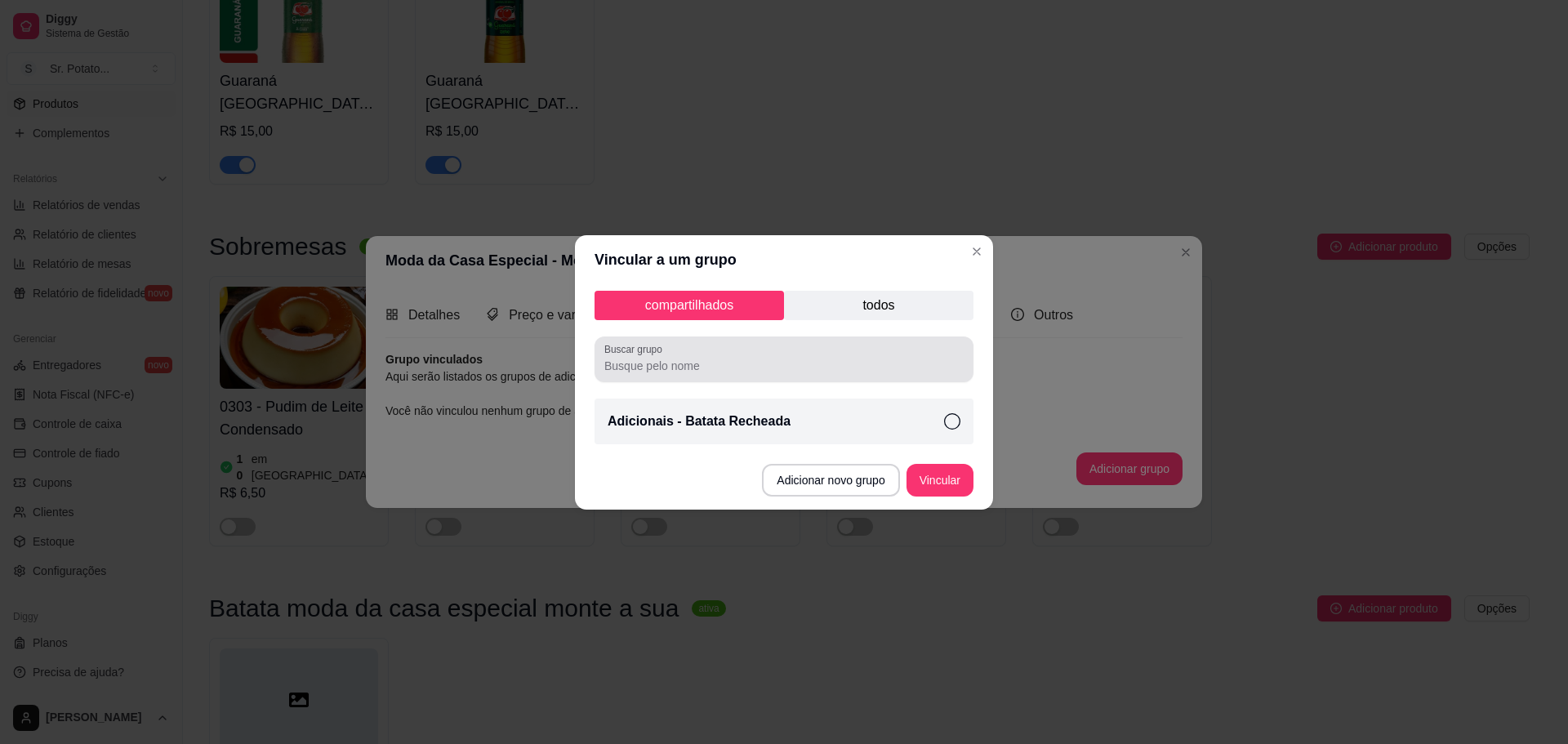
click at [871, 289] on div "compartilhados todos Buscar grupo Adicionais - Batata Recheada" at bounding box center [784, 367] width 418 height 167
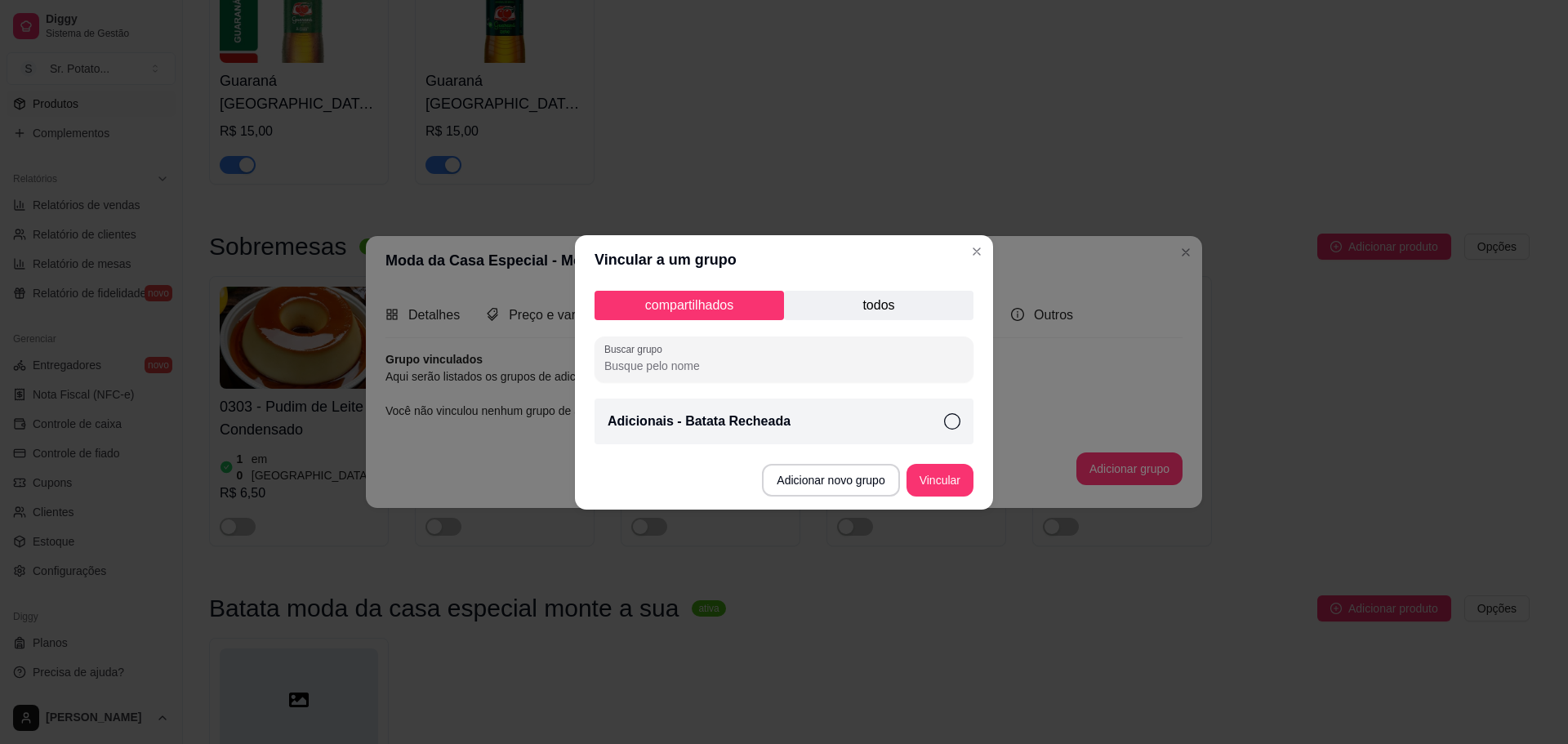
click at [871, 305] on p "todos" at bounding box center [879, 305] width 189 height 29
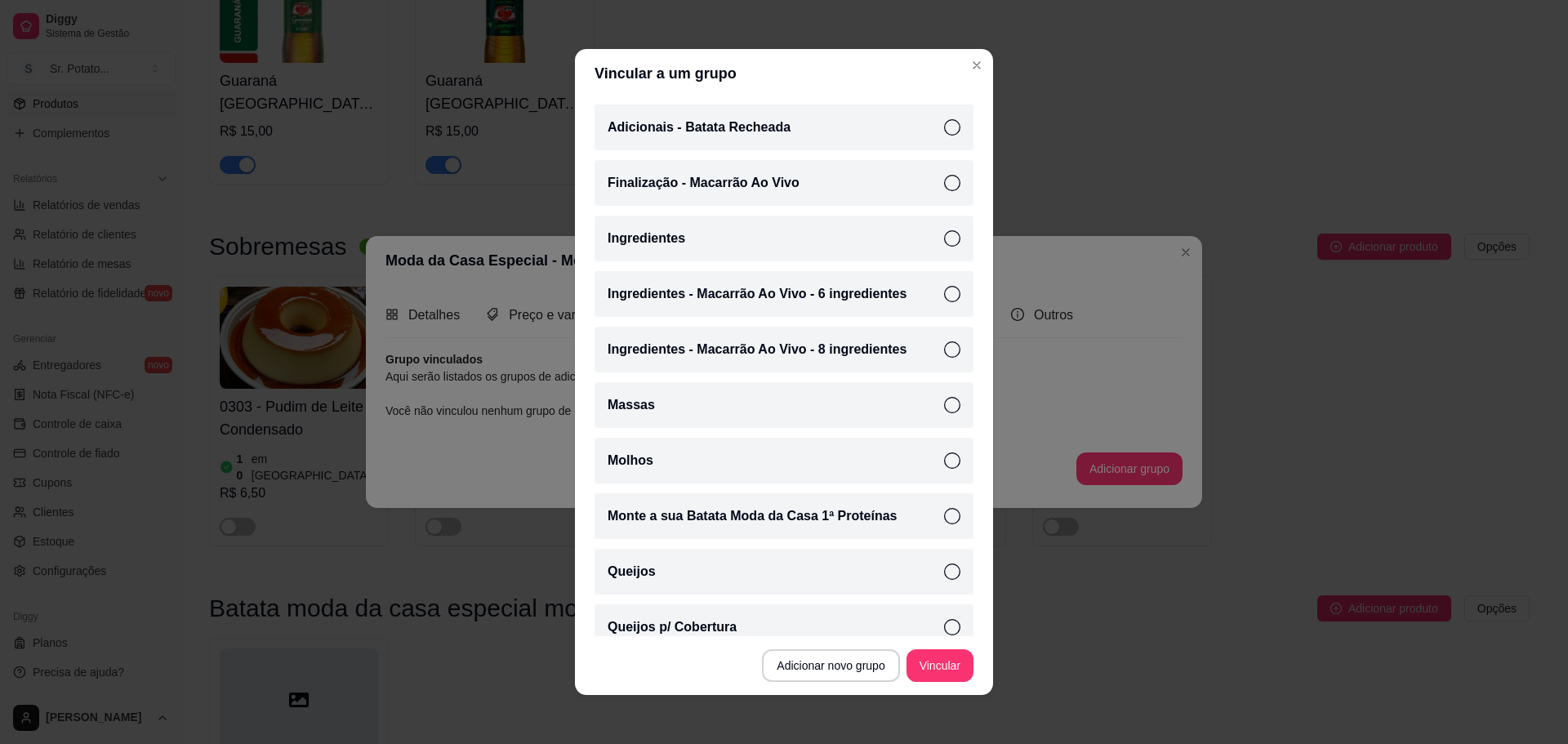
scroll to position [295, 0]
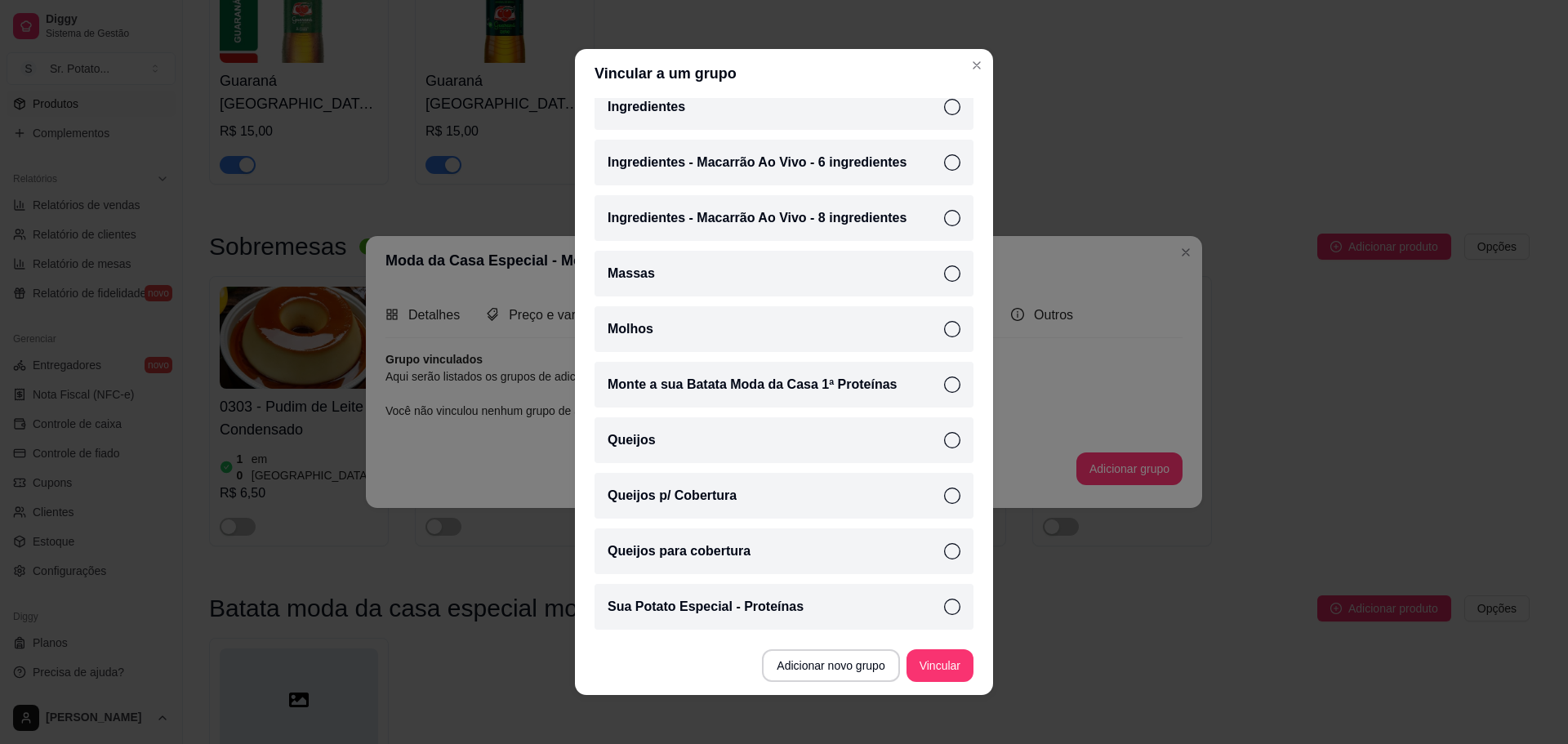
click at [740, 612] on p "Sua Potato Especial - Proteínas" at bounding box center [706, 607] width 196 height 20
click at [847, 454] on div "Queijos" at bounding box center [784, 441] width 379 height 46
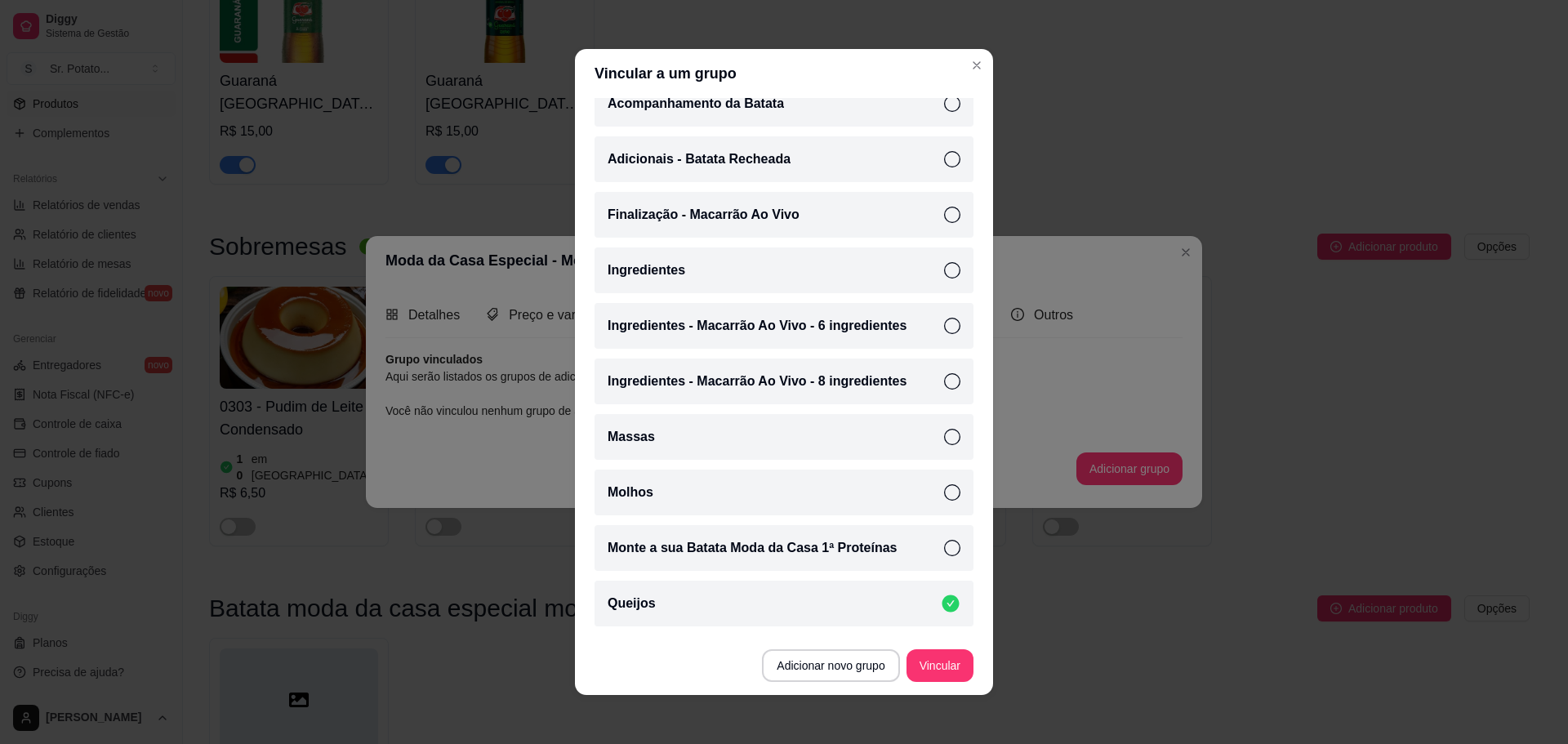
click at [778, 273] on div "Ingredientes" at bounding box center [784, 270] width 379 height 46
click at [778, 272] on div "Ingredientes" at bounding box center [784, 270] width 379 height 46
click at [953, 669] on button "Vincular" at bounding box center [940, 666] width 66 height 32
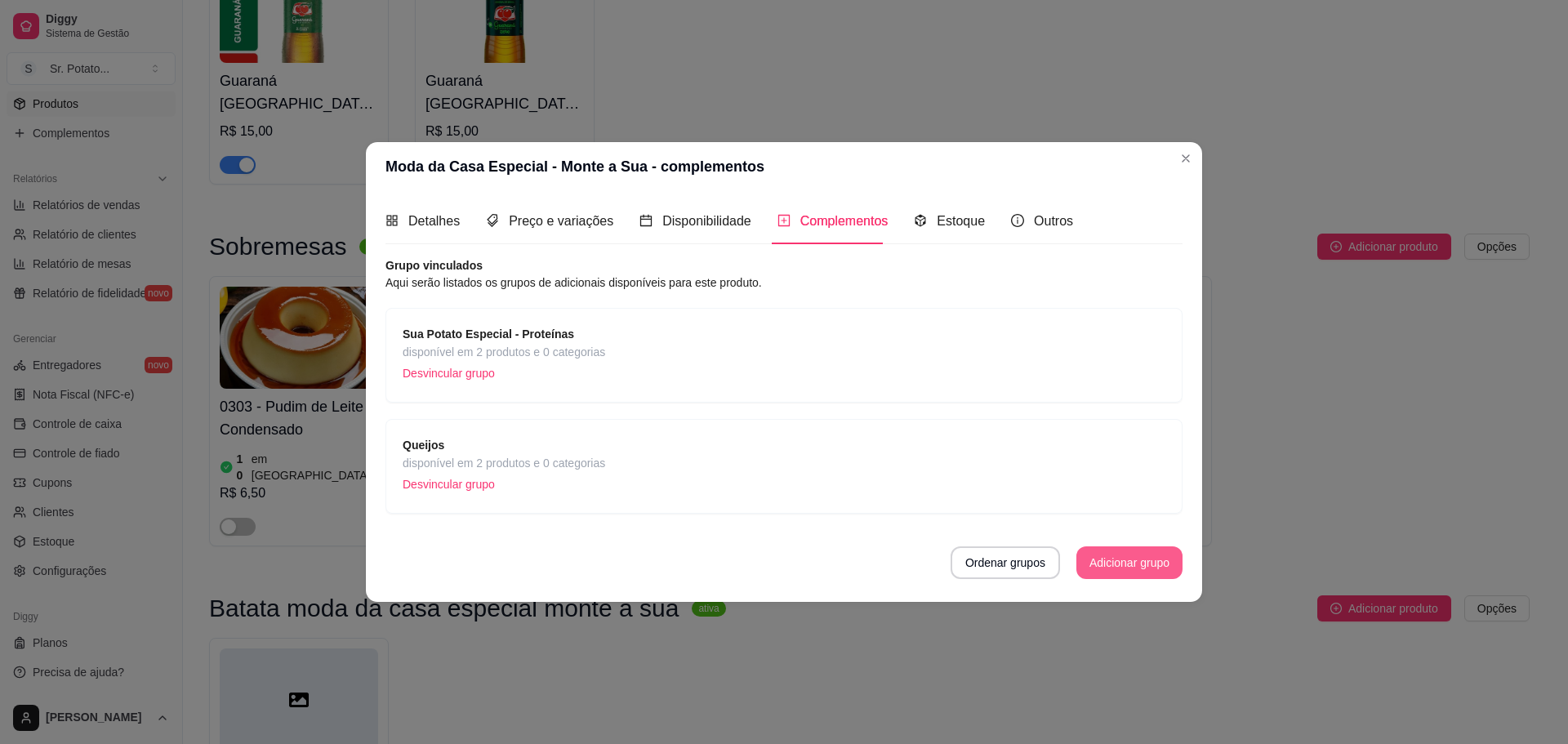
click at [1118, 552] on button "Adicionar grupo" at bounding box center [1129, 562] width 107 height 33
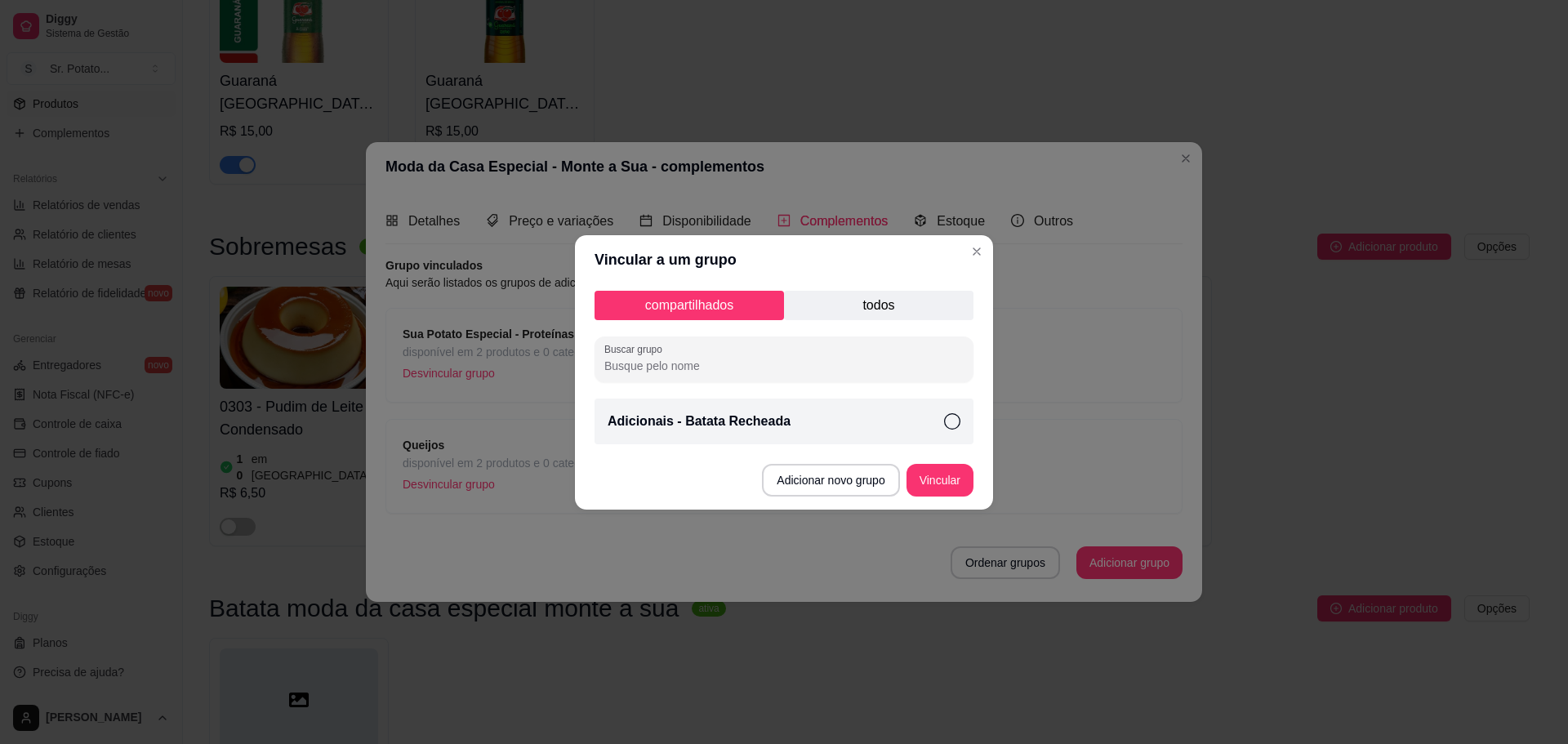
click at [854, 292] on p "todos" at bounding box center [879, 305] width 189 height 29
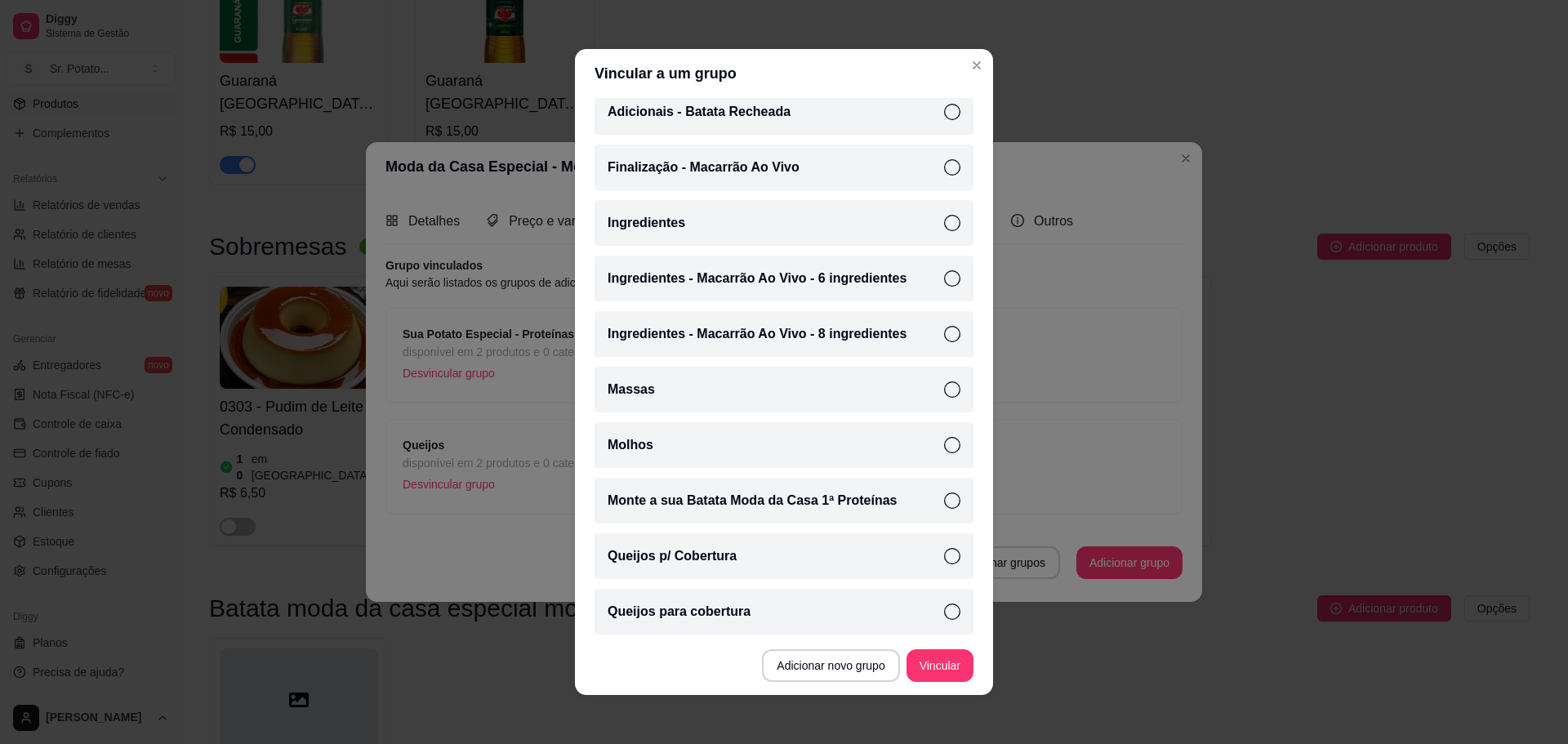
scroll to position [184, 0]
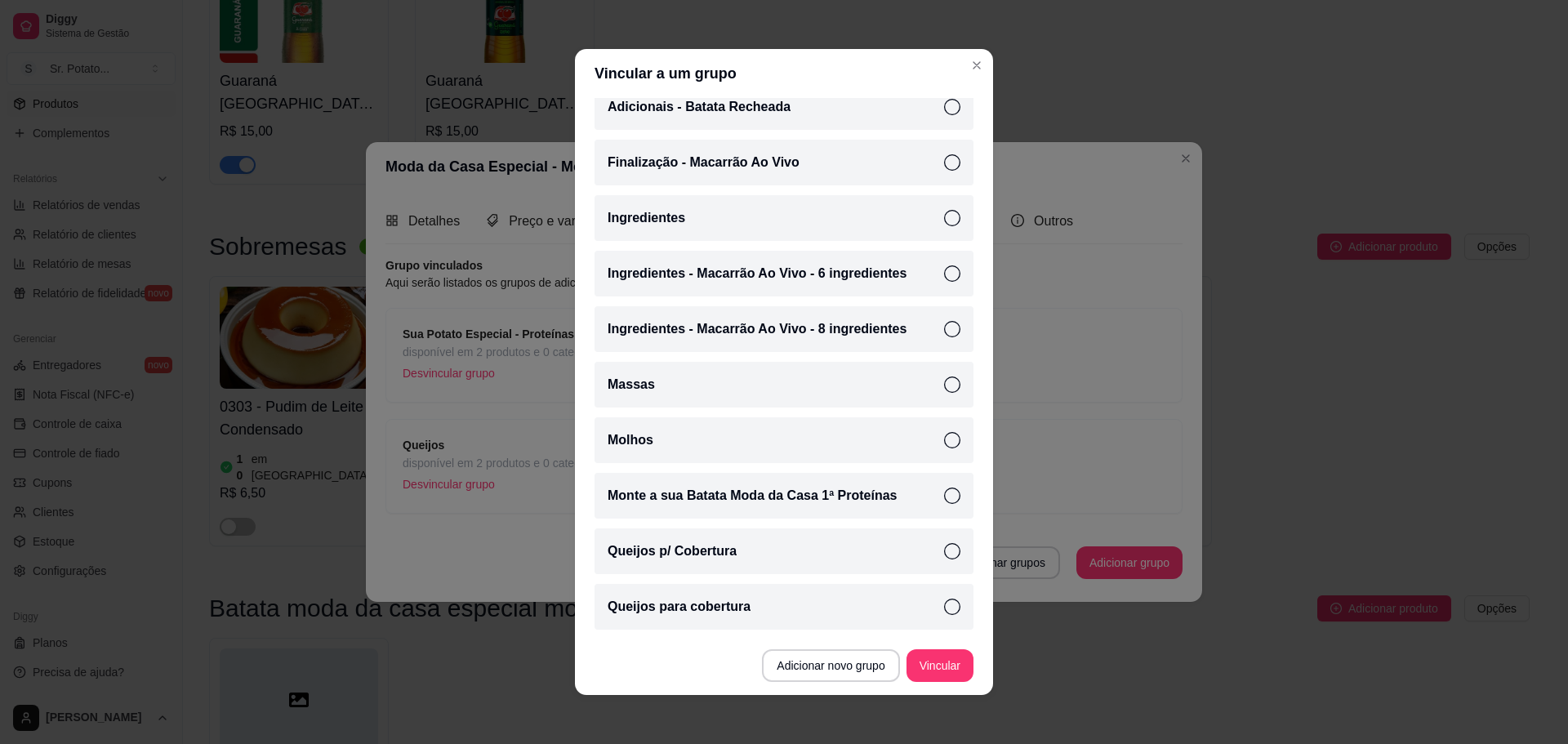
click at [762, 595] on div "Queijos para cobertura" at bounding box center [784, 607] width 379 height 46
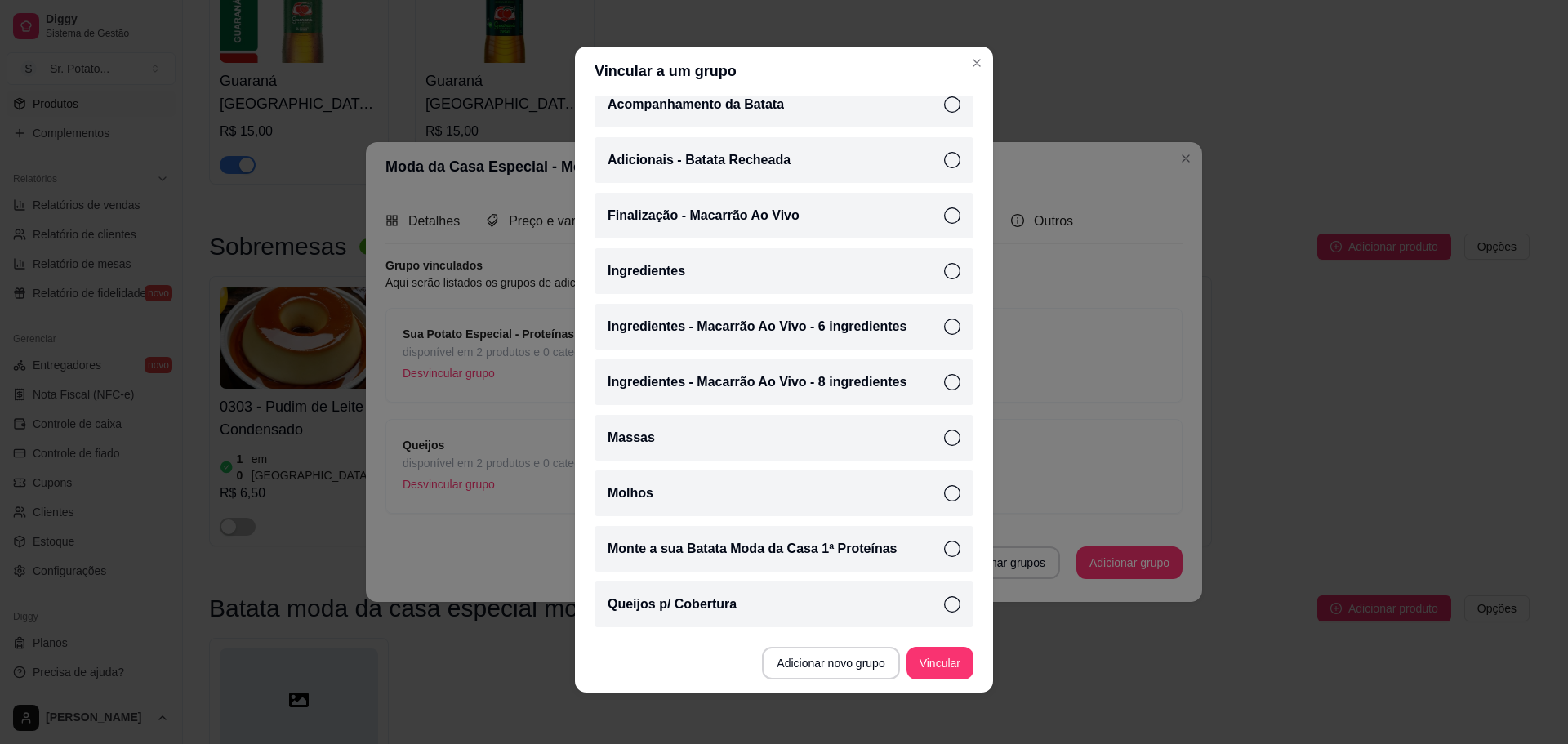
scroll to position [3, 0]
click at [902, 603] on div "Queijos p/ Cobertura" at bounding box center [784, 604] width 379 height 46
click at [942, 651] on button "Vincular" at bounding box center [939, 662] width 67 height 33
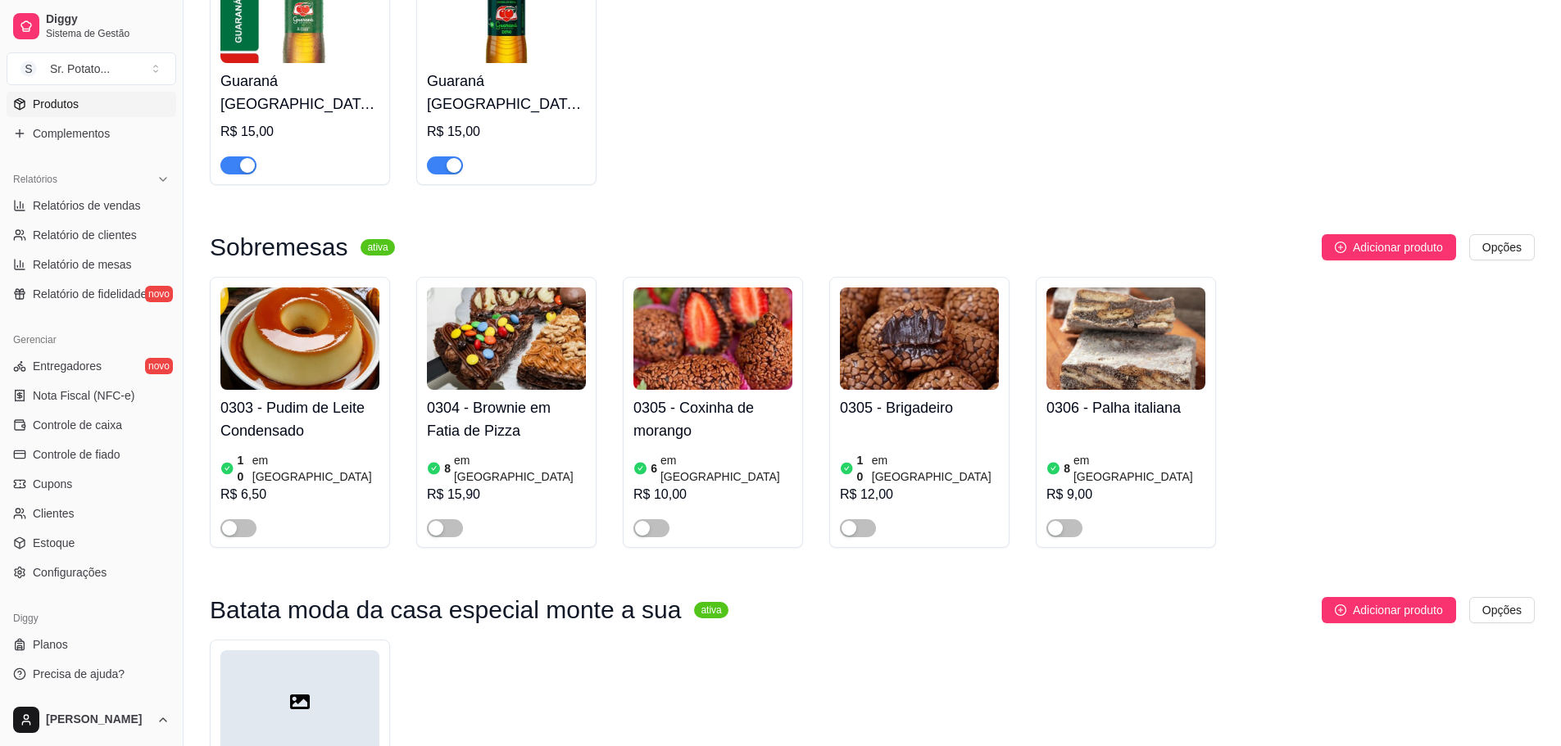
scroll to position [3797, 0]
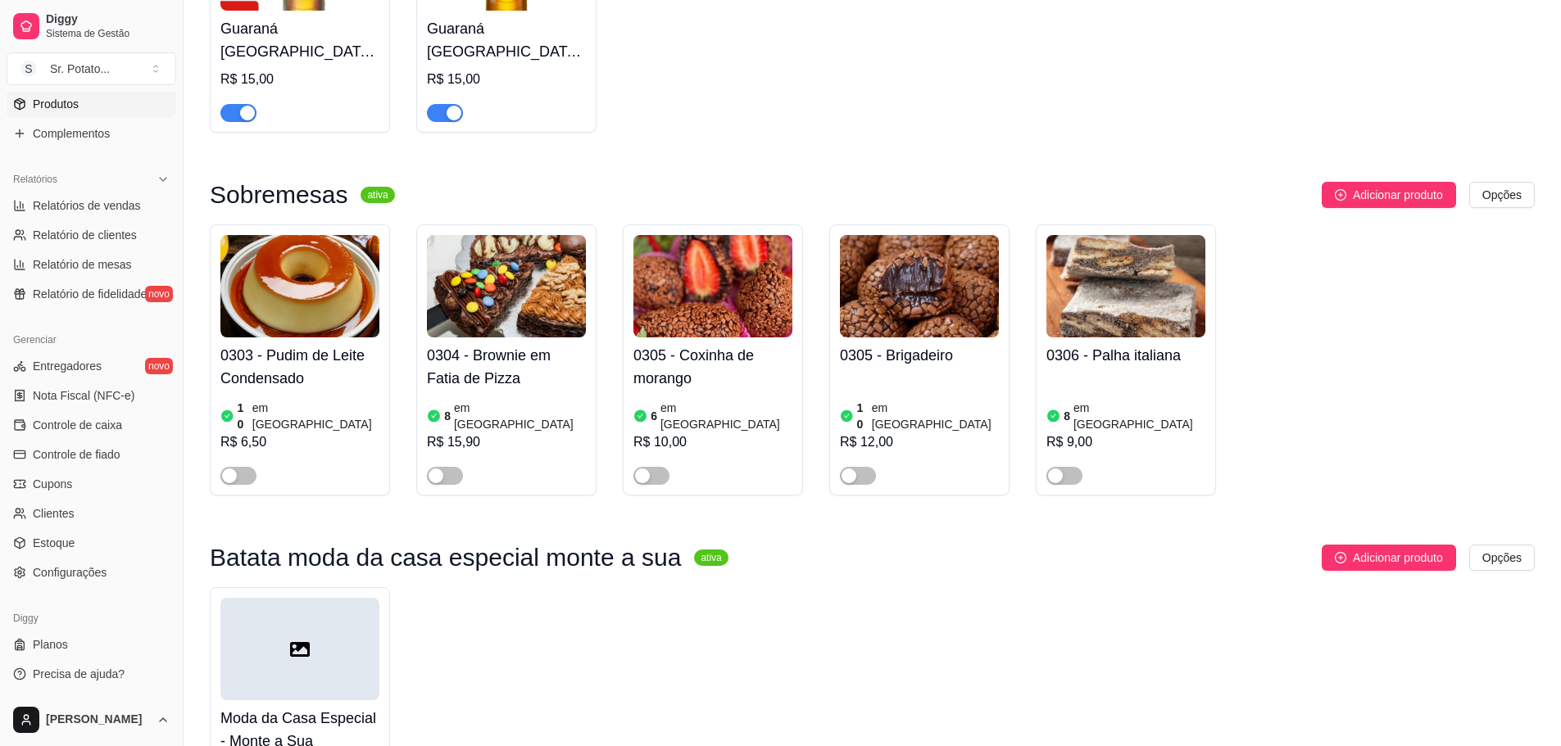
click at [314, 598] on div at bounding box center [299, 649] width 159 height 102
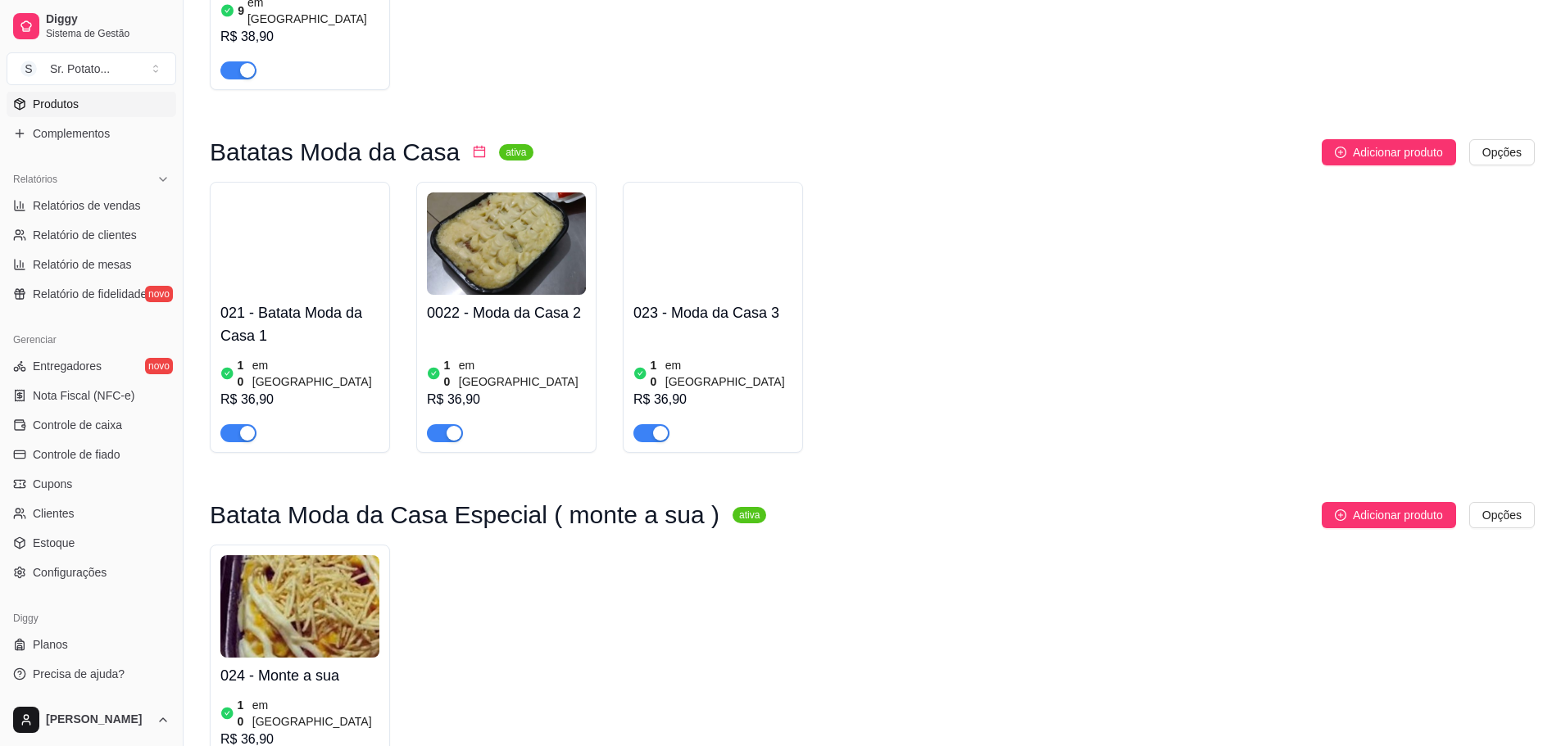
scroll to position [1666, 0]
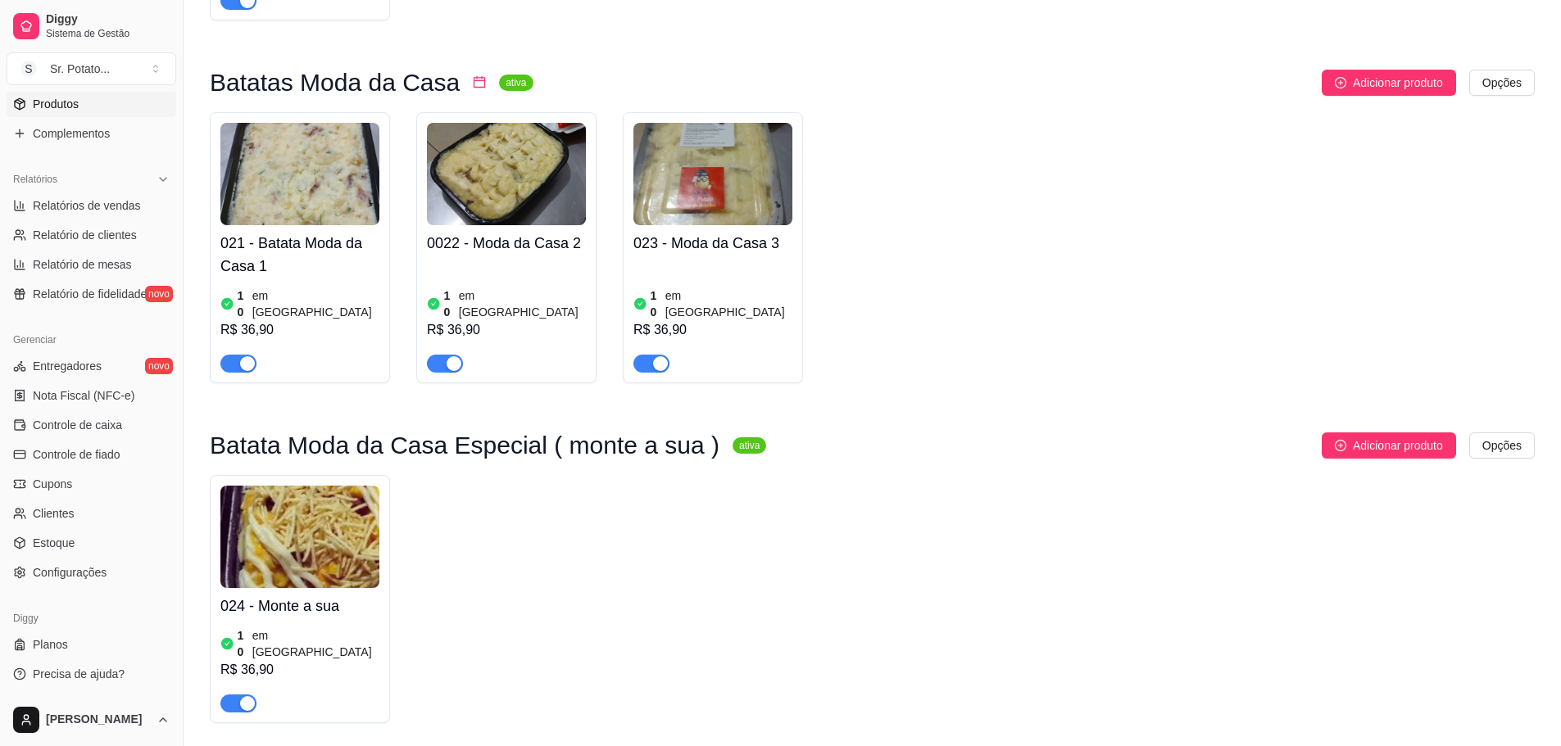
click at [304, 486] on img at bounding box center [299, 537] width 159 height 102
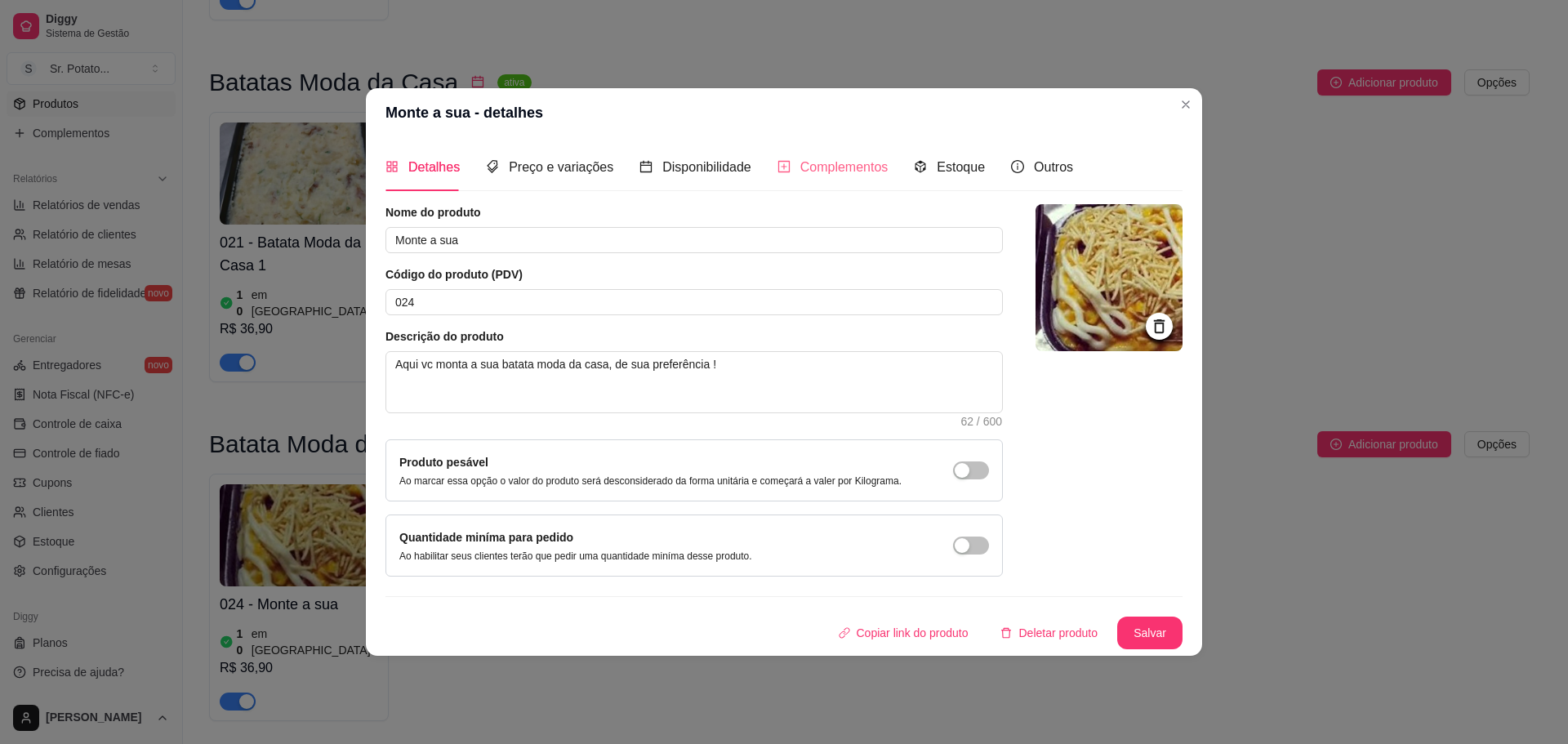
click at [824, 151] on div "Complementos" at bounding box center [832, 167] width 111 height 47
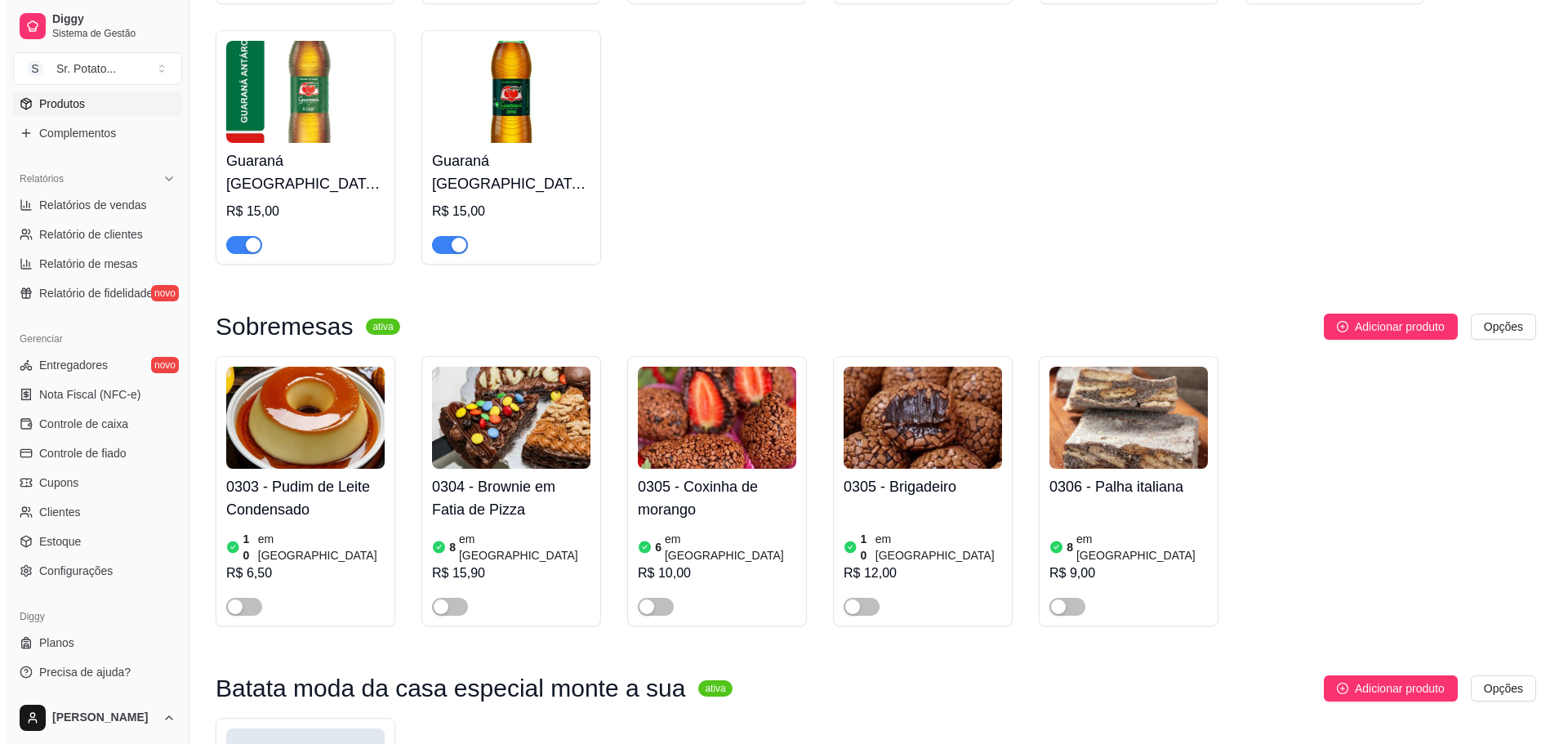
scroll to position [3787, 0]
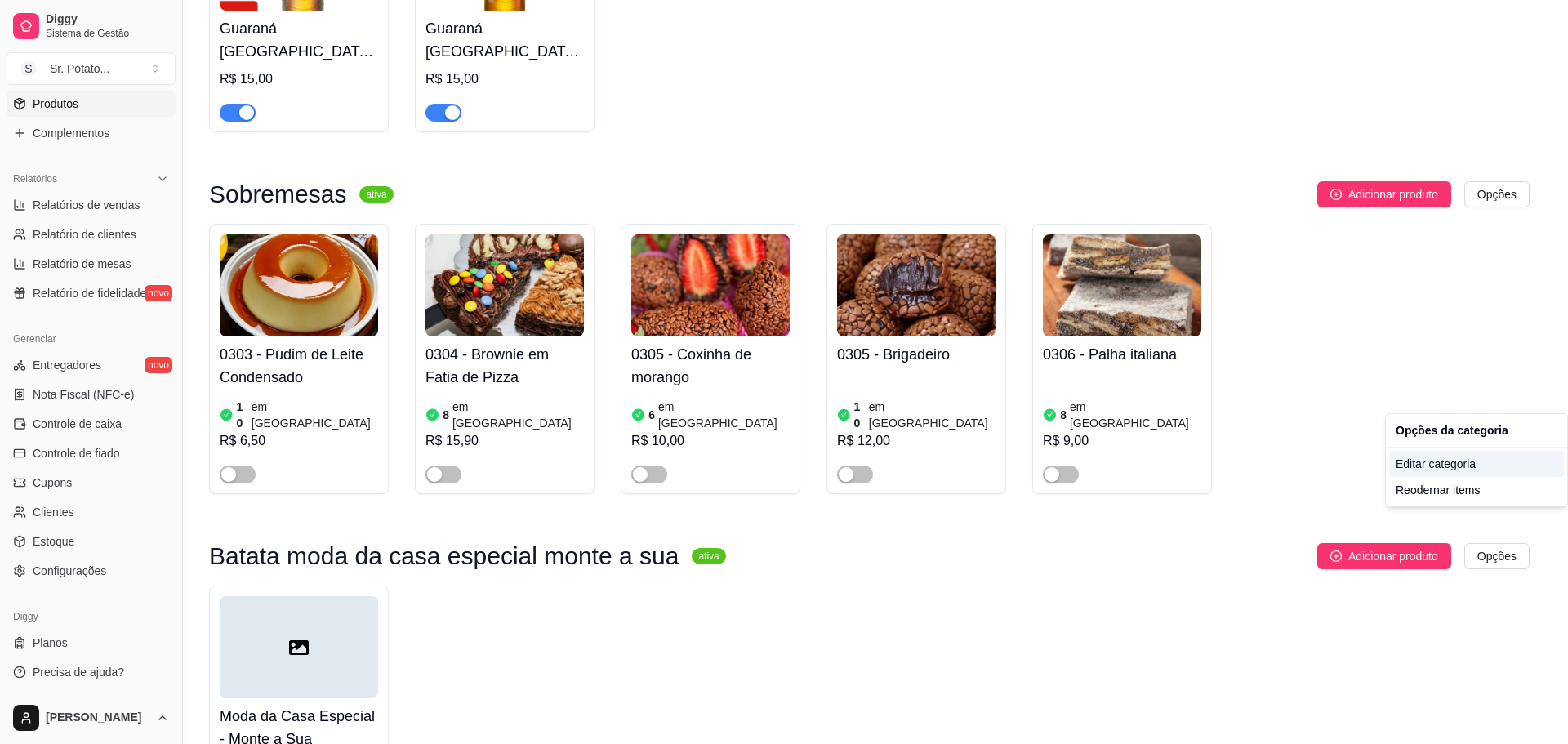
click at [1419, 462] on div "Editar categoria" at bounding box center [1476, 464] width 174 height 26
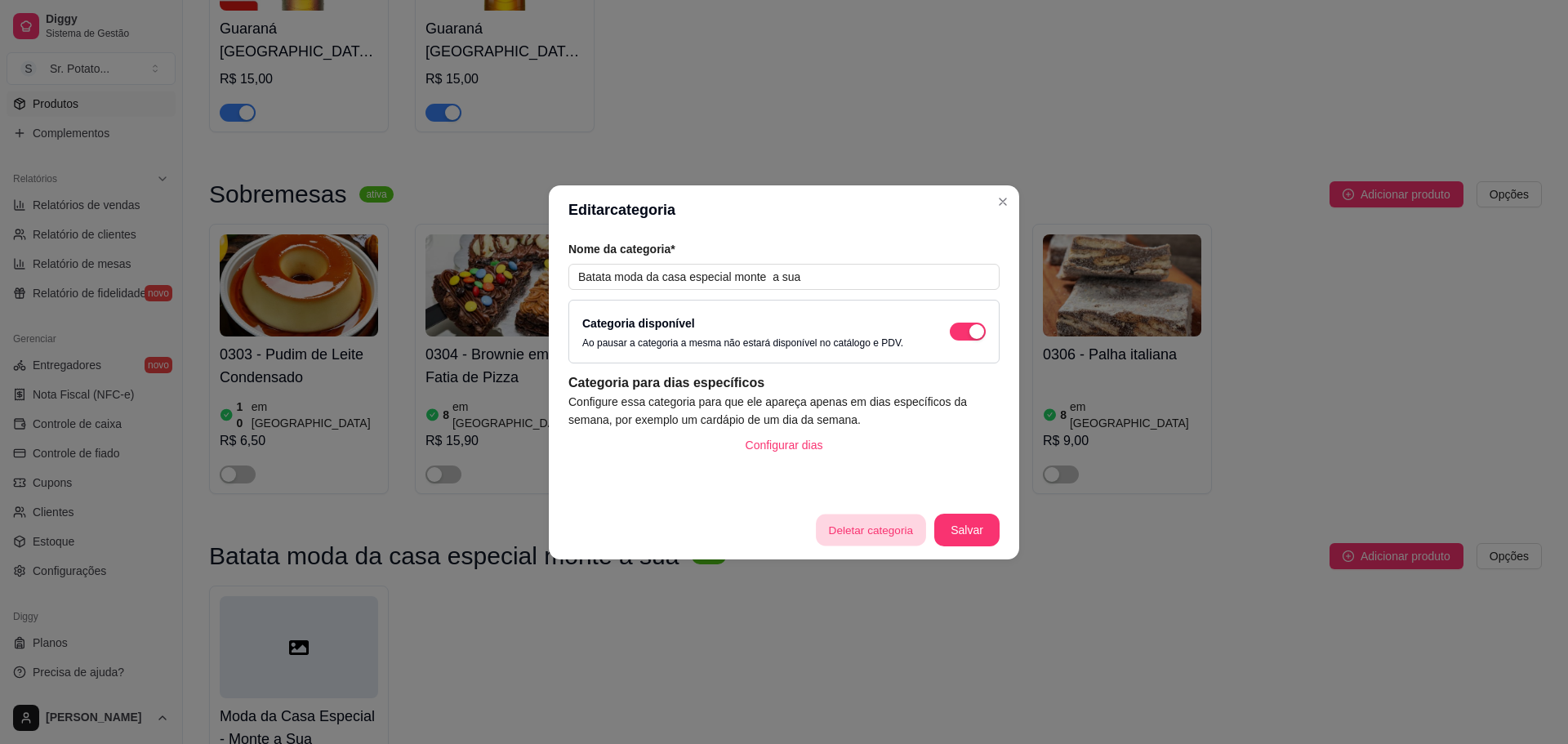
click at [879, 533] on button "Deletar categoria" at bounding box center [870, 530] width 110 height 32
click at [878, 486] on button "sim" at bounding box center [883, 480] width 64 height 32
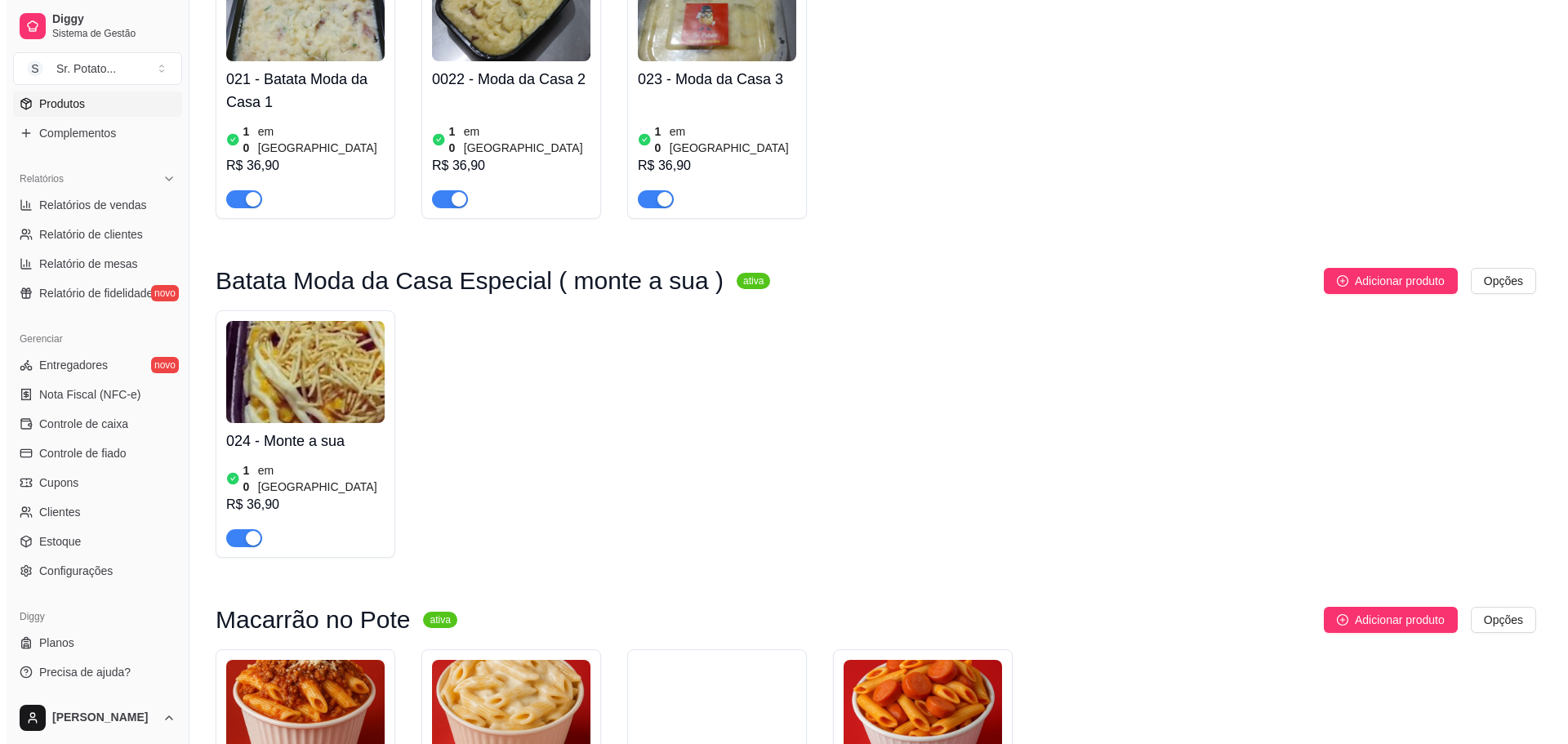
scroll to position [1662, 0]
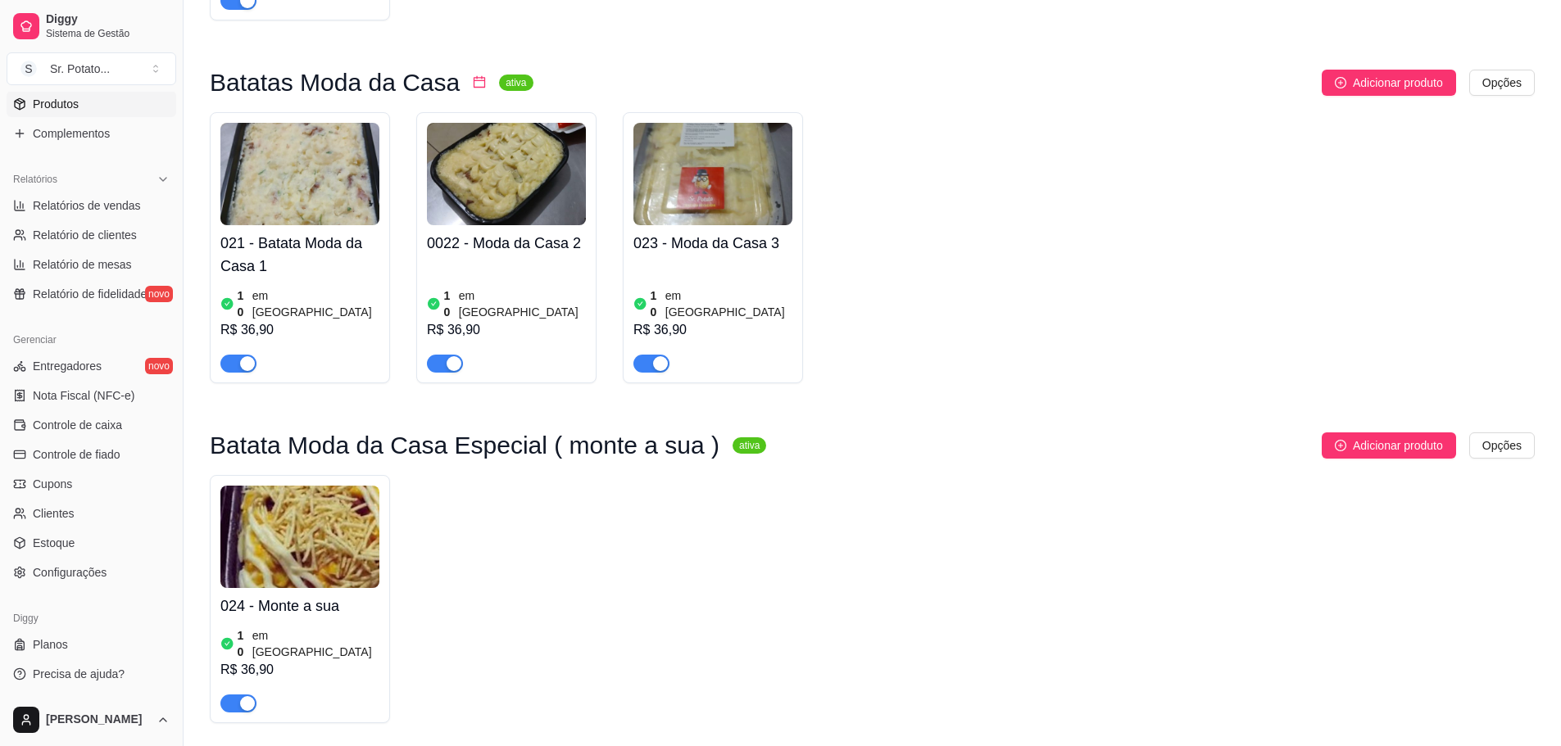
click at [311, 486] on img at bounding box center [299, 537] width 159 height 102
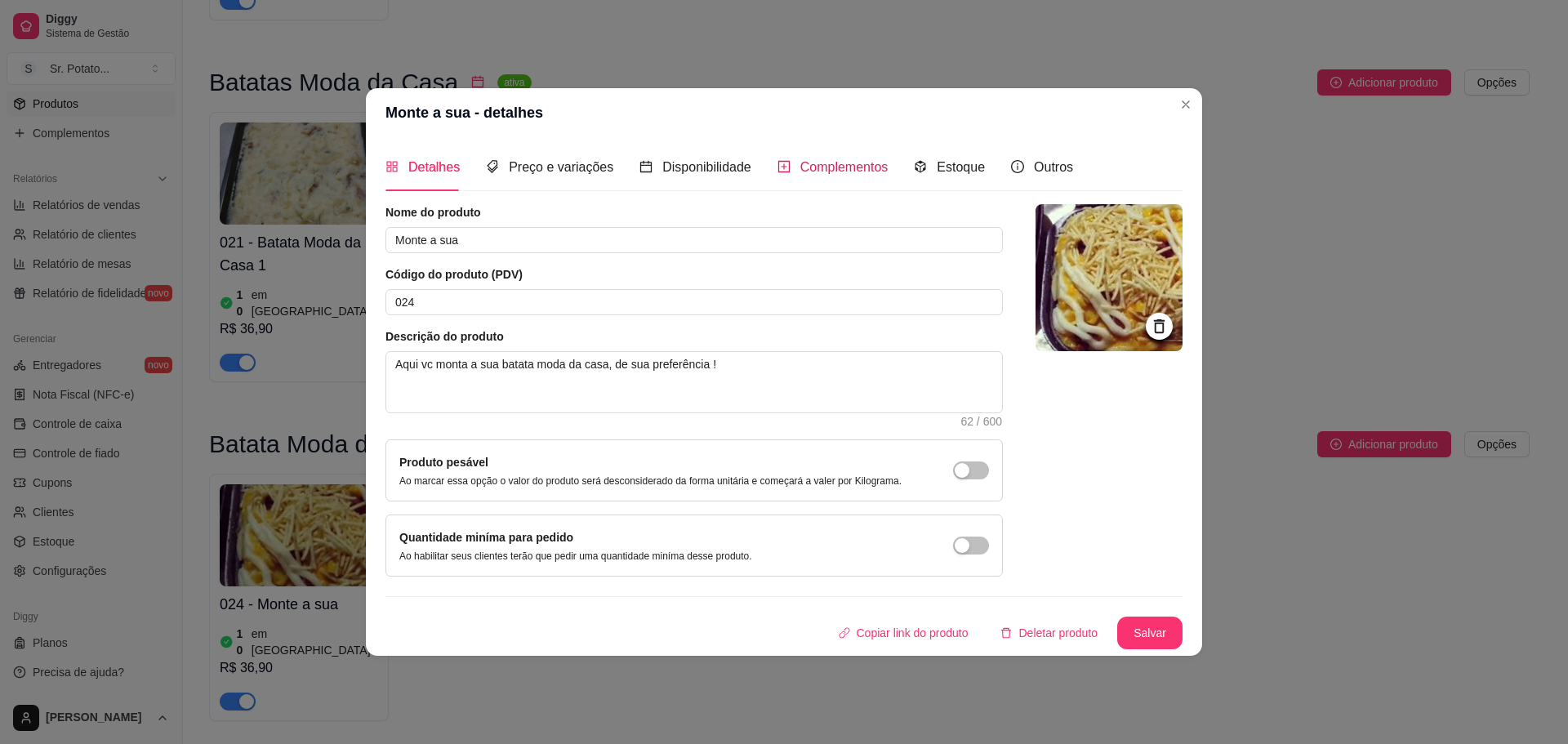
click at [838, 161] on span "Complementos" at bounding box center [844, 168] width 88 height 14
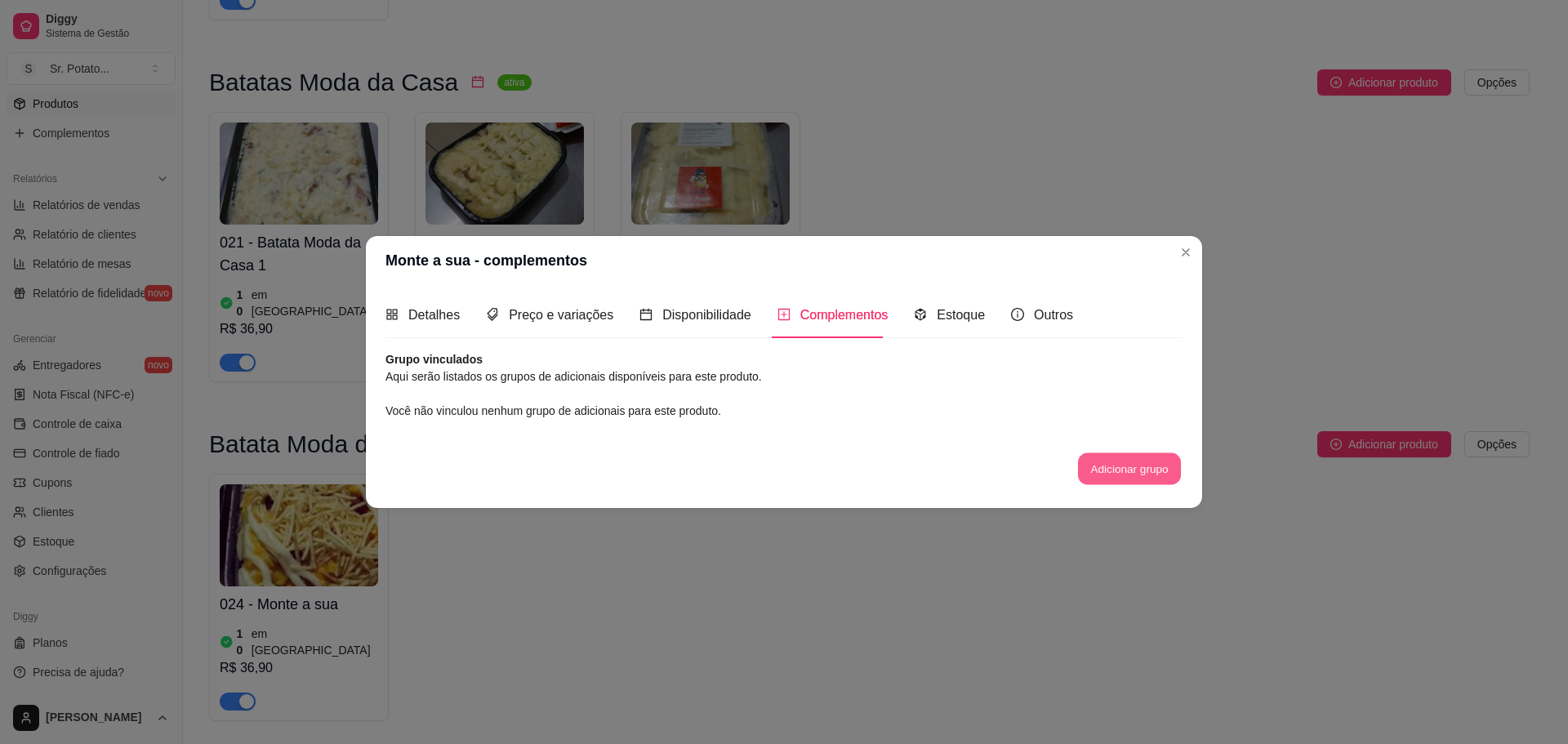
click at [1082, 459] on button "Adicionar grupo" at bounding box center [1128, 470] width 103 height 32
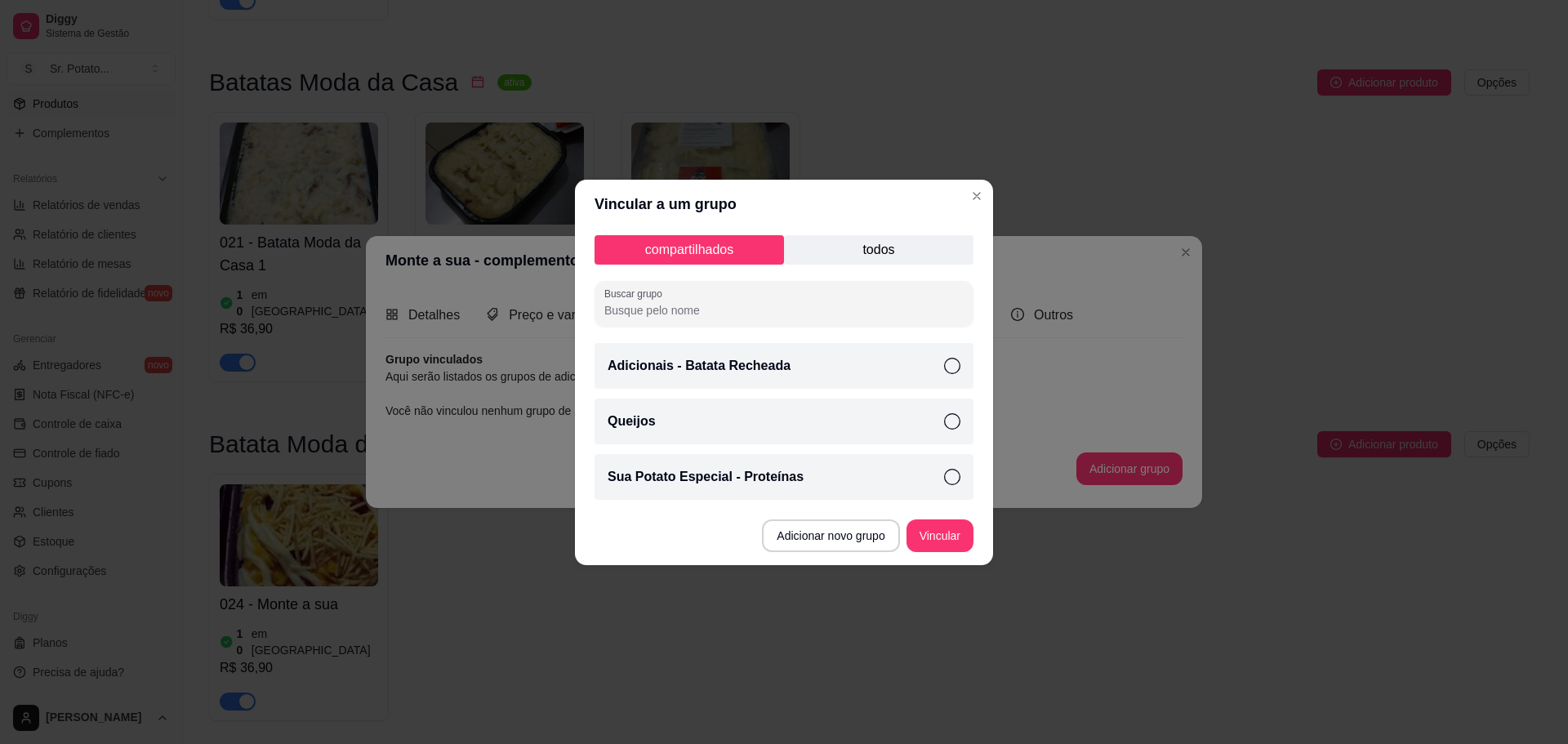
click at [881, 235] on p "todos" at bounding box center [879, 249] width 189 height 29
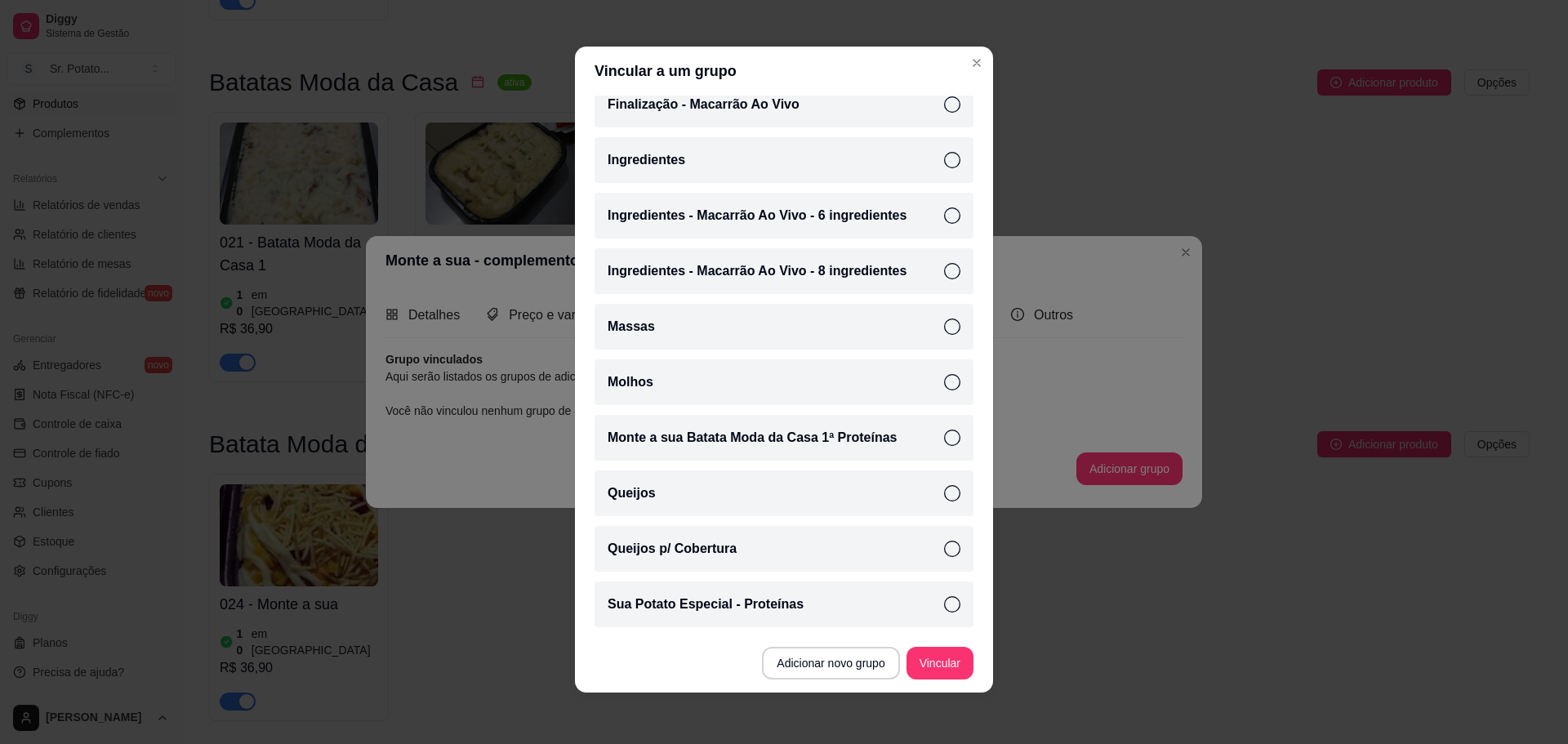
scroll to position [3, 0]
click at [769, 598] on p "Sua Potato Especial - Proteínas" at bounding box center [706, 604] width 196 height 20
click at [763, 498] on div "Queijos" at bounding box center [784, 493] width 379 height 46
click at [766, 544] on div "Queijos p/ Cobertura" at bounding box center [784, 549] width 379 height 46
click at [941, 653] on button "Vincular" at bounding box center [939, 662] width 67 height 33
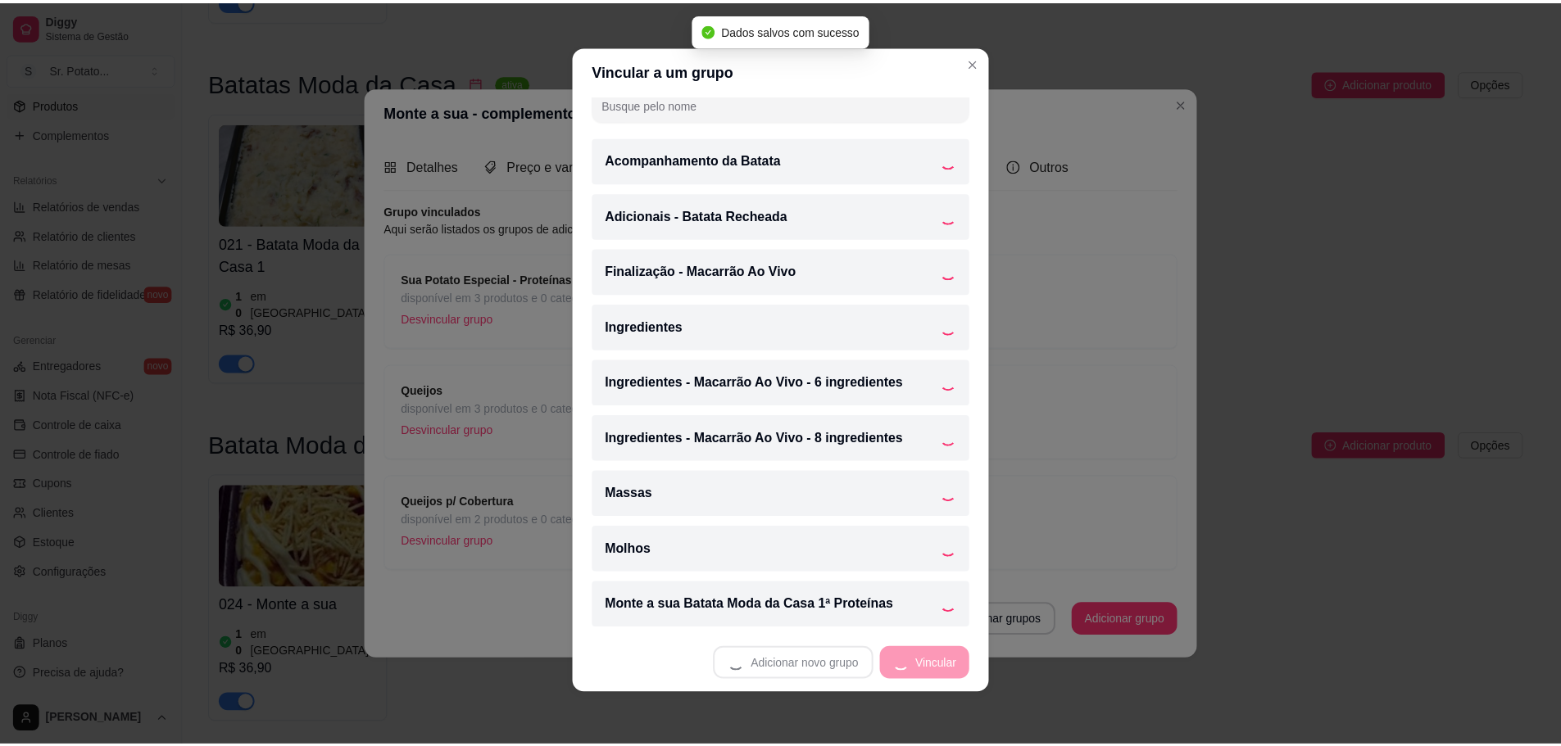
scroll to position [73, 0]
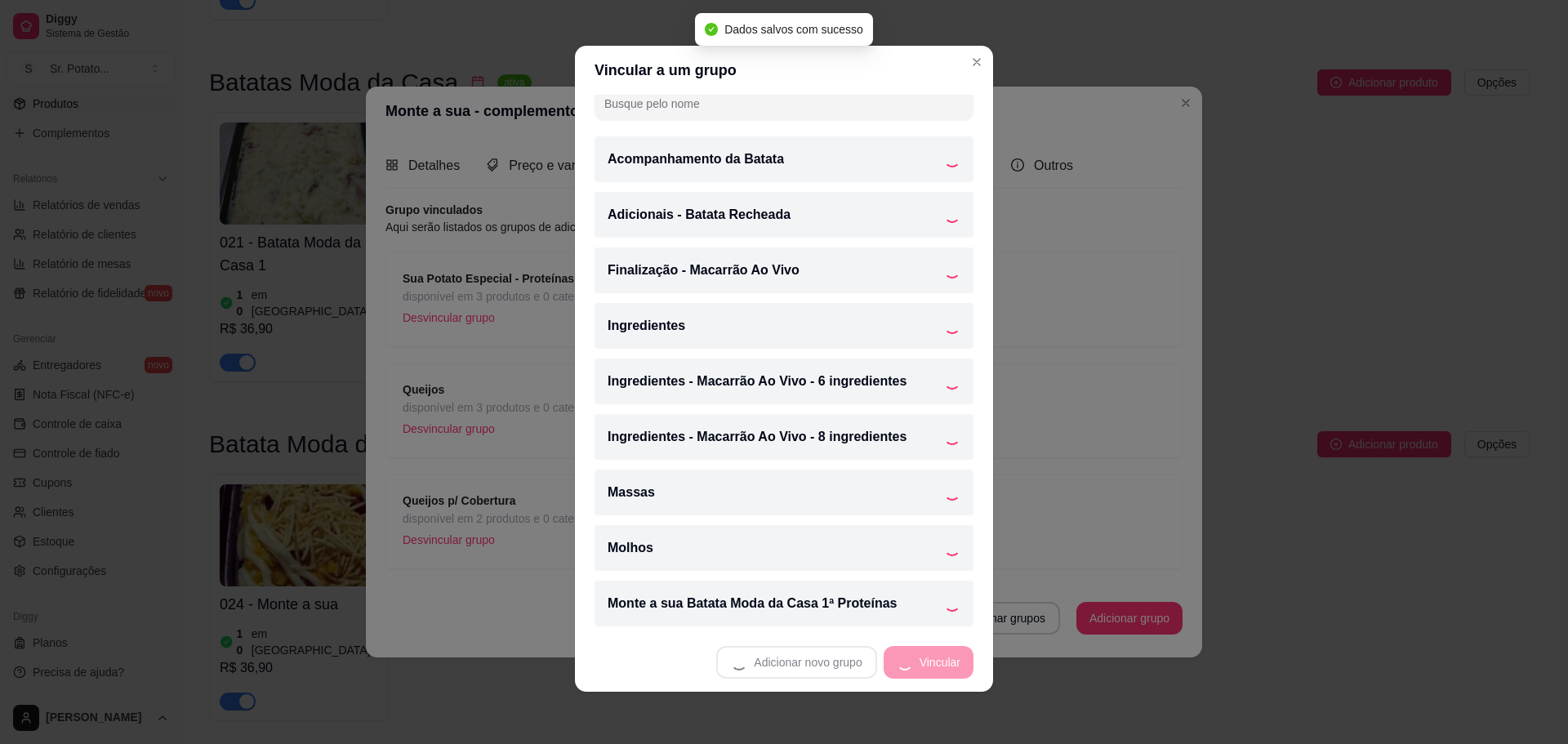
click at [699, 321] on div "Ingredientes" at bounding box center [784, 326] width 379 height 46
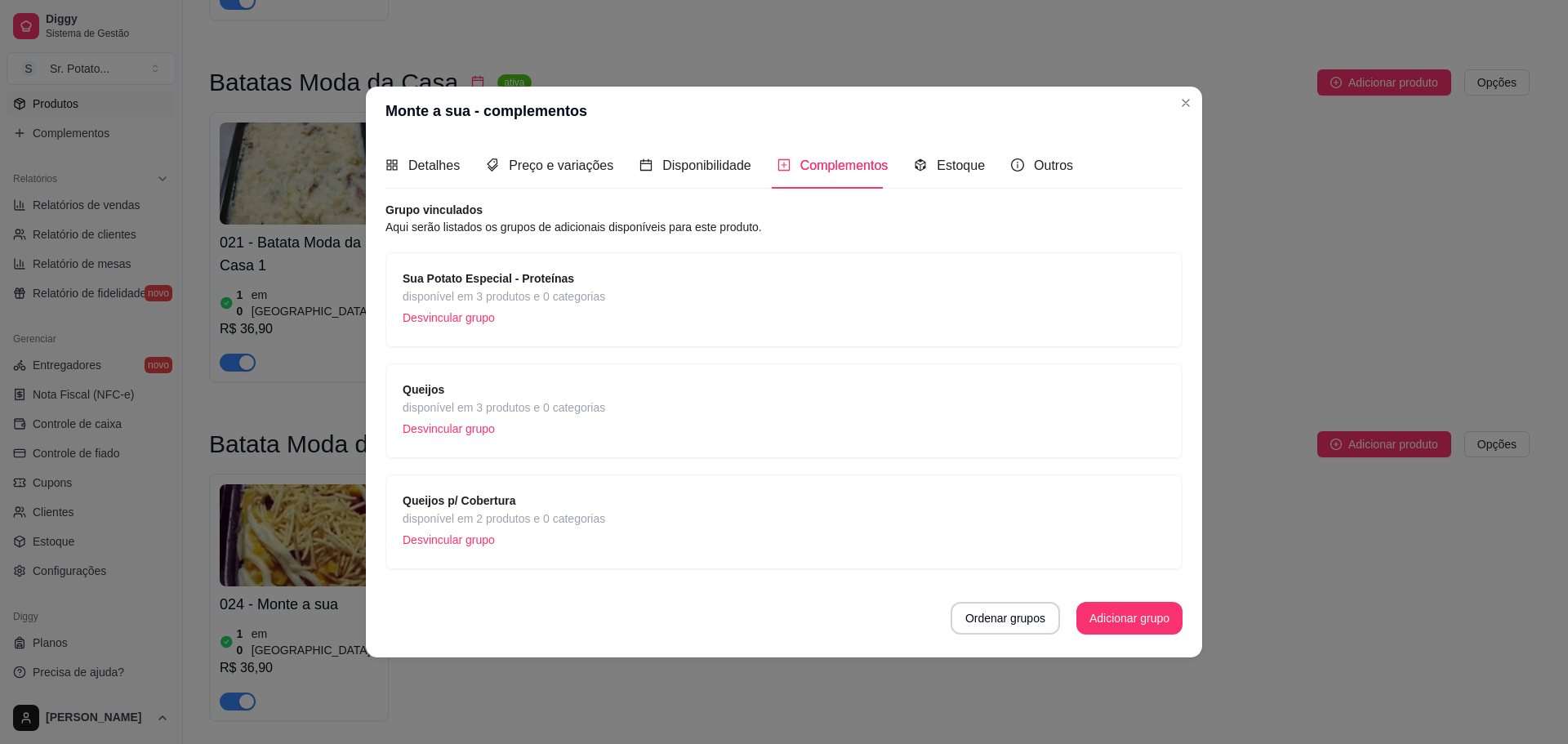
click at [1110, 616] on button "Adicionar grupo" at bounding box center [1129, 618] width 107 height 33
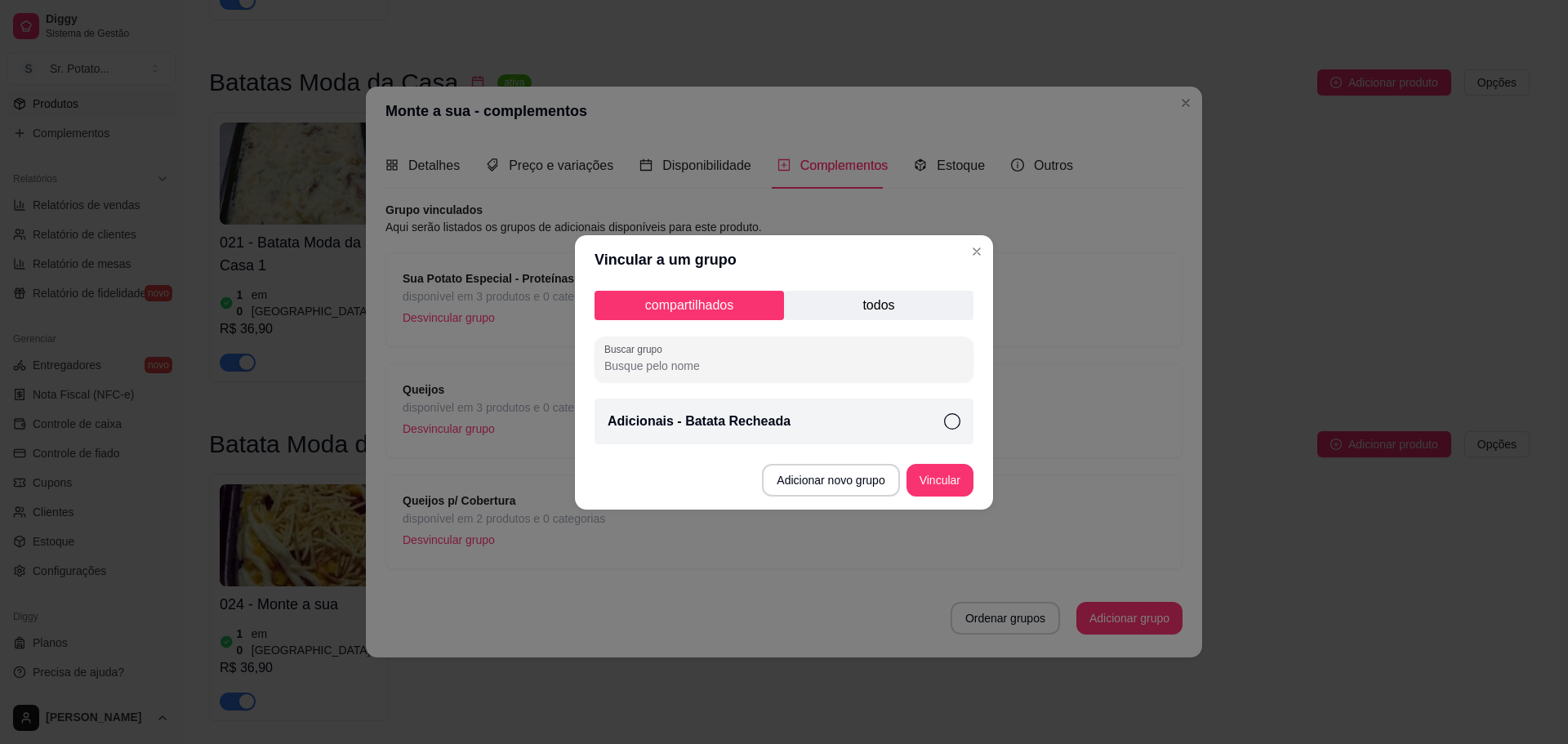
click at [859, 296] on p "todos" at bounding box center [879, 305] width 189 height 29
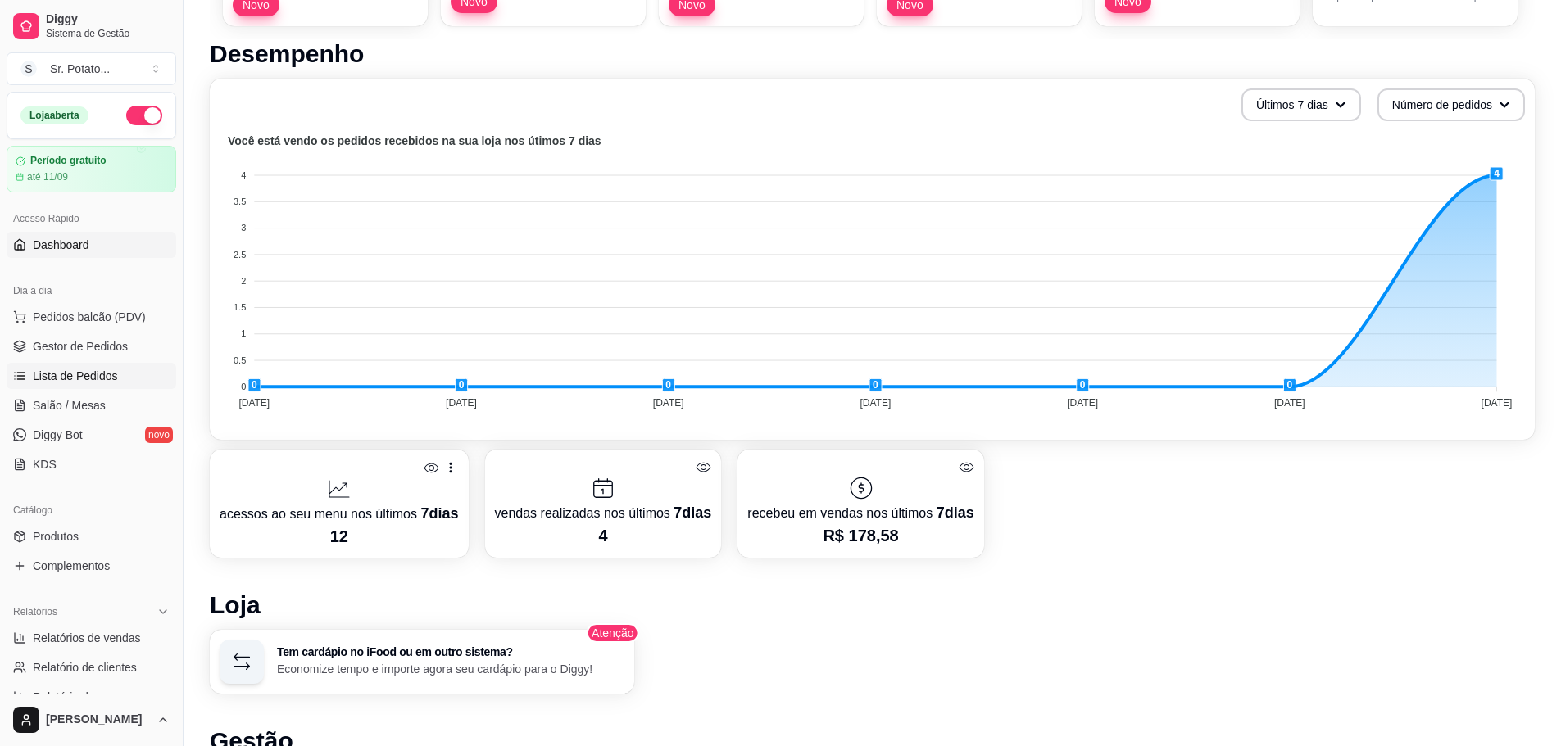
scroll to position [328, 0]
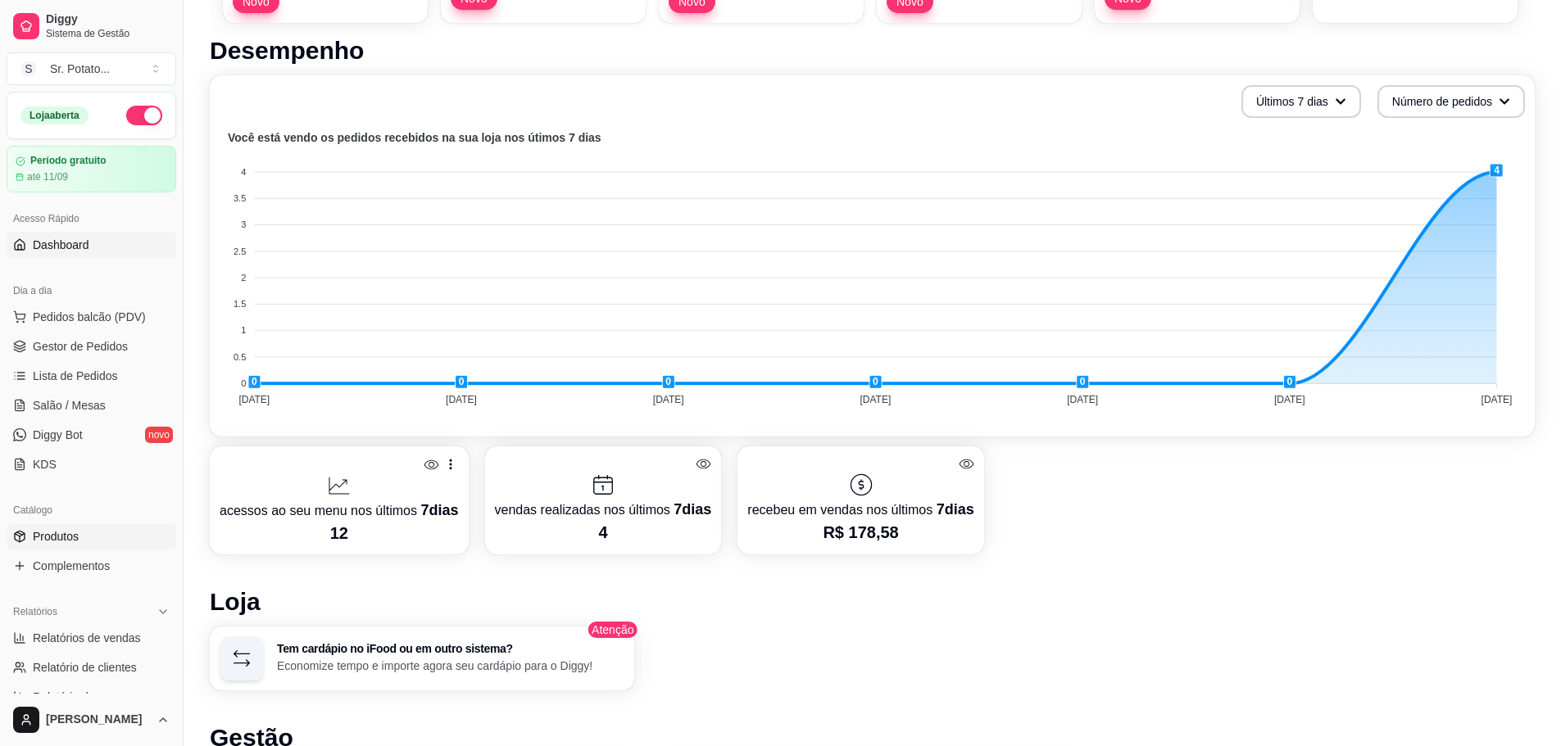
click at [96, 541] on link "Produtos" at bounding box center [92, 537] width 170 height 26
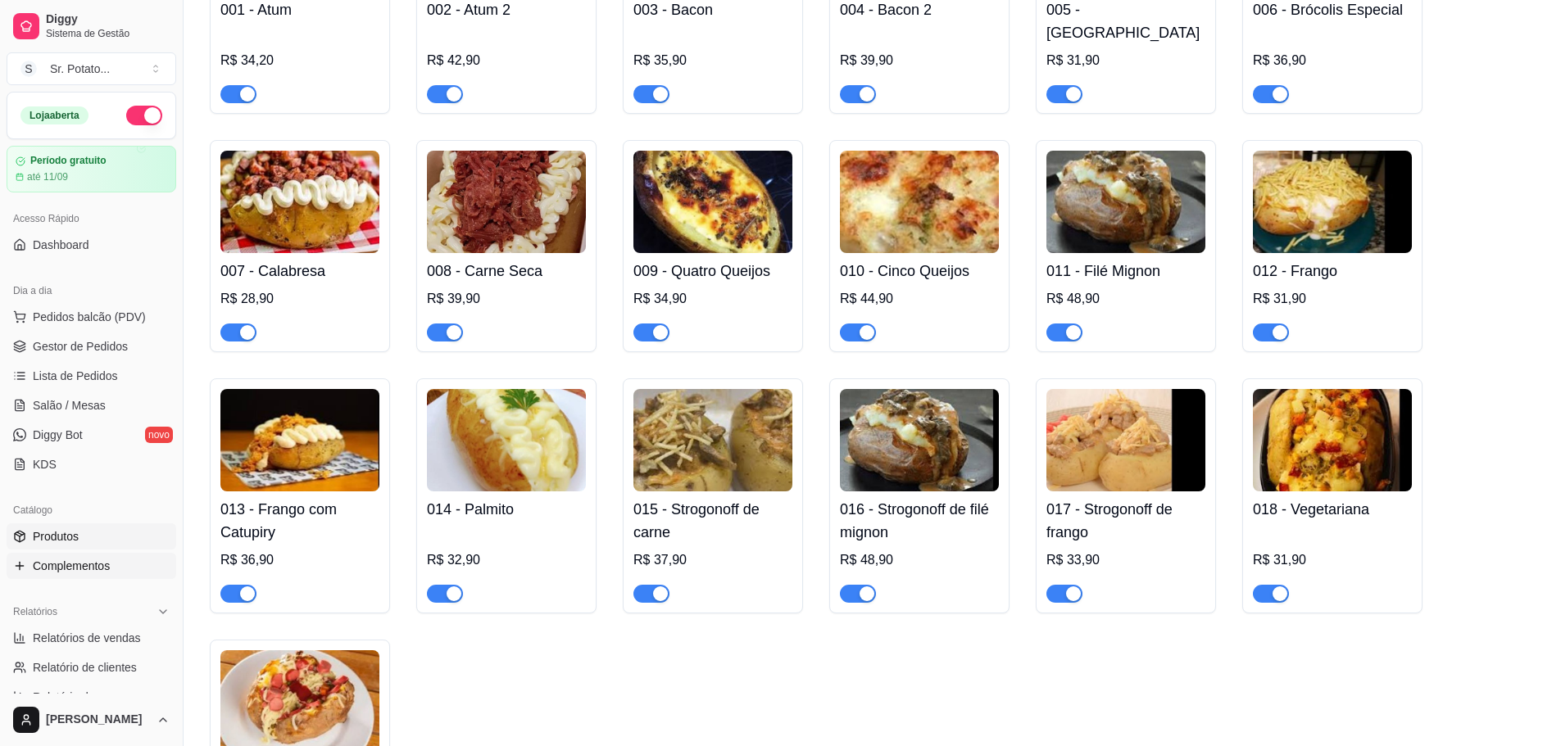
click at [92, 567] on span "Complementos" at bounding box center [71, 566] width 77 height 16
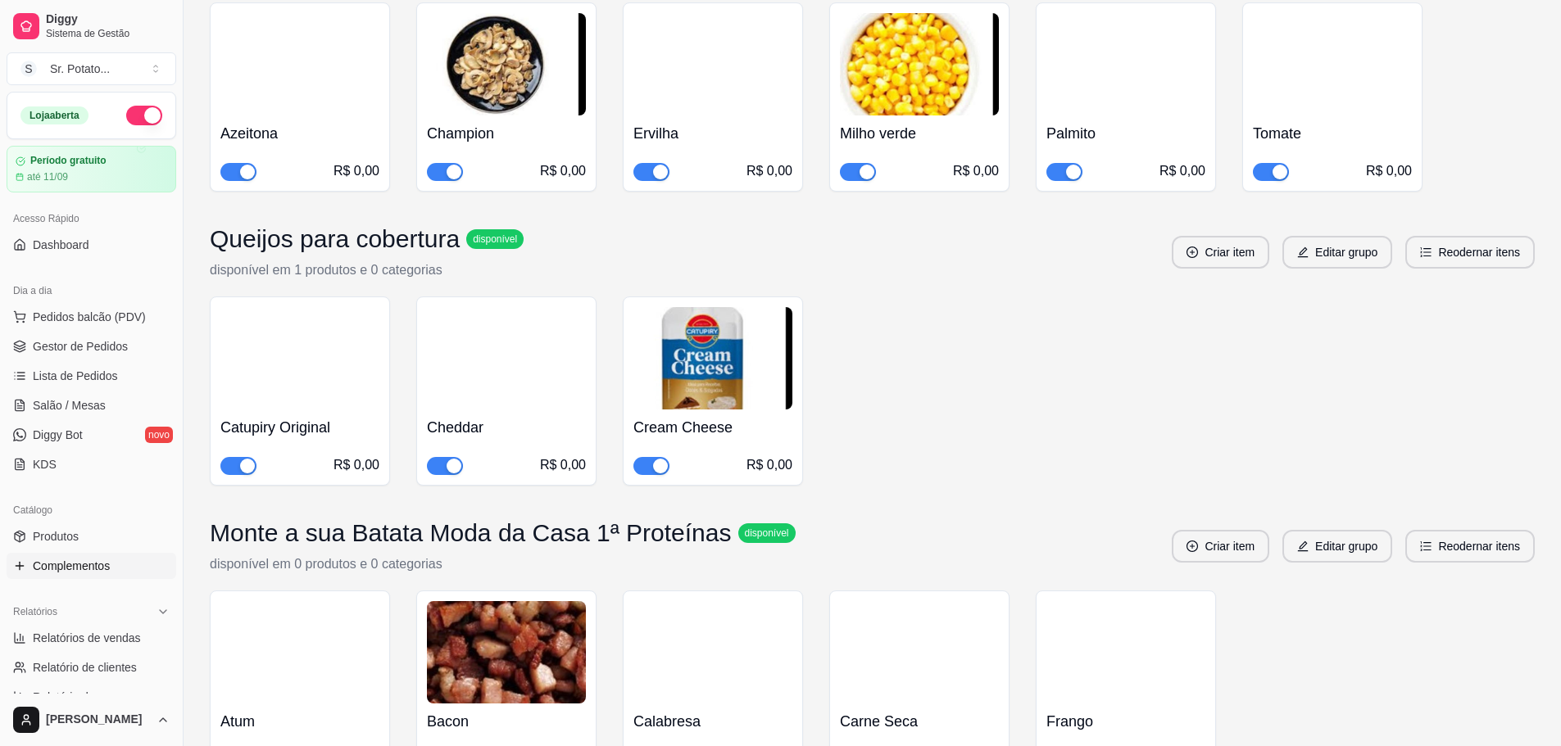
scroll to position [1966, 0]
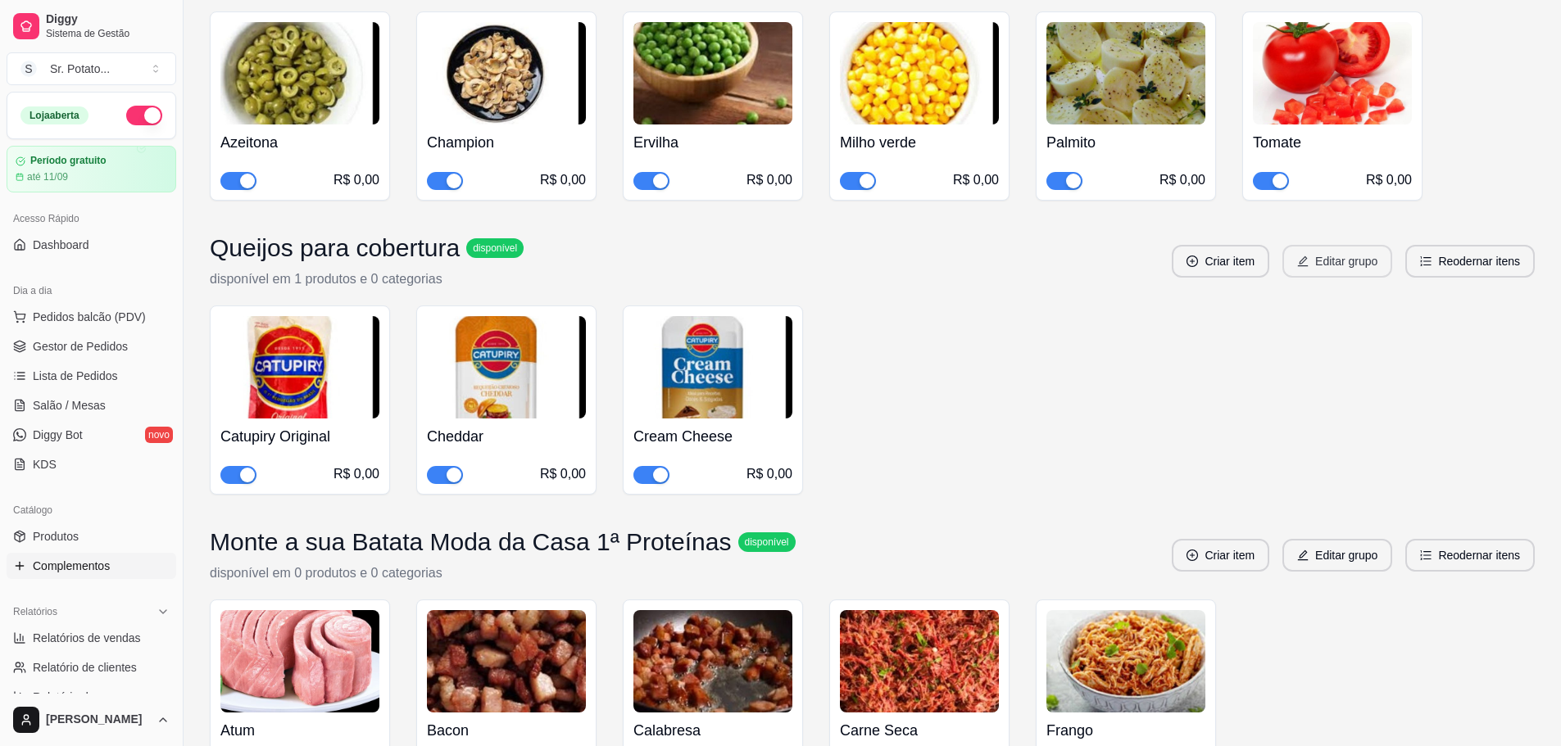
click at [1353, 253] on button "Editar grupo" at bounding box center [1337, 261] width 110 height 33
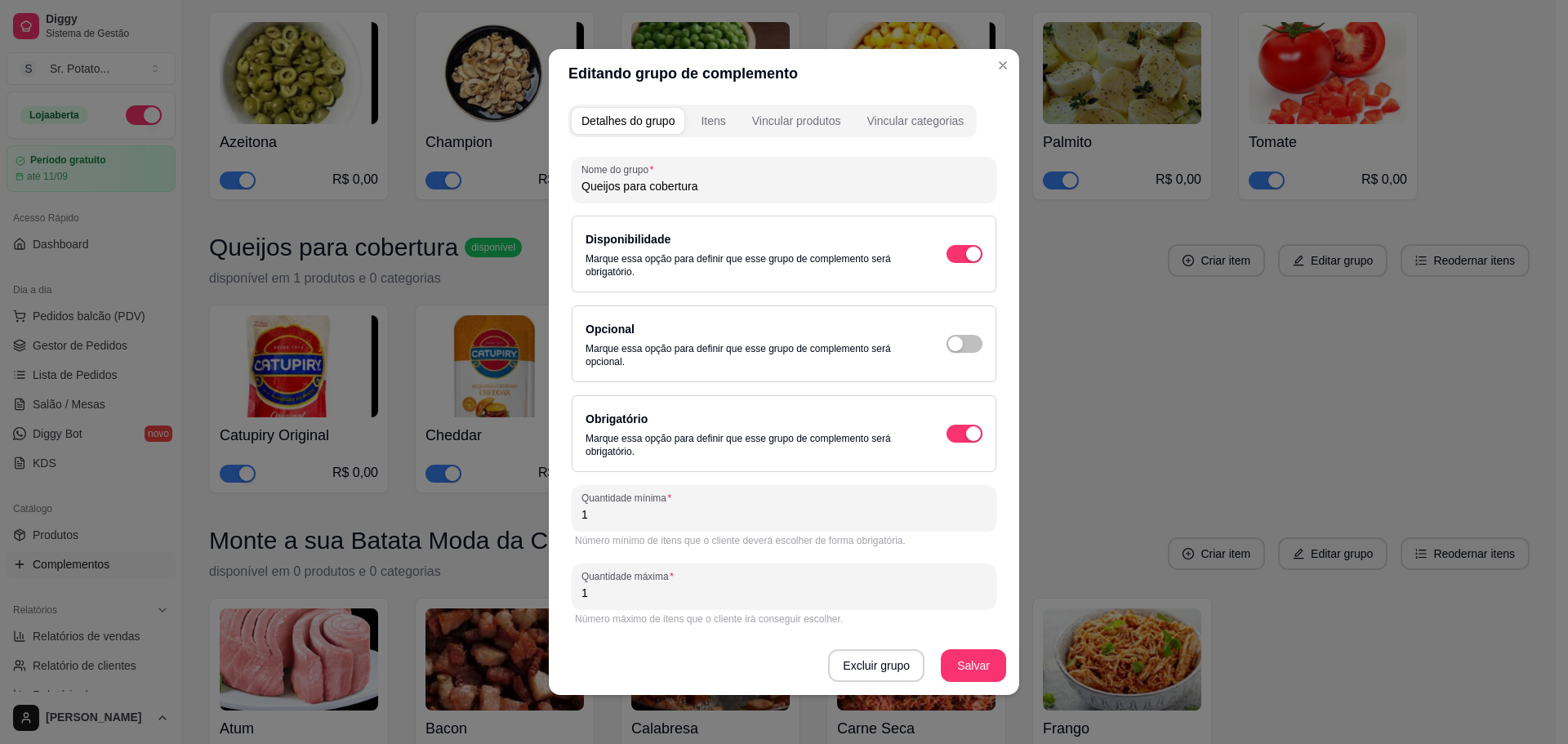
click at [868, 658] on button "Excluir grupo" at bounding box center [876, 665] width 97 height 33
click at [932, 630] on button "Sim" at bounding box center [940, 628] width 50 height 25
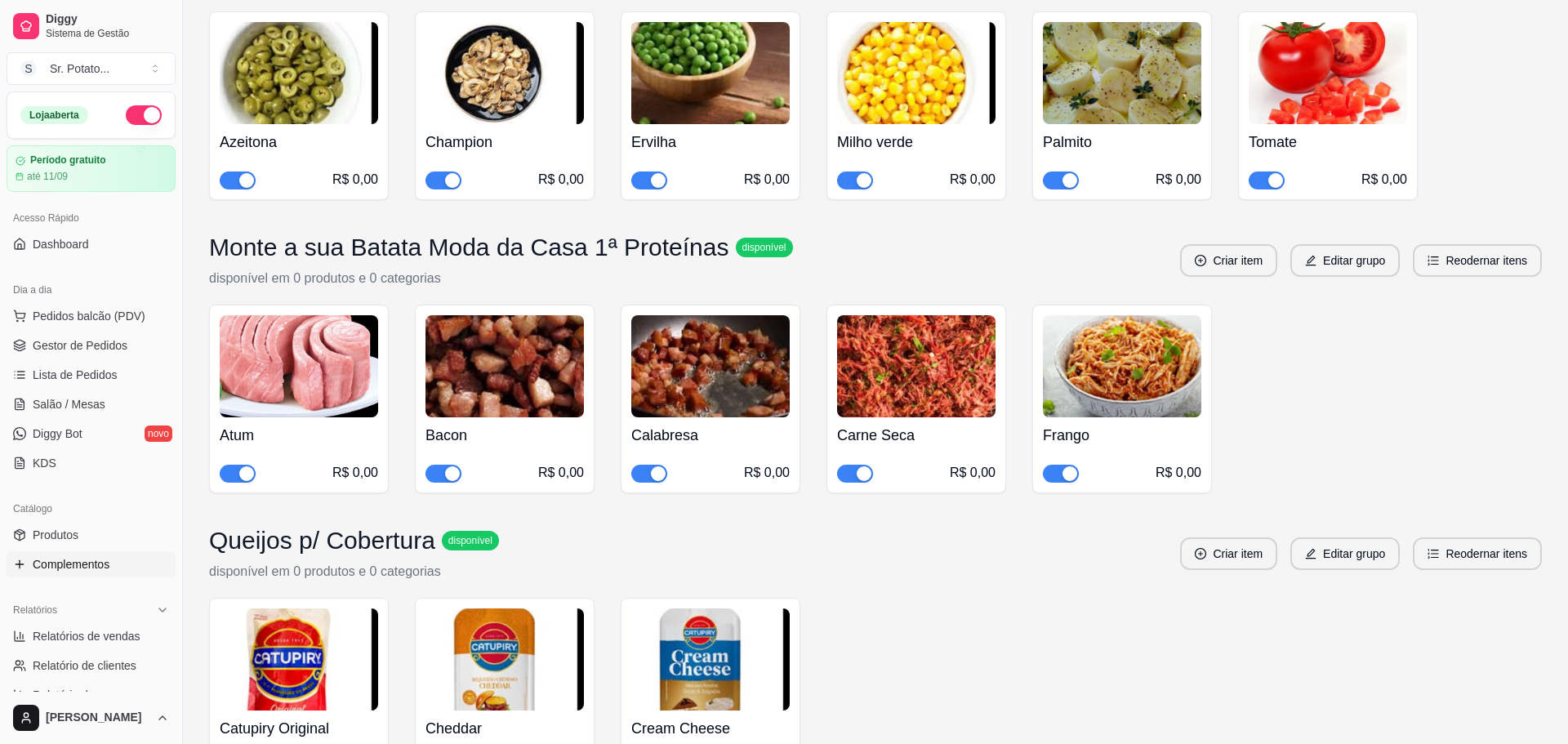
click at [1110, 328] on img at bounding box center [1121, 366] width 158 height 102
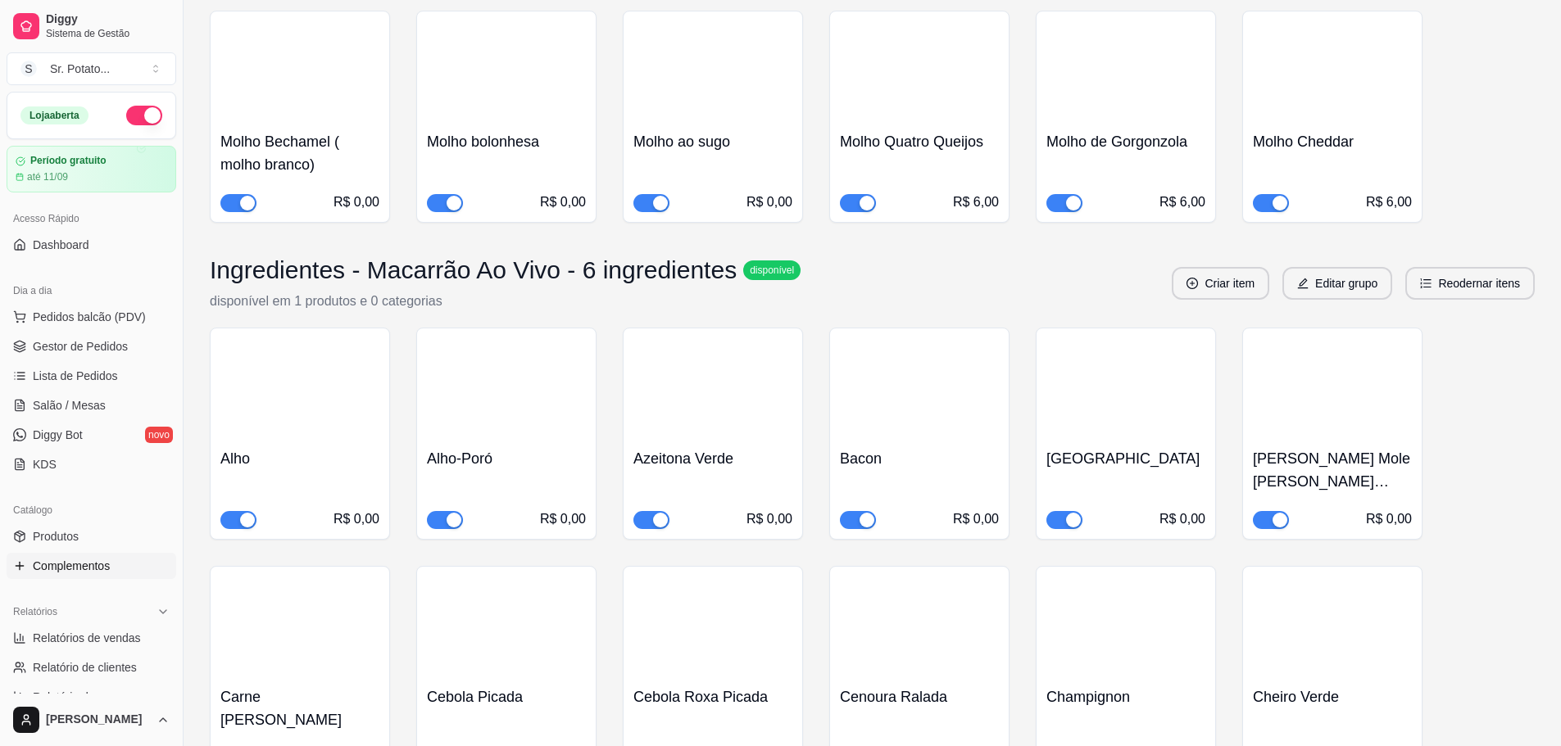
scroll to position [3441, 0]
